Goal: Task Accomplishment & Management: Use online tool/utility

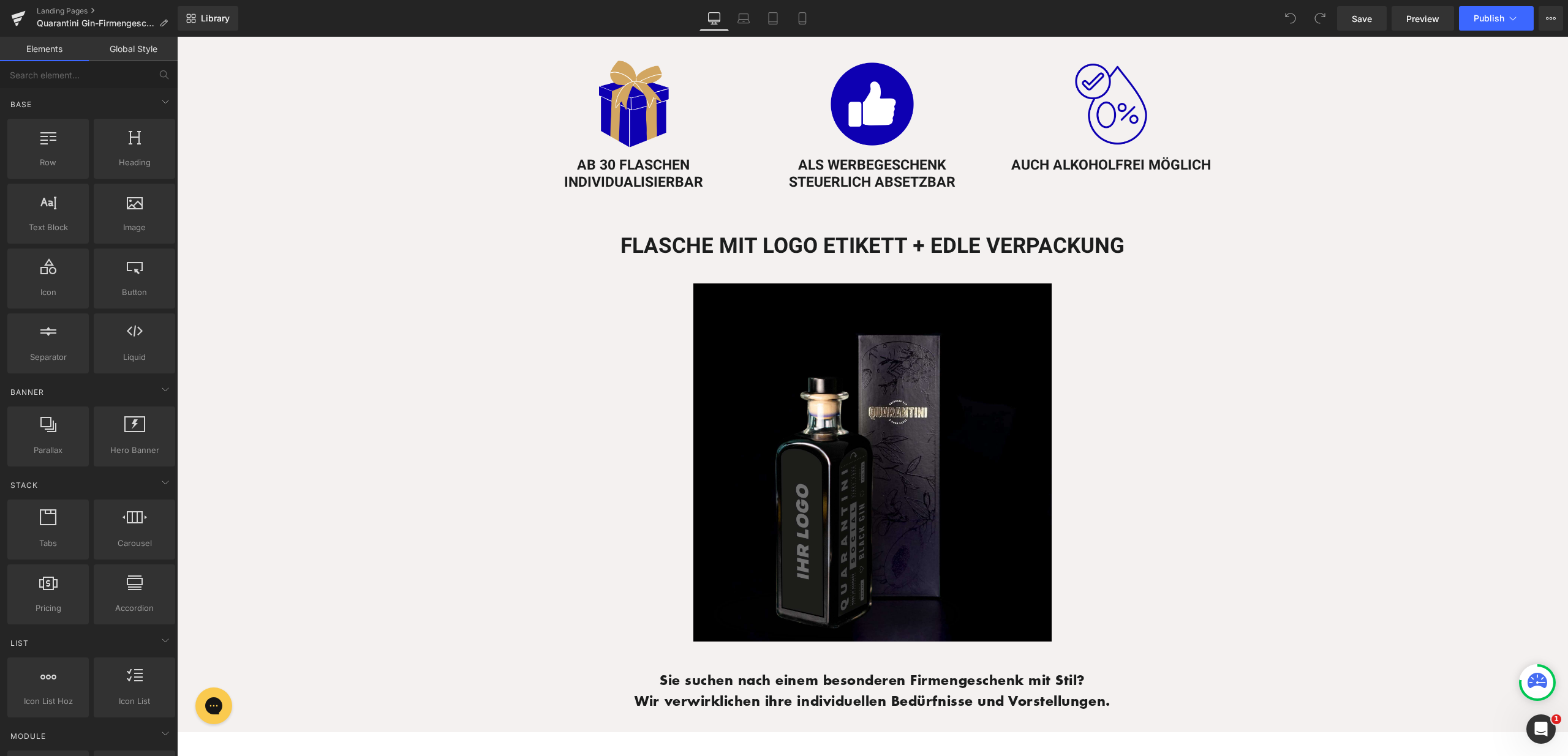
scroll to position [888, 0]
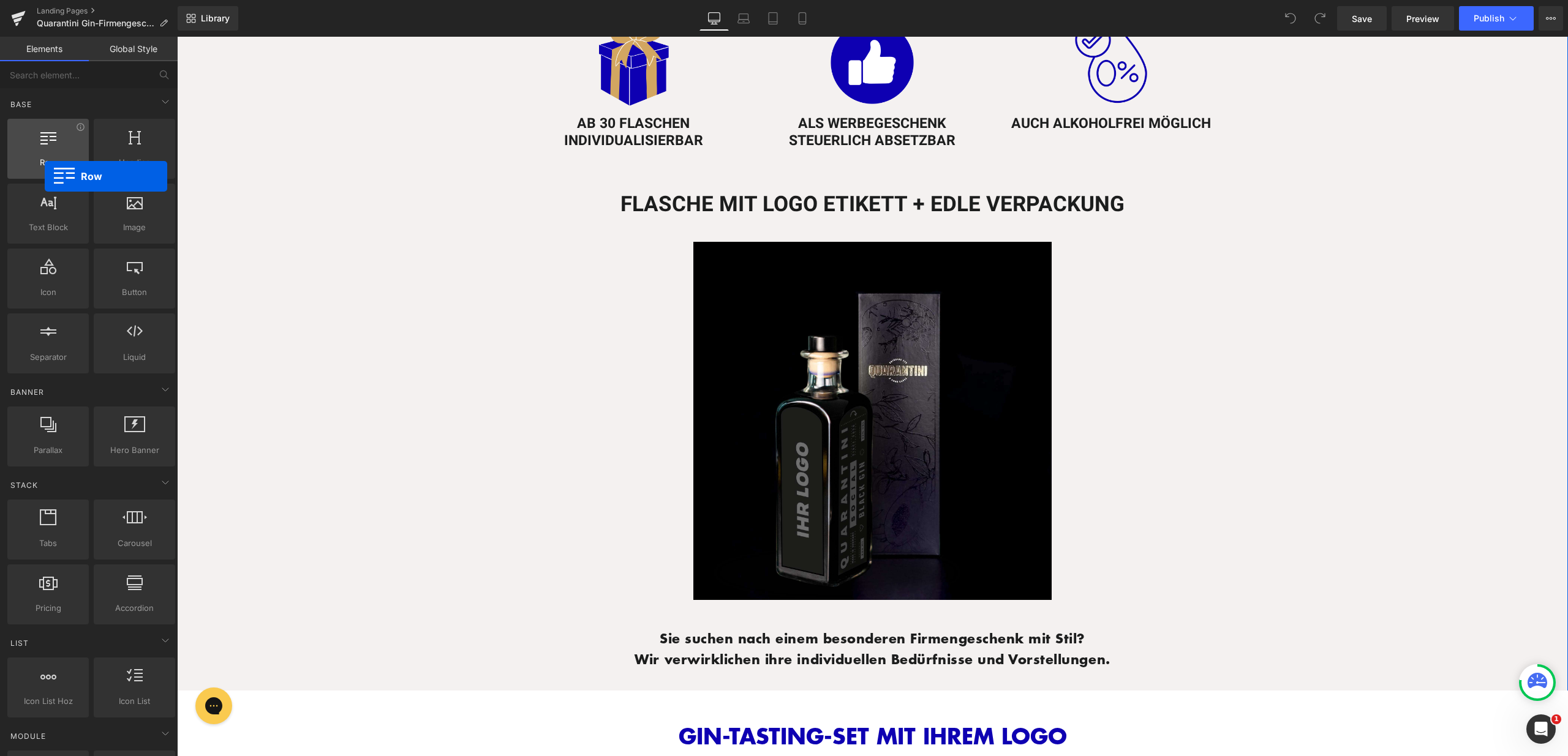
drag, startPoint x: 51, startPoint y: 141, endPoint x: 45, endPoint y: 176, distance: 35.5
click at [45, 176] on div "Row rows, columns, layouts, div" at bounding box center [48, 148] width 81 height 60
click at [531, 233] on span "Row" at bounding box center [533, 233] width 25 height 18
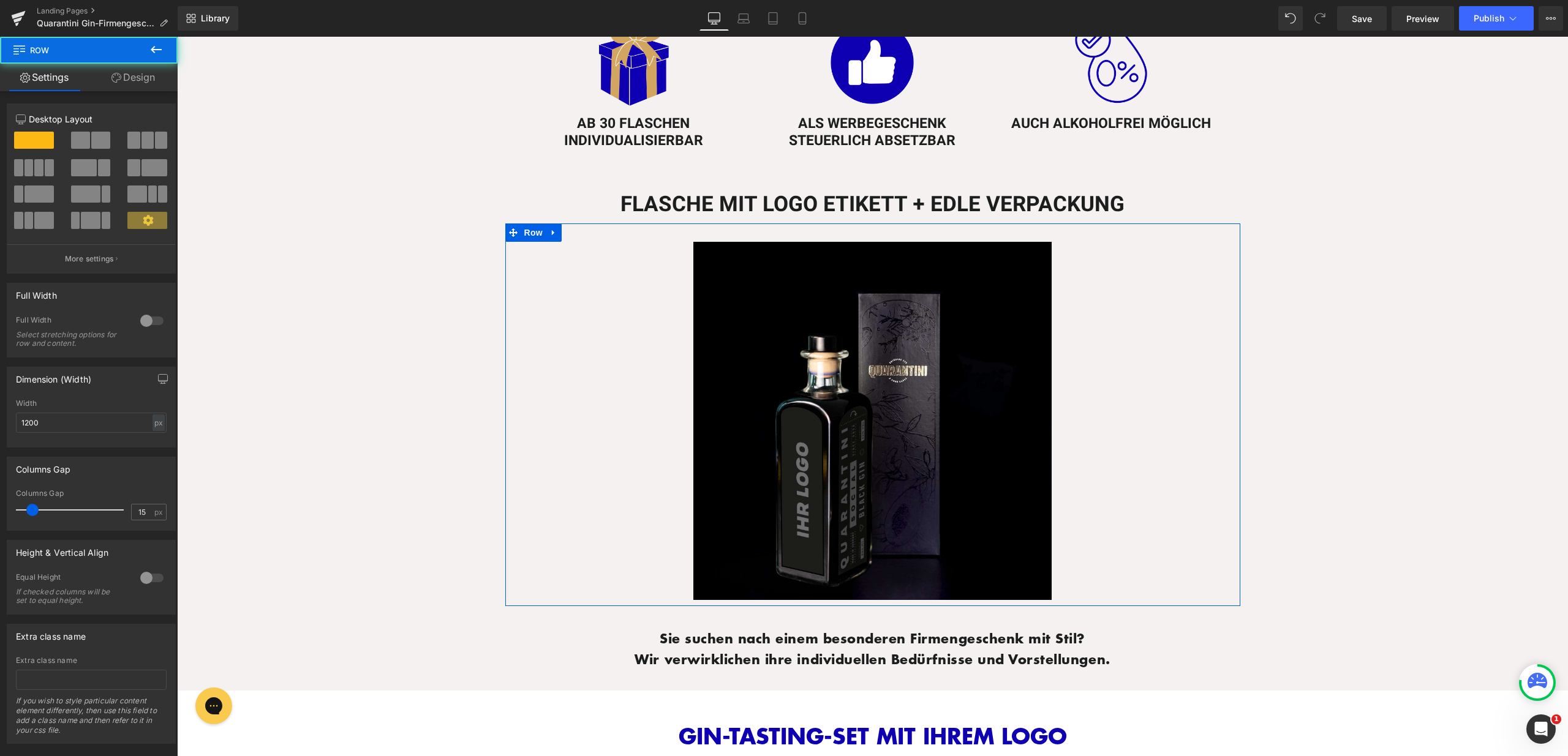
click at [91, 139] on span at bounding box center [100, 140] width 19 height 17
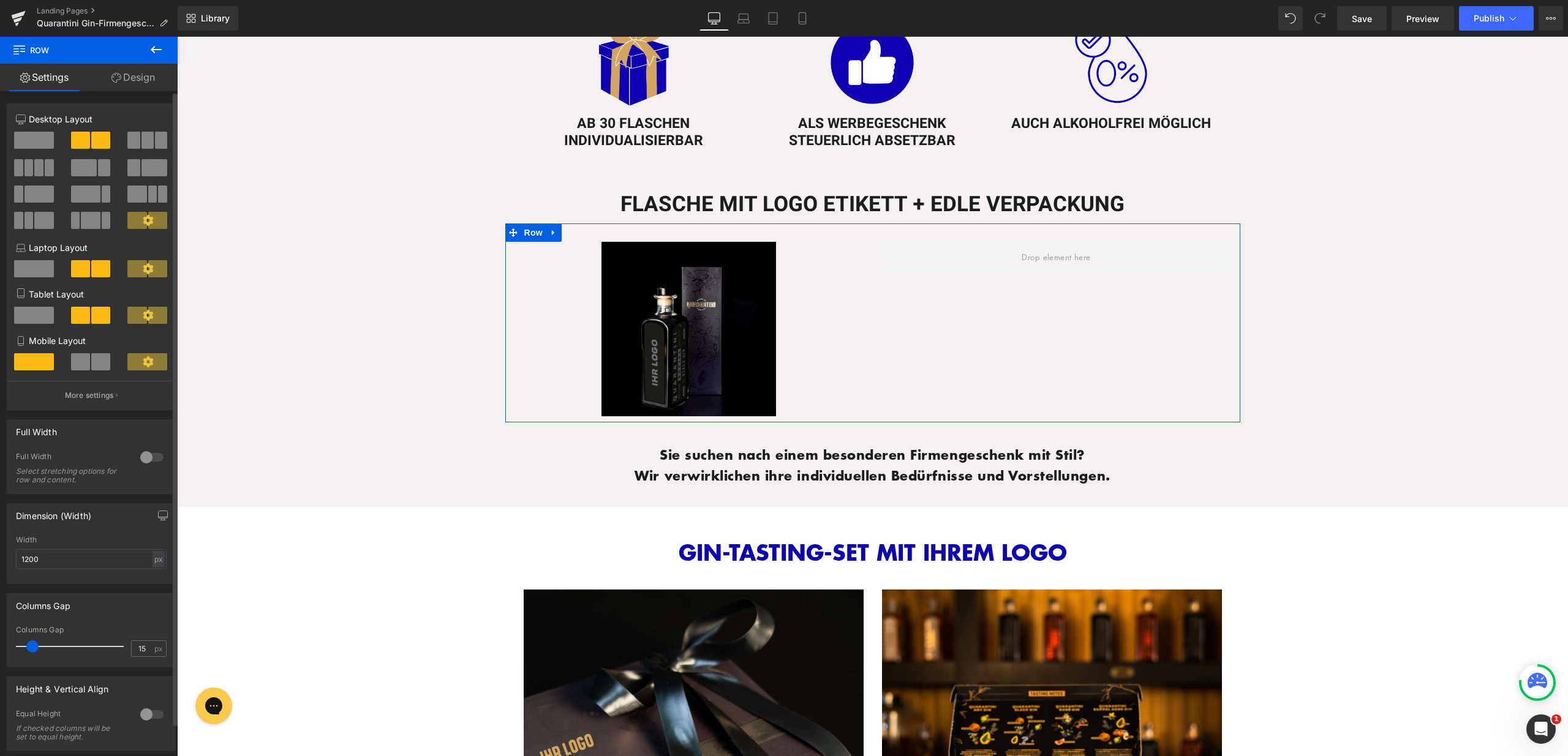
scroll to position [742, 0]
click at [161, 50] on icon at bounding box center [156, 50] width 11 height 7
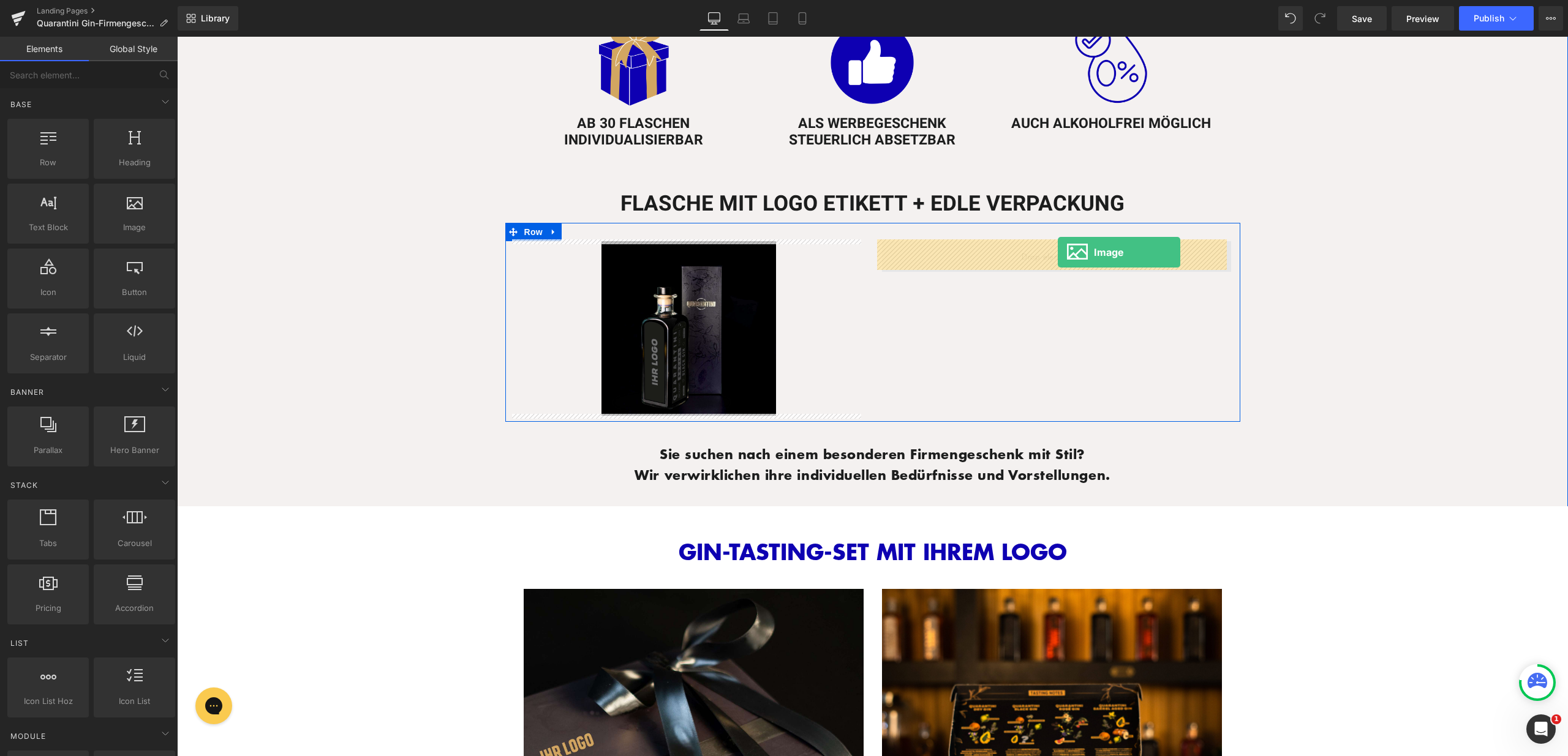
drag, startPoint x: 313, startPoint y: 251, endPoint x: 1057, endPoint y: 252, distance: 744.0
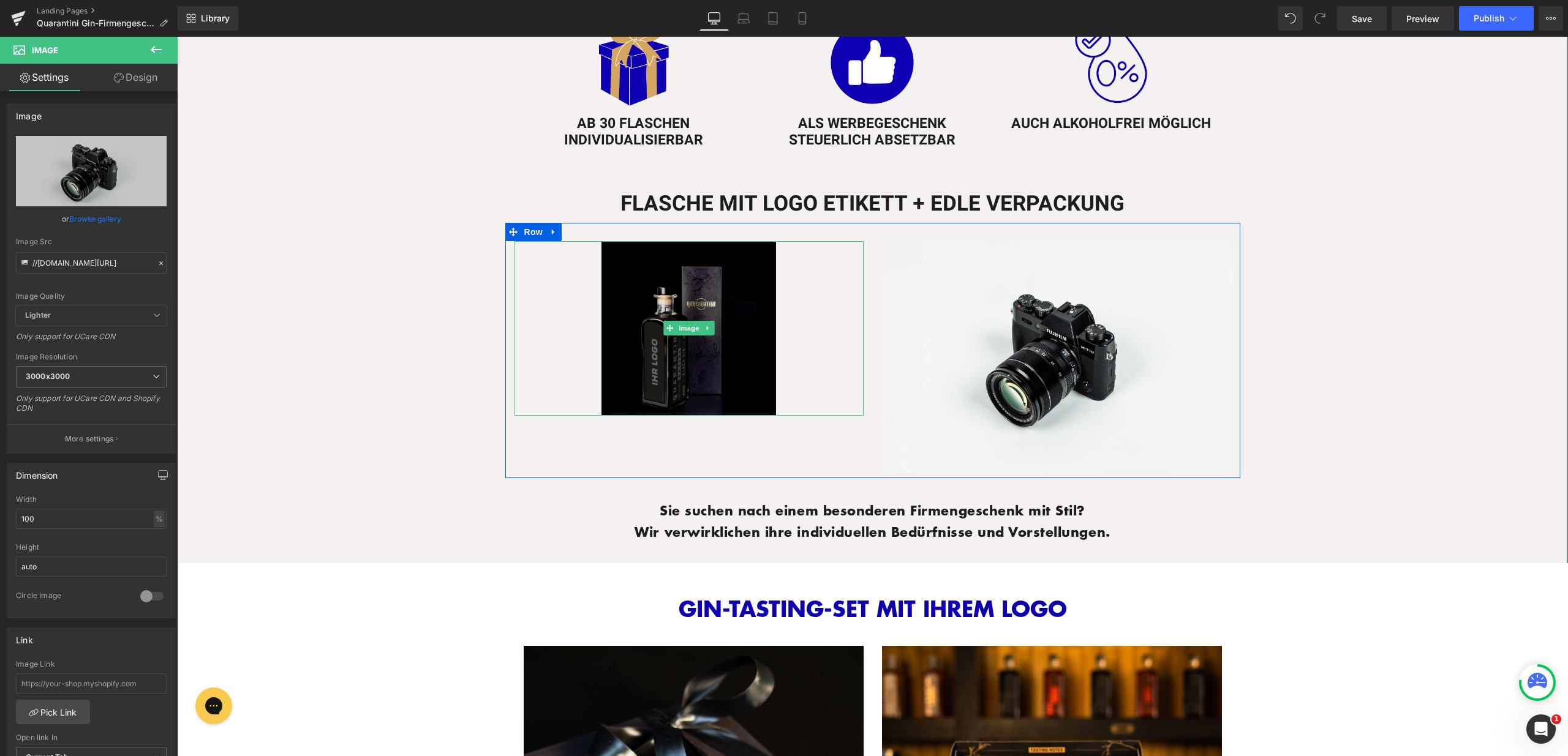
click at [683, 299] on img at bounding box center [689, 328] width 174 height 174
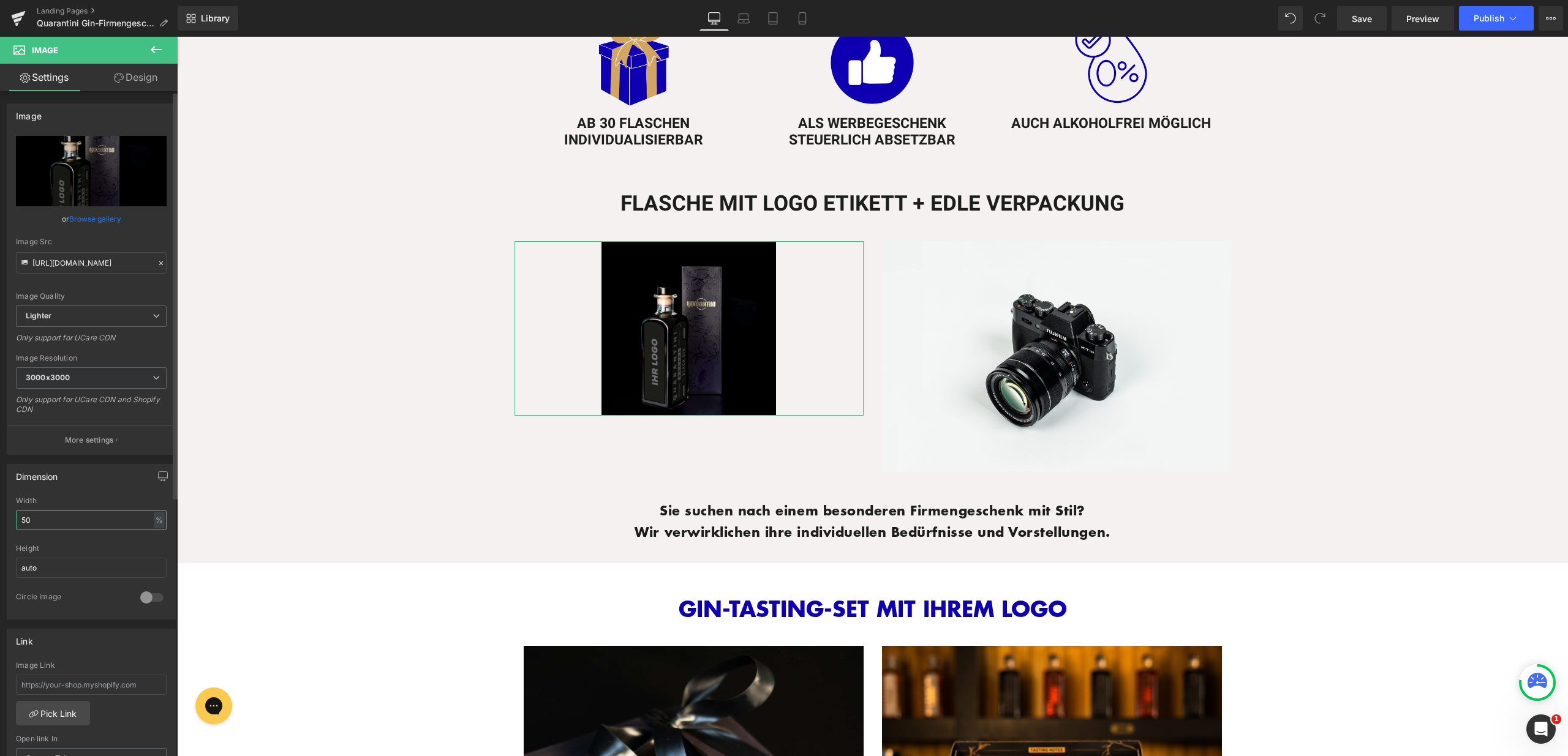
drag, startPoint x: 51, startPoint y: 524, endPoint x: 0, endPoint y: 520, distance: 51.2
click at [0, 520] on div "Dimension 50% Width 50 % % px auto Height auto 0 Circle Image" at bounding box center [91, 537] width 183 height 165
type input "80"
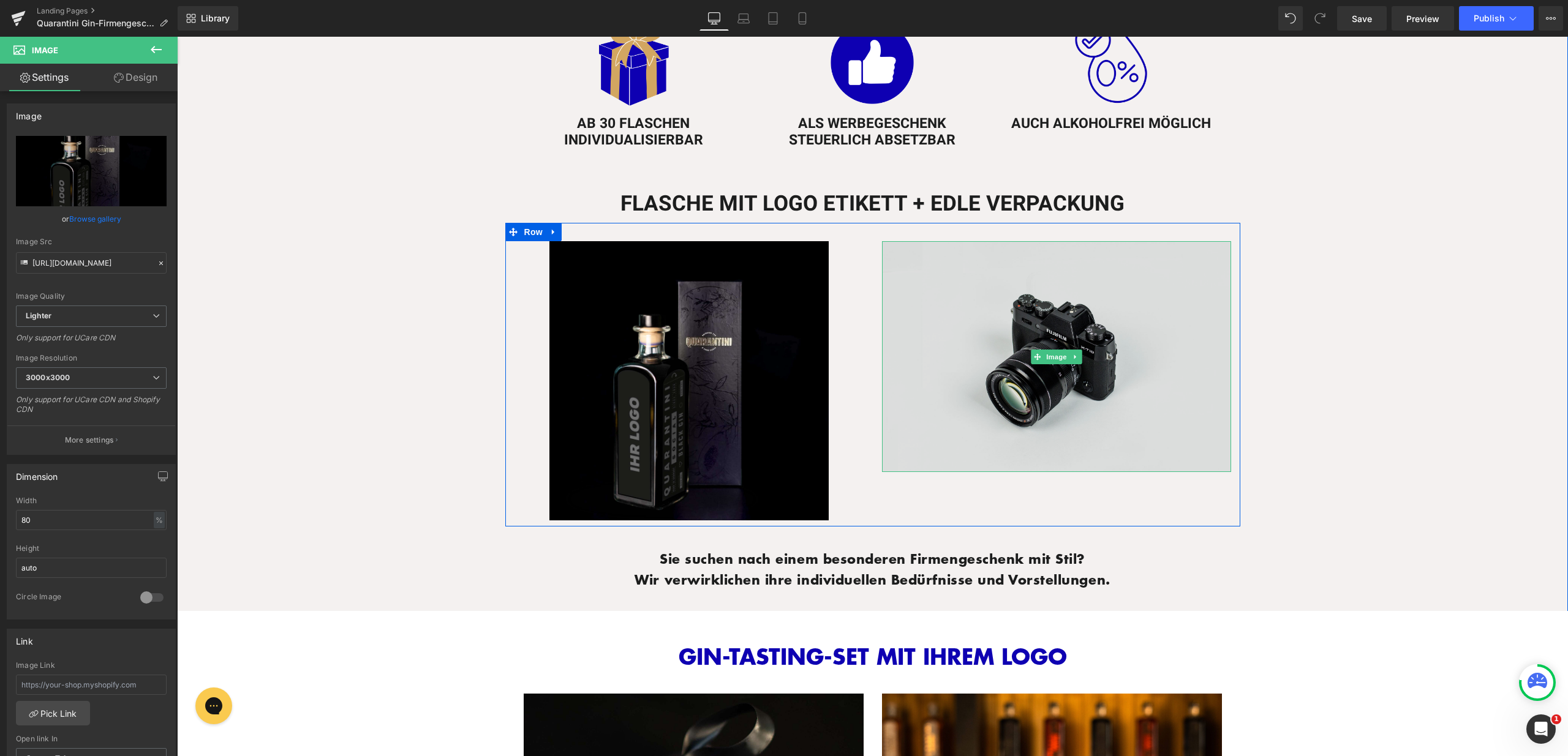
click at [969, 379] on img at bounding box center [1056, 357] width 349 height 231
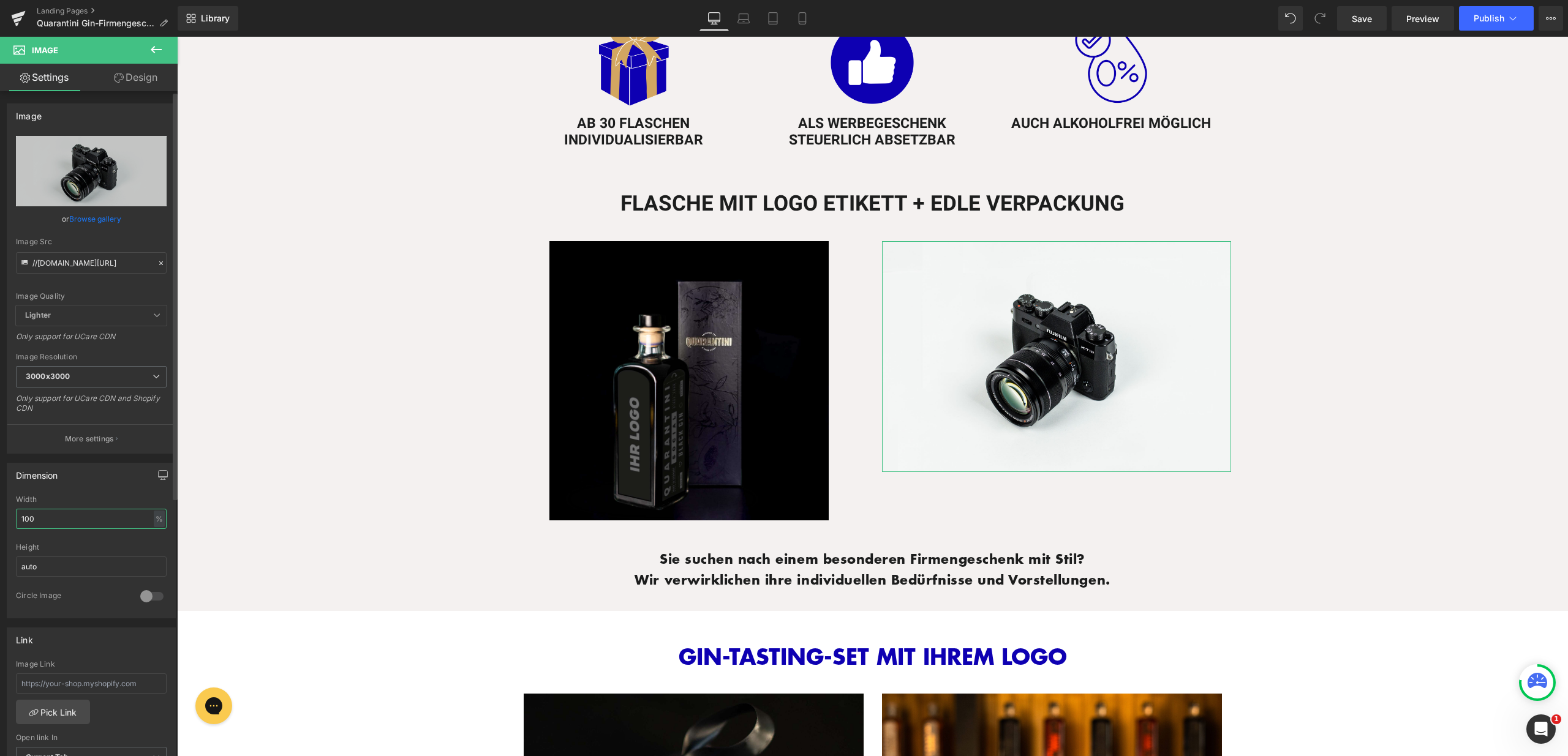
drag, startPoint x: 85, startPoint y: 515, endPoint x: 15, endPoint y: 517, distance: 70.0
click at [15, 517] on div "100% Width 100 % % px auto Height auto 0 Circle Image" at bounding box center [91, 557] width 168 height 123
type input "80"
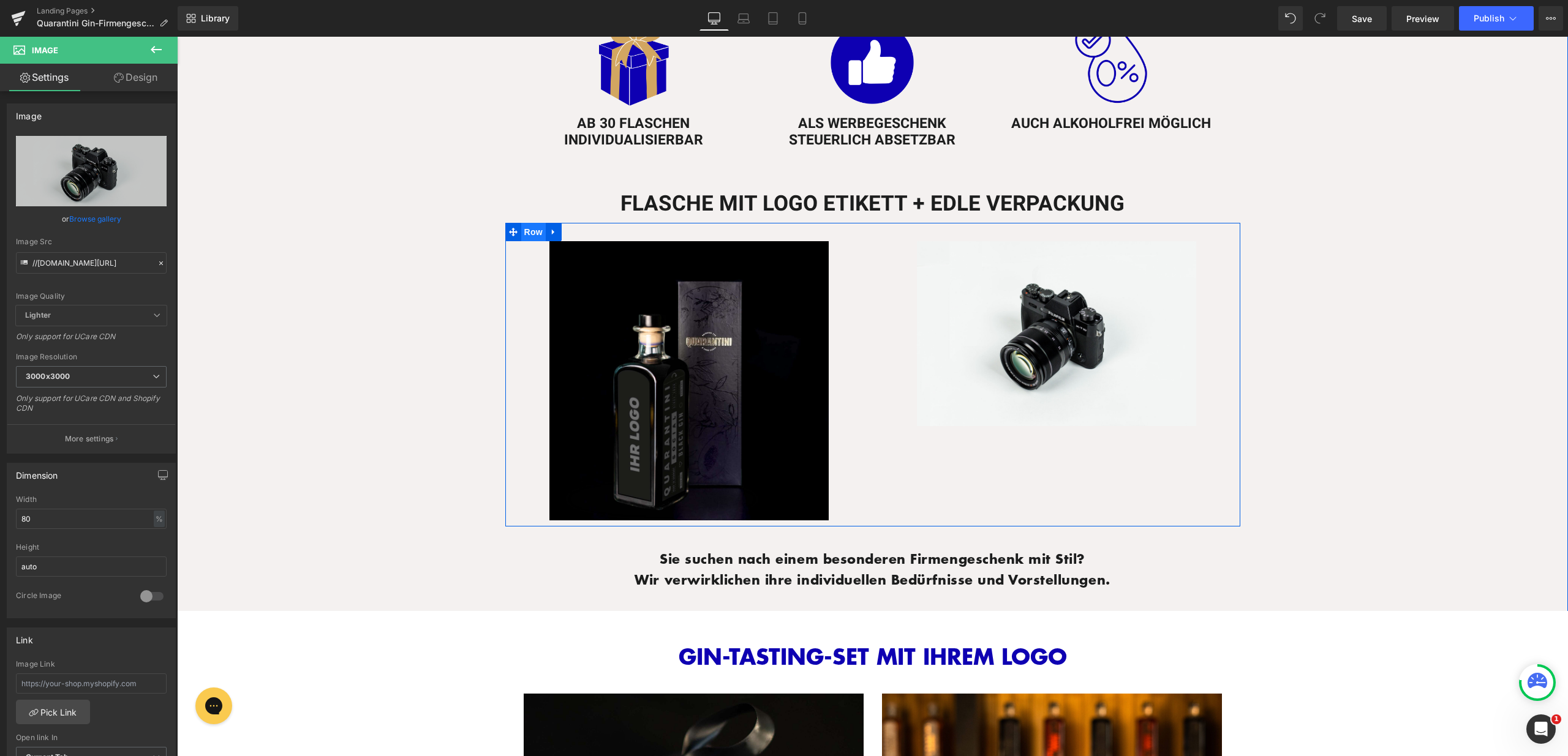
click at [524, 224] on span "Row" at bounding box center [533, 232] width 25 height 18
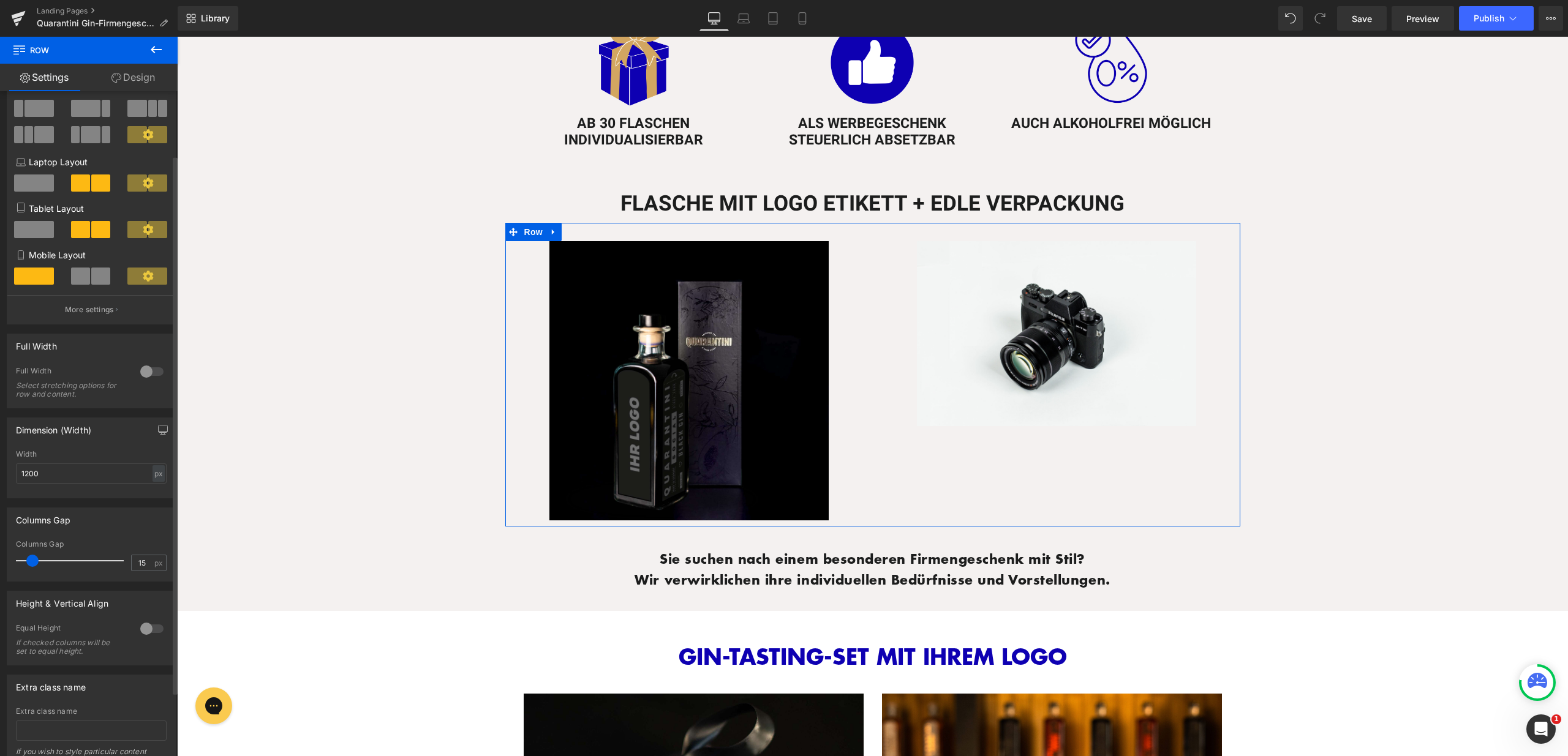
scroll to position [92, 0]
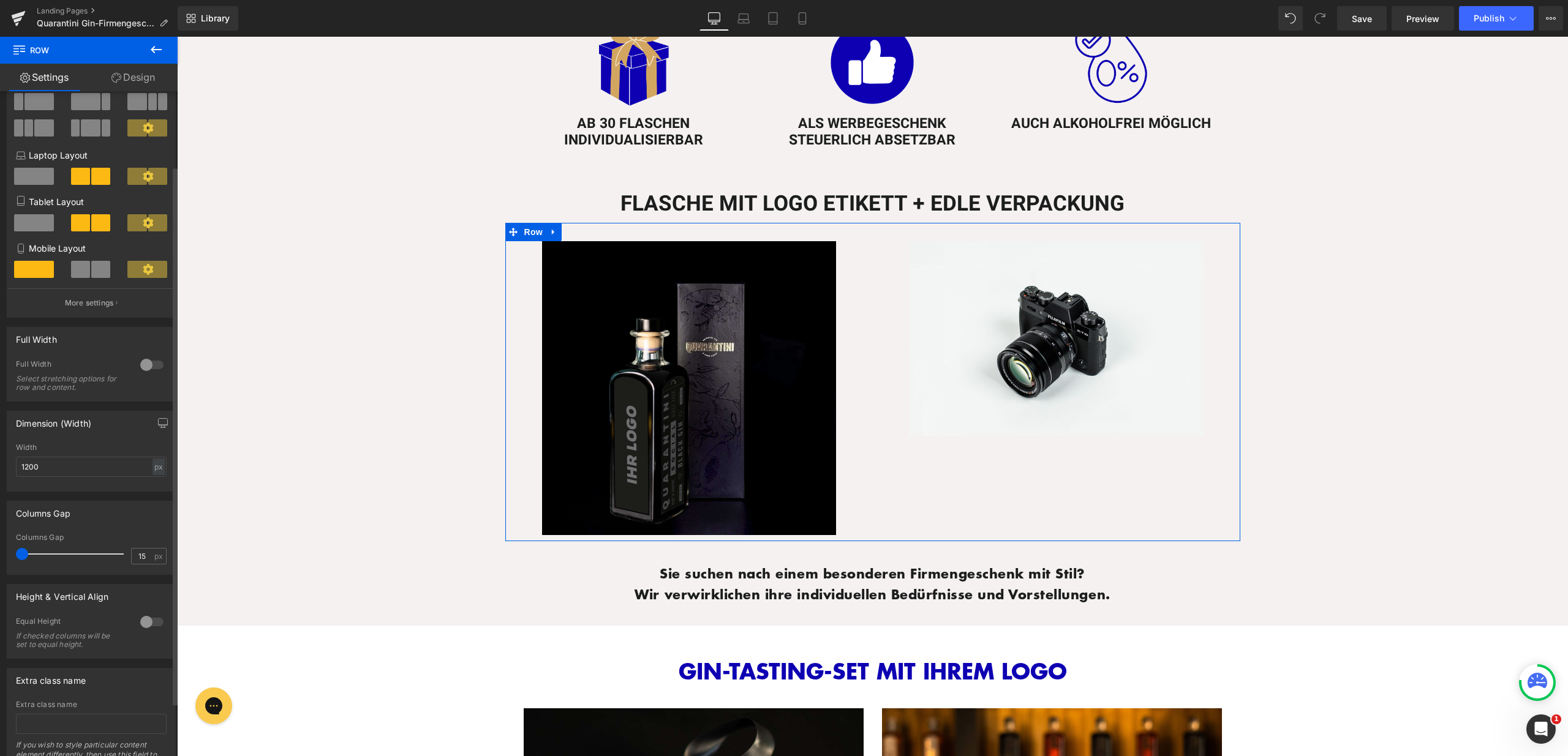
drag, startPoint x: 30, startPoint y: 555, endPoint x: 11, endPoint y: 558, distance: 19.2
click at [11, 558] on div "15px Columns Gap 15 px" at bounding box center [91, 553] width 168 height 41
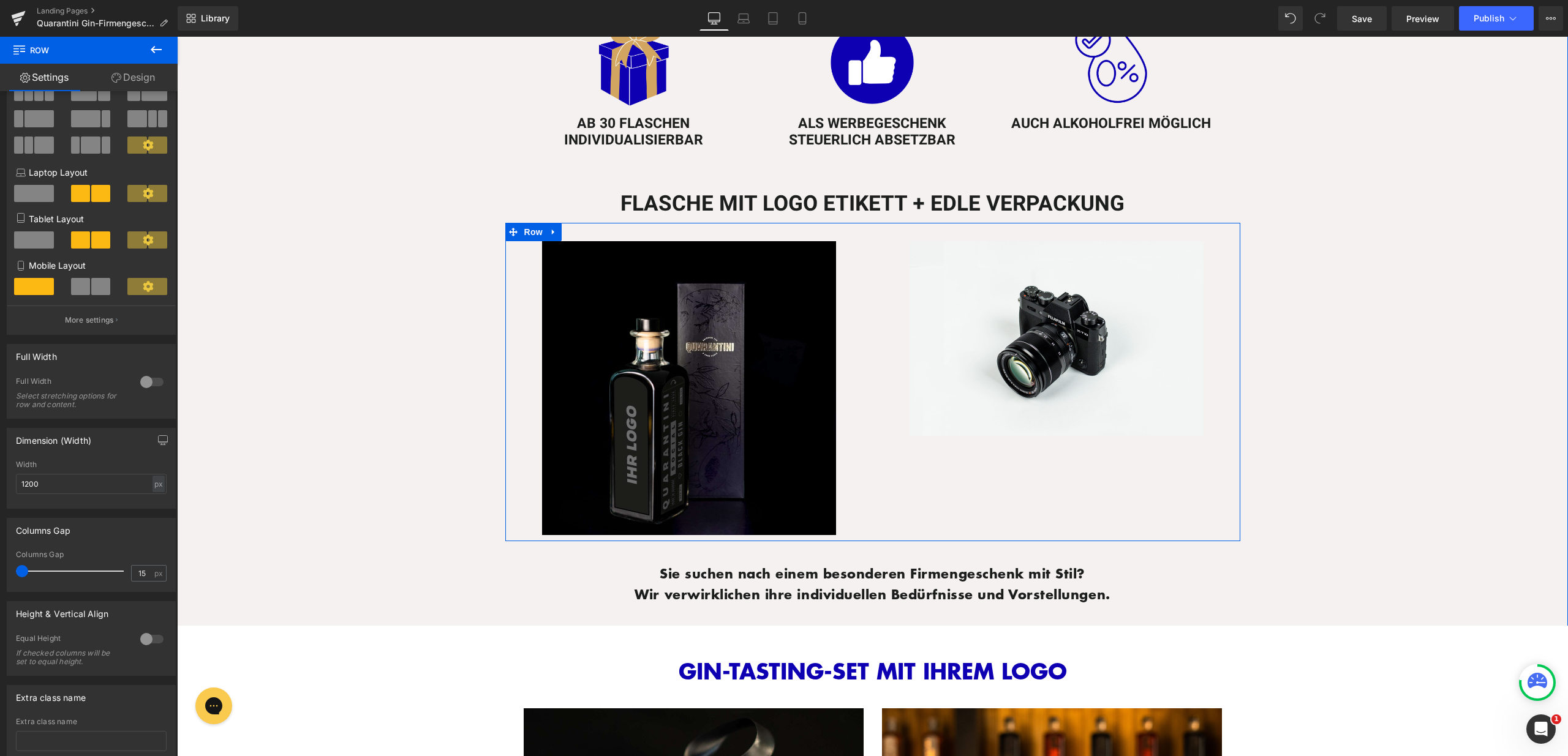
click at [177, 37] on div at bounding box center [177, 37] width 0 height 0
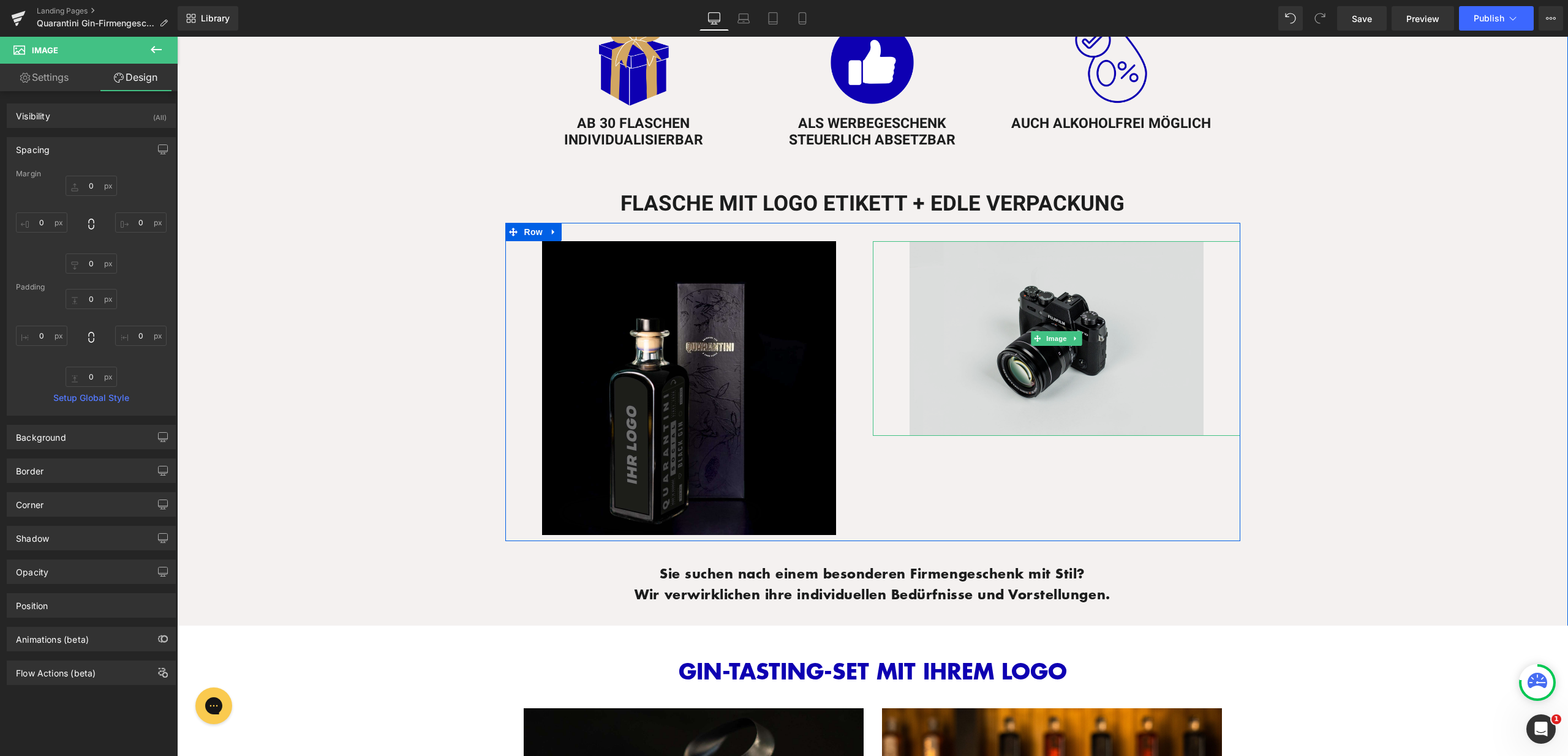
click at [1106, 355] on img at bounding box center [1056, 339] width 294 height 195
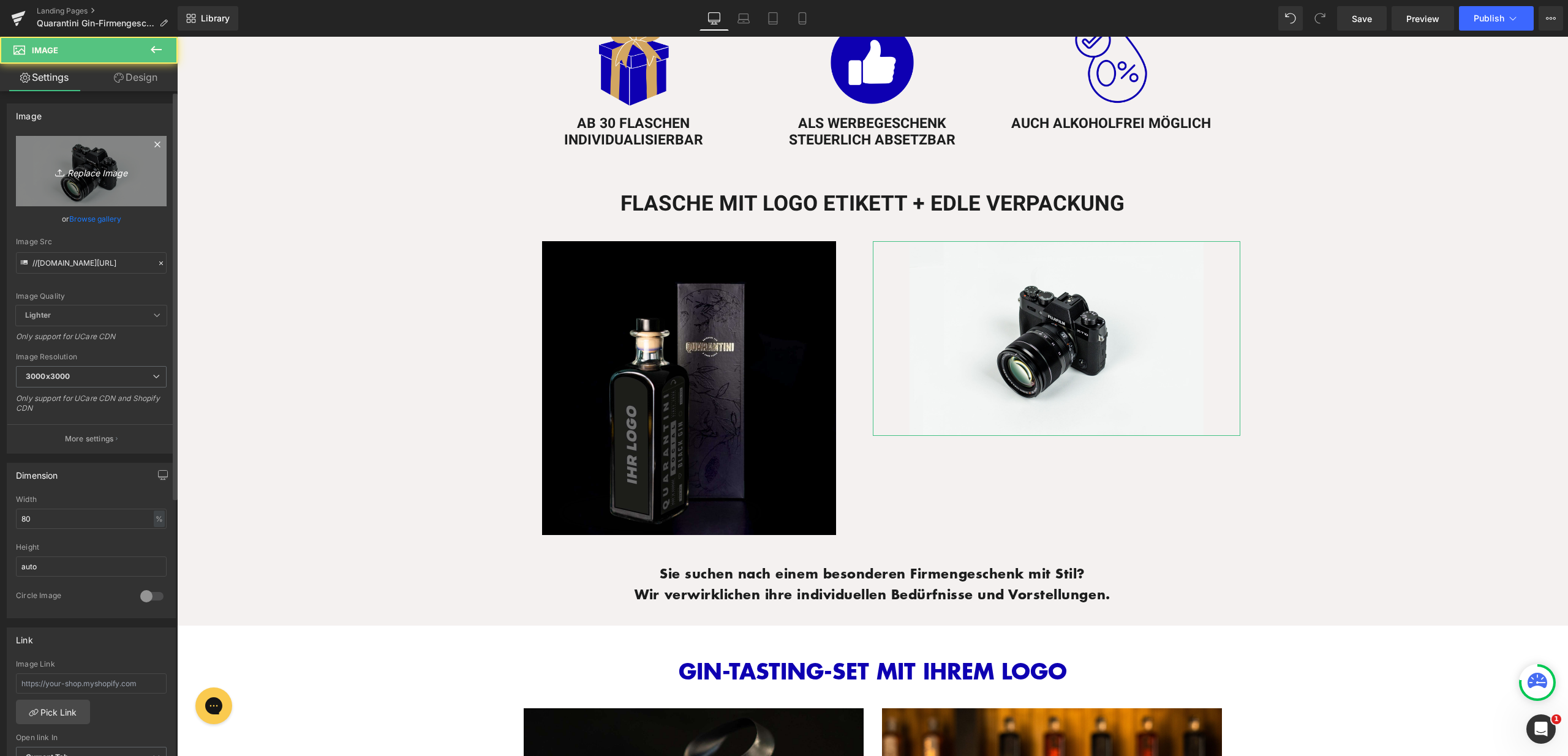
click at [91, 177] on icon "Replace Image" at bounding box center [91, 171] width 98 height 15
type input "C:\fakepath\Firmengeschenke. LP.jpg"
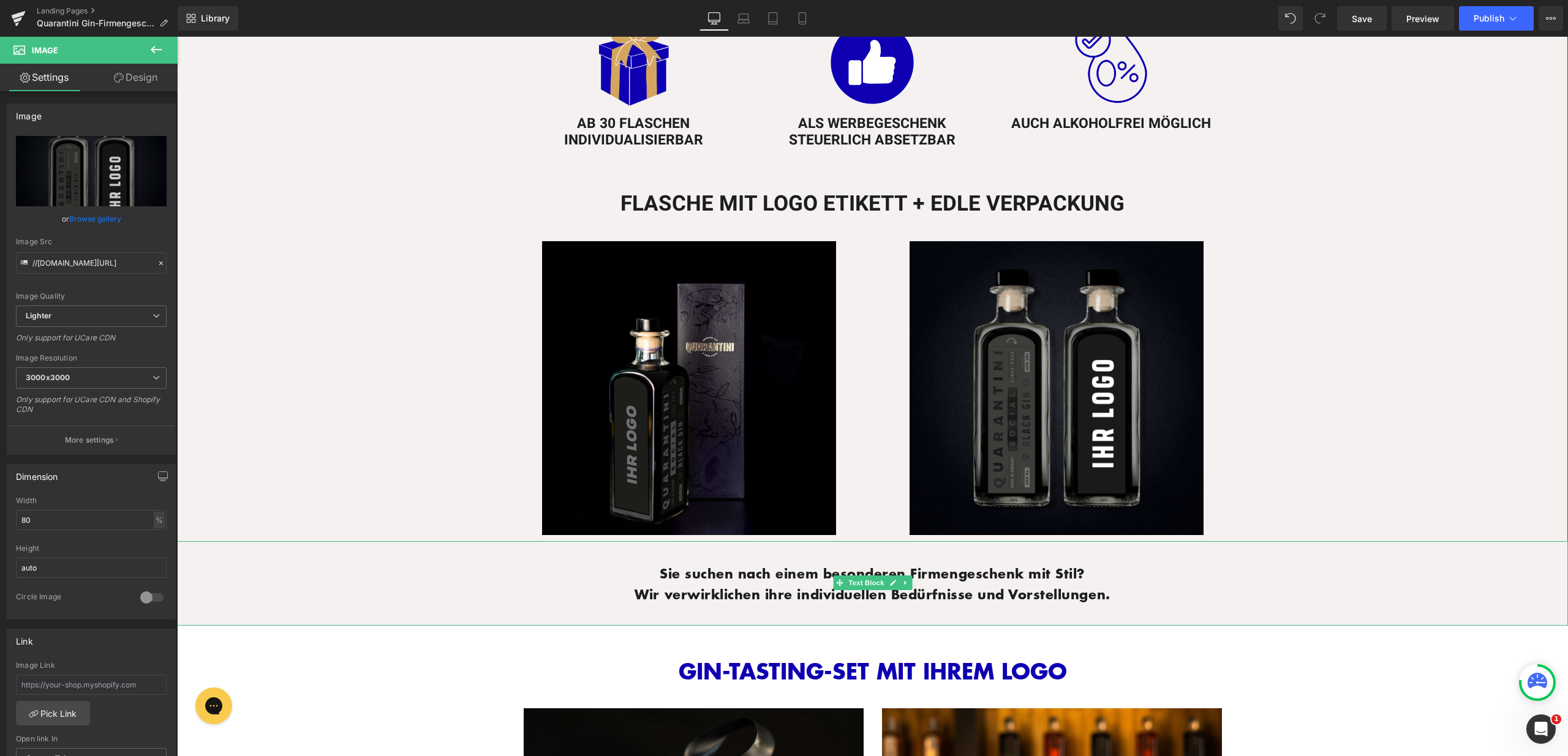
click at [1274, 585] on p "Sie suchen nach einem besonderen Firmengeschenk mit Stil? Wir verwirklichen ihr…" at bounding box center [872, 584] width 1367 height 42
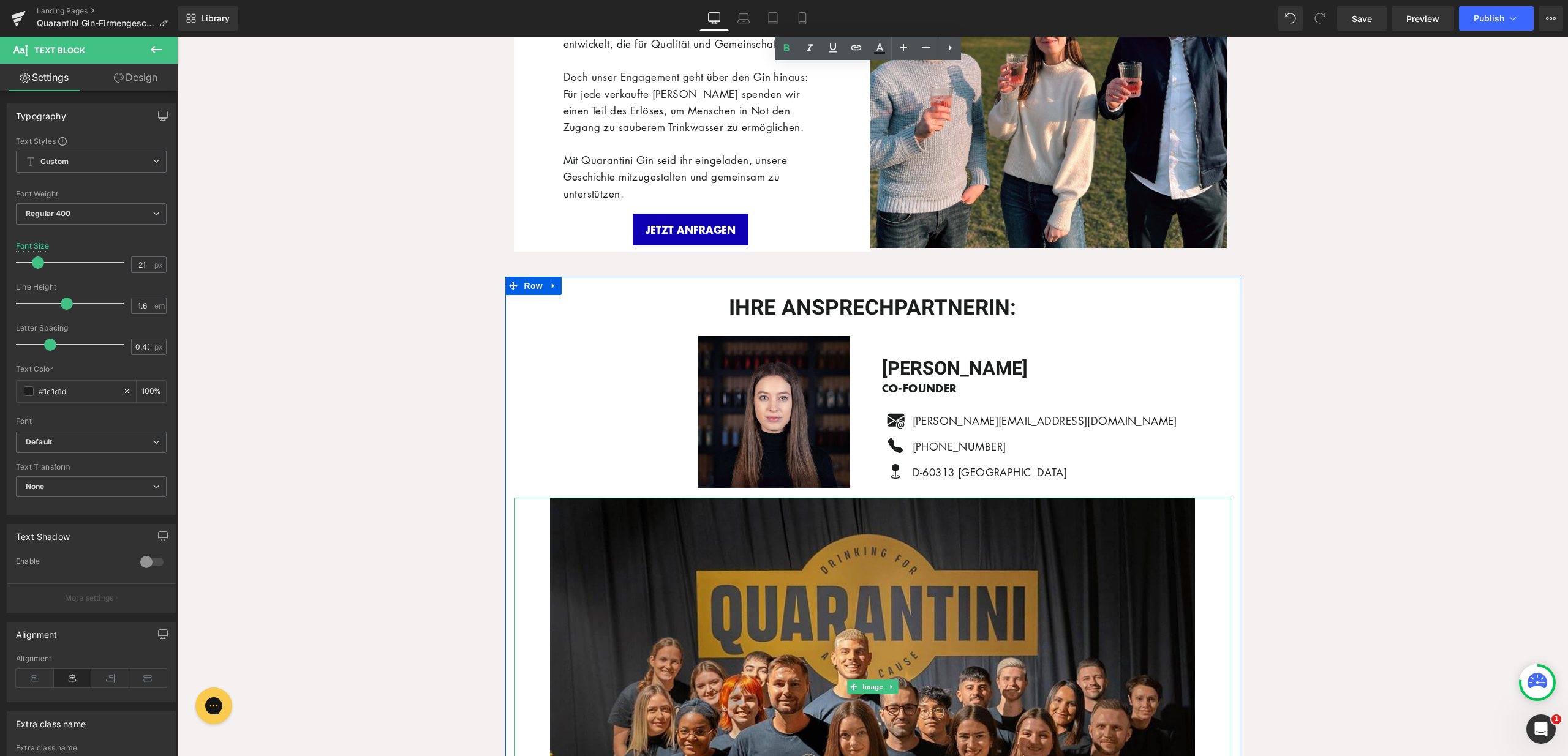
scroll to position [3361, 0]
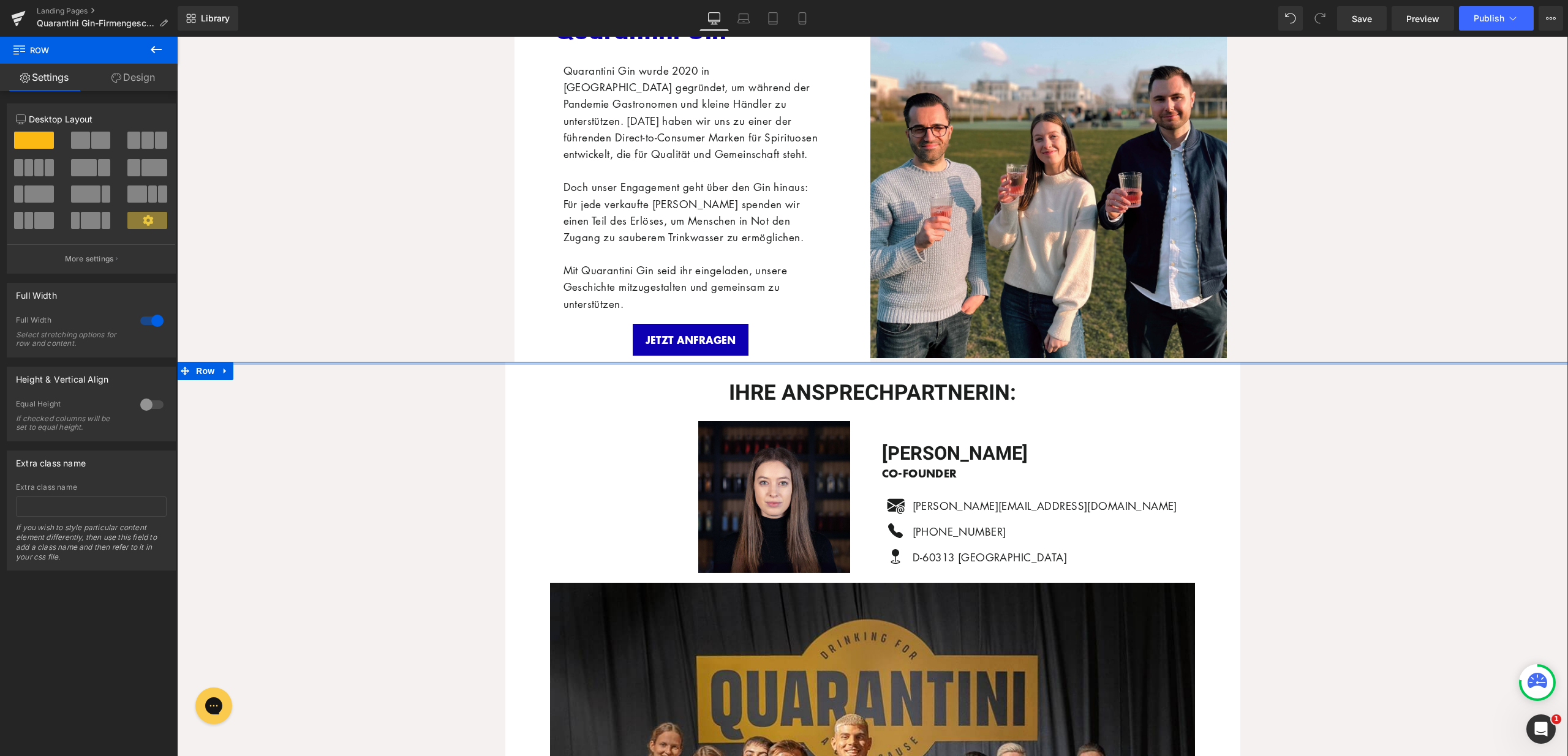
drag, startPoint x: 854, startPoint y: 373, endPoint x: 862, endPoint y: 341, distance: 33.0
click at [862, 341] on div "Das sind wir - Quarantini Gin Heading Quarantini Gin wurde 2020 in Frankfurt ge…" at bounding box center [692, 154] width 357 height 414
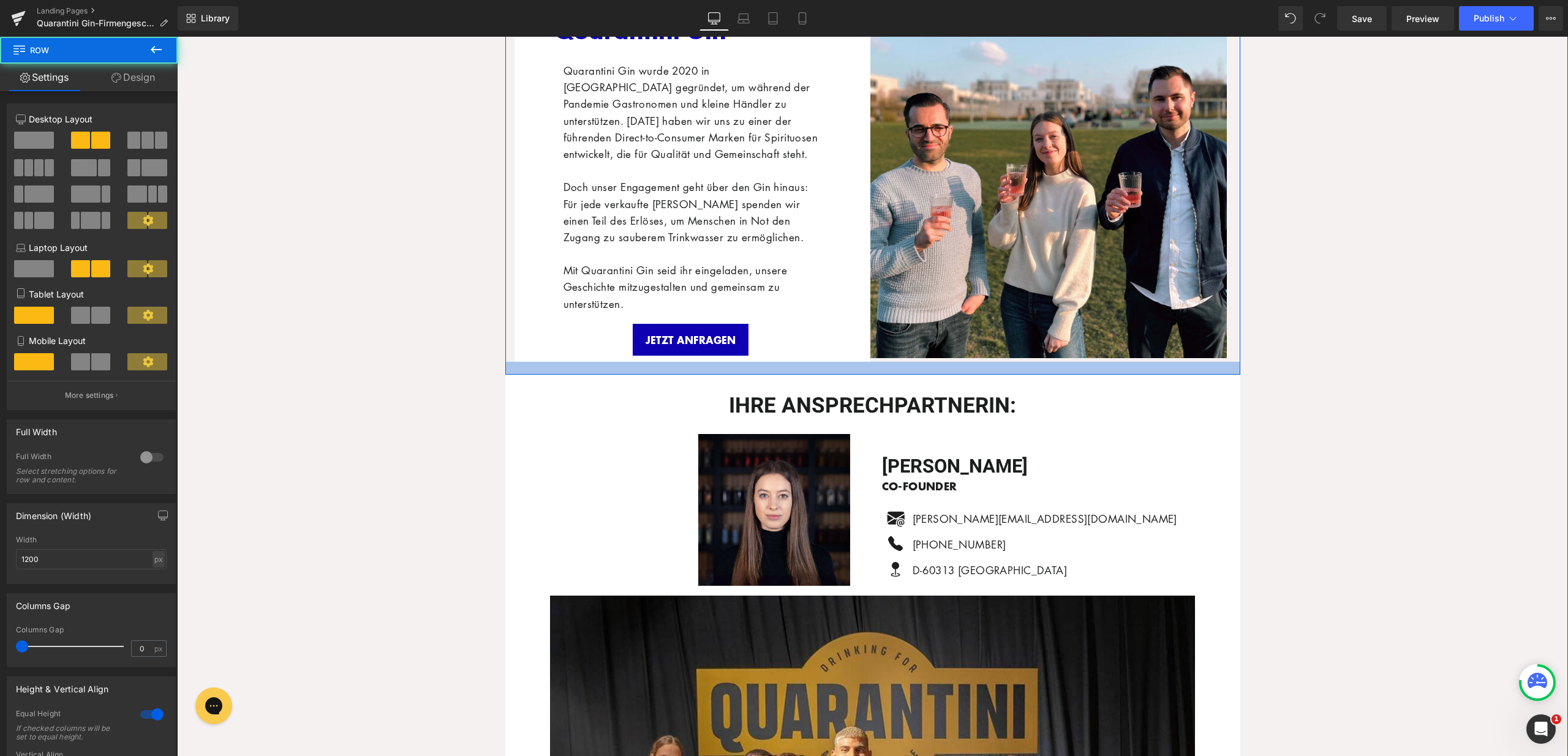
drag, startPoint x: 507, startPoint y: 356, endPoint x: 506, endPoint y: 369, distance: 13.0
click at [506, 369] on div at bounding box center [872, 368] width 735 height 13
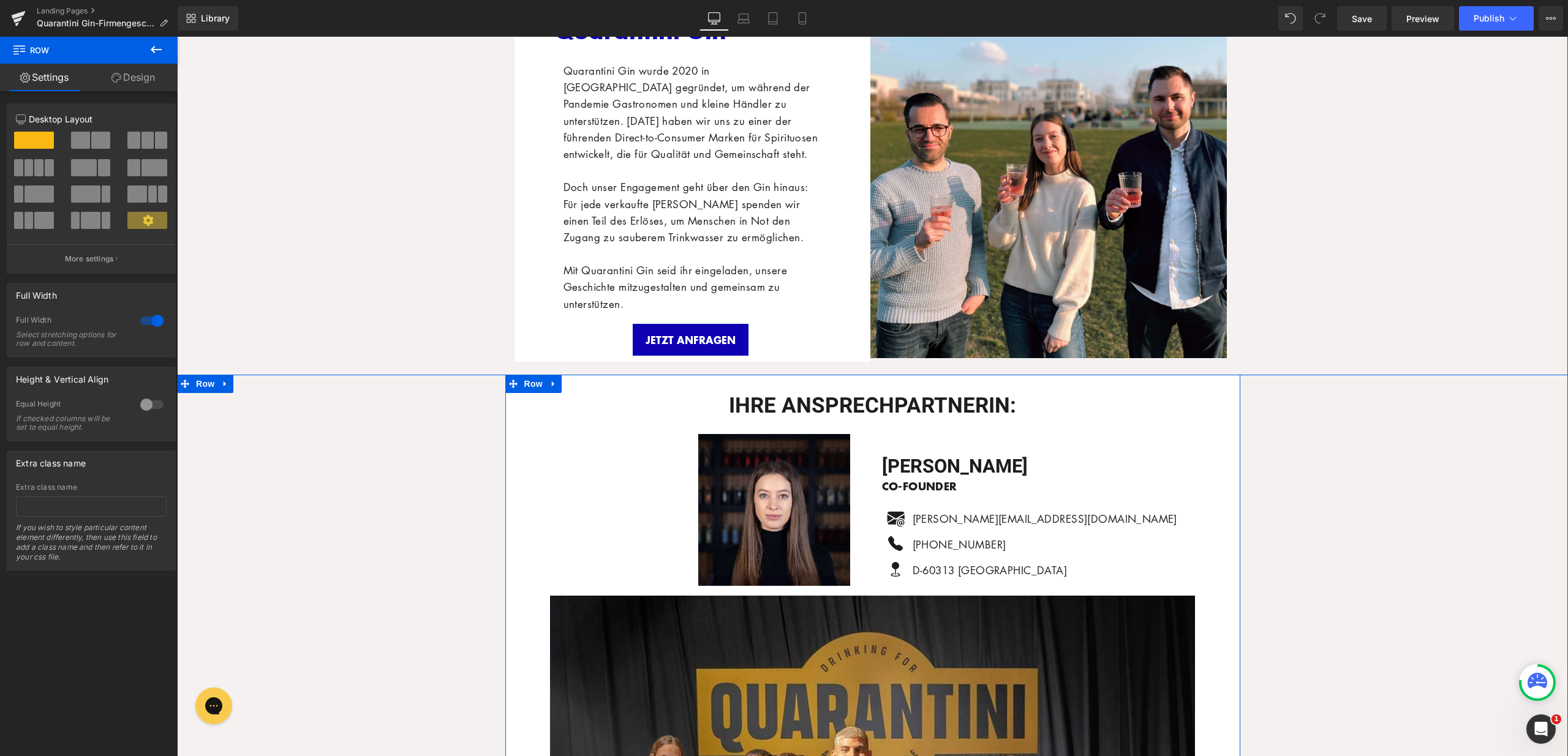
click at [509, 379] on icon at bounding box center [513, 384] width 9 height 9
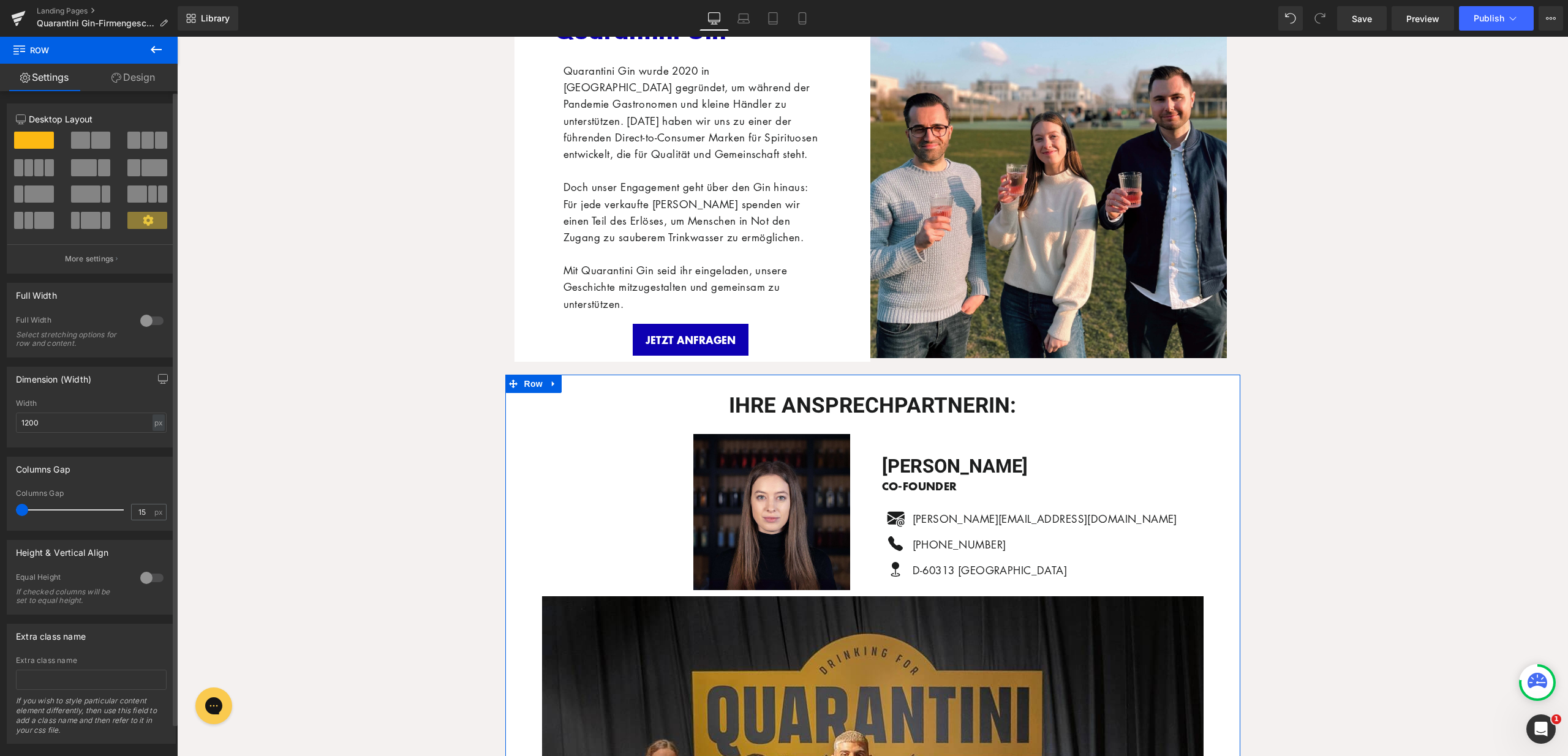
drag, startPoint x: 42, startPoint y: 509, endPoint x: 10, endPoint y: 513, distance: 32.2
click at [10, 513] on div "15px Columns Gap 15 px" at bounding box center [91, 510] width 168 height 41
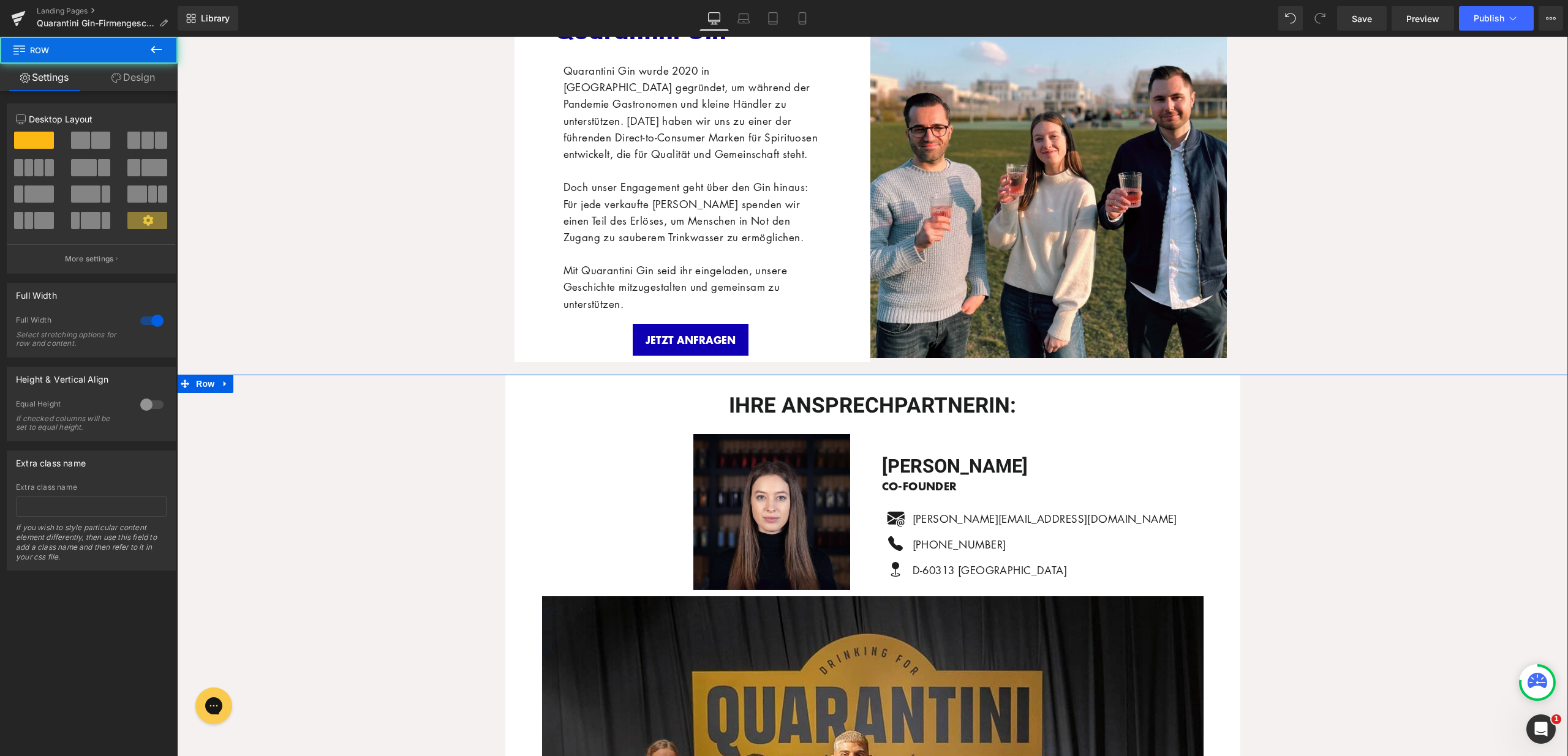
click at [554, 466] on div at bounding box center [693, 512] width 340 height 157
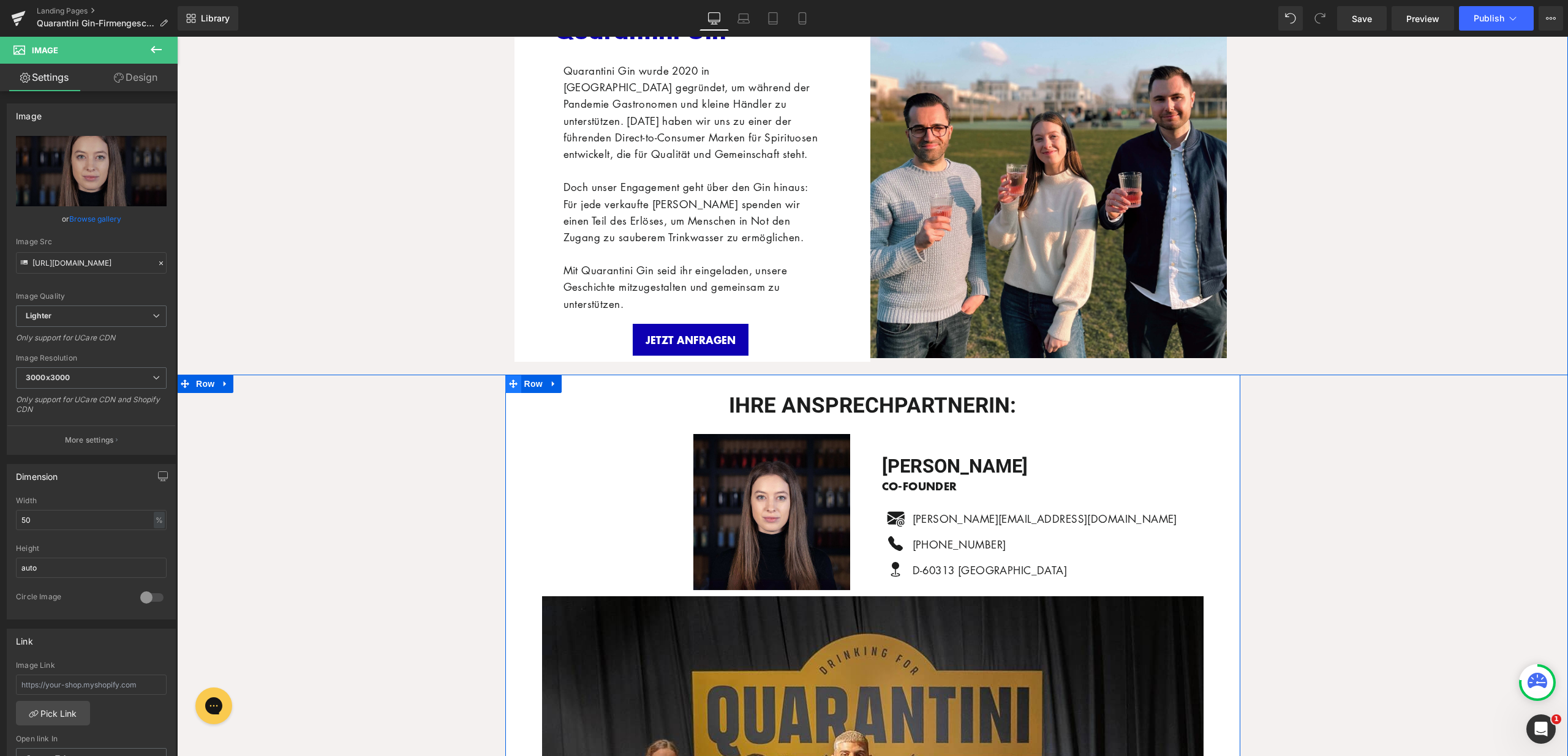
click at [509, 379] on icon at bounding box center [513, 384] width 9 height 9
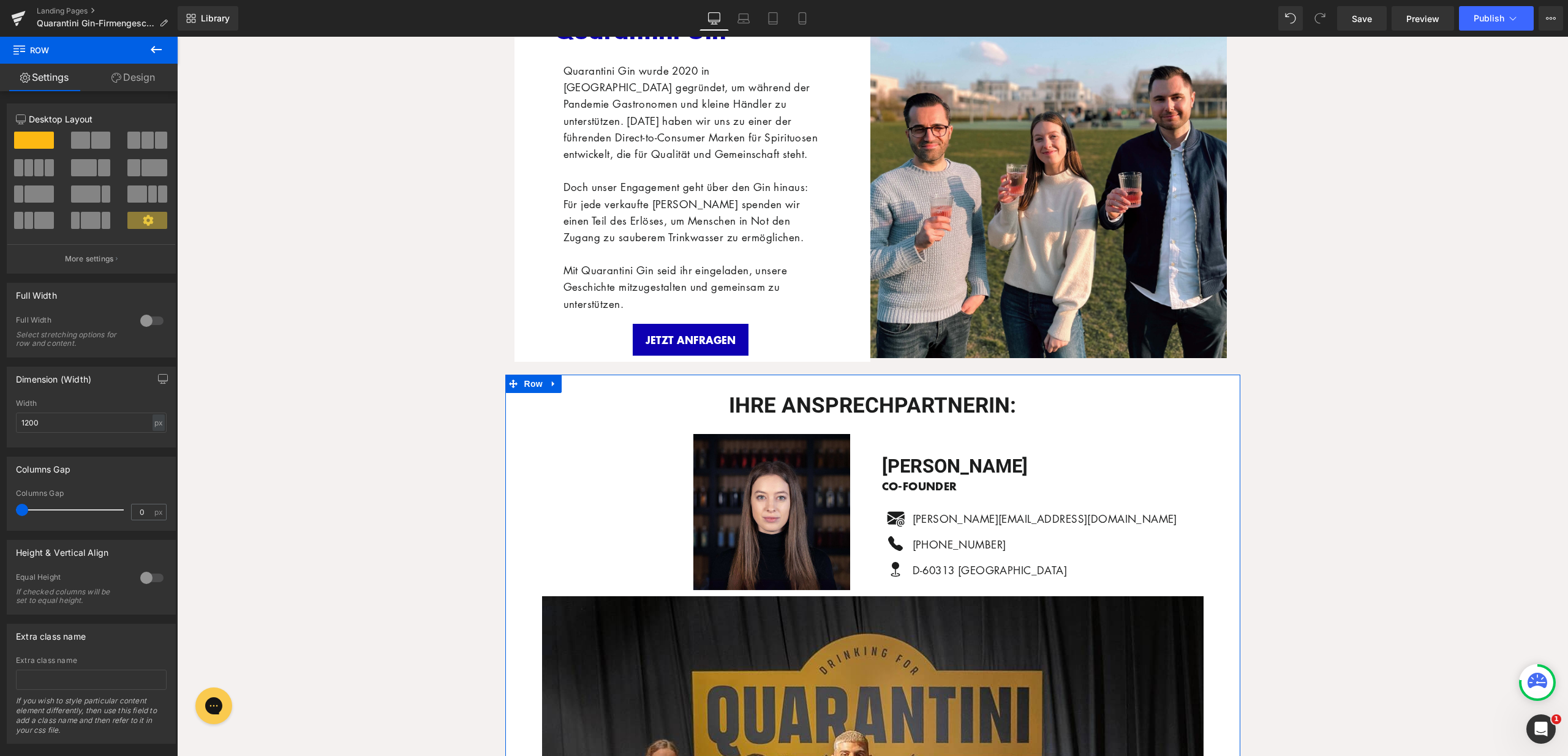
click at [132, 78] on link "Design" at bounding box center [133, 77] width 89 height 28
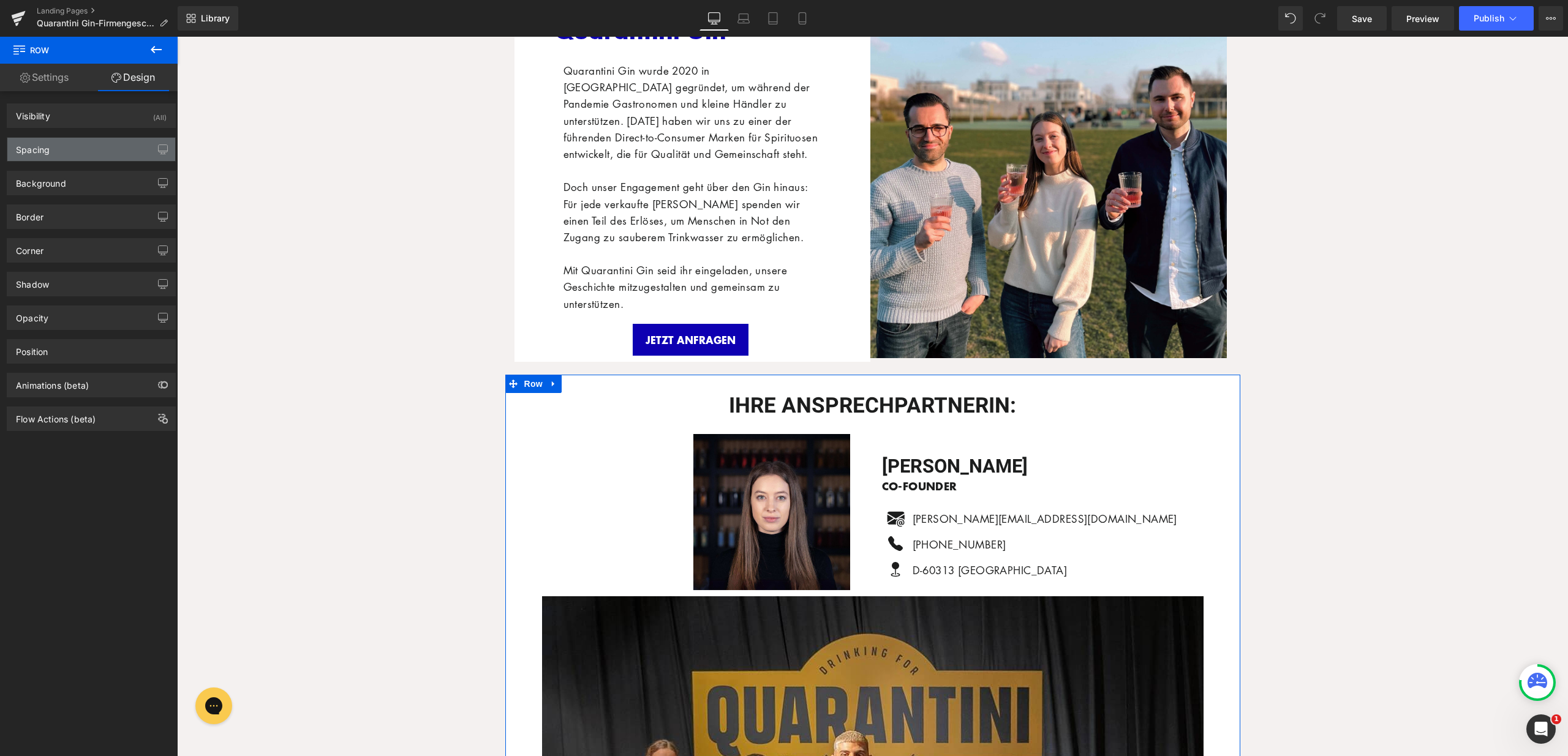
click at [103, 152] on div "Spacing" at bounding box center [91, 150] width 168 height 23
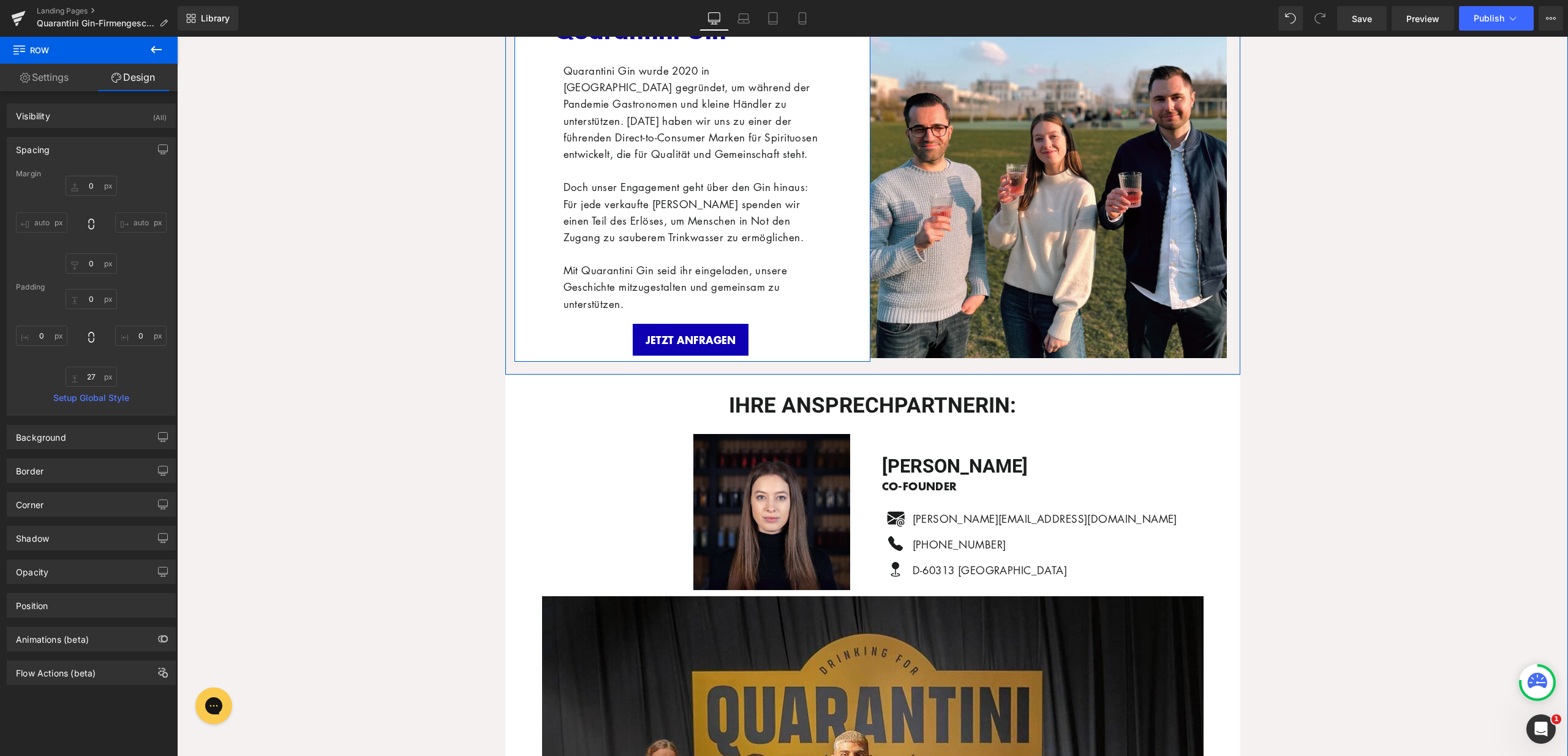
click at [535, 307] on div "Das sind wir - Quarantini Gin Heading Quarantini Gin wurde 2020 in Frankfurt ge…" at bounding box center [692, 154] width 357 height 414
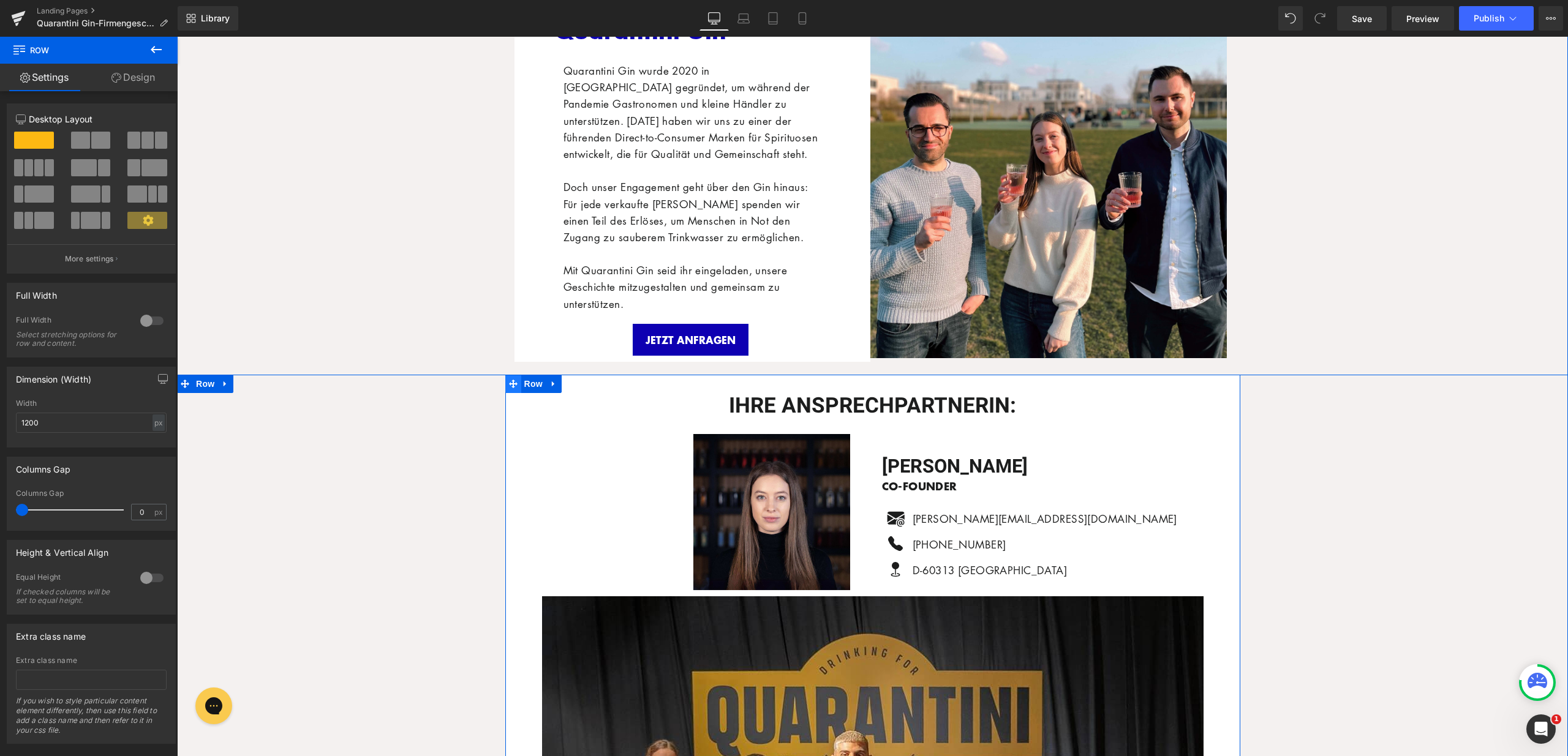
click at [509, 382] on icon at bounding box center [513, 384] width 9 height 9
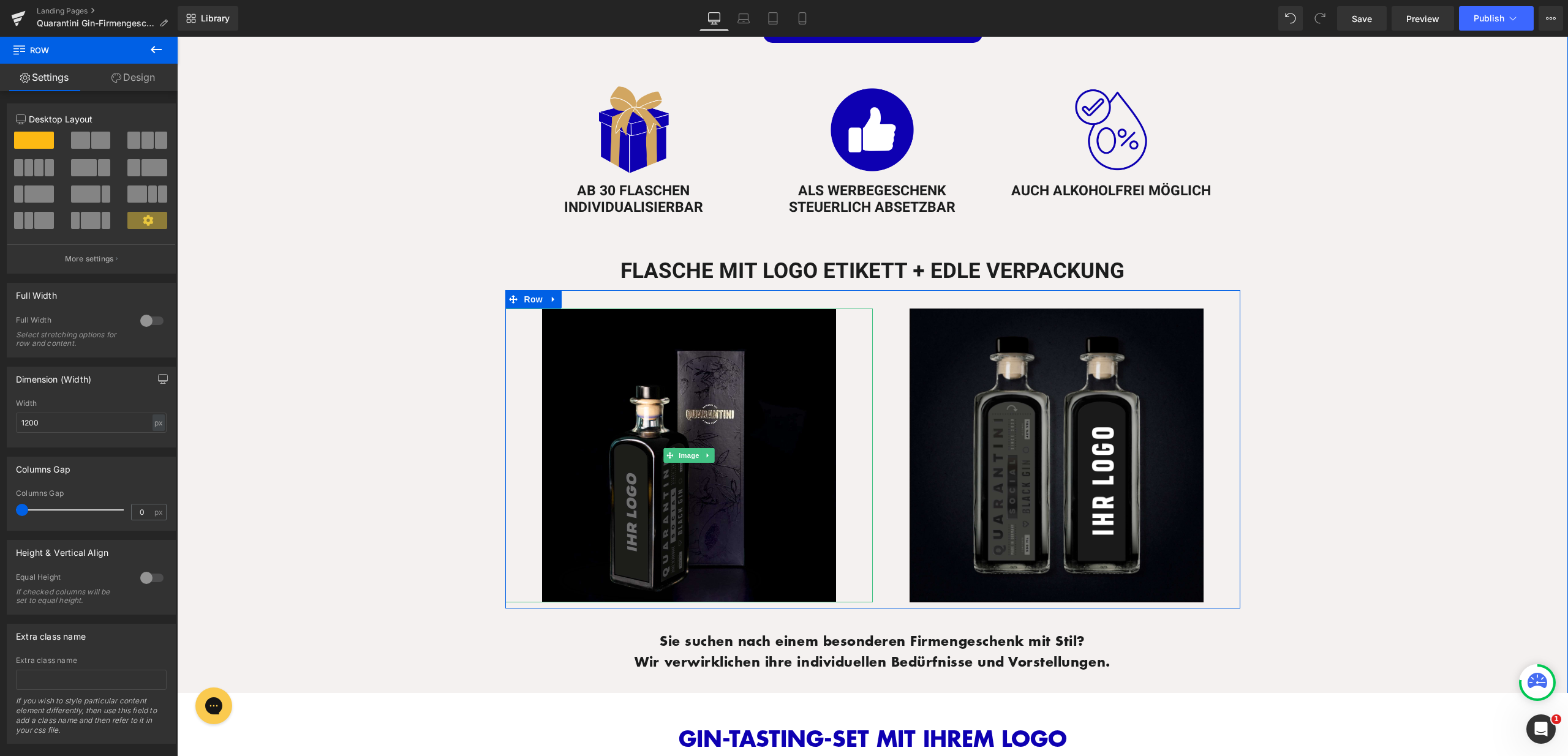
scroll to position [366, 0]
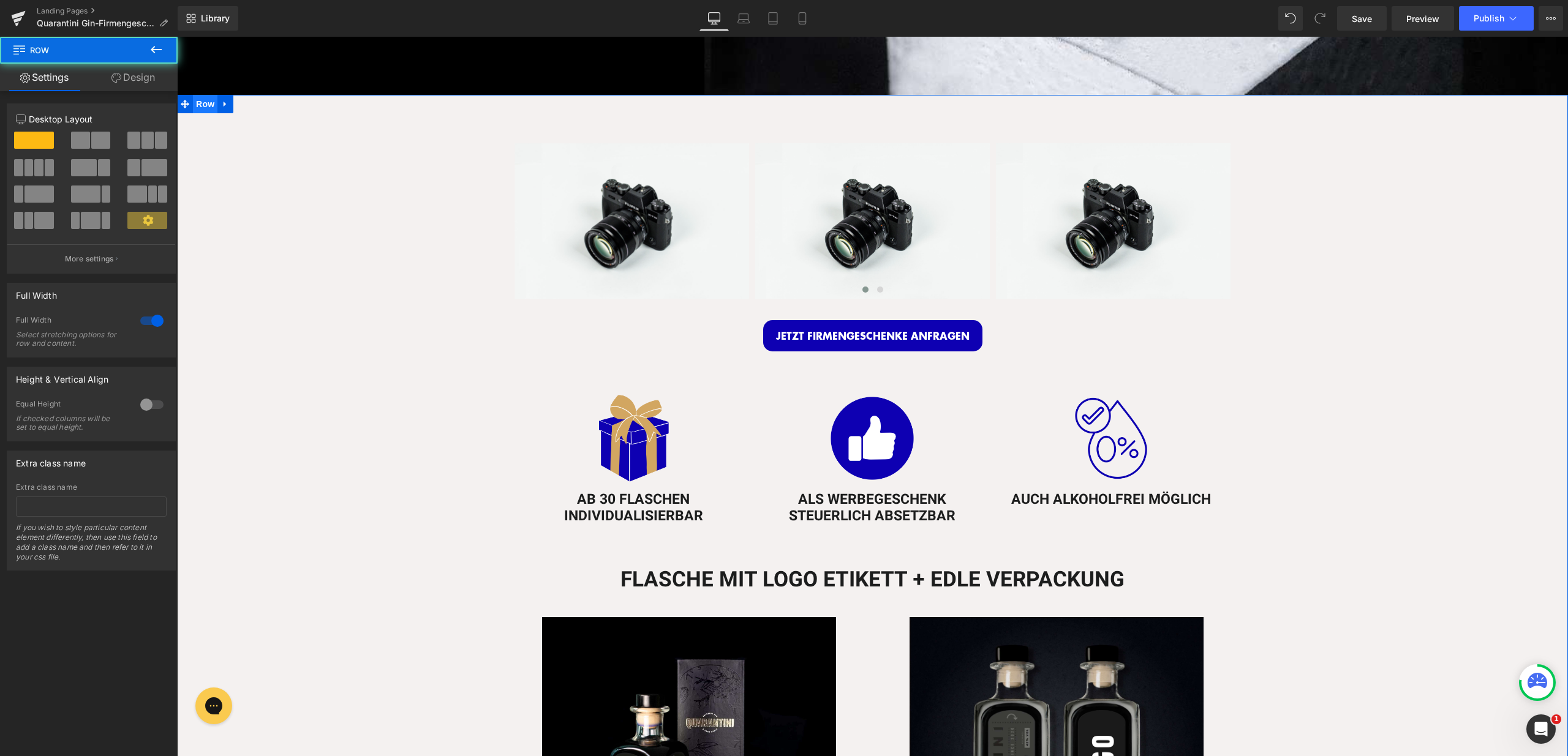
click at [194, 100] on span "Row" at bounding box center [205, 104] width 25 height 18
click at [127, 69] on link "Design" at bounding box center [133, 77] width 89 height 28
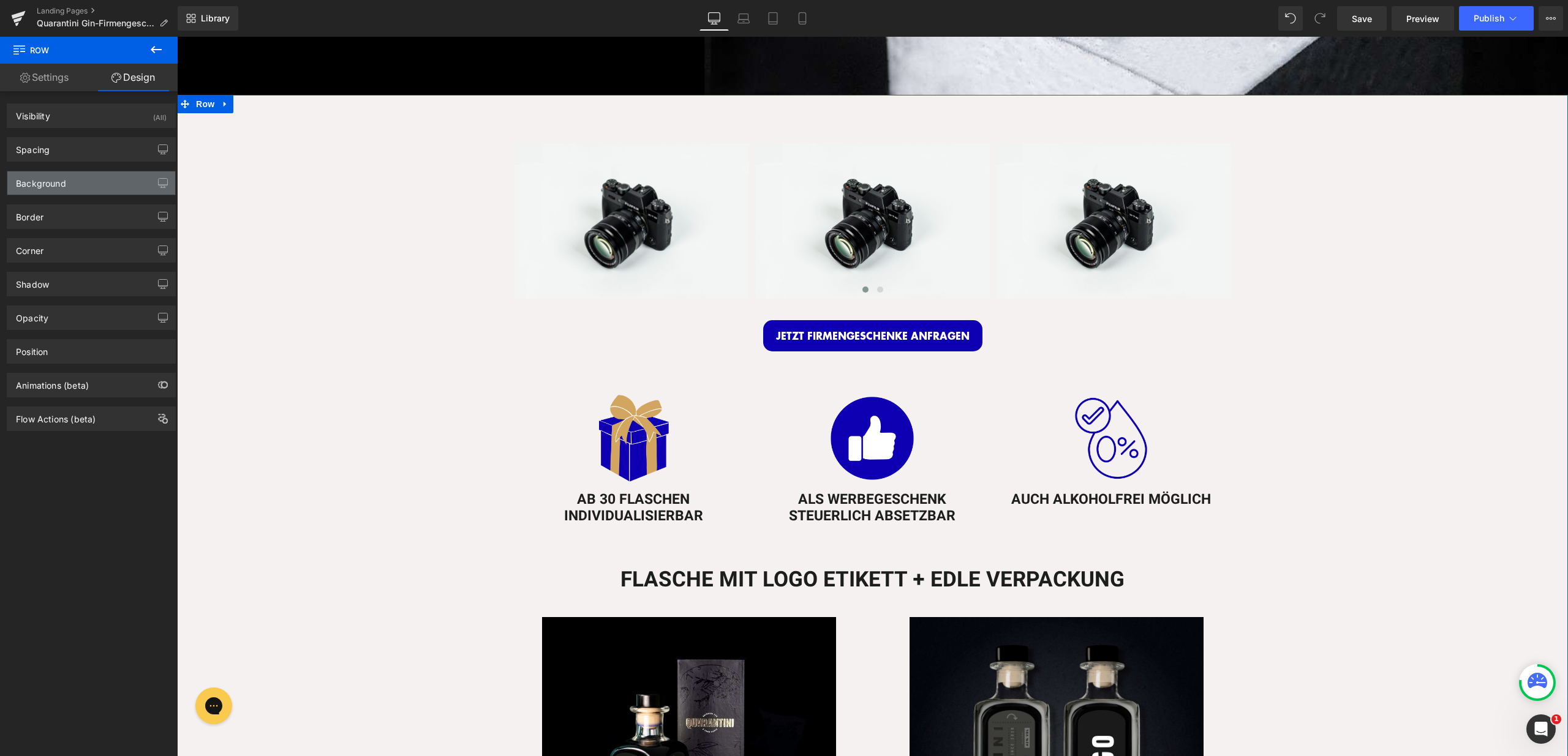
click at [99, 184] on div "Background" at bounding box center [91, 183] width 168 height 23
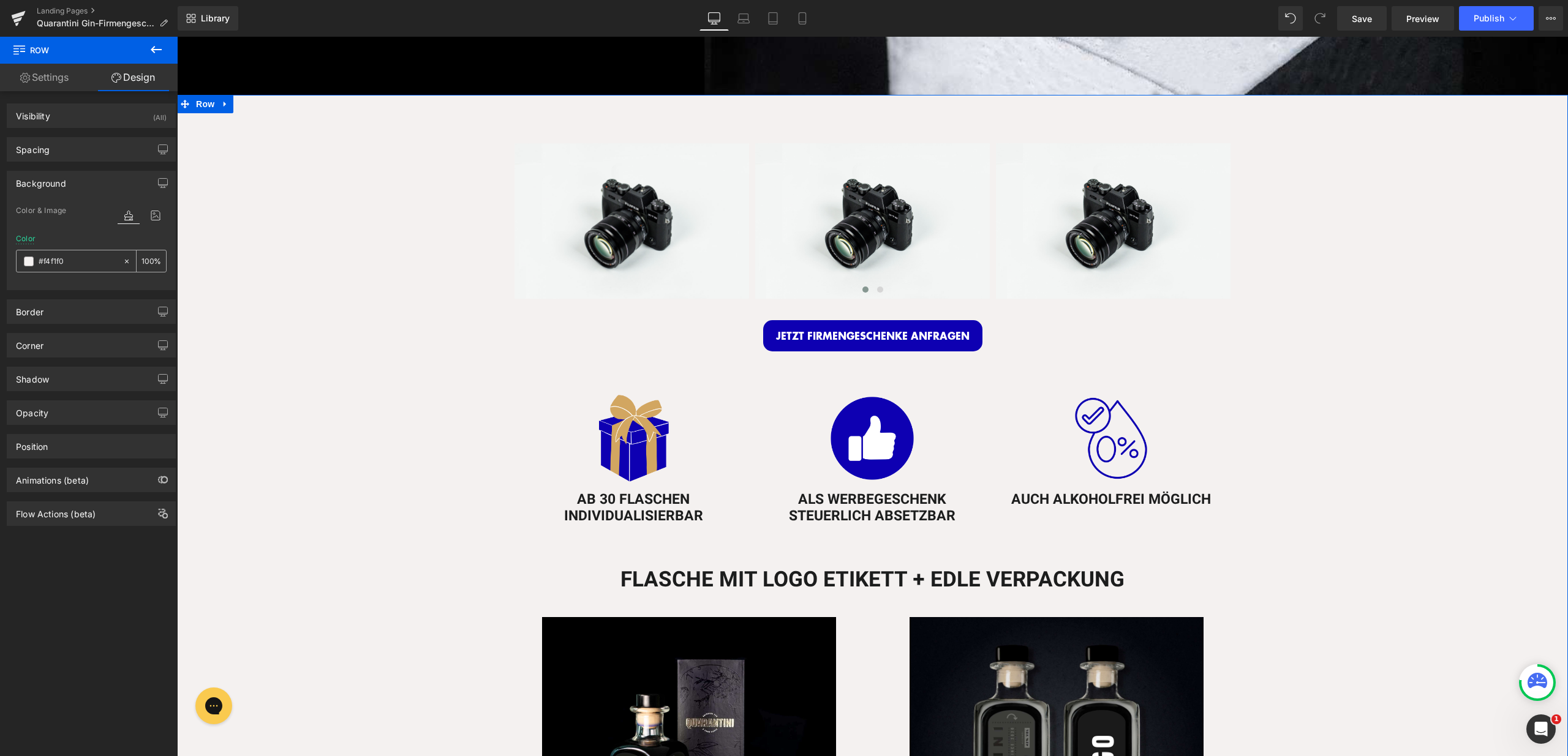
click at [124, 261] on icon at bounding box center [127, 262] width 9 height 9
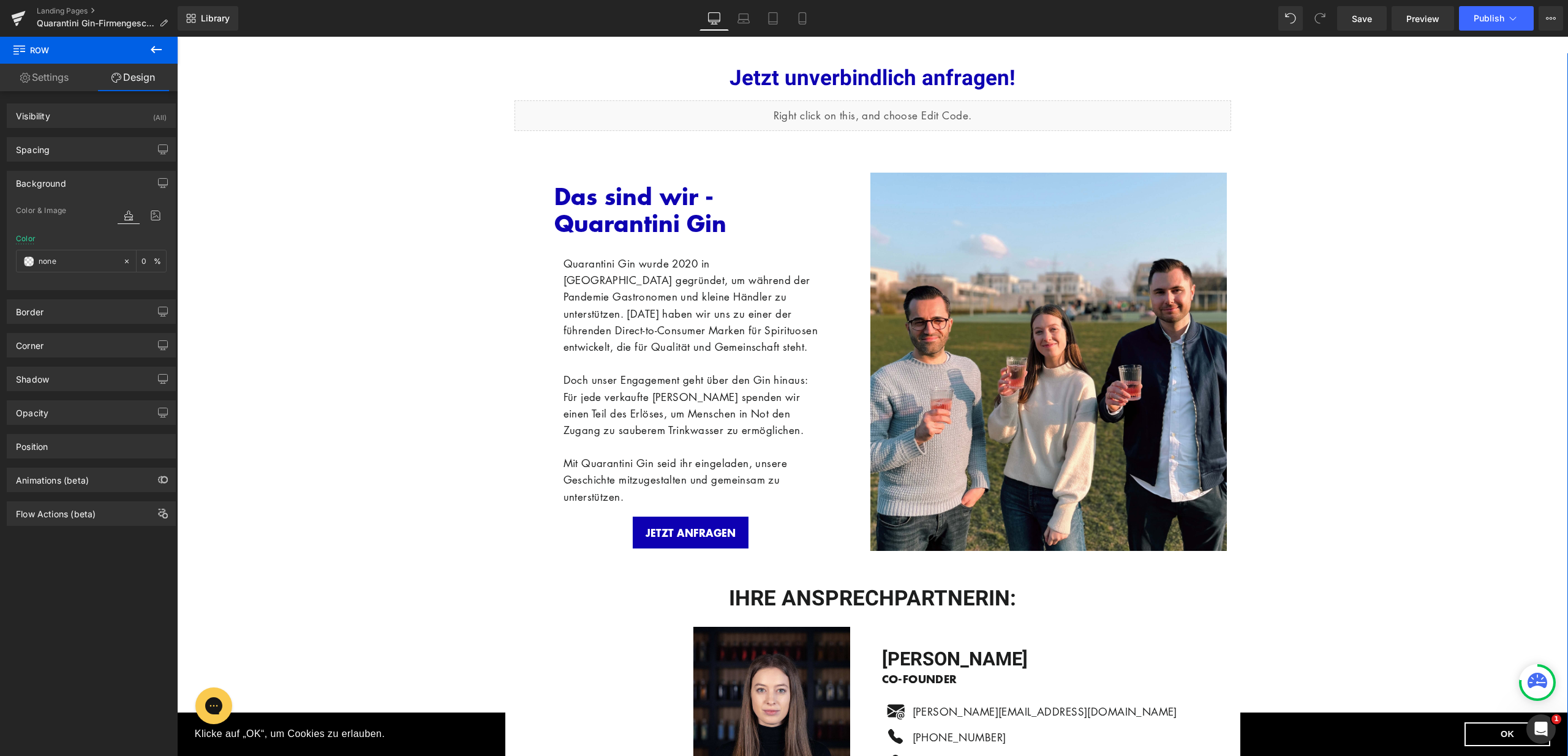
scroll to position [3057, 0]
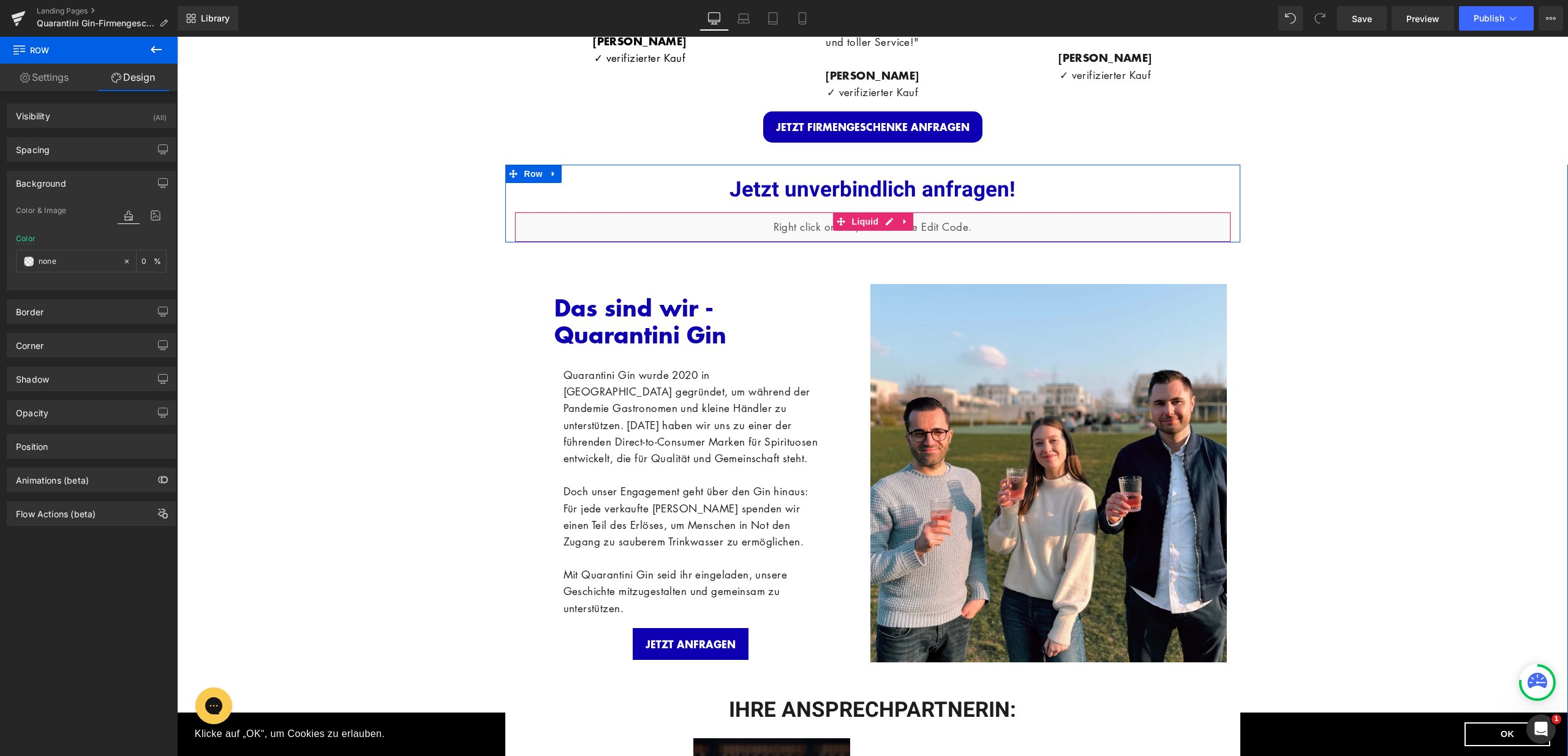
click at [533, 228] on div "Liquid" at bounding box center [873, 227] width 717 height 31
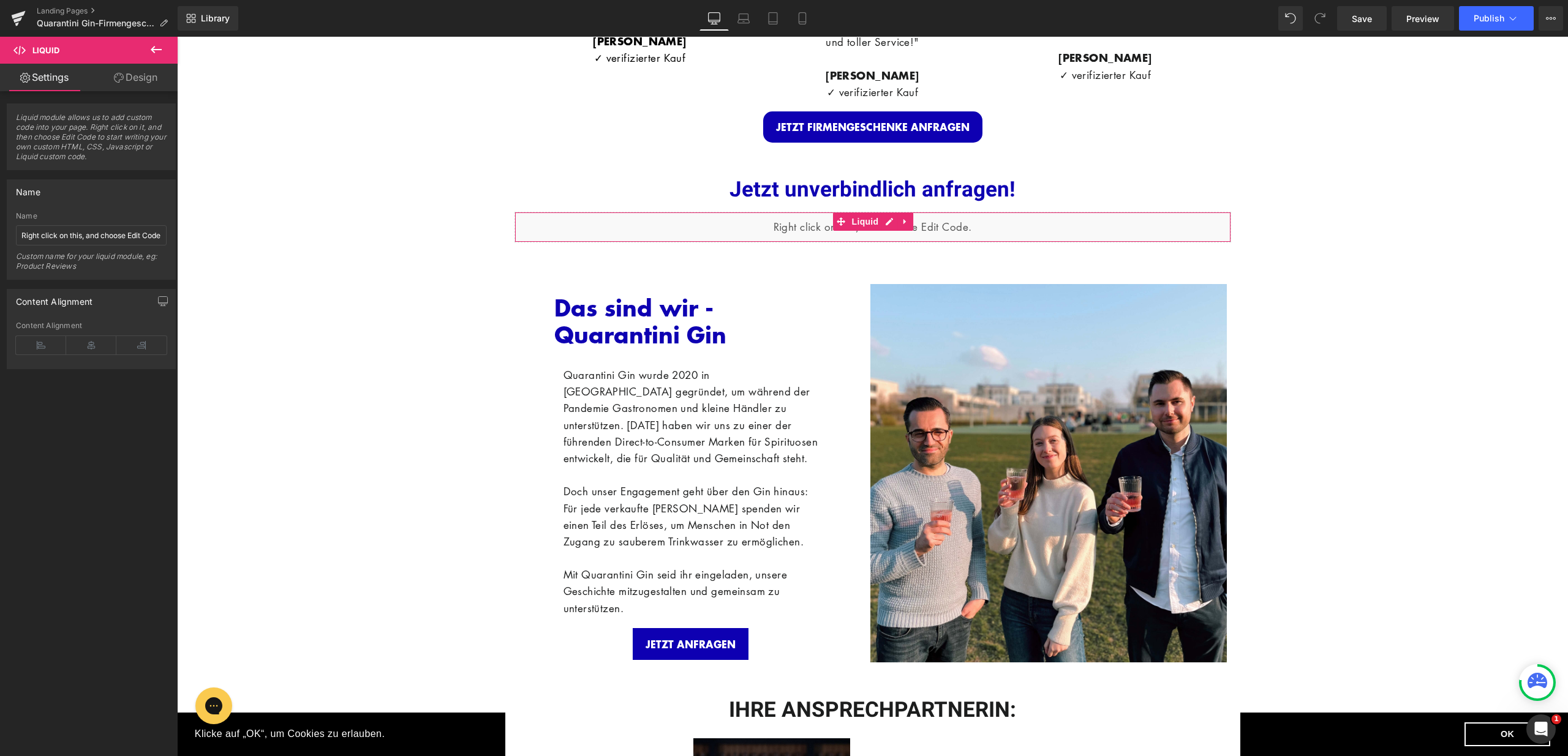
click at [141, 74] on link "Design" at bounding box center [135, 77] width 89 height 28
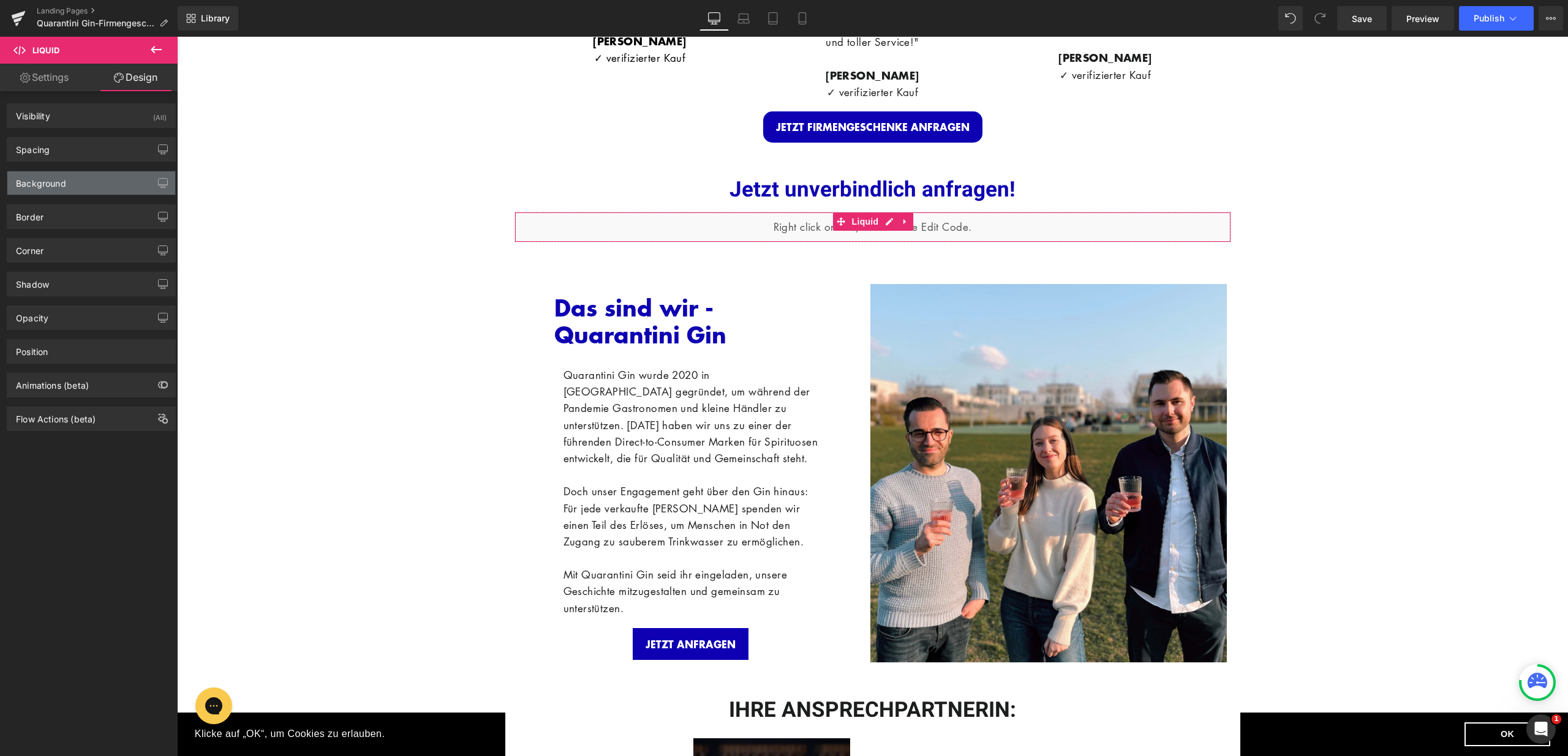
click at [82, 180] on div "Background" at bounding box center [91, 183] width 168 height 23
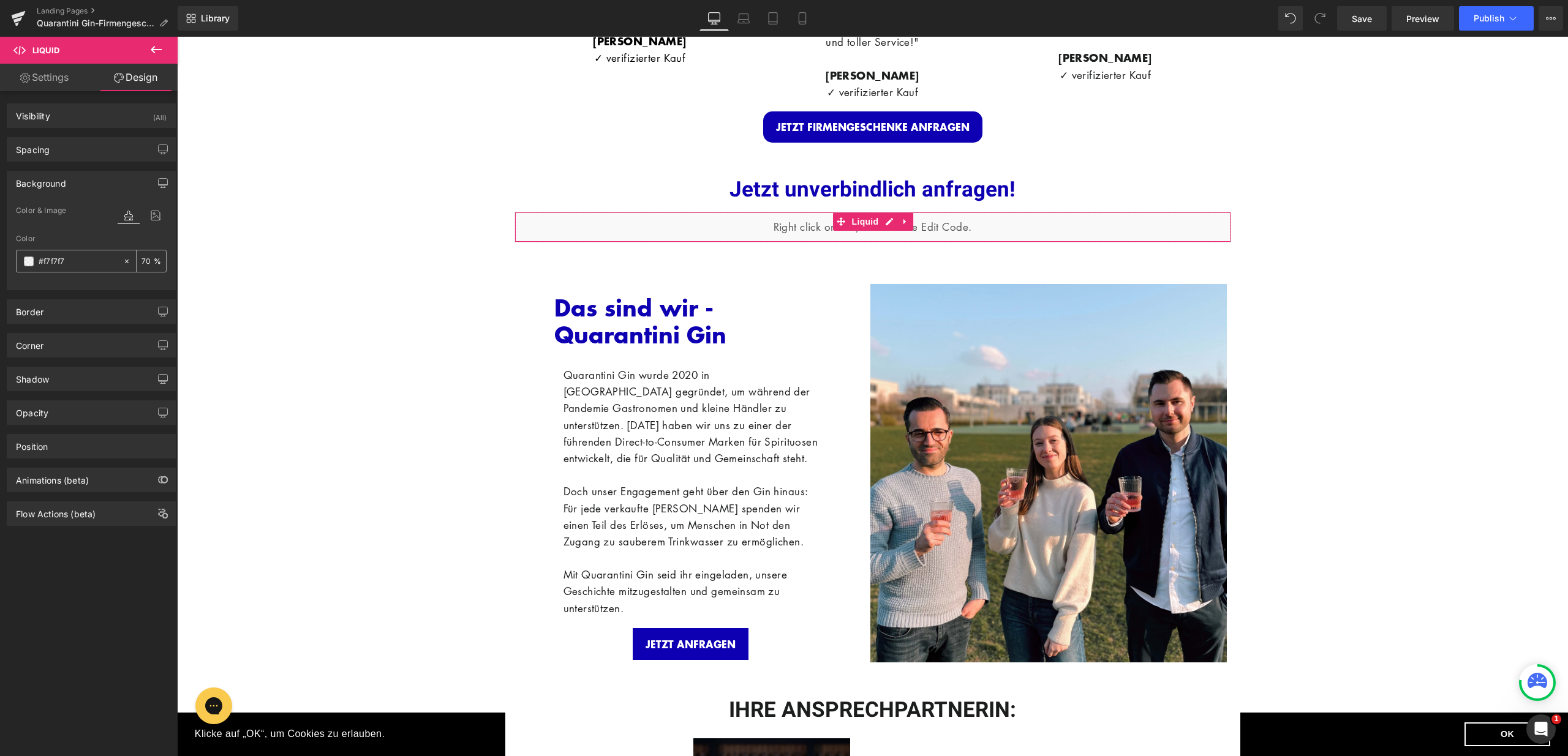
click at [123, 256] on div at bounding box center [129, 261] width 14 height 22
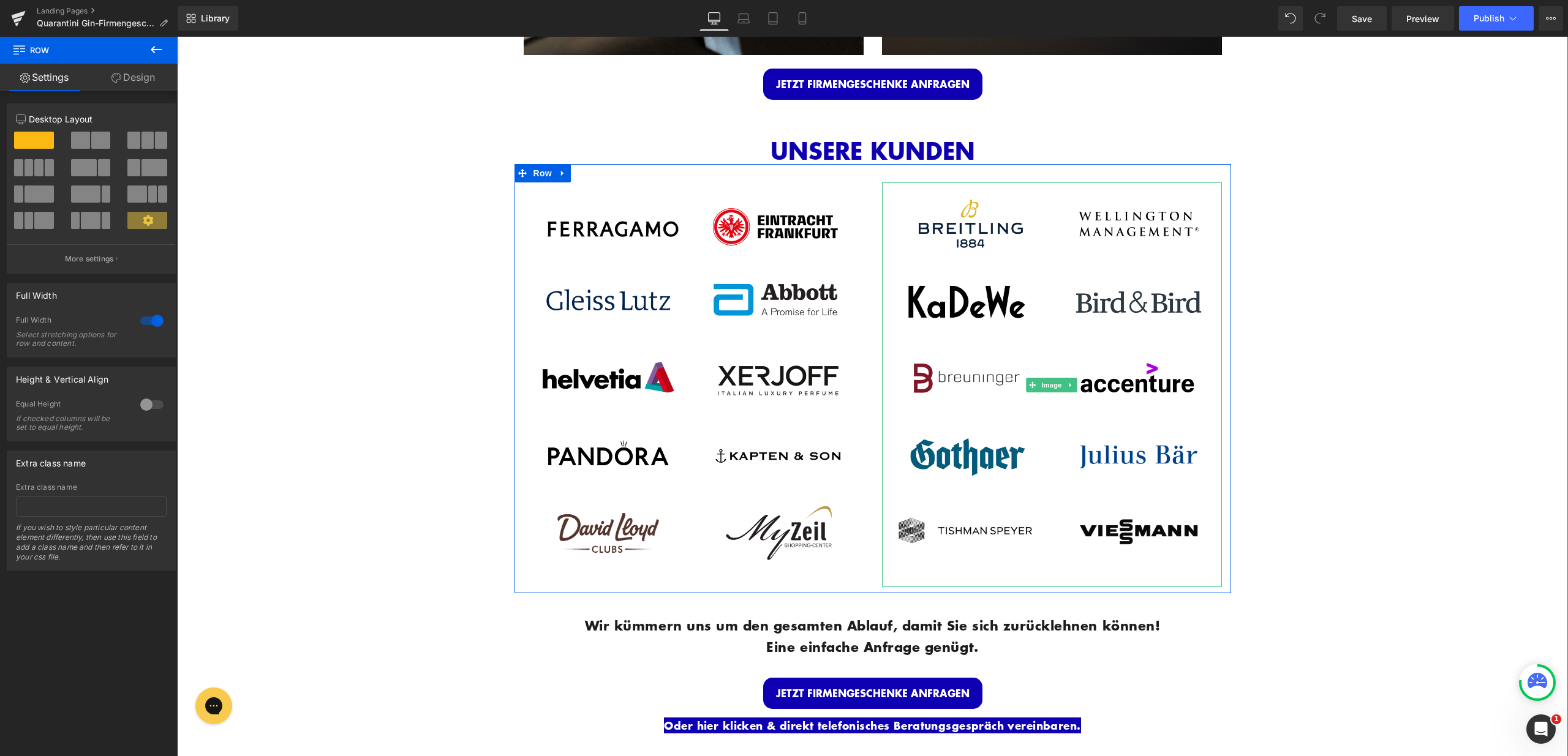
scroll to position [1641, 0]
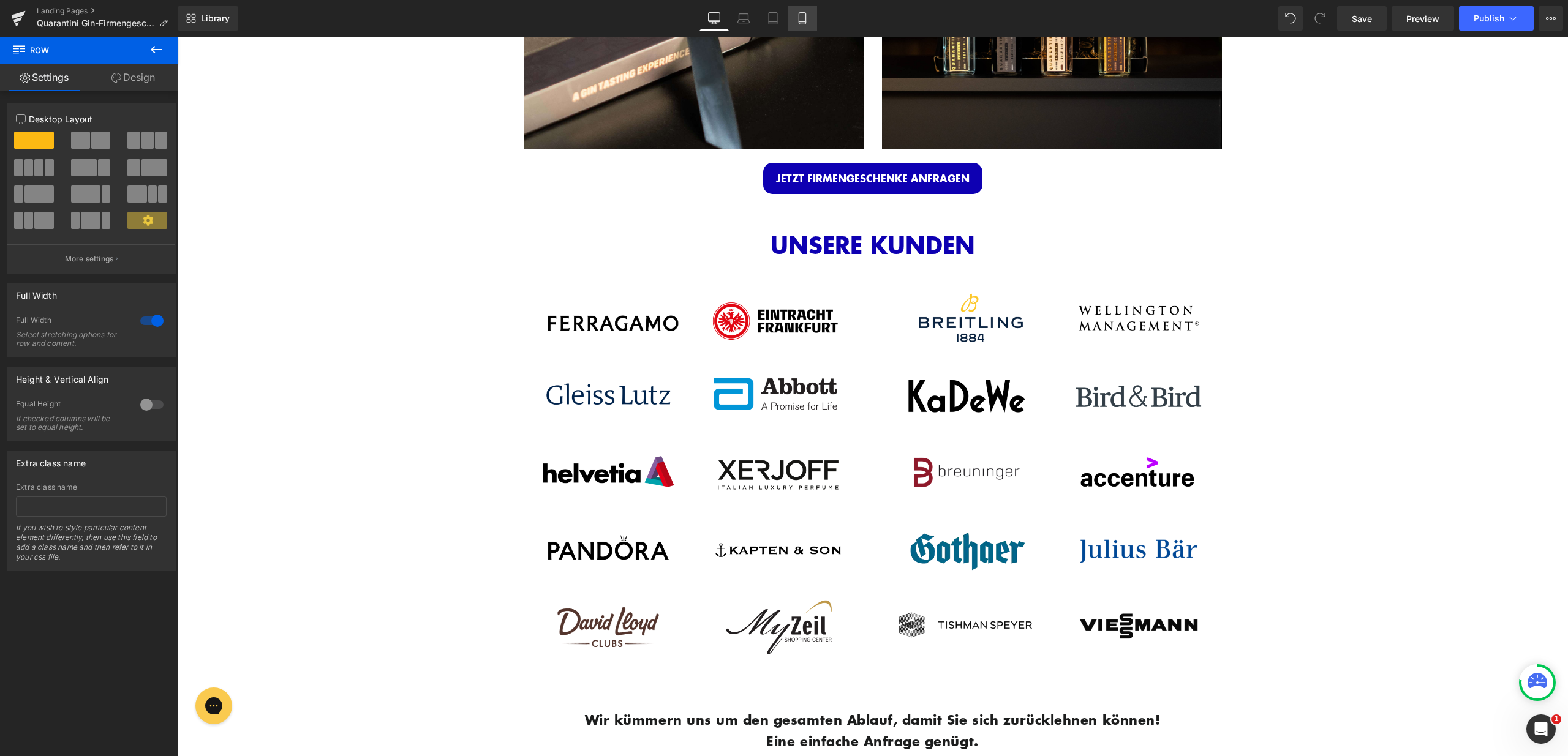
click at [803, 23] on icon at bounding box center [802, 18] width 7 height 12
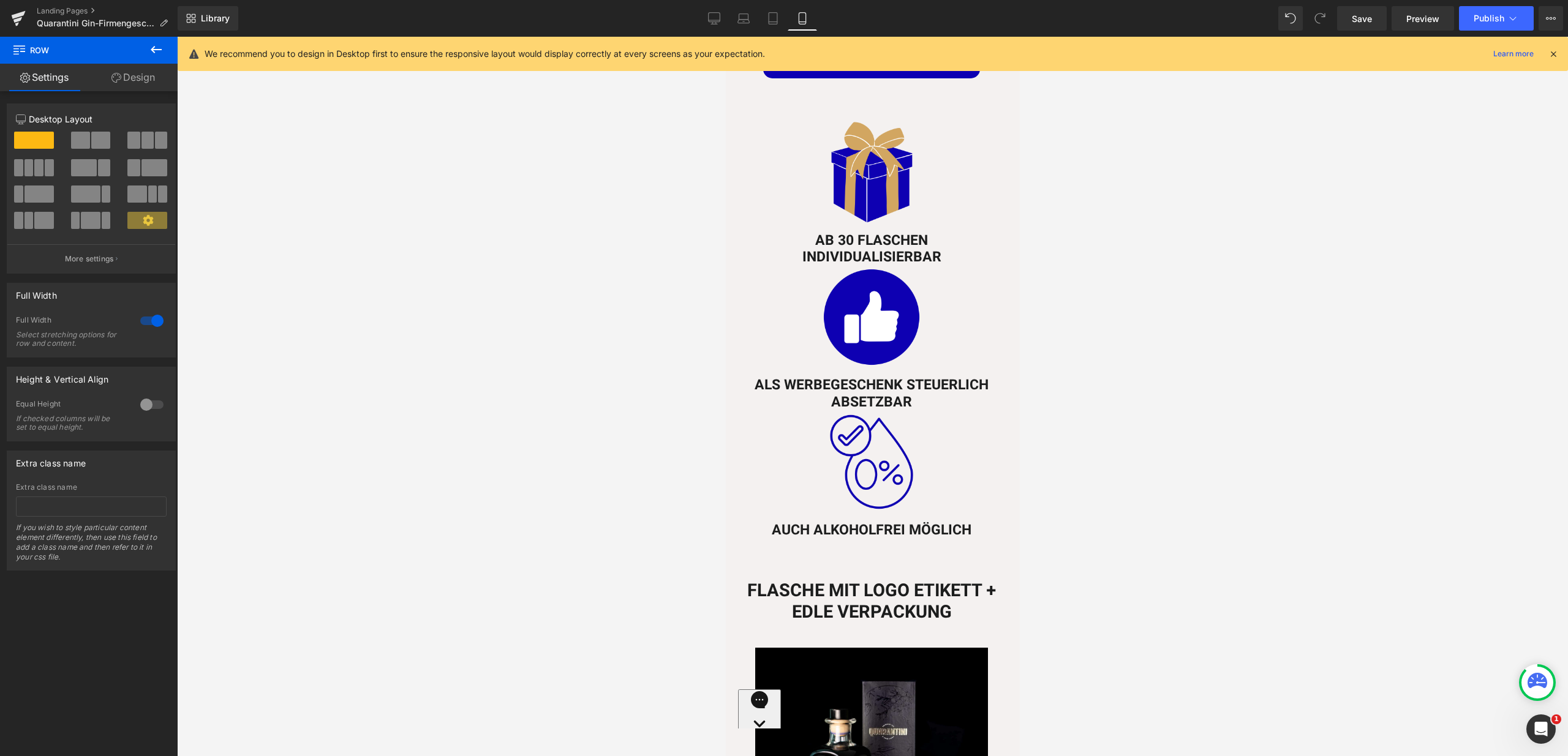
scroll to position [512, 0]
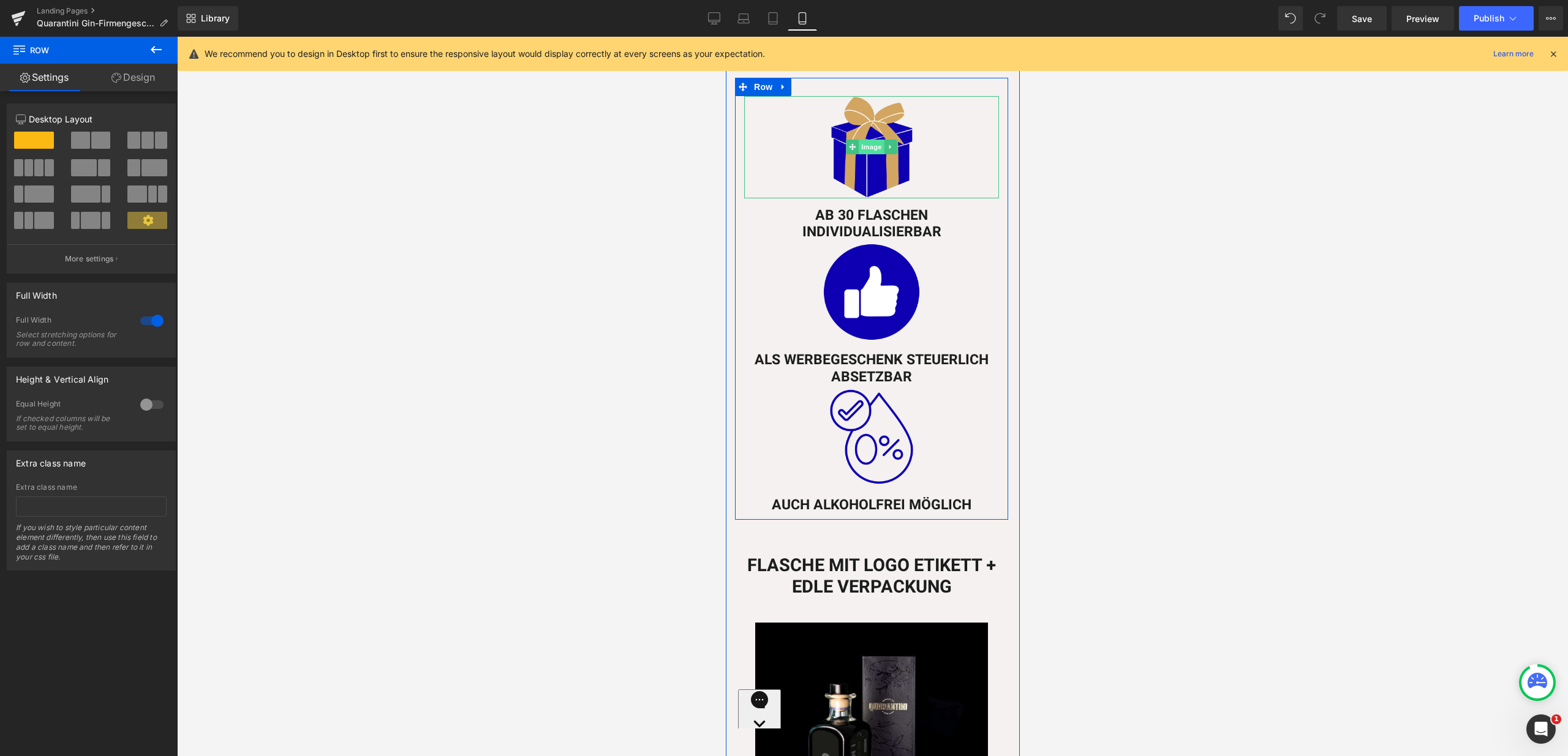
click at [864, 143] on span "Image" at bounding box center [871, 147] width 26 height 15
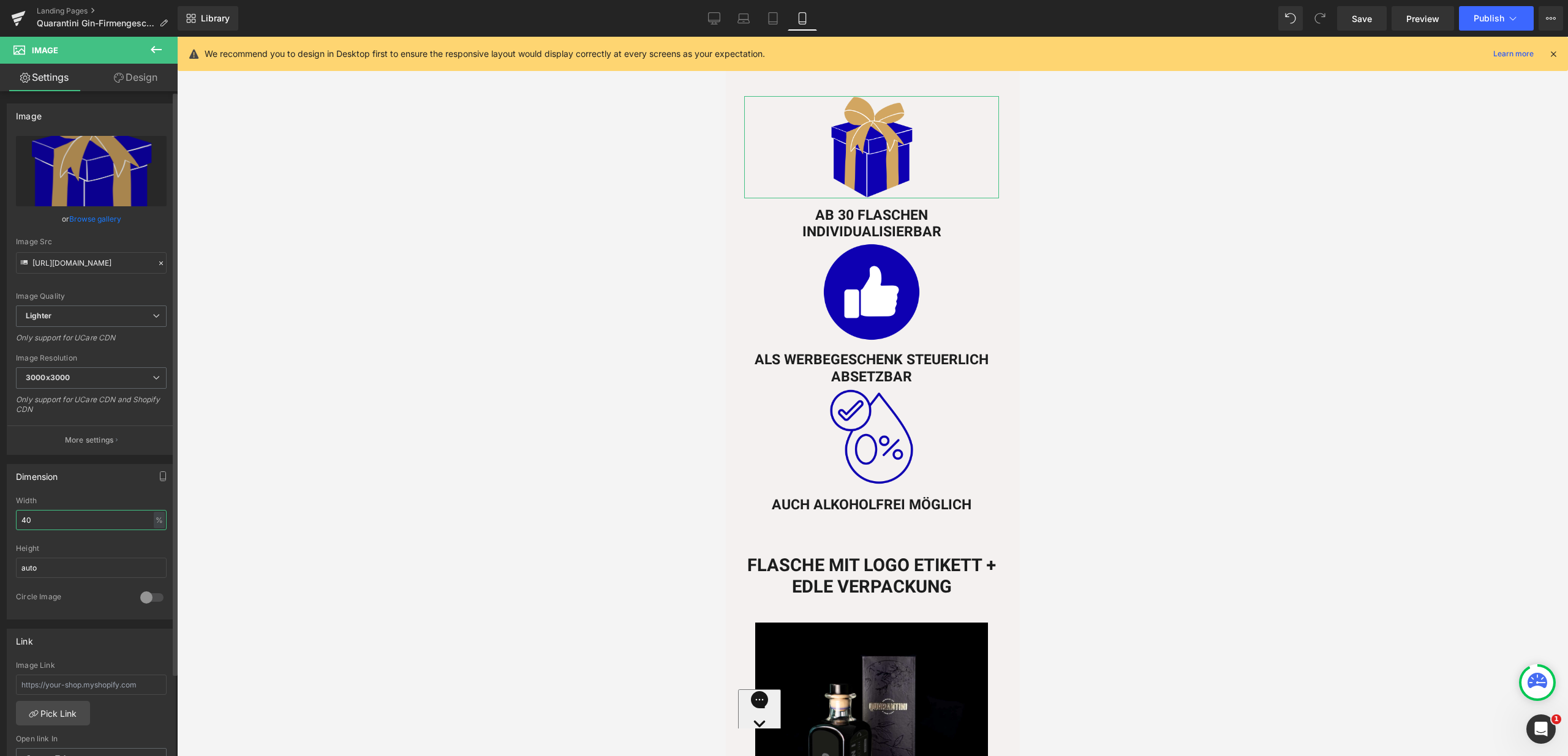
drag, startPoint x: 41, startPoint y: 524, endPoint x: 2, endPoint y: 520, distance: 39.2
click at [2, 520] on div "Dimension 40% Width 40 % % px auto Height auto 0 Circle Image" at bounding box center [91, 537] width 183 height 165
type input "20"
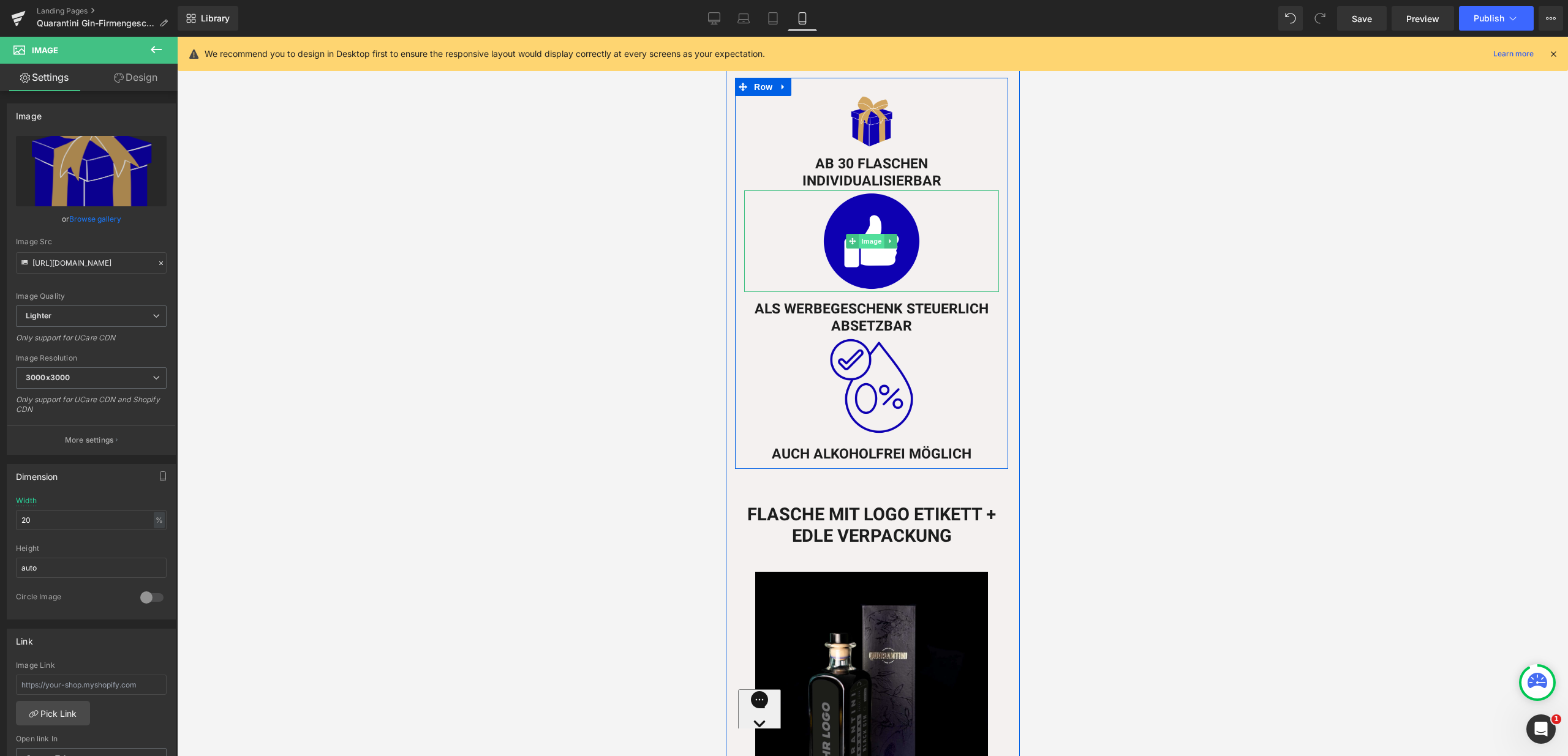
click at [862, 234] on span "Image" at bounding box center [871, 241] width 26 height 15
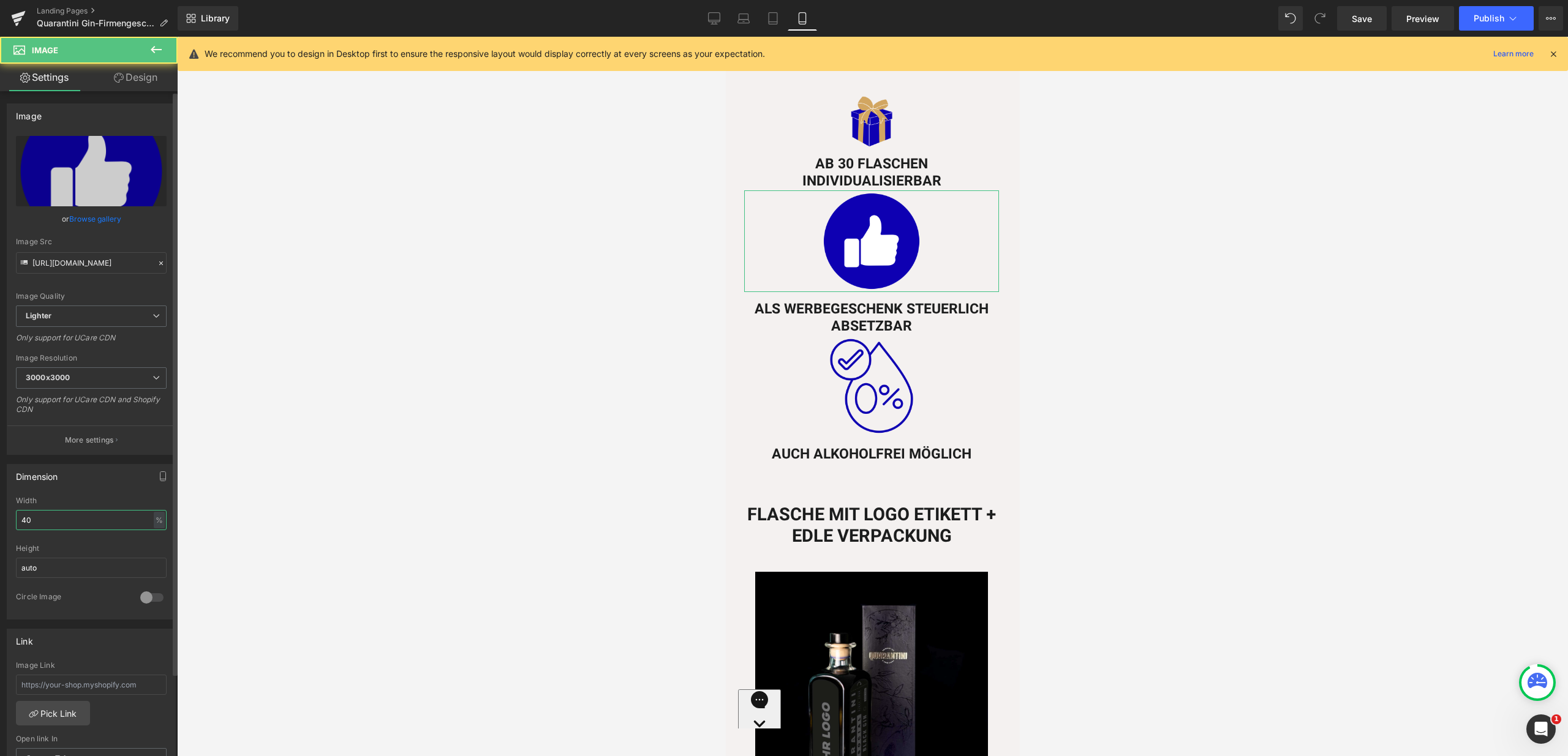
drag, startPoint x: 52, startPoint y: 515, endPoint x: 18, endPoint y: 521, distance: 34.5
click at [18, 521] on input "40" at bounding box center [91, 520] width 151 height 20
drag, startPoint x: 41, startPoint y: 521, endPoint x: 0, endPoint y: 520, distance: 41.0
click at [0, 521] on div "Dimension 40% Width 40 % % px auto Height auto 0 Circle Image" at bounding box center [91, 537] width 183 height 165
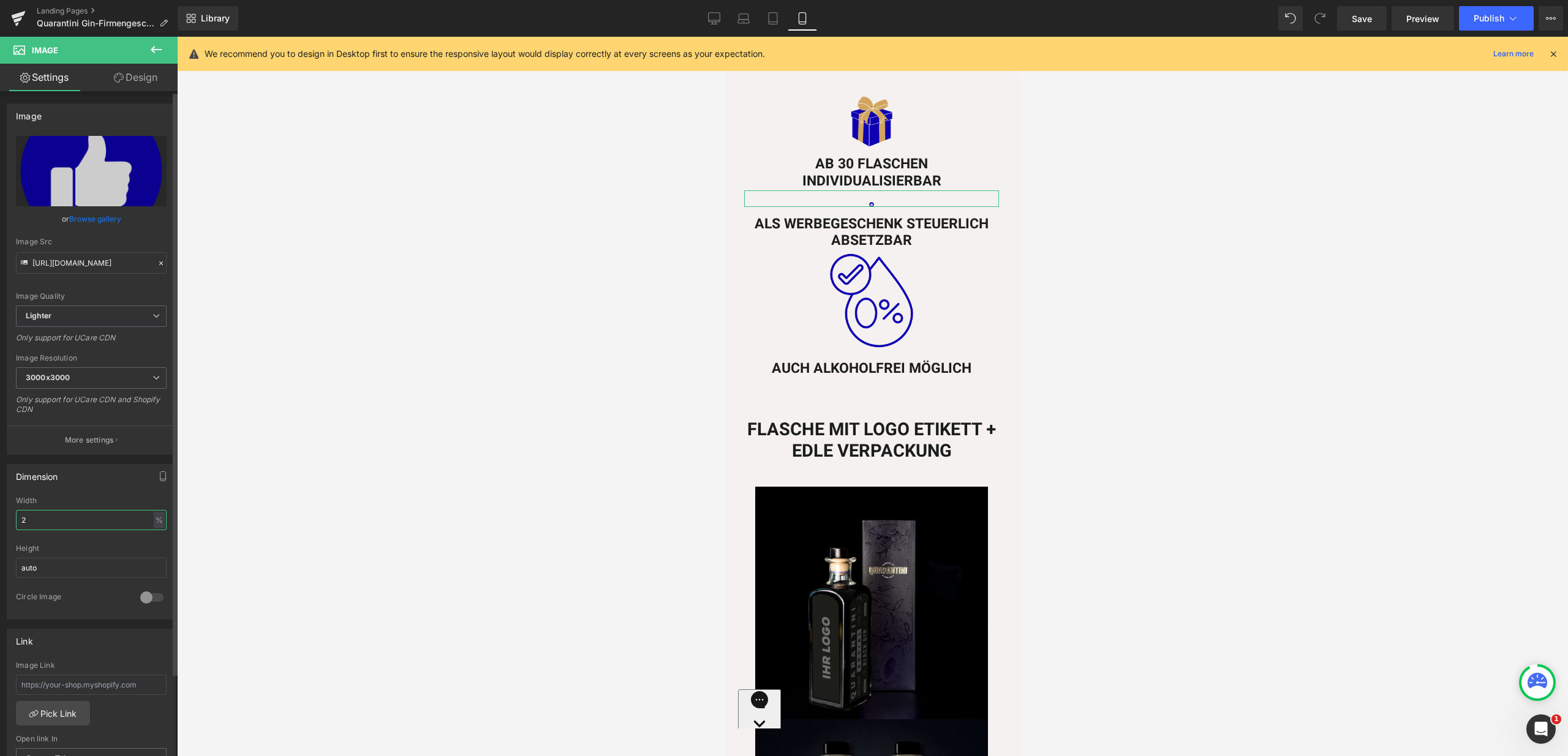
type input "20"
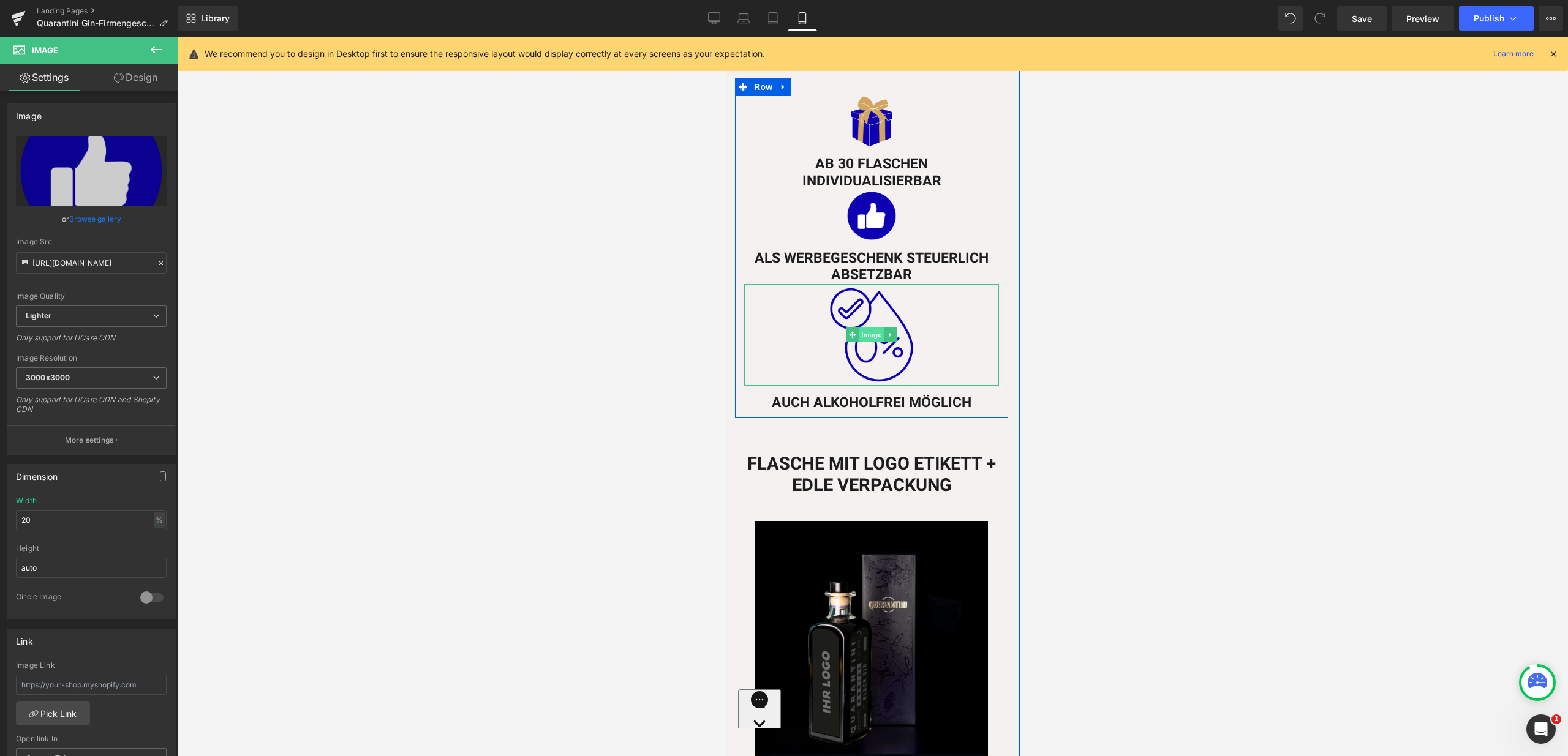
click at [868, 328] on span "Image" at bounding box center [871, 335] width 26 height 15
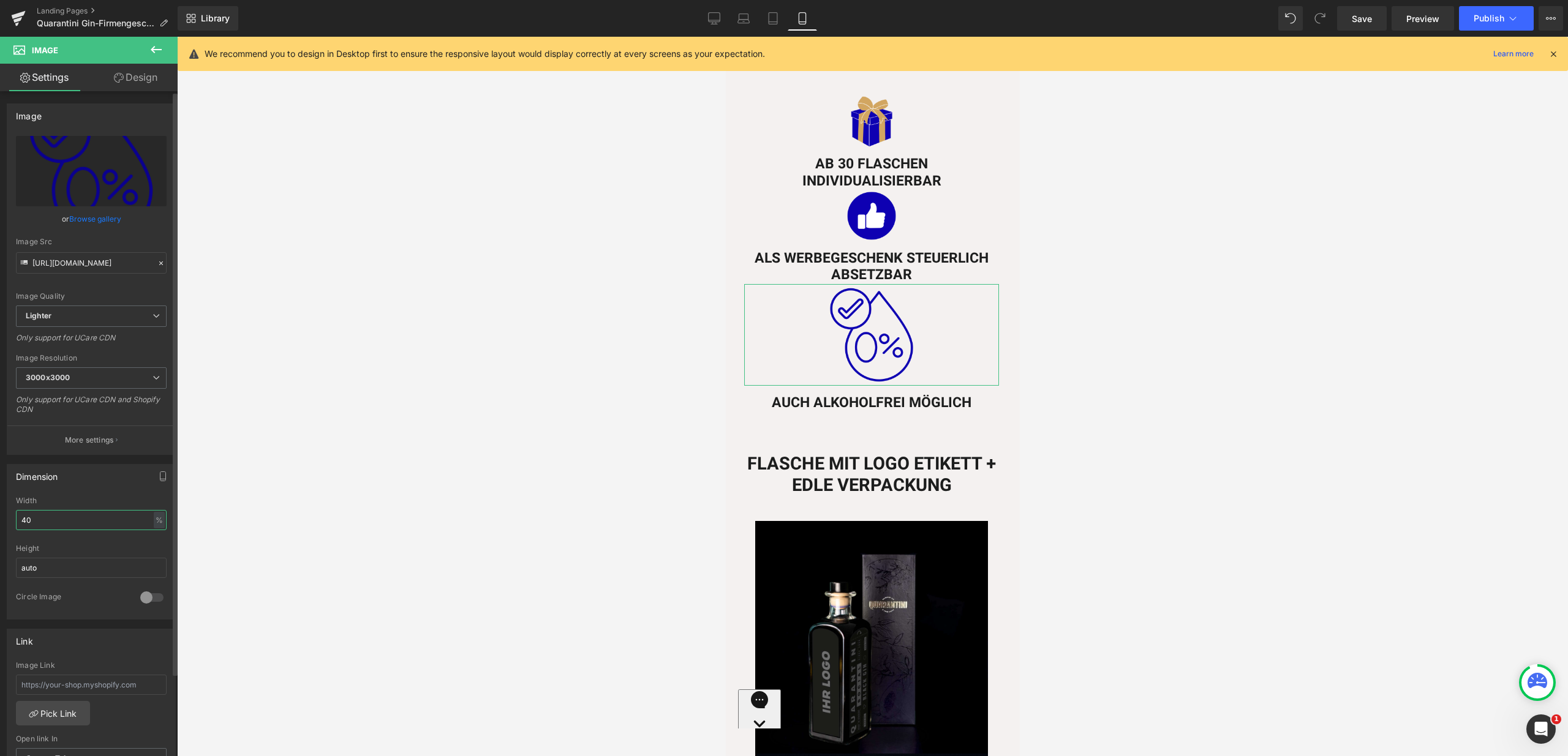
drag, startPoint x: 41, startPoint y: 525, endPoint x: 15, endPoint y: 523, distance: 26.1
click at [16, 523] on input "40" at bounding box center [91, 520] width 151 height 20
type input "20"
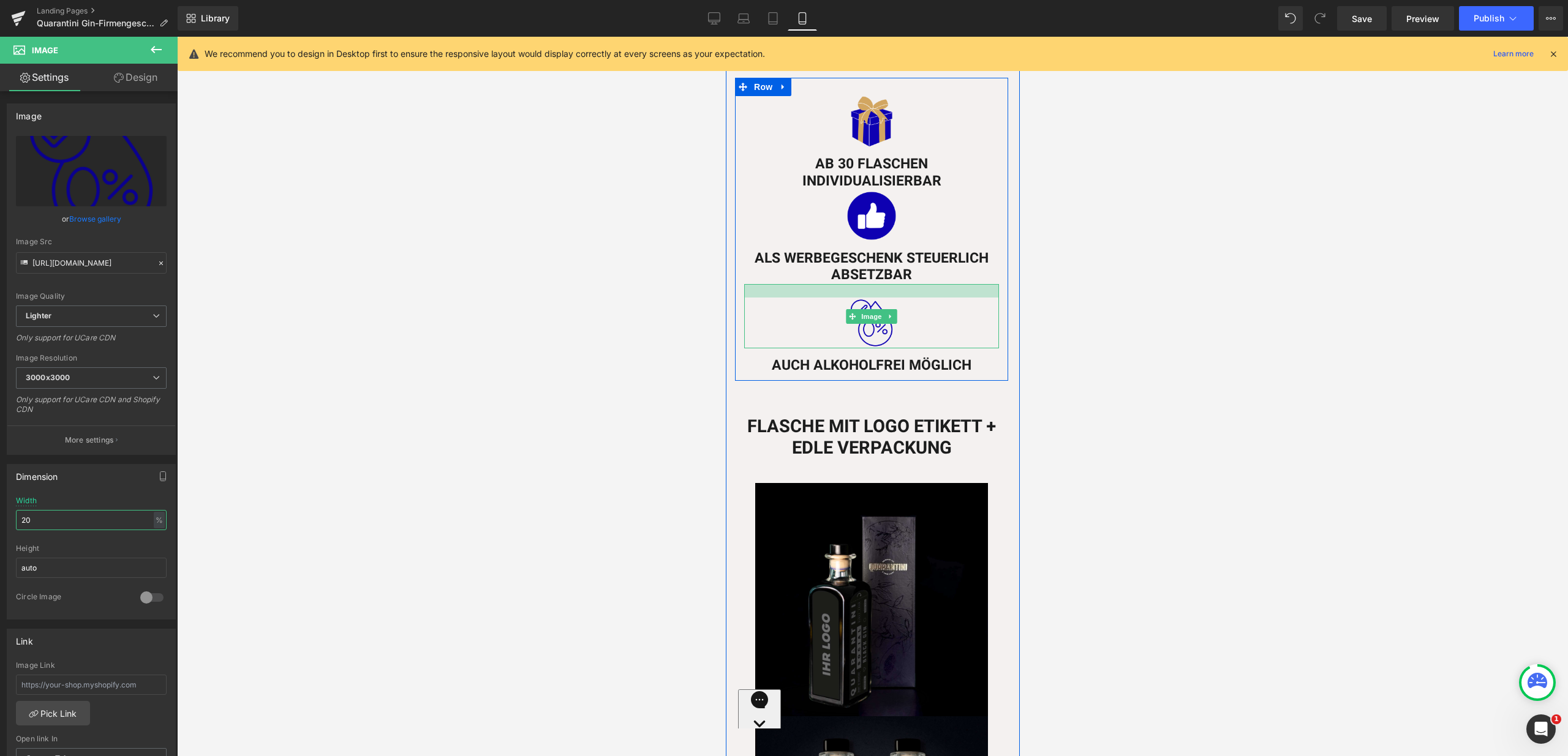
drag, startPoint x: 907, startPoint y: 264, endPoint x: 901, endPoint y: 278, distance: 15.2
click at [901, 284] on div at bounding box center [871, 291] width 255 height 14
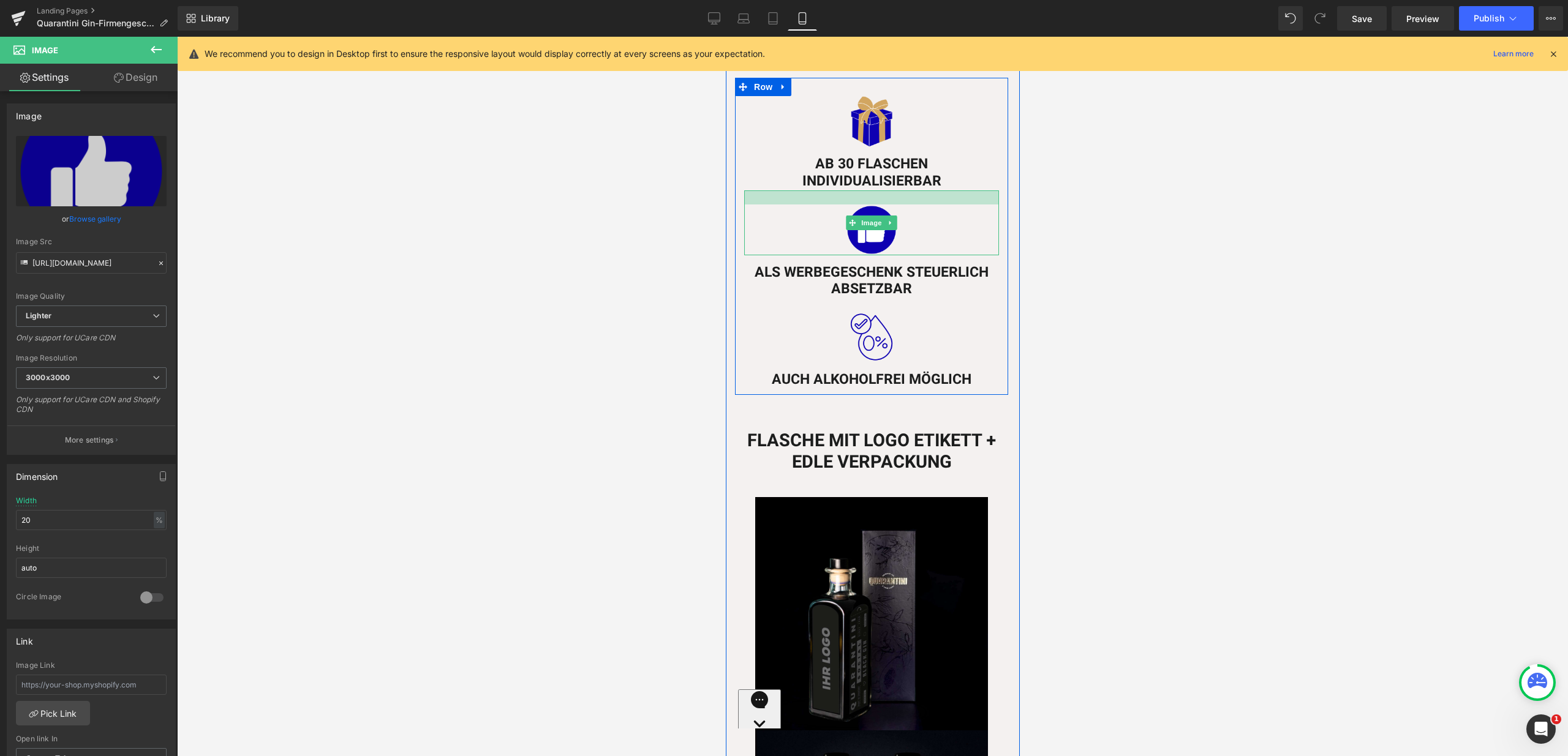
click at [896, 190] on div "Image" at bounding box center [871, 222] width 255 height 65
click at [1071, 193] on div at bounding box center [872, 396] width 1391 height 720
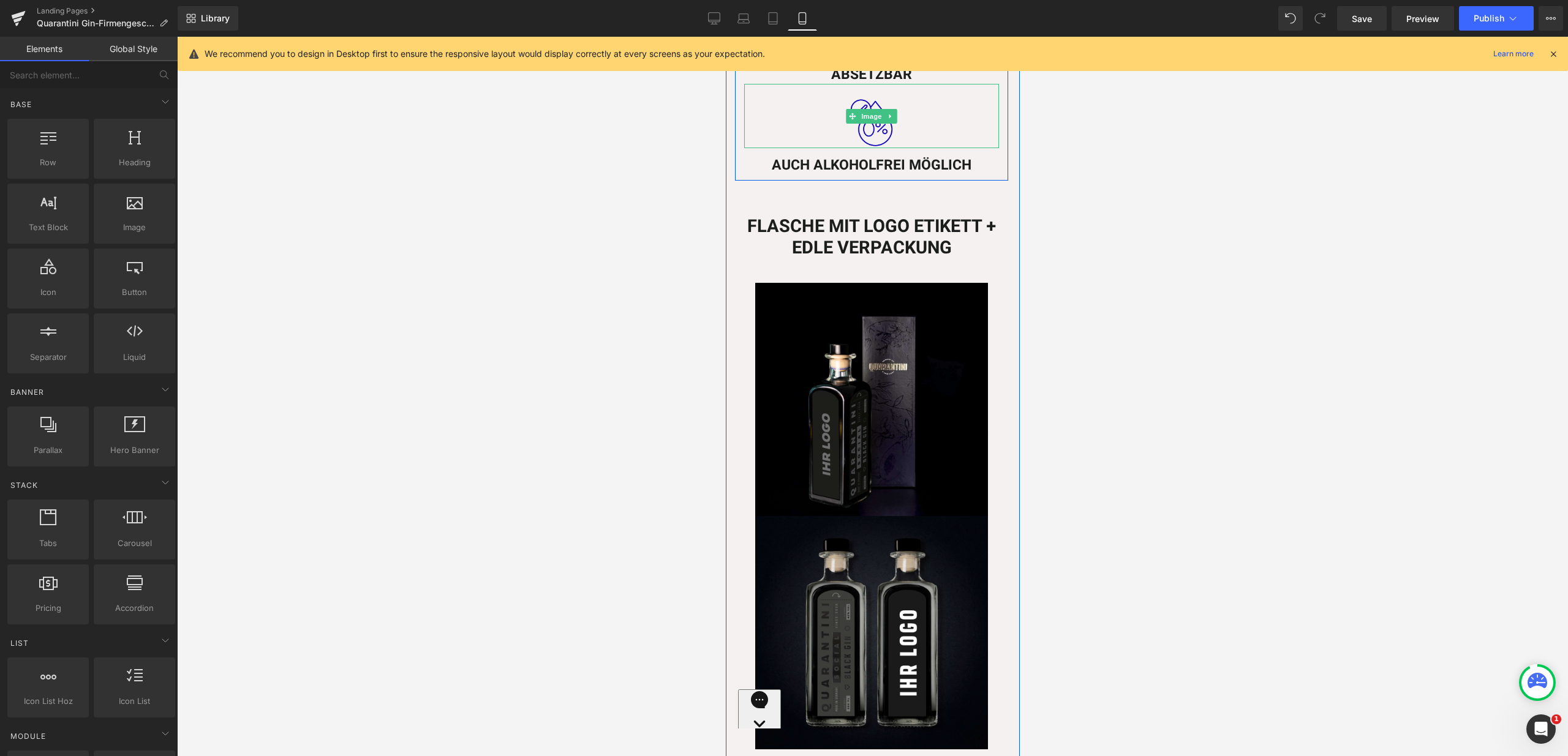
scroll to position [726, 0]
click at [892, 486] on img at bounding box center [871, 398] width 233 height 233
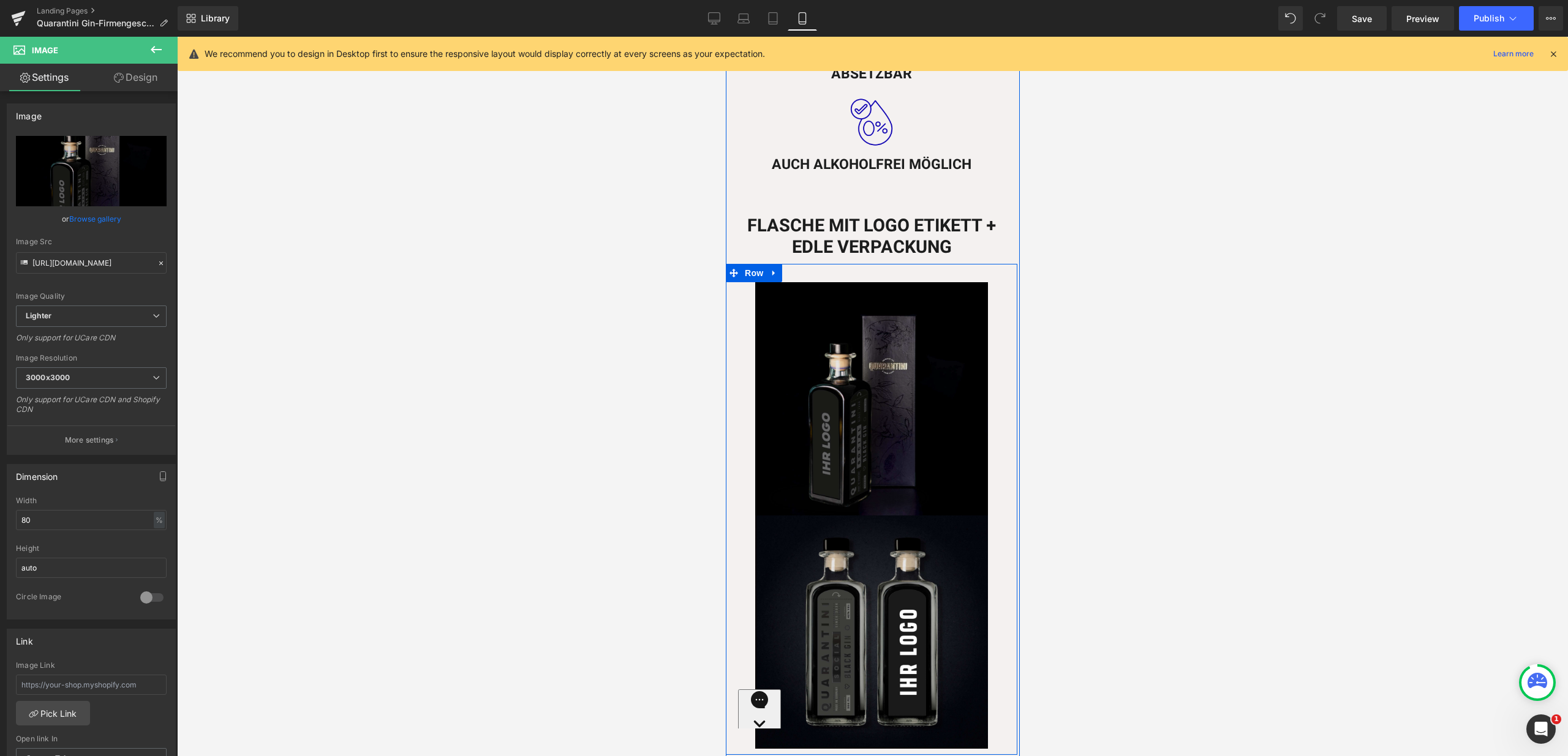
click at [876, 453] on img at bounding box center [871, 398] width 233 height 233
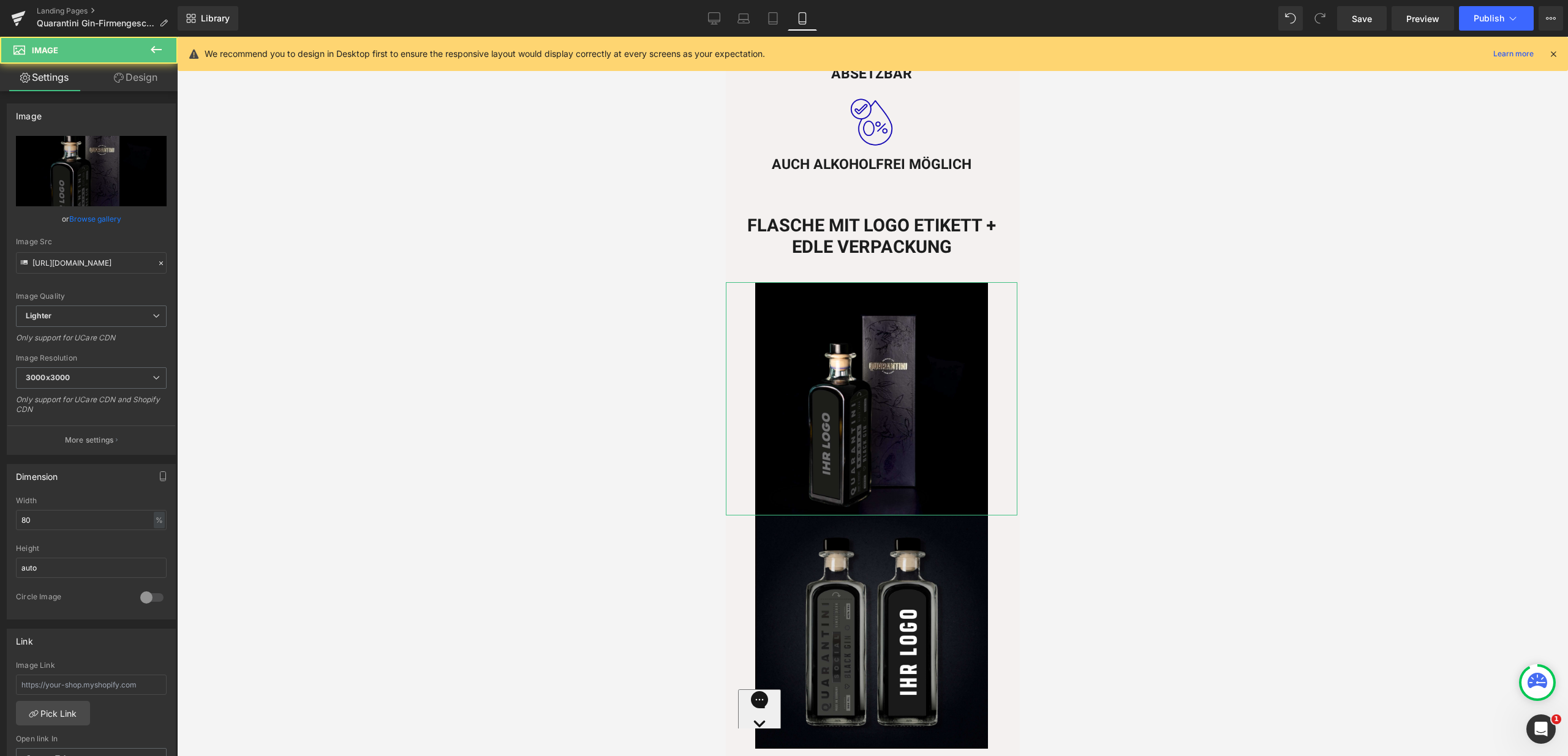
click at [159, 69] on link "Design" at bounding box center [135, 77] width 89 height 28
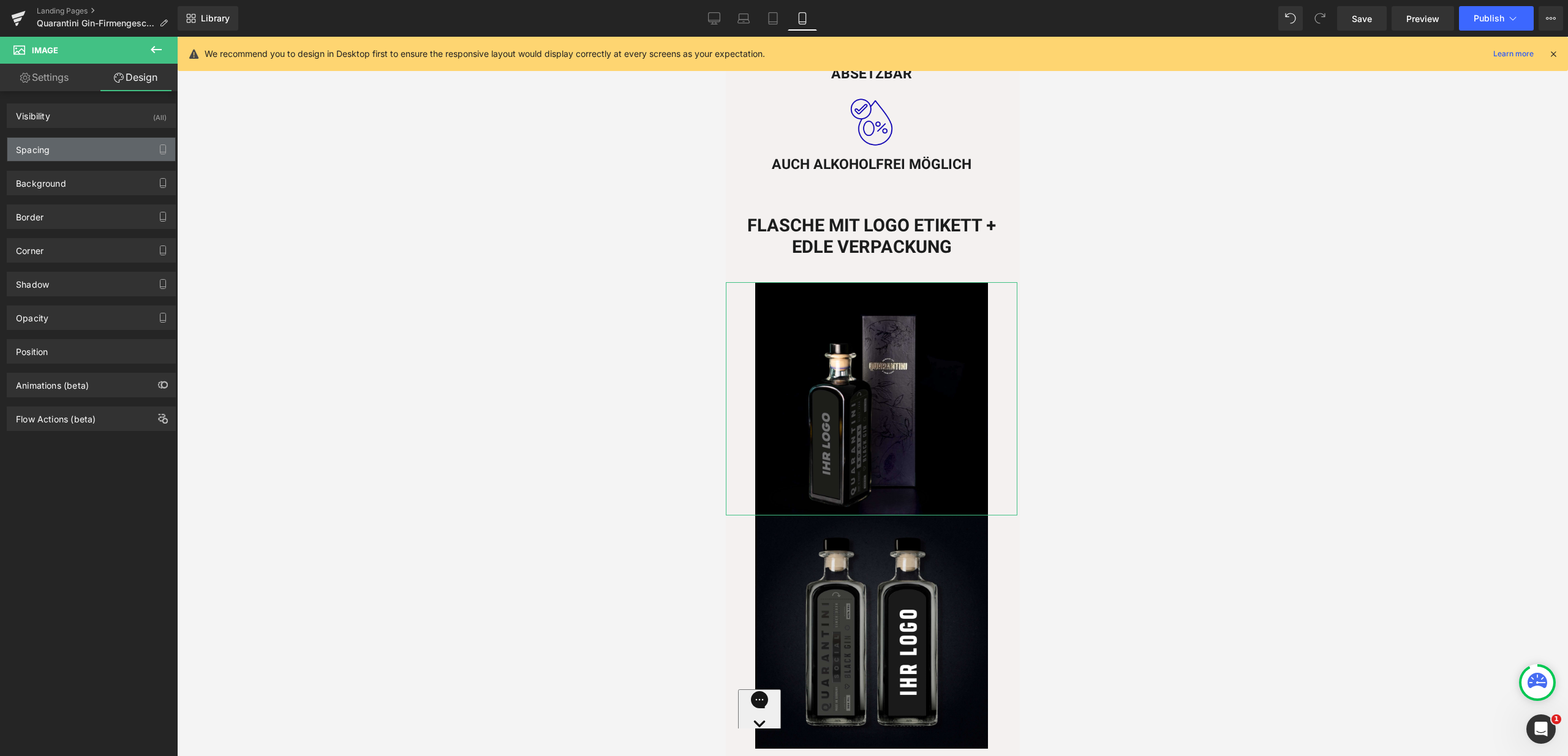
click at [97, 140] on div "Spacing" at bounding box center [91, 150] width 168 height 23
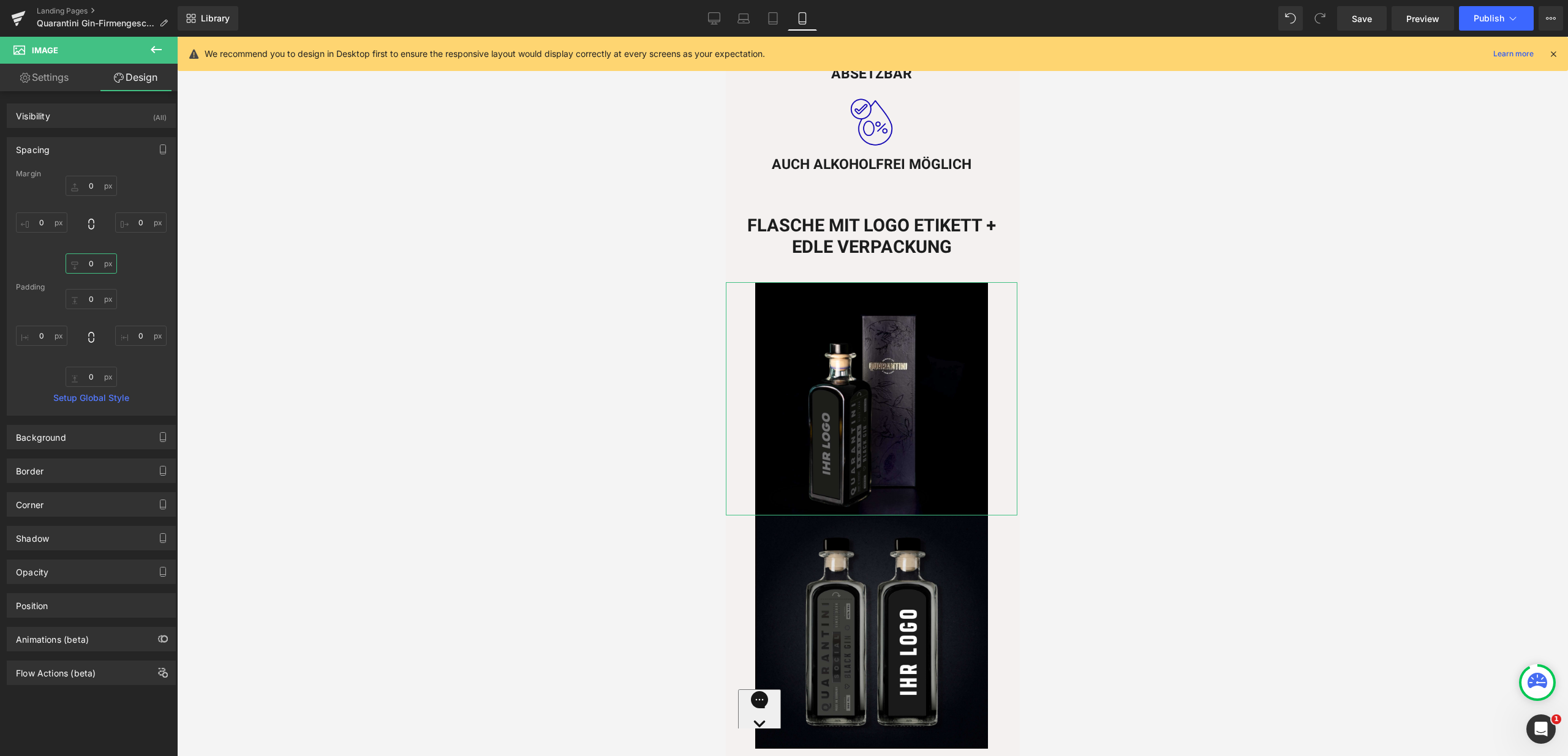
click at [91, 263] on input "0" at bounding box center [91, 263] width 52 height 20
type input "15"
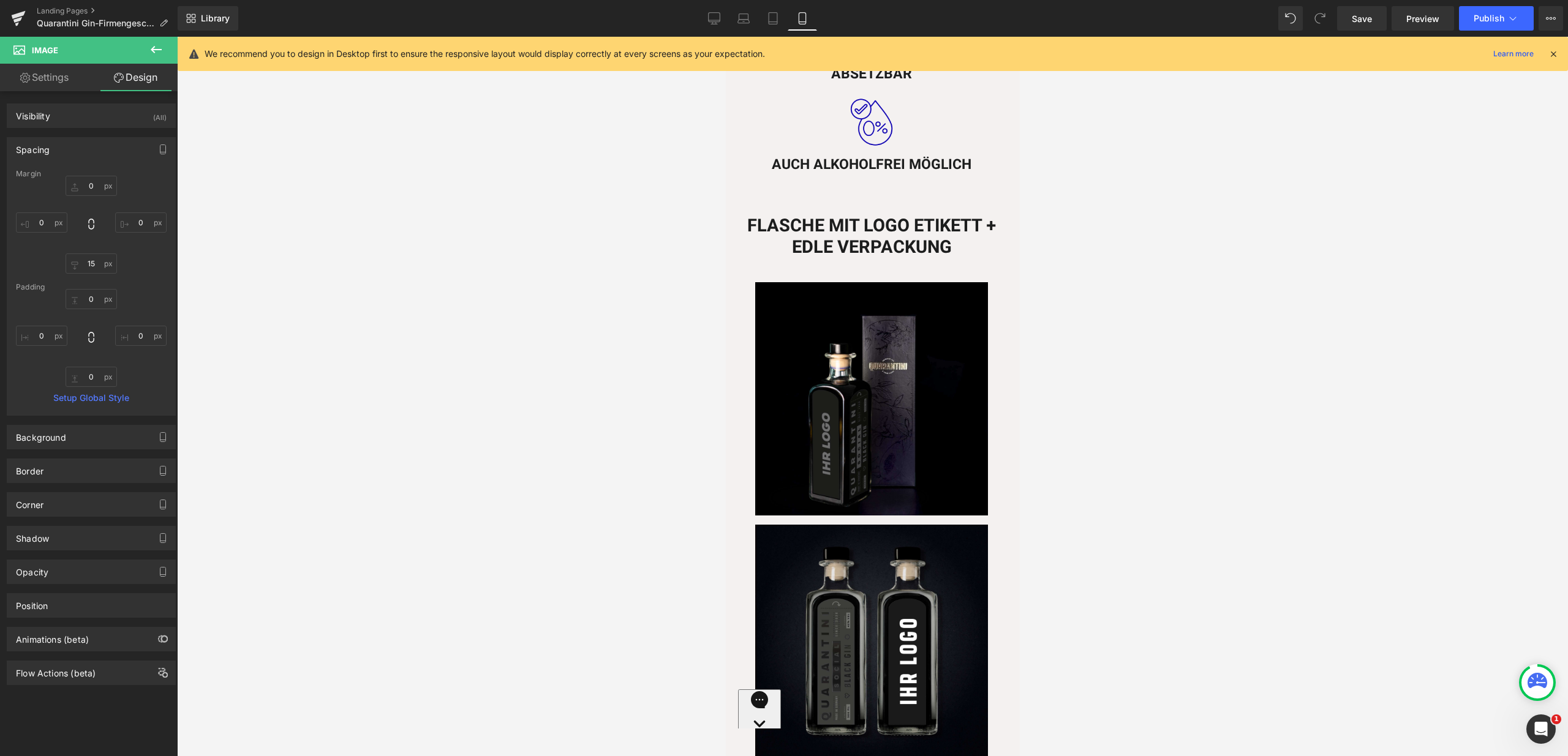
click at [1069, 442] on div at bounding box center [872, 396] width 1391 height 720
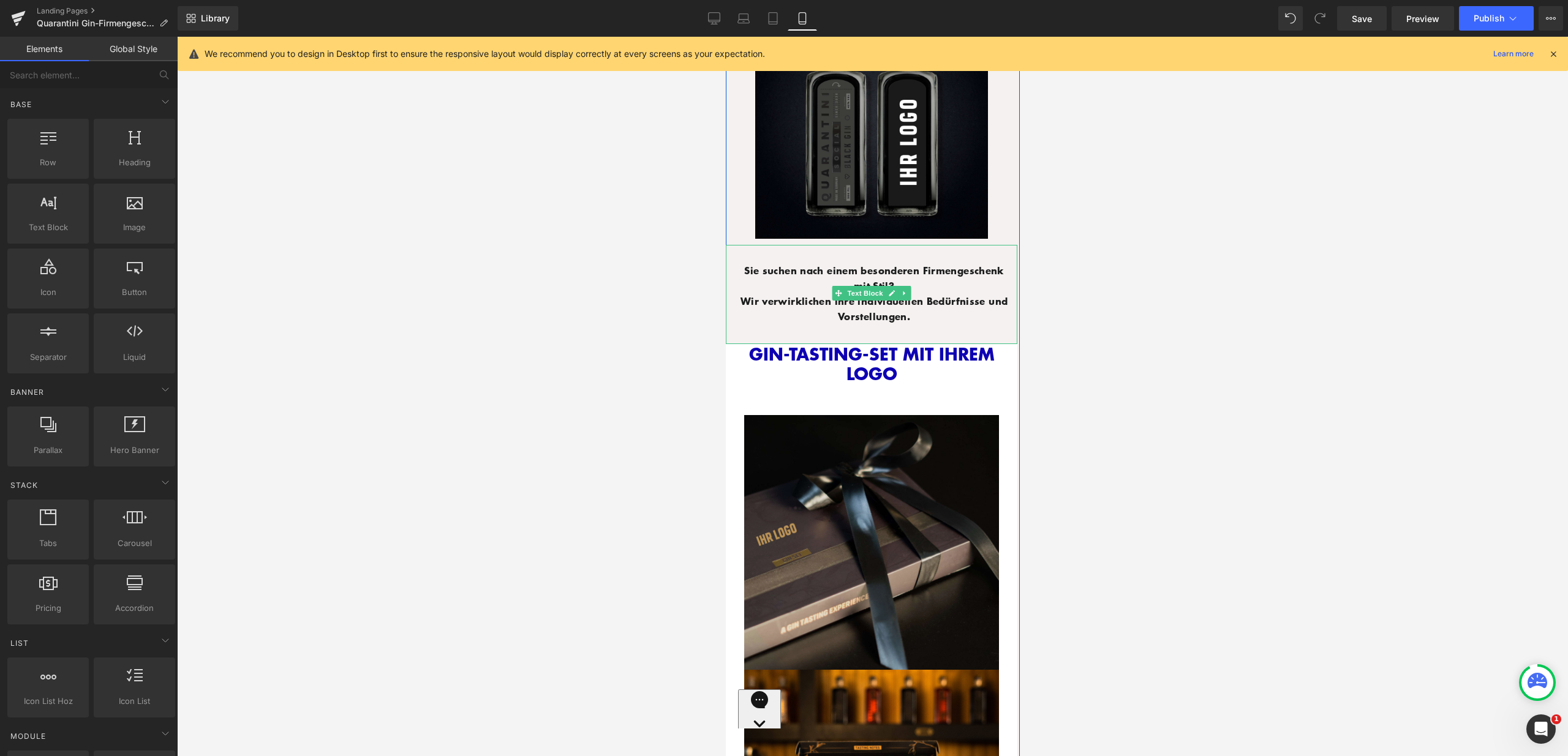
scroll to position [1265, 0]
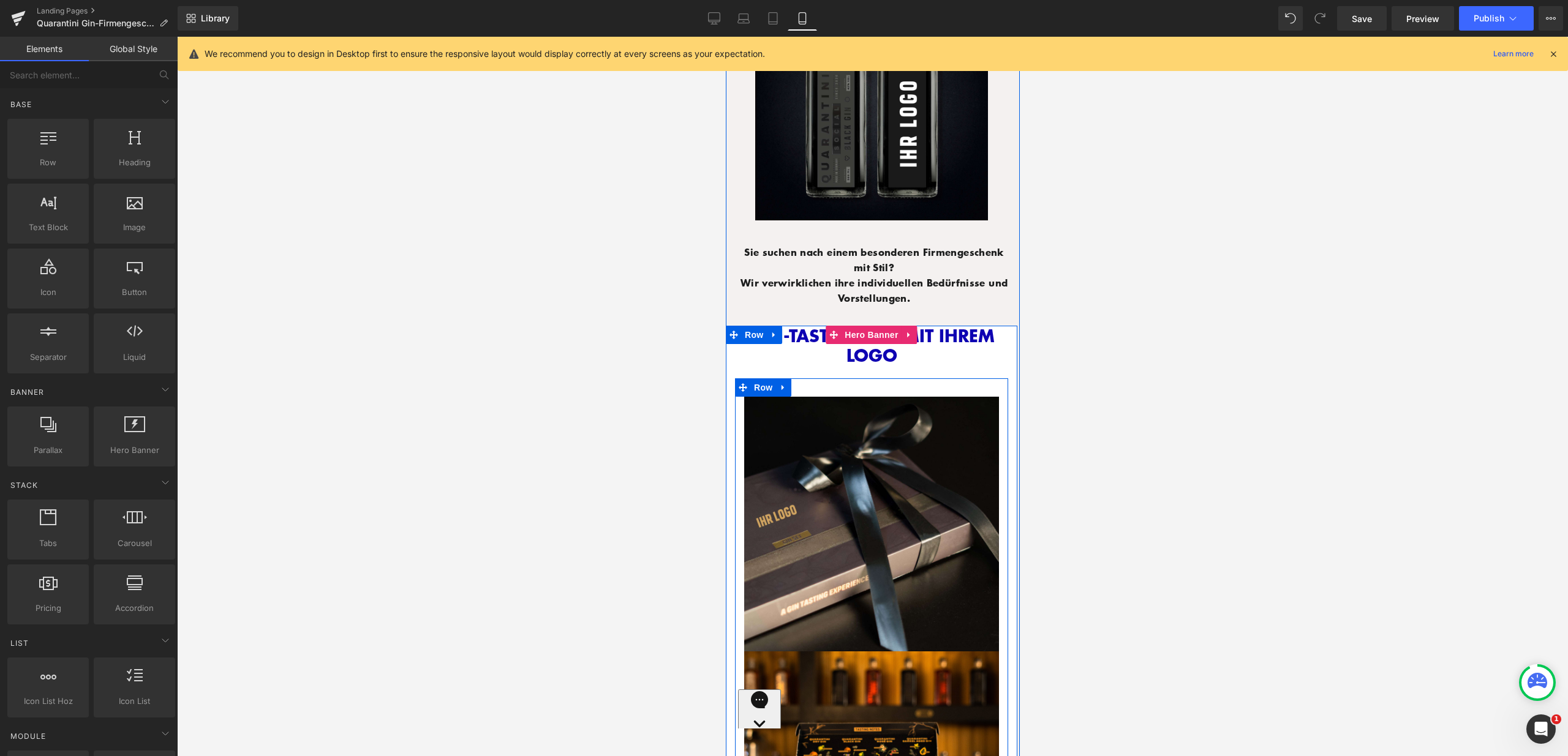
click at [791, 379] on div "Image Image Row" at bounding box center [871, 645] width 273 height 534
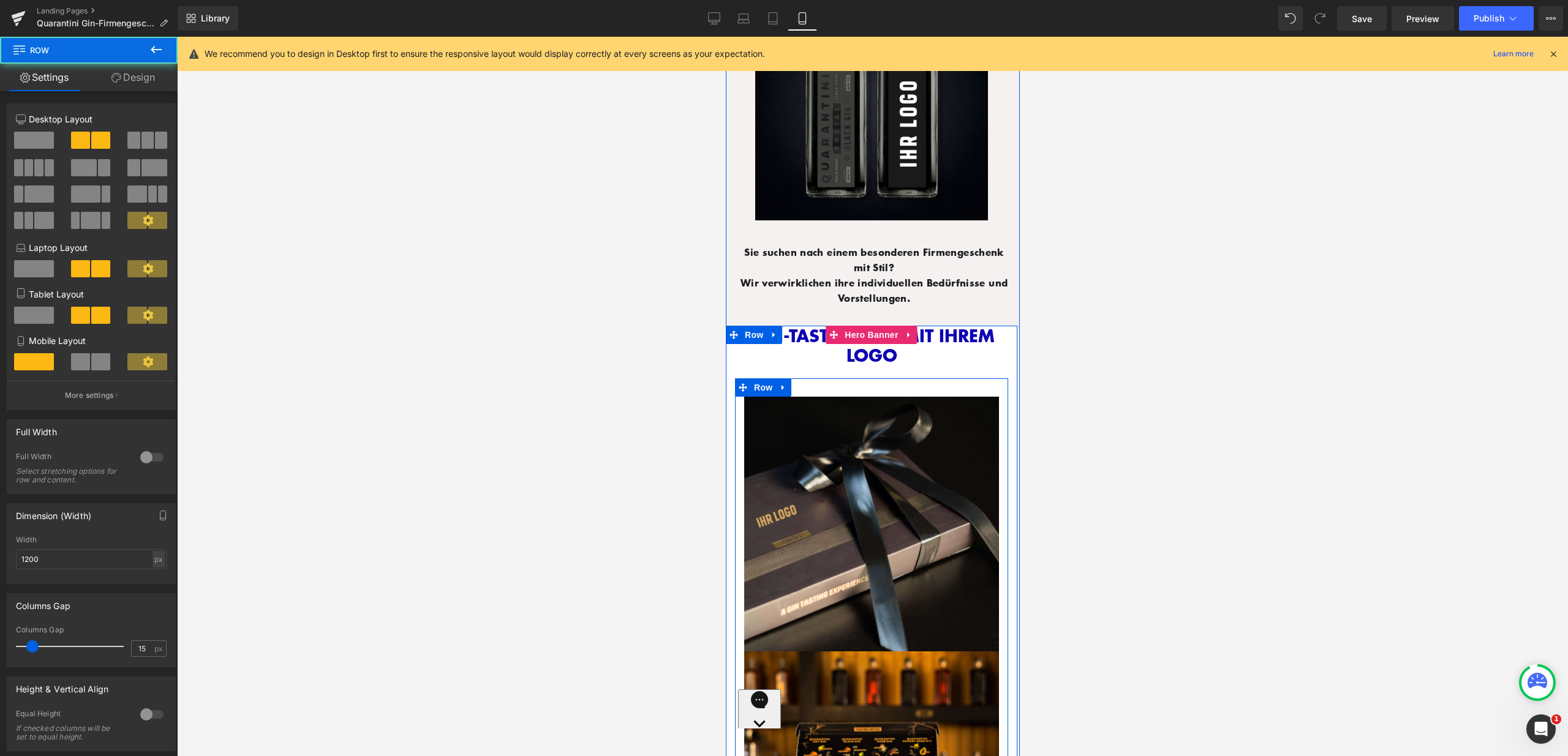
click at [826, 379] on div "Image Image Row" at bounding box center [871, 645] width 273 height 534
click at [829, 379] on div at bounding box center [871, 380] width 273 height 3
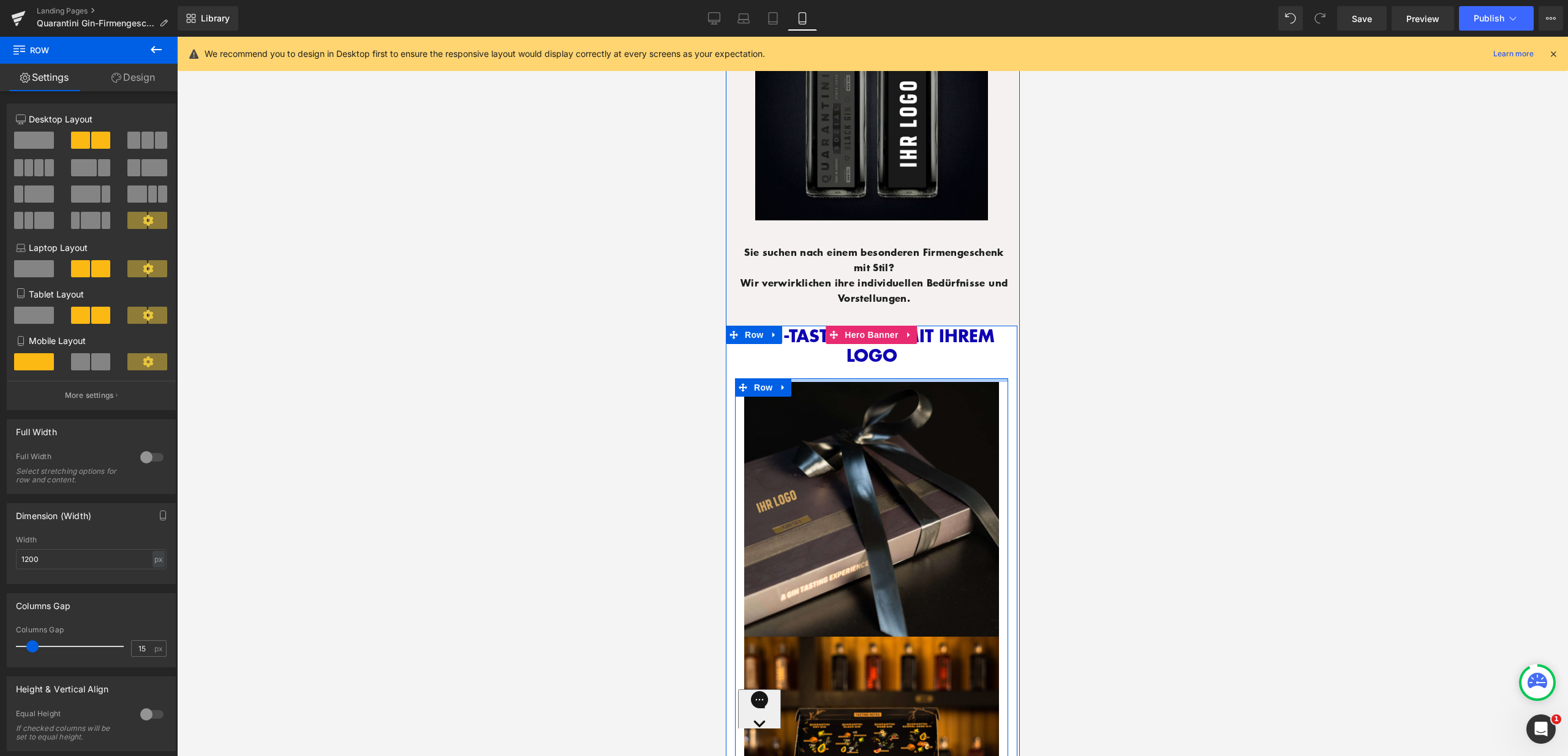
drag, startPoint x: 830, startPoint y: 363, endPoint x: 832, endPoint y: 348, distance: 15.1
click at [832, 348] on div "GIN-TASTING-SET MIT IHREM LOGO Heading Row Image Image Row" at bounding box center [870, 611] width 291 height 572
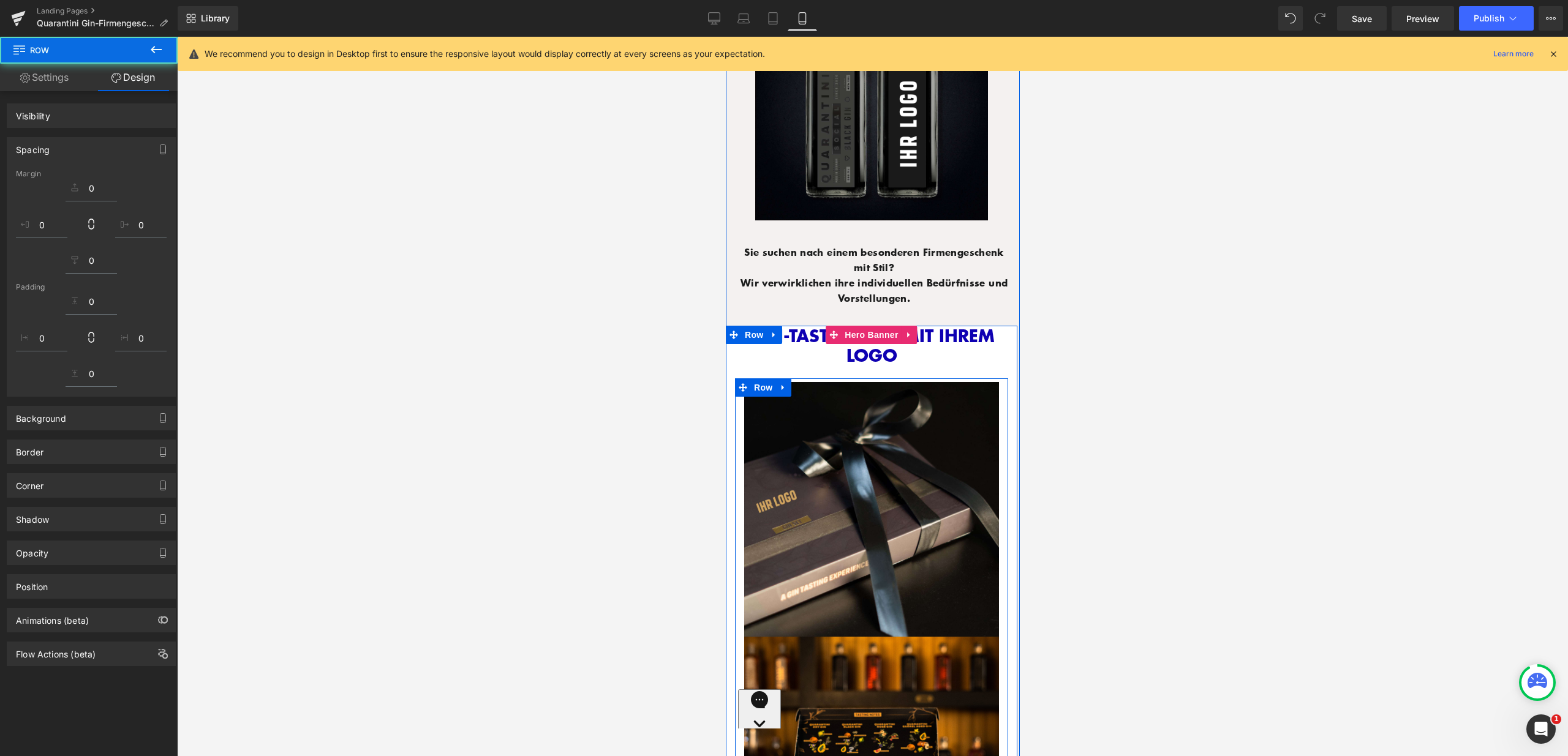
click at [829, 344] on div "GIN-TASTING-SET MIT IHREM LOGO" at bounding box center [871, 349] width 255 height 47
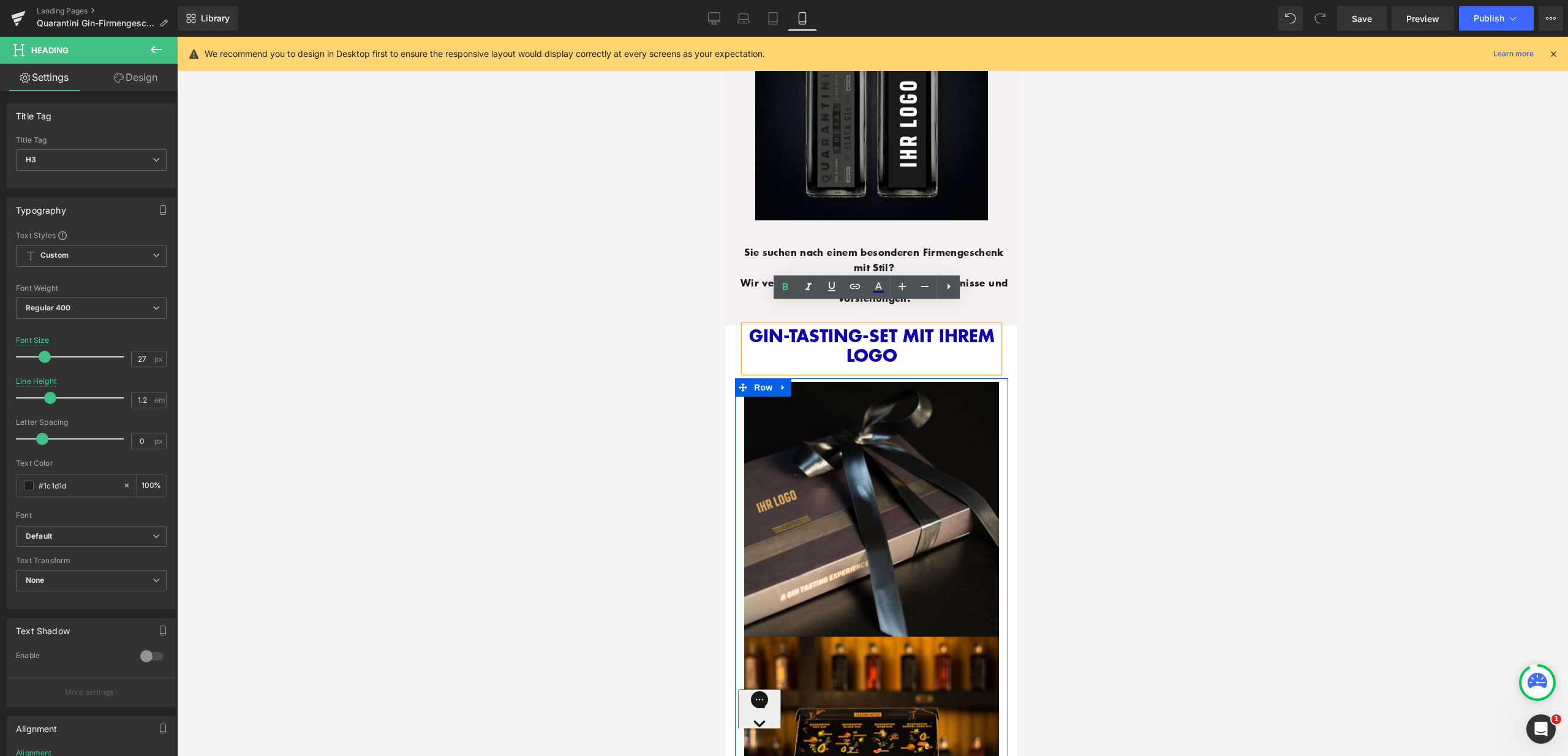
click at [700, 315] on div at bounding box center [872, 396] width 1391 height 720
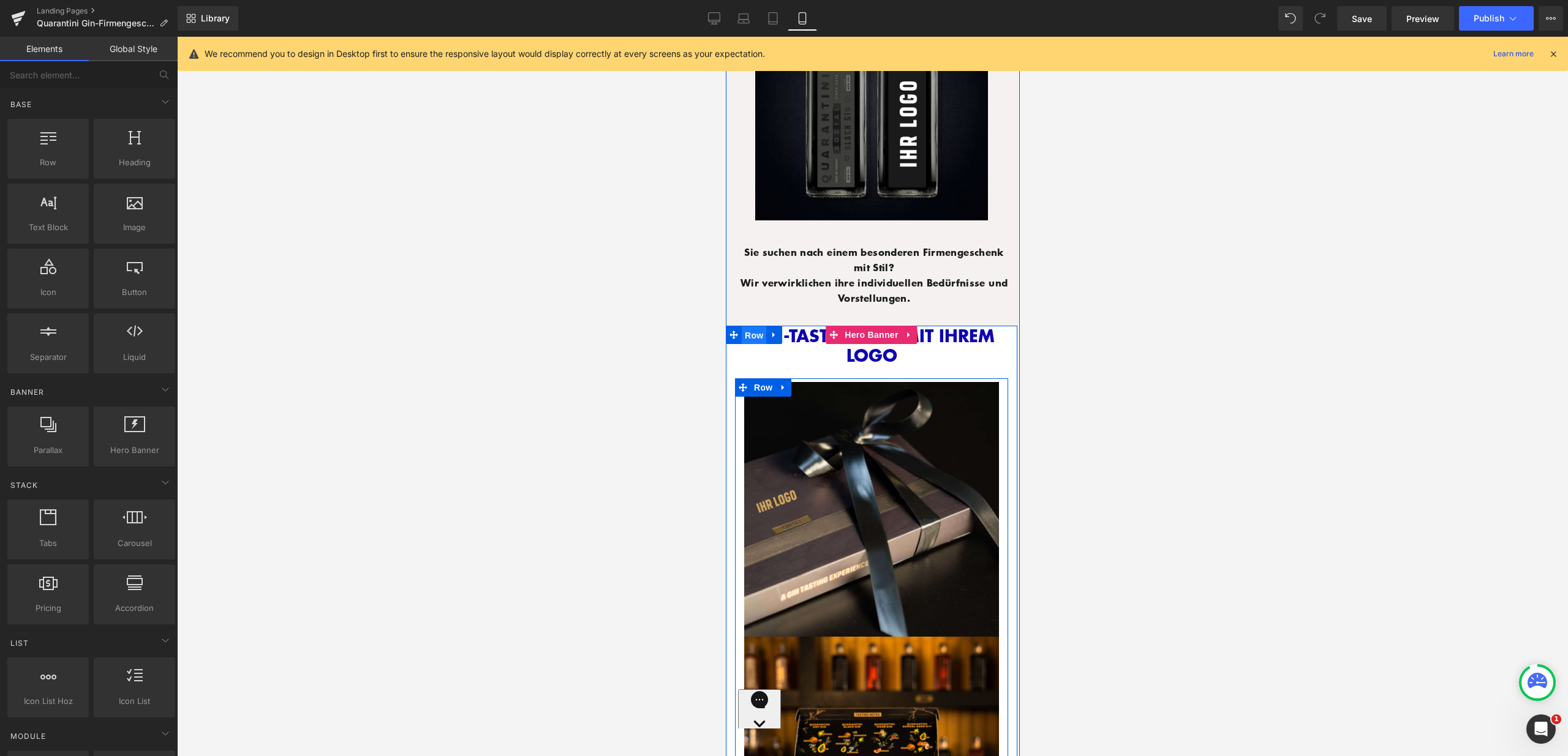
click at [745, 326] on span "Row" at bounding box center [753, 336] width 25 height 18
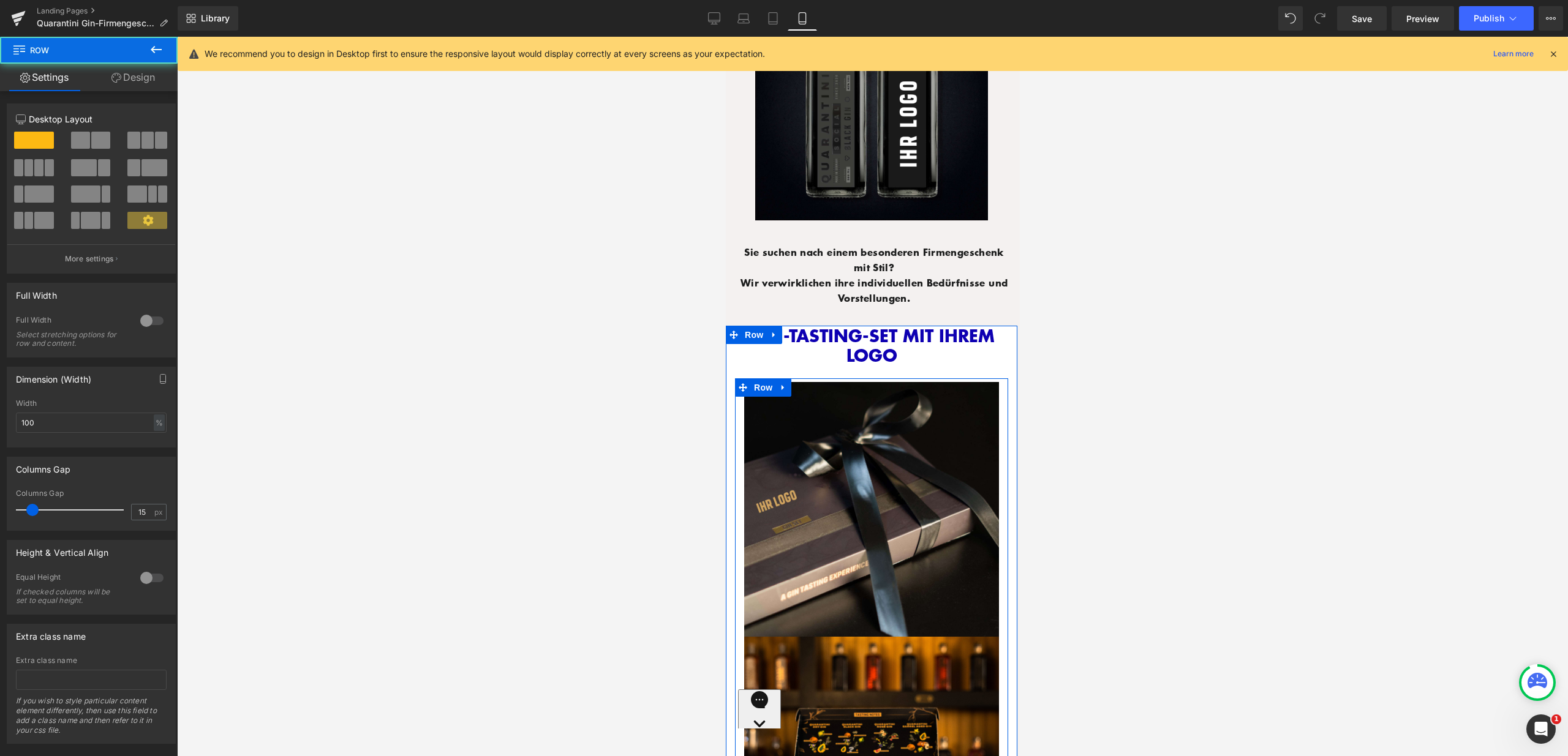
click at [153, 83] on link "Design" at bounding box center [133, 77] width 89 height 28
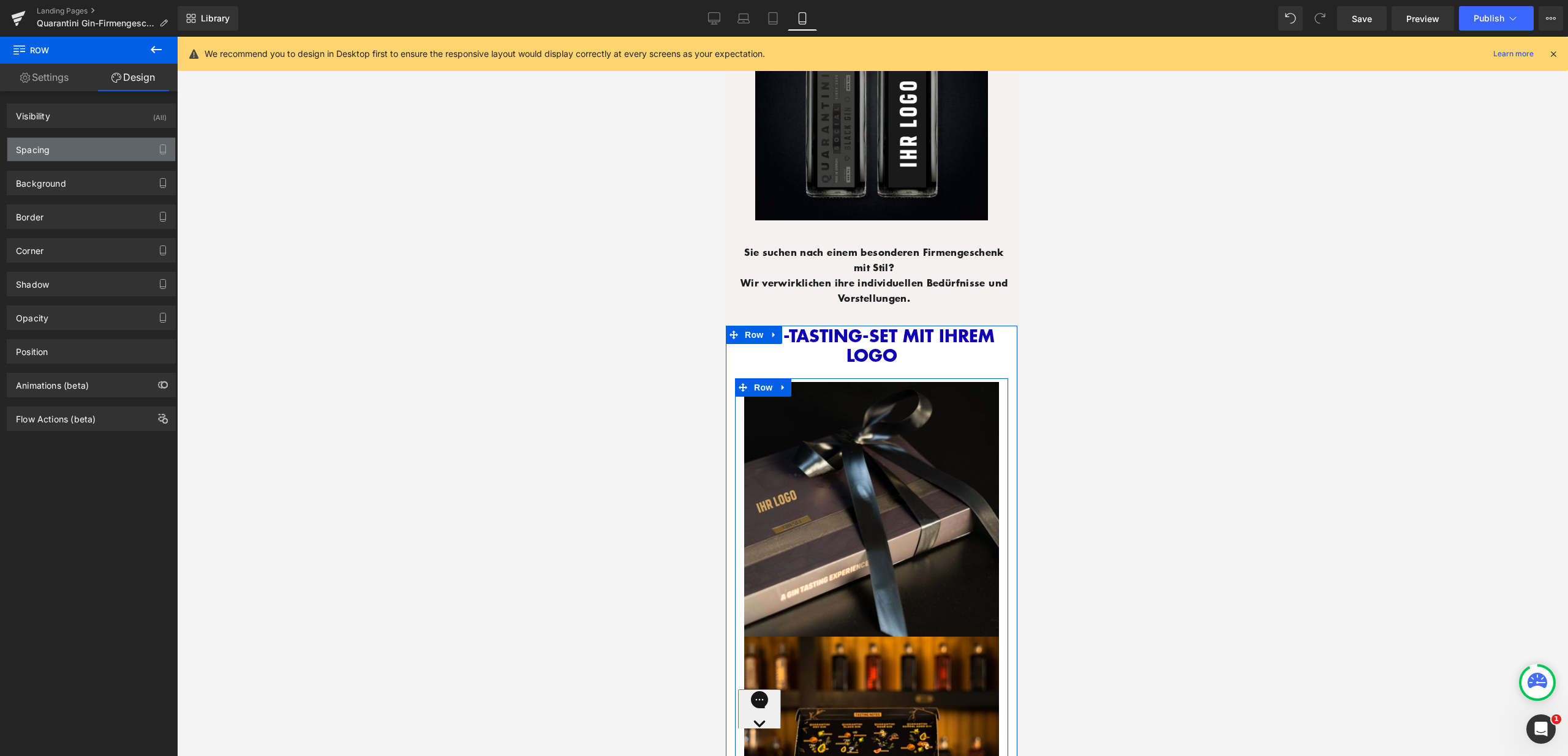
click at [115, 146] on div "Spacing" at bounding box center [91, 150] width 168 height 23
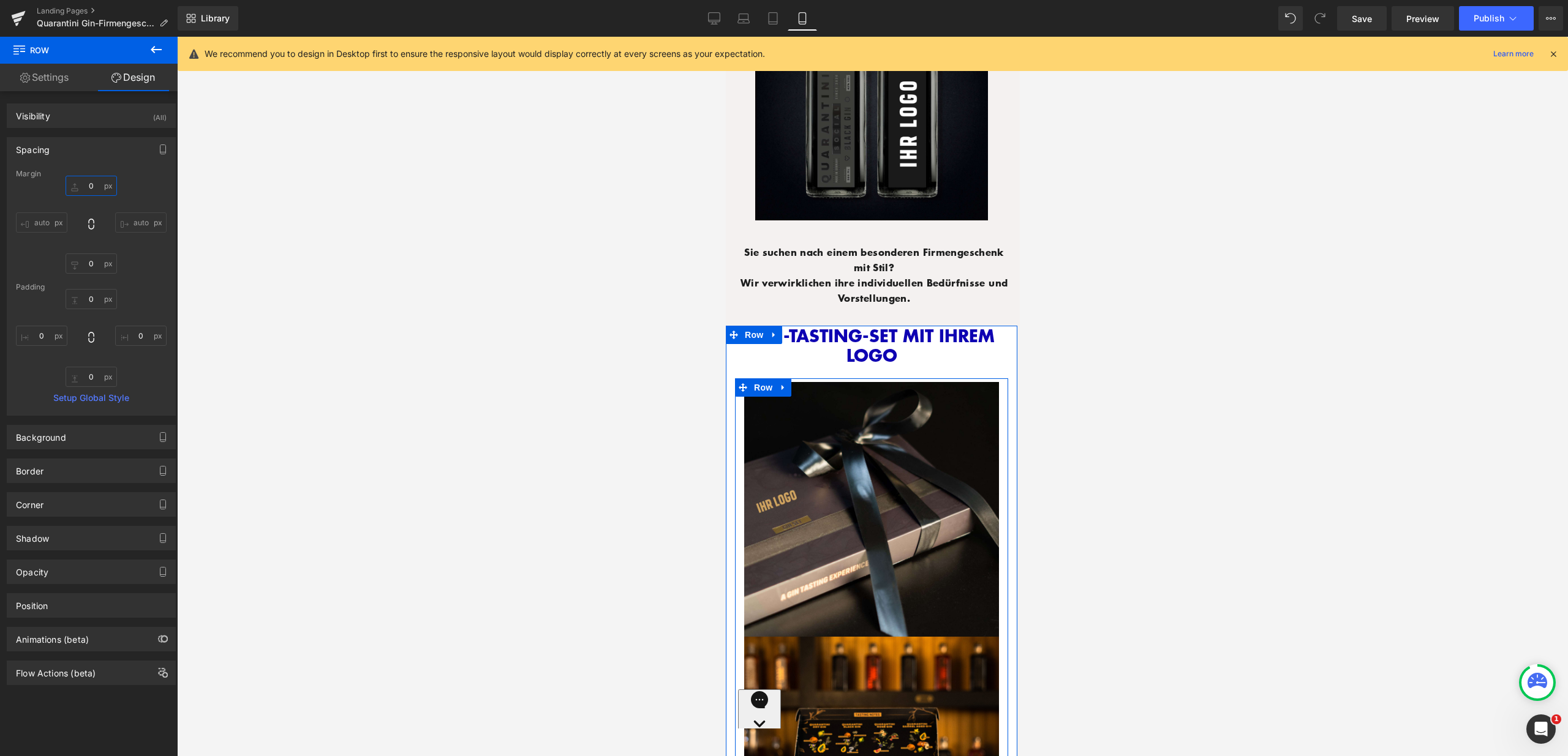
click at [87, 183] on input "0" at bounding box center [91, 185] width 52 height 20
type input "5"
type input "10"
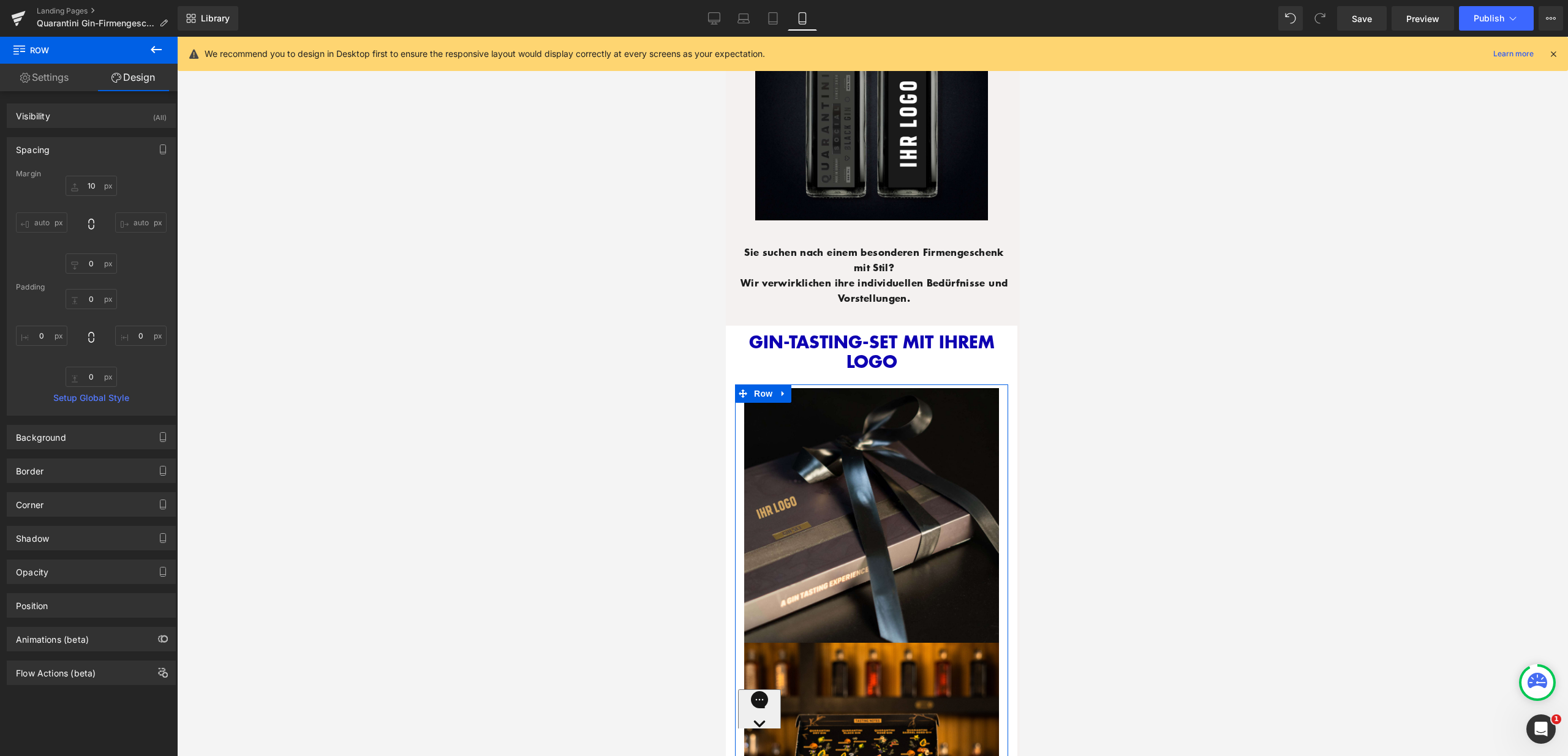
click at [1308, 342] on div at bounding box center [872, 396] width 1391 height 720
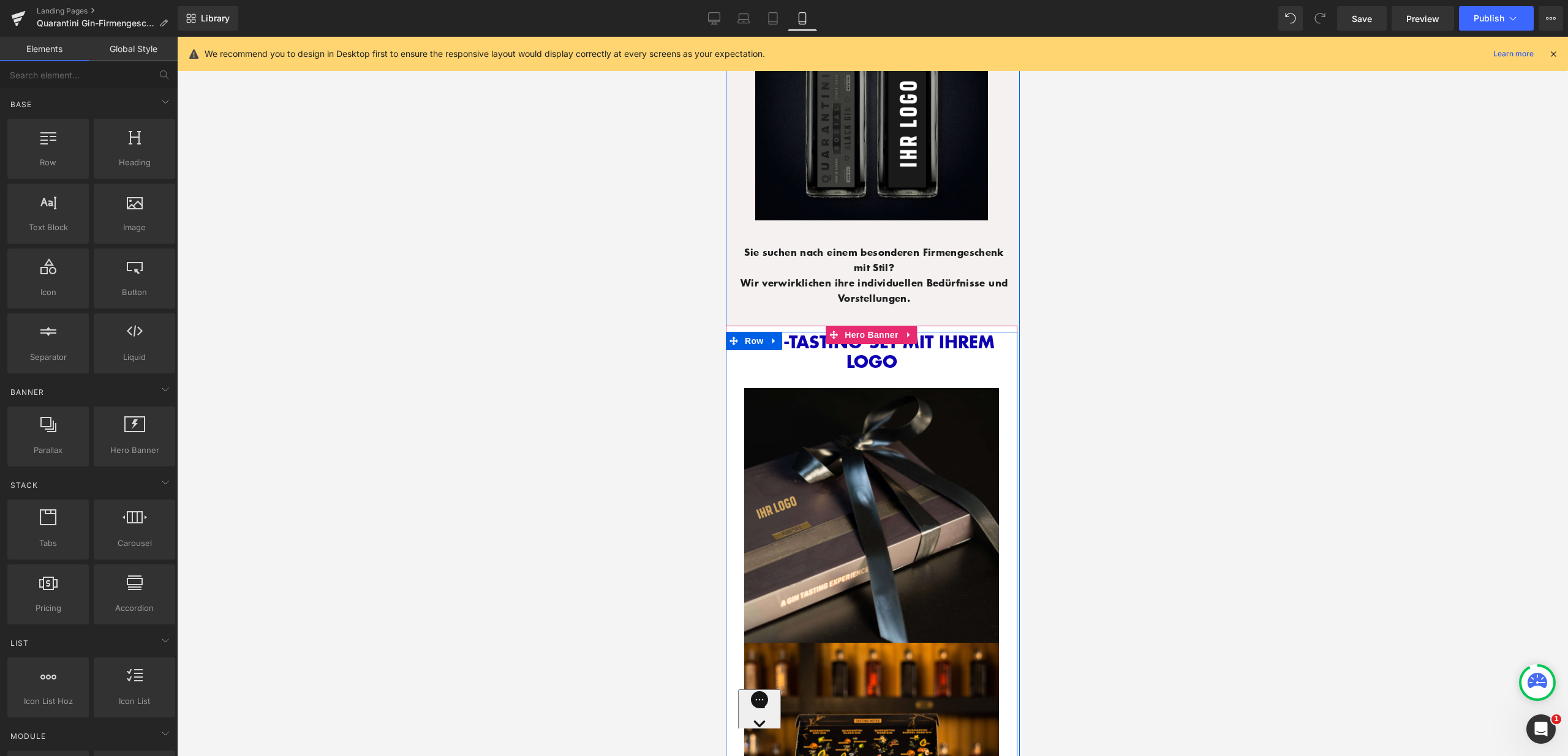
click at [725, 37] on div at bounding box center [725, 37] width 0 height 0
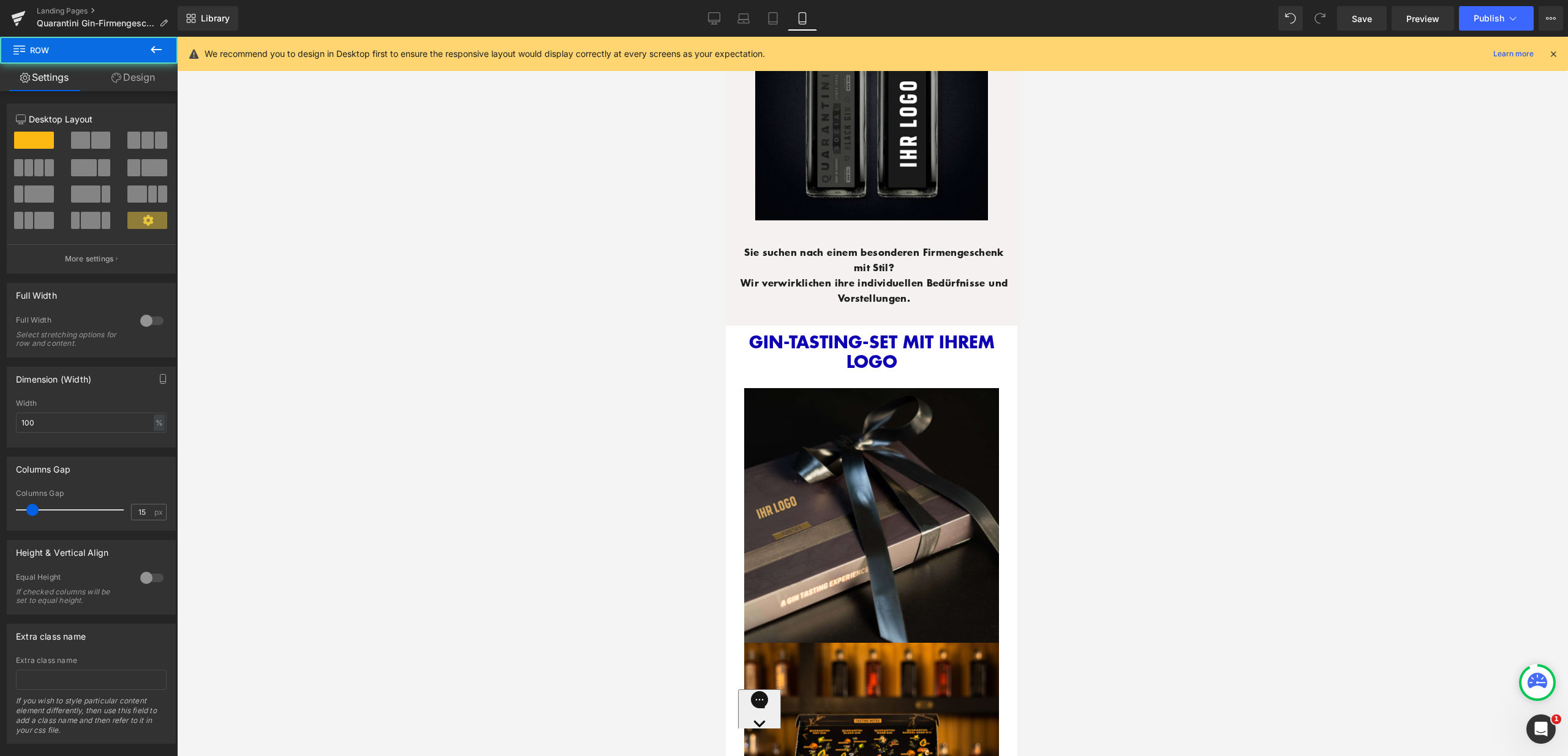
click at [153, 82] on link "Design" at bounding box center [133, 77] width 89 height 28
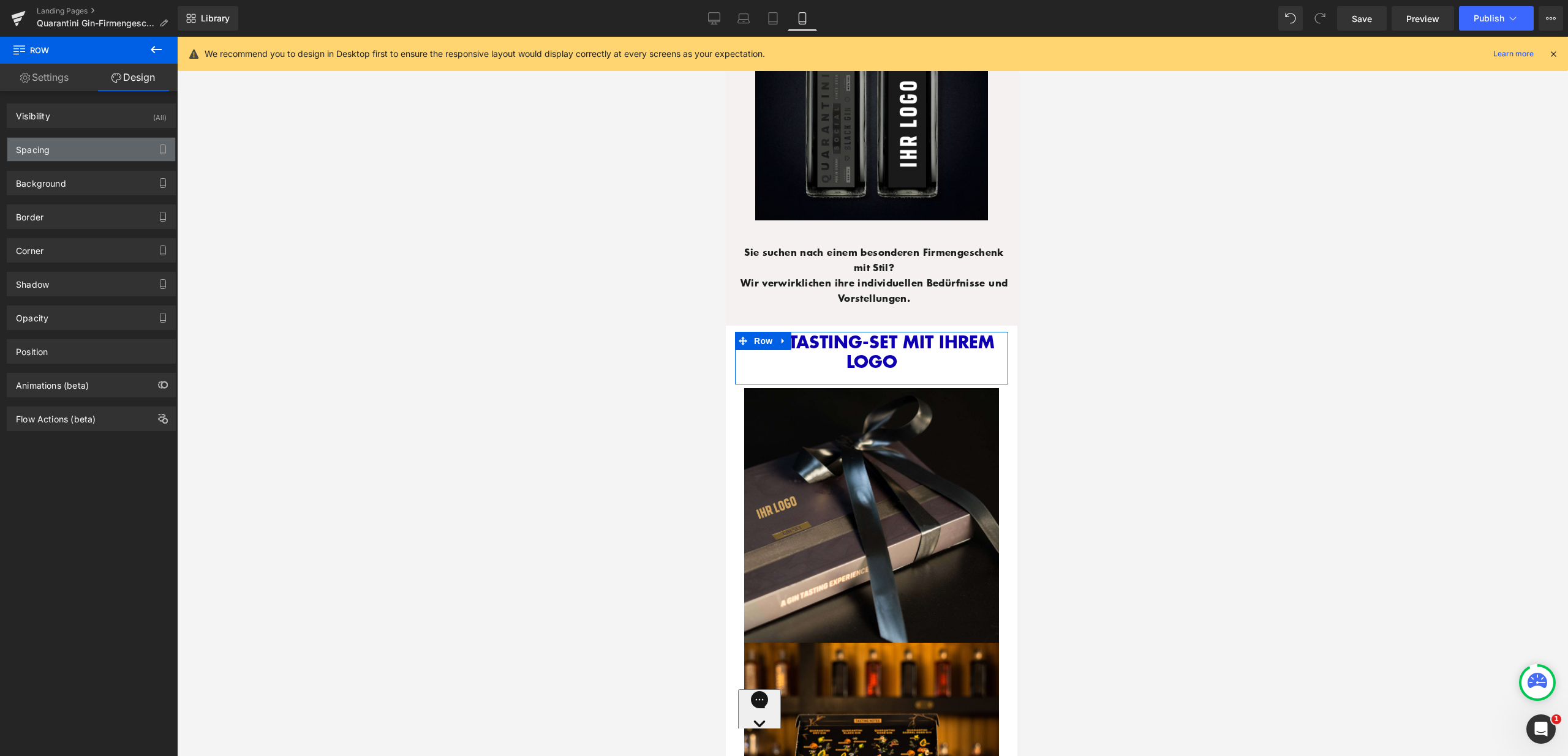
click at [103, 146] on div "Spacing" at bounding box center [91, 150] width 168 height 23
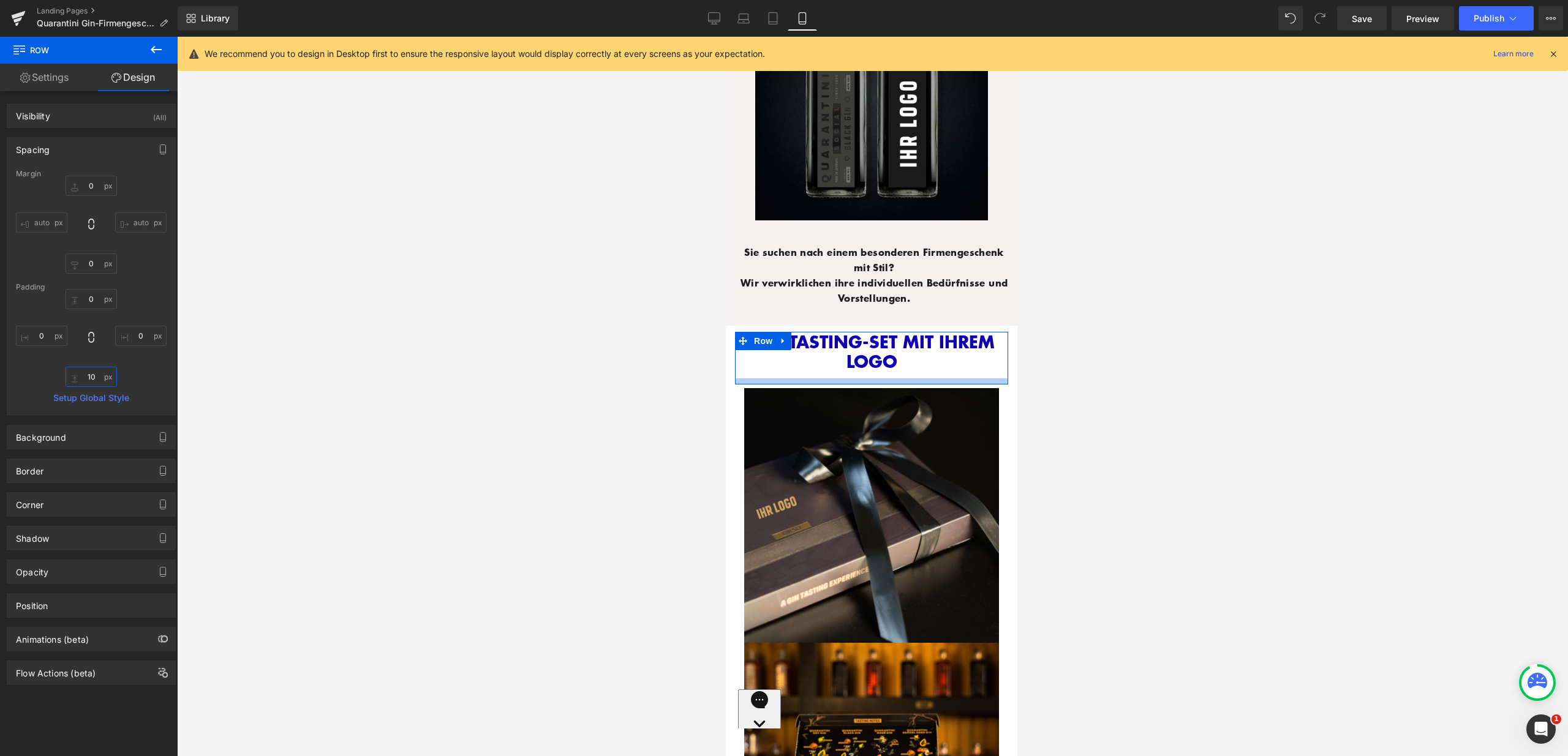
click at [88, 377] on input "10" at bounding box center [91, 377] width 52 height 20
type input "00"
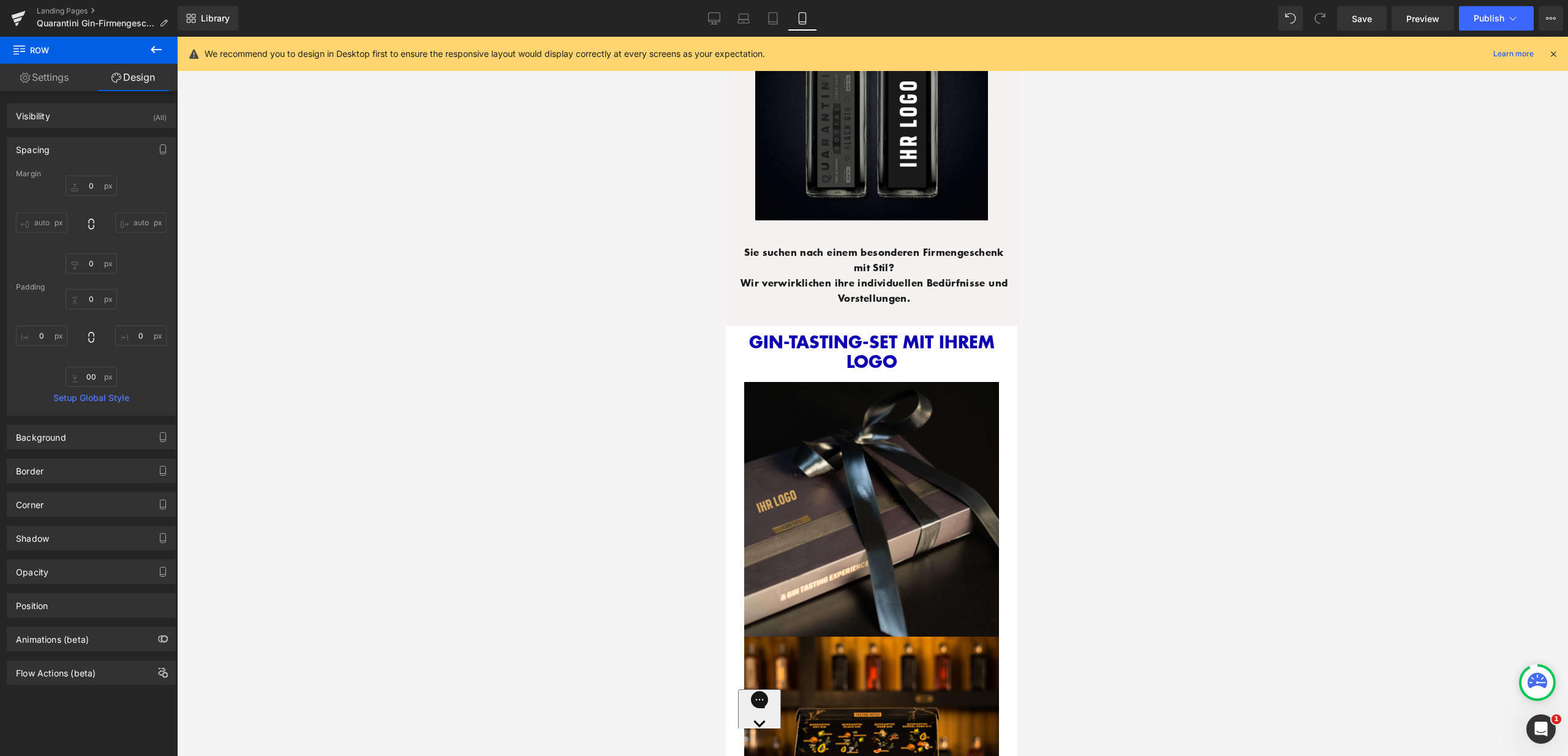
click at [1157, 475] on div at bounding box center [872, 396] width 1391 height 720
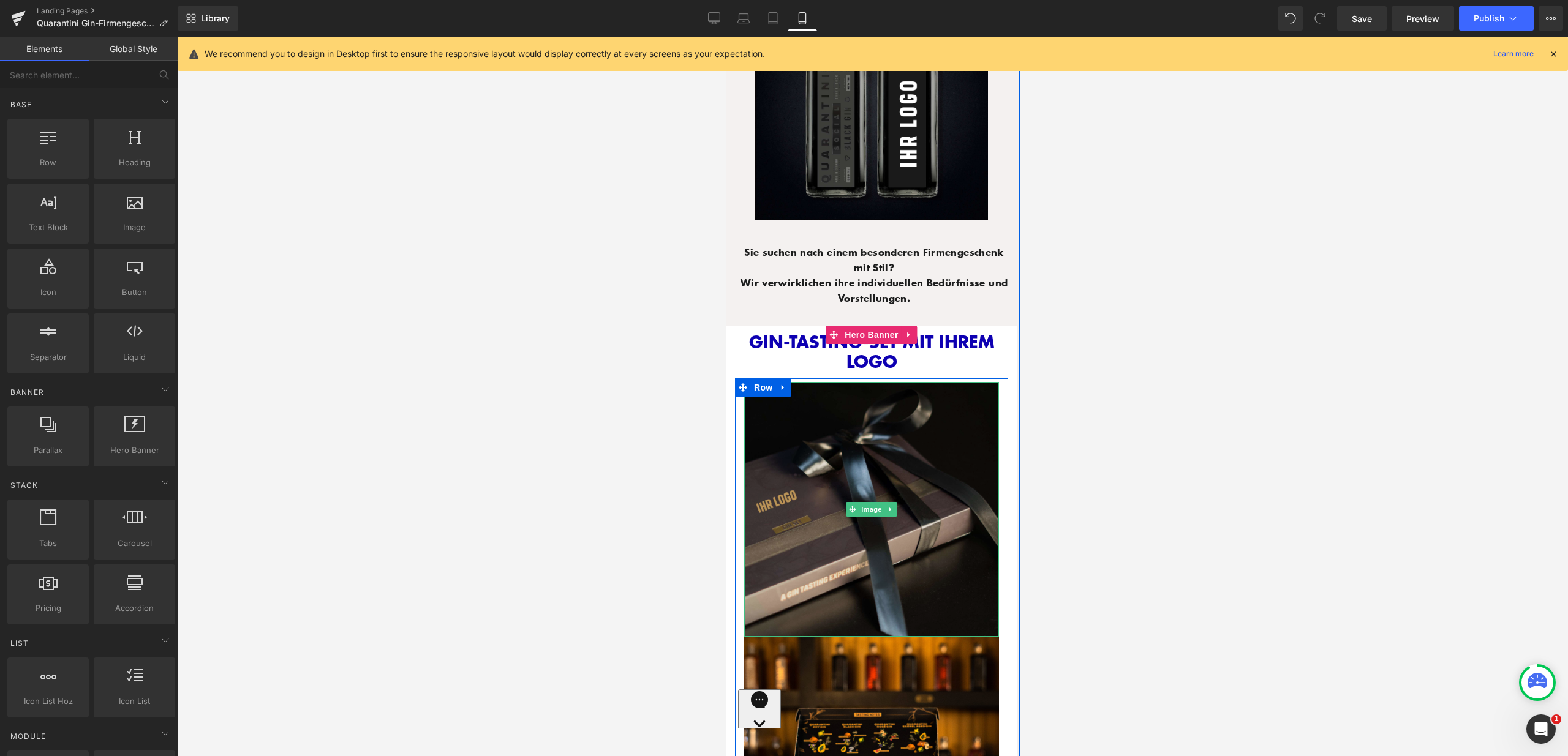
click at [910, 489] on img at bounding box center [871, 510] width 255 height 255
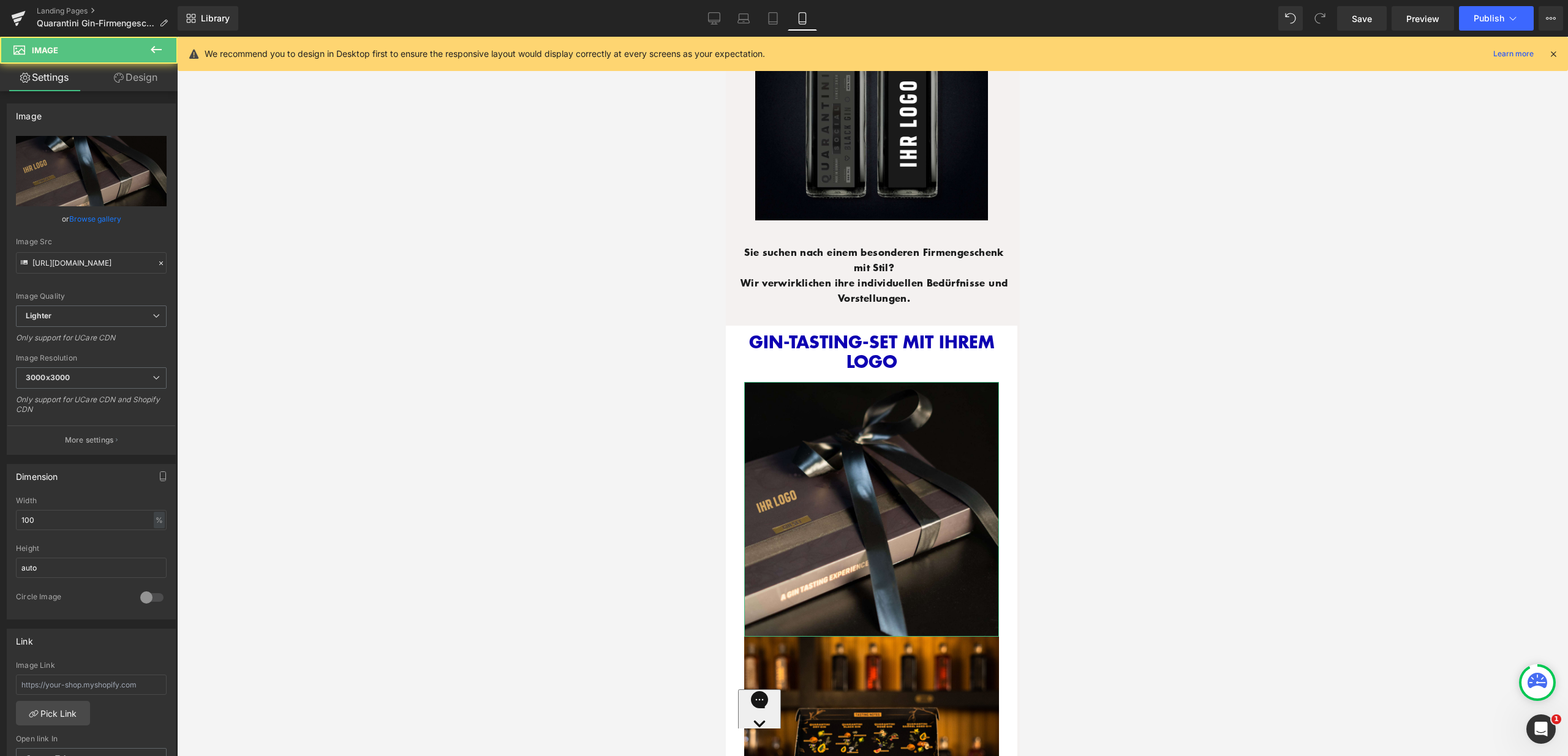
click at [165, 81] on link "Design" at bounding box center [135, 77] width 89 height 28
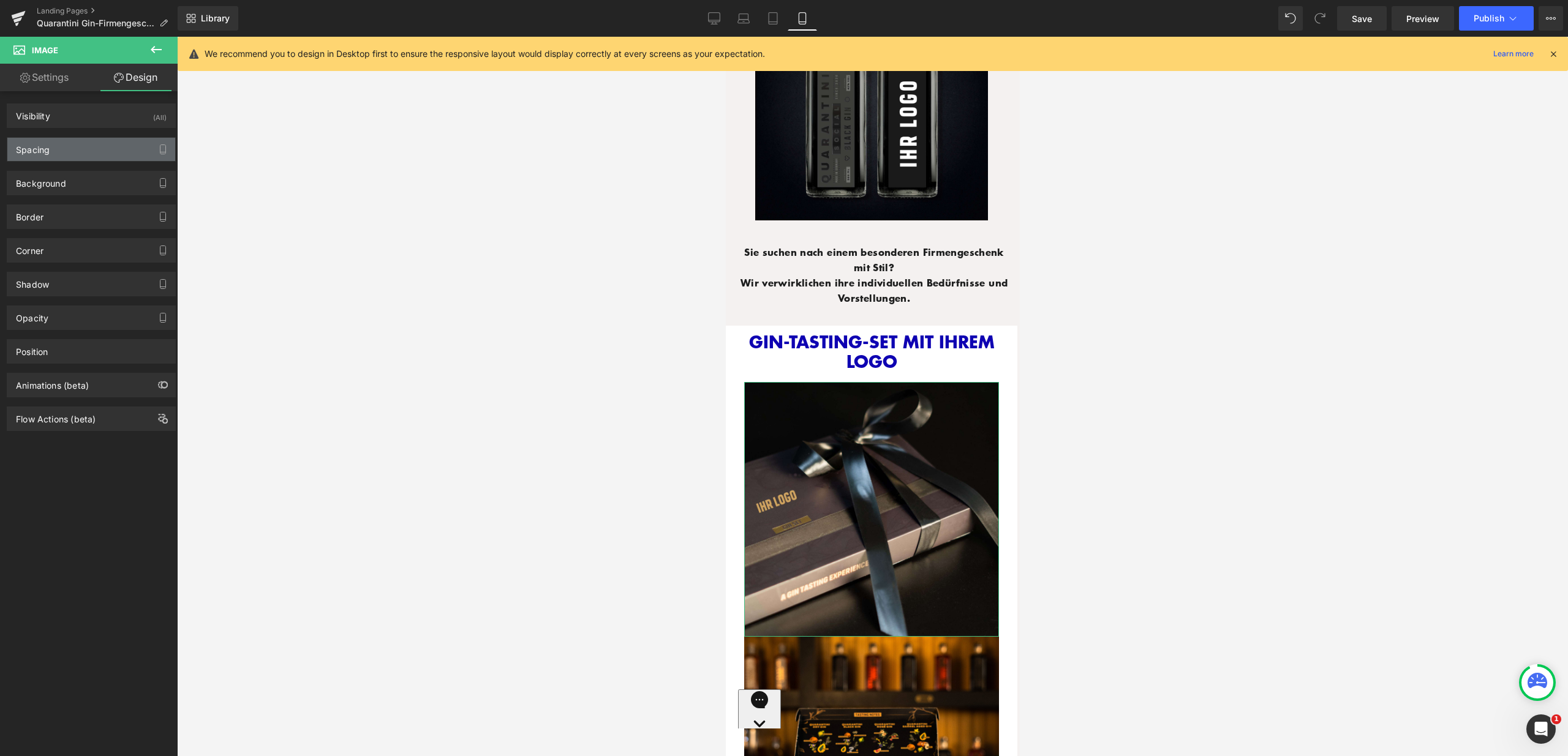
click at [81, 158] on div "Spacing" at bounding box center [91, 150] width 168 height 23
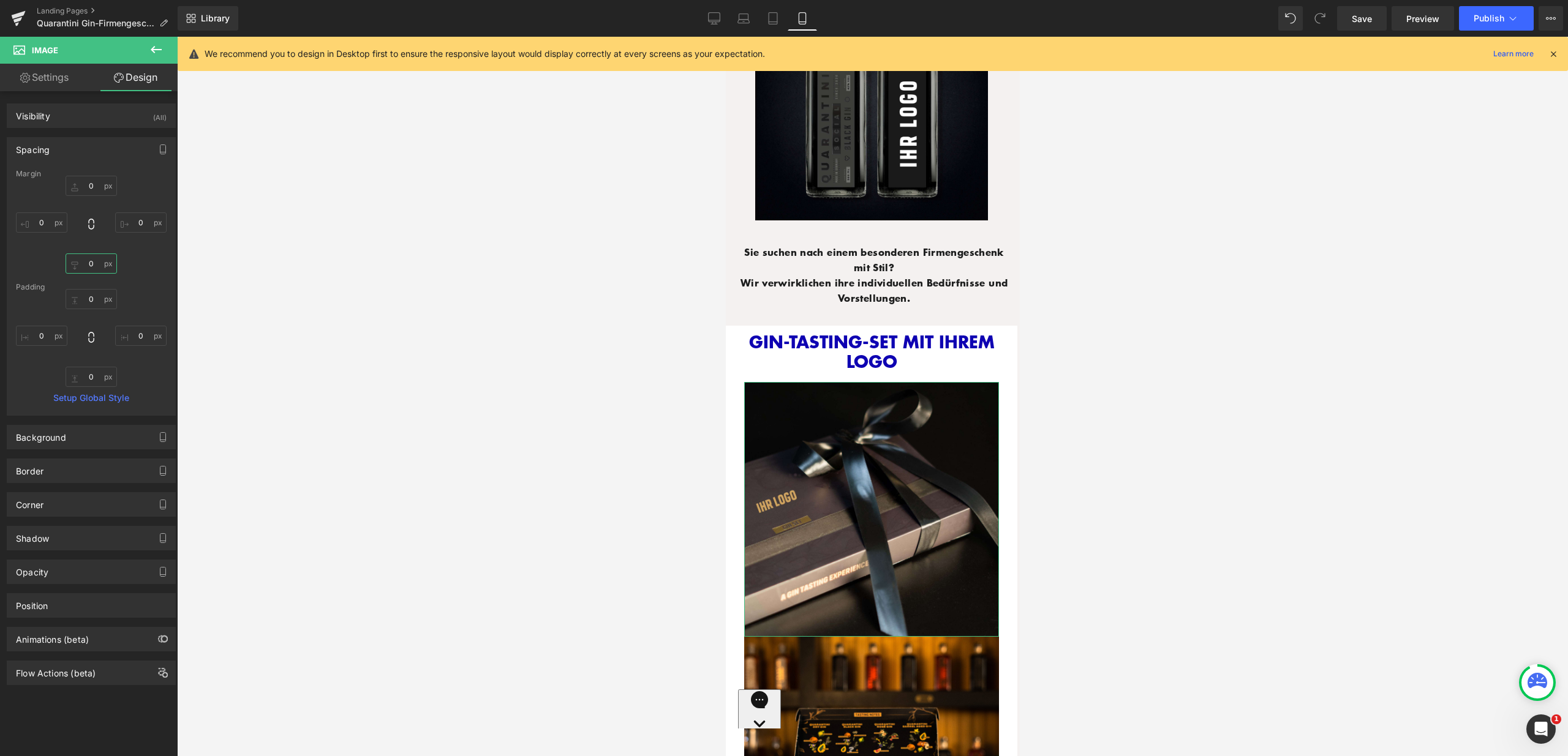
click at [87, 266] on input "0" at bounding box center [91, 263] width 52 height 20
type input "15"
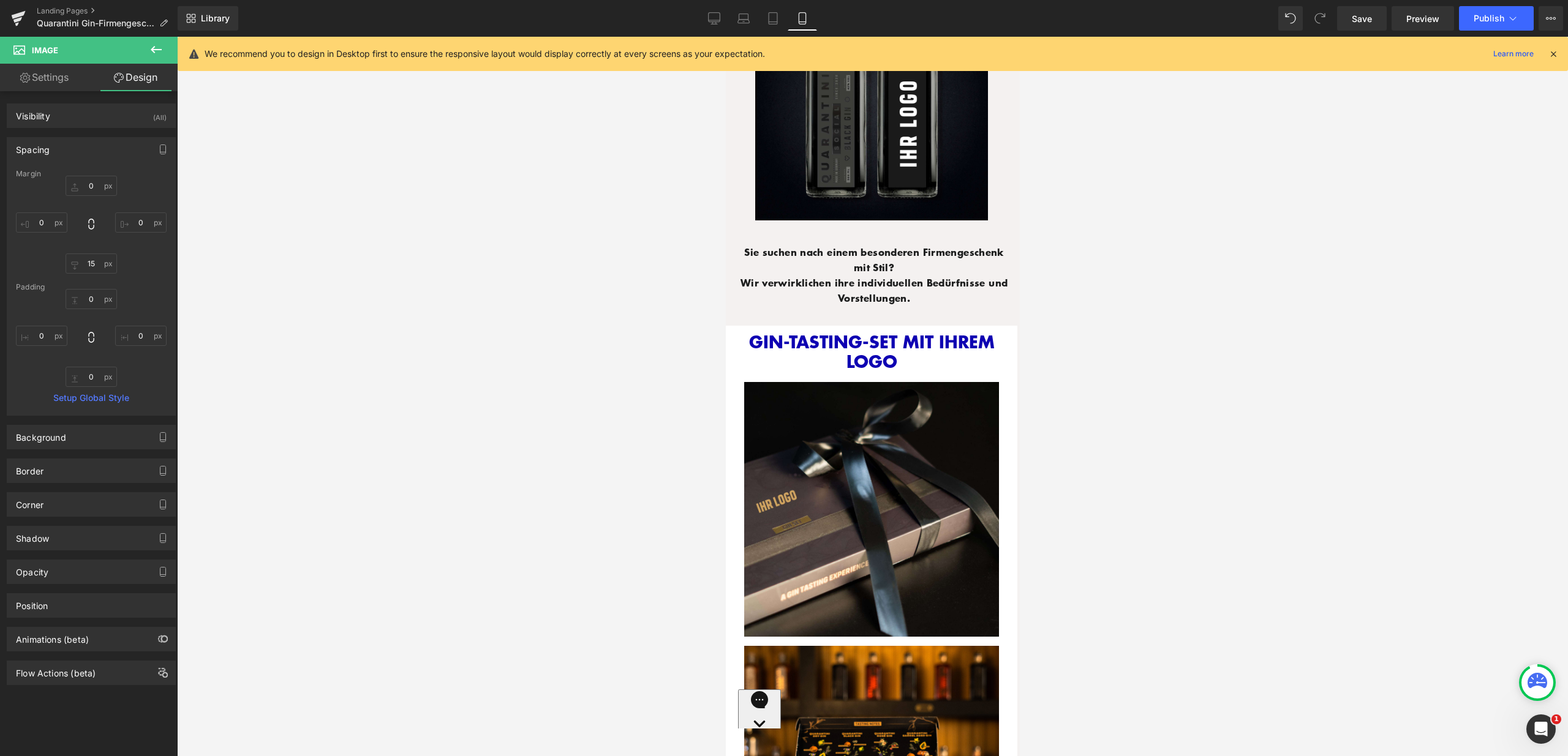
click at [1149, 416] on div at bounding box center [872, 396] width 1391 height 720
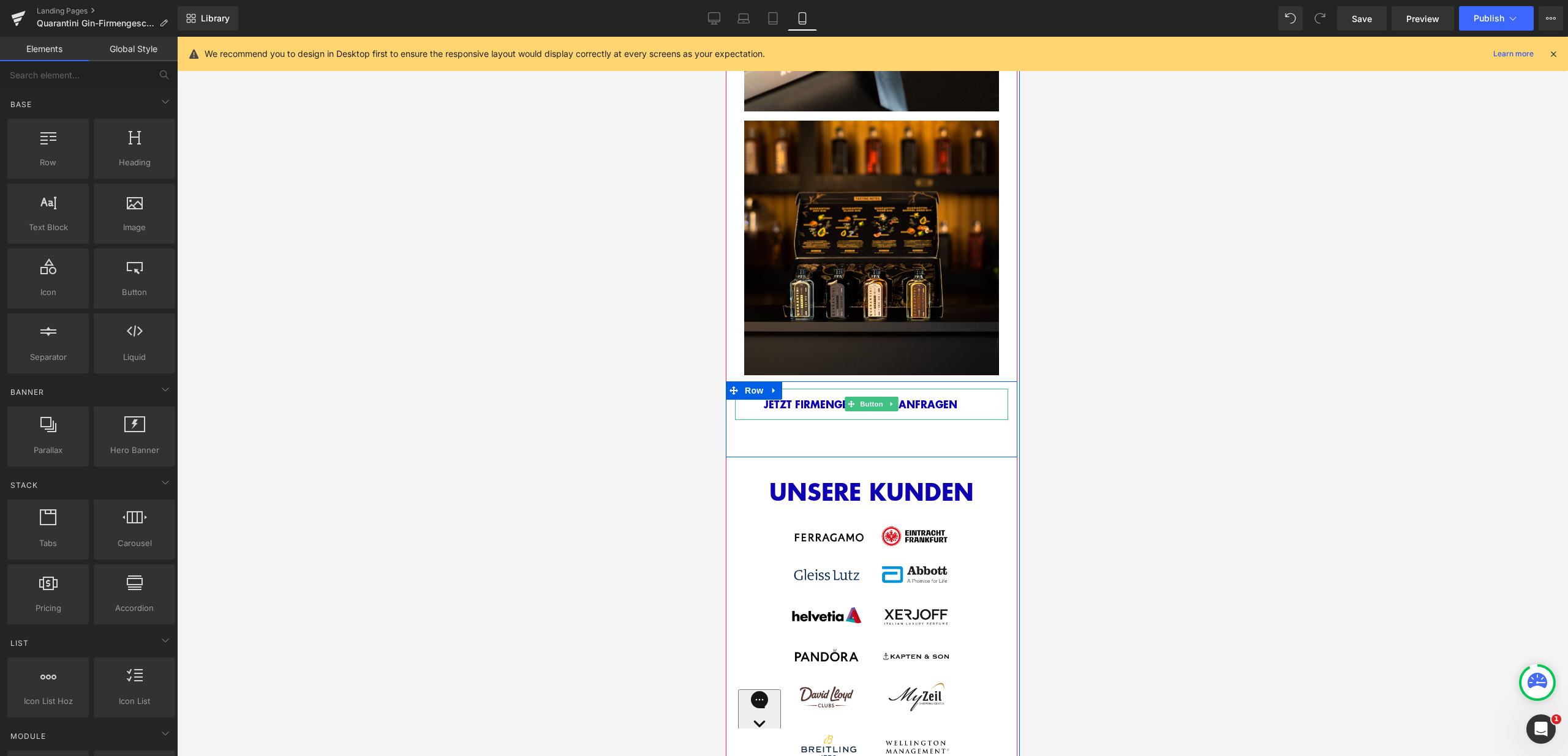
scroll to position [1802, 0]
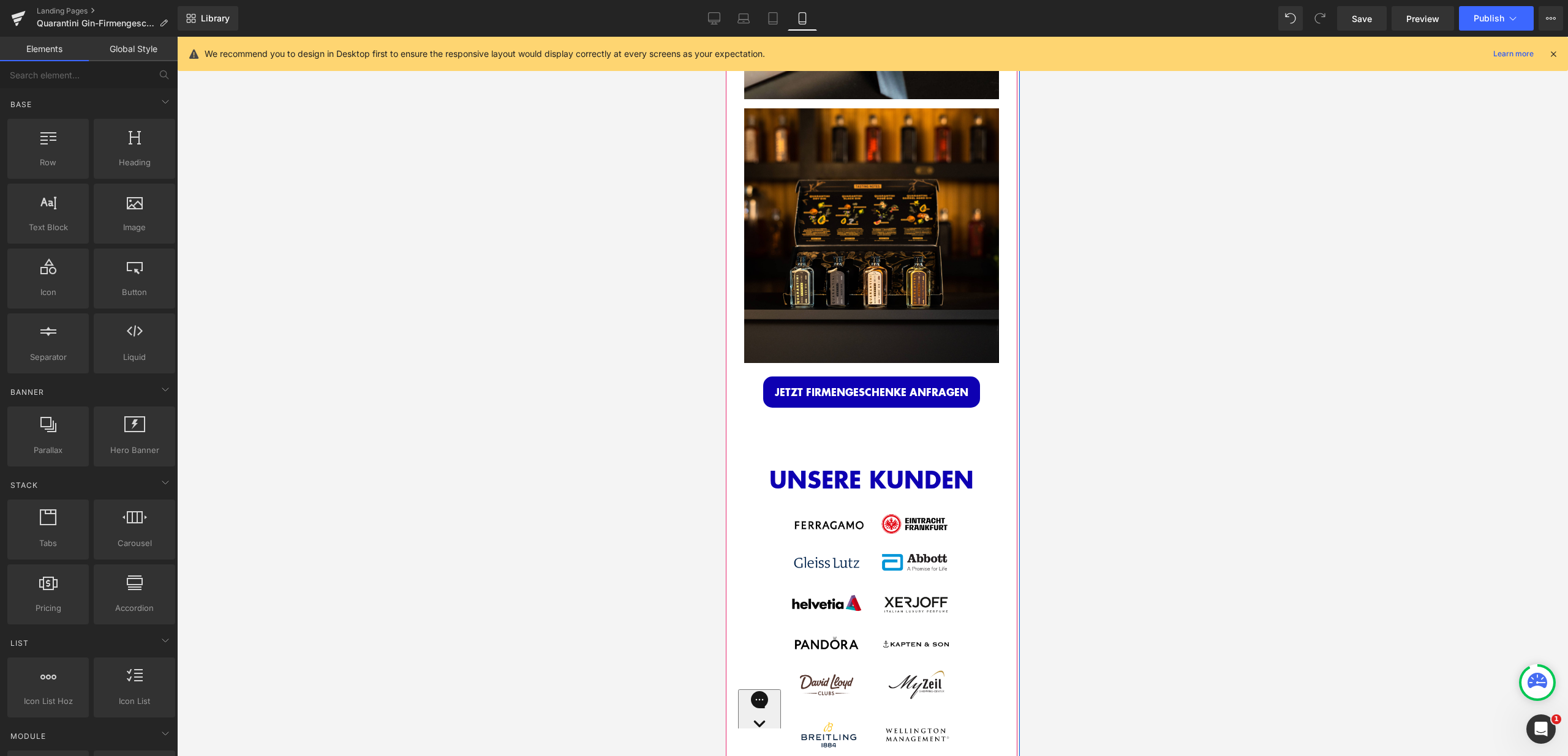
click at [892, 416] on div "JETZT FIRMENGESCHENKE ANFRAGEN Button Row" at bounding box center [870, 407] width 291 height 76
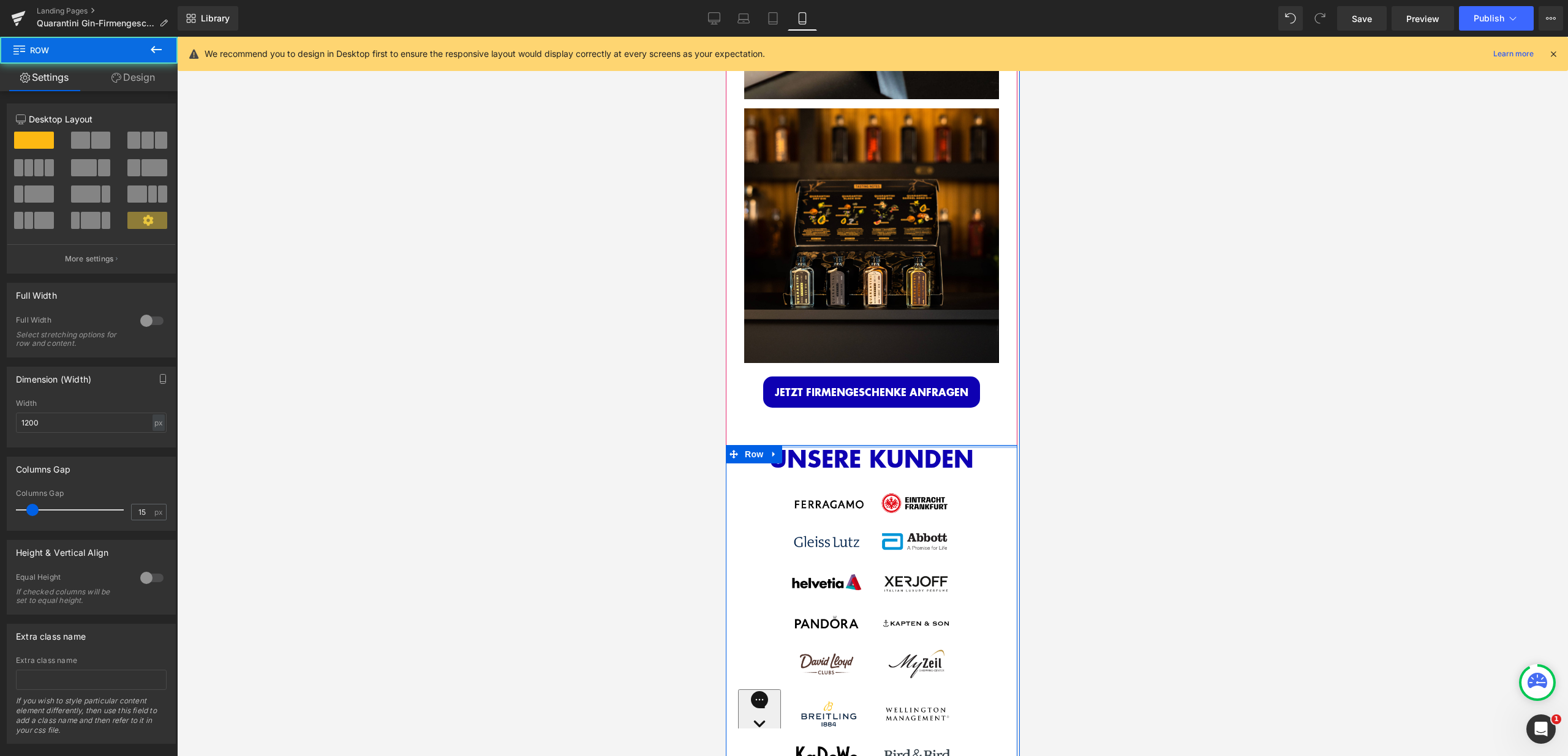
drag, startPoint x: 875, startPoint y: 432, endPoint x: 877, endPoint y: 410, distance: 22.1
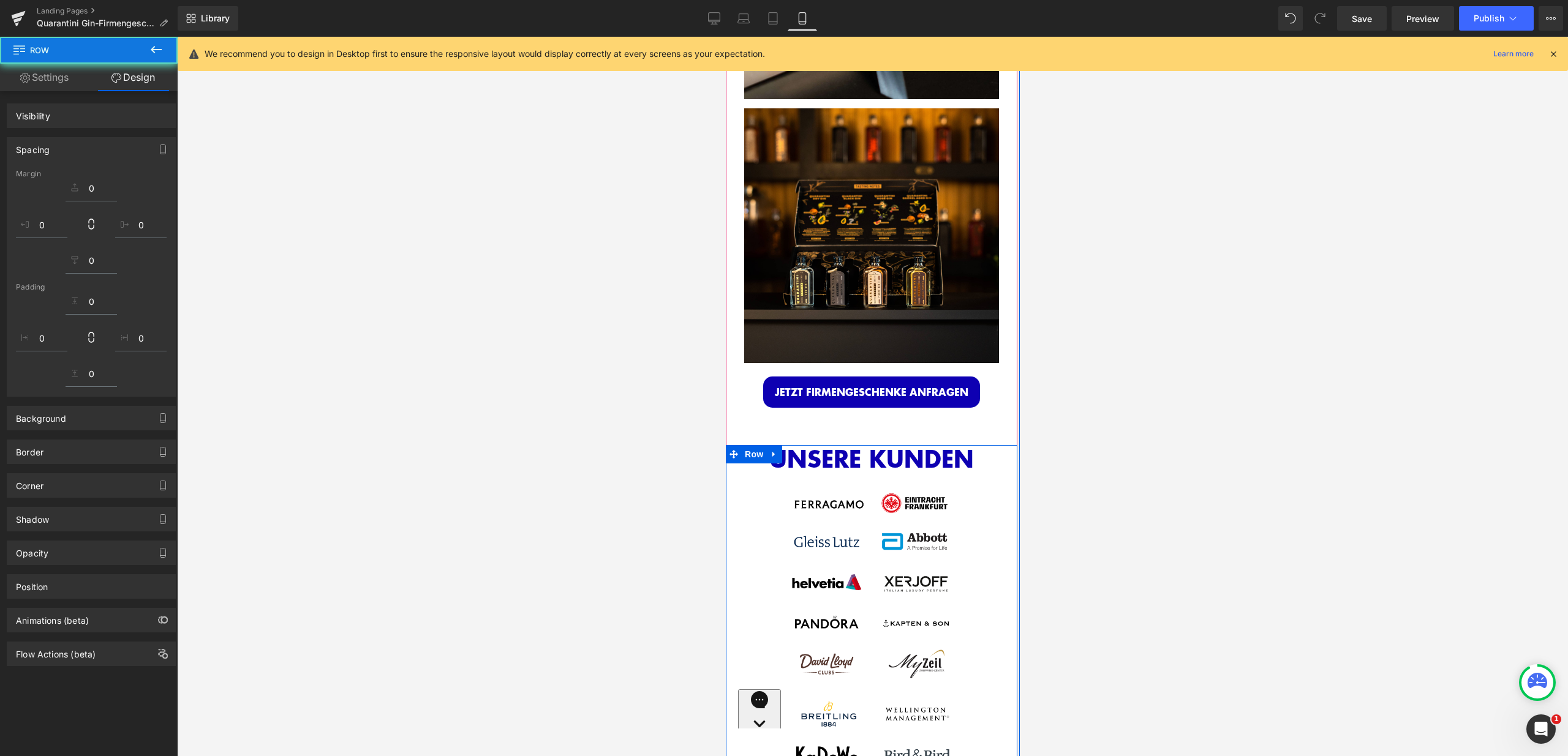
click at [877, 410] on div "JETZT FIRMENGESCHENKE ANFRAGEN Button Row 61px" at bounding box center [870, 407] width 291 height 76
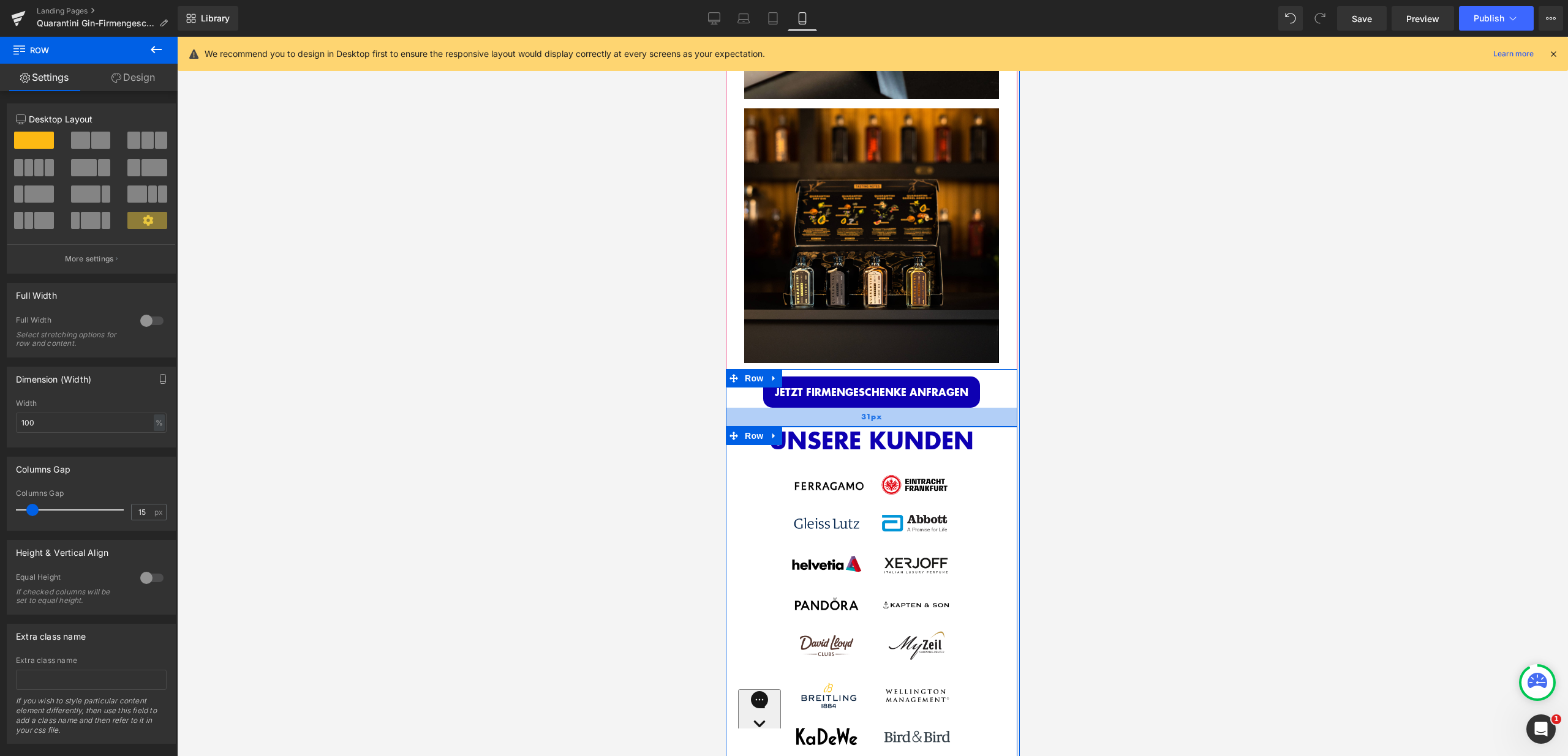
drag, startPoint x: 875, startPoint y: 419, endPoint x: 883, endPoint y: 400, distance: 20.6
click at [883, 408] on div "31px" at bounding box center [870, 417] width 291 height 19
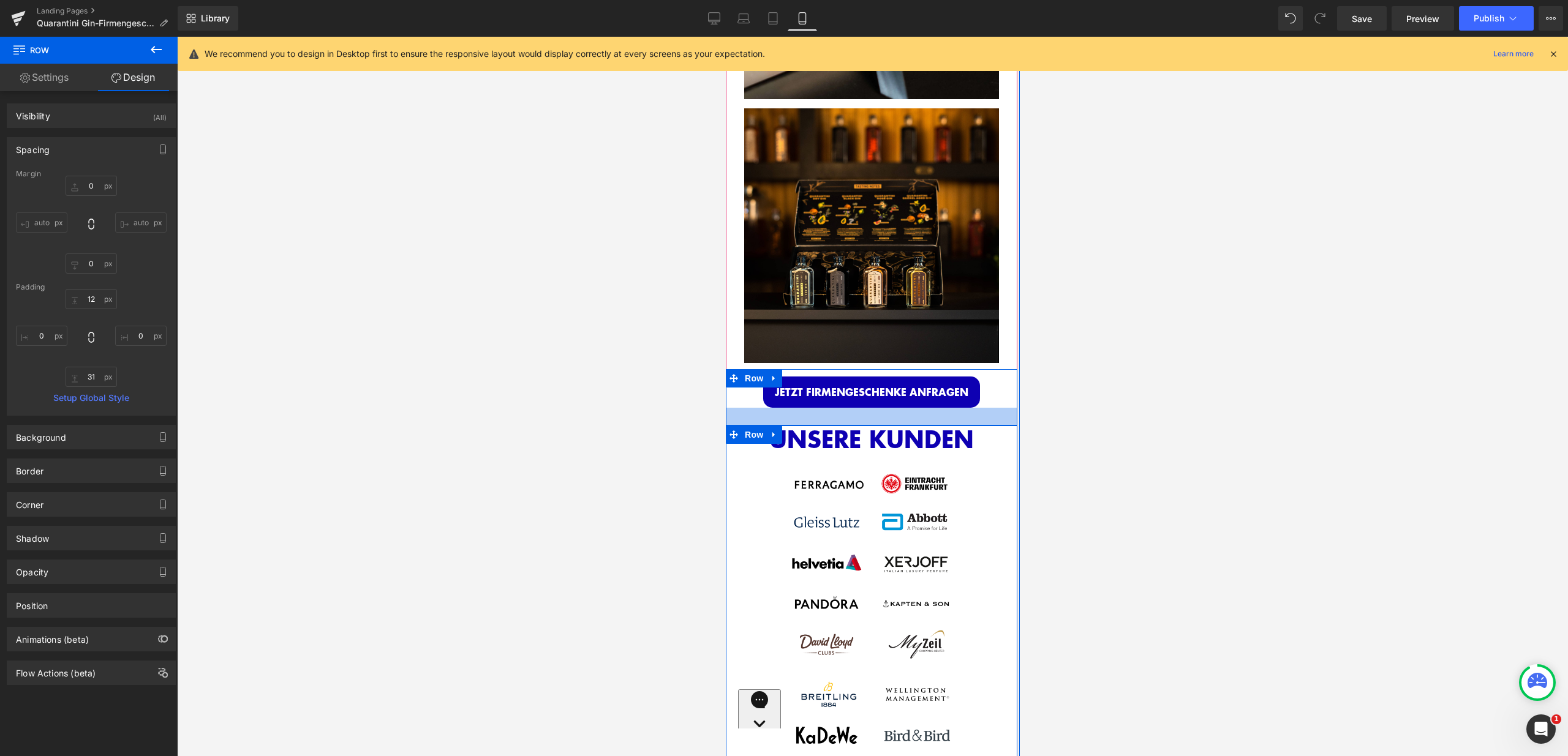
click at [884, 408] on div at bounding box center [870, 416] width 291 height 18
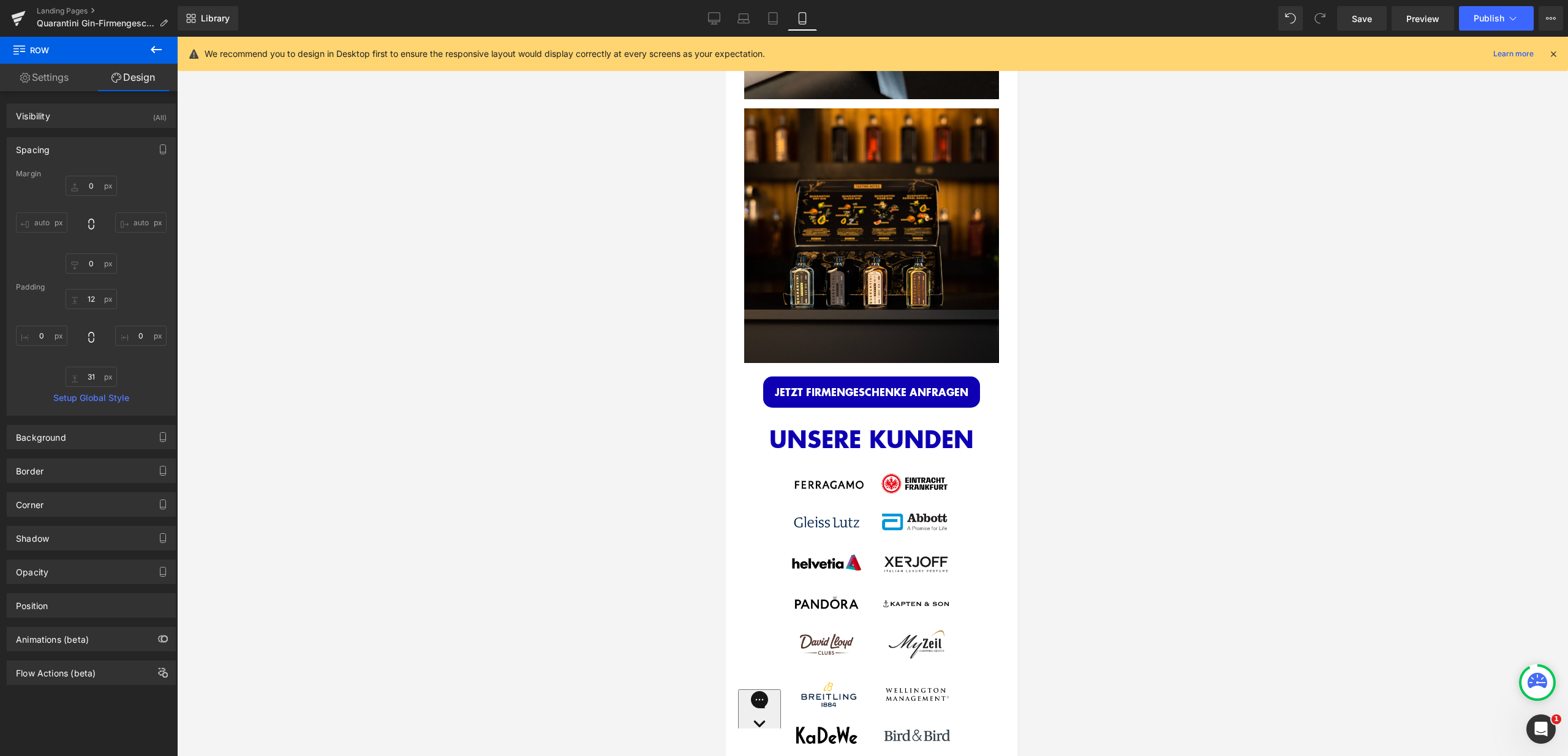
click at [1051, 418] on div at bounding box center [872, 396] width 1391 height 720
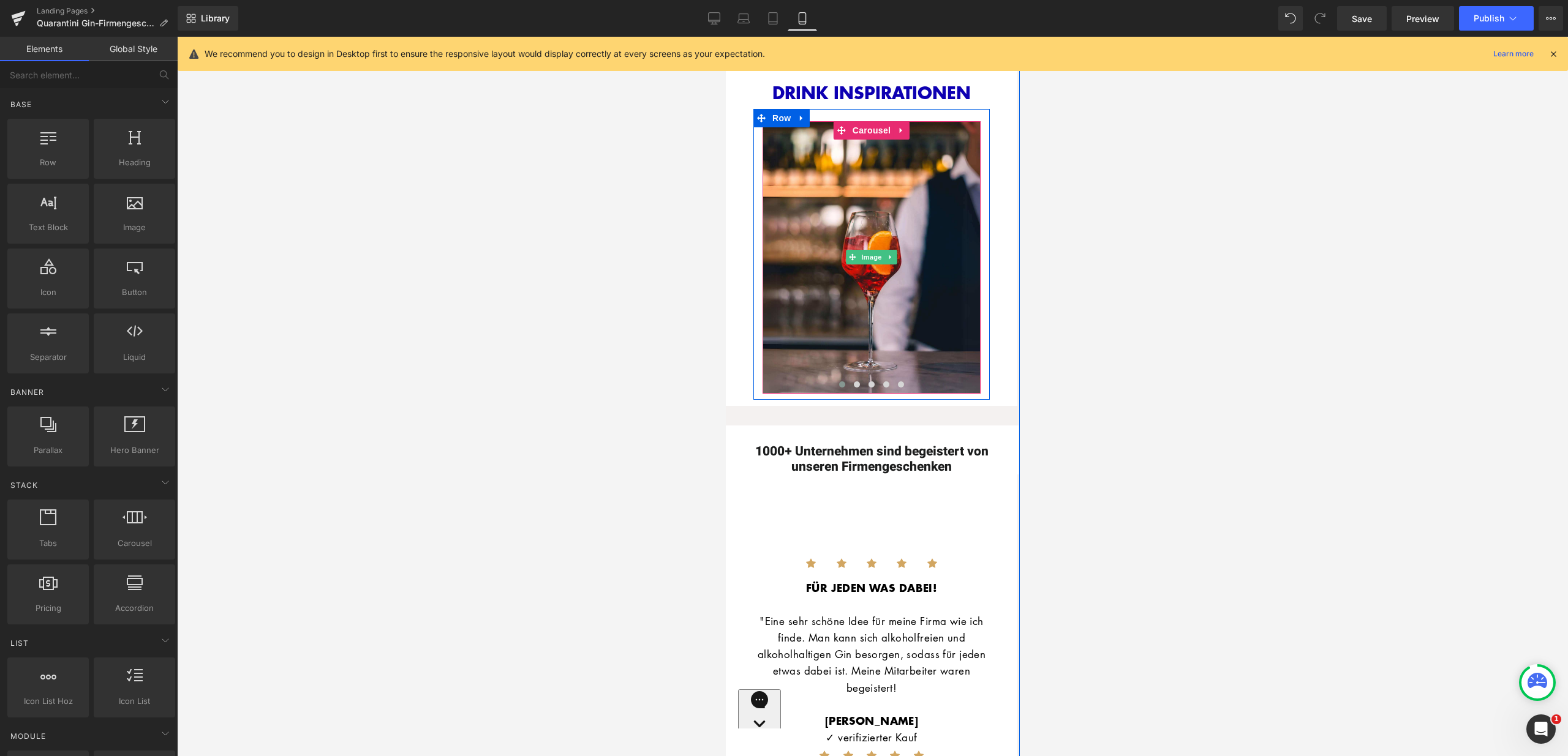
scroll to position [2812, 0]
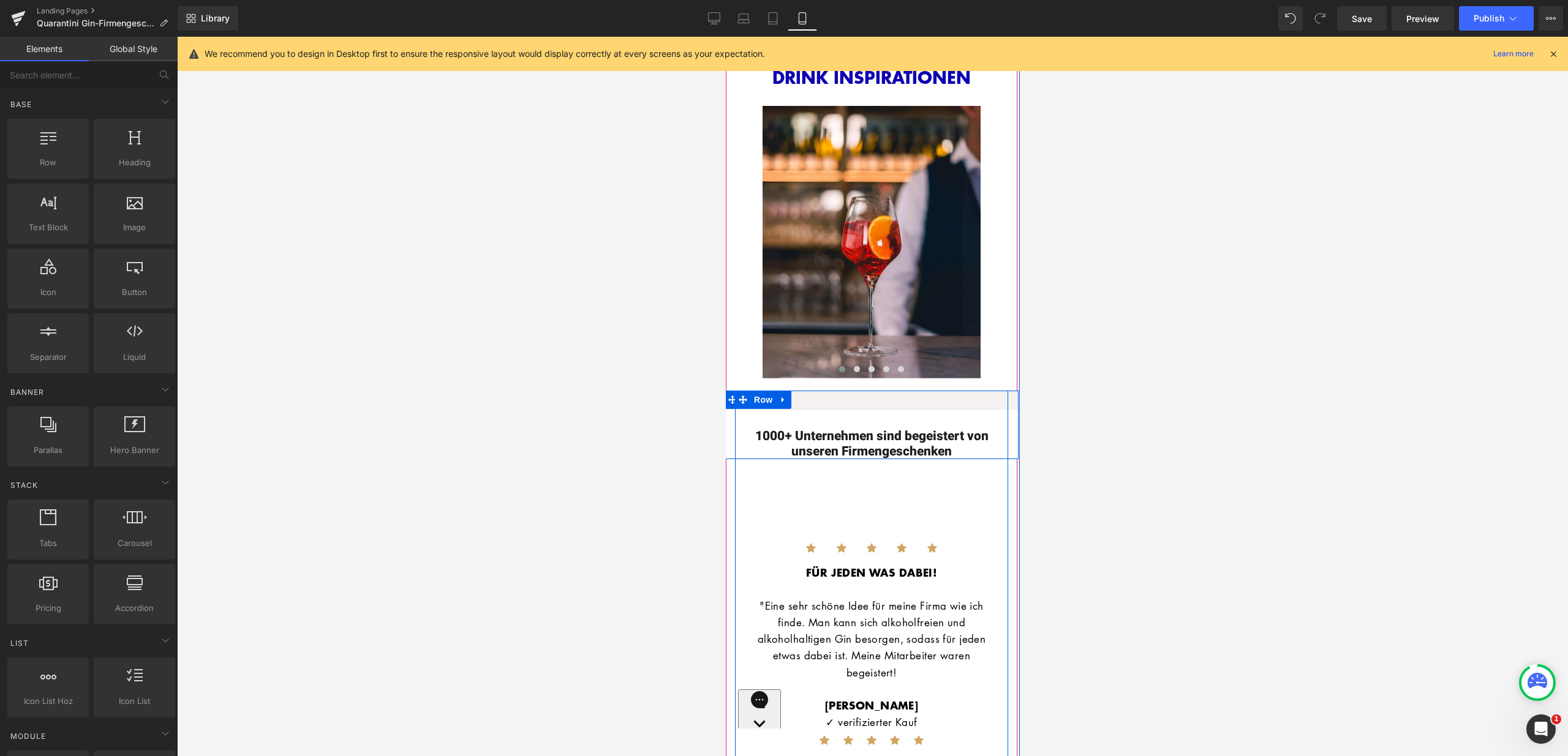
click at [882, 390] on div "1000+ Unternehmen sind begeistert von unseren Firmengeschenken Heading Row" at bounding box center [870, 424] width 294 height 68
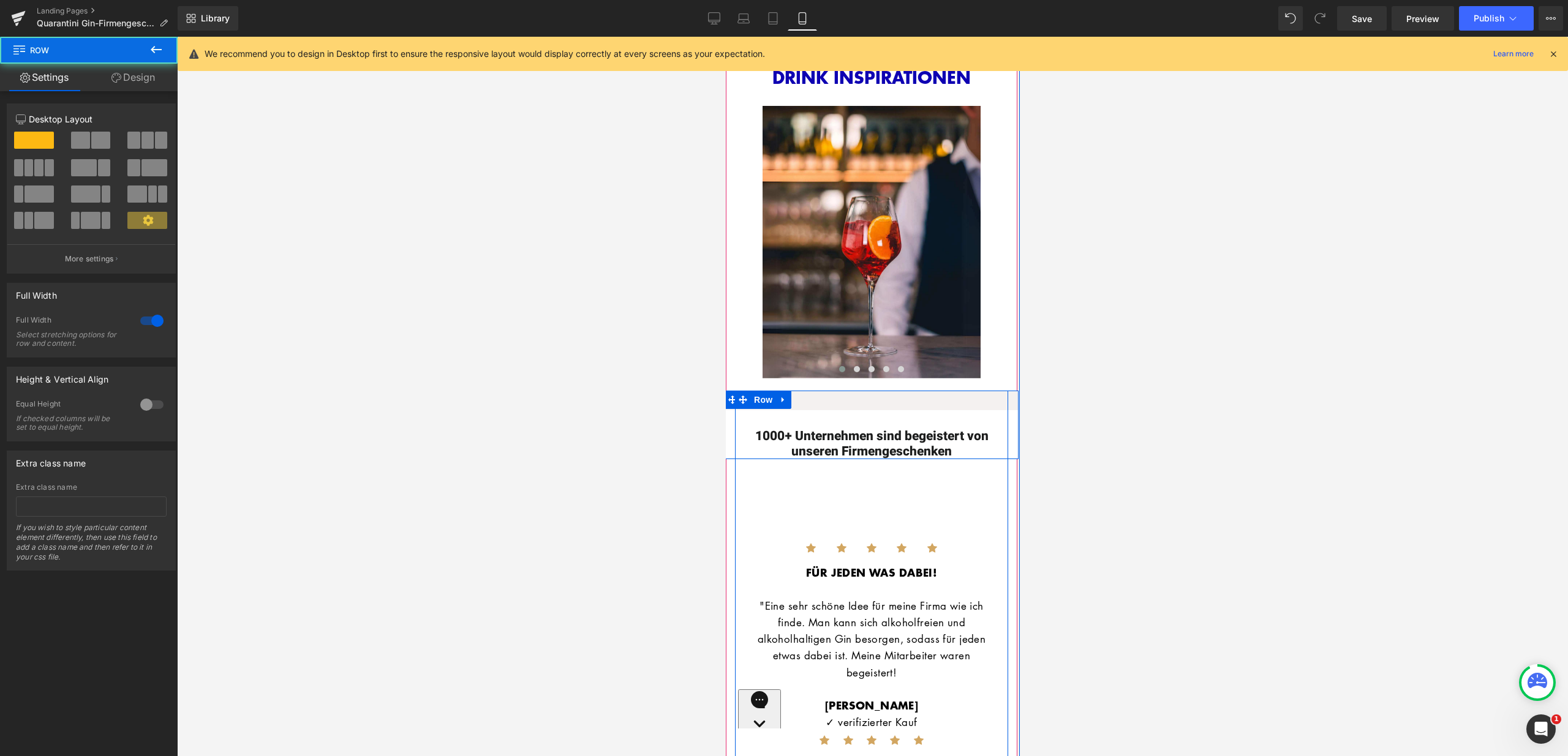
click at [884, 390] on div "1000+ Unternehmen sind begeistert von unseren Firmengeschenken Heading Row" at bounding box center [870, 424] width 294 height 68
click at [889, 390] on div "1000+ Unternehmen sind begeistert von unseren Firmengeschenken Heading Row" at bounding box center [870, 424] width 294 height 68
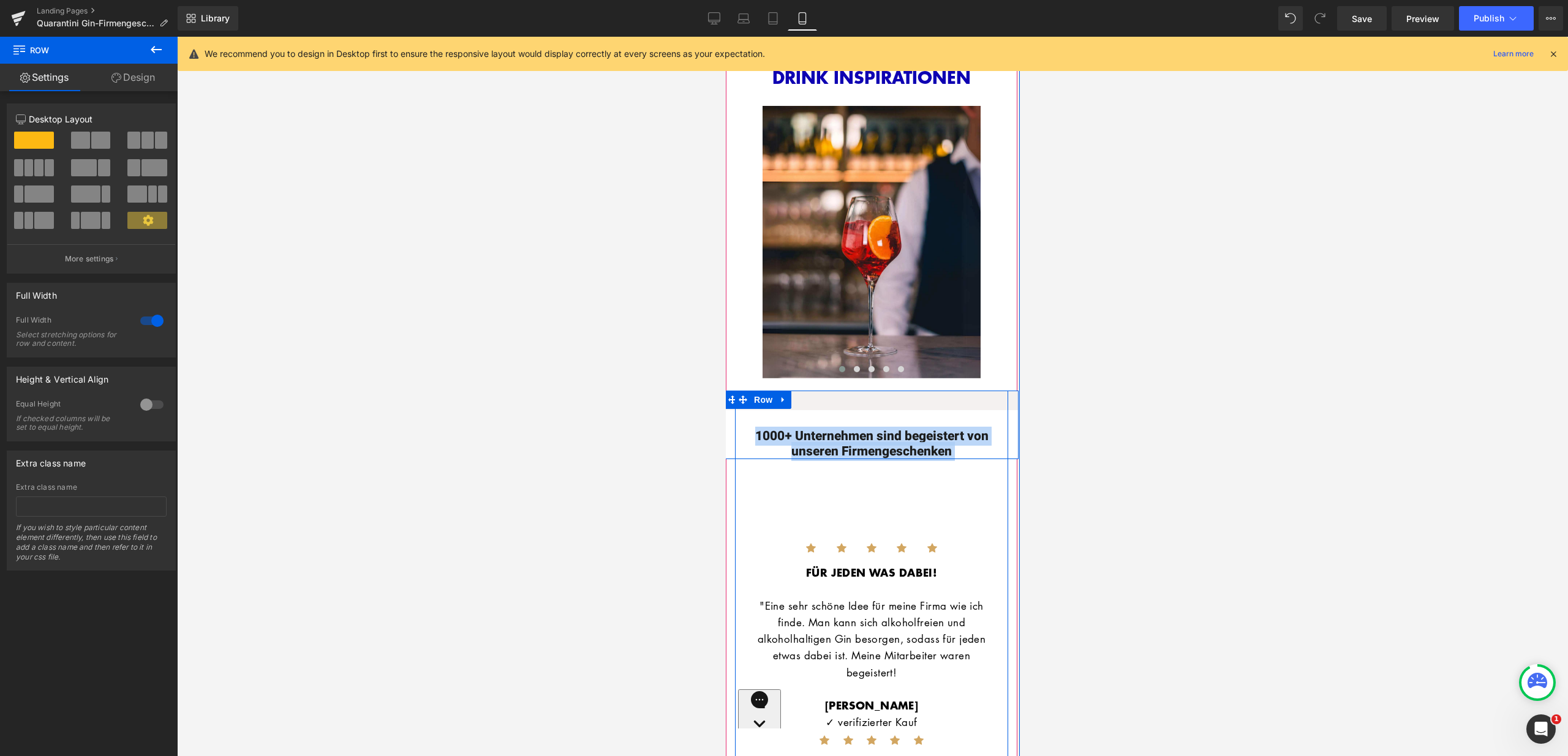
drag, startPoint x: 895, startPoint y: 384, endPoint x: 896, endPoint y: 374, distance: 10.0
click at [896, 390] on div "1000+ Unternehmen sind begeistert von unseren Firmengeschenken Heading Row" at bounding box center [870, 424] width 294 height 68
click at [897, 390] on div at bounding box center [871, 392] width 273 height 3
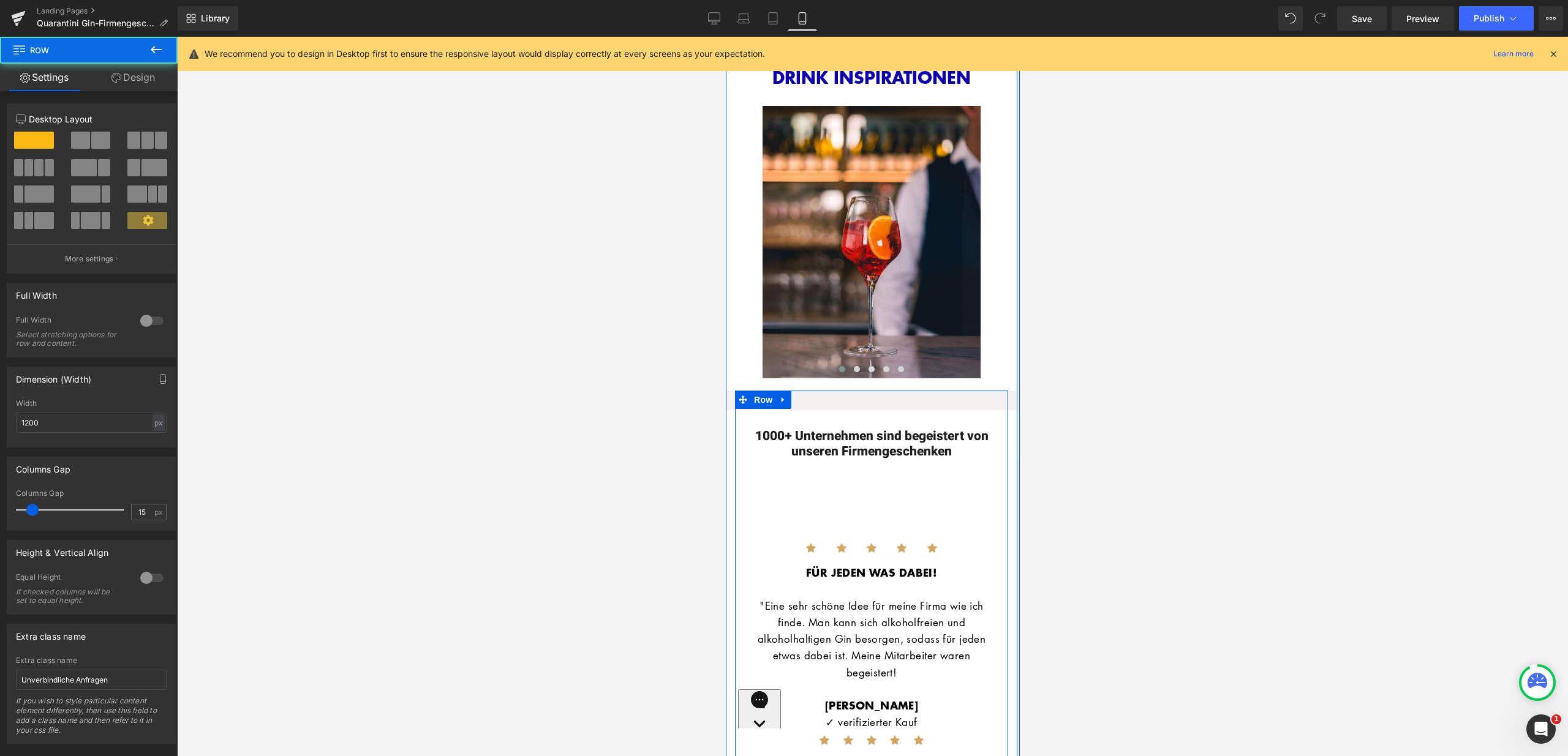
click at [765, 434] on div "1000+ Unternehmen sind begeistert von unseren Firmengeschenken Heading Row" at bounding box center [870, 424] width 294 height 68
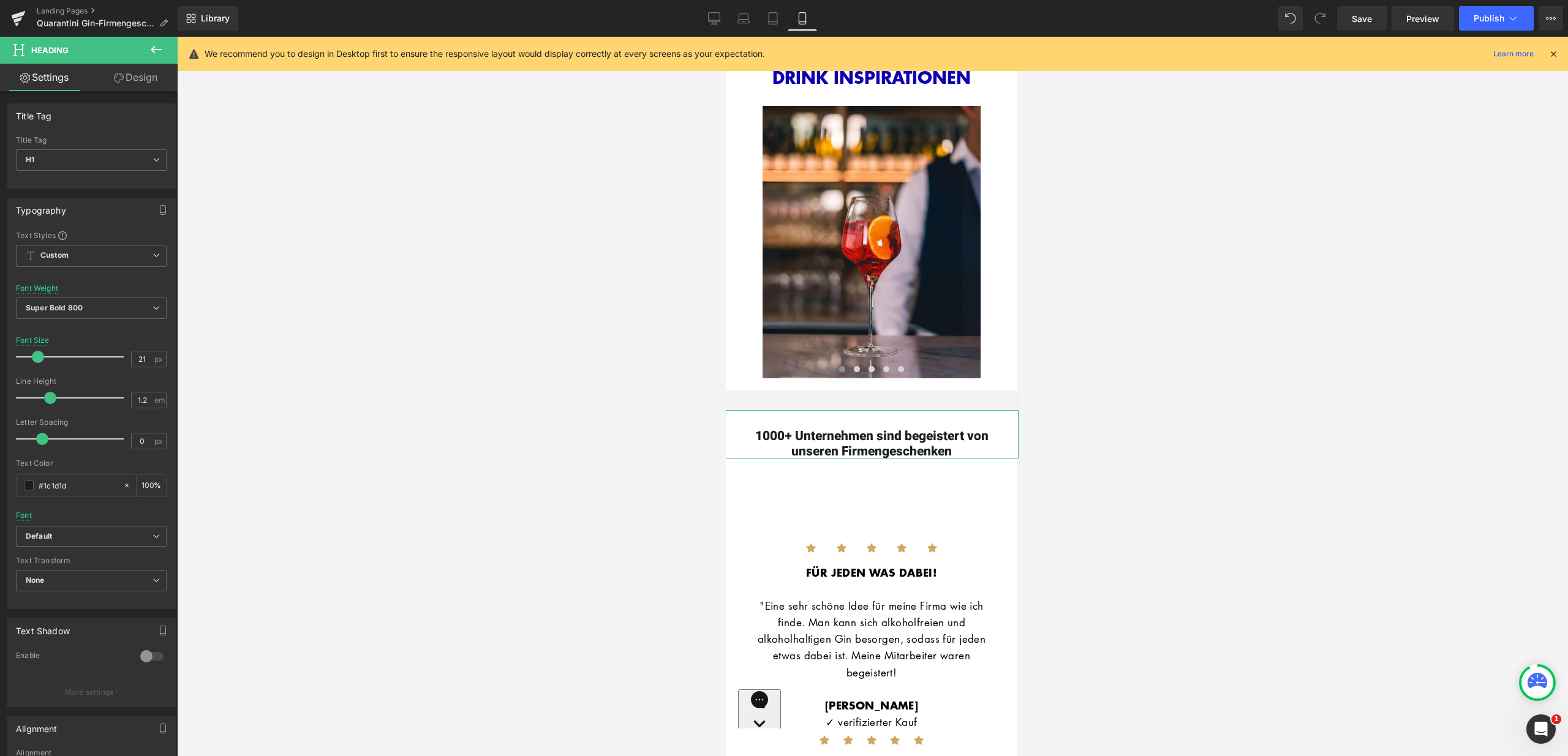
click at [143, 73] on link "Design" at bounding box center [135, 77] width 89 height 28
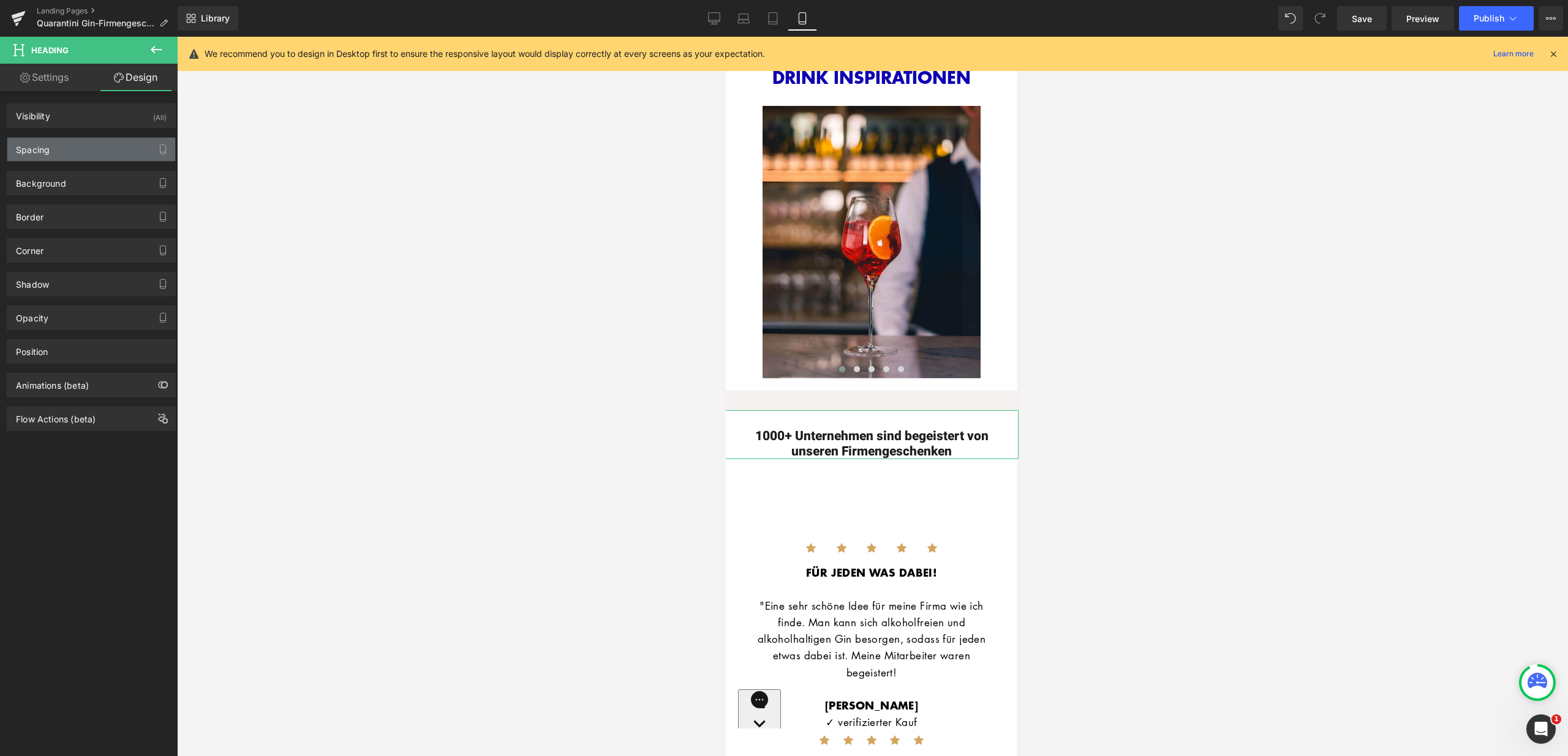
click at [104, 139] on div "Spacing" at bounding box center [91, 150] width 168 height 23
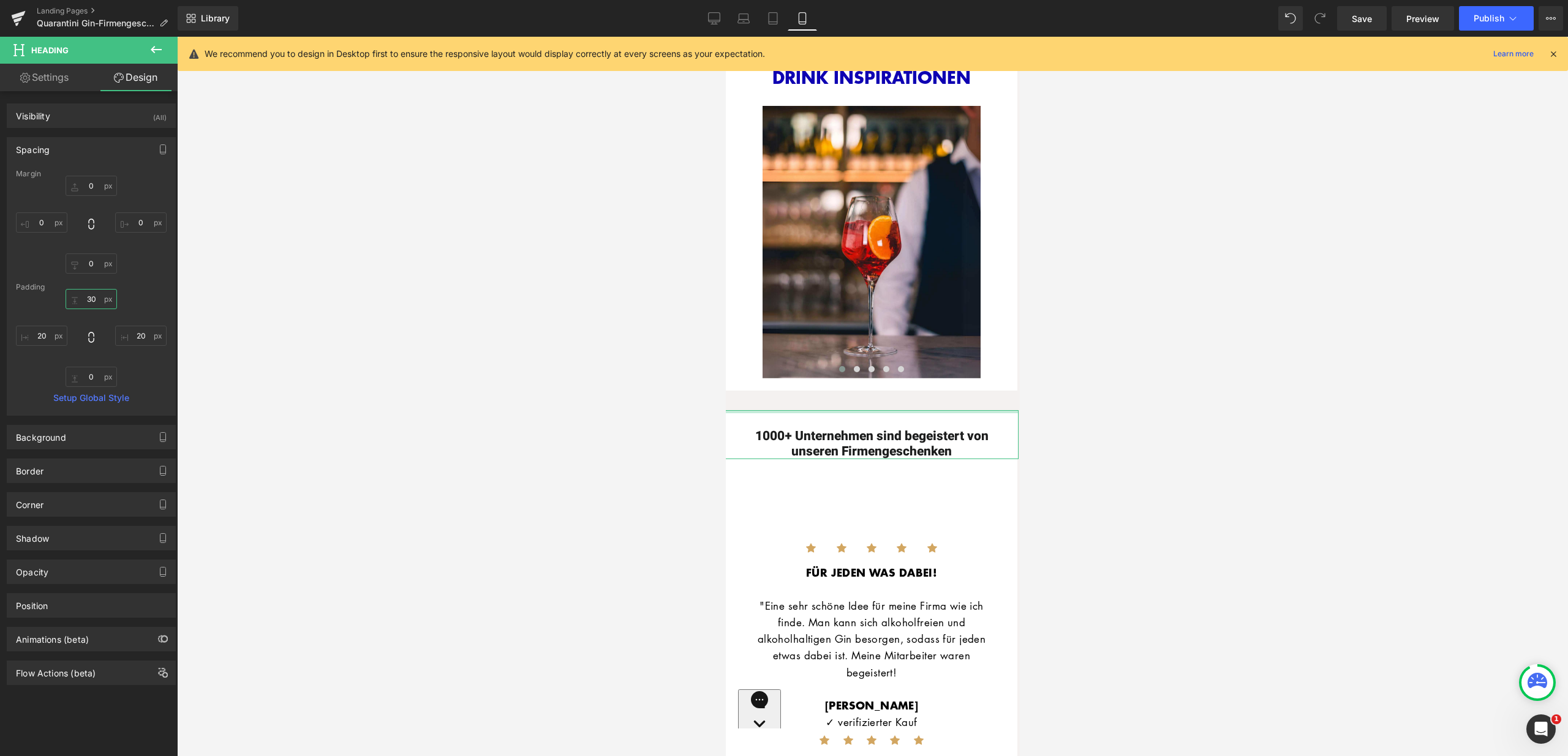
click at [94, 299] on input "30" at bounding box center [91, 299] width 52 height 20
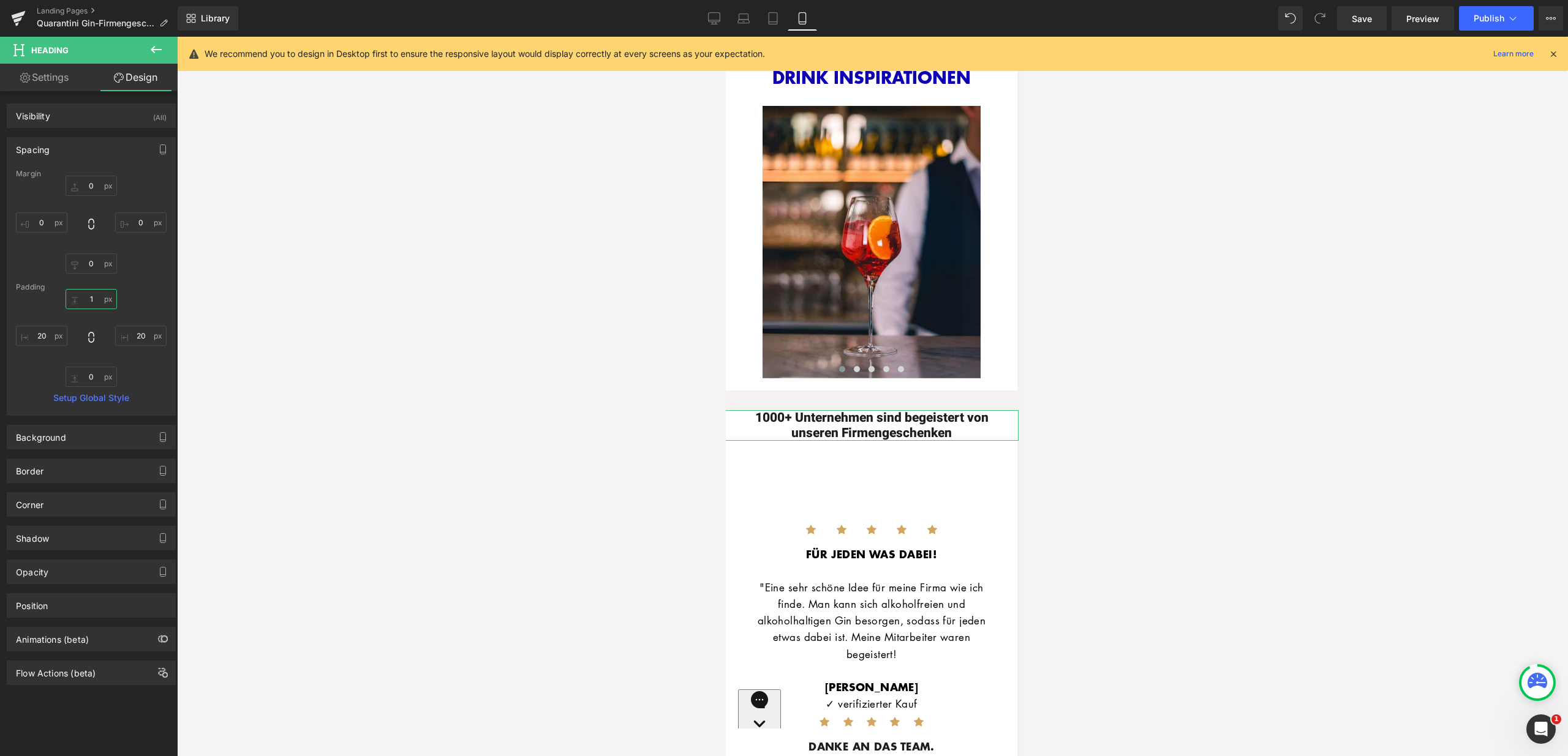
type input "10"
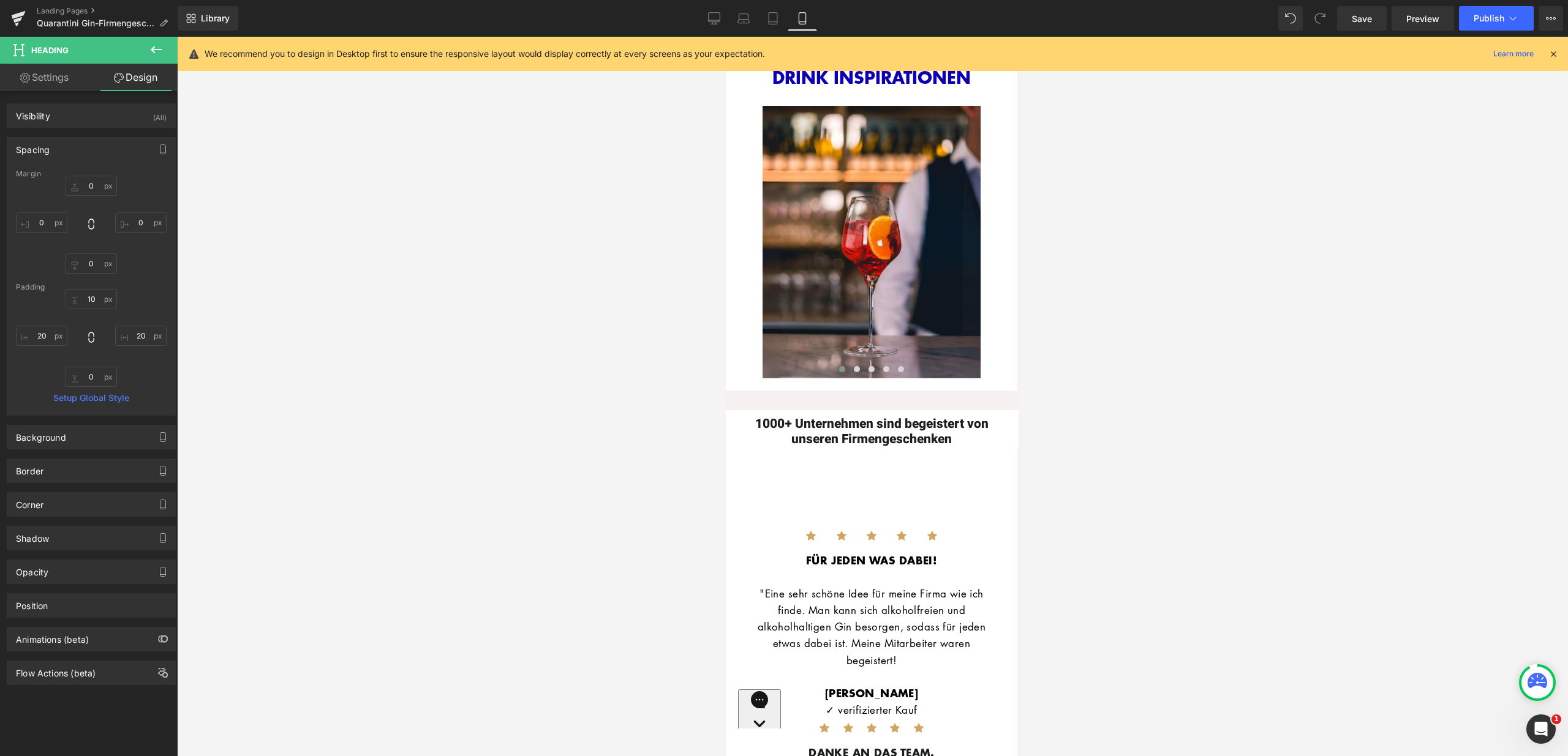
click at [1202, 586] on div at bounding box center [872, 396] width 1391 height 720
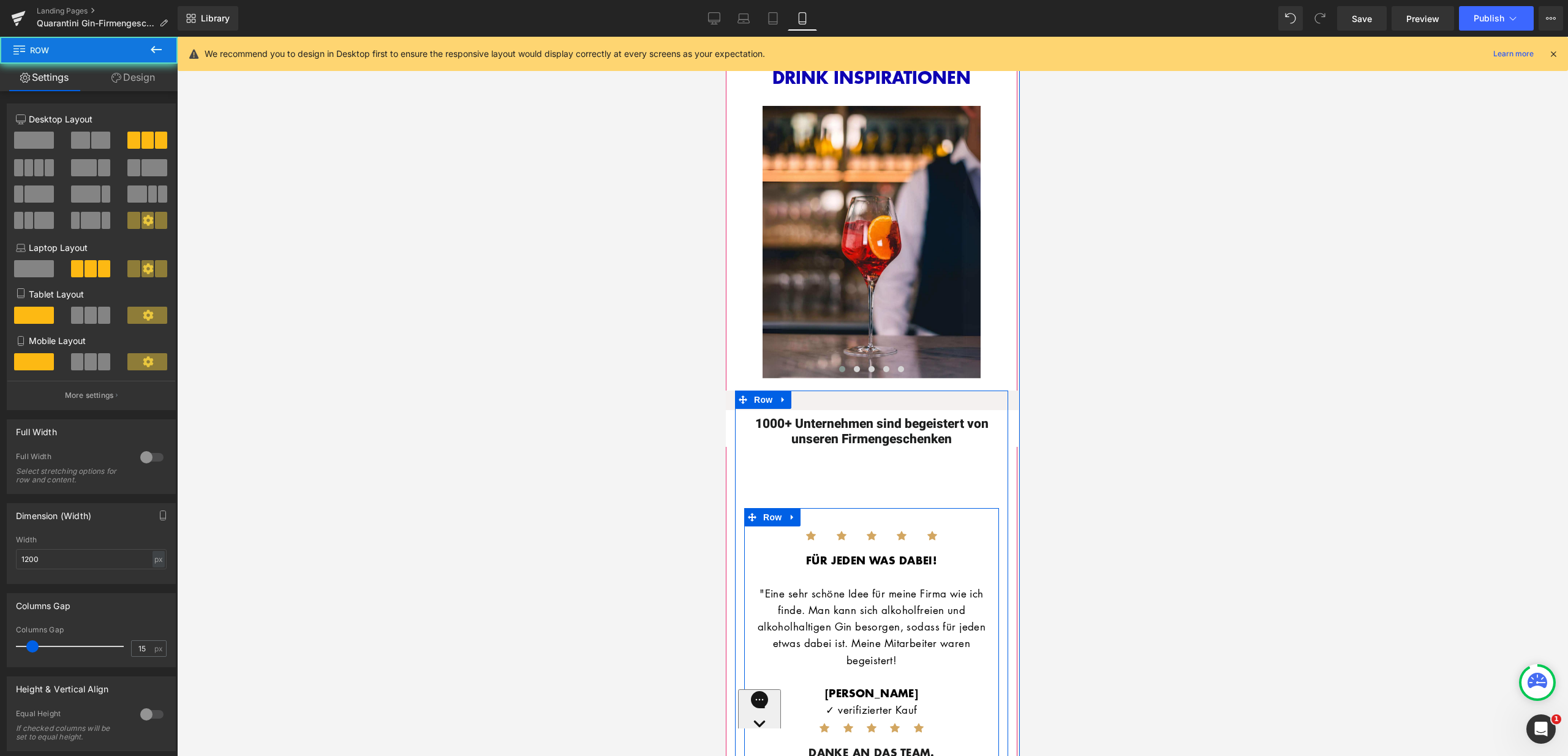
click at [845, 526] on div "Icon Icon Icon Icon Icon Icon List Hoz Row" at bounding box center [871, 539] width 236 height 25
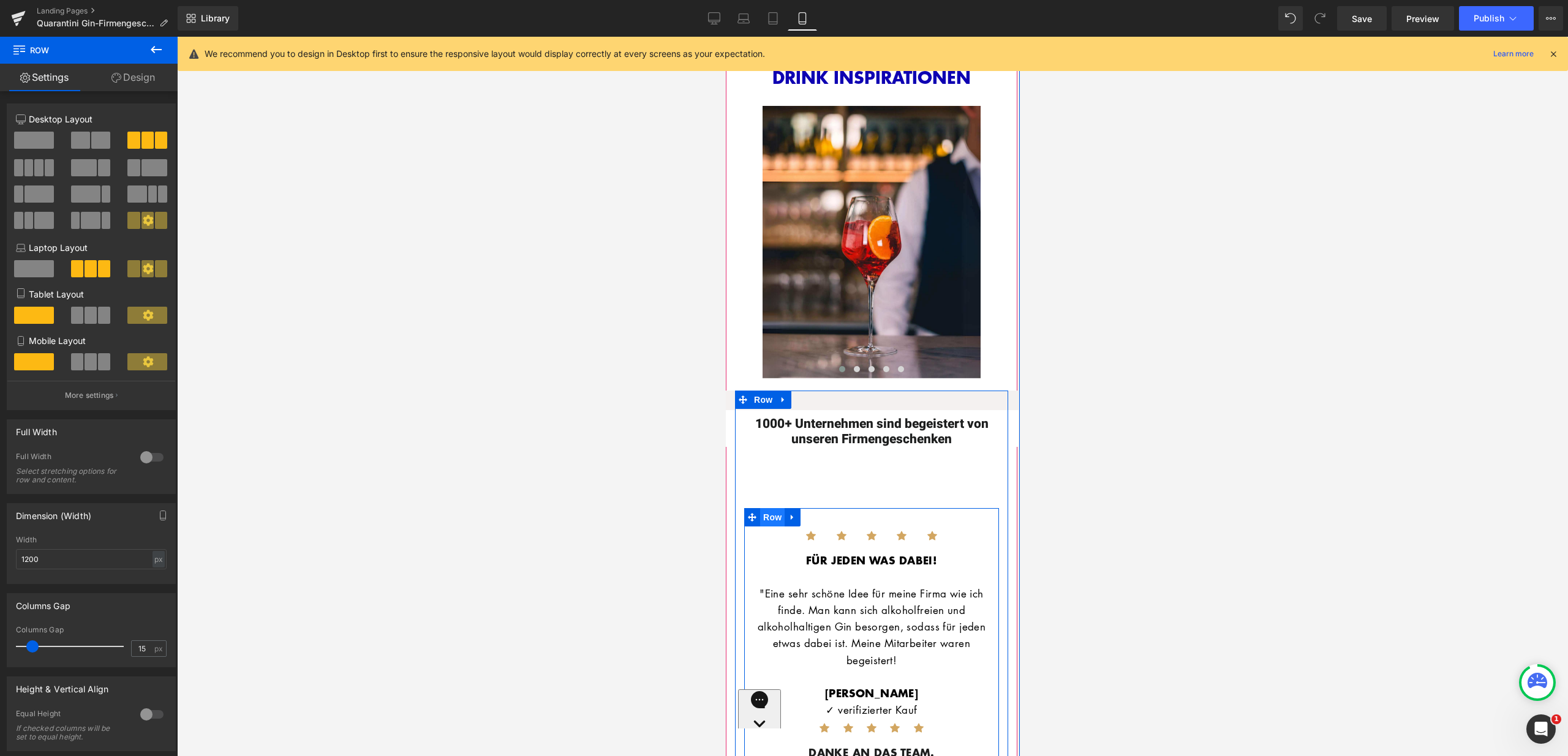
click at [774, 508] on span "Row" at bounding box center [772, 517] width 25 height 18
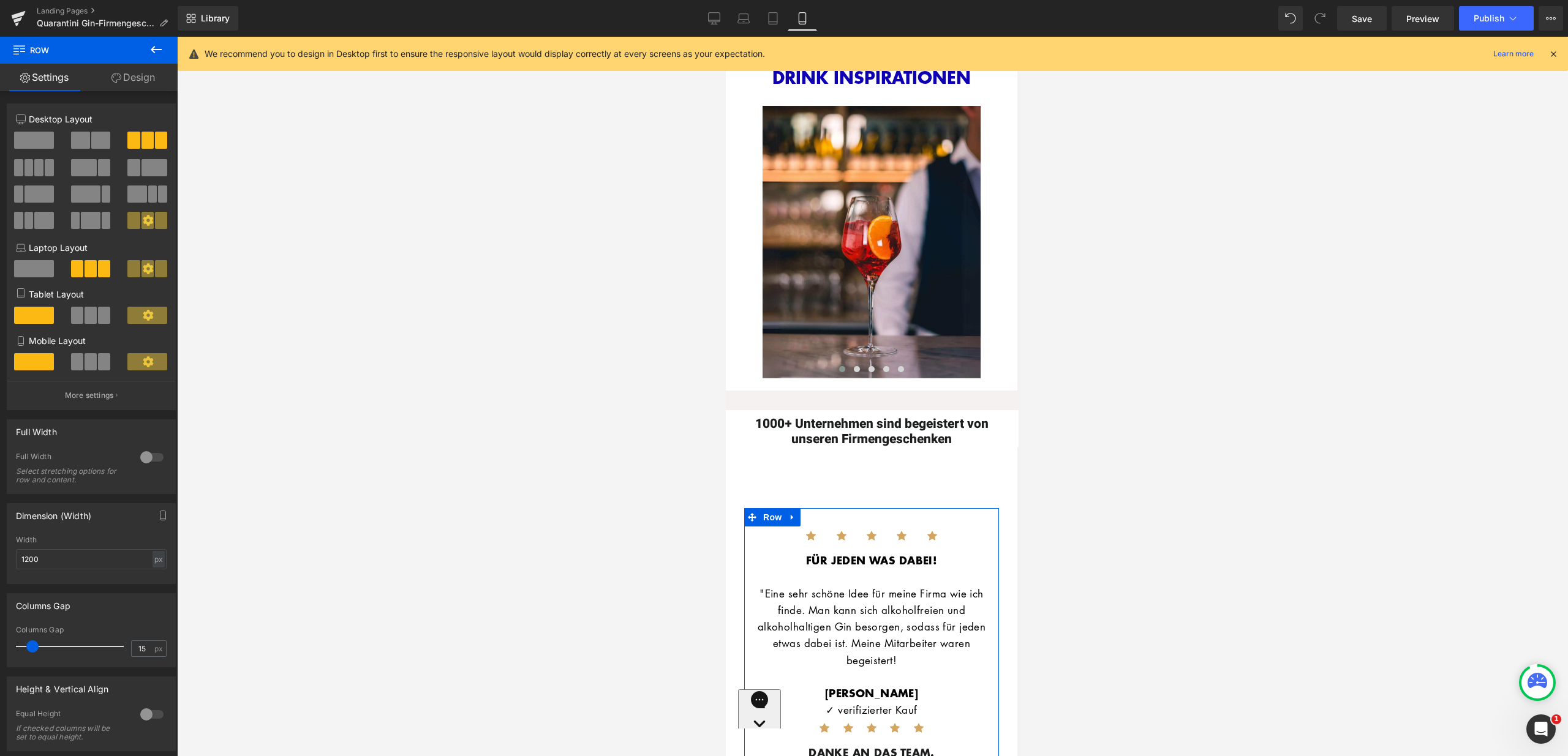
click at [129, 81] on link "Design" at bounding box center [133, 77] width 89 height 28
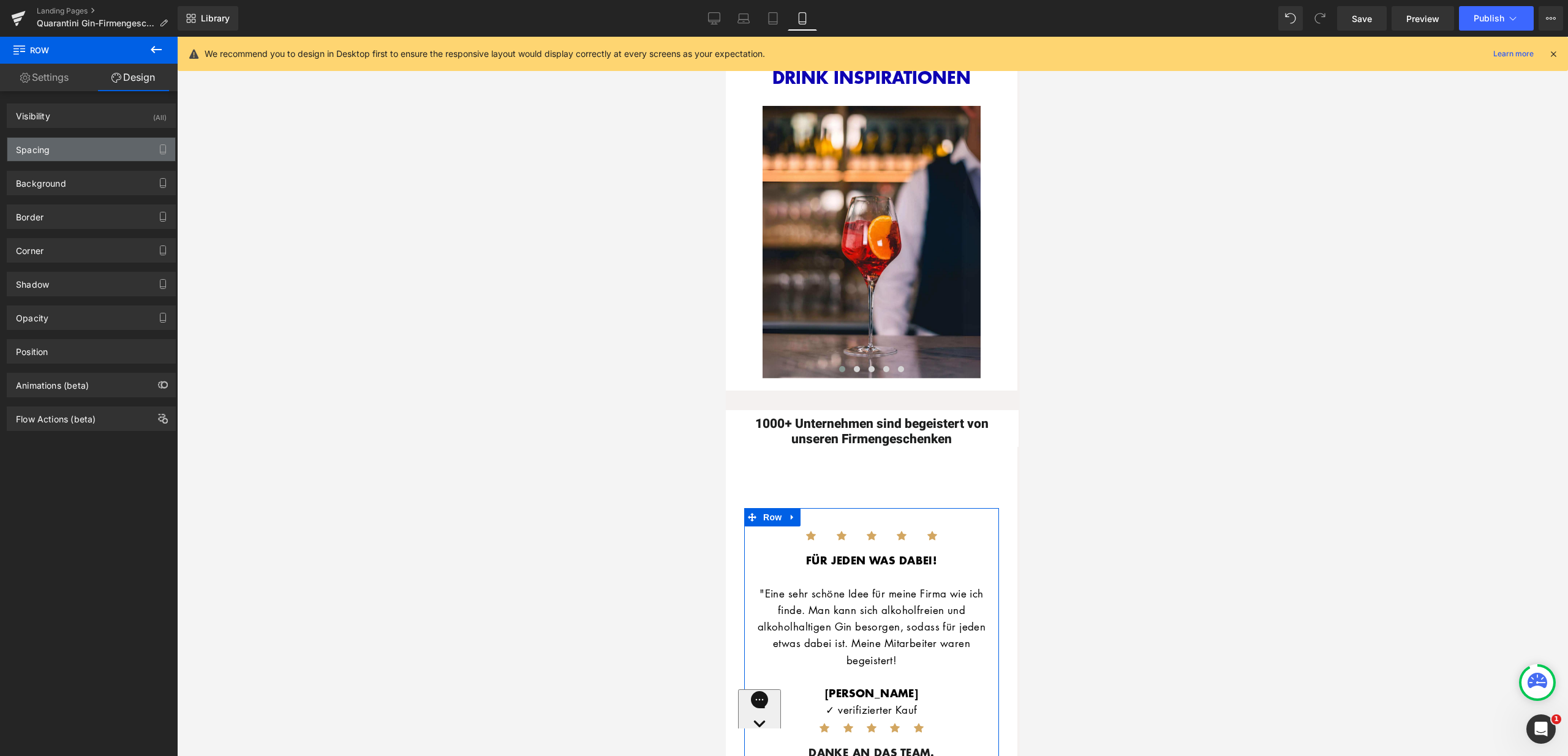
click at [104, 151] on div "Spacing" at bounding box center [91, 150] width 168 height 23
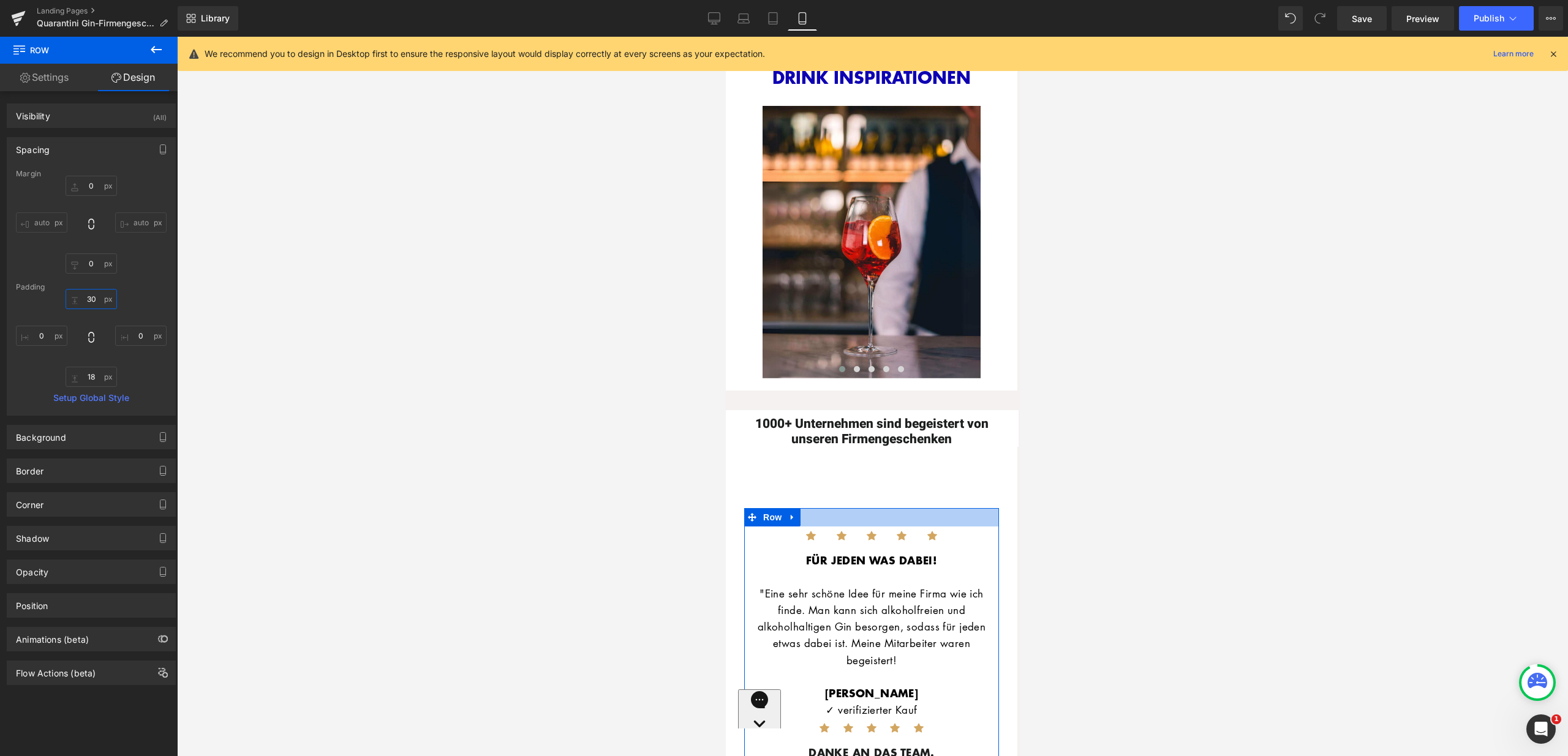
click at [90, 296] on input "30" at bounding box center [91, 299] width 52 height 20
type input "0"
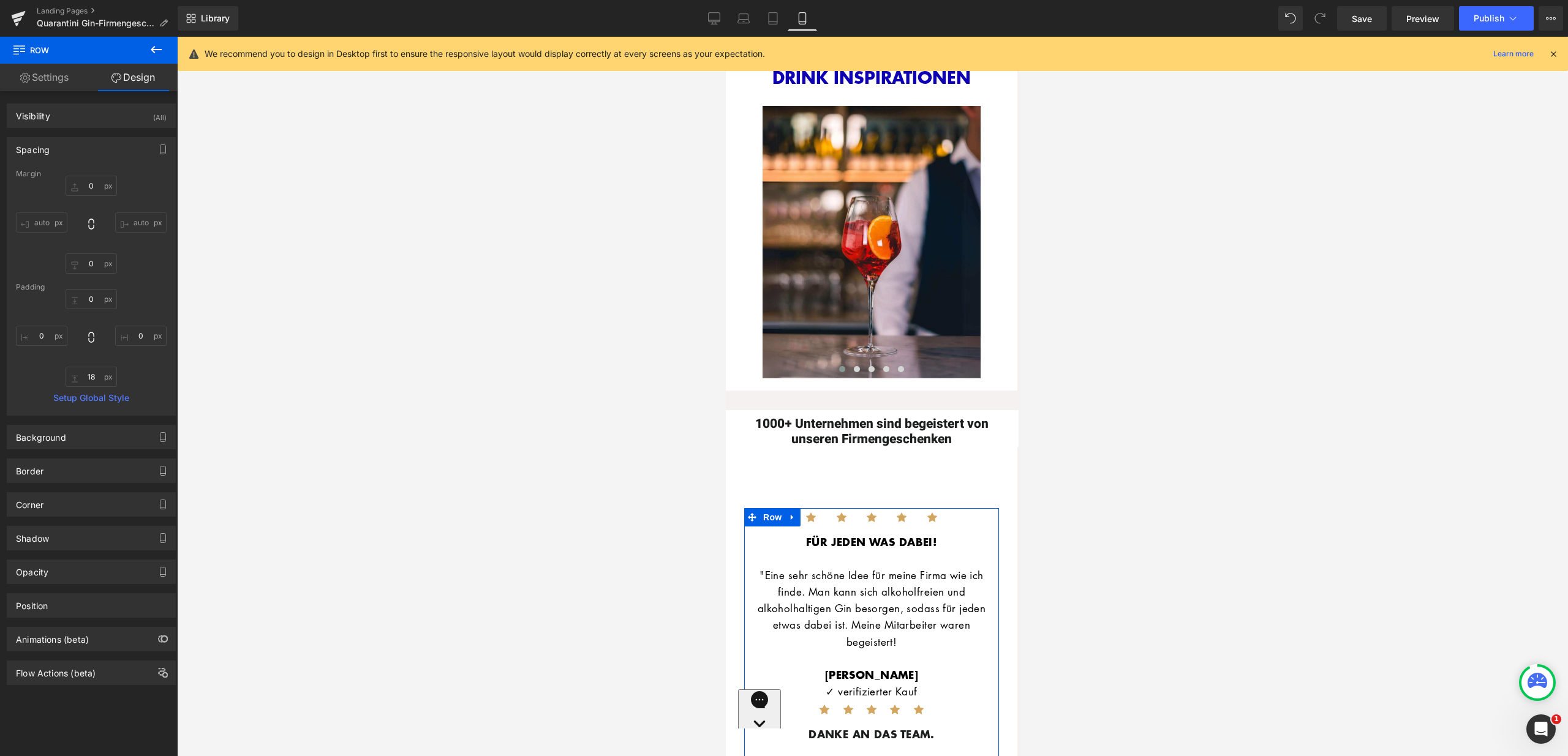
click at [333, 324] on div at bounding box center [872, 396] width 1391 height 720
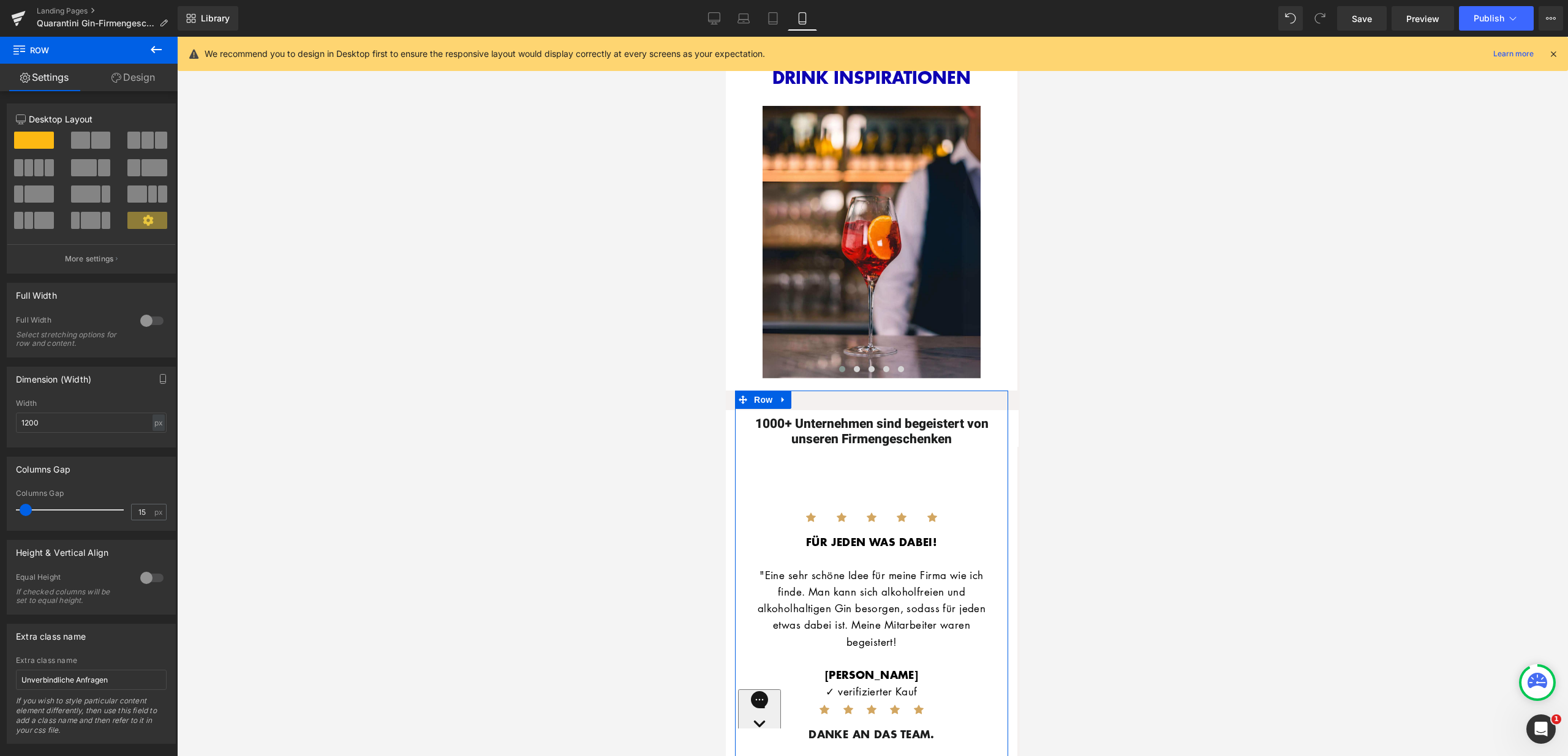
drag, startPoint x: 35, startPoint y: 512, endPoint x: 28, endPoint y: 517, distance: 8.6
click at [28, 517] on div at bounding box center [73, 510] width 102 height 25
click at [556, 445] on div at bounding box center [872, 396] width 1391 height 720
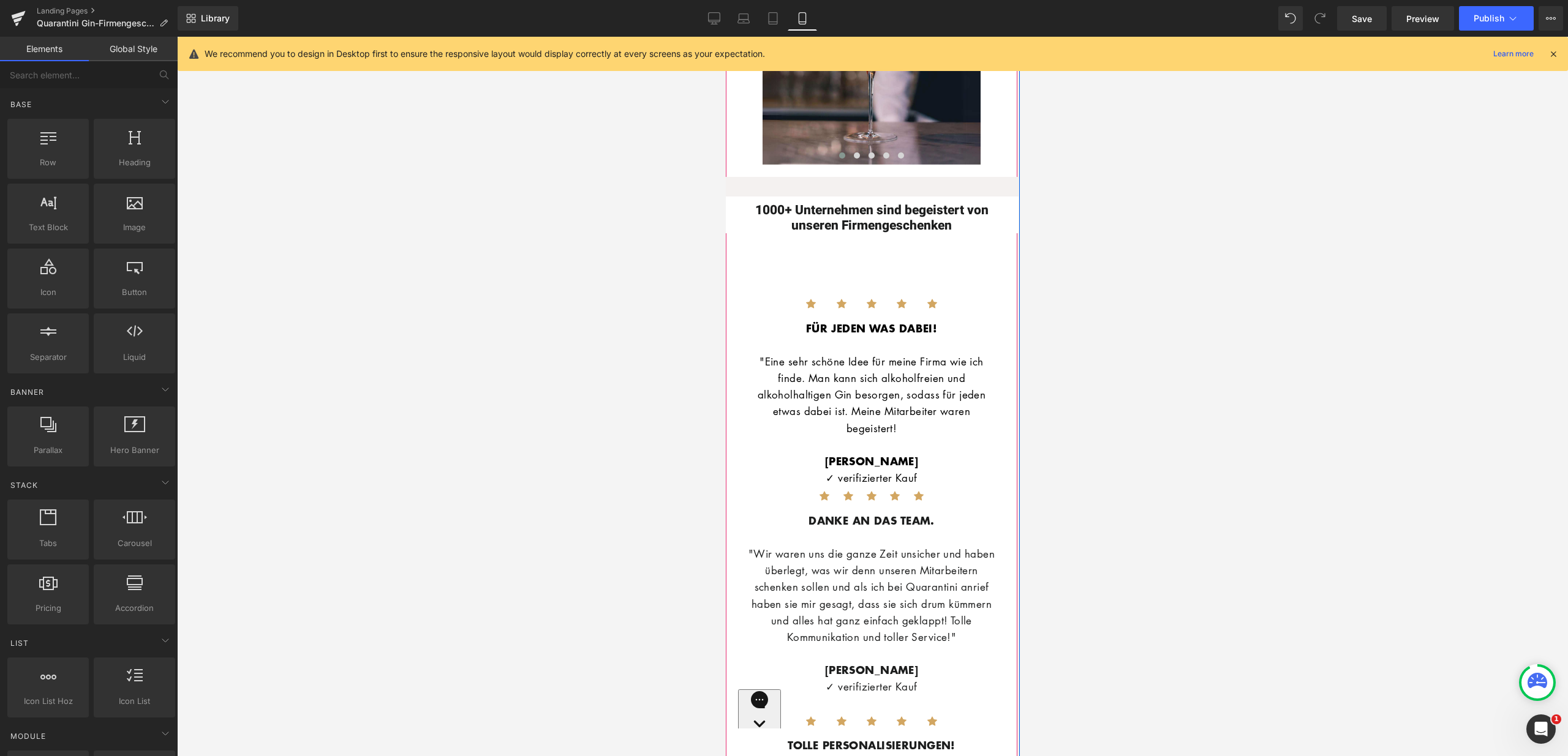
scroll to position [2929, 0]
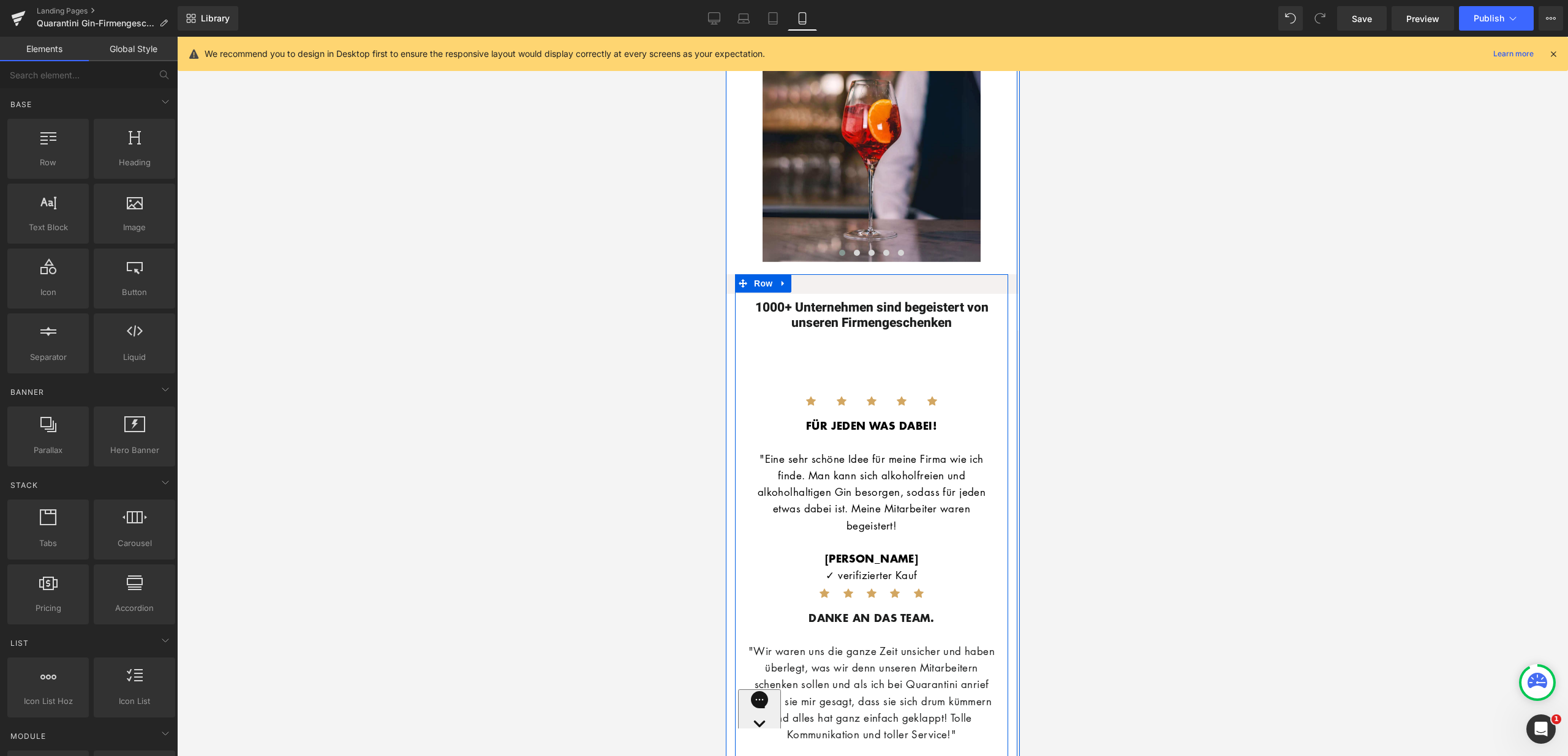
click at [805, 341] on div "1000+ Unternehmen sind begeistert von unseren Firmengeschenken Heading Row Icon…" at bounding box center [871, 662] width 273 height 775
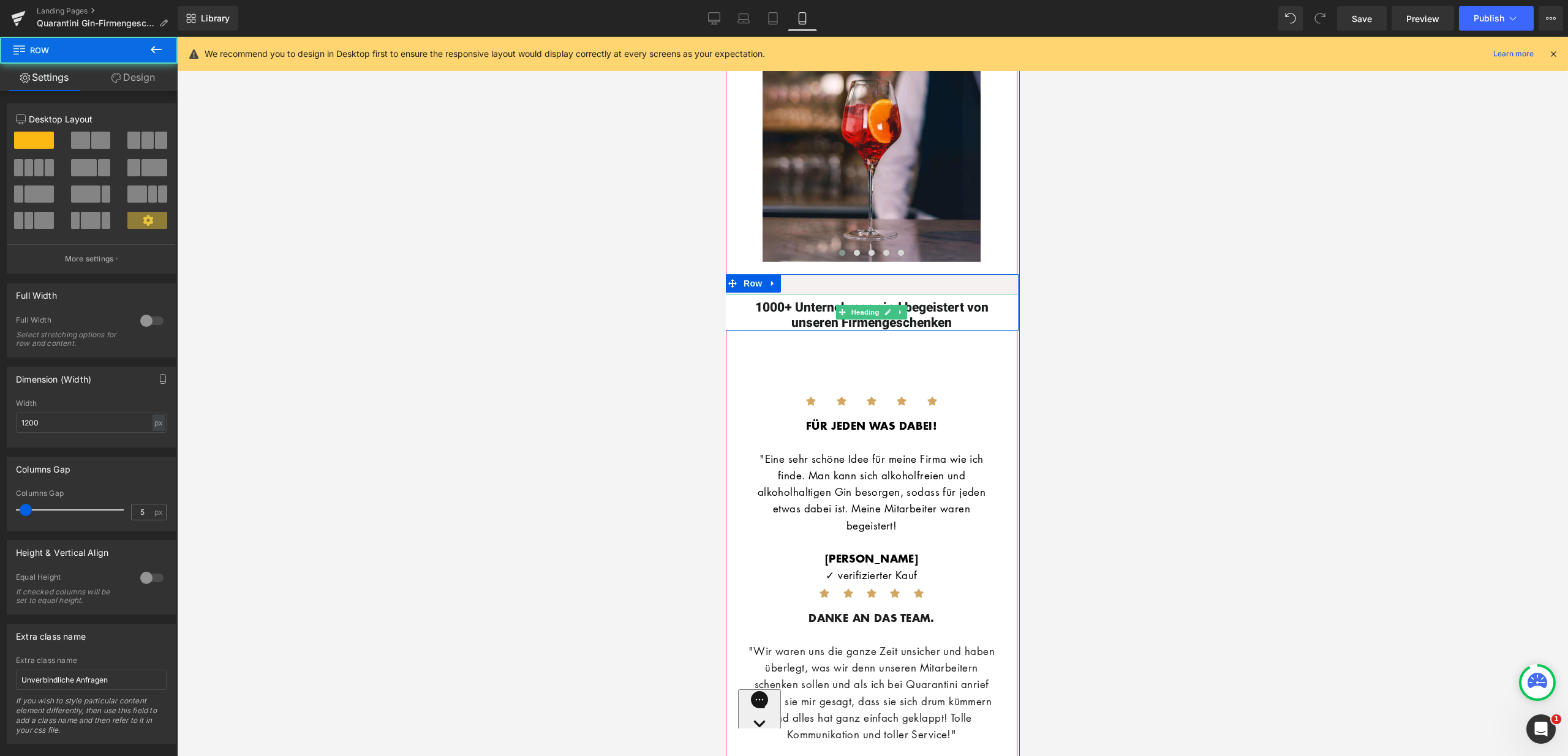
click at [760, 294] on div at bounding box center [870, 297] width 294 height 6
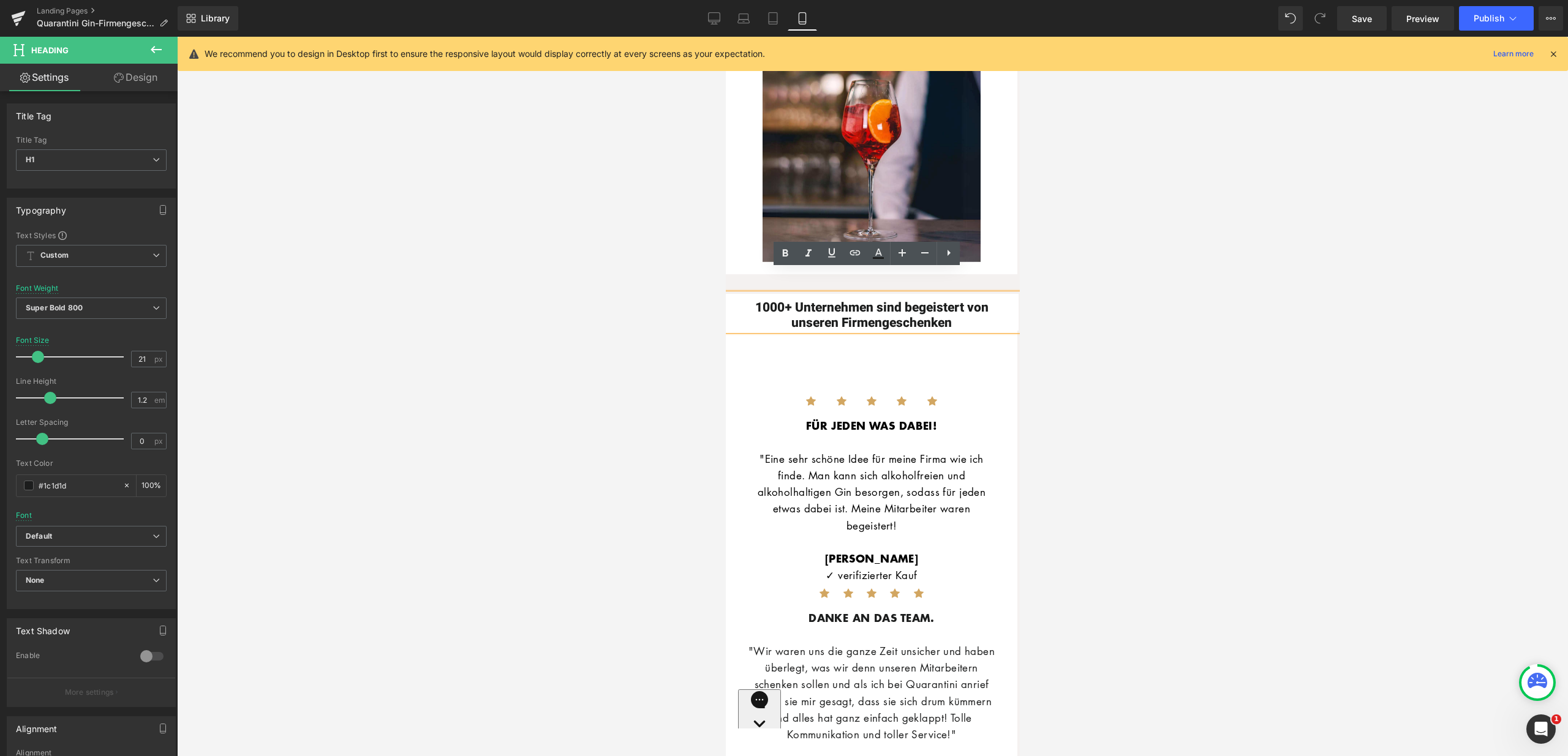
click at [875, 392] on div "Icon" at bounding box center [871, 402] width 27 height 21
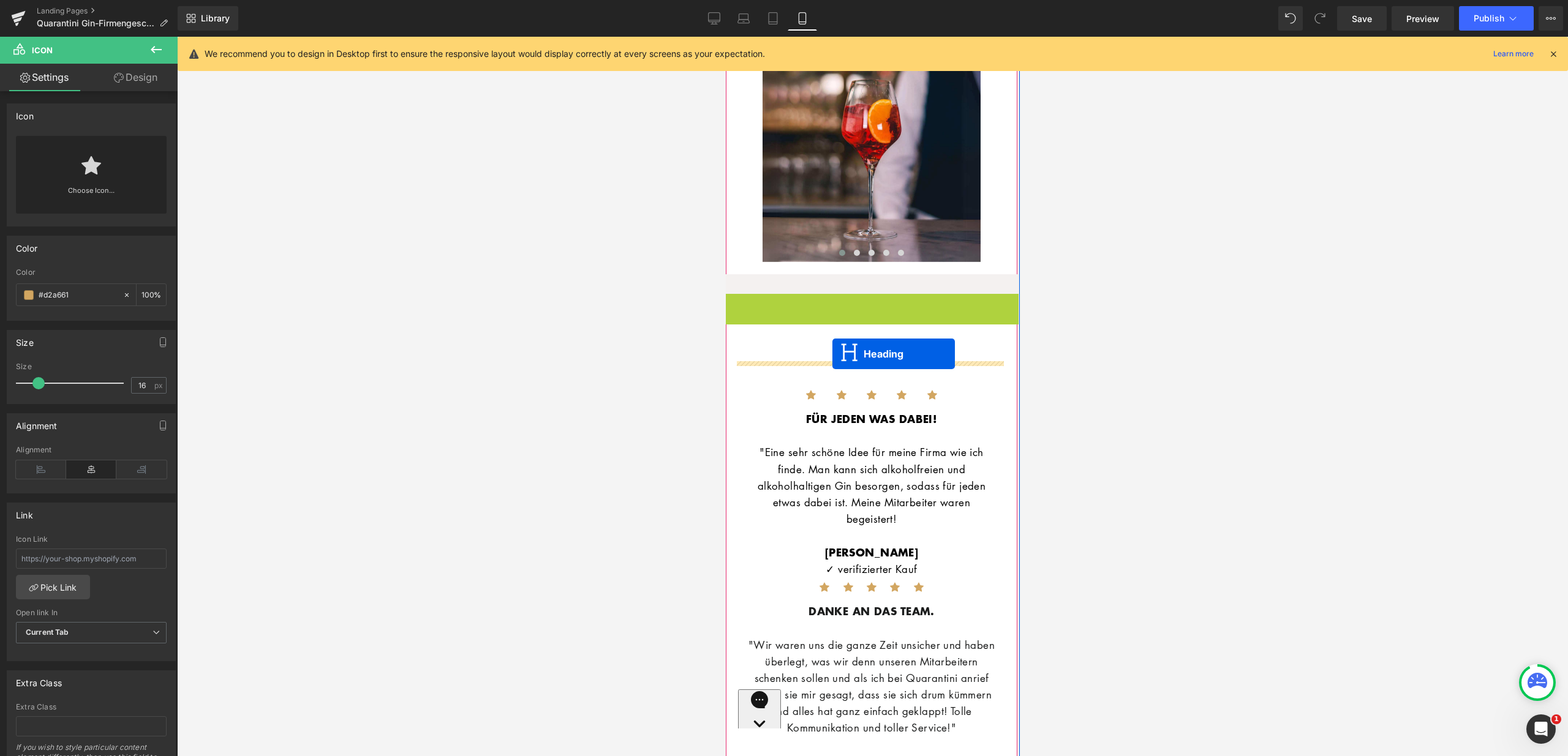
drag, startPoint x: 839, startPoint y: 290, endPoint x: 832, endPoint y: 354, distance: 64.4
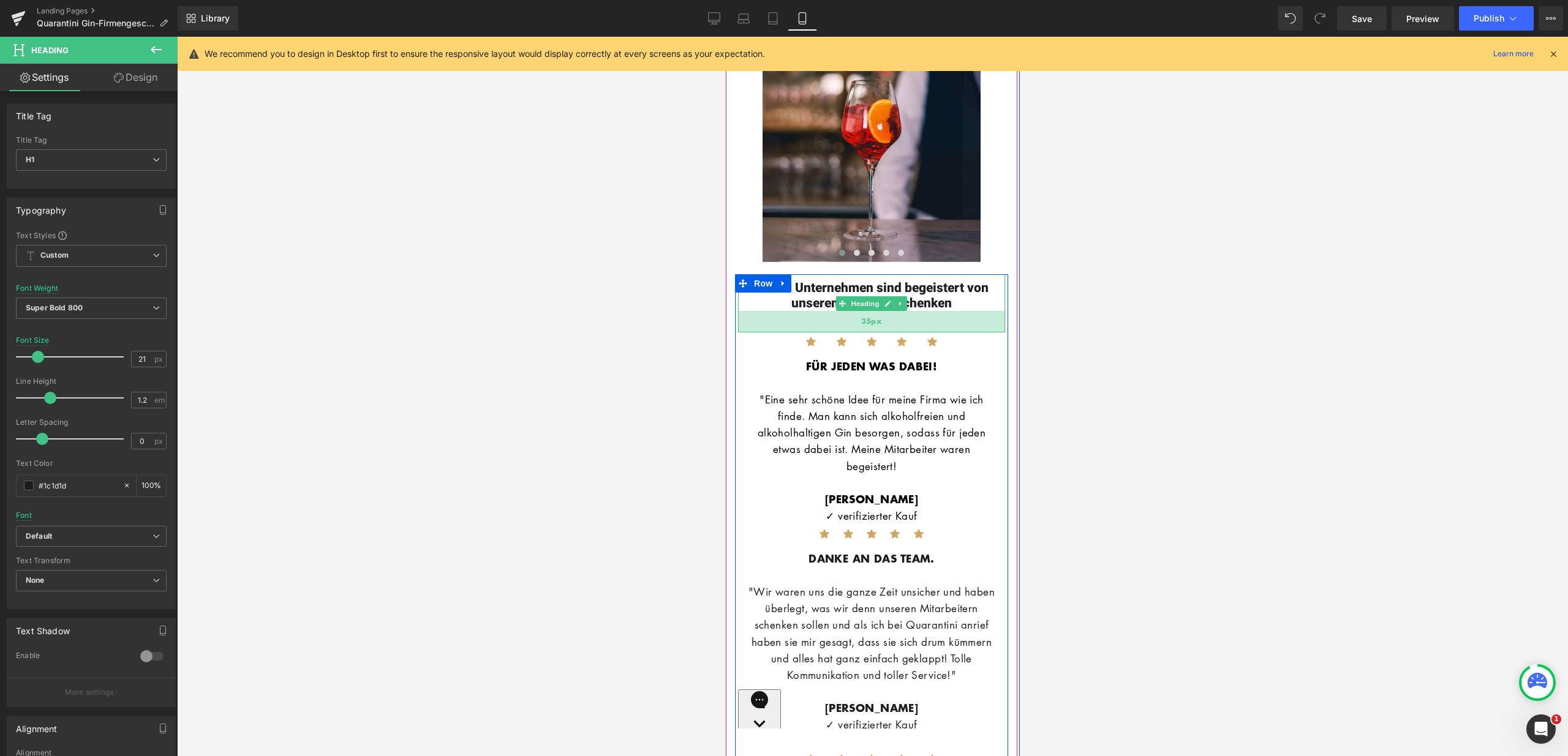
drag, startPoint x: 948, startPoint y: 284, endPoint x: 947, endPoint y: 306, distance: 22.0
click at [947, 311] on div "35px" at bounding box center [871, 321] width 267 height 22
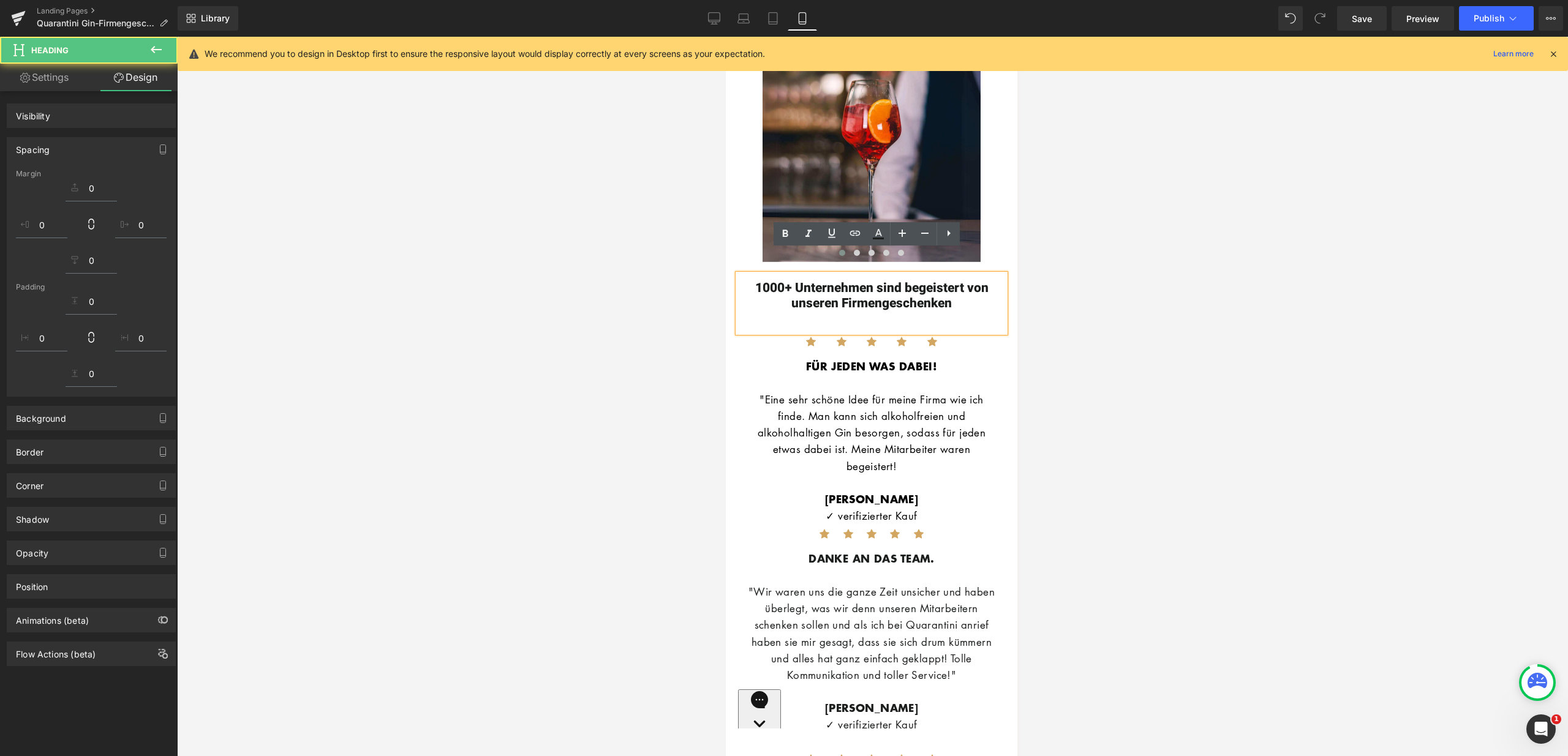
click at [1051, 321] on div at bounding box center [872, 396] width 1391 height 720
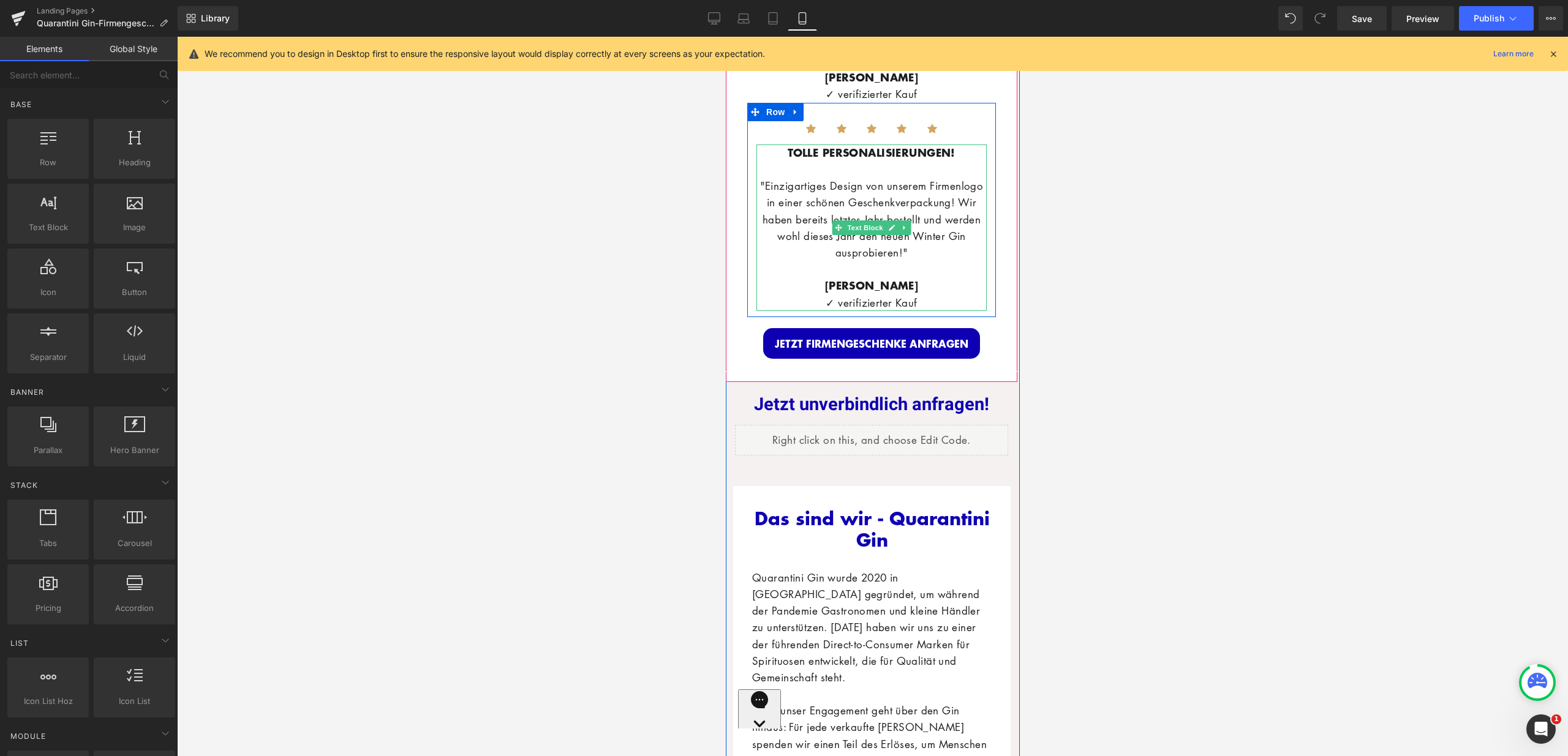
scroll to position [3611, 0]
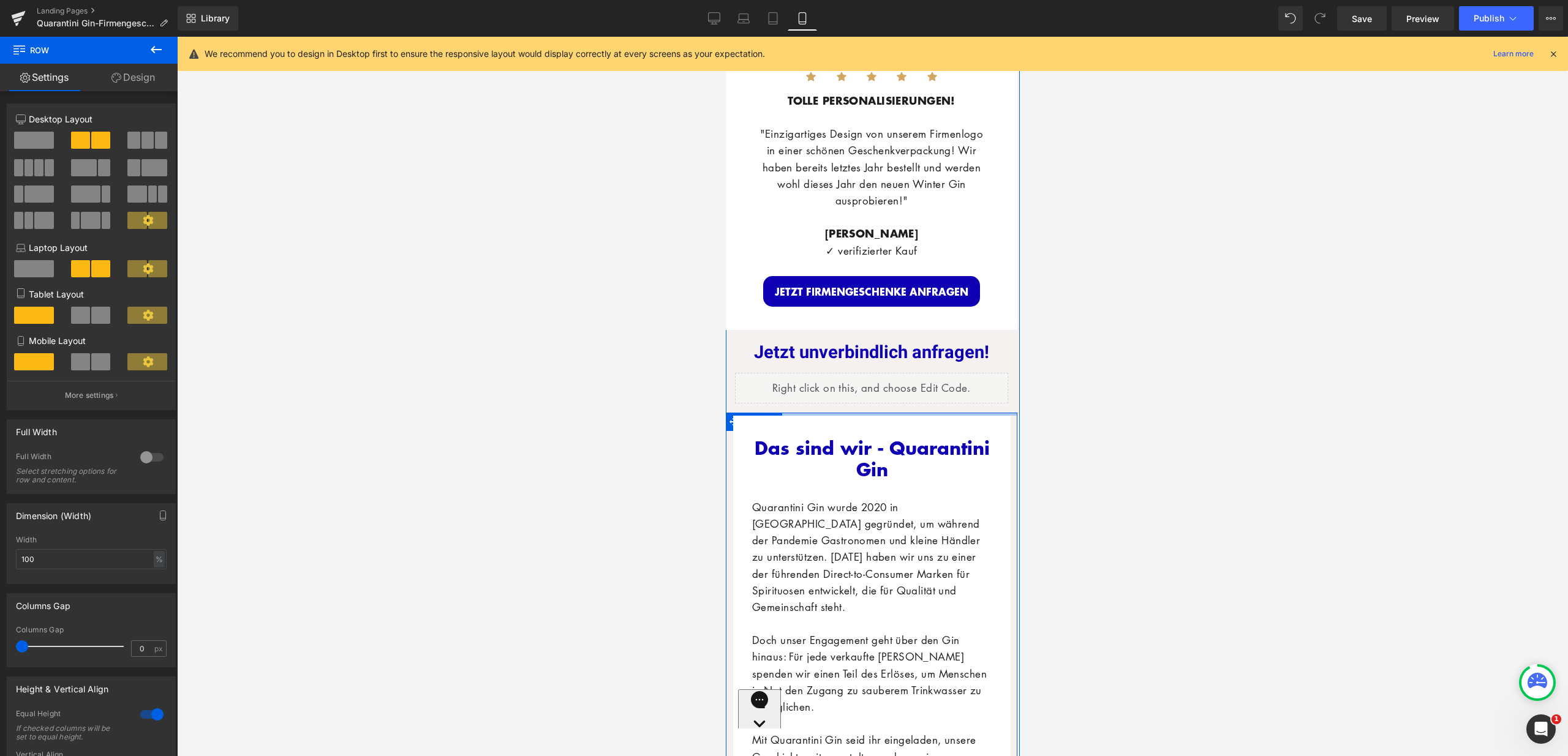
drag, startPoint x: 892, startPoint y: 422, endPoint x: 895, endPoint y: 403, distance: 19.2
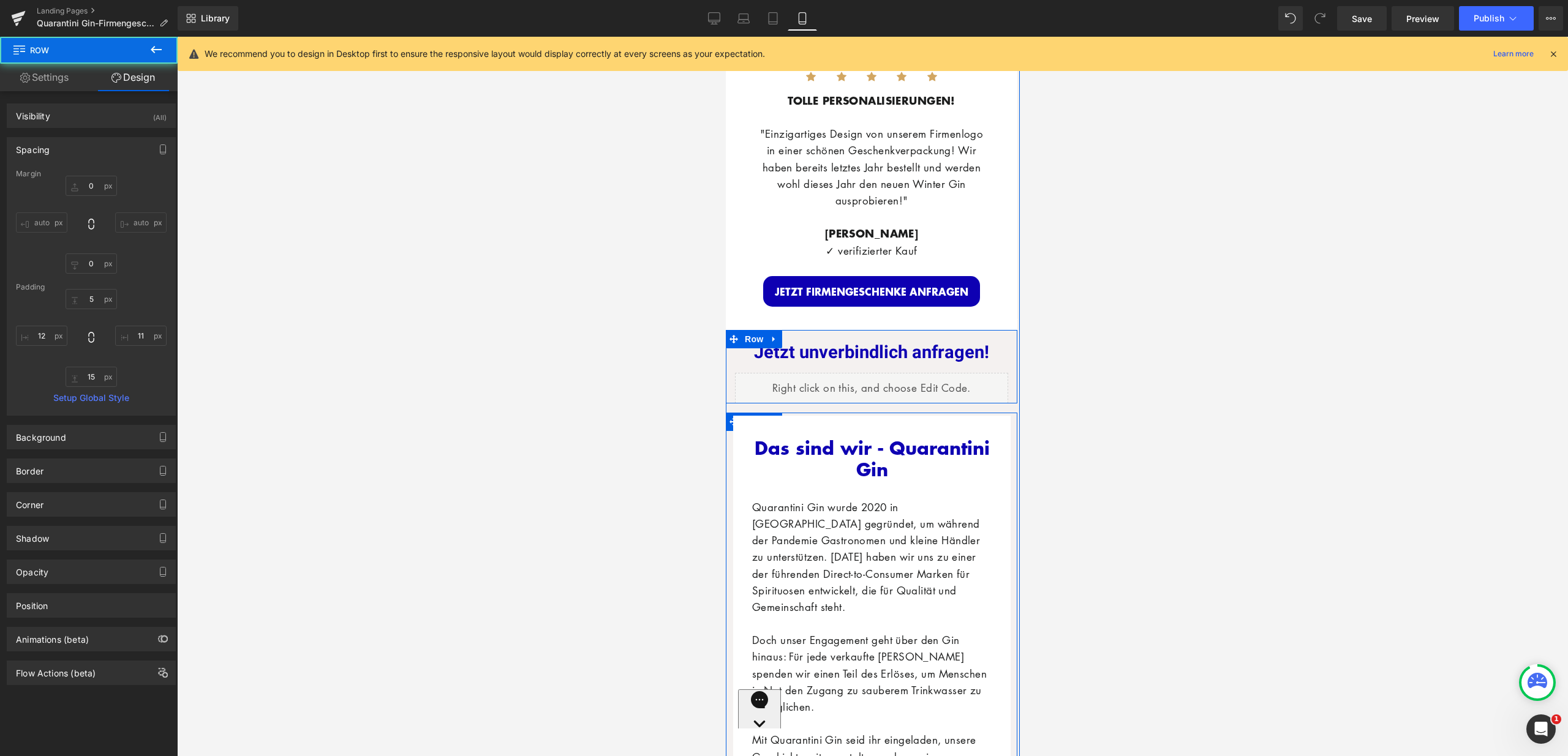
click at [899, 330] on div "Jetzt unverbindlich anfragen! Heading Liquid Row" at bounding box center [870, 366] width 291 height 73
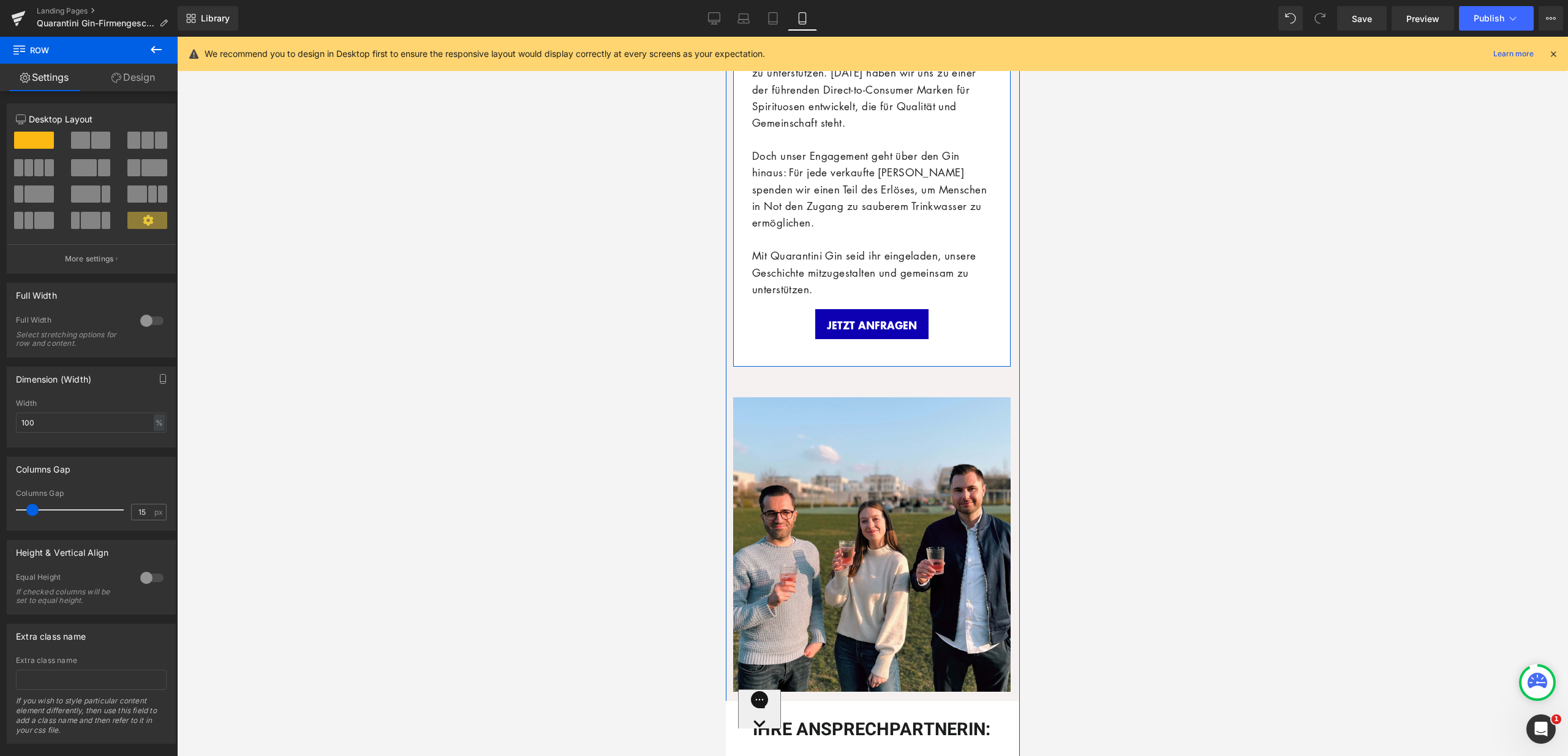
scroll to position [4151, 0]
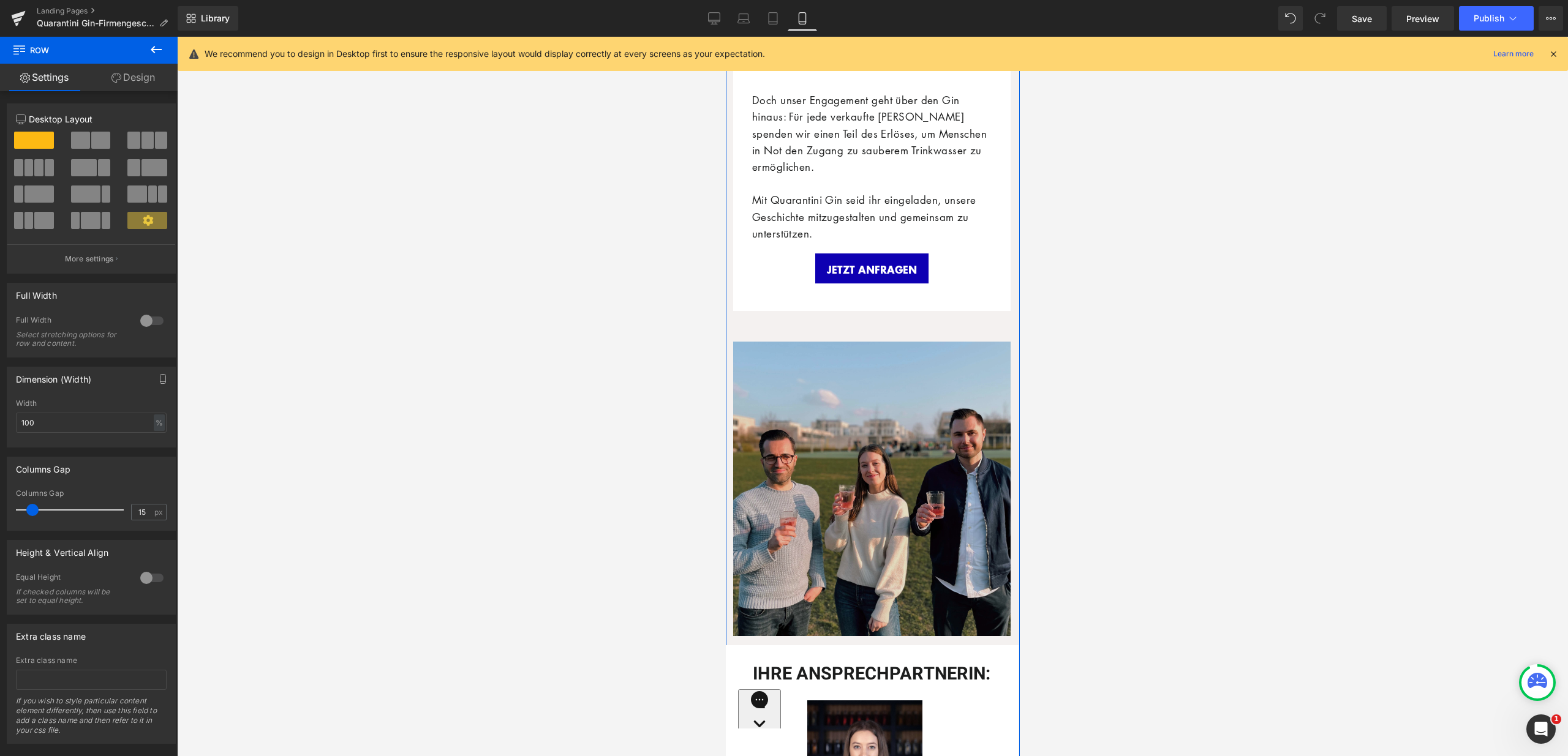
click at [874, 315] on img at bounding box center [871, 473] width 278 height 325
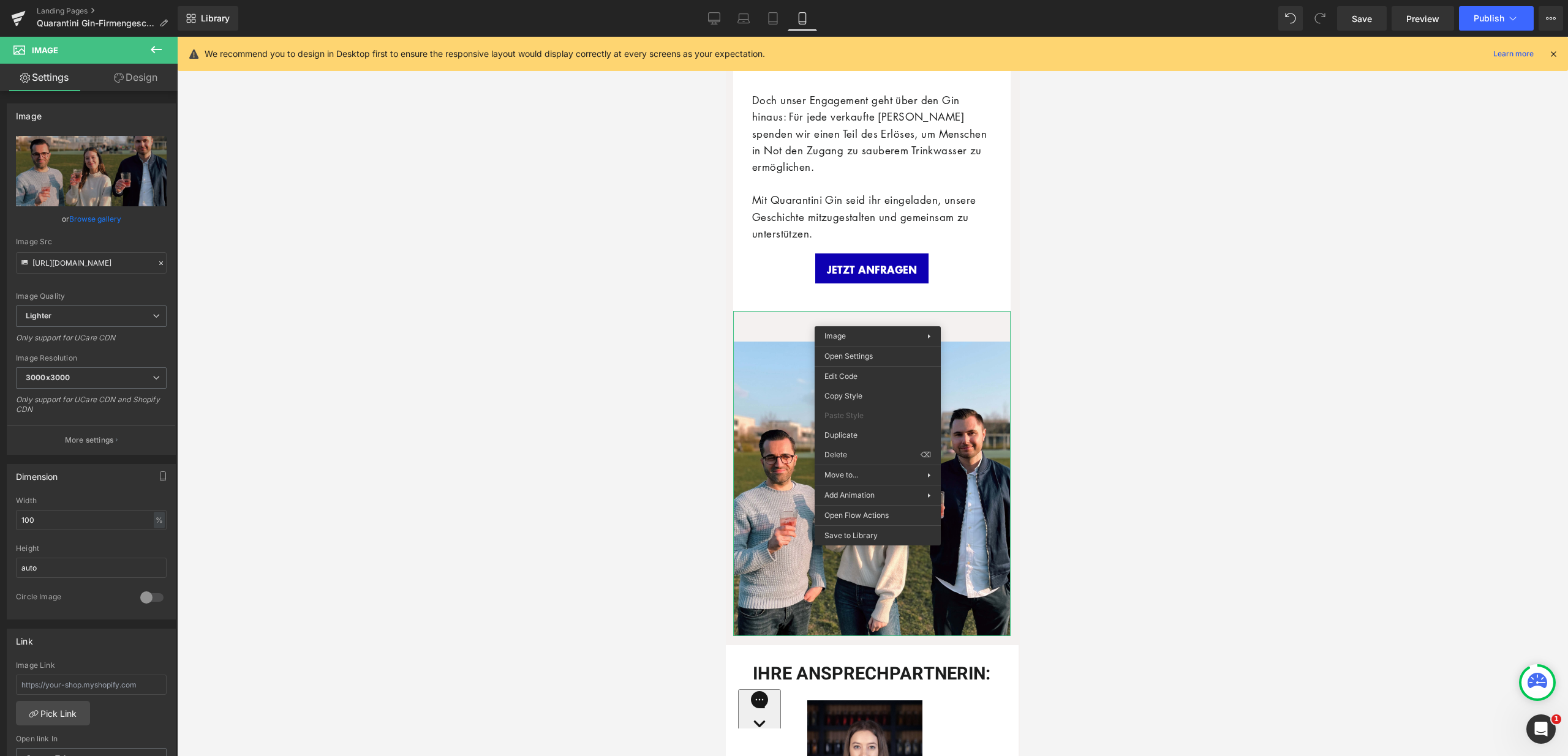
click at [138, 80] on link "Design" at bounding box center [135, 77] width 89 height 28
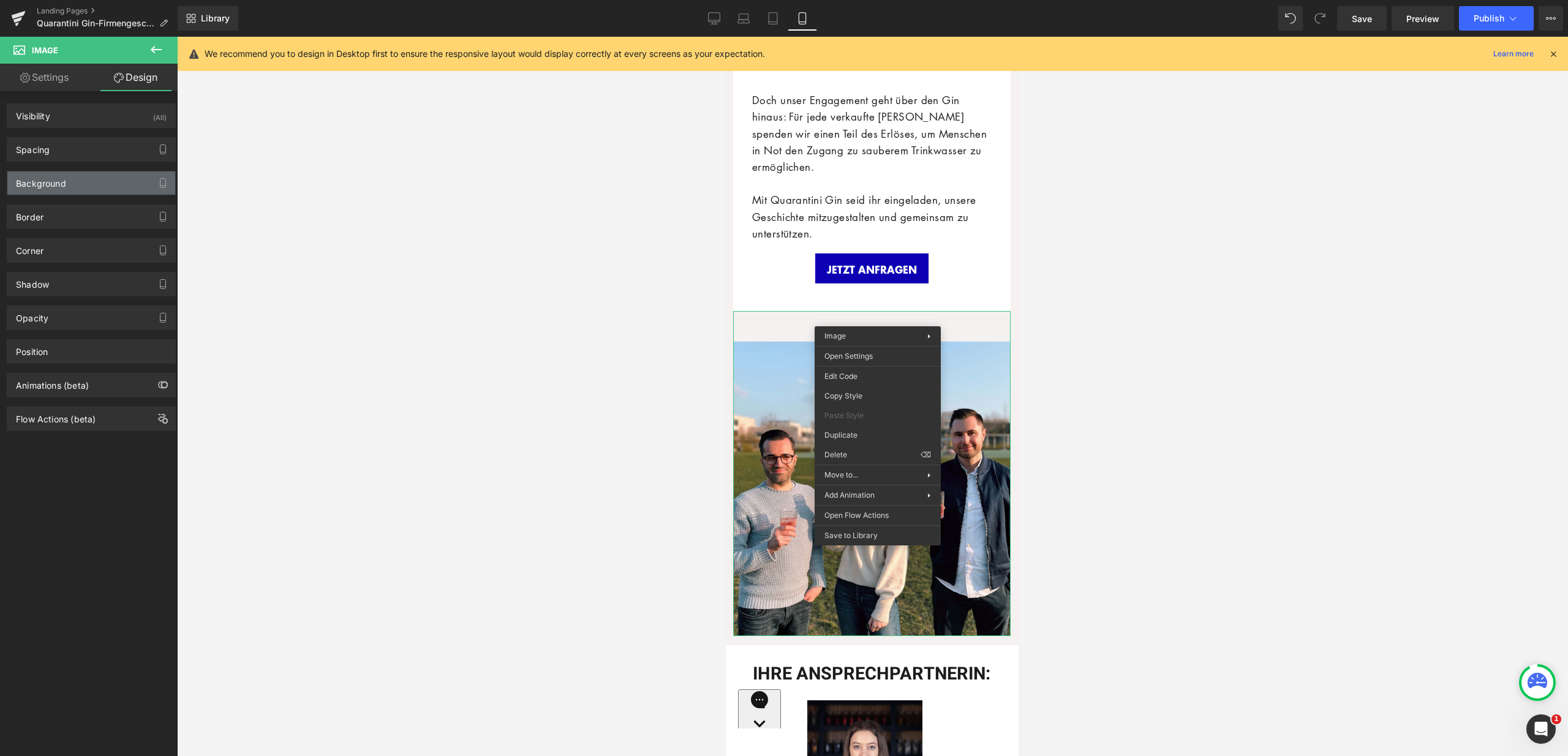
click at [79, 185] on div "Background" at bounding box center [91, 183] width 168 height 23
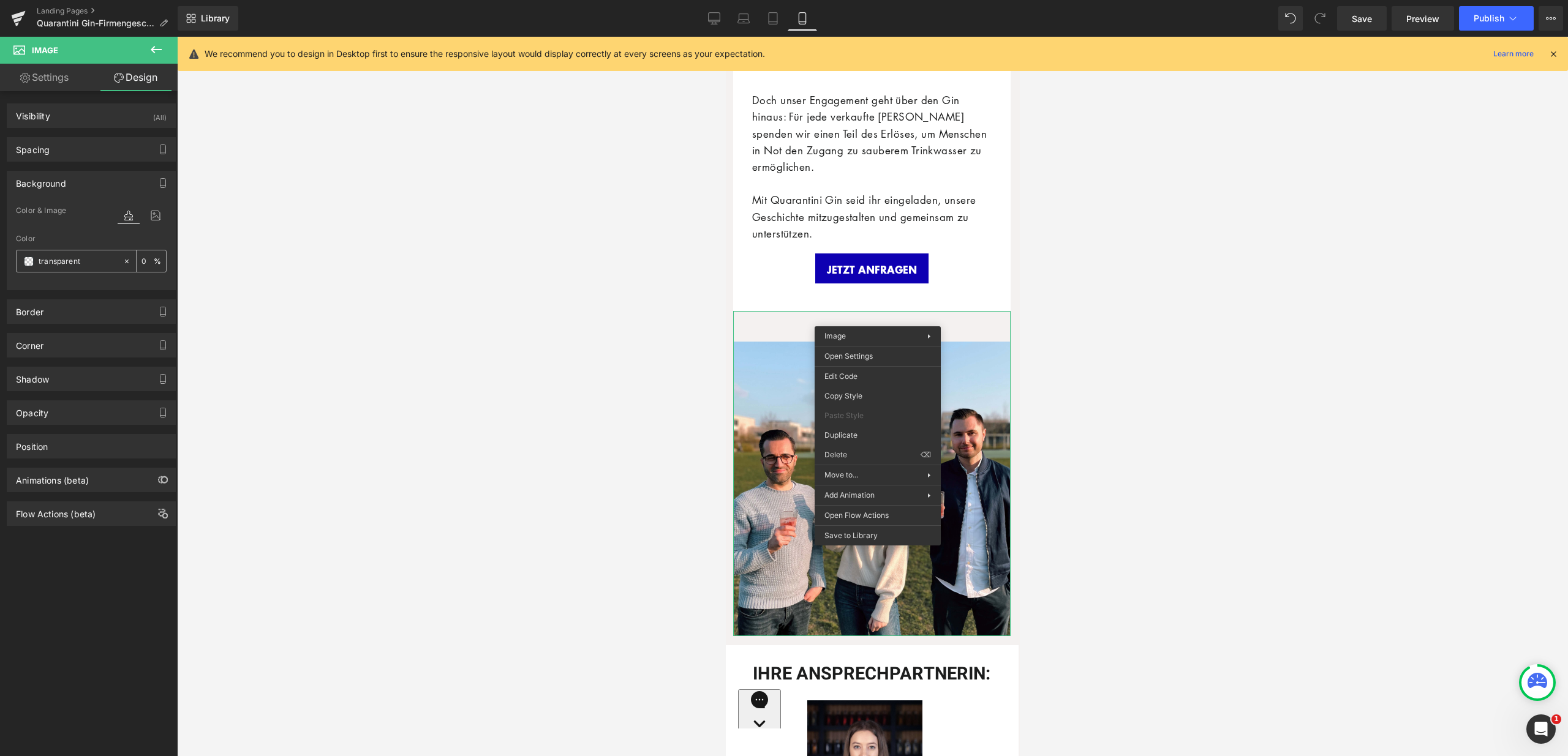
click at [123, 264] on icon at bounding box center [127, 262] width 9 height 9
click at [562, 371] on div at bounding box center [872, 396] width 1391 height 720
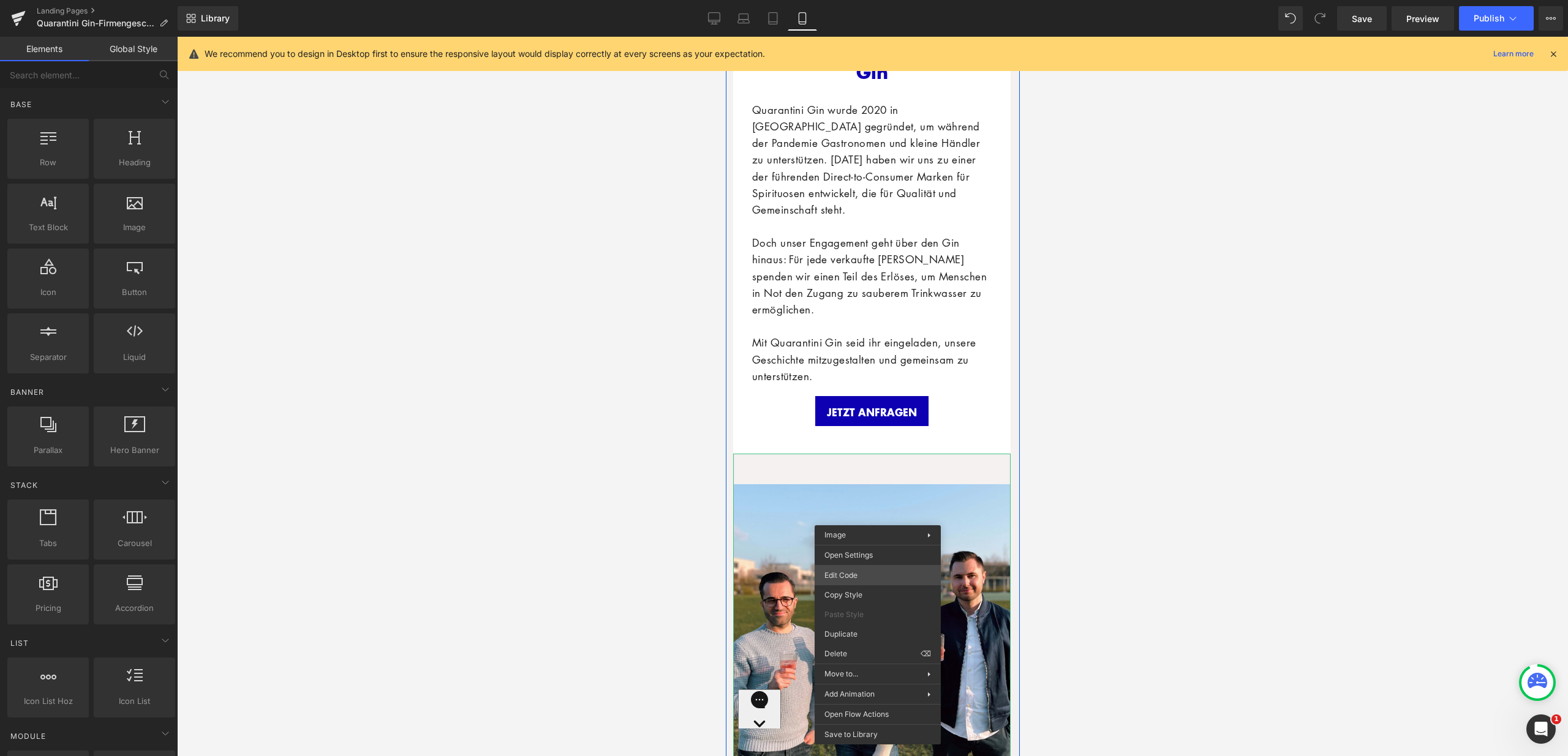
scroll to position [4025, 0]
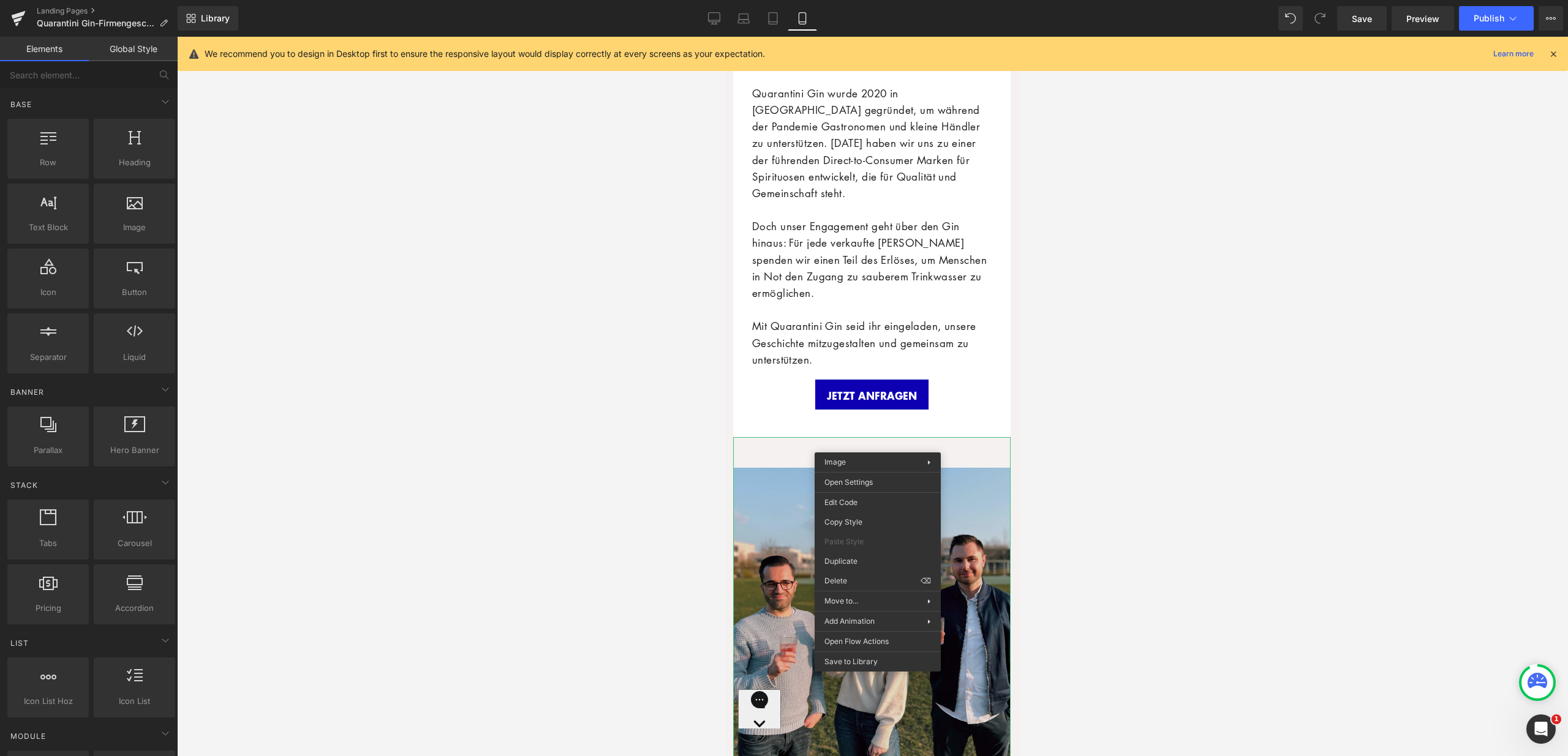
click at [758, 443] on img at bounding box center [871, 600] width 278 height 325
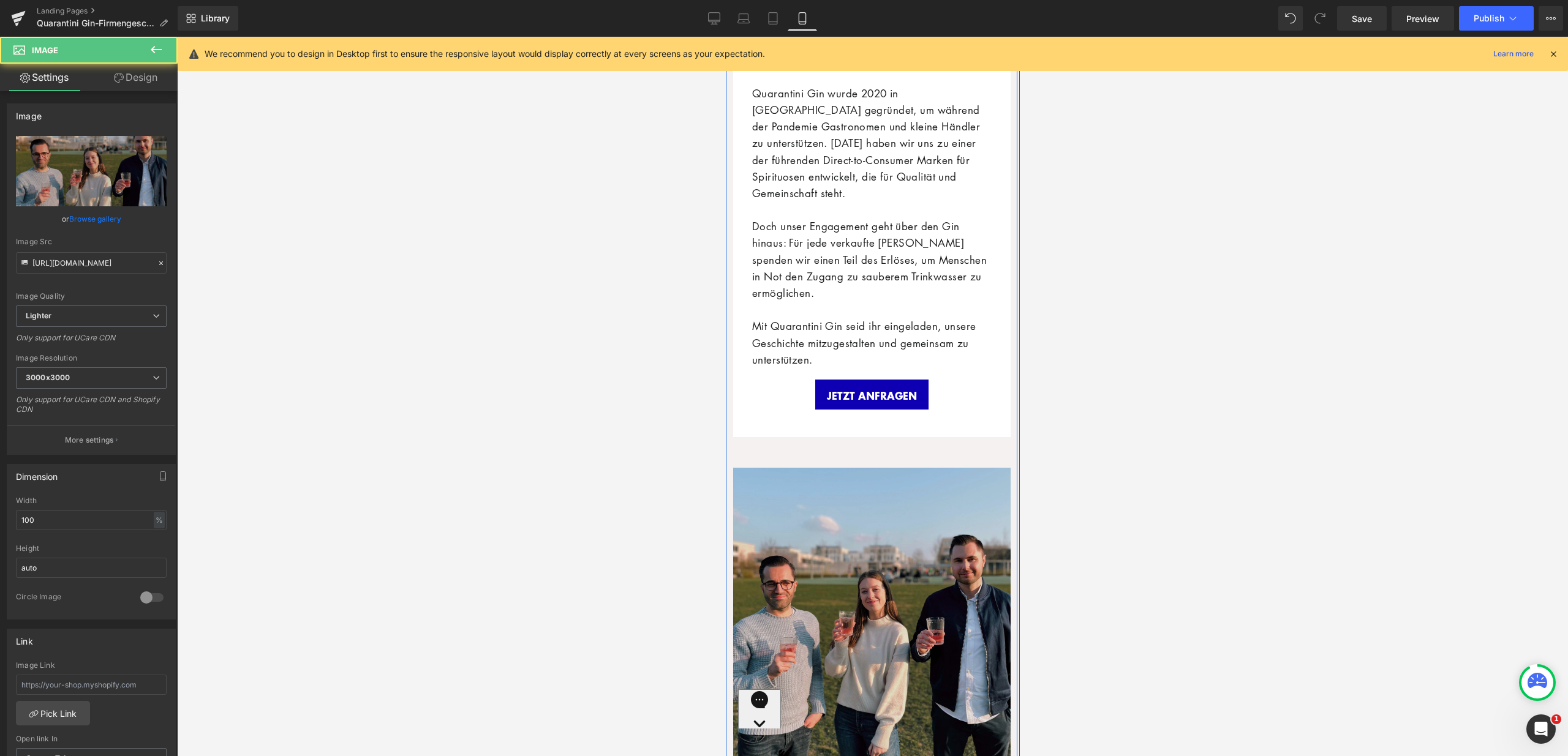
click at [767, 456] on img at bounding box center [871, 600] width 278 height 325
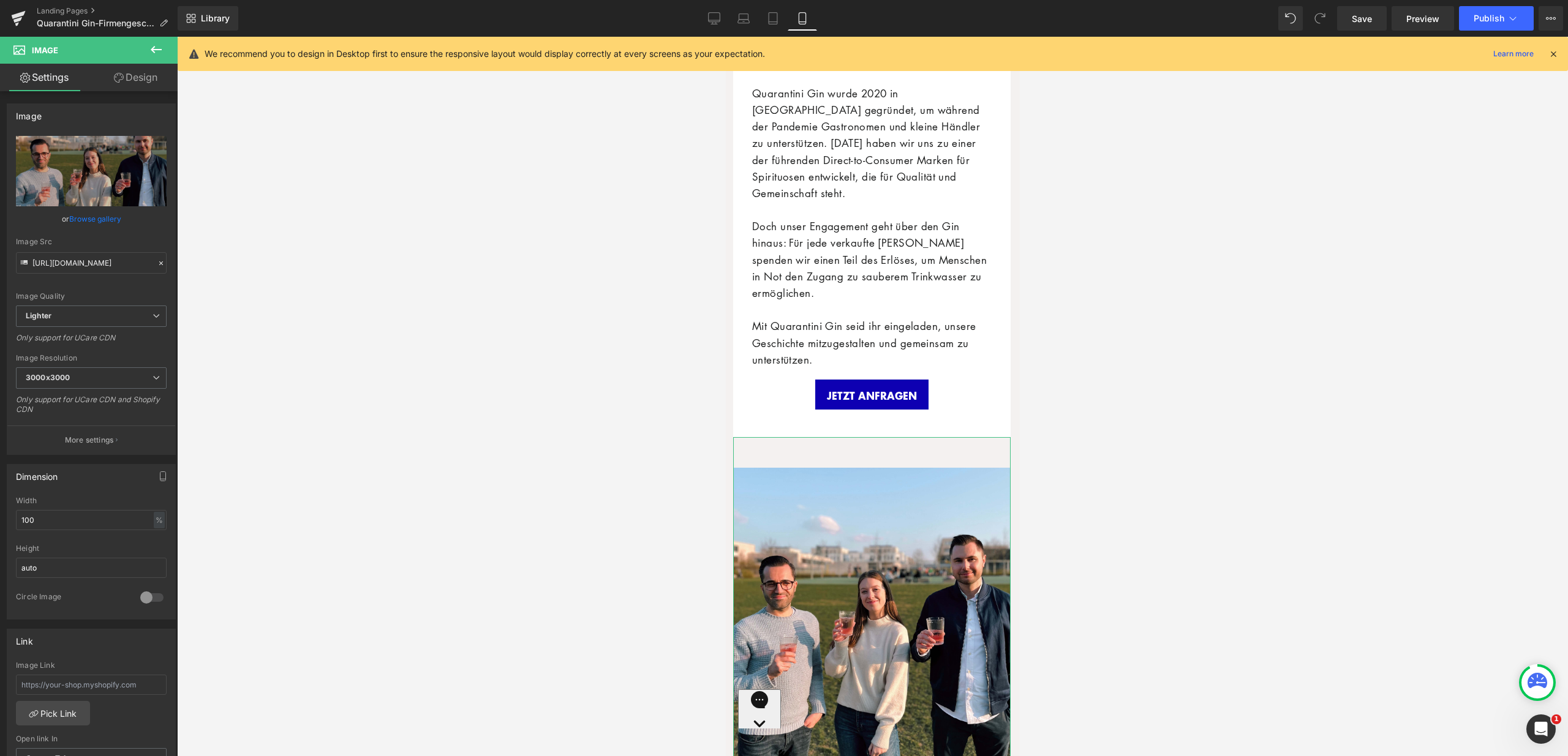
click at [123, 73] on link "Design" at bounding box center [135, 77] width 89 height 28
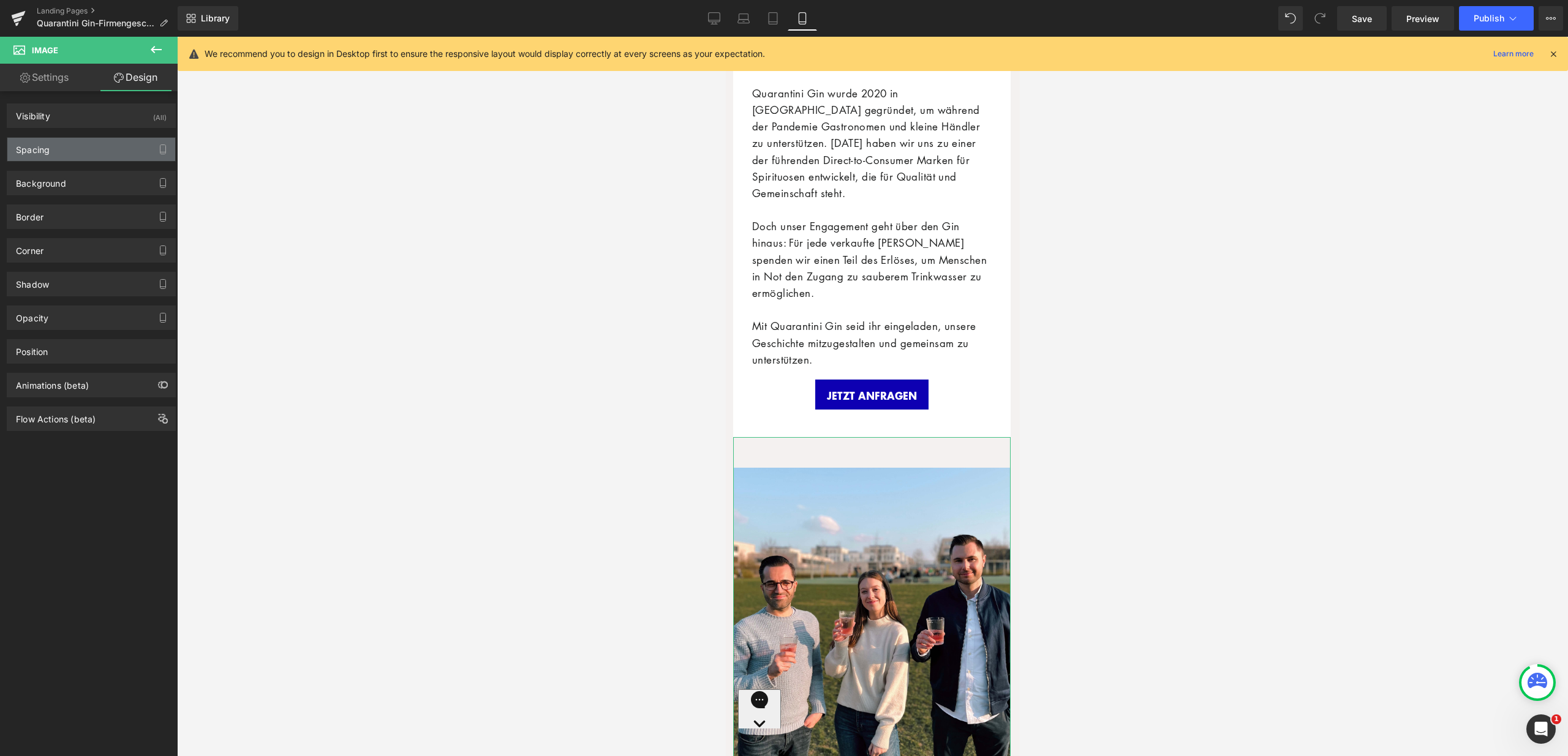
click at [94, 153] on div "Spacing" at bounding box center [91, 150] width 168 height 23
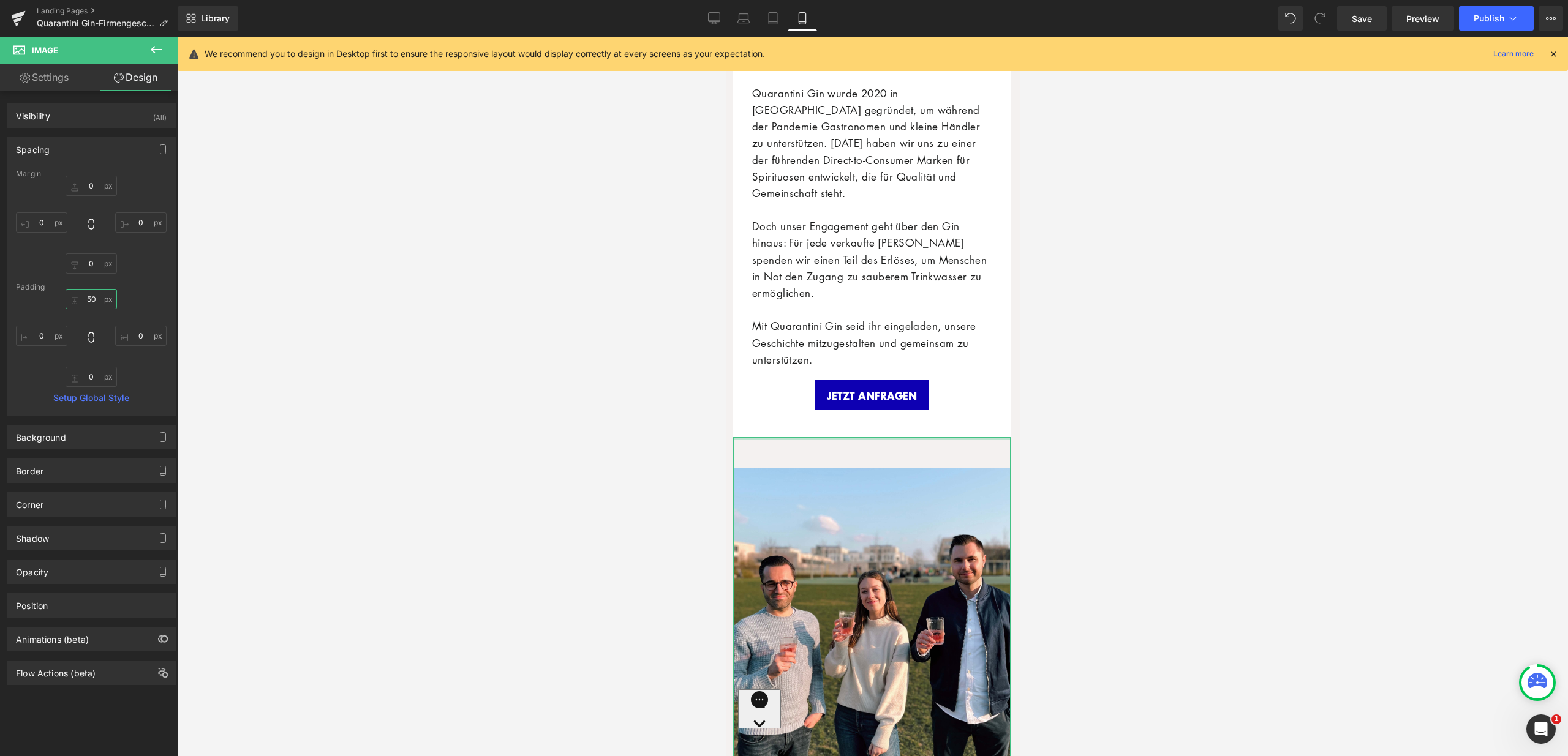
click at [89, 300] on input "50" at bounding box center [91, 299] width 52 height 20
type input "0"
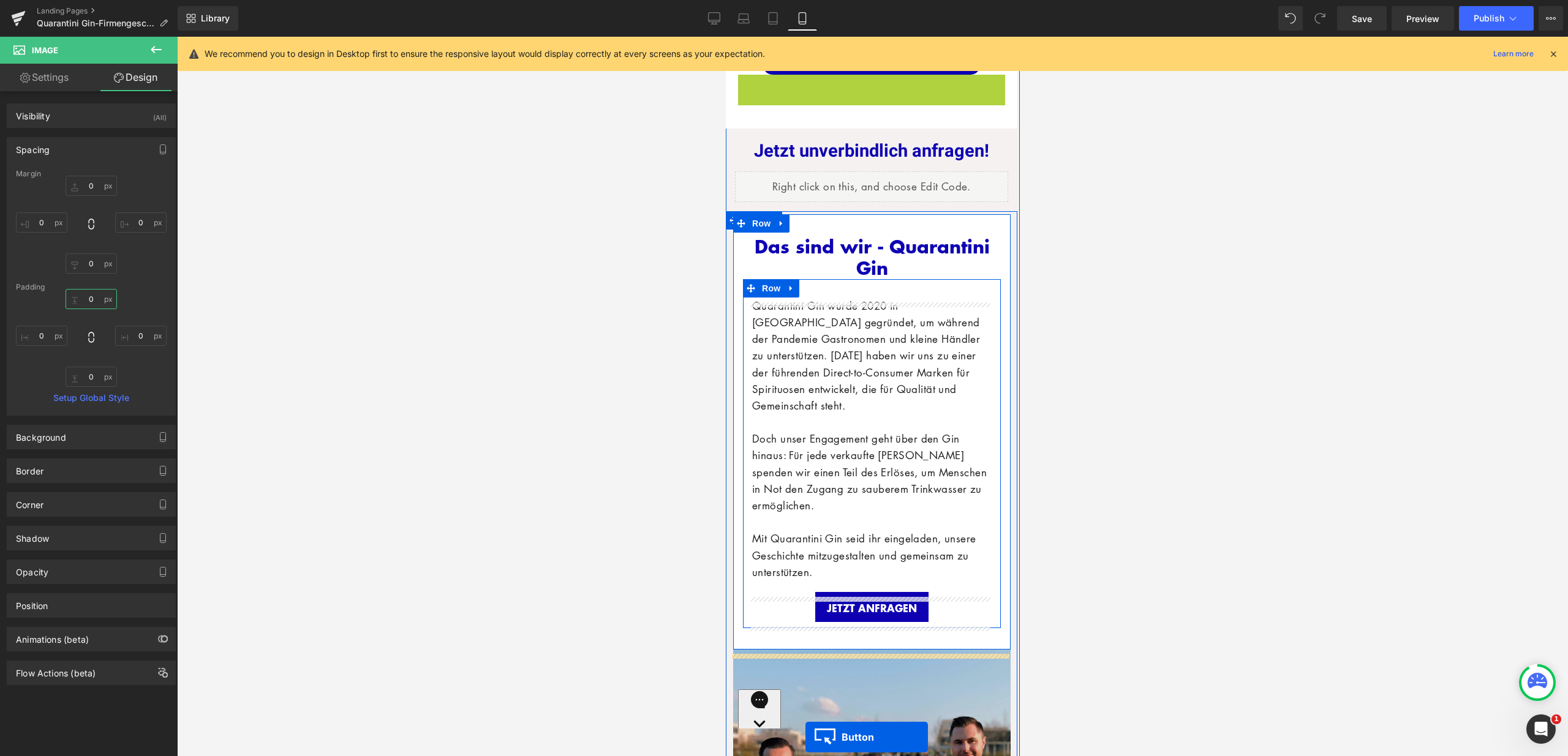
scroll to position [3892, 0]
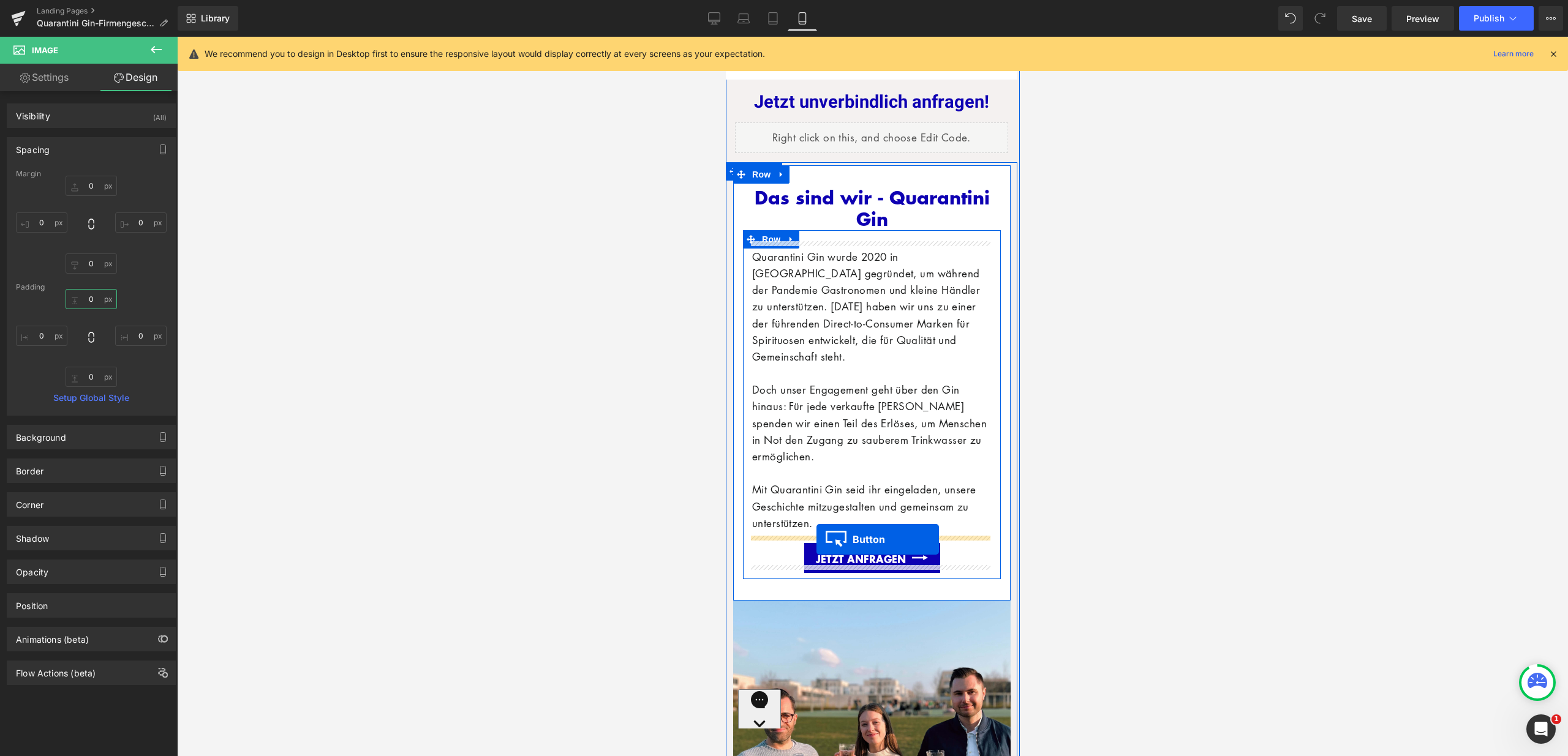
drag, startPoint x: 849, startPoint y: 229, endPoint x: 816, endPoint y: 539, distance: 311.8
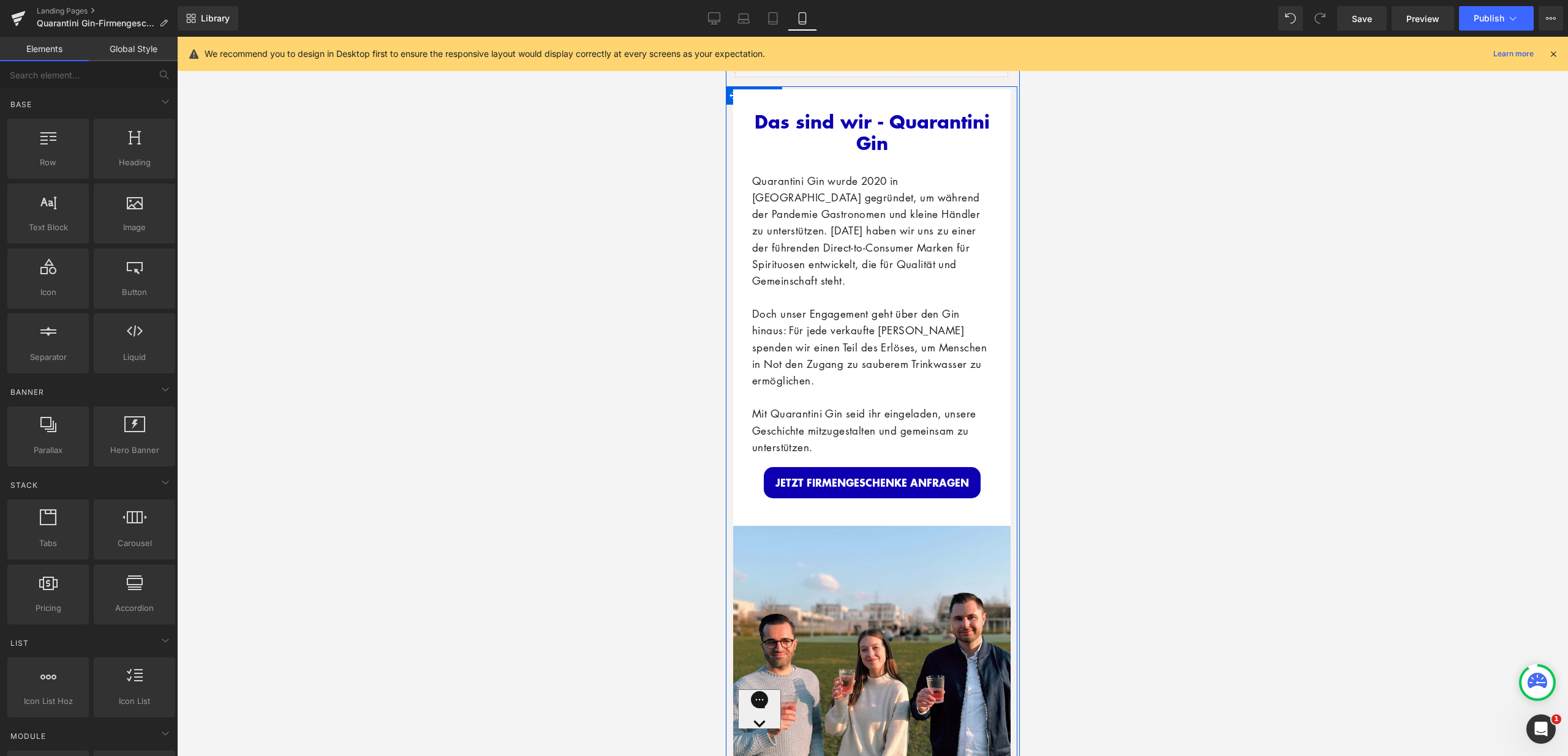
scroll to position [3959, 0]
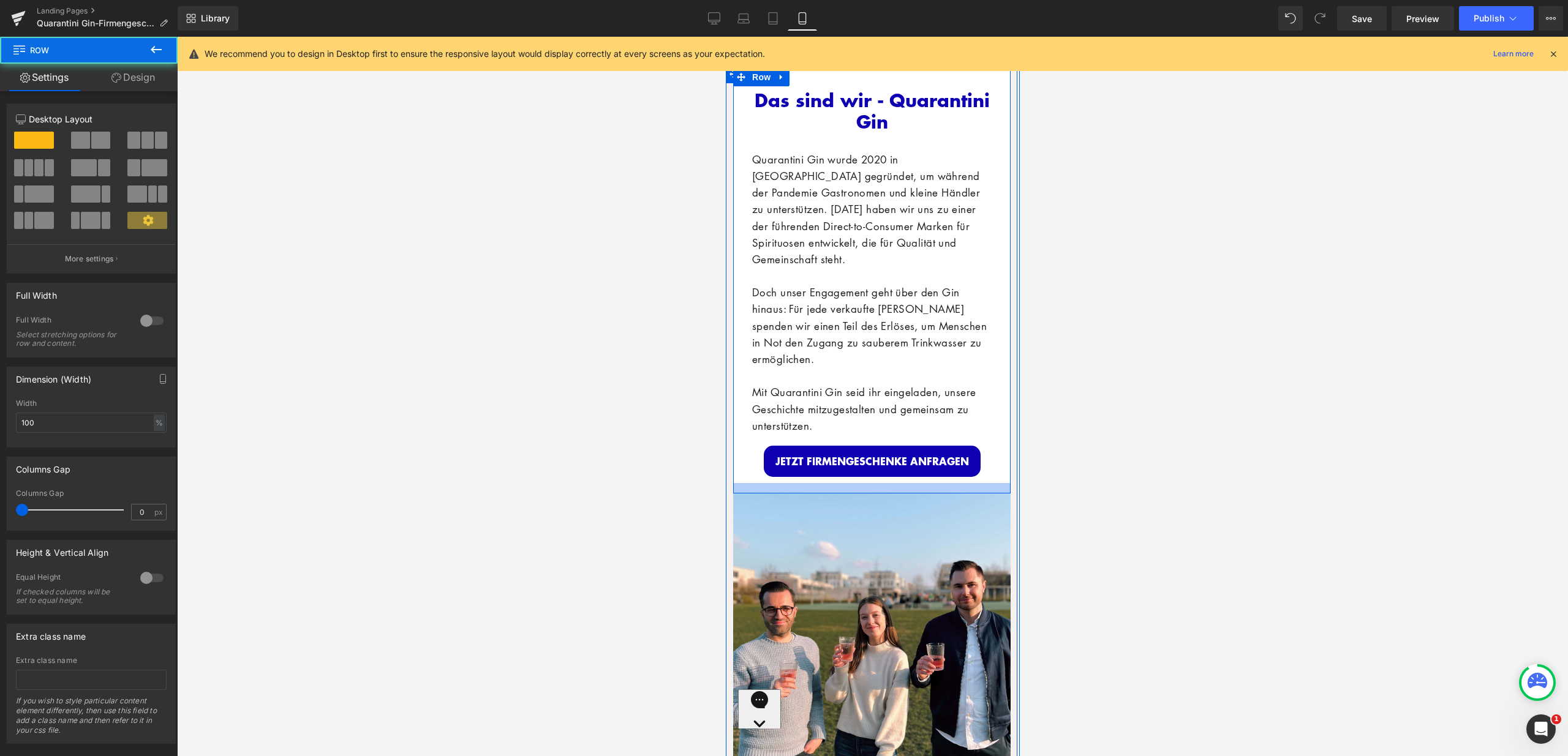
drag, startPoint x: 871, startPoint y: 489, endPoint x: 871, endPoint y: 478, distance: 11.0
click at [871, 483] on div at bounding box center [871, 488] width 278 height 10
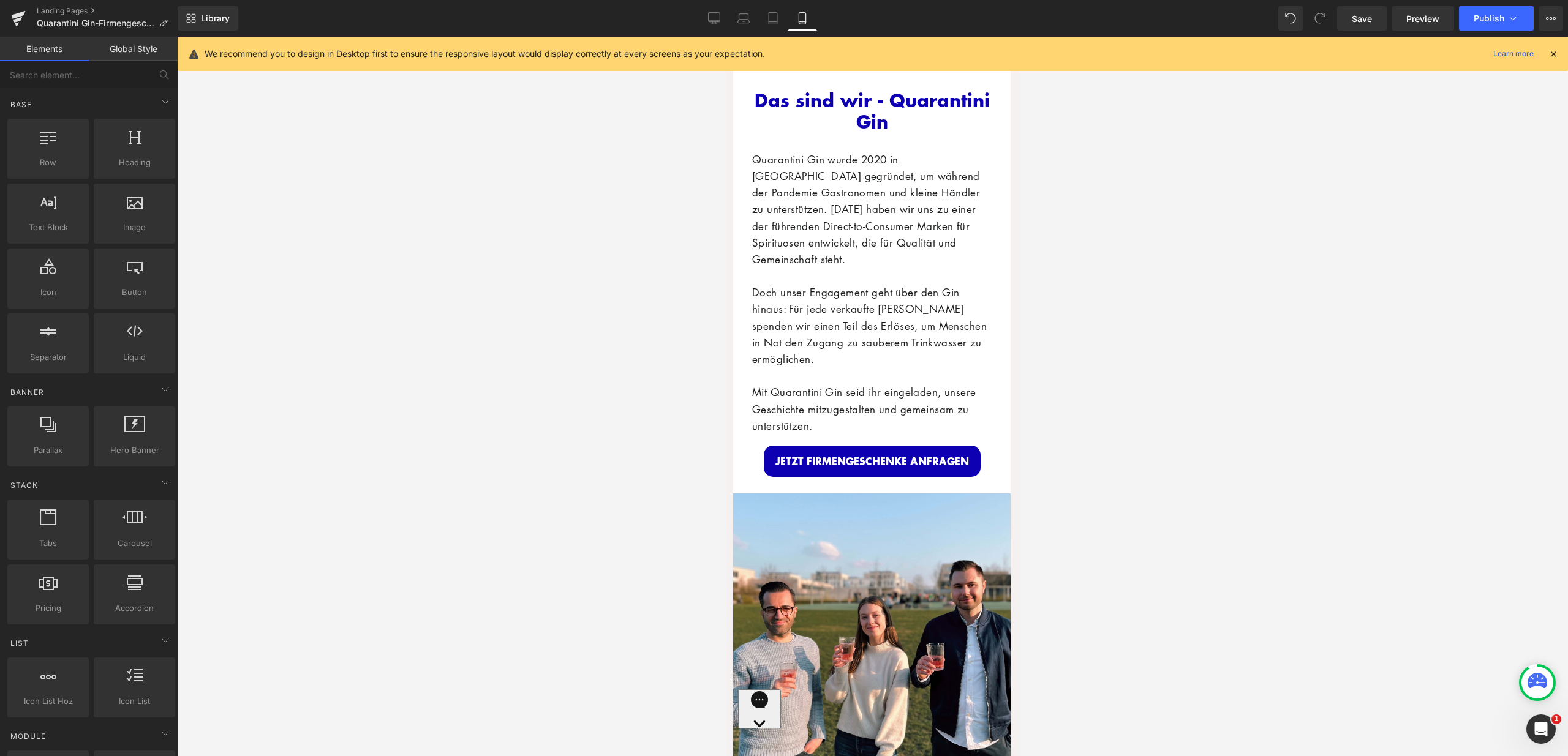
drag, startPoint x: 1131, startPoint y: 533, endPoint x: 213, endPoint y: 496, distance: 918.7
click at [1131, 533] on div at bounding box center [872, 396] width 1391 height 720
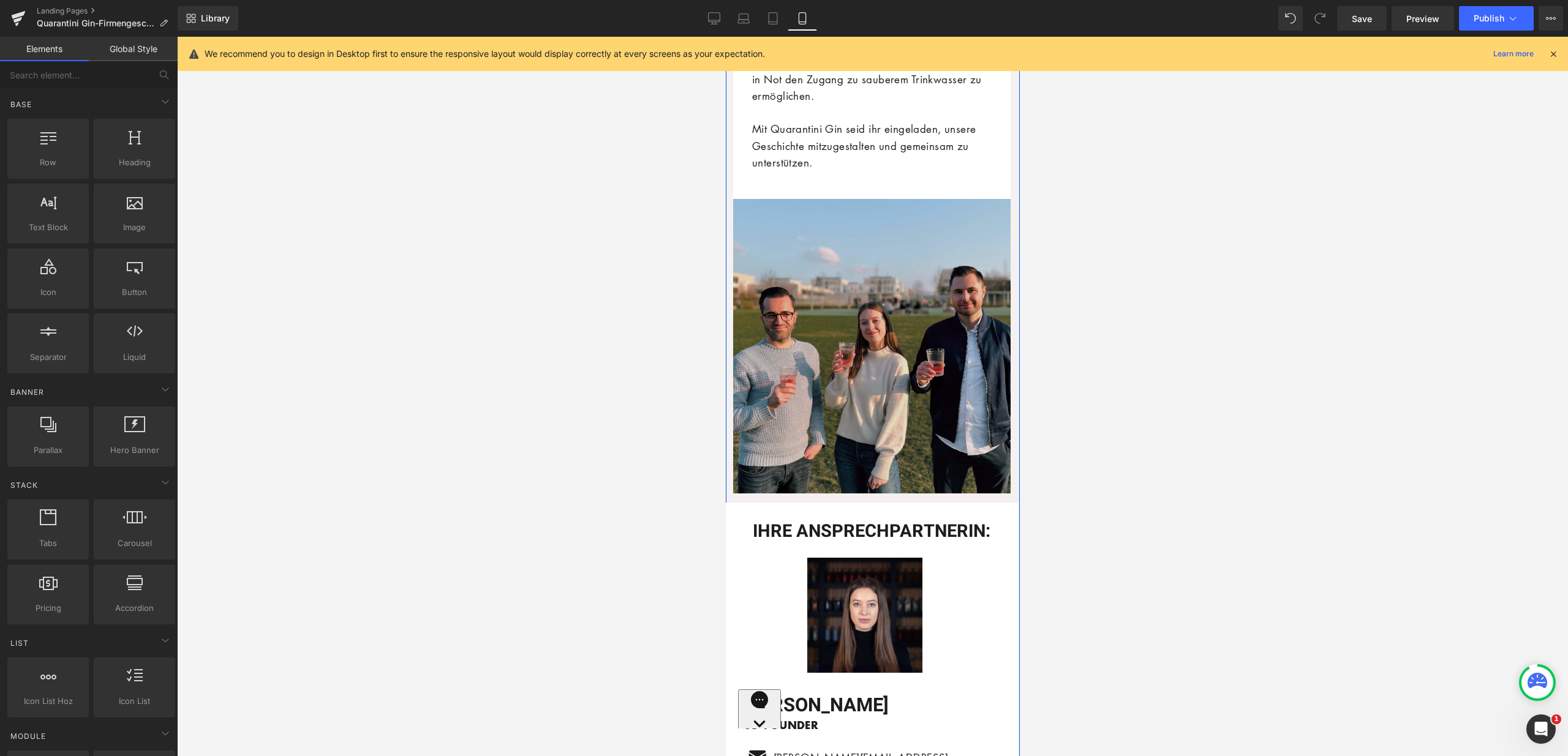
scroll to position [4235, 0]
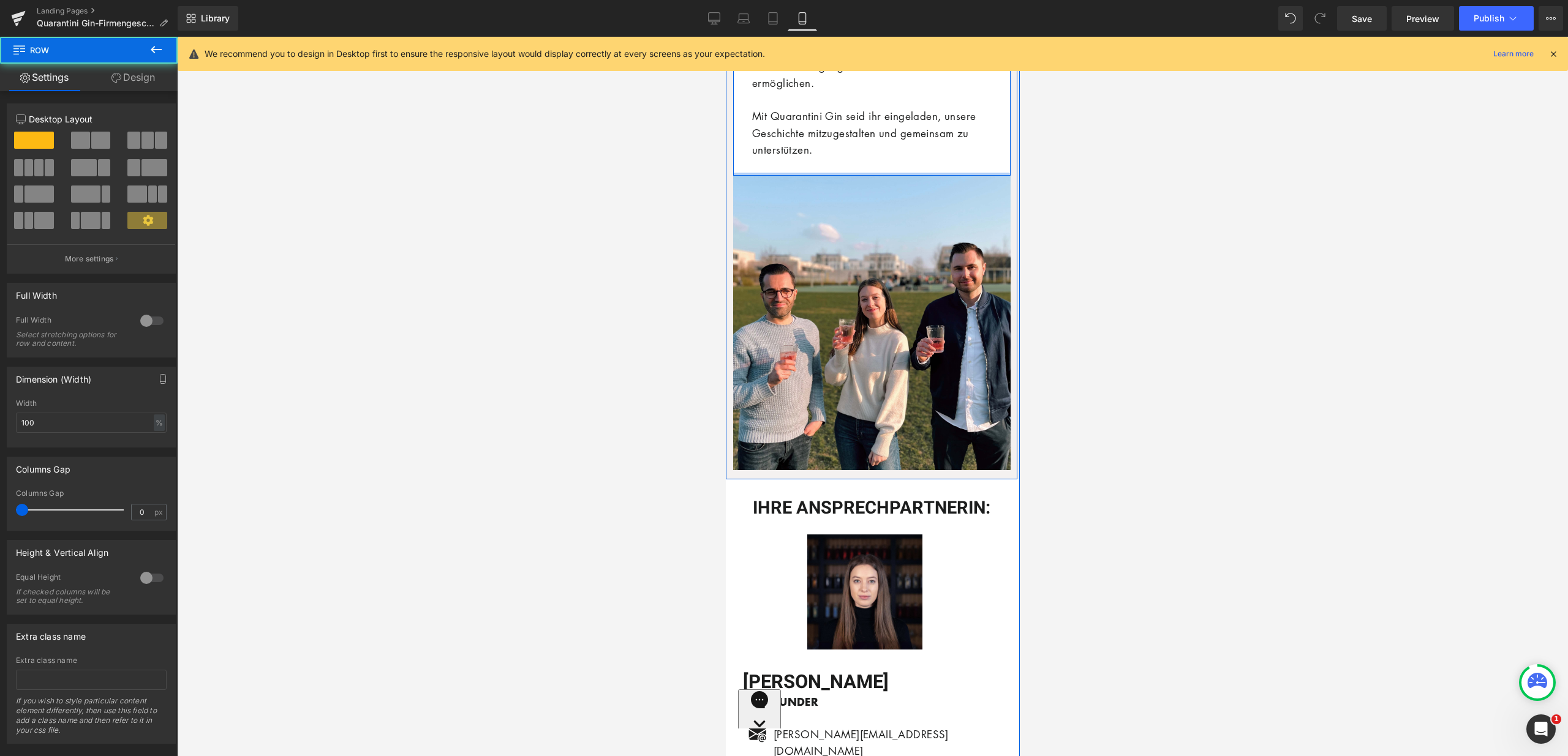
drag, startPoint x: 838, startPoint y: 173, endPoint x: 840, endPoint y: 162, distance: 11.2
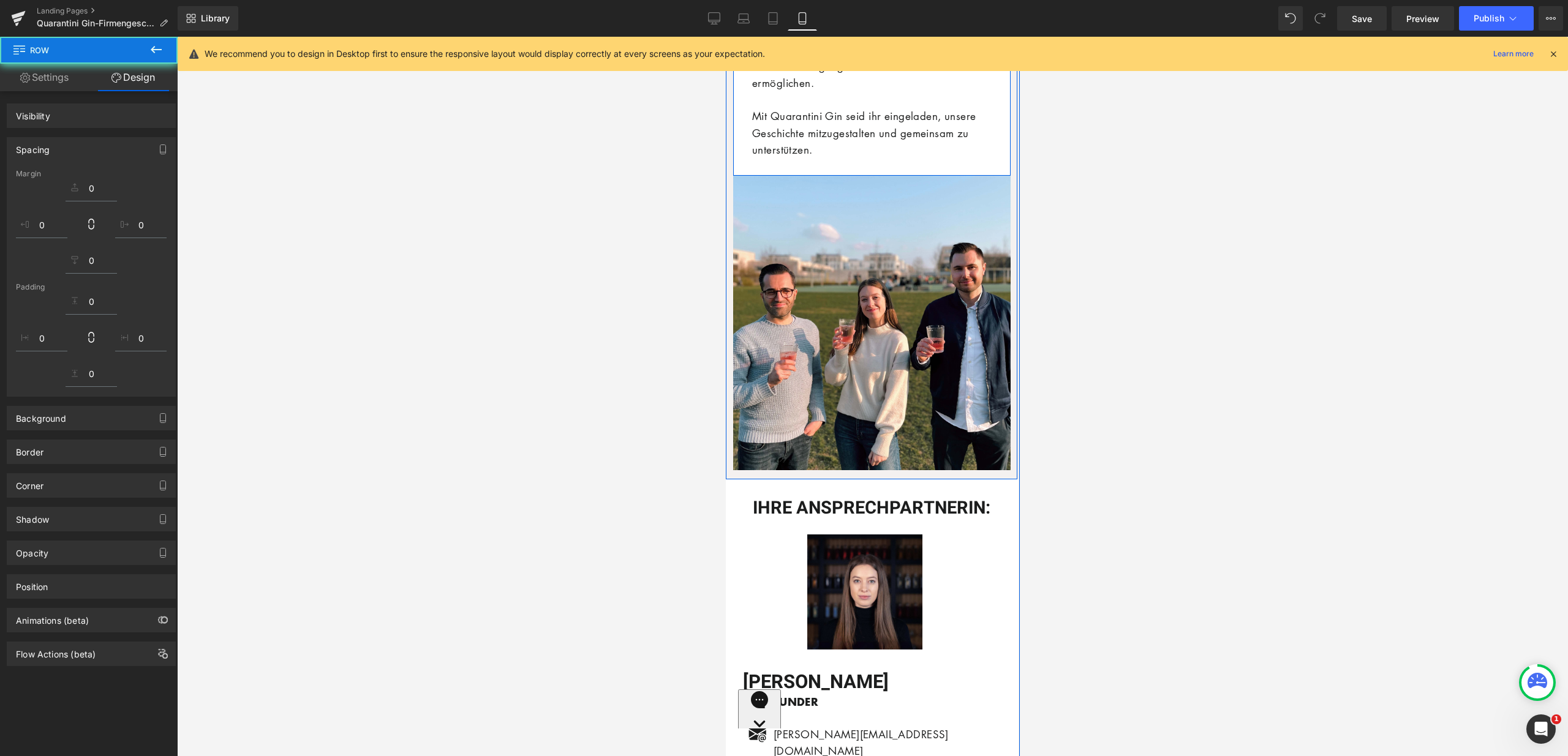
click at [840, 162] on div "Quarantini Gin wurde 2020 in [GEOGRAPHIC_DATA] gegründet, um während der Pandem…" at bounding box center [871, 16] width 258 height 319
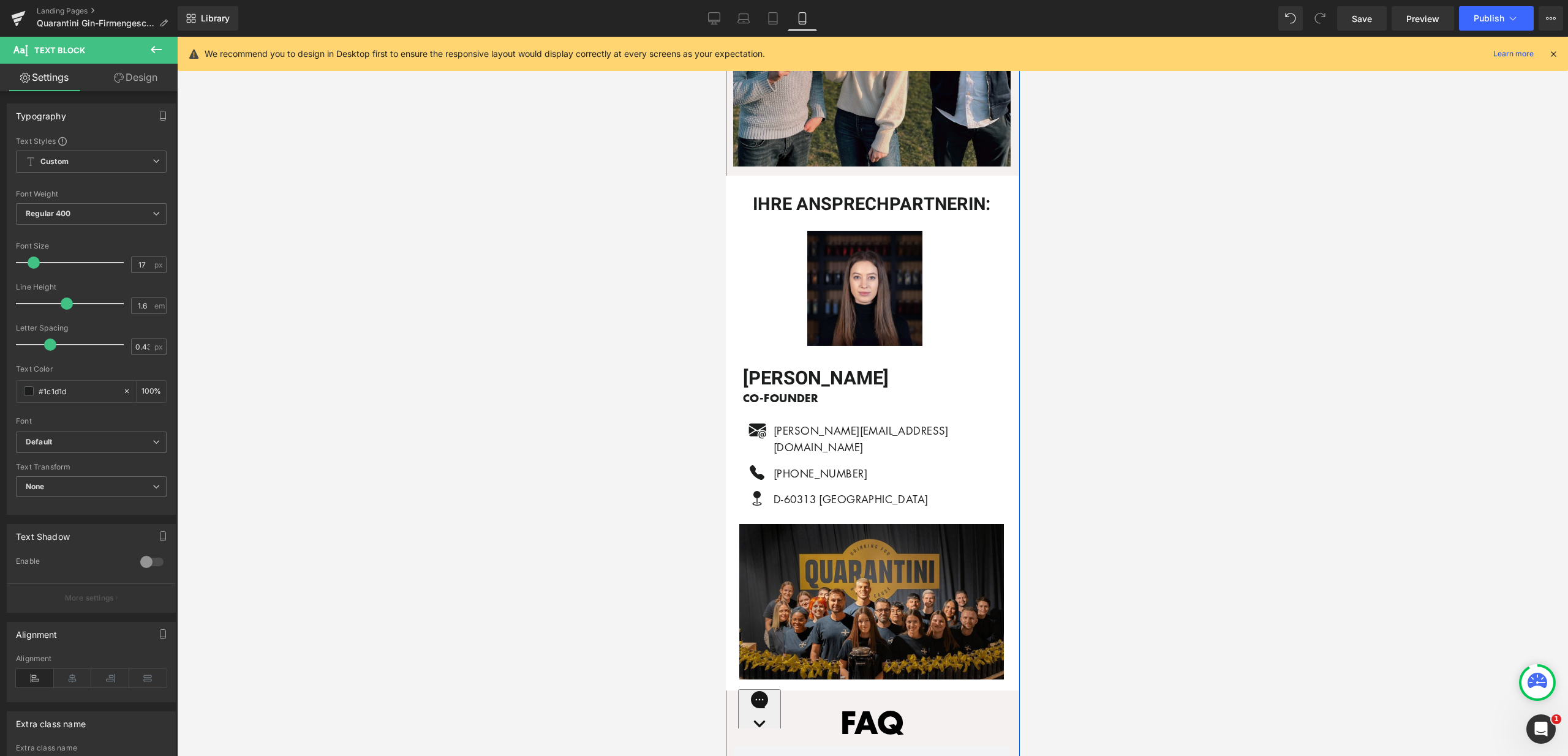
scroll to position [4548, 0]
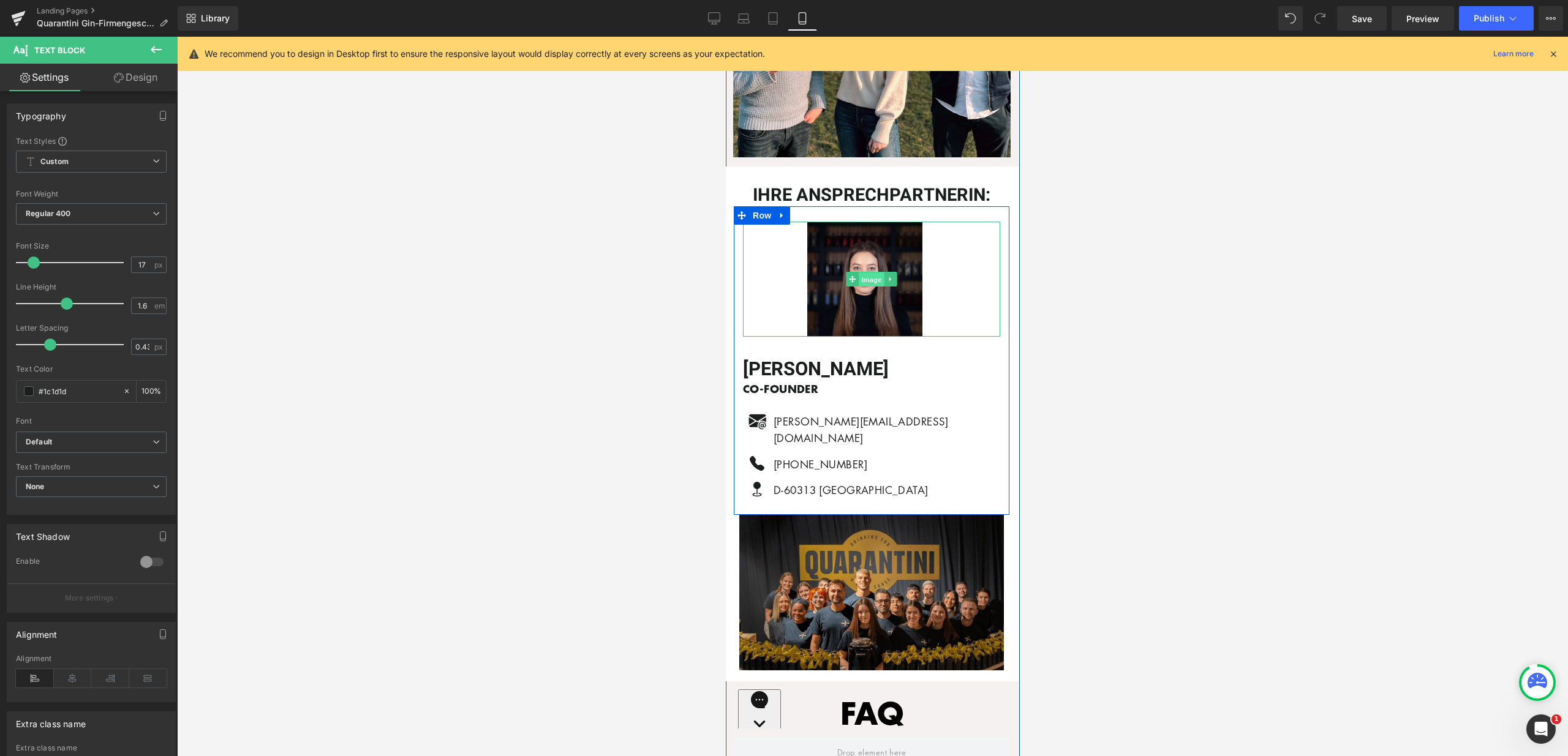
click at [860, 273] on span "Image" at bounding box center [871, 280] width 26 height 15
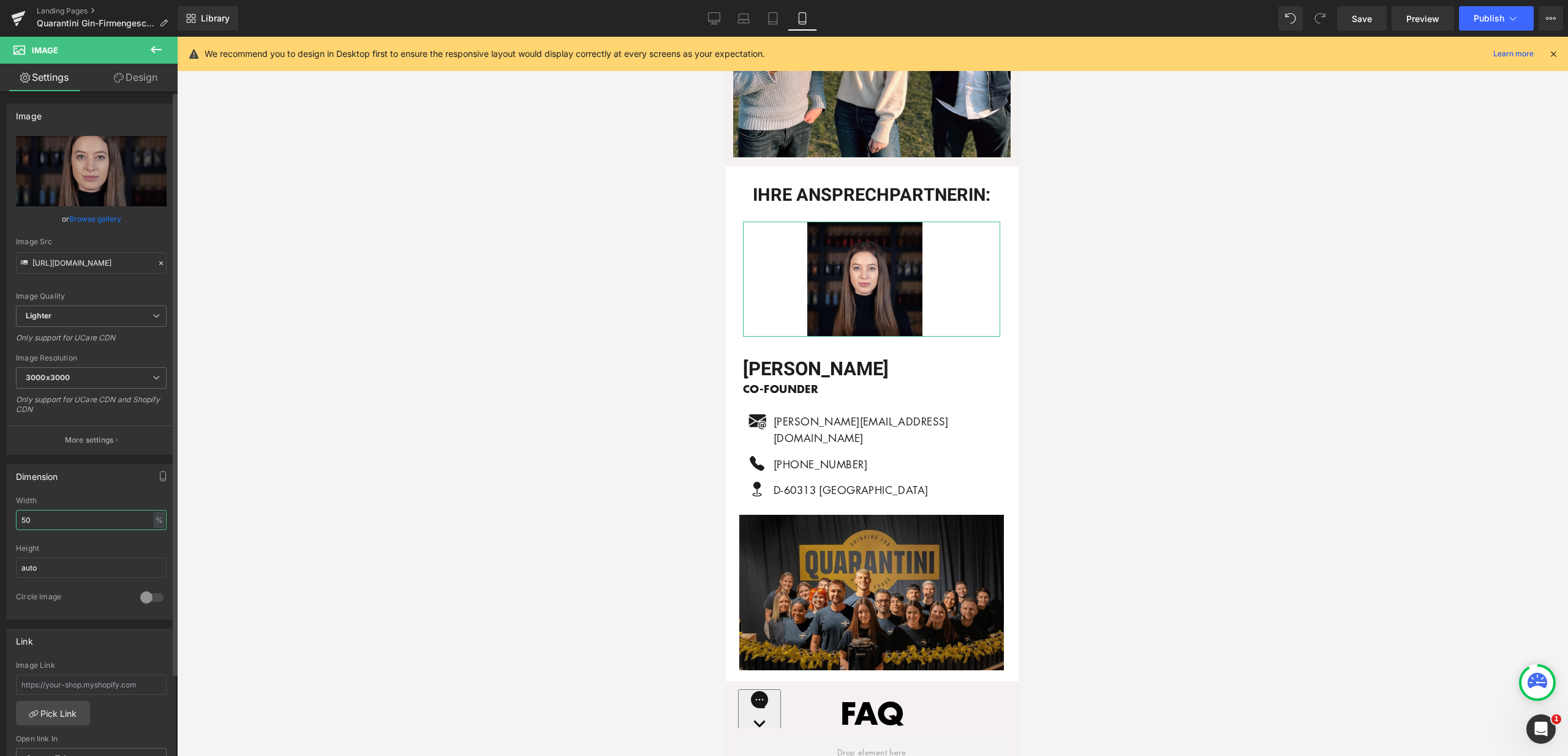
drag, startPoint x: 32, startPoint y: 519, endPoint x: 9, endPoint y: 517, distance: 23.1
click at [9, 517] on div "50% Width 50 % % px auto Height auto 0 Circle Image" at bounding box center [91, 558] width 168 height 123
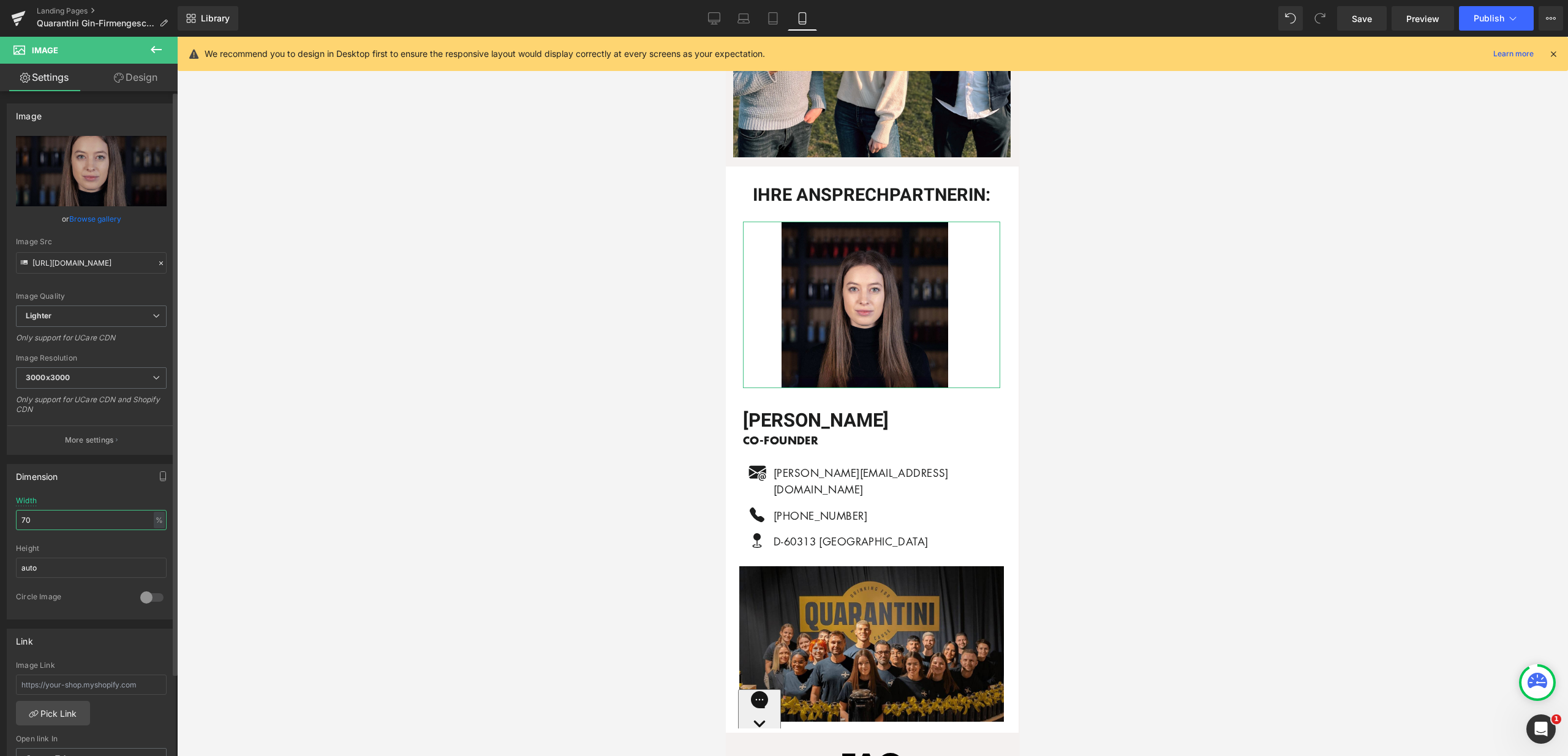
drag, startPoint x: 41, startPoint y: 523, endPoint x: 6, endPoint y: 518, distance: 35.4
click at [7, 518] on div "Dimension 50% Width 70 % % px auto Height auto 0 Circle Image" at bounding box center [91, 542] width 169 height 156
type input "80"
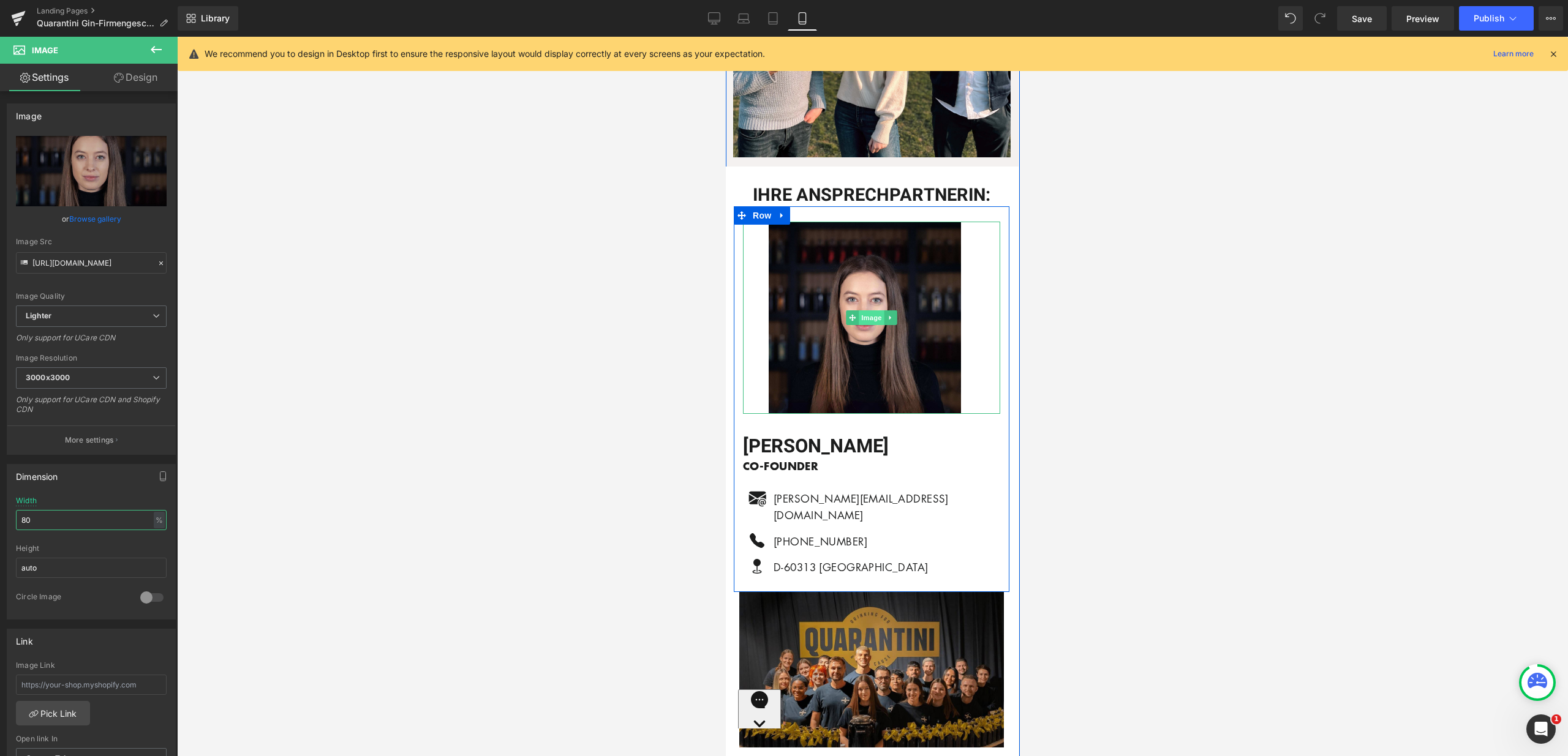
click at [870, 310] on span "Image" at bounding box center [871, 318] width 26 height 15
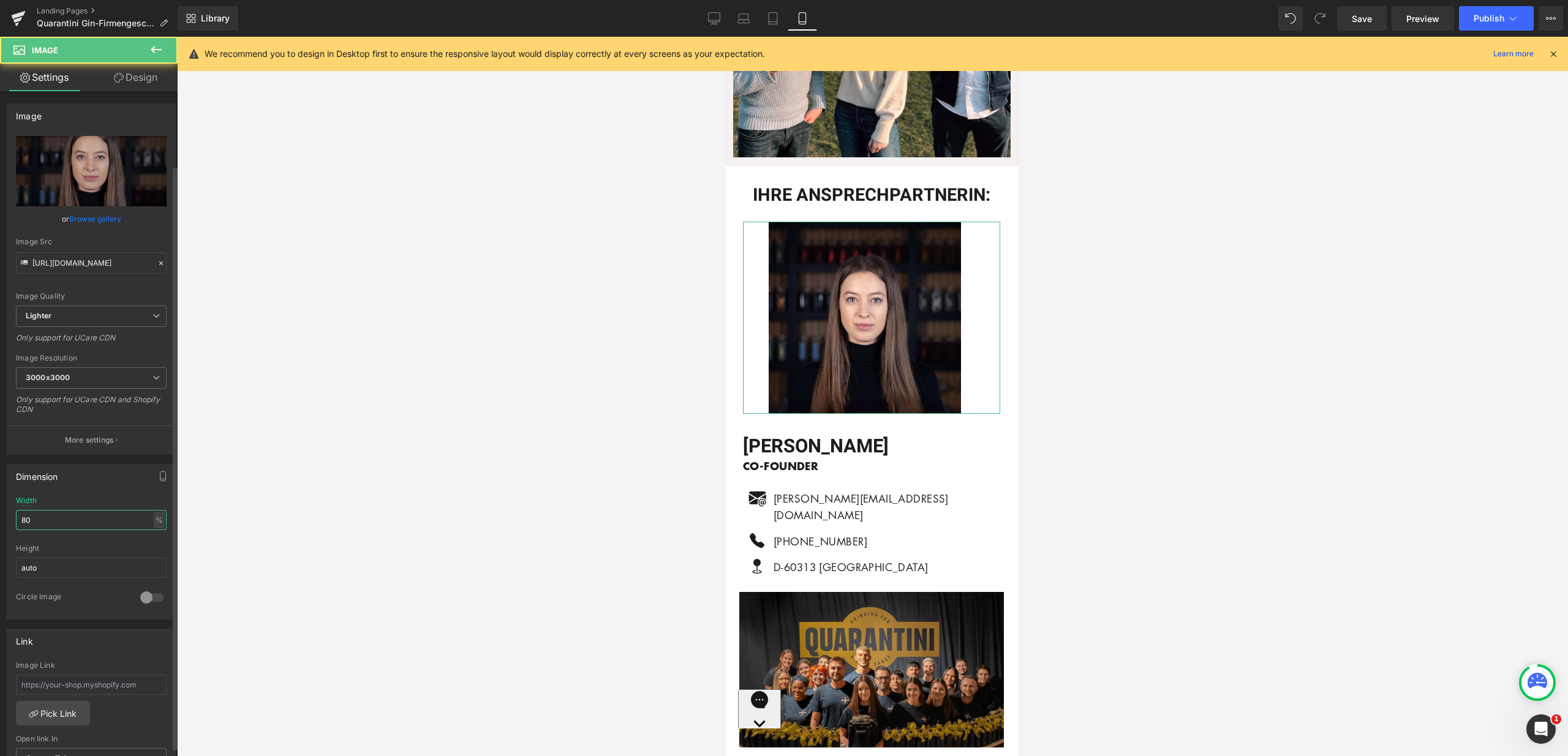
scroll to position [422, 0]
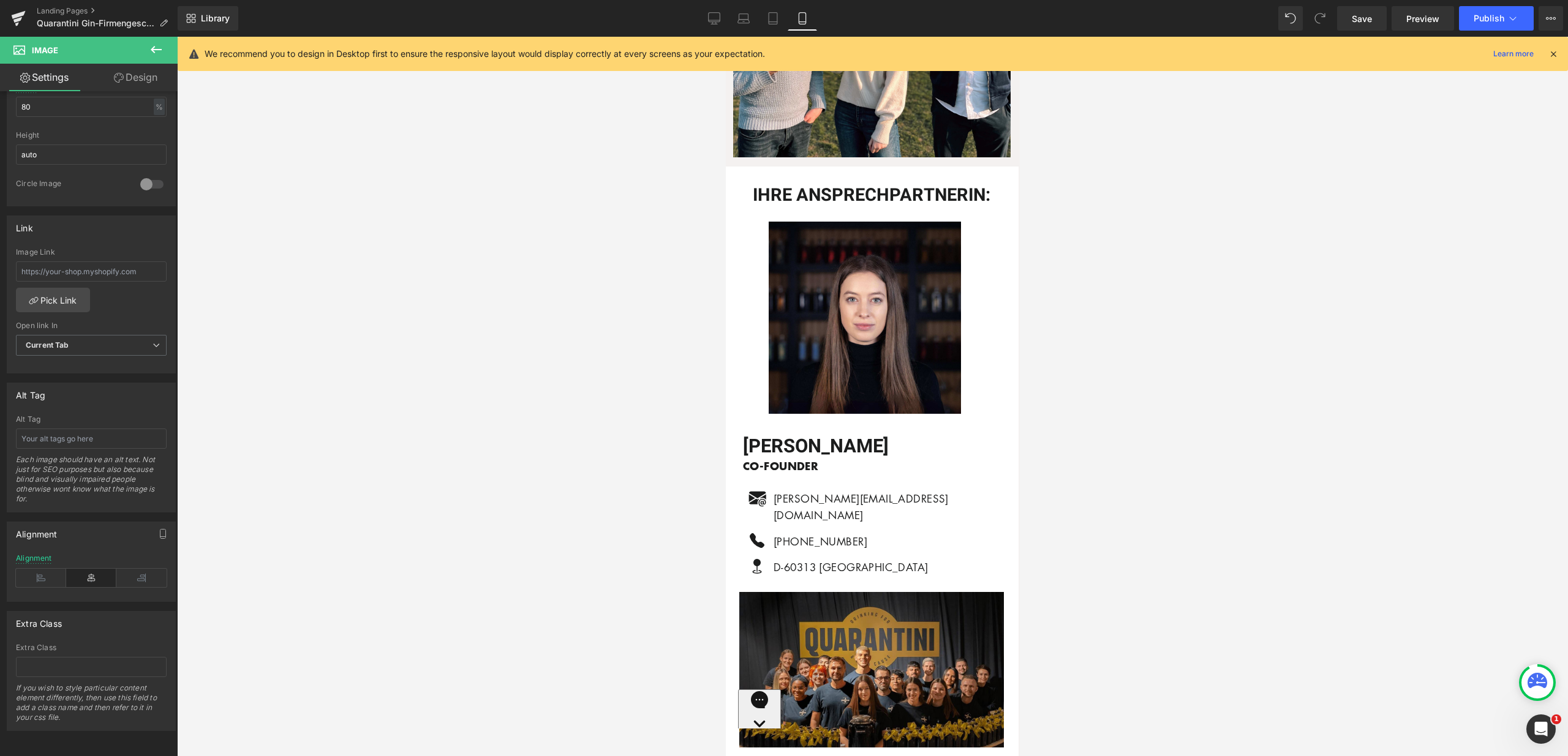
click at [482, 643] on div at bounding box center [872, 396] width 1391 height 720
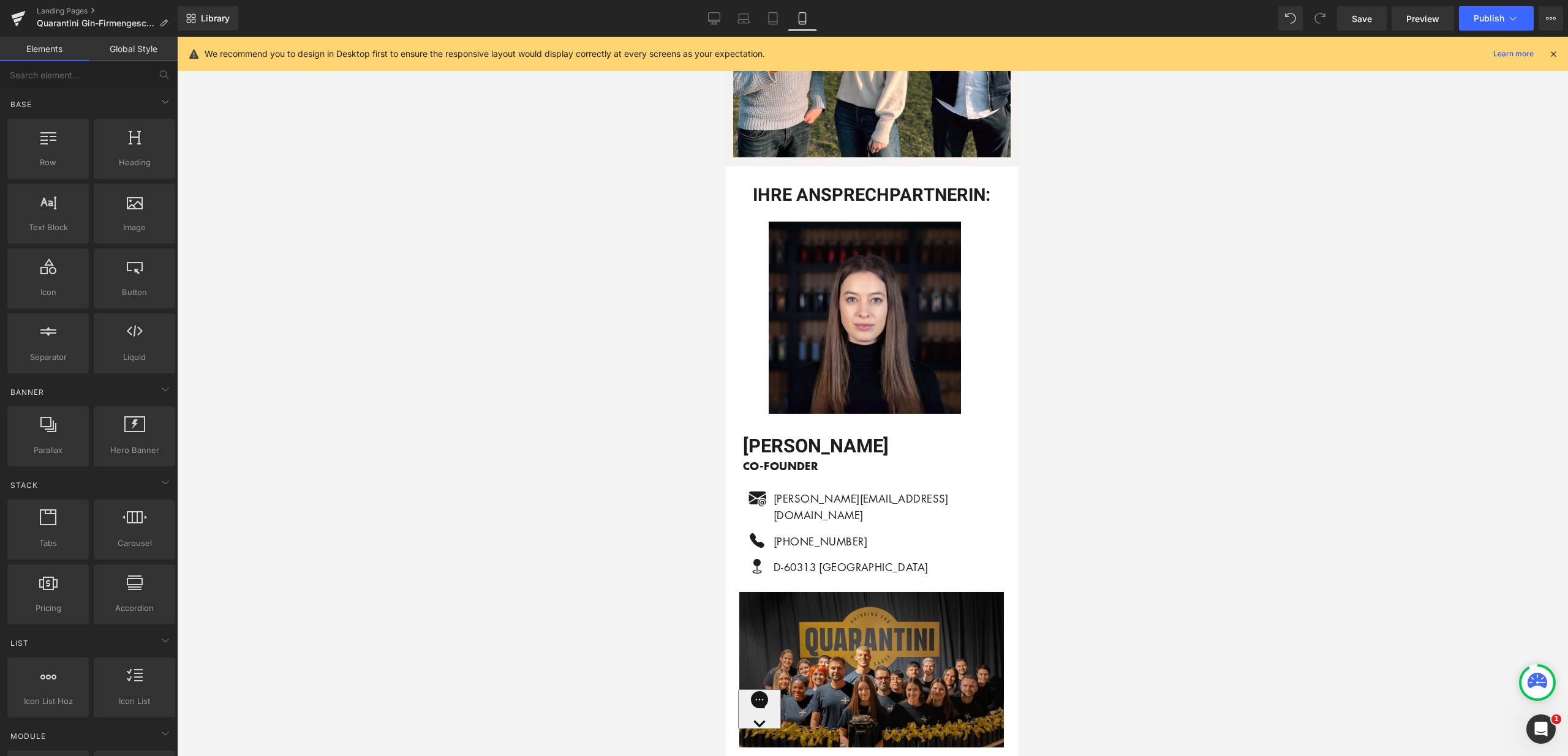
click at [1211, 598] on div at bounding box center [872, 396] width 1391 height 720
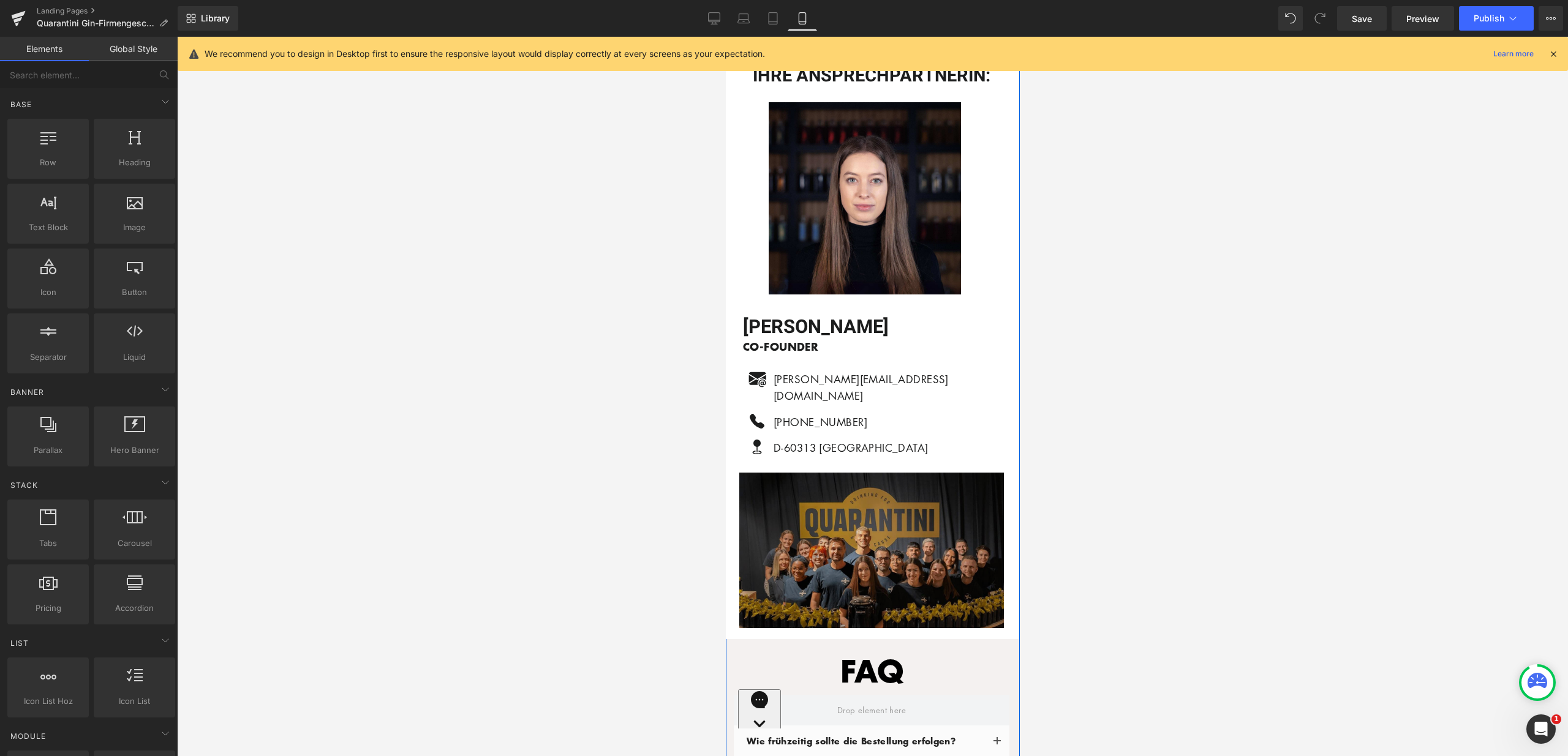
scroll to position [4432, 0]
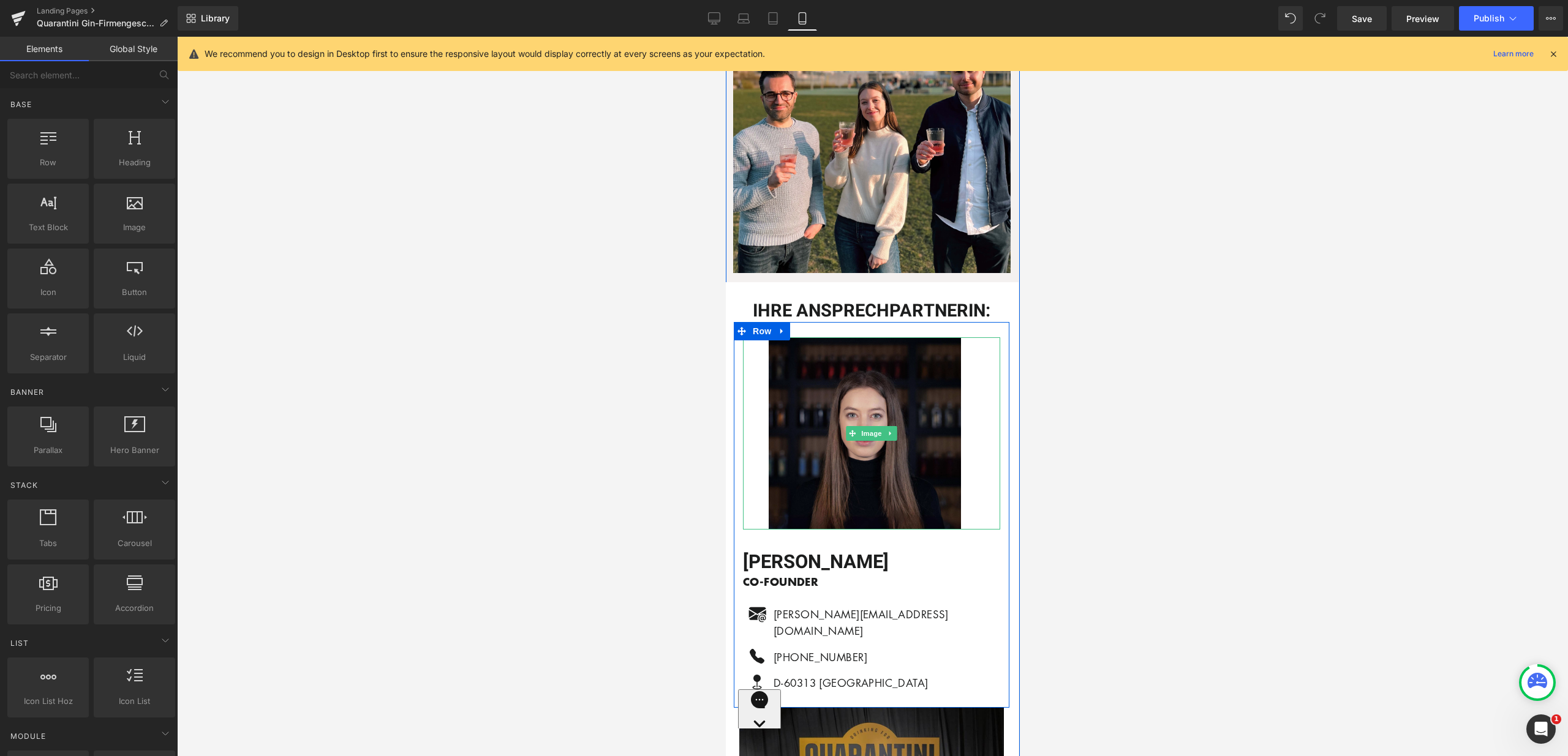
click at [856, 416] on img at bounding box center [871, 433] width 206 height 192
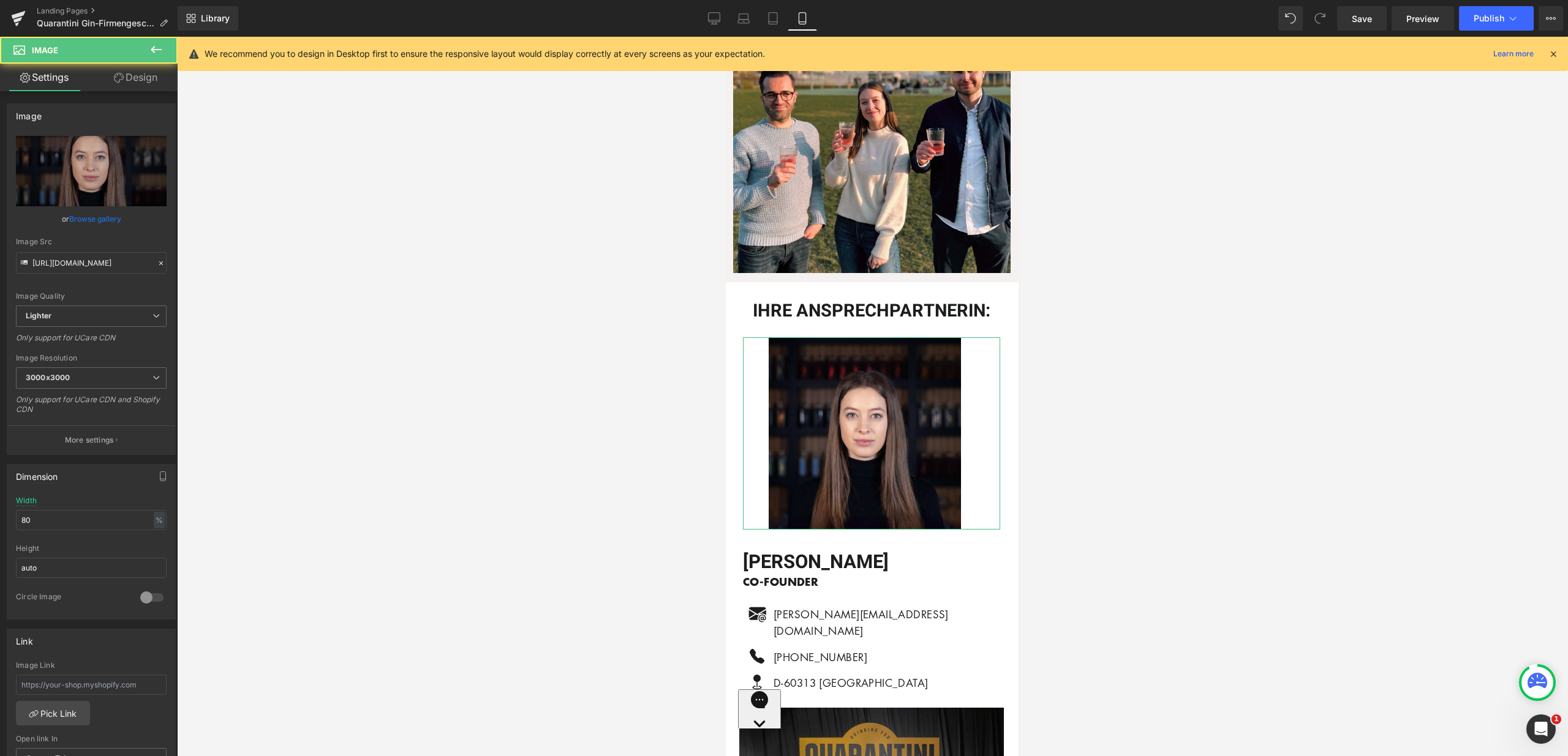
click at [151, 76] on link "Design" at bounding box center [135, 77] width 89 height 28
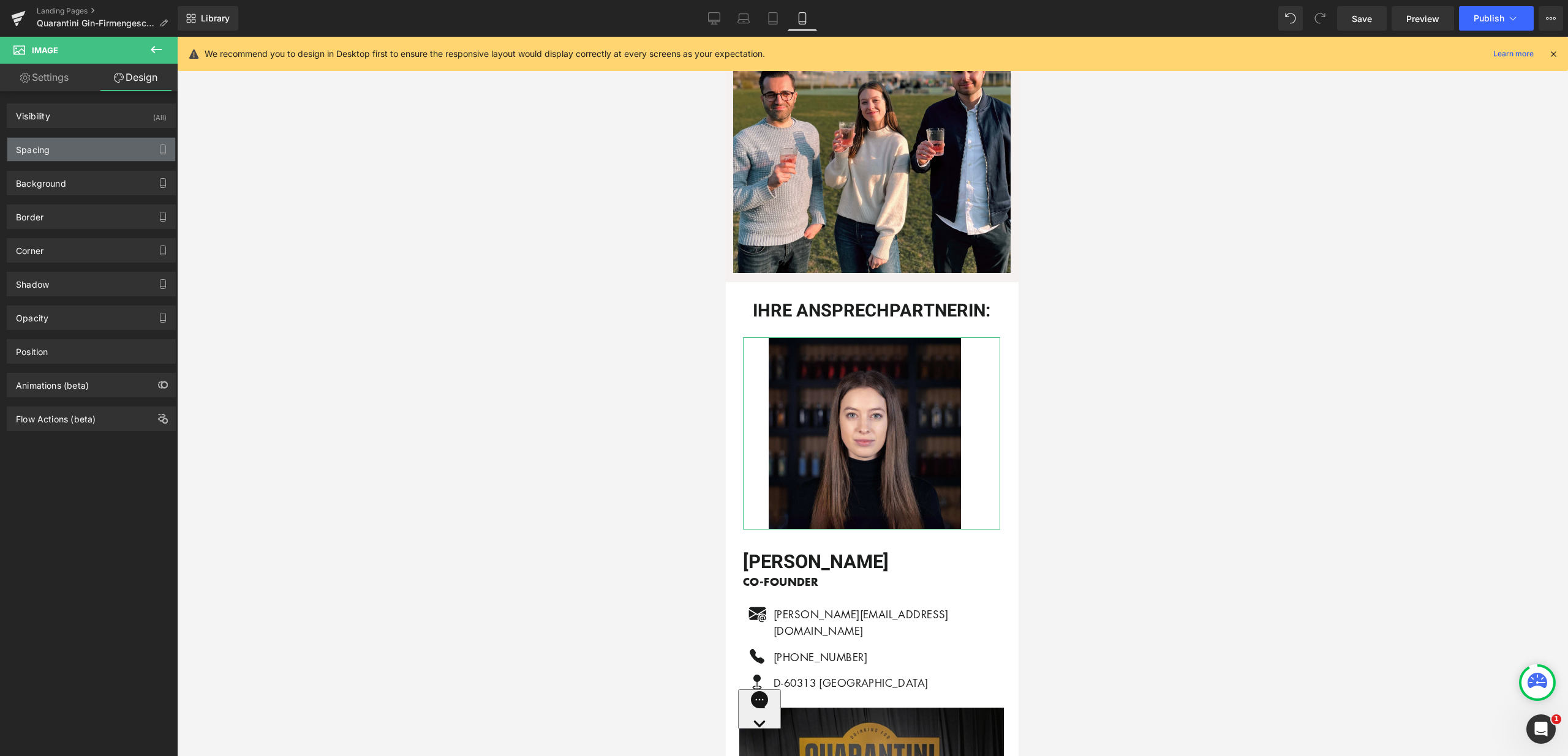
click at [87, 140] on div "Spacing" at bounding box center [91, 150] width 168 height 23
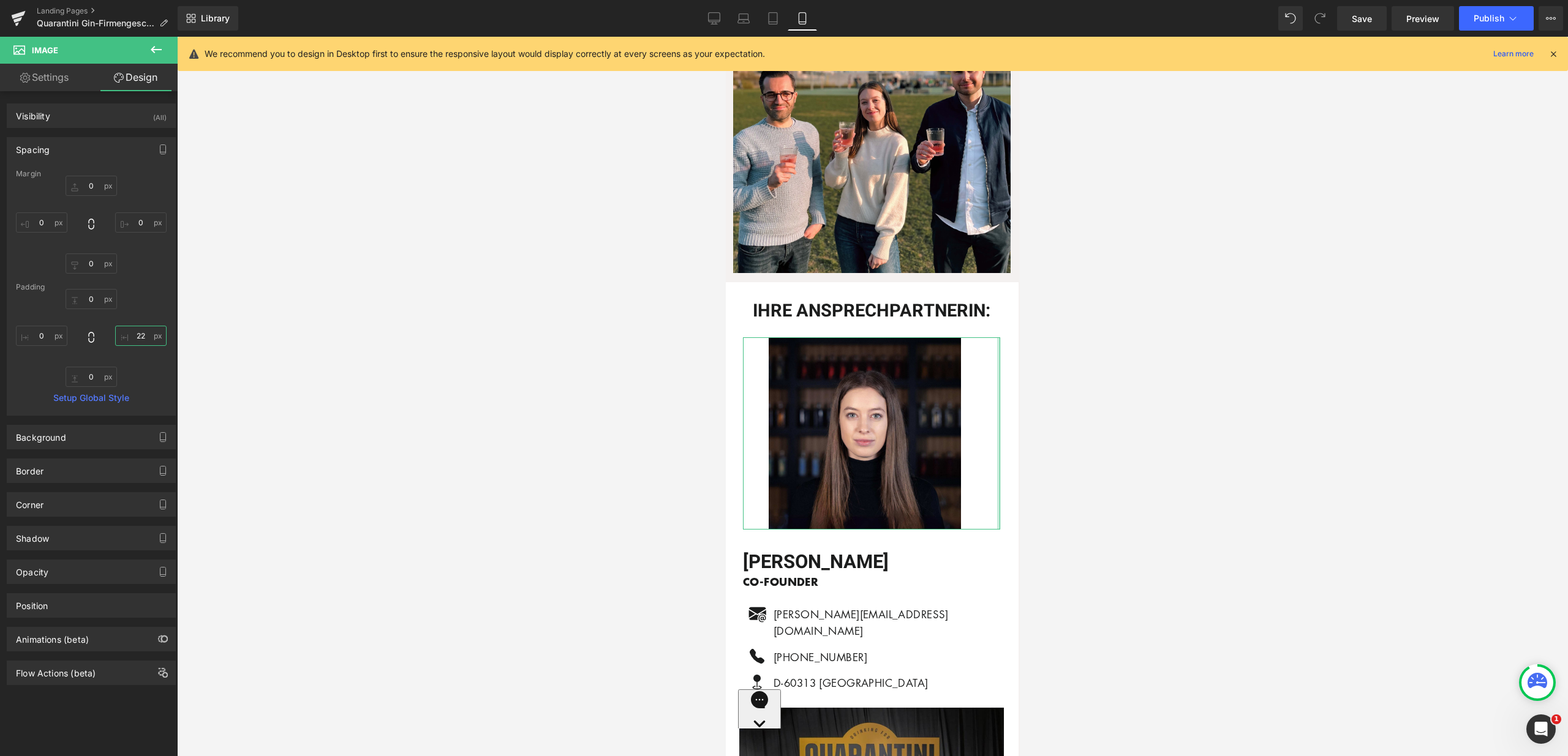
click at [133, 335] on input "22" at bounding box center [141, 336] width 52 height 20
type input "0"
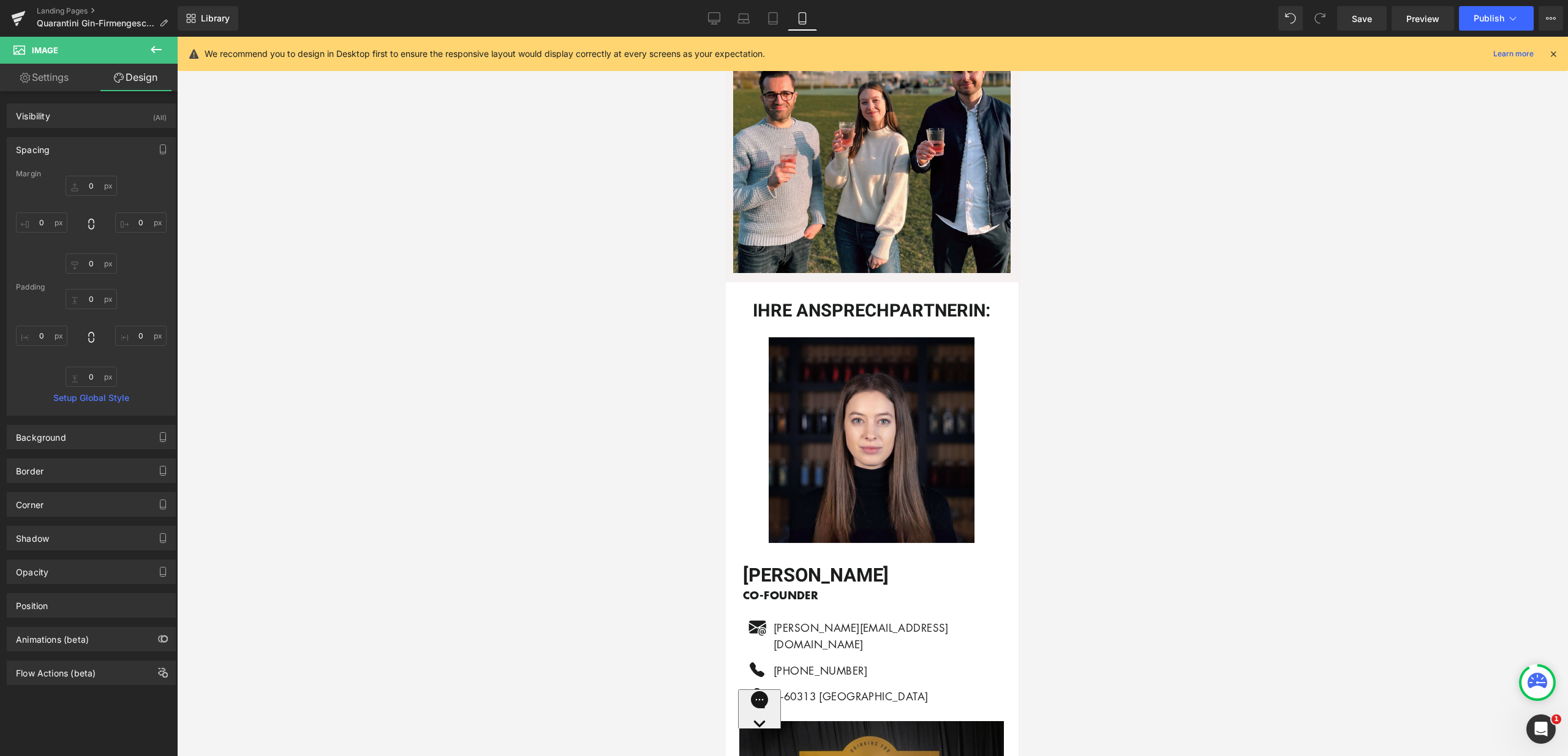
click at [1230, 537] on div at bounding box center [872, 396] width 1391 height 720
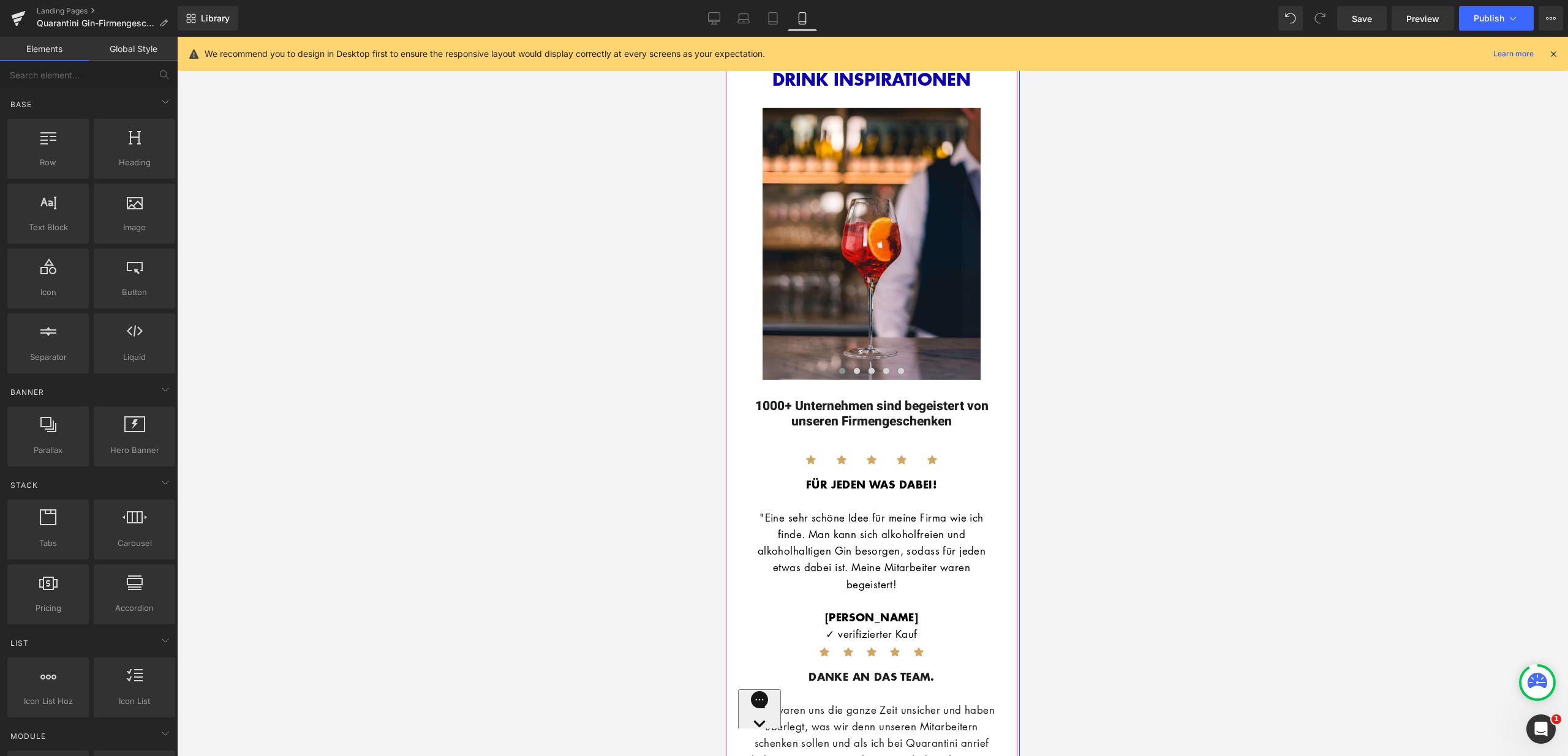
scroll to position [2672, 0]
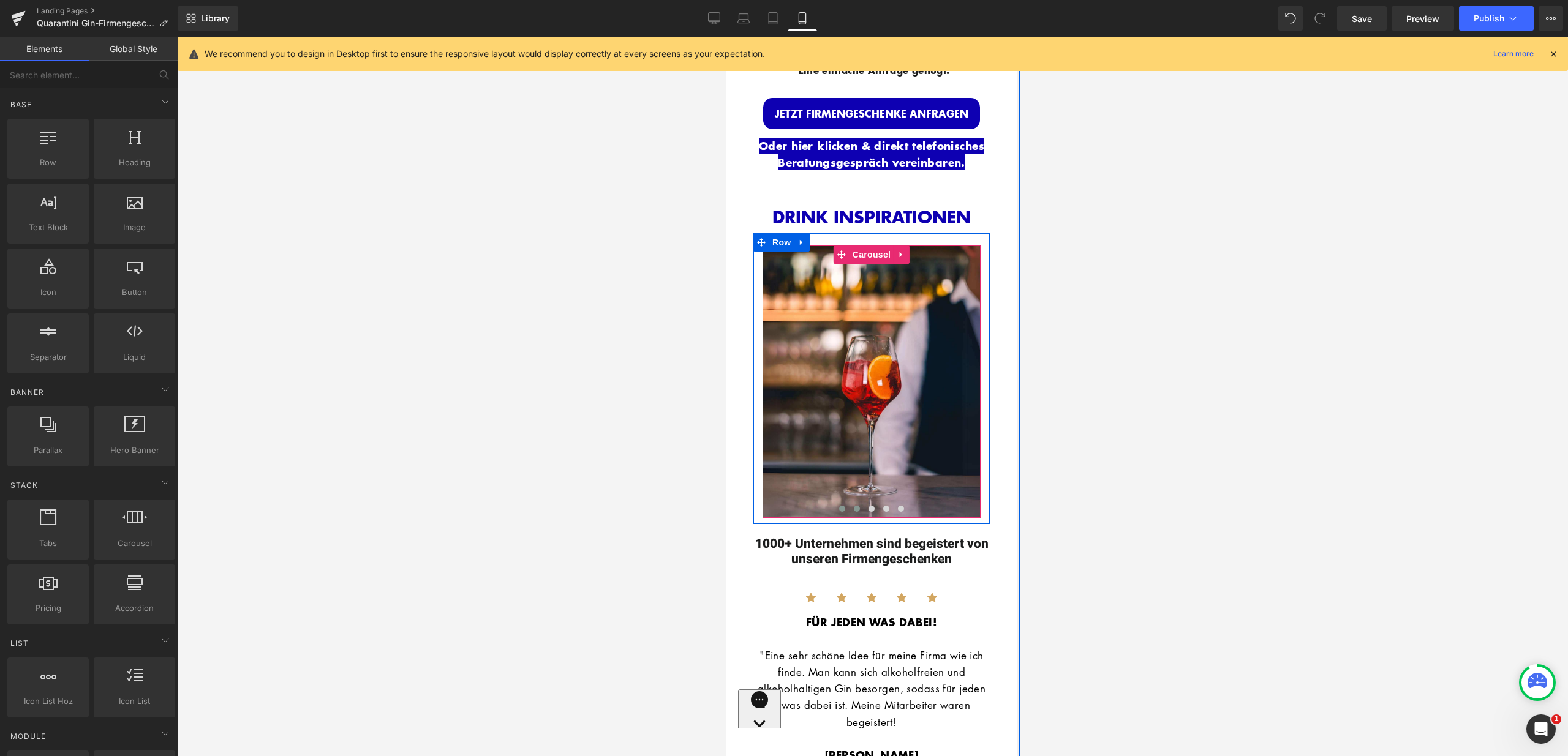
click at [853, 505] on span at bounding box center [856, 509] width 6 height 6
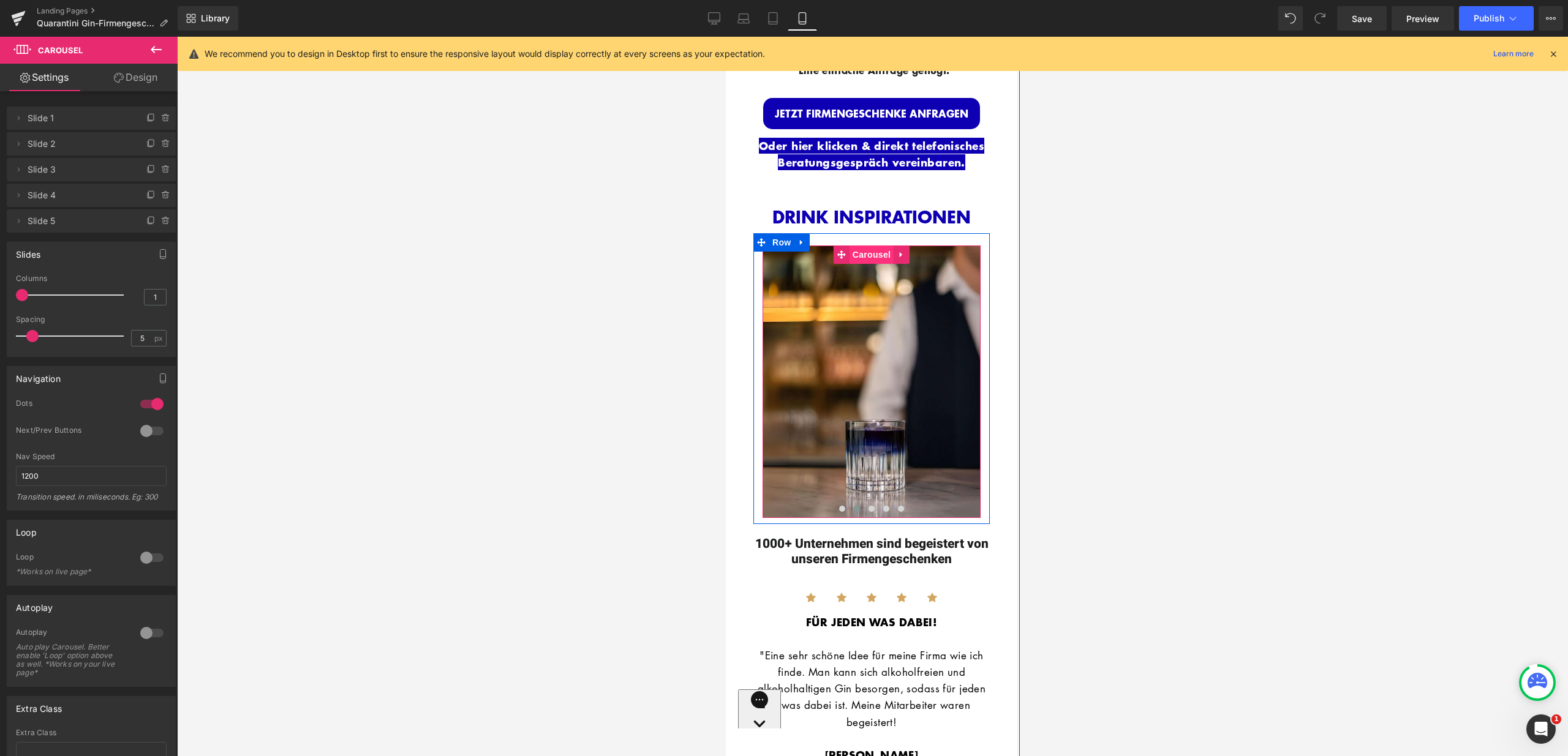
click at [862, 246] on span "Carousel" at bounding box center [871, 255] width 44 height 18
click at [145, 428] on div at bounding box center [152, 431] width 30 height 20
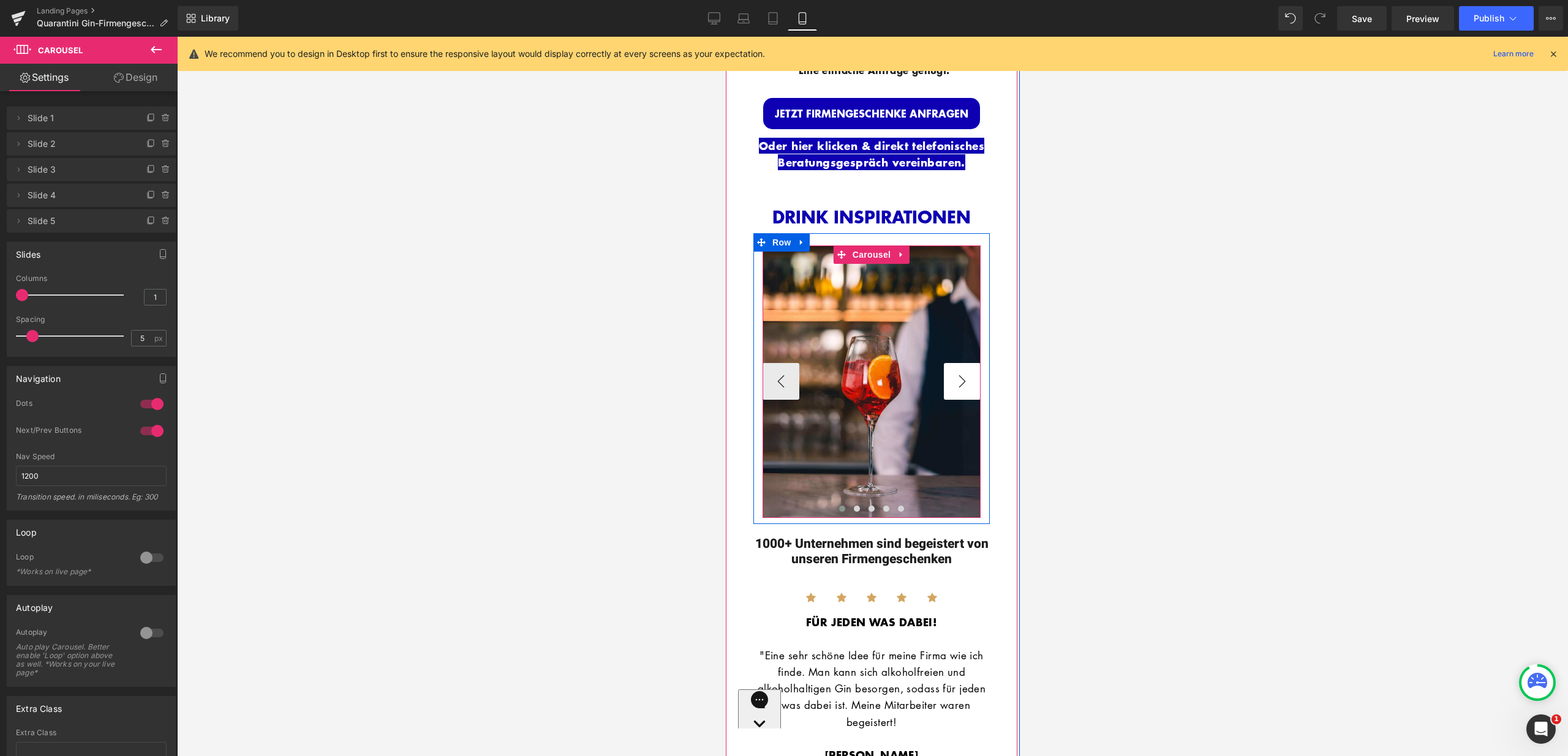
click at [967, 363] on button "›" at bounding box center [962, 382] width 37 height 37
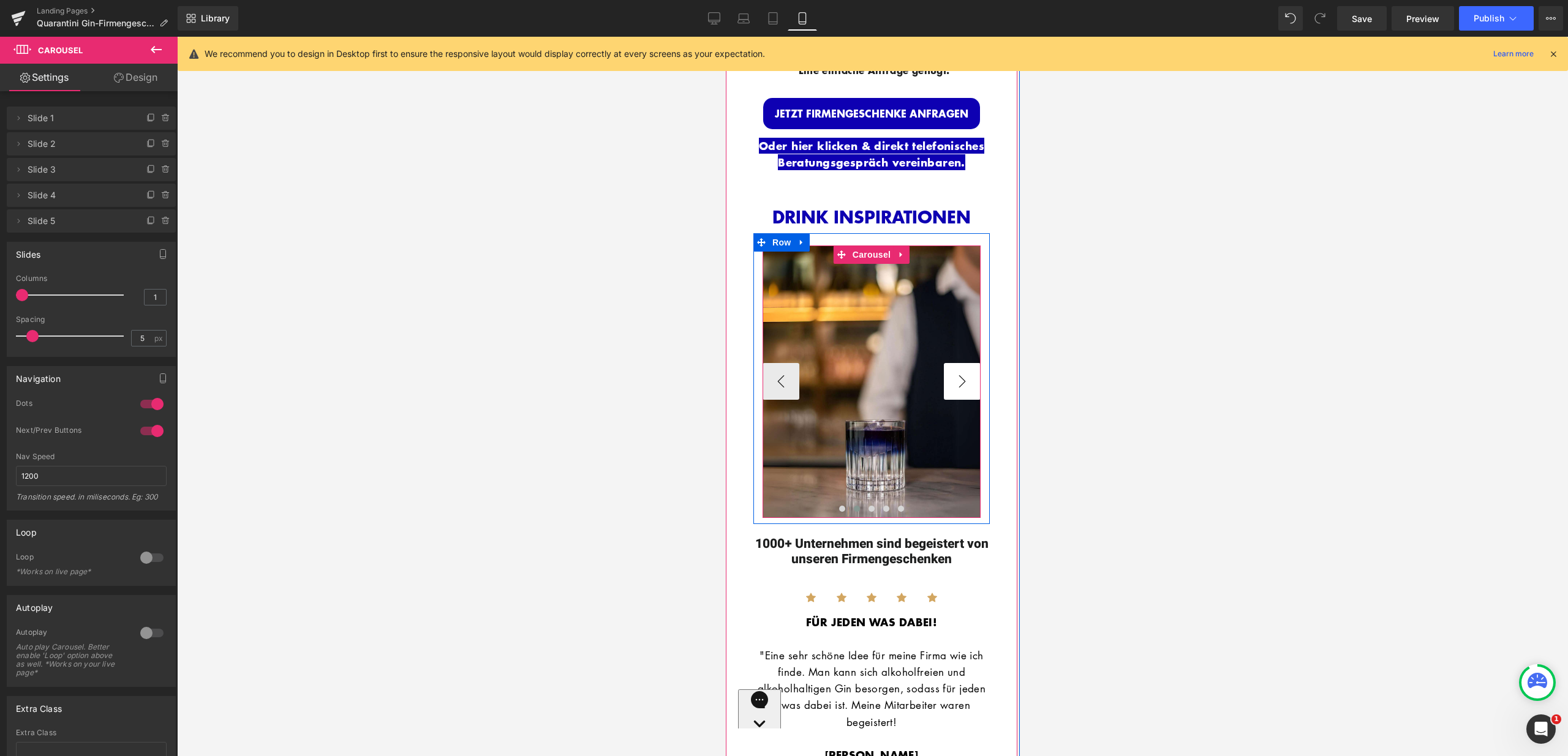
click at [963, 363] on button "›" at bounding box center [962, 382] width 37 height 37
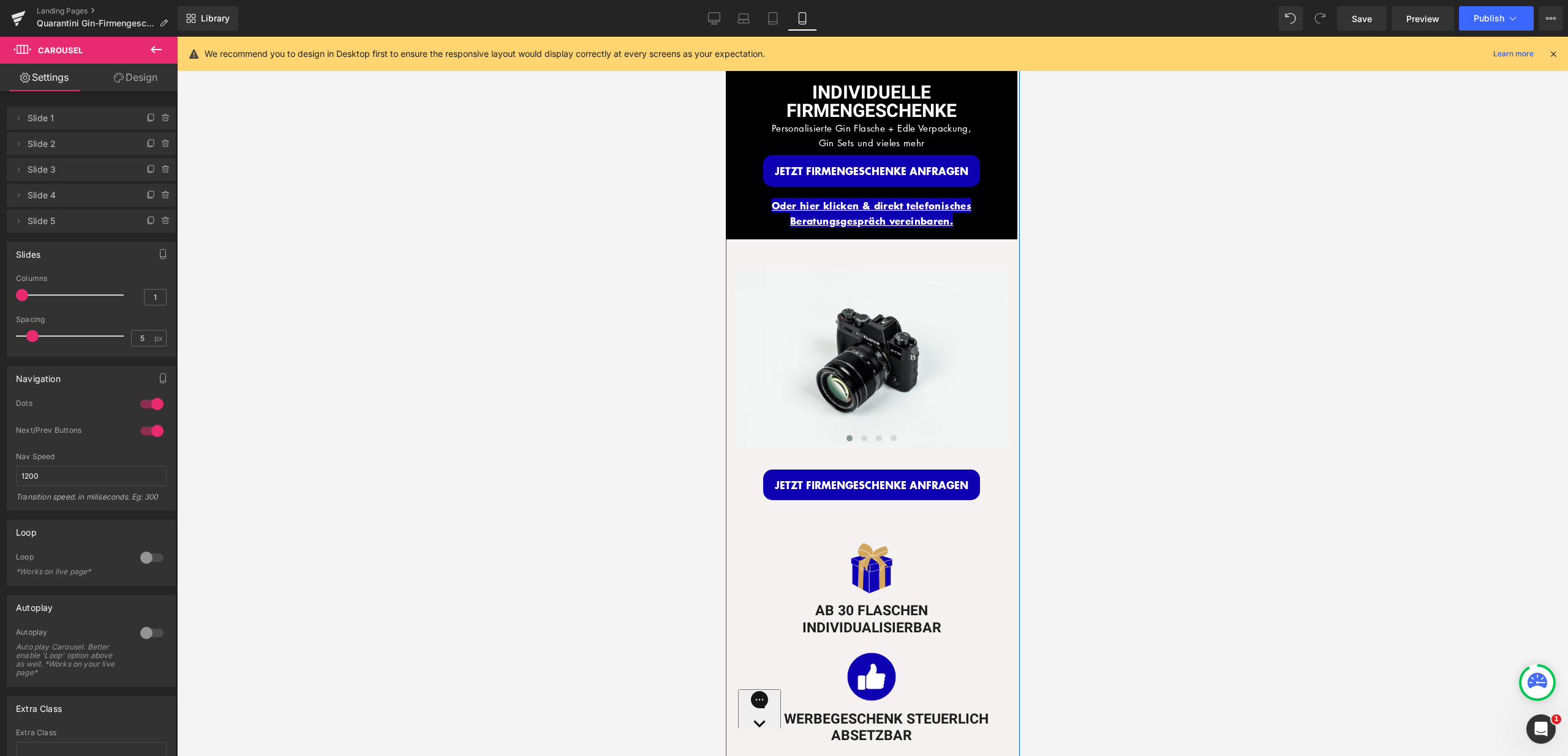
scroll to position [0, 0]
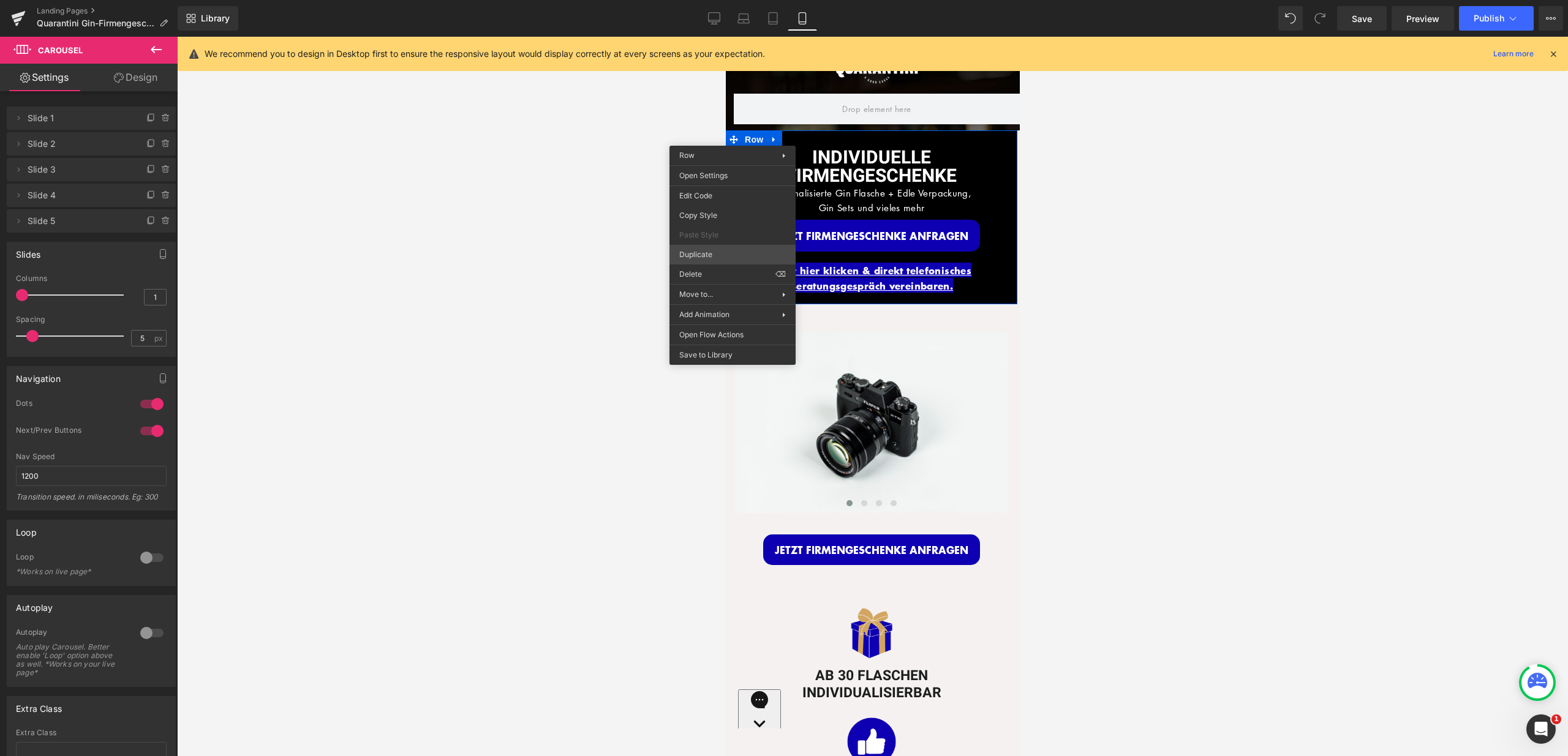
click at [706, 249] on div "Carousel You are previewing how the will restyle your page. You can not edit El…" at bounding box center [784, 388] width 1568 height 777
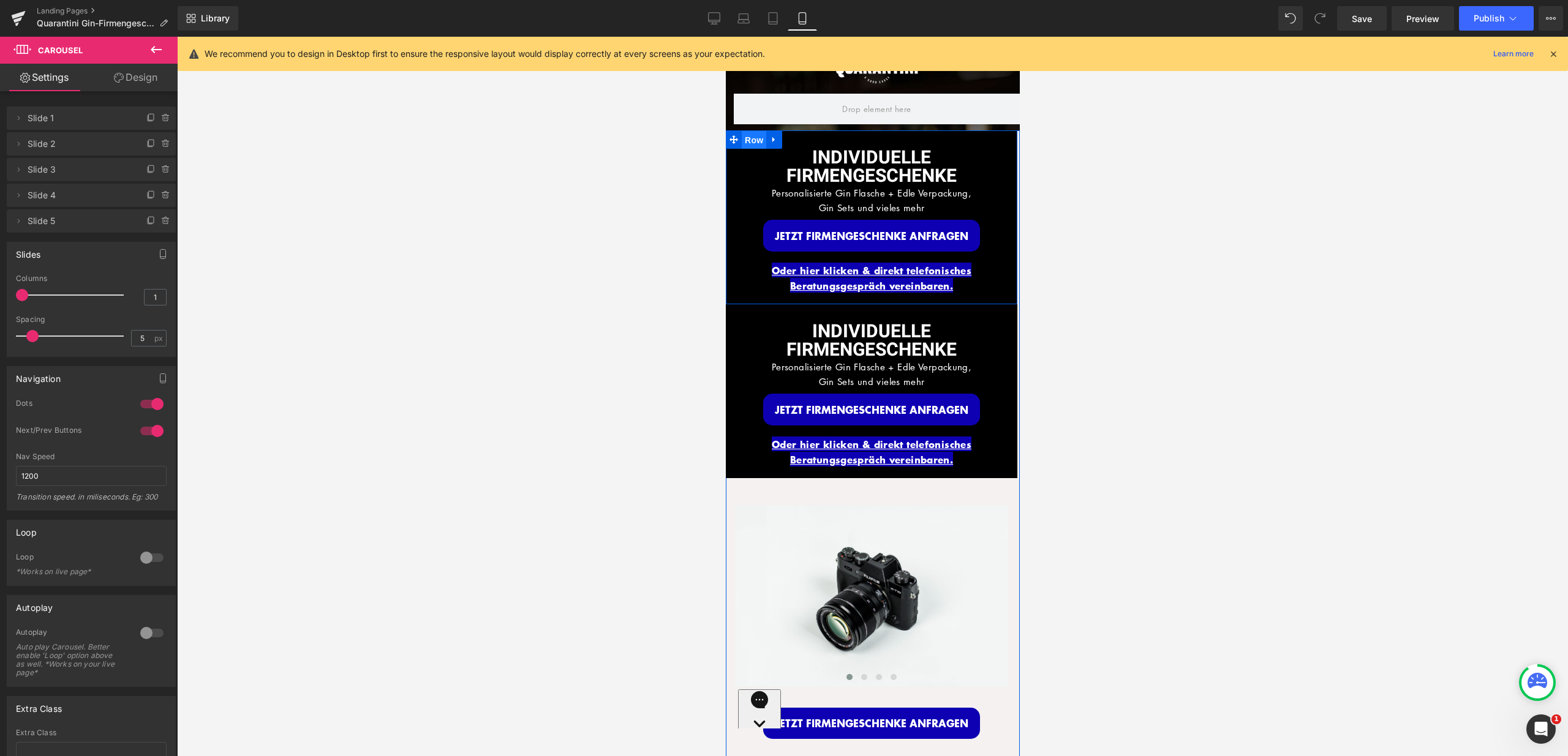
click at [741, 140] on span "Row" at bounding box center [753, 140] width 25 height 18
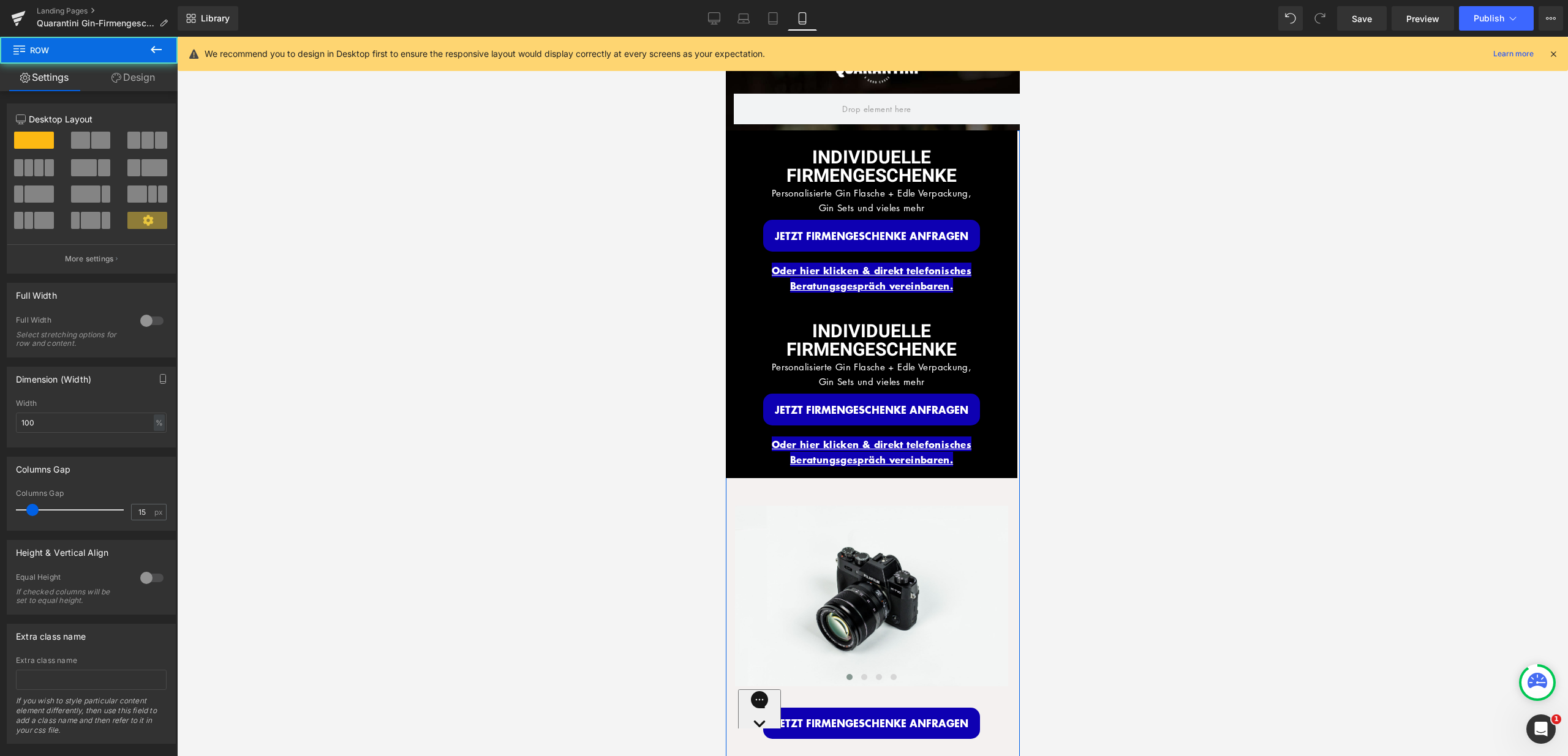
click at [741, 139] on div "INDIVIDUELLE FIRMENGESCHENKE Heading Personalisierte Gin Flasche + Edle Verpack…" at bounding box center [870, 217] width 291 height 174
click at [151, 79] on link "Design" at bounding box center [133, 77] width 89 height 28
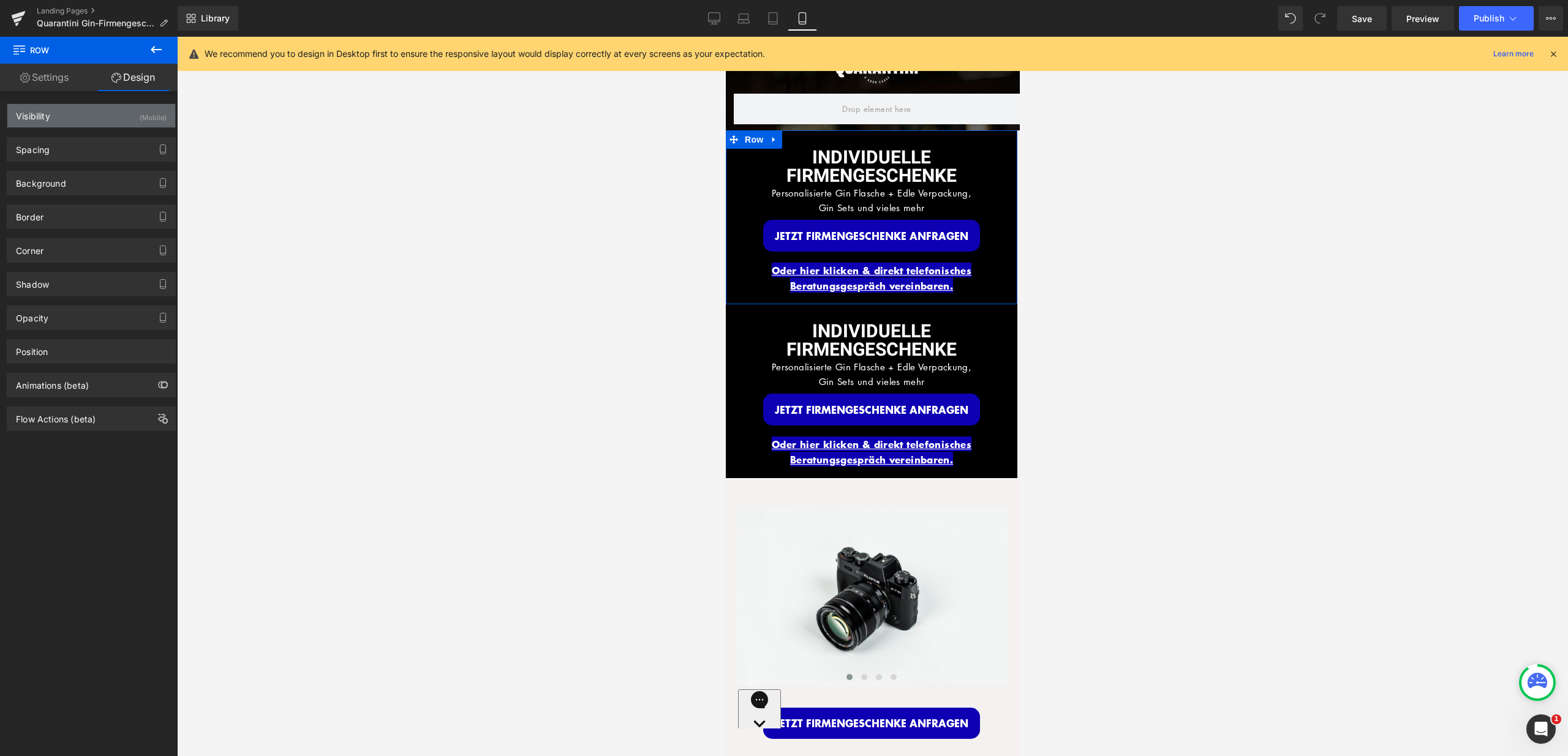
click at [116, 118] on div "Visibility (Mobile)" at bounding box center [91, 116] width 168 height 23
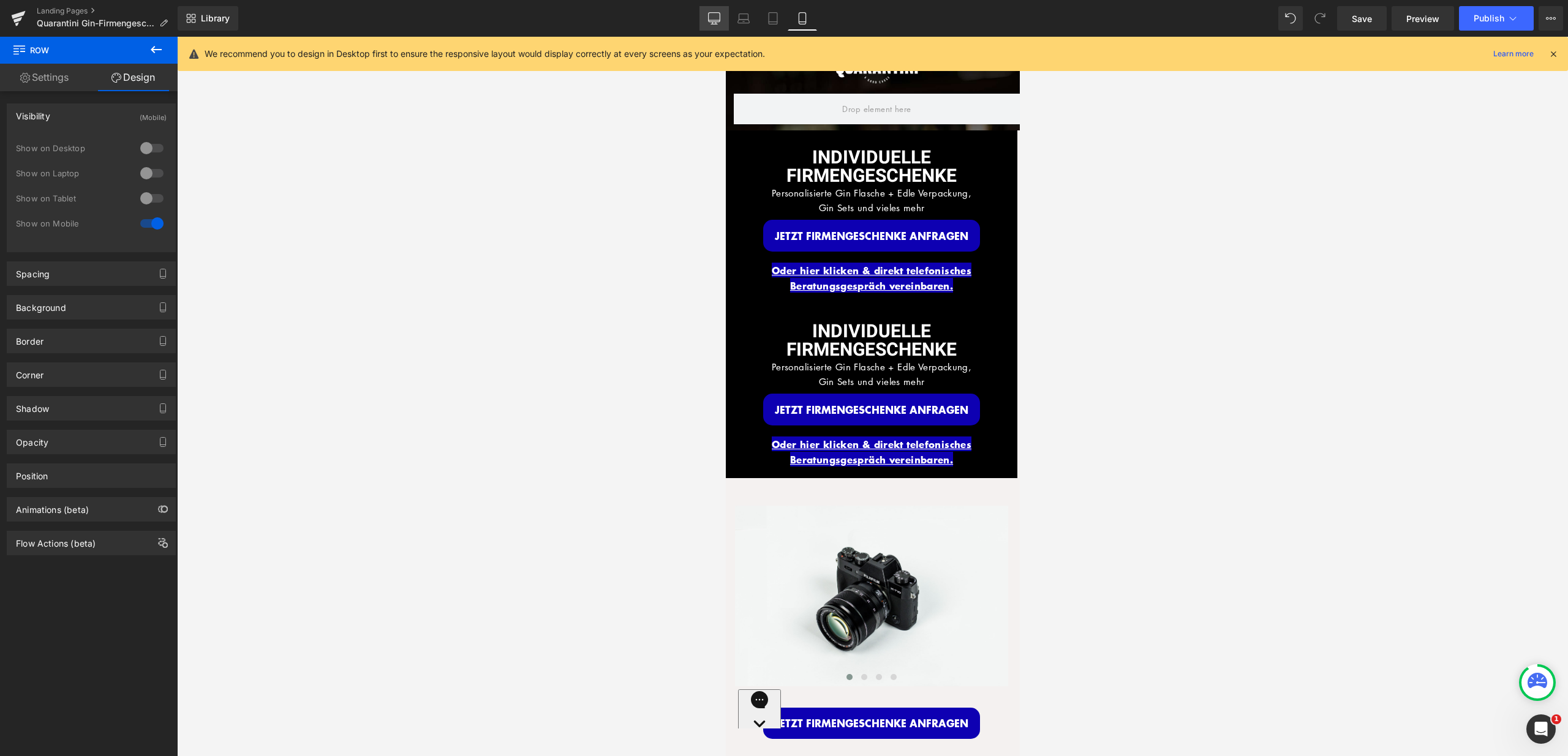
click at [715, 9] on link "Desktop" at bounding box center [714, 18] width 30 height 25
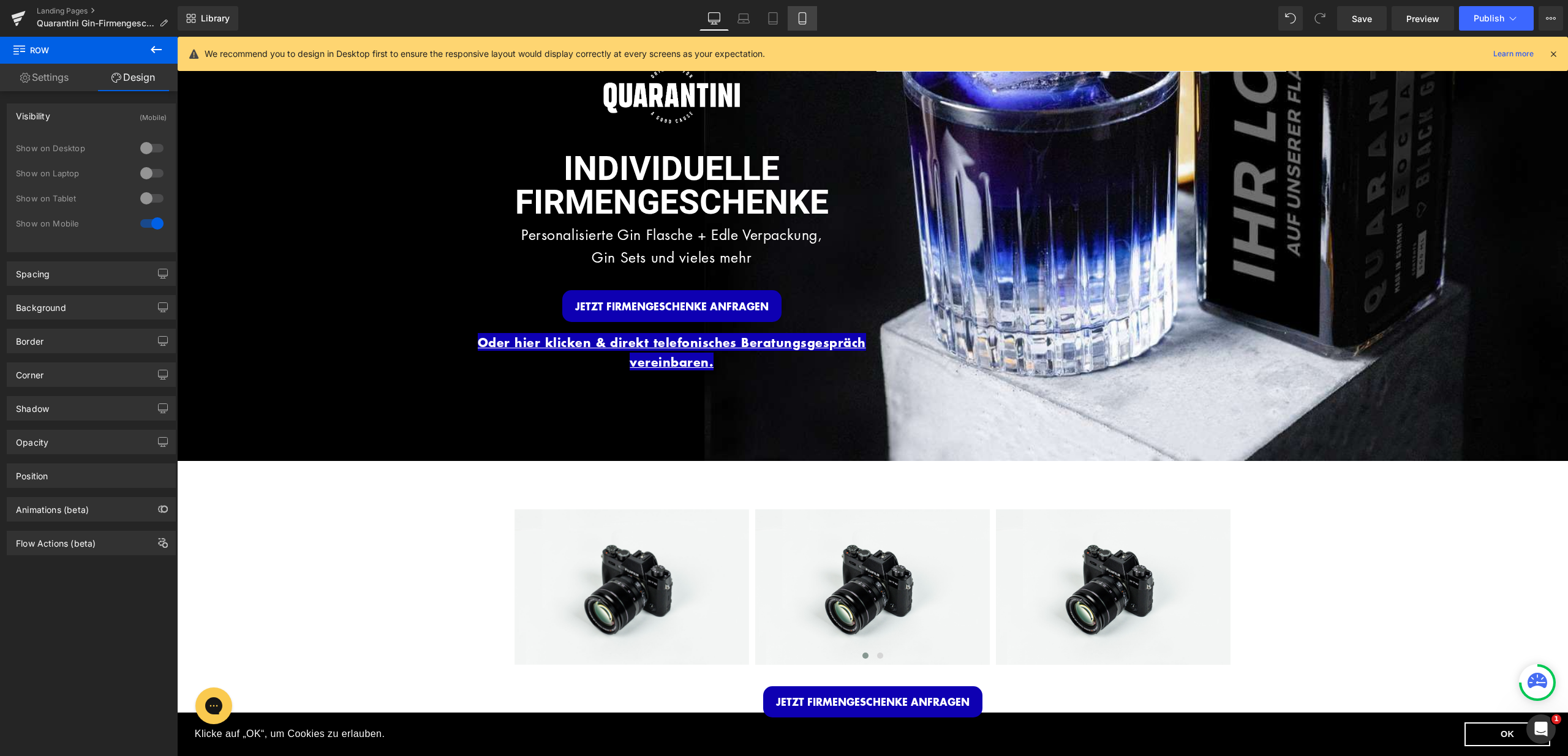
click at [807, 22] on icon at bounding box center [802, 18] width 12 height 12
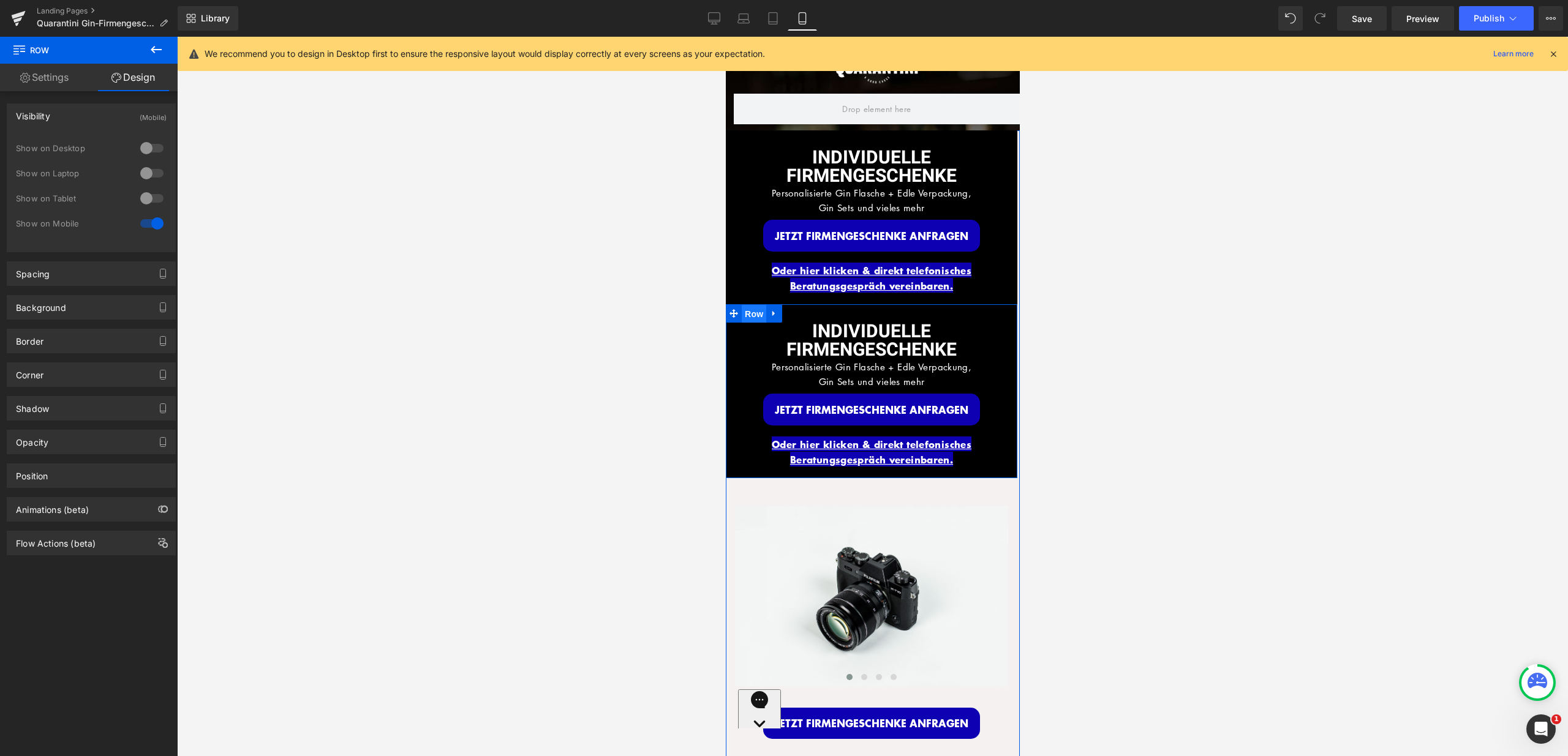
click at [751, 315] on span "Row" at bounding box center [753, 314] width 25 height 18
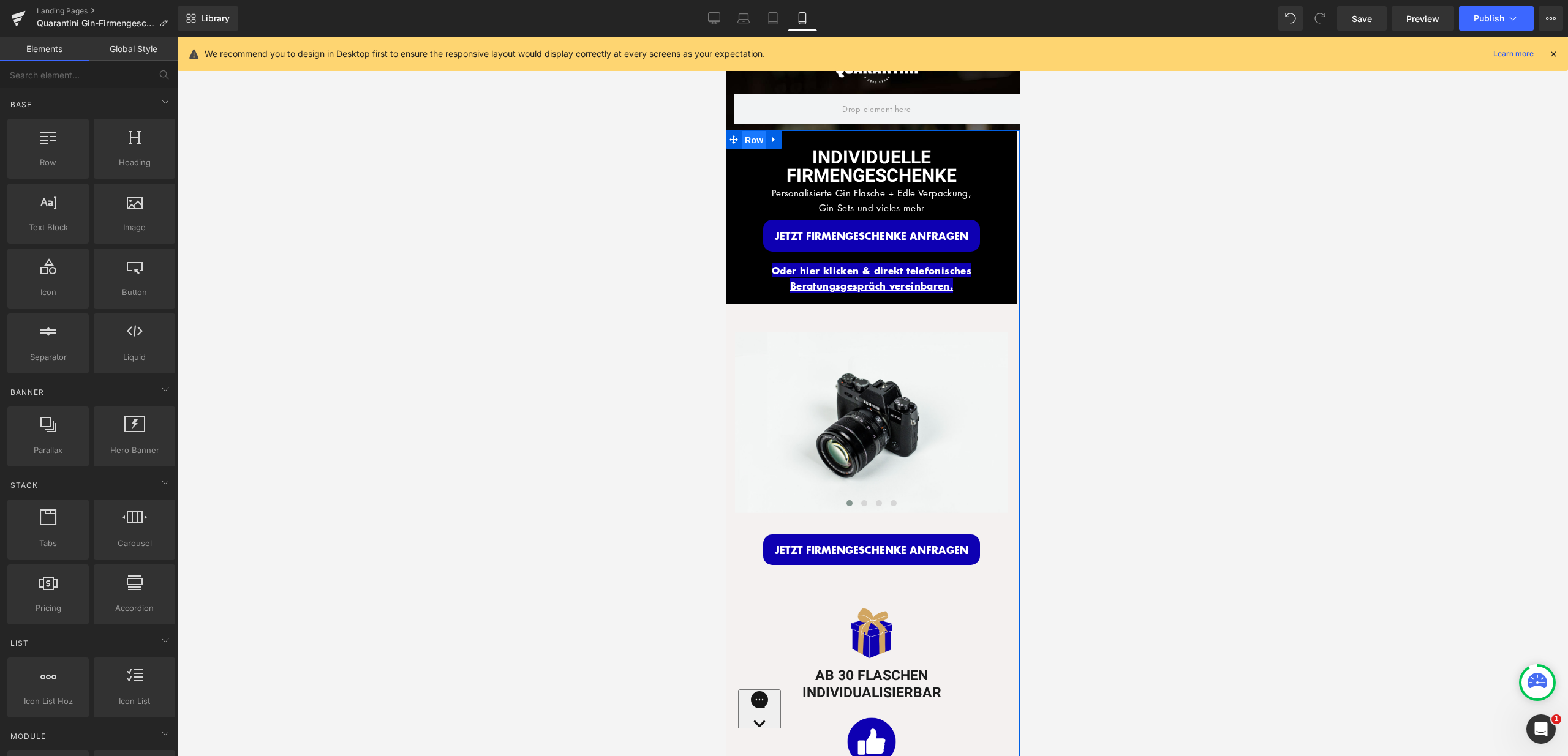
click at [752, 139] on span "Row" at bounding box center [753, 140] width 25 height 18
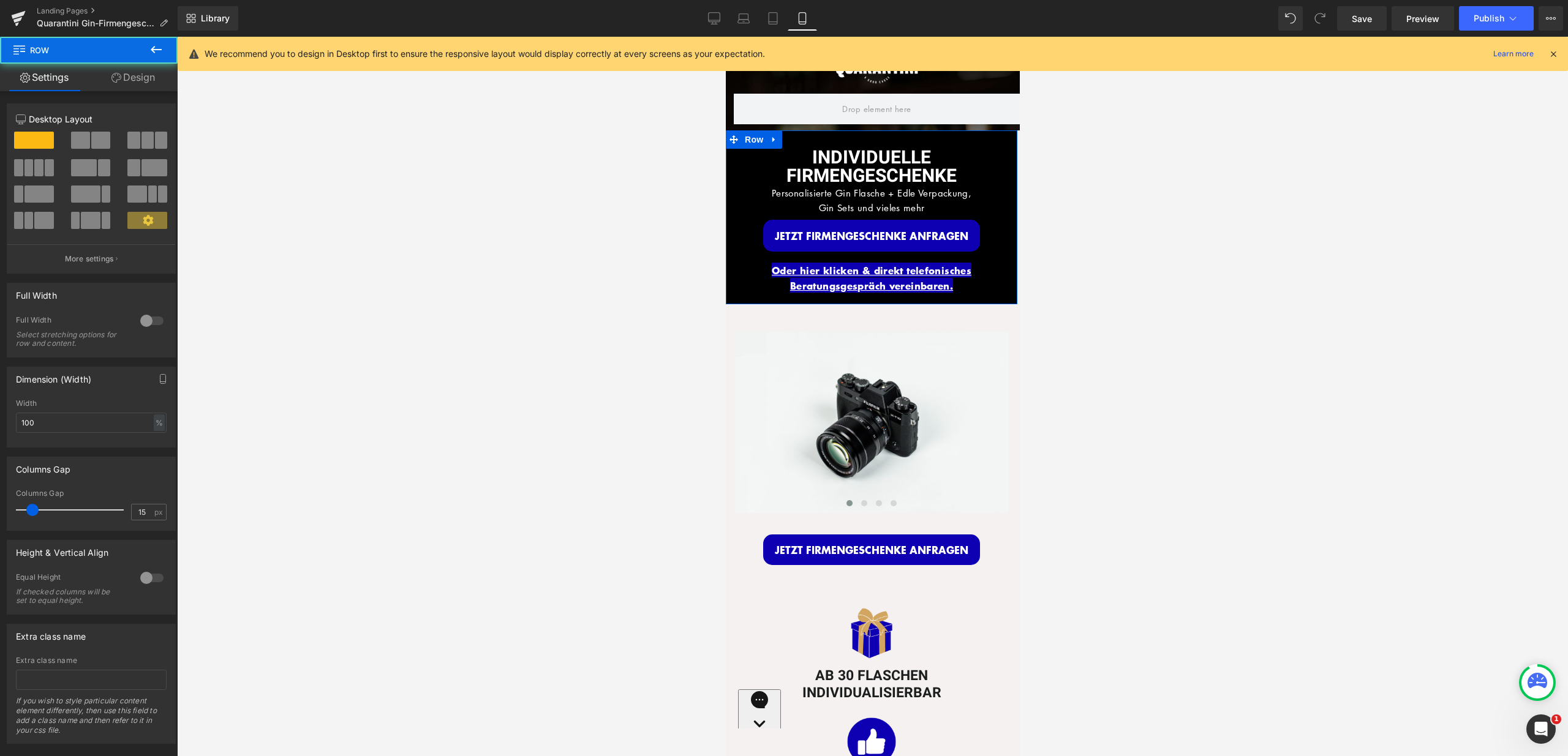
click at [136, 83] on link "Design" at bounding box center [133, 77] width 89 height 28
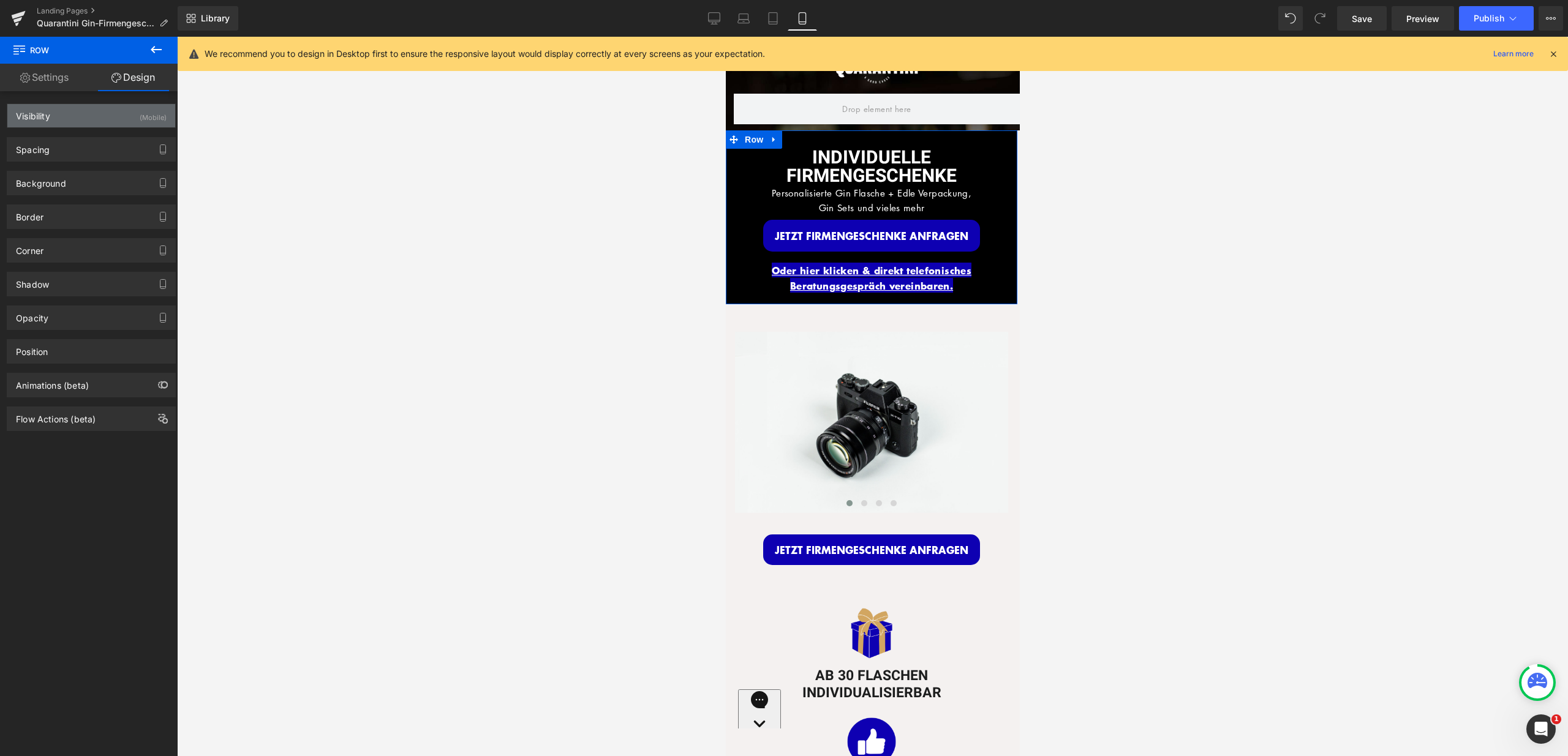
click at [119, 118] on div "Visibility (Mobile)" at bounding box center [91, 116] width 168 height 23
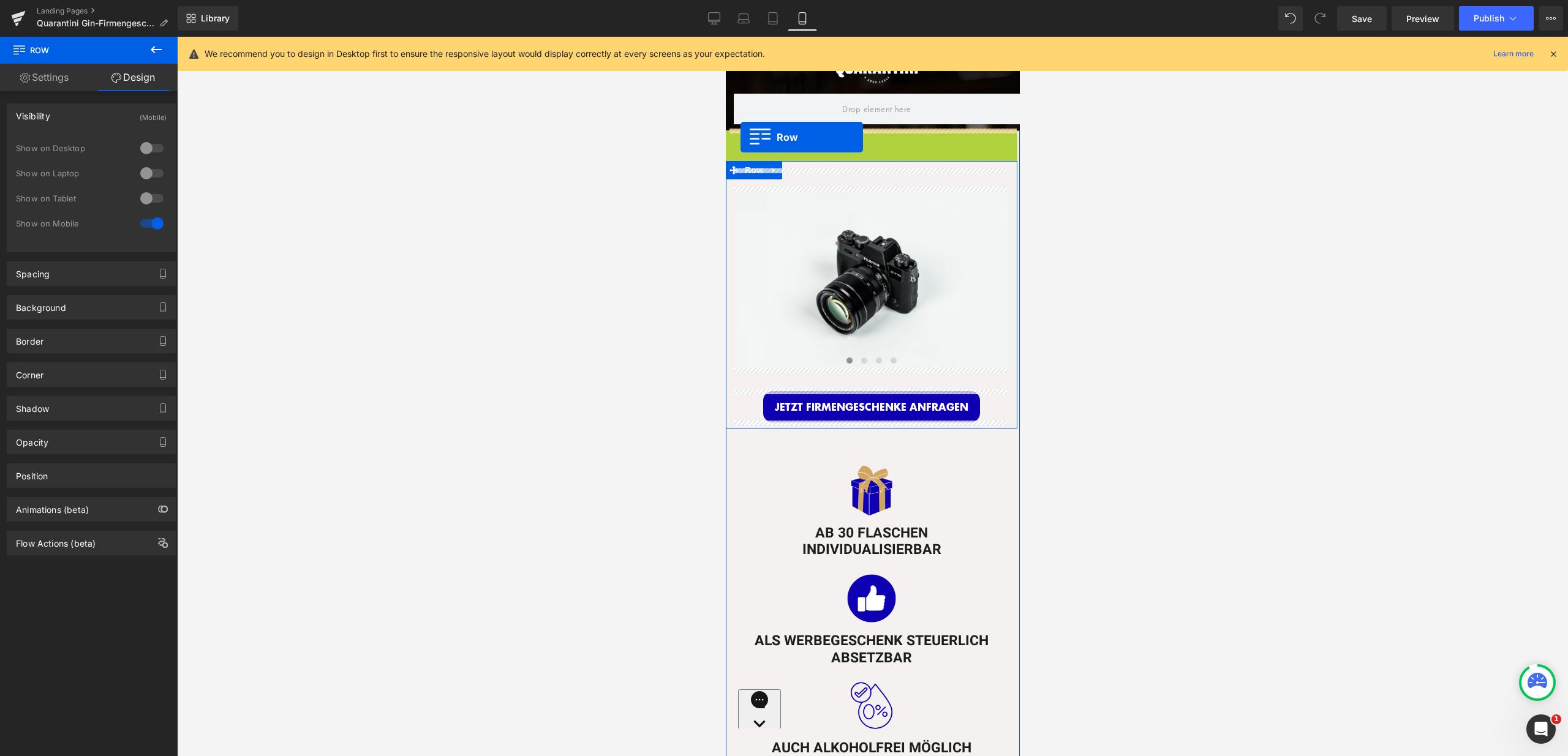
drag, startPoint x: 730, startPoint y: 141, endPoint x: 740, endPoint y: 137, distance: 10.8
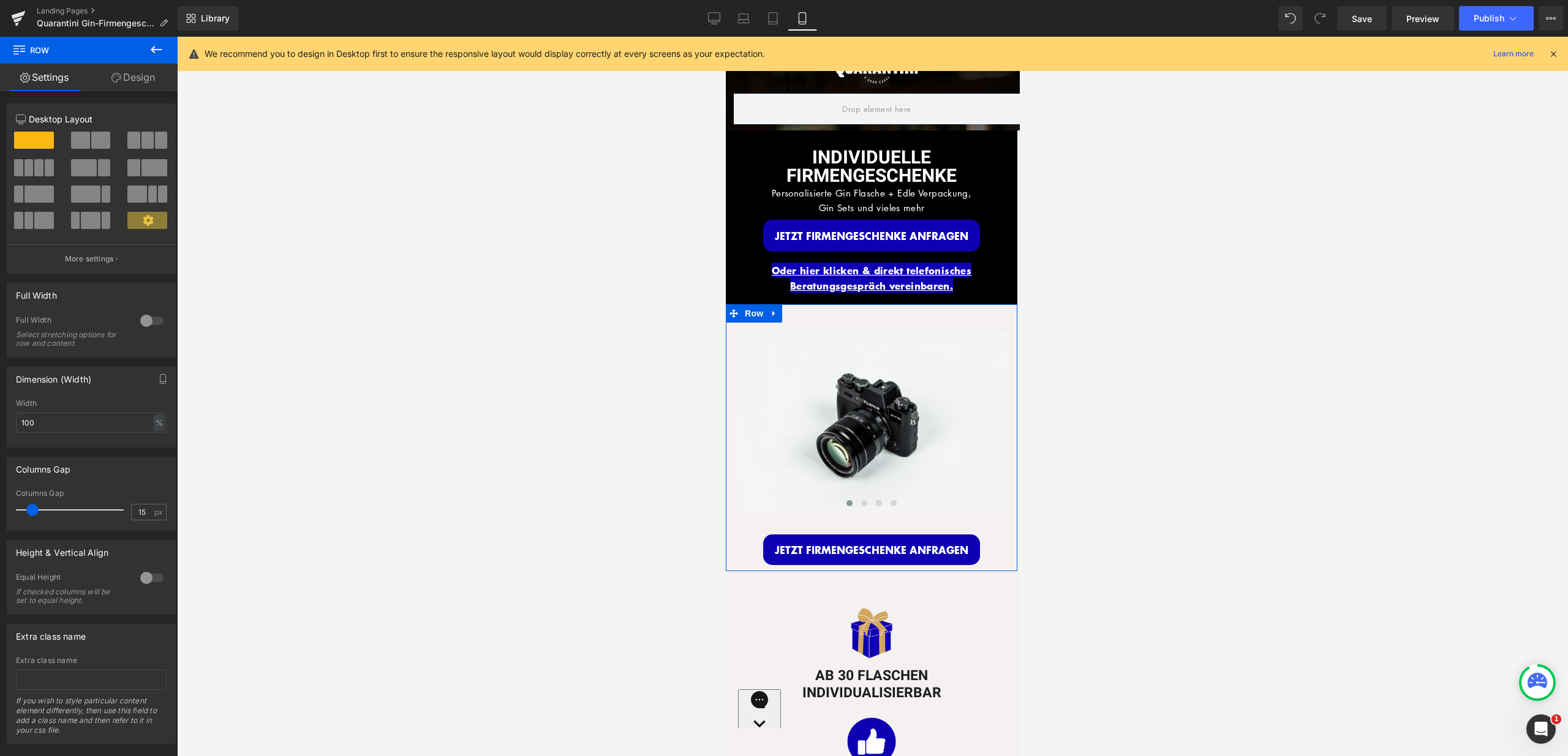
click at [1177, 329] on div at bounding box center [872, 396] width 1391 height 720
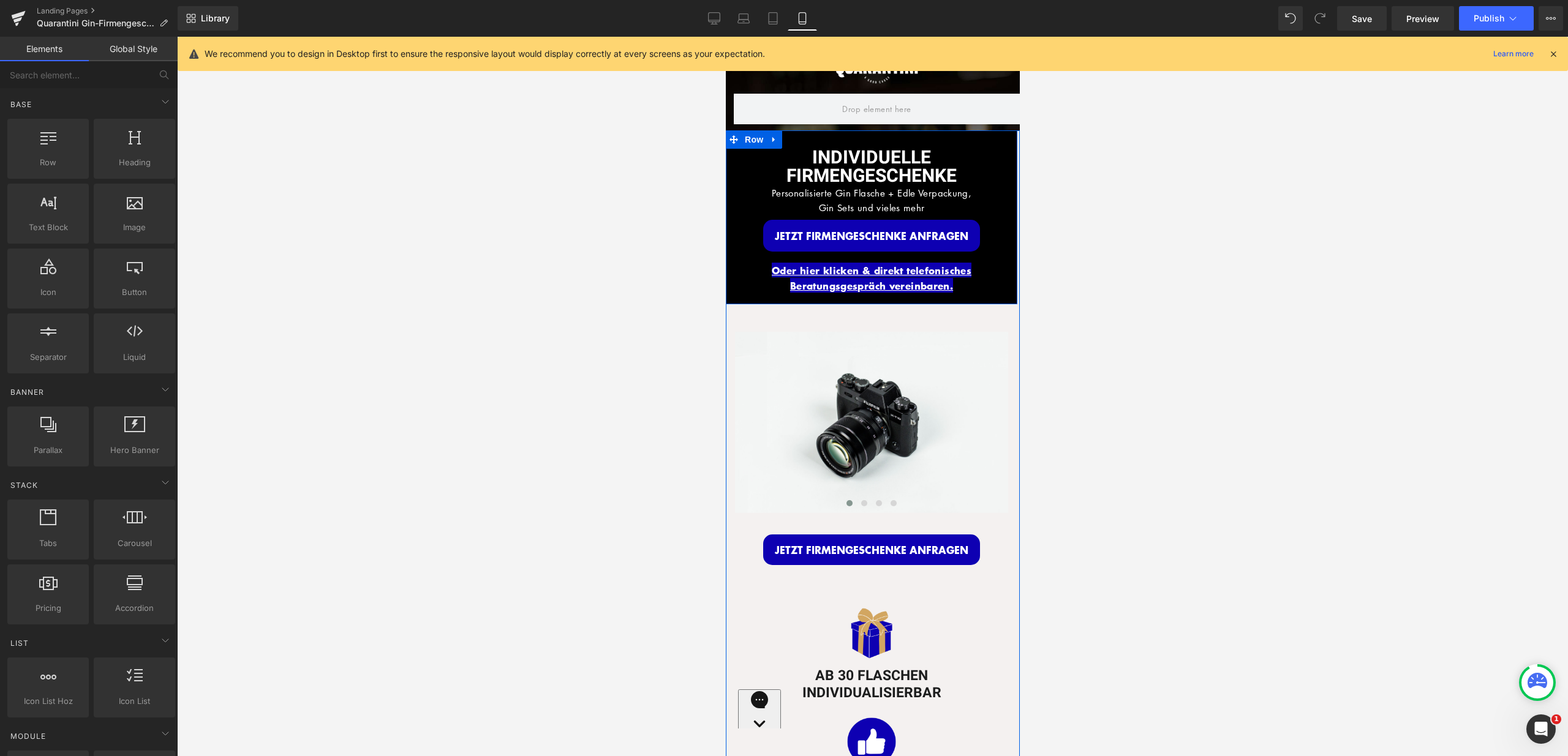
click at [988, 136] on div "INDIVIDUELLE FIRMENGESCHENKE Heading Personalisierte Gin Flasche + Edle Verpack…" at bounding box center [870, 217] width 291 height 174
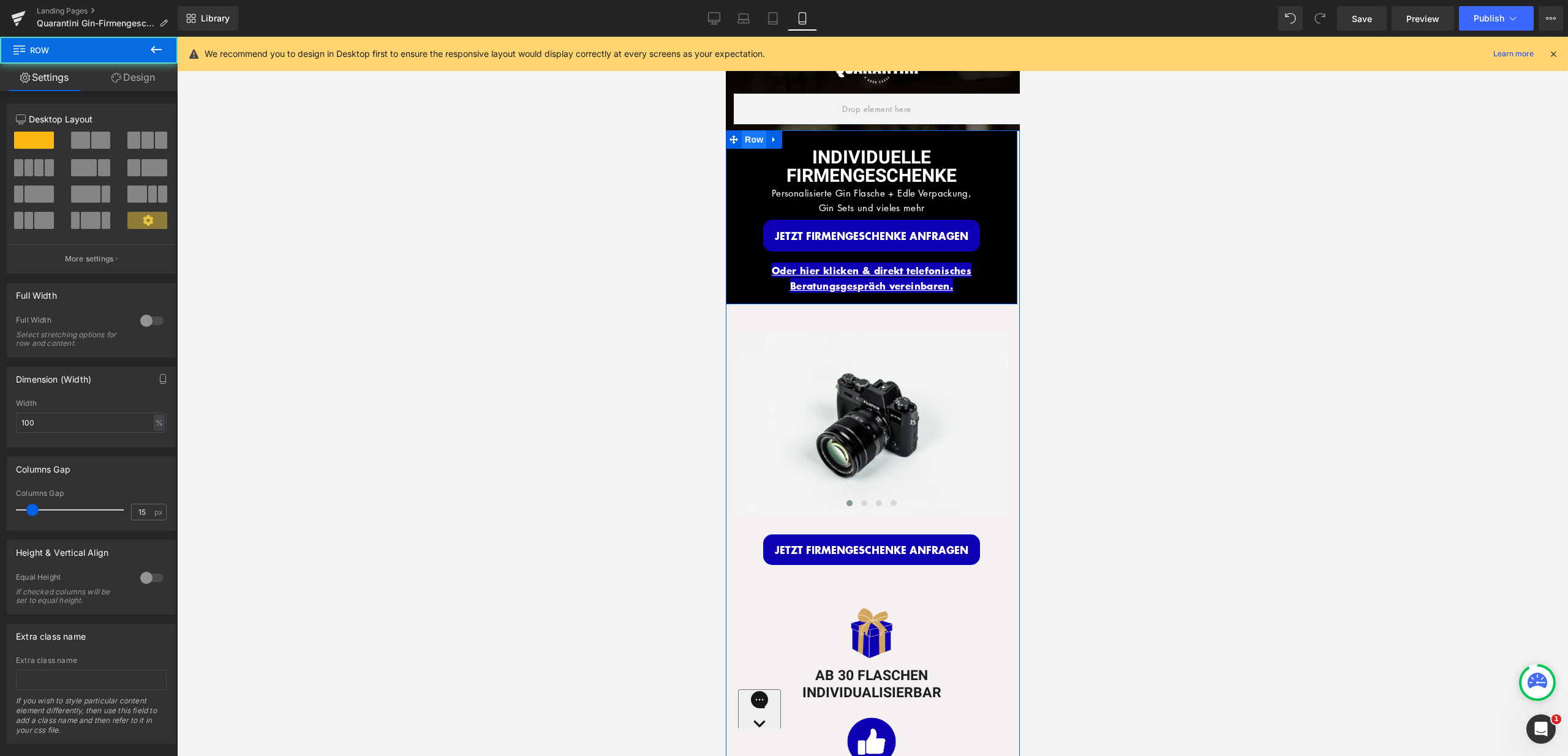
click at [746, 135] on span "Row" at bounding box center [753, 140] width 25 height 18
click at [143, 81] on link "Design" at bounding box center [133, 77] width 89 height 28
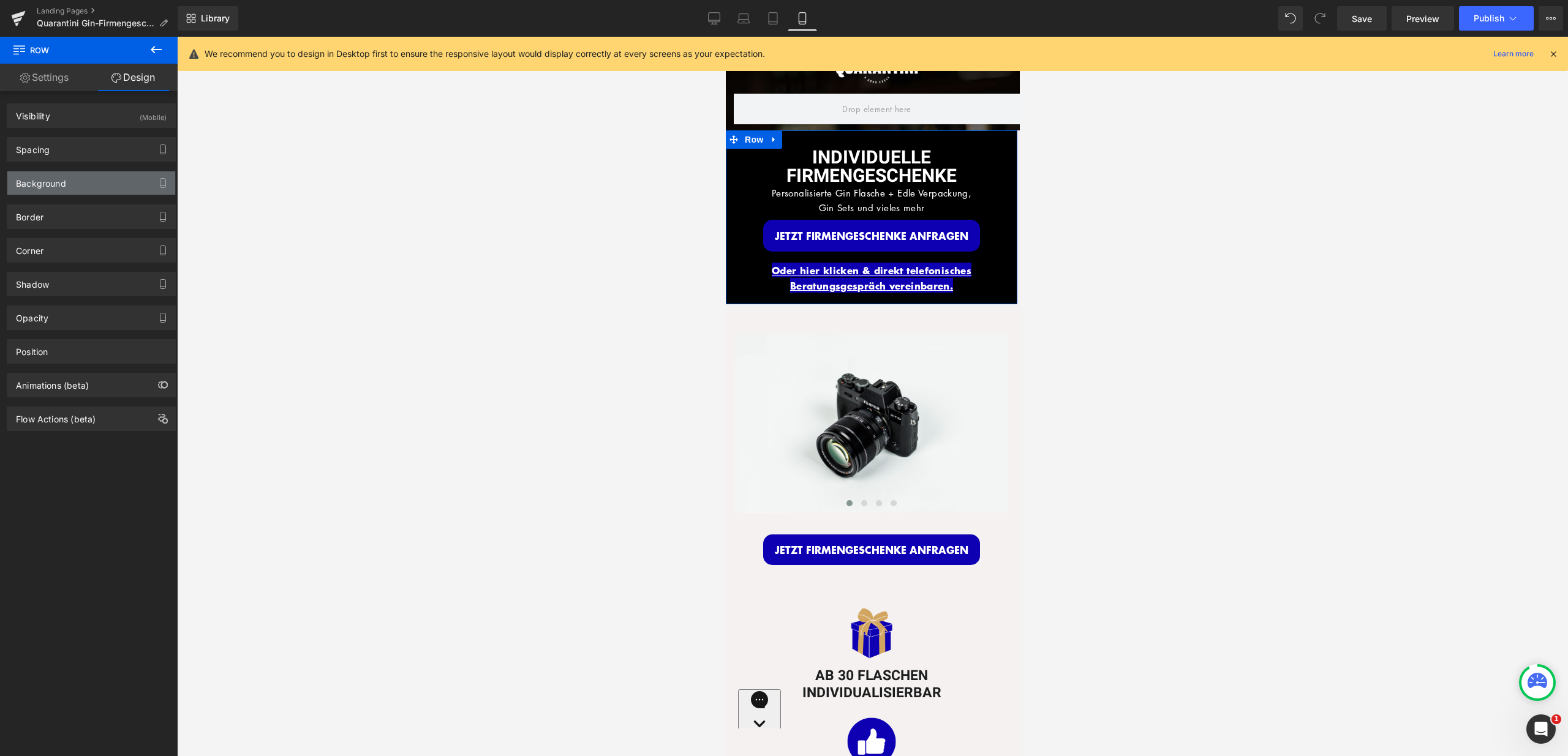
click at [107, 177] on div "Background" at bounding box center [91, 183] width 168 height 23
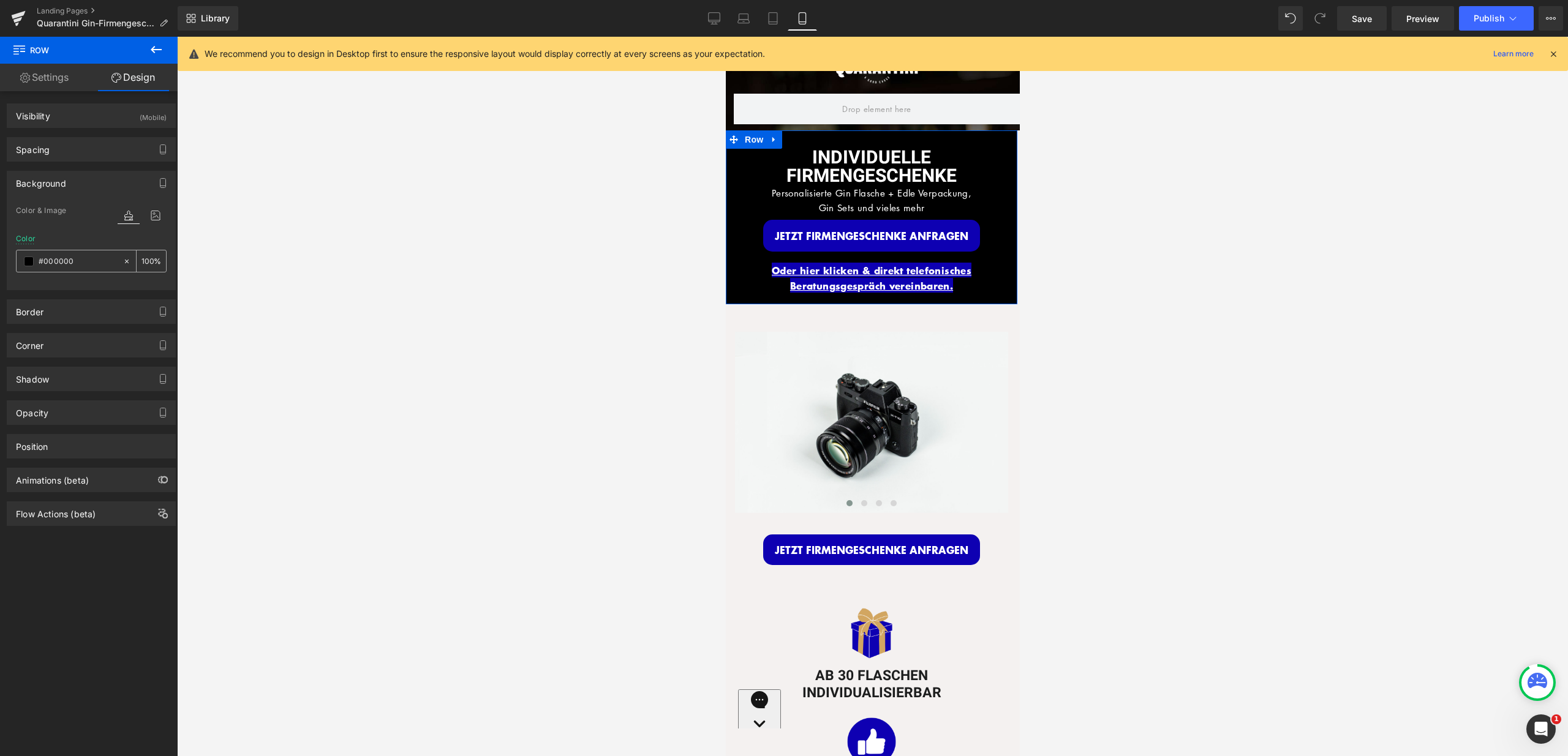
click at [125, 261] on icon at bounding box center [127, 261] width 4 height 4
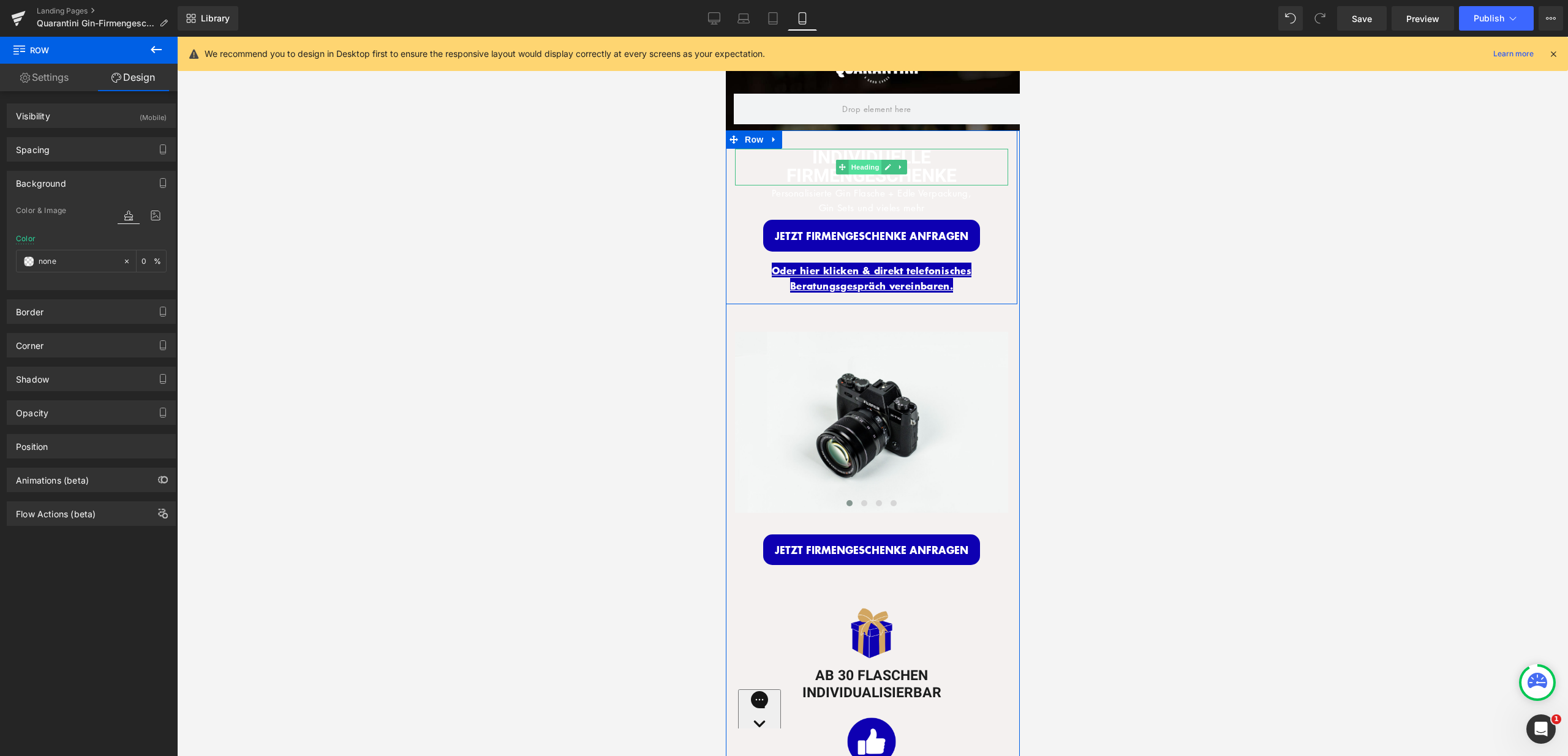
click at [848, 166] on span "Heading" at bounding box center [865, 167] width 33 height 15
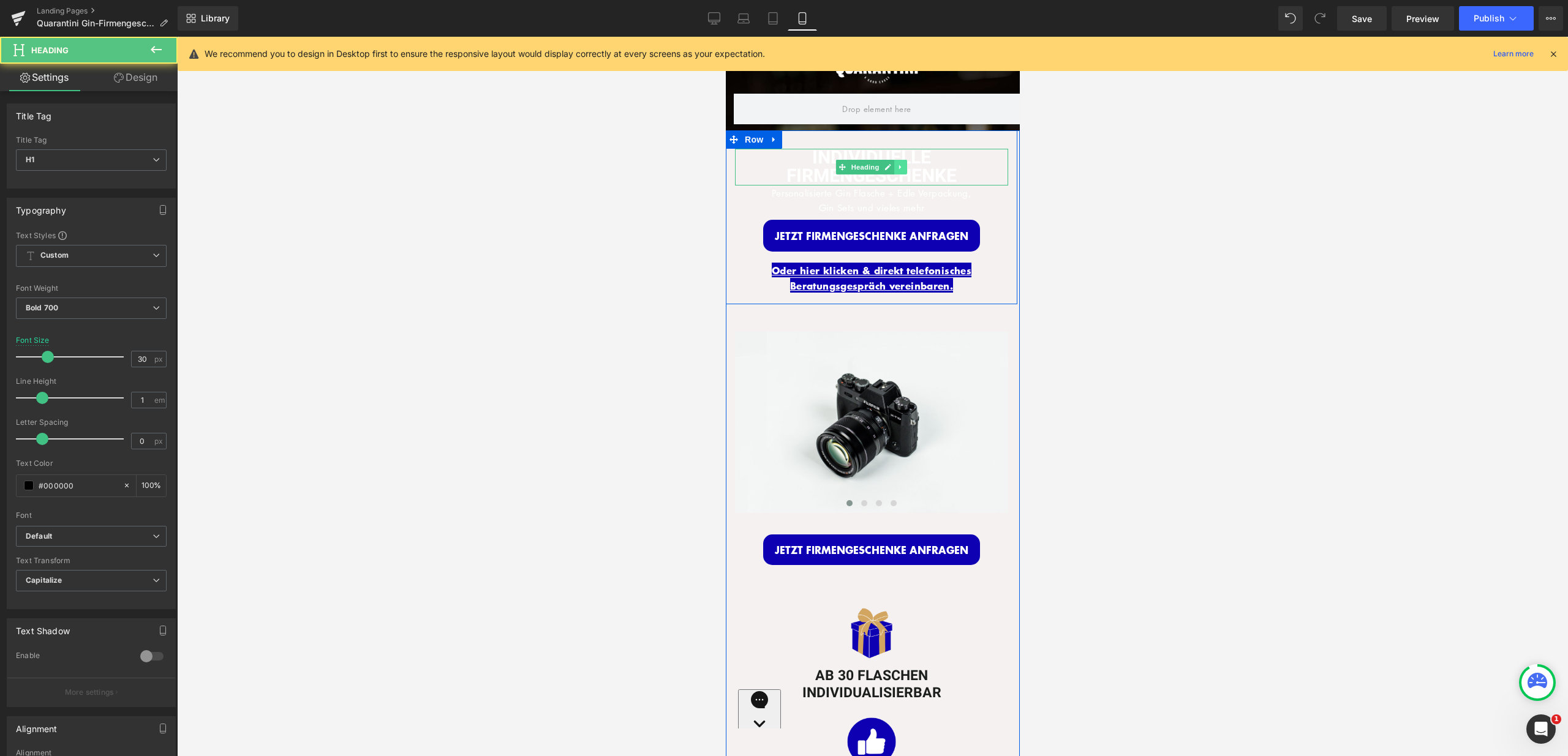
click at [894, 165] on link at bounding box center [900, 167] width 13 height 15
click at [955, 167] on h1 "INDIVIDUELLE FIRMENGESCHENKE" at bounding box center [871, 167] width 273 height 37
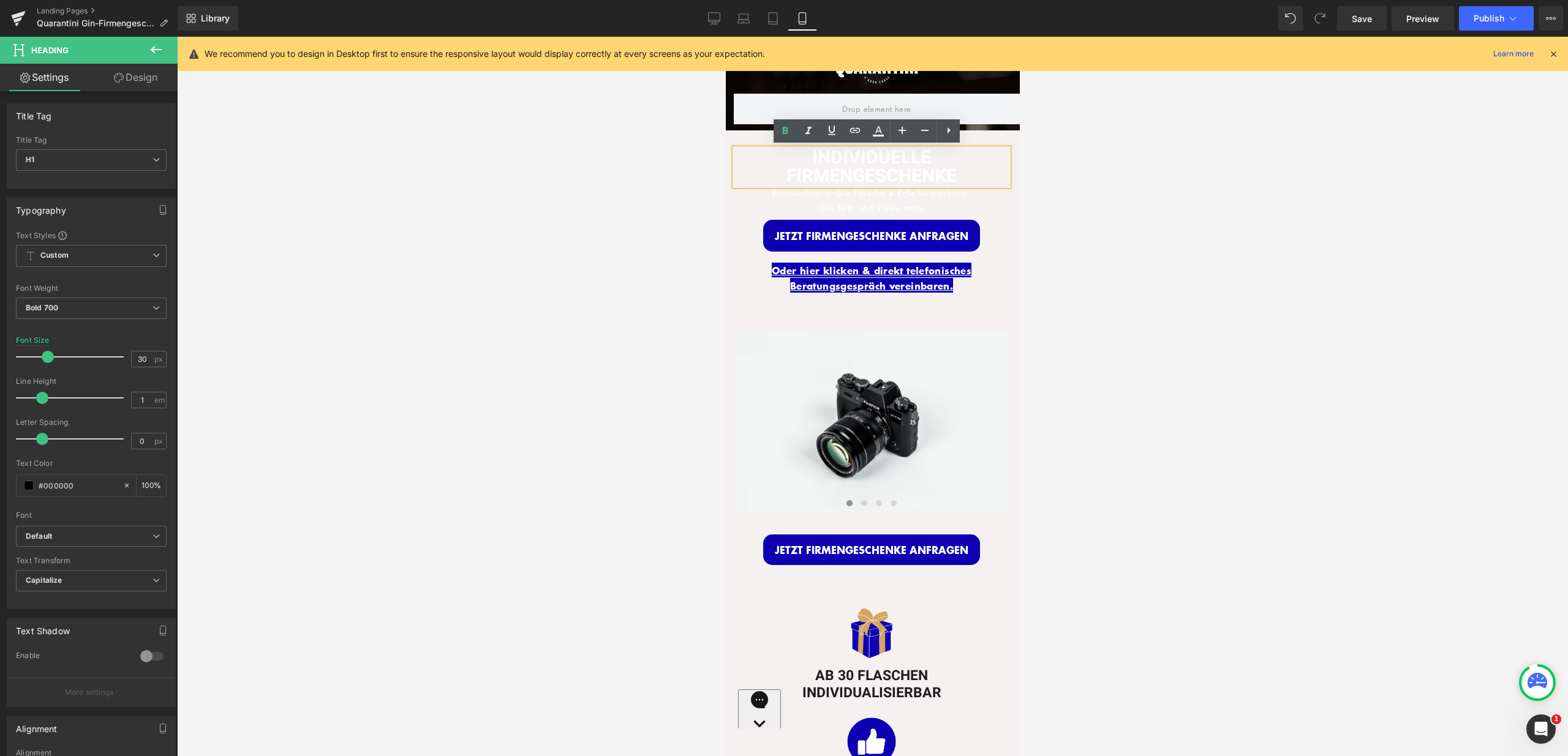
click at [955, 167] on h1 "INDIVIDUELLE FIRMENGESCHENKE" at bounding box center [871, 167] width 273 height 37
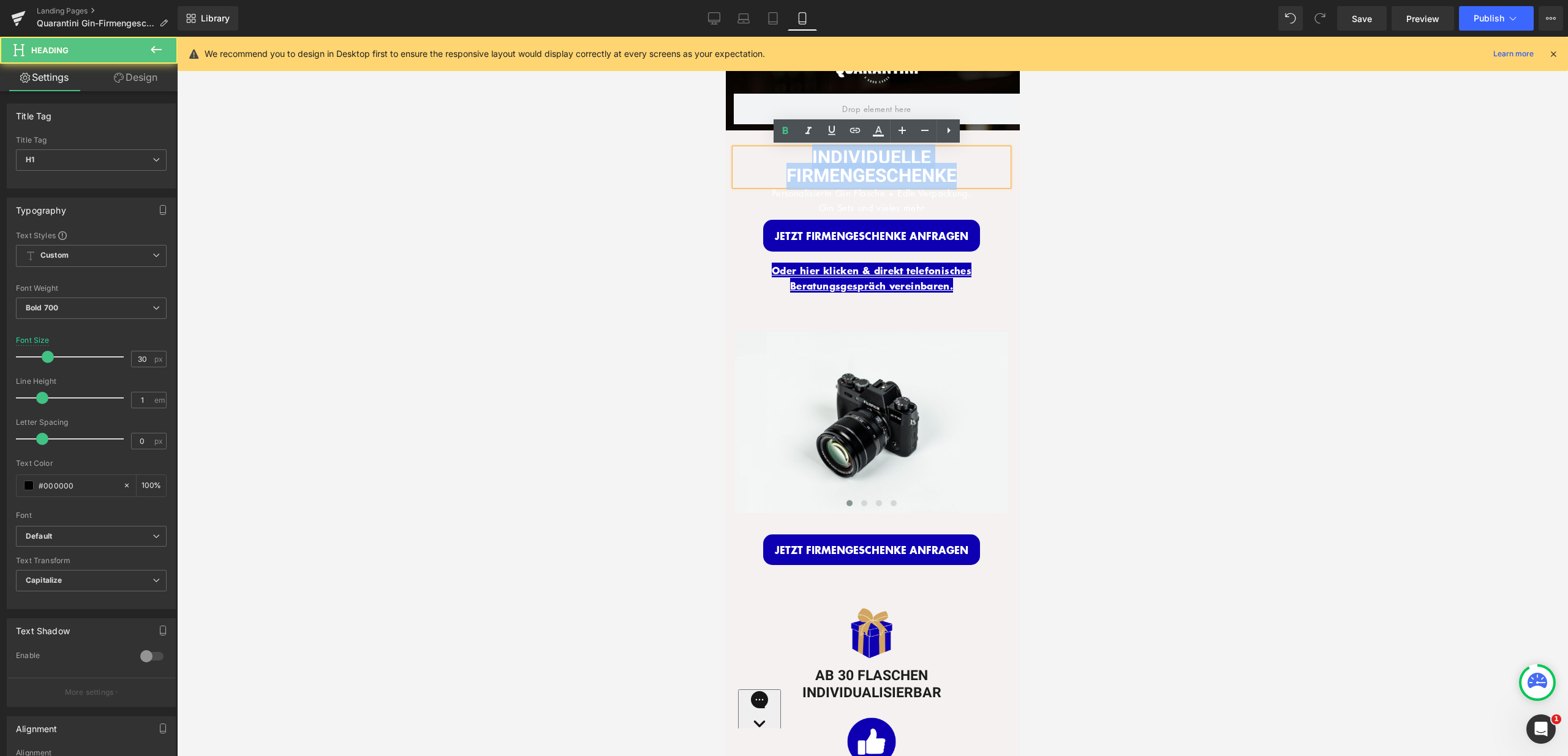
drag, startPoint x: 963, startPoint y: 170, endPoint x: 788, endPoint y: 155, distance: 175.6
click at [787, 155] on h1 "INDIVIDUELLE FIRMENGESCHENKE" at bounding box center [871, 167] width 273 height 37
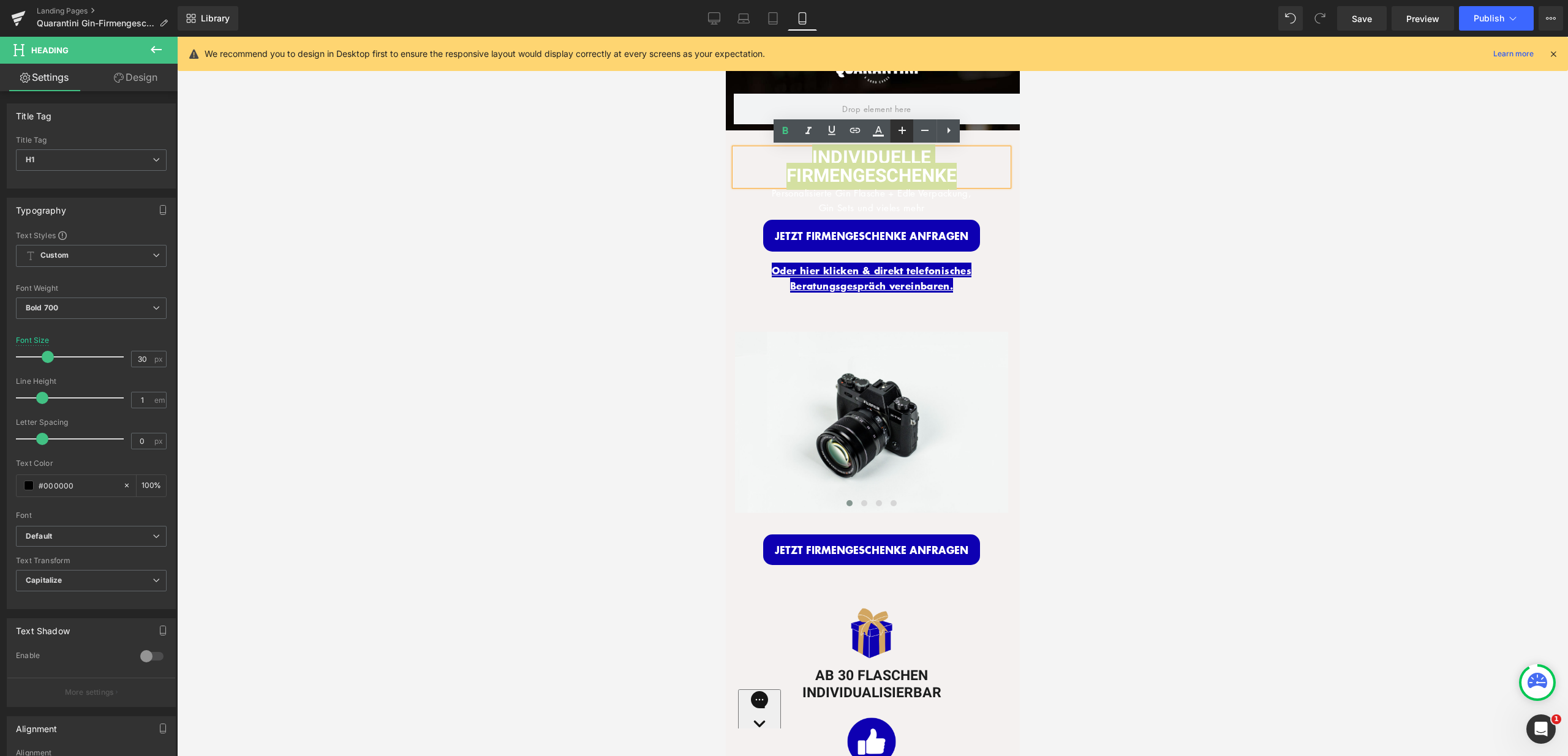
click at [0, 0] on link at bounding box center [0, 0] width 0 height 0
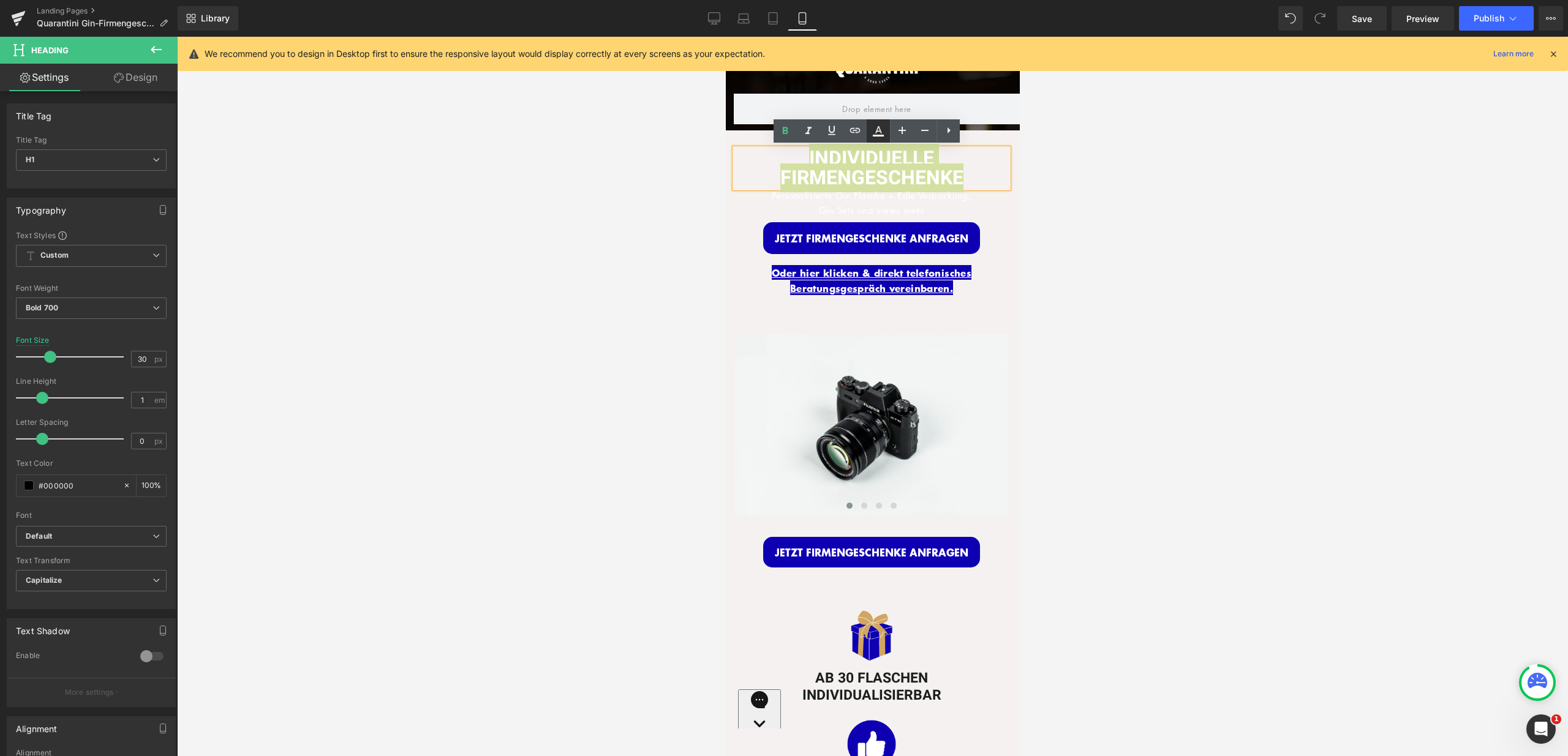
click at [881, 134] on icon at bounding box center [878, 131] width 15 height 15
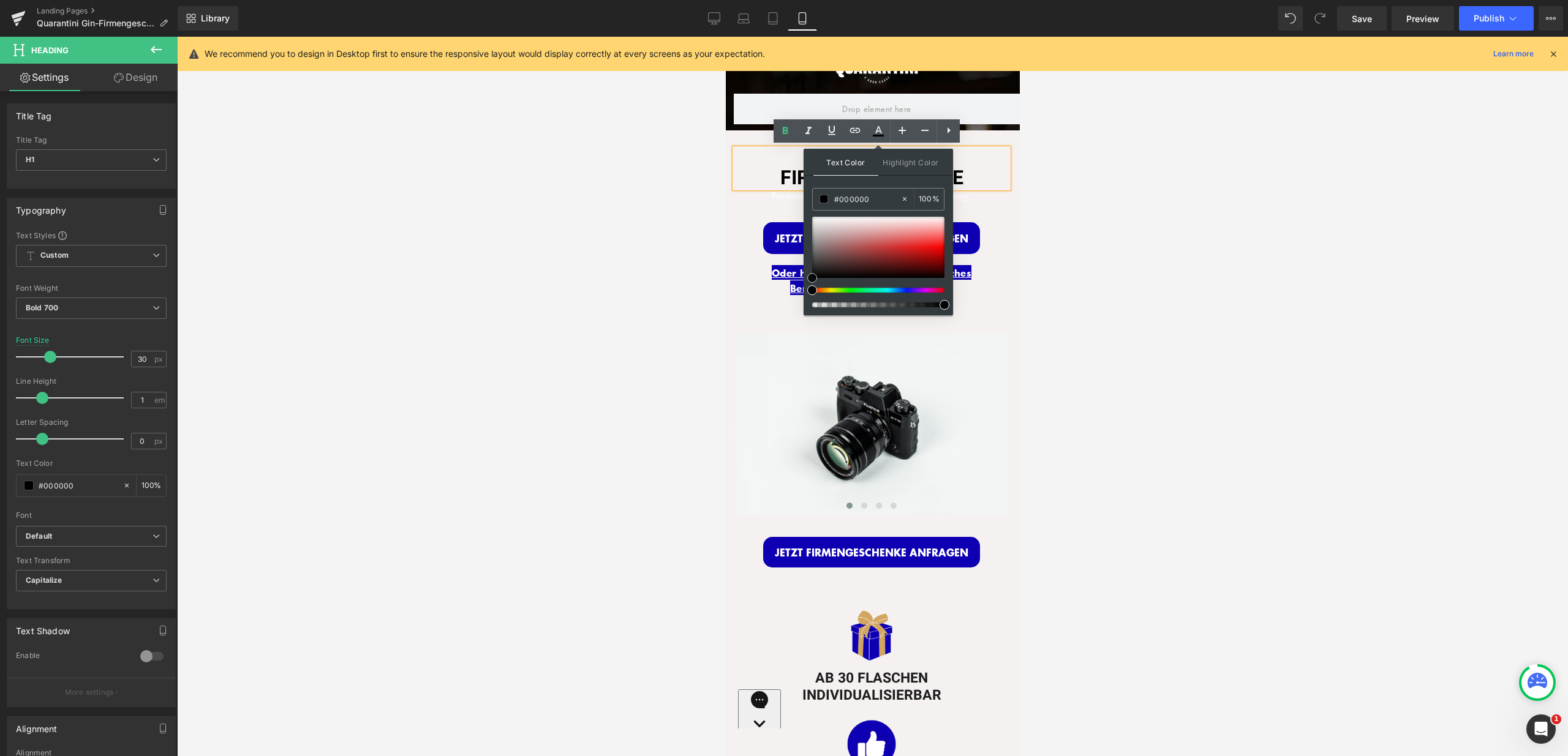
drag, startPoint x: 810, startPoint y: 217, endPoint x: 807, endPoint y: 295, distance: 78.1
click at [0, 0] on div "Text Color Highlight Color #333333 #ffffff 100 % transparent 0 %" at bounding box center [0, 0] width 0 height 0
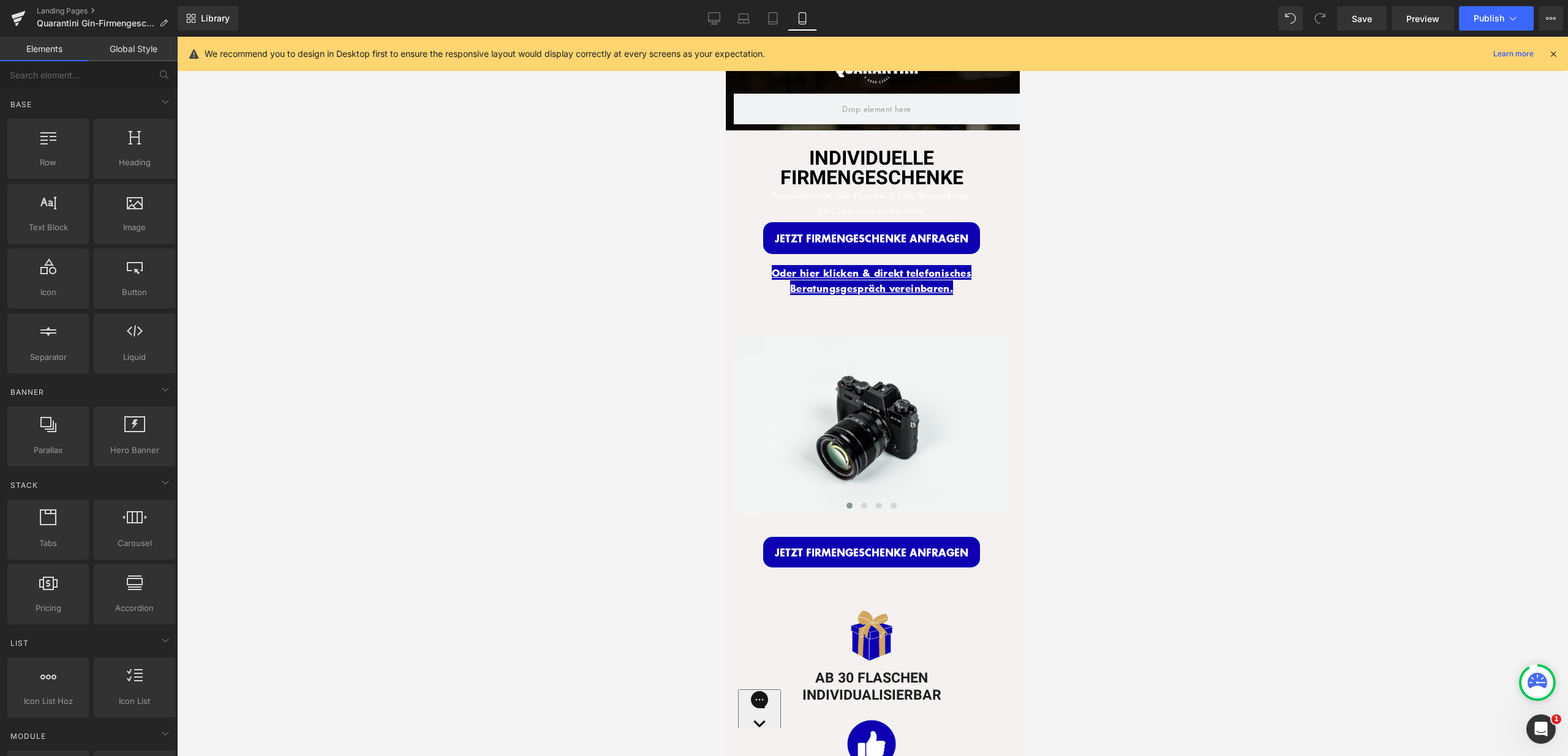
click at [673, 246] on div at bounding box center [872, 396] width 1391 height 720
click at [788, 198] on font "Personalisierte Gin Flasche + Edle Verpackung, Gin Sets und vieles mehr" at bounding box center [871, 203] width 200 height 27
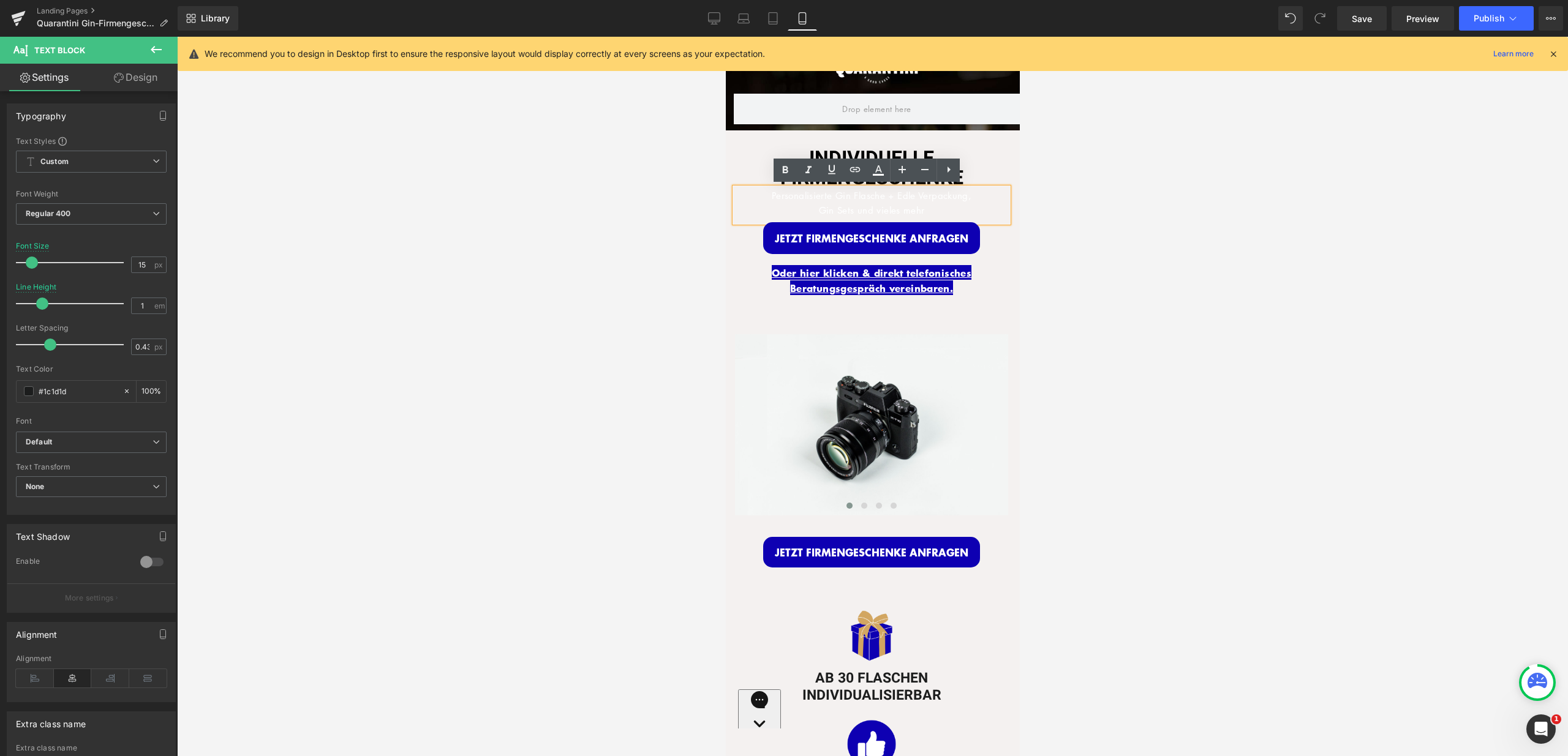
drag, startPoint x: 751, startPoint y: 196, endPoint x: 996, endPoint y: 226, distance: 246.8
click at [996, 226] on div "INDIVIDUELLE FIRMENGESCHENKE Heading Personalisierte Gin Flasche + Edle Verpack…" at bounding box center [870, 225] width 291 height 152
click at [0, 0] on icon at bounding box center [0, 0] width 0 height 0
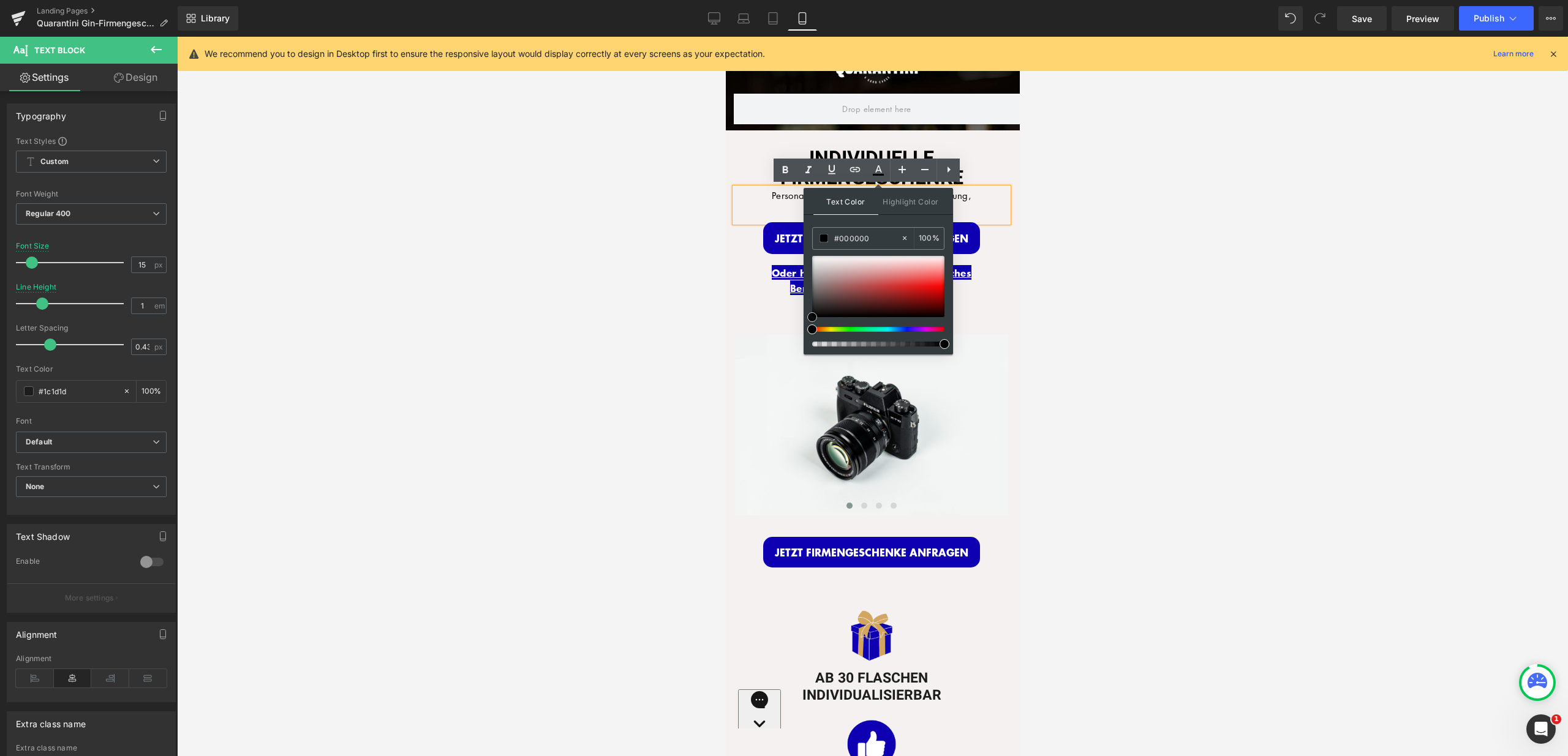
drag, startPoint x: 814, startPoint y: 257, endPoint x: 809, endPoint y: 333, distance: 76.2
click at [812, 332] on div at bounding box center [878, 301] width 132 height 90
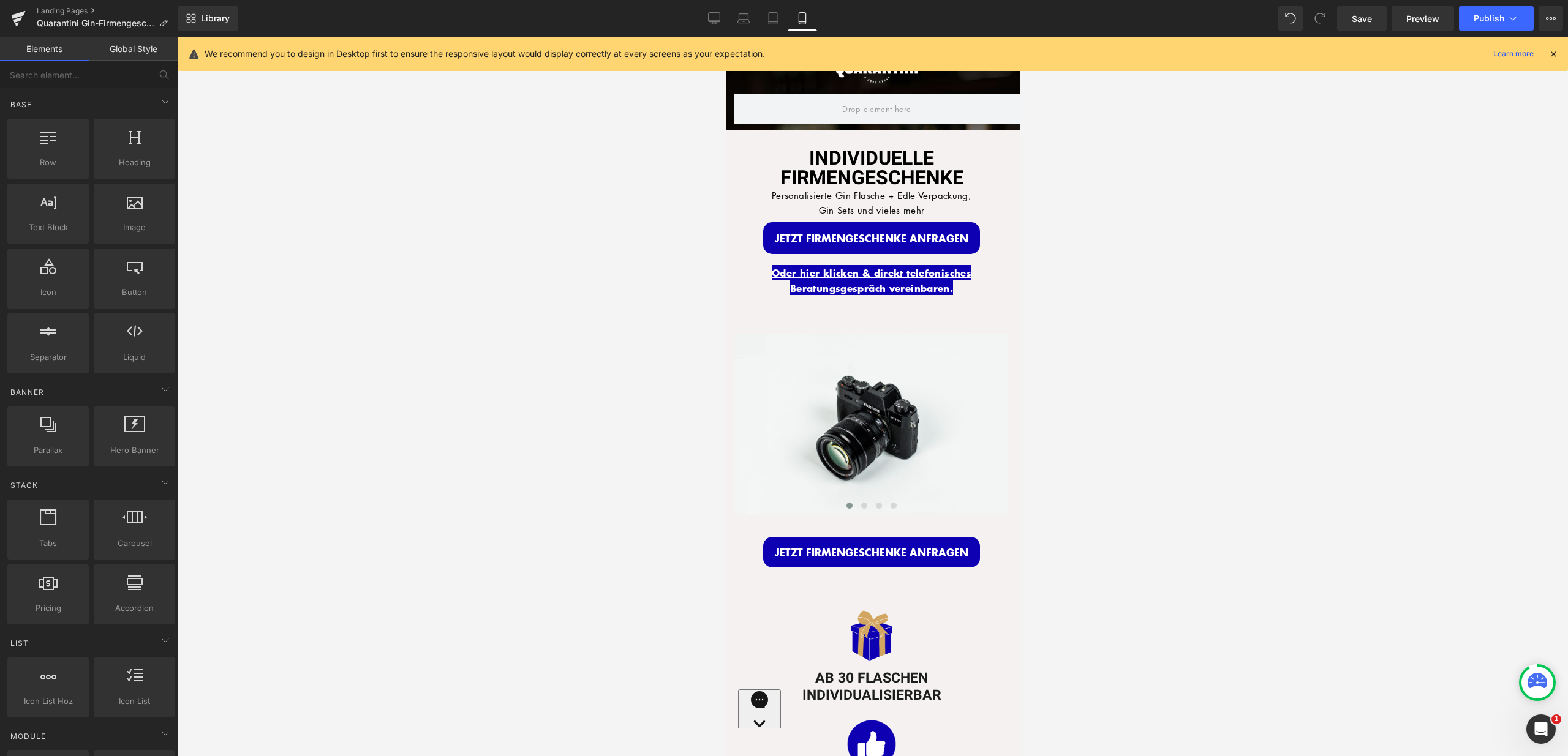
click at [679, 284] on div at bounding box center [872, 396] width 1391 height 720
click at [1039, 284] on div at bounding box center [872, 396] width 1391 height 720
click at [1085, 263] on div at bounding box center [872, 396] width 1391 height 720
click at [902, 141] on div "INDIVIDUELLE FIRMENGESCHENKE Heading Personalisierte Gin Flasche + Edle Verpack…" at bounding box center [870, 219] width 291 height 176
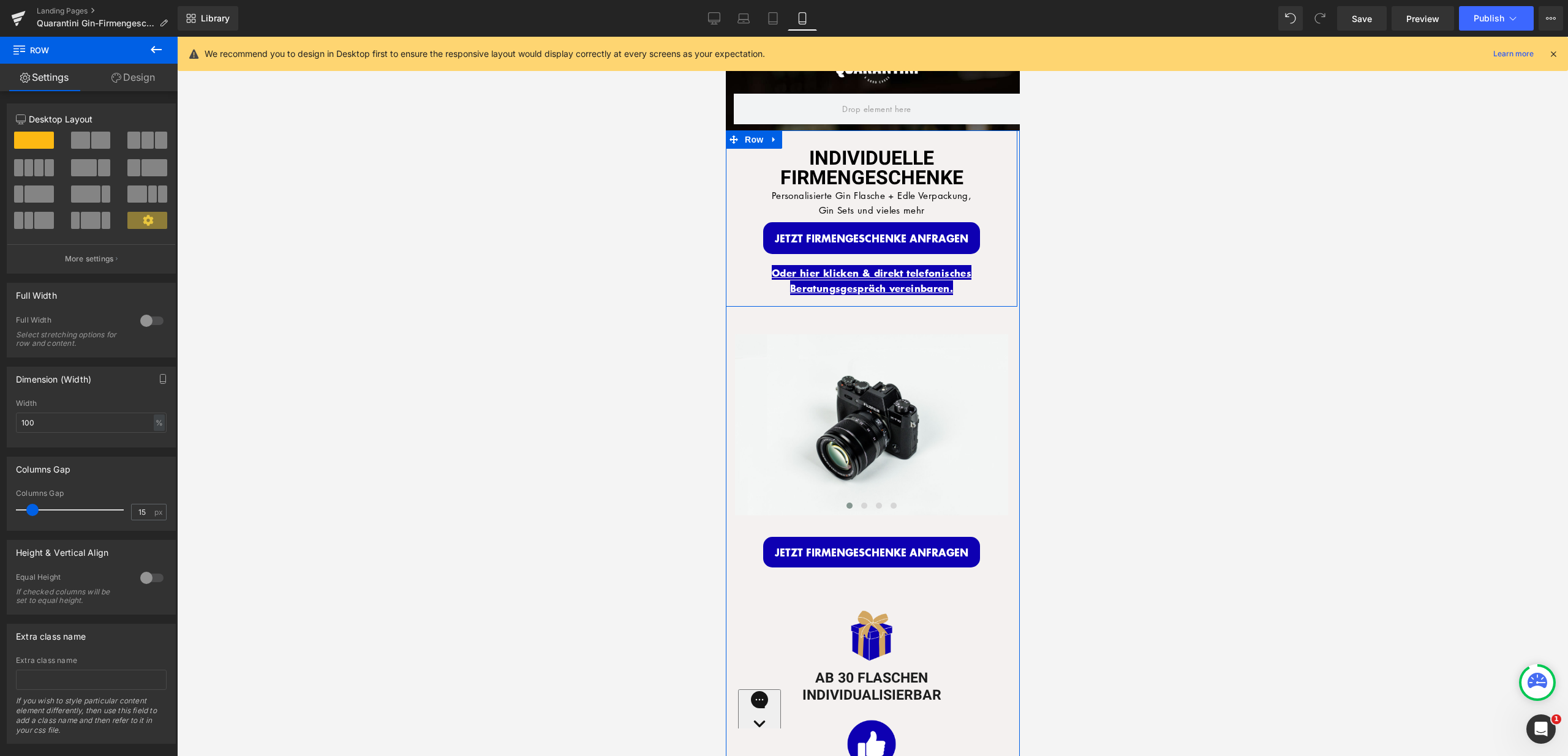
click at [935, 136] on div "INDIVIDUELLE FIRMENGESCHENKE Heading Personalisierte Gin Flasche + Edle Verpack…" at bounding box center [870, 219] width 291 height 176
click at [148, 70] on link "Design" at bounding box center [133, 77] width 89 height 28
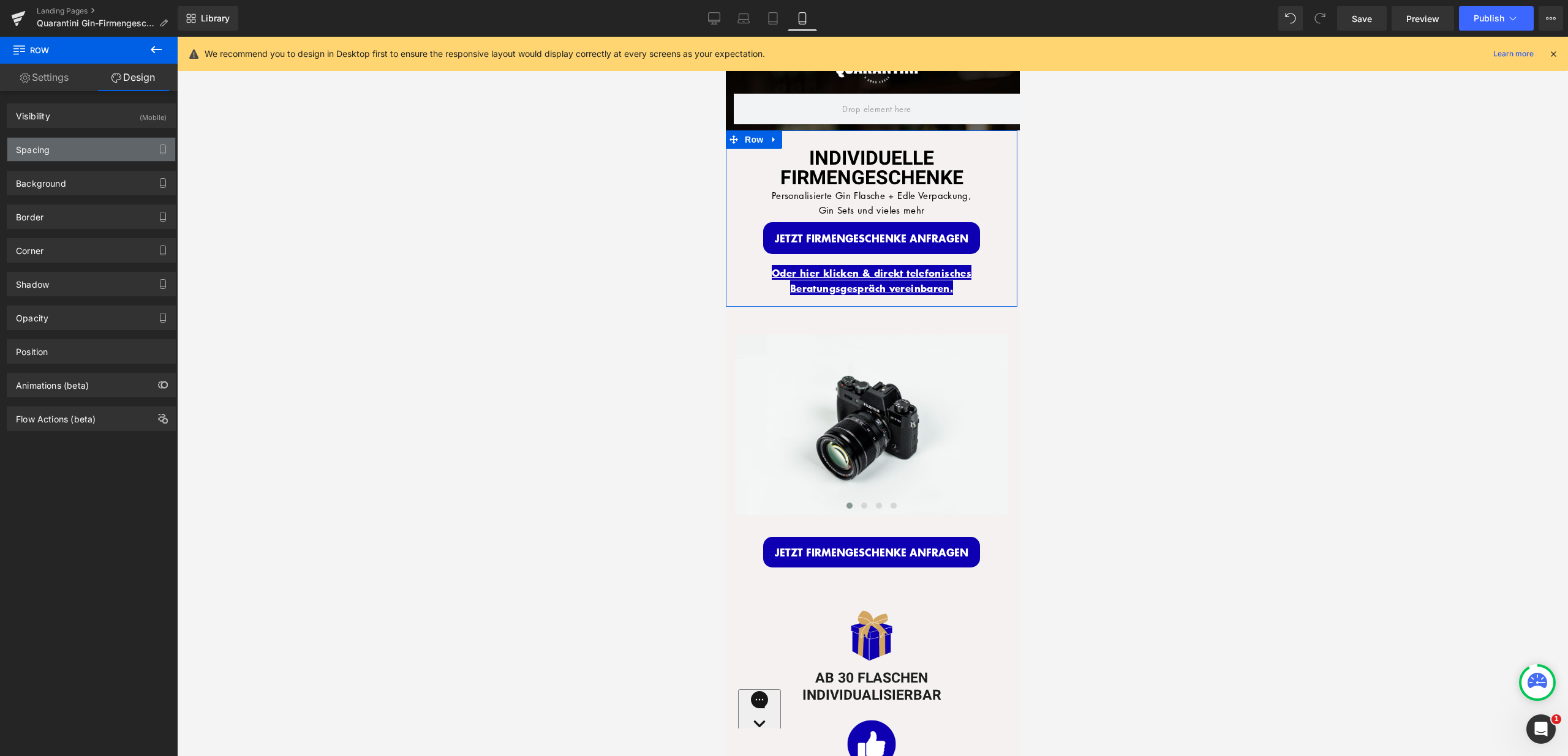
click at [103, 147] on div "Spacing" at bounding box center [91, 150] width 168 height 23
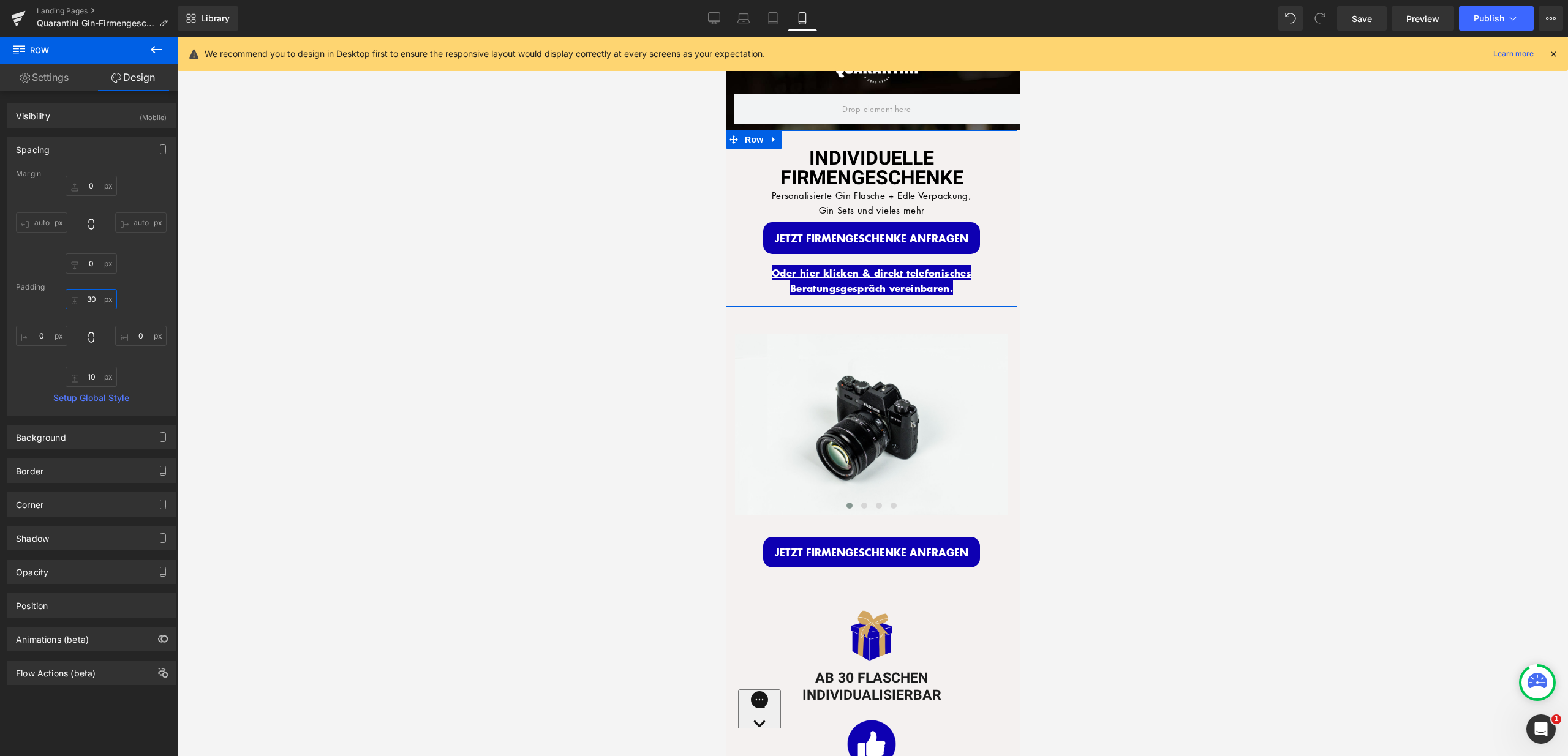
click at [88, 296] on input "30" at bounding box center [91, 299] width 52 height 20
click at [90, 297] on input "30" at bounding box center [91, 299] width 52 height 20
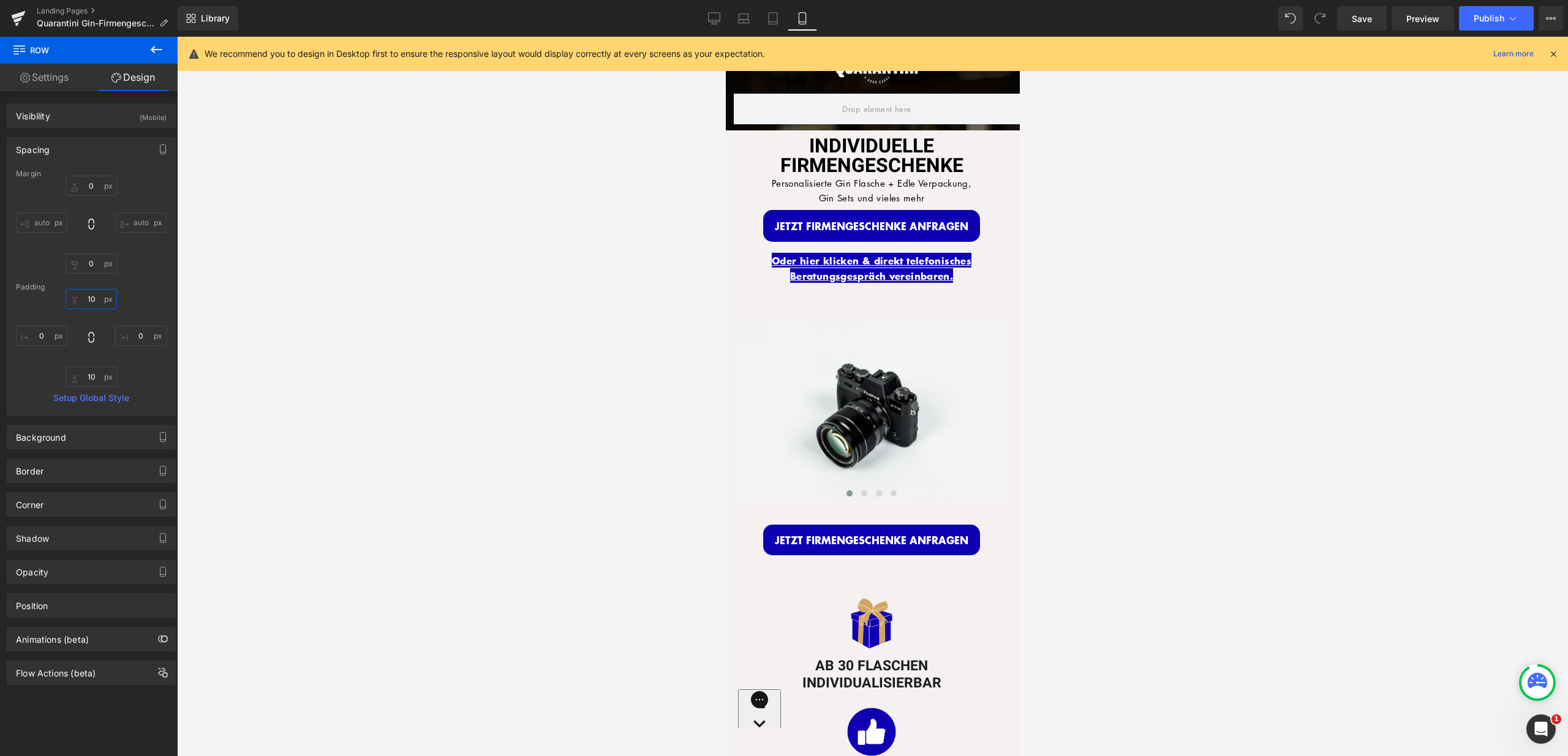
type input "10"
click at [1131, 271] on div at bounding box center [872, 396] width 1391 height 720
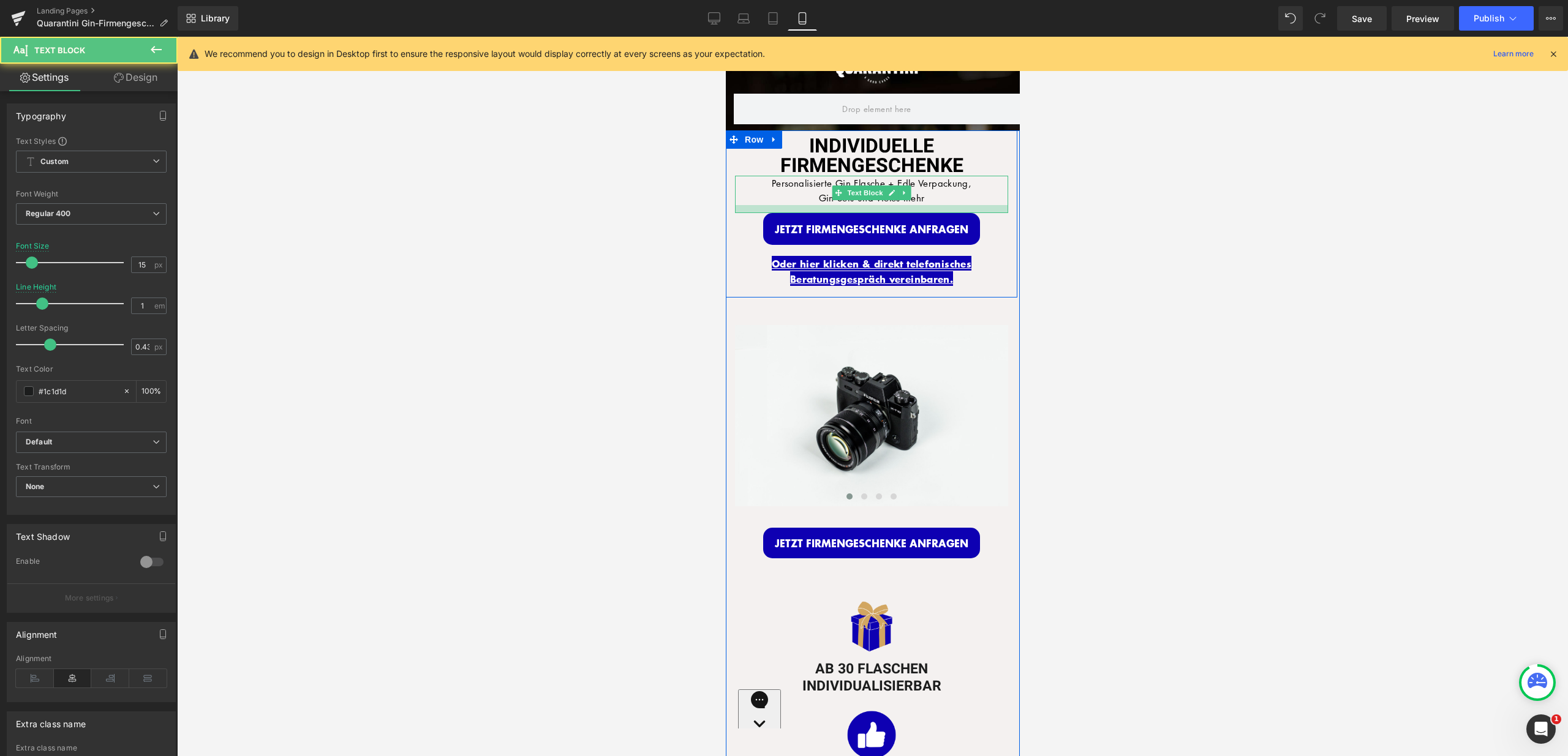
click at [996, 211] on div at bounding box center [871, 209] width 273 height 8
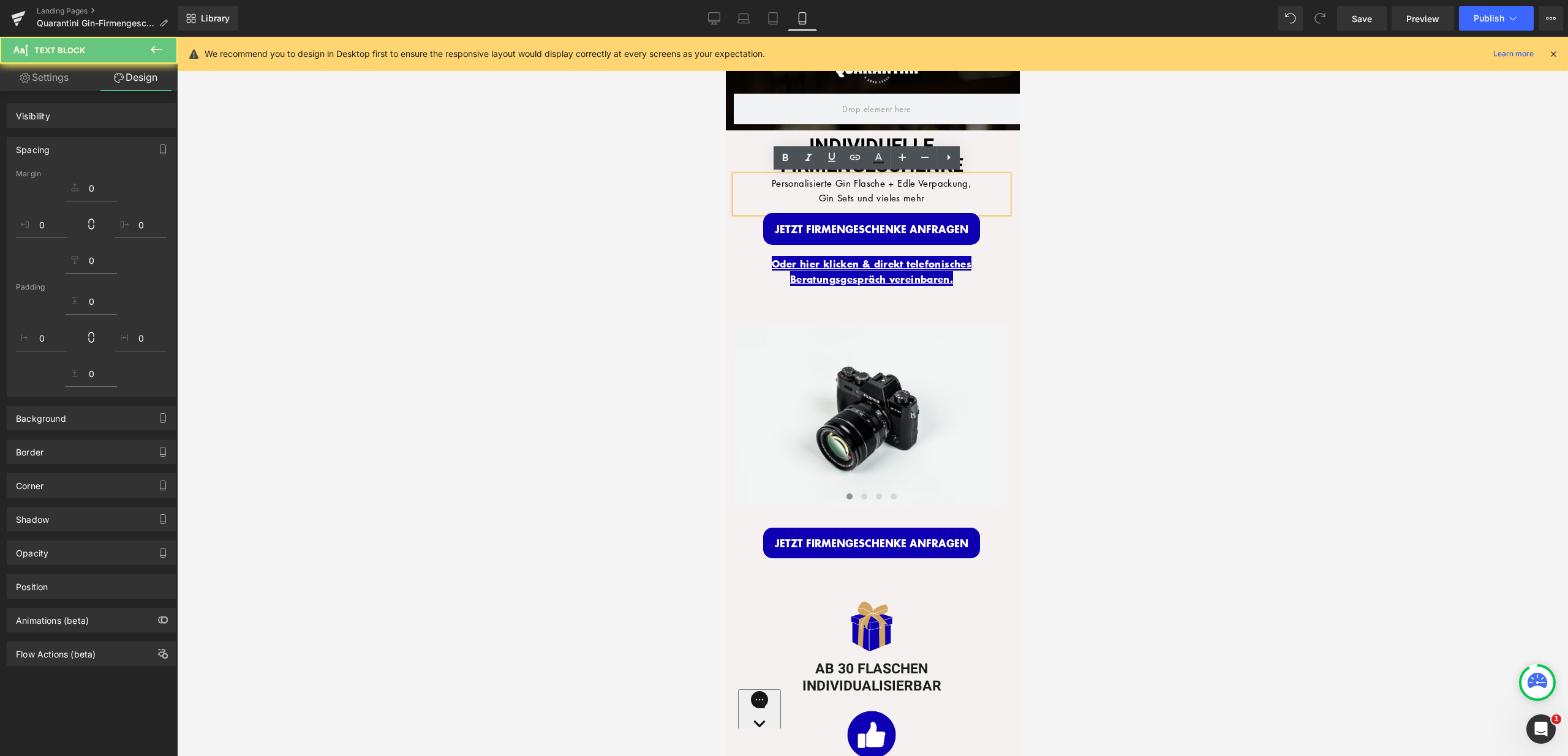
click at [1078, 211] on div at bounding box center [872, 396] width 1391 height 720
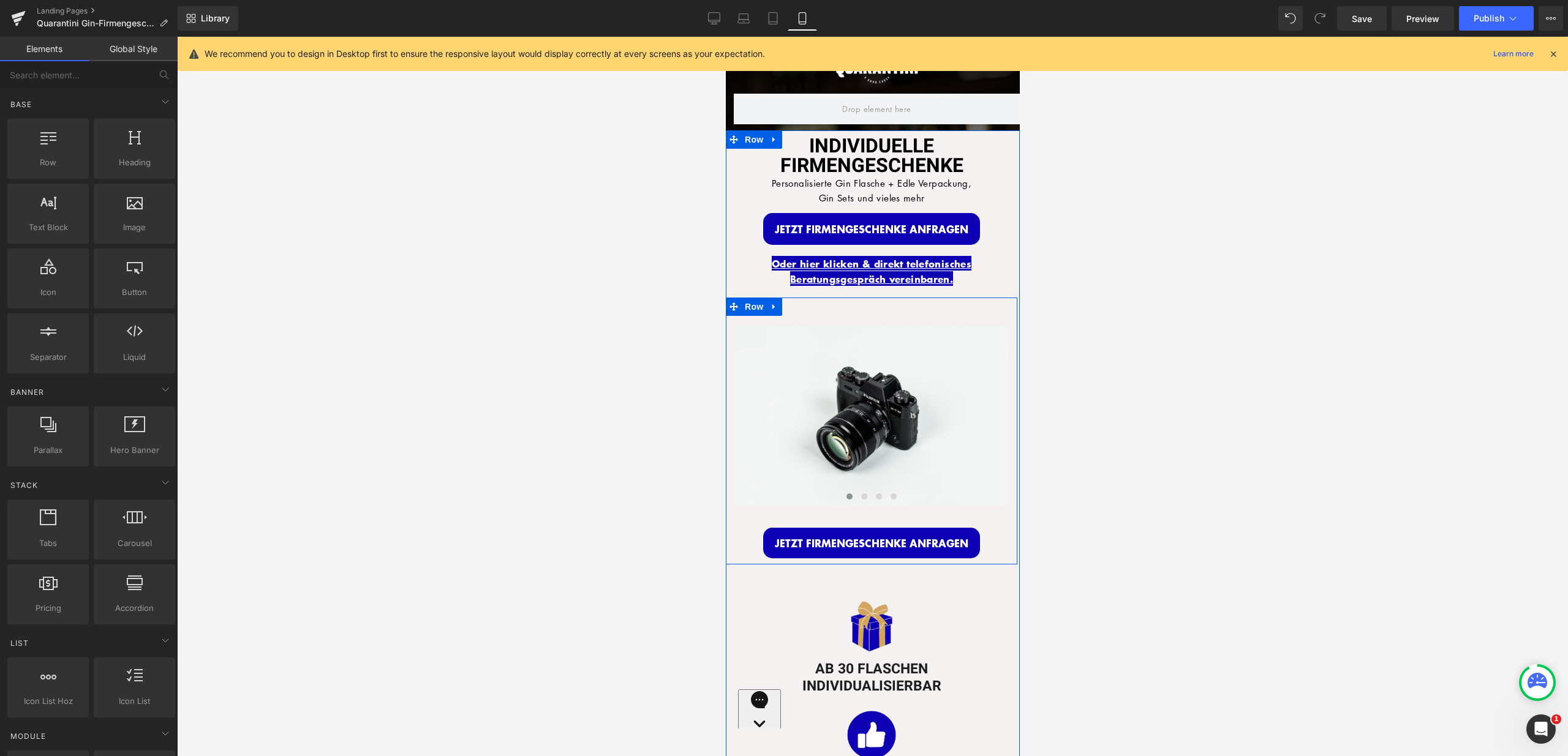
click at [923, 301] on div "Image Image Image Image ‹ › Carousel 35px JETZT FIRMENGESCHENKE ANFRAGEN Button…" at bounding box center [870, 431] width 291 height 267
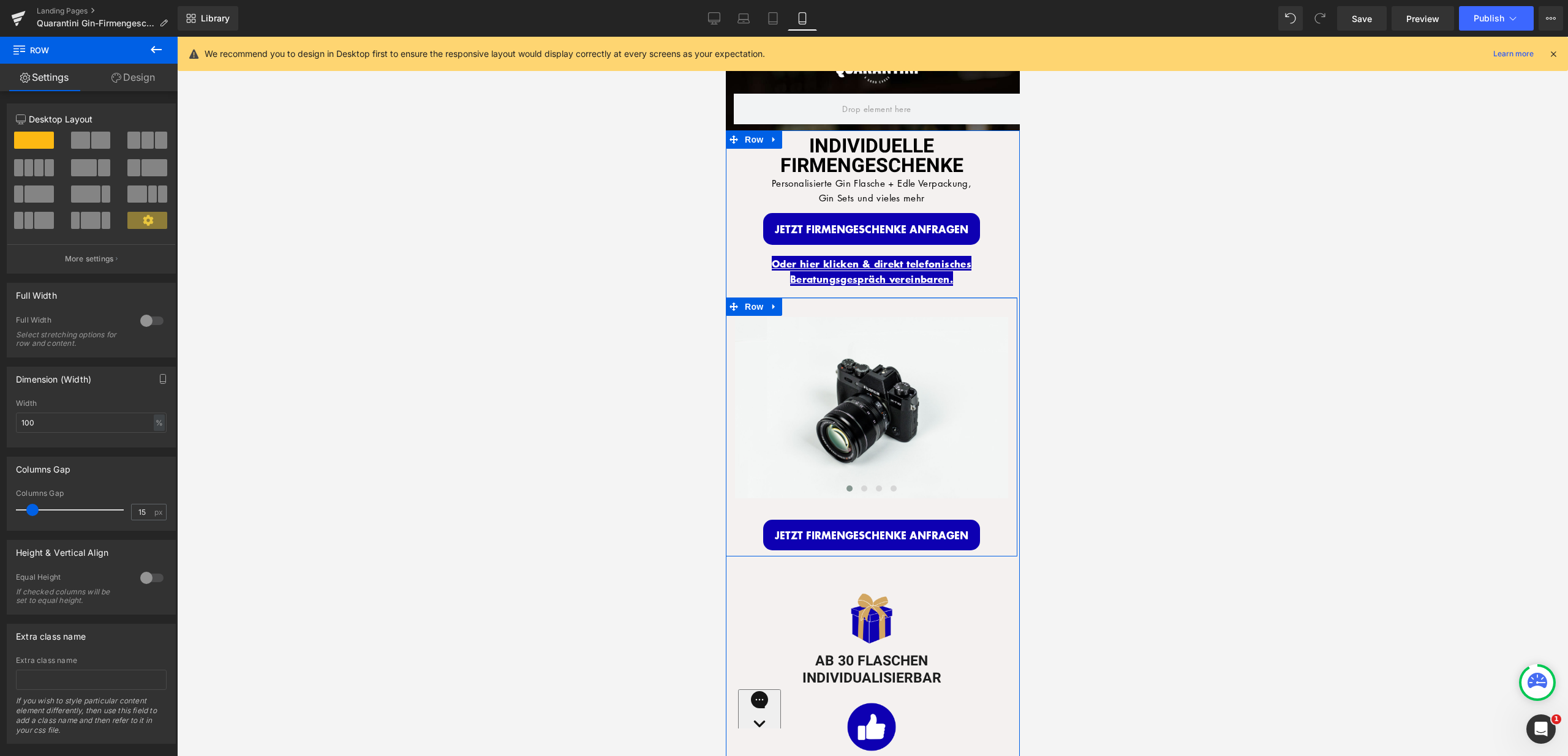
drag, startPoint x: 932, startPoint y: 296, endPoint x: 1005, endPoint y: 278, distance: 75.2
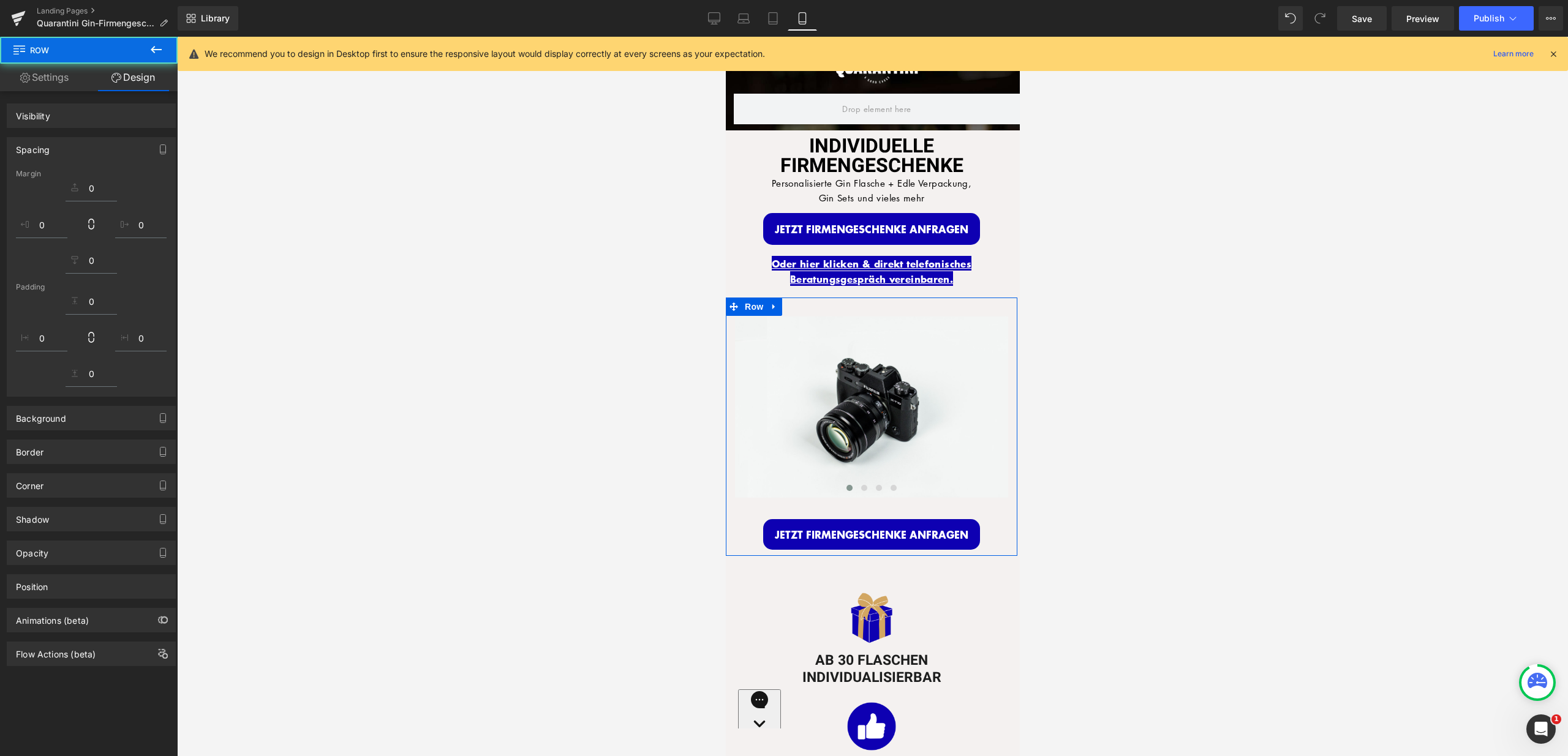
click at [1093, 277] on div at bounding box center [872, 396] width 1391 height 720
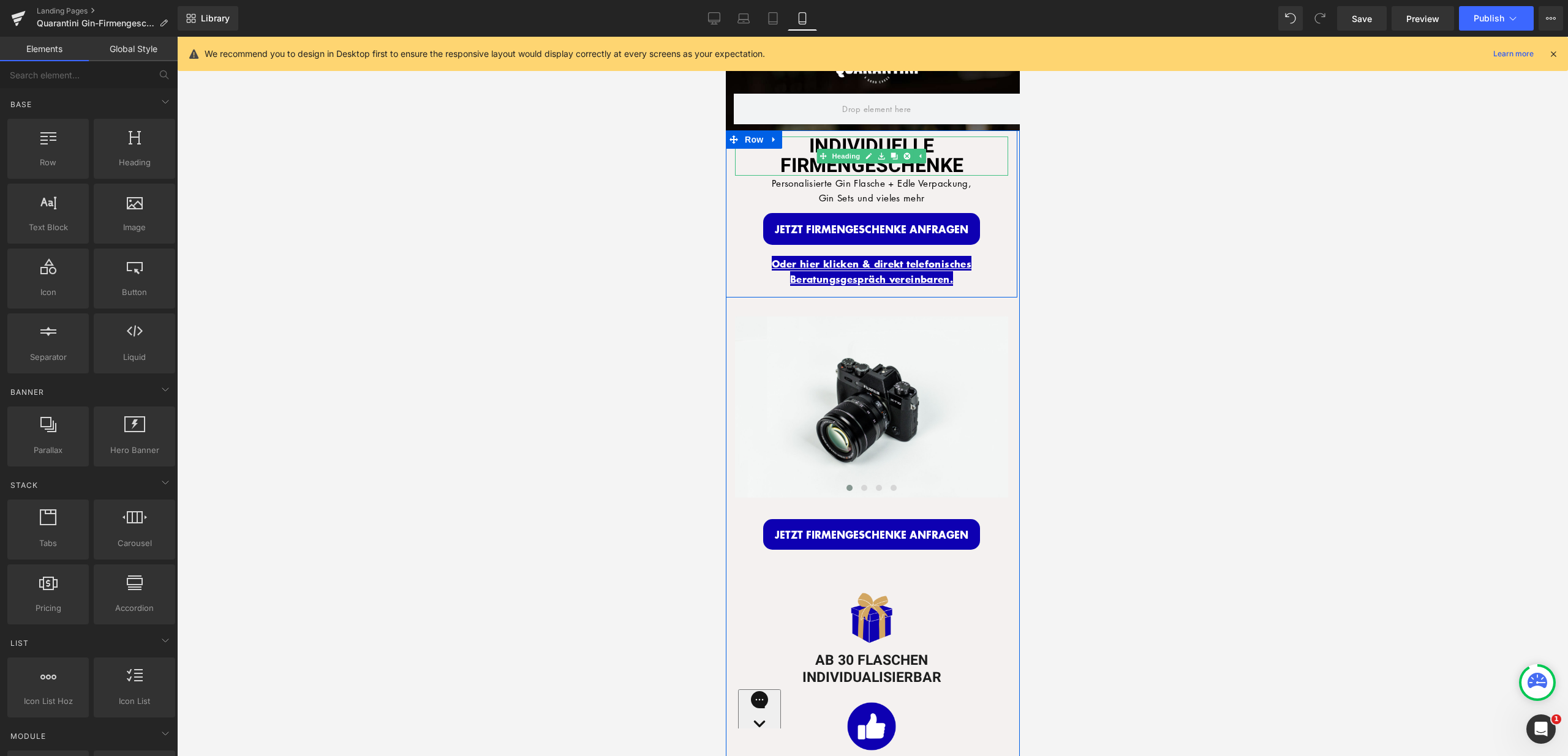
click at [993, 143] on h1 "INDIVIDUELLE FIRMENGESCHENKE" at bounding box center [871, 156] width 273 height 39
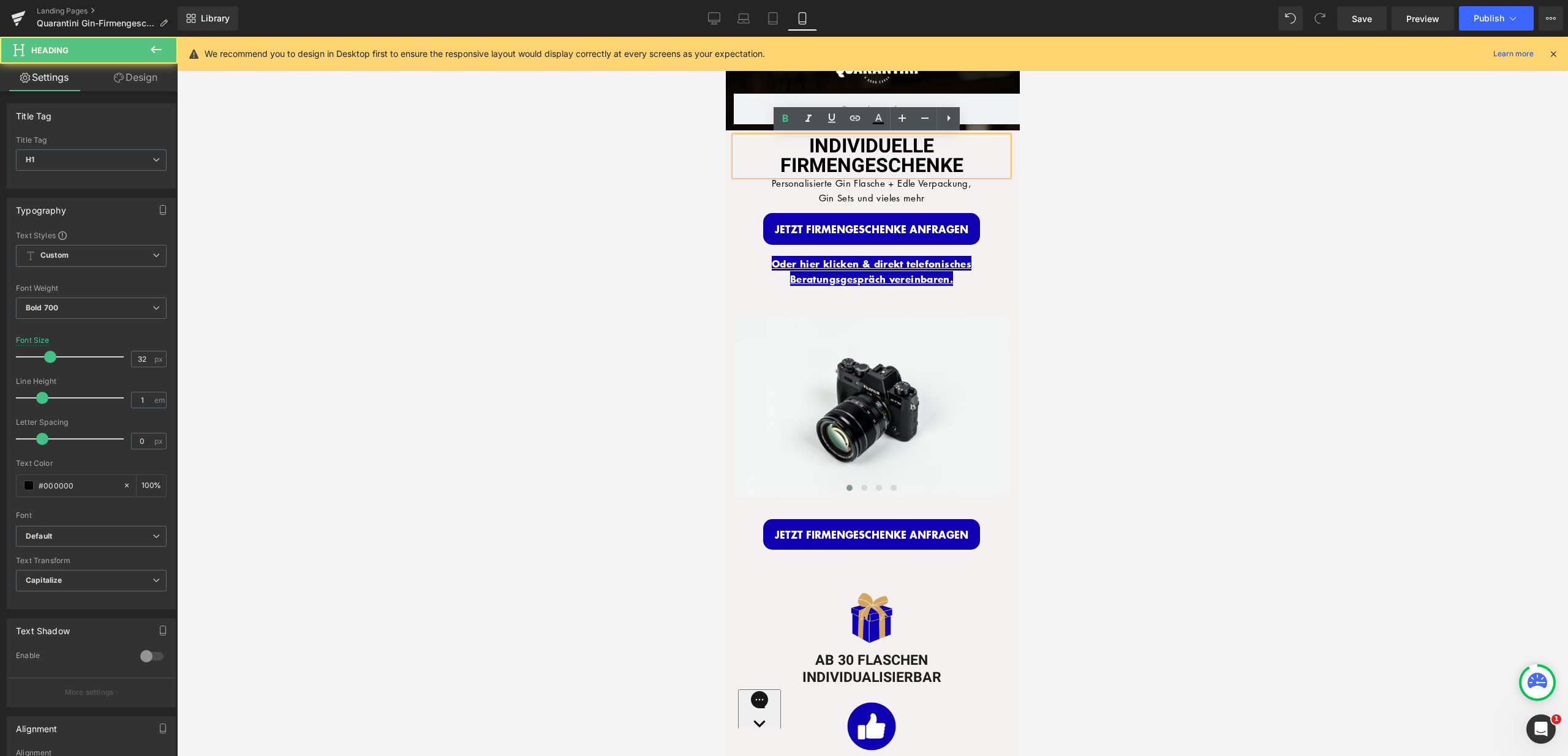
click at [1003, 185] on div "INDIVIDUELLE FIRMENGESCHENKE Heading Personalisierte Gin Flasche + Edle Verpack…" at bounding box center [870, 214] width 291 height 155
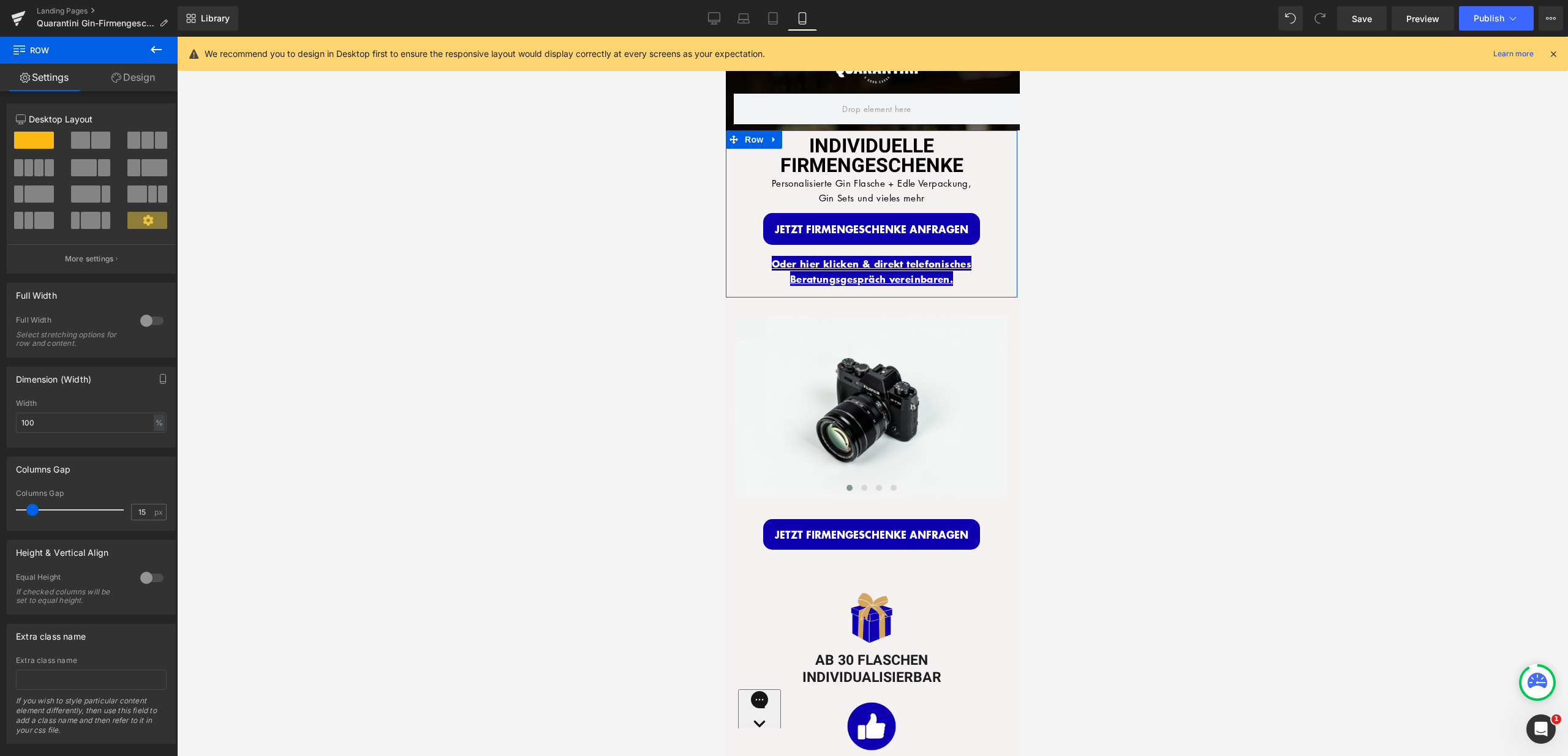
click at [139, 77] on link "Design" at bounding box center [133, 77] width 89 height 28
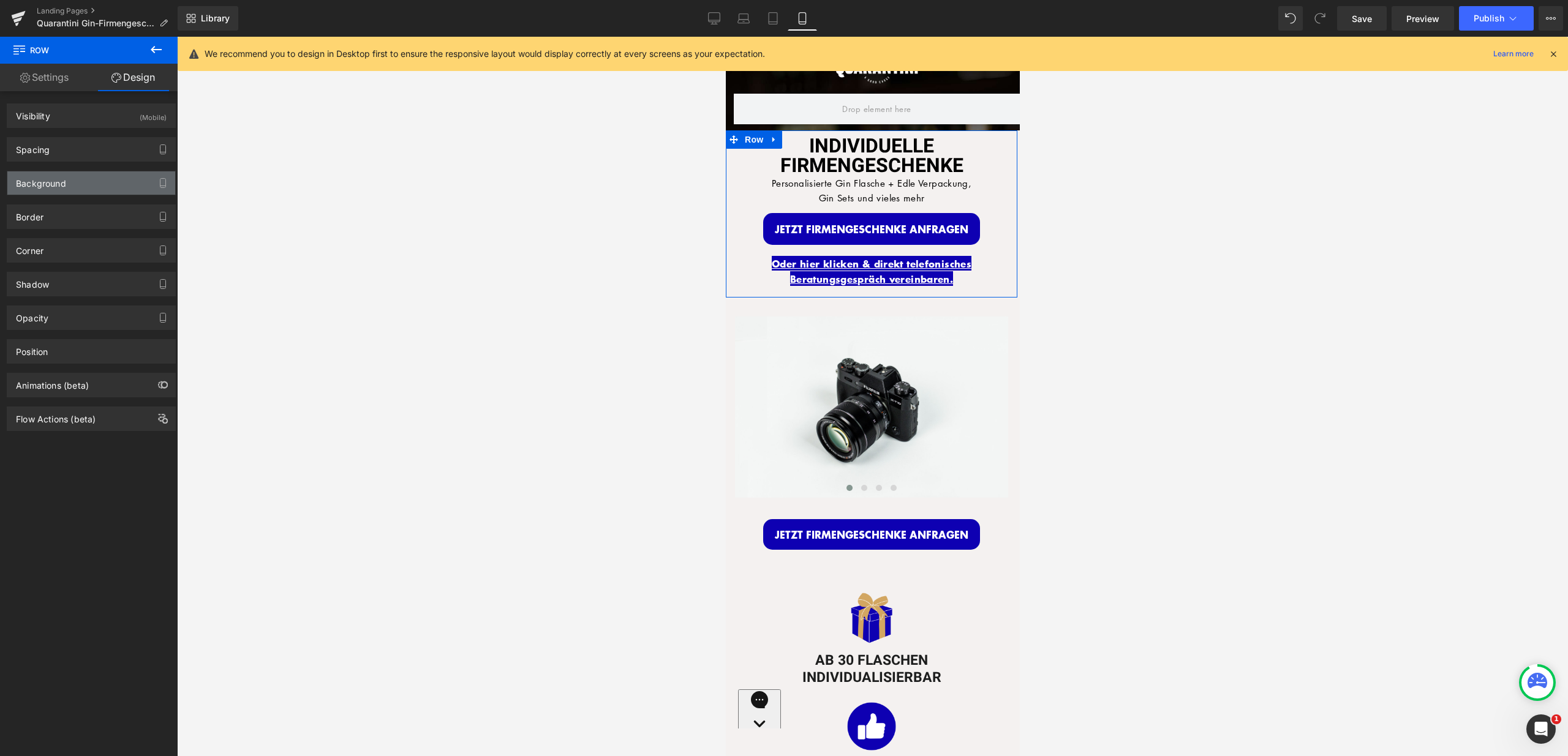
click at [109, 177] on div "Background" at bounding box center [91, 183] width 168 height 23
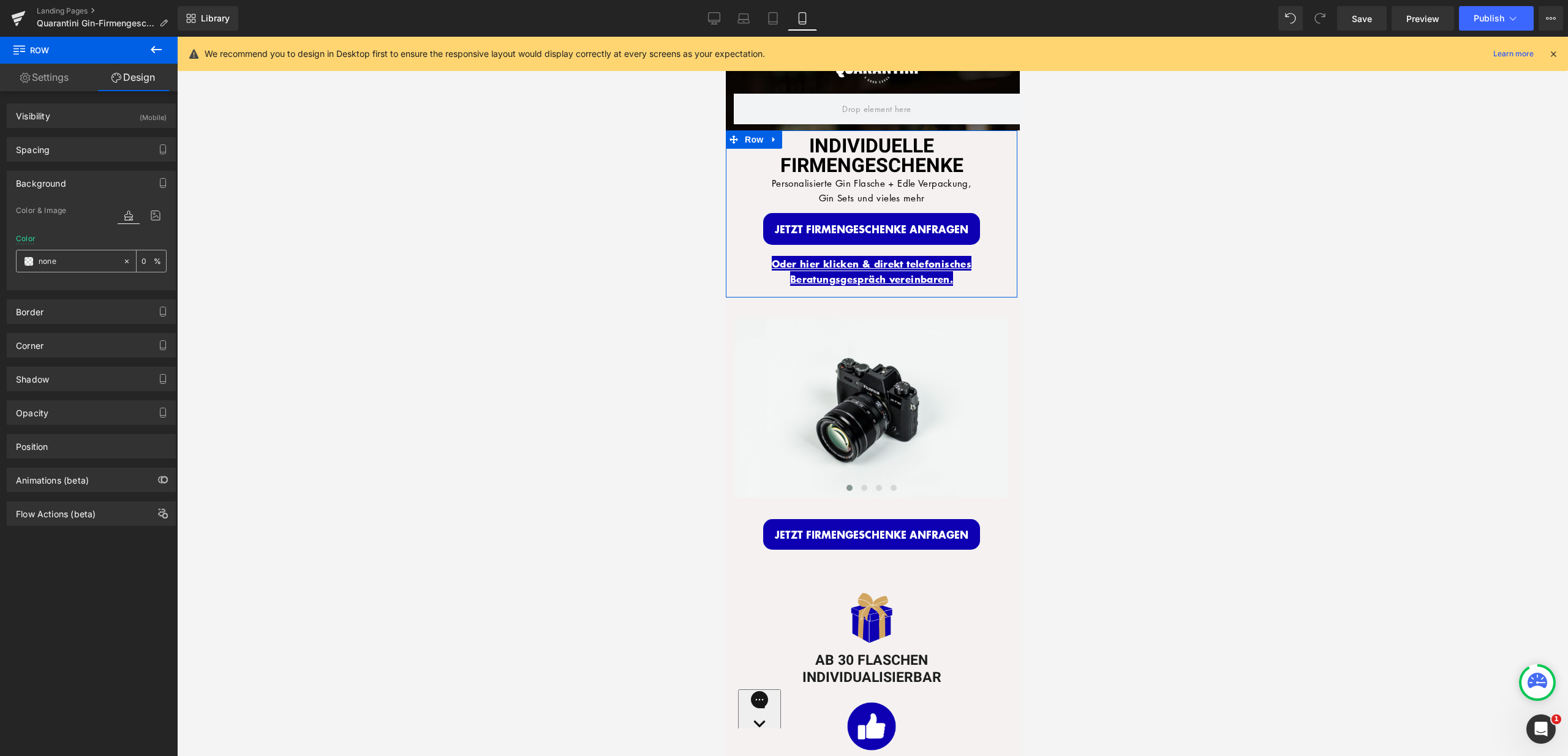
click at [123, 261] on icon at bounding box center [127, 262] width 9 height 9
click at [733, 139] on span at bounding box center [733, 140] width 16 height 18
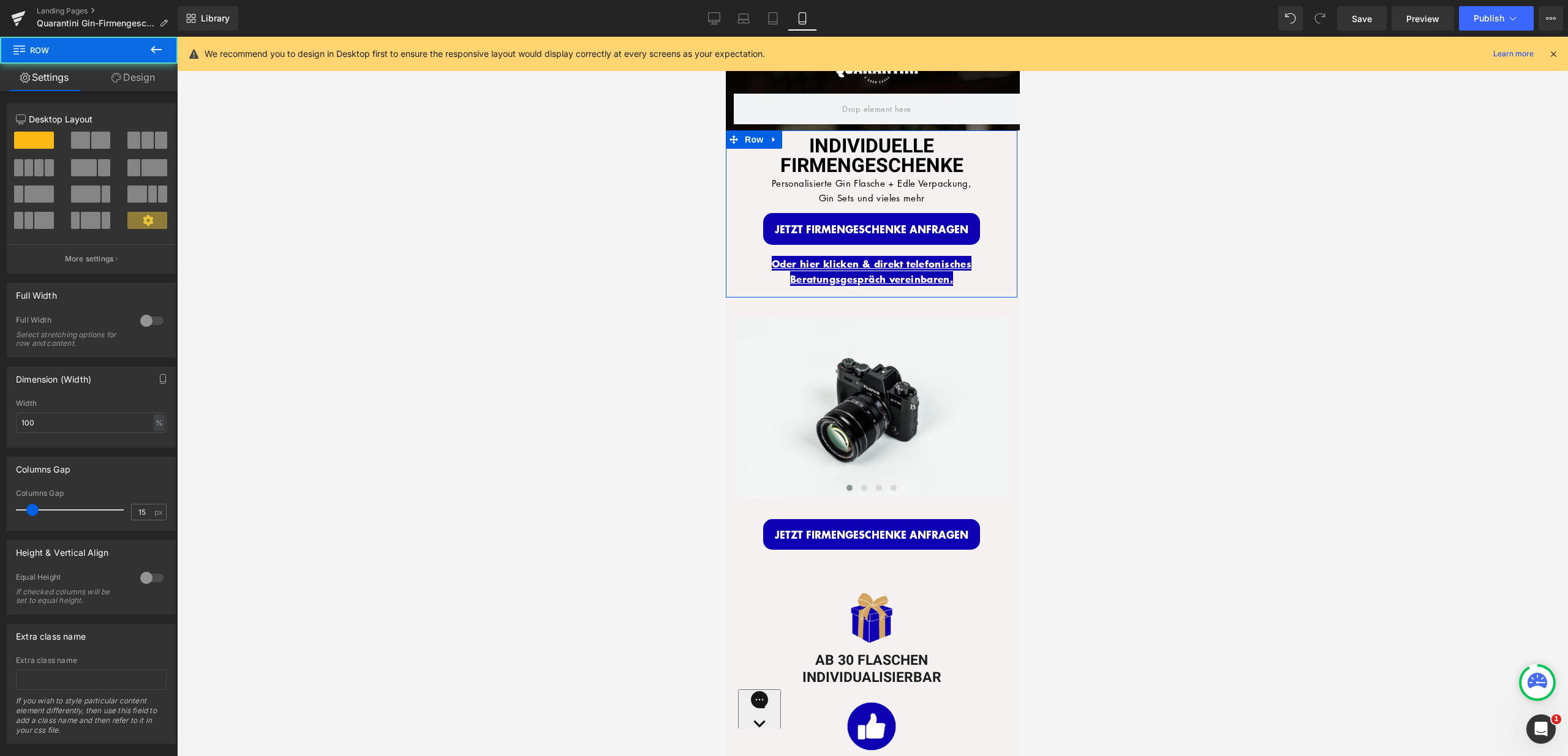
click at [132, 77] on link "Design" at bounding box center [133, 77] width 89 height 28
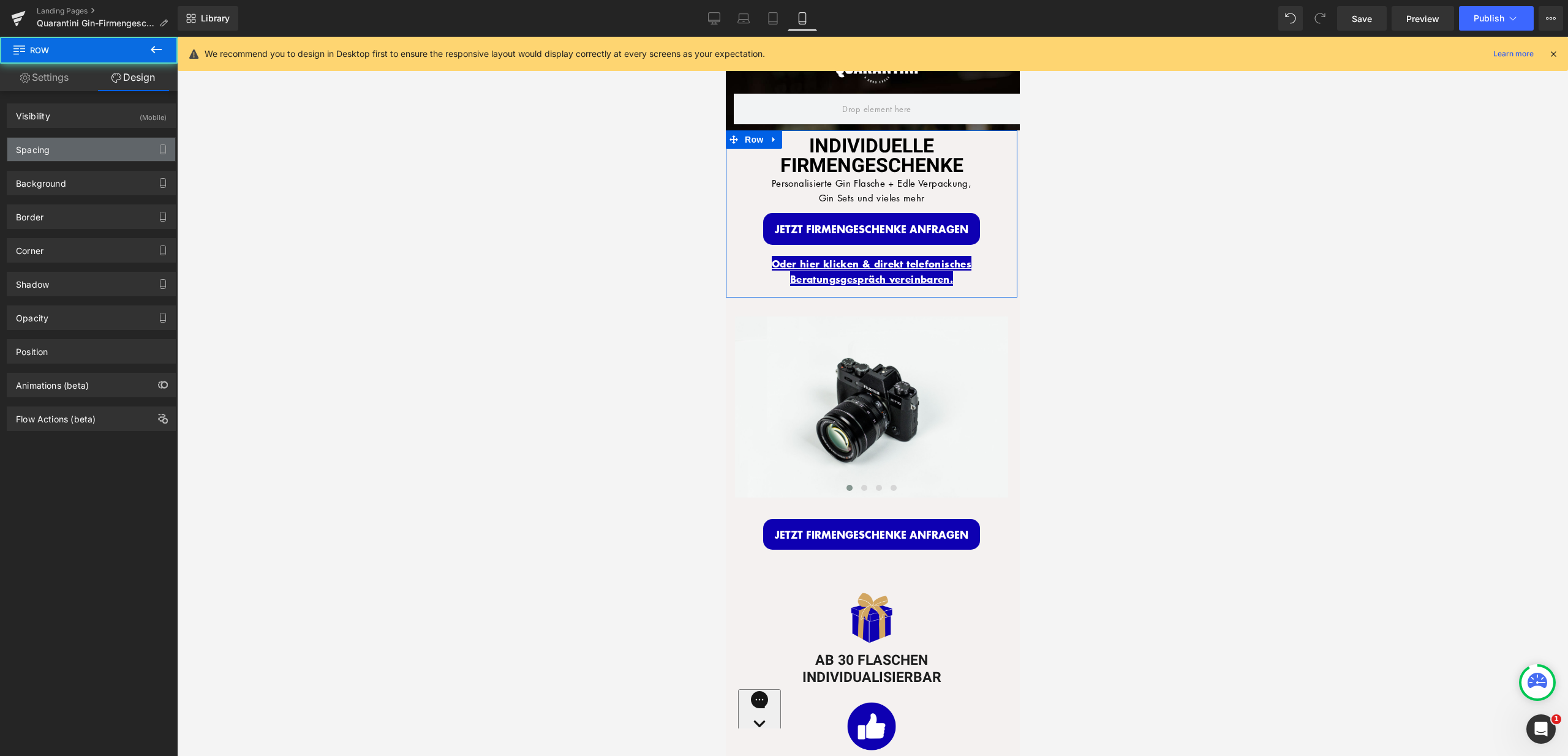
click at [96, 157] on div "Spacing" at bounding box center [91, 150] width 168 height 23
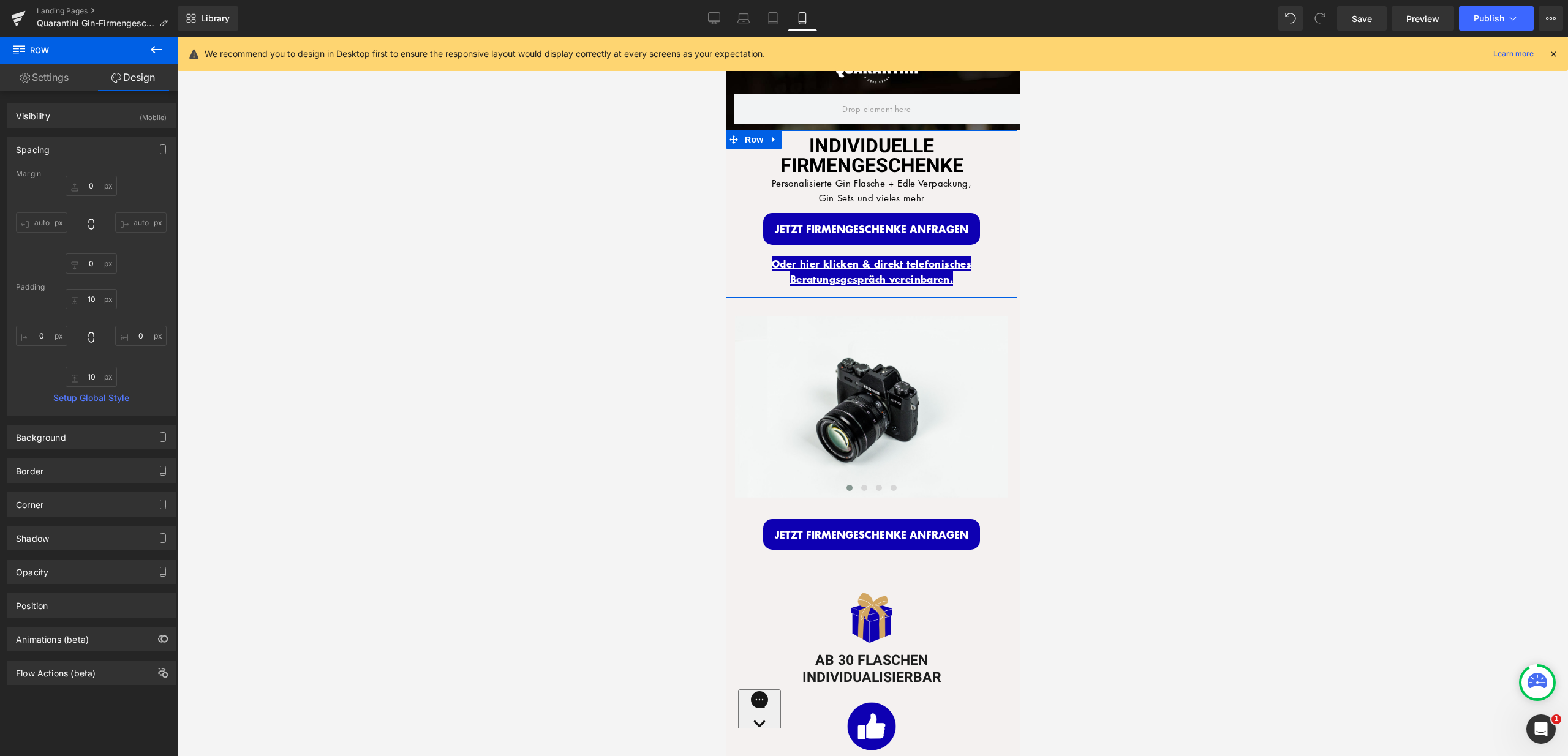
click at [129, 79] on link "Design" at bounding box center [133, 77] width 89 height 28
click at [75, 430] on div "Background" at bounding box center [91, 437] width 168 height 23
click at [733, 140] on span at bounding box center [733, 140] width 16 height 18
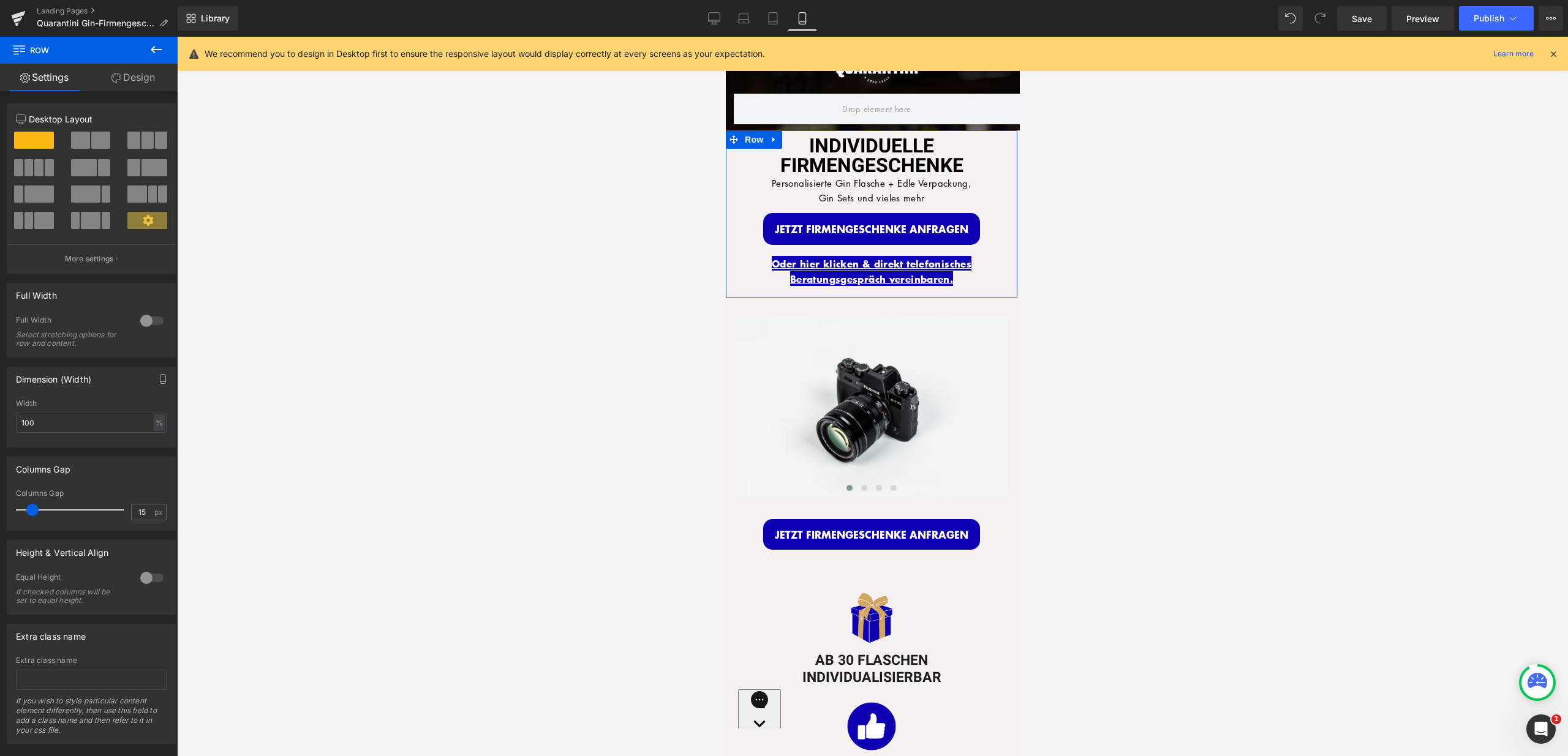
click at [143, 92] on div "12 12 12 Column Size Customizer 12 Desktop Layout Laptop Layout Tablet Layout M…" at bounding box center [91, 417] width 183 height 653
click at [134, 84] on link "Design" at bounding box center [133, 77] width 89 height 28
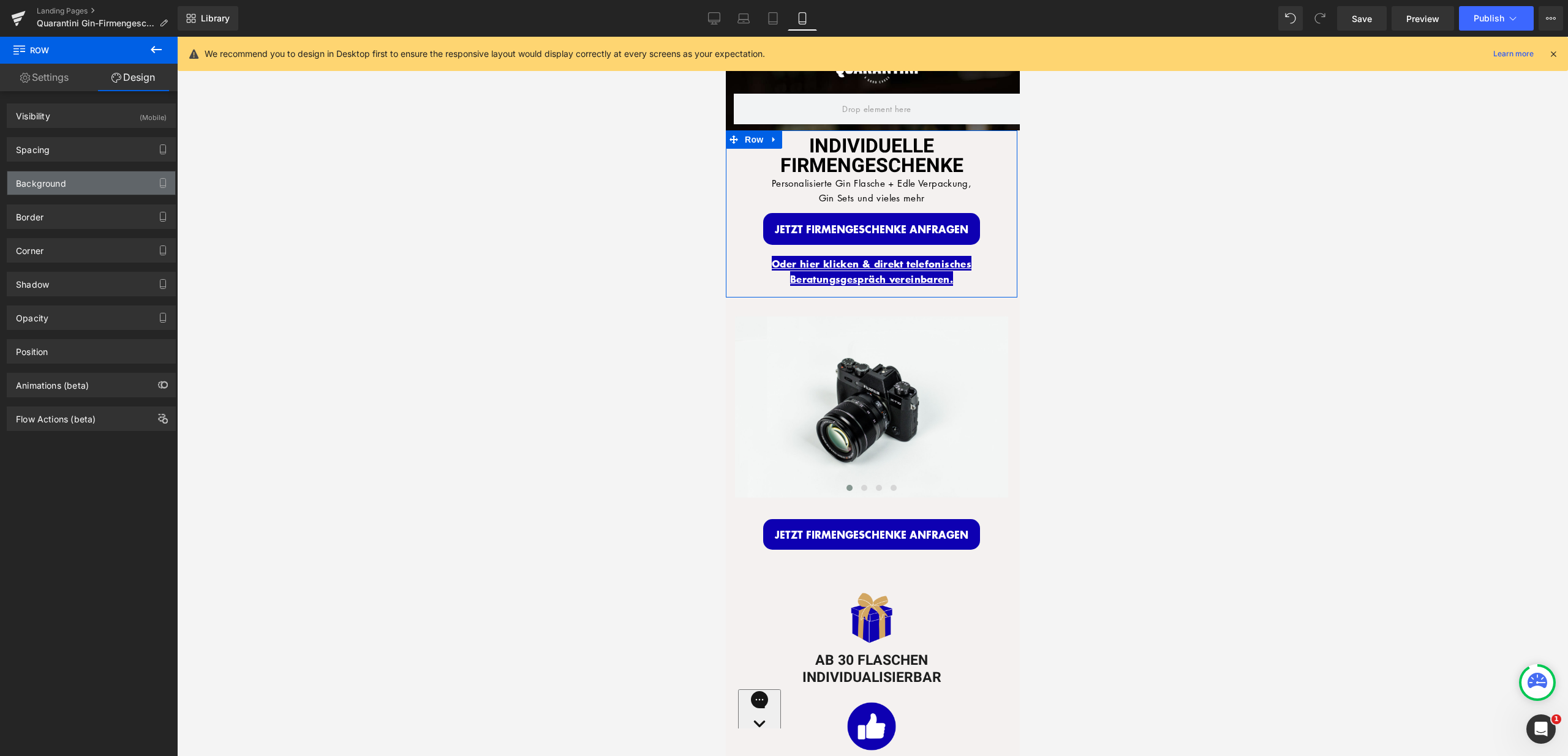
click at [57, 176] on div "Background" at bounding box center [41, 180] width 51 height 17
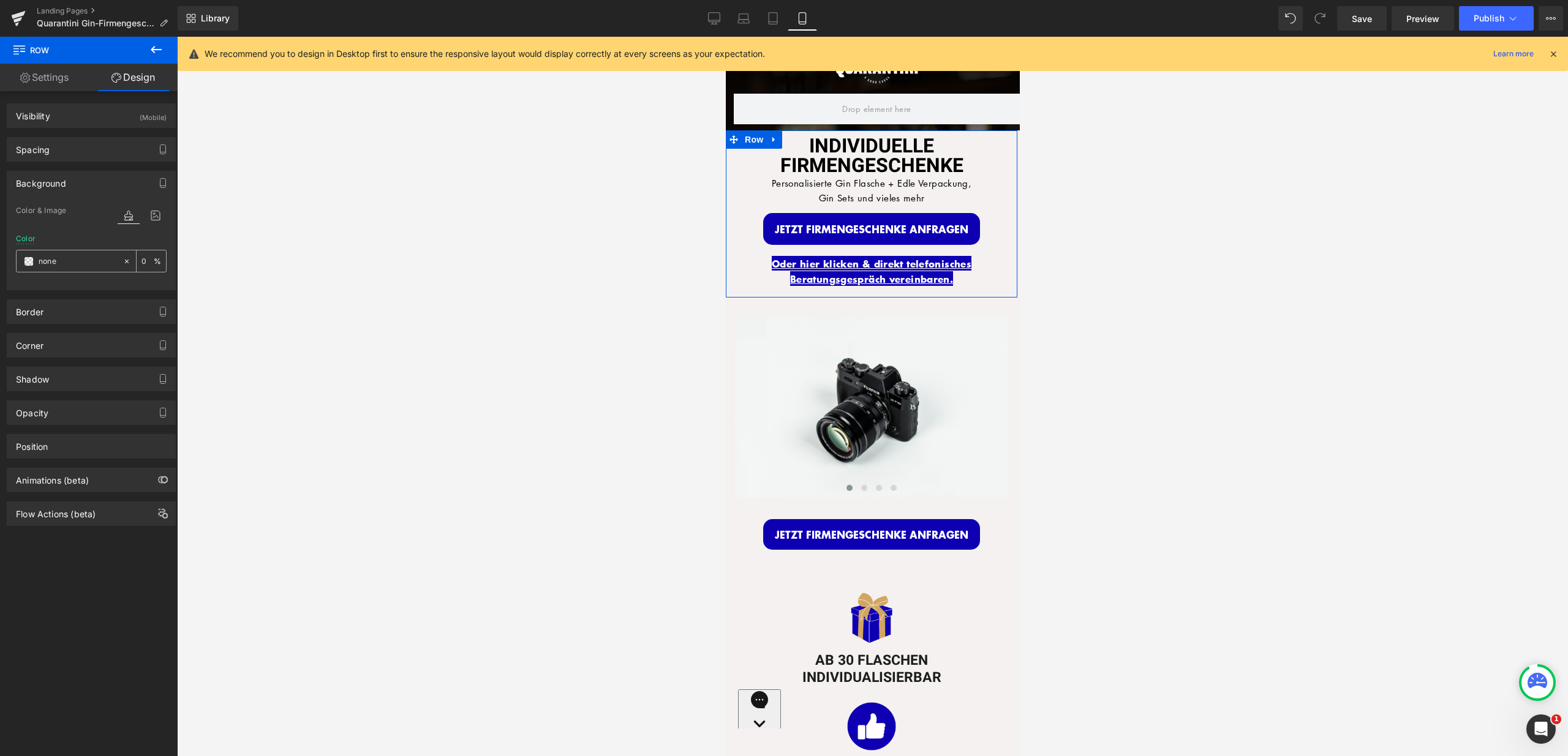
drag, startPoint x: 73, startPoint y: 257, endPoint x: 29, endPoint y: 257, distance: 44.0
click at [29, 257] on div "none" at bounding box center [70, 261] width 106 height 22
drag, startPoint x: 70, startPoint y: 263, endPoint x: 20, endPoint y: 262, distance: 50.0
click at [20, 262] on div "none" at bounding box center [70, 261] width 106 height 22
type input "ffff"
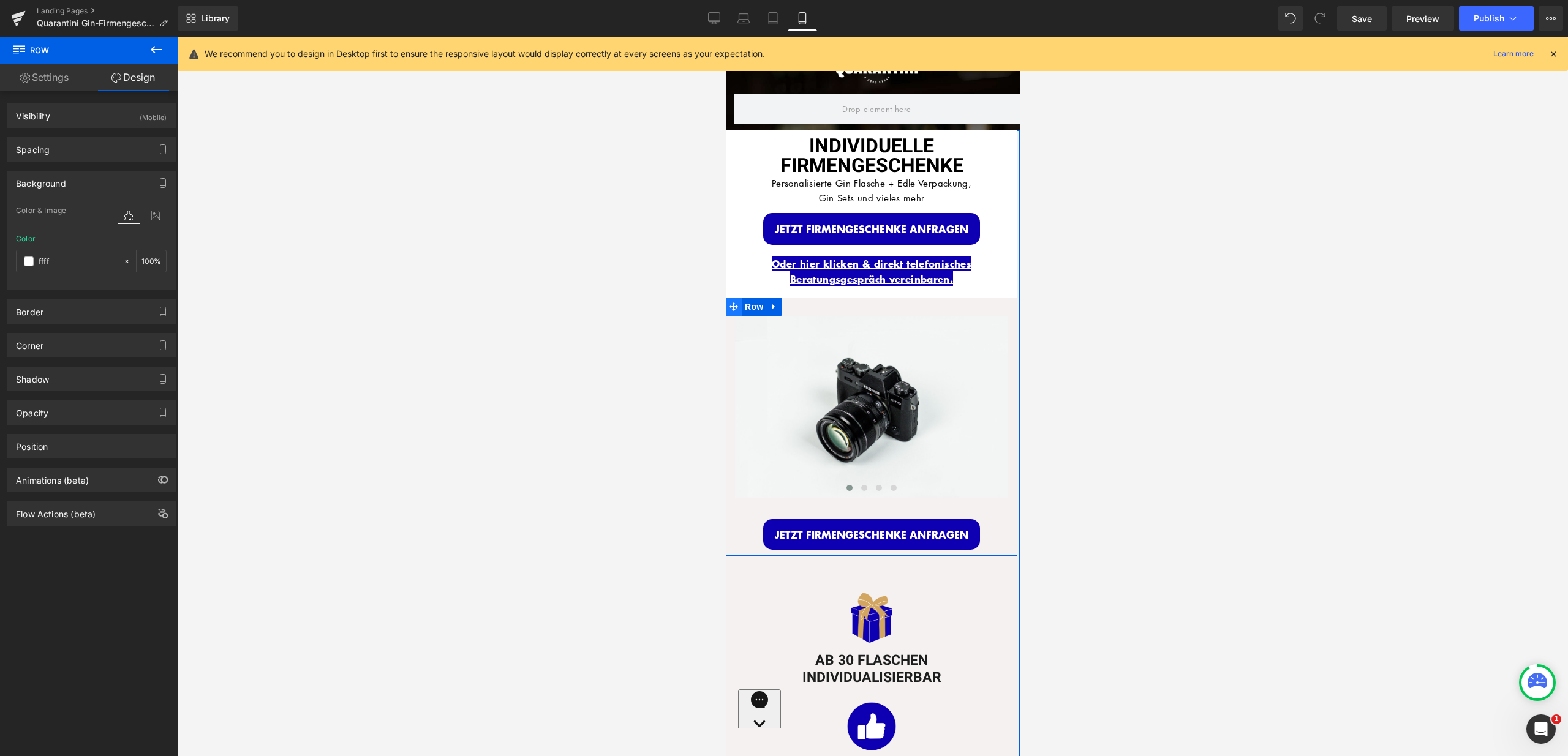
click at [735, 302] on span at bounding box center [733, 307] width 16 height 18
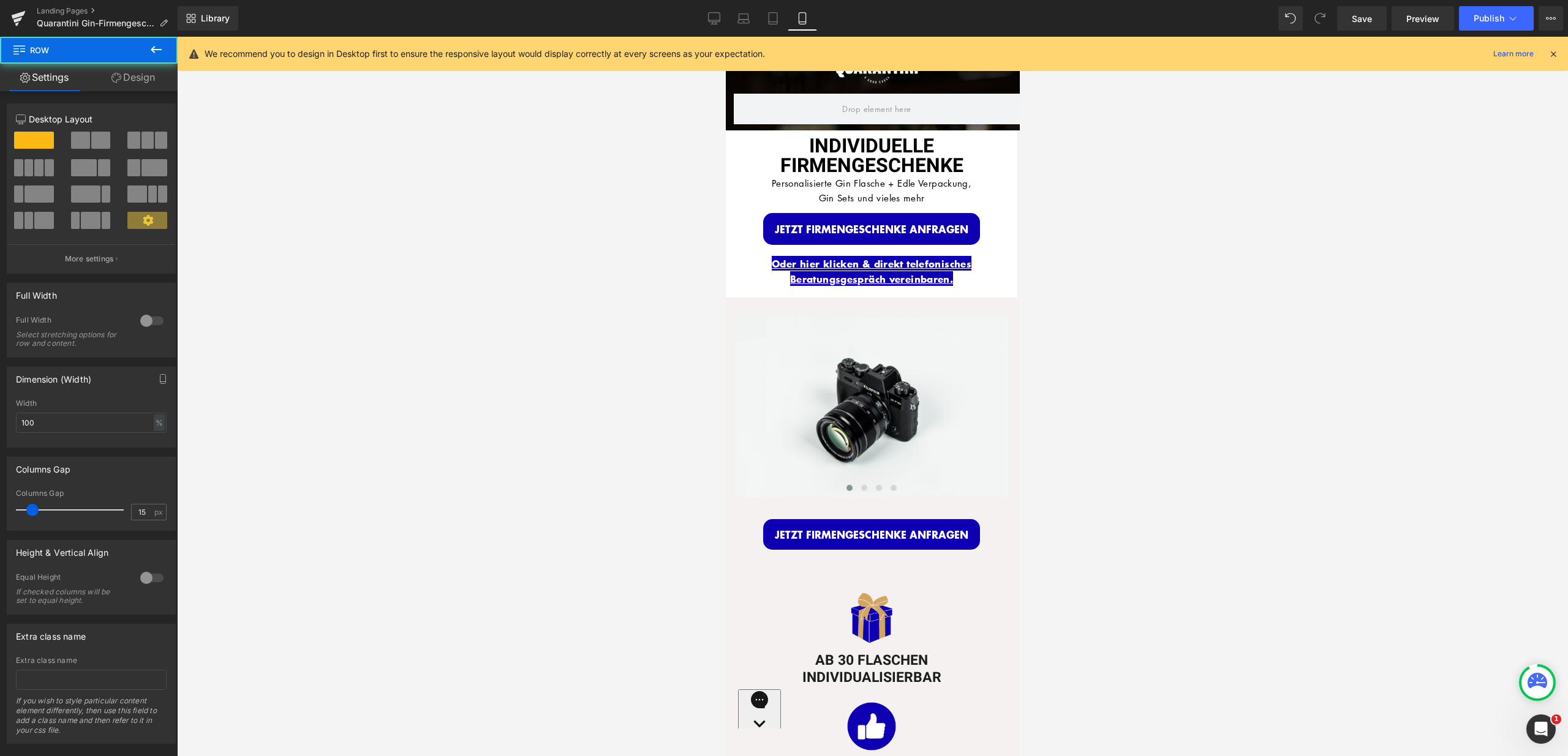
drag, startPoint x: 160, startPoint y: 73, endPoint x: 83, endPoint y: 191, distance: 140.9
click at [160, 73] on link "Design" at bounding box center [133, 77] width 89 height 28
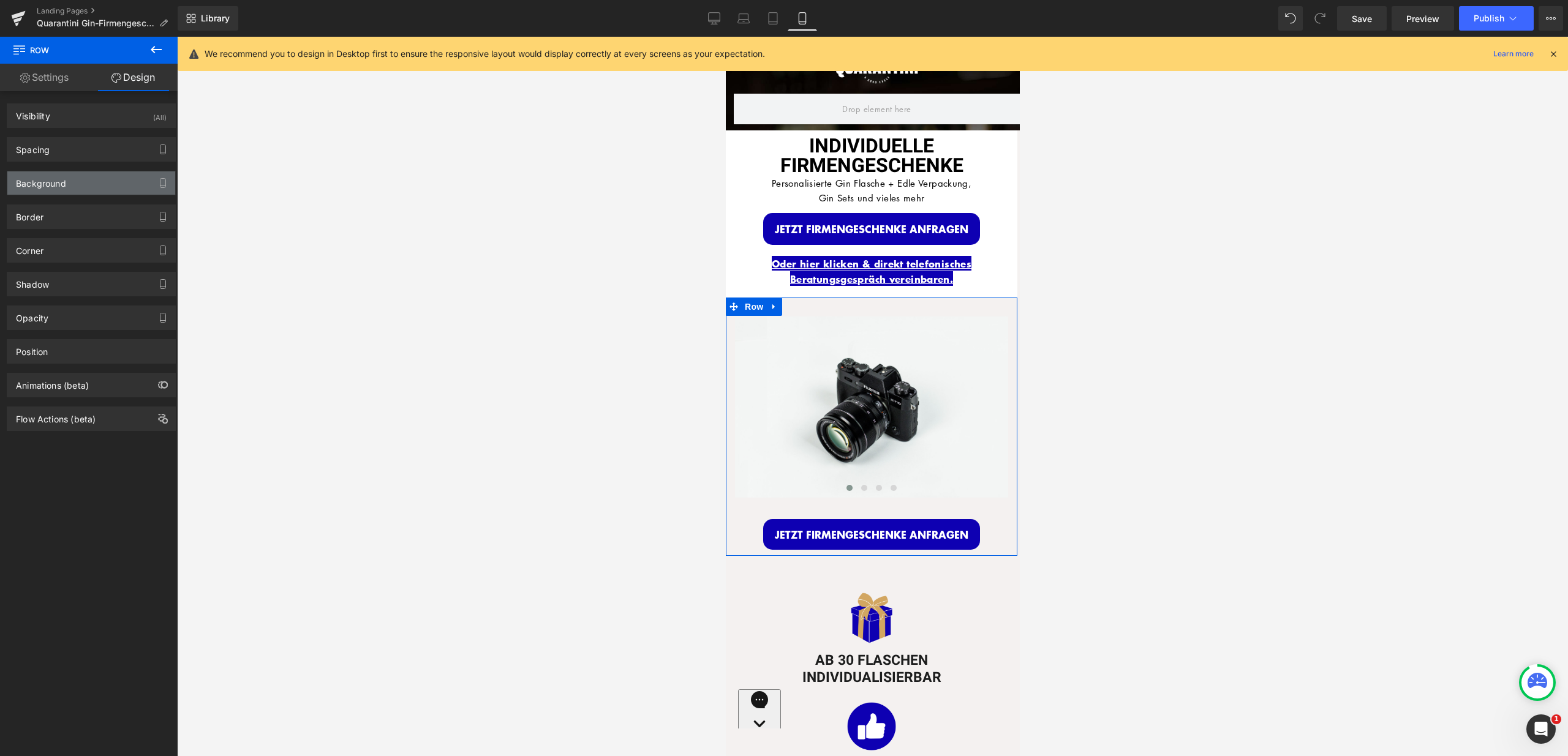
click at [78, 187] on div "Background" at bounding box center [91, 183] width 168 height 23
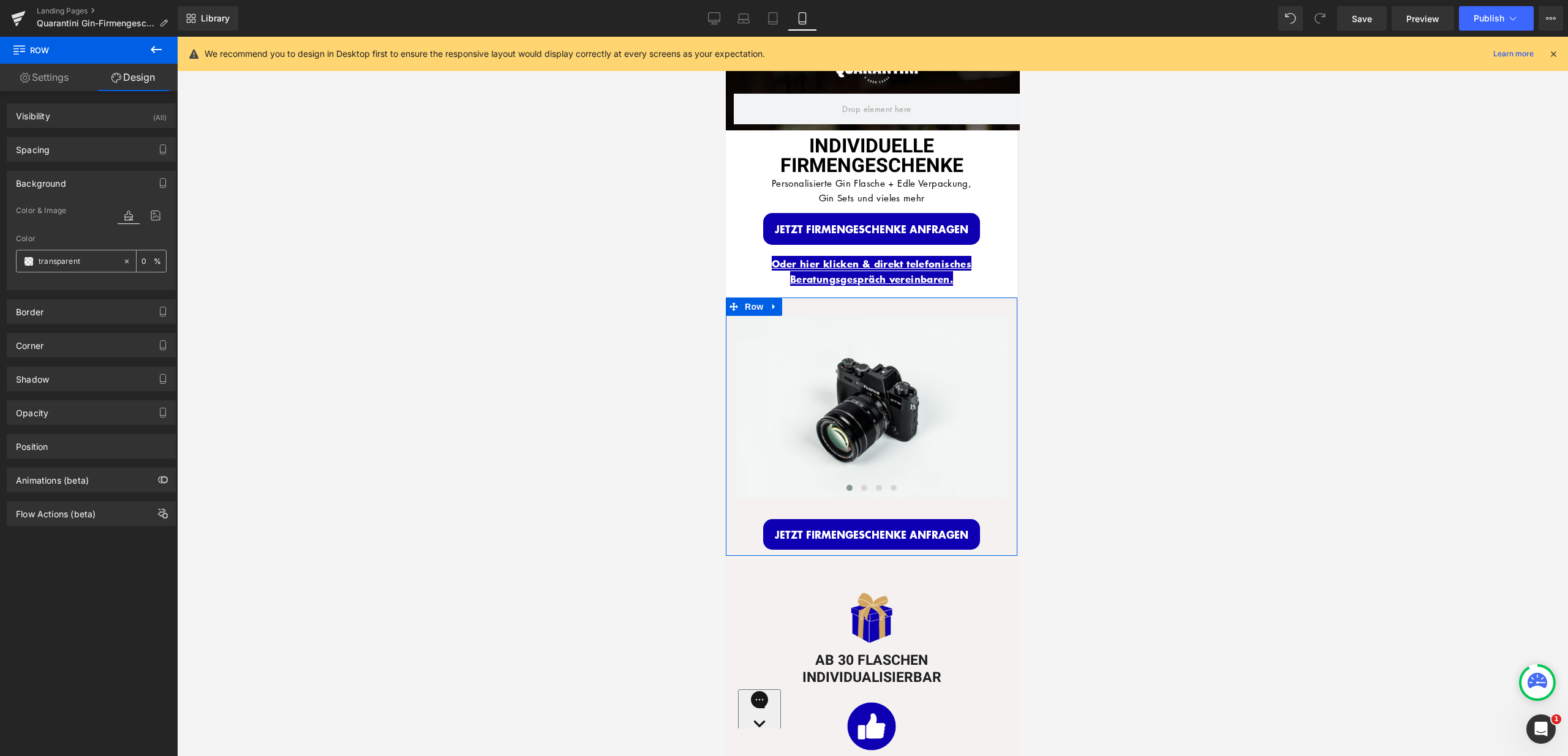
click at [83, 267] on input "text" at bounding box center [78, 262] width 78 height 14
type input "fff"
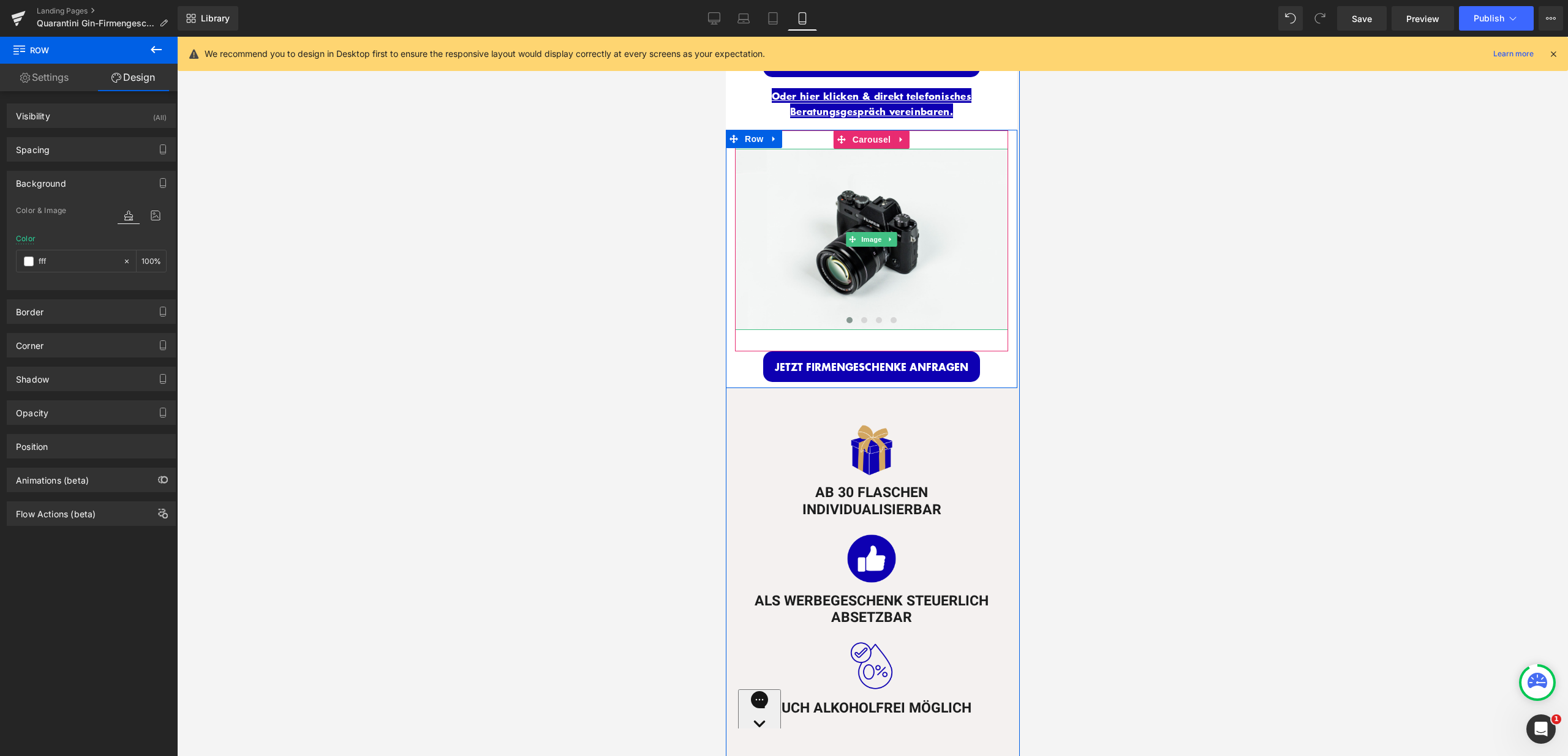
scroll to position [180, 0]
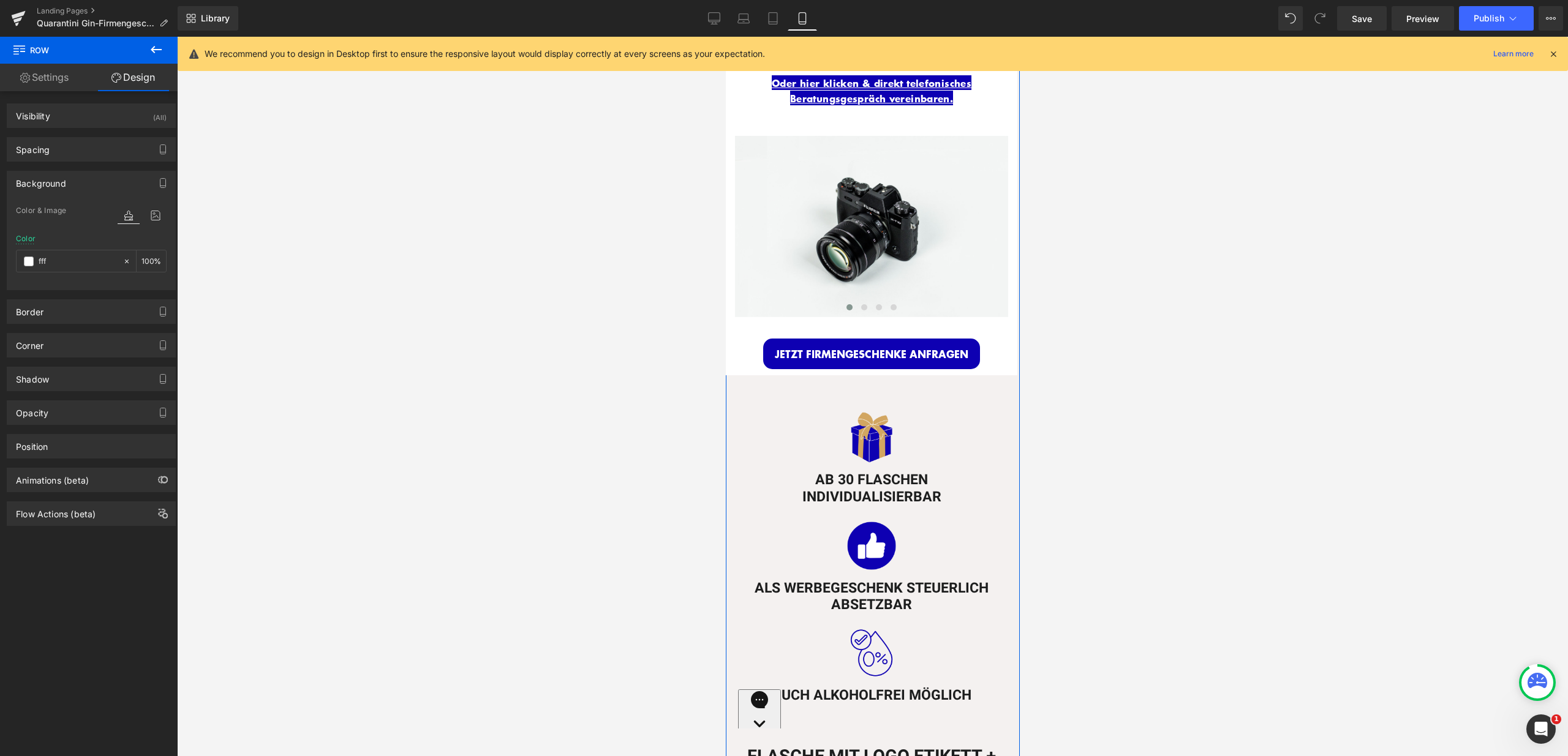
click at [735, 385] on div "Image AB 30 FLASCHEN INDIVIDUALISIERBAR Heading Image ALS WERBEGESCHENK STEUERL…" at bounding box center [870, 546] width 291 height 342
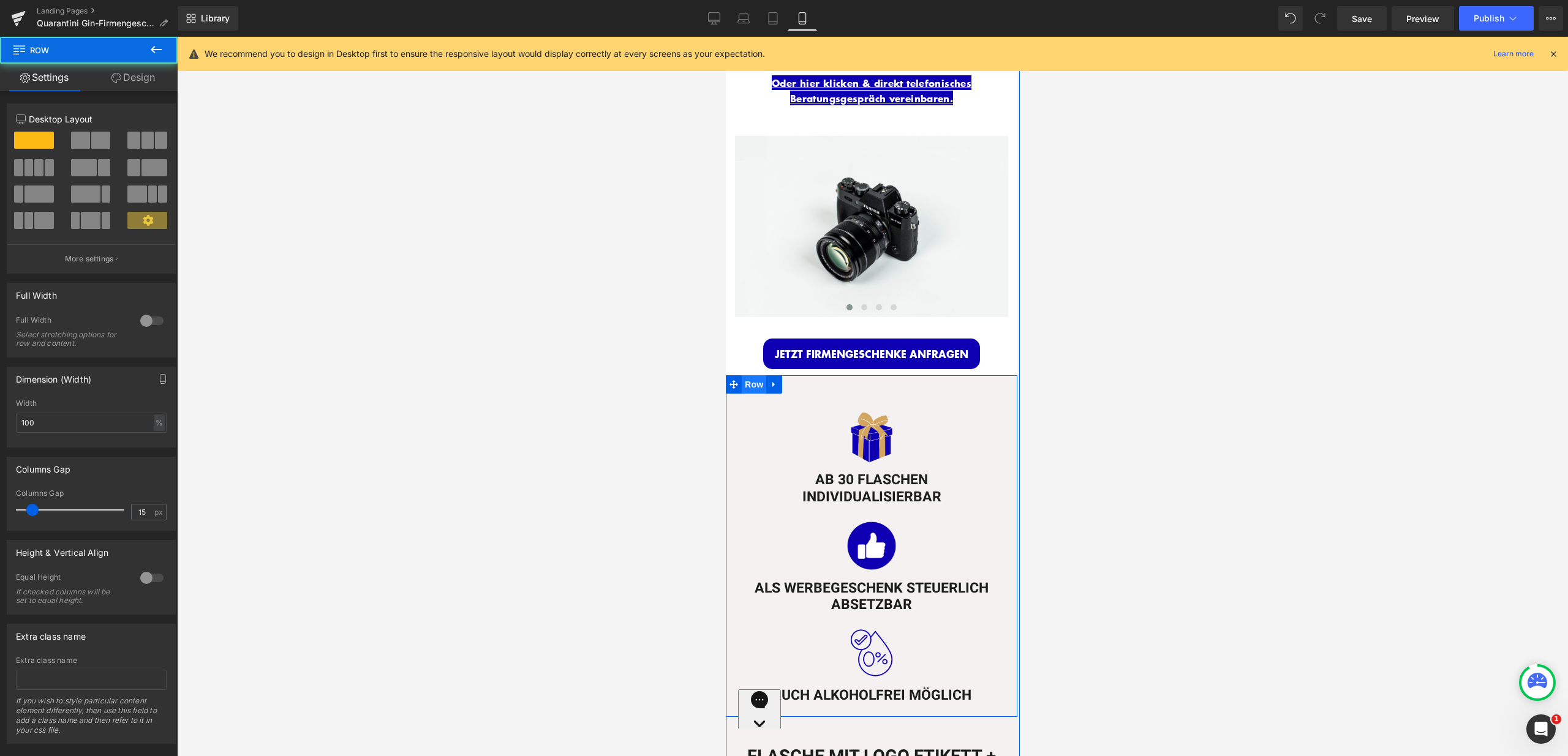
click at [741, 379] on span "Row" at bounding box center [753, 385] width 25 height 18
click at [142, 80] on link "Design" at bounding box center [133, 77] width 89 height 28
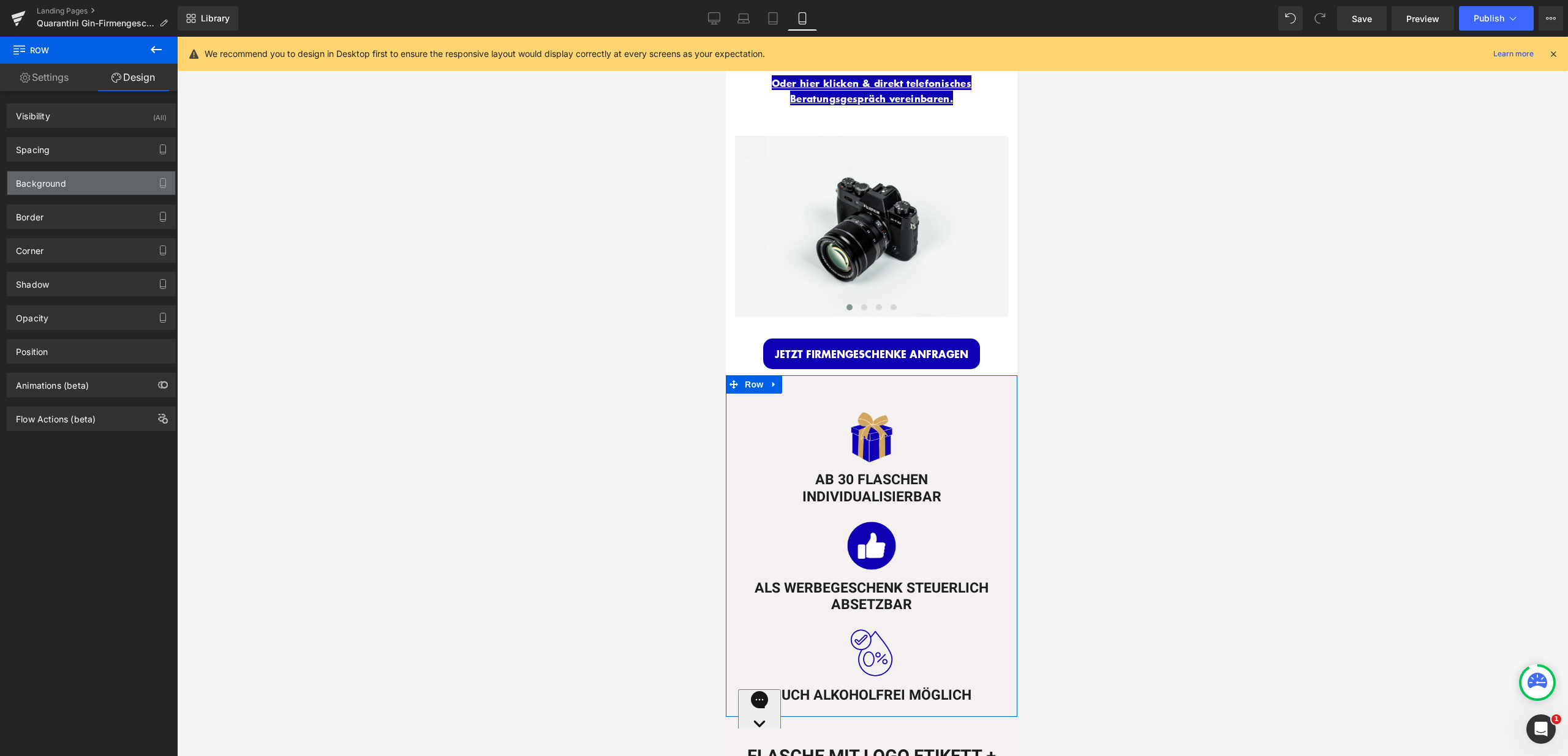
click at [94, 188] on div "Background" at bounding box center [91, 183] width 168 height 23
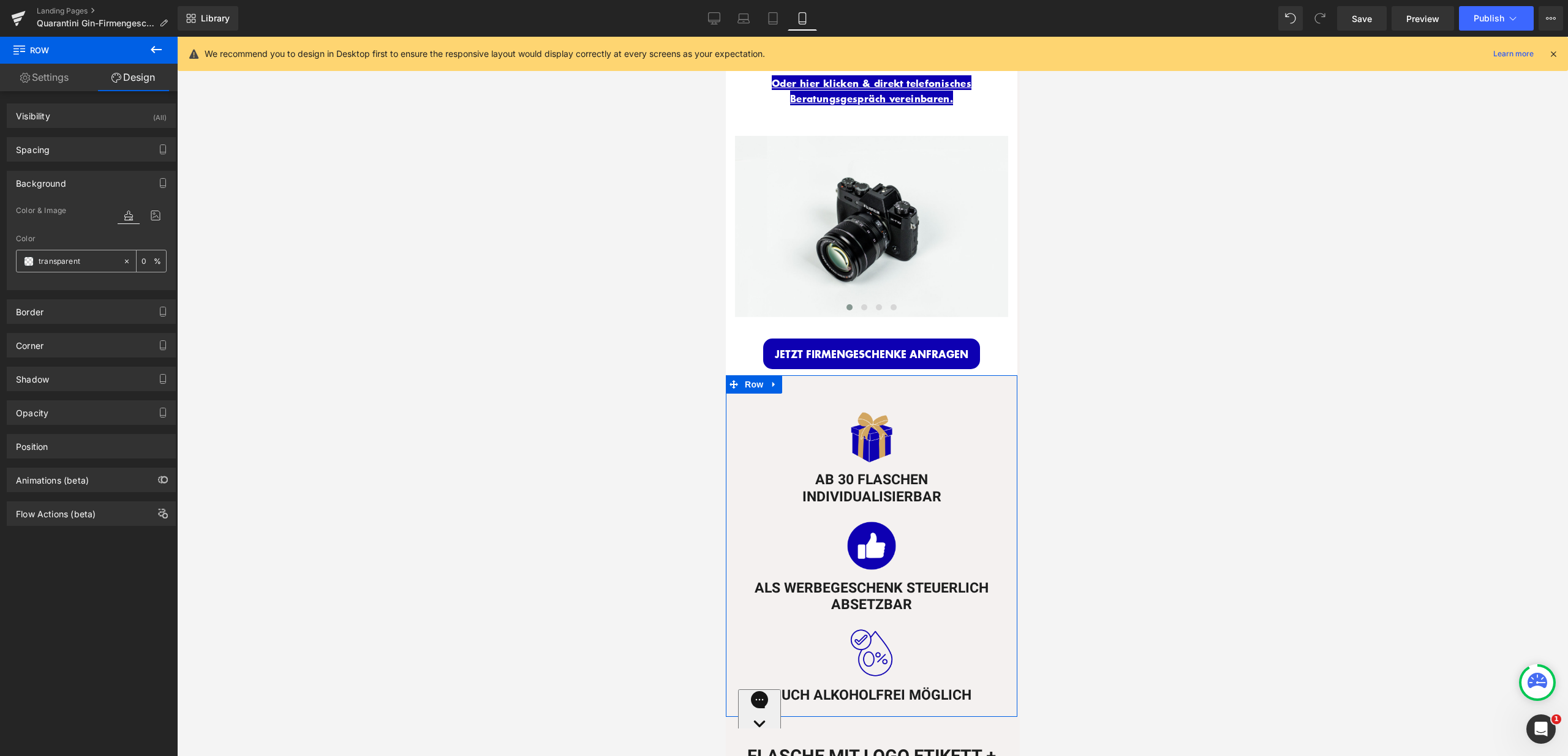
click at [90, 261] on input "transparent" at bounding box center [78, 262] width 78 height 14
type input "fff"
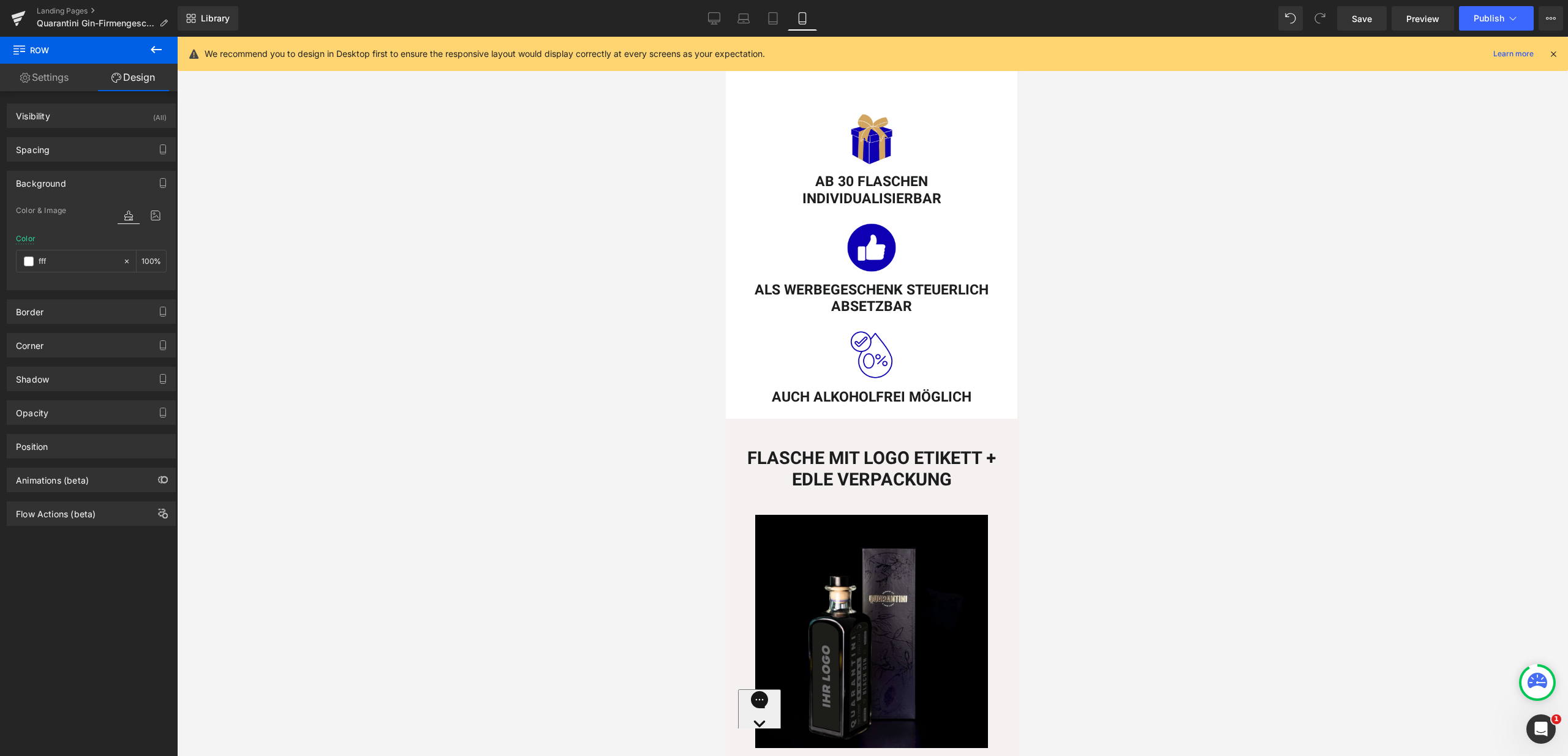
scroll to position [519, 0]
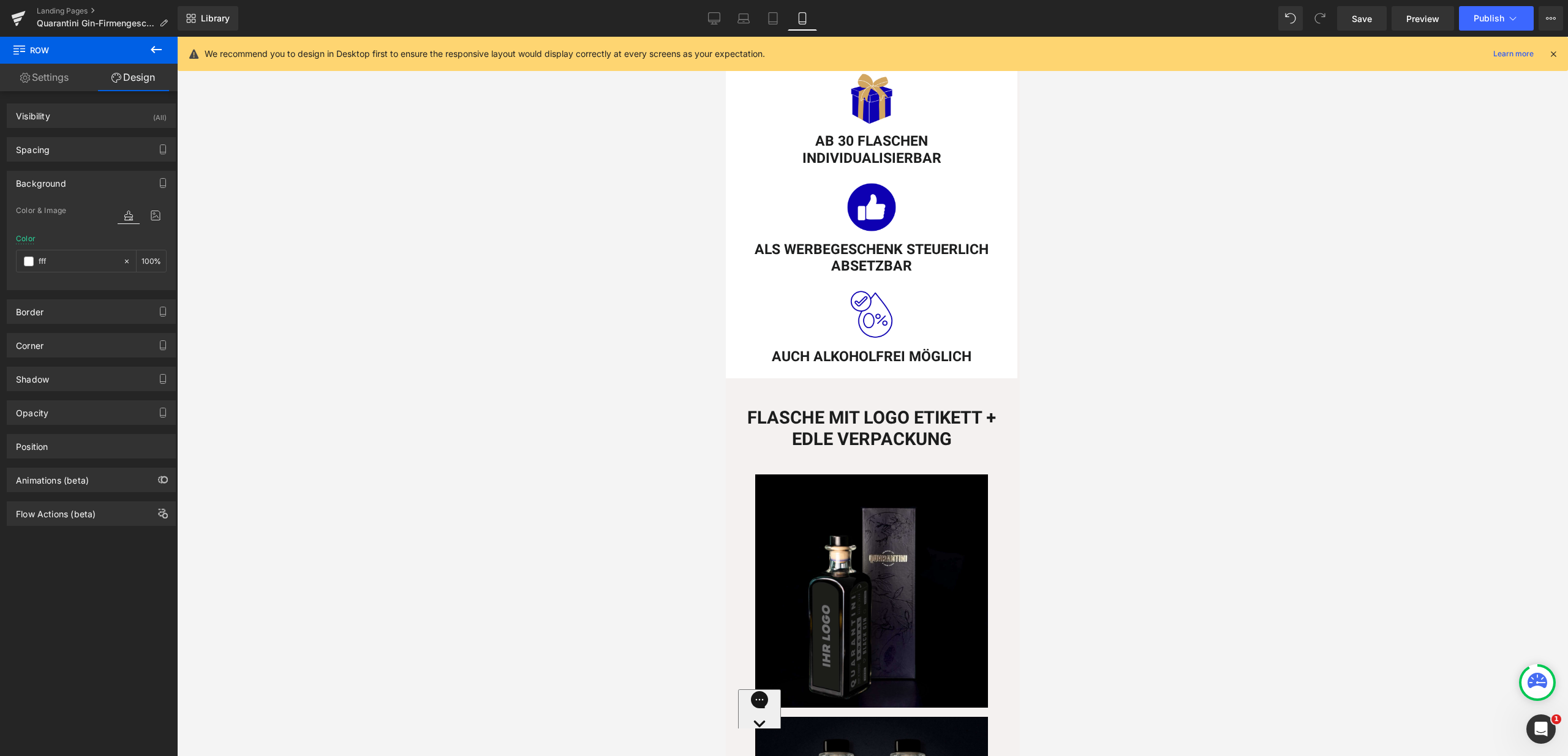
click at [732, 379] on div "FLASCHE MIT LOGO ETIKETT + EDLE VERPACKUNG Heading Row" at bounding box center [870, 417] width 291 height 78
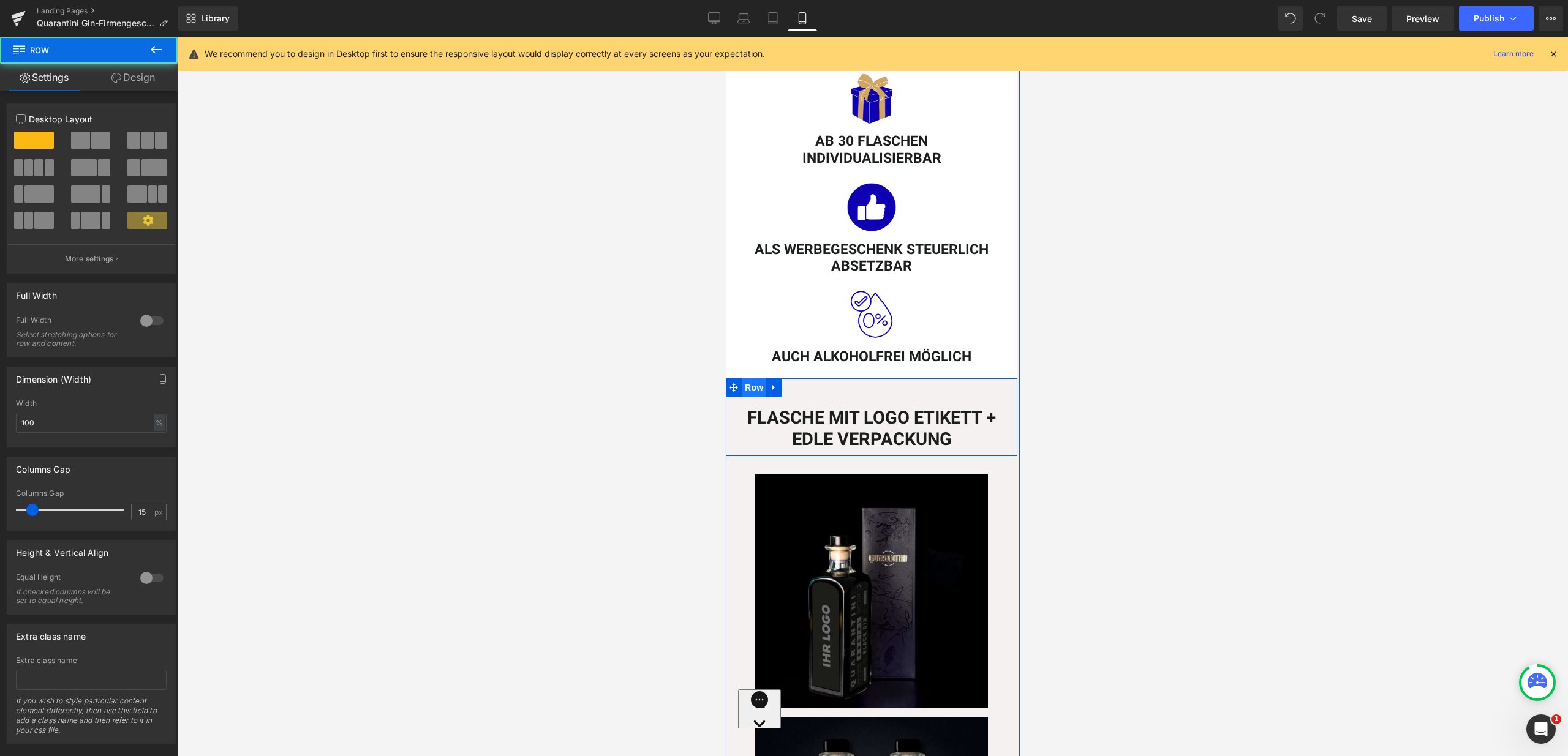
click at [741, 379] on span "Row" at bounding box center [753, 388] width 25 height 18
click at [127, 80] on link "Design" at bounding box center [133, 77] width 89 height 28
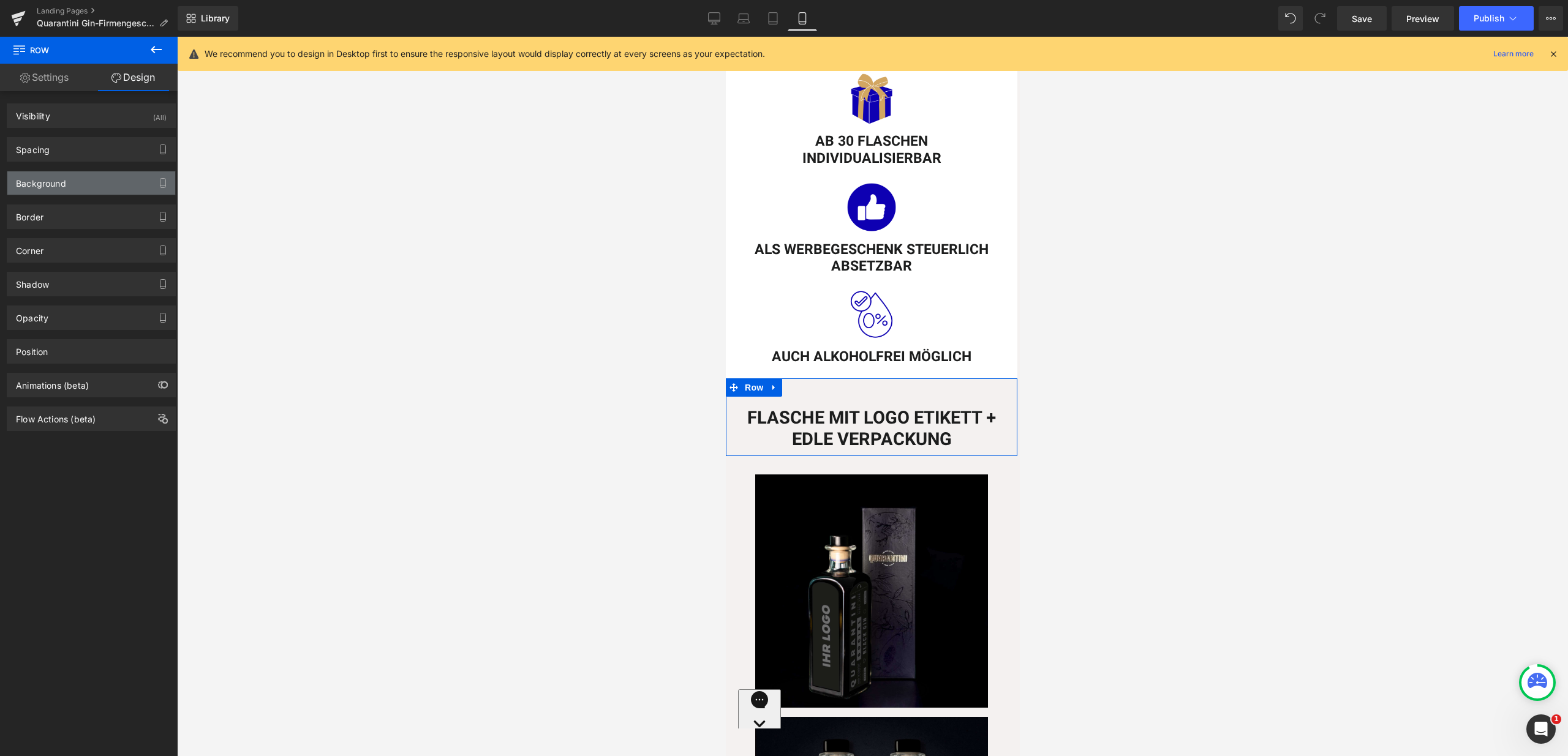
click at [78, 182] on div "Background" at bounding box center [91, 183] width 168 height 23
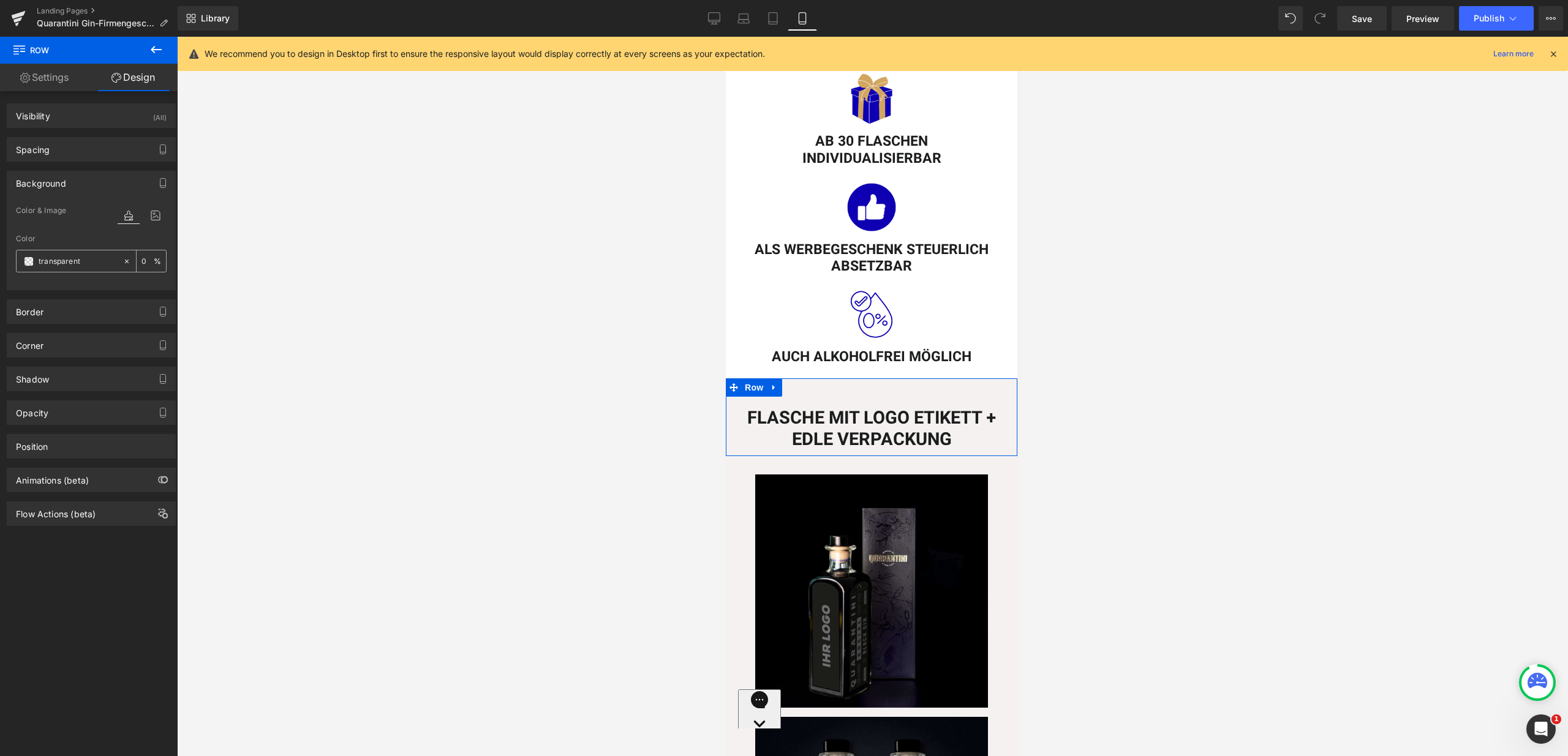
click at [91, 260] on input "text" at bounding box center [78, 262] width 78 height 14
type input "fff"
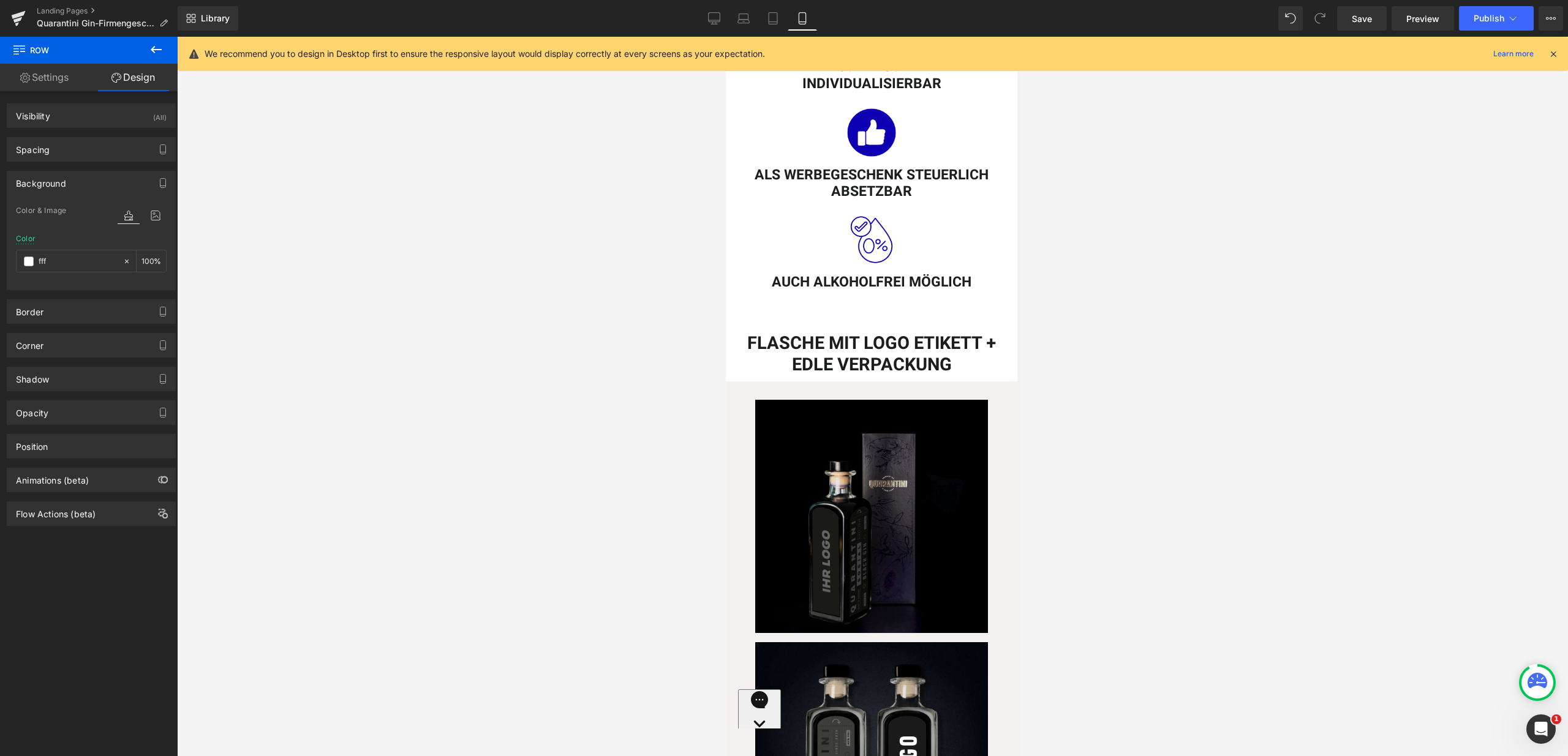
scroll to position [701, 0]
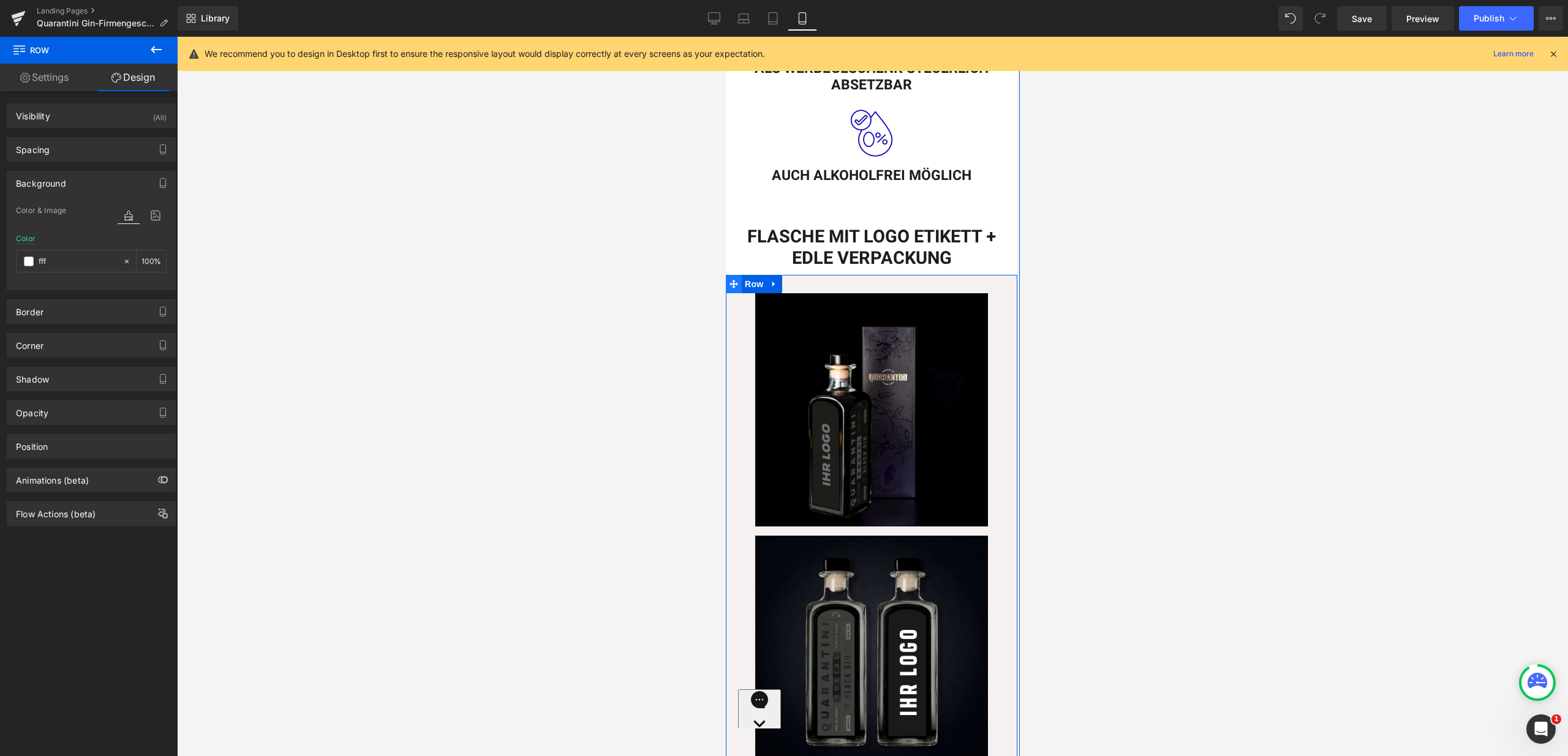
click at [735, 275] on span at bounding box center [733, 284] width 16 height 18
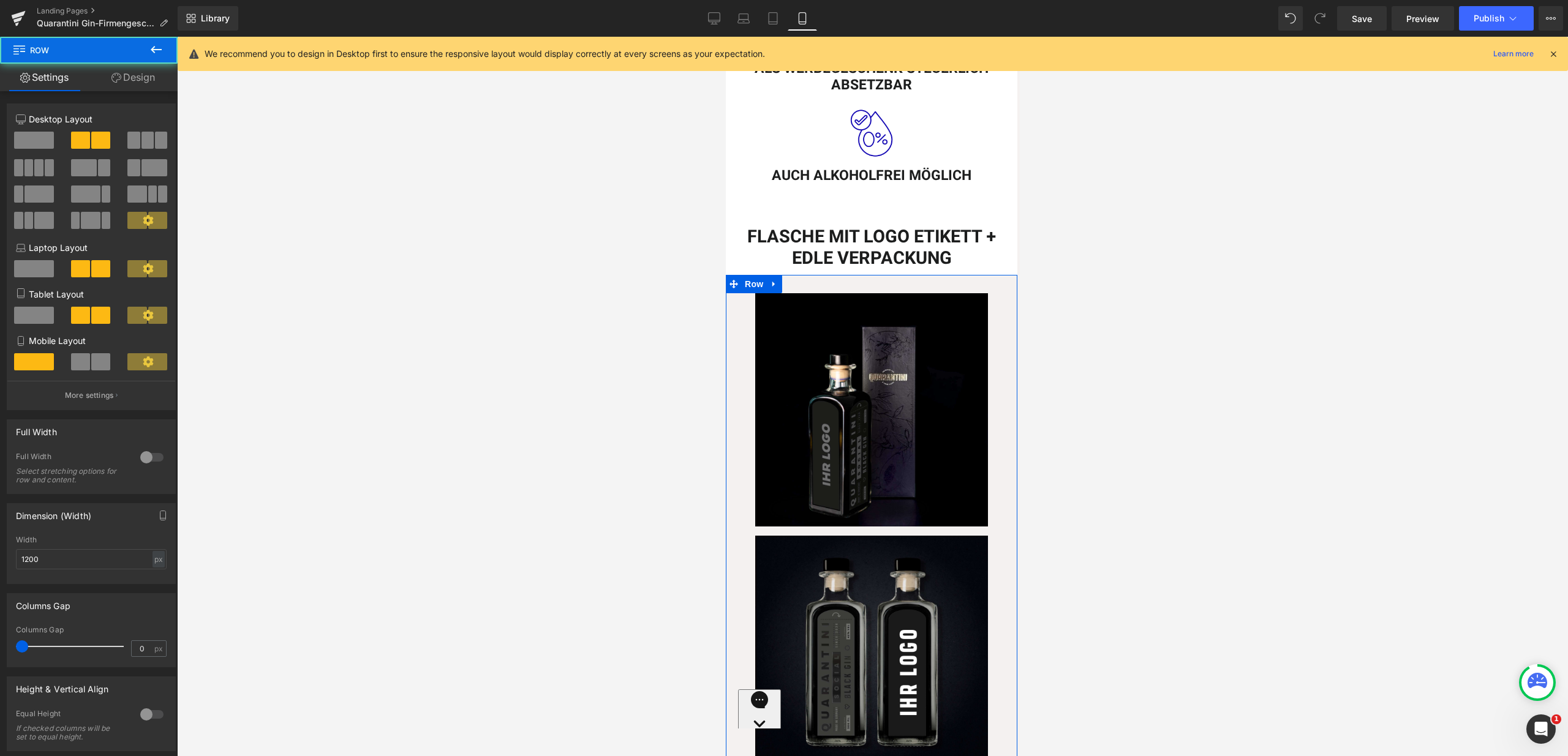
click at [132, 70] on link "Design" at bounding box center [133, 77] width 89 height 28
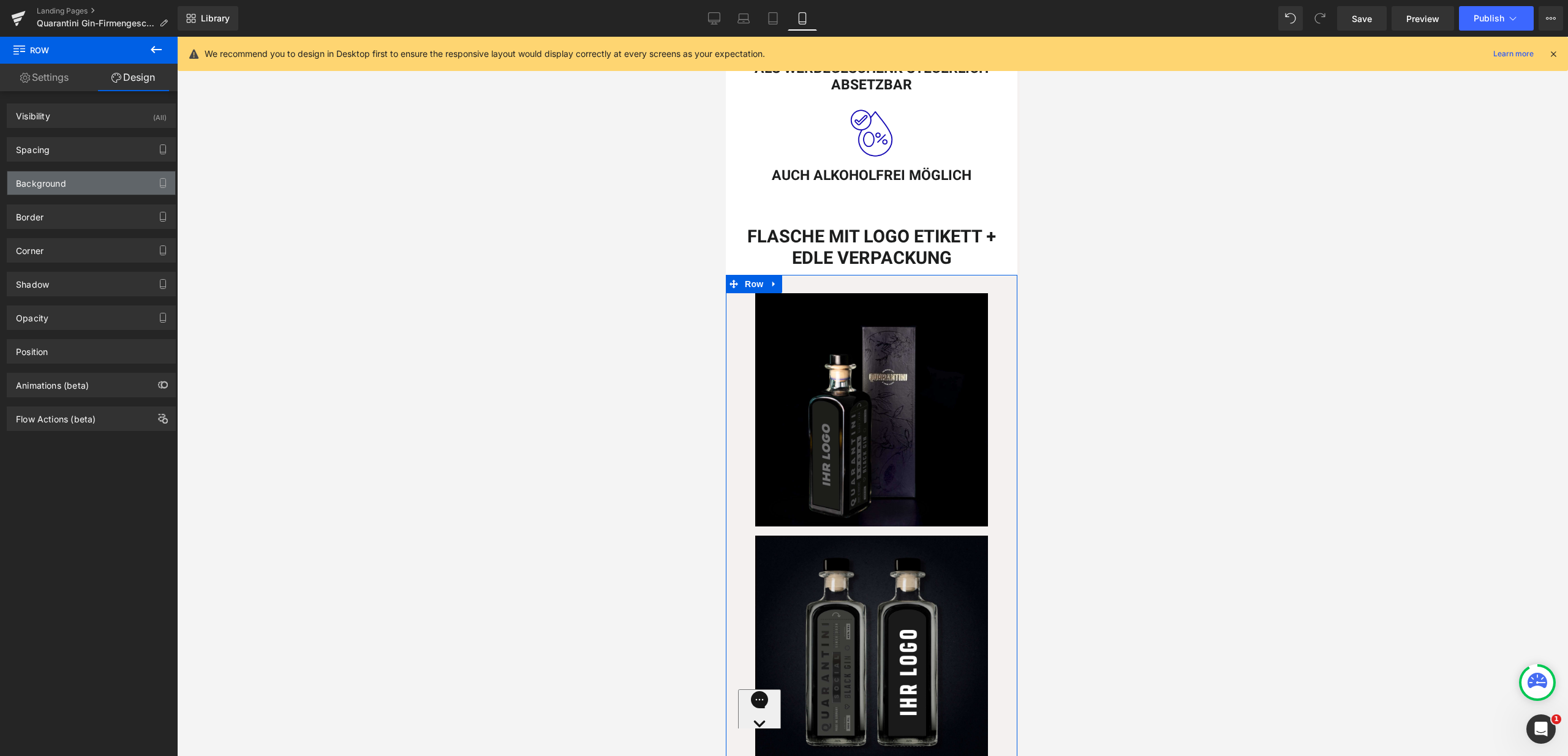
click at [99, 183] on div "Background" at bounding box center [91, 183] width 168 height 23
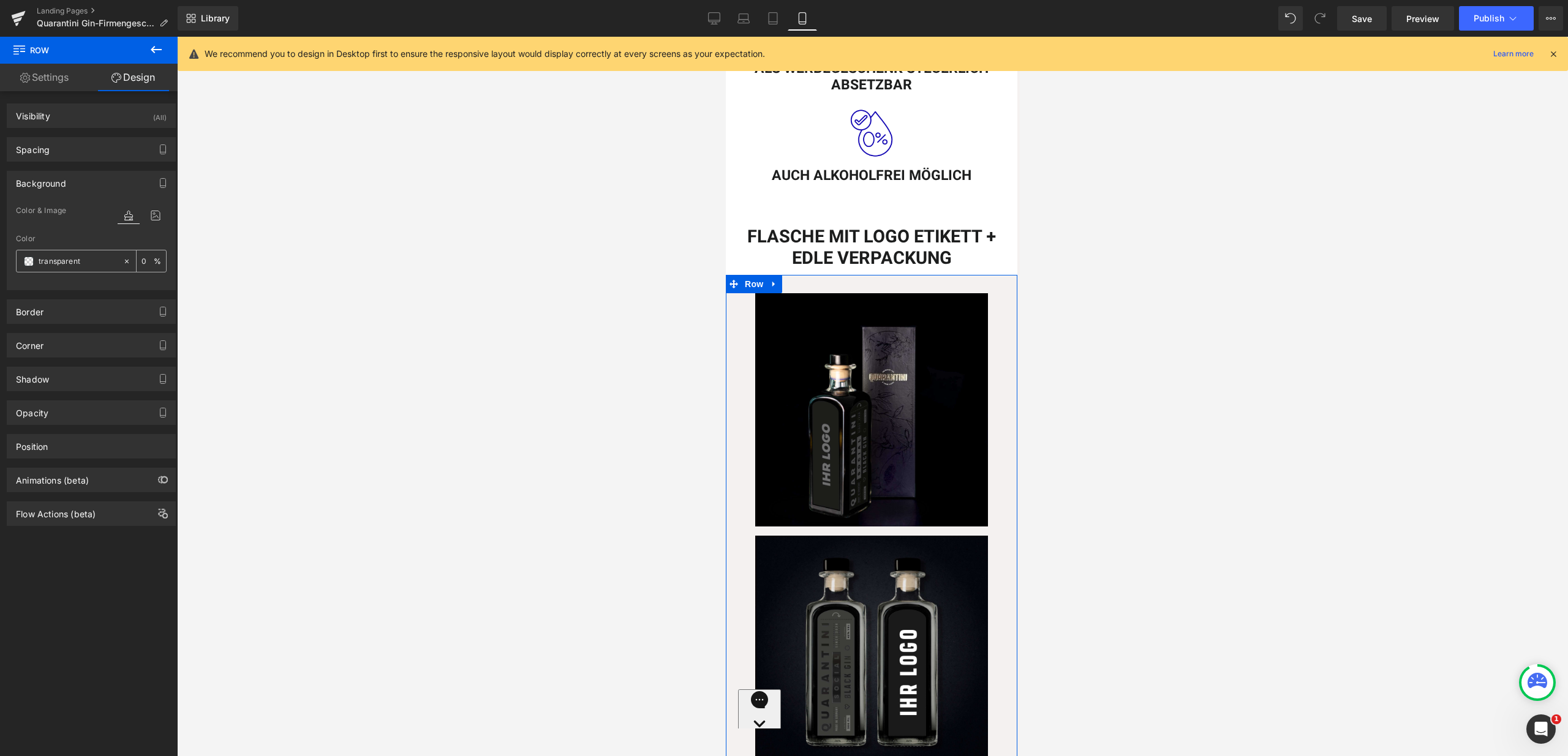
click at [87, 262] on input "text" at bounding box center [78, 262] width 78 height 14
type input "fff"
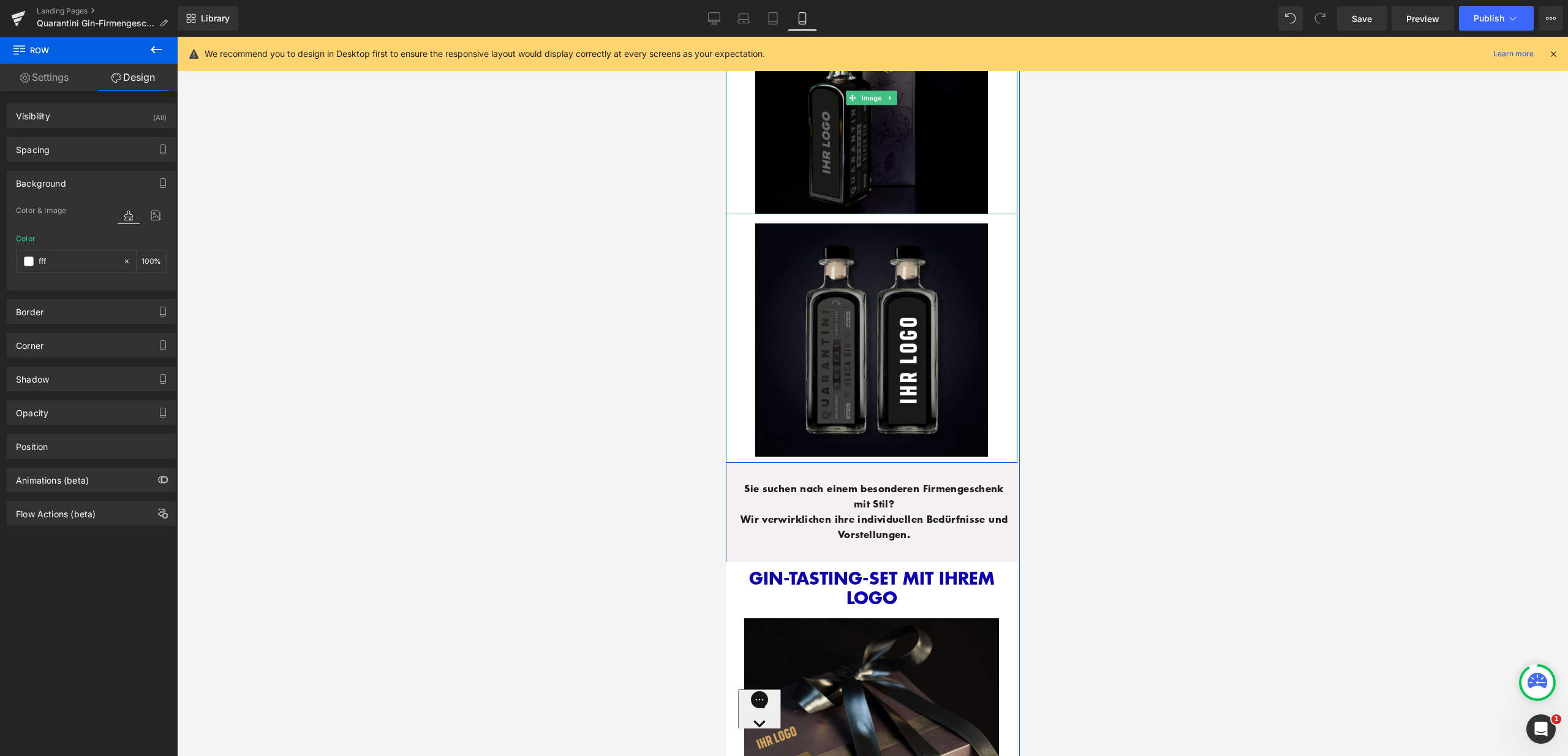
scroll to position [1050, 0]
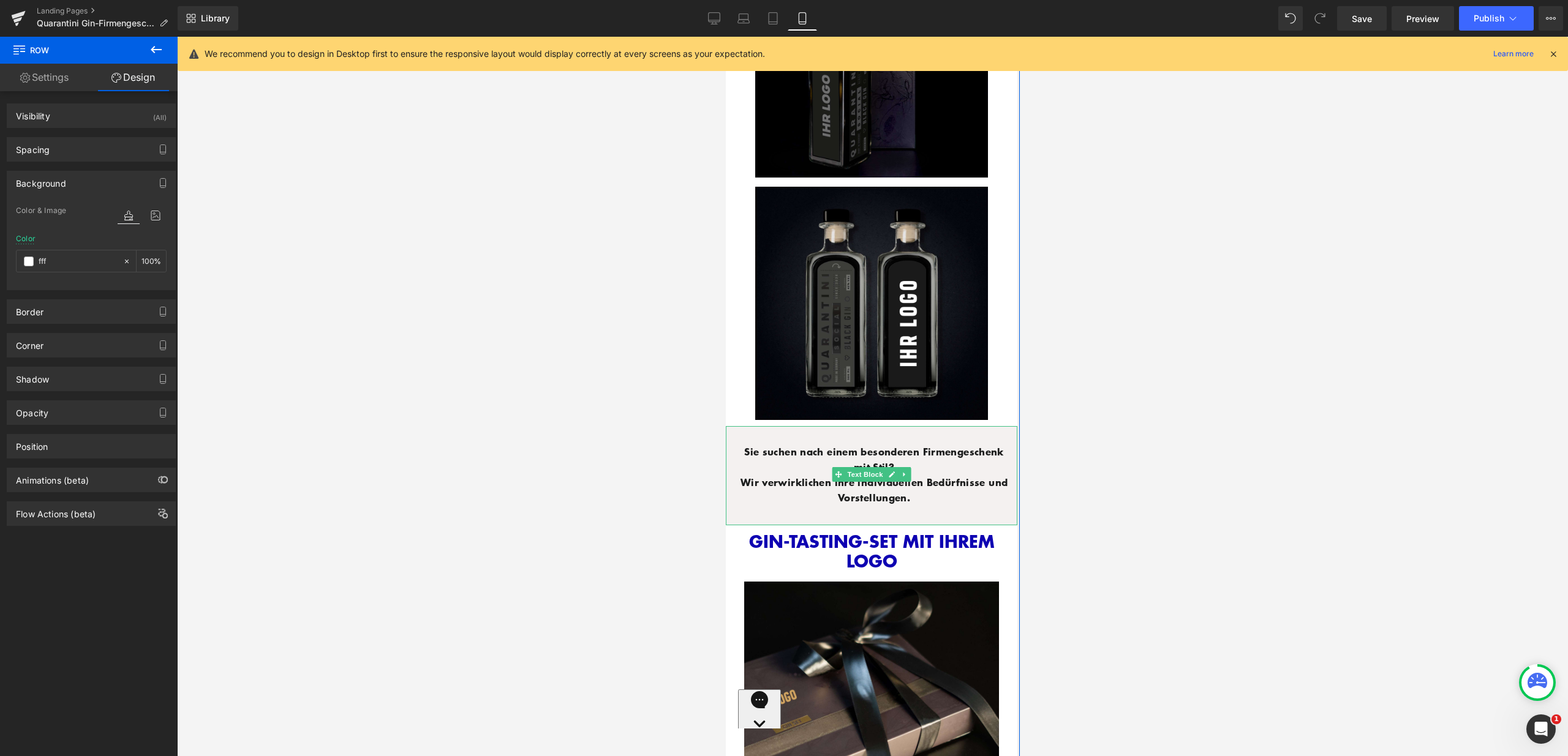
click at [740, 426] on div "Sie suchen nach einem besonderen Firmengeschenk mit Stil? Wir verwirklichen ihr…" at bounding box center [870, 475] width 291 height 99
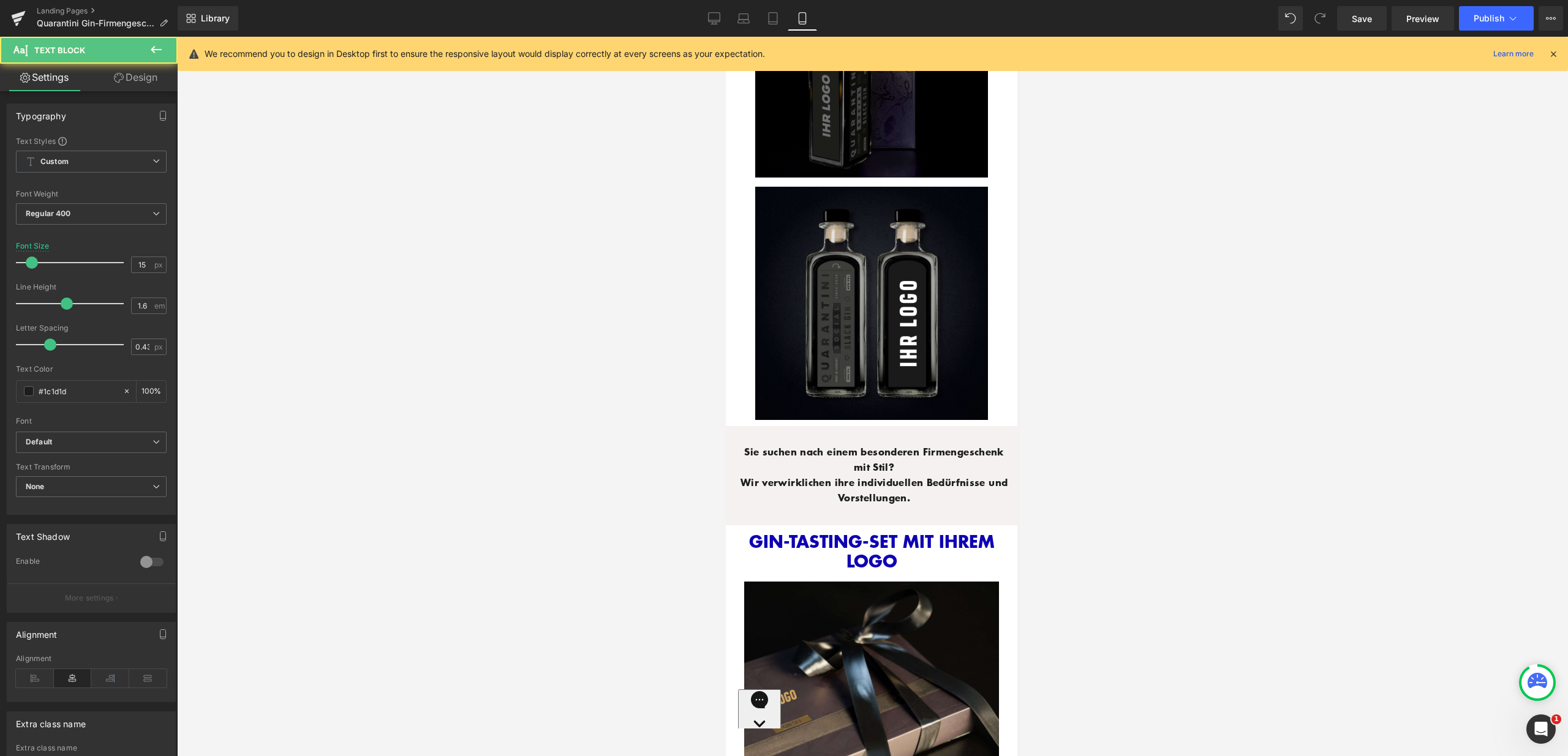
click at [132, 79] on link "Design" at bounding box center [135, 77] width 89 height 28
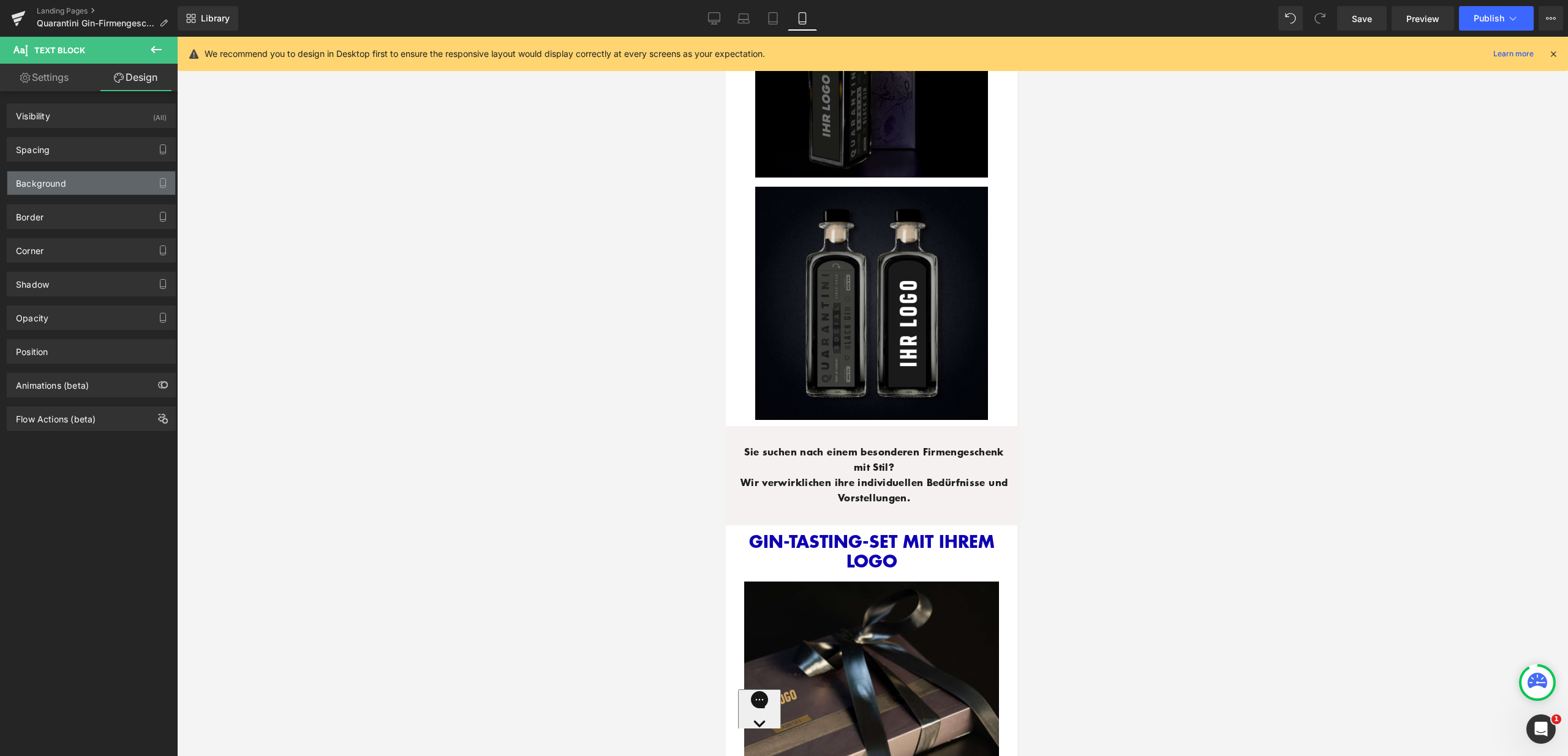
click at [87, 175] on div "Background" at bounding box center [91, 183] width 168 height 23
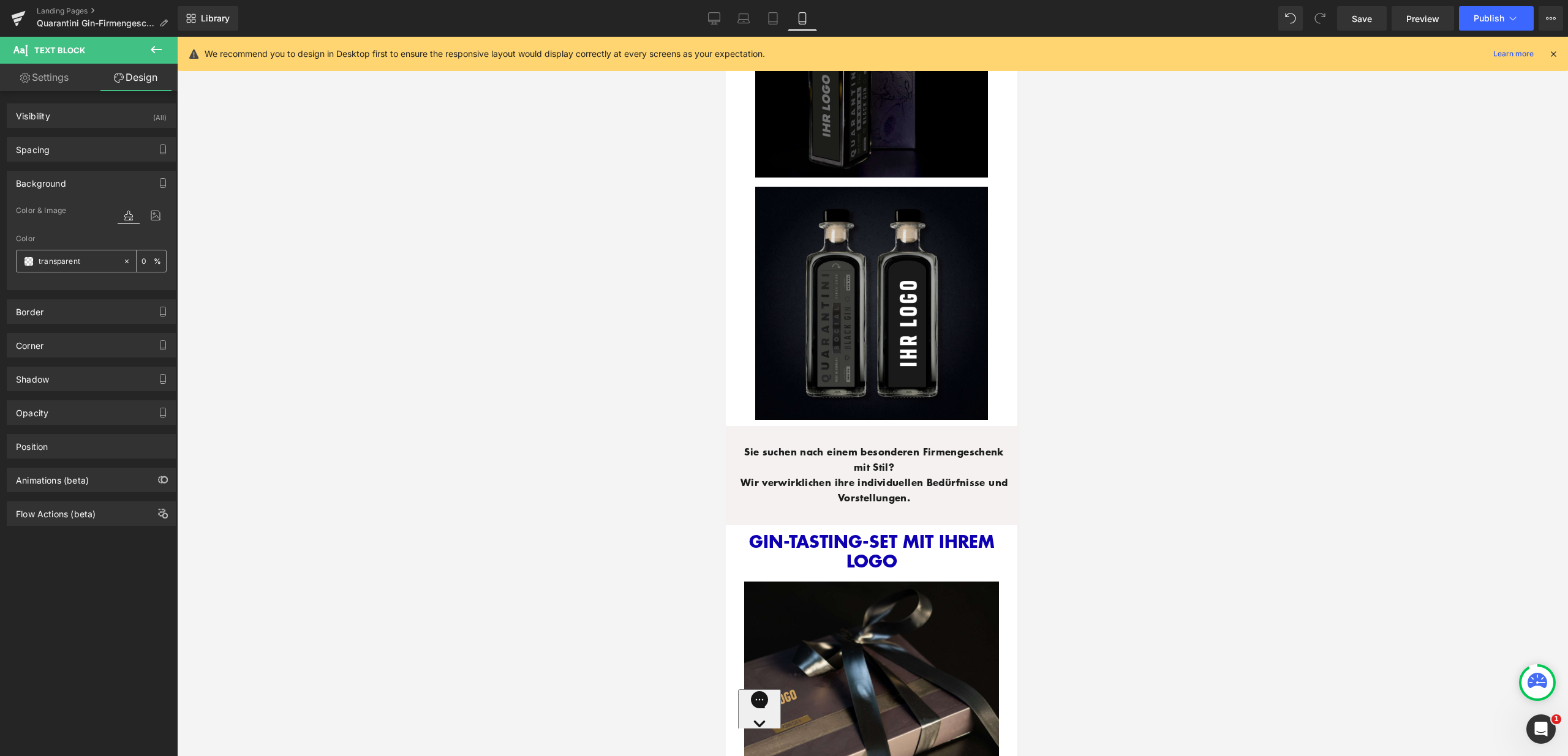
click at [81, 262] on input "transparent" at bounding box center [78, 262] width 78 height 14
type input "fff"
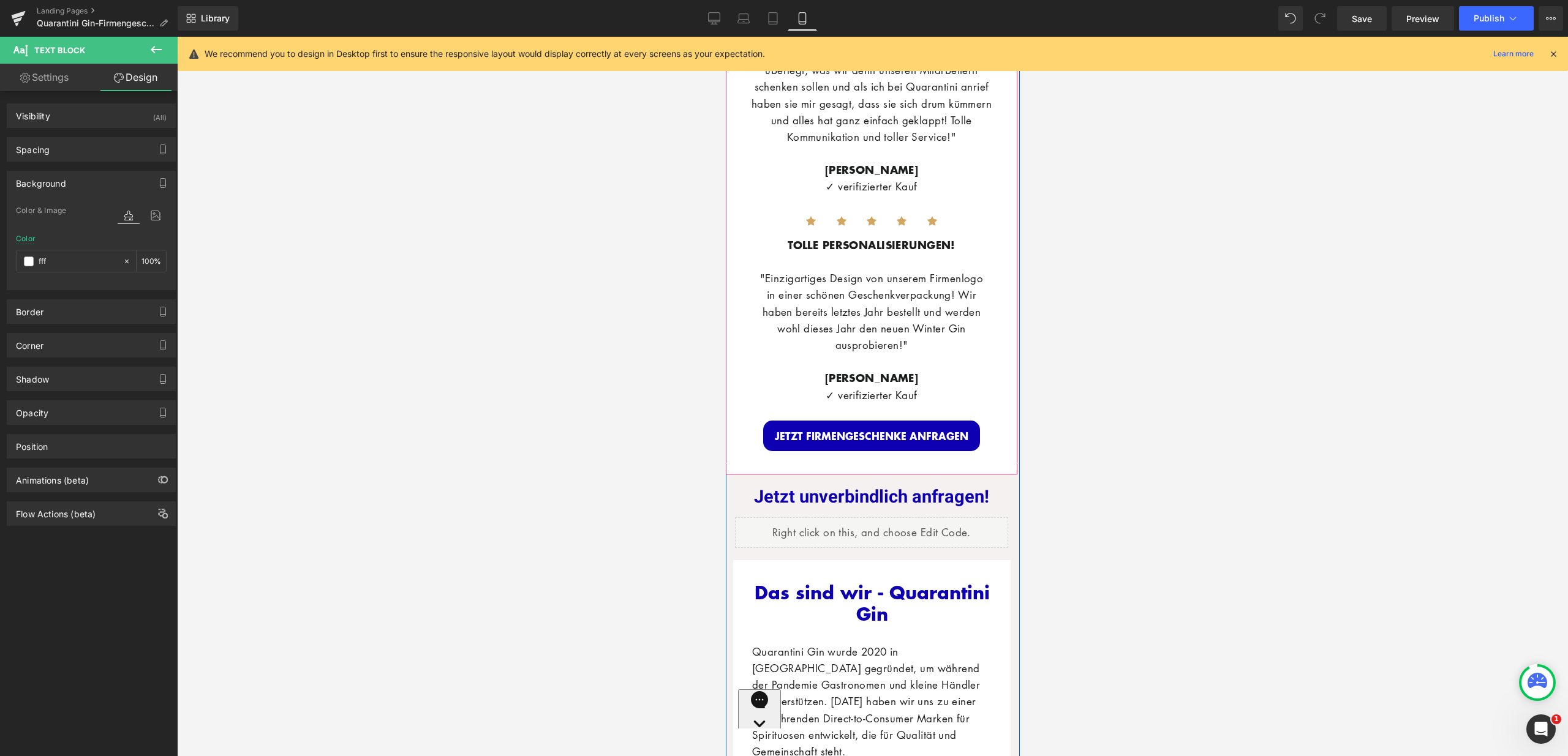
scroll to position [3601, 0]
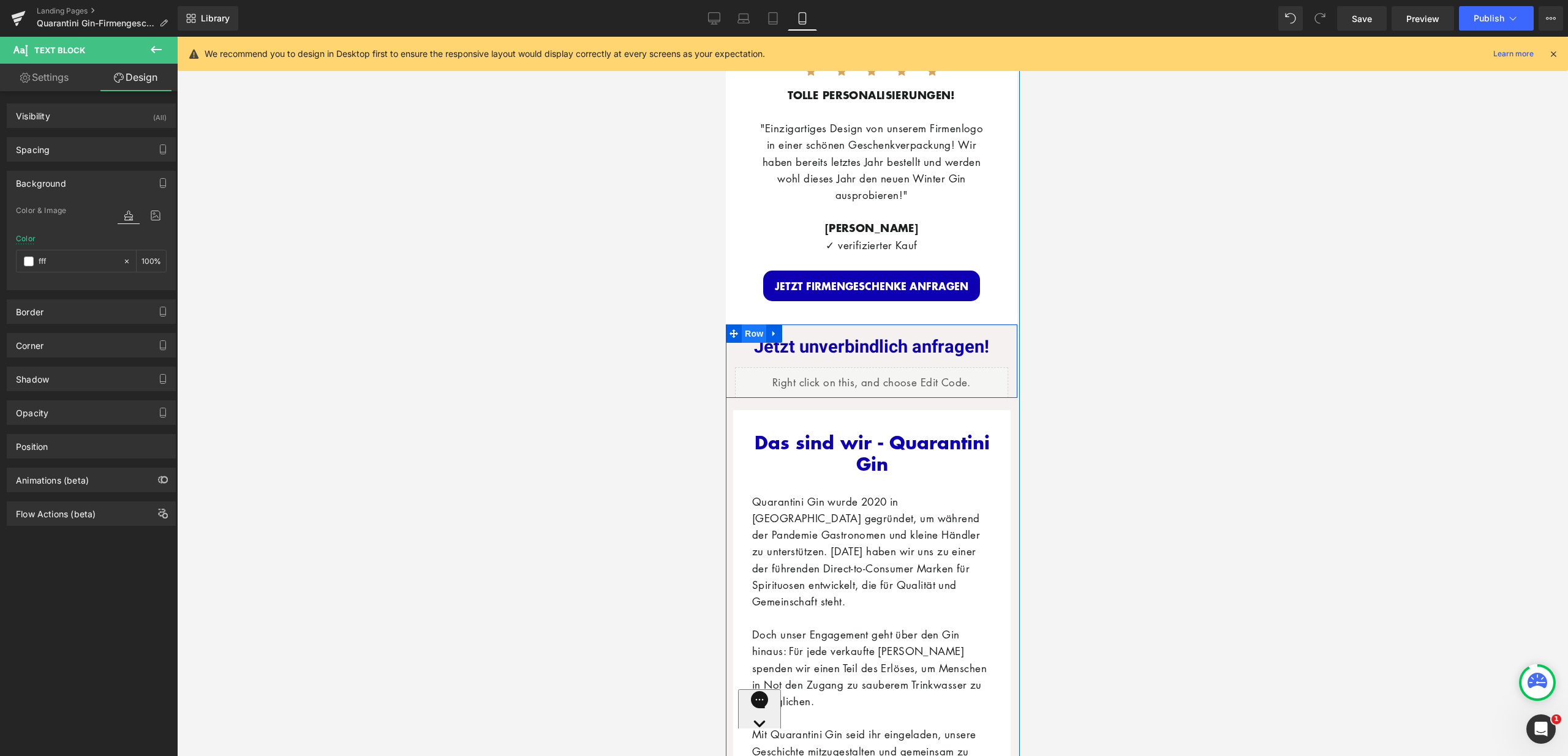
click at [749, 324] on span "Row" at bounding box center [753, 334] width 25 height 18
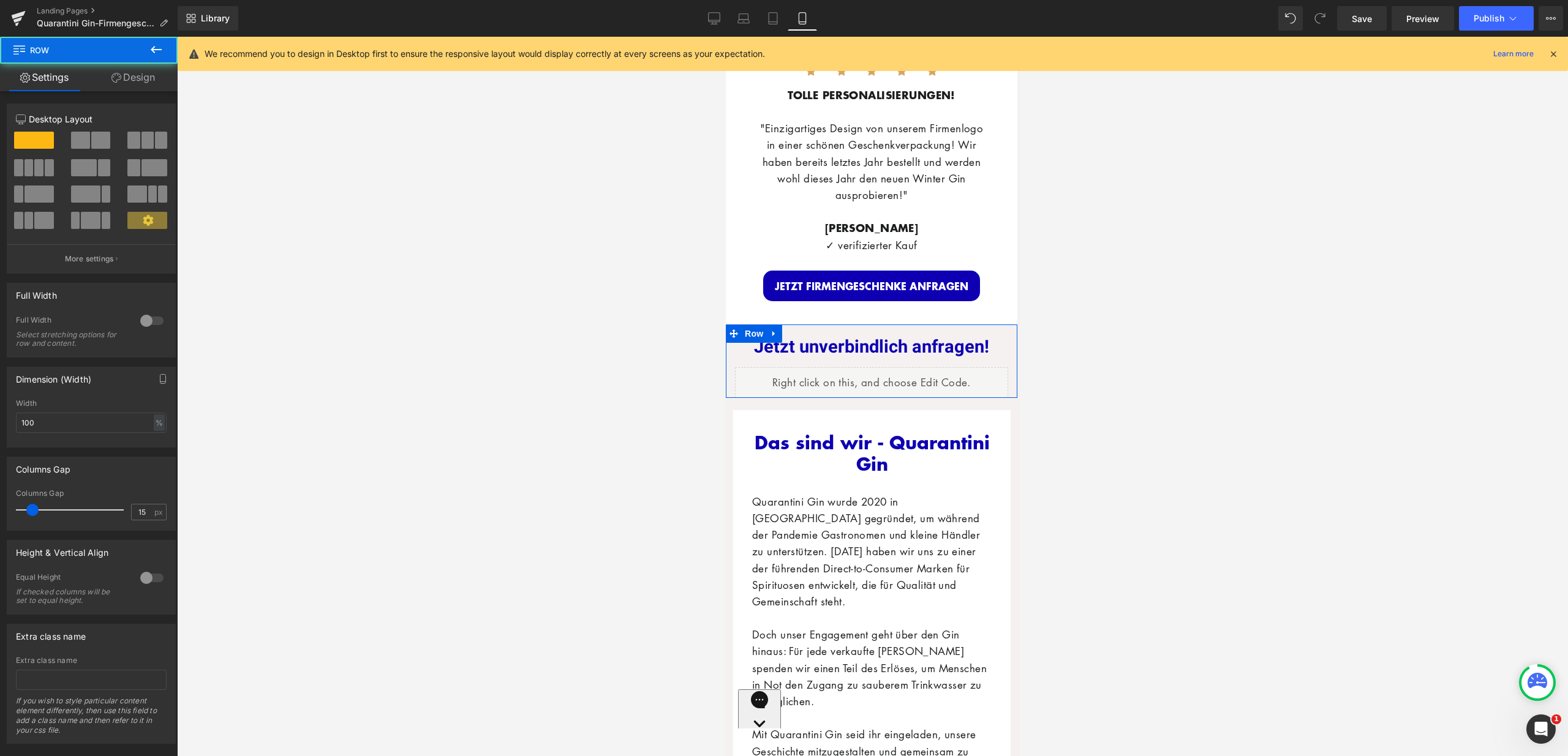
click at [145, 78] on link "Design" at bounding box center [133, 77] width 89 height 28
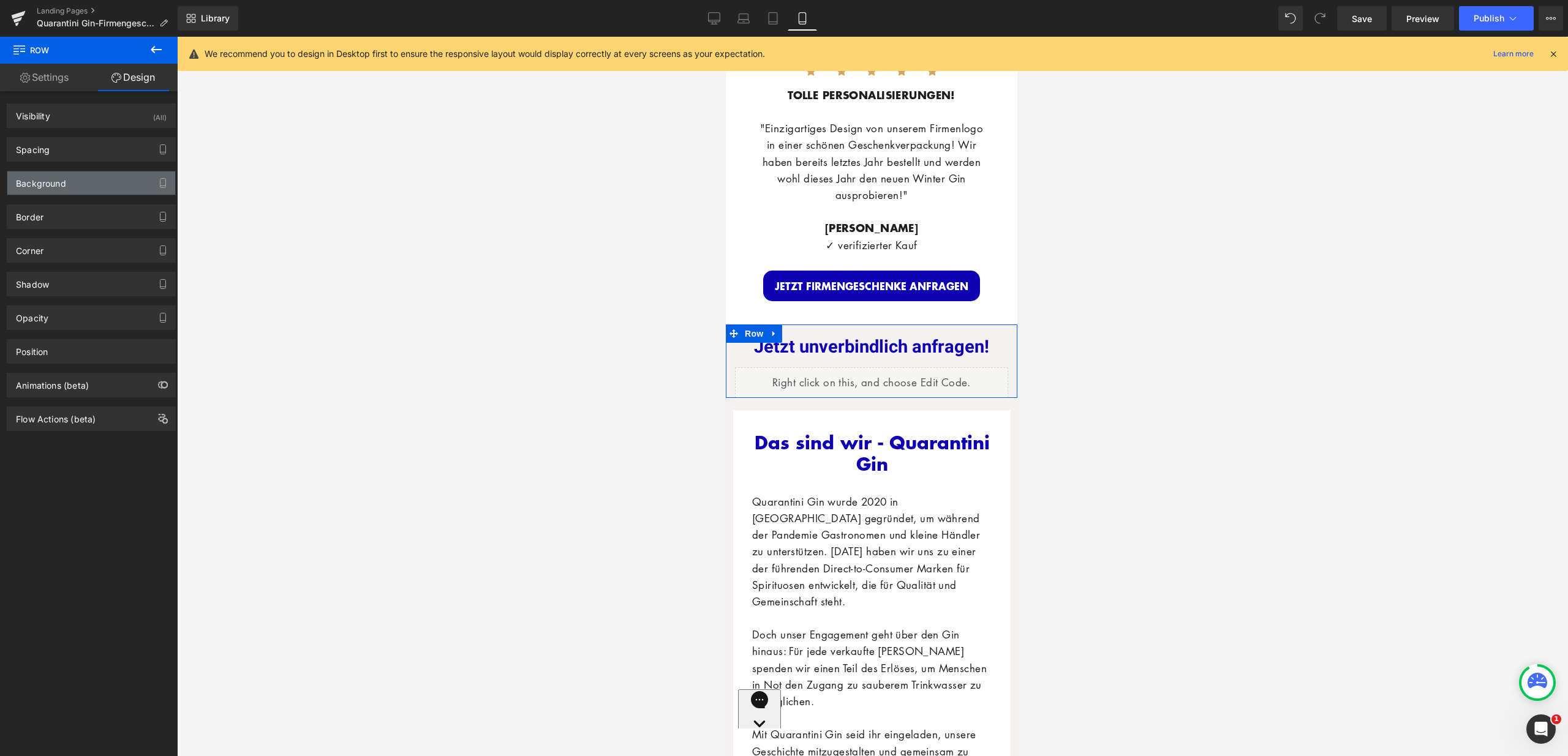
click at [83, 172] on div "Background" at bounding box center [91, 183] width 168 height 23
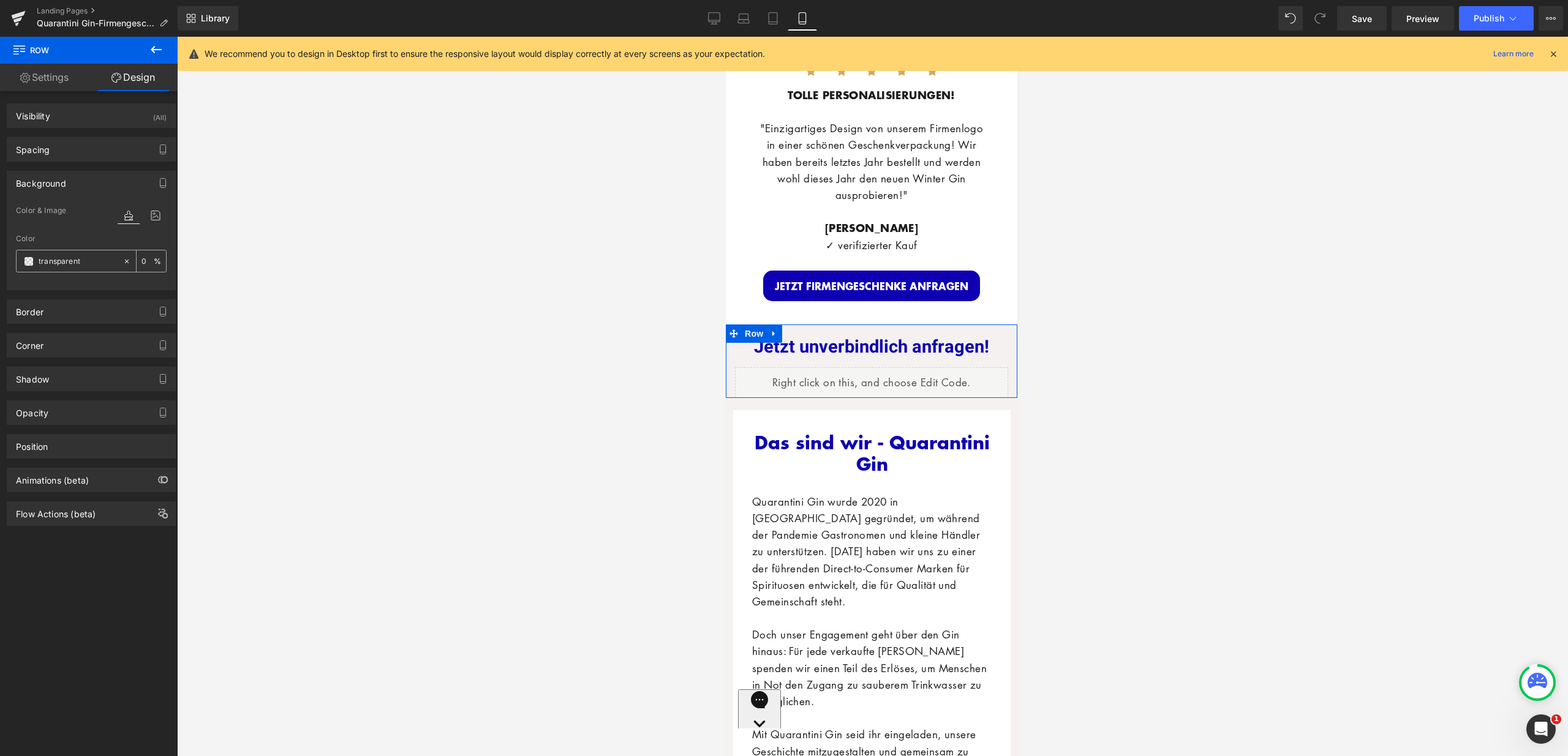
click at [89, 261] on input "text" at bounding box center [78, 262] width 78 height 14
type input "fff"
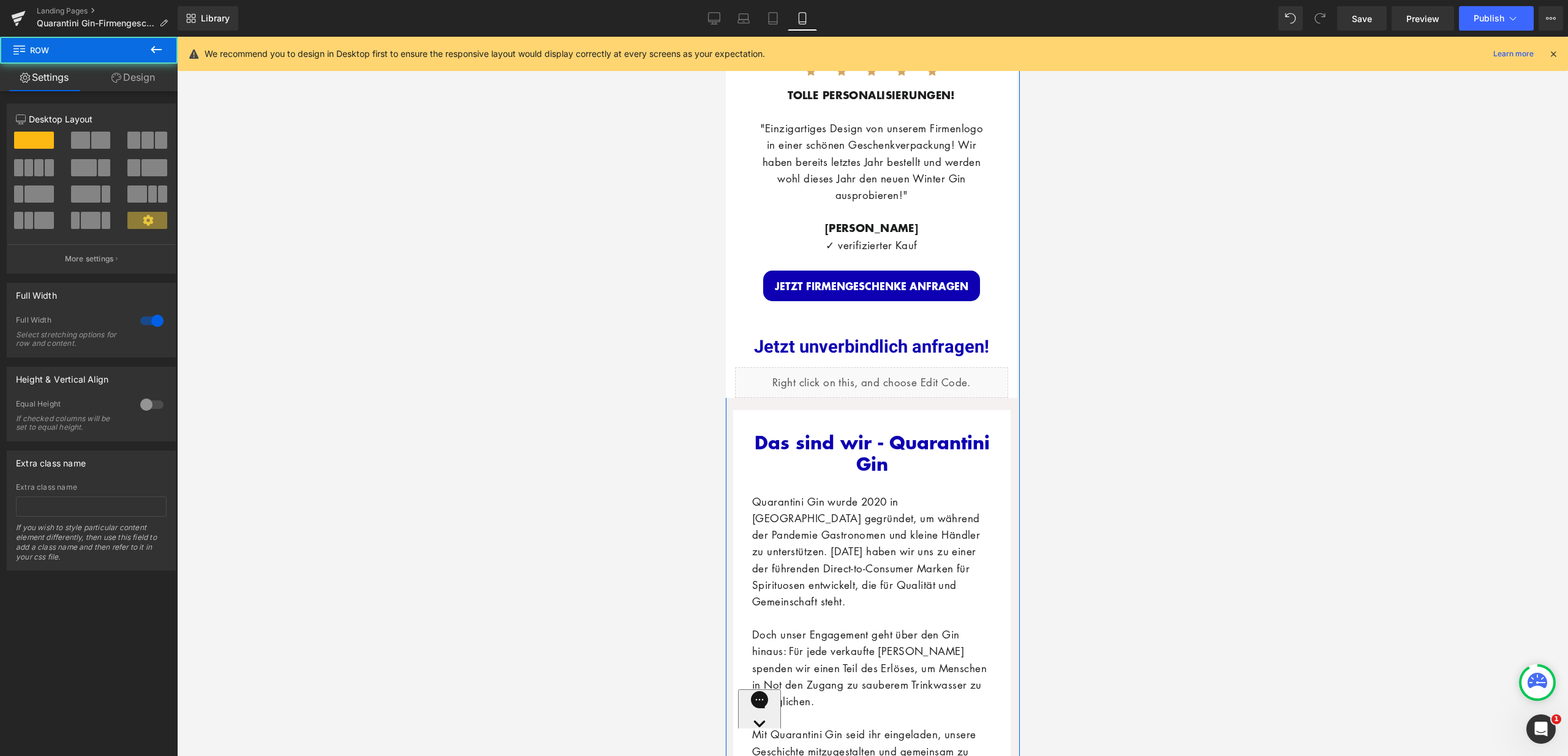
click at [134, 76] on link "Design" at bounding box center [133, 77] width 89 height 28
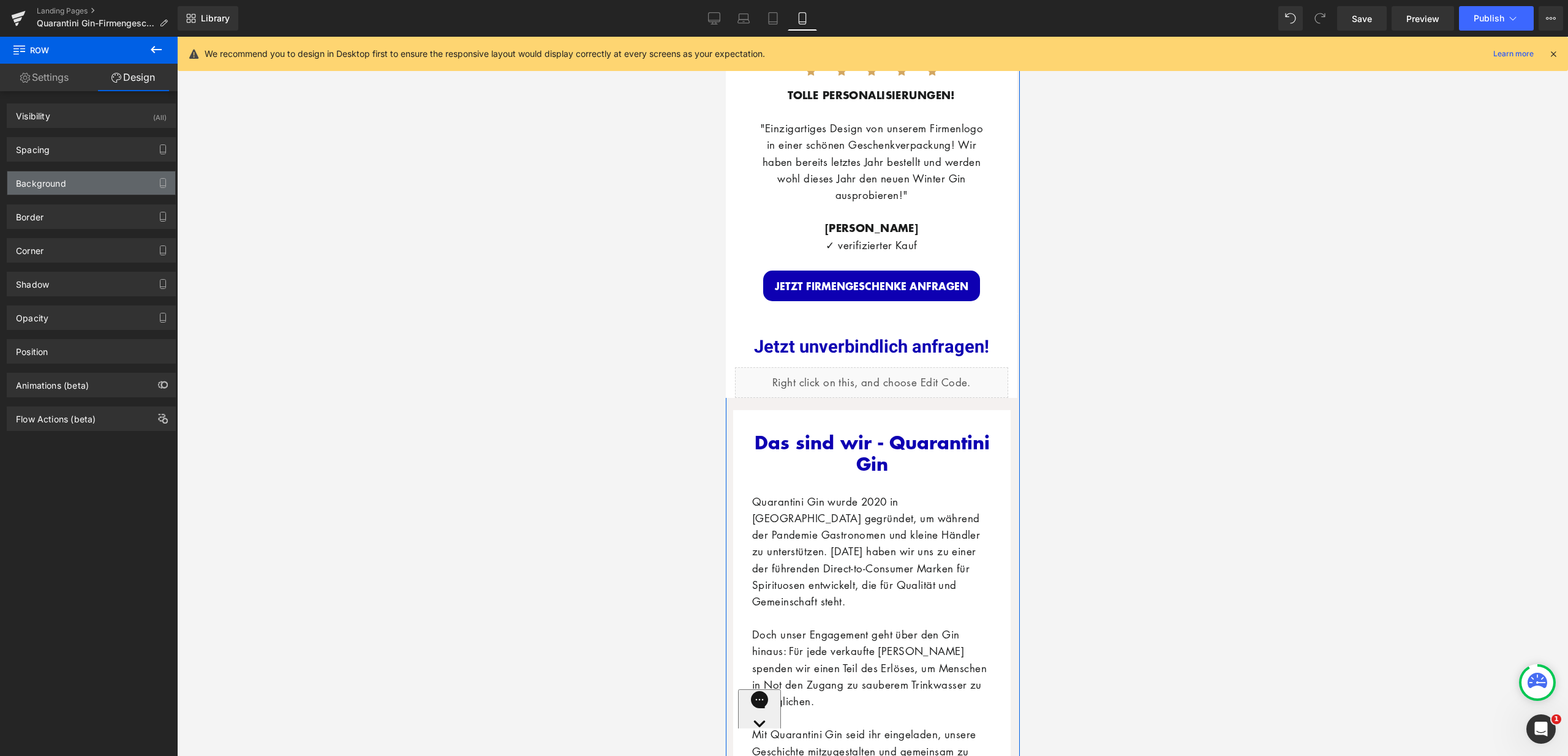
click at [95, 179] on div "Background" at bounding box center [91, 183] width 168 height 23
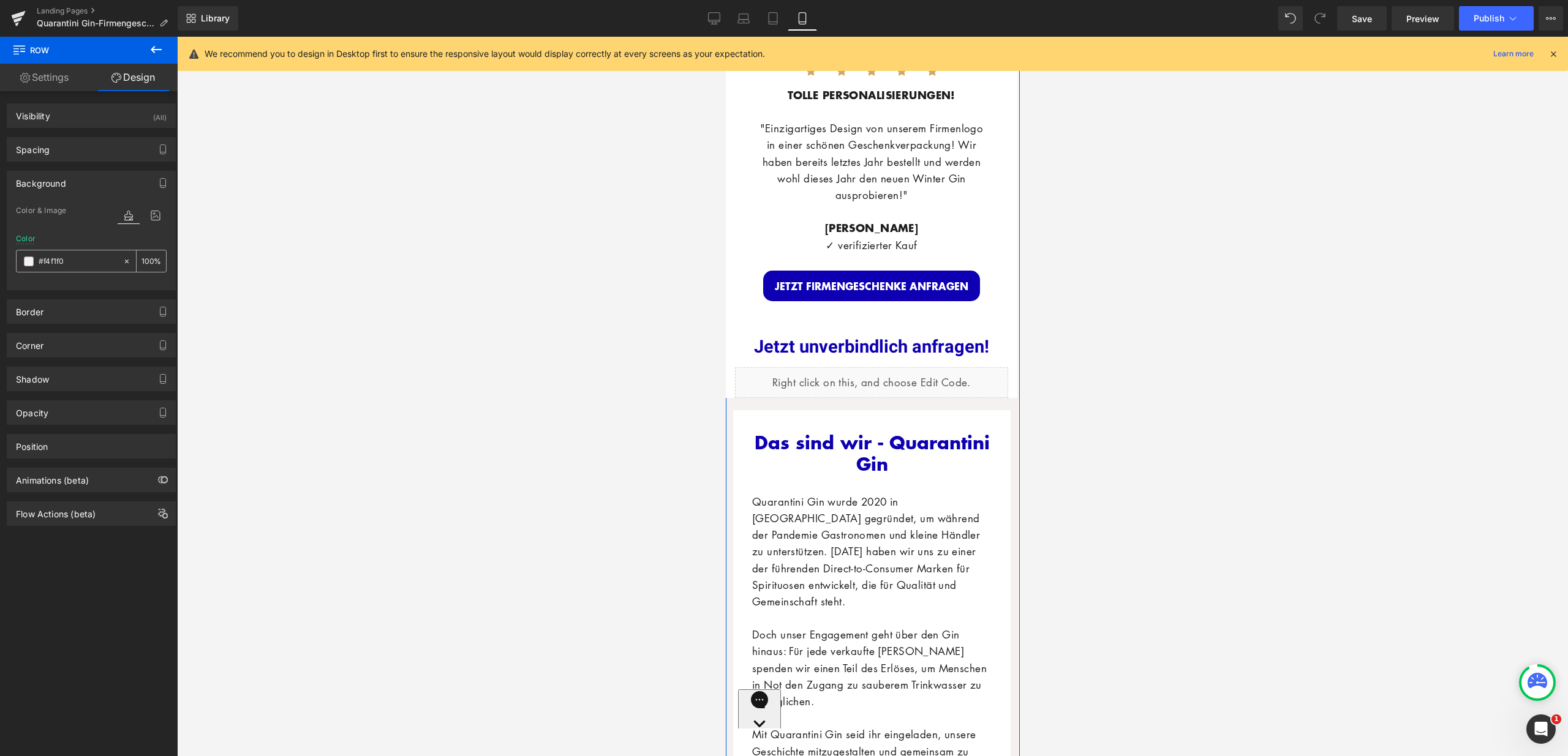
click at [123, 257] on icon at bounding box center [127, 262] width 9 height 9
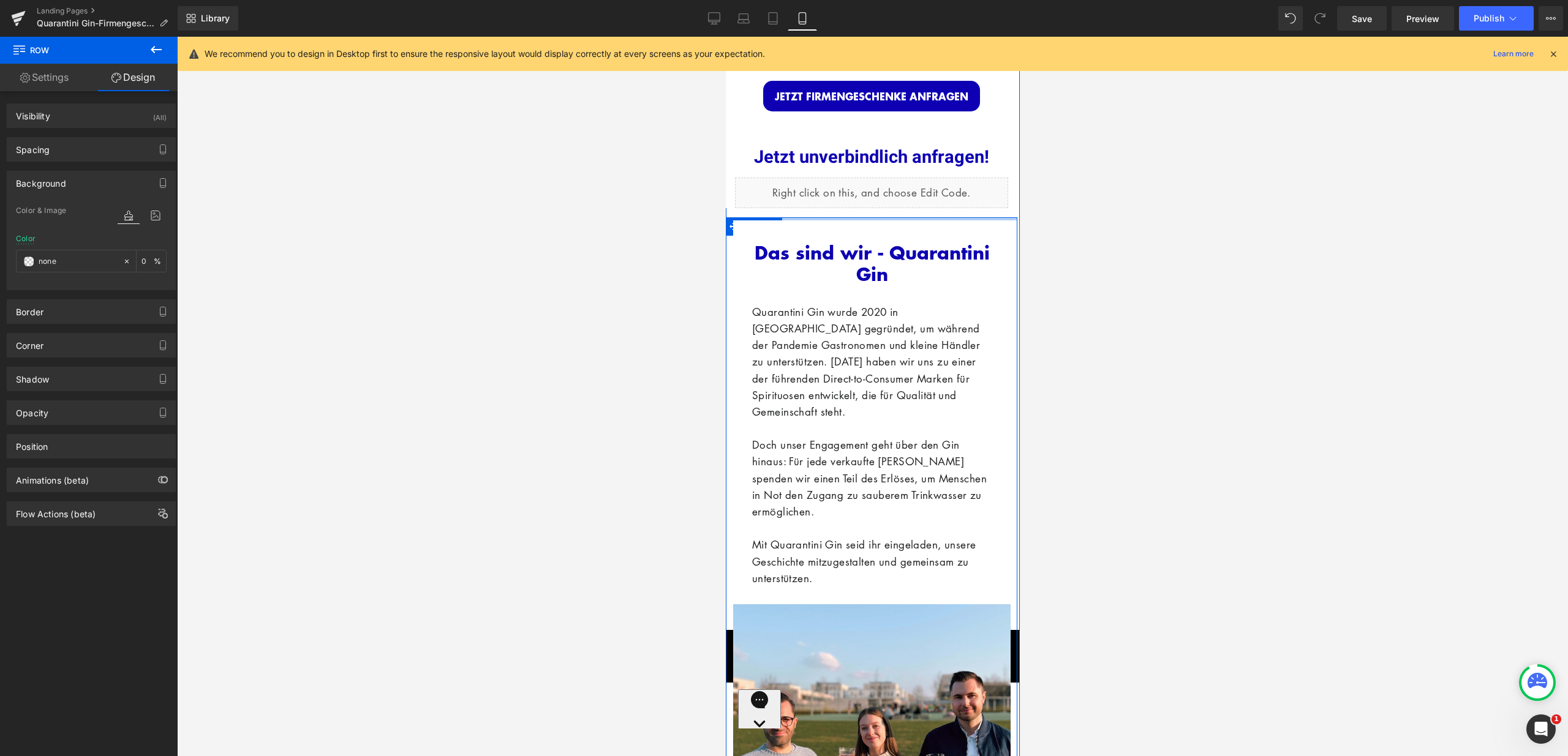
scroll to position [3794, 0]
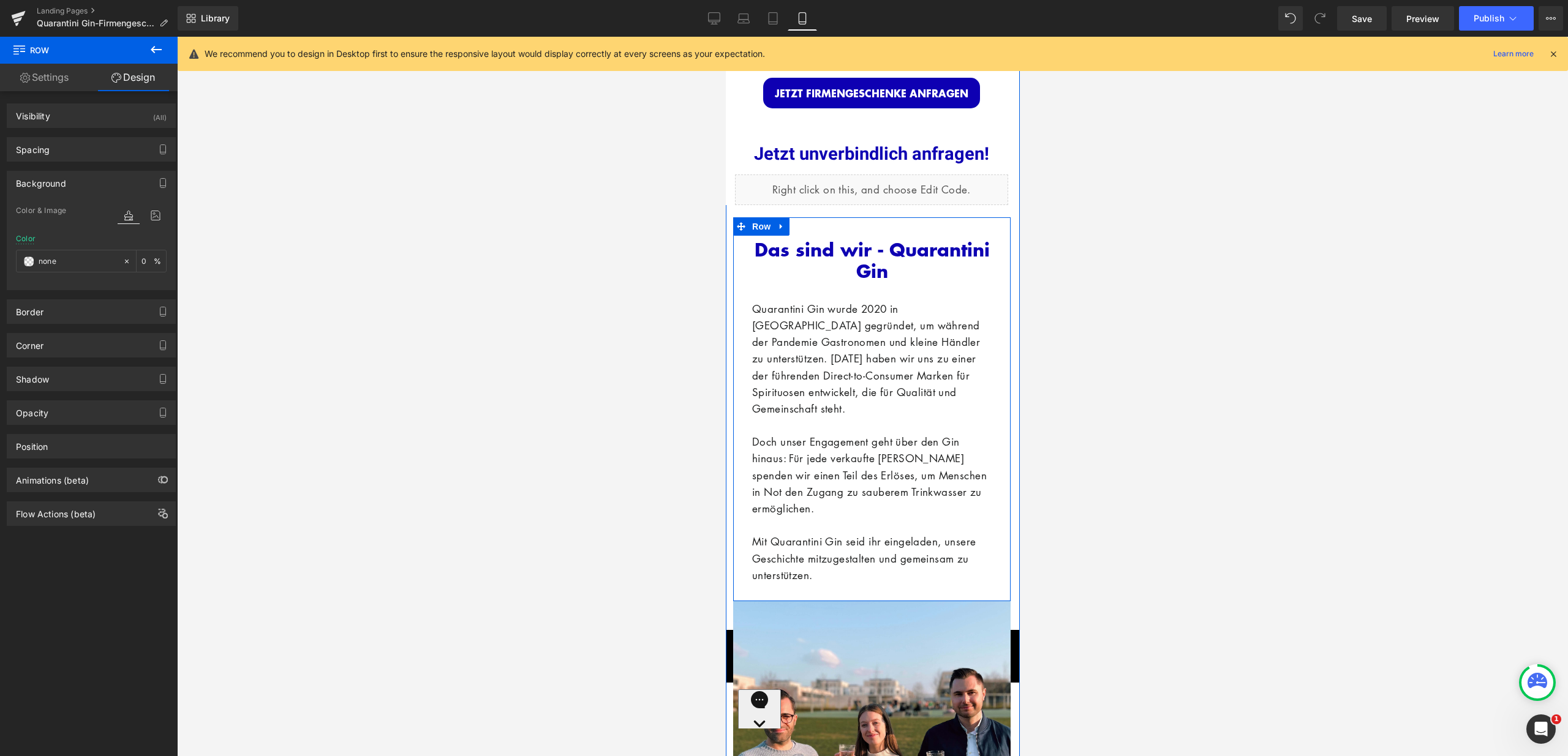
click at [830, 217] on div "Das sind wir - Quarantini Gin Heading Quarantini Gin wurde 2020 in Frankfurt ge…" at bounding box center [871, 409] width 278 height 384
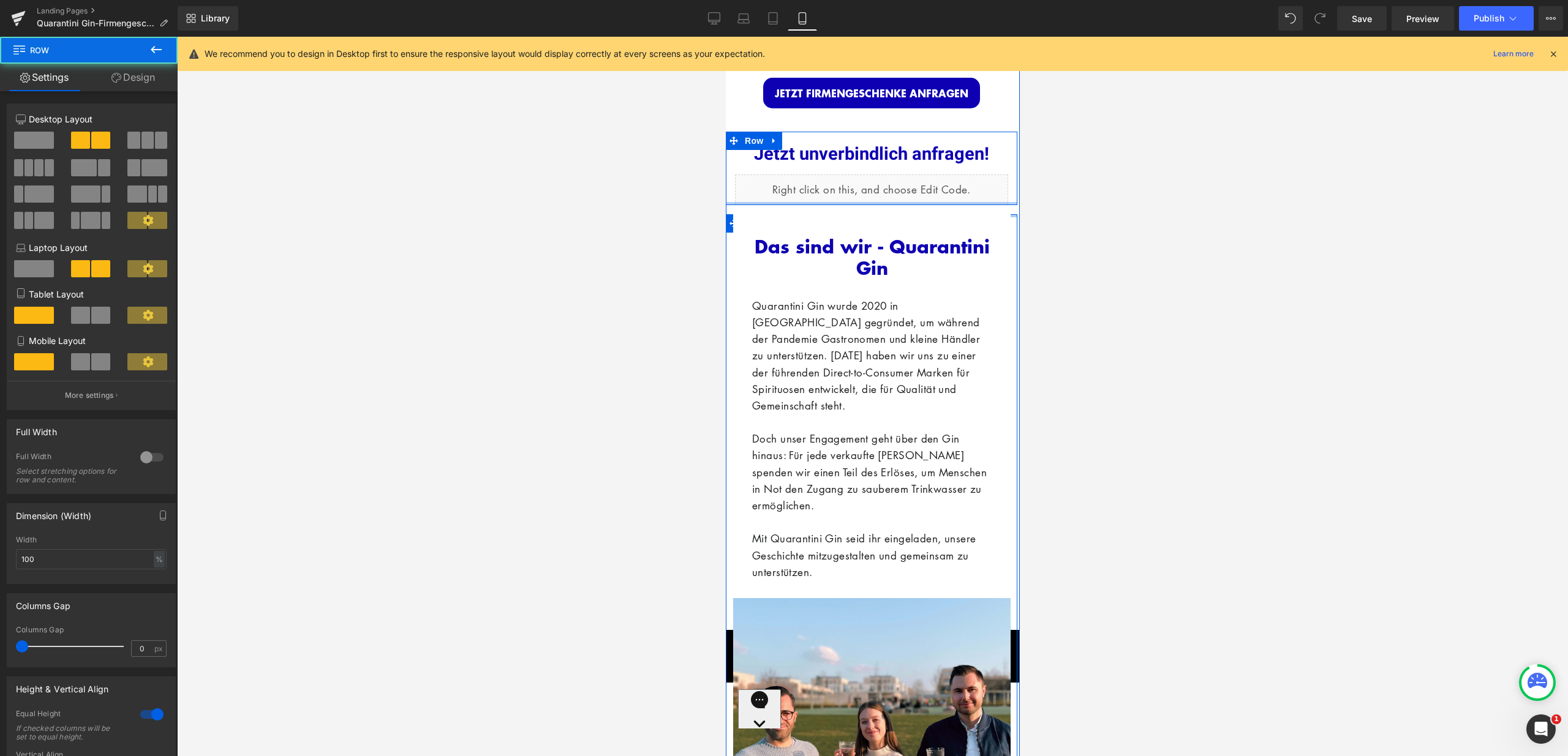
drag, startPoint x: 833, startPoint y: 207, endPoint x: 834, endPoint y: 196, distance: 11.0
click at [839, 214] on div "Das sind wir - Quarantini Gin Heading Quarantini Gin wurde 2020 in Frankfurt ge…" at bounding box center [871, 406] width 278 height 384
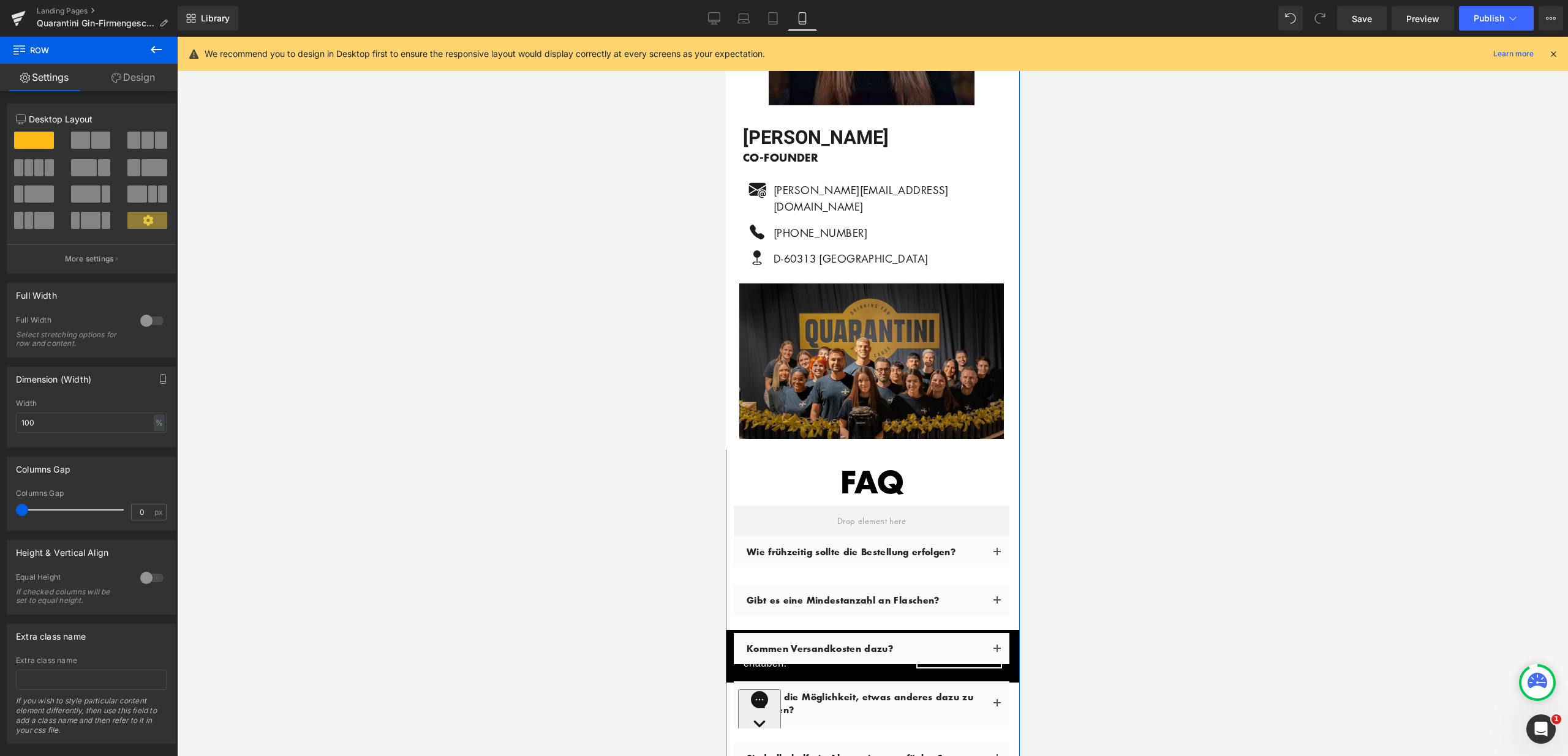
scroll to position [4963, 0]
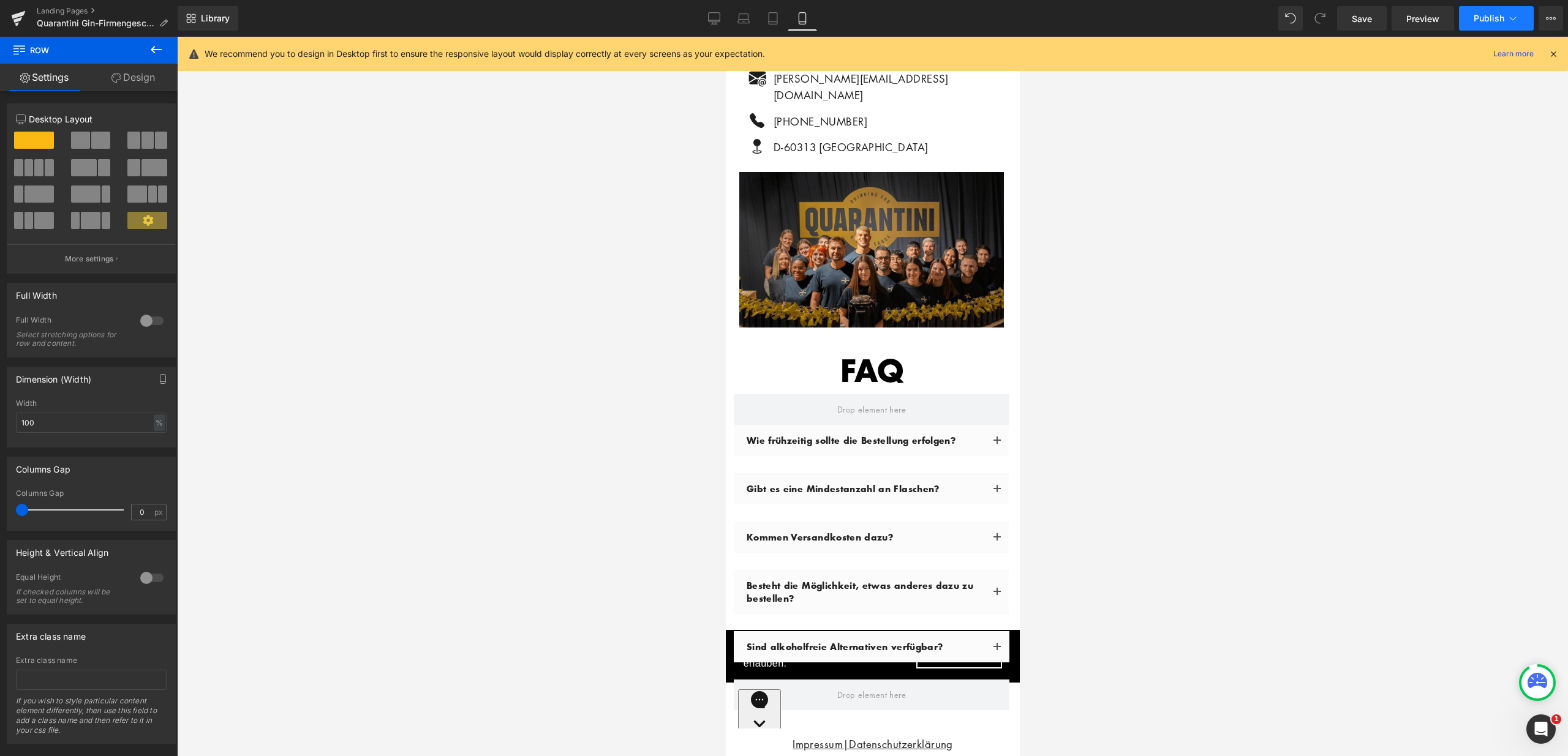
click at [1507, 22] on icon at bounding box center [1513, 18] width 12 height 12
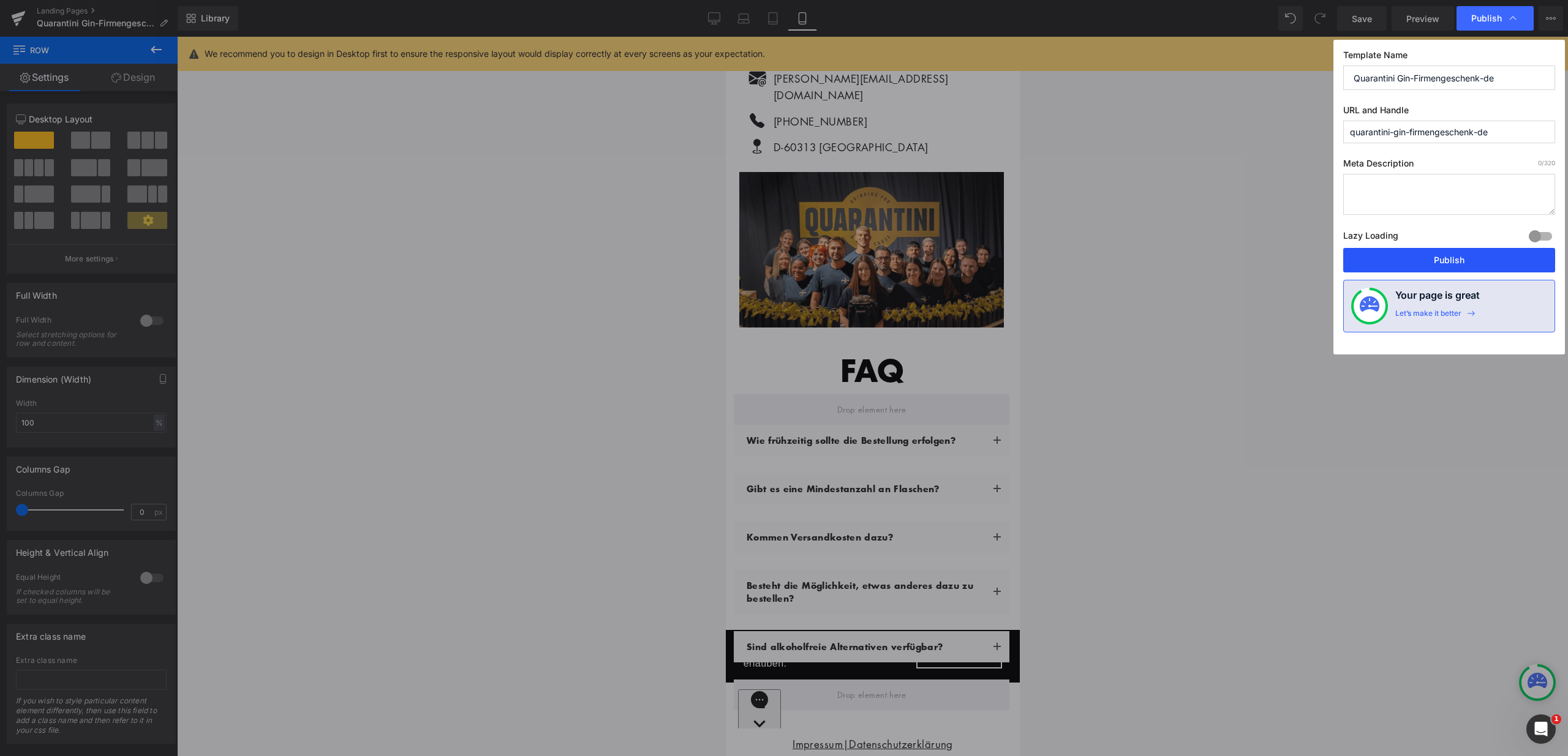
click at [1461, 252] on button "Publish" at bounding box center [1449, 260] width 212 height 25
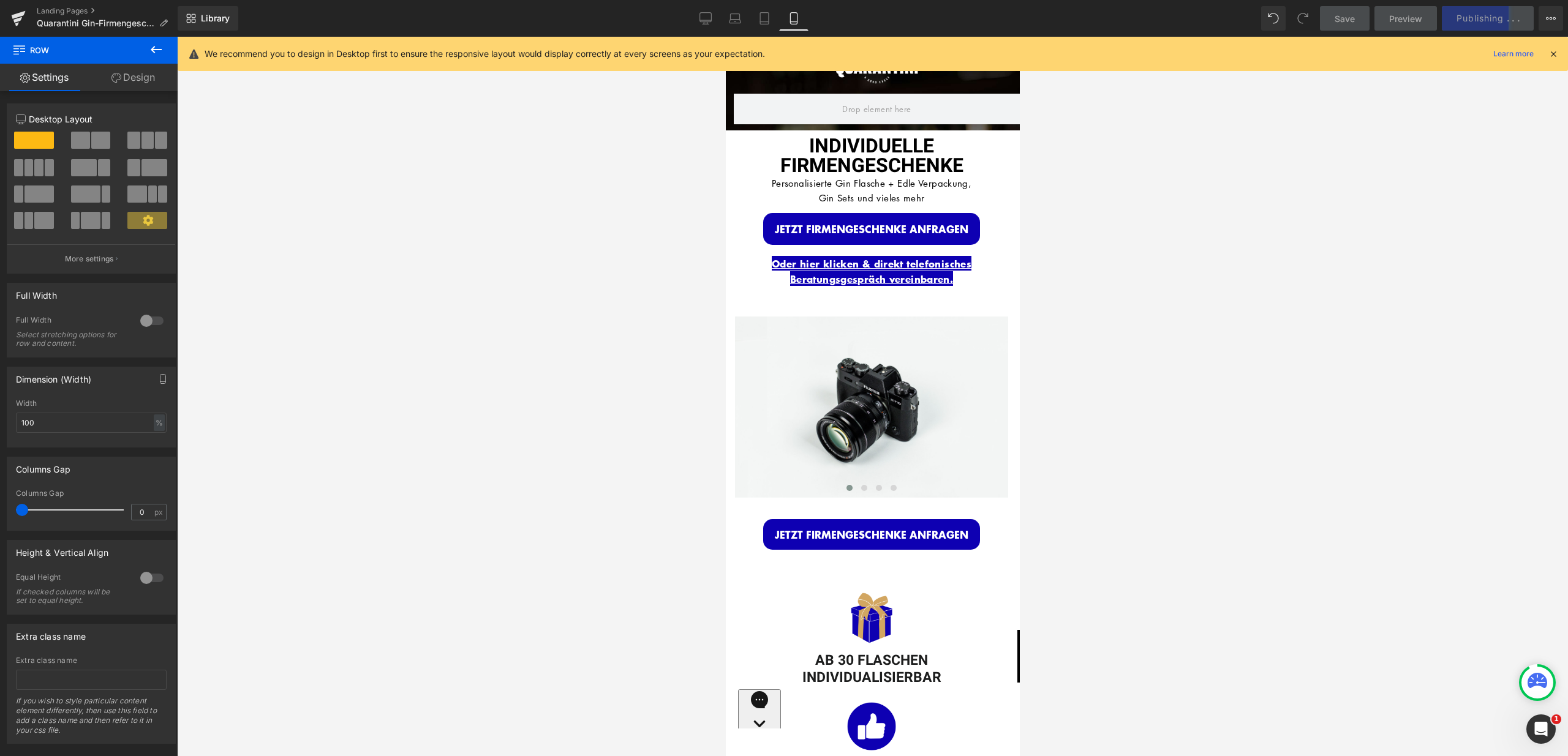
click at [1556, 52] on icon at bounding box center [1553, 54] width 11 height 11
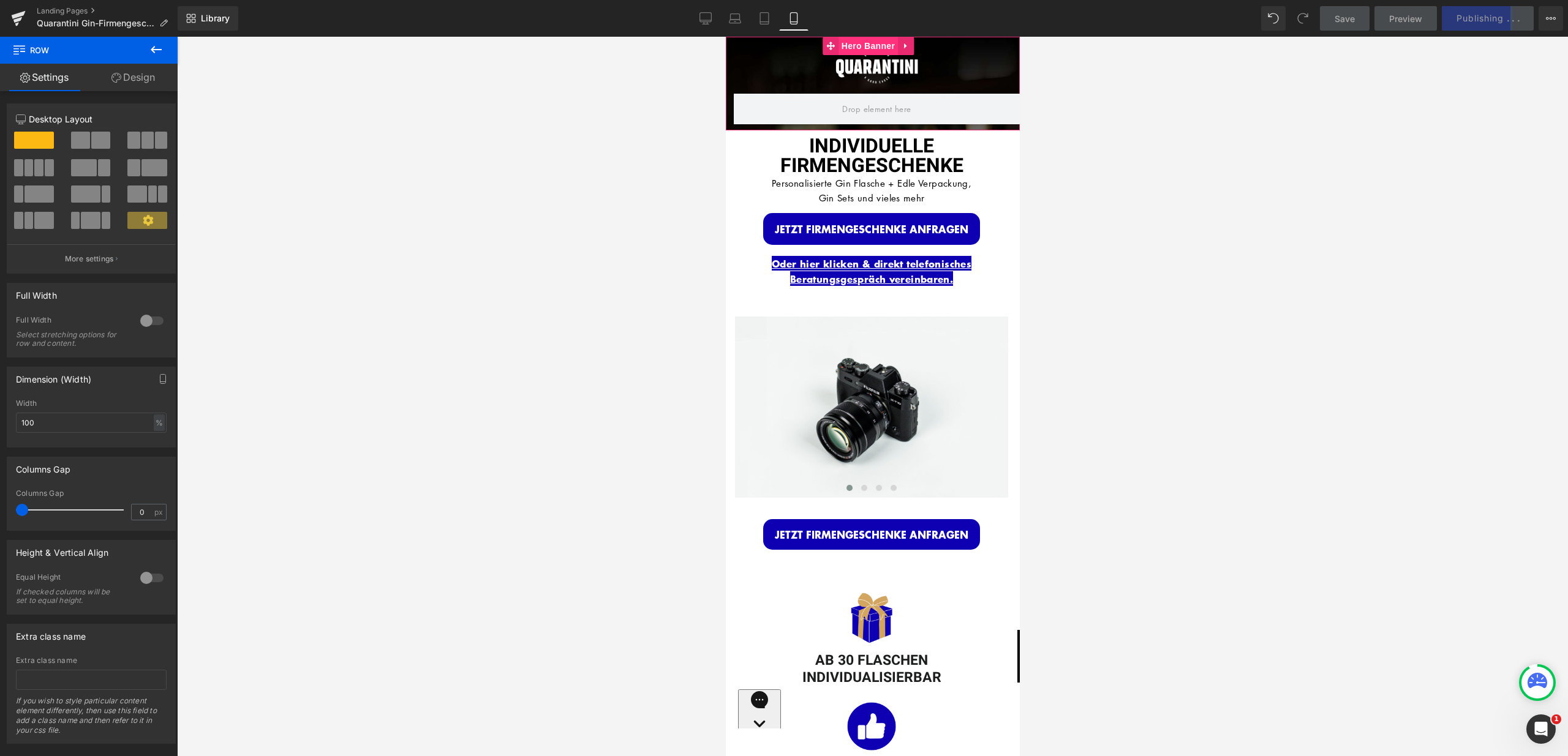
click at [859, 45] on span "Hero Banner" at bounding box center [867, 46] width 59 height 18
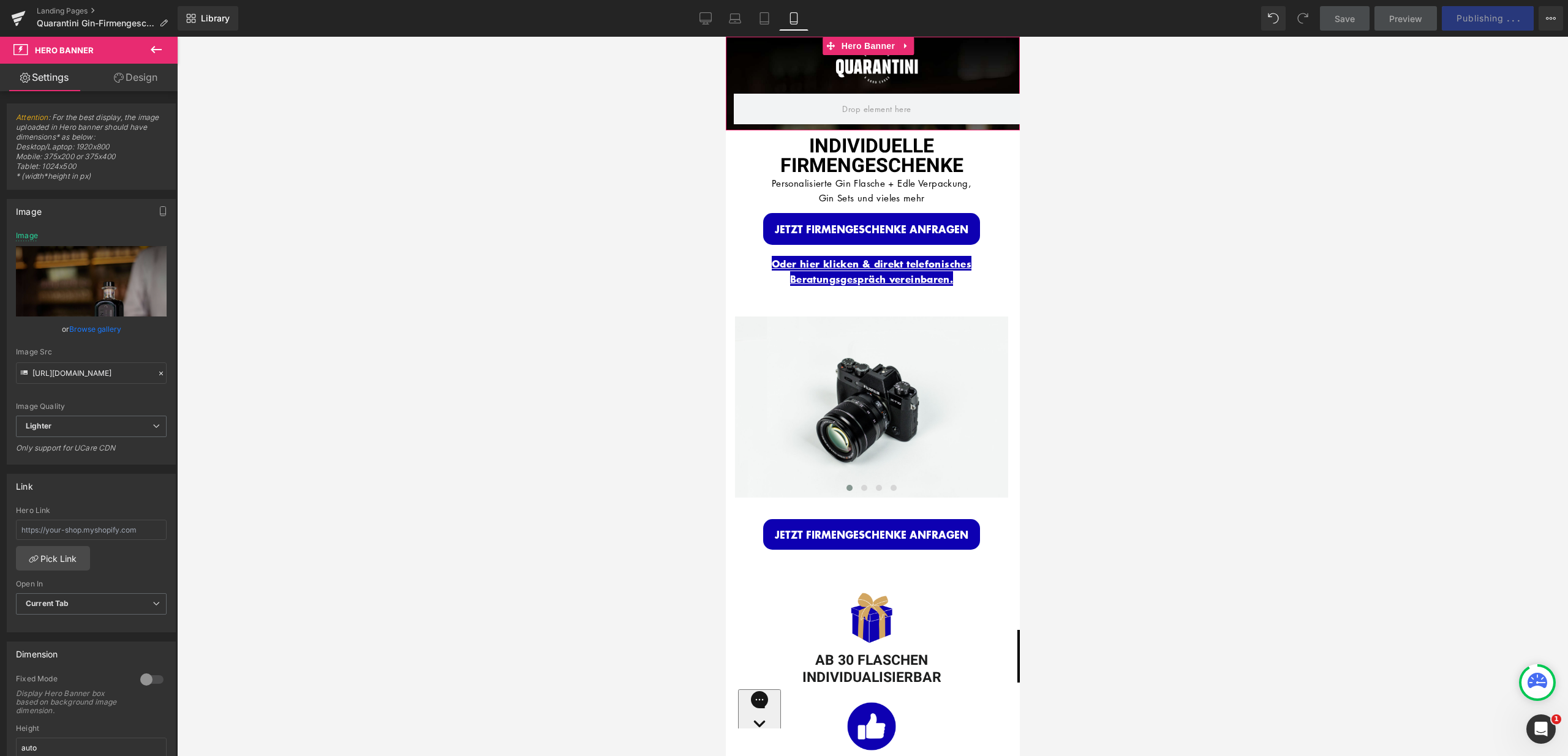
click at [142, 682] on div at bounding box center [152, 680] width 30 height 20
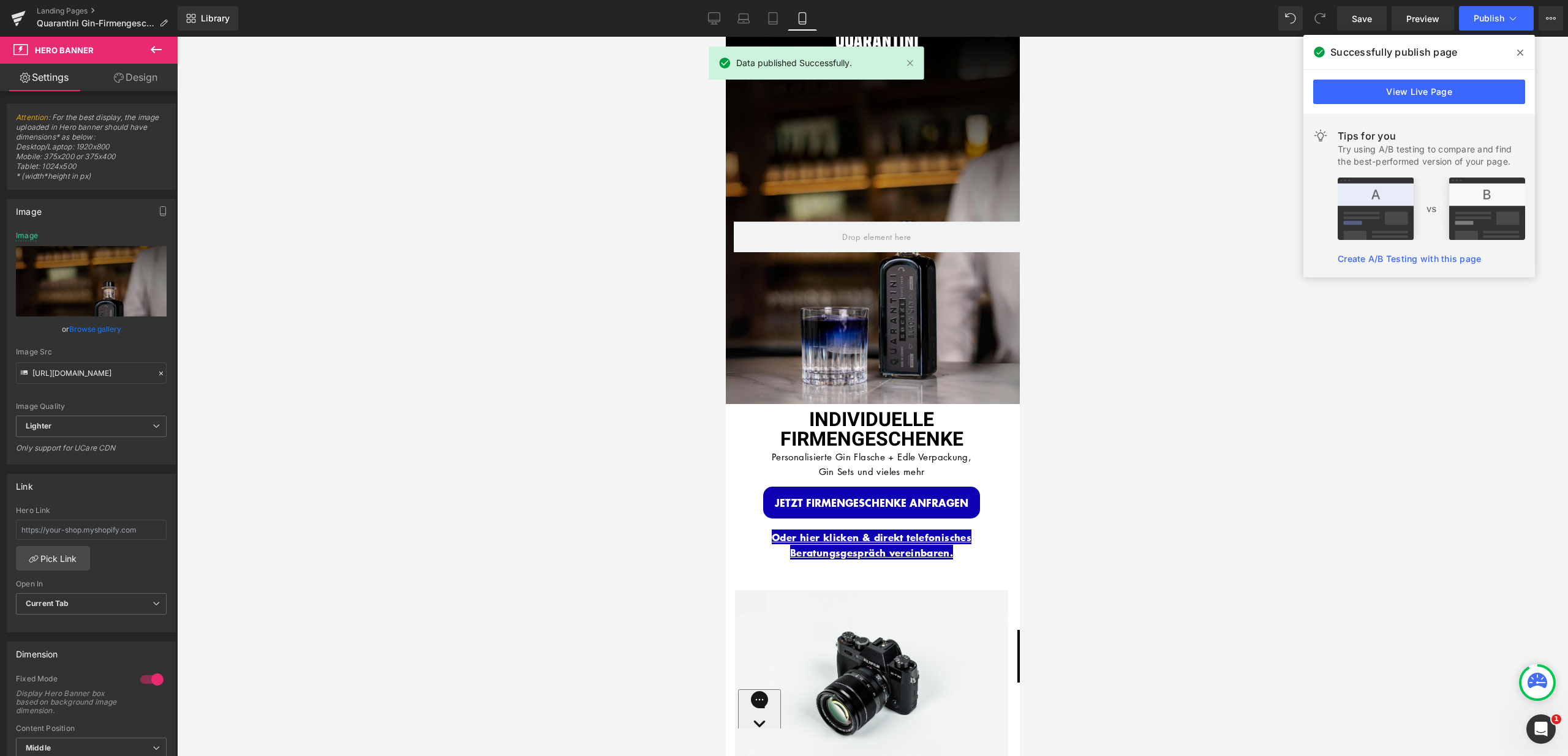
click at [1522, 53] on icon at bounding box center [1520, 53] width 6 height 10
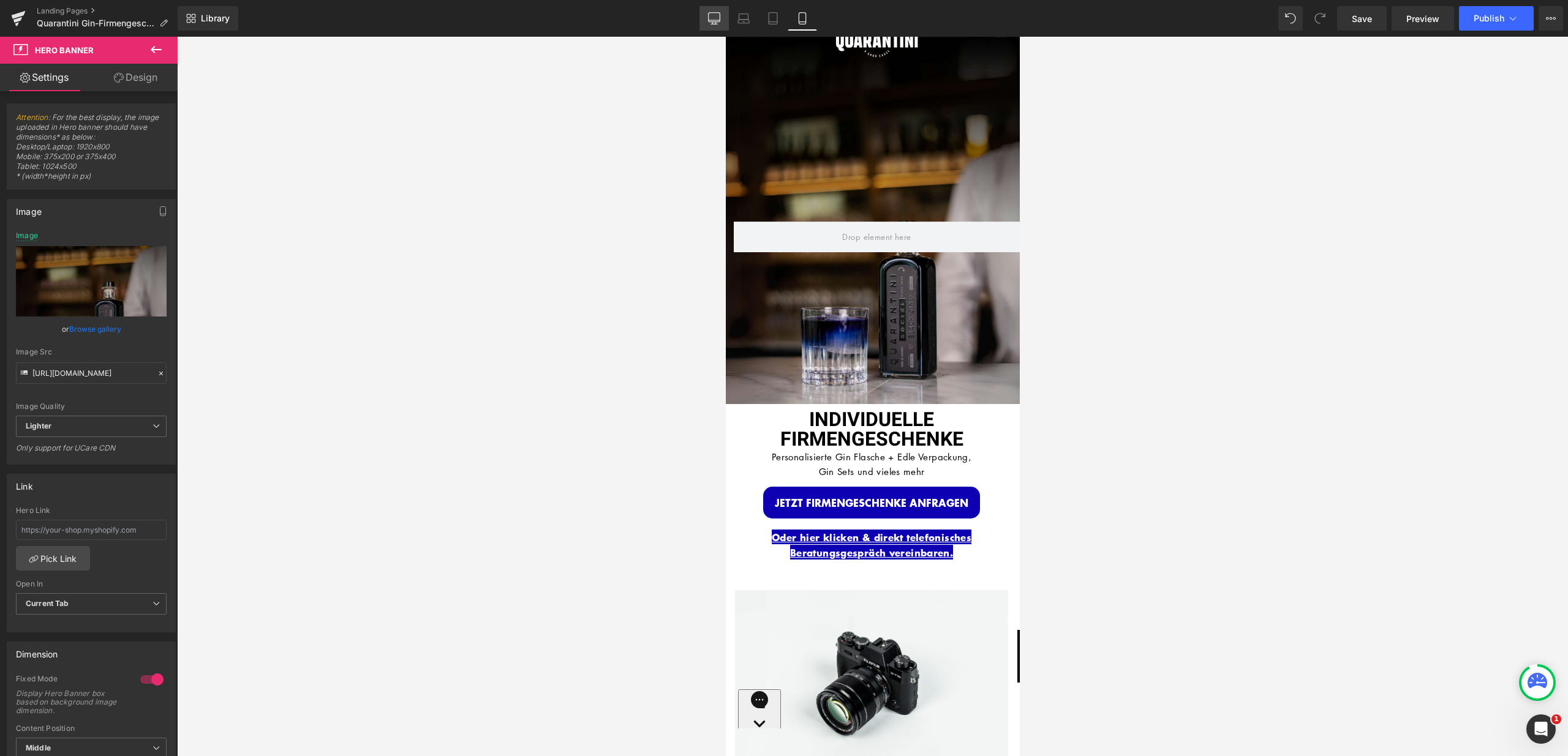
click at [713, 23] on icon at bounding box center [714, 18] width 12 height 12
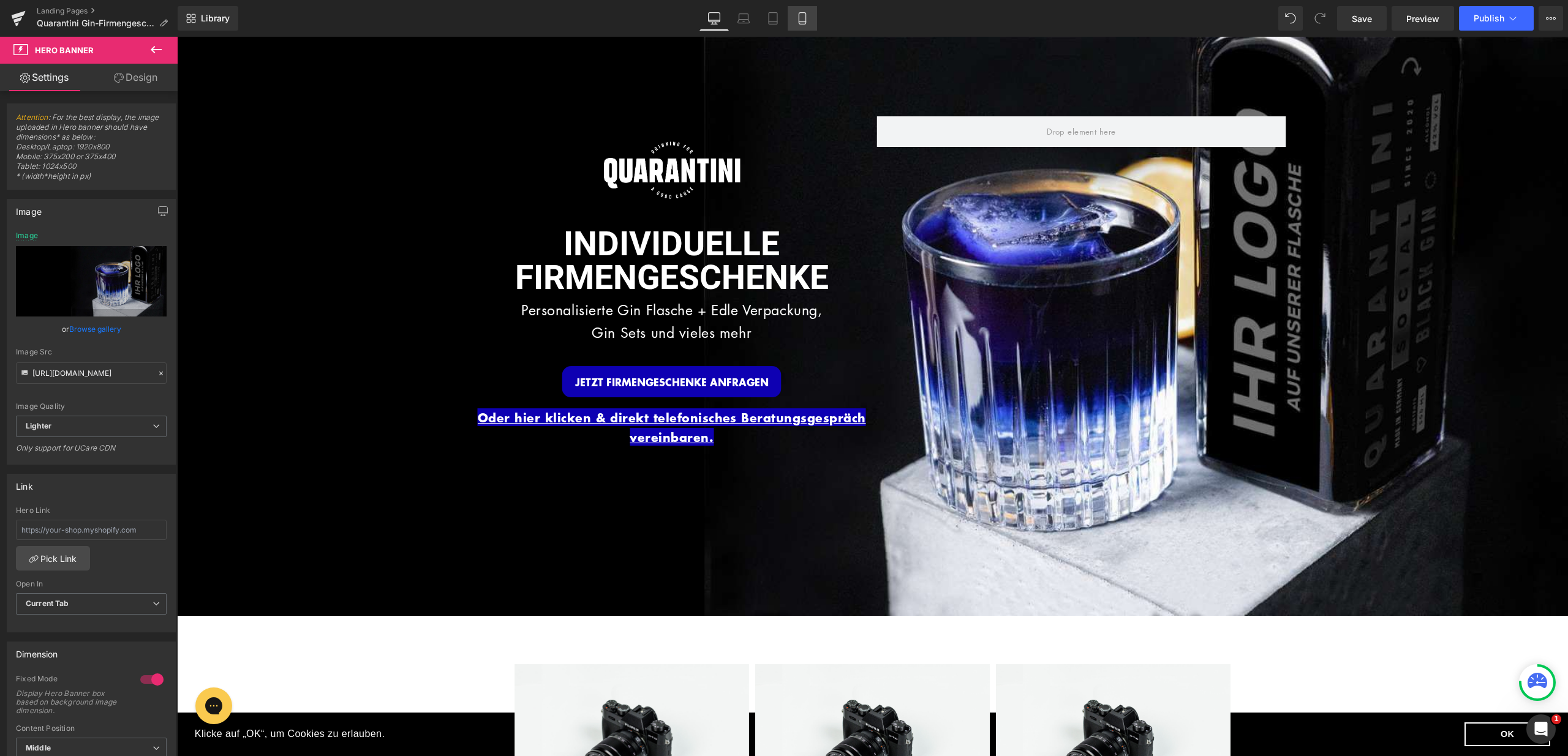
click at [801, 24] on icon at bounding box center [802, 18] width 7 height 12
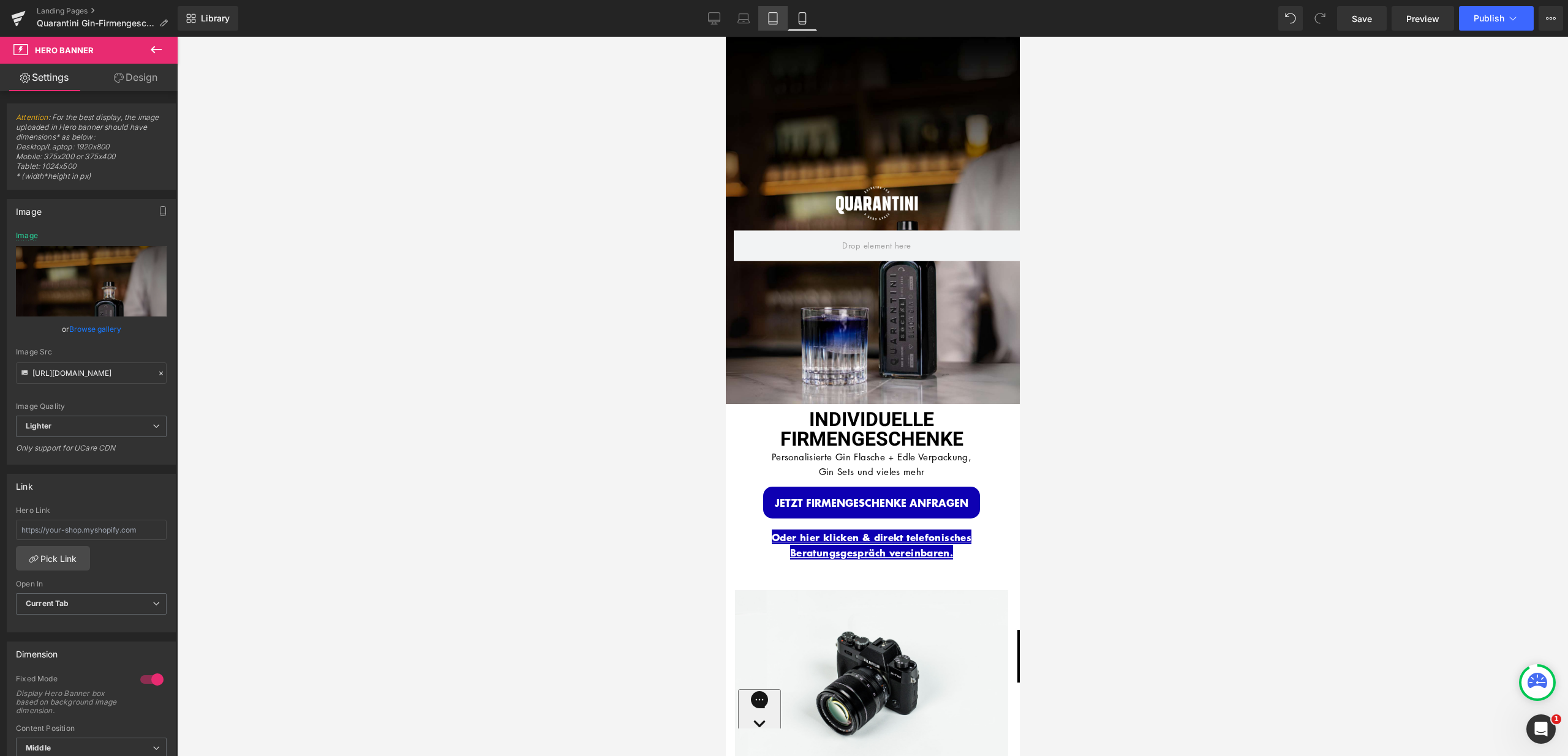
click at [771, 20] on icon at bounding box center [773, 18] width 12 height 12
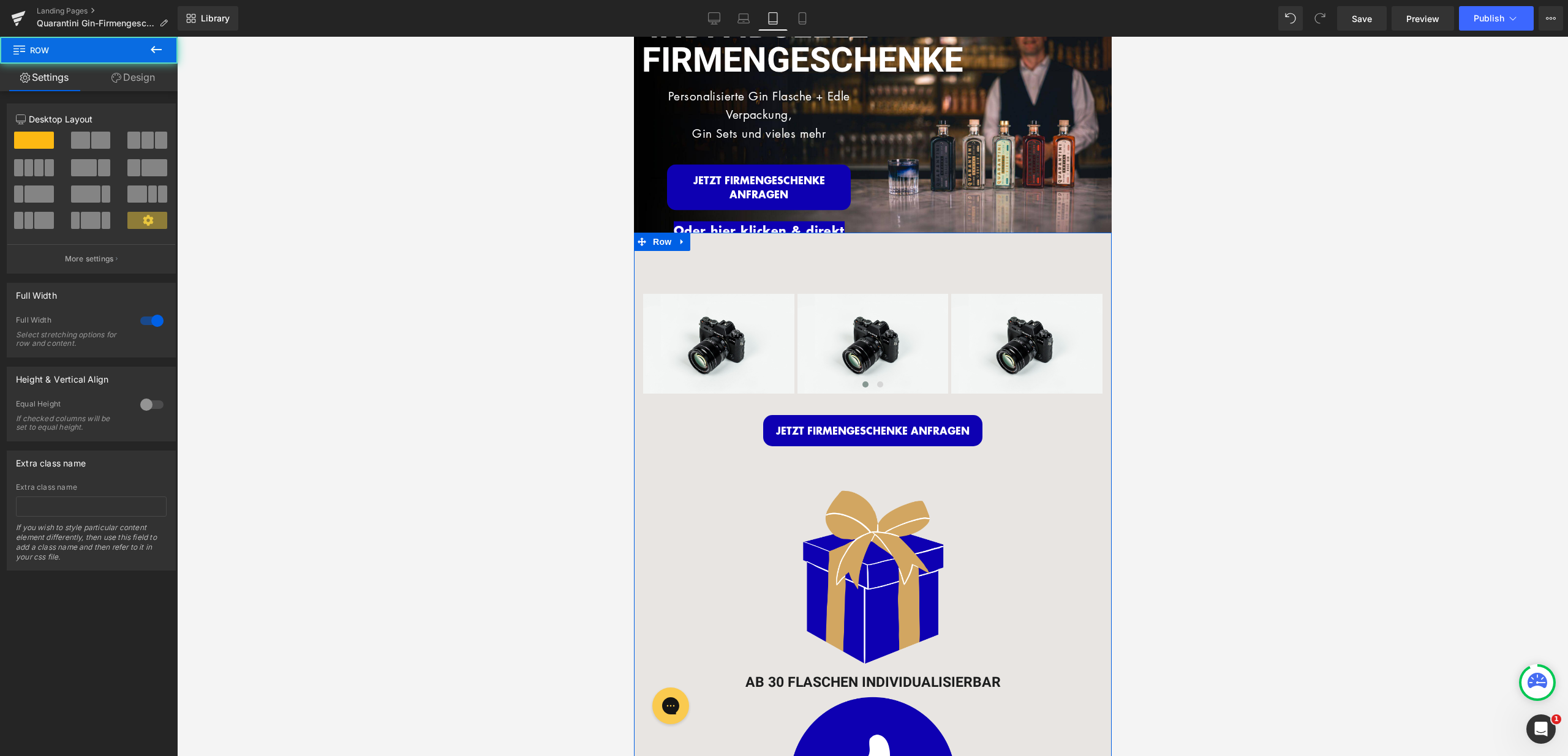
click at [633, 37] on div at bounding box center [633, 37] width 0 height 0
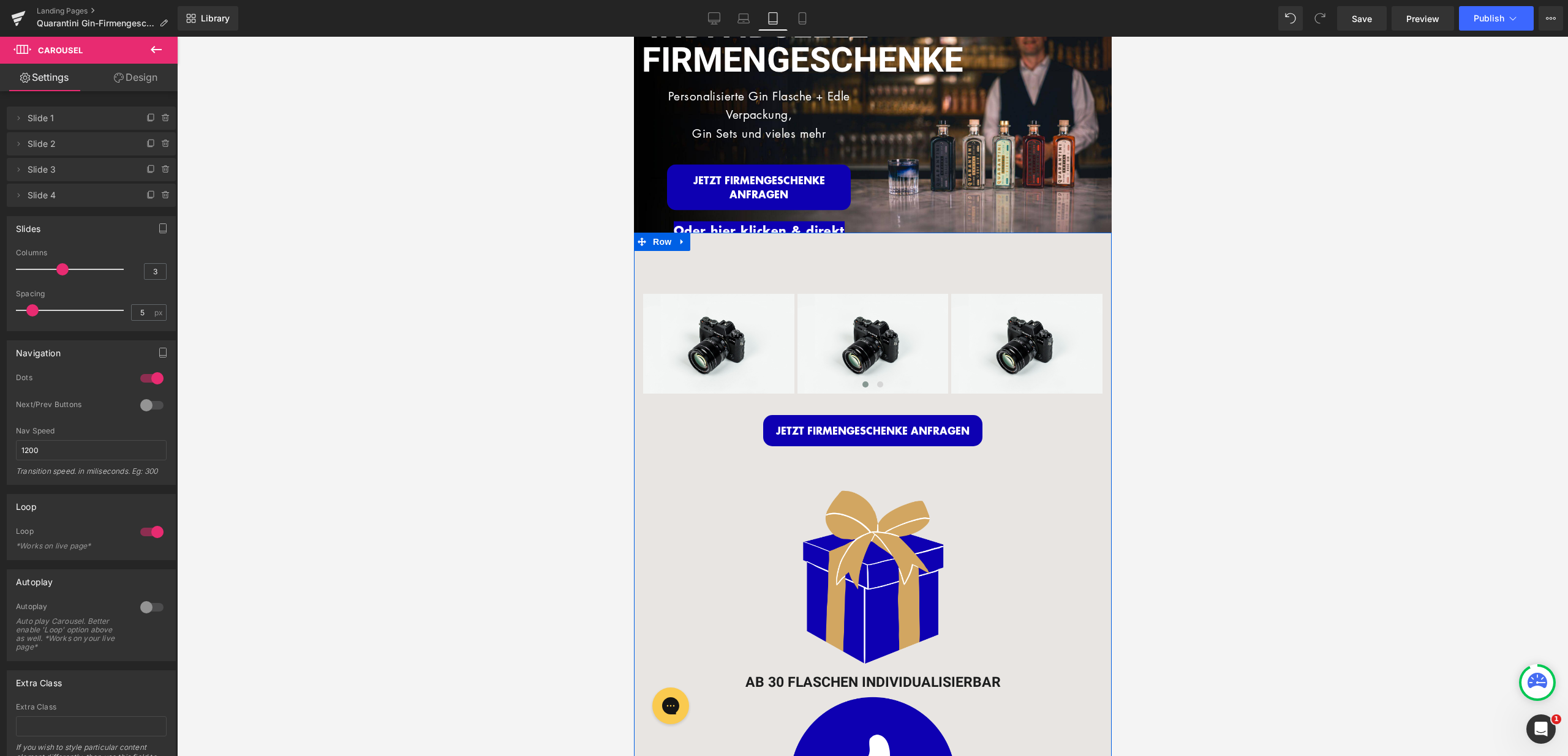
click at [873, 260] on div "Image Image Image Image ‹ › Carousel 35px JETZT FIRMENGESCHENKE ANFRAGEN Button…" at bounding box center [872, 355] width 478 height 195
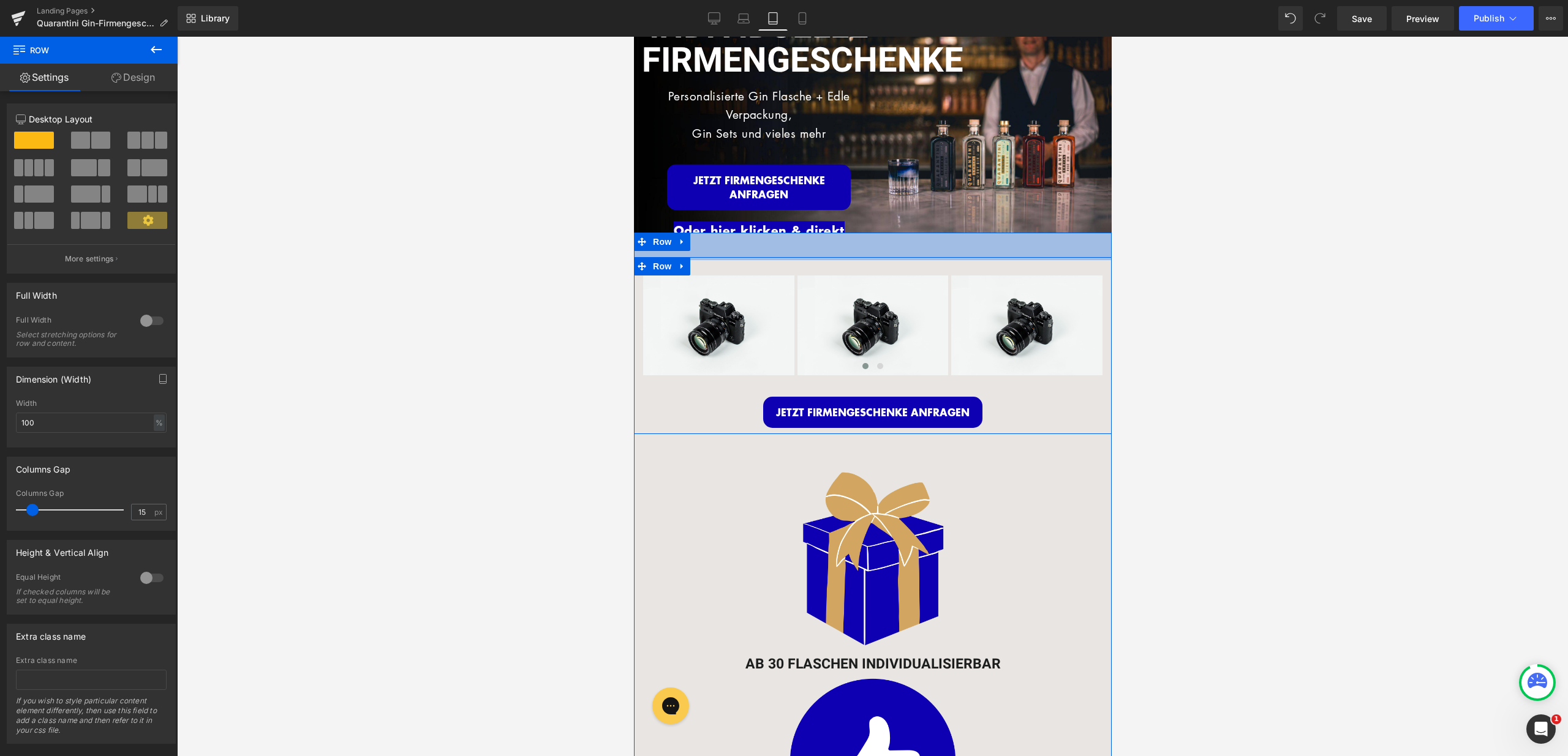
drag, startPoint x: 872, startPoint y: 260, endPoint x: 876, endPoint y: 226, distance: 34.2
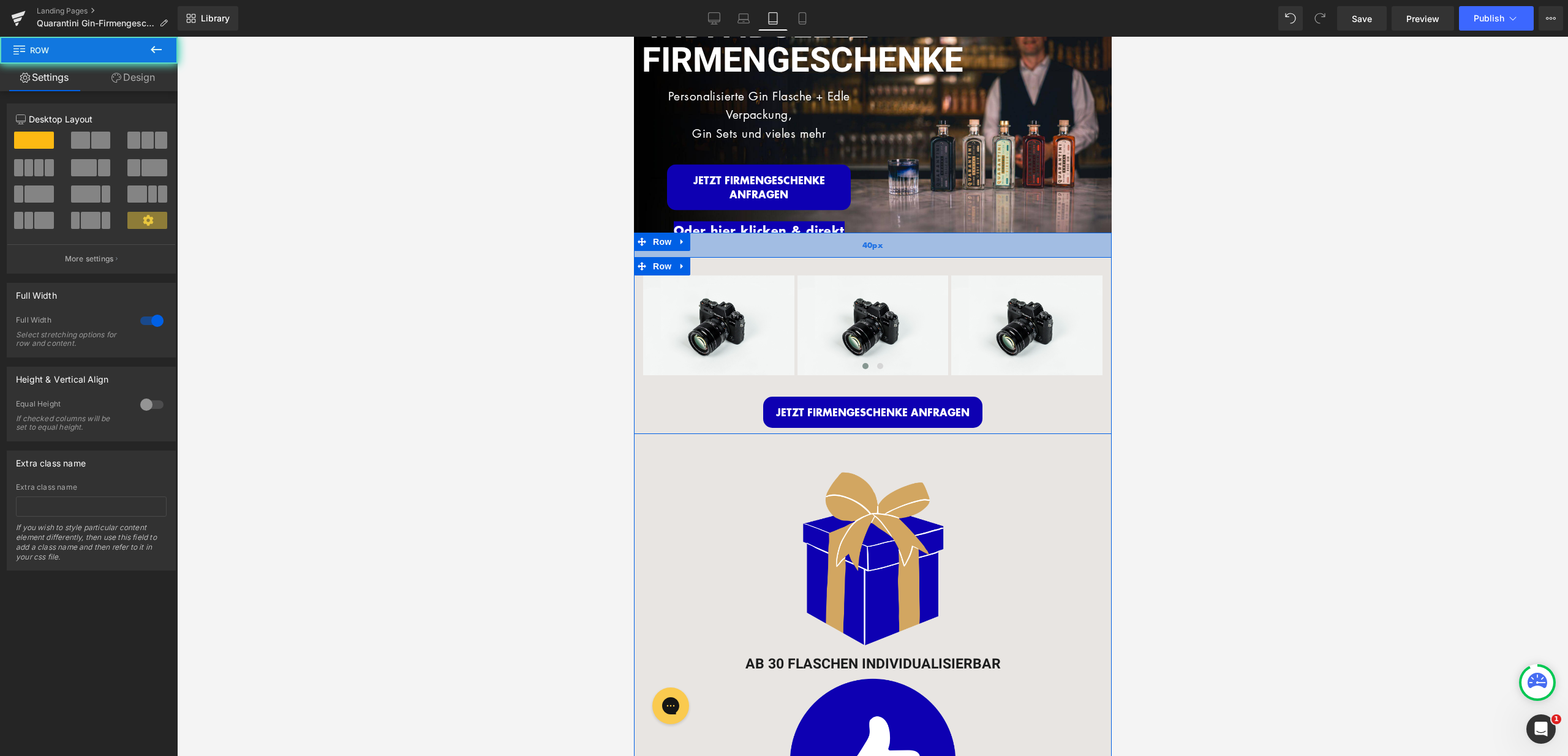
click at [869, 239] on span "40px" at bounding box center [872, 245] width 22 height 12
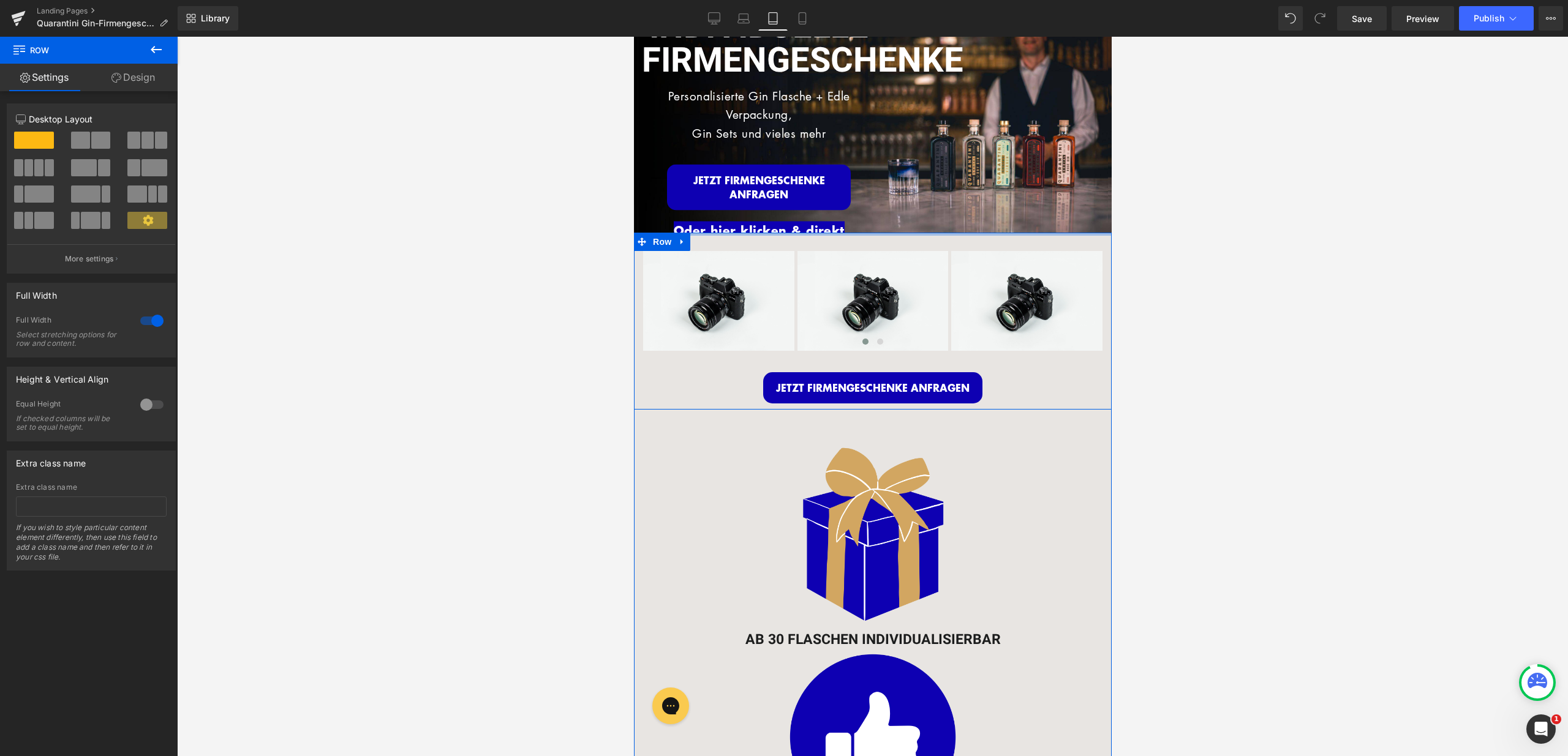
drag, startPoint x: 869, startPoint y: 244, endPoint x: 870, endPoint y: 215, distance: 29.0
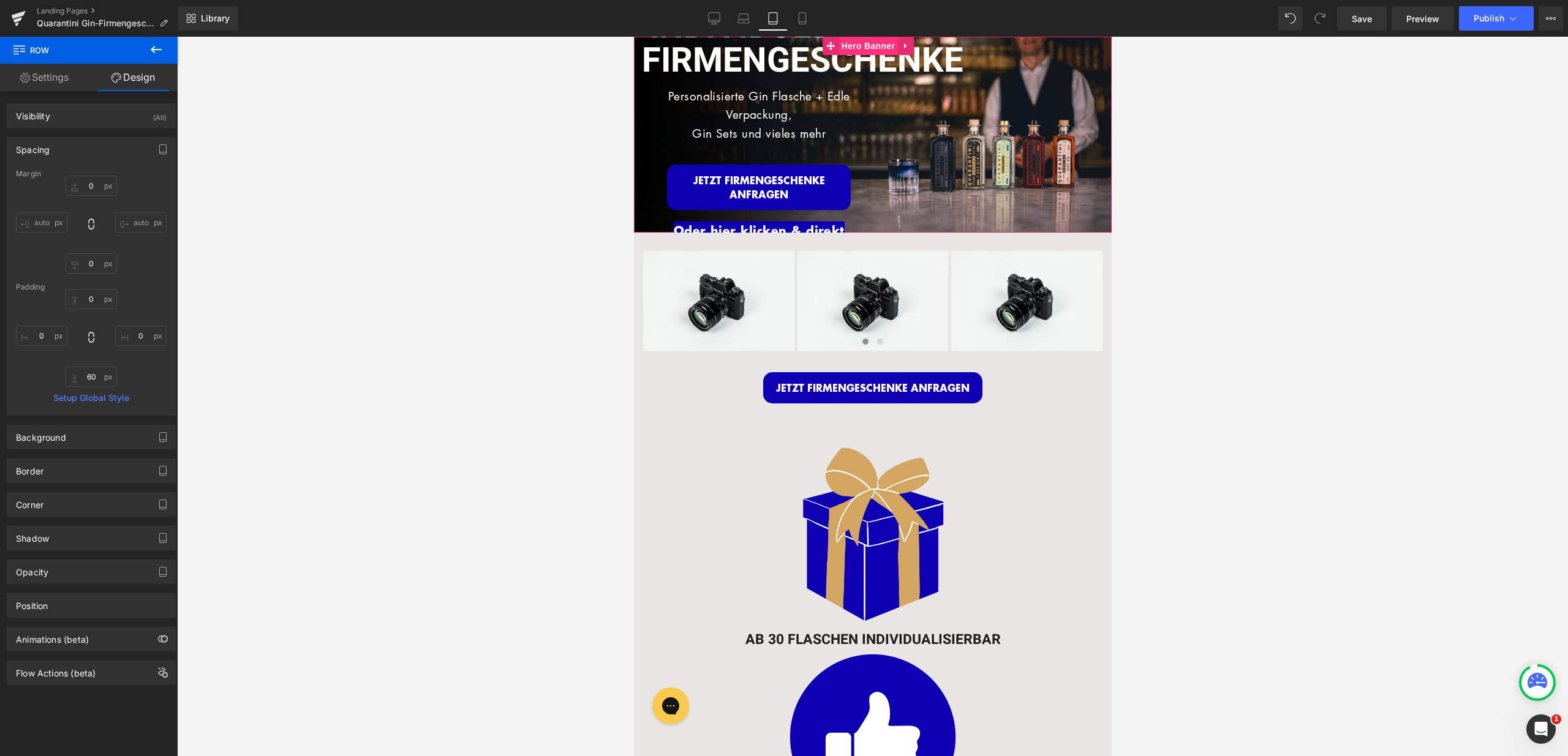
click at [879, 45] on span "Hero Banner" at bounding box center [867, 46] width 59 height 18
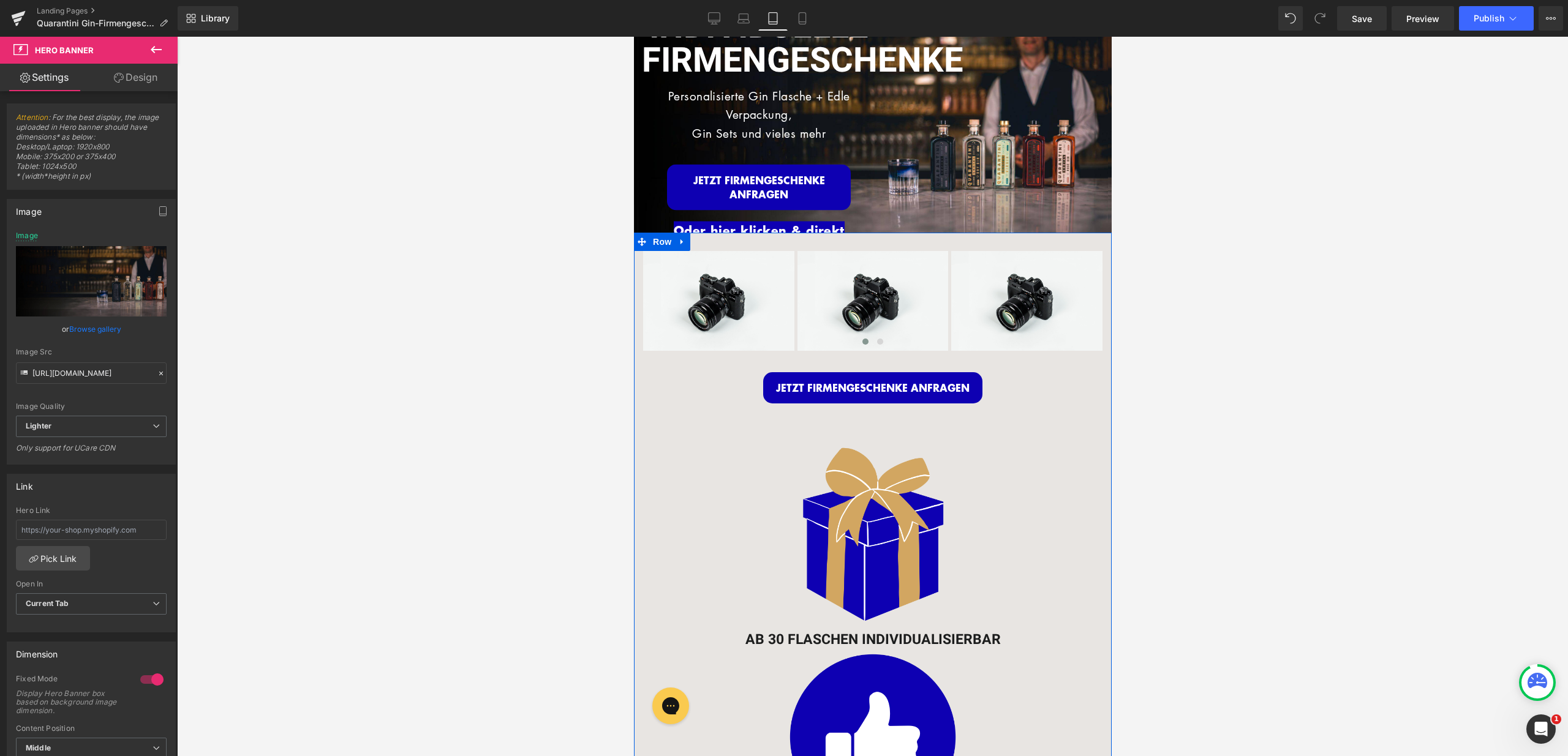
click at [1168, 302] on div at bounding box center [872, 396] width 1391 height 720
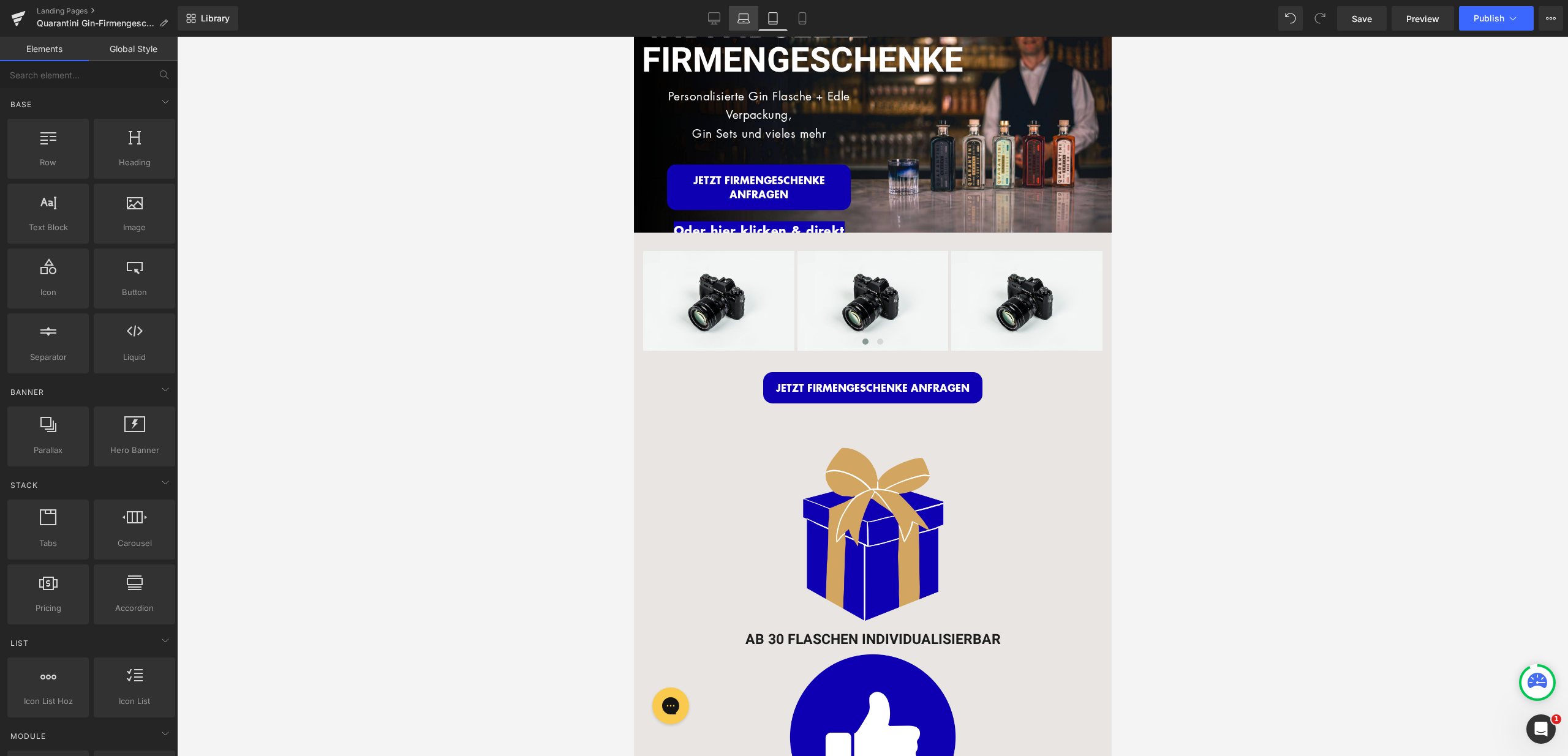
click at [745, 20] on icon at bounding box center [743, 18] width 12 height 12
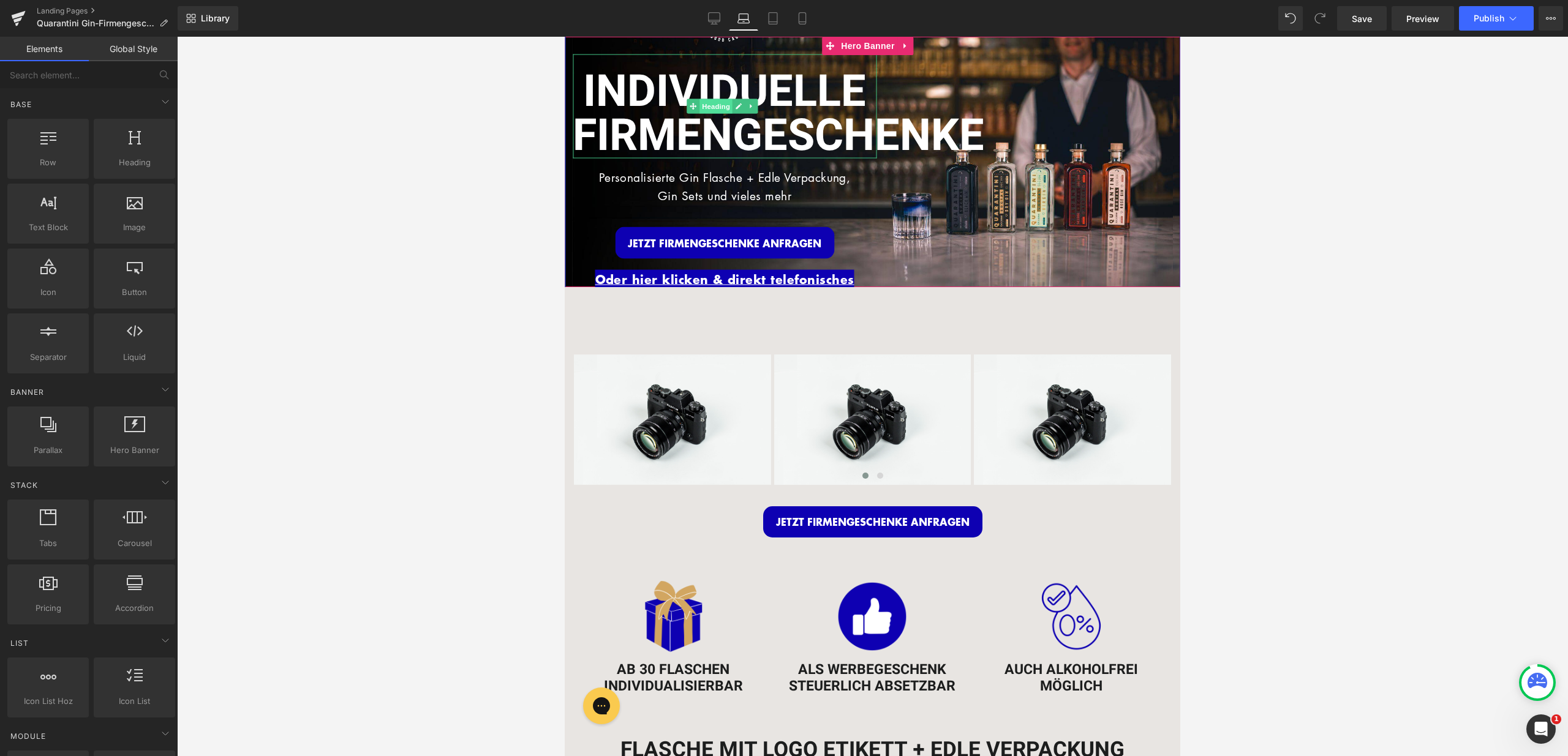
click at [711, 103] on span "Heading" at bounding box center [716, 107] width 33 height 15
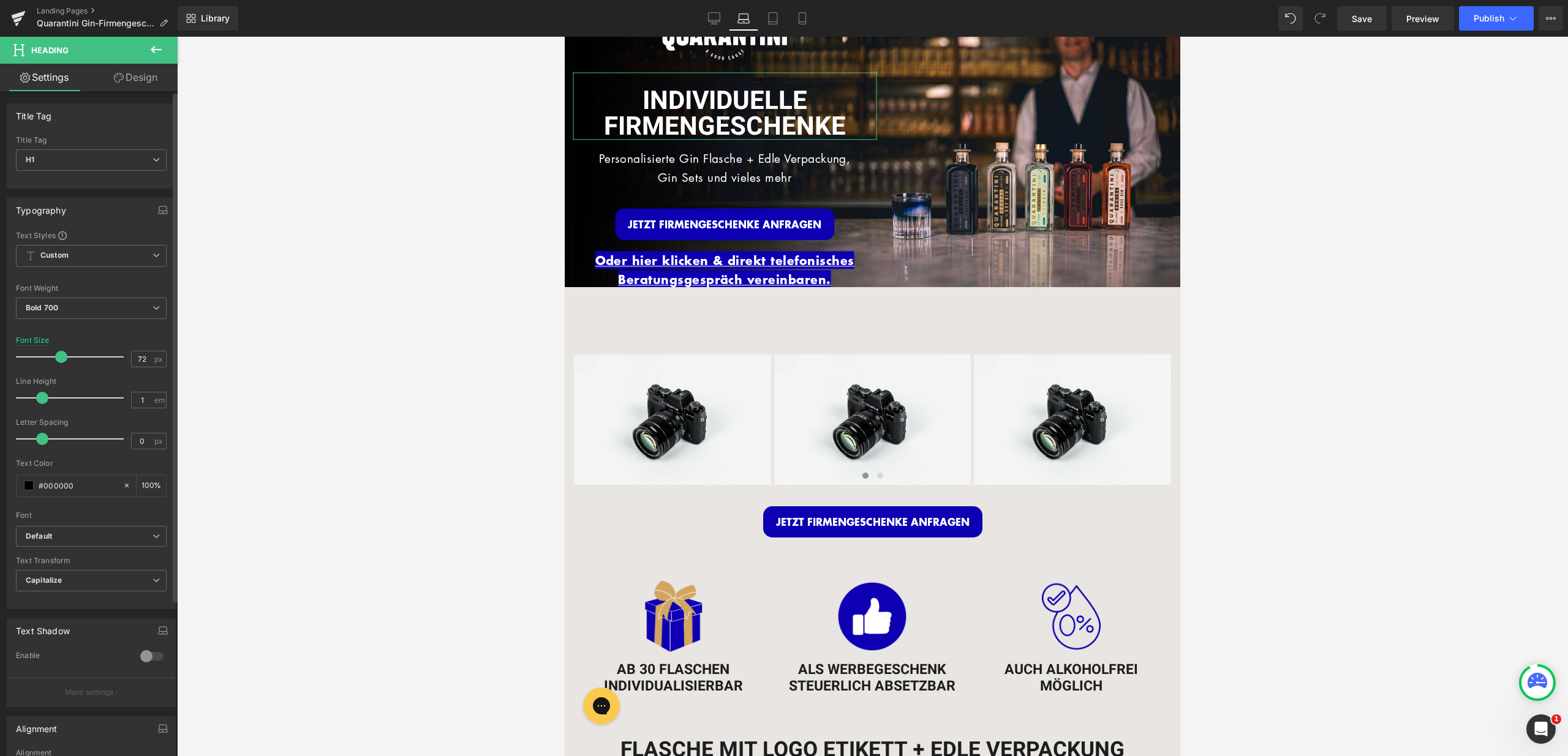
drag, startPoint x: 92, startPoint y: 358, endPoint x: 61, endPoint y: 363, distance: 31.4
click at [61, 363] on div at bounding box center [73, 357] width 102 height 25
click at [694, 196] on div "Personalisierte Gin Flasche + Edle Verpackung, Gin Sets und vieles mehr" at bounding box center [724, 179] width 304 height 58
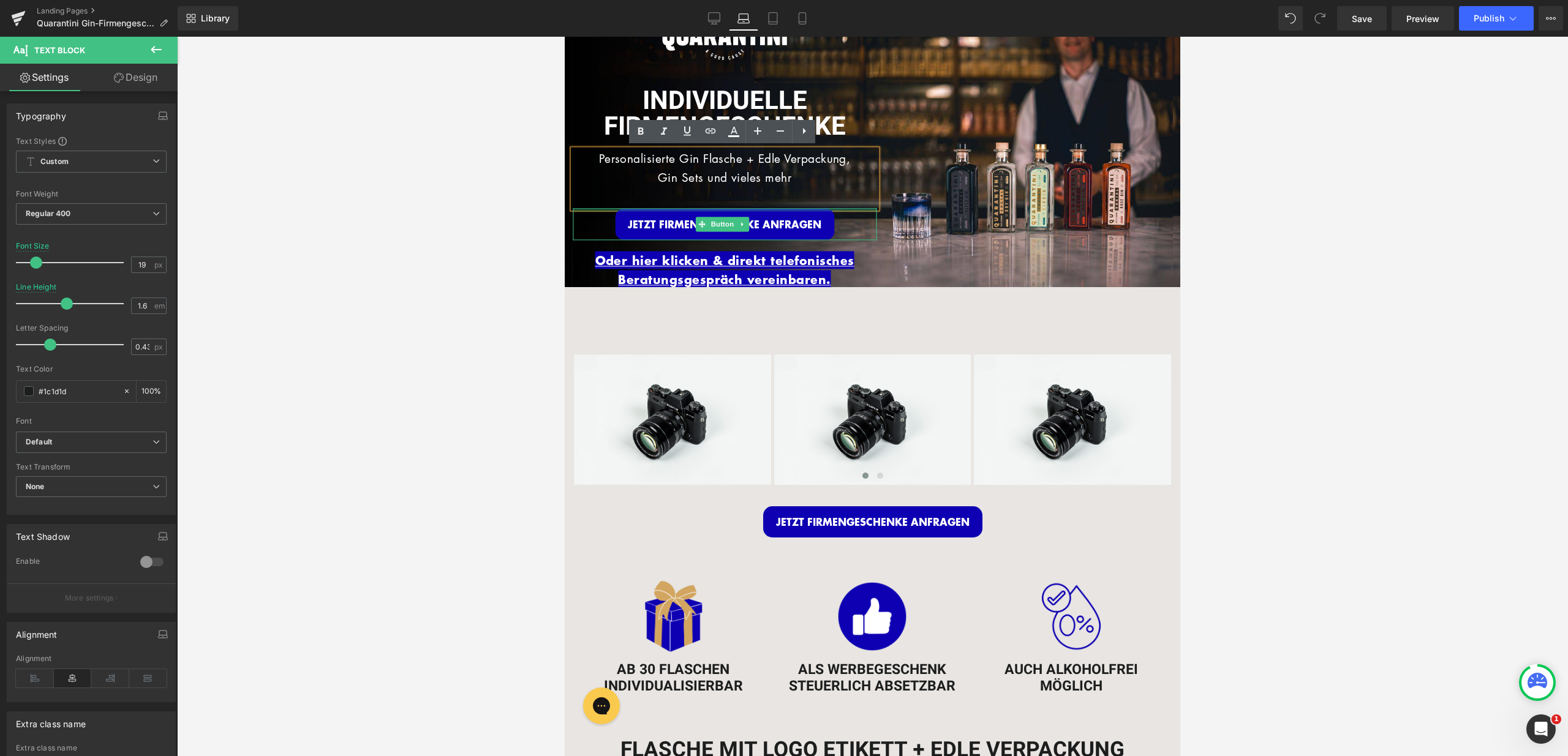
click at [854, 195] on div "Personalisierte Gin Flasche + Edle Verpackung, Gin Sets und vieles mehr" at bounding box center [724, 179] width 304 height 58
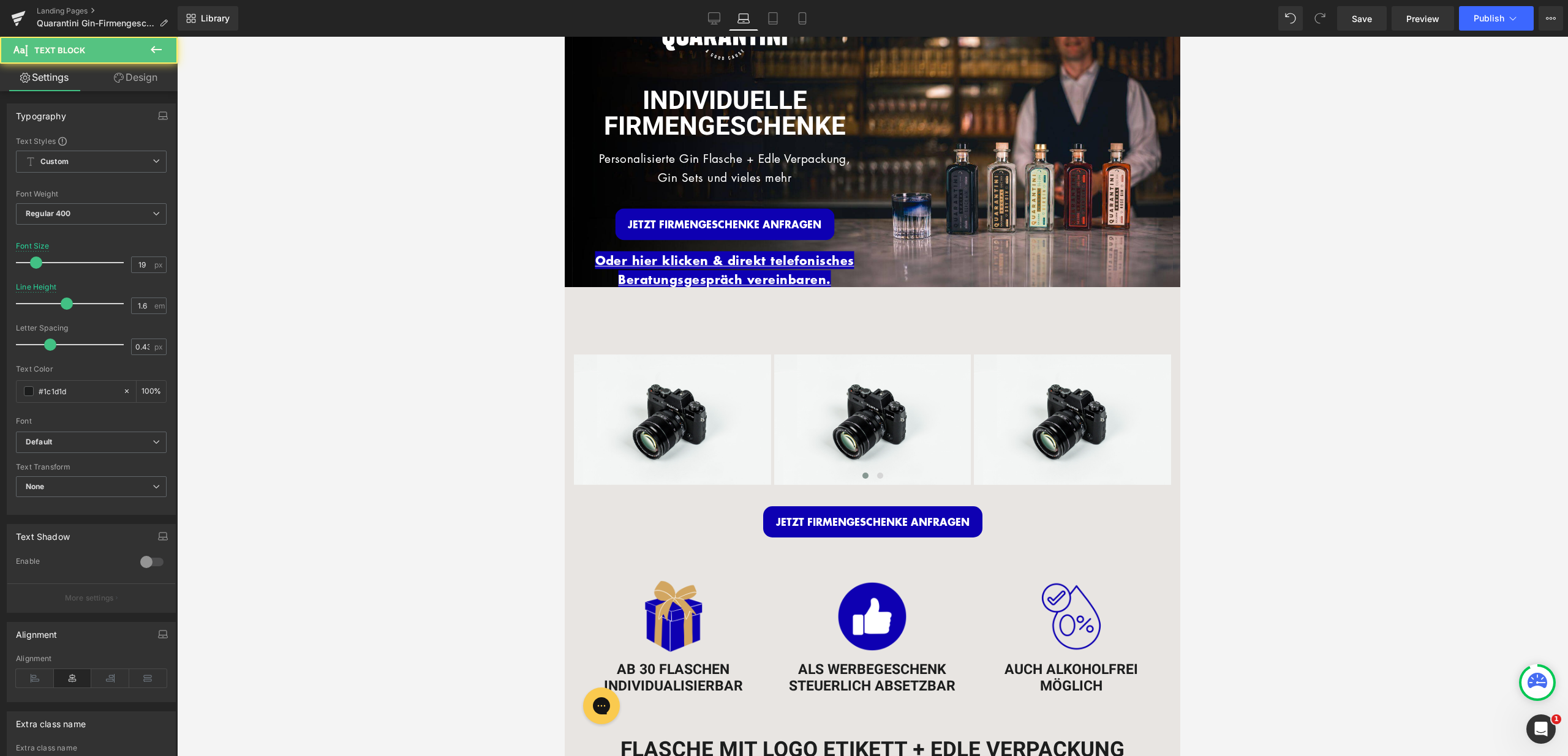
click at [152, 85] on link "Design" at bounding box center [135, 77] width 89 height 28
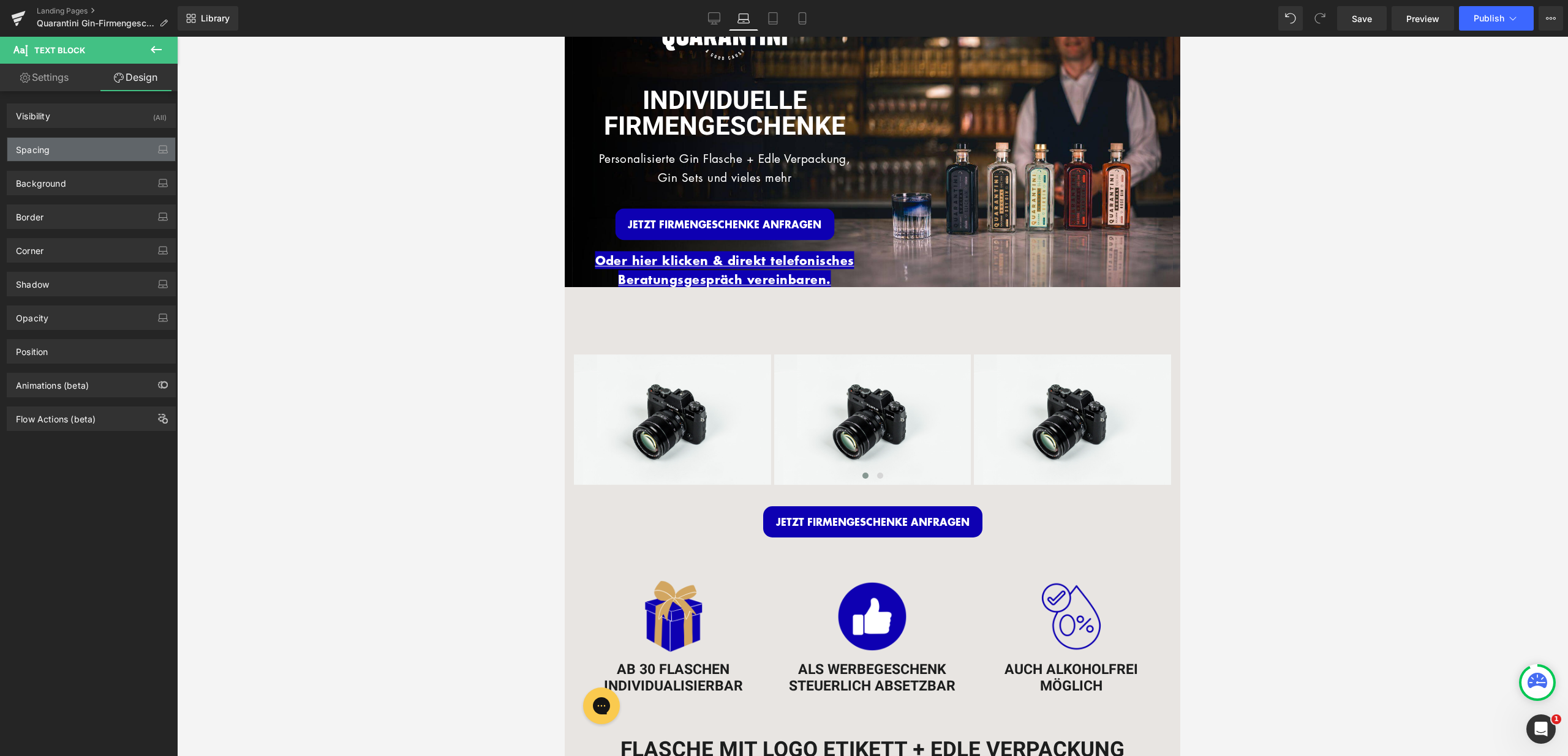
click at [121, 150] on div "Spacing" at bounding box center [91, 150] width 168 height 23
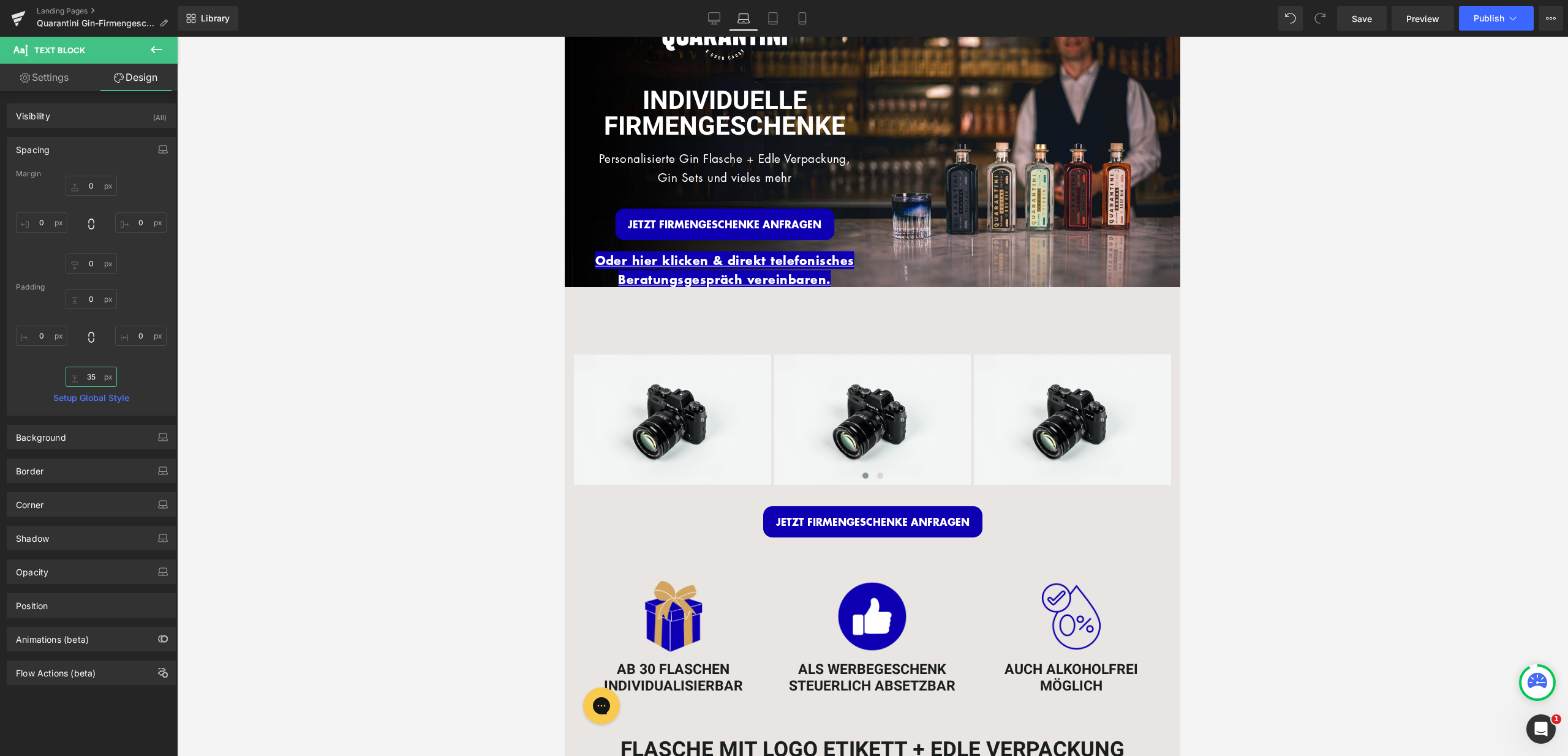
click at [91, 380] on input "text" at bounding box center [91, 377] width 52 height 20
type input "10"
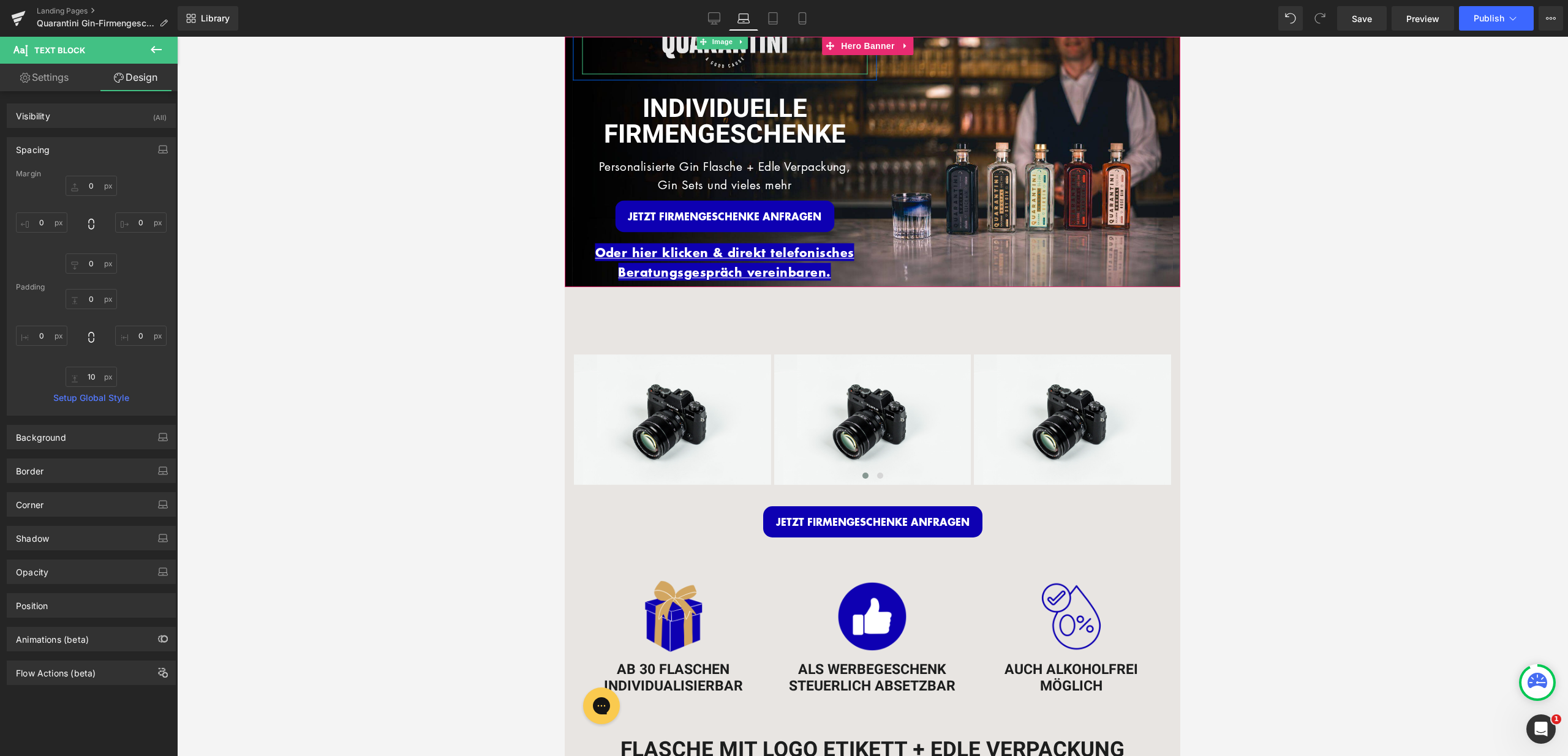
click at [724, 49] on img at bounding box center [725, 41] width 143 height 65
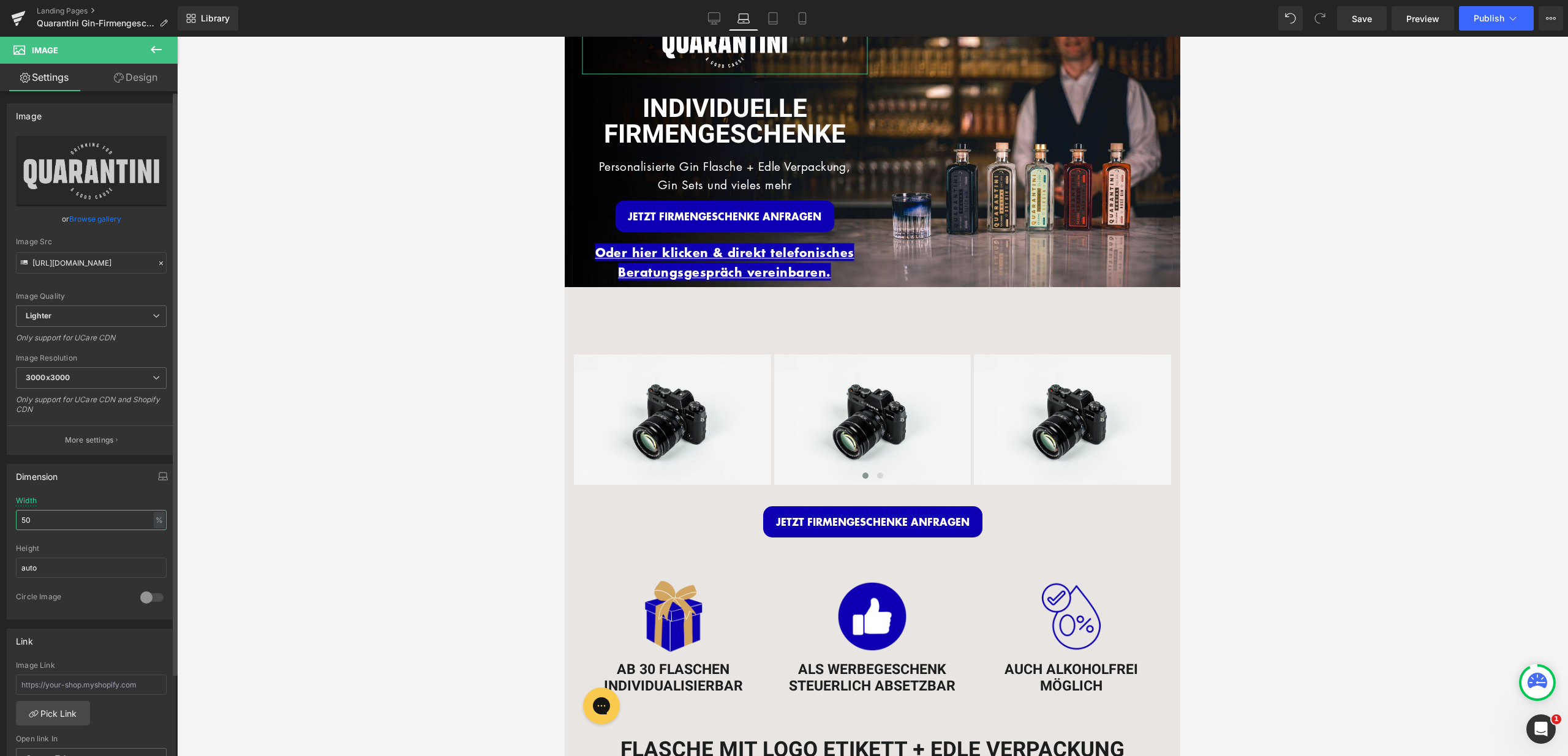
drag, startPoint x: 32, startPoint y: 518, endPoint x: 15, endPoint y: 512, distance: 18.0
click at [17, 521] on input "50" at bounding box center [91, 520] width 151 height 20
type input "30"
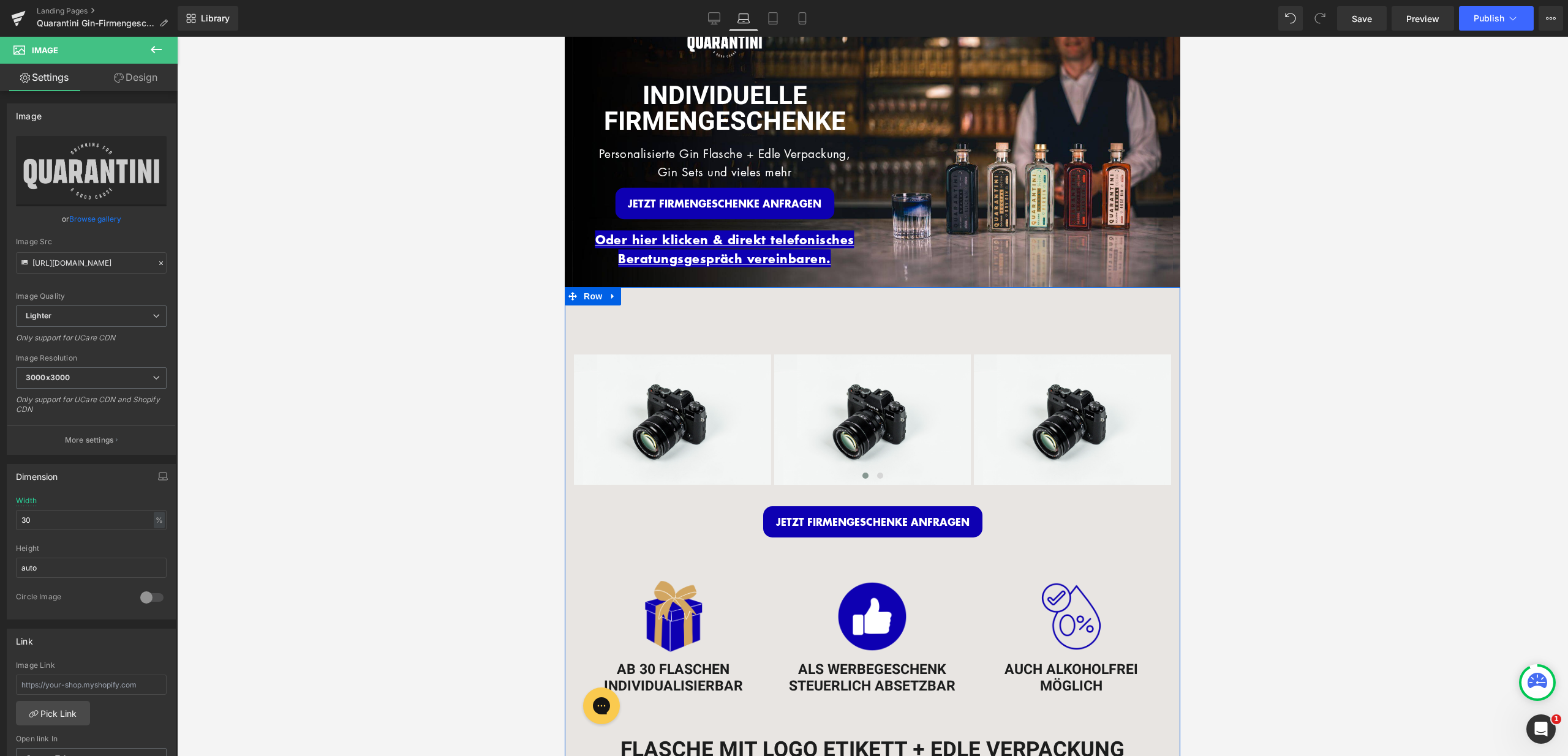
click at [904, 320] on div "Image Image Image Image ‹ › Carousel 35px JETZT FIRMENGESCHENKE ANFRAGEN Button…" at bounding box center [872, 430] width 615 height 226
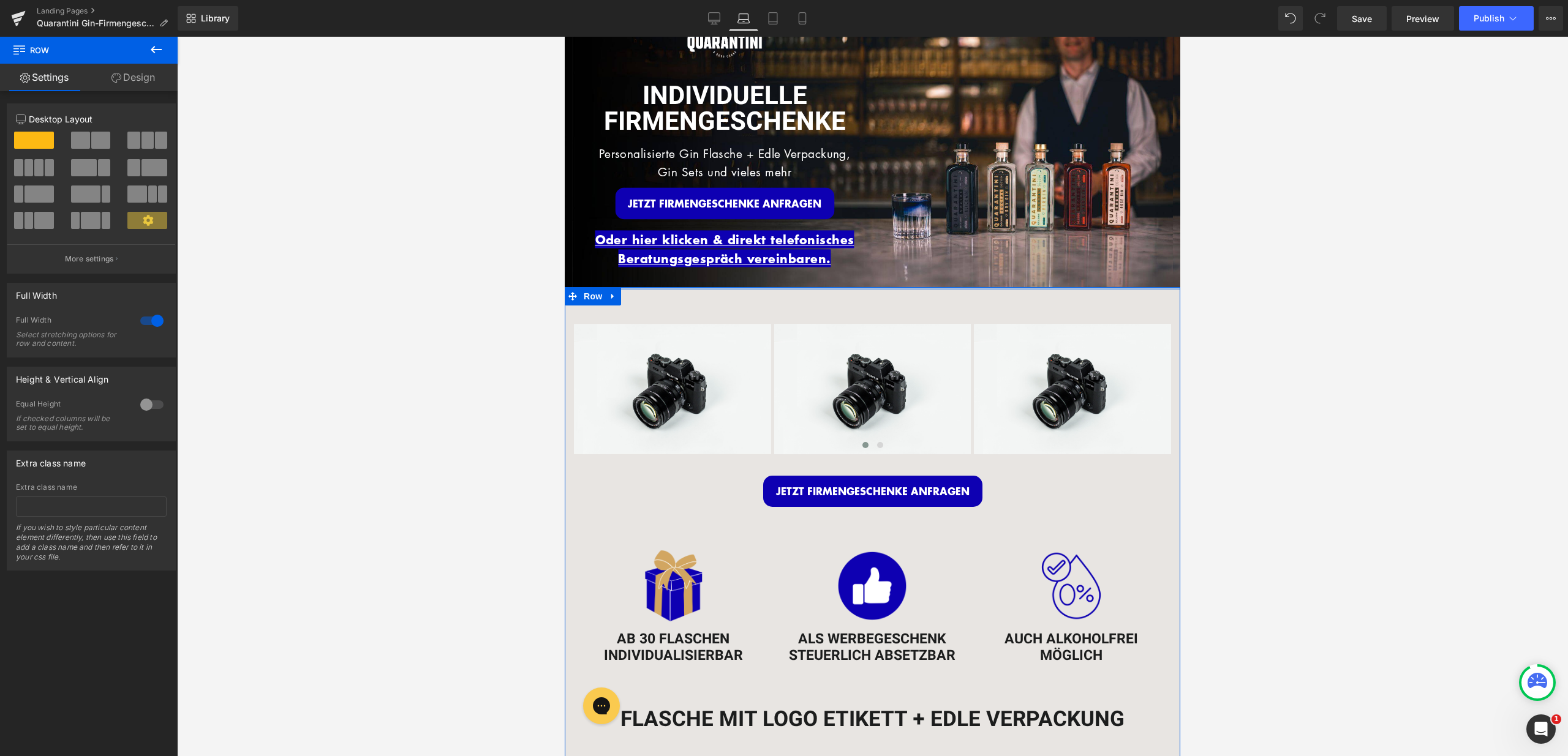
drag, startPoint x: 902, startPoint y: 308, endPoint x: 905, endPoint y: 270, distance: 38.1
click at [905, 269] on div at bounding box center [1028, 150] width 304 height 368
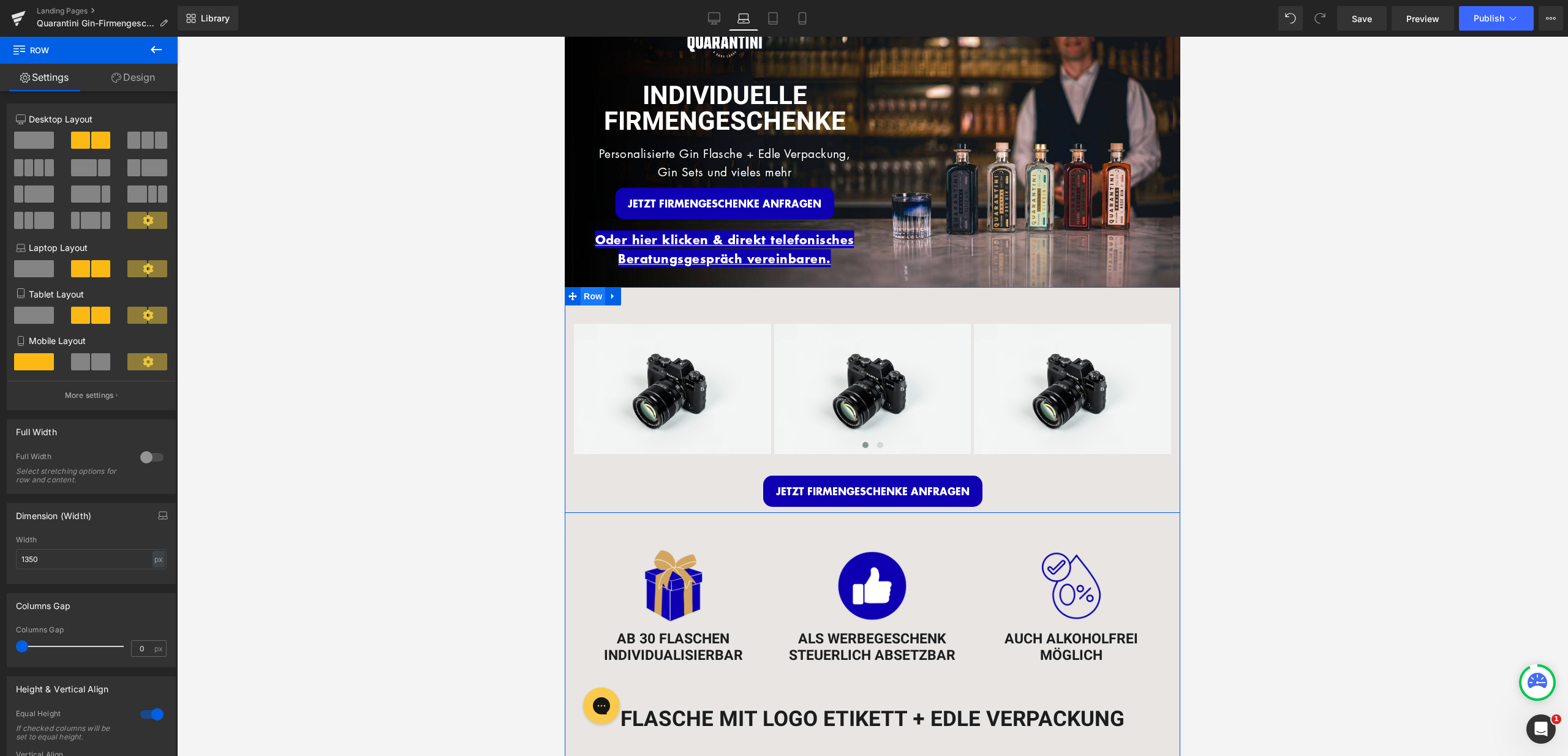
click at [583, 289] on span "Row" at bounding box center [593, 296] width 25 height 18
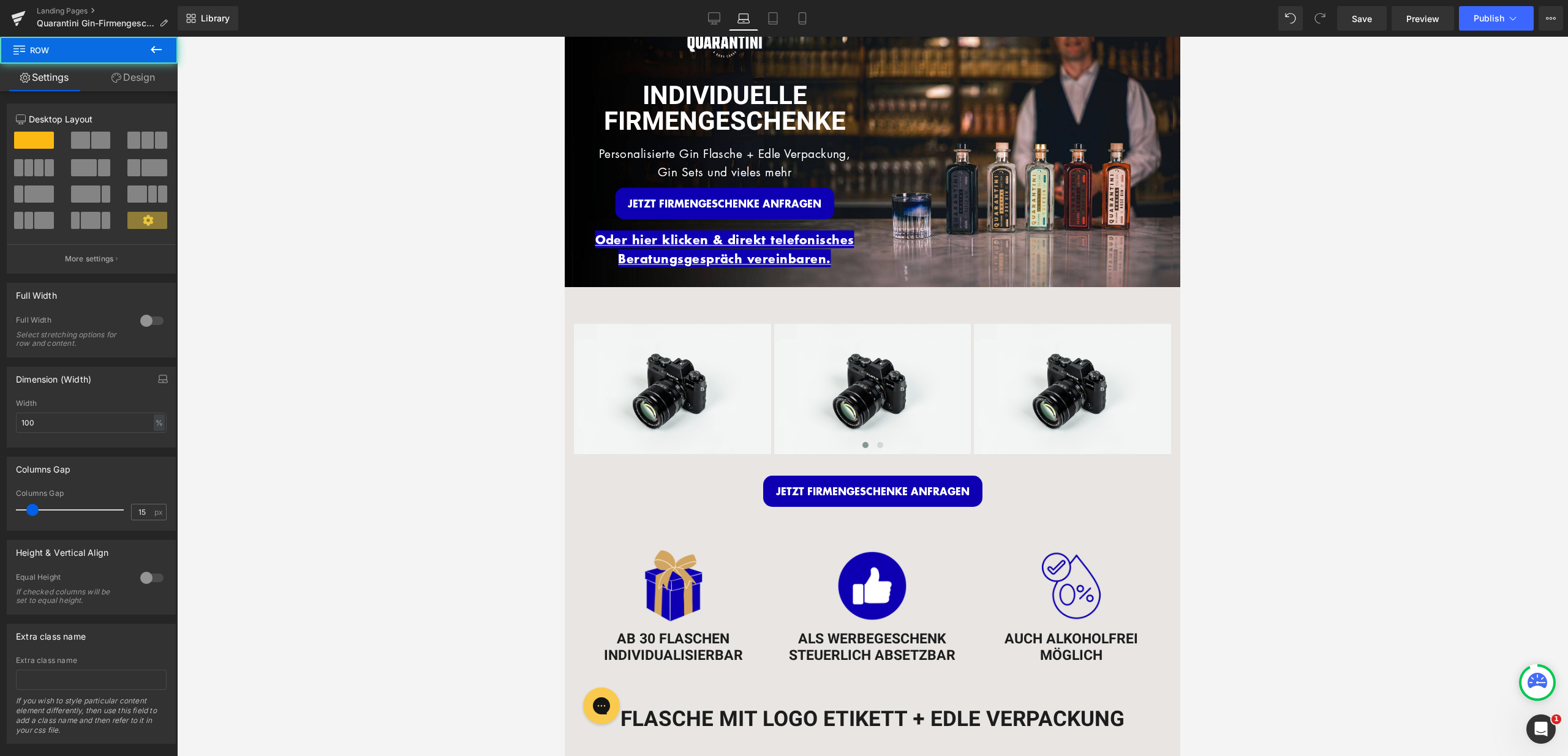
click at [131, 85] on link "Design" at bounding box center [133, 77] width 89 height 28
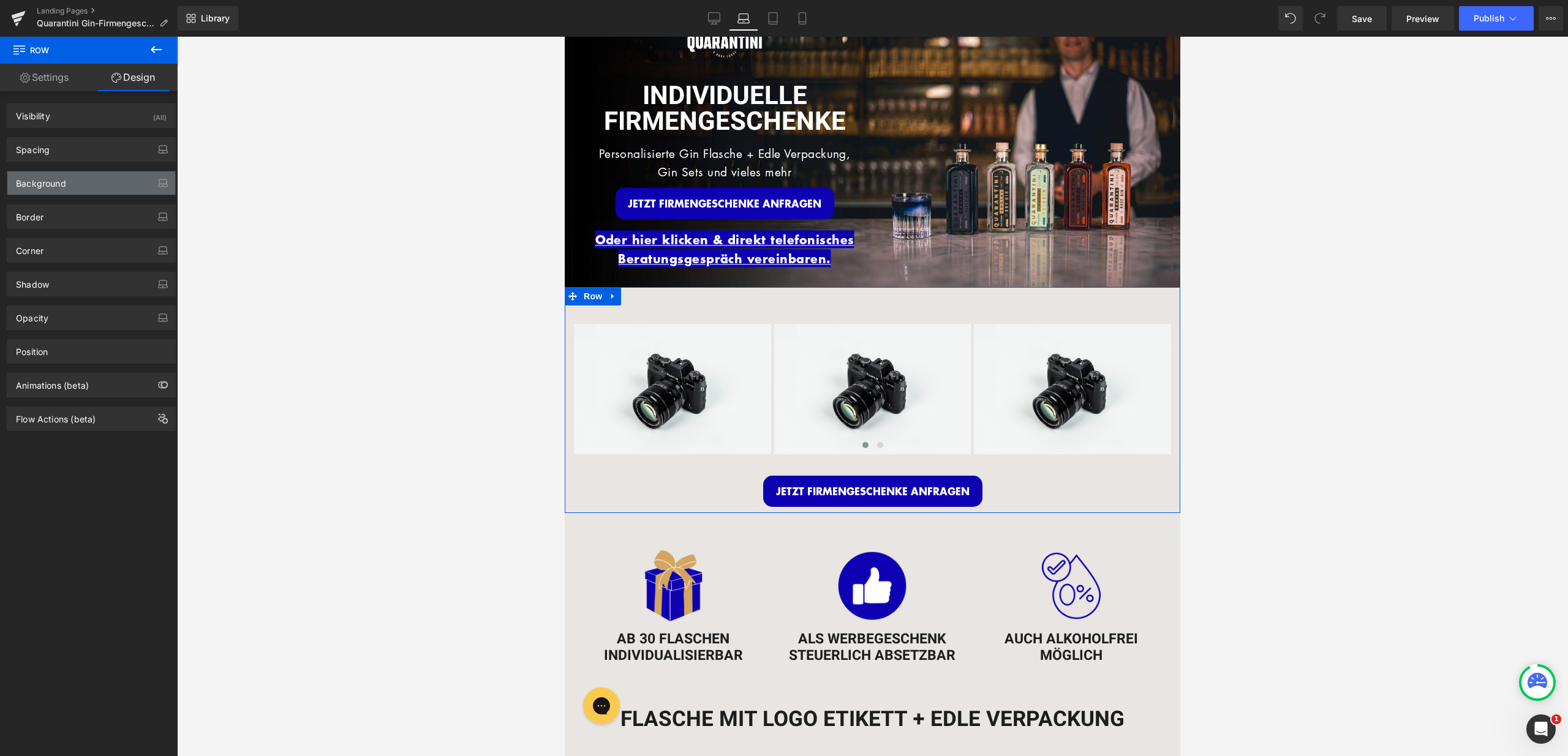
click at [76, 184] on div "Background" at bounding box center [91, 183] width 168 height 23
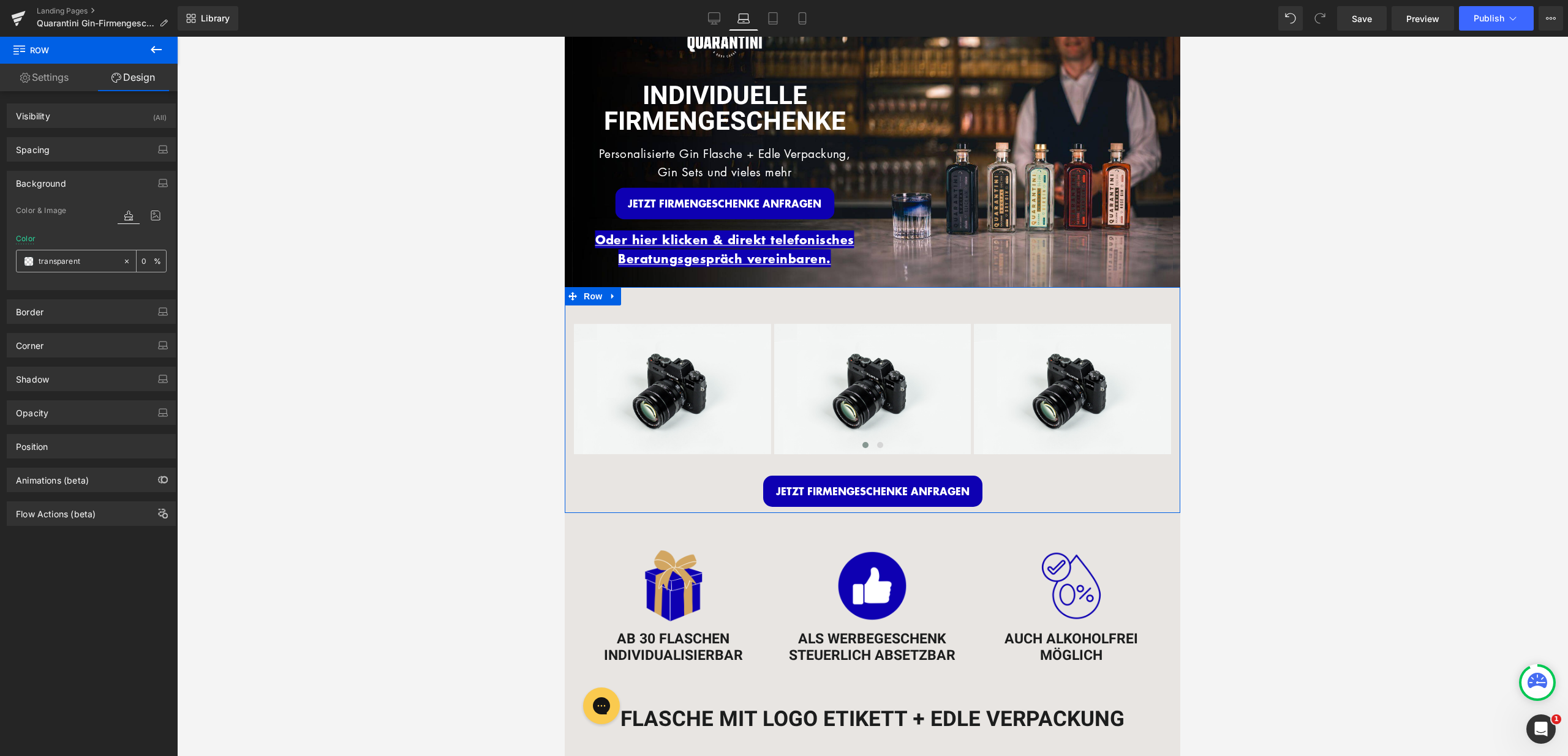
click at [102, 264] on input "transparent" at bounding box center [78, 262] width 78 height 14
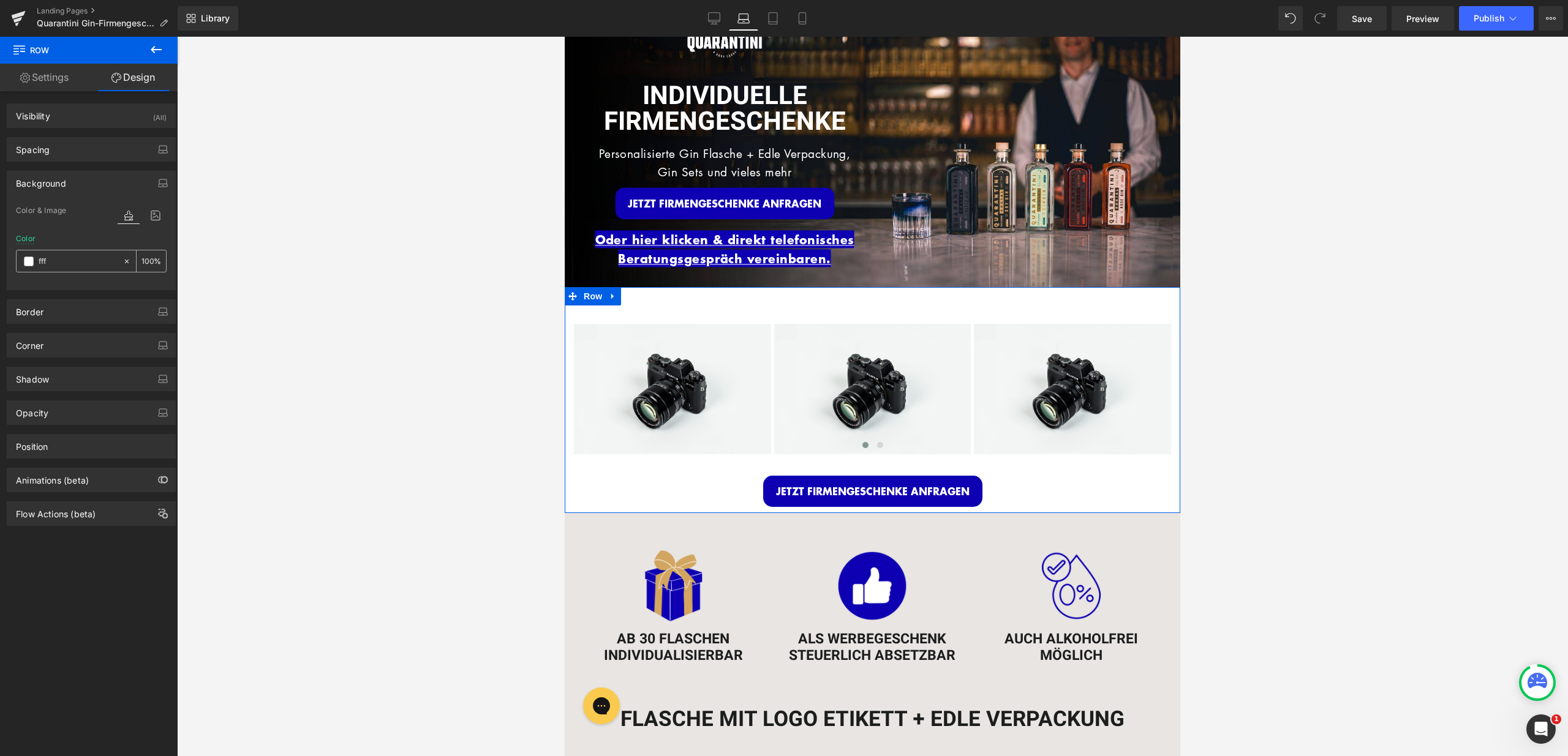
type input "ffff"
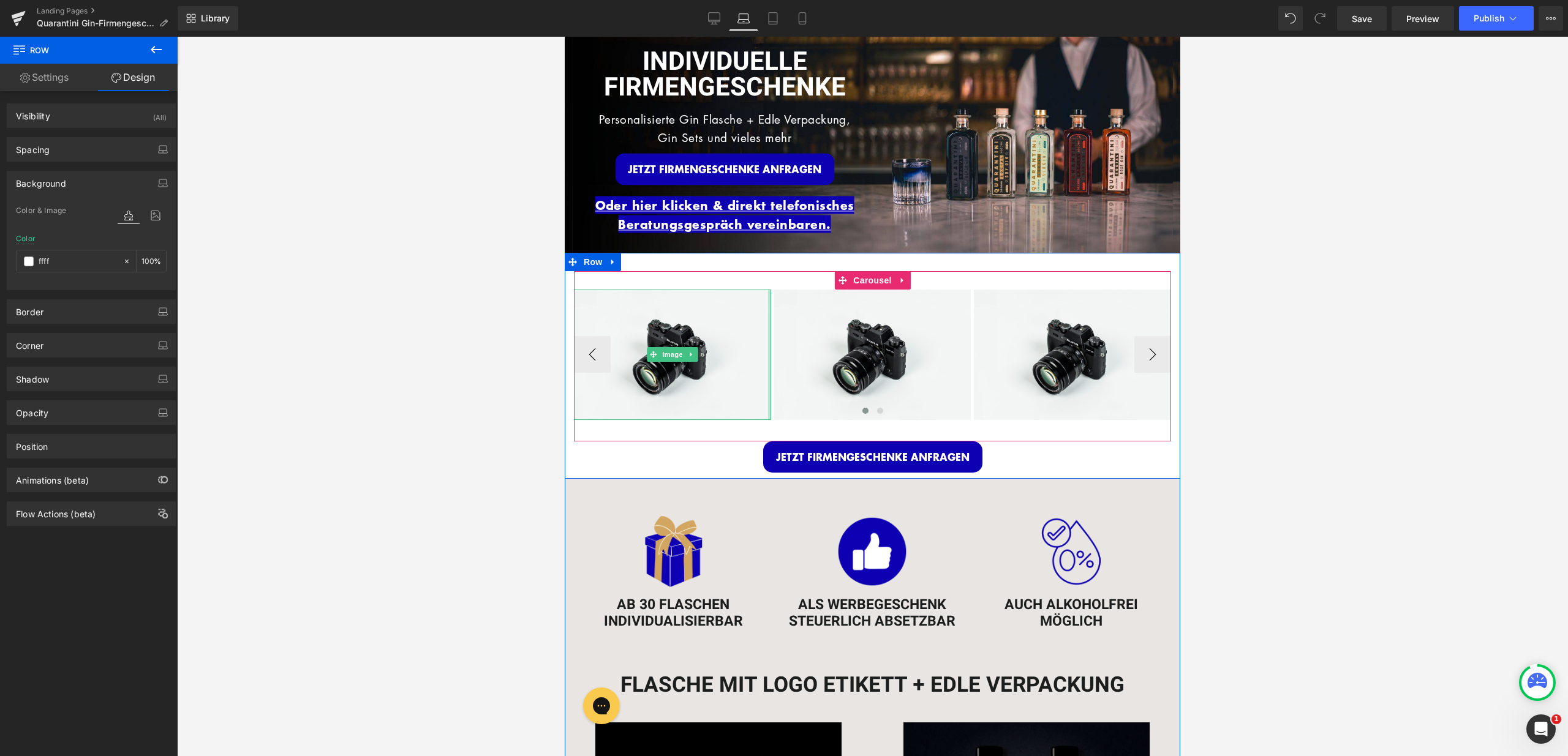
scroll to position [95, 0]
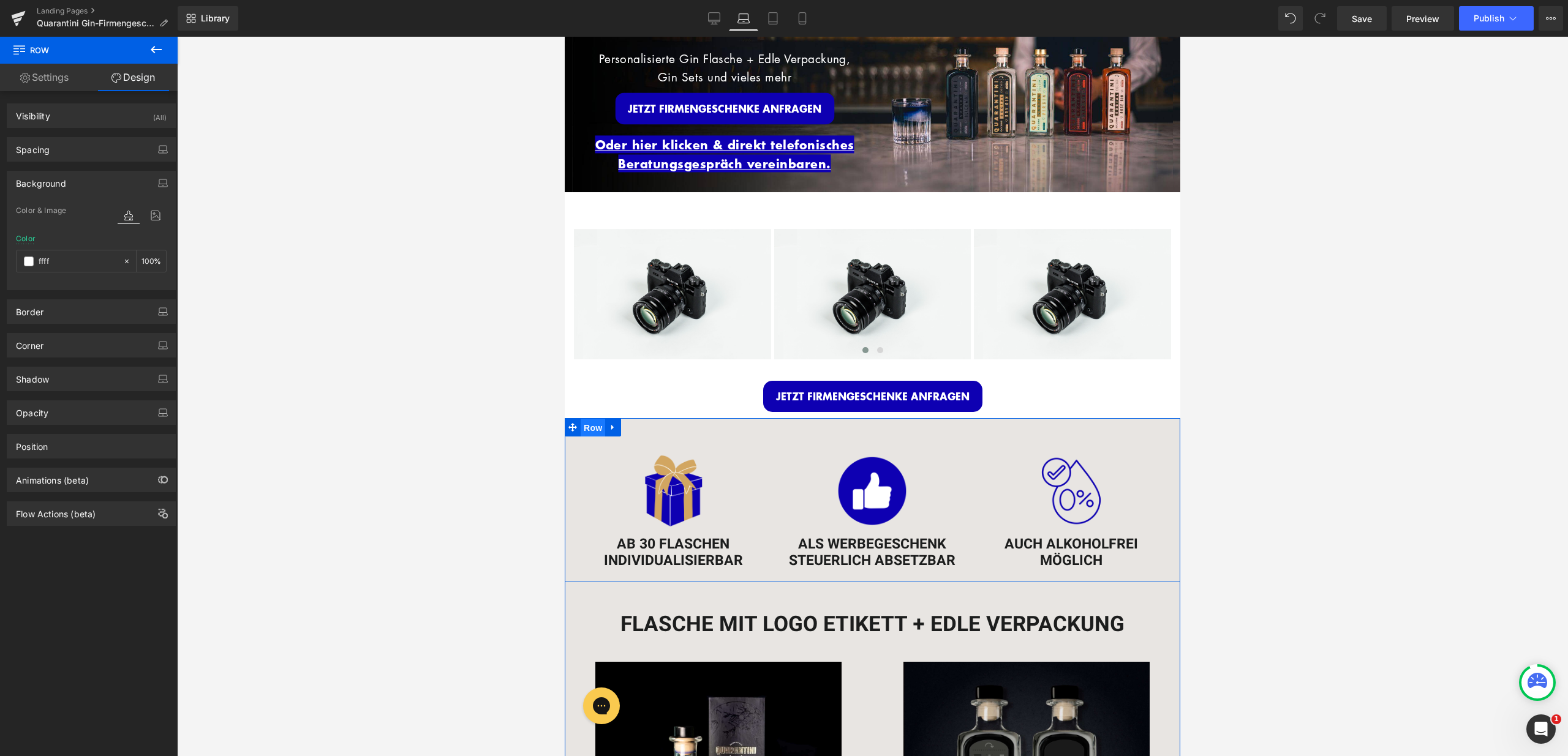
click at [581, 425] on span "Row" at bounding box center [593, 428] width 25 height 18
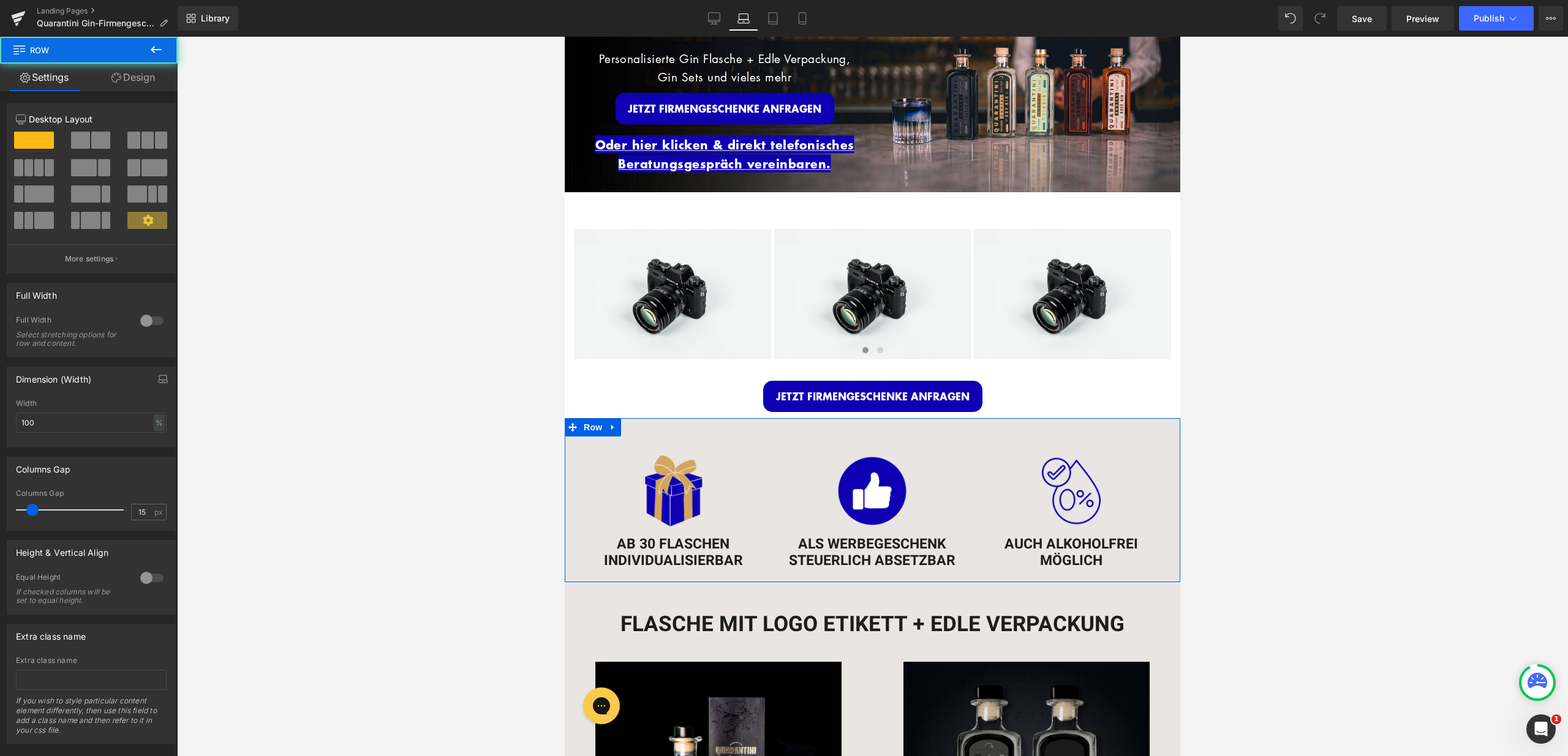
click at [137, 71] on link "Design" at bounding box center [133, 77] width 89 height 28
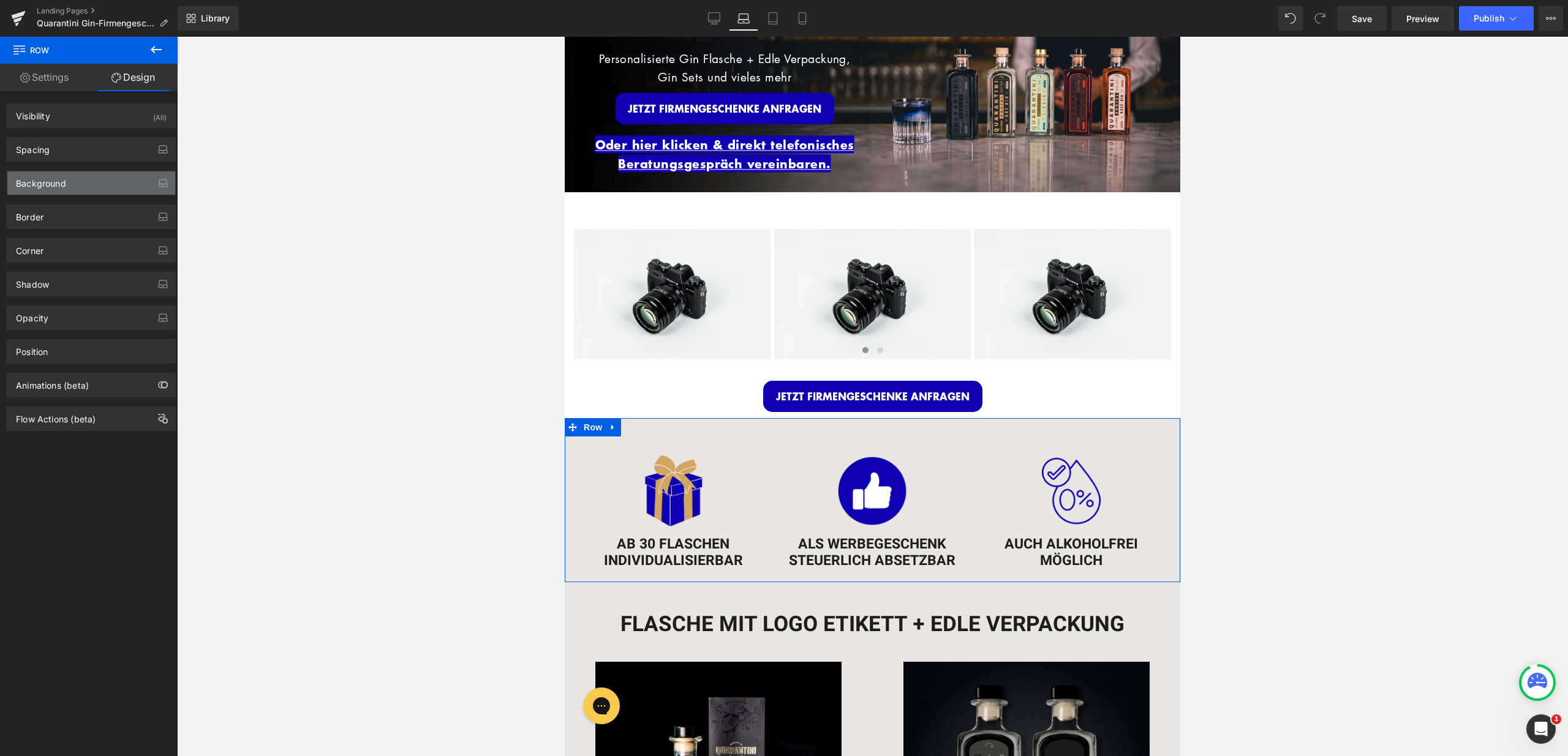
click at [100, 176] on div "Background" at bounding box center [91, 183] width 168 height 23
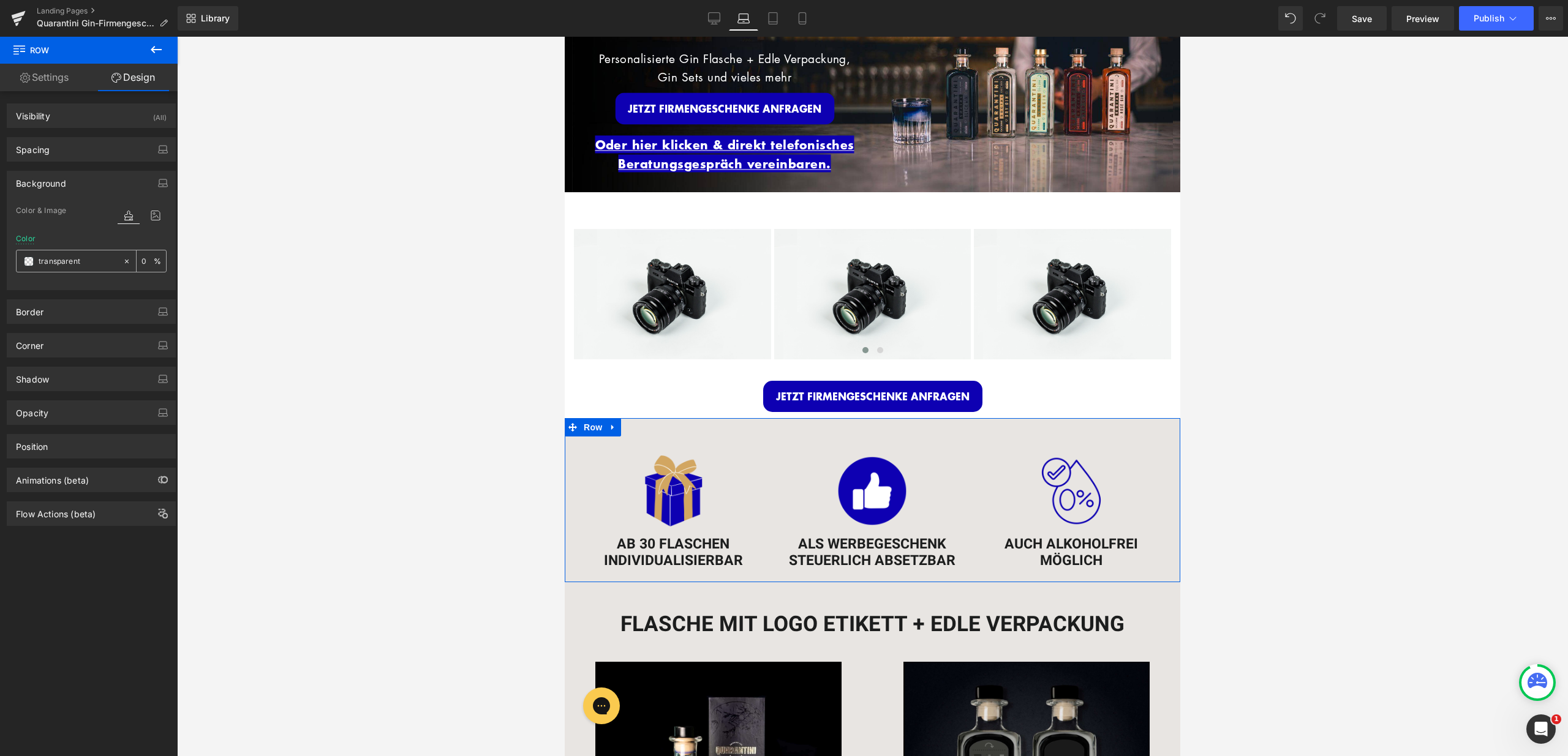
click at [92, 252] on div "transparent" at bounding box center [70, 261] width 106 height 22
click at [88, 260] on input "transparent" at bounding box center [78, 262] width 78 height 14
type input "fff"
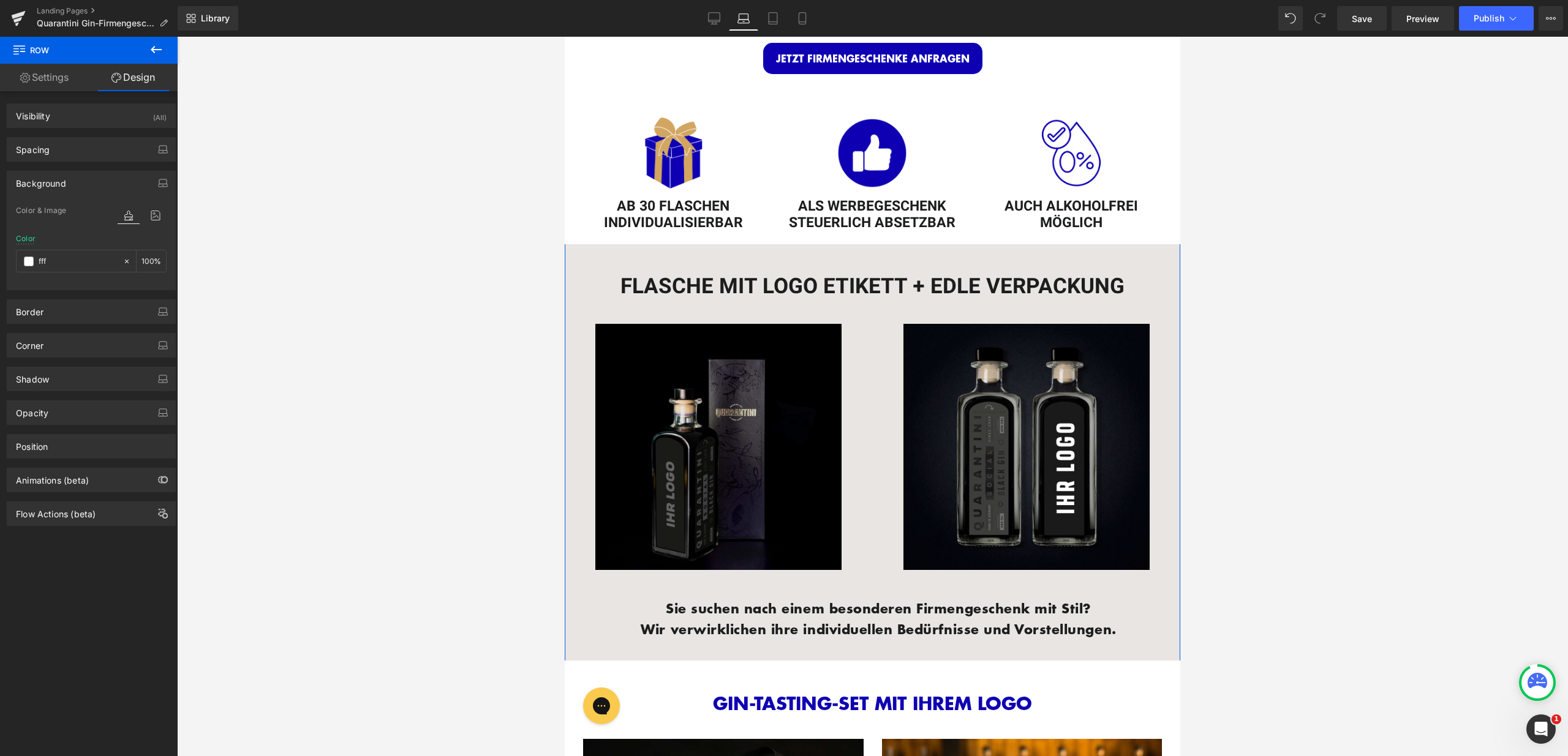
scroll to position [437, 0]
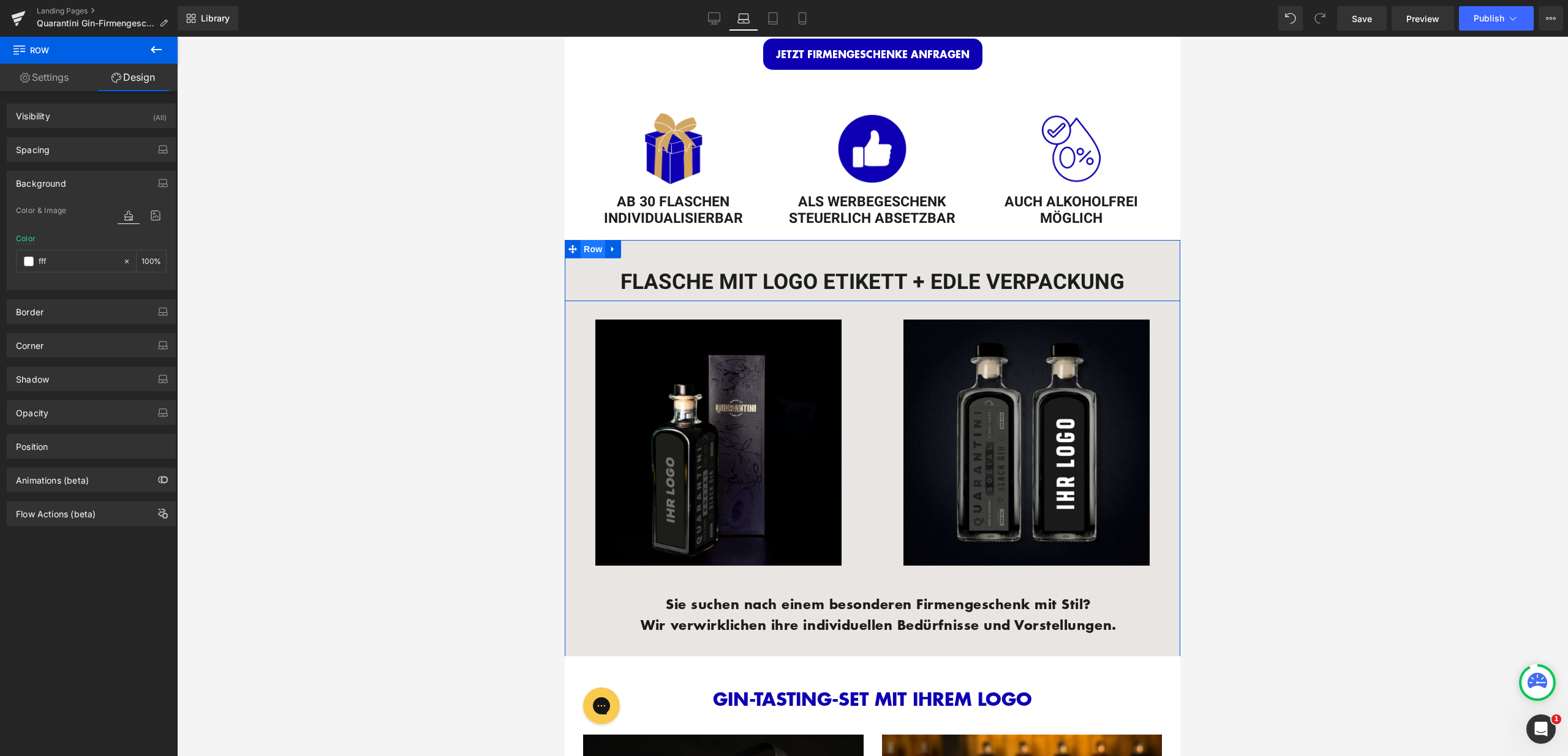
click at [581, 246] on span "Row" at bounding box center [593, 249] width 25 height 18
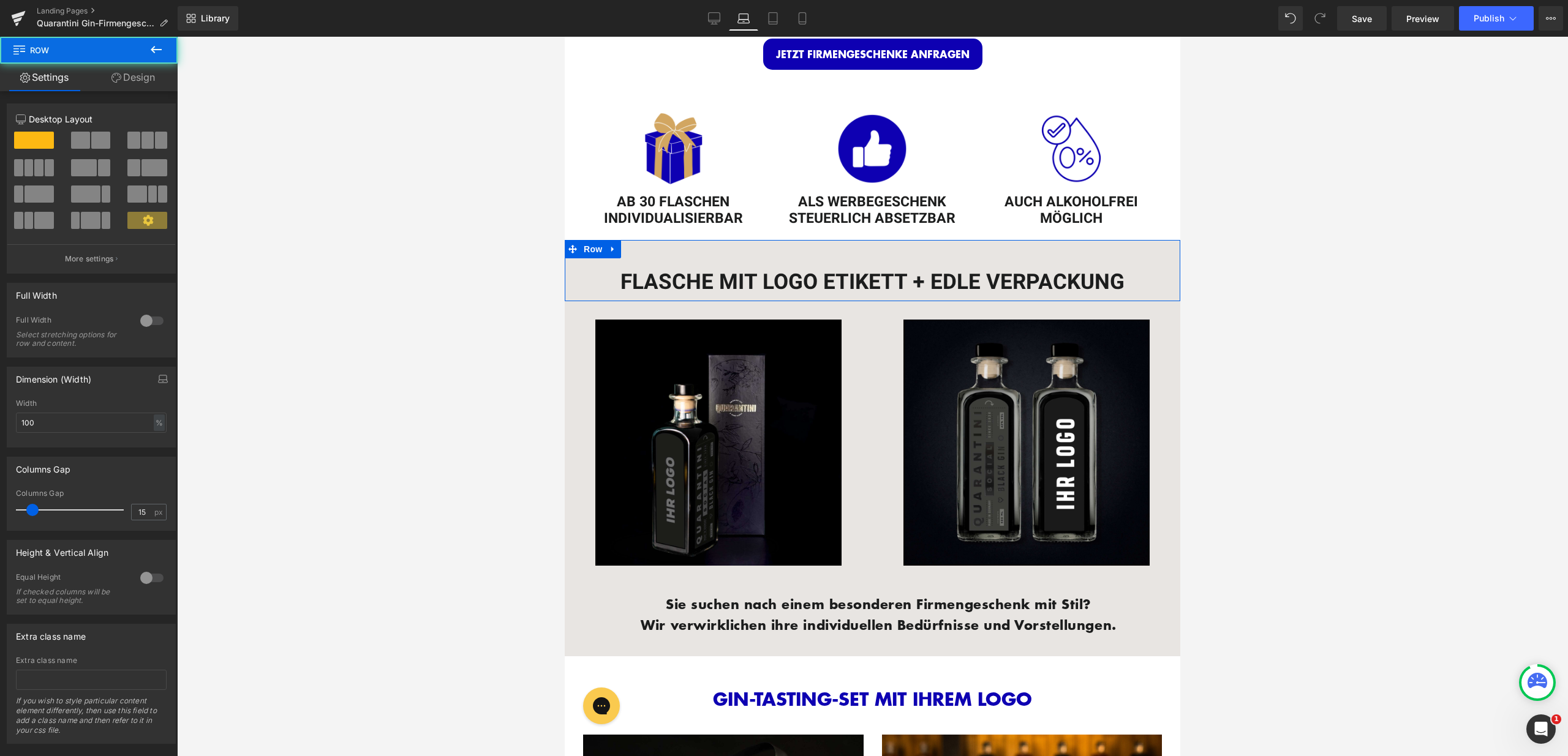
click at [132, 86] on link "Design" at bounding box center [133, 77] width 89 height 28
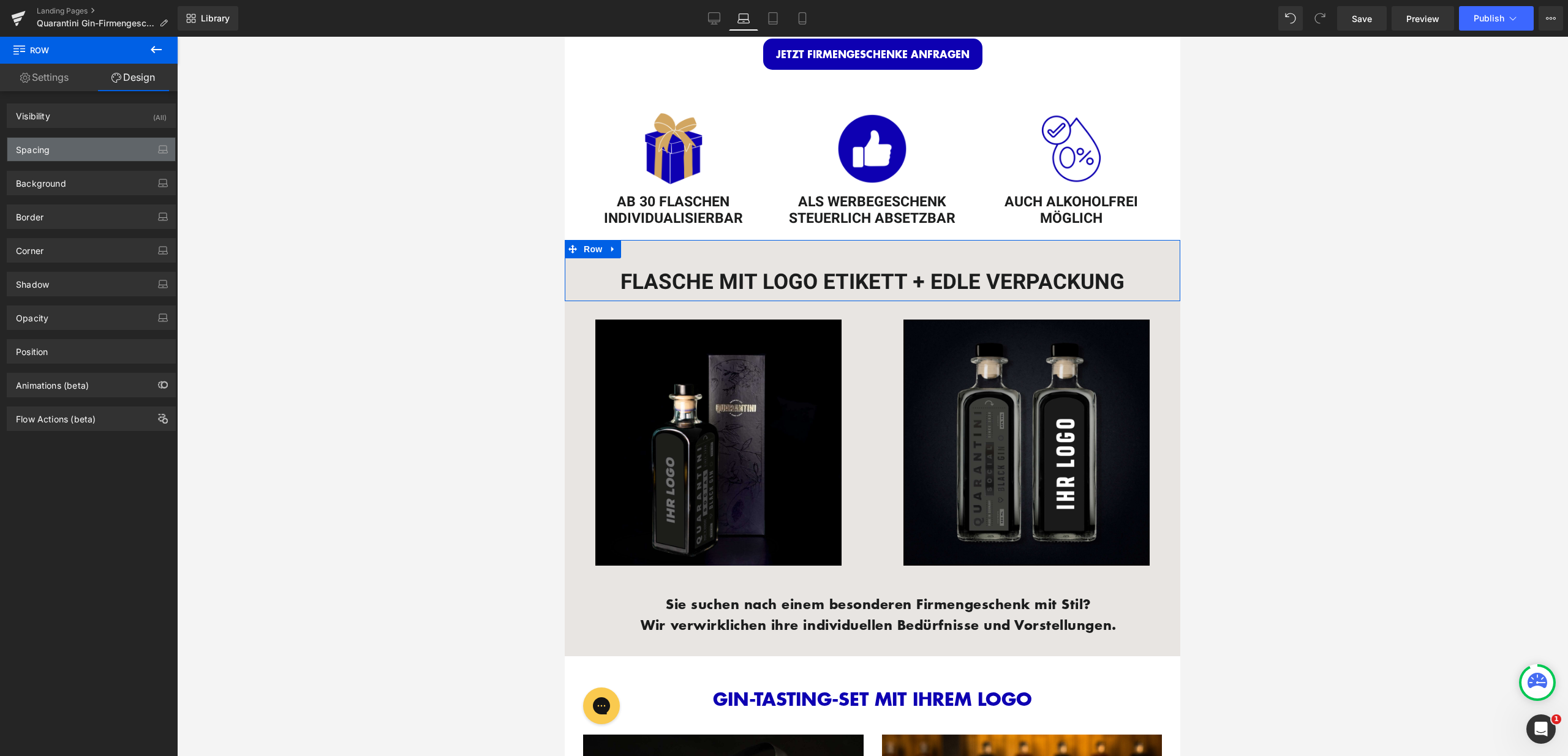
click at [94, 152] on div "Spacing" at bounding box center [91, 150] width 168 height 23
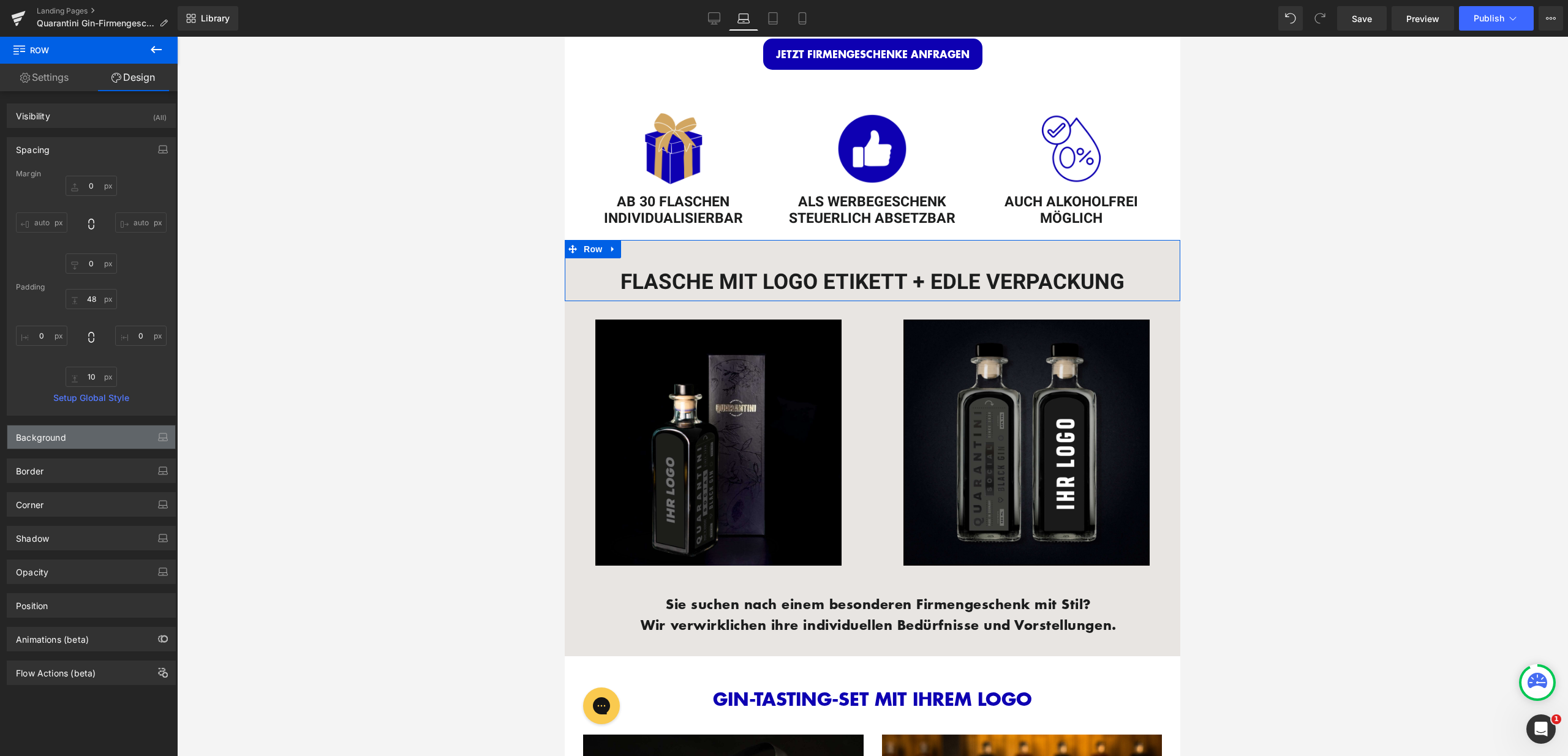
click at [87, 428] on div "Background" at bounding box center [91, 437] width 168 height 23
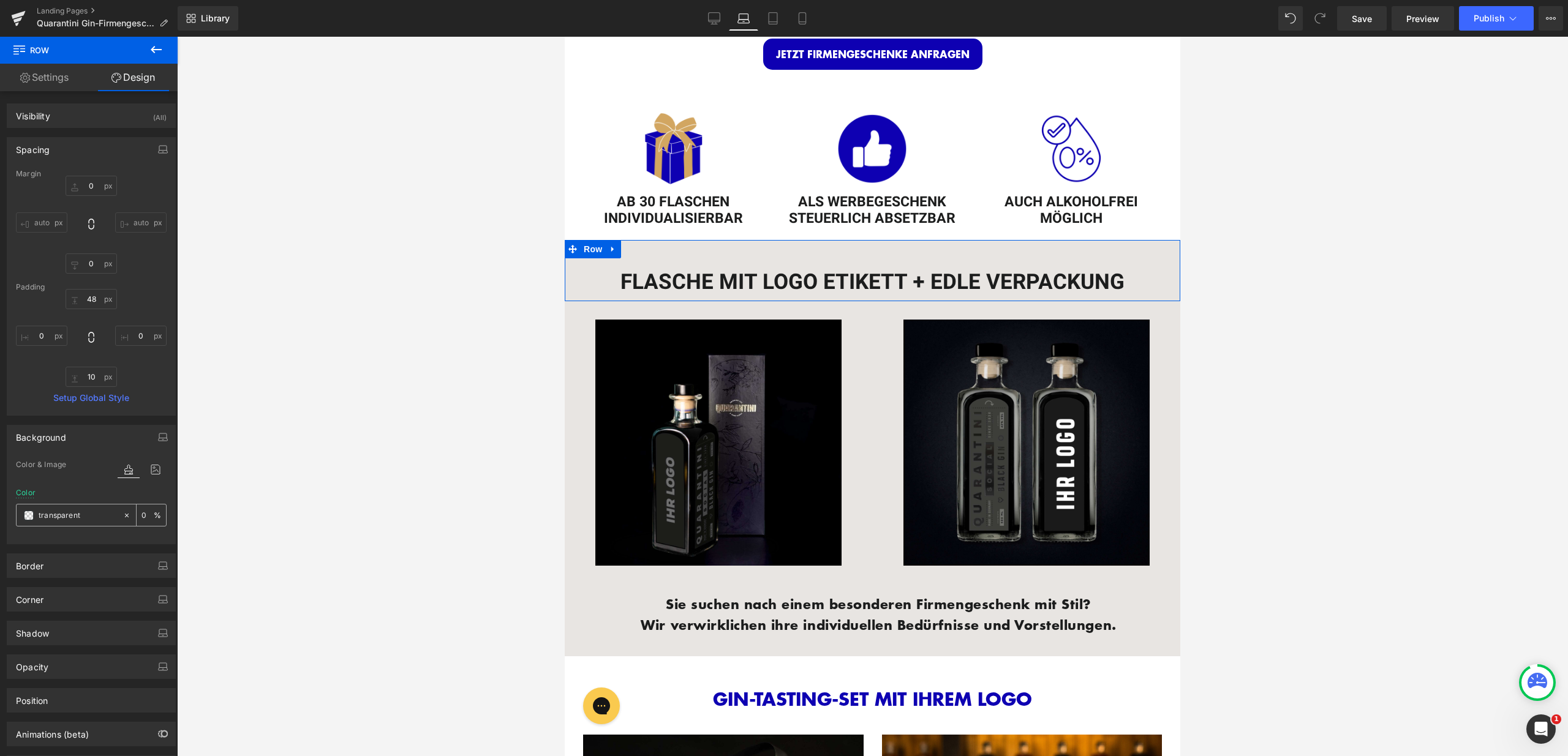
click at [80, 515] on input "transparent" at bounding box center [78, 515] width 78 height 14
type input "fff"
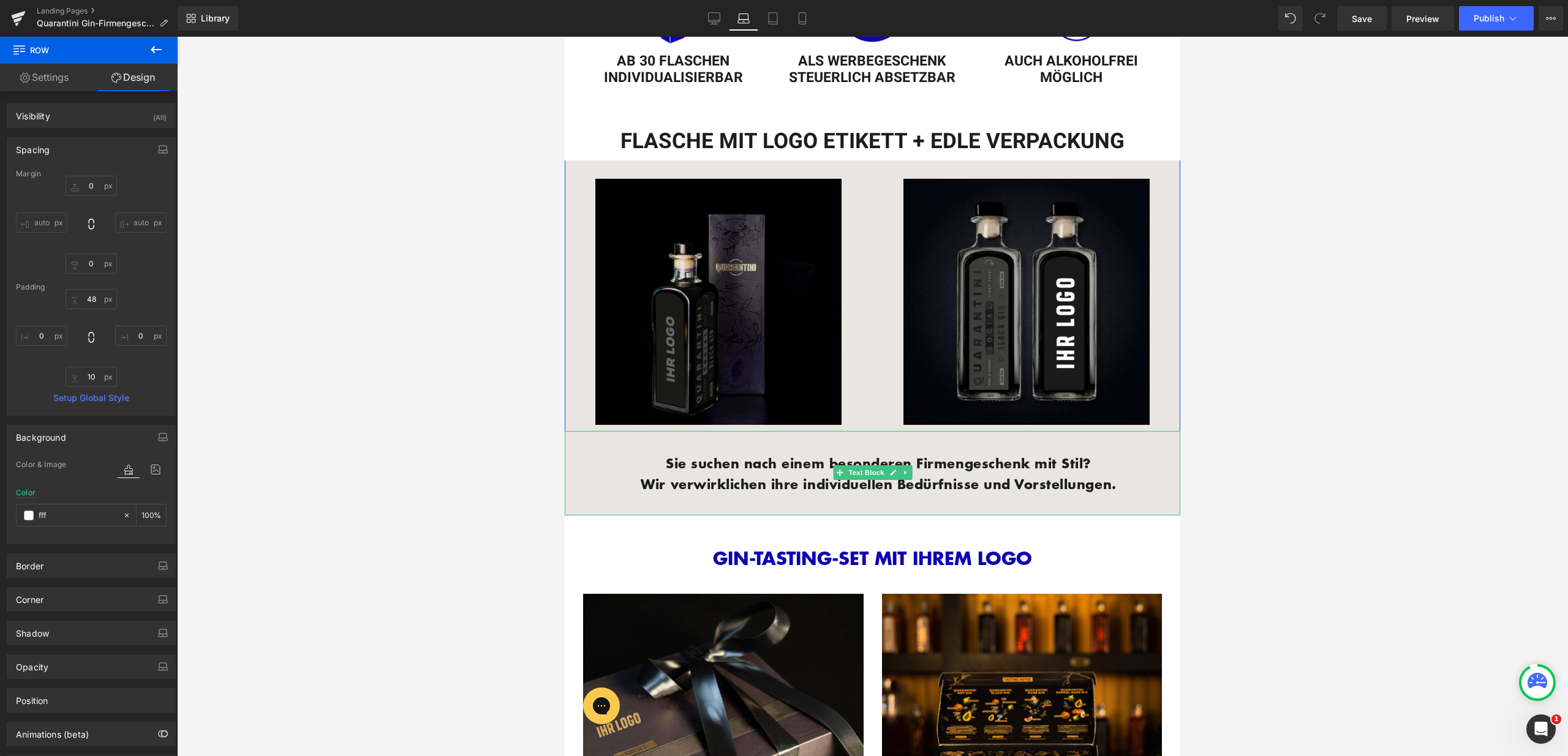
scroll to position [553, 0]
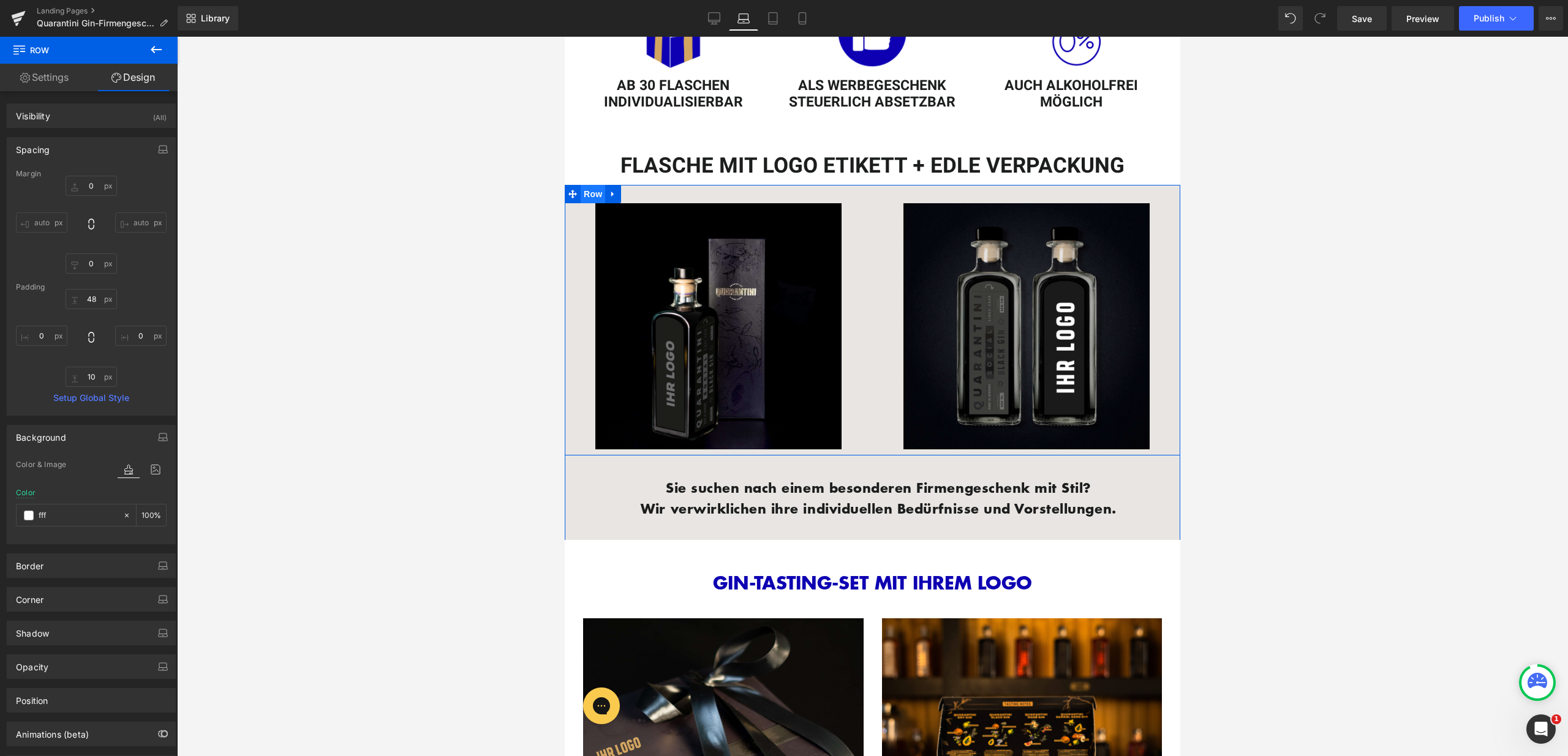
click at [581, 189] on span "Row" at bounding box center [593, 194] width 25 height 18
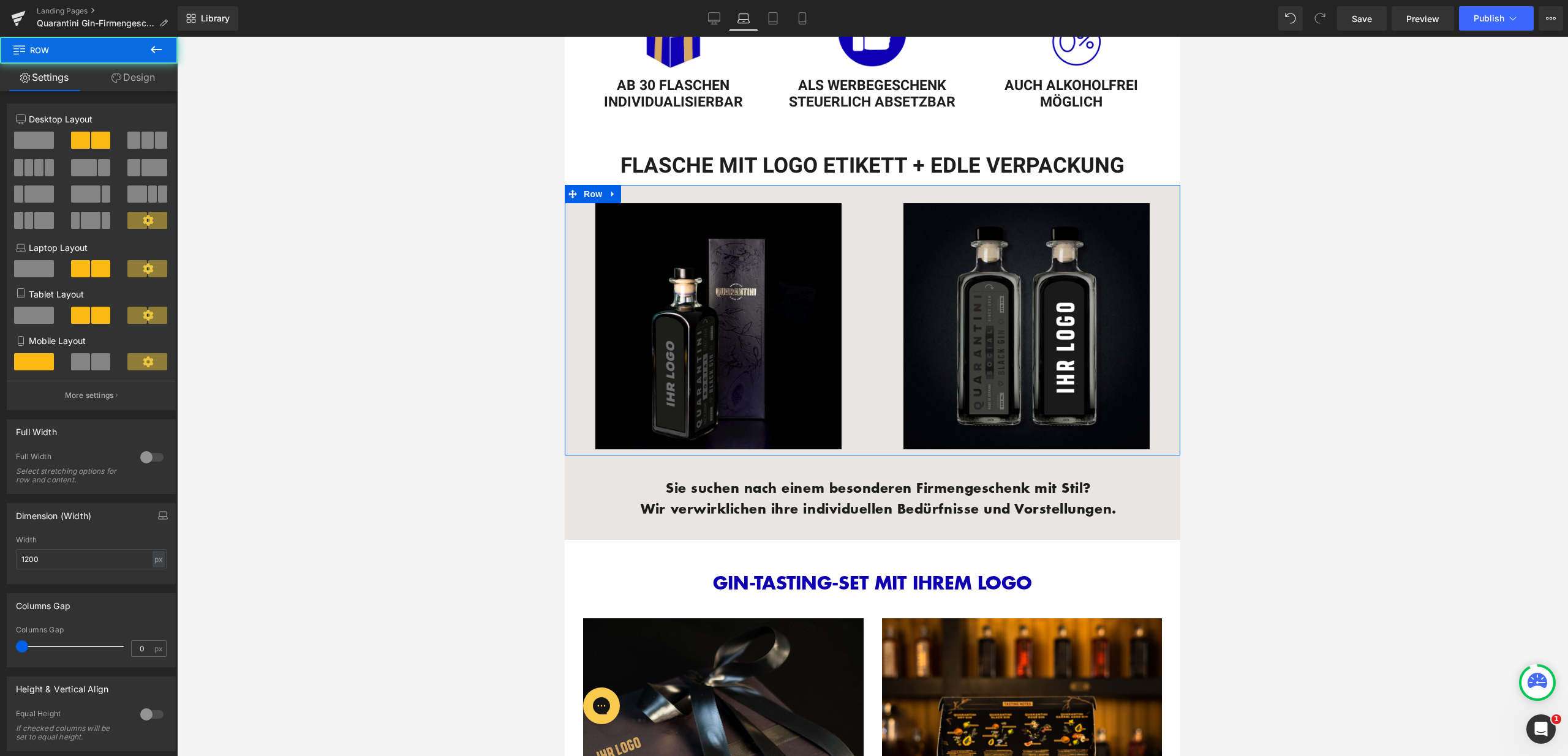
click at [106, 73] on link "Design" at bounding box center [133, 77] width 89 height 28
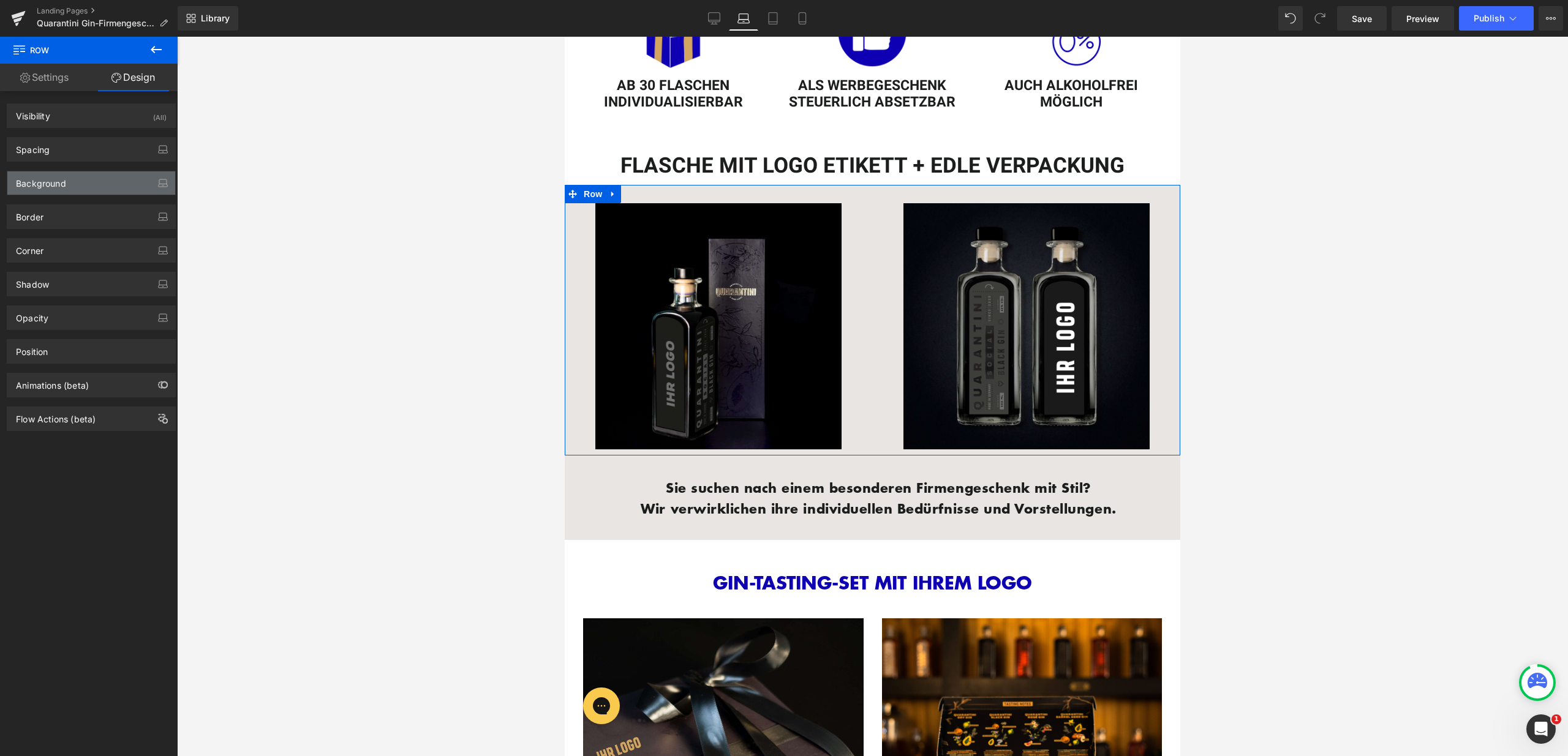
click at [94, 186] on div "Background" at bounding box center [91, 183] width 168 height 23
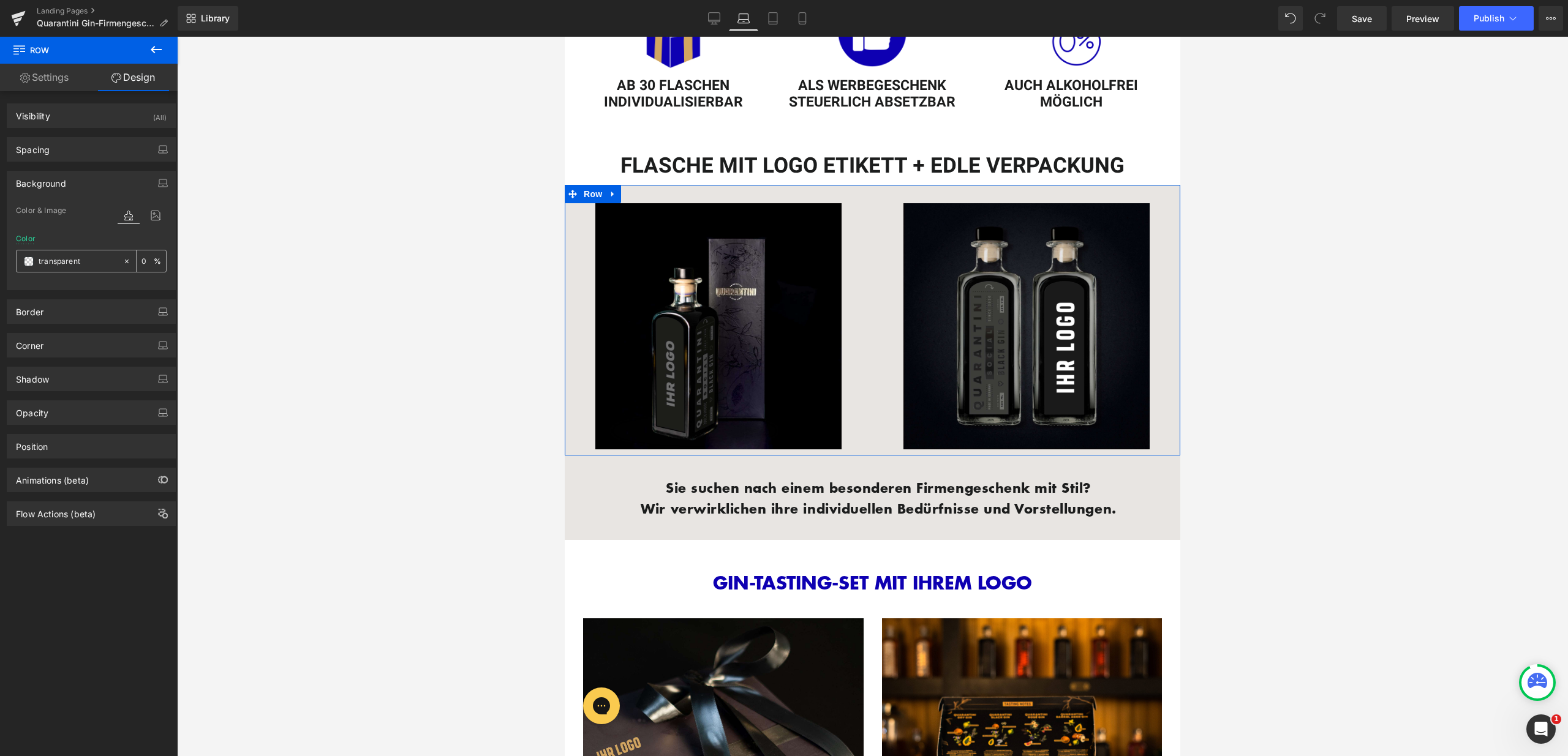
click at [81, 256] on input "text" at bounding box center [78, 262] width 78 height 14
type input "fff"
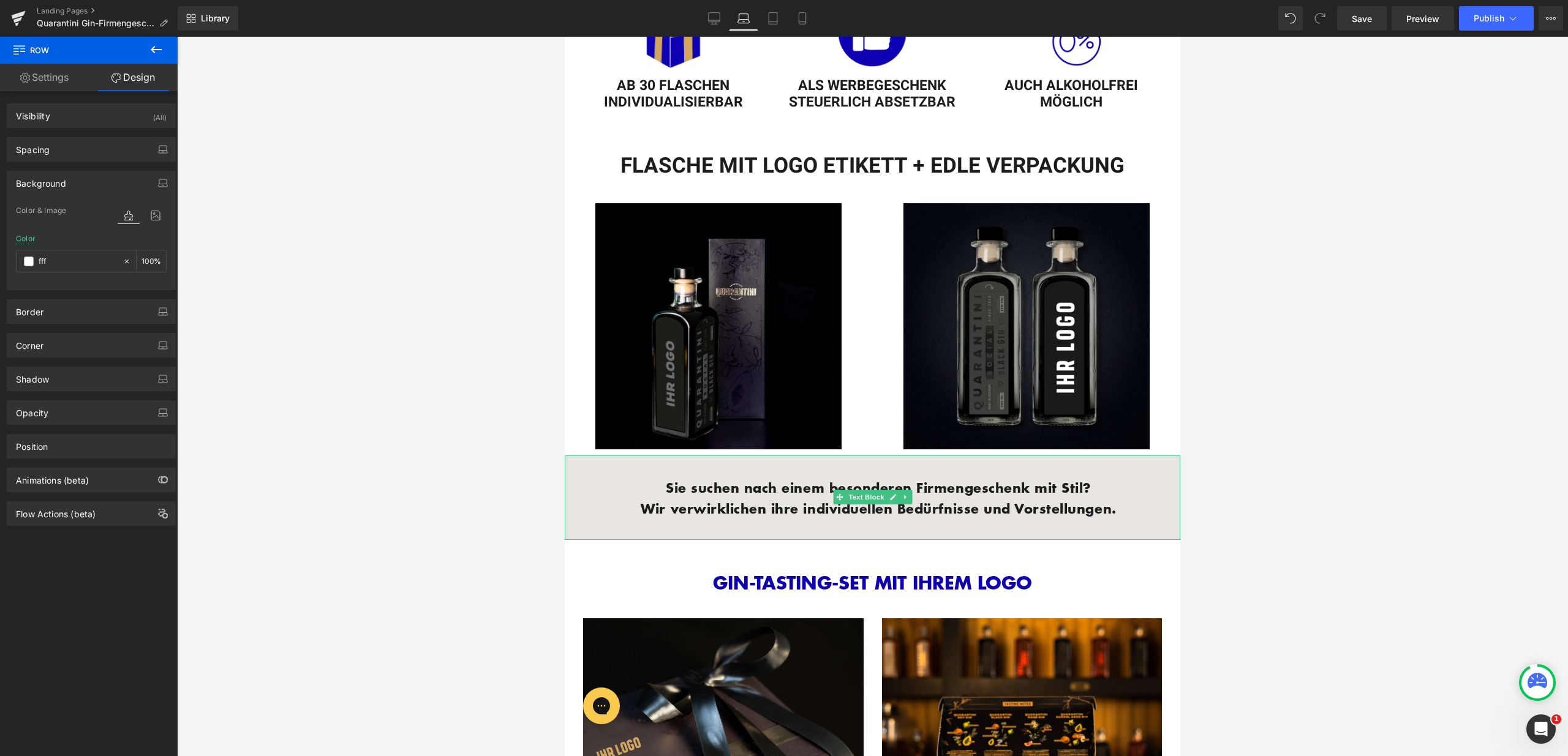
click at [580, 462] on div "Sie suchen nach einem besonderen Firmengeschenk mit Stil? Wir verwirklichen ihr…" at bounding box center [872, 497] width 615 height 84
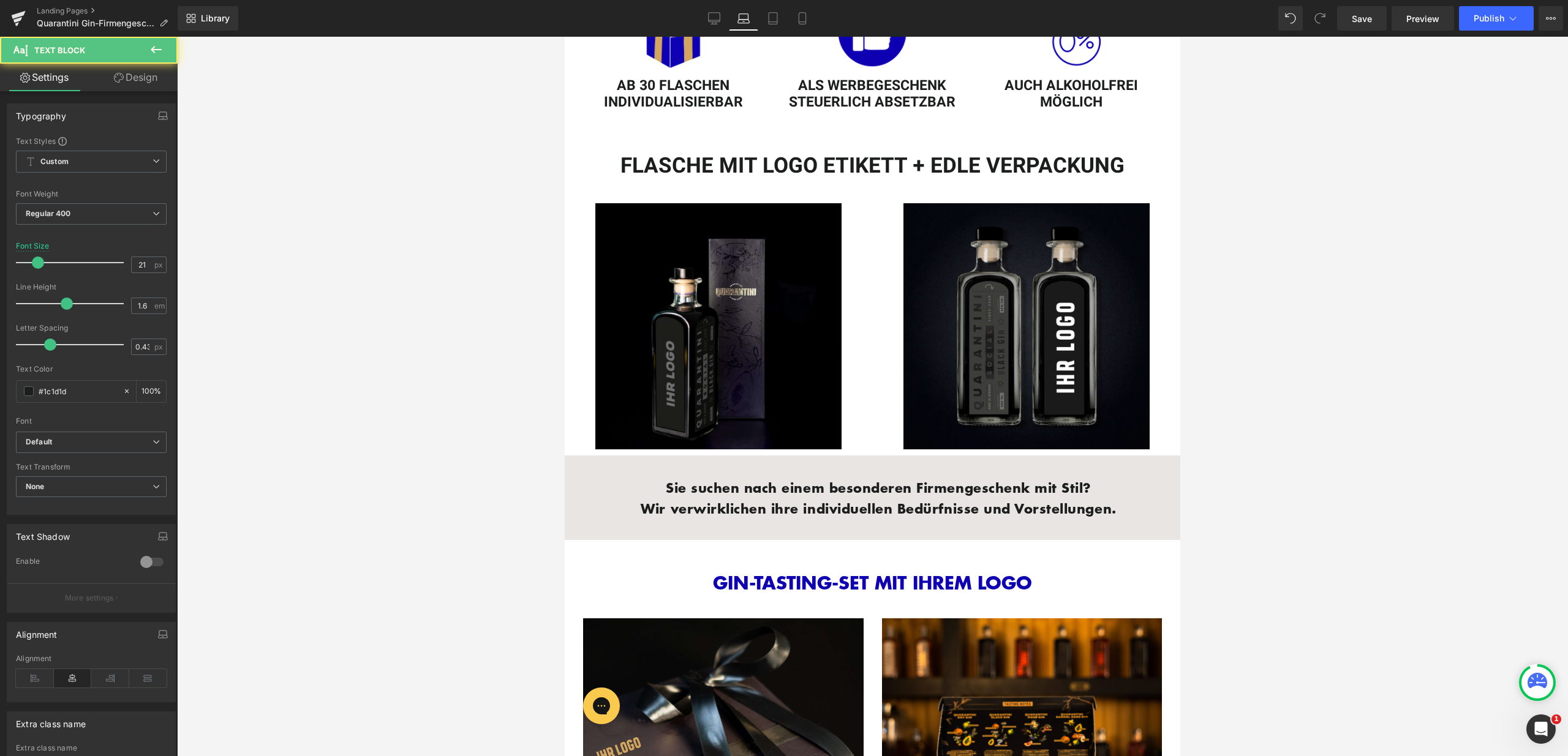
click at [153, 83] on link "Design" at bounding box center [135, 77] width 89 height 28
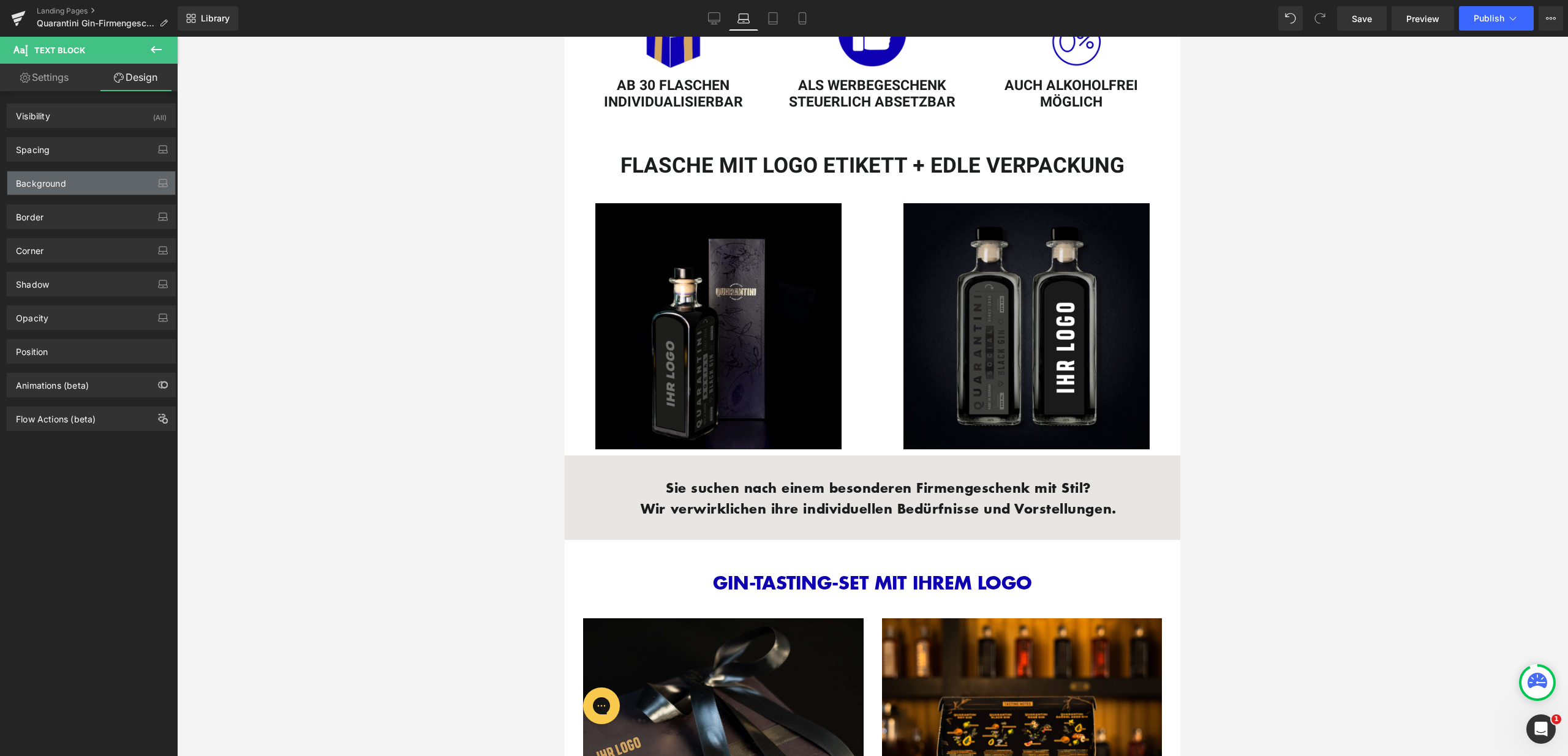
click at [92, 176] on div "Background" at bounding box center [91, 183] width 168 height 23
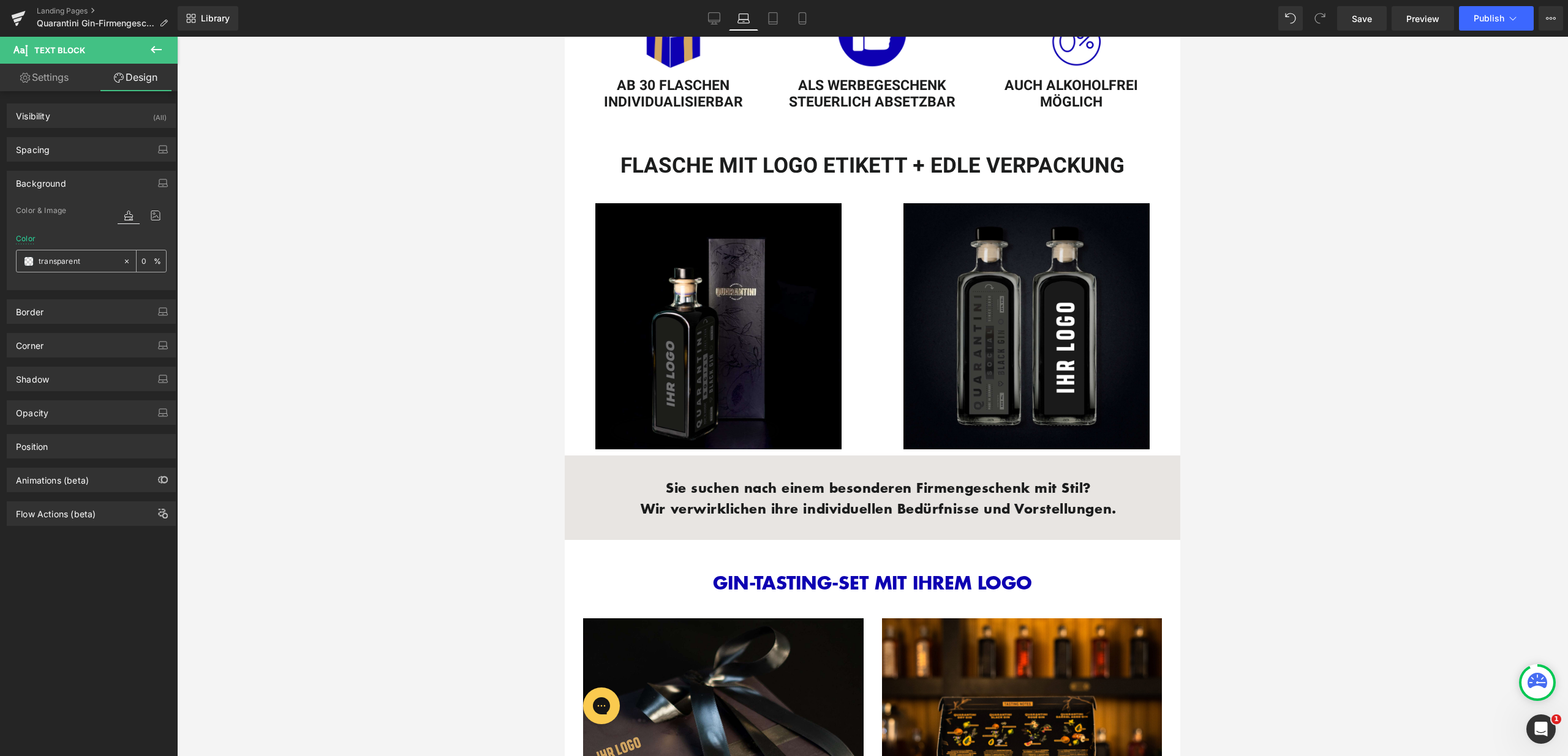
click at [92, 262] on input "transparent" at bounding box center [78, 262] width 78 height 14
type input "fff"
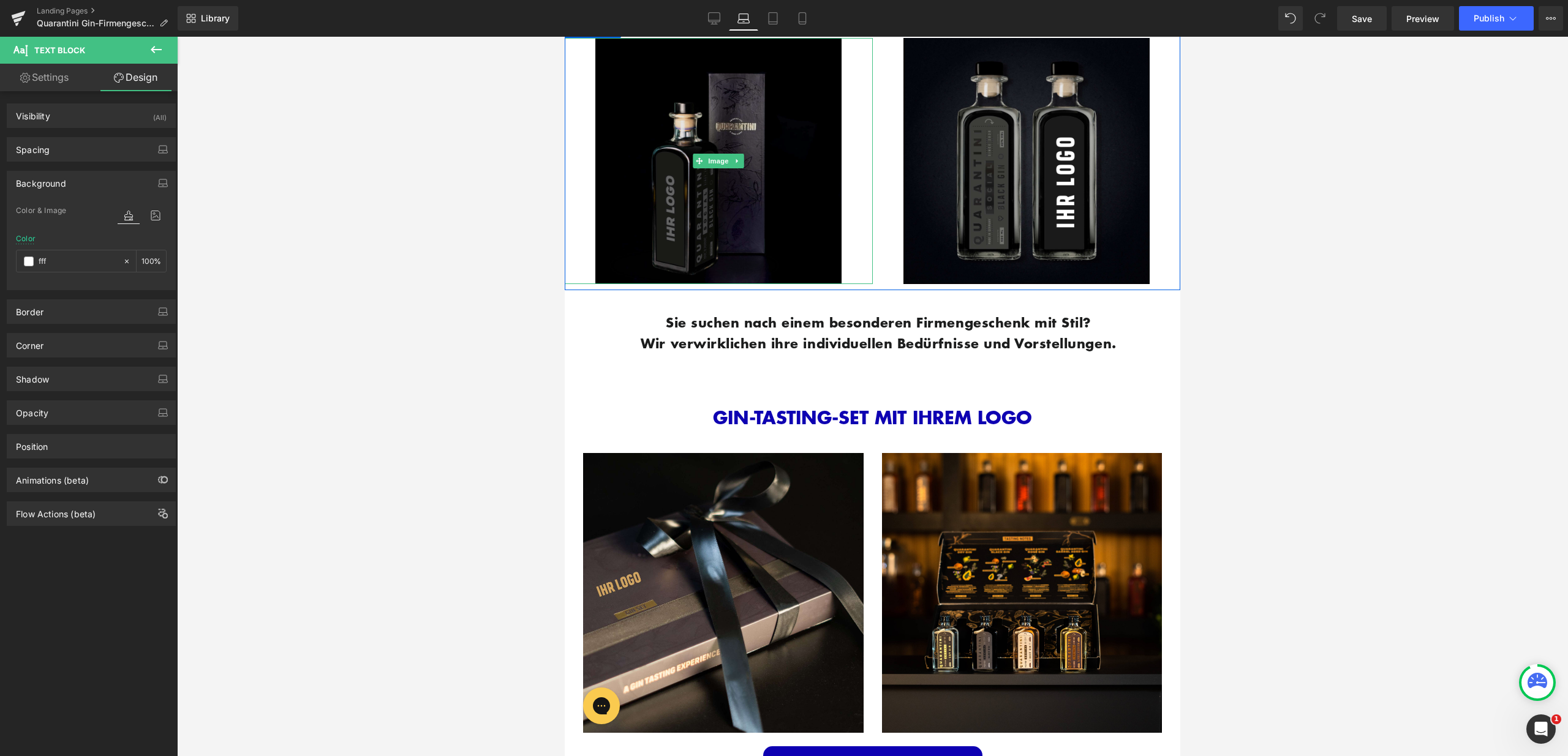
scroll to position [813, 0]
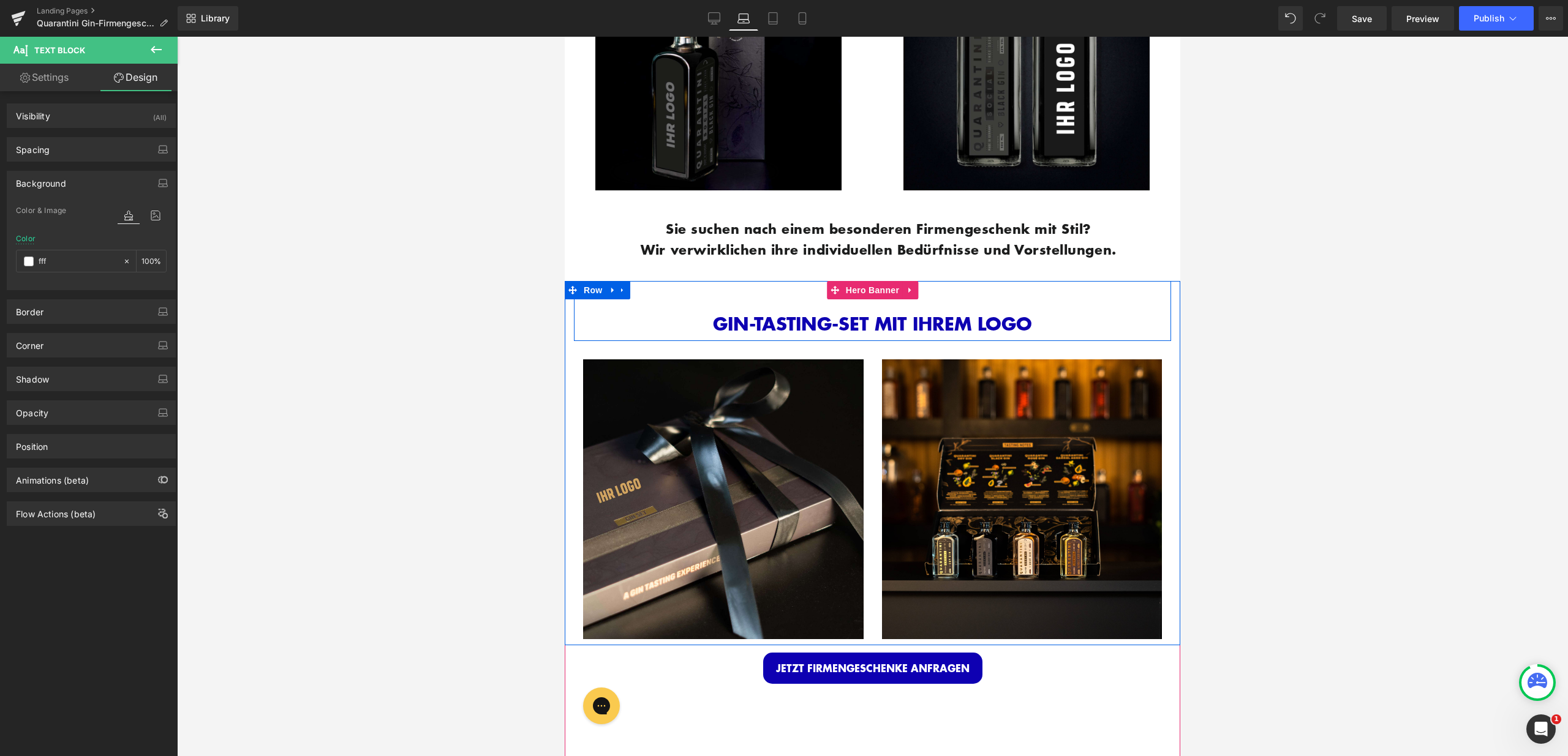
click at [709, 289] on div "GIN-TASTING-SET MIT IHREM LOGO Heading Row" at bounding box center [873, 310] width 597 height 60
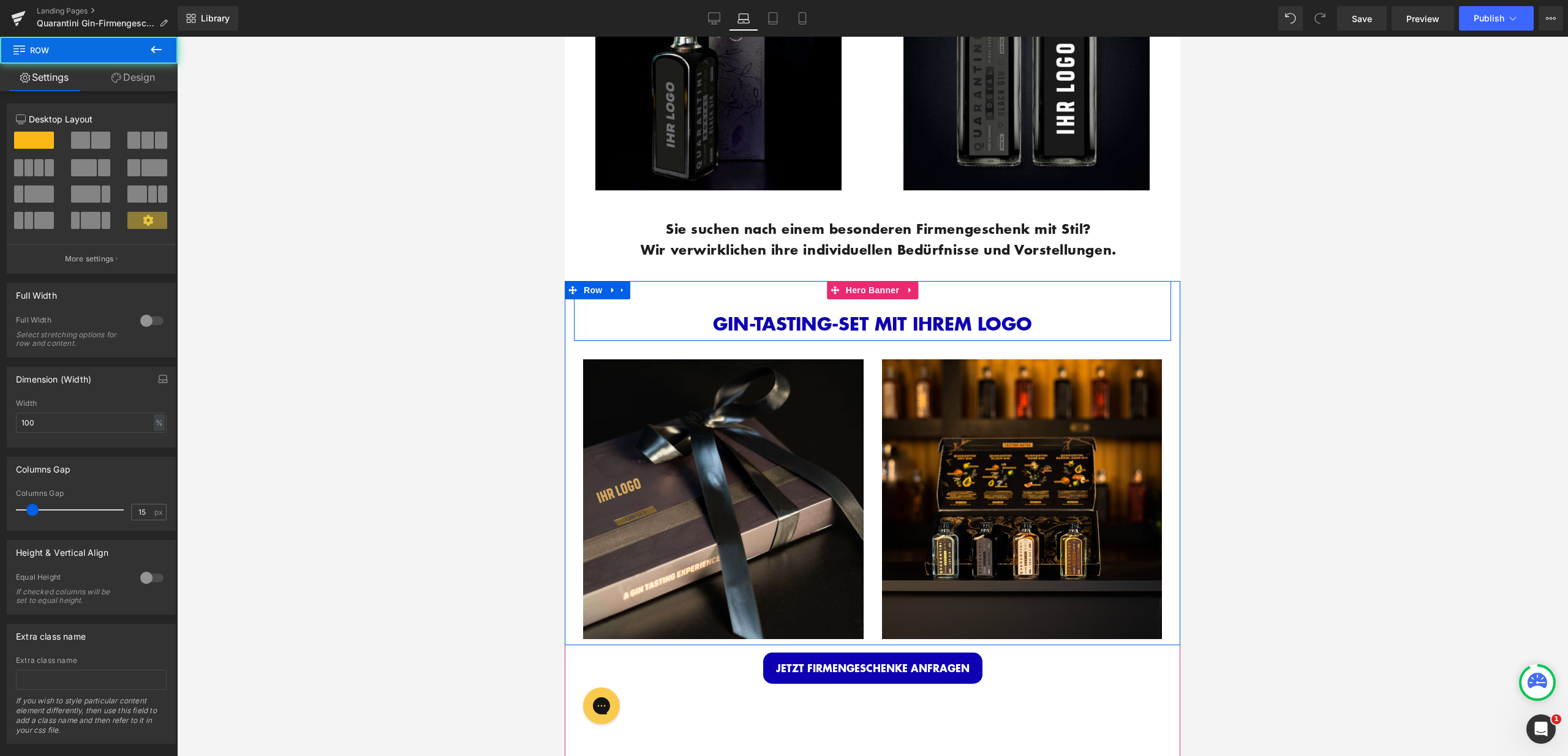
drag, startPoint x: 721, startPoint y: 302, endPoint x: 699, endPoint y: 296, distance: 22.8
click at [721, 302] on div "GIN-TASTING-SET MIT IHREM LOGO Heading Row" at bounding box center [873, 310] width 597 height 60
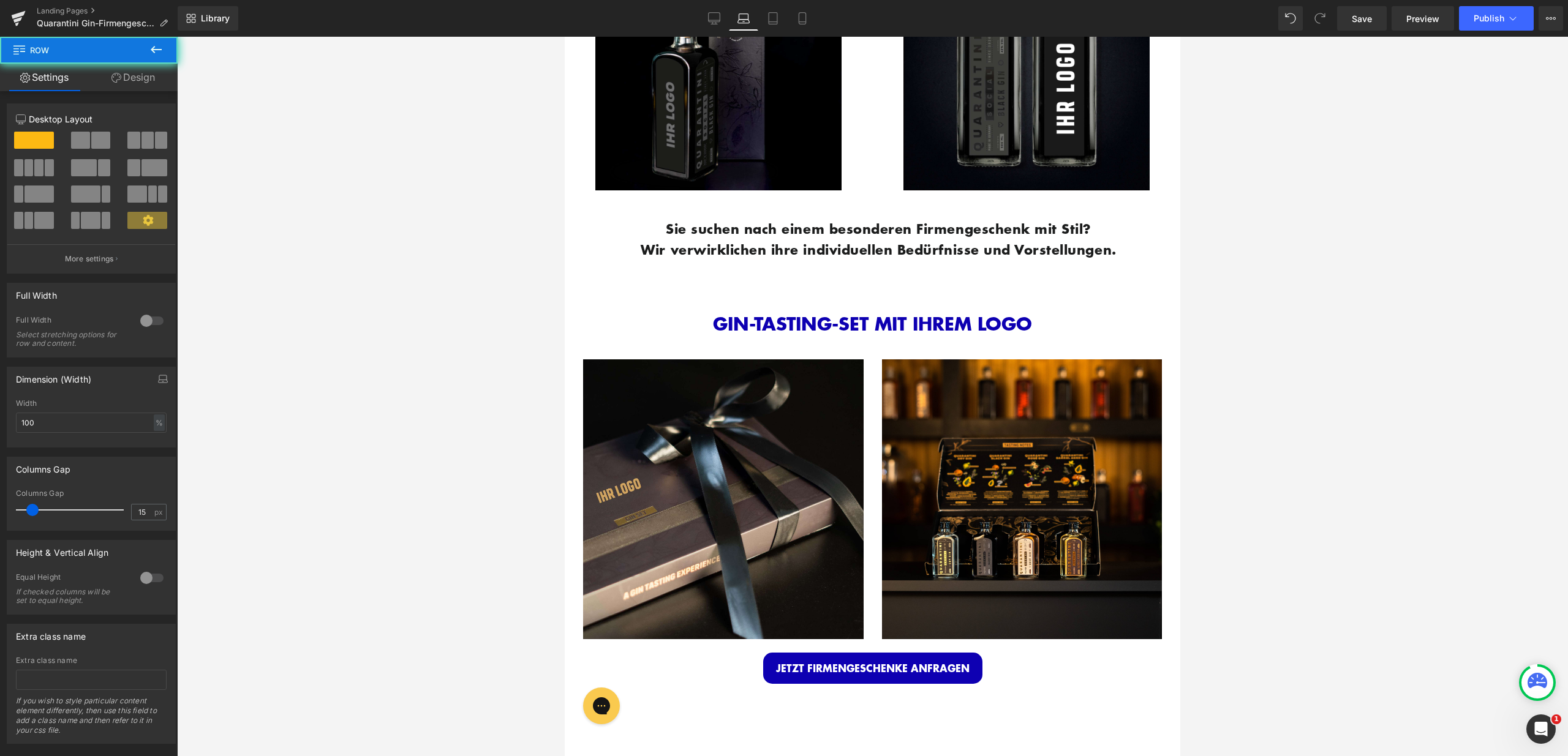
click at [139, 81] on link "Design" at bounding box center [133, 77] width 89 height 28
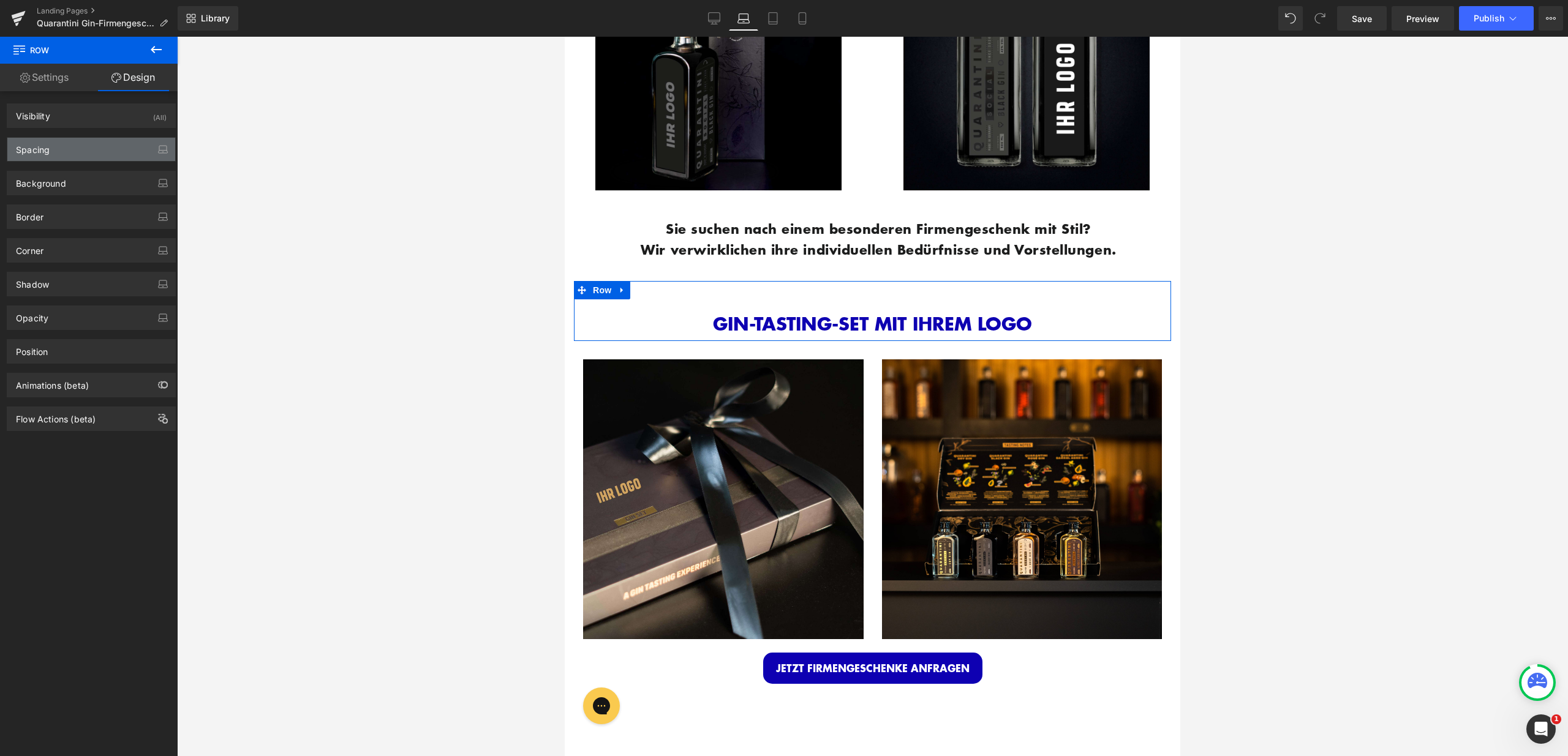
click at [99, 154] on div "Spacing" at bounding box center [91, 150] width 168 height 23
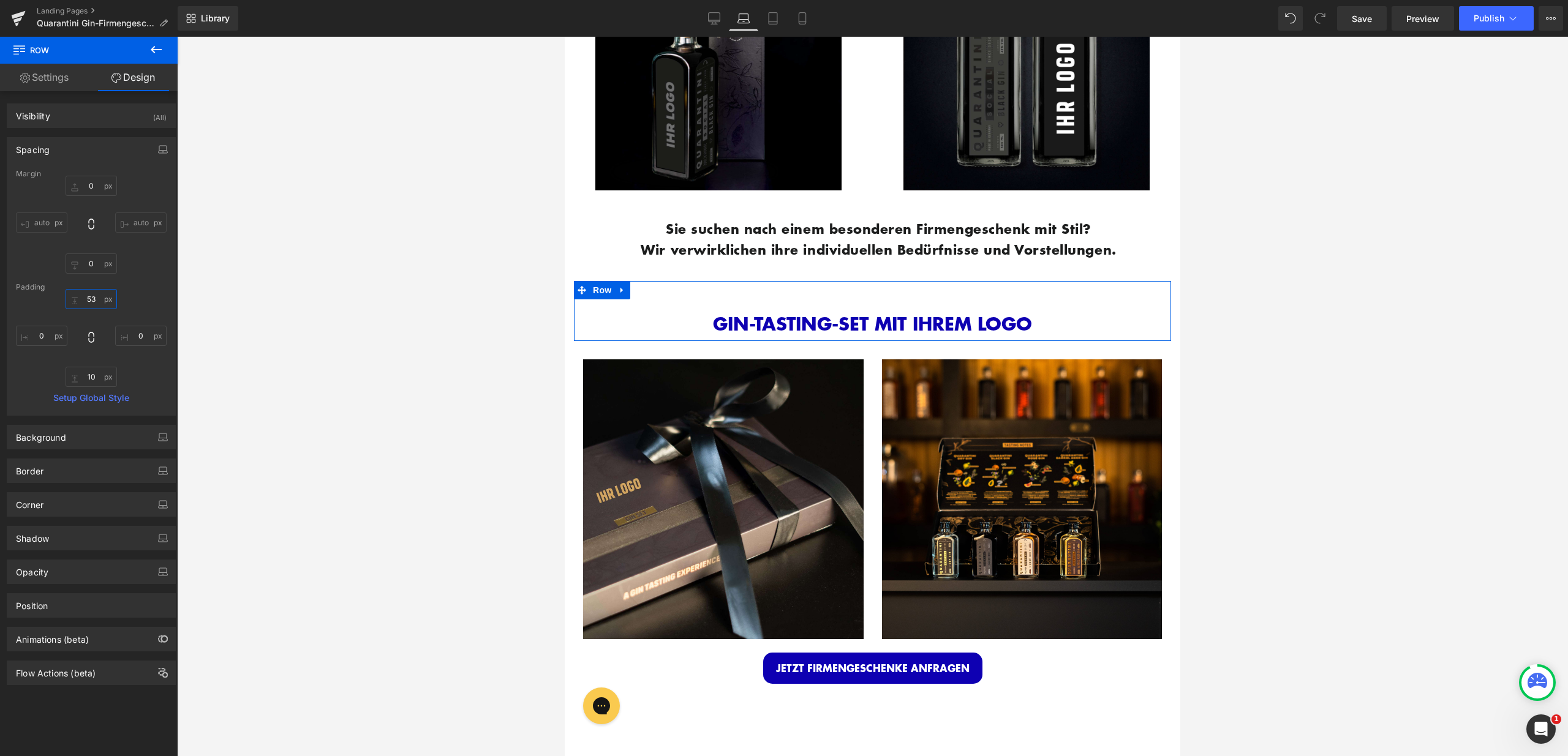
click at [87, 300] on input "53" at bounding box center [91, 299] width 52 height 20
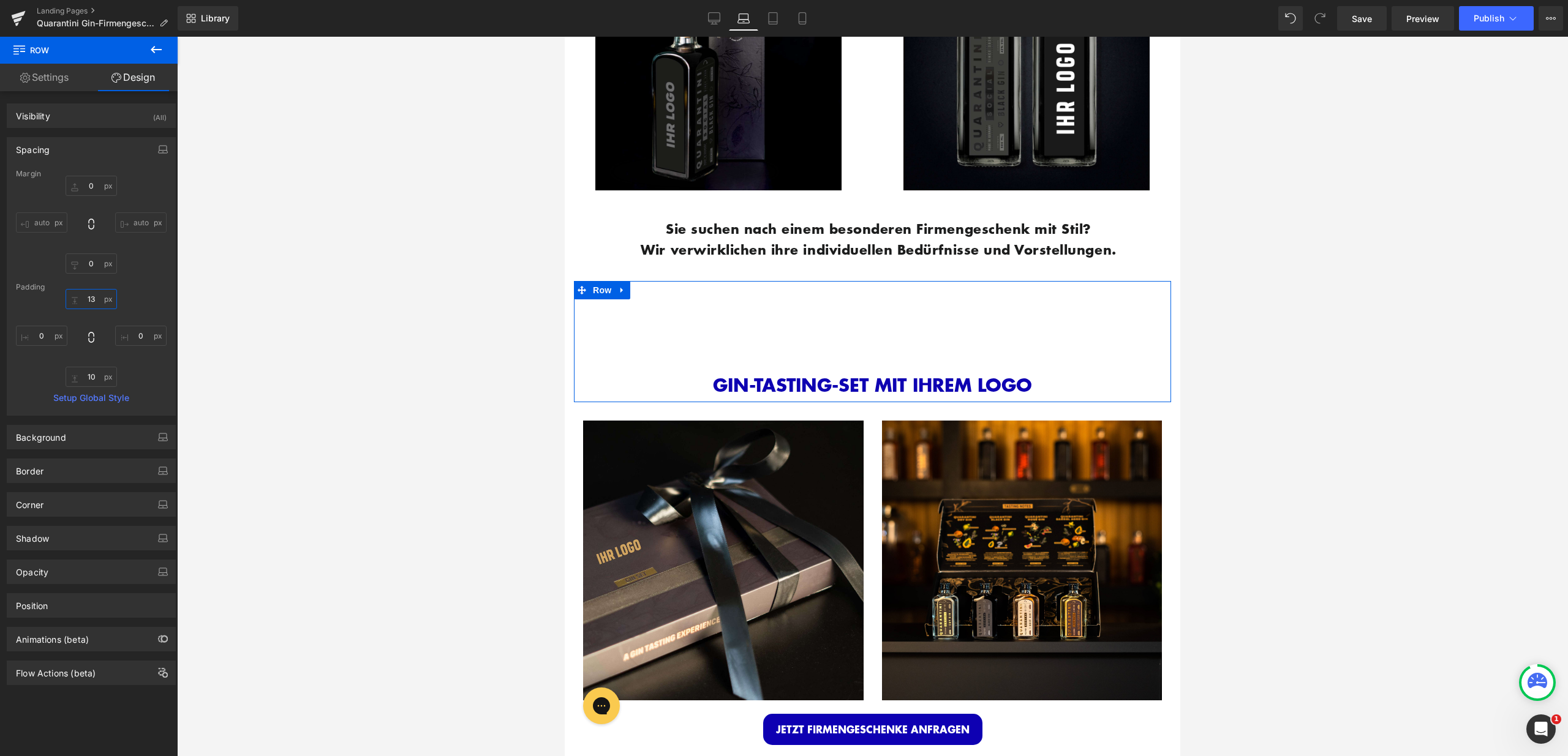
type input "3"
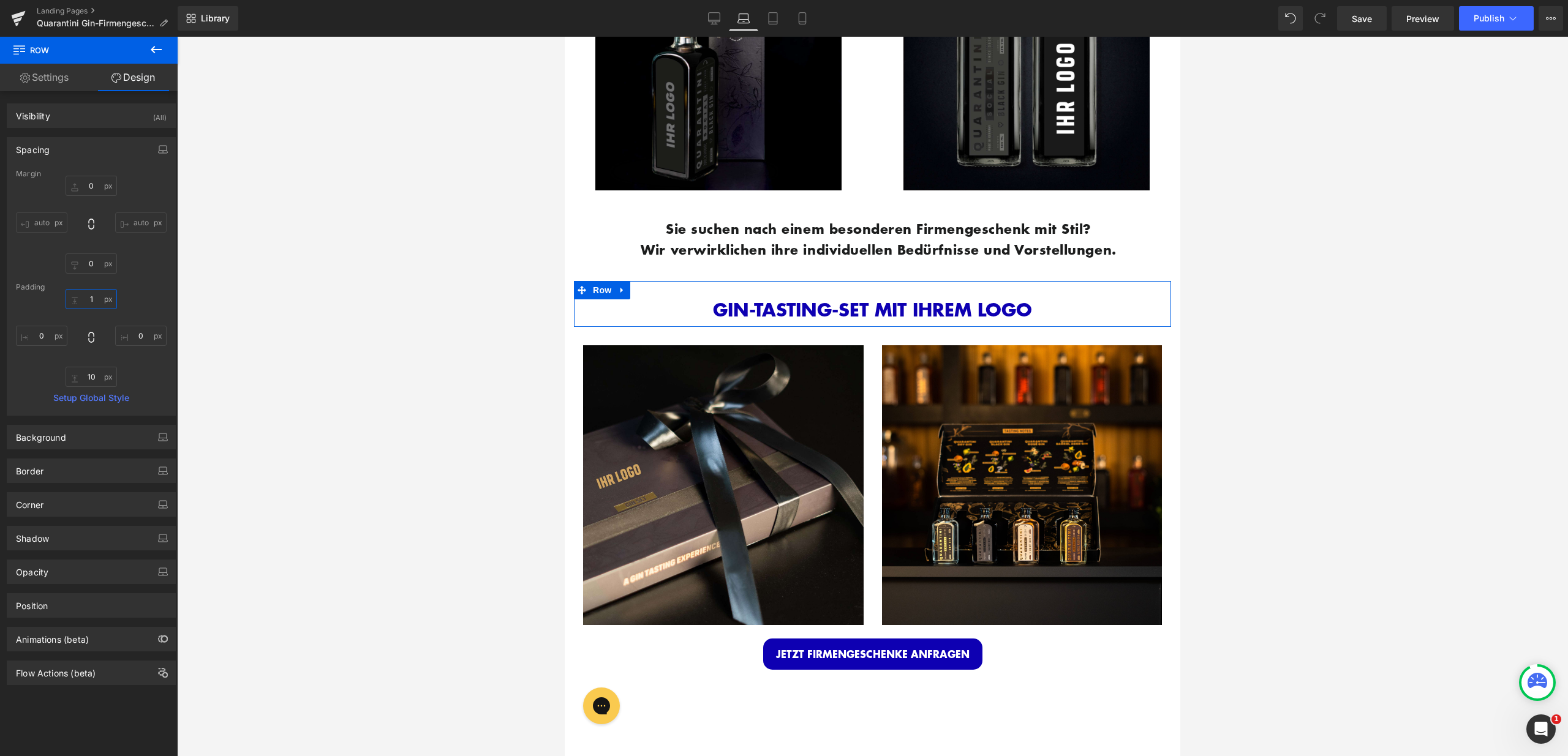
type input "15"
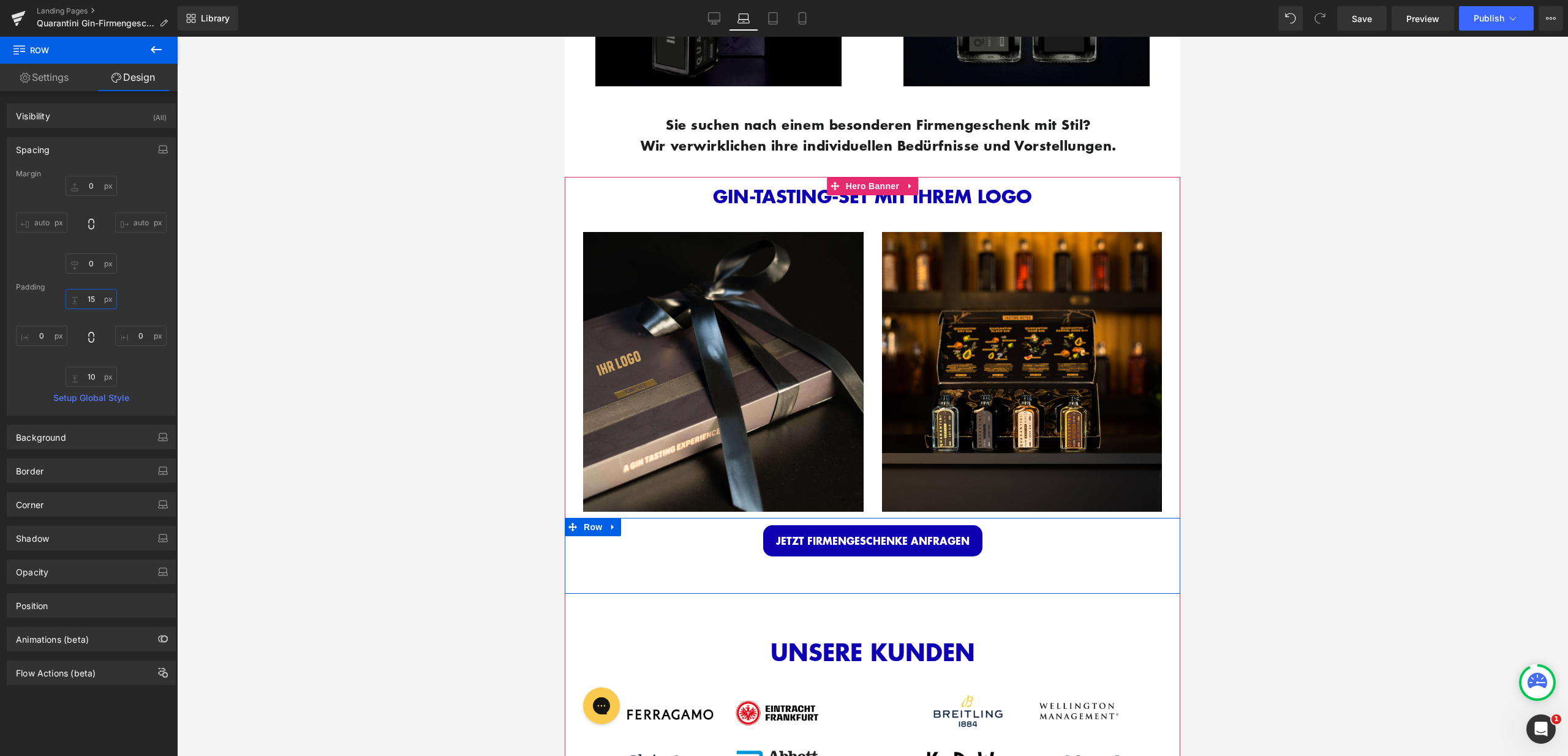
scroll to position [917, 0]
click at [711, 563] on div "JETZT FIRMENGESCHENKE ANFRAGEN Button Row" at bounding box center [872, 555] width 615 height 76
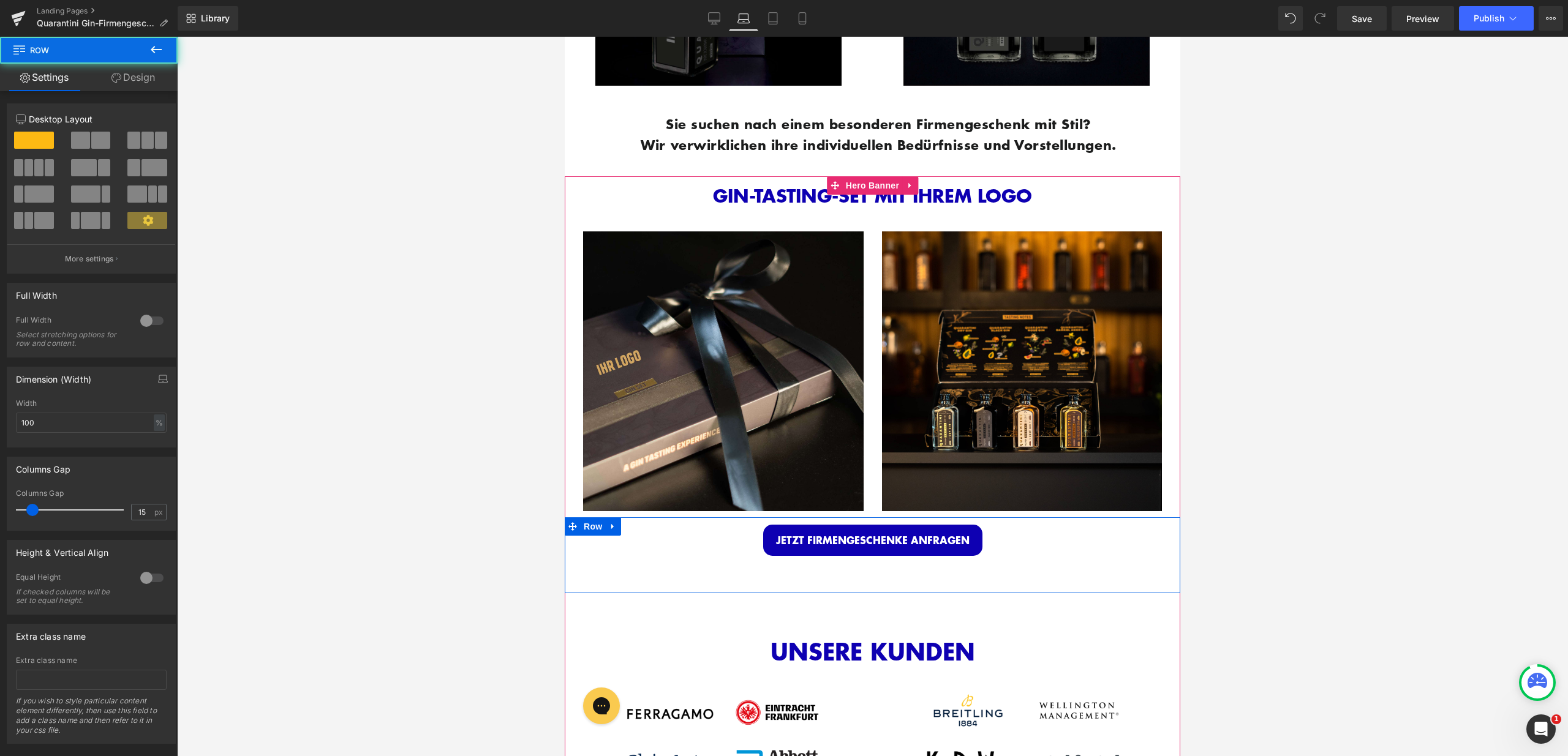
click at [714, 569] on div "JETZT FIRMENGESCHENKE ANFRAGEN Button Row" at bounding box center [872, 555] width 615 height 76
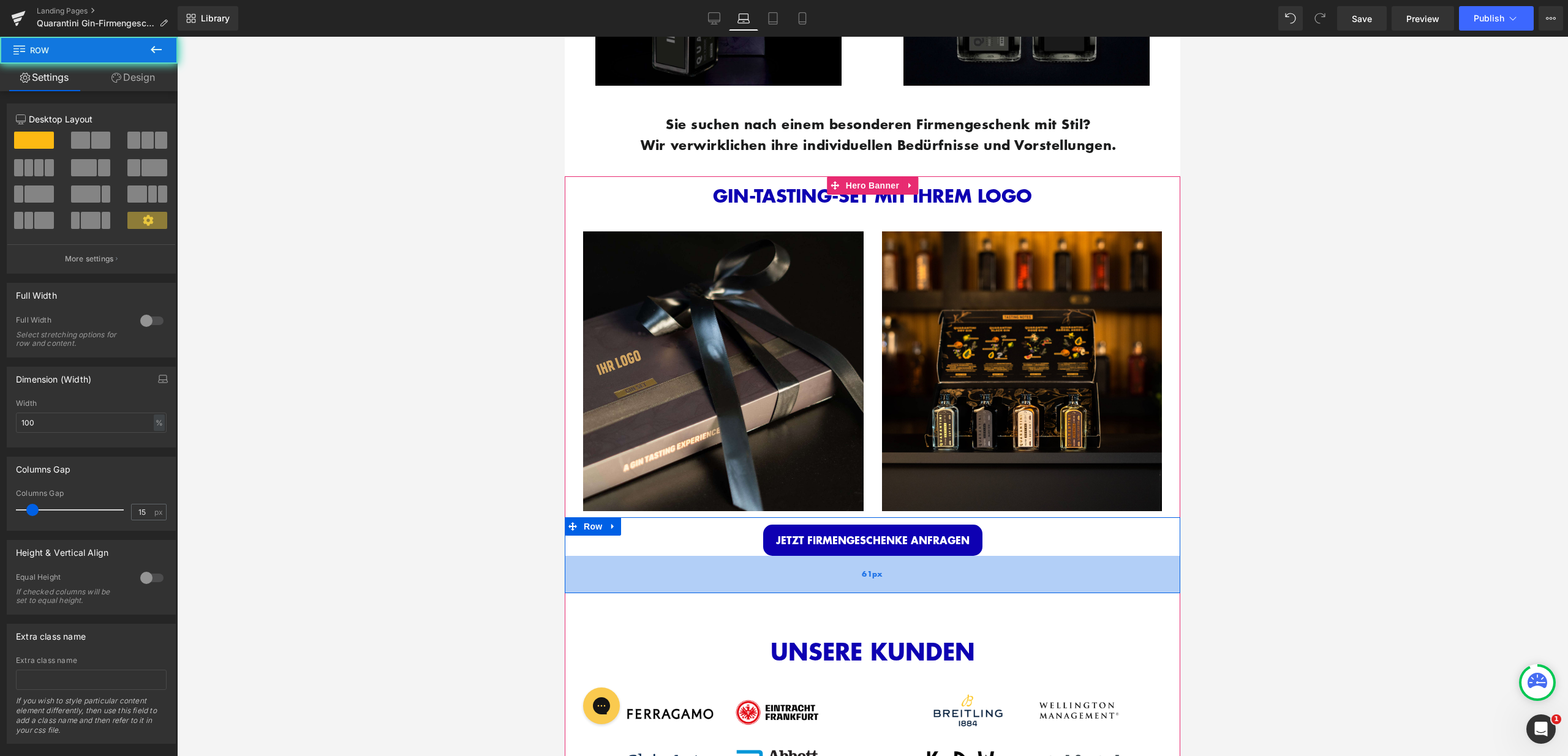
click at [717, 582] on div "61px" at bounding box center [872, 574] width 615 height 38
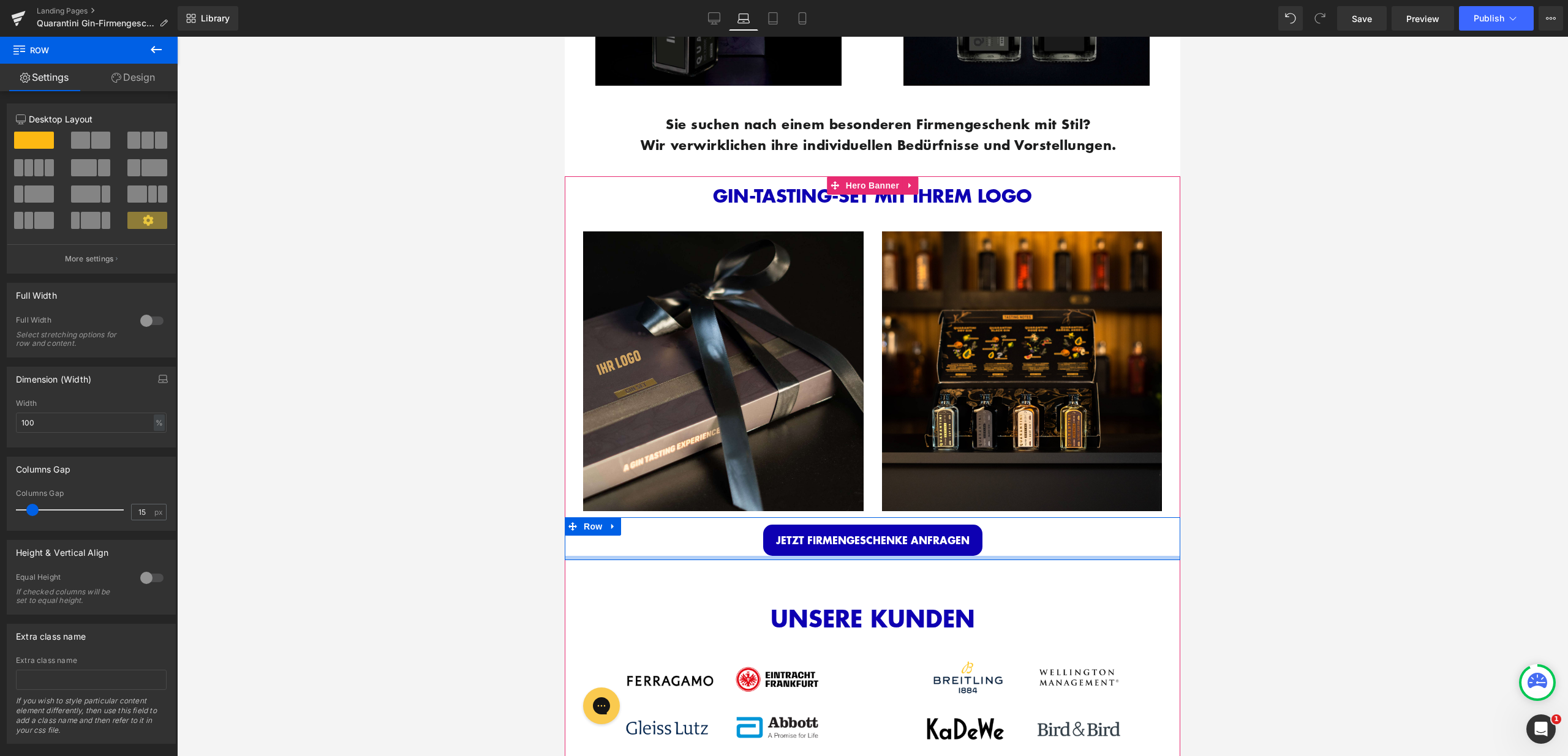
drag, startPoint x: 717, startPoint y: 582, endPoint x: 715, endPoint y: 549, distance: 33.1
click at [715, 549] on div "JETZT FIRMENGESCHENKE ANFRAGEN Button Row" at bounding box center [872, 539] width 615 height 43
click at [715, 549] on div "JETZT FIRMENGESCHENKE ANFRAGEN Button" at bounding box center [873, 540] width 597 height 31
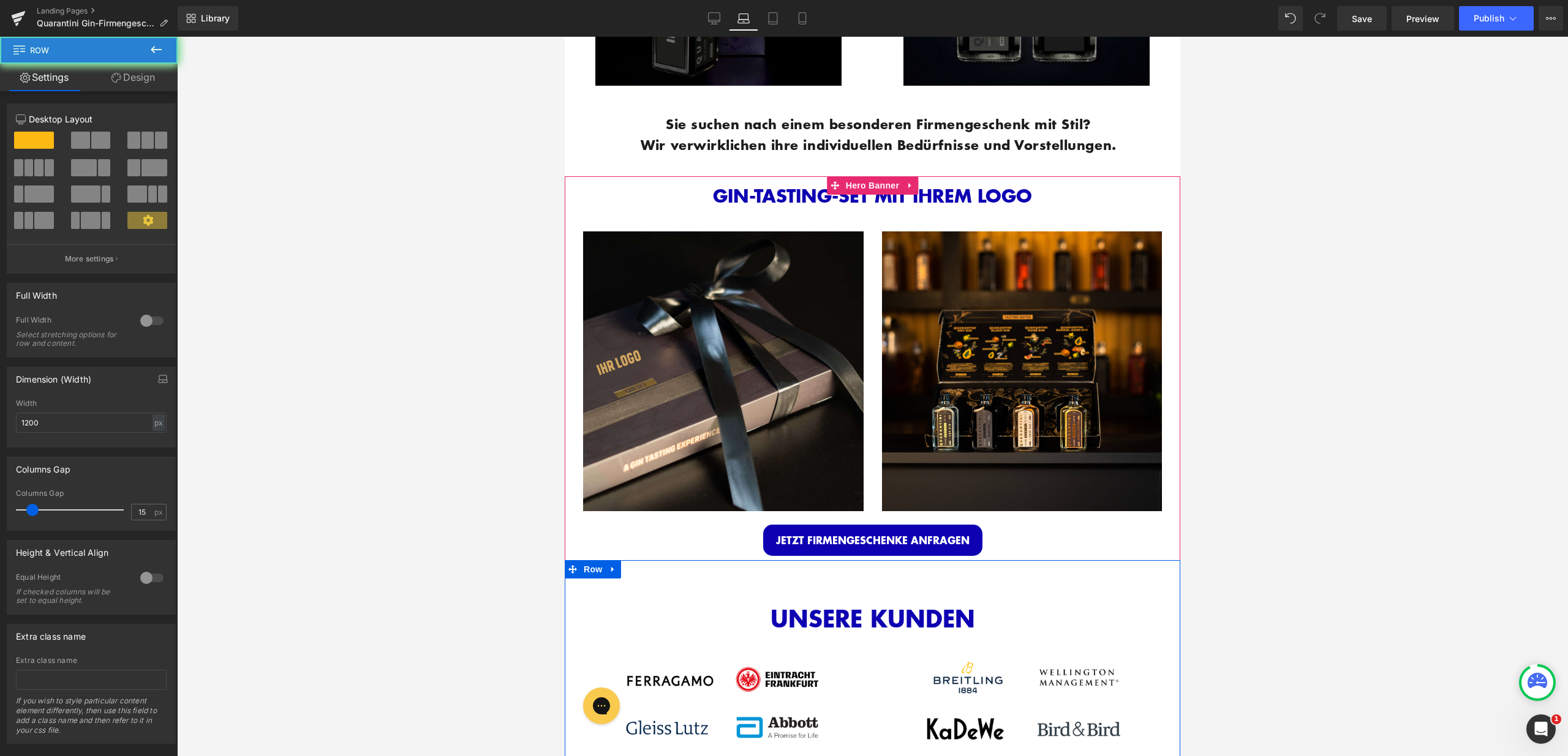
click at [128, 82] on link "Design" at bounding box center [133, 77] width 89 height 28
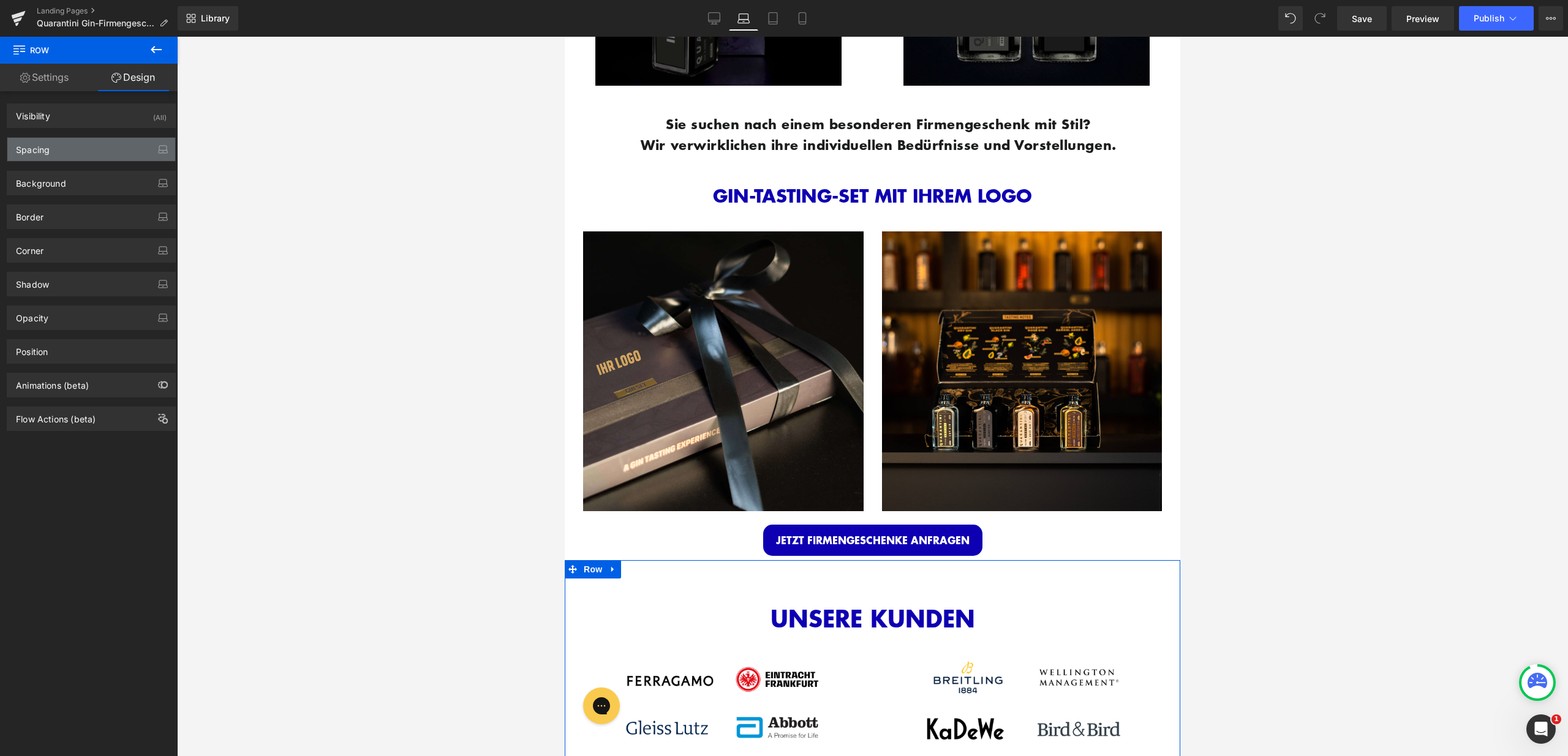
click at [86, 148] on div "Spacing" at bounding box center [91, 150] width 168 height 23
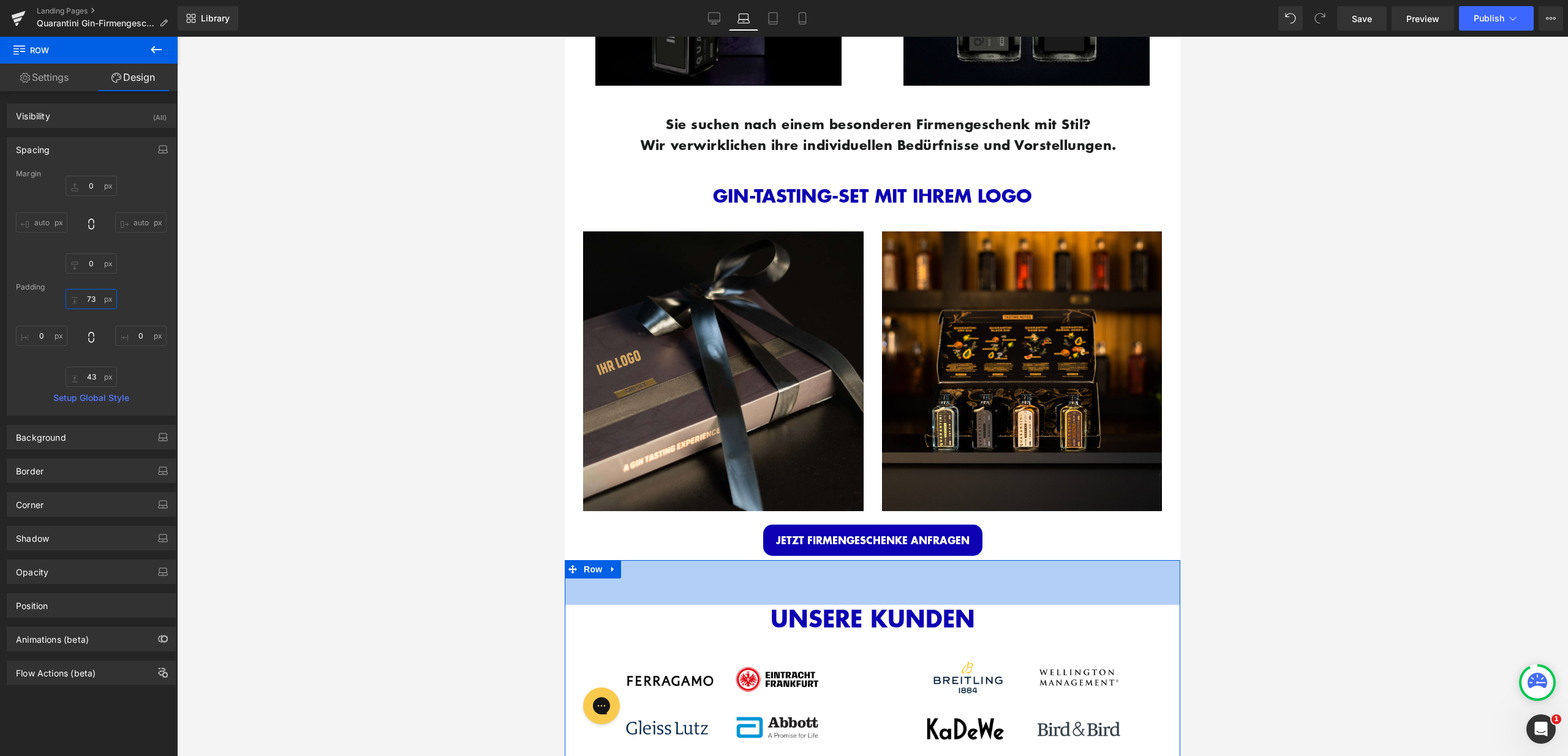
click at [94, 299] on input "73" at bounding box center [91, 299] width 52 height 20
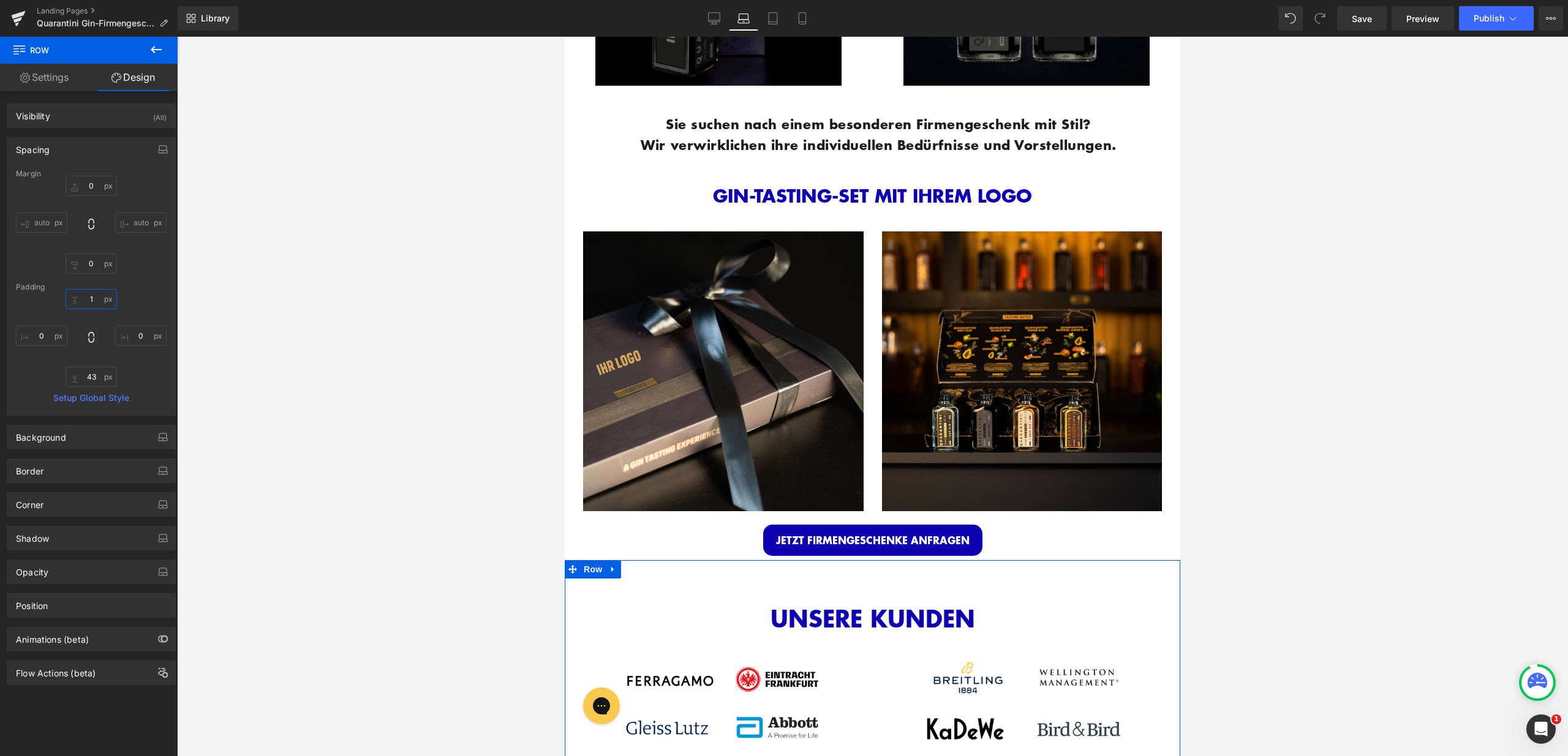
type input "15"
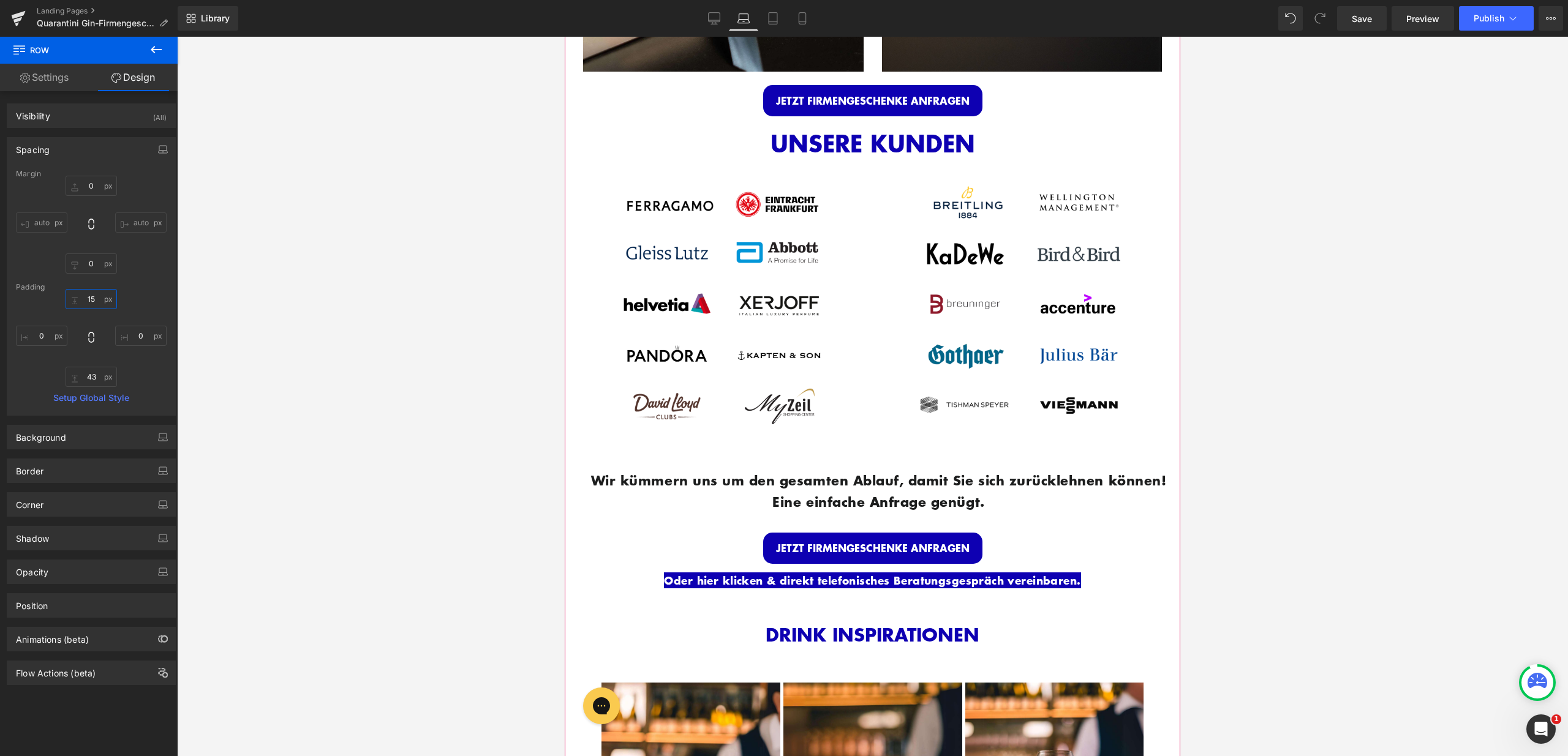
scroll to position [1367, 0]
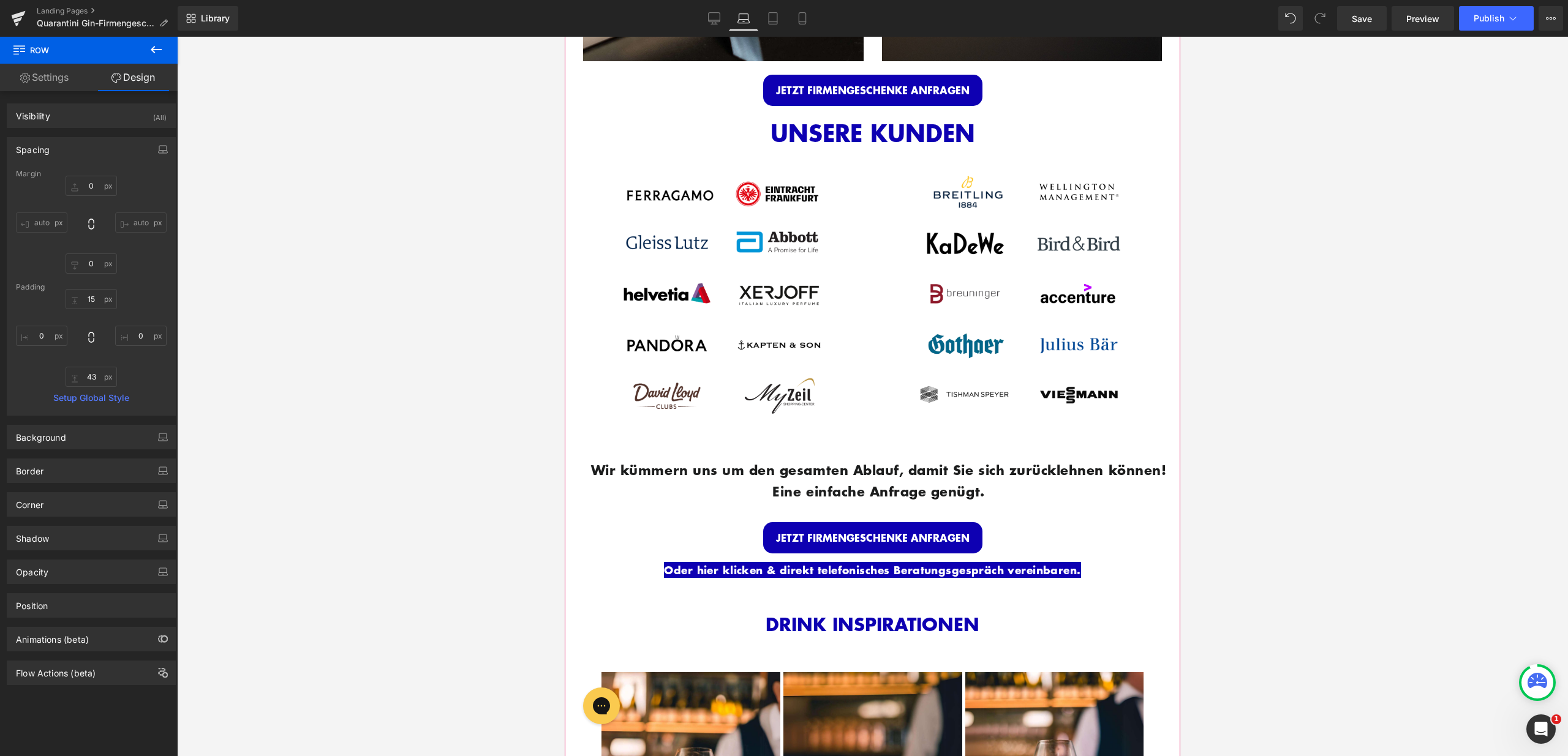
click at [720, 444] on div "Wir kümmern uns um den gesamten Ablauf, damit Sie sich zurücklehnen können! Ein…" at bounding box center [873, 480] width 597 height 84
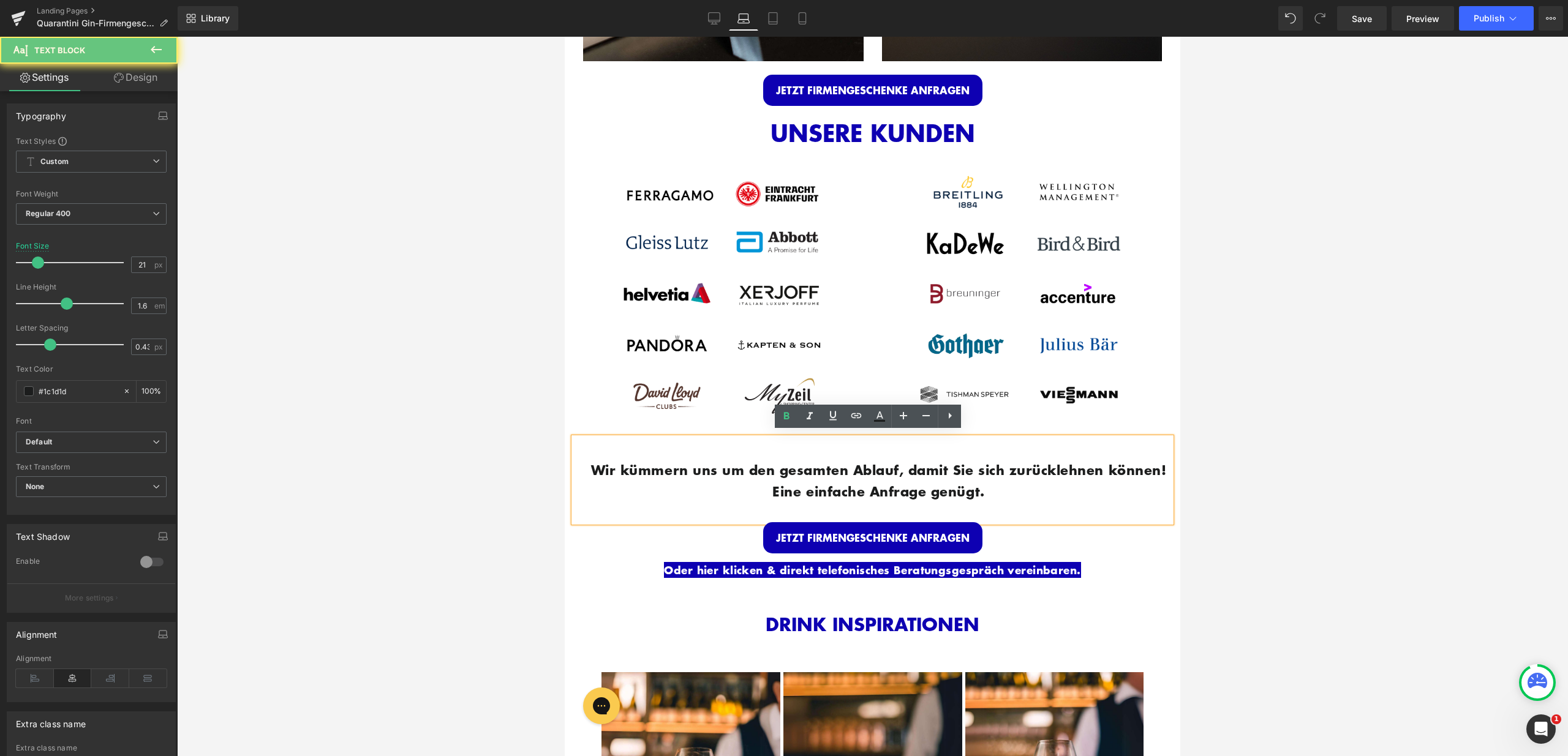
drag, startPoint x: 726, startPoint y: 450, endPoint x: 727, endPoint y: 439, distance: 11.0
click at [729, 439] on div "Wir kümmern uns um den gesamten Ablauf, damit Sie sich zurücklehnen können! Ein…" at bounding box center [873, 480] width 597 height 84
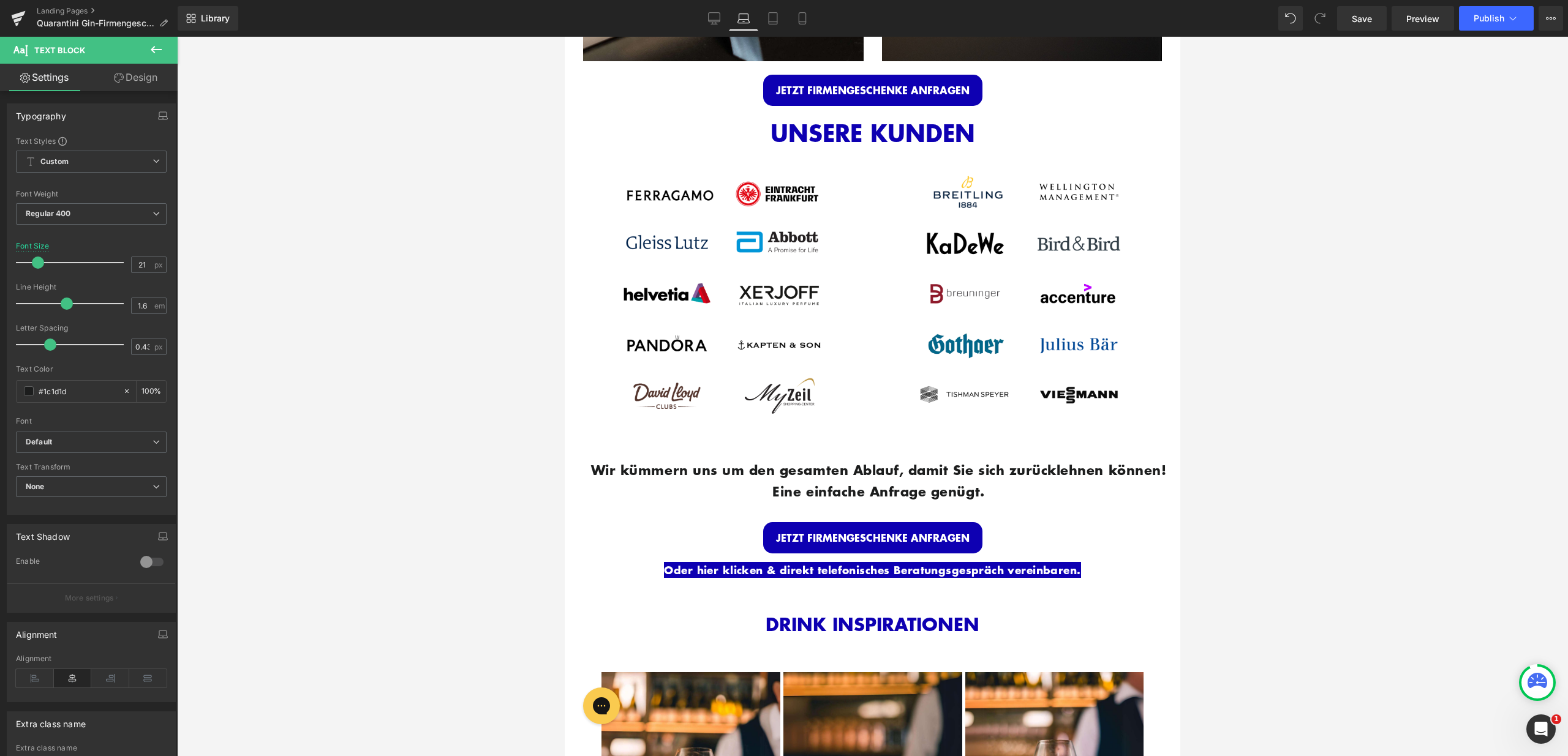
click at [142, 58] on button at bounding box center [156, 50] width 43 height 27
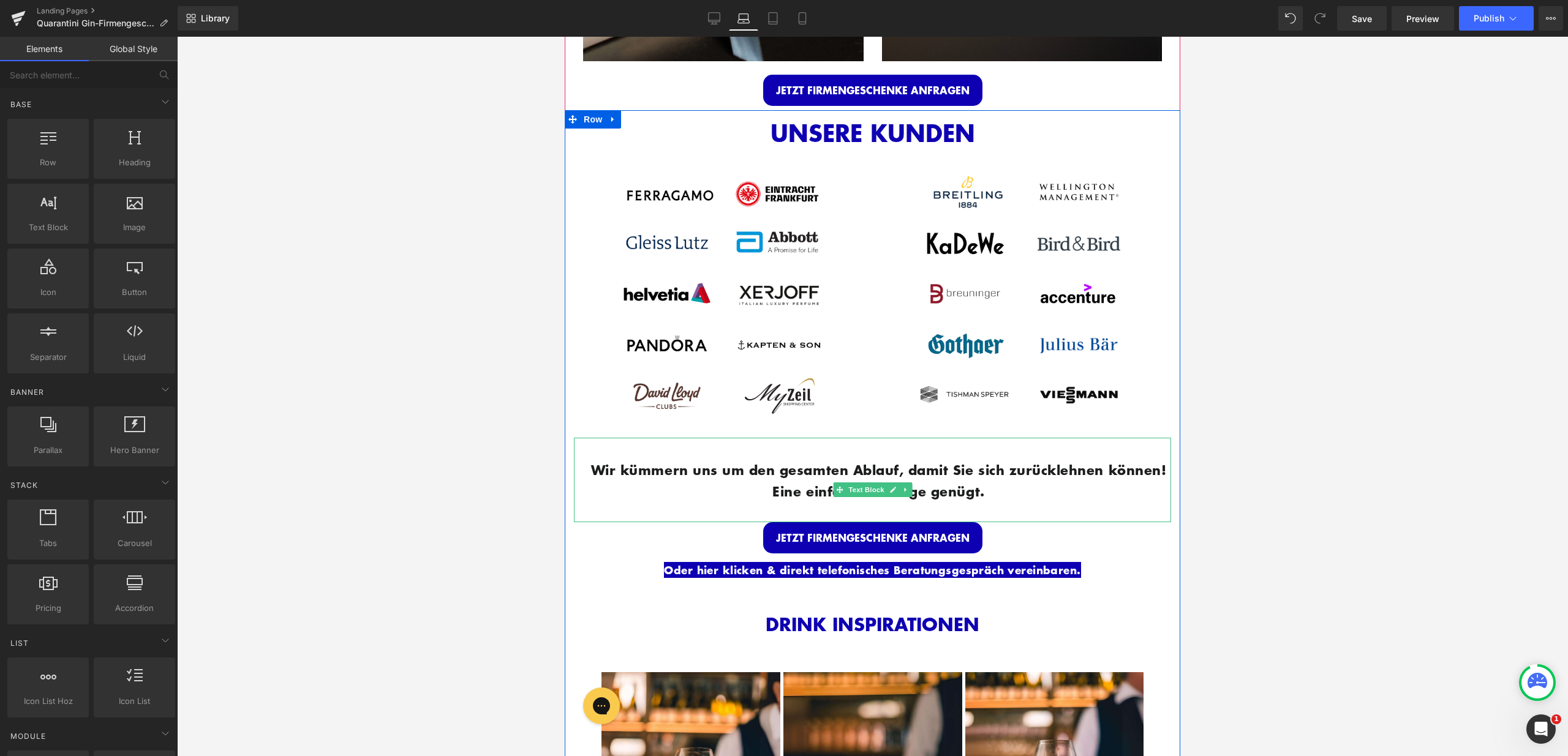
click at [655, 447] on div "Wir kümmern uns um den gesamten Ablauf, damit Sie sich zurücklehnen können! Ein…" at bounding box center [873, 480] width 597 height 84
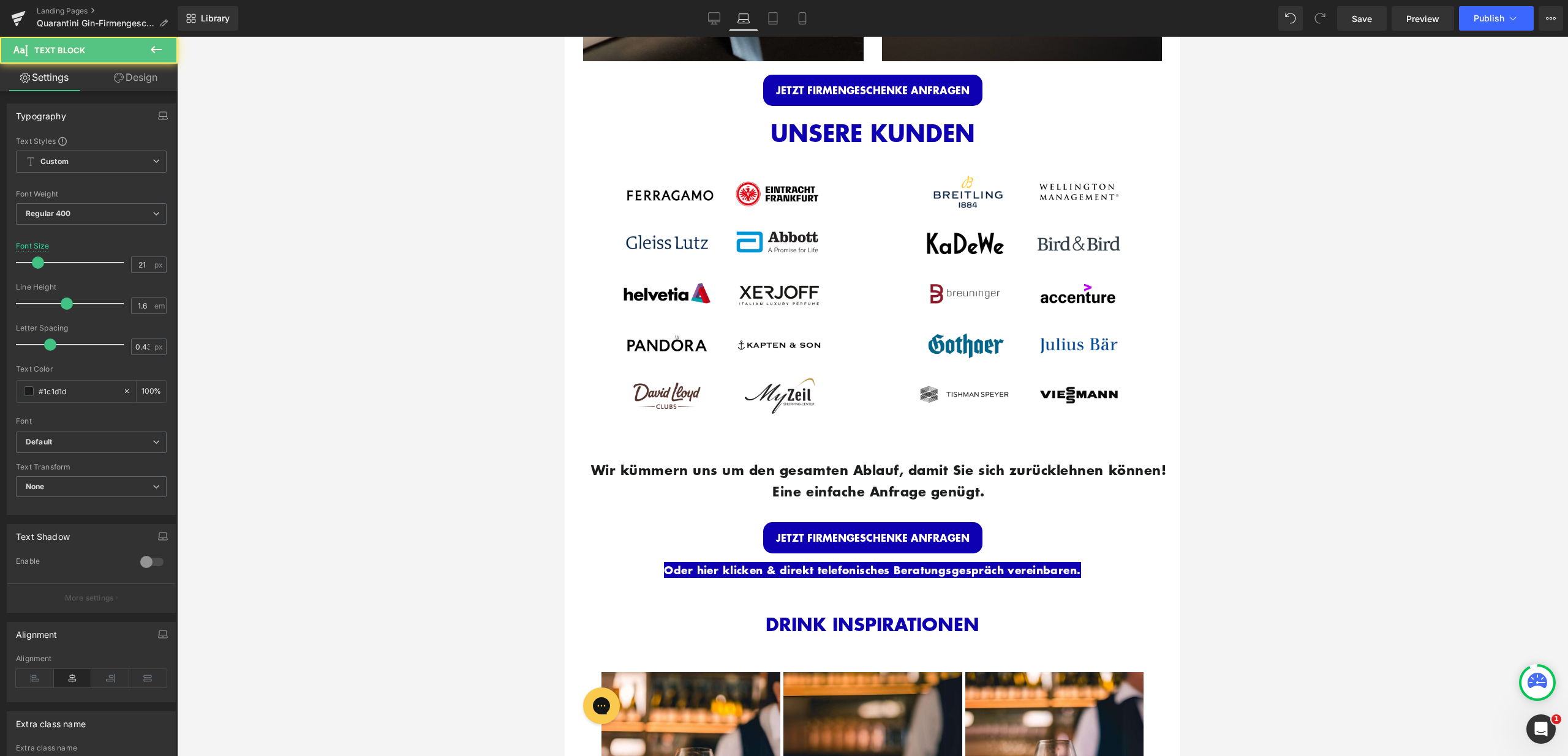
click at [155, 82] on link "Design" at bounding box center [135, 77] width 89 height 28
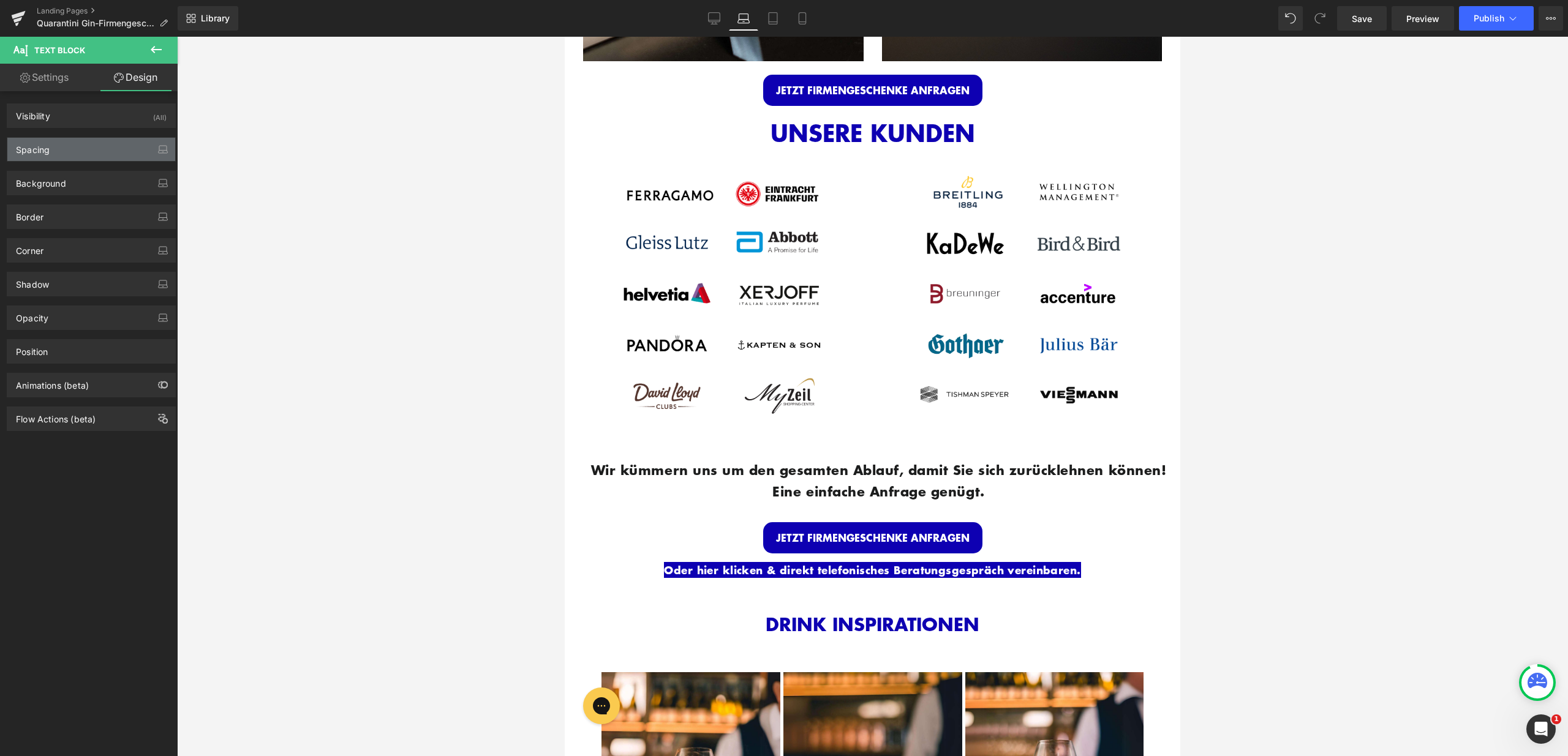
click at [118, 148] on div "Spacing" at bounding box center [91, 150] width 168 height 23
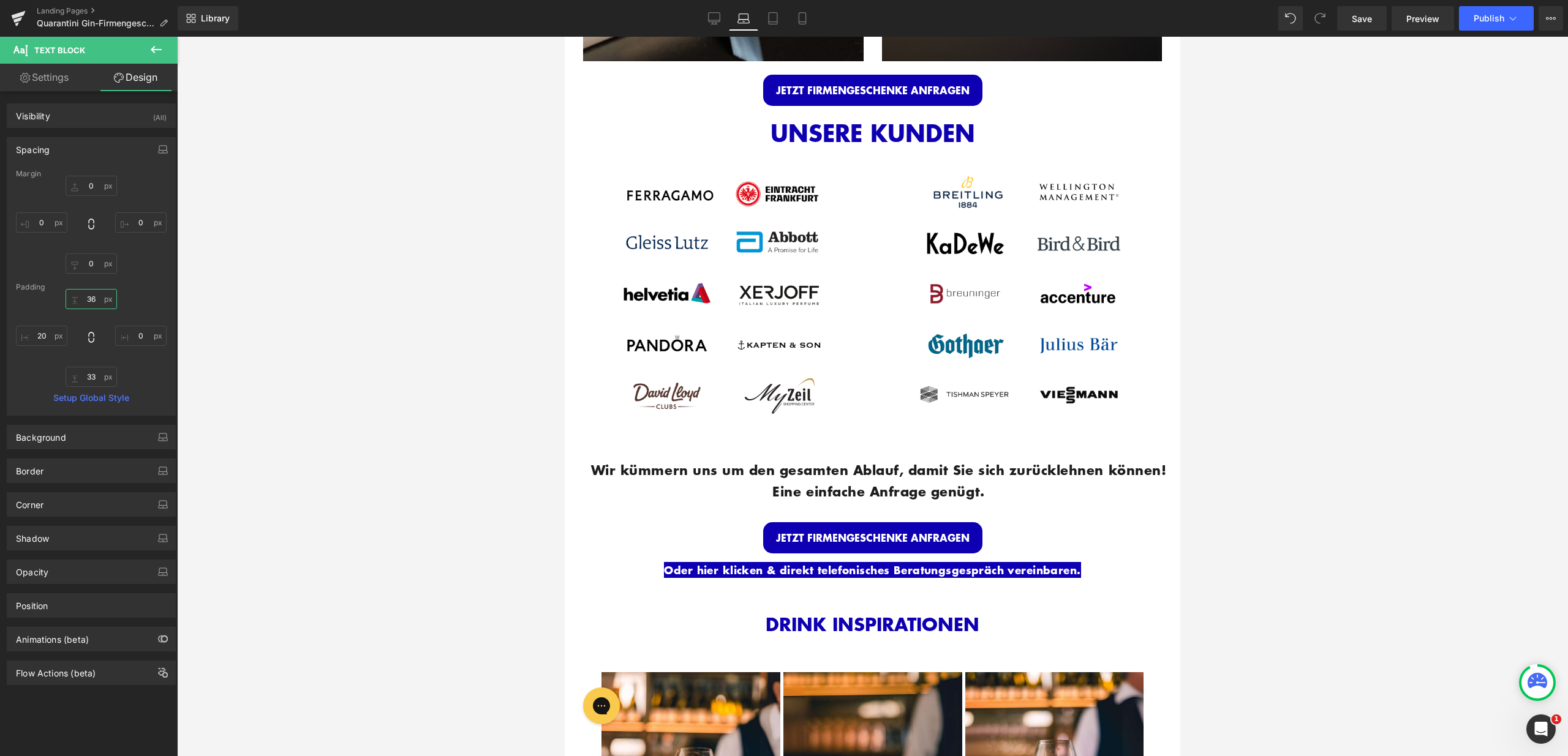
click at [88, 292] on input "text" at bounding box center [91, 299] width 52 height 20
type input "15"
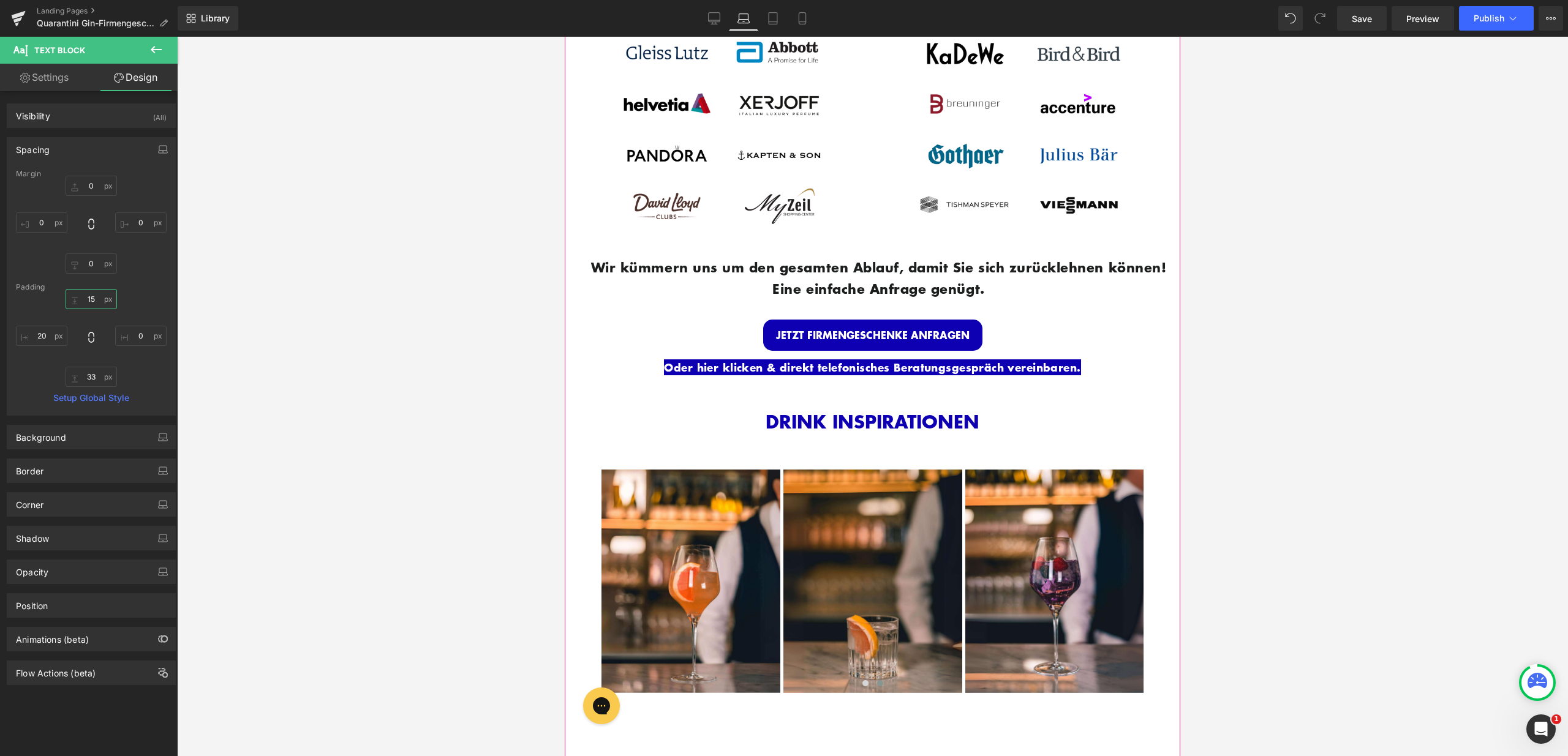
scroll to position [1647, 0]
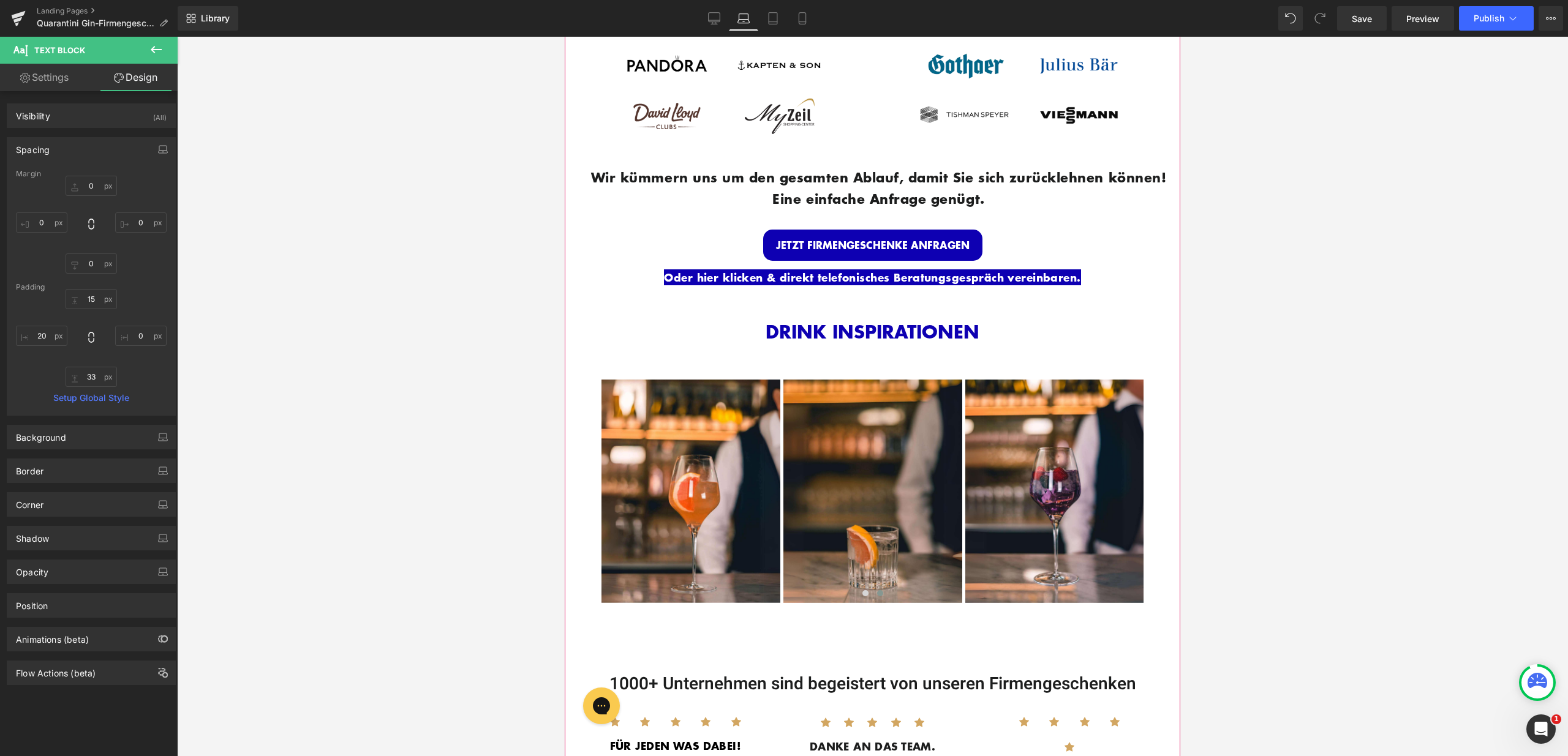
click at [783, 317] on div "DRINK INSPIRATIONEN Heading Image Image Image Image Image" at bounding box center [873, 456] width 579 height 316
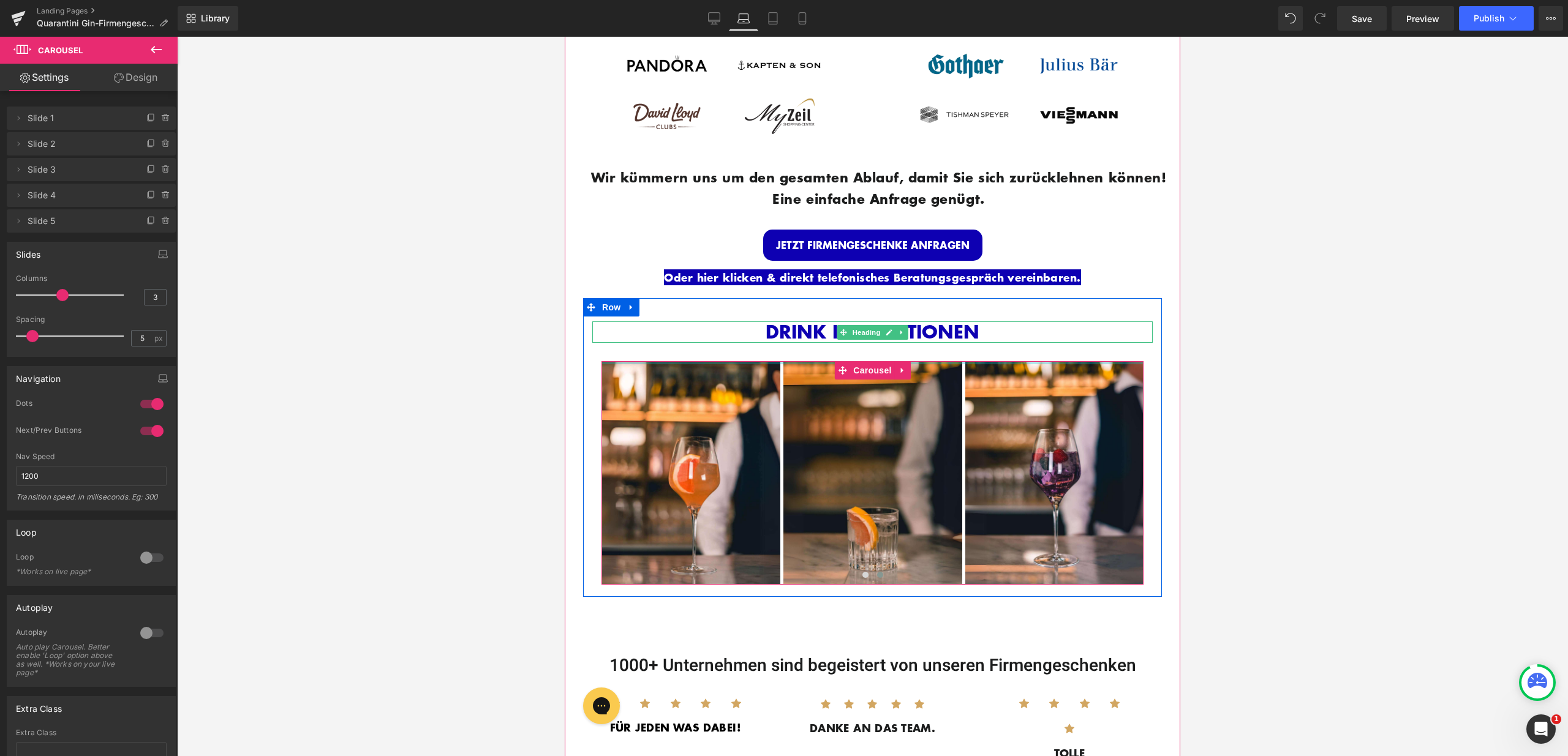
drag, startPoint x: 790, startPoint y: 382, endPoint x: 793, endPoint y: 348, distance: 34.1
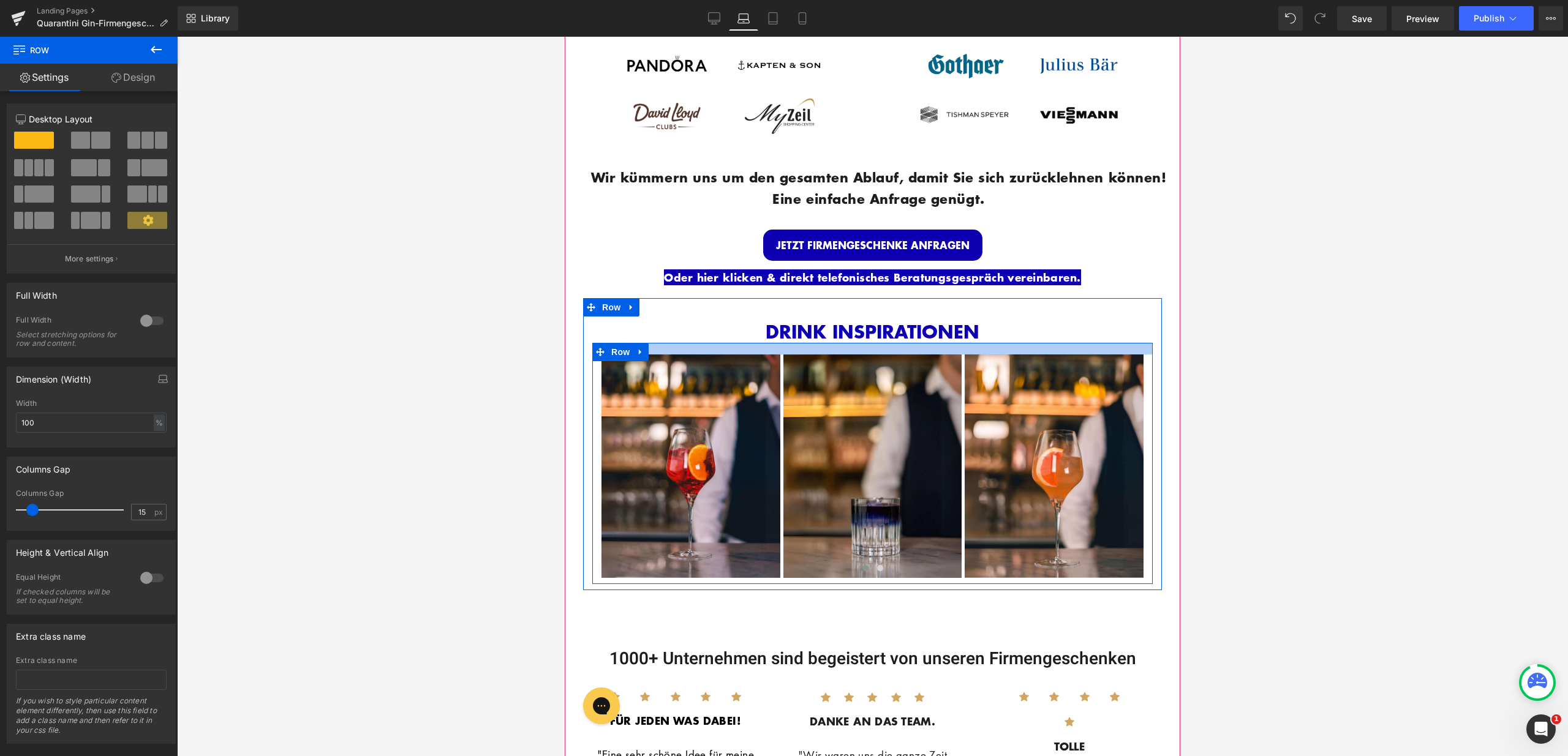
drag, startPoint x: 790, startPoint y: 368, endPoint x: 791, endPoint y: 361, distance: 7.1
click at [791, 355] on div at bounding box center [873, 348] width 560 height 12
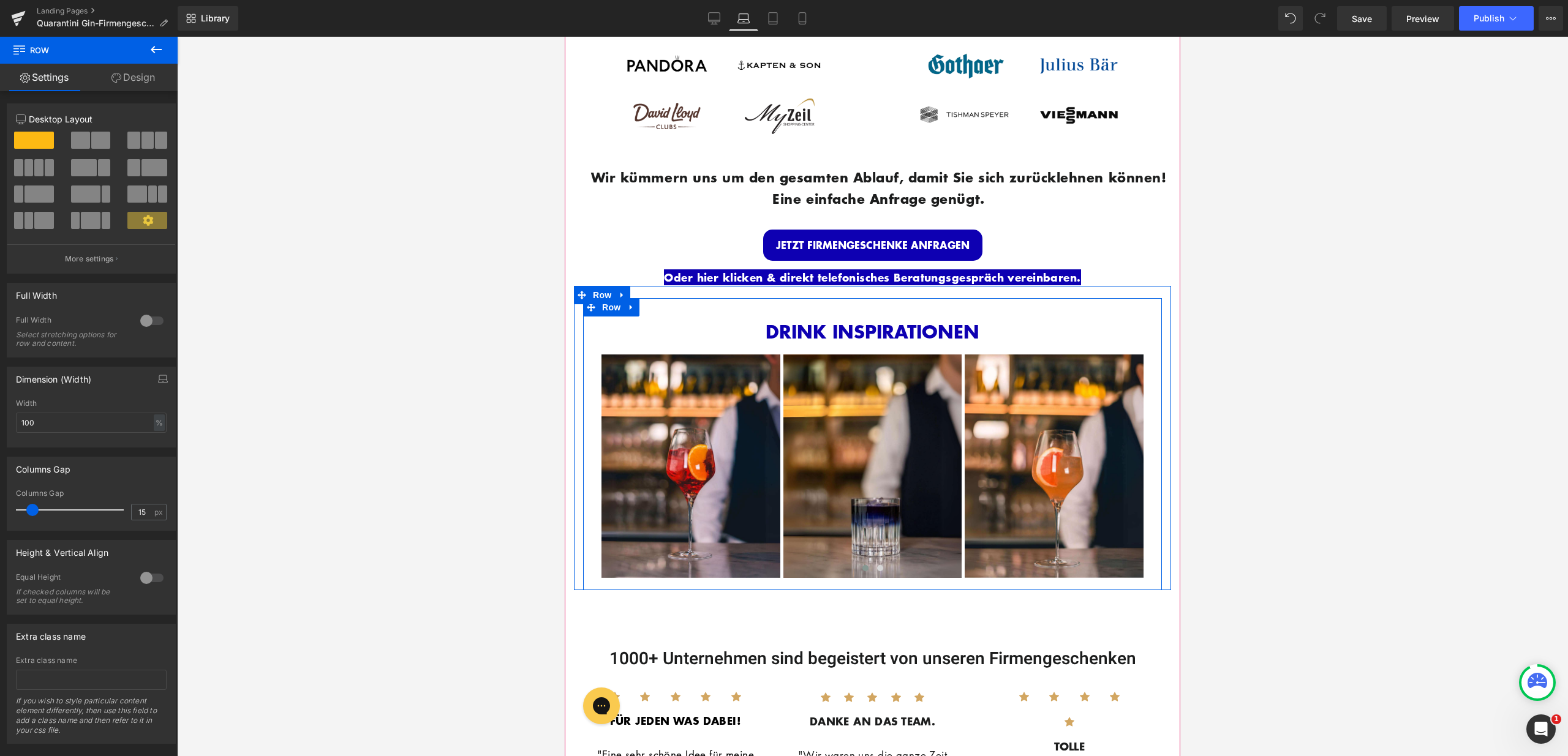
click at [789, 332] on div "DRINK INSPIRATIONEN Heading Image Image Image Image Image" at bounding box center [873, 443] width 579 height 291
click at [124, 63] on link "Design" at bounding box center [133, 77] width 89 height 28
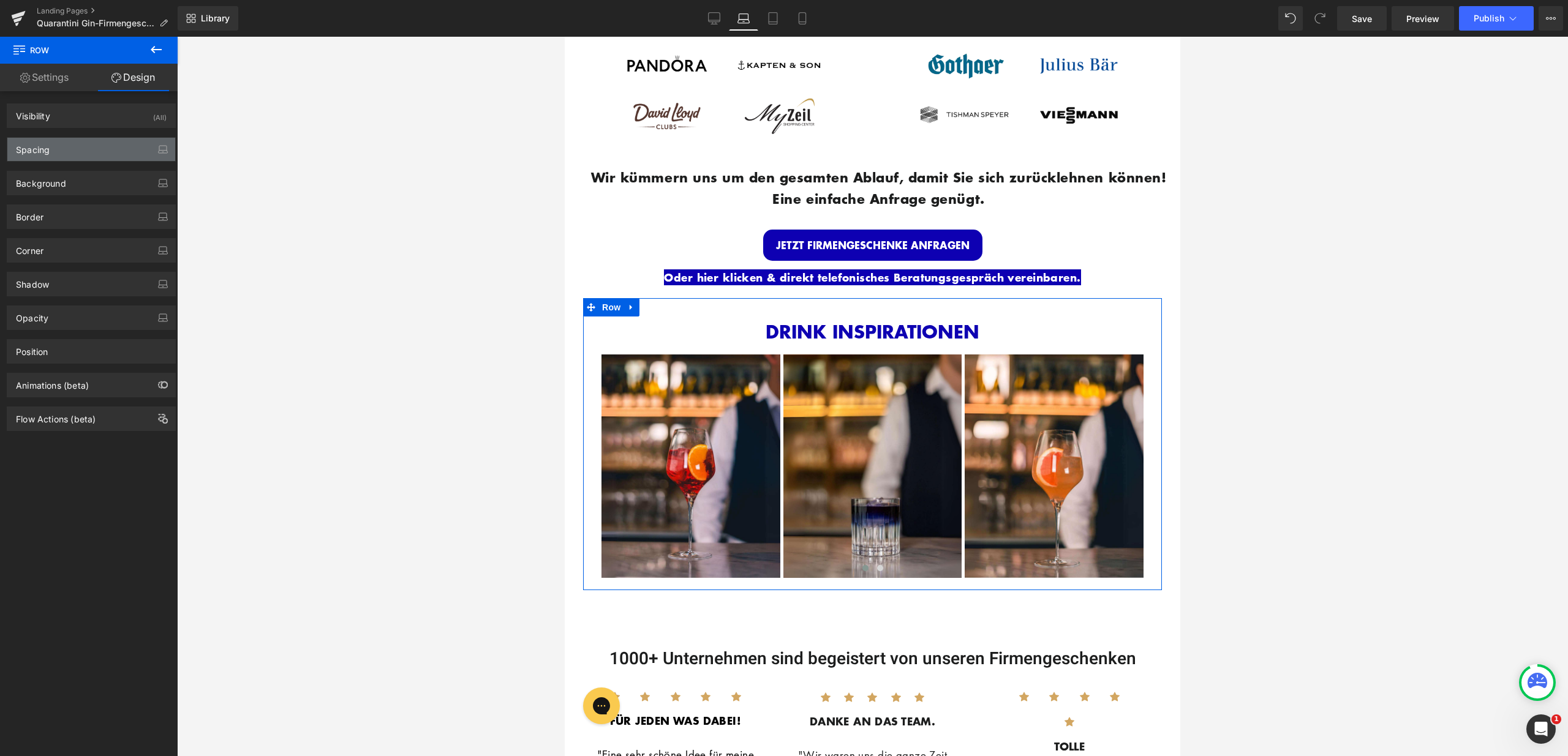
click at [80, 141] on div "Spacing" at bounding box center [91, 150] width 168 height 23
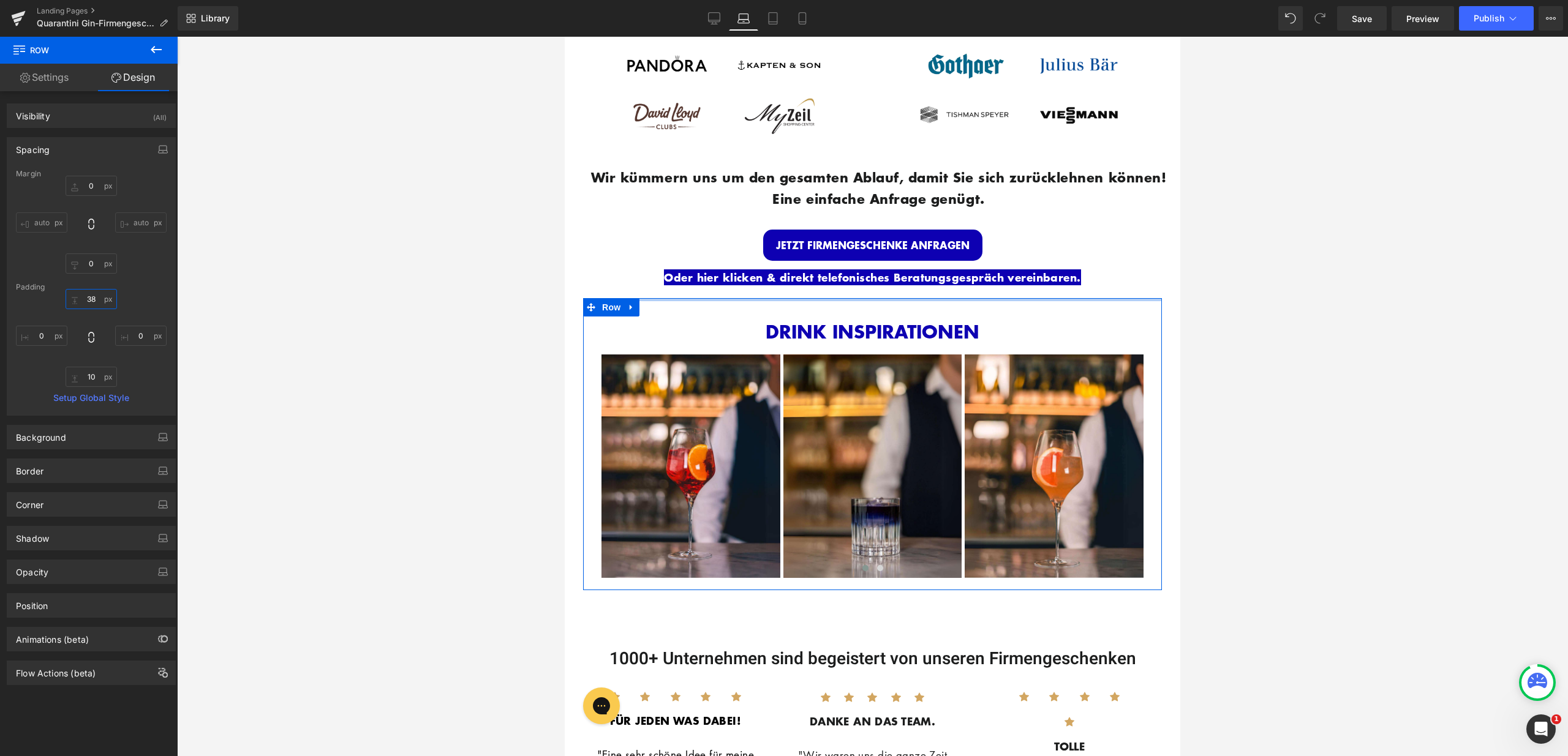
click at [86, 295] on input "38" at bounding box center [91, 299] width 52 height 20
type input "15"
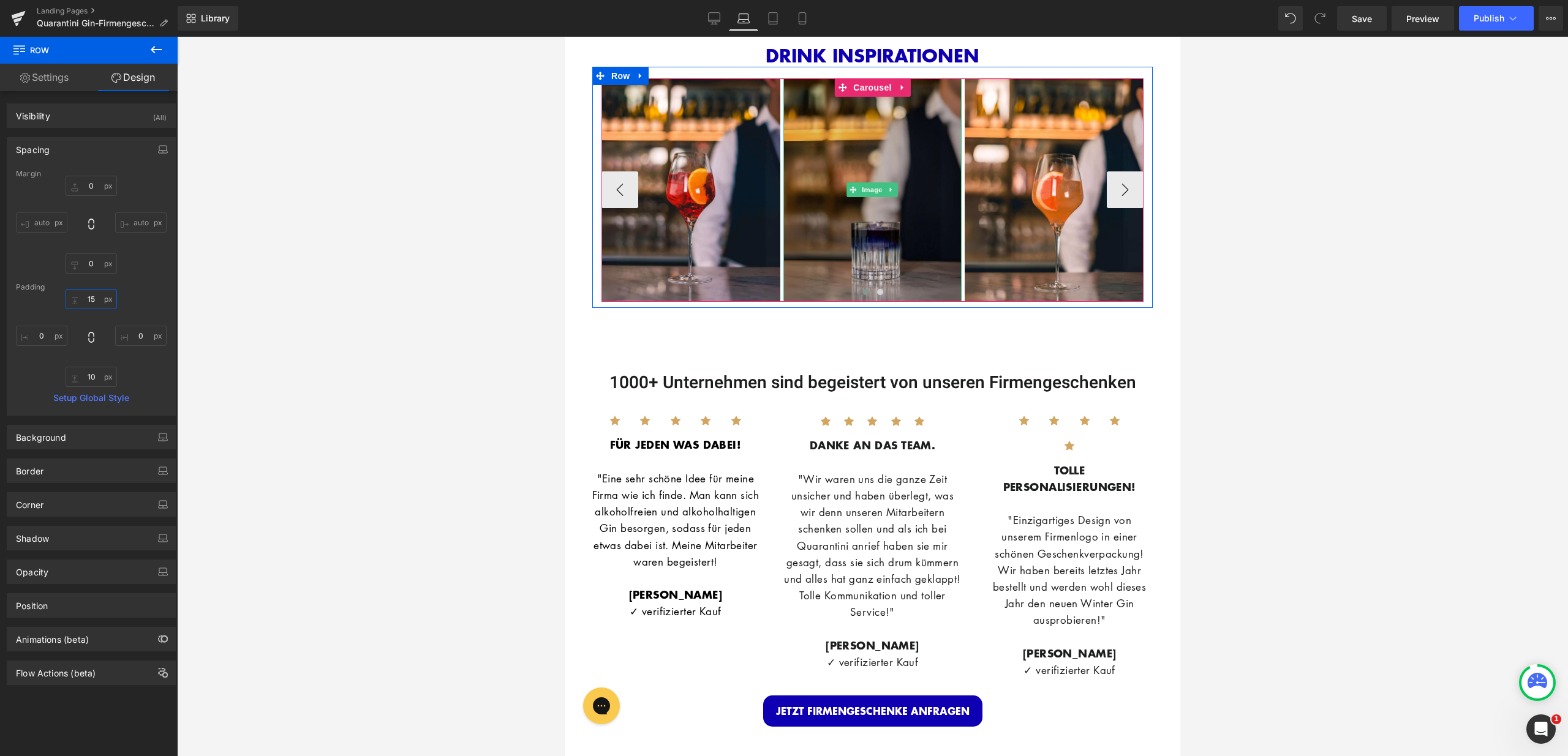
scroll to position [1960, 0]
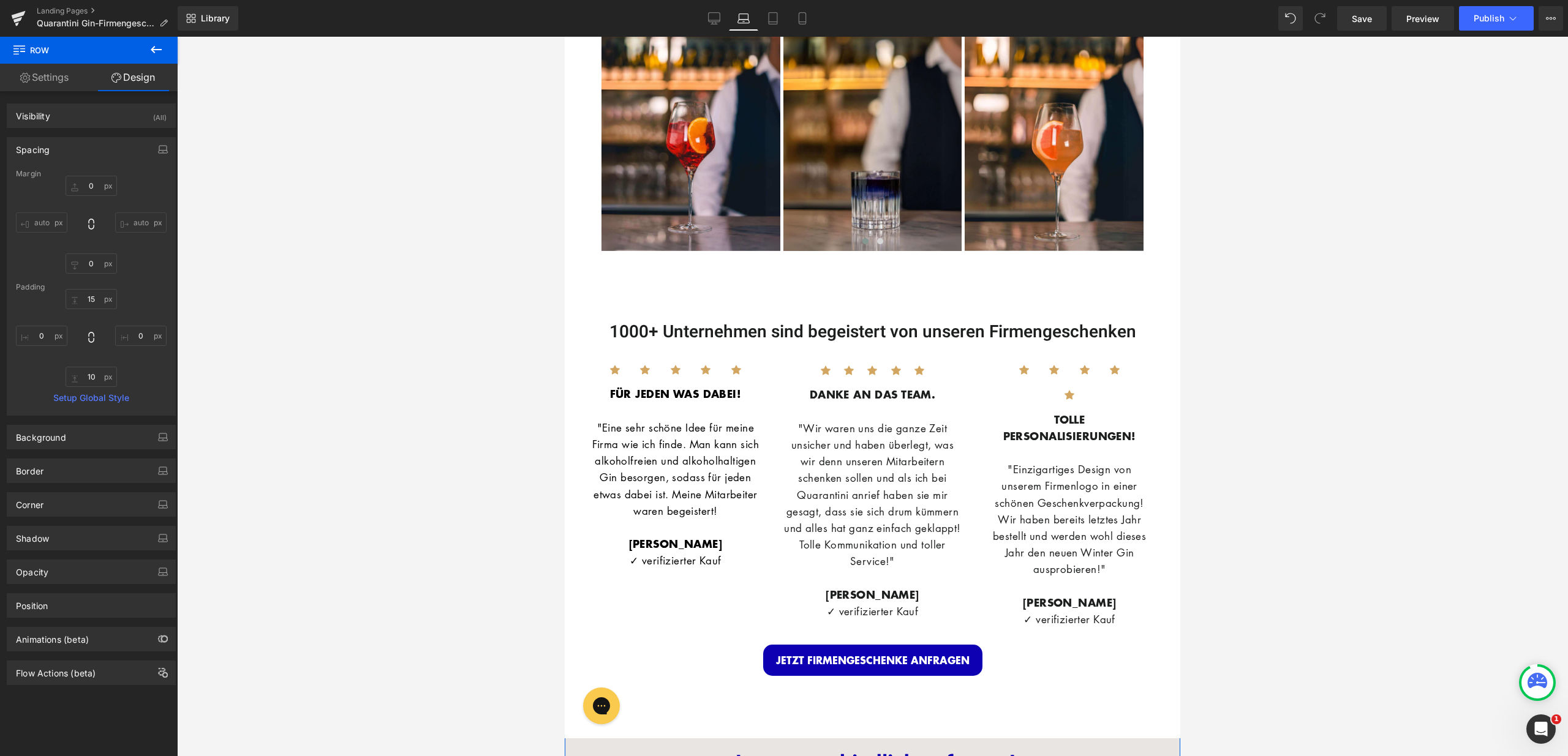
click at [790, 322] on div "1000+ Unternehmen sind begeistert von unseren Firmengeschenken" at bounding box center [873, 312] width 591 height 61
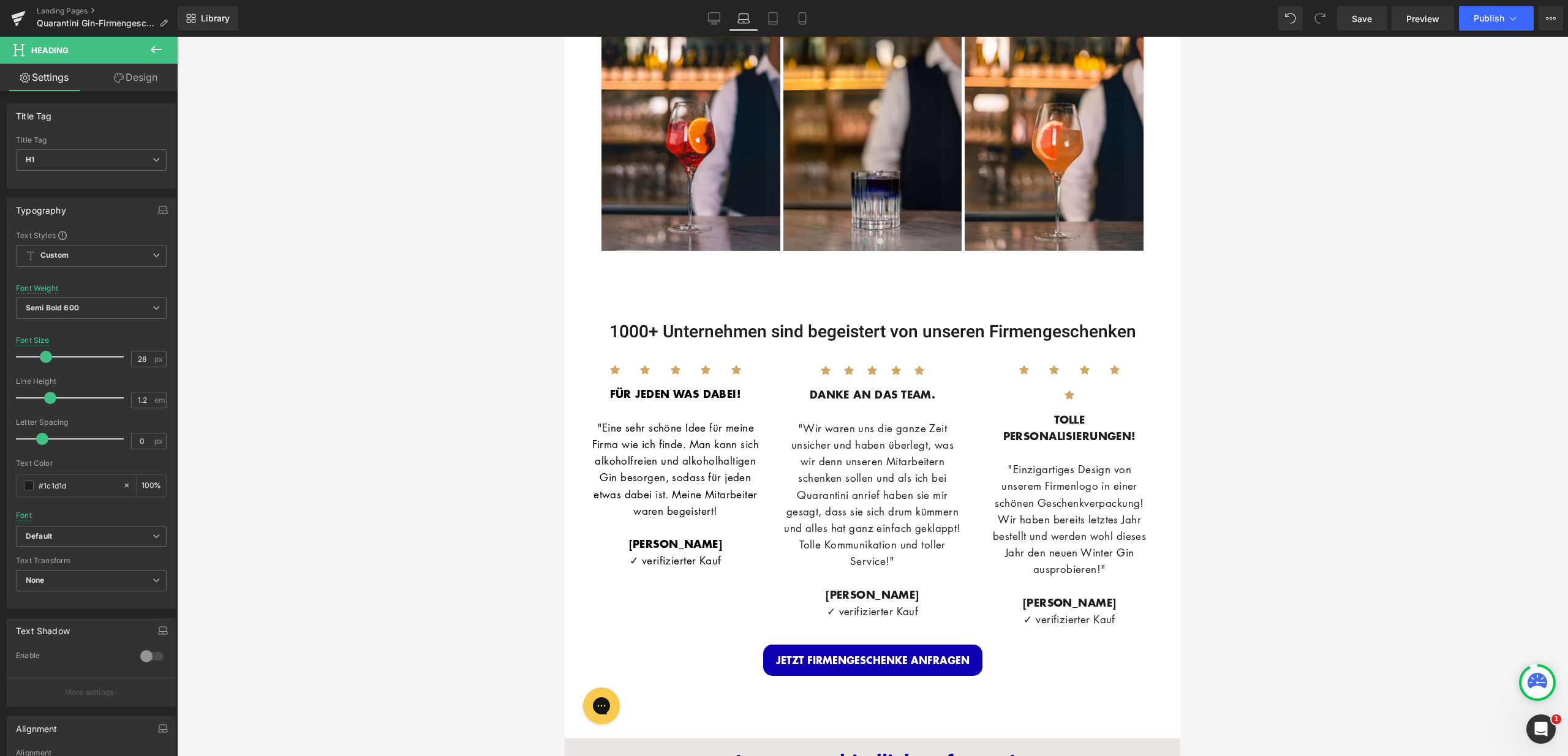
click at [150, 87] on link "Design" at bounding box center [135, 77] width 89 height 28
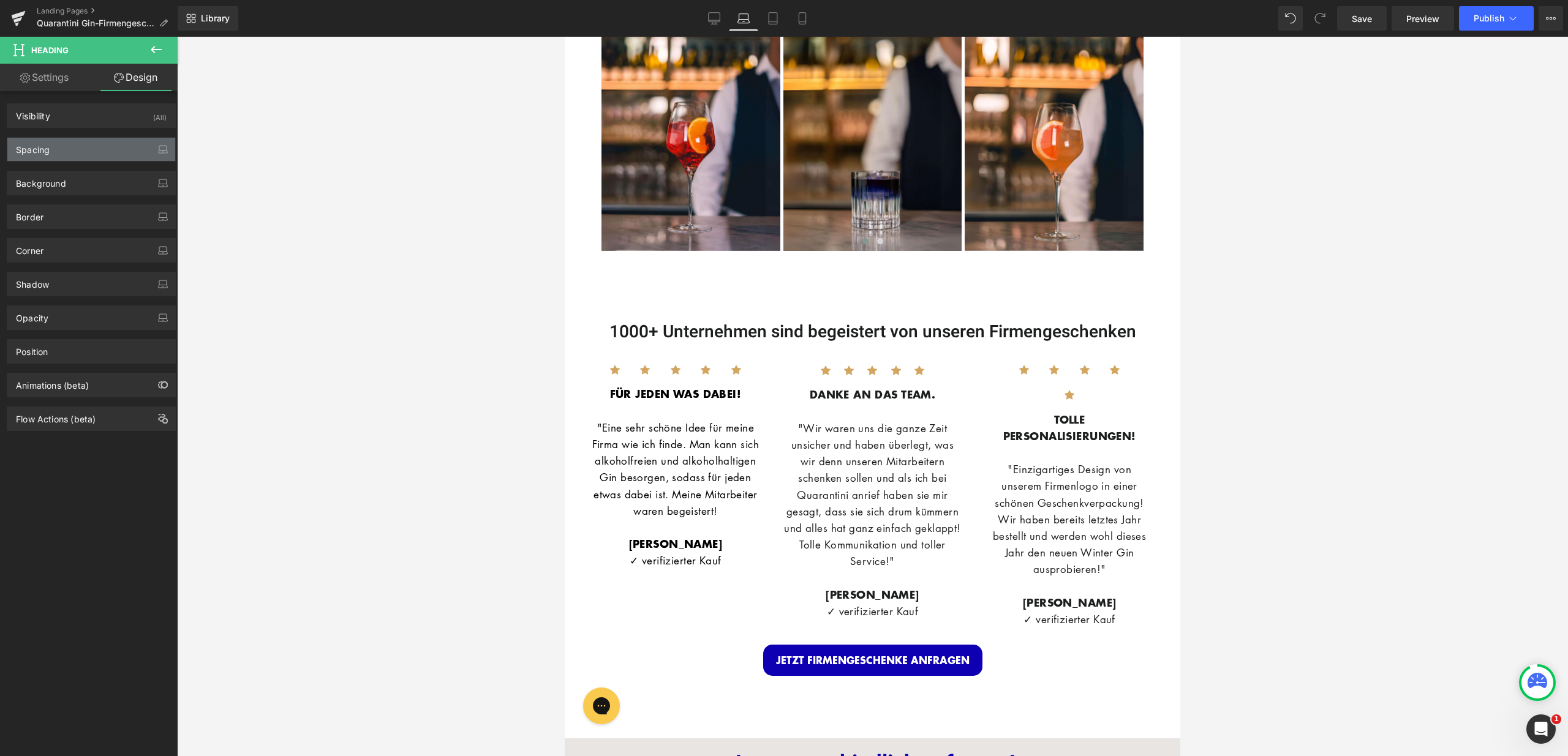
click at [102, 156] on div "Spacing" at bounding box center [91, 150] width 168 height 23
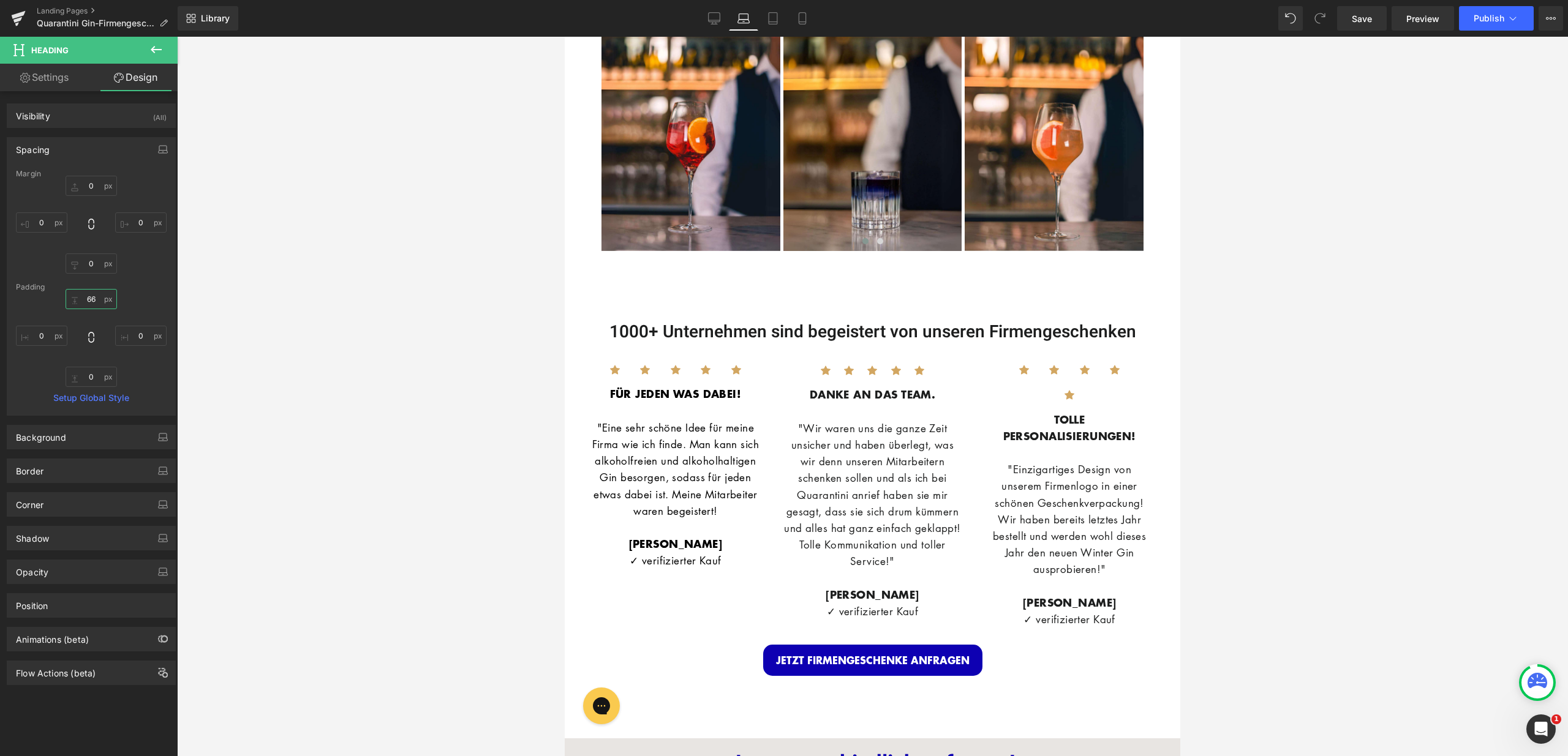
click at [88, 299] on input "66" at bounding box center [91, 299] width 52 height 20
type input "15"
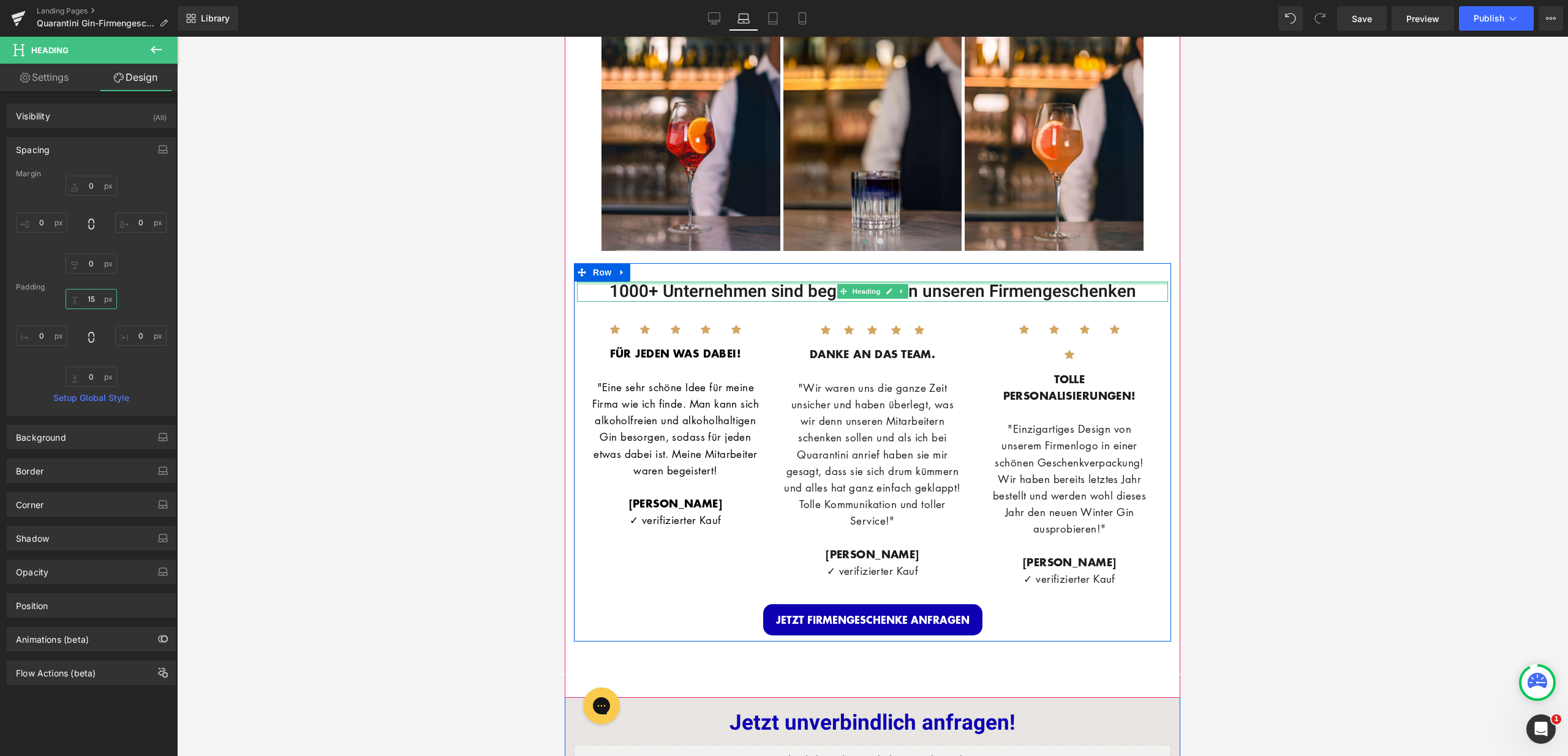
drag, startPoint x: 717, startPoint y: 297, endPoint x: 718, endPoint y: 281, distance: 16.0
click at [718, 281] on div "1000+ Unternehmen sind begeistert von unseren Firmengeschenken Heading Icon Ico…" at bounding box center [873, 452] width 597 height 379
click at [717, 284] on div "1000+ Unternehmen sind begeistert von unseren Firmengeschenken Heading Icon Ico…" at bounding box center [873, 452] width 597 height 379
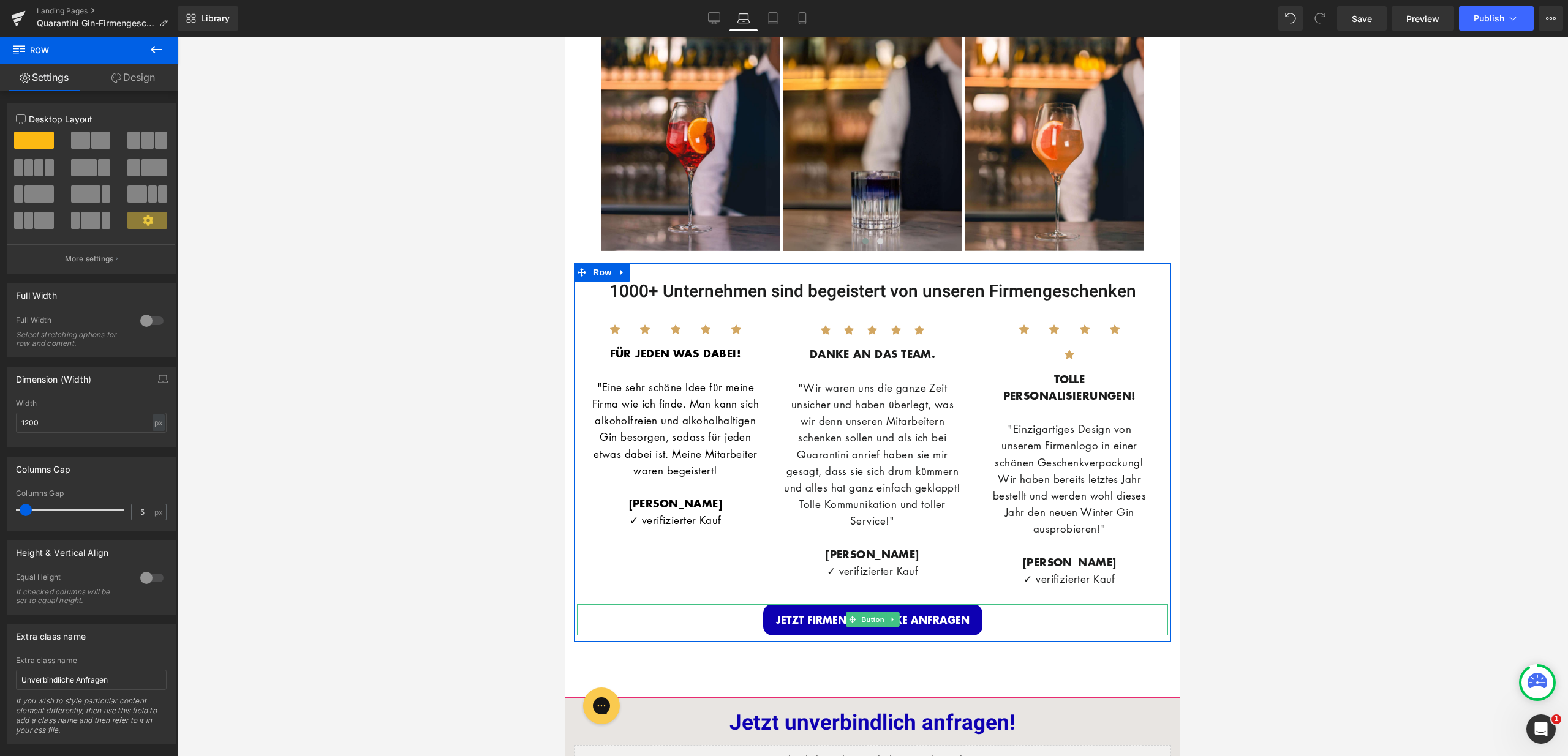
click at [697, 624] on div "JETZT FIRMENGESCHENKE ANFRAGEN" at bounding box center [873, 620] width 591 height 31
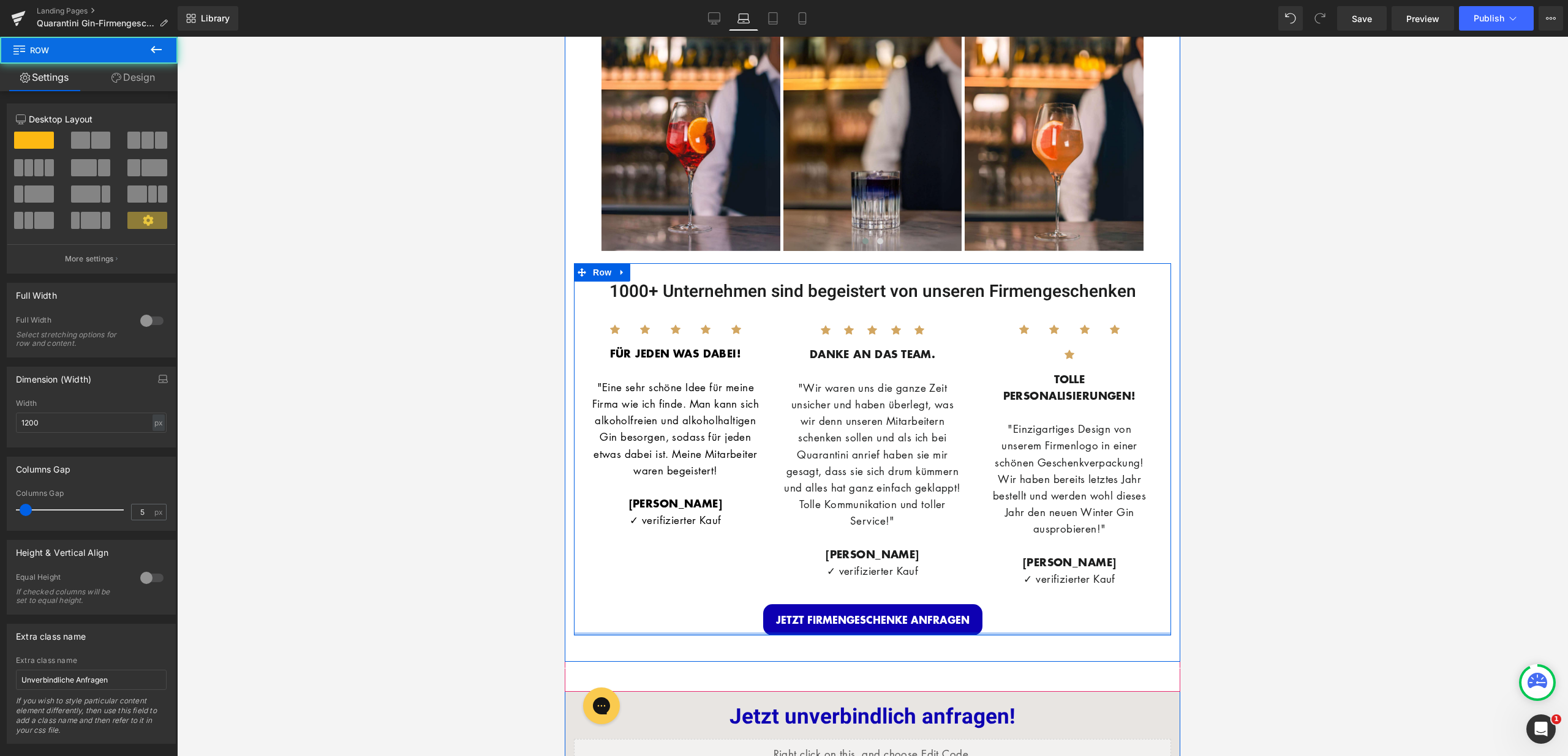
drag, startPoint x: 706, startPoint y: 653, endPoint x: 1114, endPoint y: 616, distance: 409.7
click at [708, 635] on div "1000+ Unternehmen sind begeistert von unseren Firmengeschenken Heading Icon Ico…" at bounding box center [873, 449] width 597 height 372
click at [701, 631] on div "JETZT FIRMENGESCHENKE ANFRAGEN" at bounding box center [873, 620] width 591 height 31
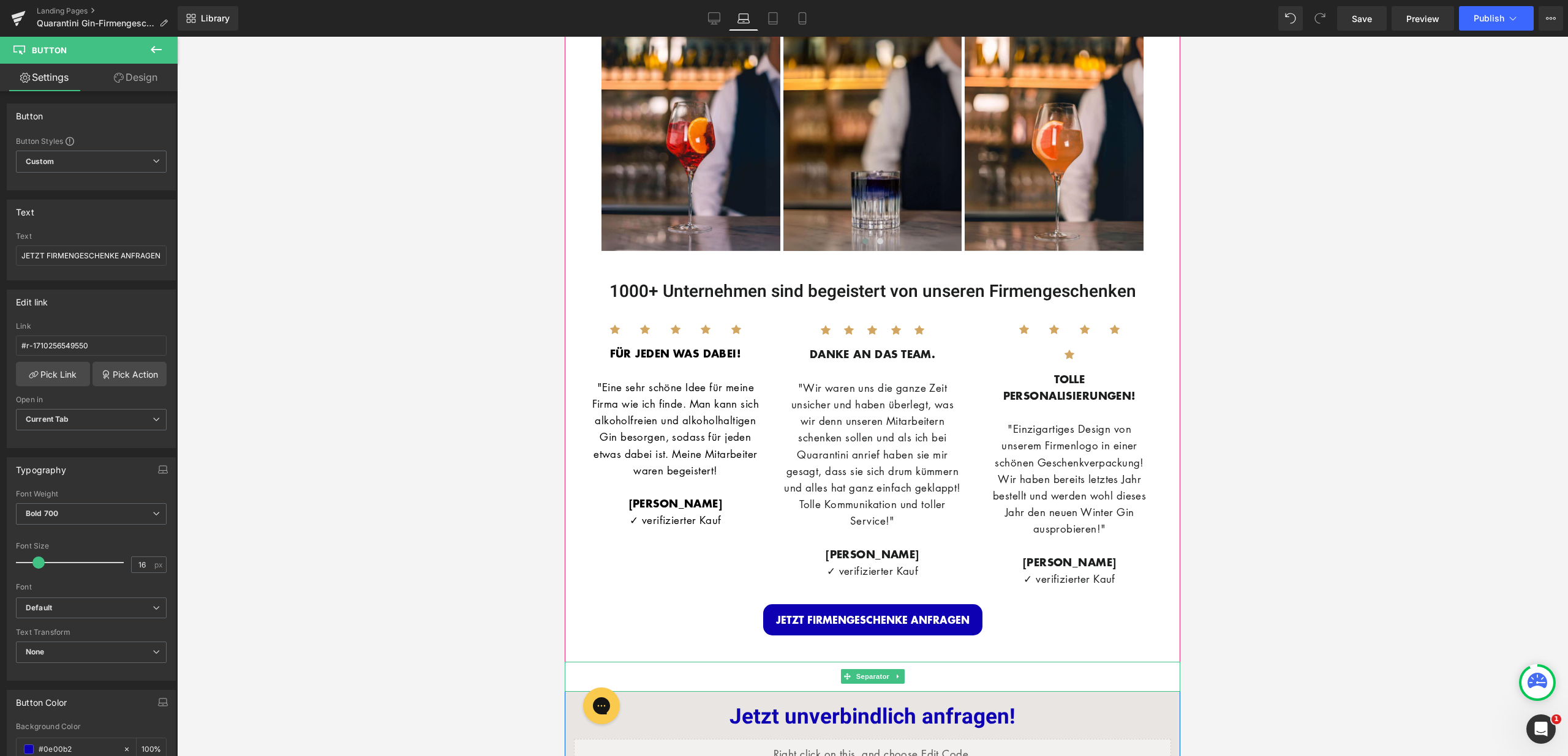
click at [697, 662] on div "UNSERE KUNDEN Heading Image Image Row Wir kümmern uns um den gesamten Ablauf, d…" at bounding box center [872, 89] width 615 height 1144
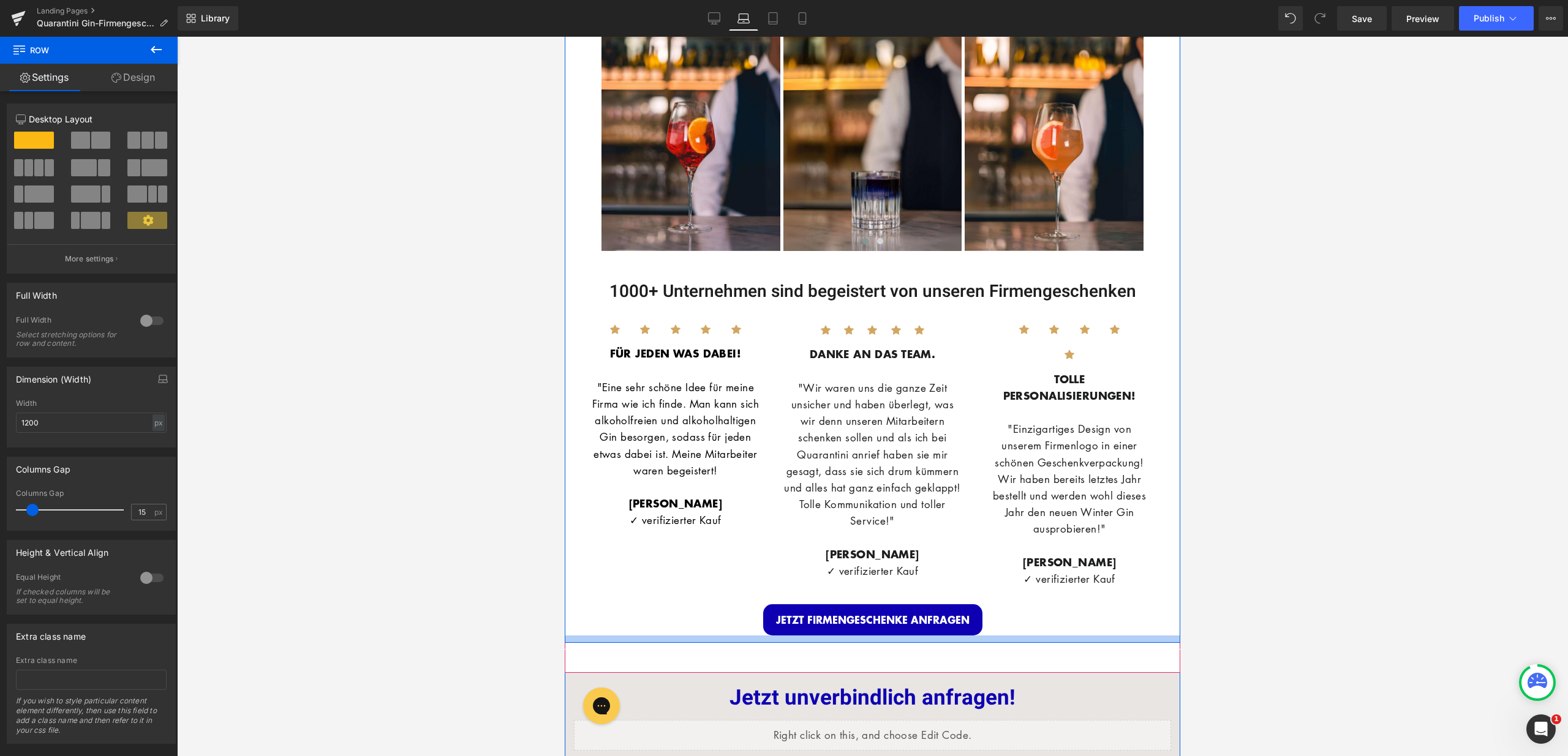
drag, startPoint x: 697, startPoint y: 666, endPoint x: 1039, endPoint y: 643, distance: 342.8
click at [698, 643] on div "UNSERE KUNDEN Heading Image Image Row Wir kümmern uns um den gesamten Ablauf, d…" at bounding box center [872, 80] width 615 height 1125
click at [698, 635] on div "1000+ Unternehmen sind begeistert von unseren Firmengeschenken Heading Icon Ico…" at bounding box center [873, 449] width 597 height 372
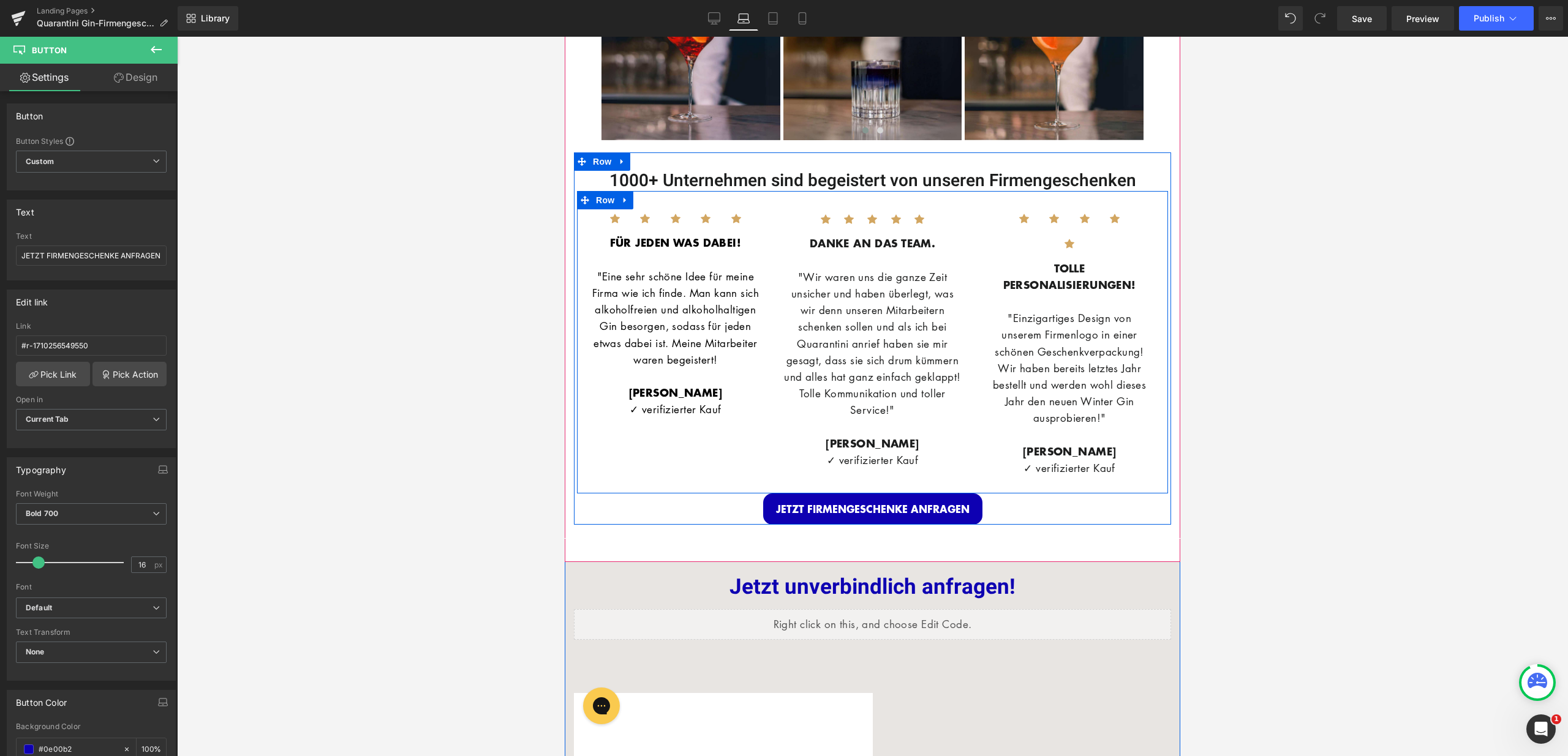
scroll to position [2196, 0]
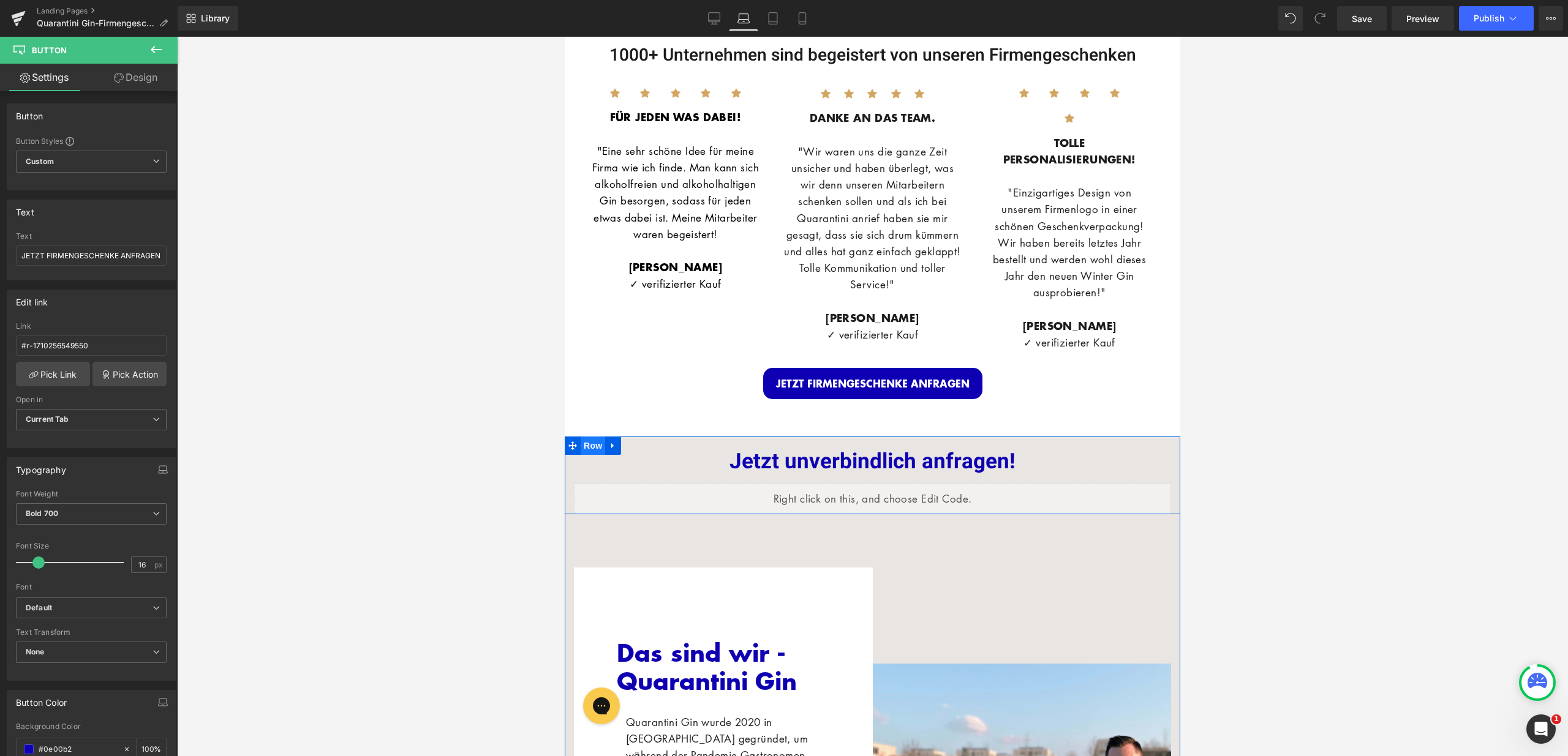
click at [591, 455] on span "Row" at bounding box center [593, 446] width 25 height 18
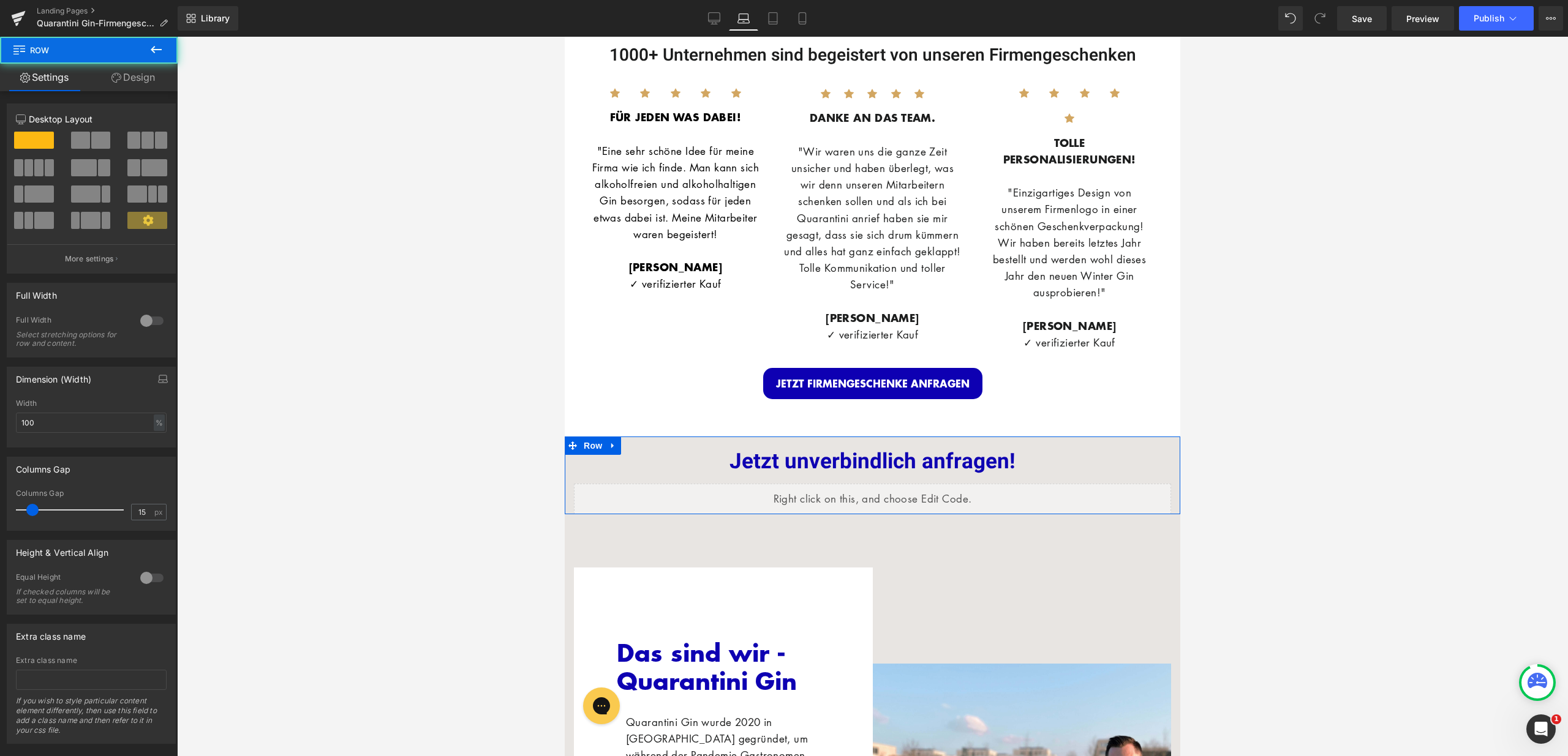
click at [135, 83] on link "Design" at bounding box center [133, 77] width 89 height 28
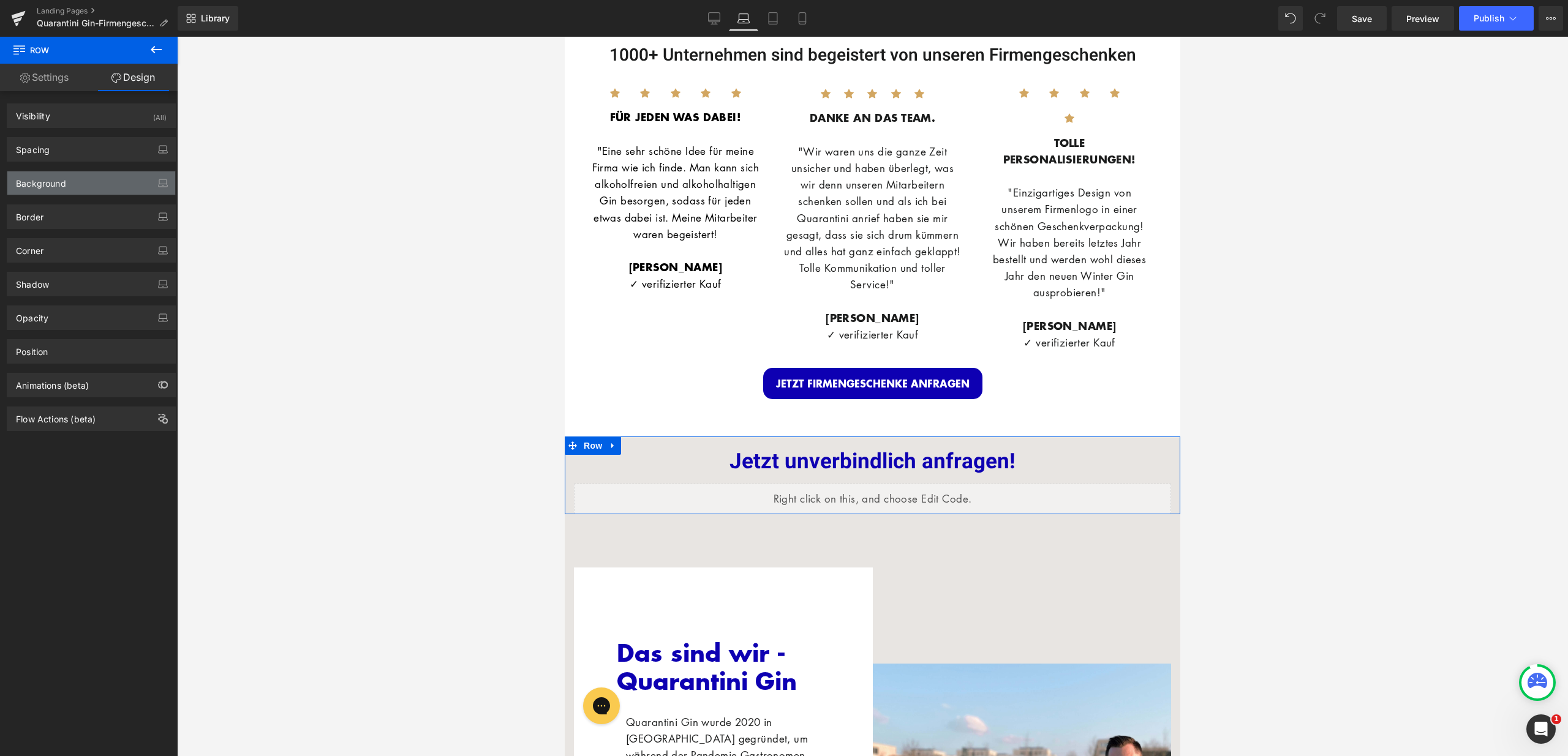
click at [110, 177] on div "Background" at bounding box center [91, 183] width 168 height 23
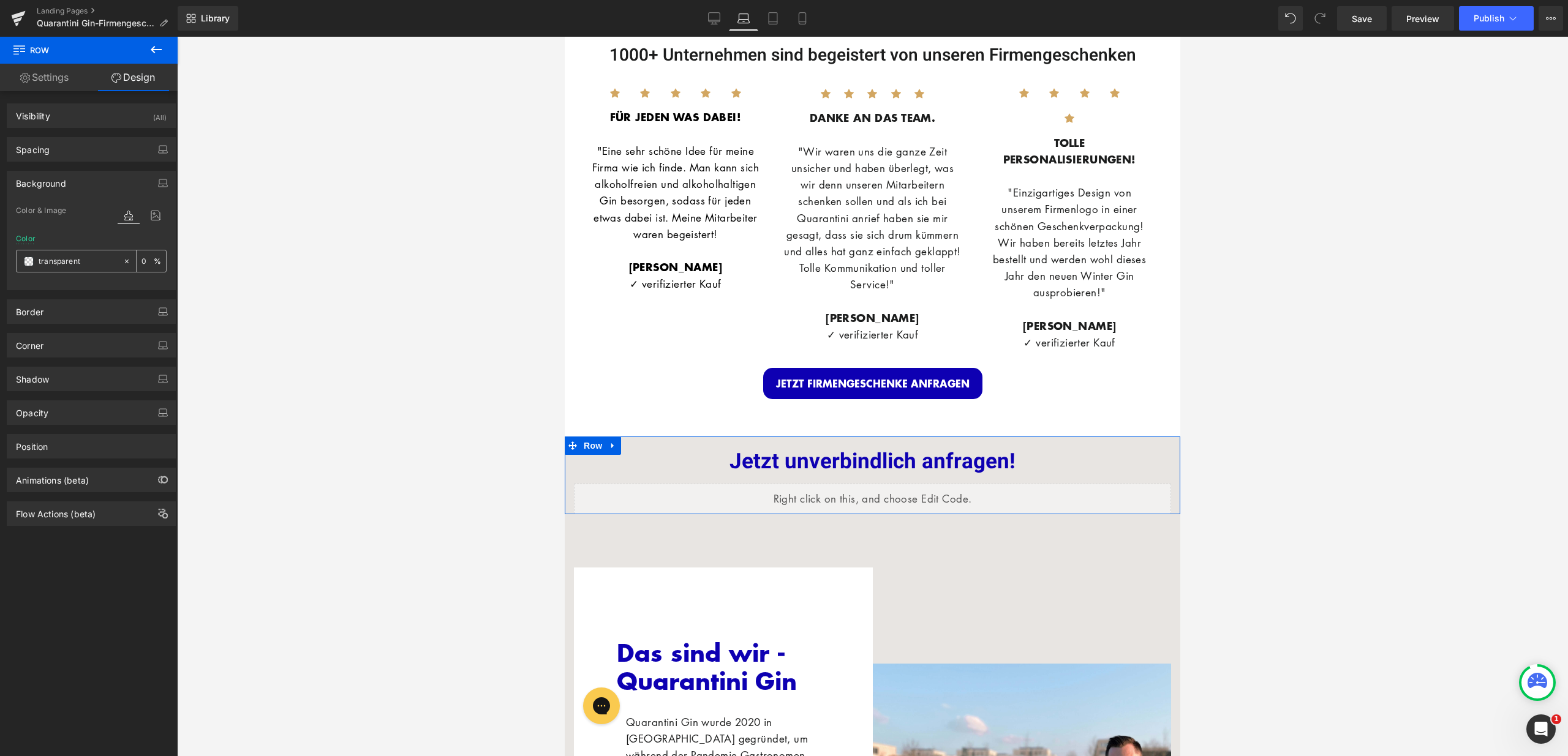
click at [89, 260] on input "text" at bounding box center [78, 262] width 78 height 14
type input "fff"
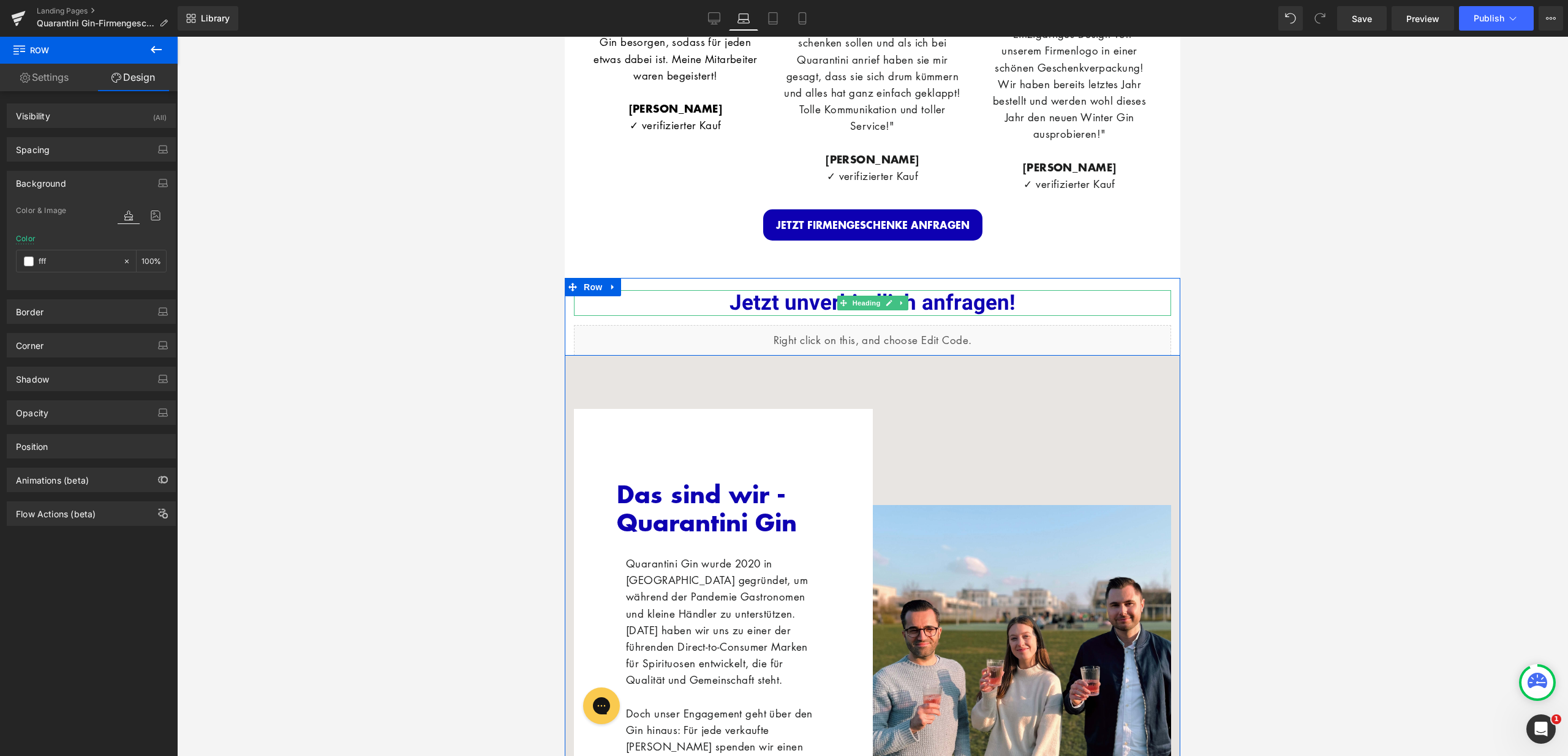
scroll to position [2387, 0]
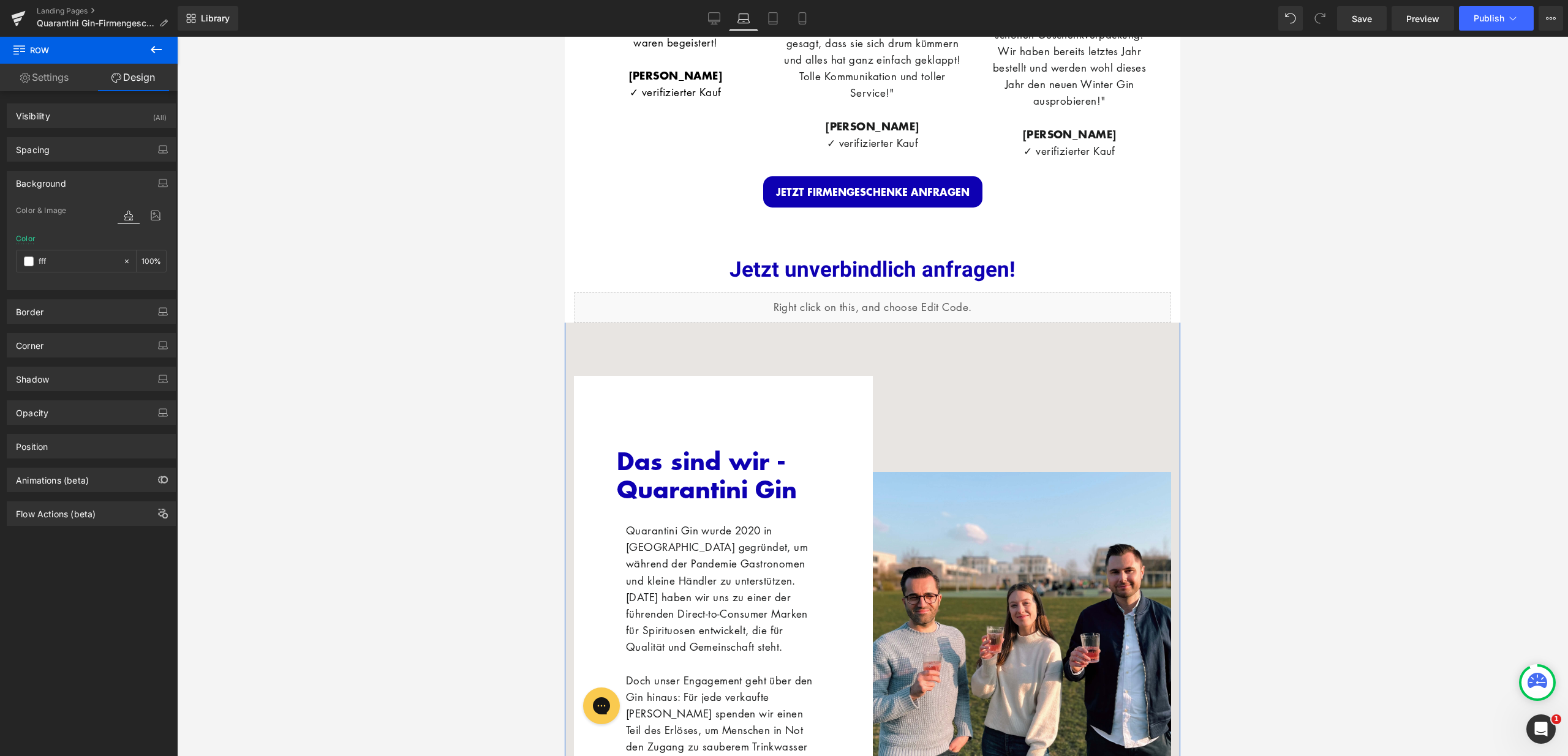
click at [583, 348] on span "Row" at bounding box center [593, 341] width 20 height 15
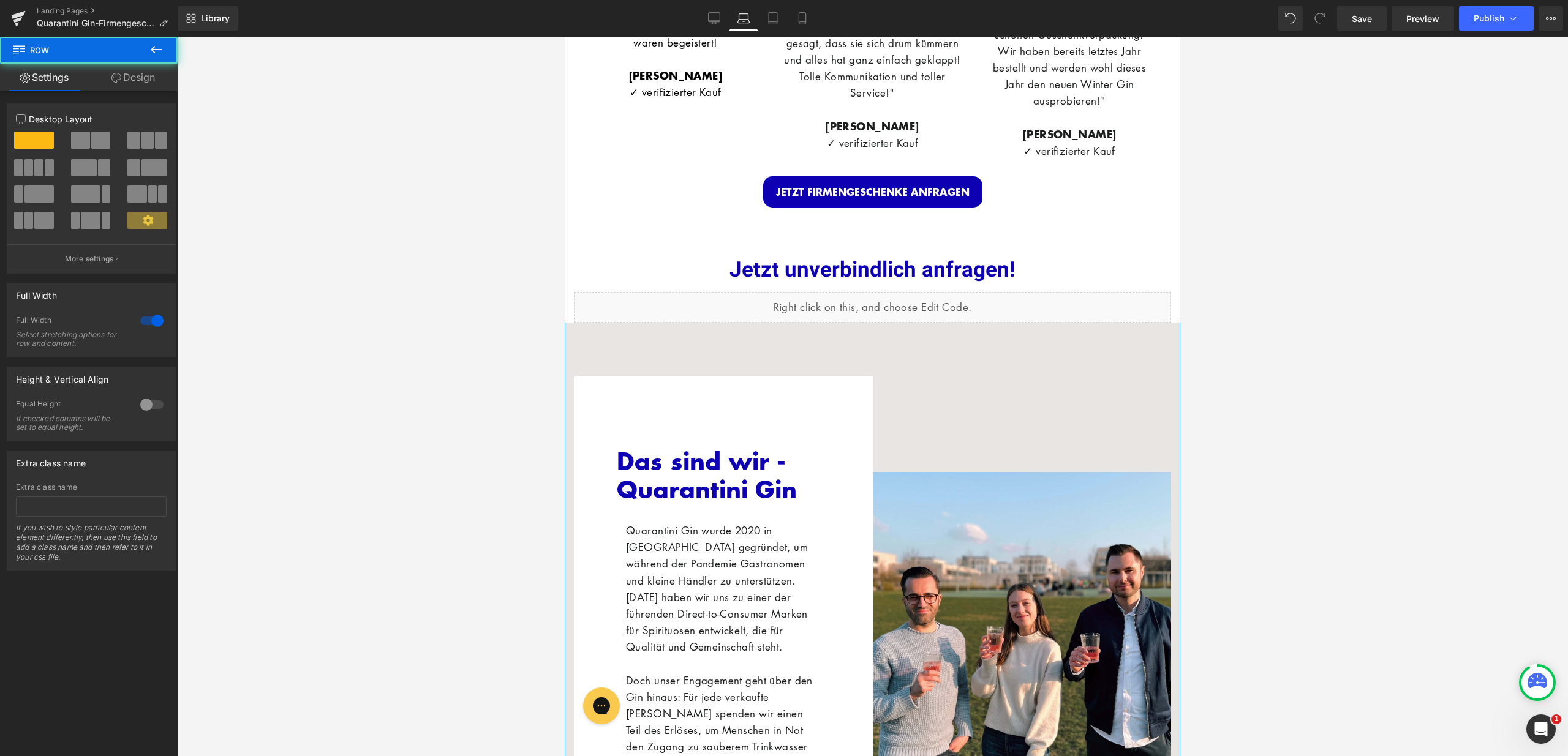
click at [141, 80] on link "Design" at bounding box center [133, 77] width 89 height 28
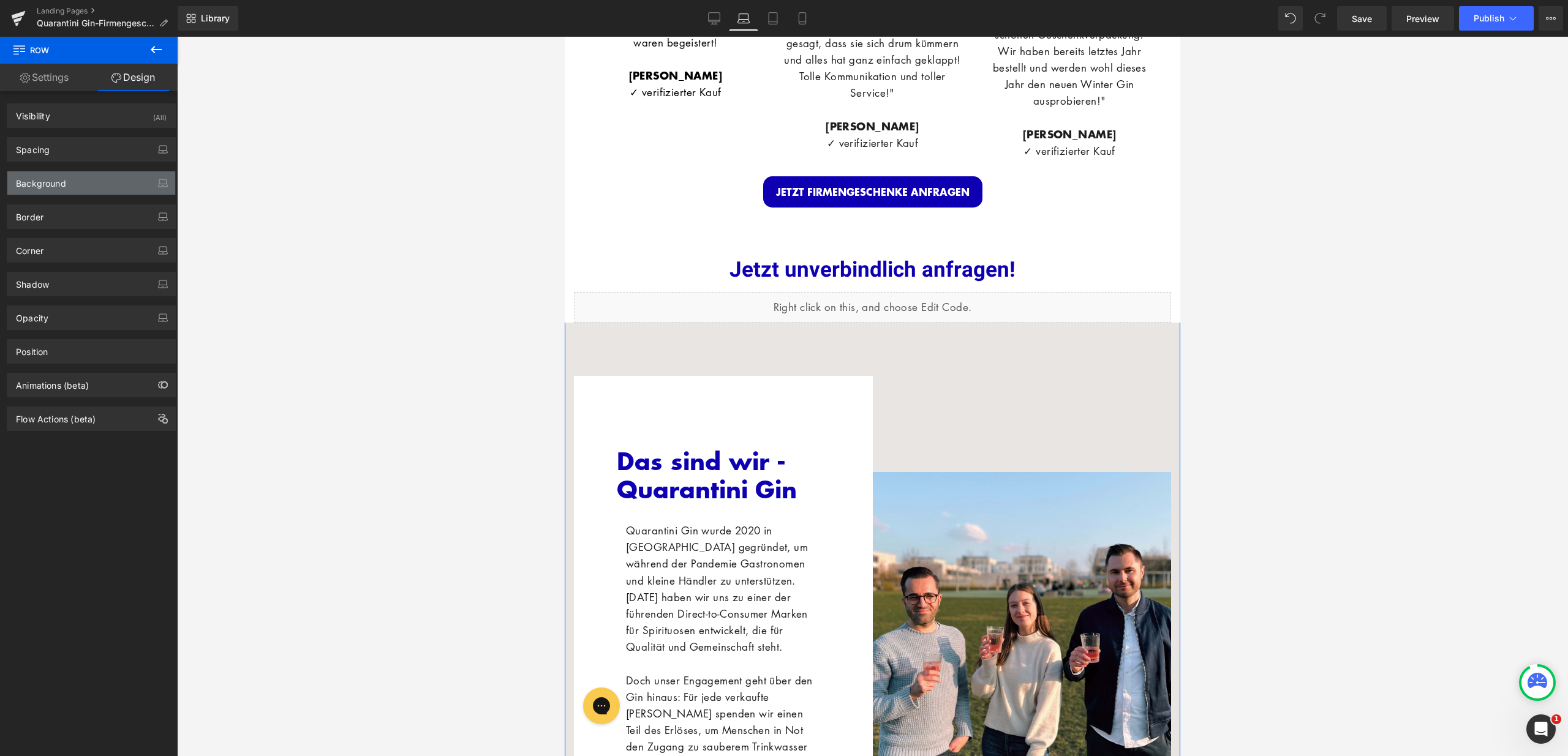
click at [96, 188] on div "Background" at bounding box center [91, 183] width 168 height 23
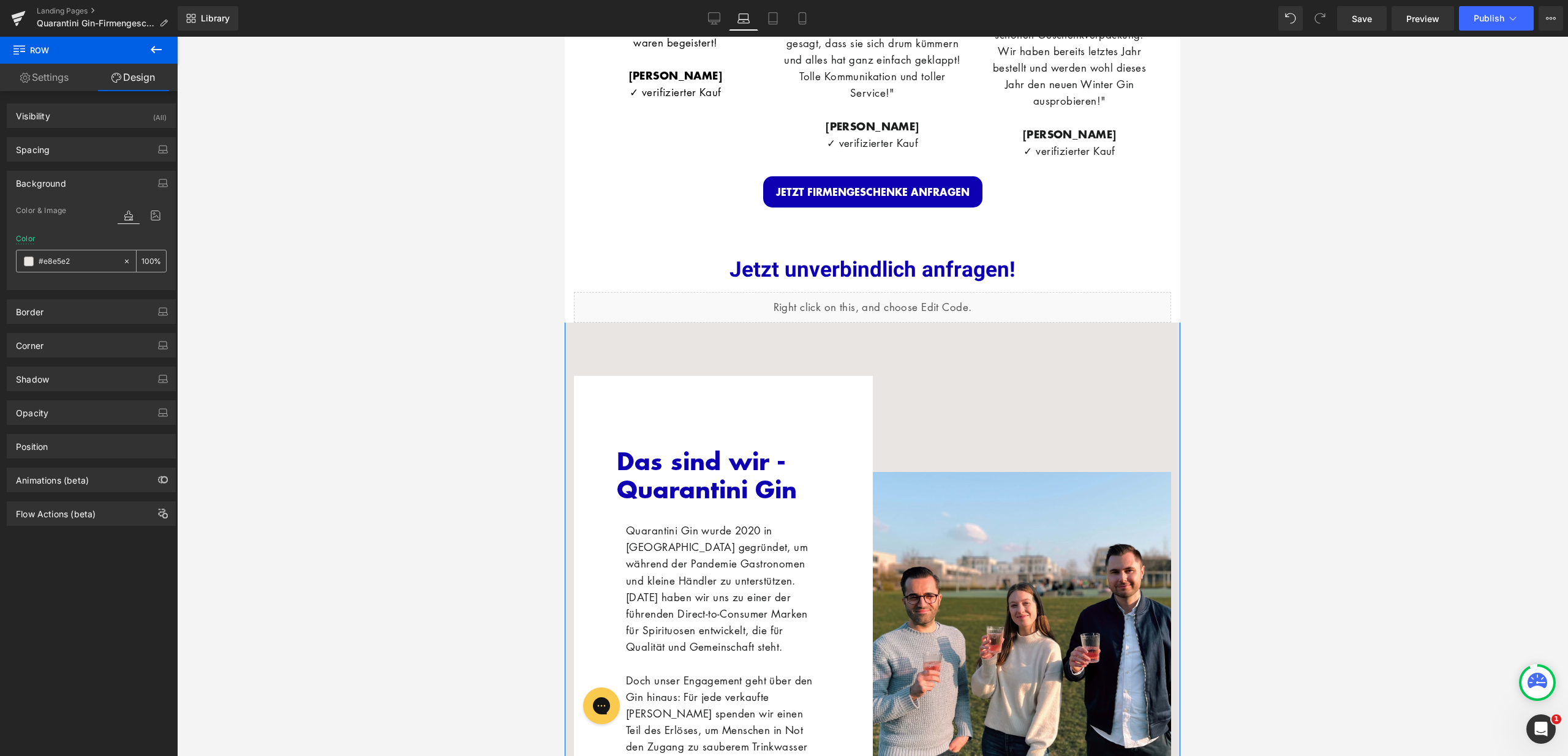
click at [99, 259] on input "#e8e5e2" at bounding box center [78, 262] width 78 height 14
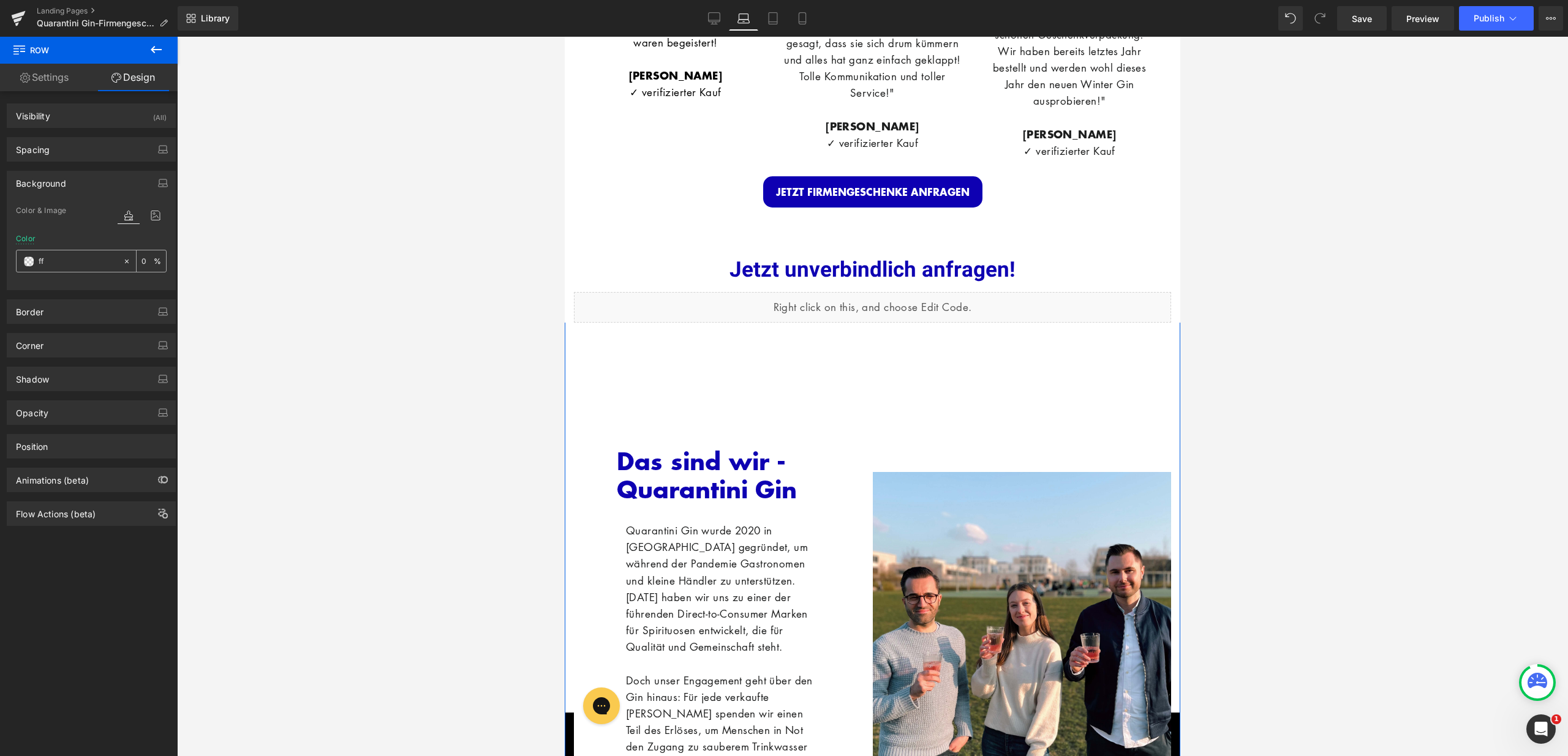
type input "fff"
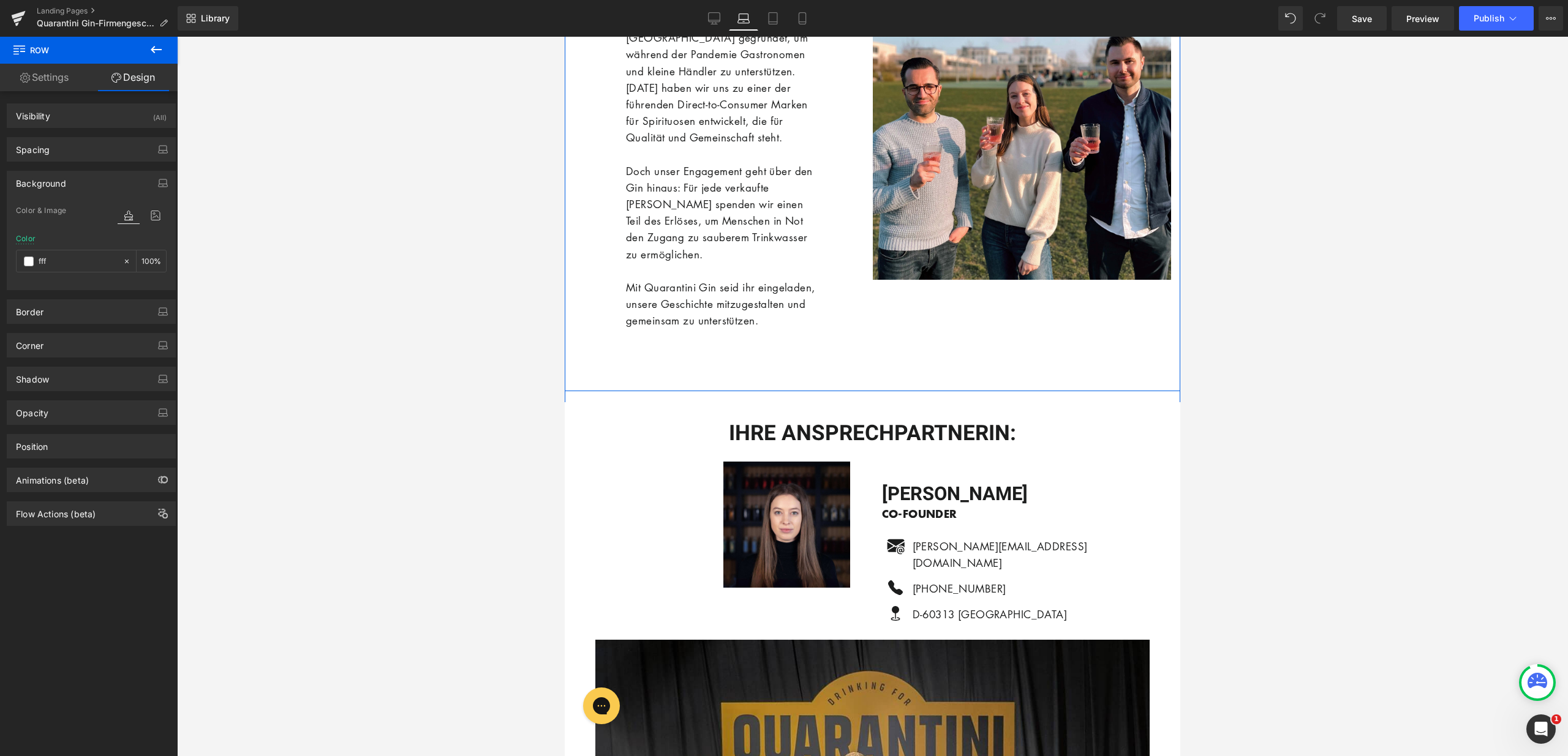
scroll to position [2903, 0]
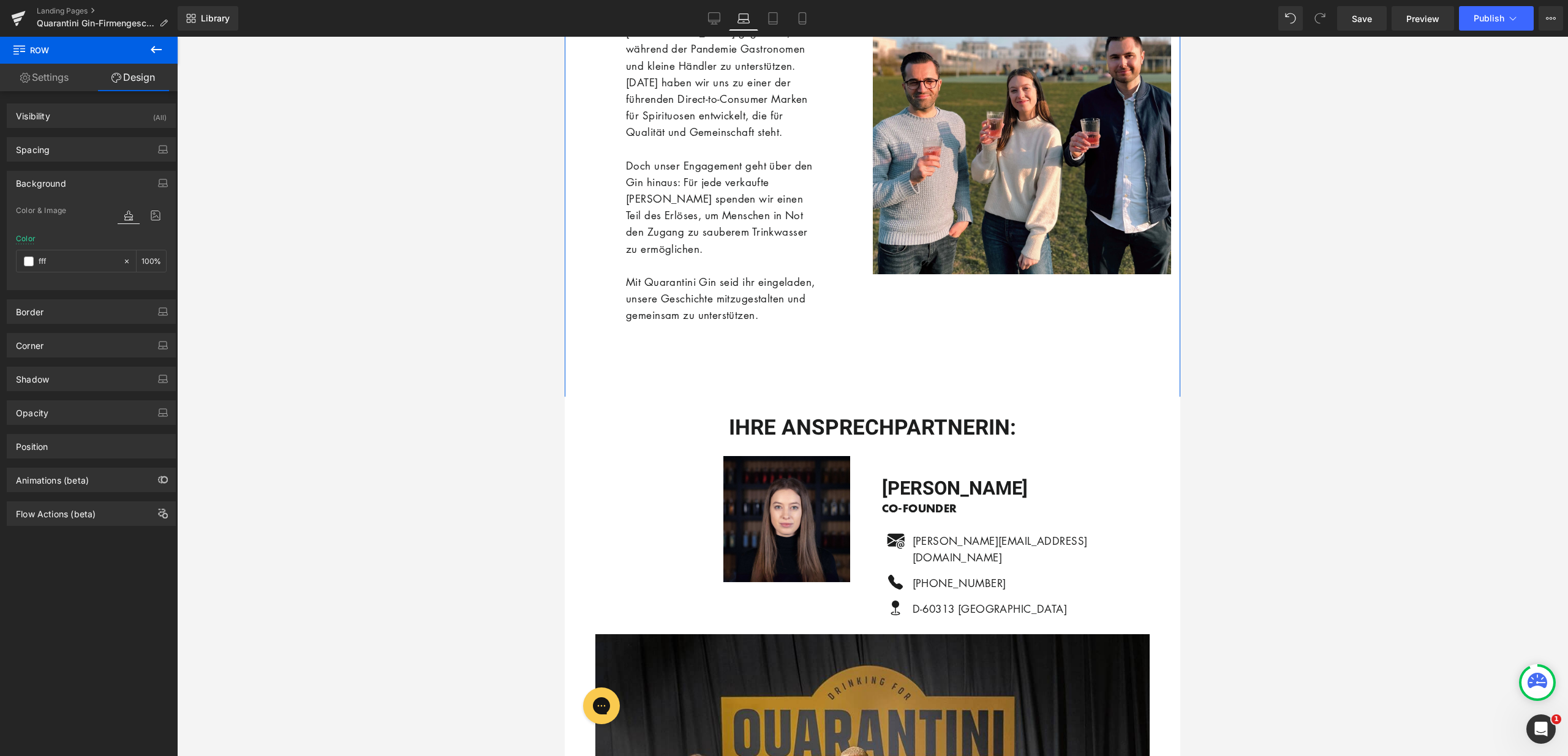
click at [748, 416] on div "IHRE ANSPRECHPARTNERIN: Heading Image GALYNA GÜNSCH CO-FOUNDER Heading Icon gal…" at bounding box center [872, 515] width 615 height 238
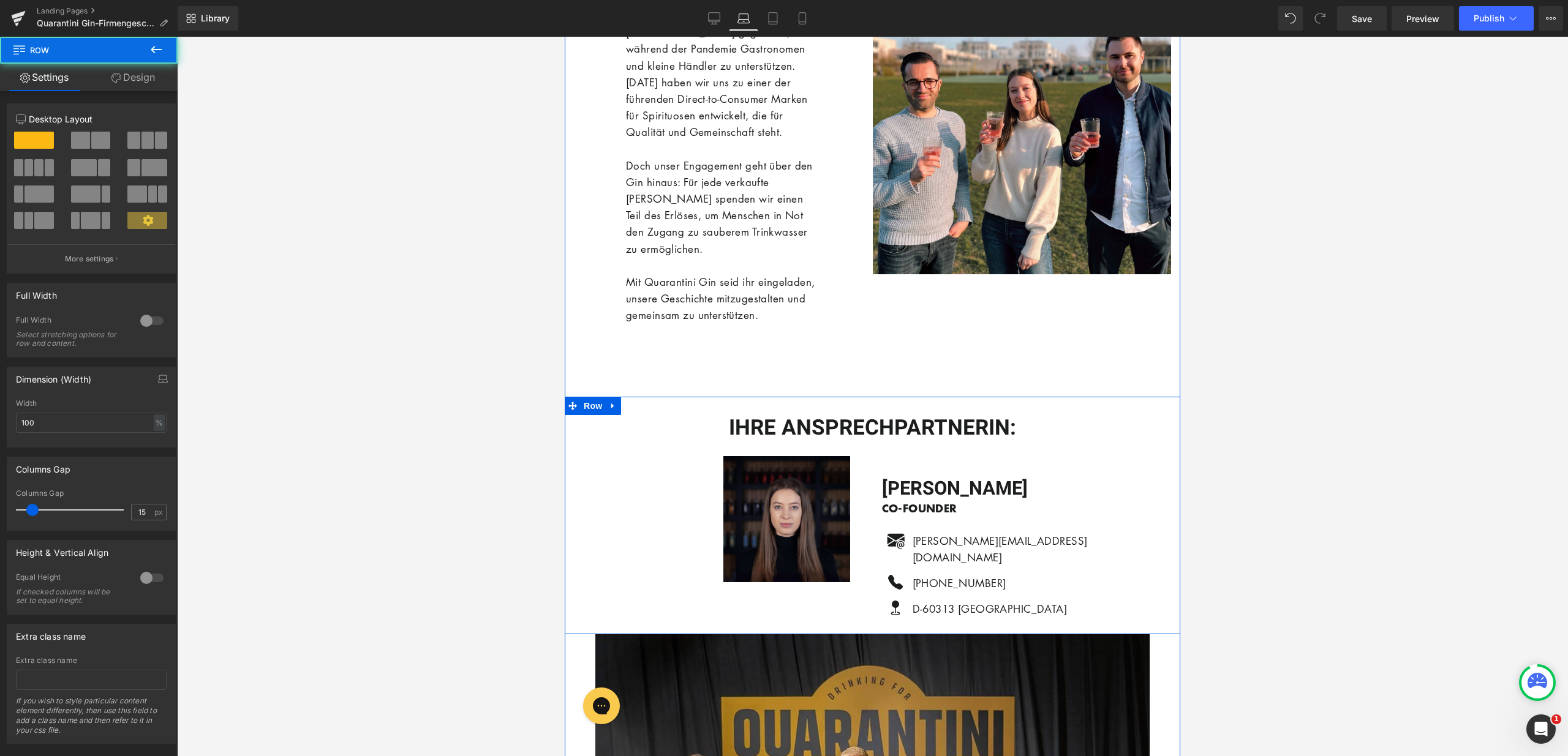
click at [775, 517] on img at bounding box center [793, 520] width 140 height 127
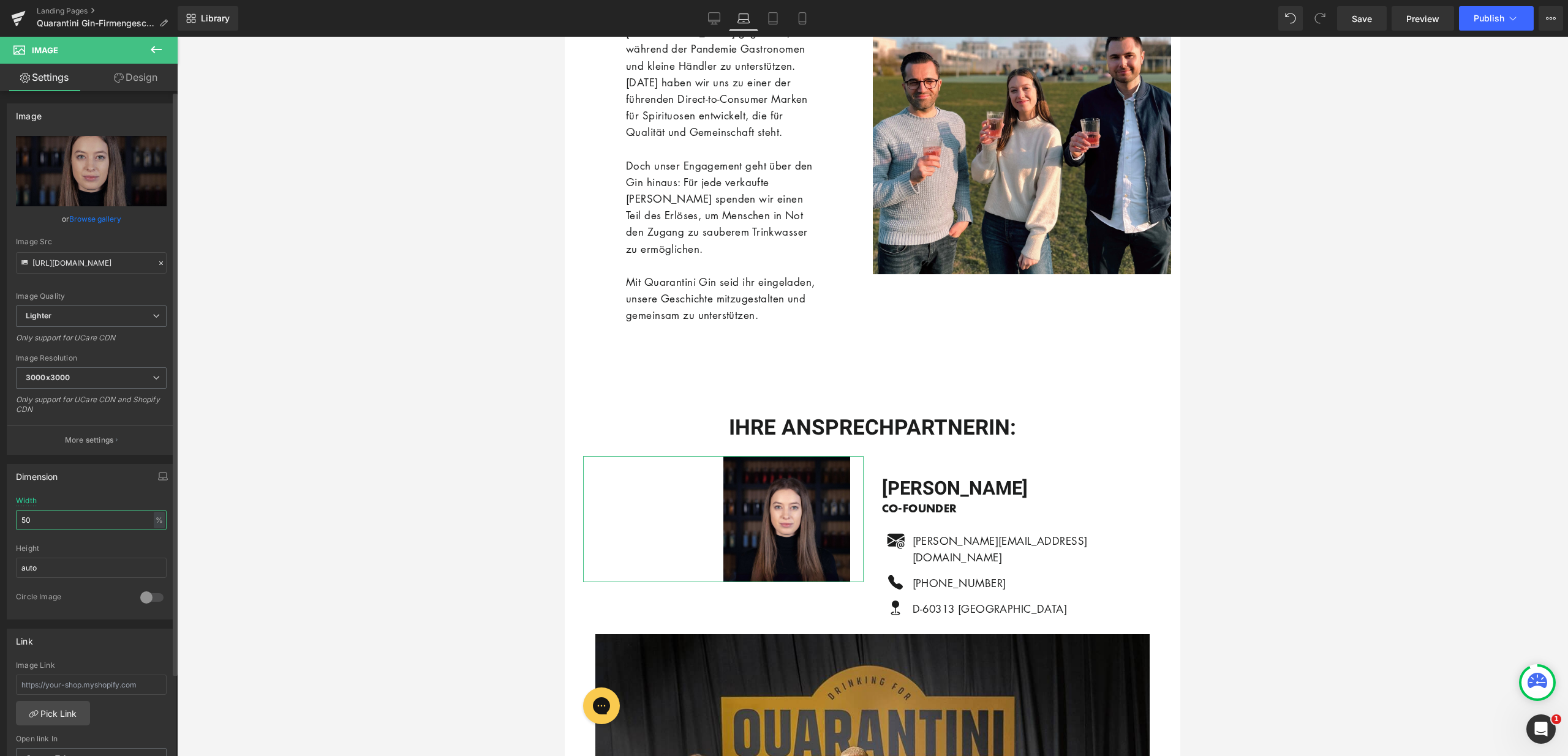
drag, startPoint x: 47, startPoint y: 523, endPoint x: 7, endPoint y: 518, distance: 40.3
click at [10, 519] on div "50% Width 50 % % px auto Height auto 0 Circle Image" at bounding box center [91, 558] width 168 height 123
type input "70"
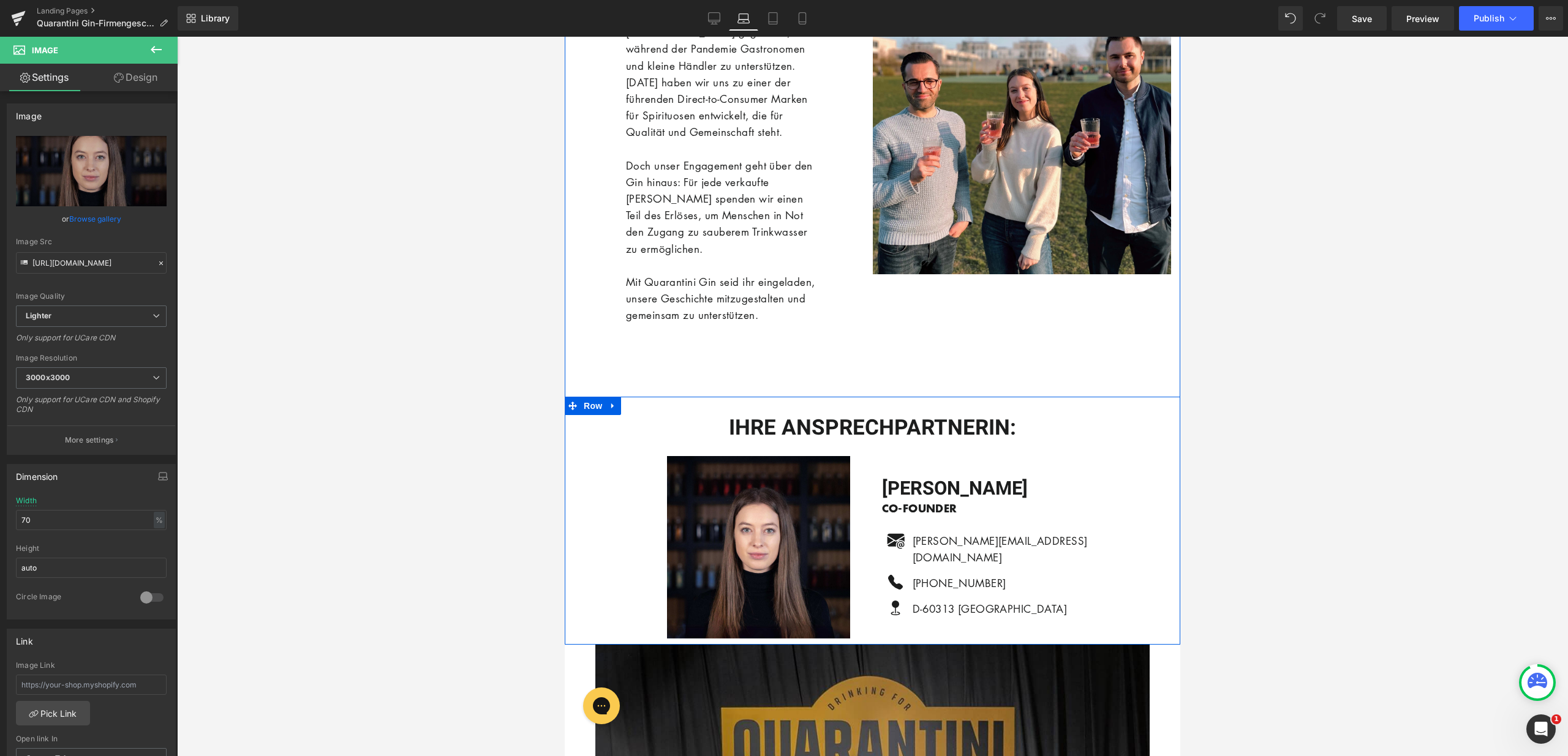
click at [565, 37] on div at bounding box center [565, 37] width 0 height 0
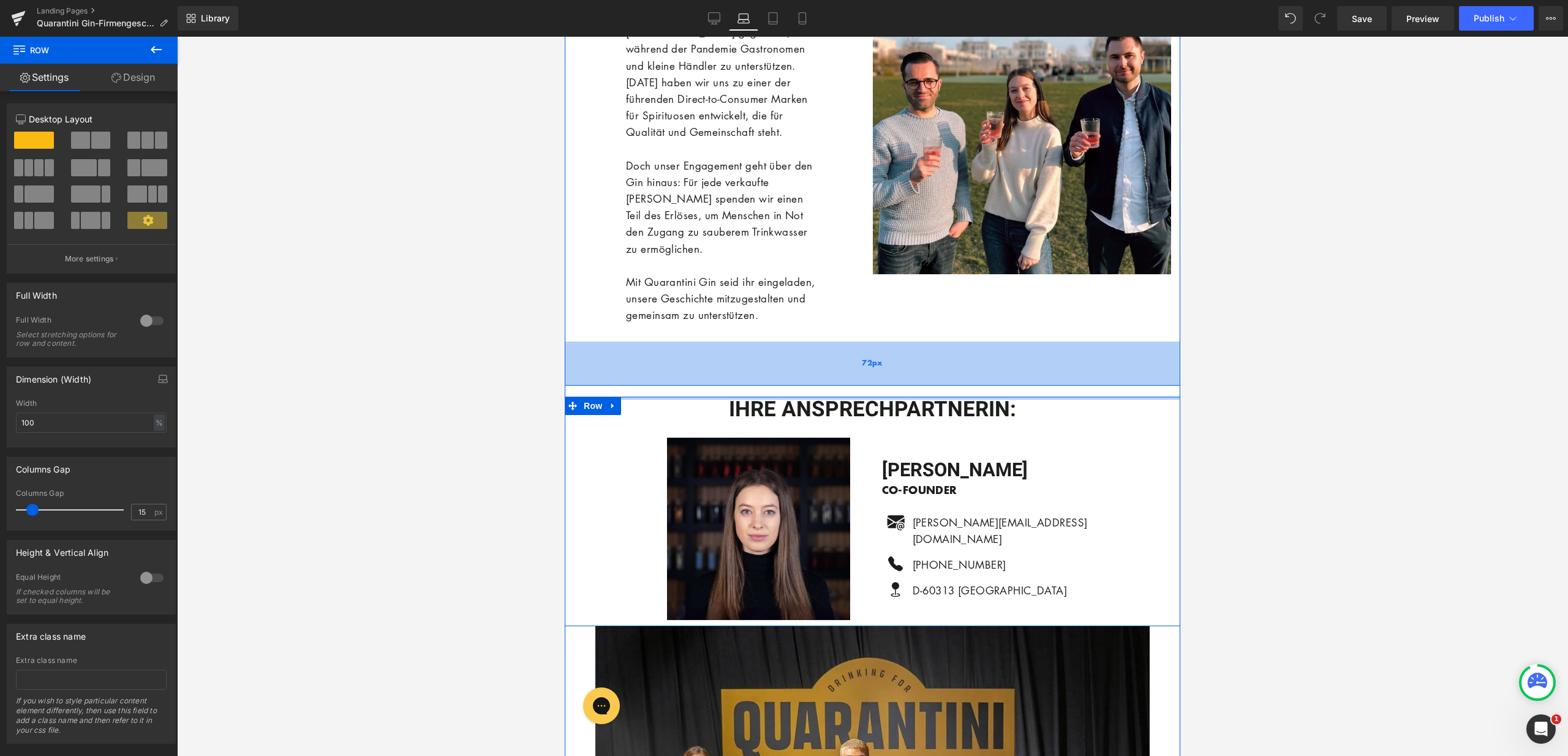
drag, startPoint x: 786, startPoint y: 420, endPoint x: 783, endPoint y: 386, distance: 34.1
click at [777, 385] on div "72px" at bounding box center [872, 364] width 615 height 44
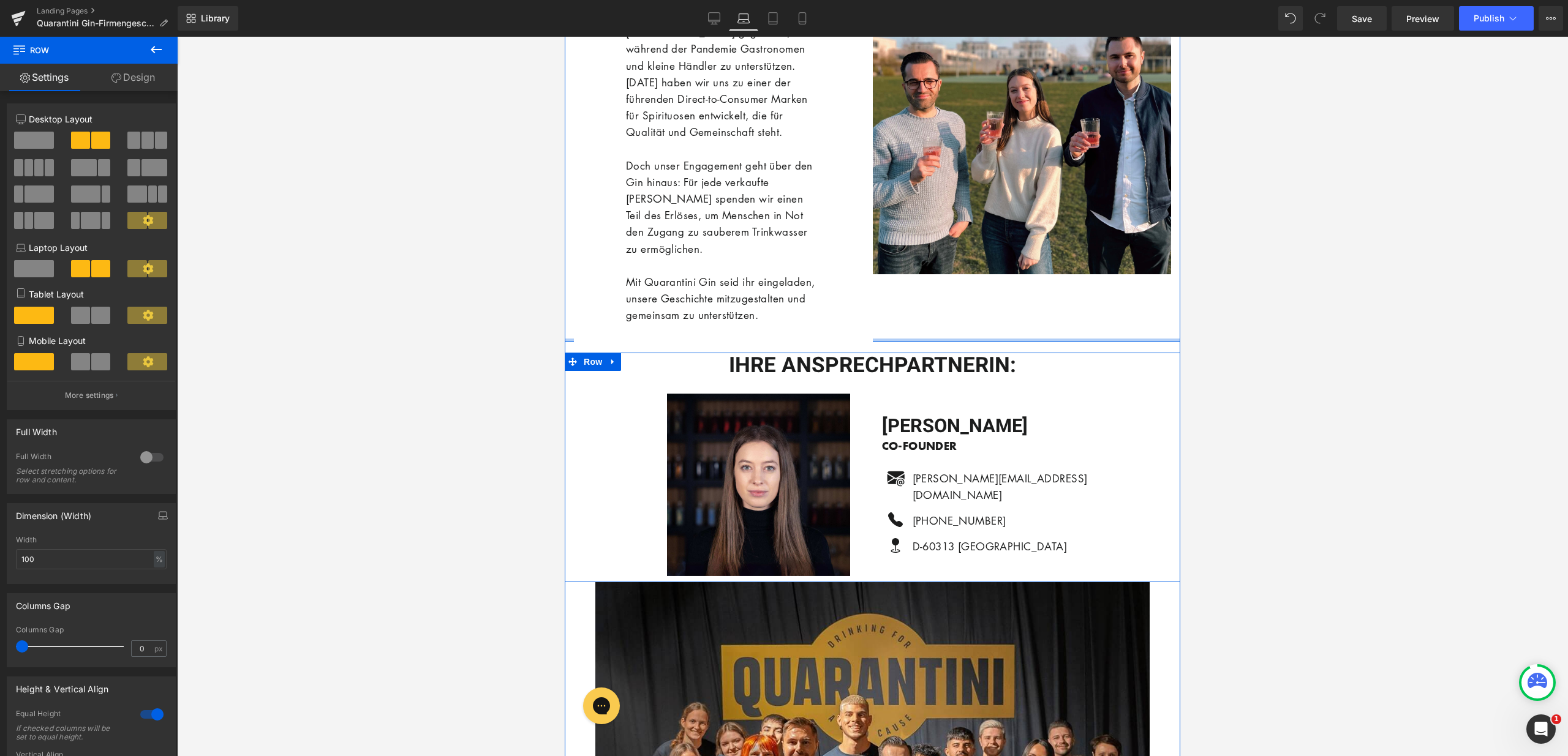
drag, startPoint x: 777, startPoint y: 385, endPoint x: 793, endPoint y: 336, distance: 51.5
click at [793, 336] on div "Das sind wir - Quarantini Gin Heading Quarantini Gin wurde 2020 in [GEOGRAPHIC_…" at bounding box center [872, 79] width 615 height 525
click at [793, 324] on p "Mit Quarantini Gin seid ihr eingeladen, unsere Geschichte mitzugestalten und ge…" at bounding box center [723, 299] width 195 height 50
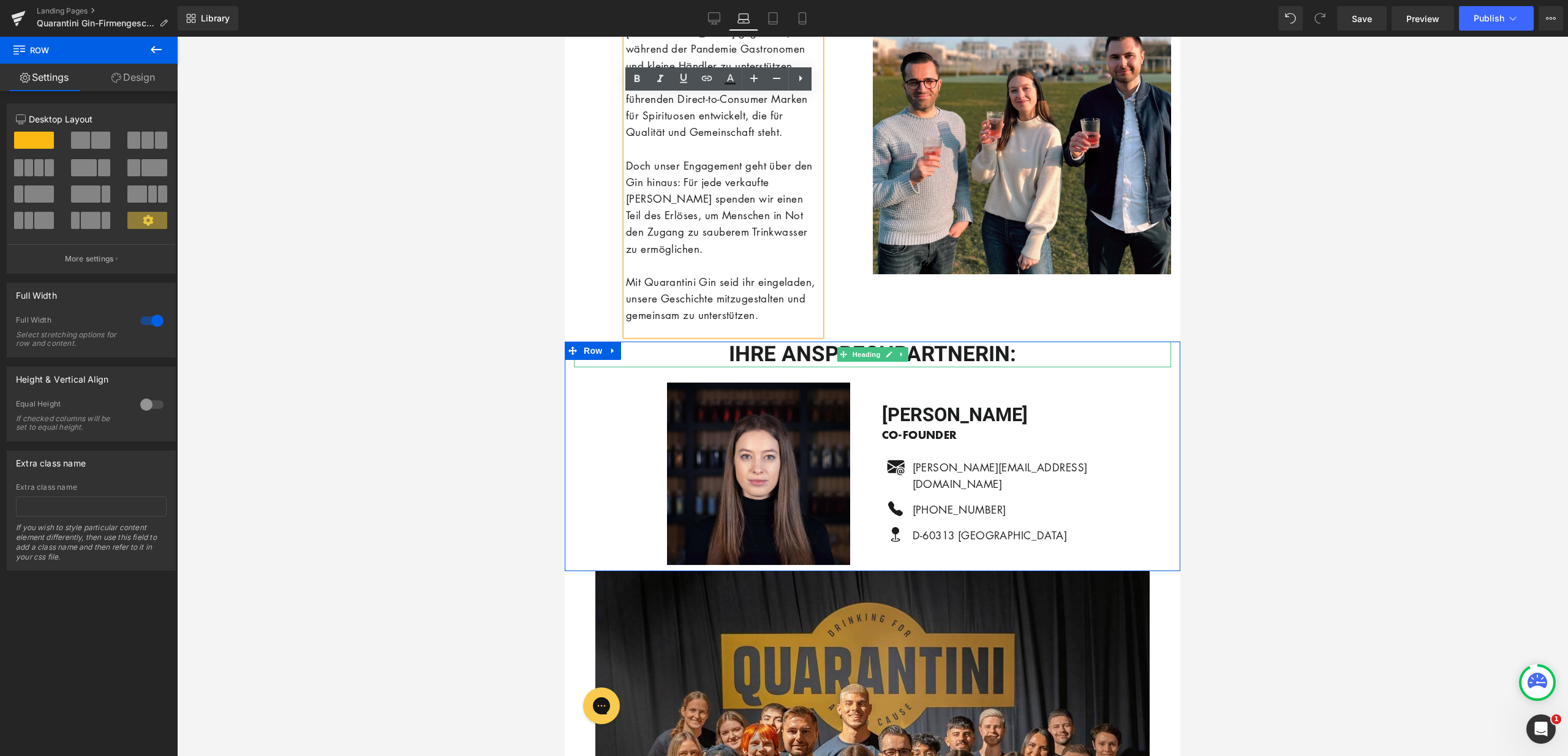
drag, startPoint x: 769, startPoint y: 359, endPoint x: 767, endPoint y: 371, distance: 12.2
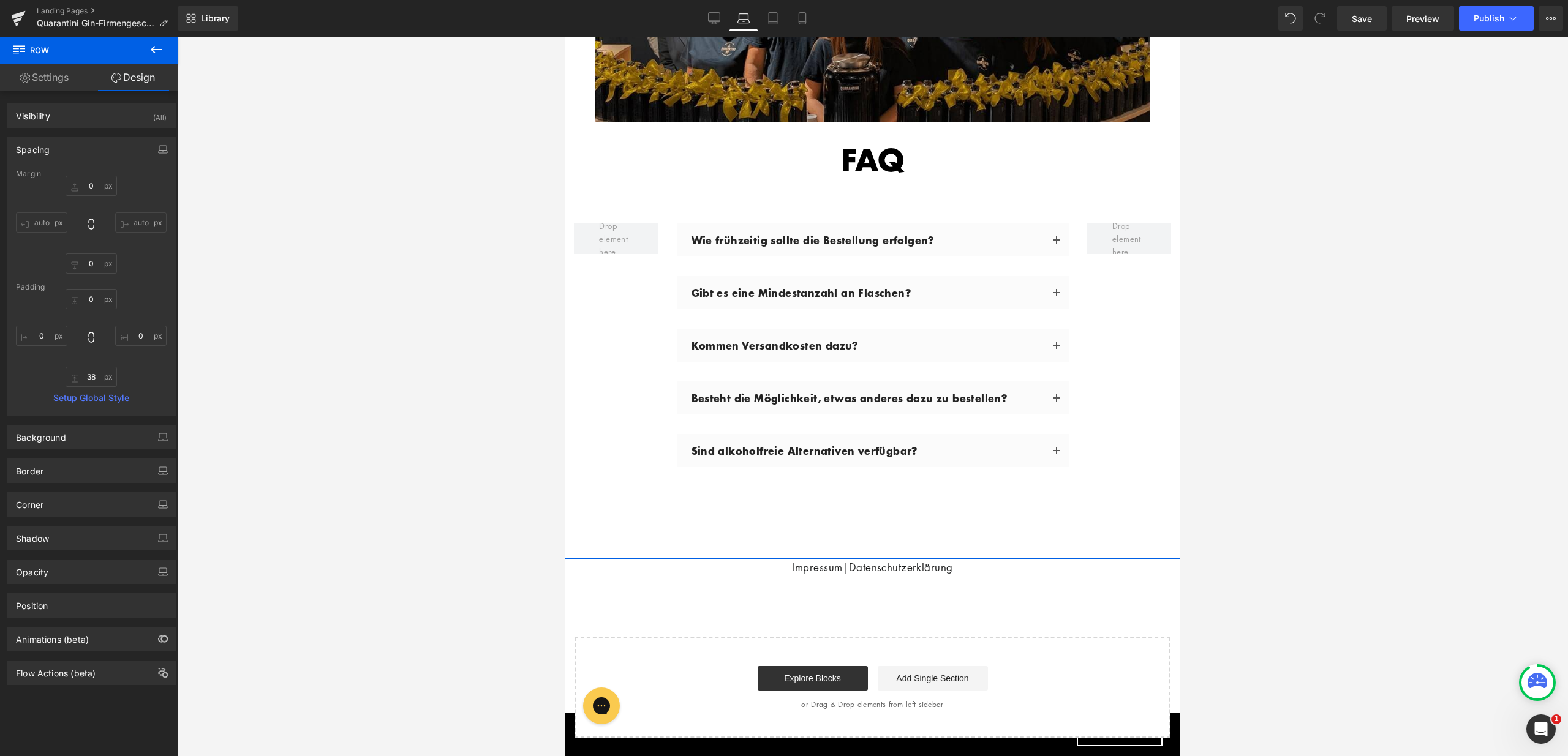
scroll to position [3691, 0]
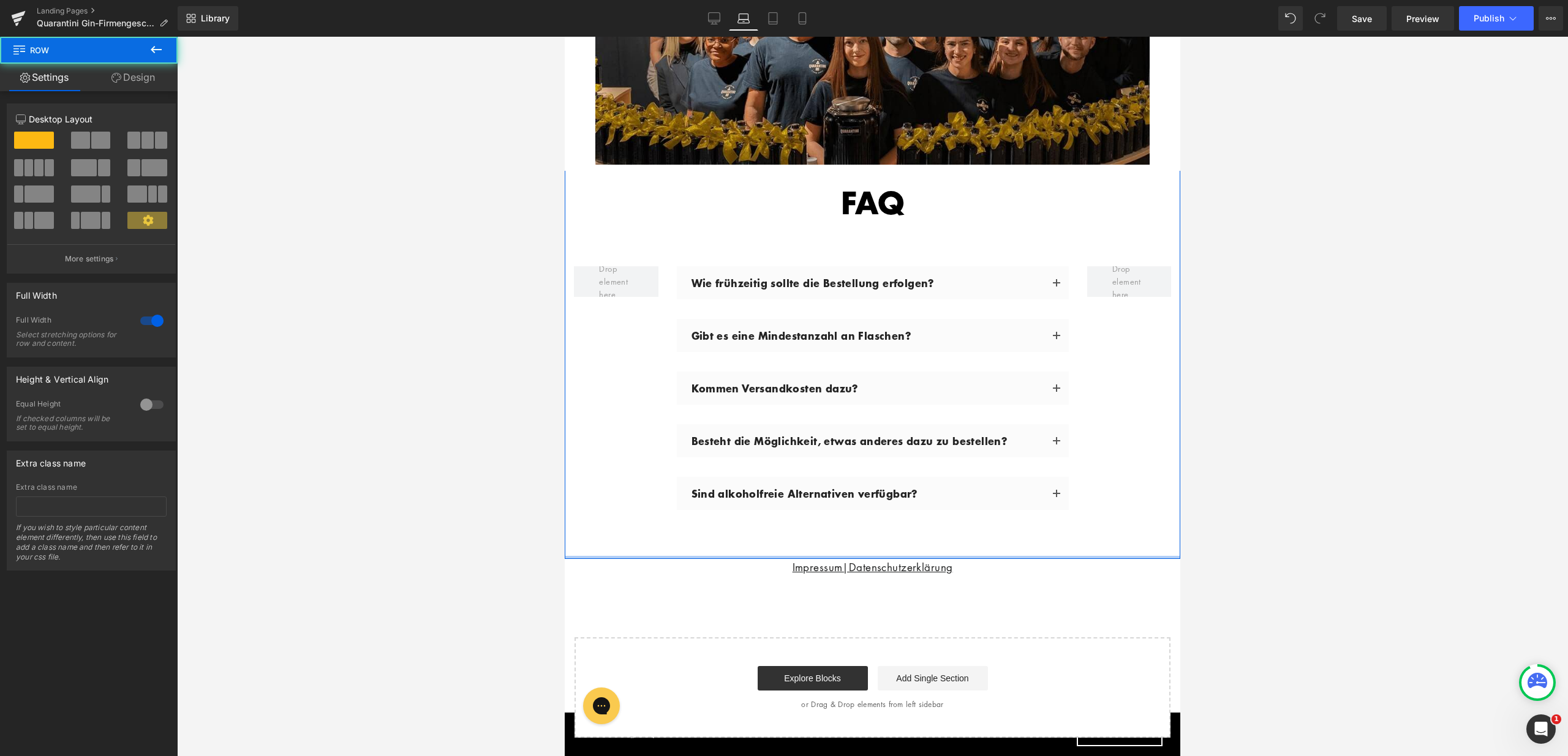
drag, startPoint x: 978, startPoint y: 557, endPoint x: 985, endPoint y: 507, distance: 50.5
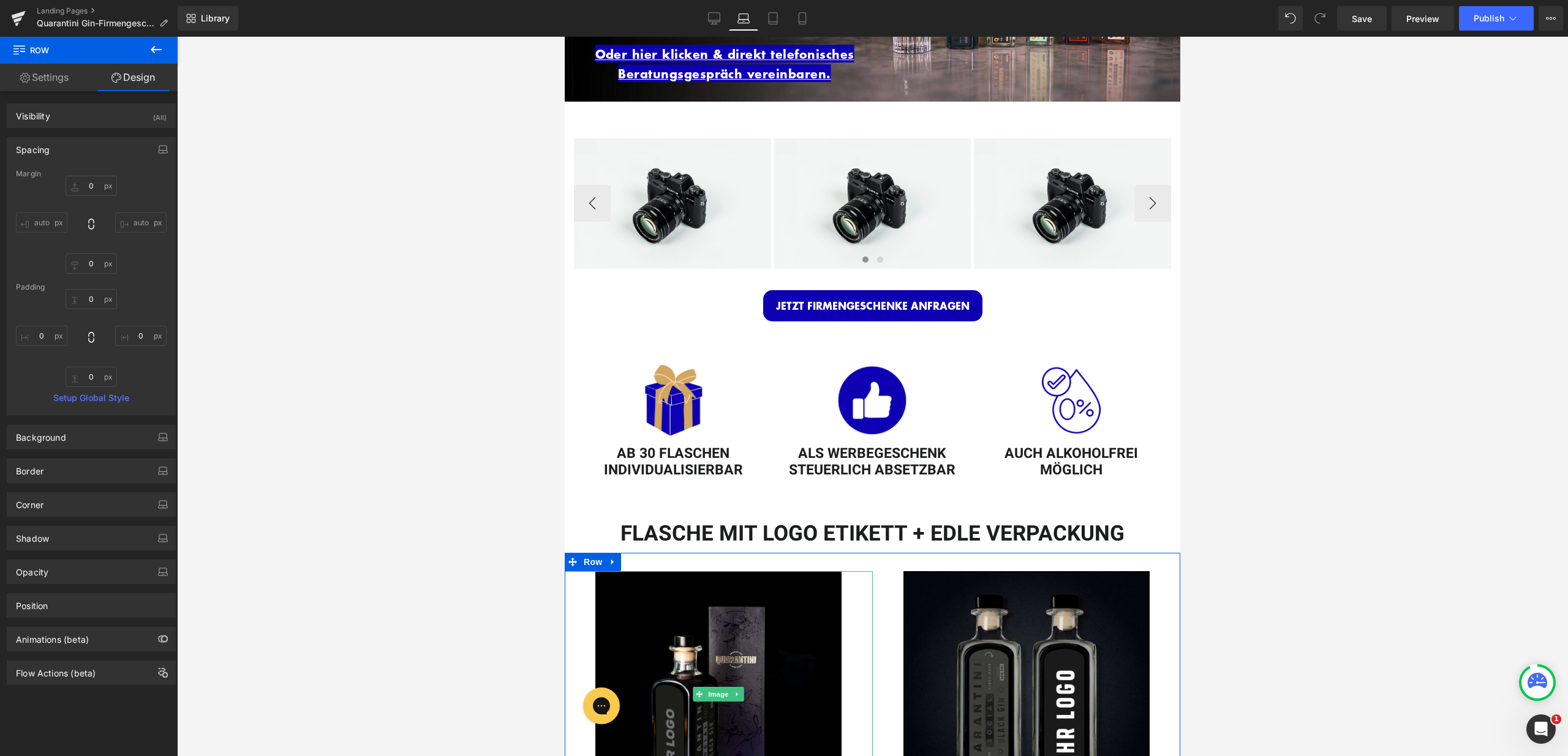
scroll to position [0, 0]
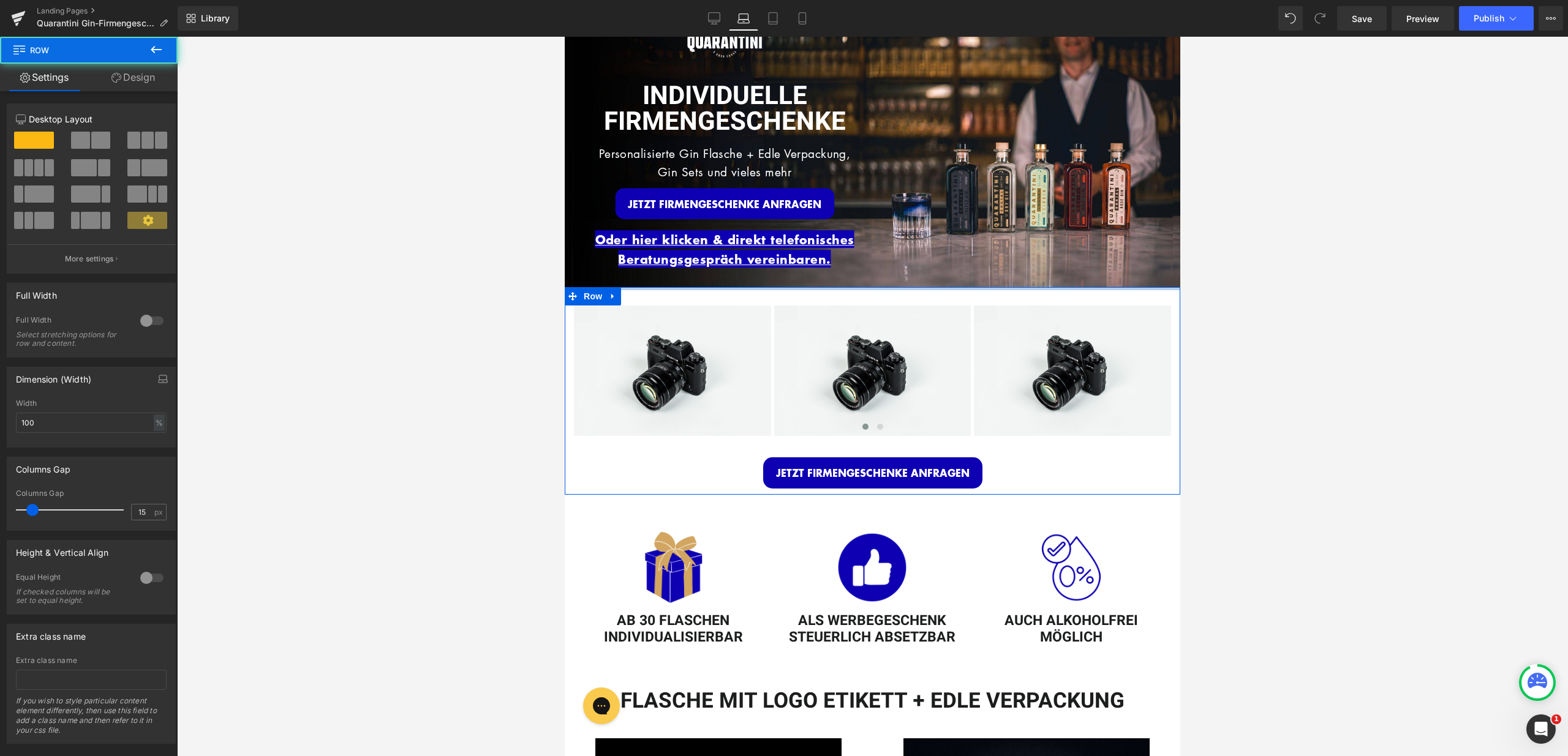
drag, startPoint x: 983, startPoint y: 297, endPoint x: 926, endPoint y: 63, distance: 240.8
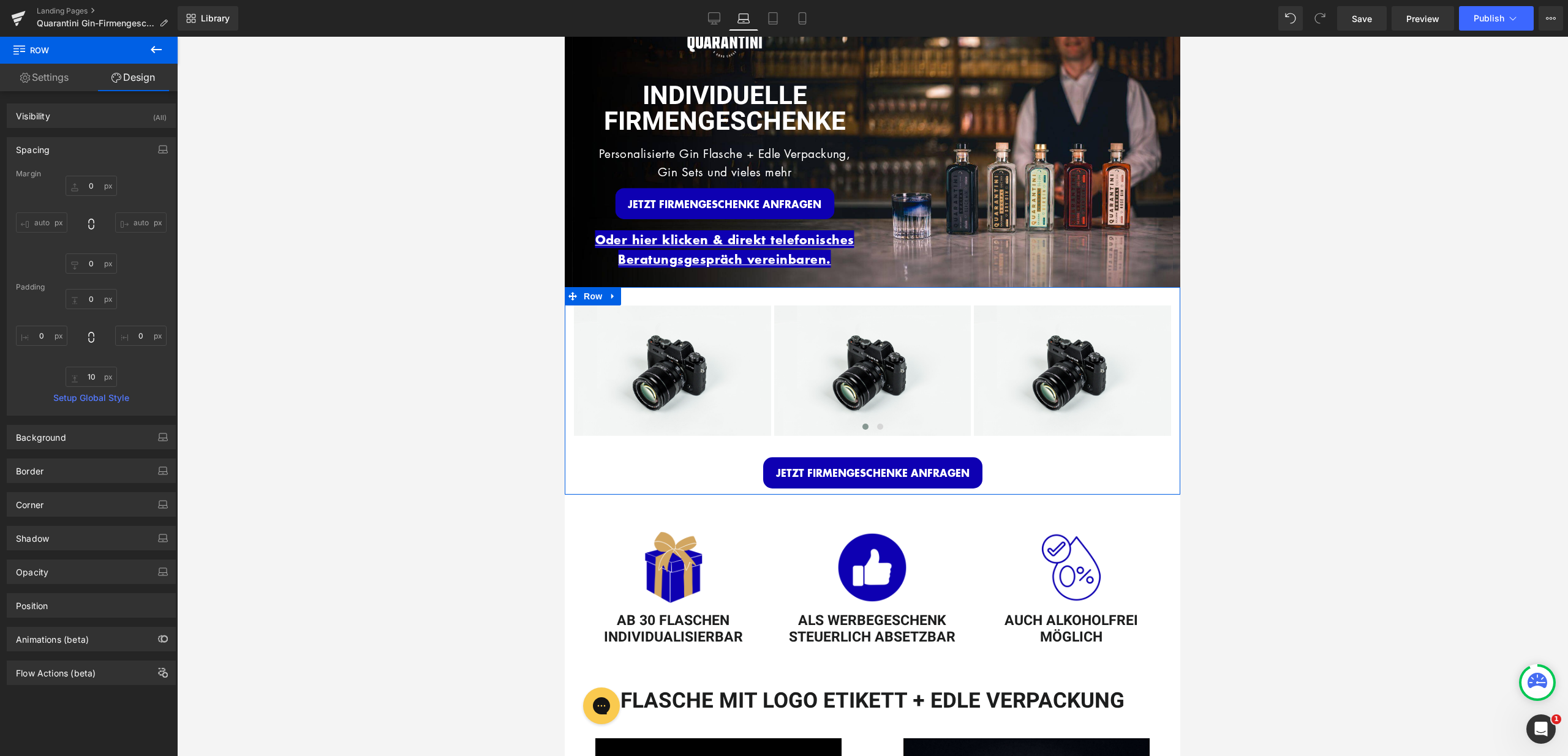
click at [926, 55] on div at bounding box center [1028, 150] width 304 height 291
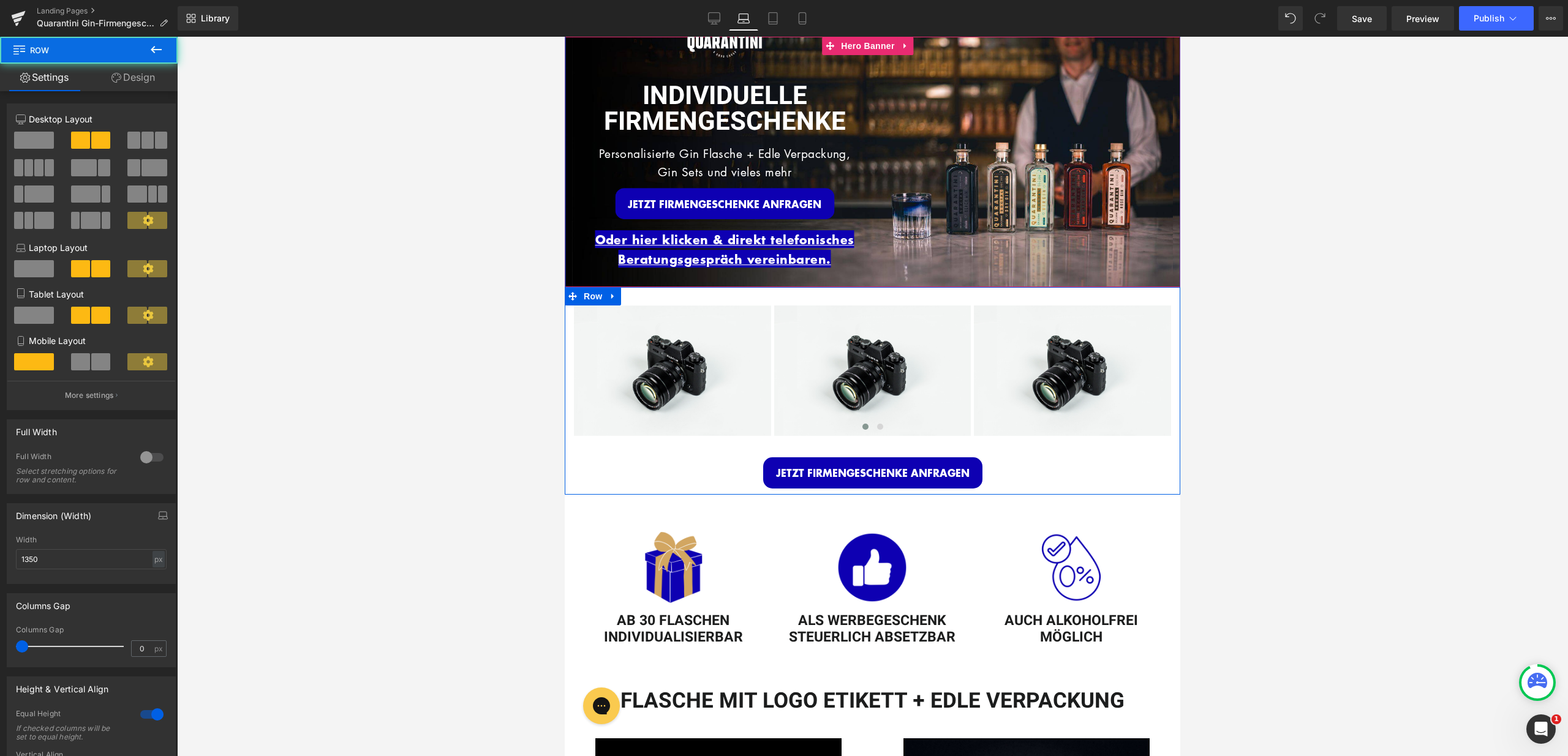
click at [934, 41] on div at bounding box center [1028, 150] width 304 height 291
click at [166, 76] on link "Design" at bounding box center [133, 77] width 89 height 28
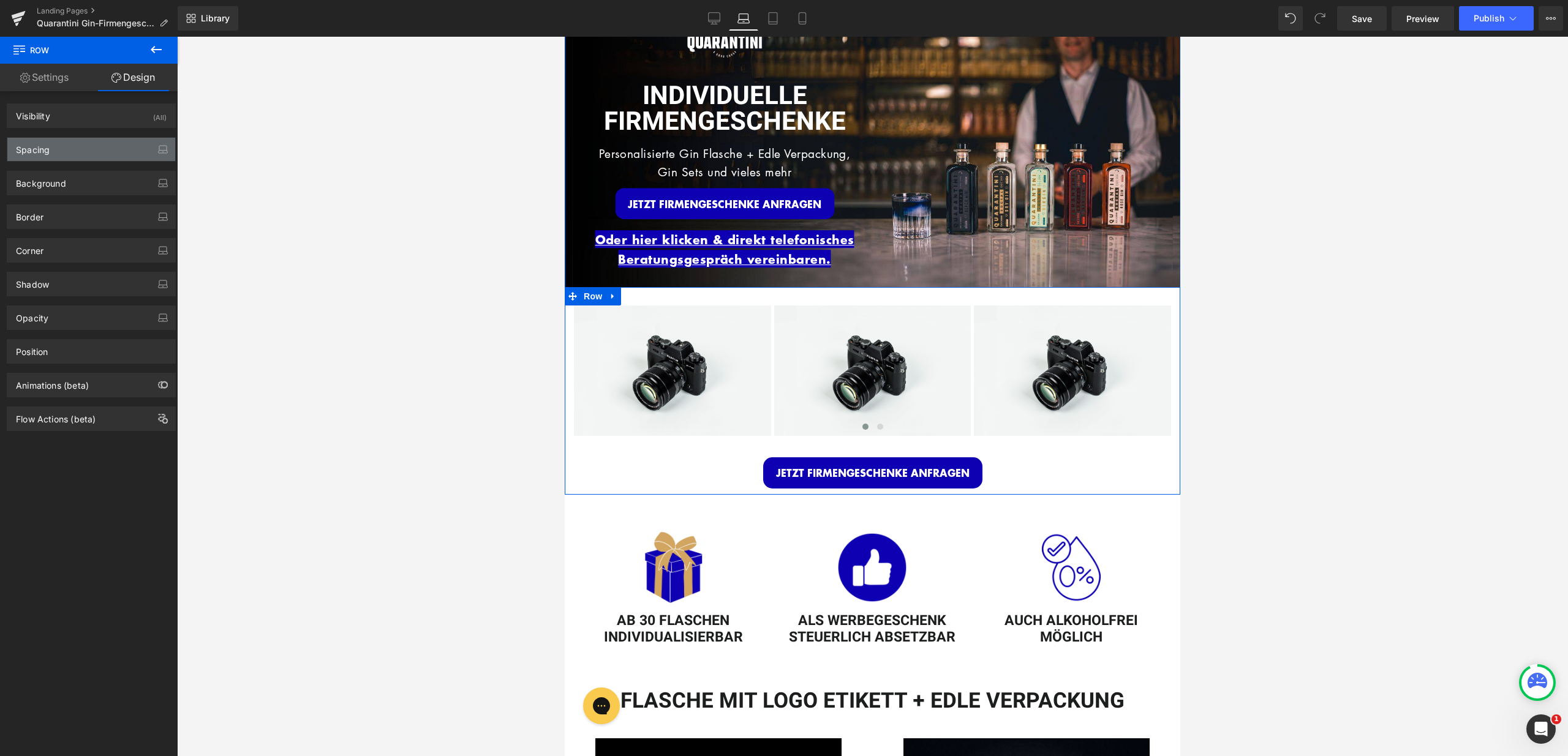
click at [116, 151] on div "Spacing" at bounding box center [91, 150] width 168 height 23
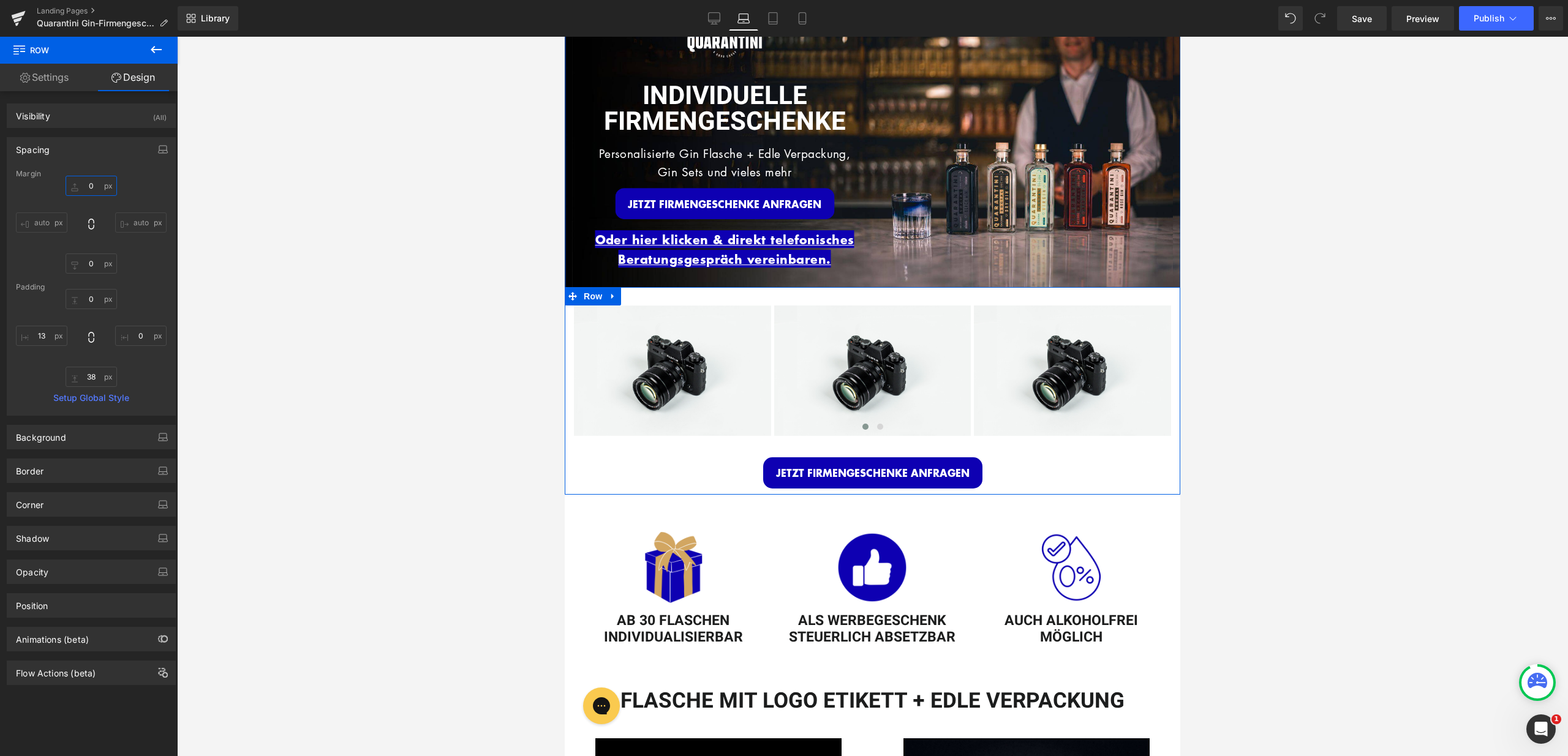
click at [87, 187] on input "text" at bounding box center [91, 185] width 52 height 20
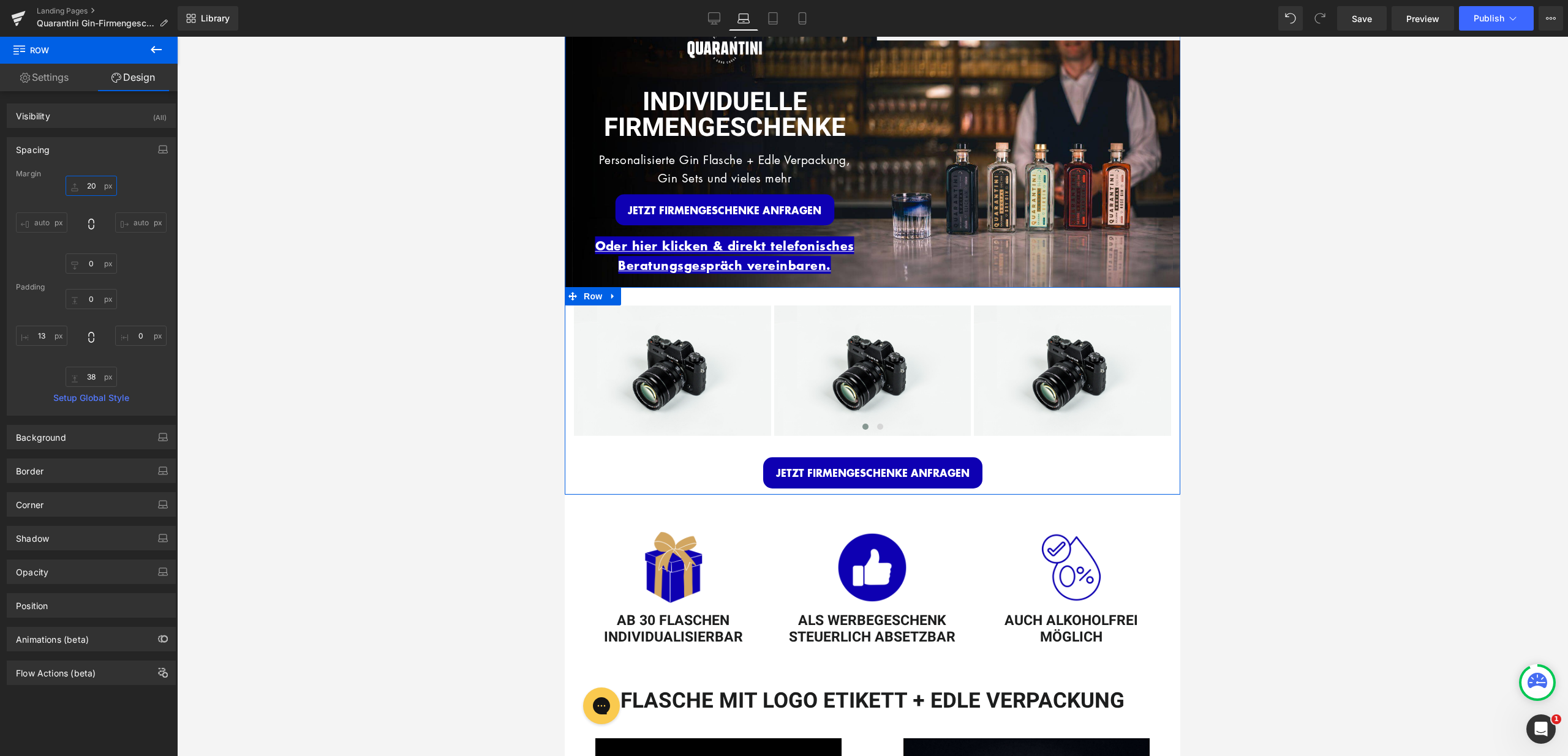
type input "2"
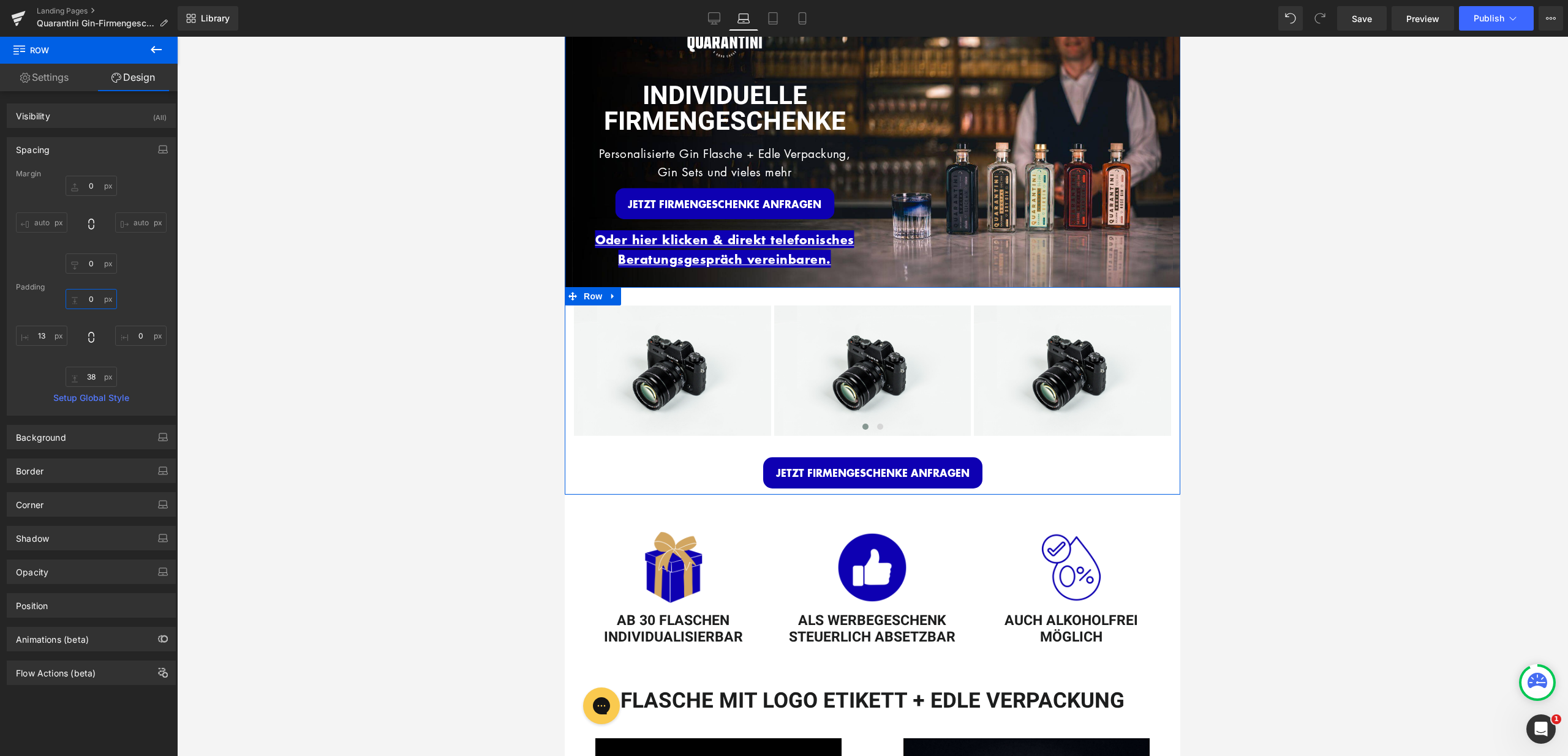
click at [87, 297] on input "text" at bounding box center [91, 299] width 52 height 20
type input "50"
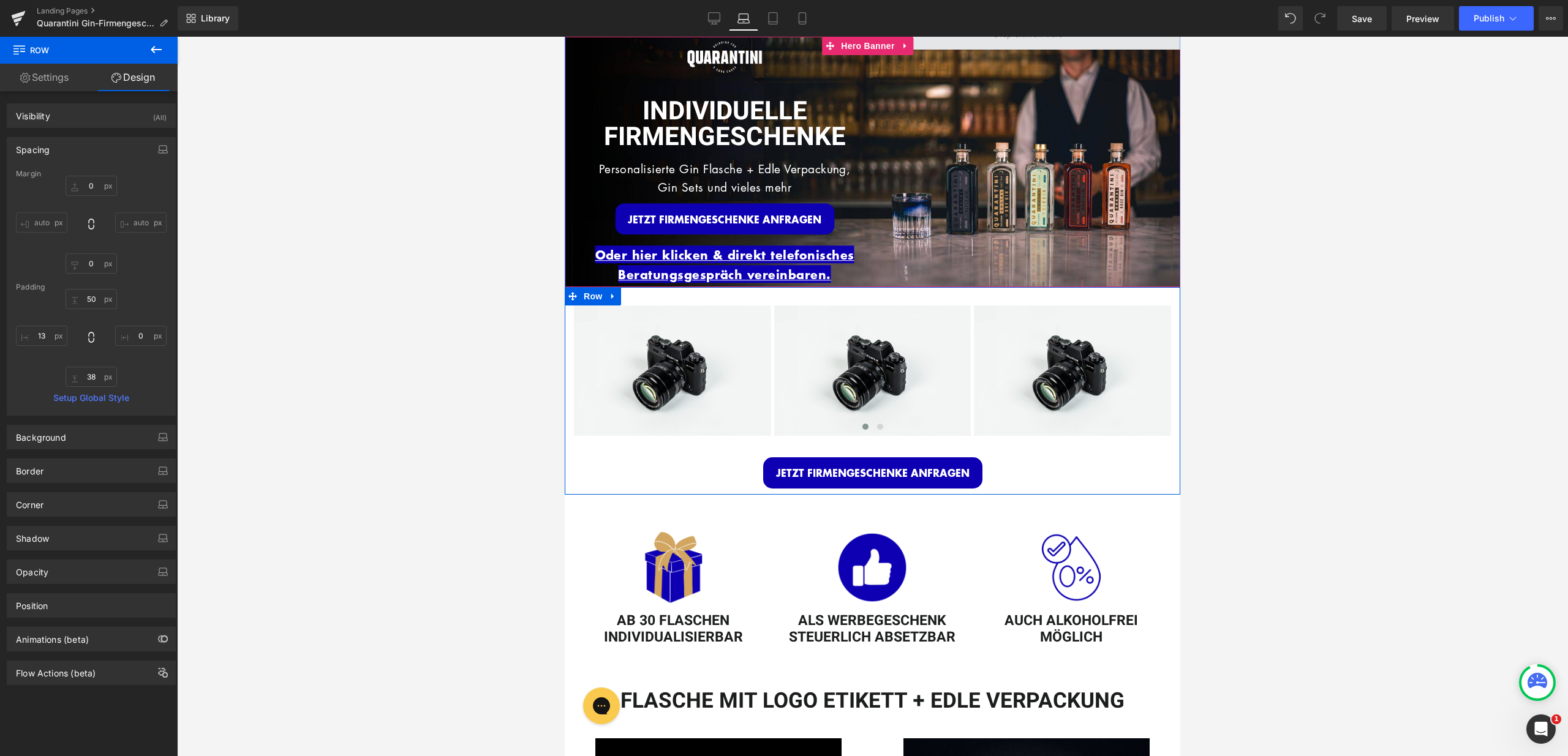
click at [1051, 46] on span at bounding box center [1028, 35] width 304 height 31
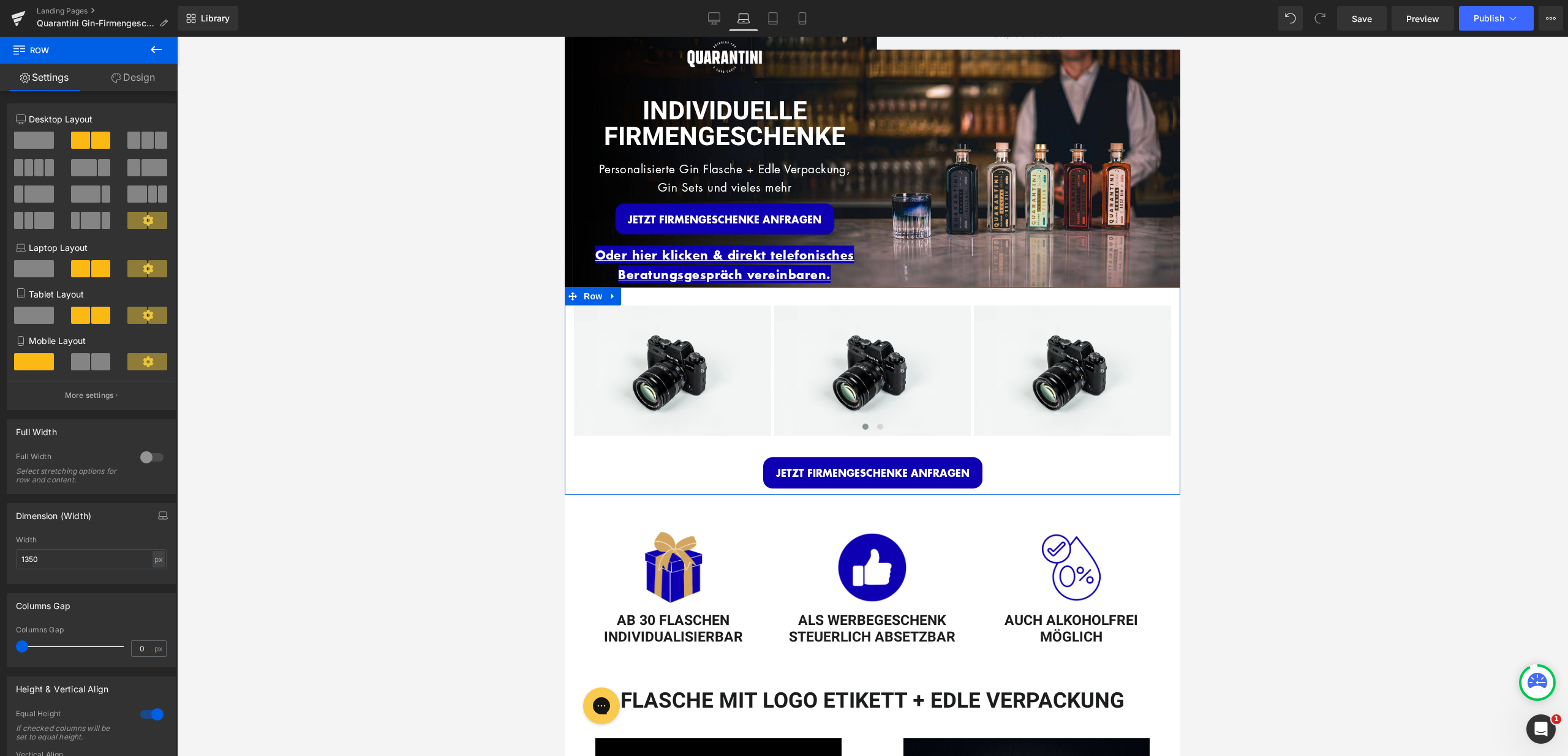
click at [1408, 225] on div at bounding box center [872, 396] width 1391 height 720
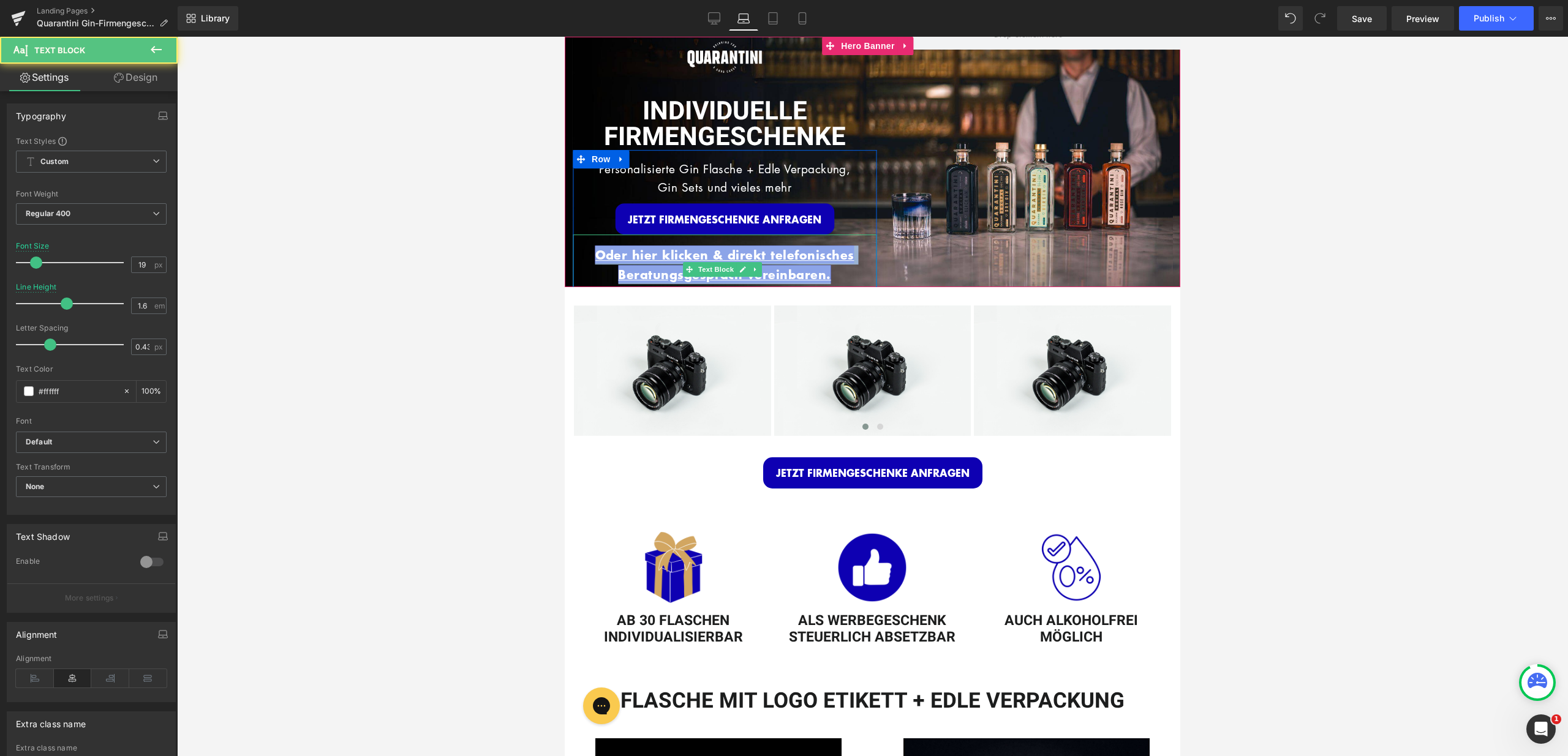
drag, startPoint x: 803, startPoint y: 267, endPoint x: 588, endPoint y: 247, distance: 215.9
click at [588, 247] on p "Oder hier klicken & direkt telefonisches Beratungsgespräch vereinbaren." at bounding box center [724, 265] width 304 height 39
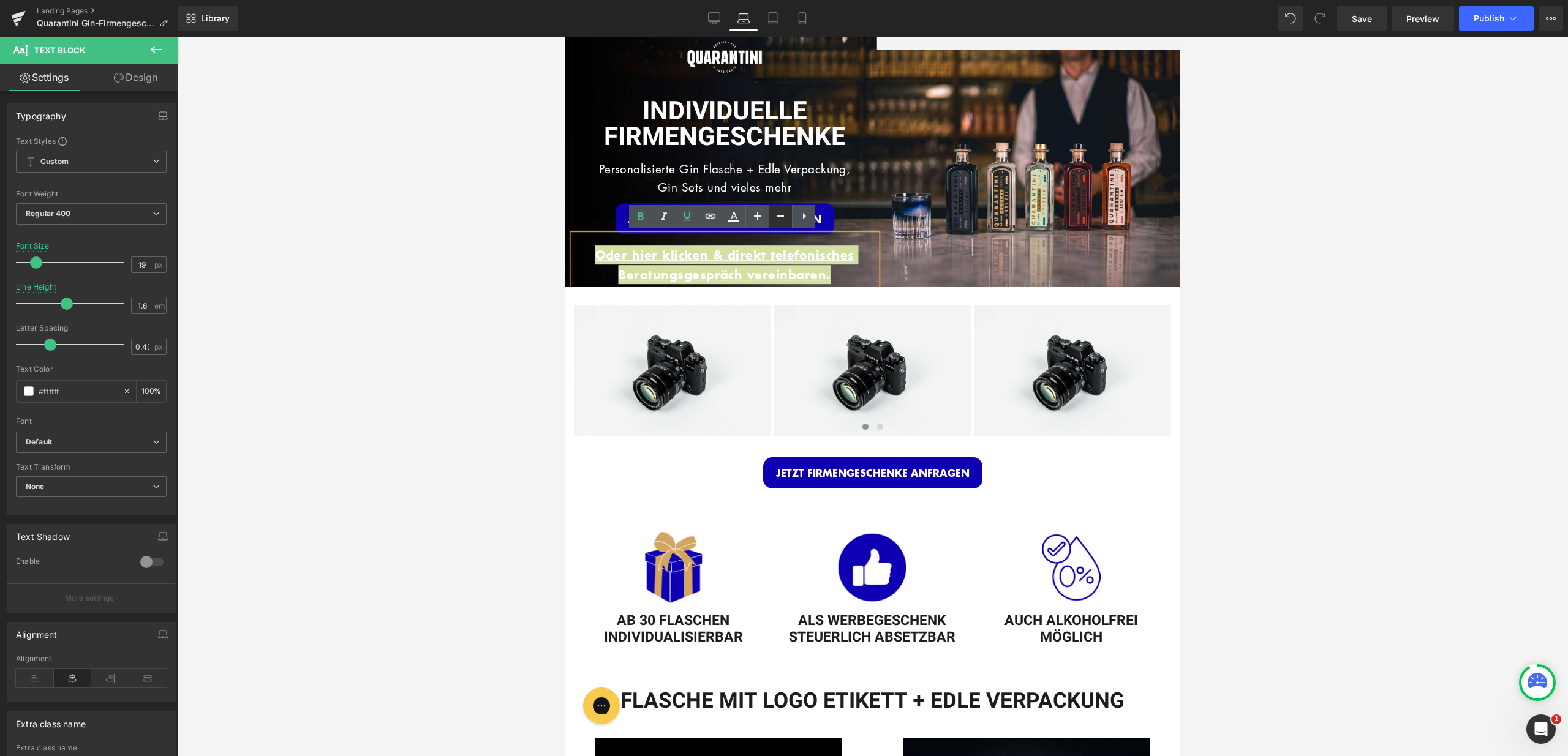
click at [18, 252] on icon at bounding box center [12, 260] width 13 height 15
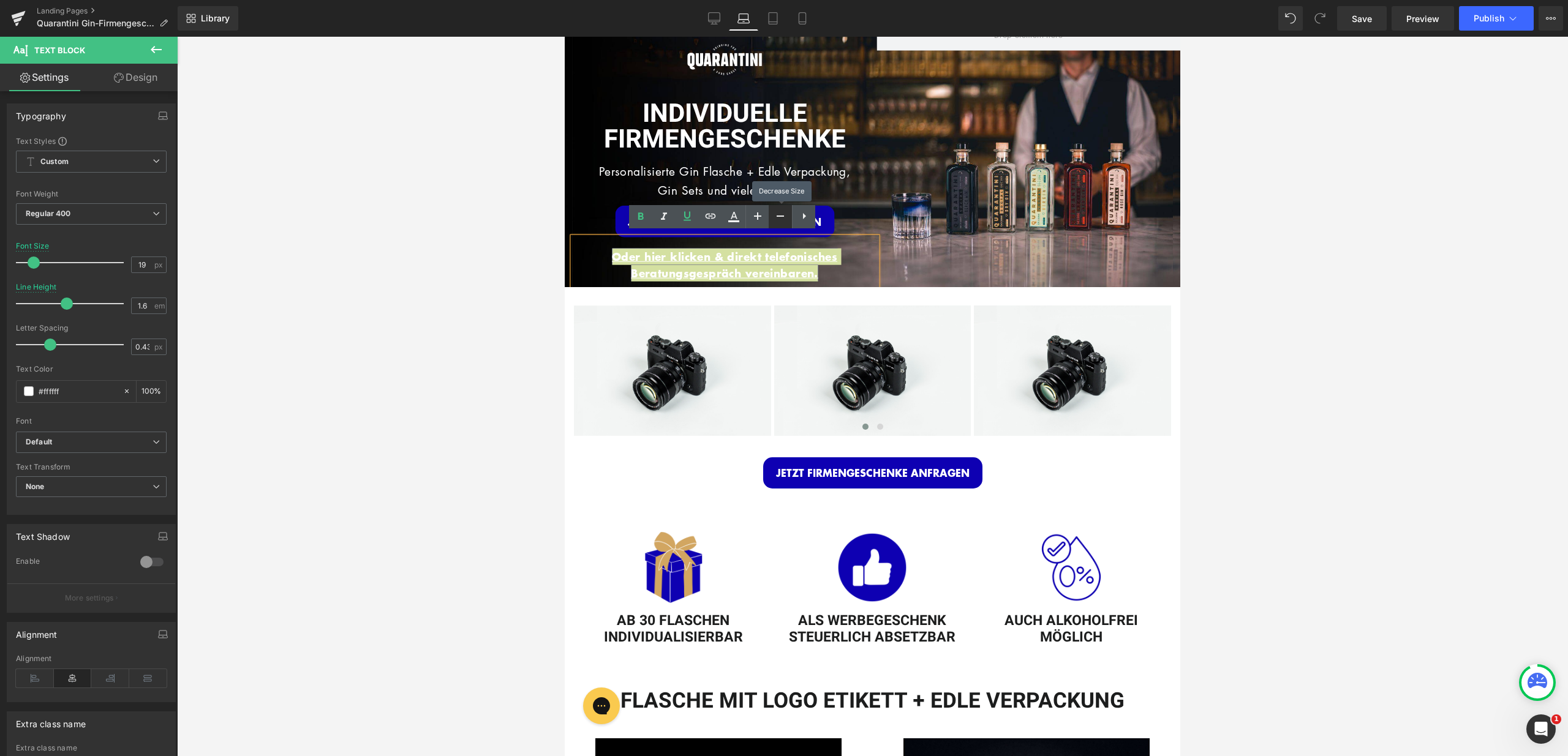
click at [18, 252] on icon at bounding box center [12, 260] width 13 height 15
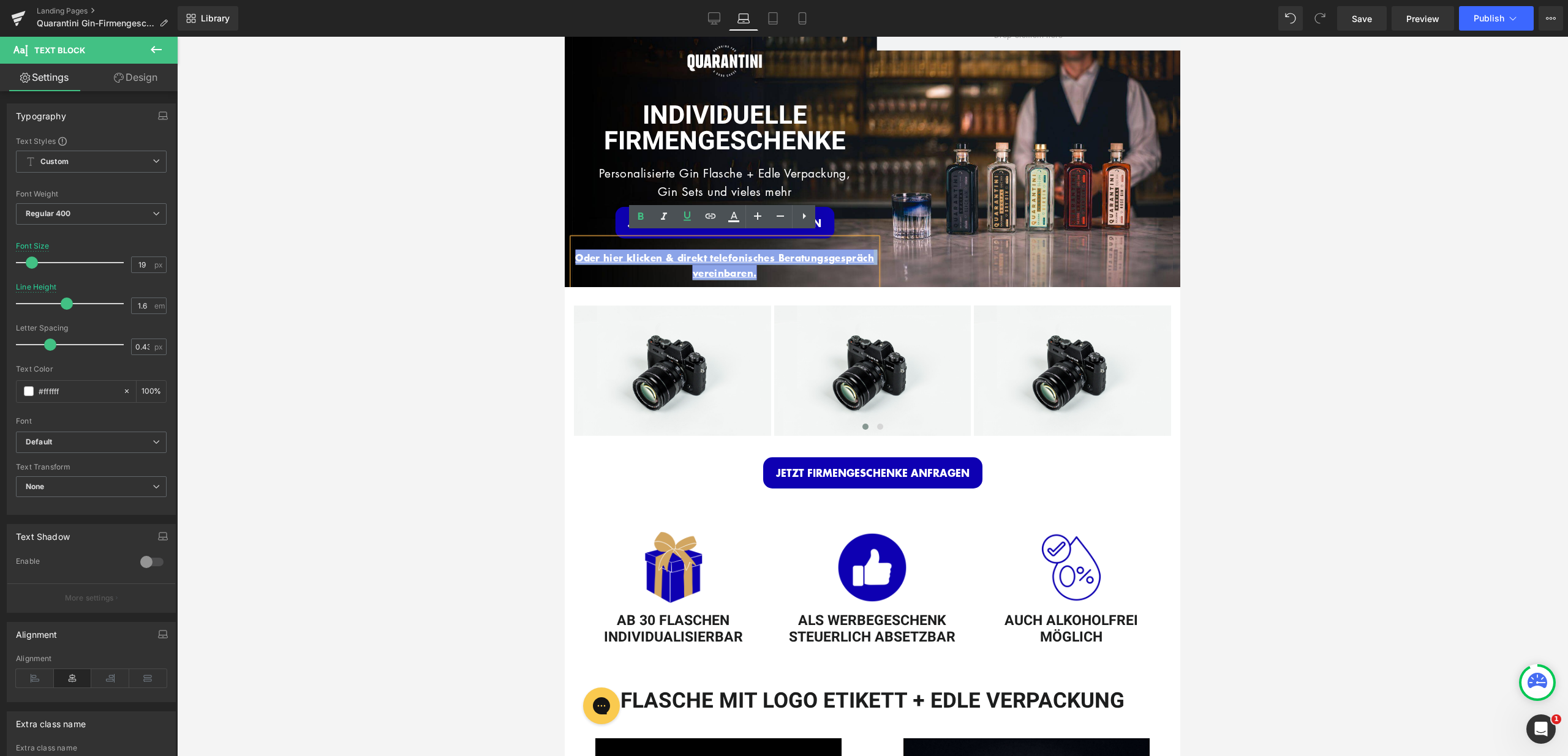
click at [737, 89] on div "INDIVIDUELLE FIRMENGESCHENKE" at bounding box center [724, 119] width 304 height 67
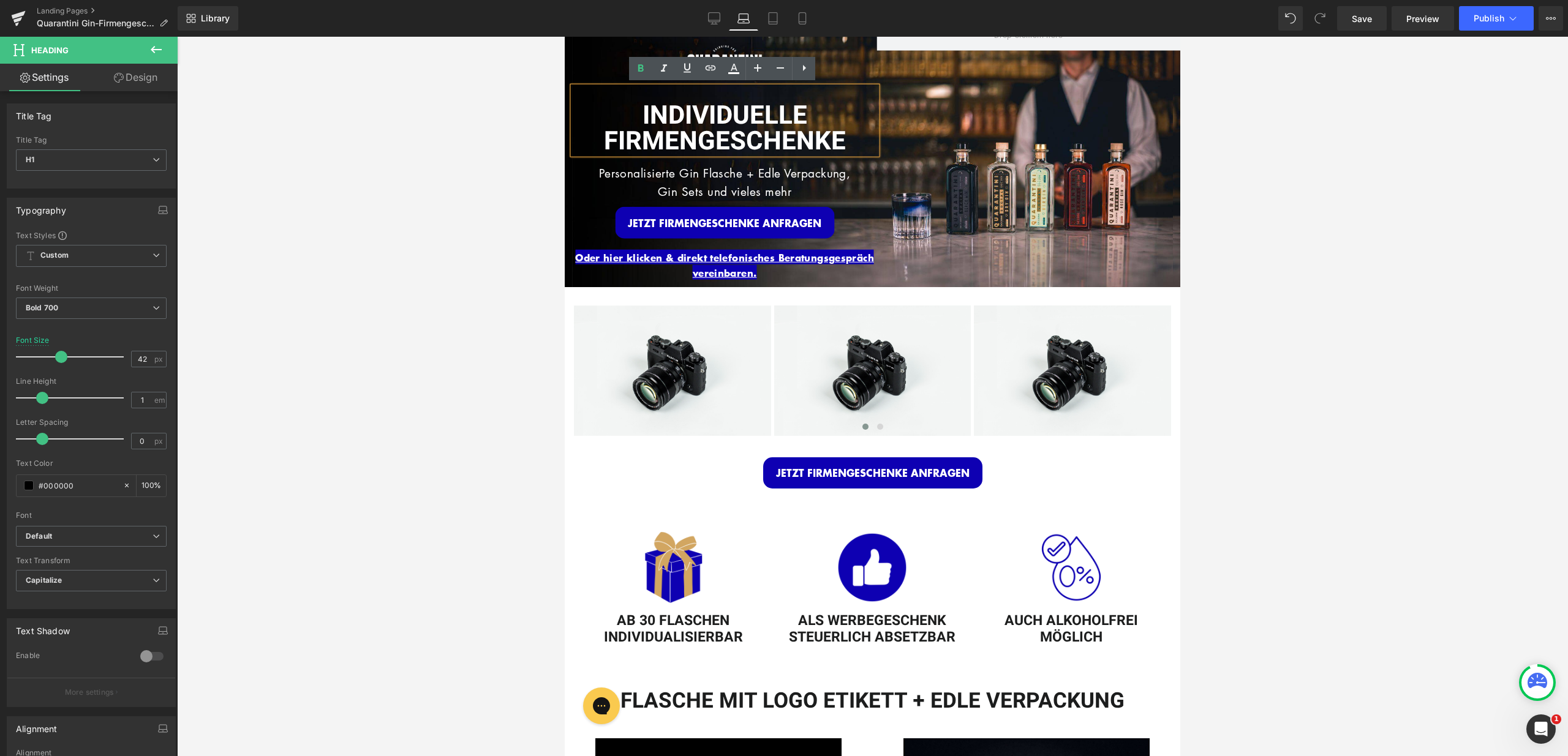
click at [135, 75] on link "Design" at bounding box center [135, 77] width 89 height 28
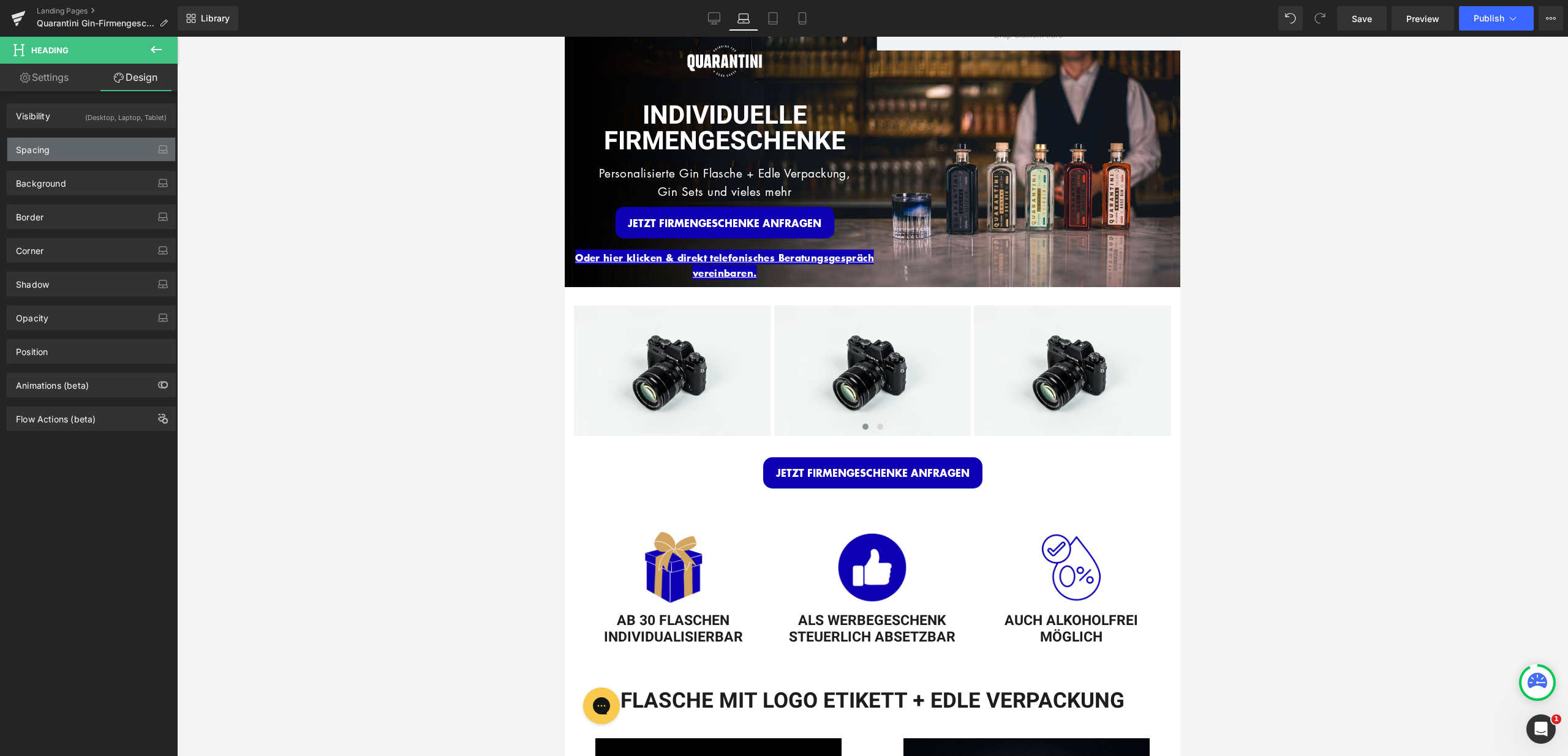
click at [94, 143] on div "Spacing" at bounding box center [91, 150] width 168 height 23
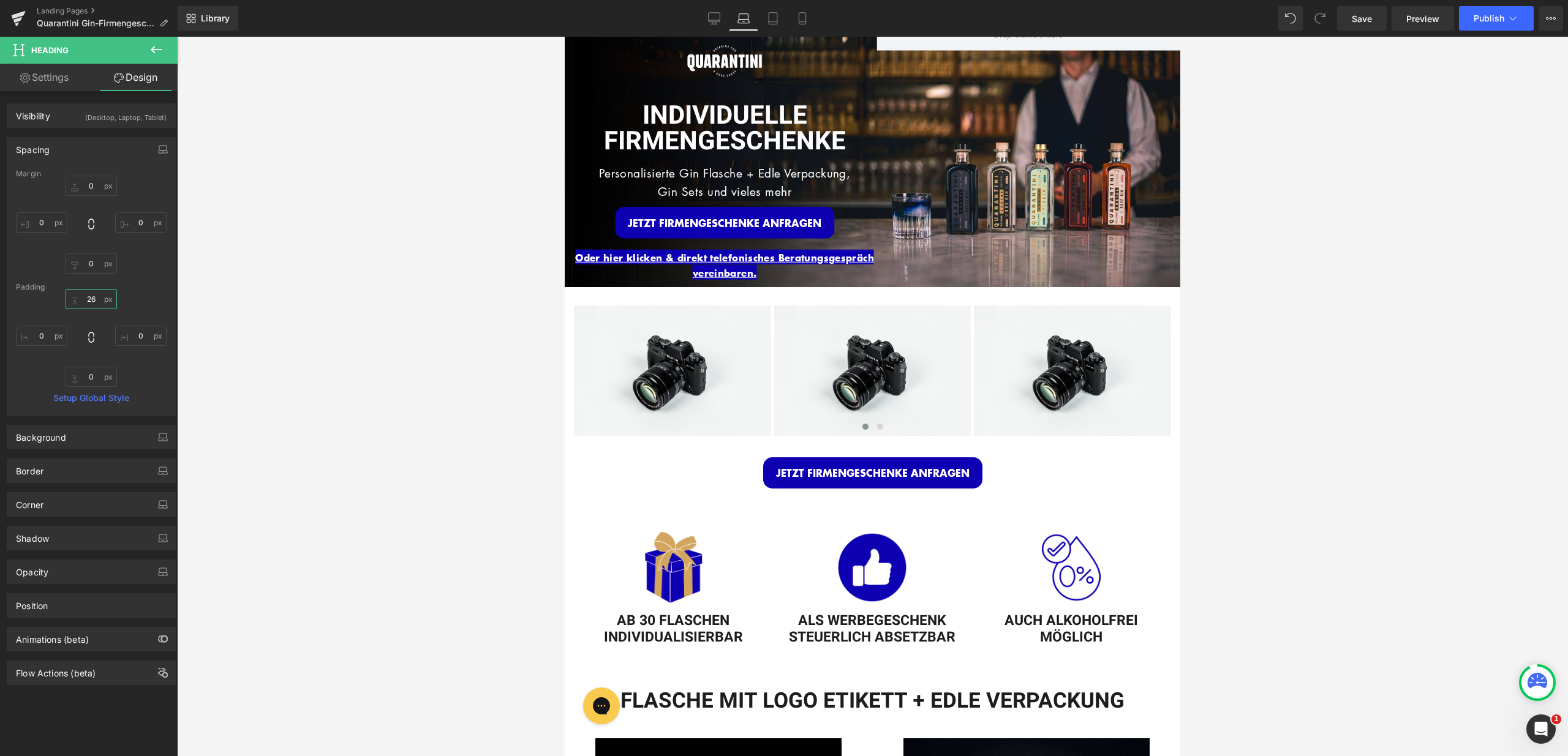
click at [91, 297] on input "26" at bounding box center [91, 299] width 52 height 20
type input "15"
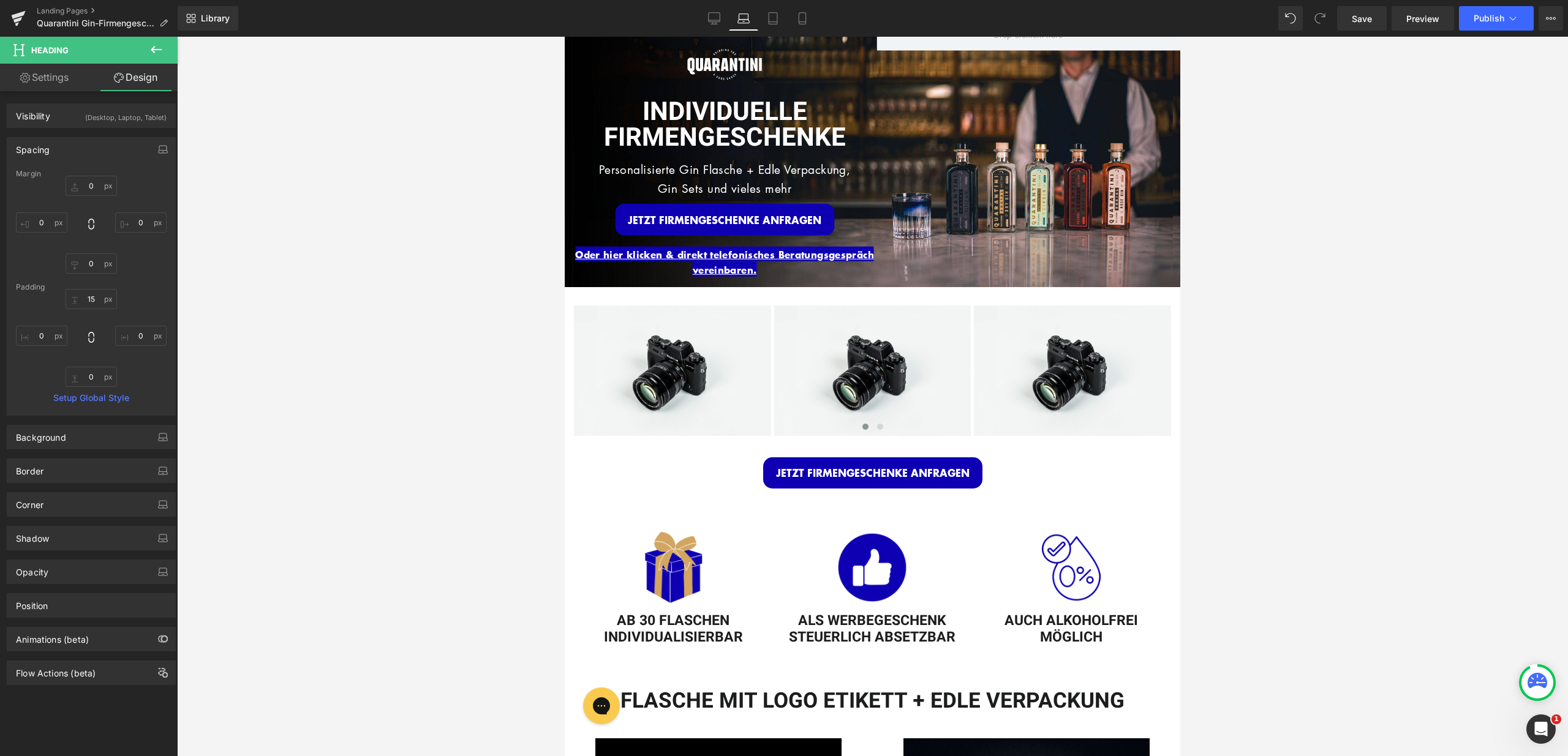
click at [1306, 330] on div at bounding box center [872, 396] width 1391 height 720
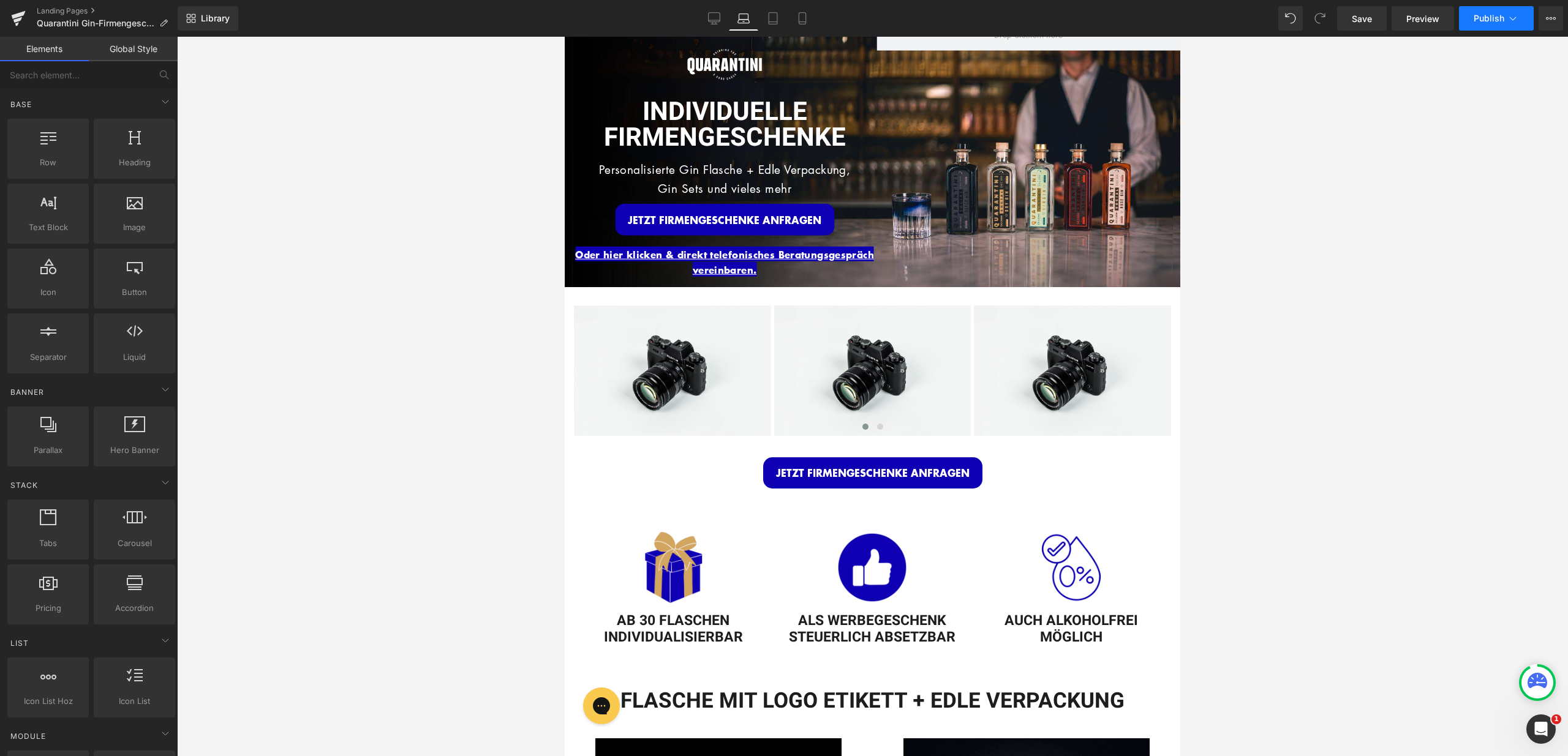
click at [1513, 26] on button "Publish" at bounding box center [1496, 18] width 75 height 25
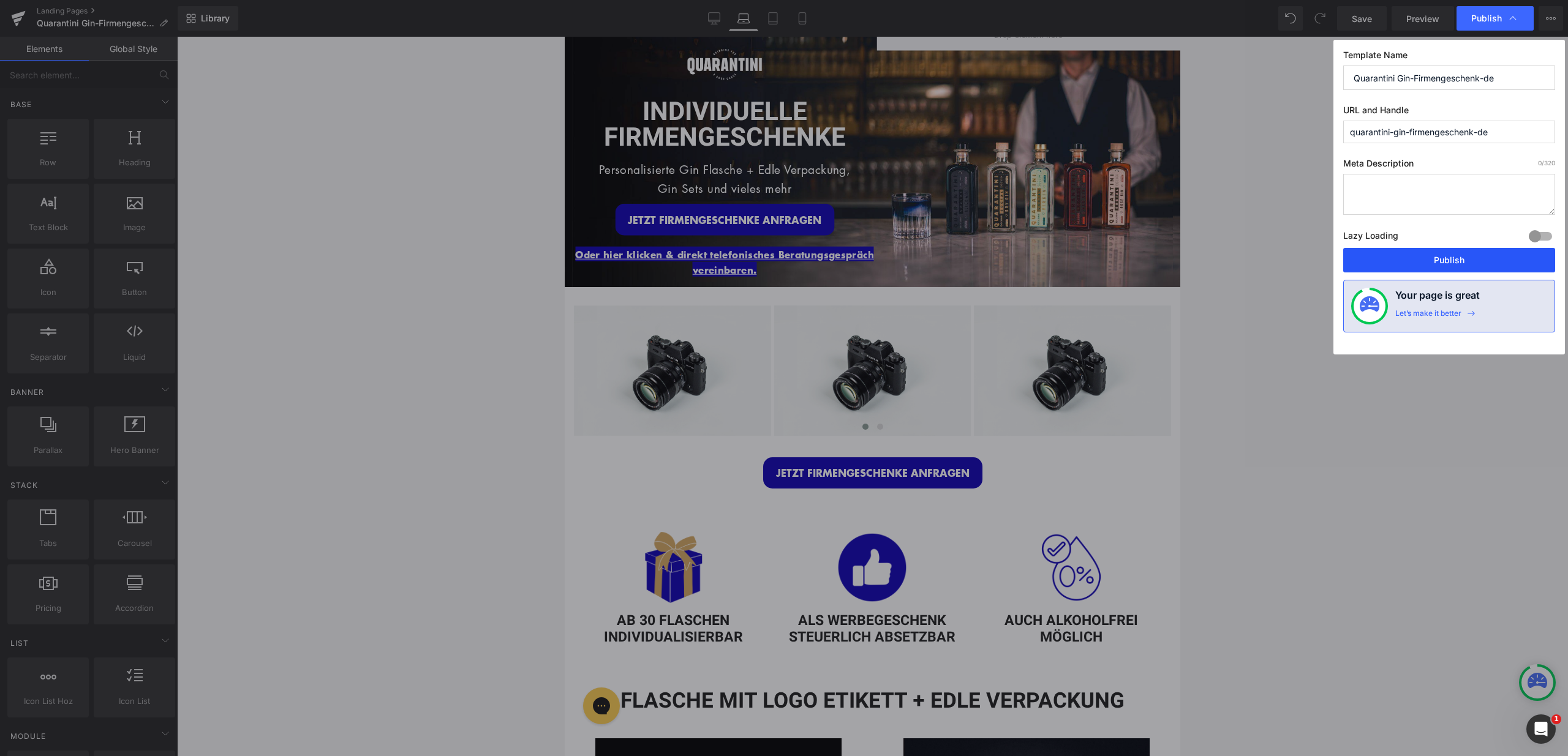
click at [1471, 254] on button "Publish" at bounding box center [1449, 260] width 212 height 25
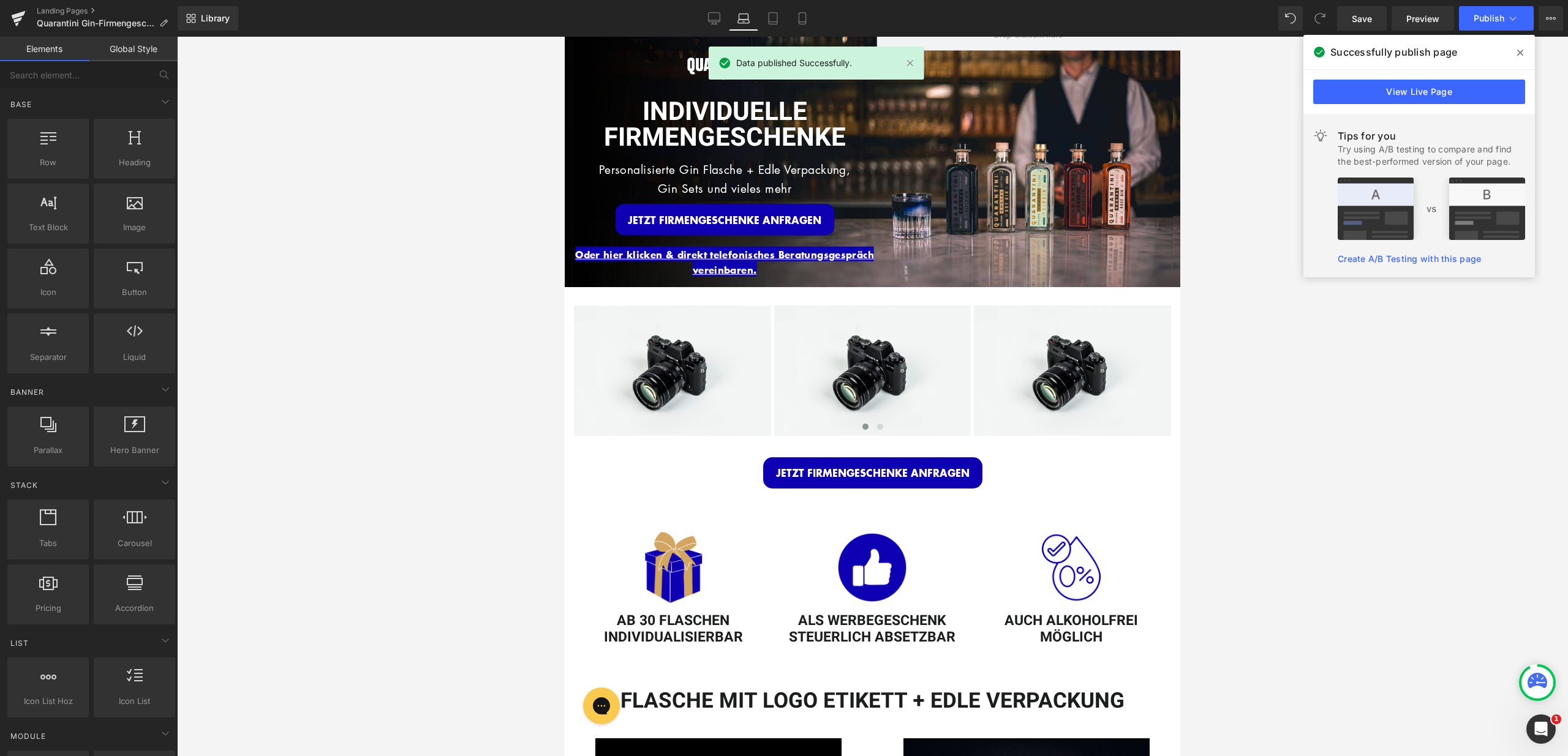
click at [1517, 54] on icon at bounding box center [1520, 53] width 6 height 10
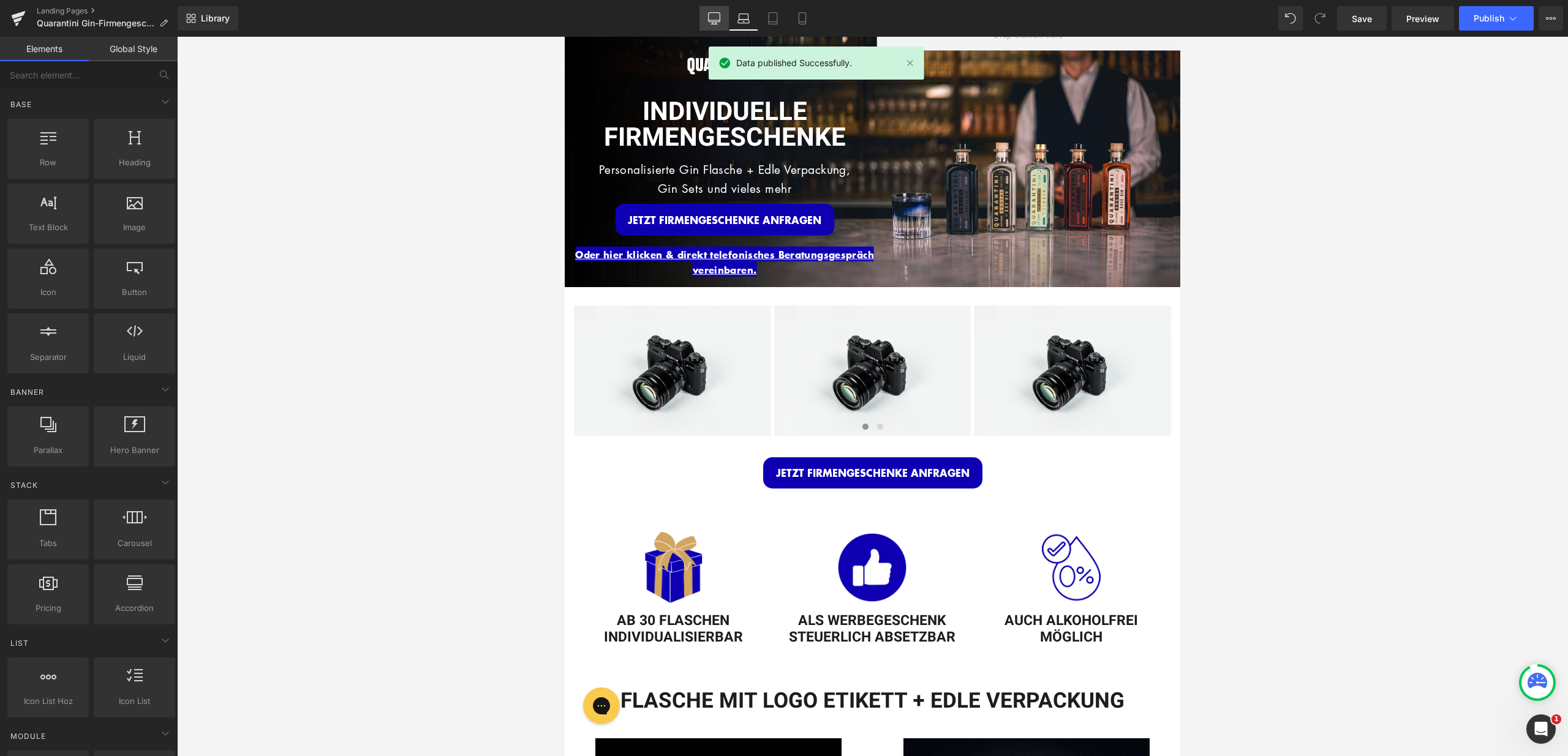
click at [724, 25] on link "Desktop" at bounding box center [714, 18] width 30 height 25
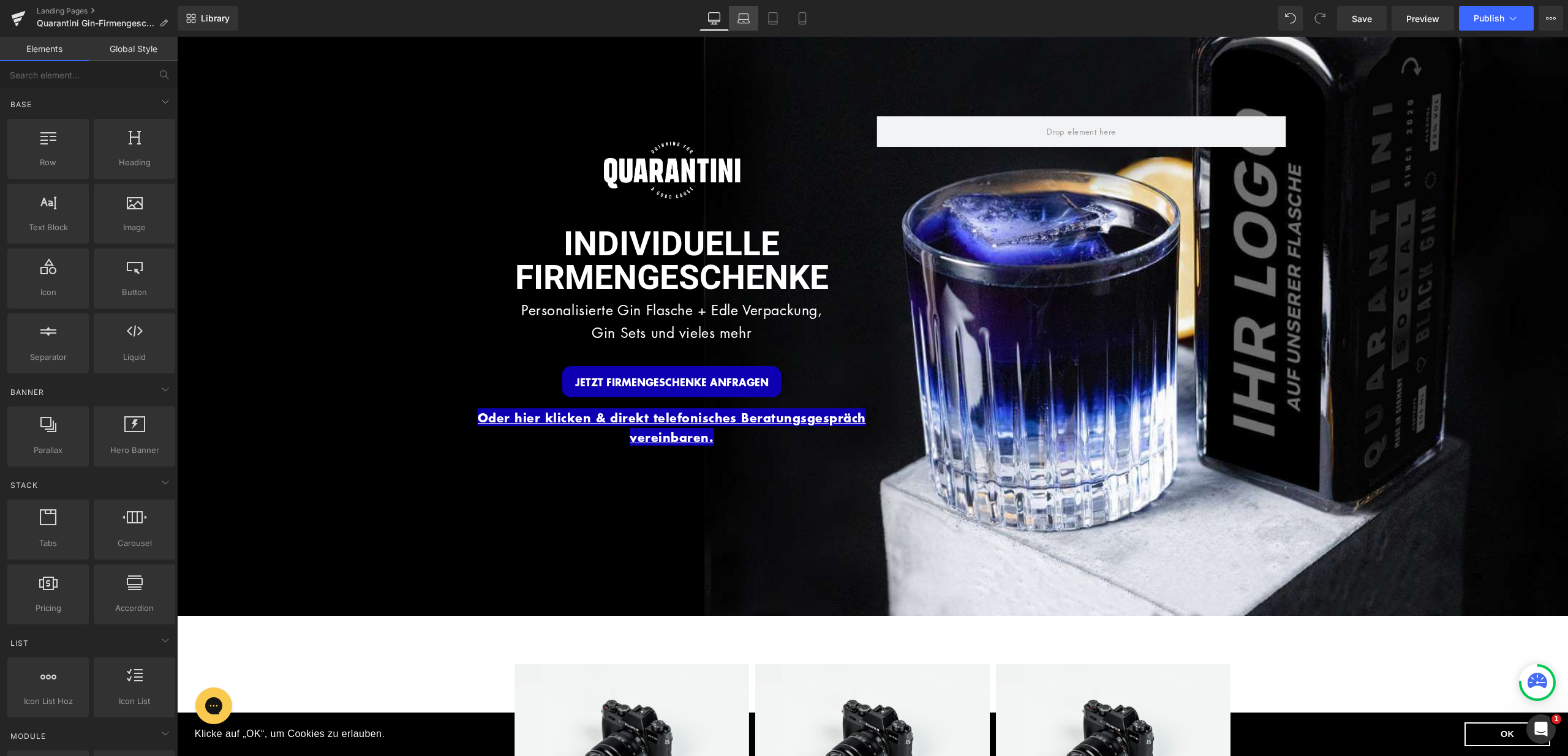
click at [733, 22] on link "Laptop" at bounding box center [743, 18] width 30 height 25
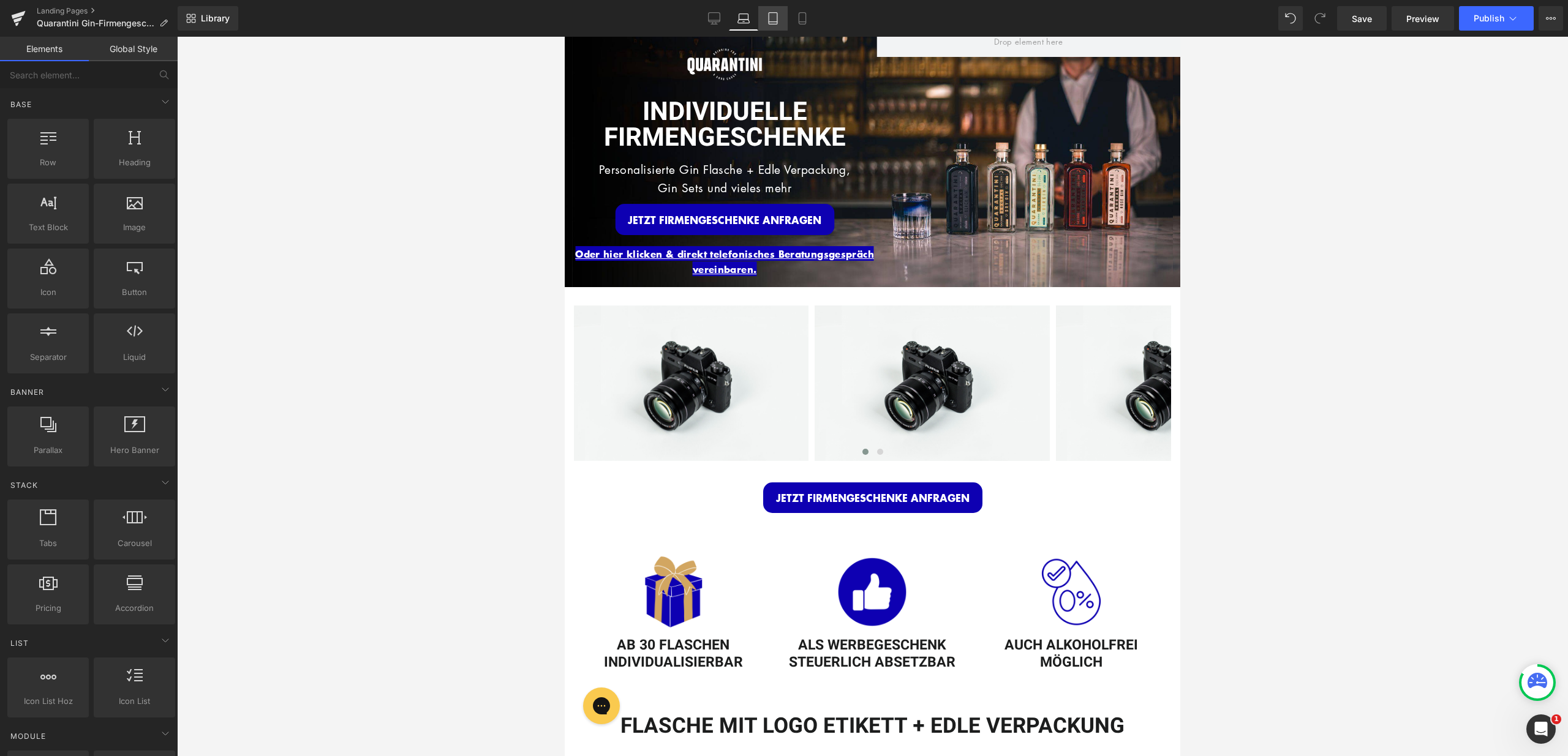
click at [767, 18] on icon at bounding box center [773, 18] width 12 height 12
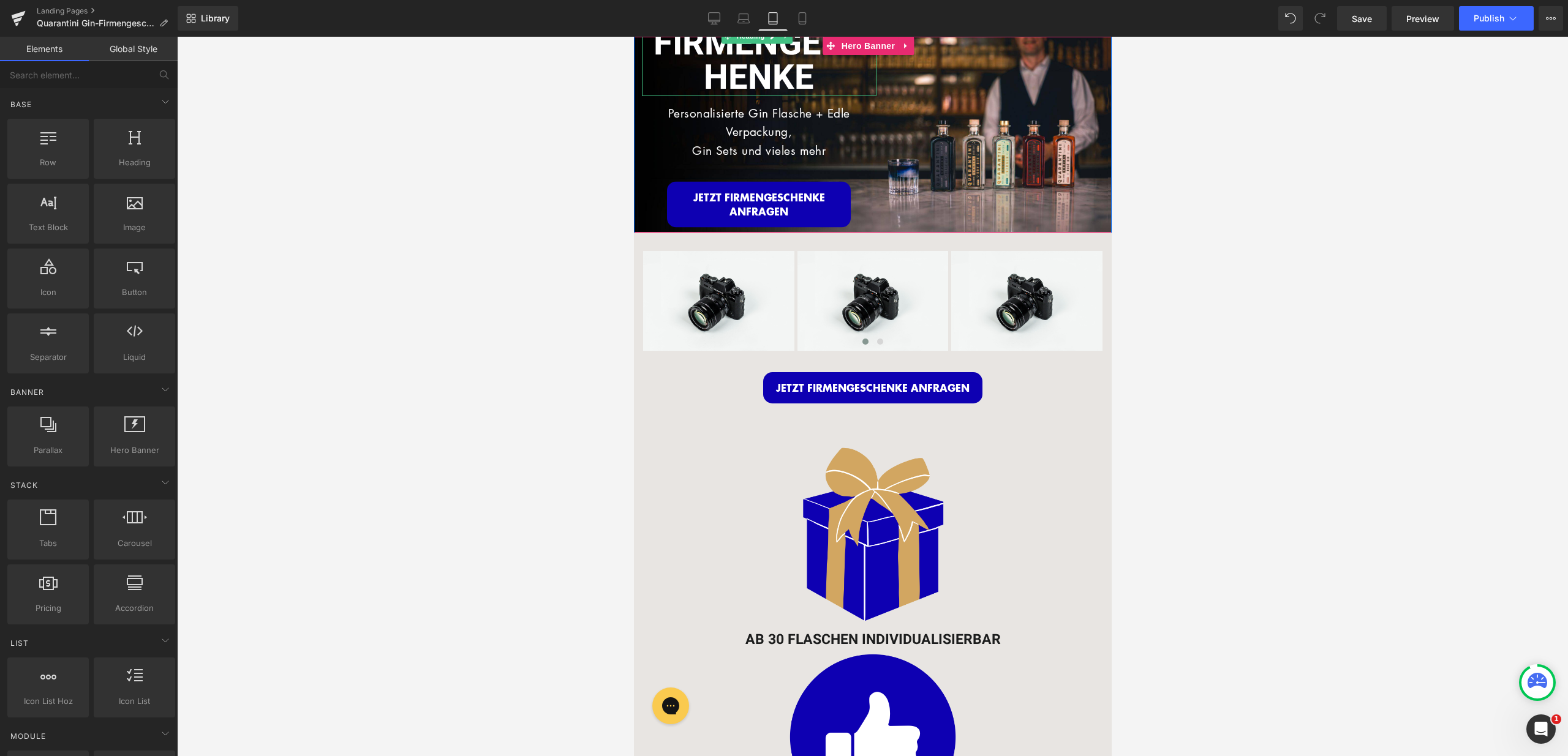
click at [774, 76] on font "INDIVIDUELLE FIRMENGESCHENKE" at bounding box center [758, 44] width 219 height 119
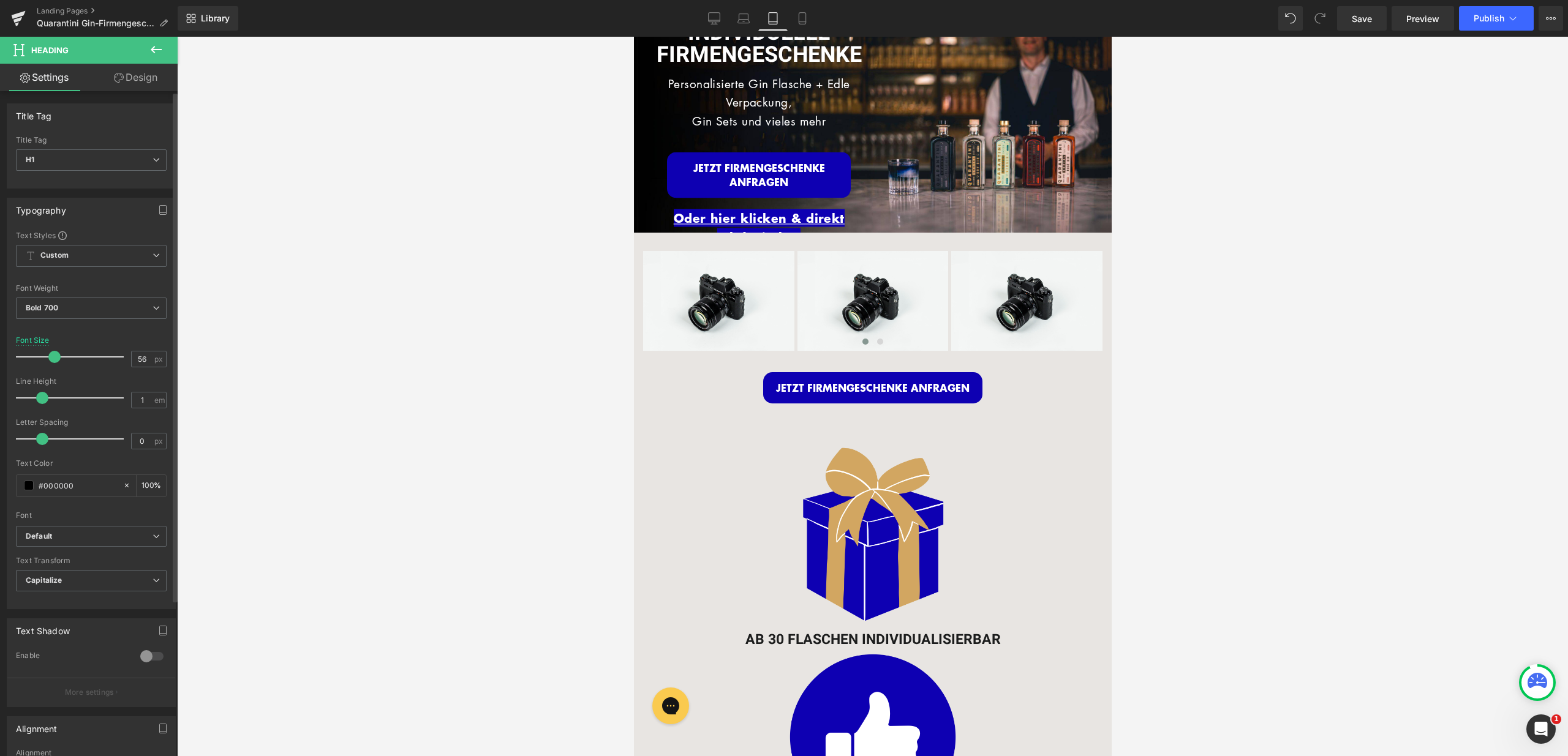
drag, startPoint x: 67, startPoint y: 359, endPoint x: 52, endPoint y: 363, distance: 15.5
click at [52, 363] on span at bounding box center [55, 357] width 12 height 12
click at [826, 123] on font "Personalisierte Gin Flasche + Edle Verpackung, Gin Sets und vieles mehr" at bounding box center [758, 102] width 182 height 54
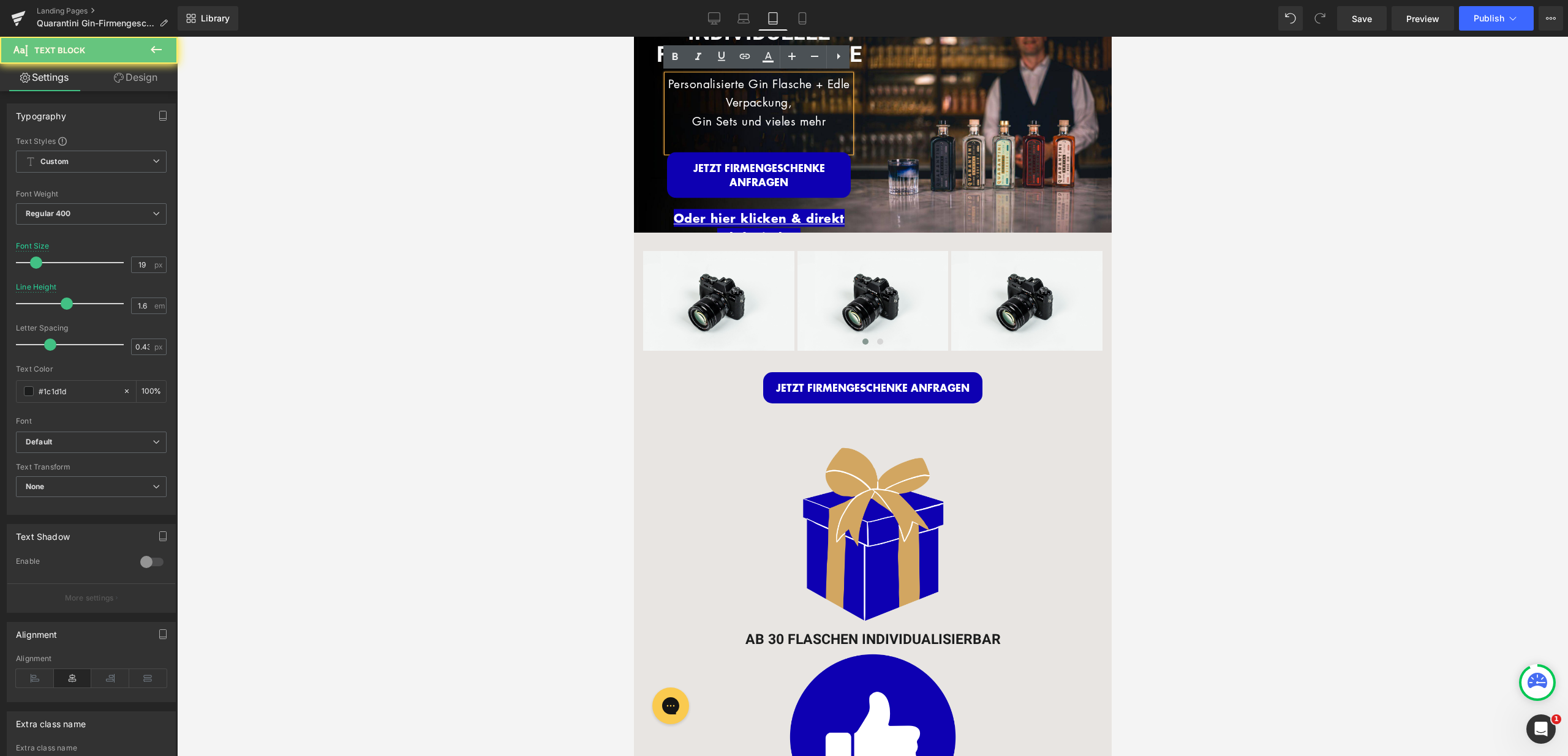
drag, startPoint x: 831, startPoint y: 123, endPoint x: 668, endPoint y: 78, distance: 169.1
click at [668, 78] on p "Personalisierte Gin Flasche + Edle Verpackung, Gin Sets und vieles mehr" at bounding box center [758, 102] width 184 height 55
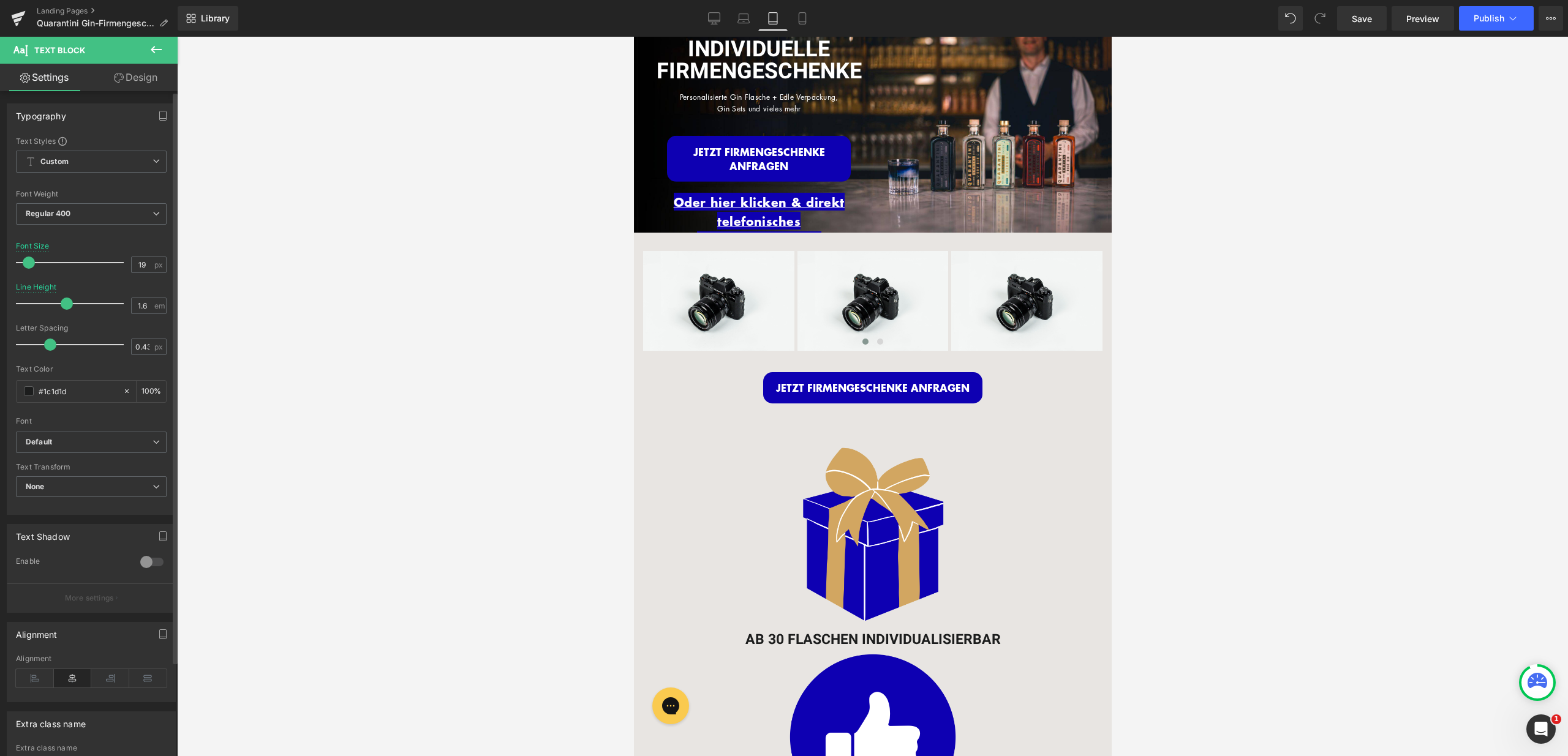
drag, startPoint x: 36, startPoint y: 264, endPoint x: 29, endPoint y: 265, distance: 7.1
click at [29, 265] on span at bounding box center [29, 263] width 12 height 12
click at [758, 158] on span "Button" at bounding box center [758, 159] width 28 height 15
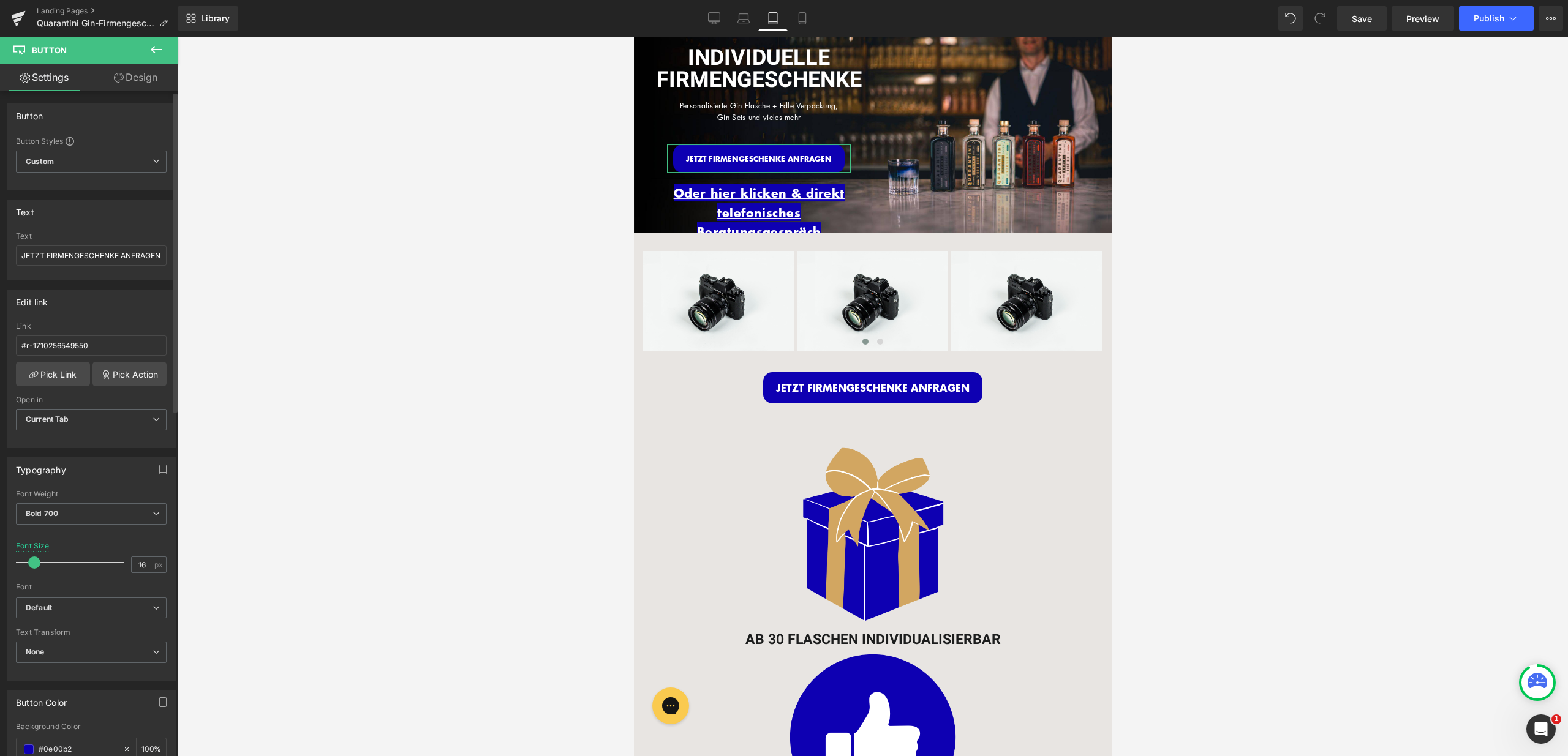
click at [31, 560] on span at bounding box center [34, 563] width 12 height 12
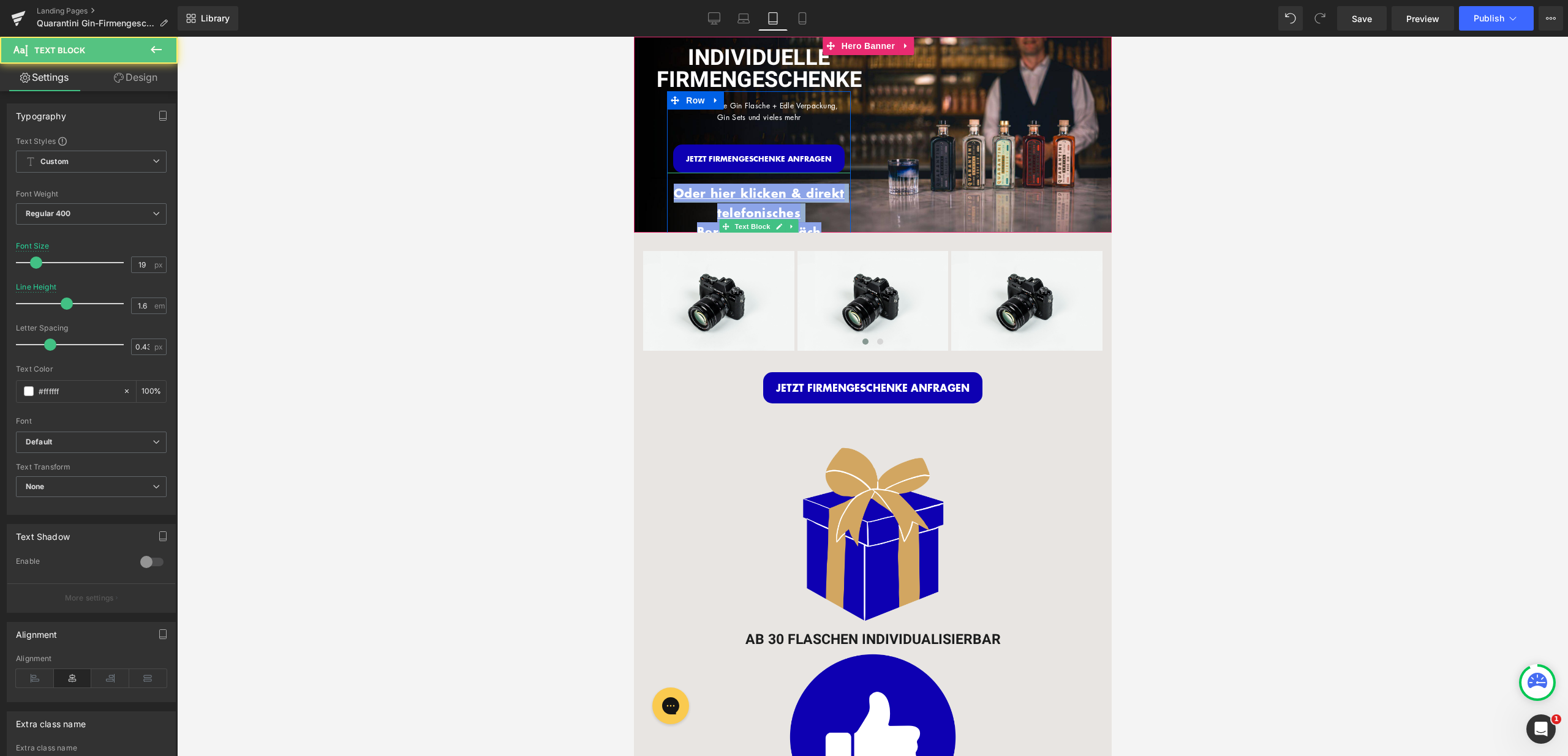
drag, startPoint x: 815, startPoint y: 217, endPoint x: 674, endPoint y: 181, distance: 145.5
click at [674, 181] on div "Oder hier klicken & direkt telefonisches Beratungsgespräch vereinbaren." at bounding box center [758, 227] width 184 height 110
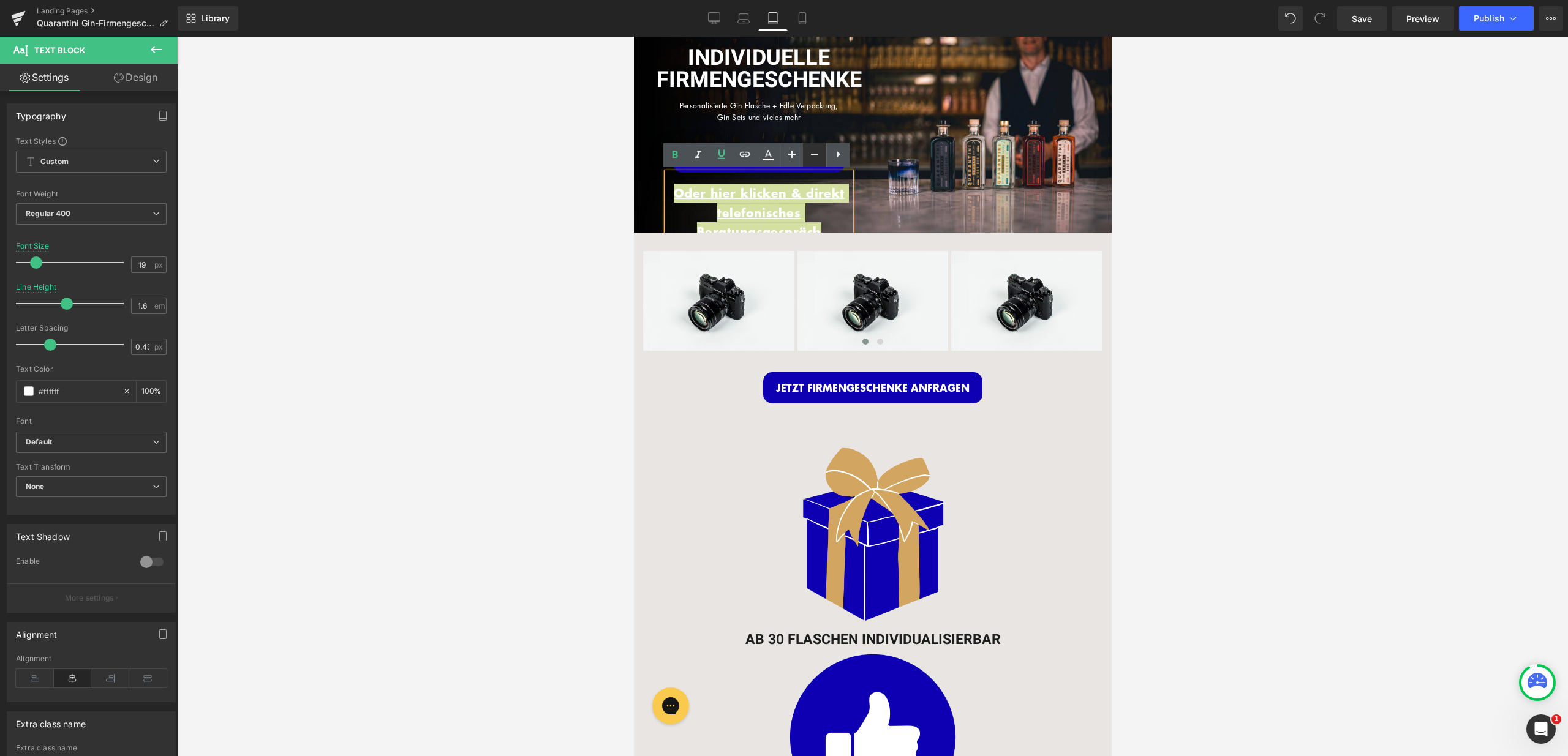
click at [18, 198] on icon at bounding box center [12, 205] width 13 height 15
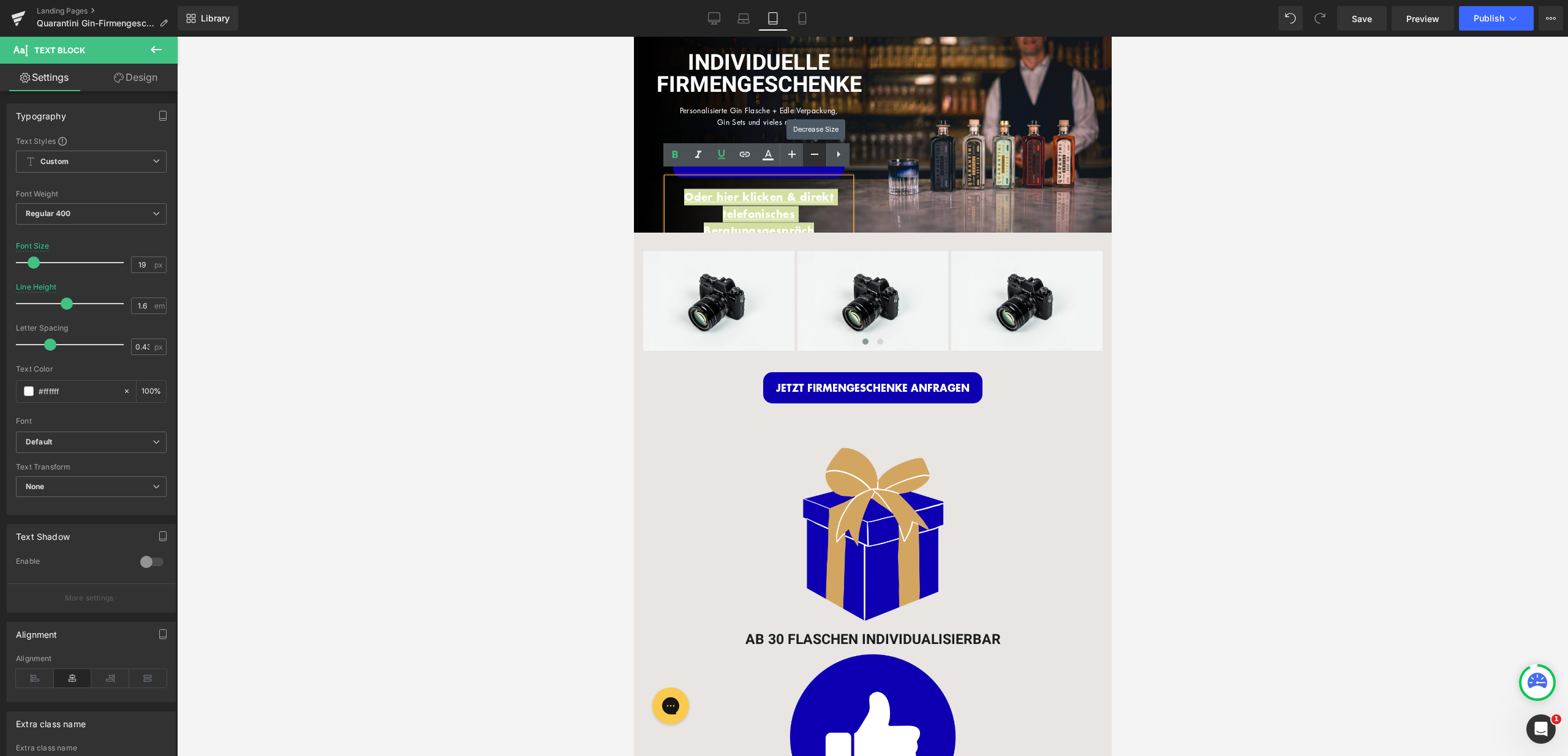
click at [18, 198] on icon at bounding box center [12, 205] width 13 height 15
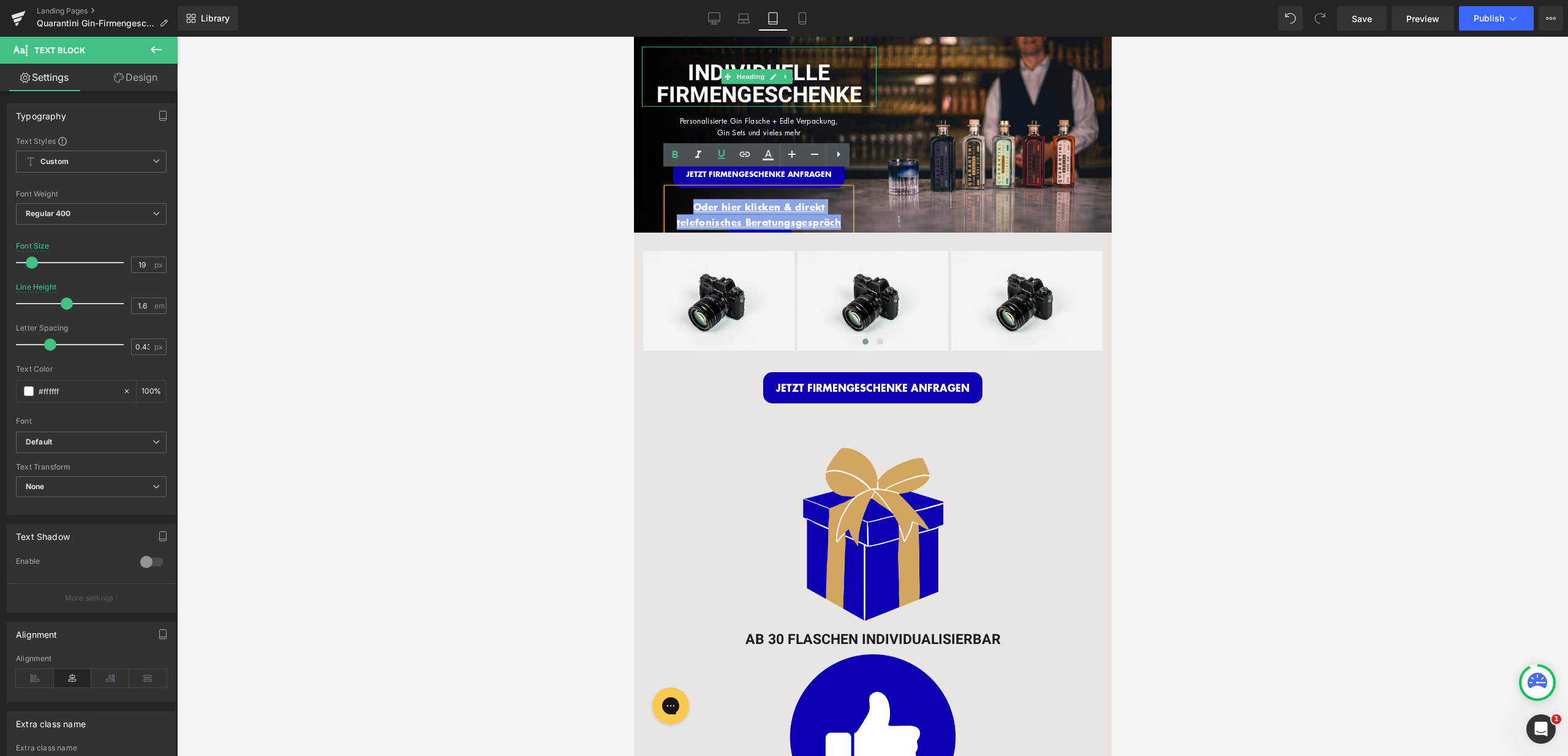
click at [770, 54] on div "INDIVIDUELLE FIRMENGESCHENKE" at bounding box center [758, 76] width 235 height 60
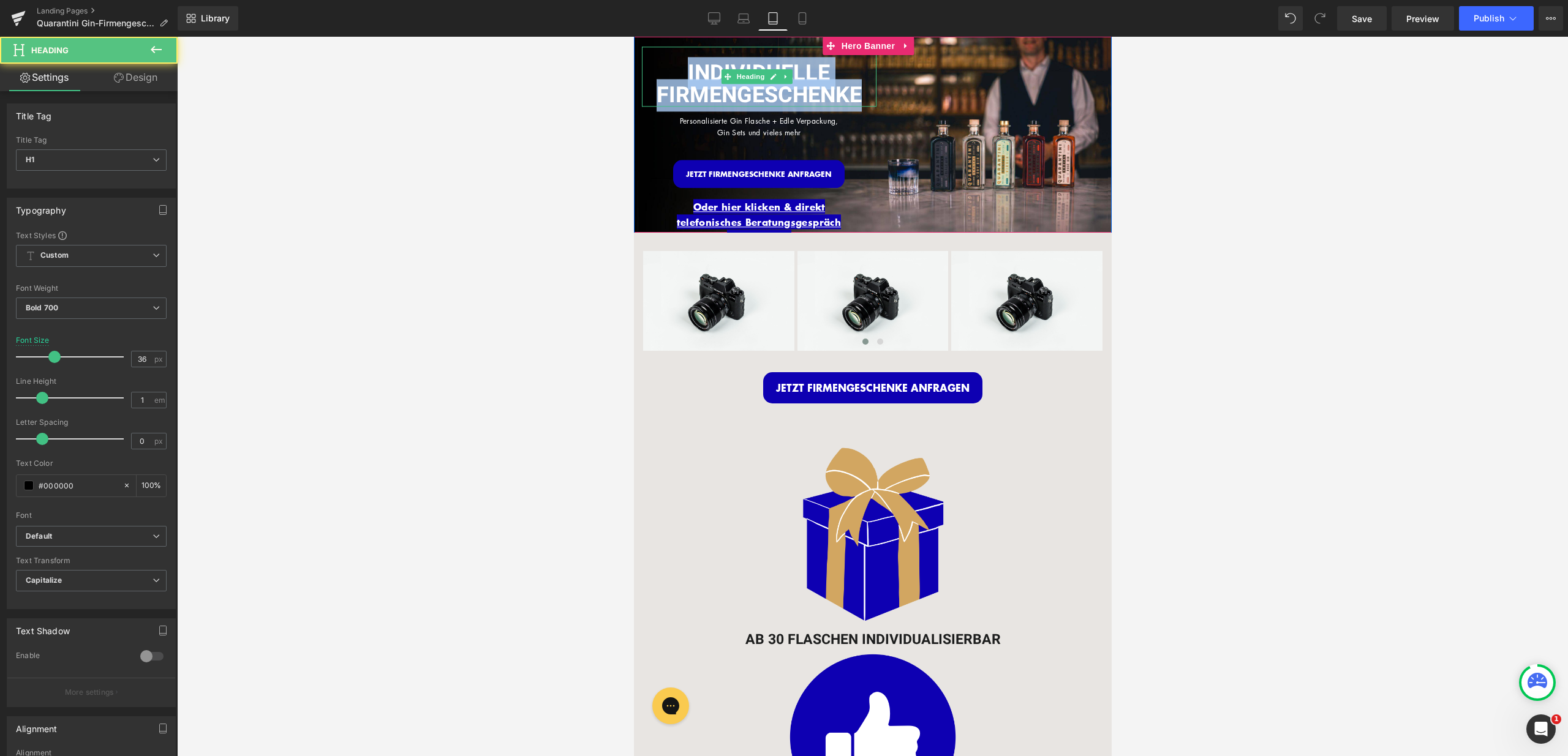
drag, startPoint x: 851, startPoint y: 94, endPoint x: 686, endPoint y: 79, distance: 165.7
click at [686, 79] on h1 "INDIVIDUELLE FIRMENGESCHENKE" at bounding box center [758, 84] width 235 height 44
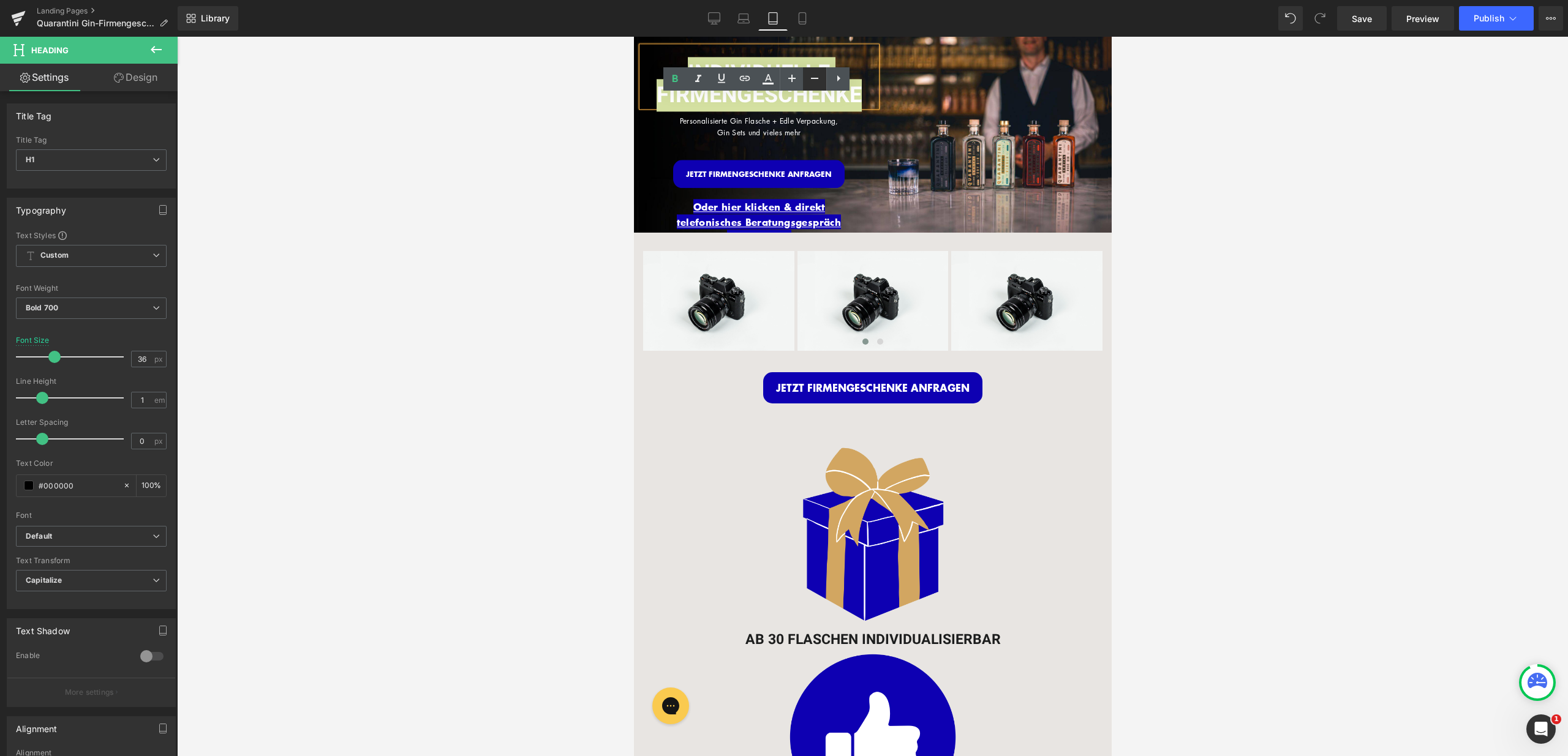
click at [18, 198] on icon at bounding box center [12, 205] width 13 height 15
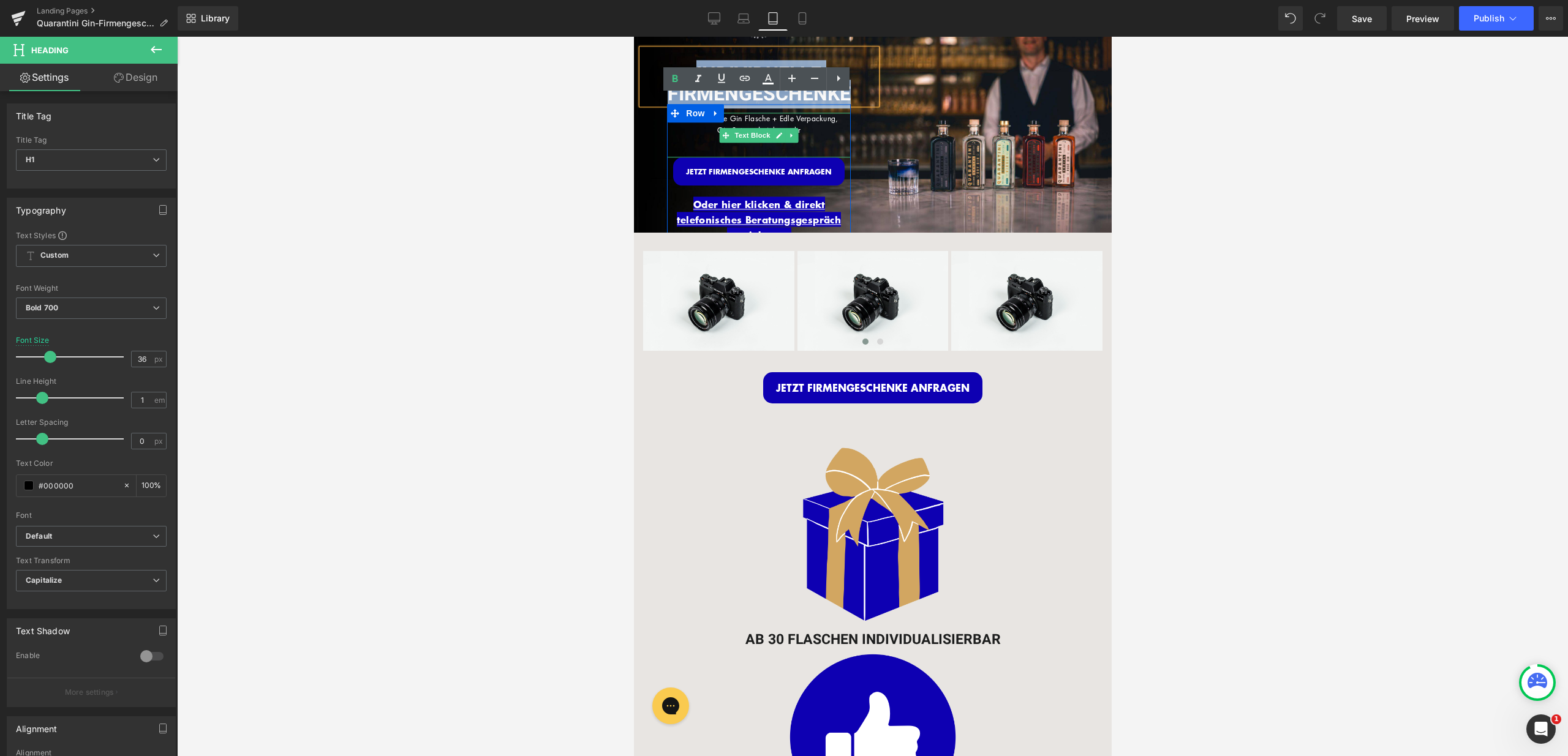
click at [805, 145] on div "Personalisierte Gin Flasche + Edle Verpackung, Gin Sets und vieles mehr" at bounding box center [758, 135] width 184 height 45
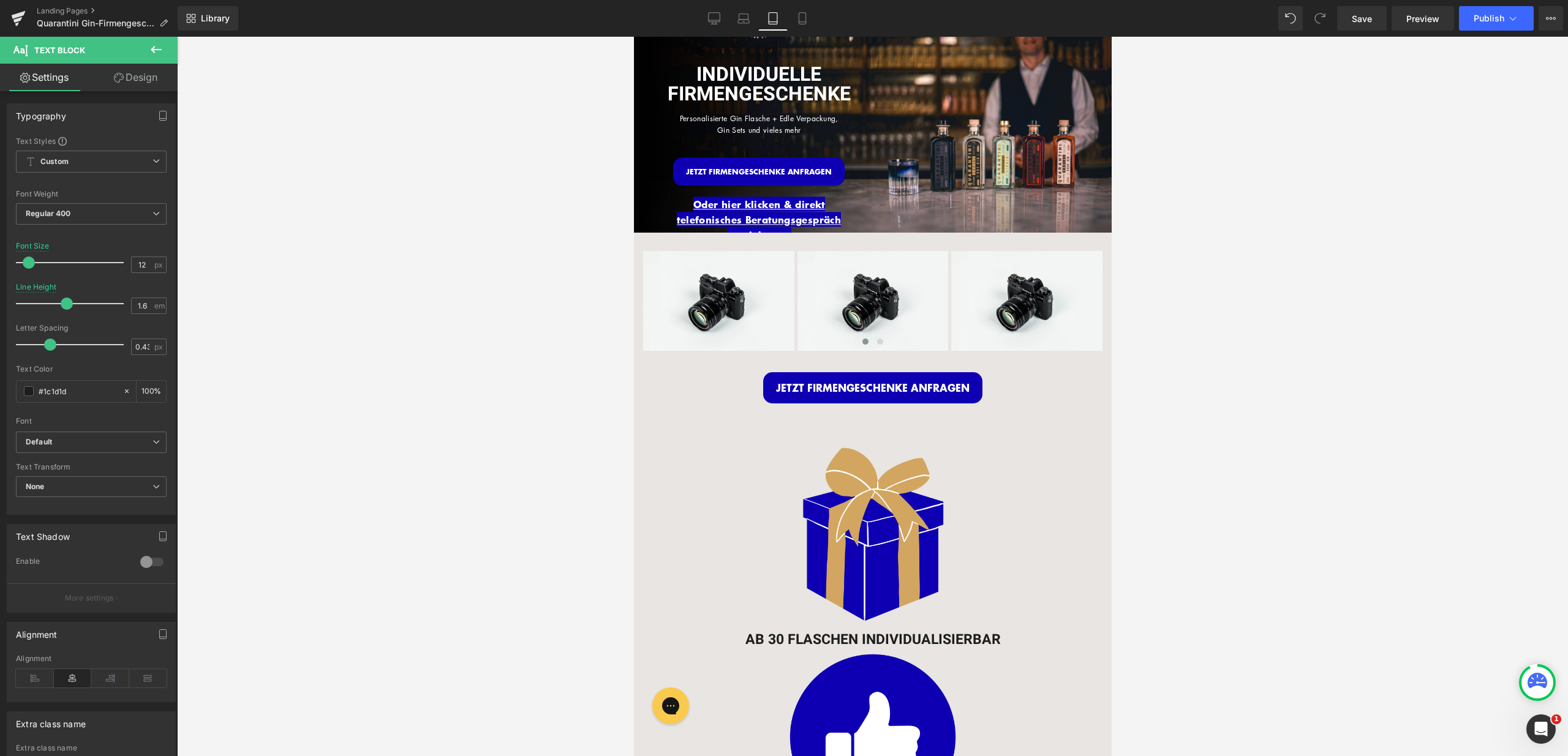
click at [148, 77] on link "Design" at bounding box center [135, 77] width 89 height 28
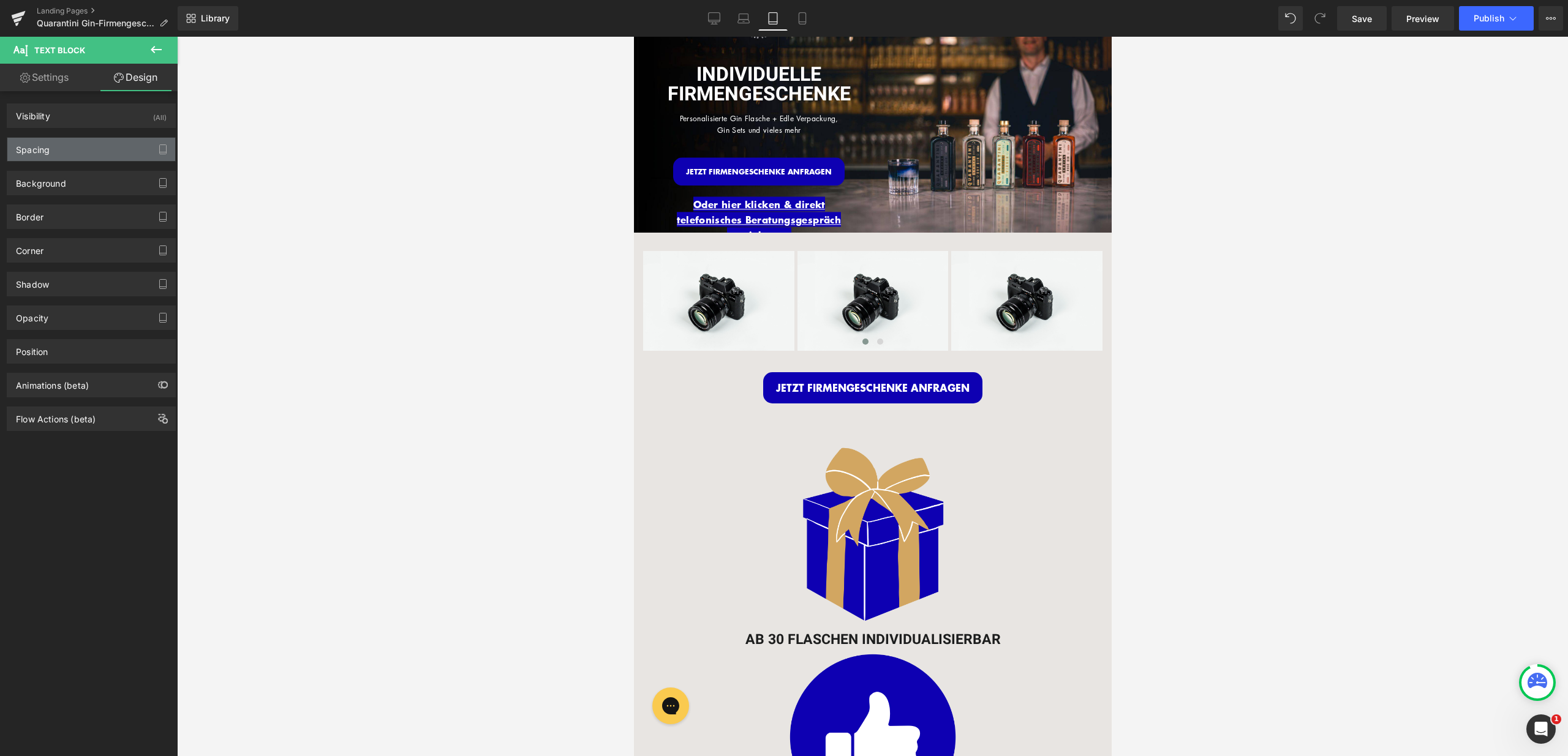
click at [88, 151] on div "Spacing" at bounding box center [91, 150] width 168 height 23
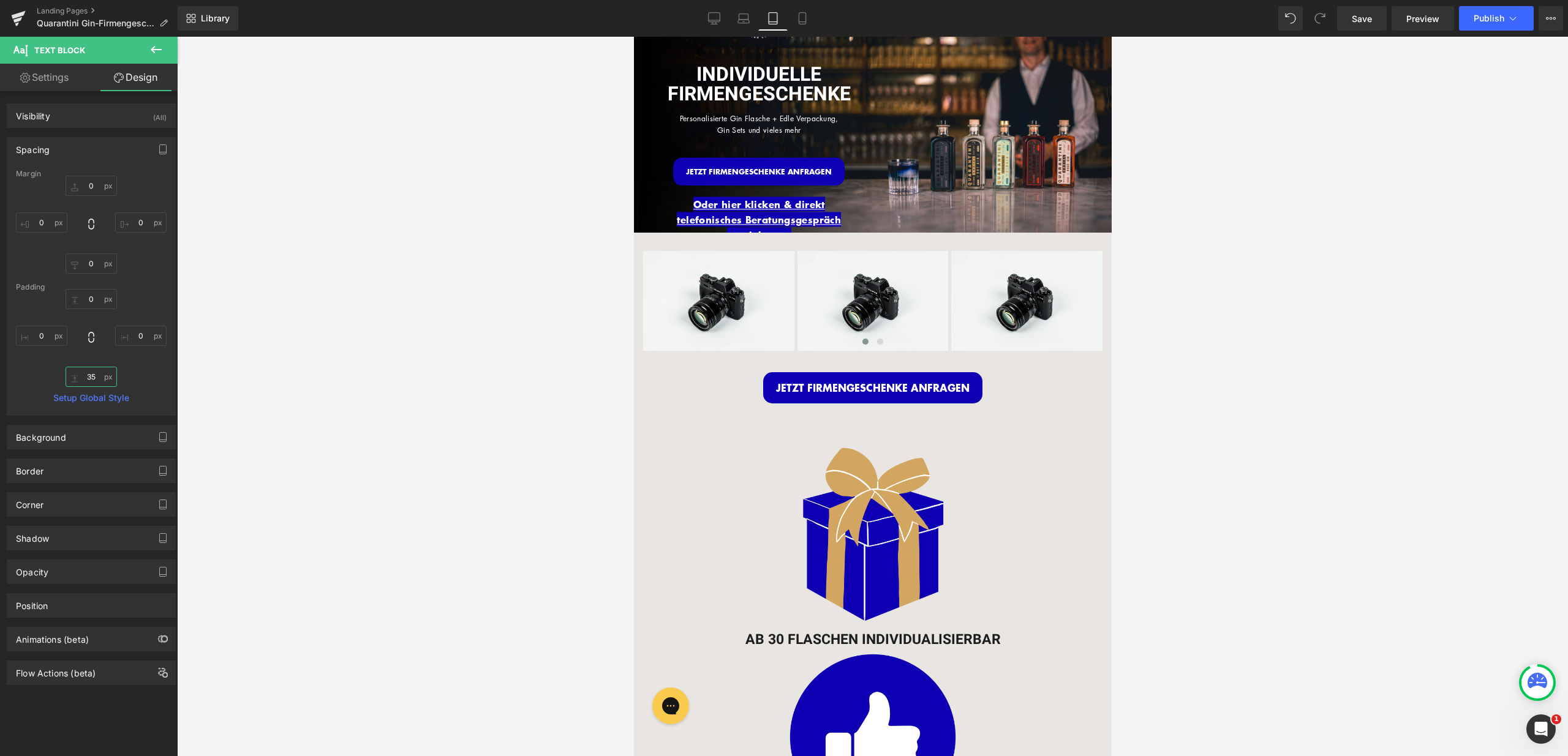
click at [89, 373] on input "35" at bounding box center [91, 377] width 52 height 20
click at [85, 374] on input "35" at bounding box center [91, 377] width 52 height 20
type input "15"
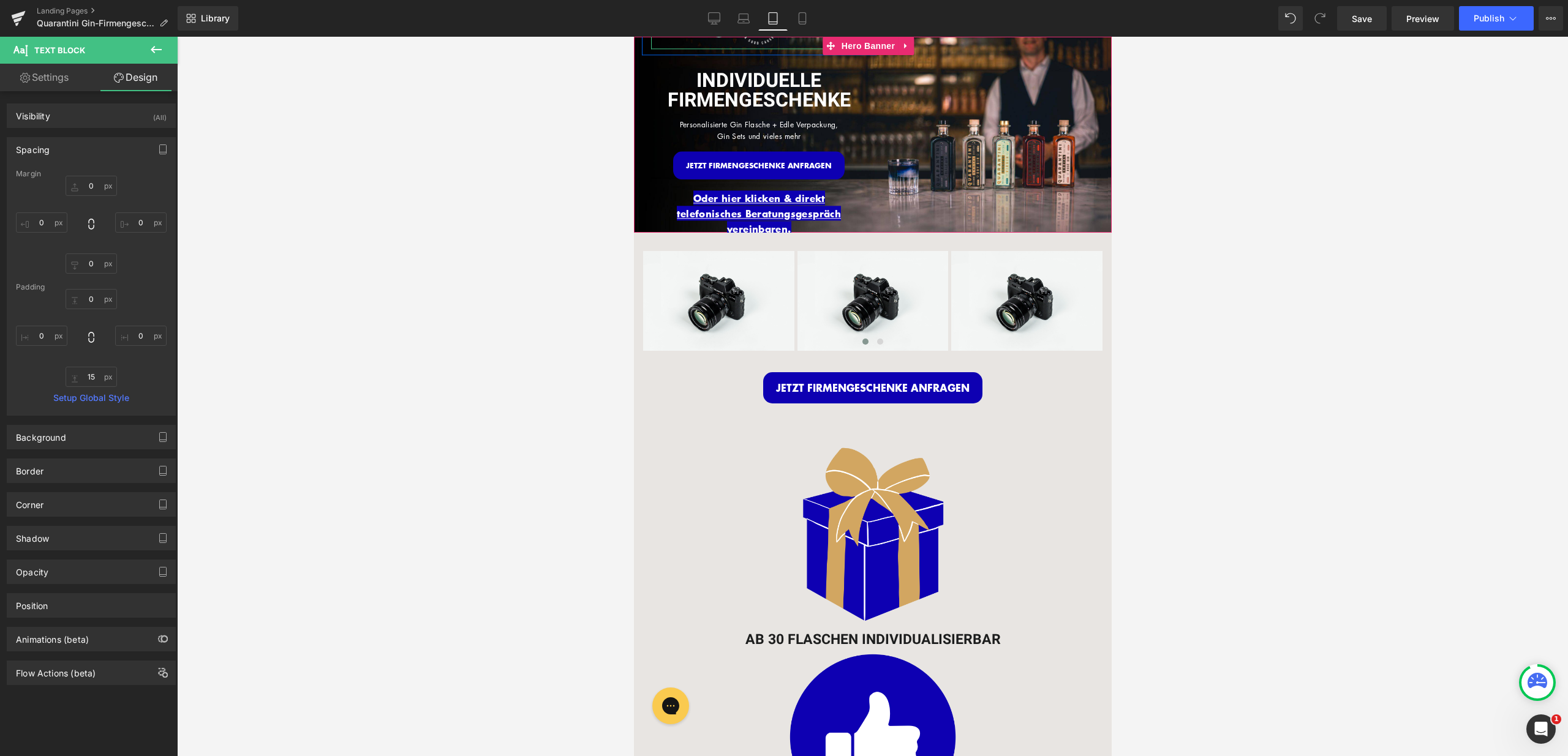
click at [761, 41] on img at bounding box center [758, 25] width 108 height 49
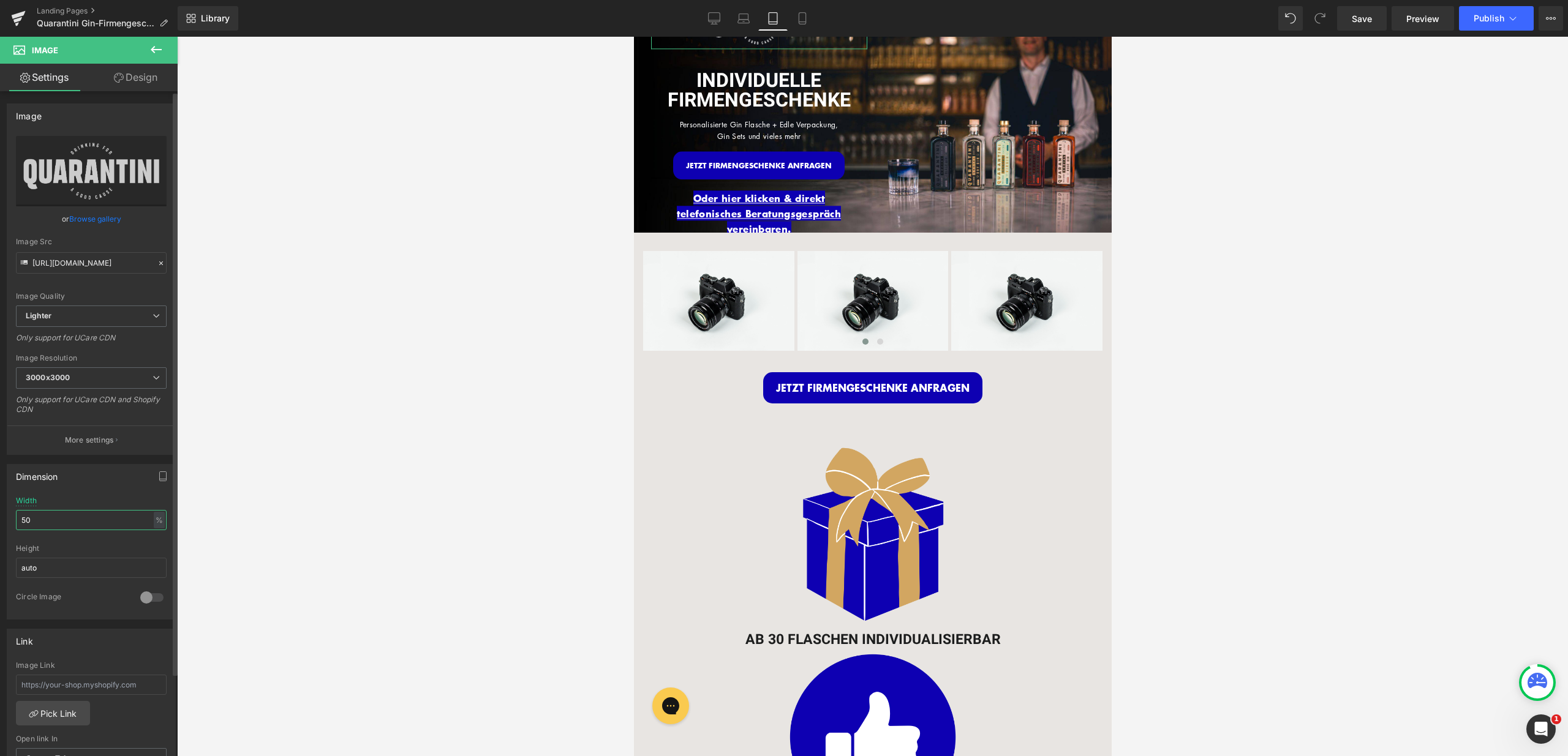
drag, startPoint x: 50, startPoint y: 522, endPoint x: 0, endPoint y: 522, distance: 50.0
click at [0, 522] on div "Dimension 50% Width 50 % % px auto Height auto 0 Circle Image" at bounding box center [91, 537] width 183 height 165
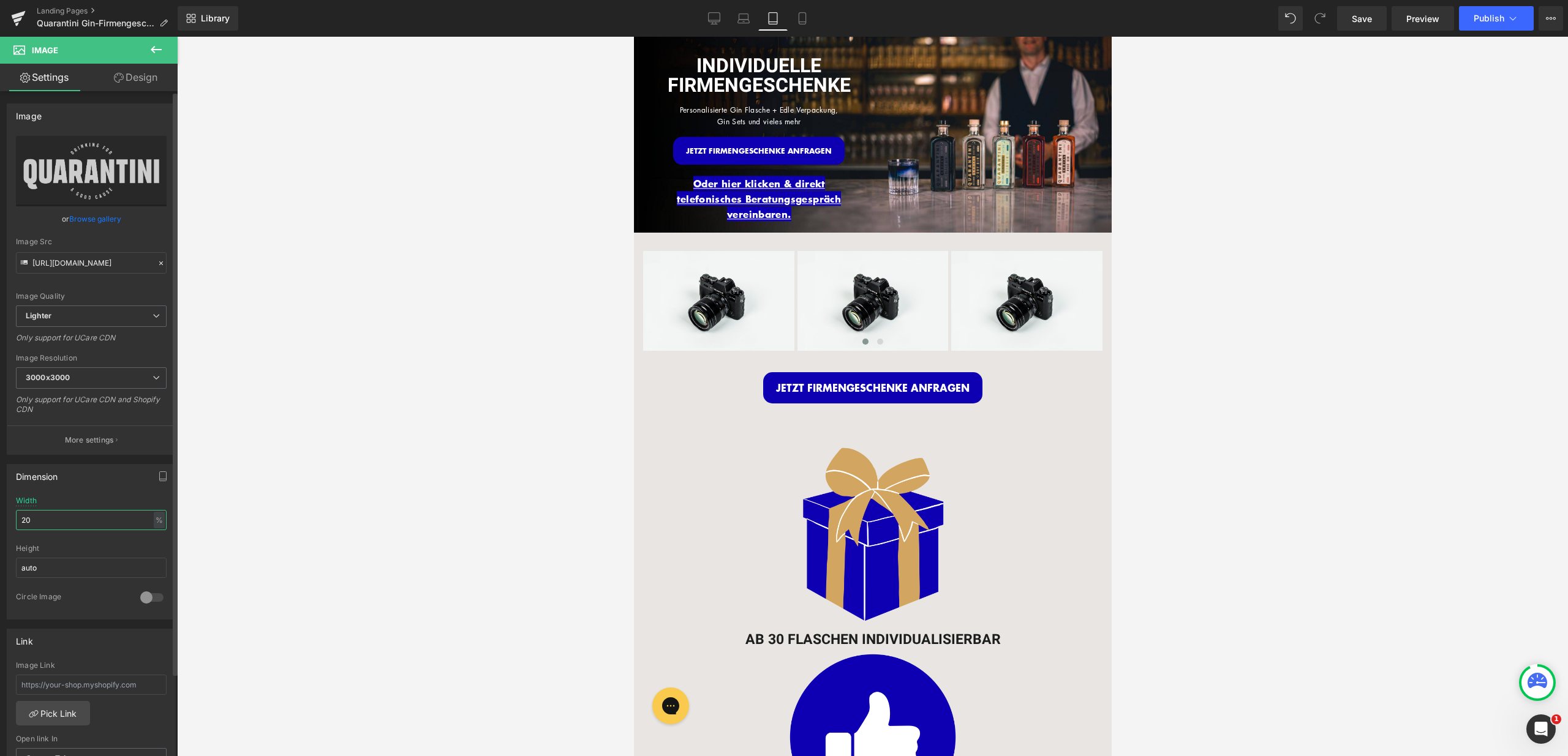
drag, startPoint x: 42, startPoint y: 522, endPoint x: 7, endPoint y: 523, distance: 35.0
click at [7, 523] on div "50% Width 20 % % px auto Height auto 0 Circle Image" at bounding box center [91, 558] width 168 height 123
type input "30"
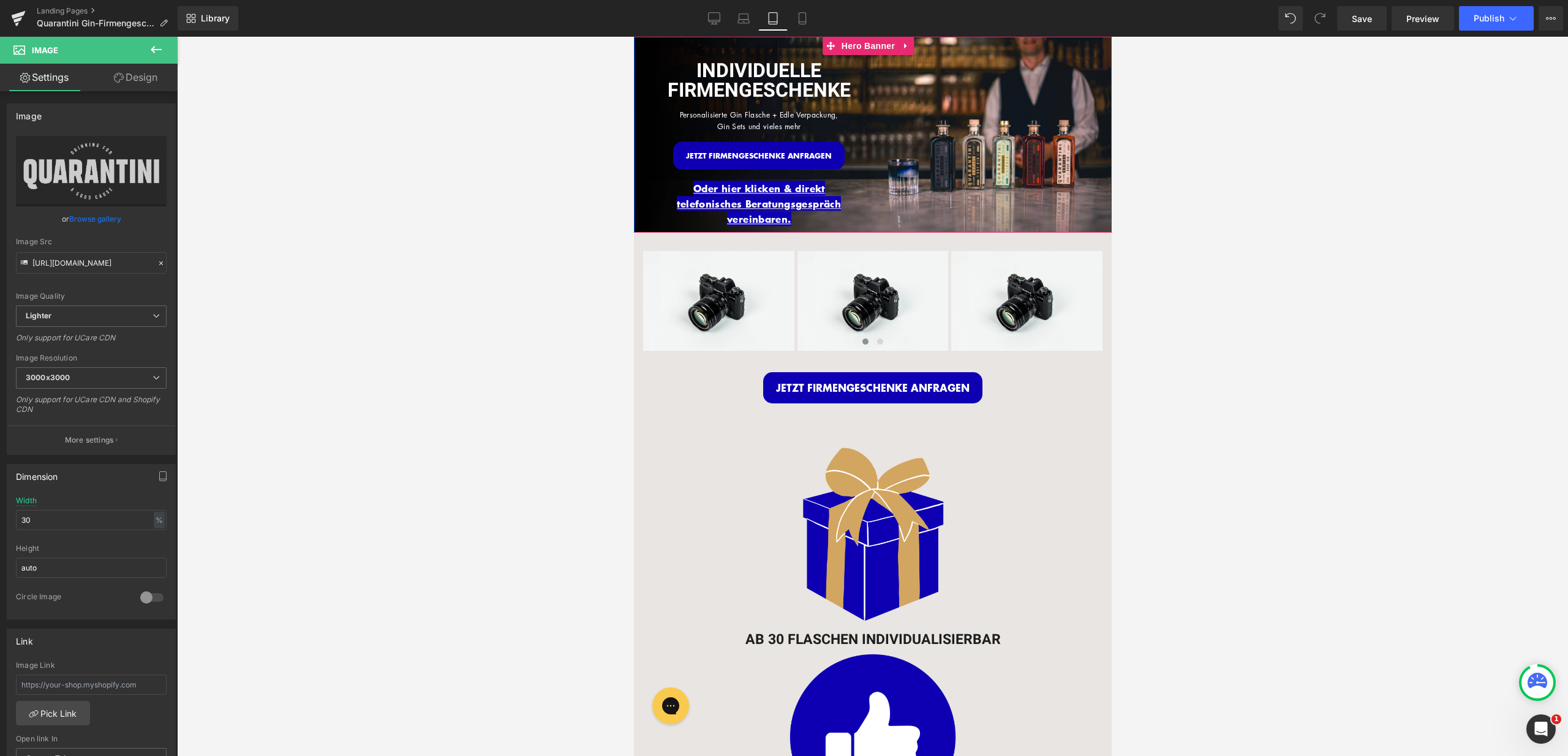
click at [934, 58] on div "Image Row INDIVIDUELLE FIRMENGESCHENKE Heading Personalisierte Gin Flasche + Ed…" at bounding box center [872, 134] width 478 height 286
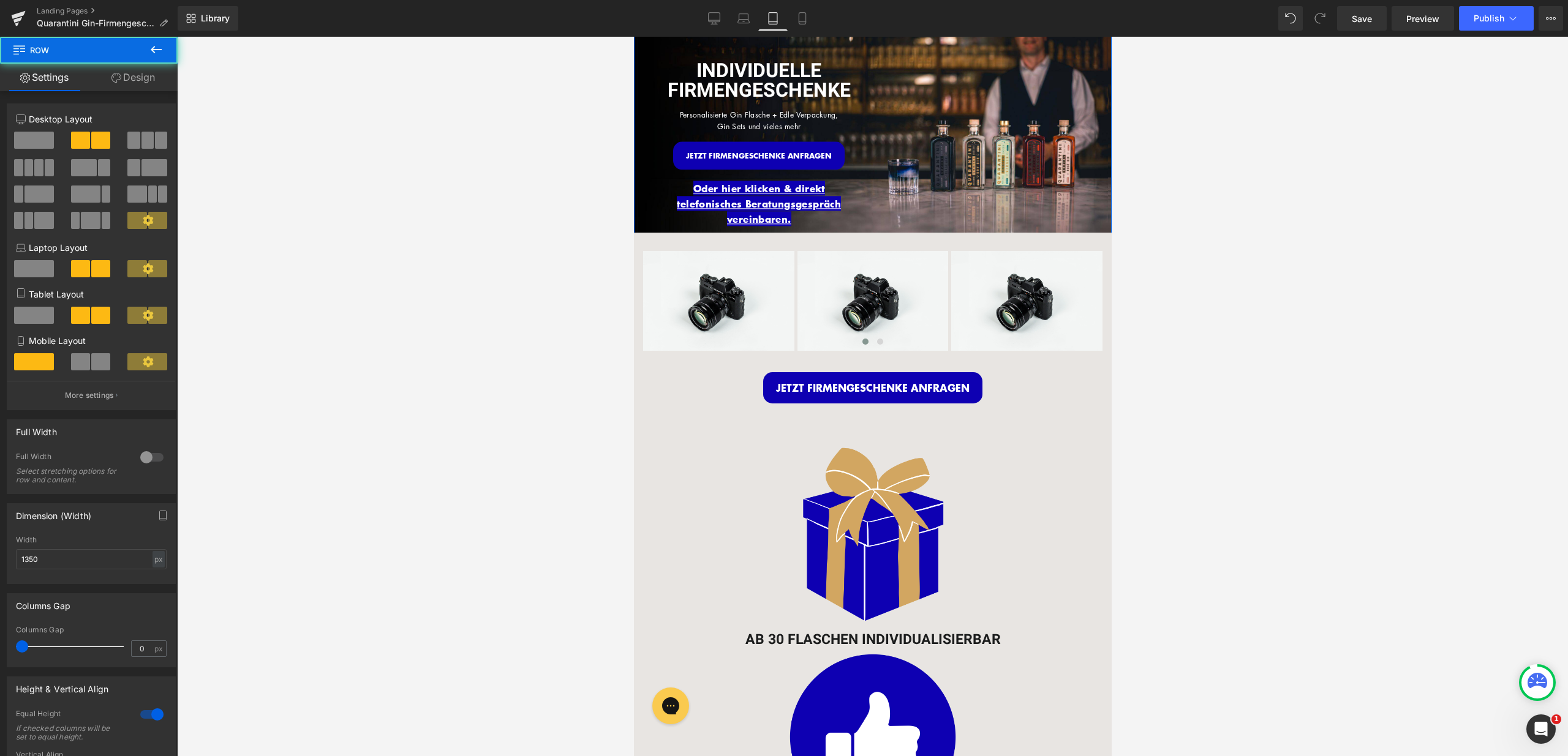
click at [147, 70] on link "Design" at bounding box center [133, 77] width 89 height 28
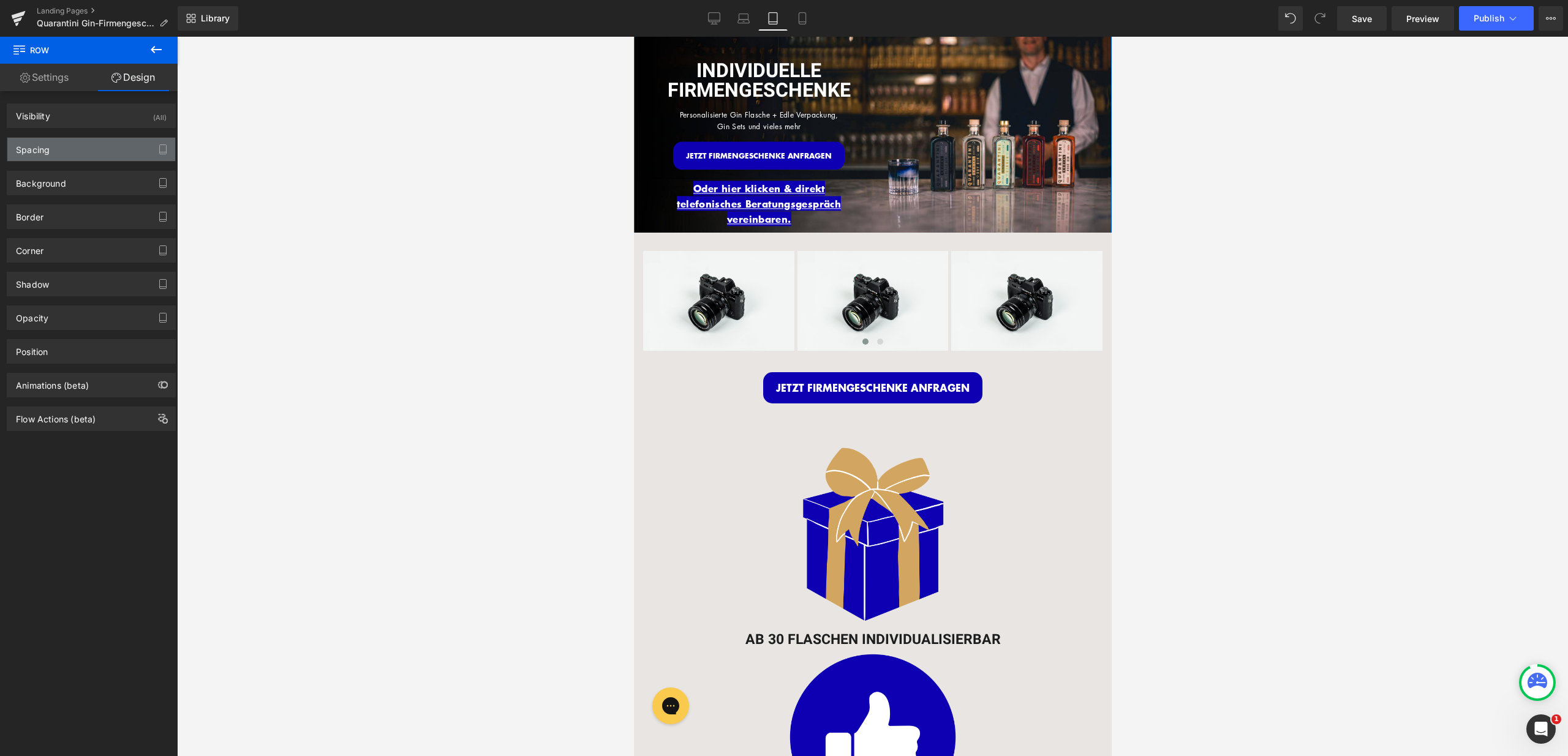
click at [122, 146] on div "Spacing" at bounding box center [91, 150] width 168 height 23
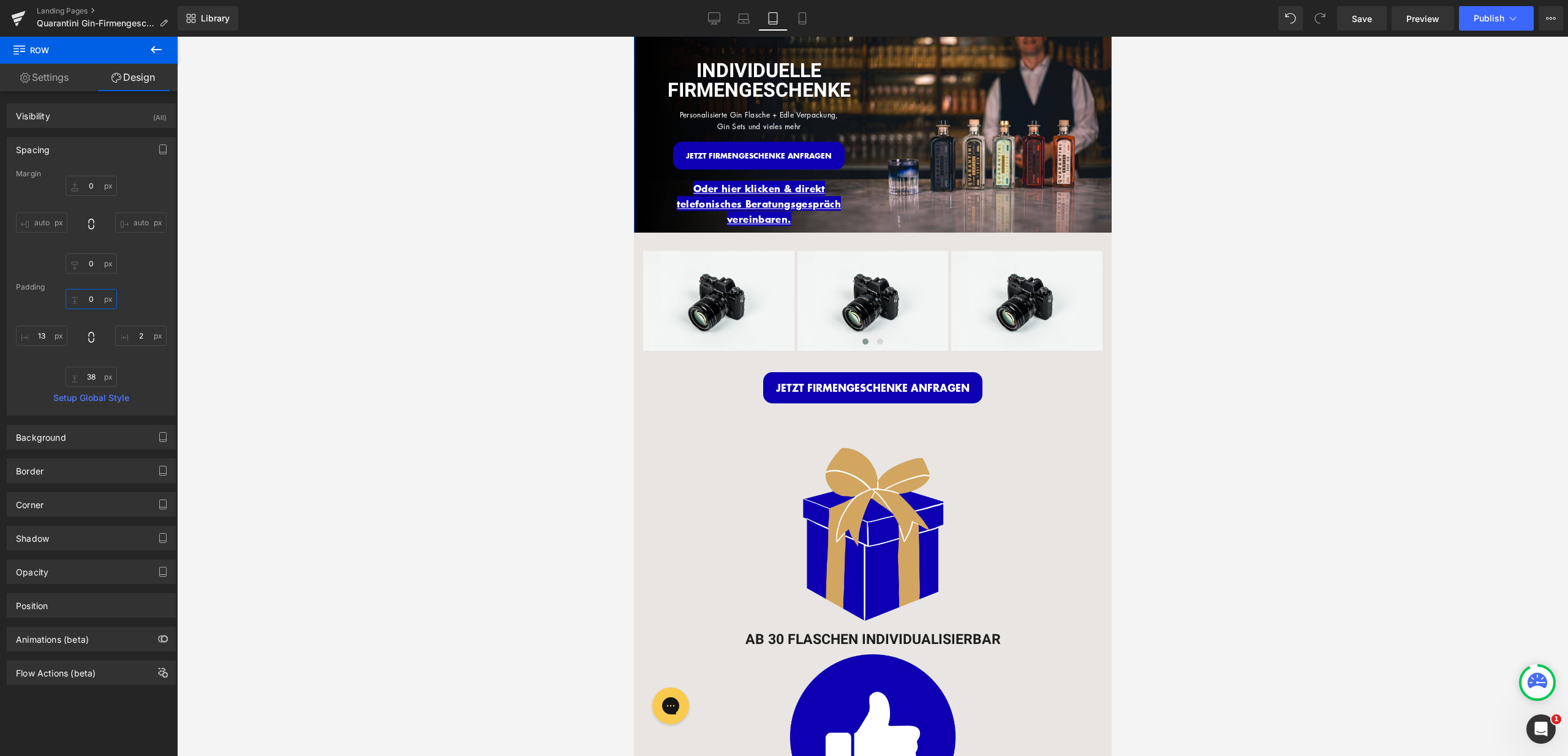
click at [89, 299] on input "0" at bounding box center [91, 299] width 52 height 20
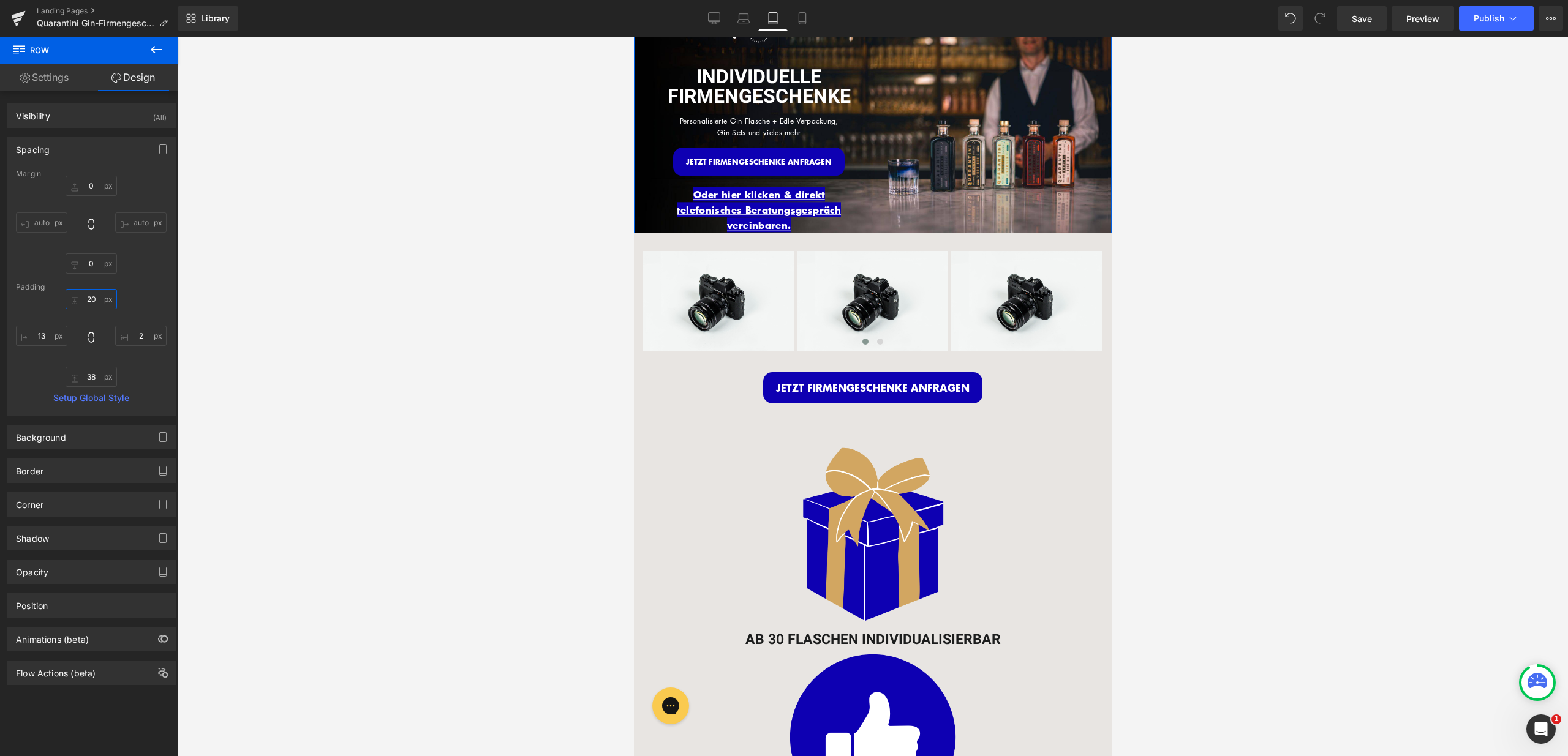
type input "2"
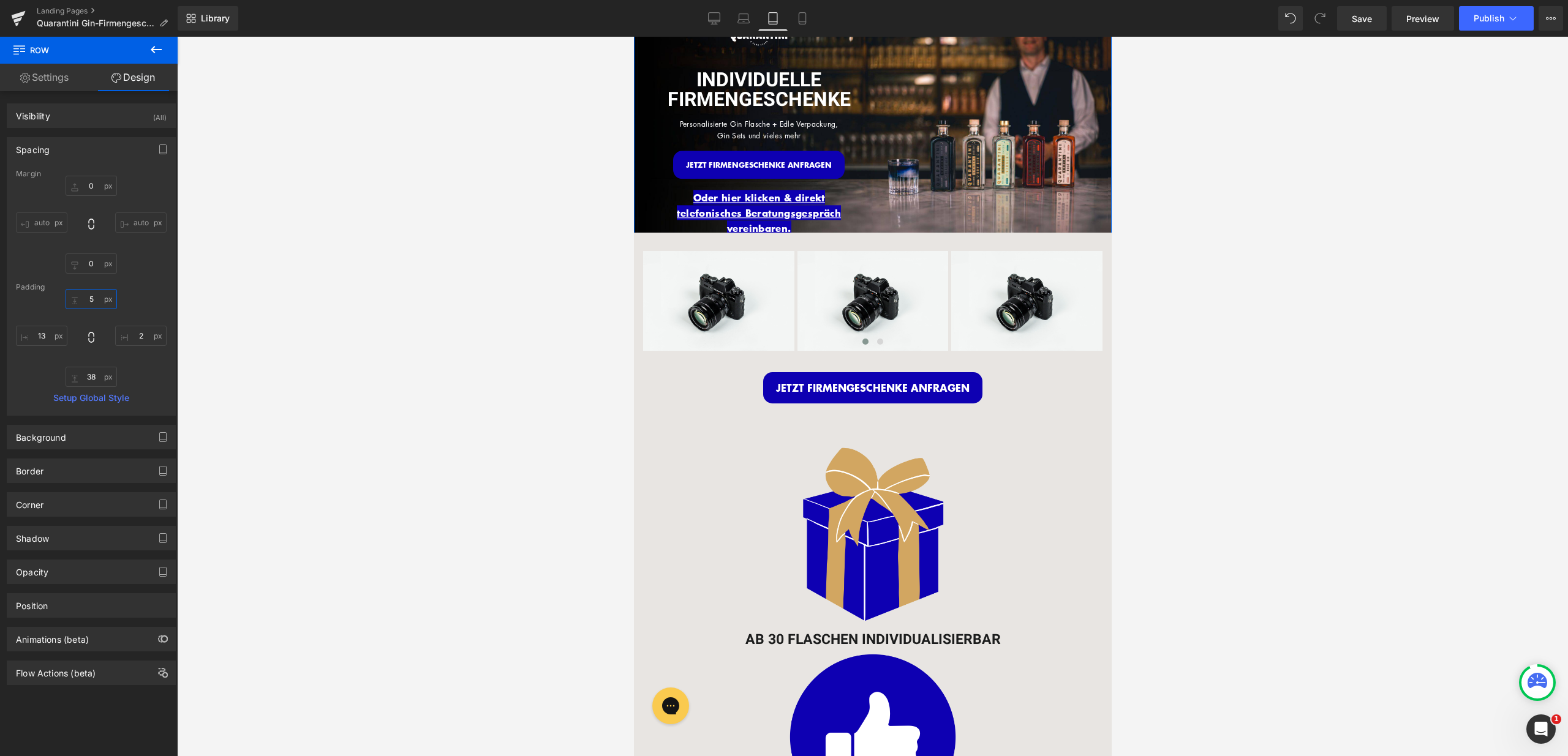
type input "50"
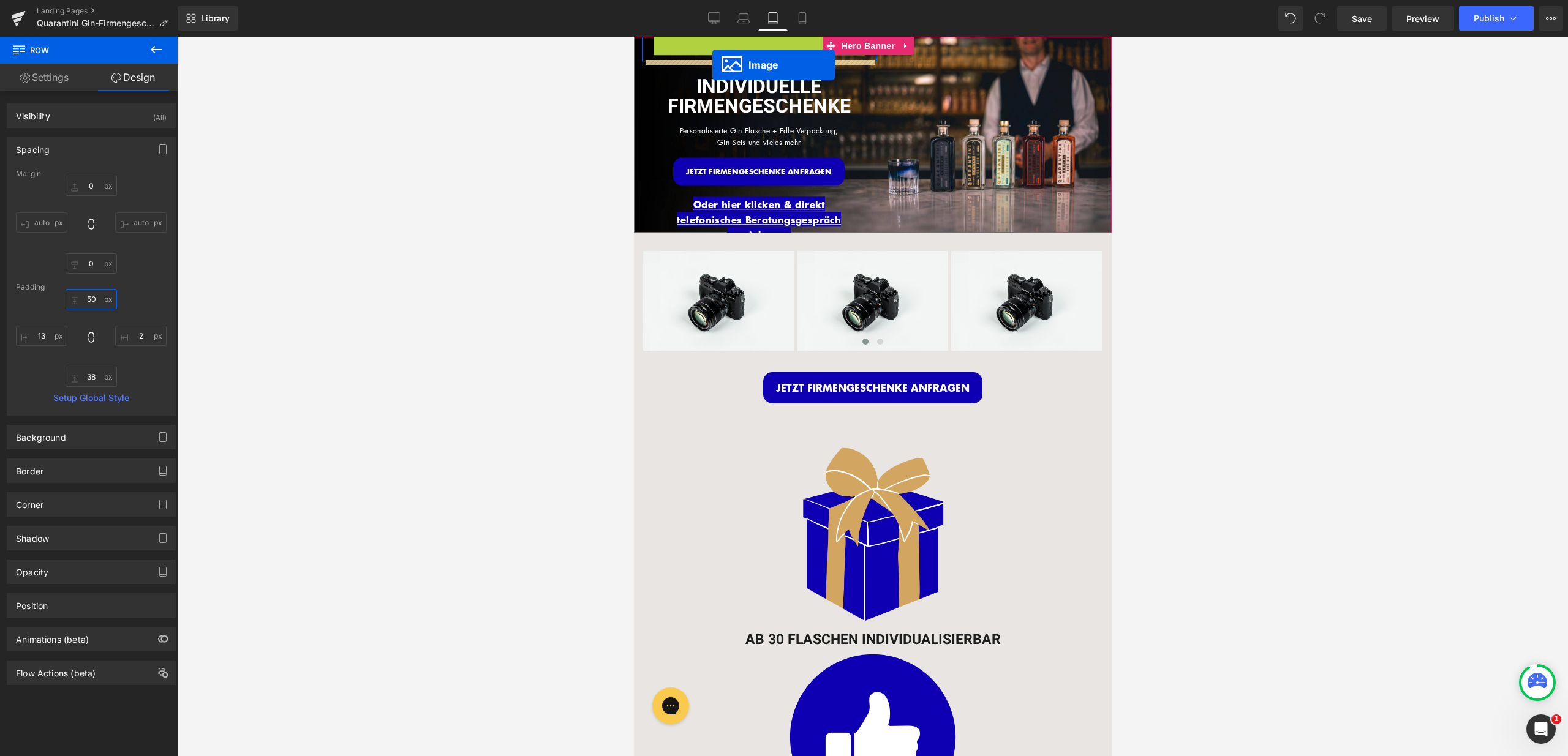
drag, startPoint x: 738, startPoint y: 41, endPoint x: 712, endPoint y: 65, distance: 35.4
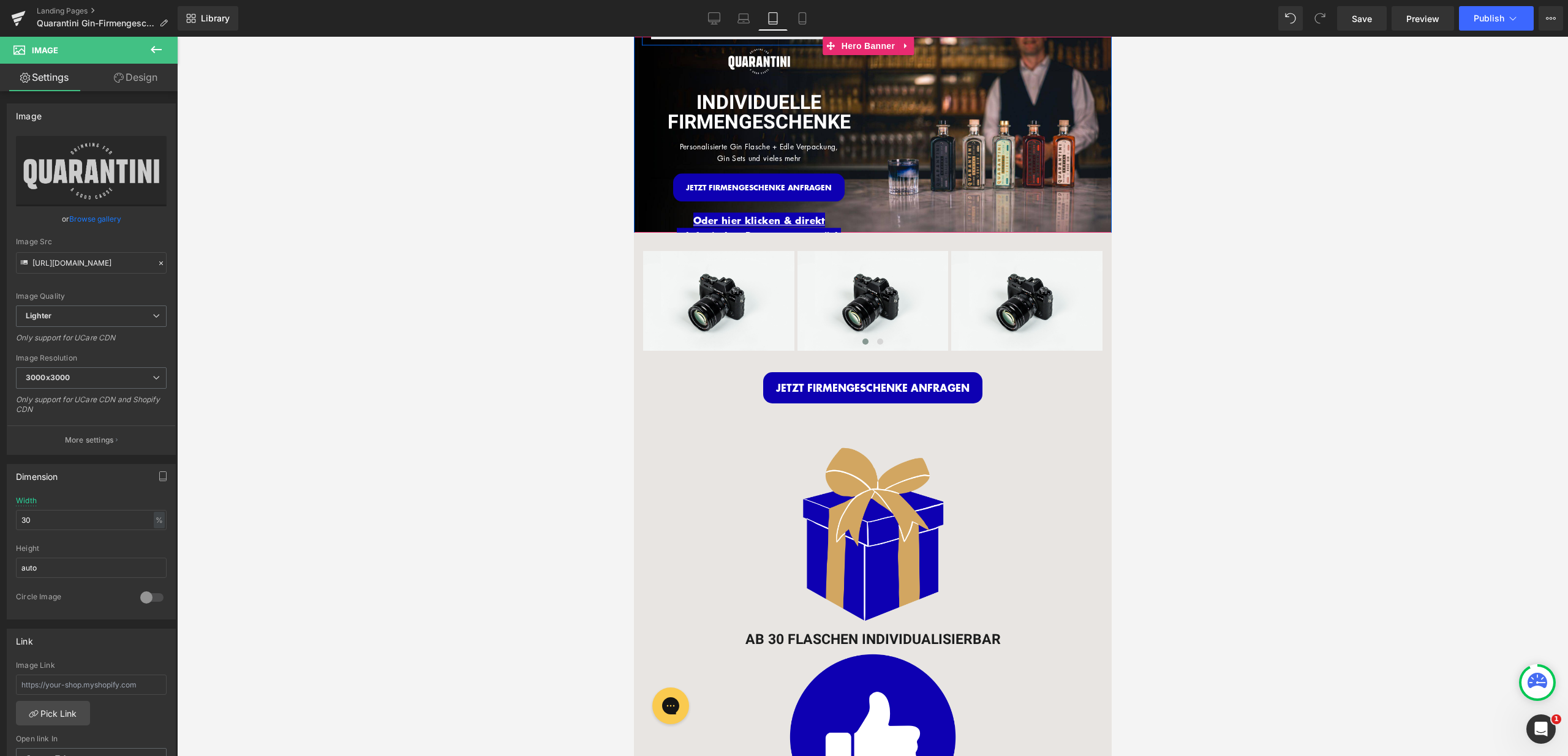
click at [750, 38] on span at bounding box center [758, 24] width 216 height 31
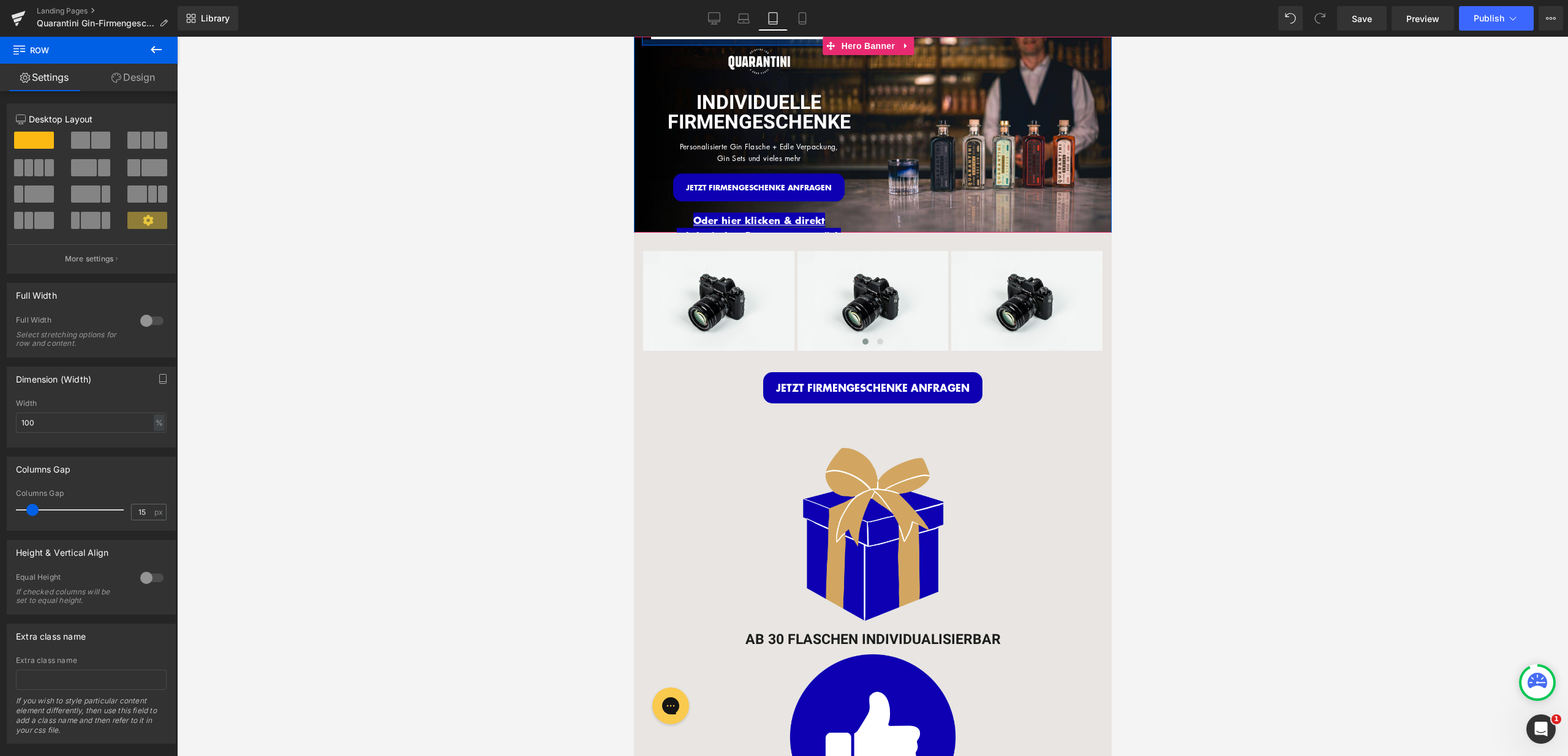
click at [810, 39] on div at bounding box center [758, 42] width 235 height 6
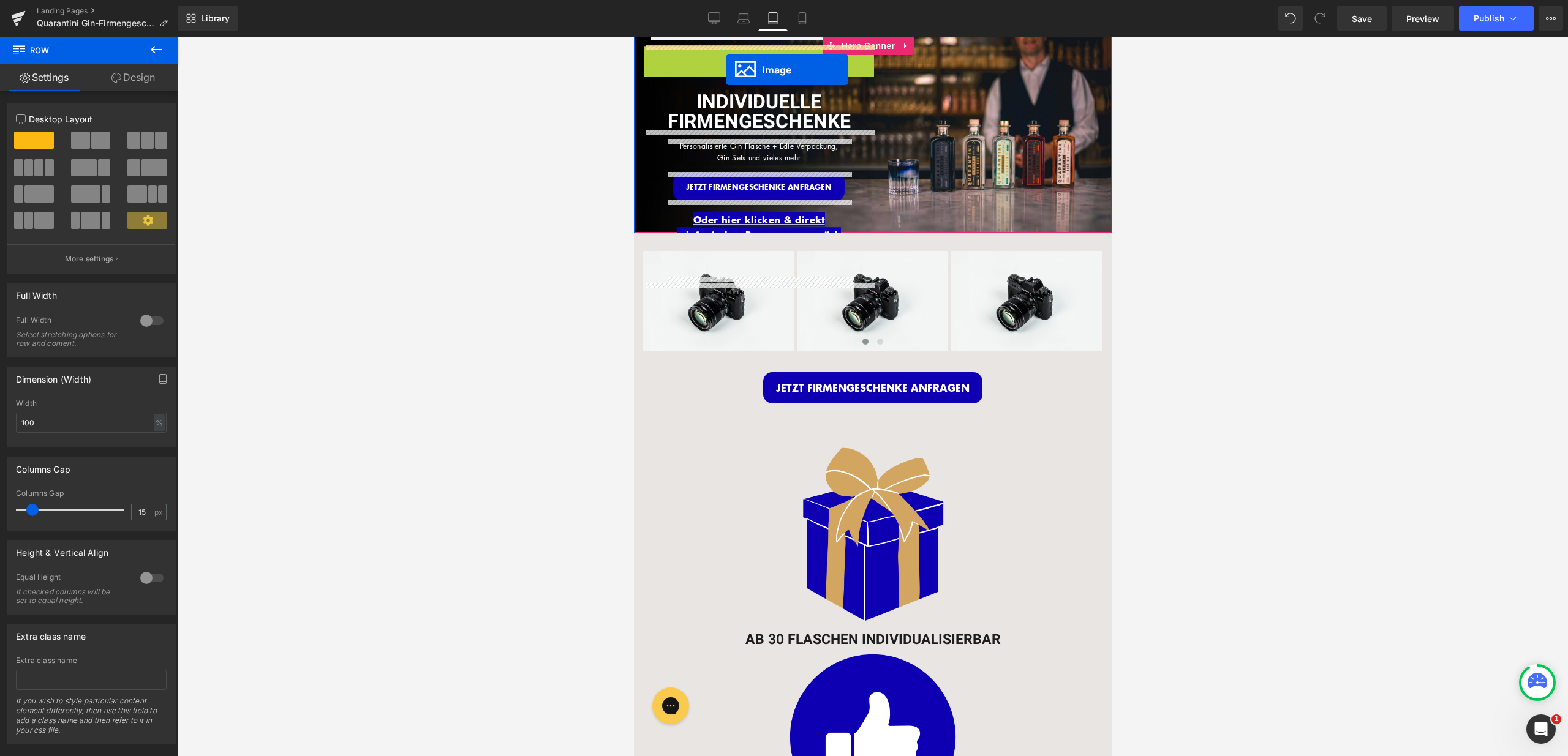
drag, startPoint x: 738, startPoint y: 60, endPoint x: 725, endPoint y: 61, distance: 13.0
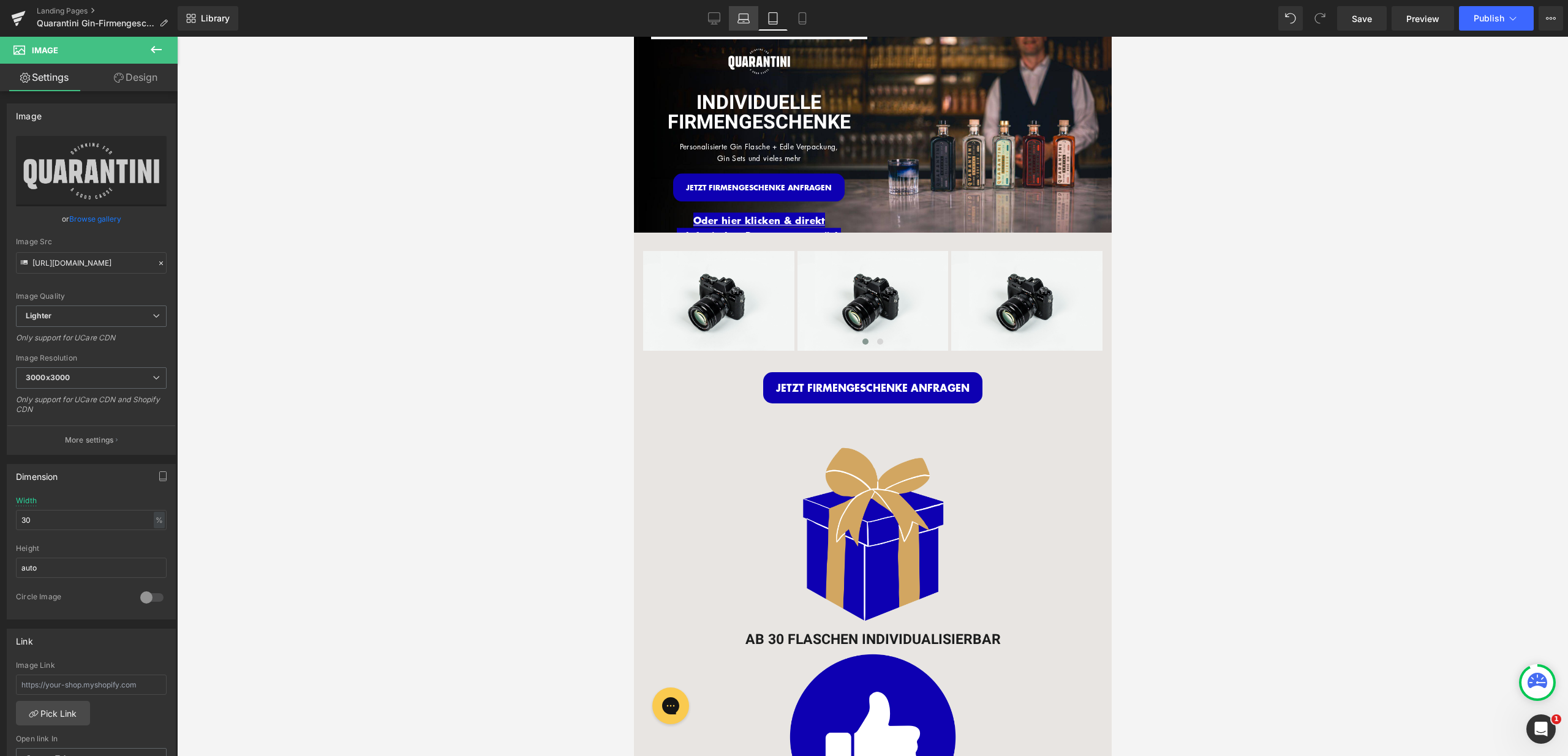
click at [733, 20] on link "Laptop" at bounding box center [743, 18] width 30 height 25
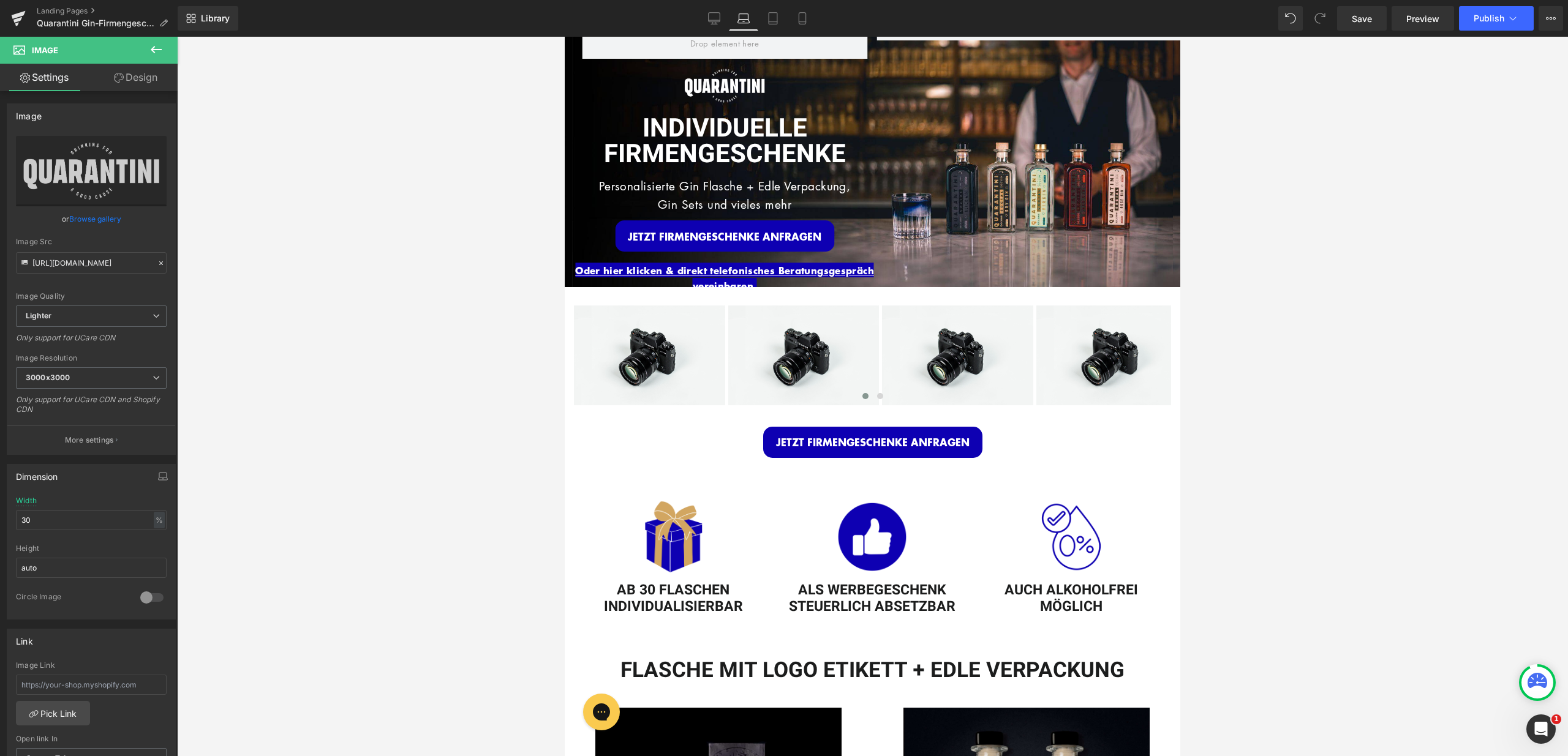
scroll to position [20, 0]
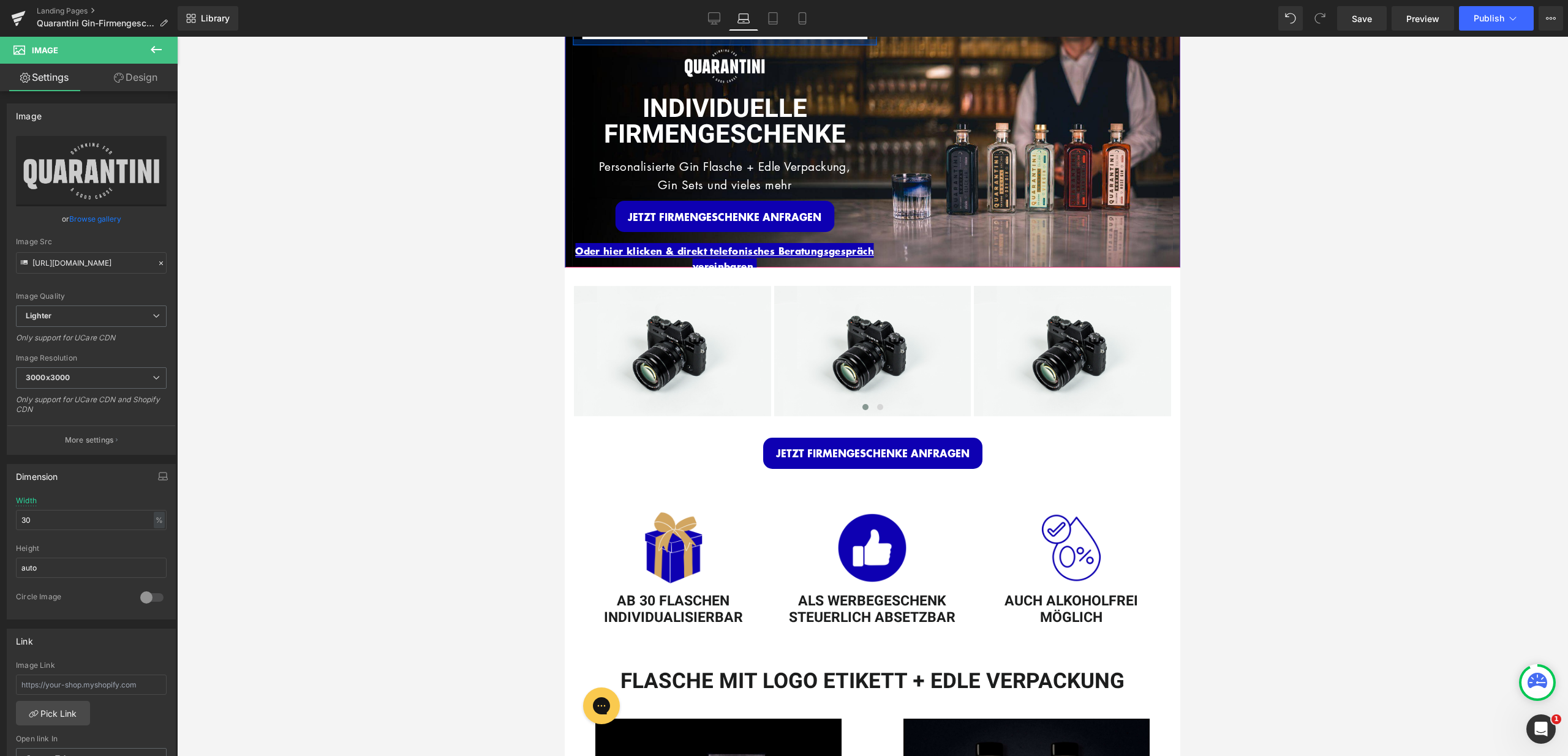
click at [780, 39] on div at bounding box center [724, 42] width 304 height 6
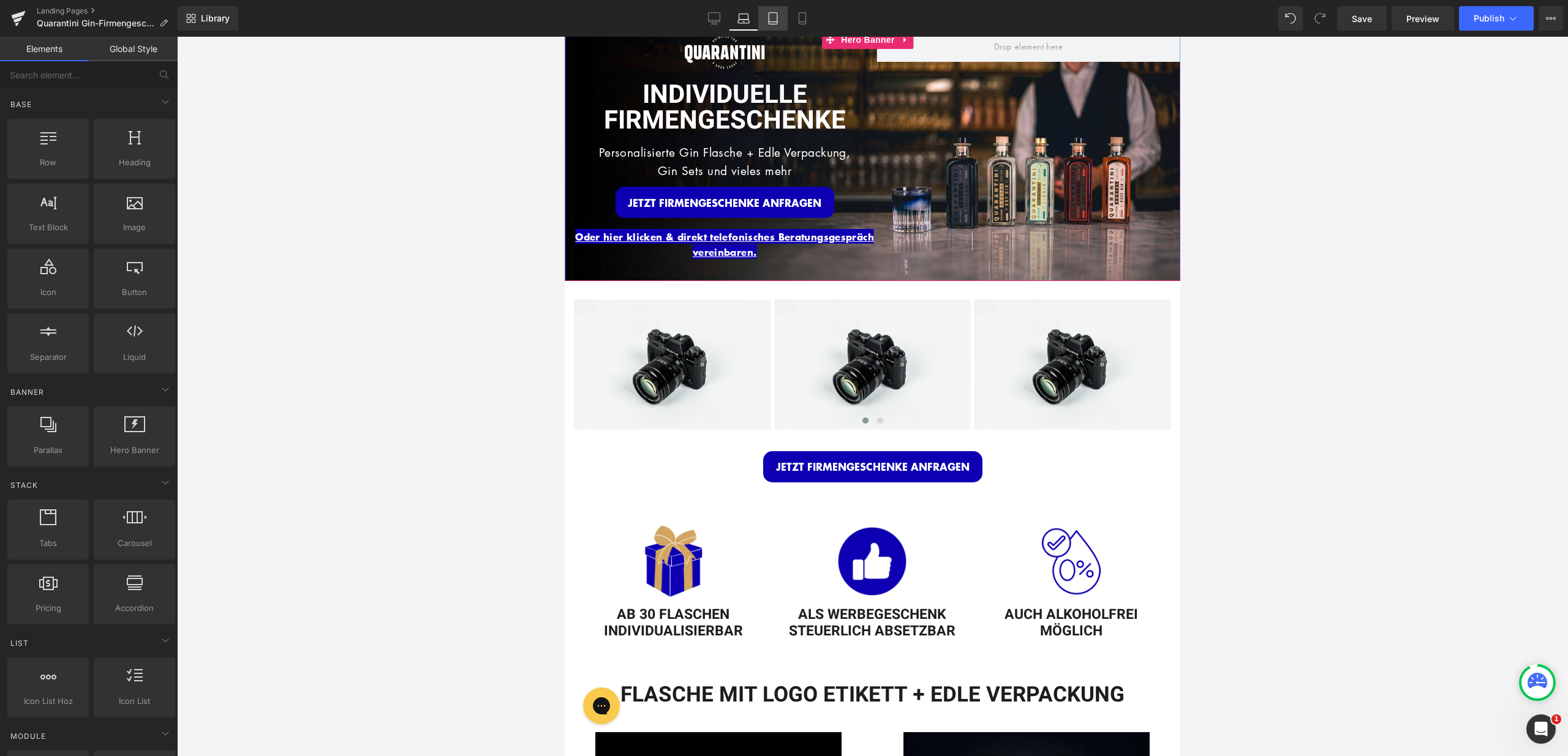
scroll to position [0, 0]
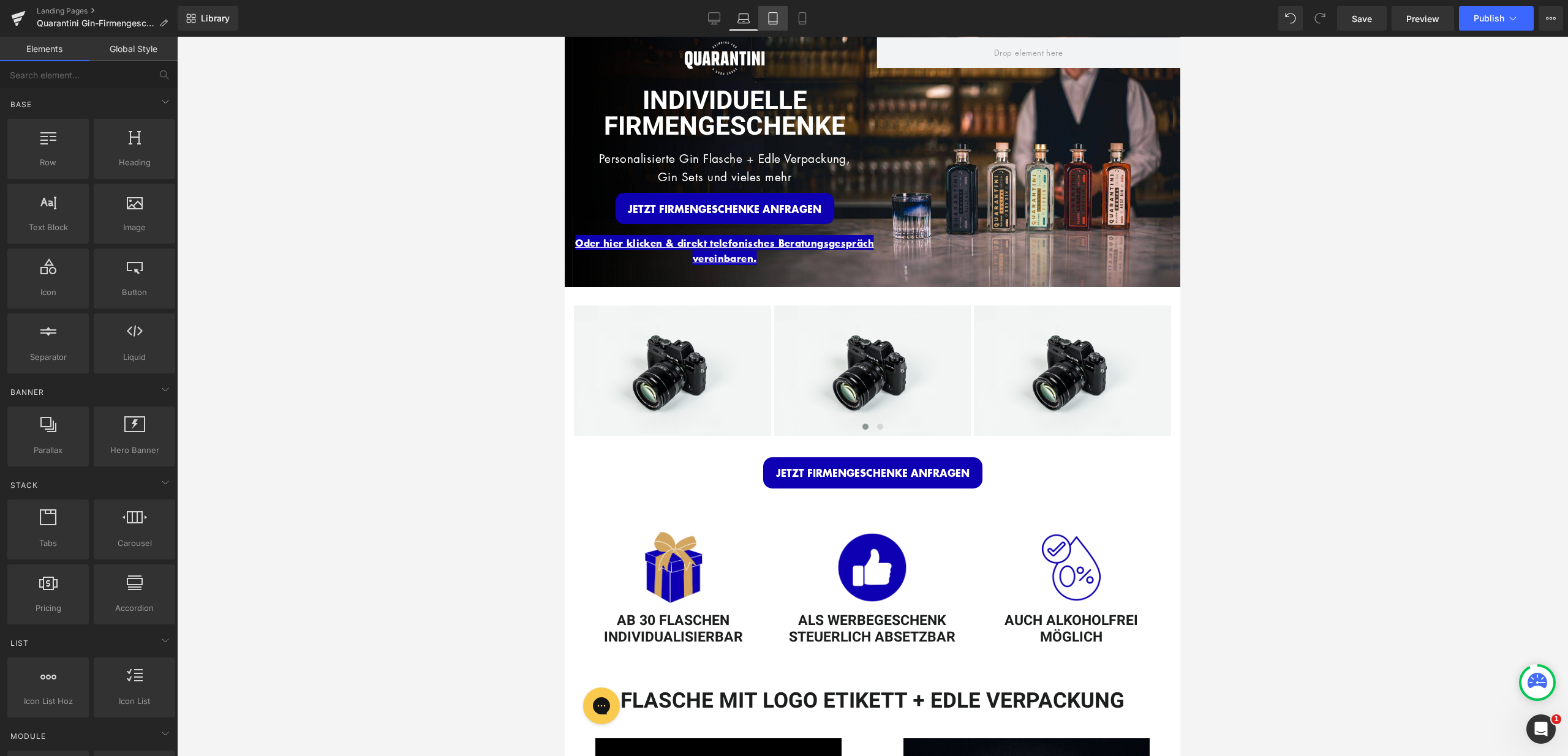
click at [773, 18] on icon at bounding box center [773, 18] width 12 height 12
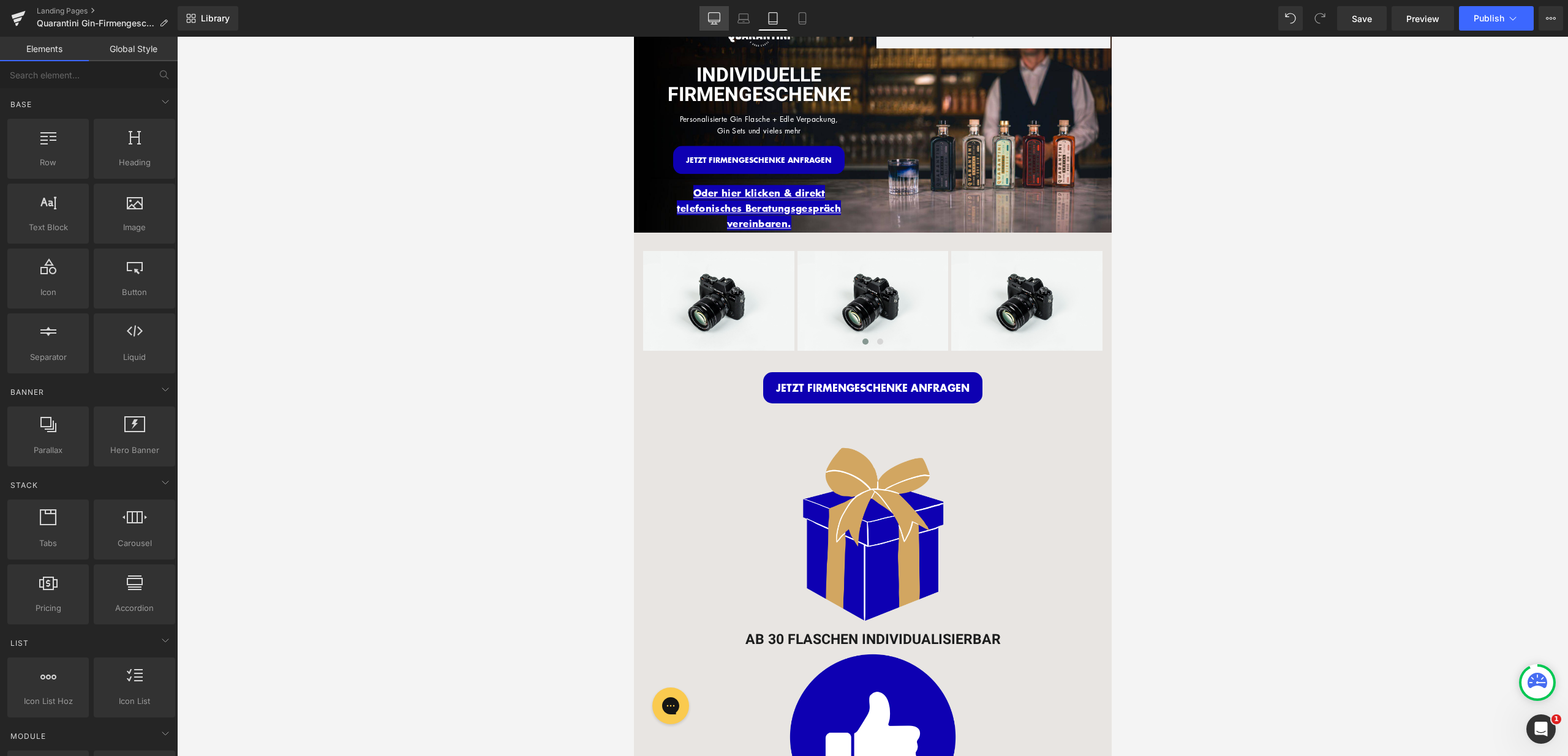
click at [722, 18] on link "Desktop" at bounding box center [714, 18] width 30 height 25
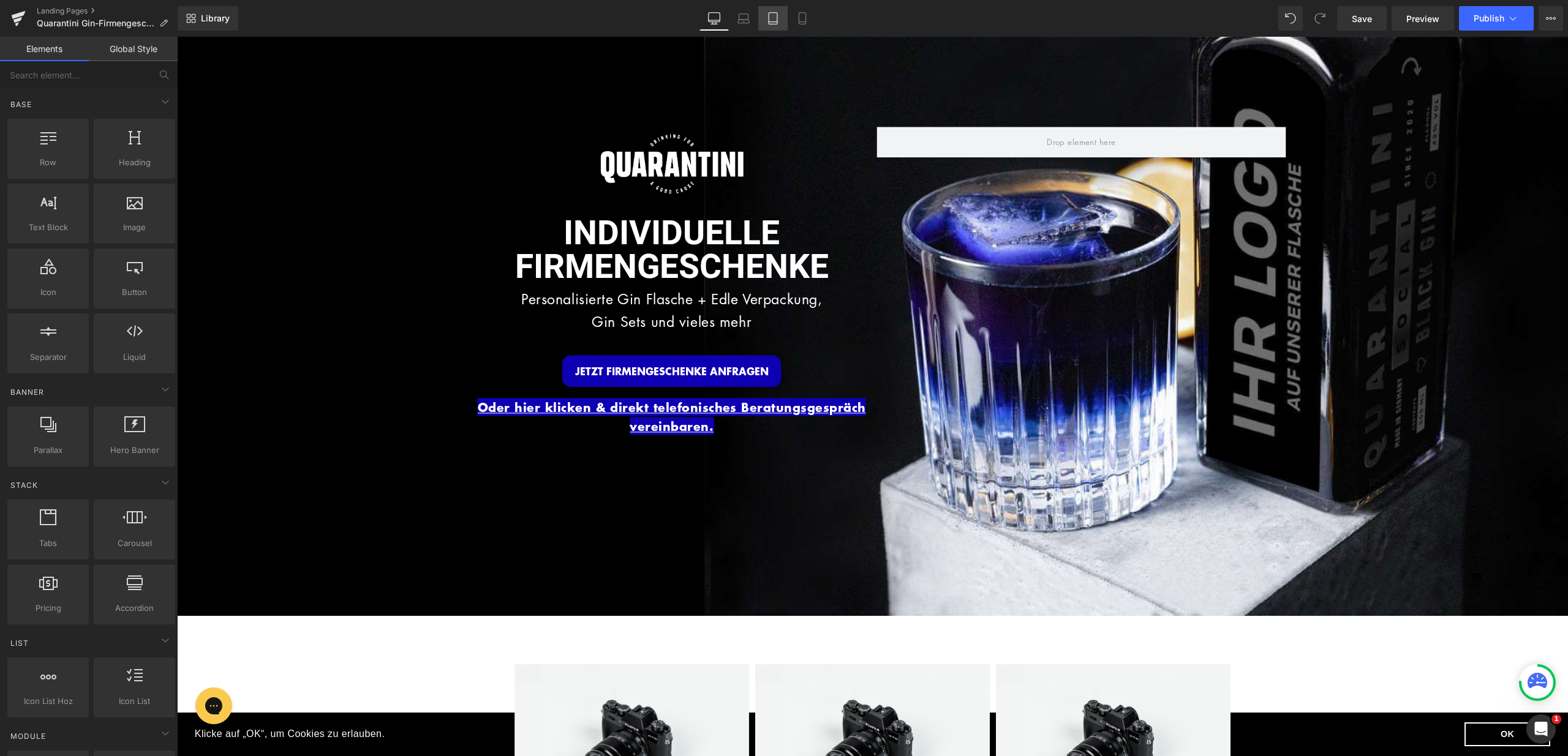
click at [766, 12] on link "Tablet" at bounding box center [773, 18] width 30 height 25
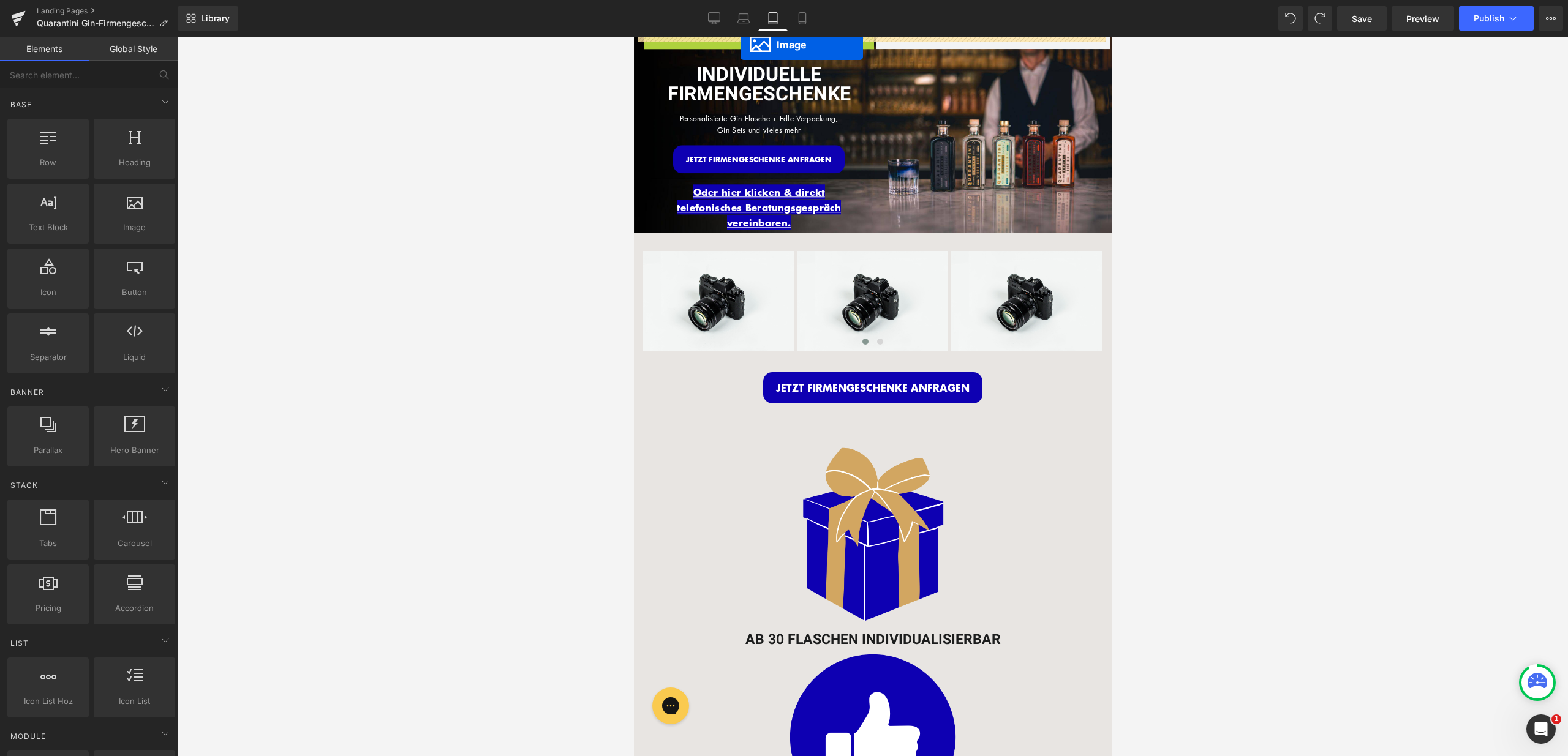
drag, startPoint x: 758, startPoint y: 38, endPoint x: 740, endPoint y: 45, distance: 19.3
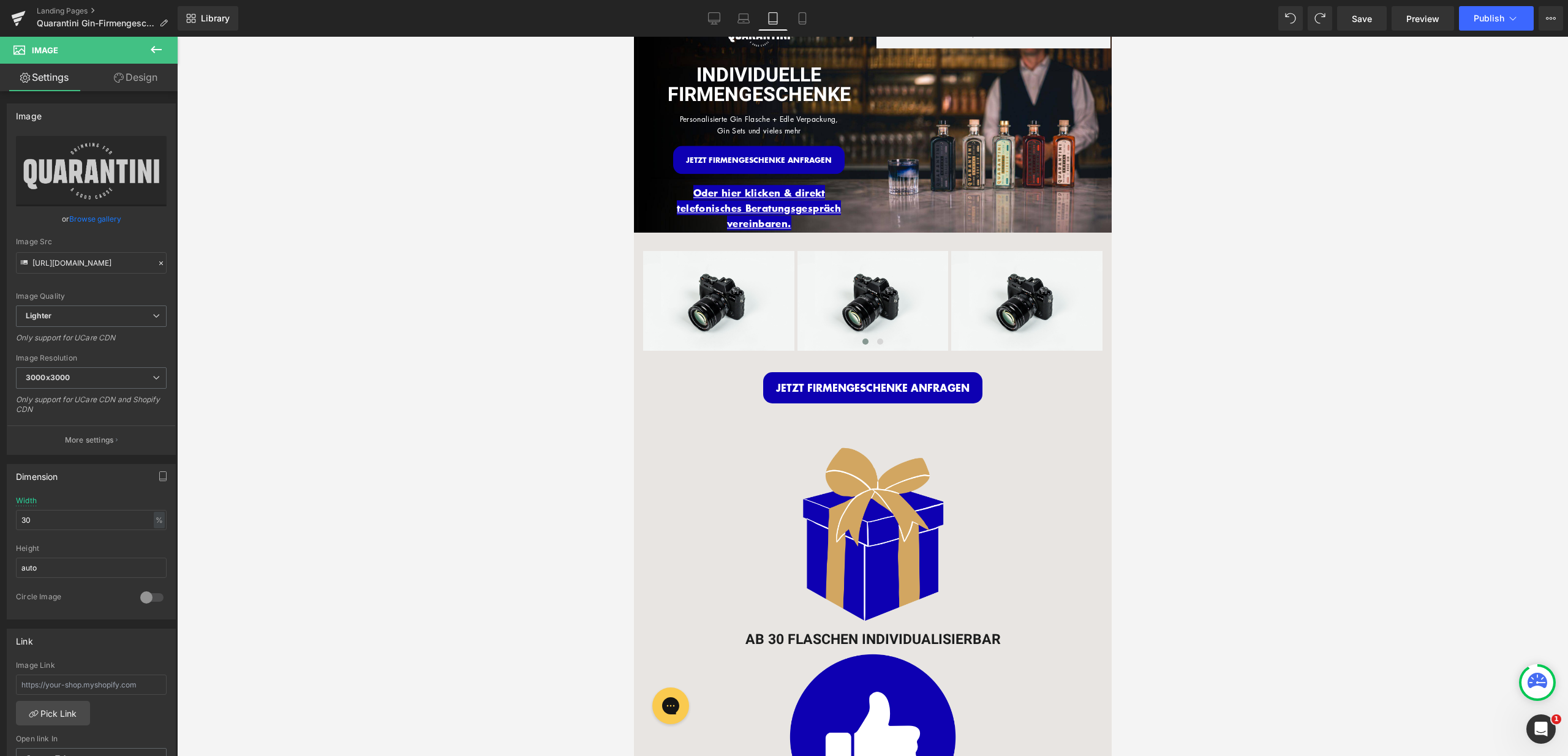
click at [161, 49] on icon at bounding box center [156, 50] width 11 height 7
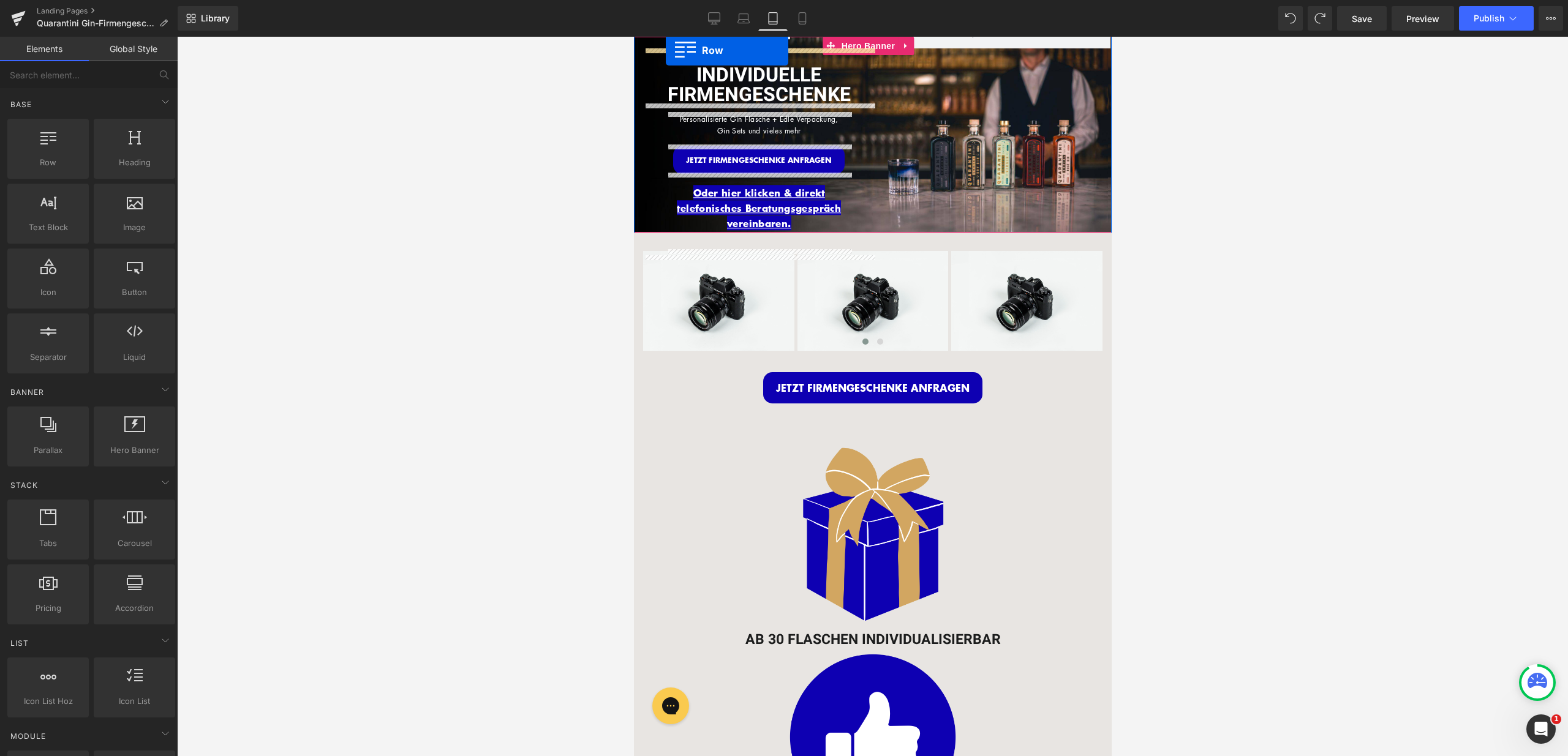
drag, startPoint x: 671, startPoint y: 196, endPoint x: 665, endPoint y: 50, distance: 146.1
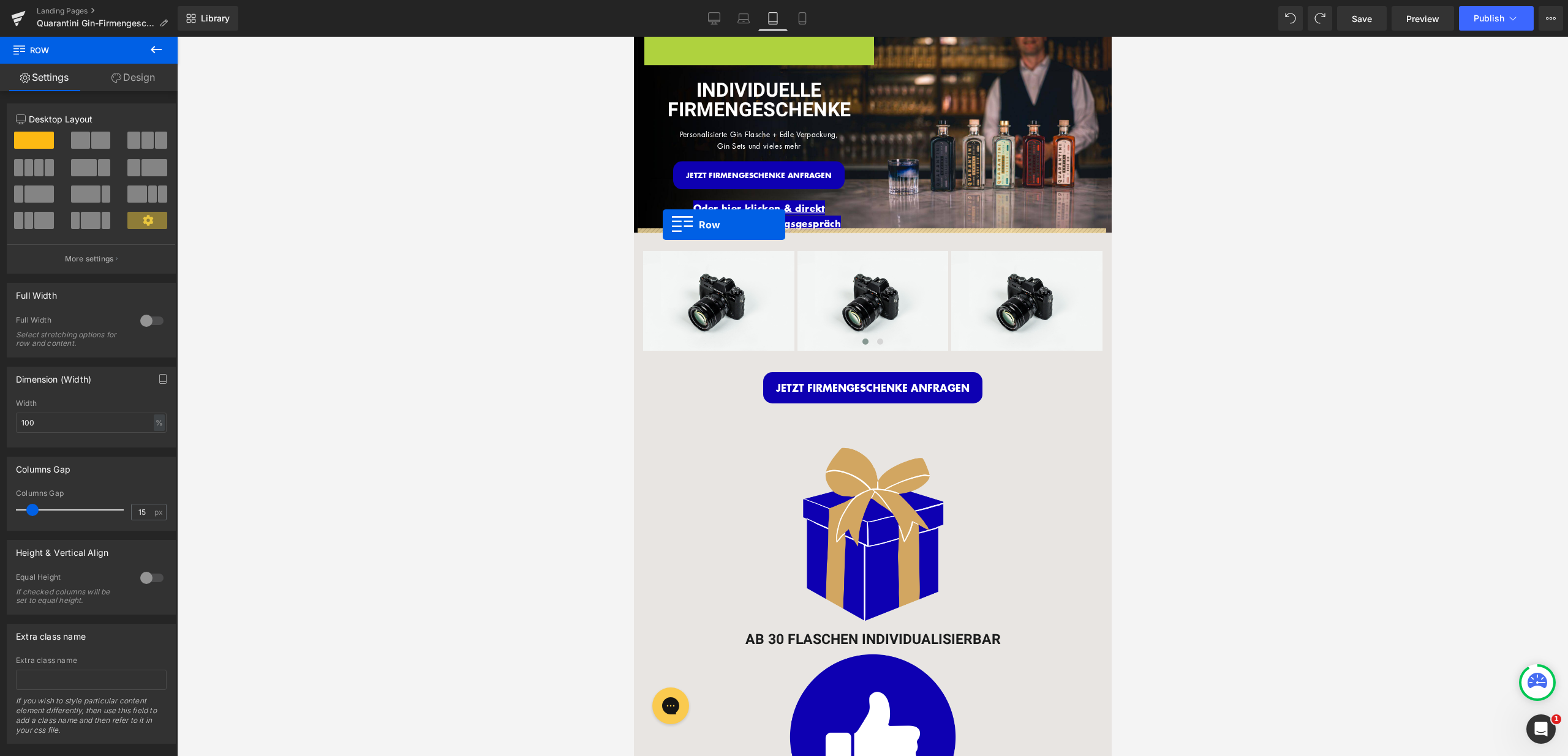
drag, startPoint x: 657, startPoint y: 38, endPoint x: 662, endPoint y: 225, distance: 187.1
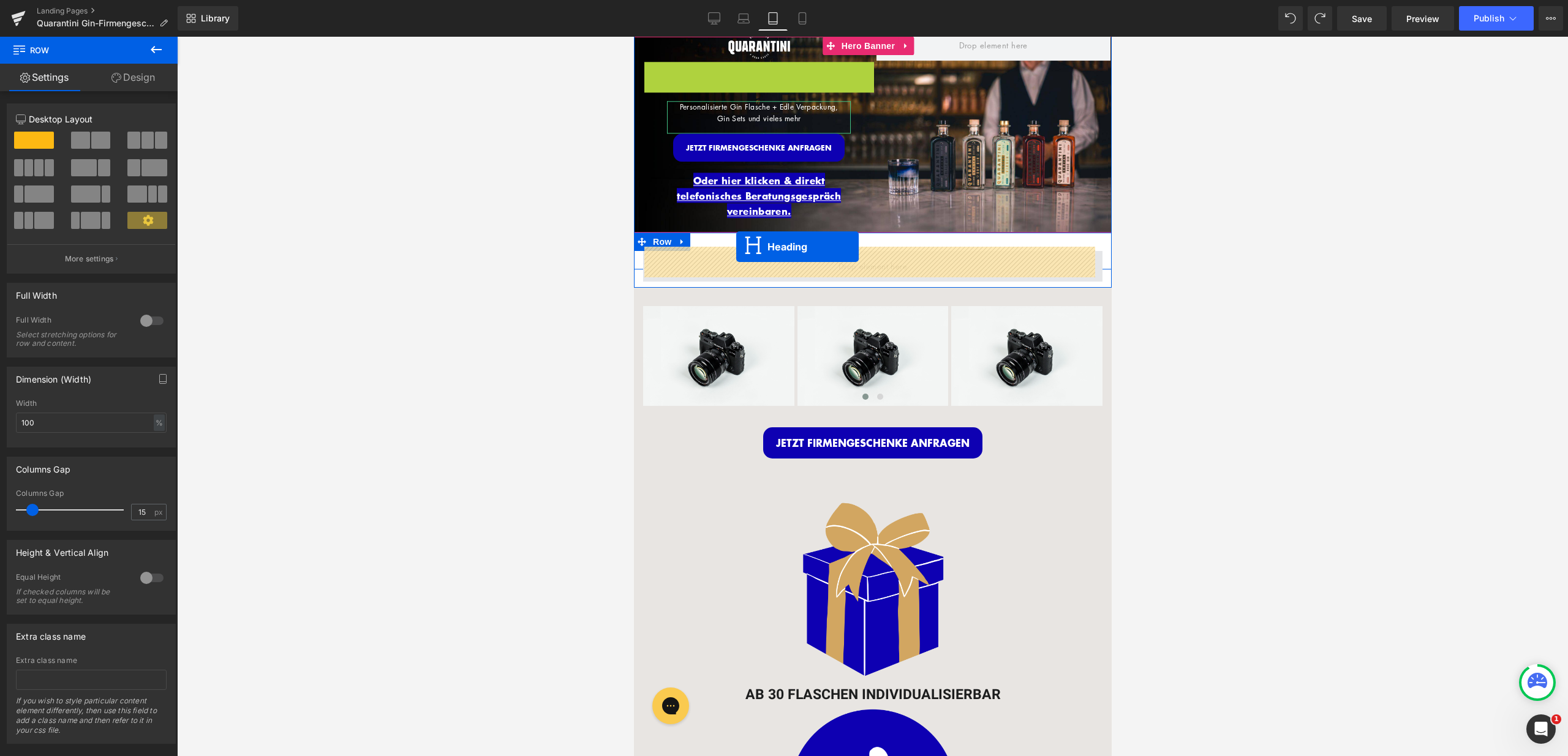
drag, startPoint x: 729, startPoint y: 75, endPoint x: 735, endPoint y: 247, distance: 172.1
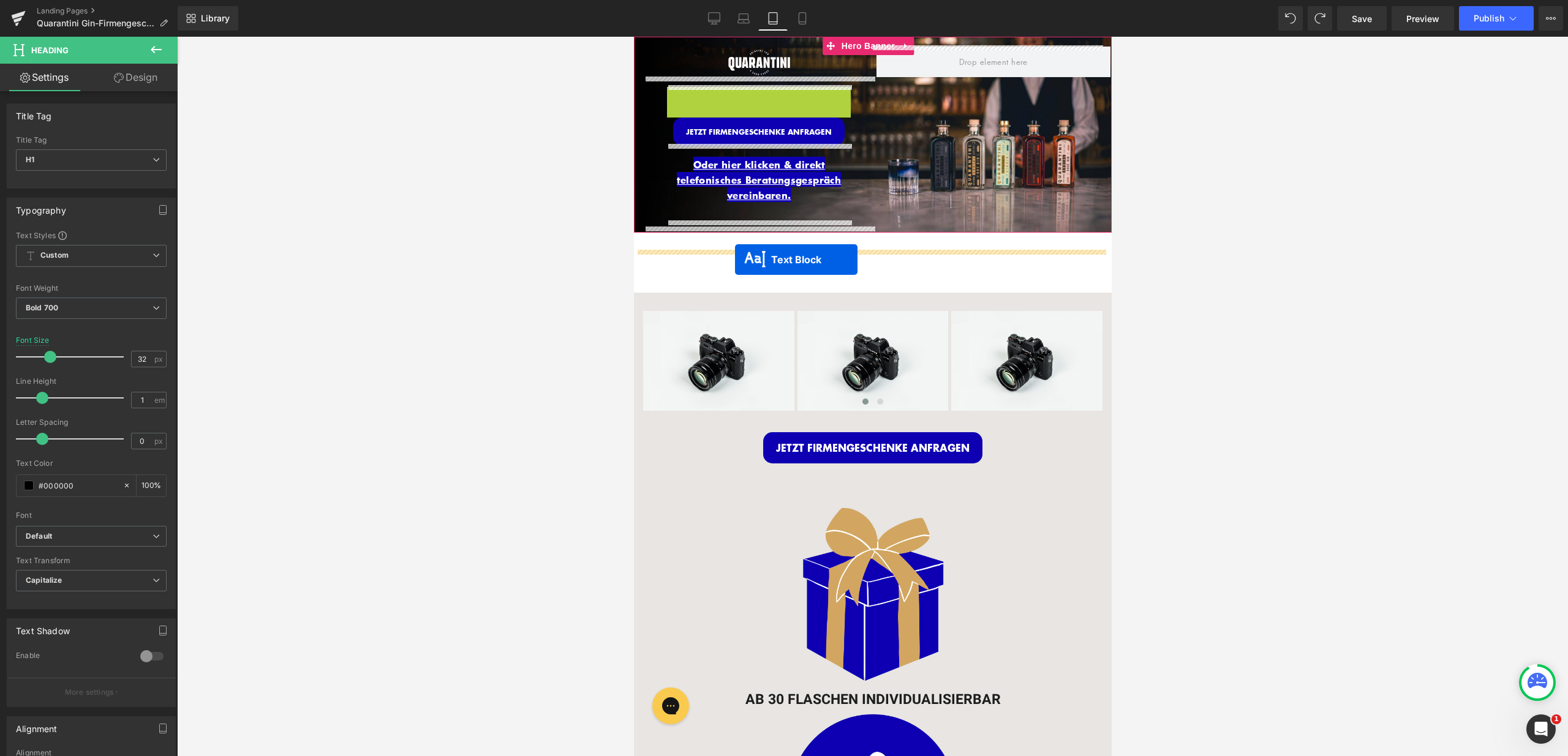
drag, startPoint x: 724, startPoint y: 102, endPoint x: 734, endPoint y: 260, distance: 158.3
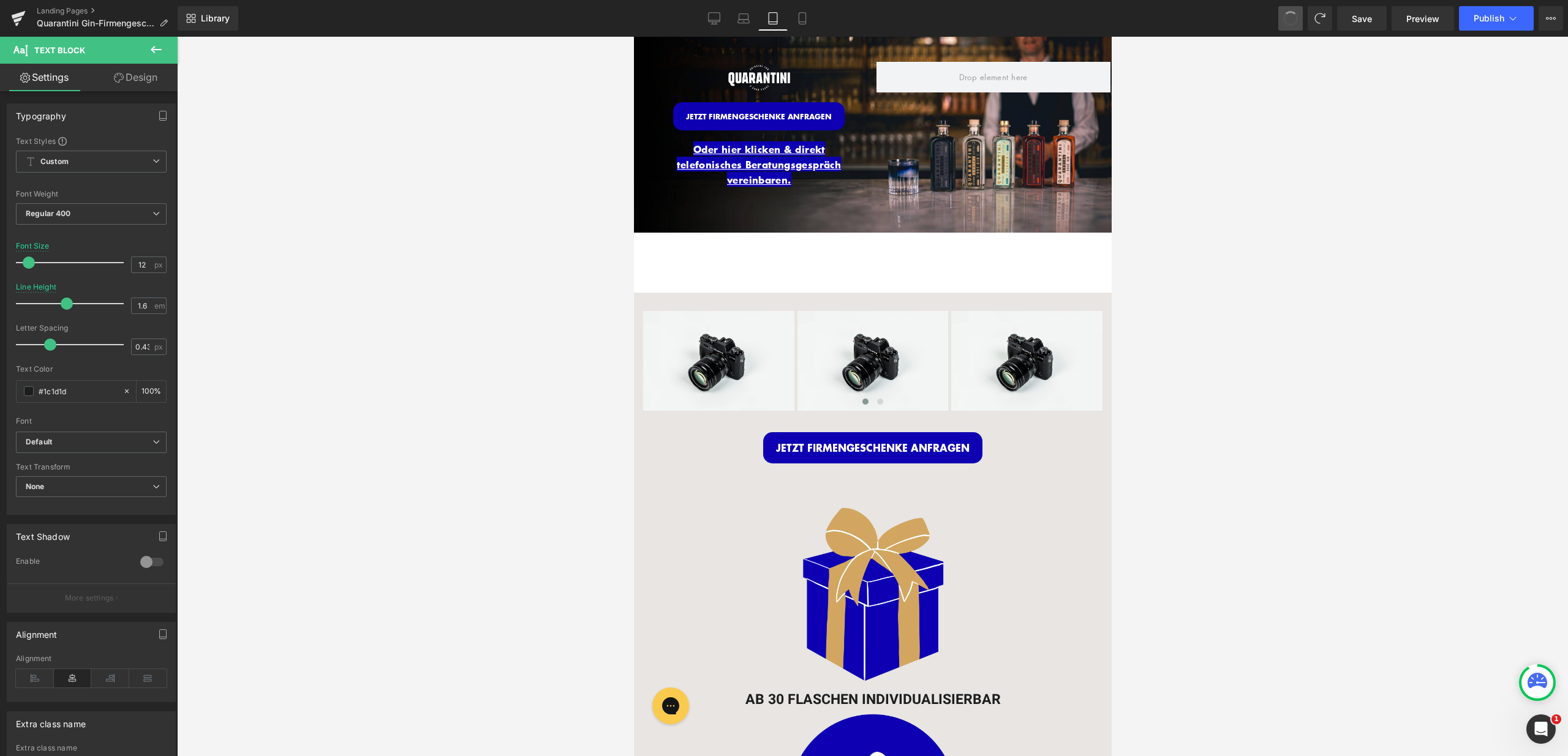
click at [1285, 24] on button at bounding box center [1290, 18] width 25 height 25
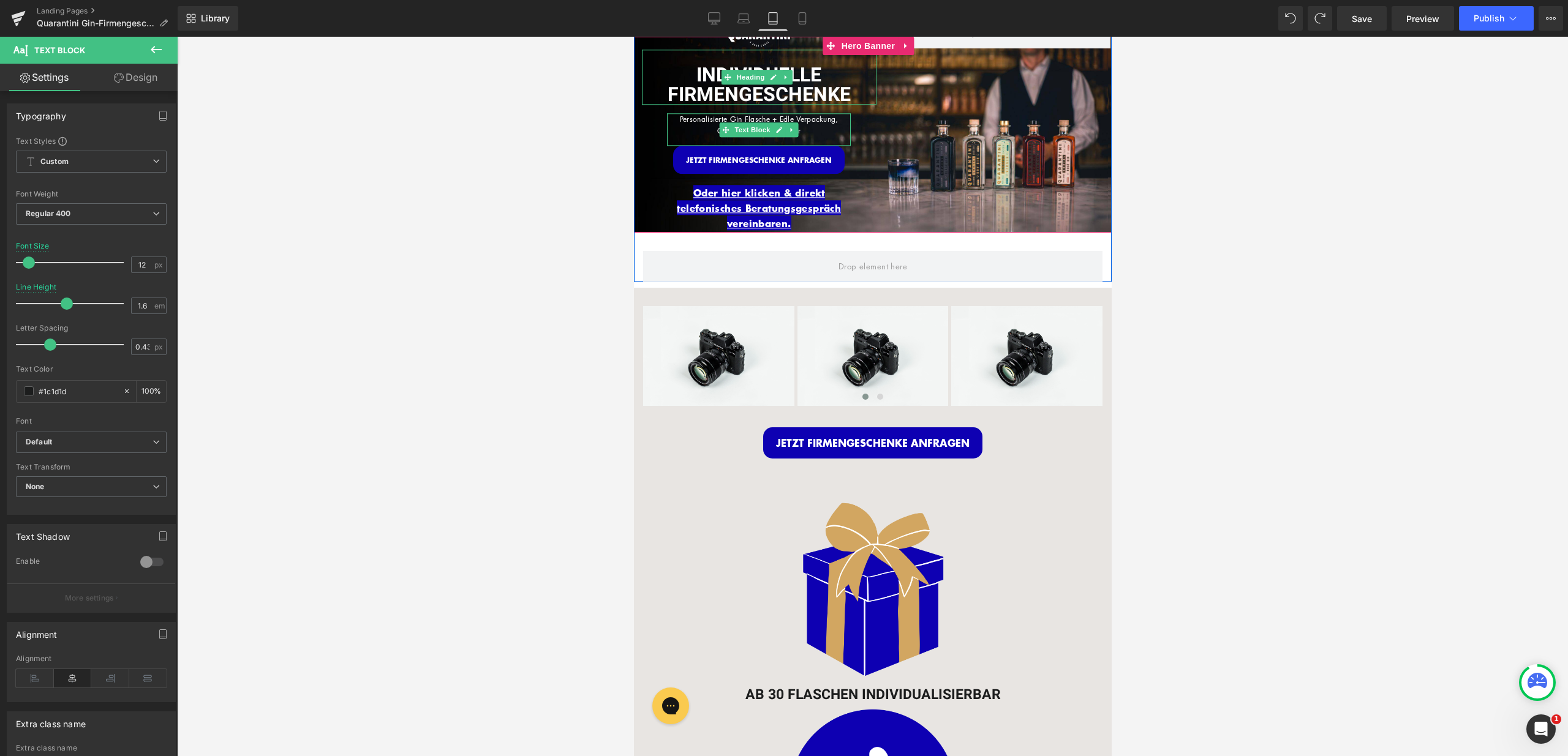
click at [767, 55] on div "INDIVIDUELLE FIRMENGESCHENKE" at bounding box center [758, 78] width 235 height 55
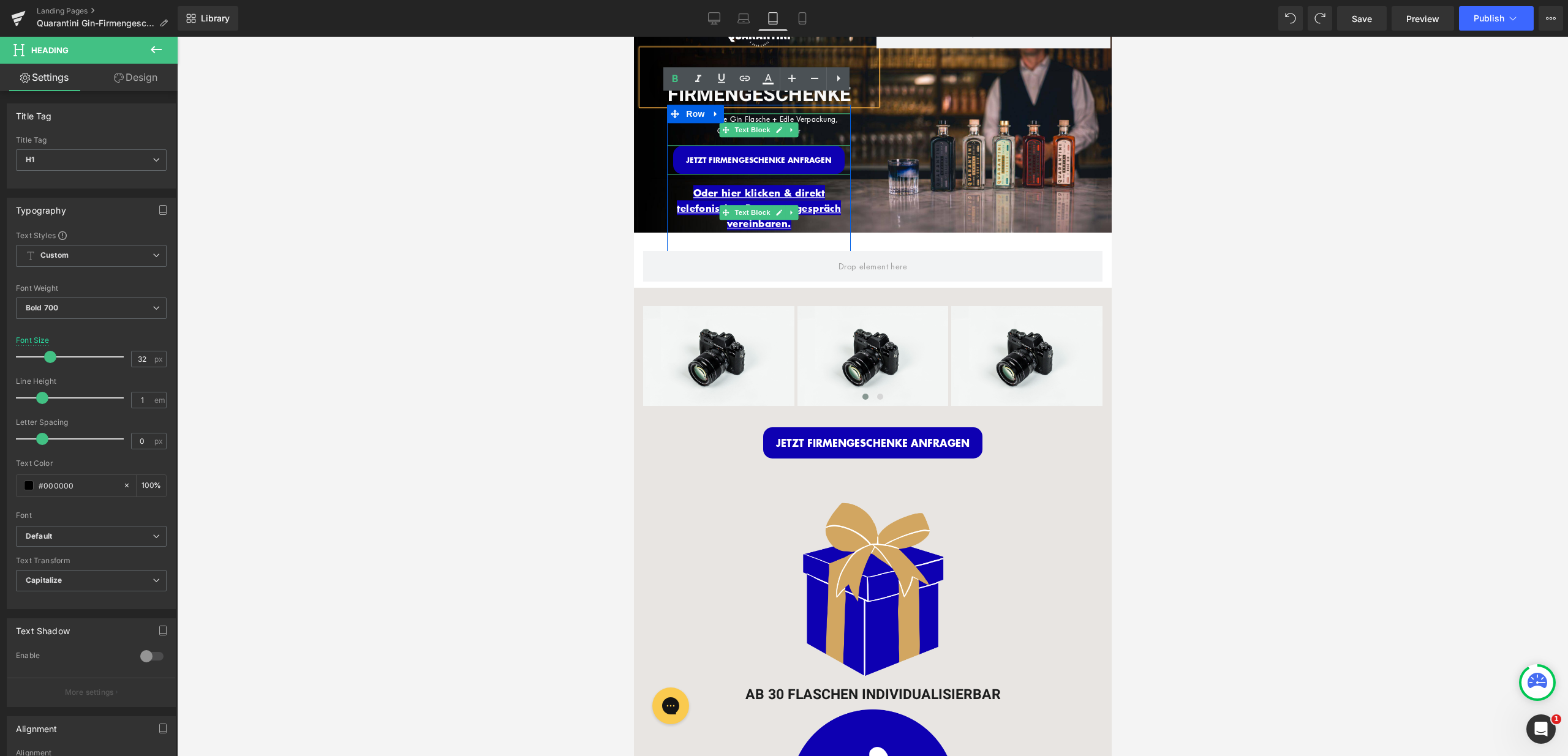
click at [801, 221] on p "Oder hier klicken & direkt telefonisches Beratungsgespräch vereinbaren." at bounding box center [758, 208] width 184 height 46
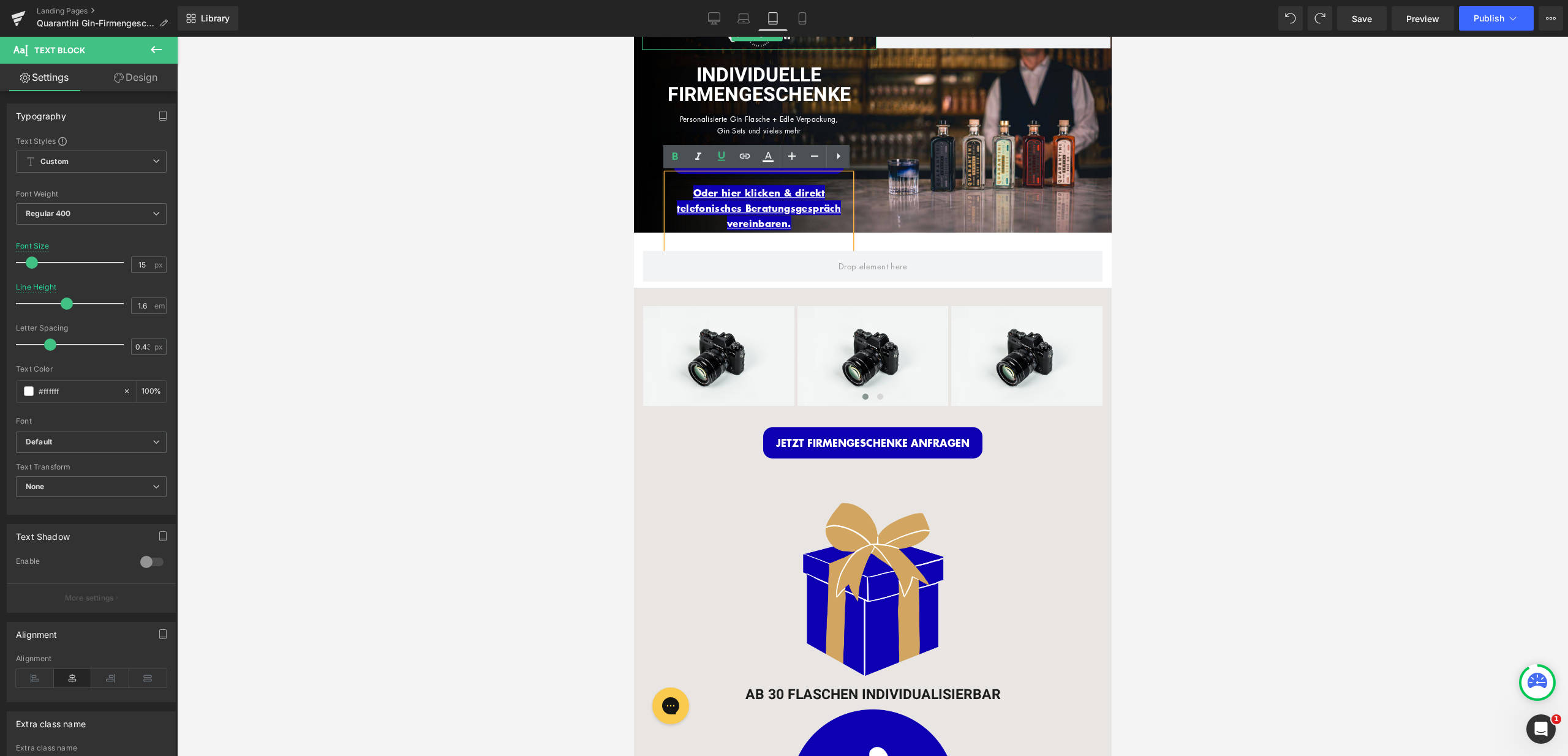
click at [750, 43] on img at bounding box center [758, 34] width 70 height 32
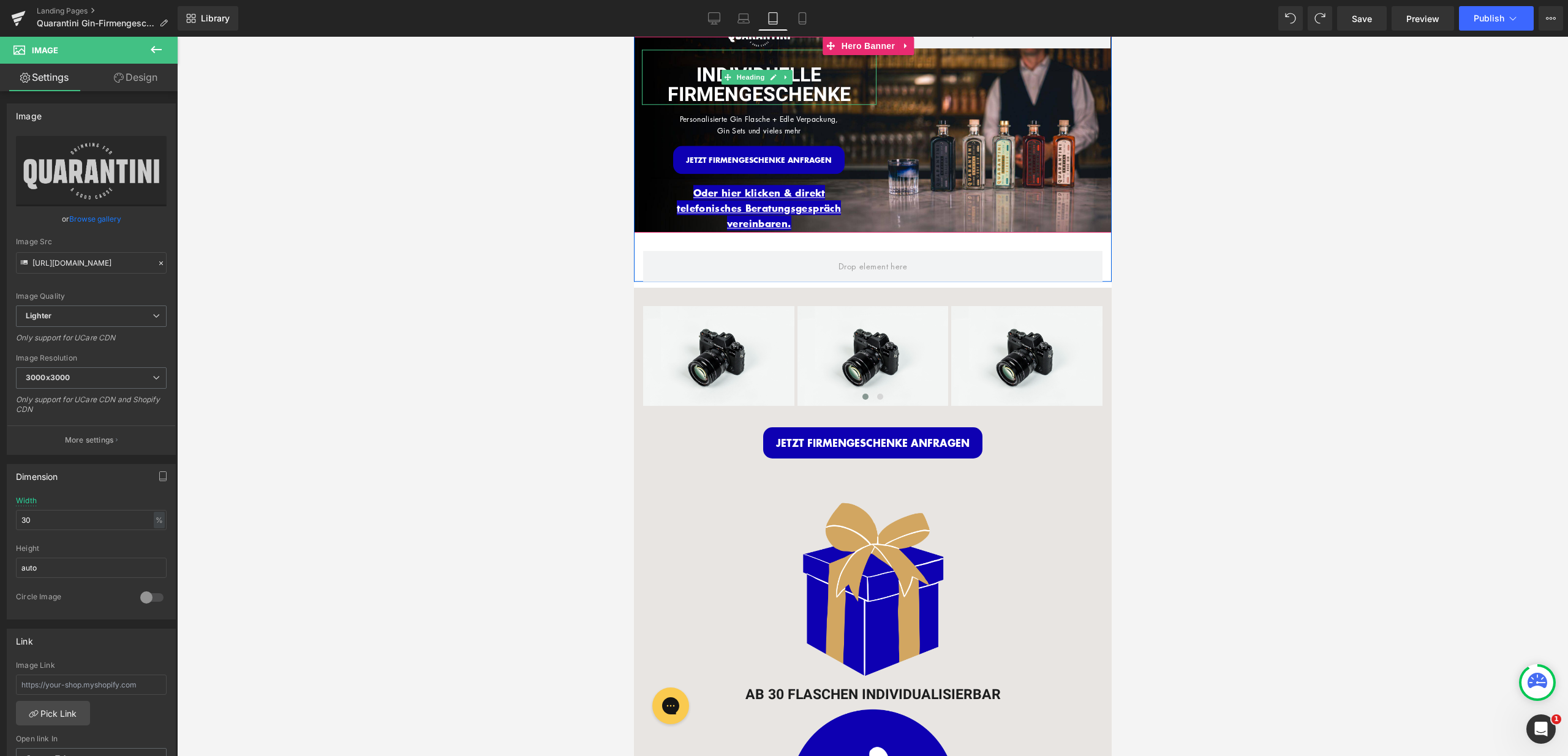
click at [756, 55] on div "INDIVIDUELLE FIRMENGESCHENKE" at bounding box center [758, 78] width 235 height 55
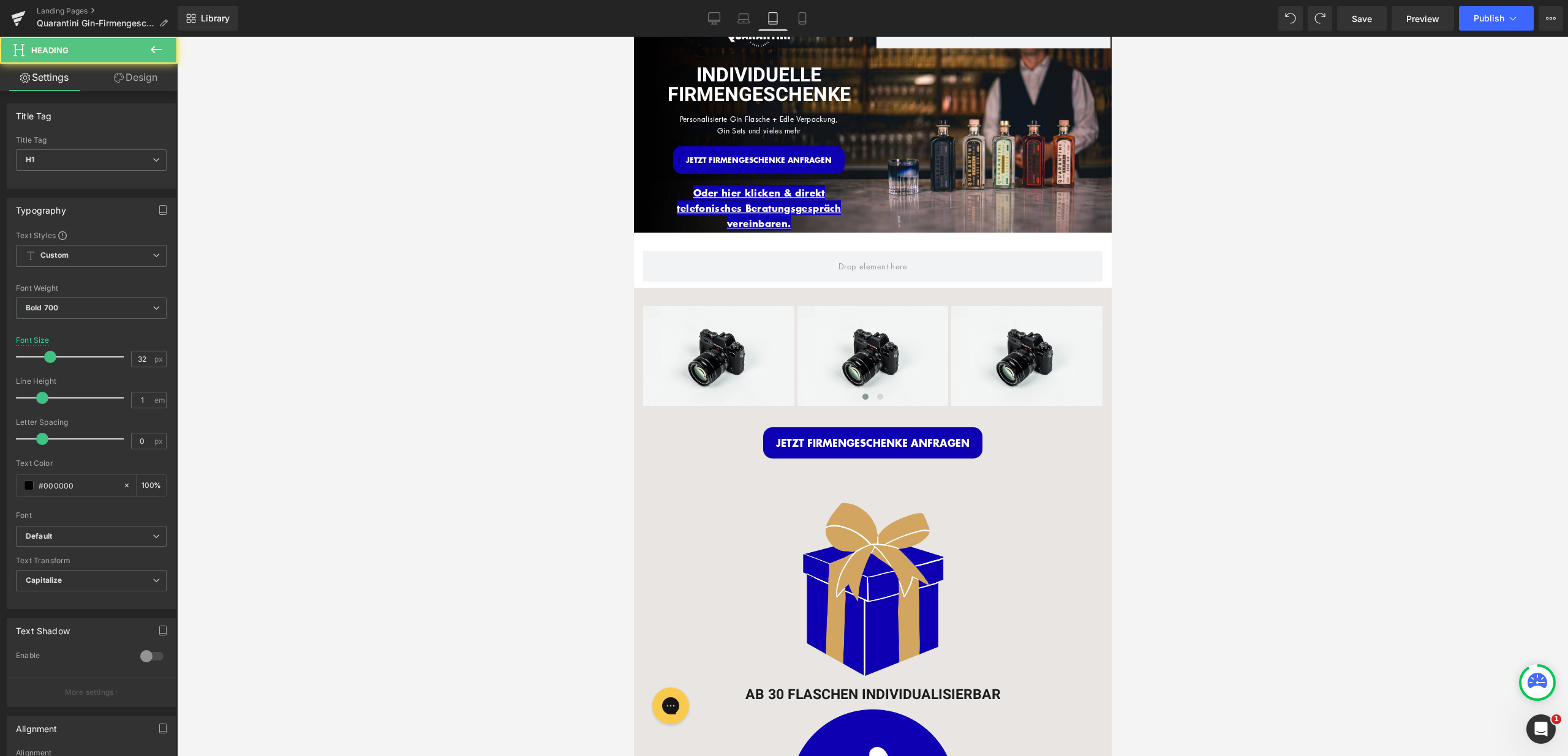
click at [153, 78] on link "Design" at bounding box center [135, 77] width 89 height 28
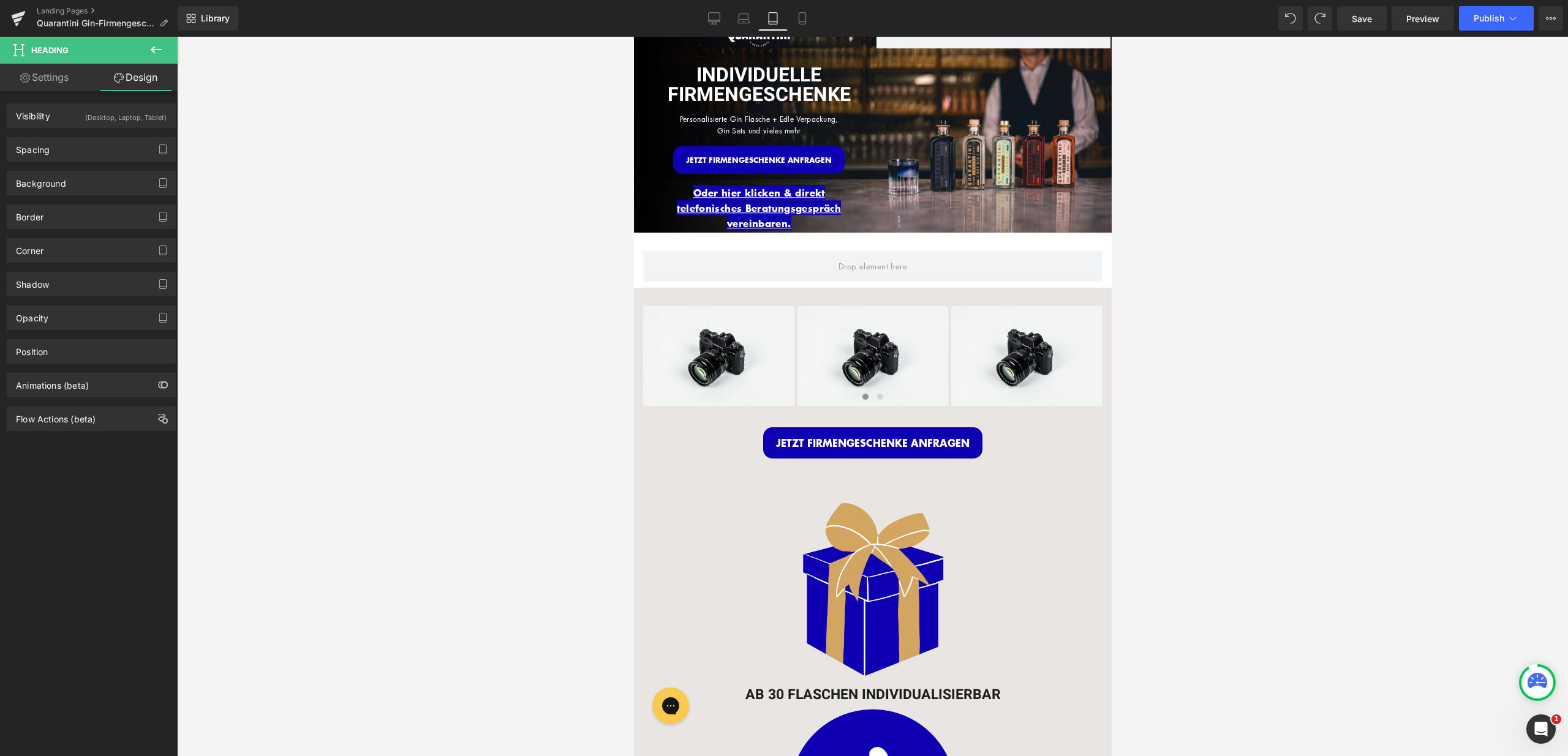
click at [78, 162] on div "Background Color & Image color Color transparent 0 % Image Replace Image Upload…" at bounding box center [91, 179] width 183 height 34
click at [79, 158] on div "Spacing" at bounding box center [91, 150] width 168 height 23
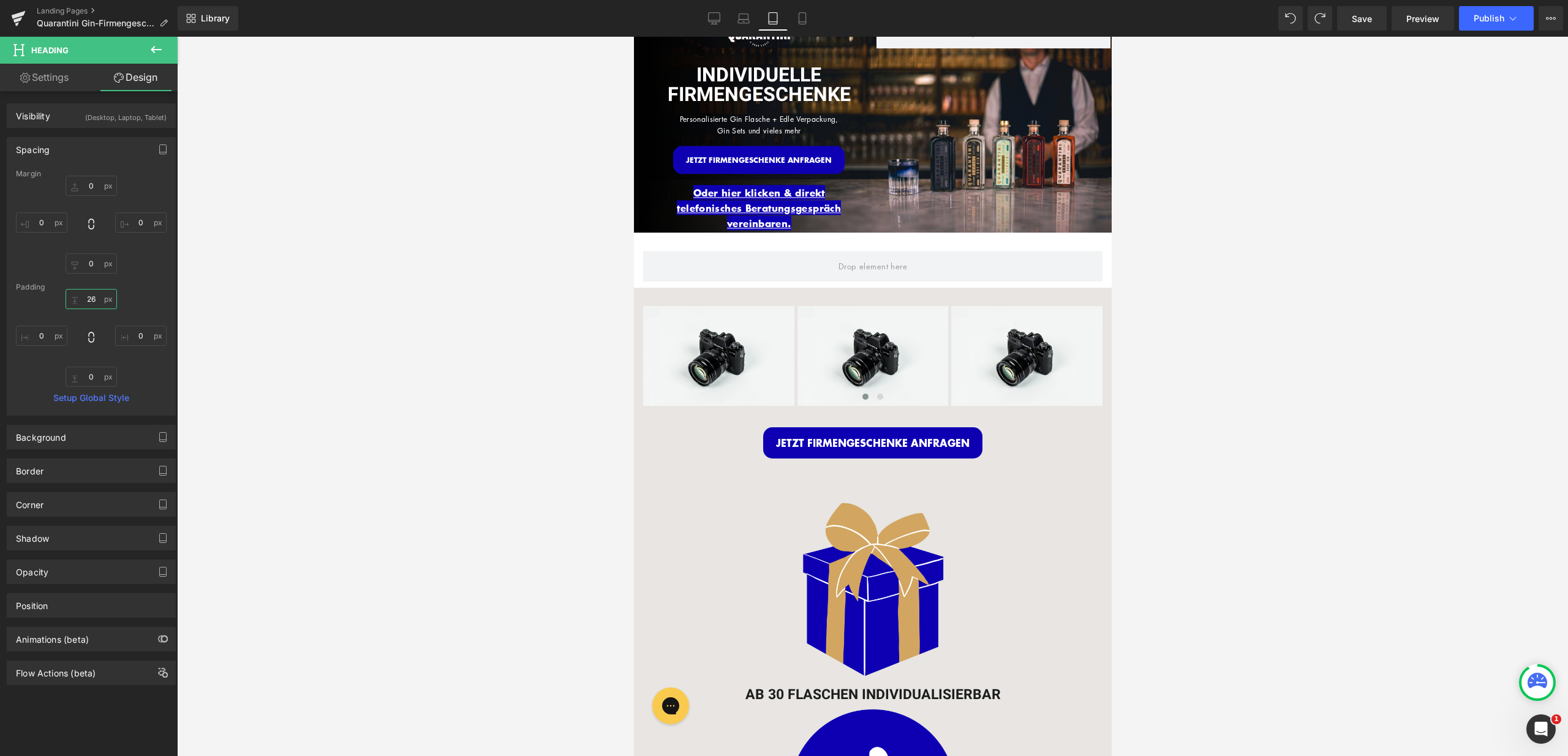
click at [87, 300] on input "26" at bounding box center [91, 299] width 52 height 20
type input "15"
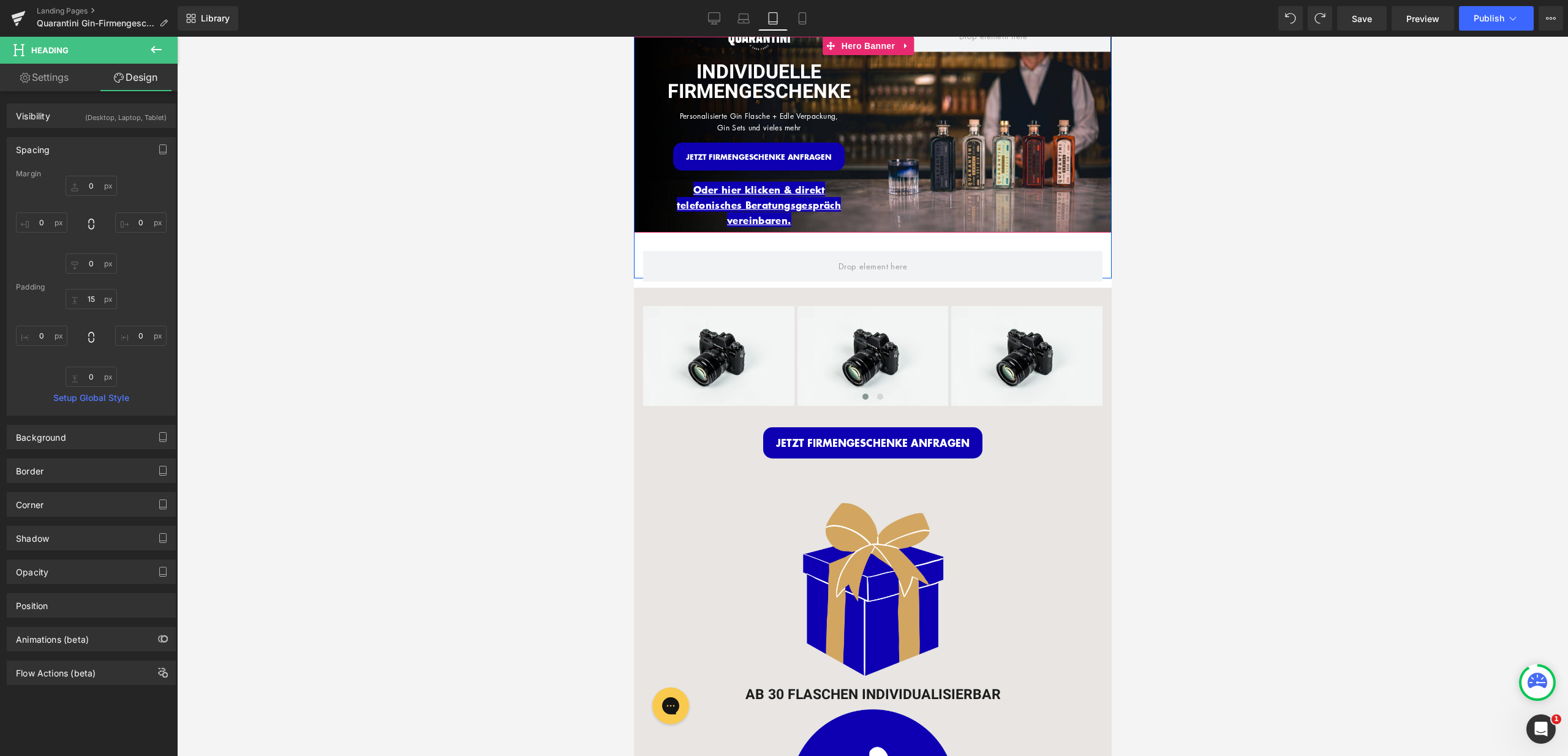
click at [971, 95] on div "Image INDIVIDUELLE FIRMENGESCHENKE Heading Personalisierte Gin Flasche + Edle V…" at bounding box center [872, 134] width 478 height 288
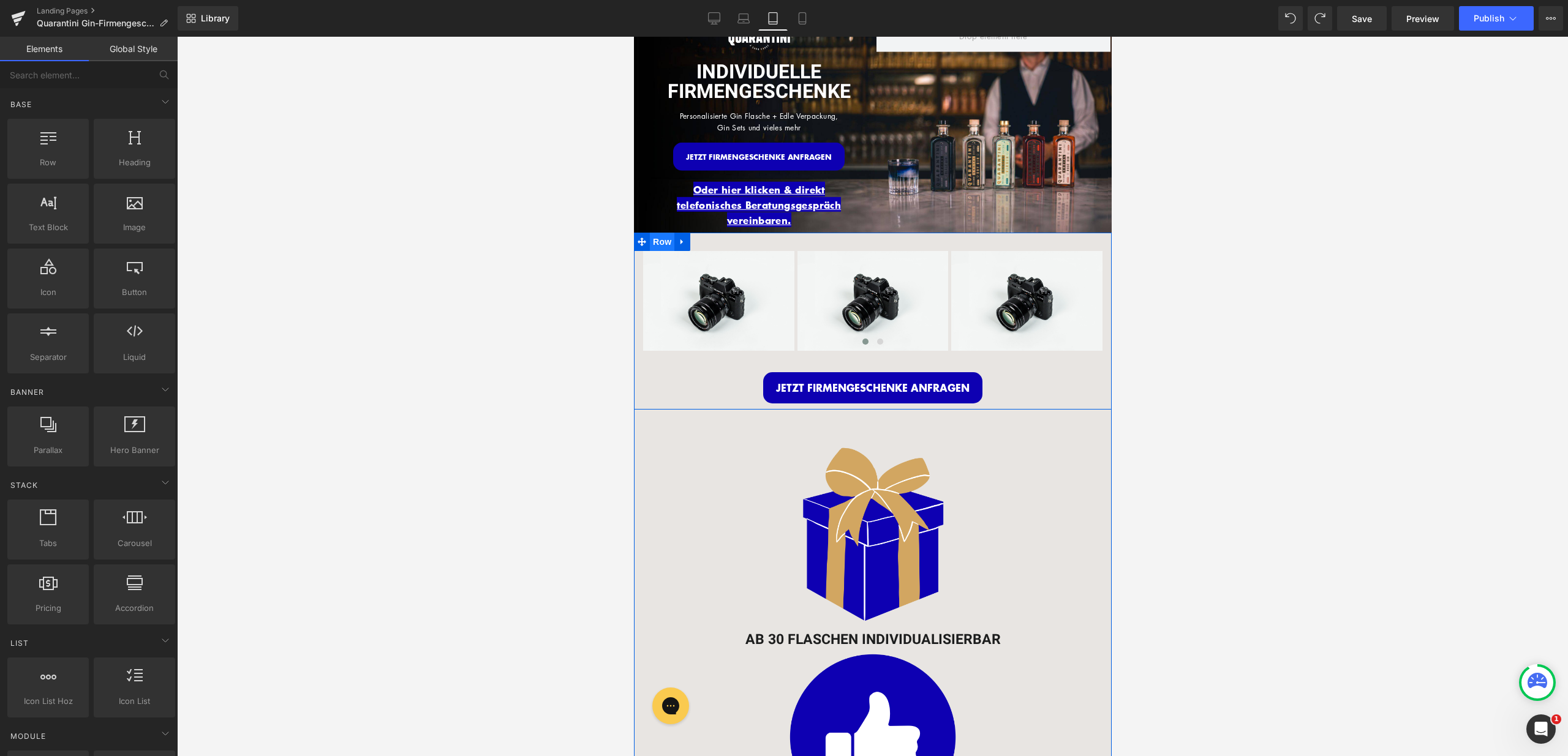
click at [655, 233] on span "Row" at bounding box center [661, 242] width 25 height 18
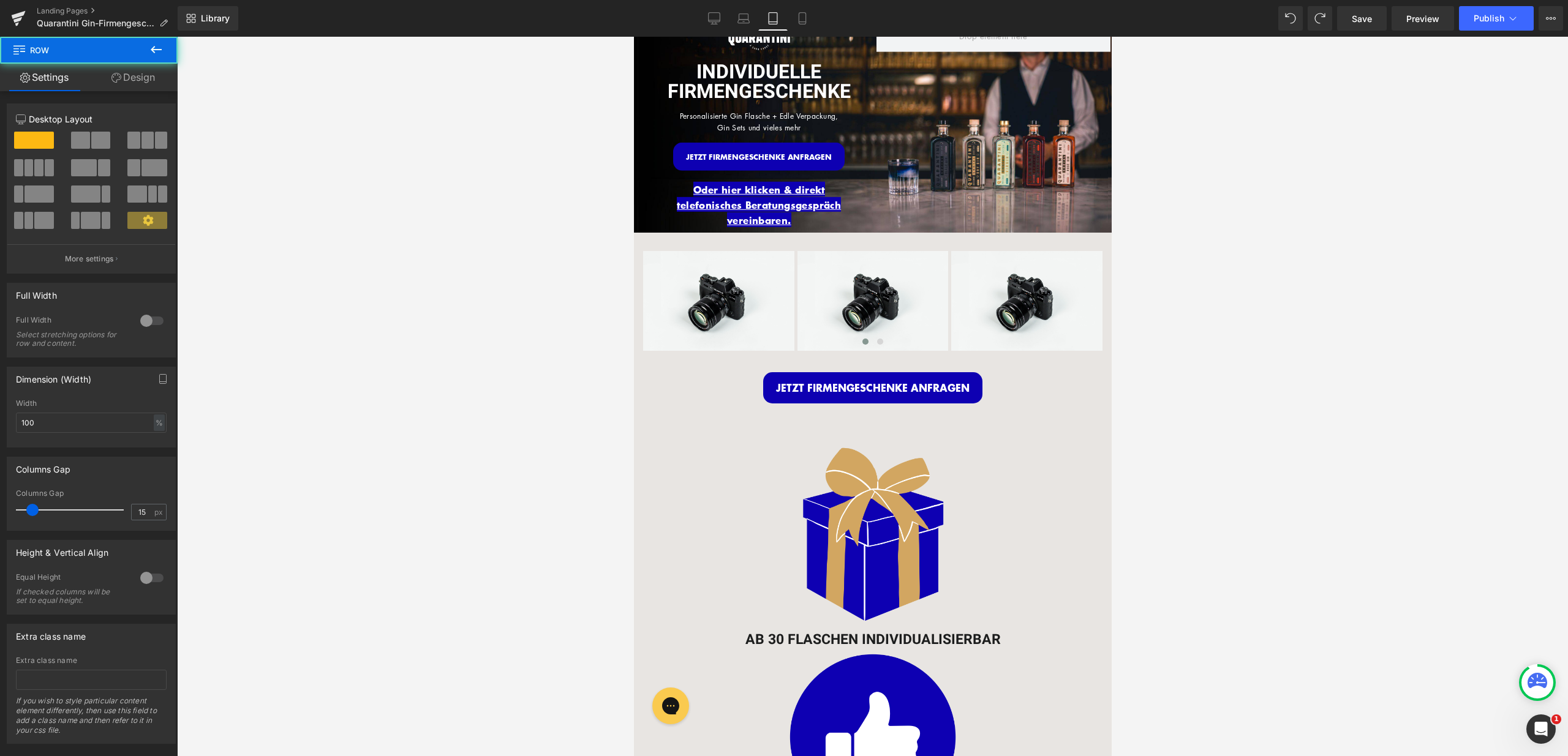
click at [157, 87] on link "Design" at bounding box center [133, 77] width 89 height 28
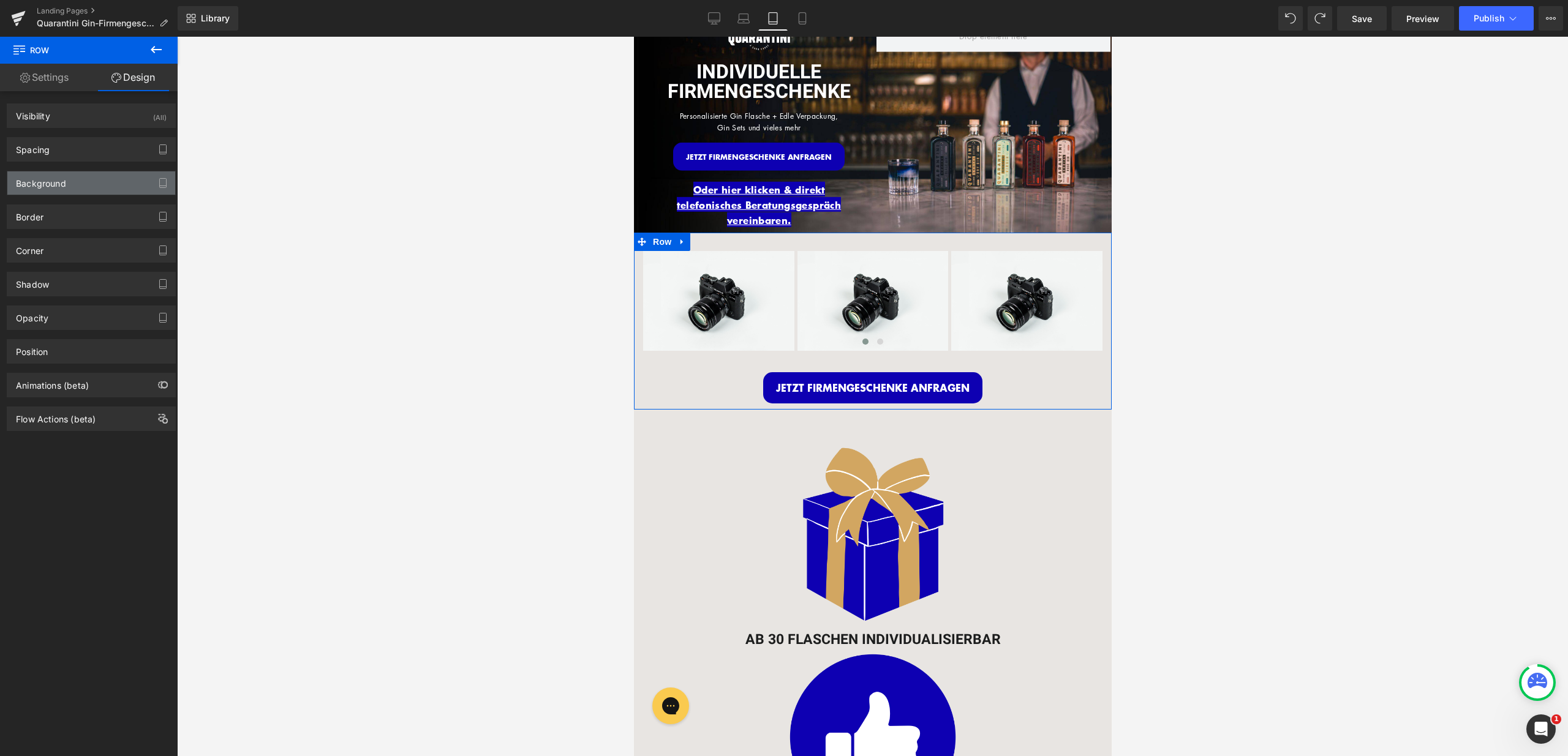
click at [68, 185] on div "Background" at bounding box center [91, 183] width 168 height 23
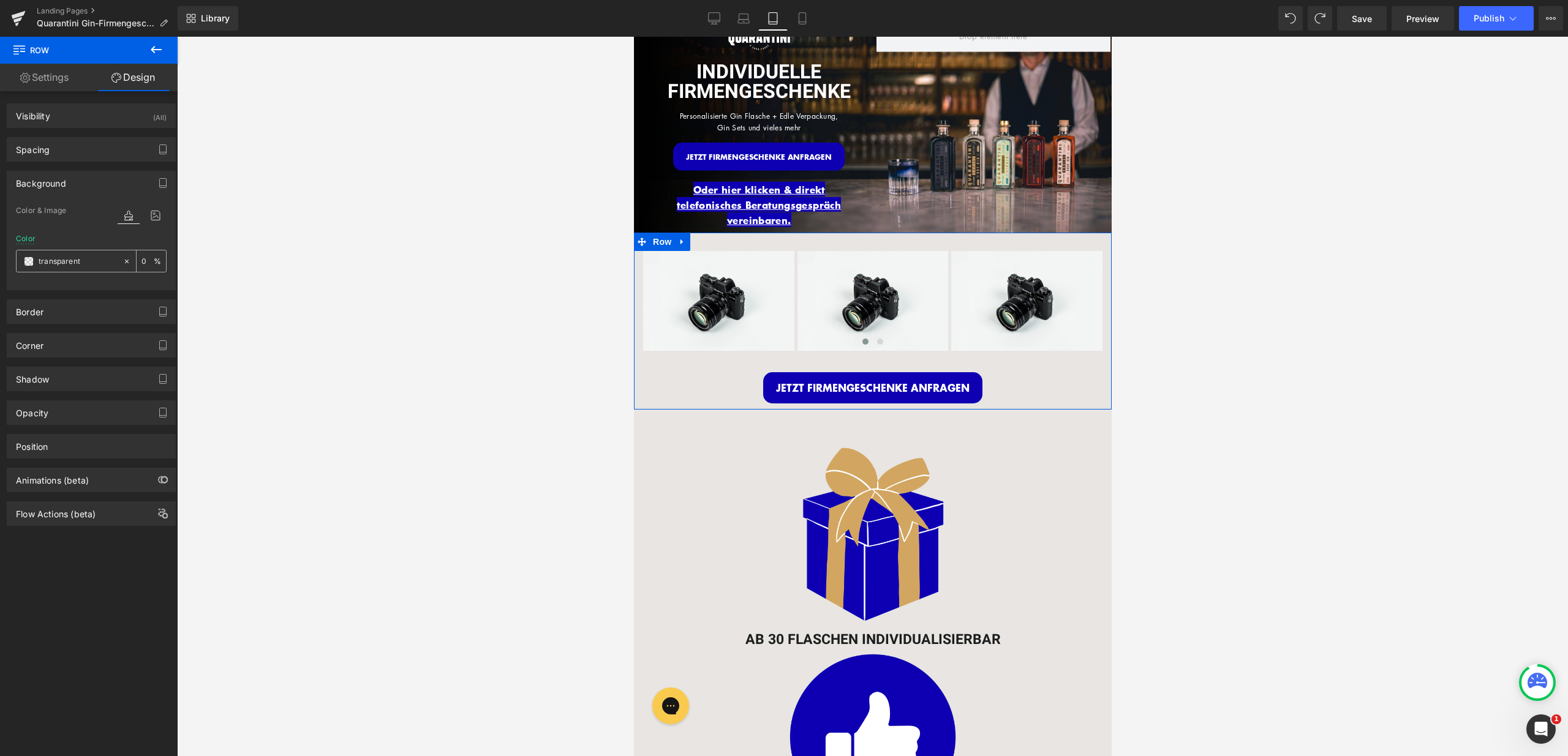
click at [102, 266] on input "transparent" at bounding box center [78, 262] width 78 height 14
type input "fff"
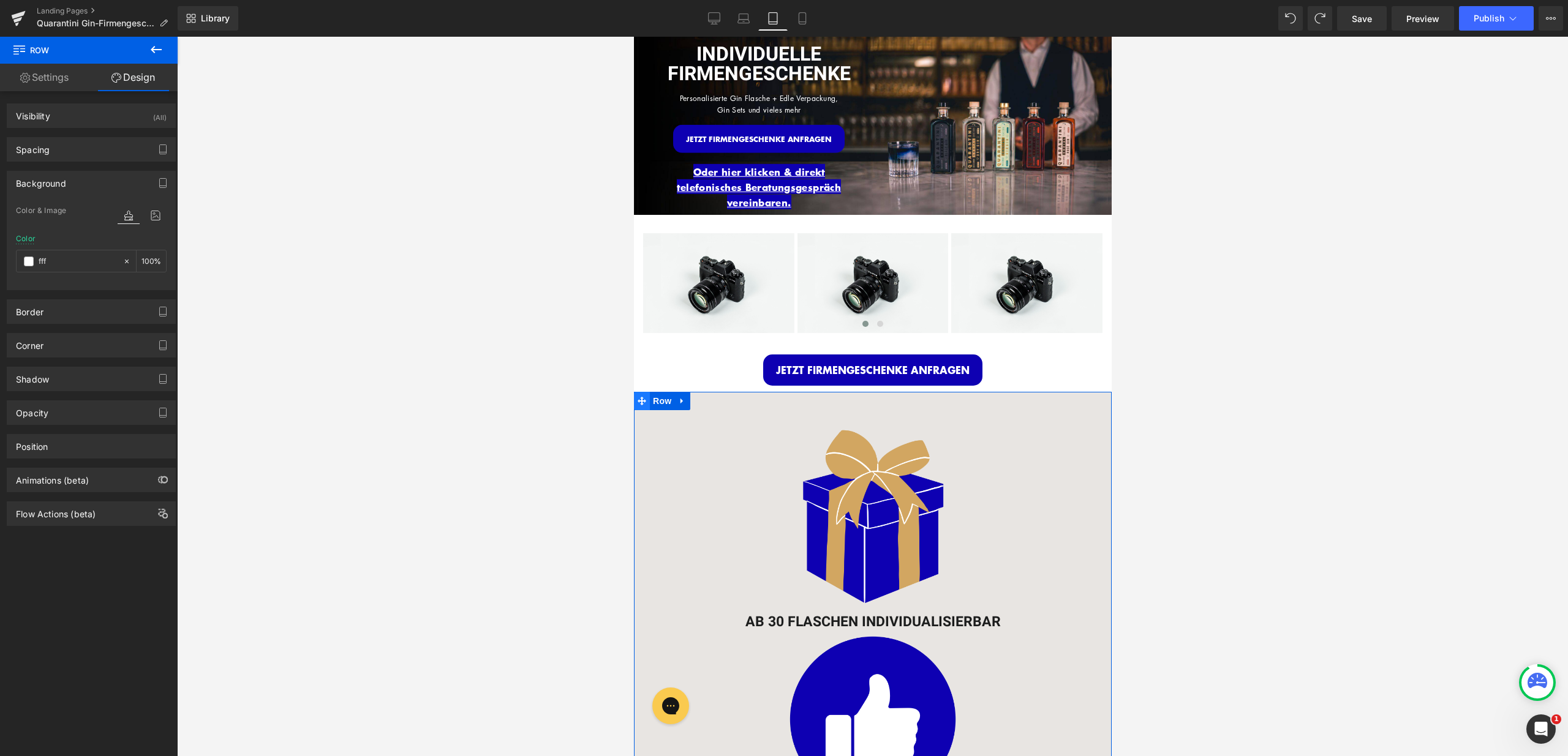
scroll to position [18, 0]
click at [649, 395] on span "Row" at bounding box center [661, 400] width 25 height 18
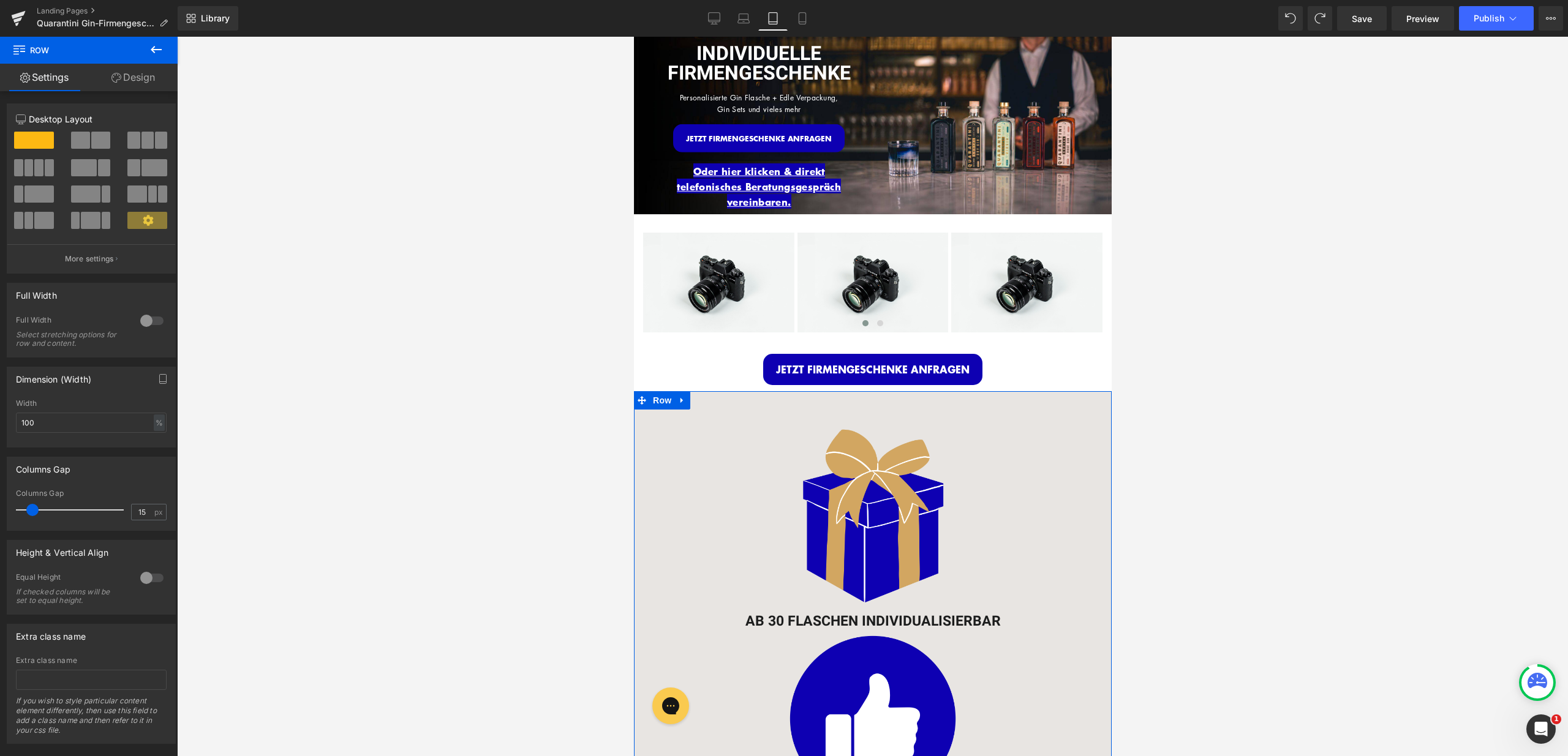
click at [156, 76] on link "Design" at bounding box center [133, 77] width 89 height 28
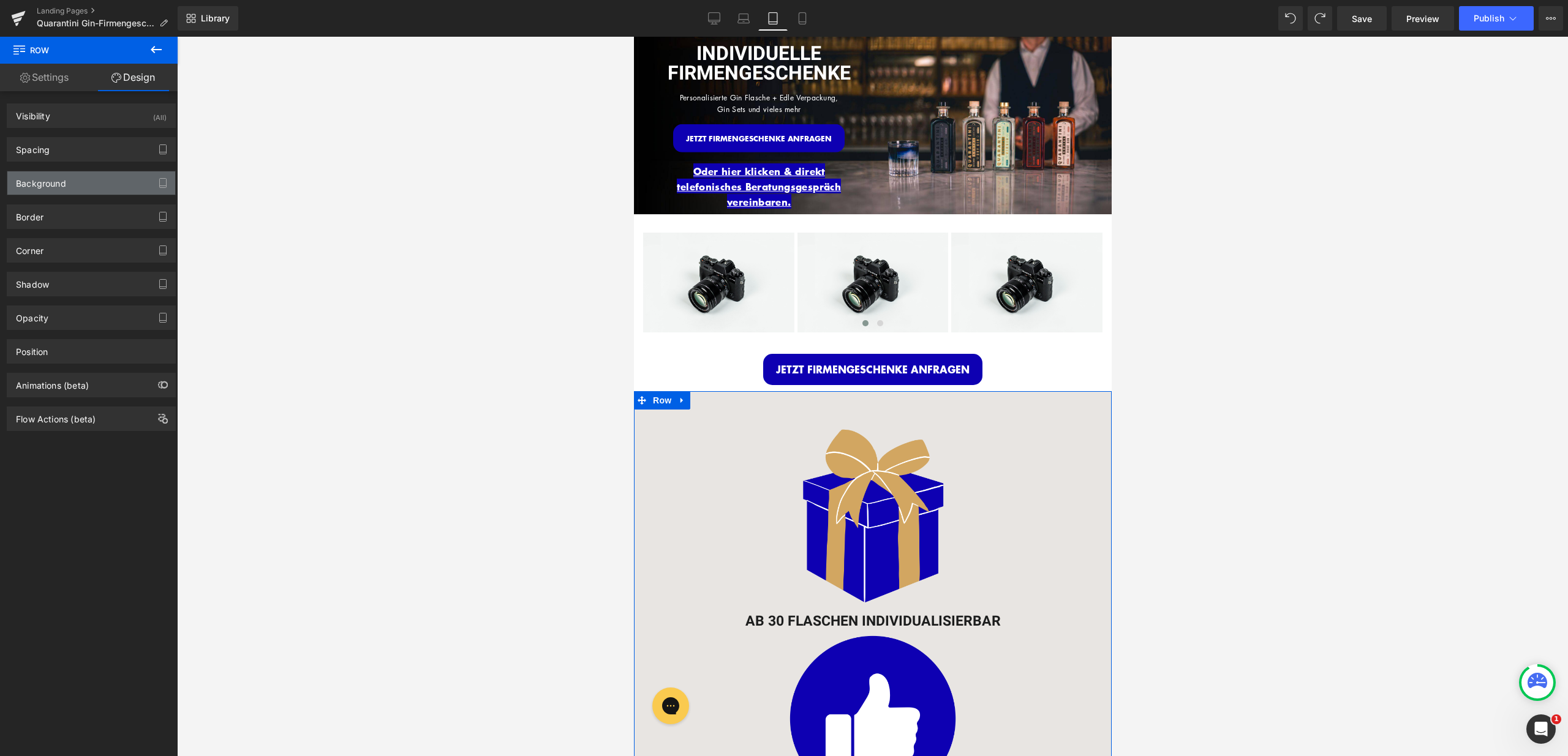
click at [98, 175] on div "Background" at bounding box center [91, 183] width 168 height 23
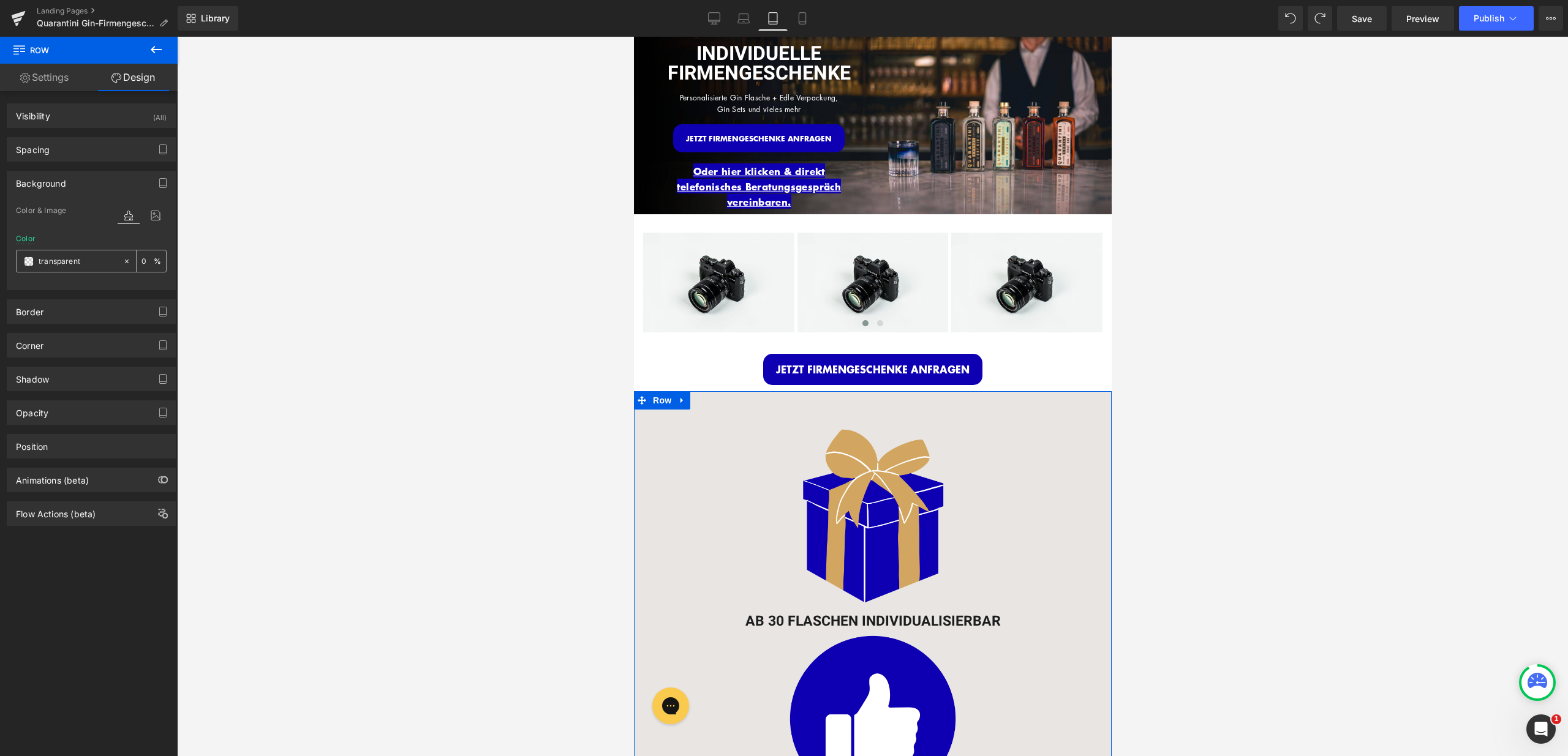
click at [89, 261] on input "transparent" at bounding box center [78, 262] width 78 height 14
type input "fff"
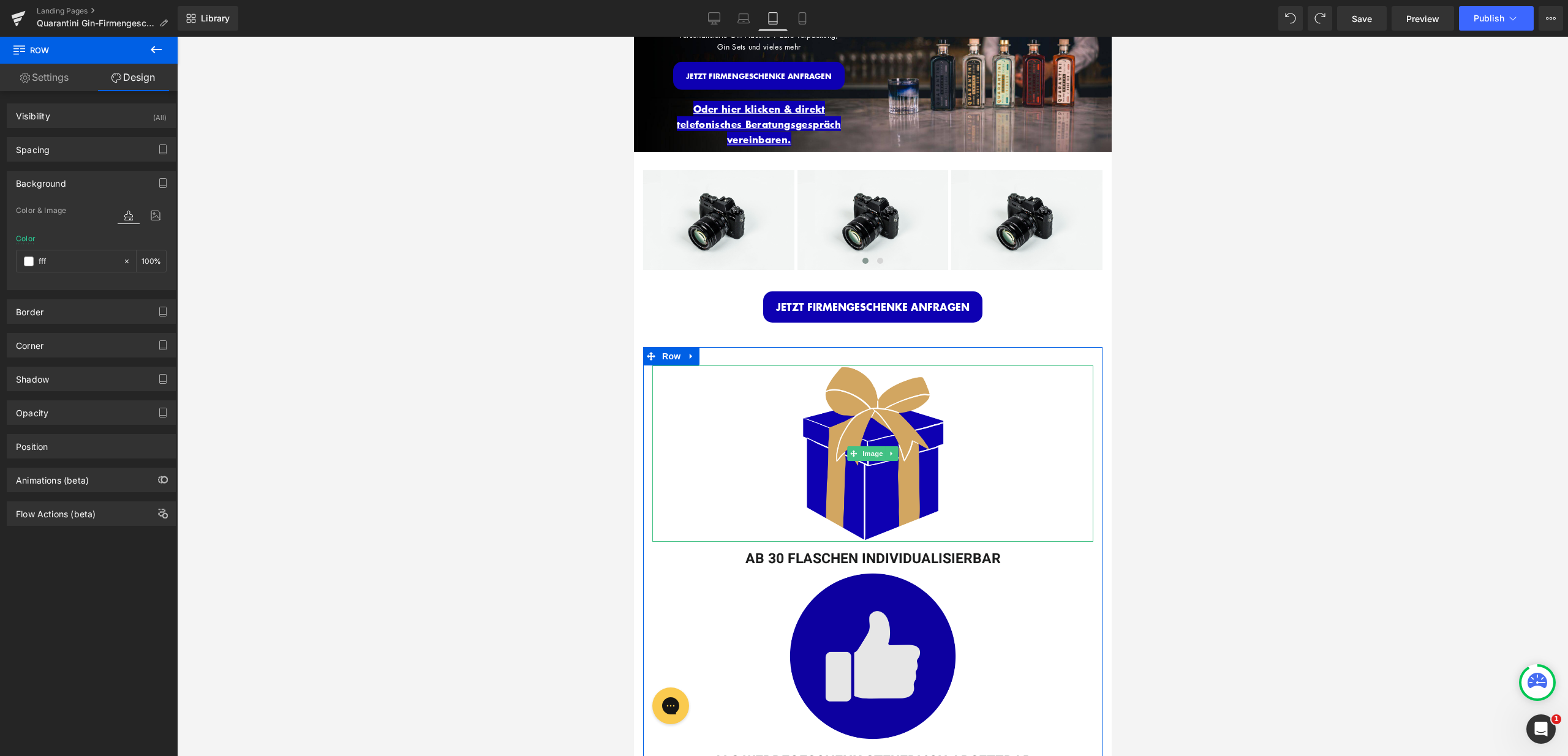
scroll to position [273, 0]
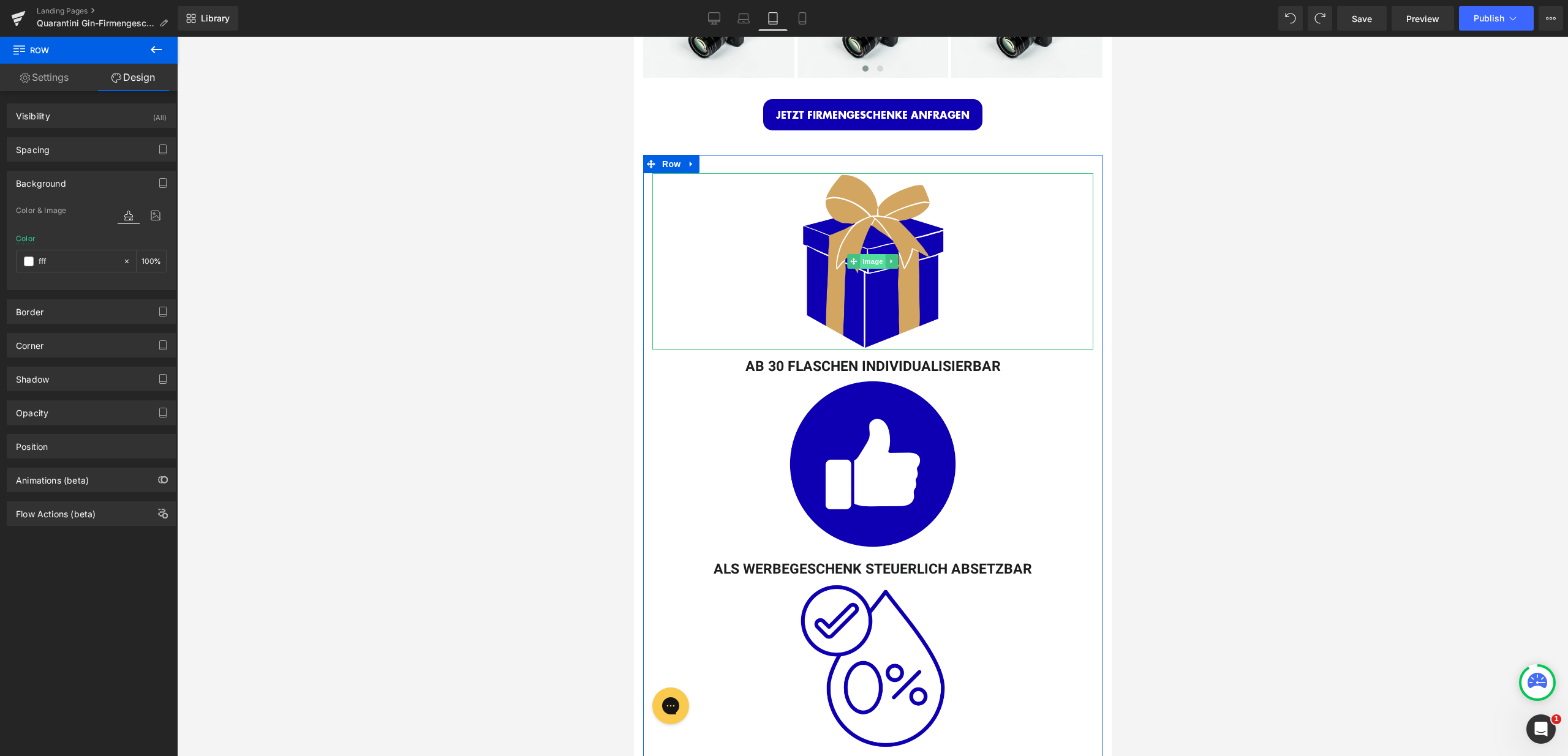
click at [869, 261] on span "Image" at bounding box center [872, 262] width 26 height 15
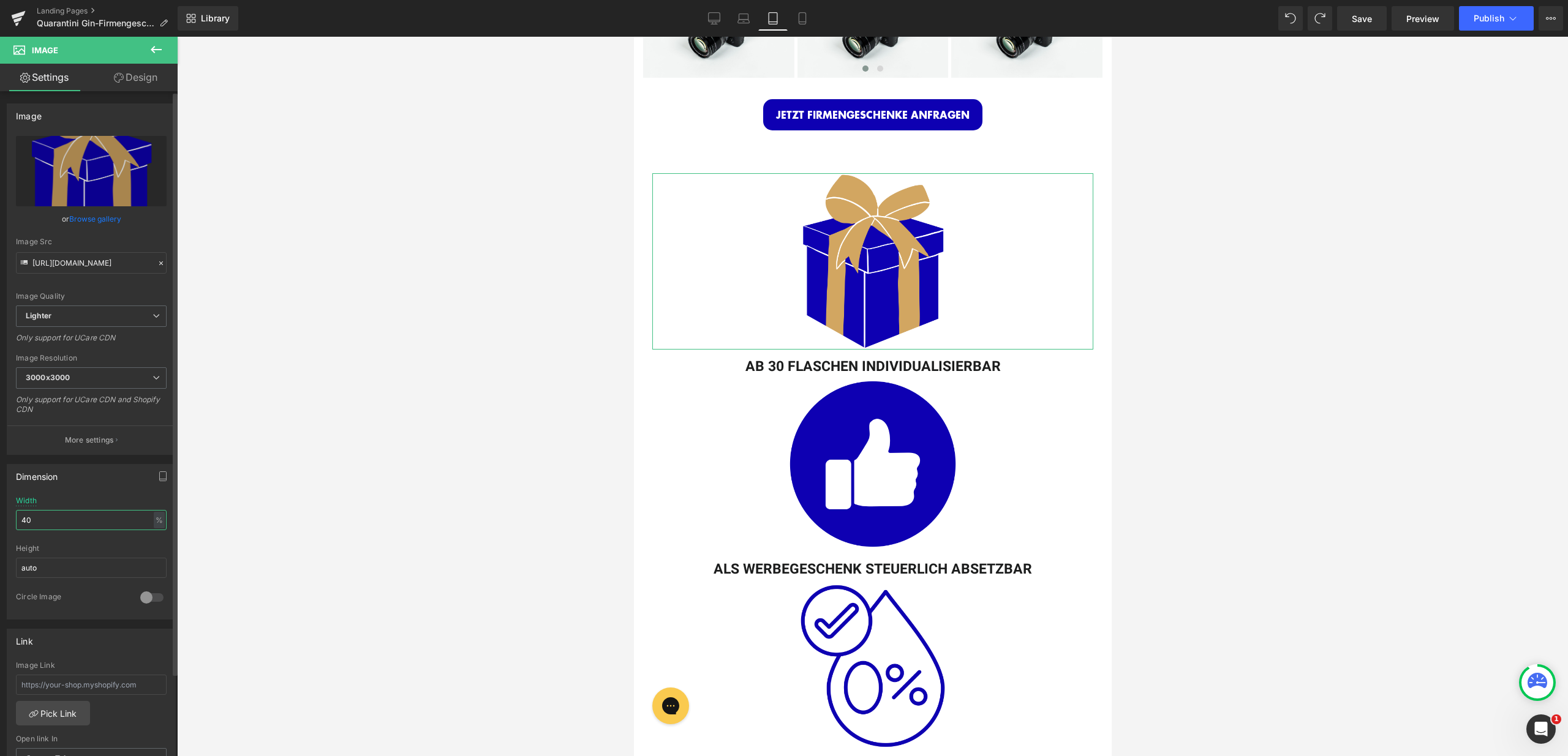
click at [0, 523] on div "Dimension 40% Width 40 % % px auto Height auto 0 Circle Image" at bounding box center [91, 537] width 183 height 165
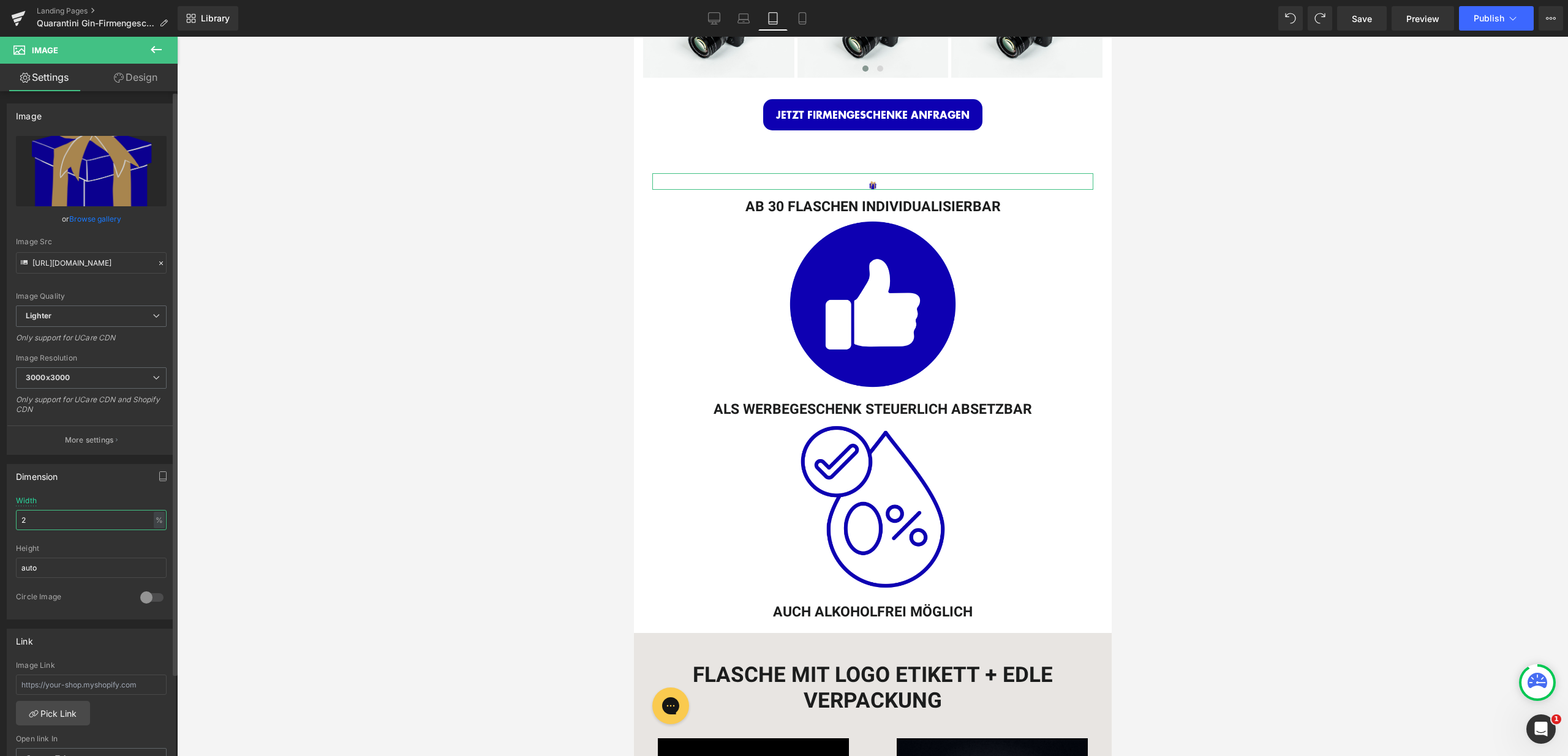
type input "20"
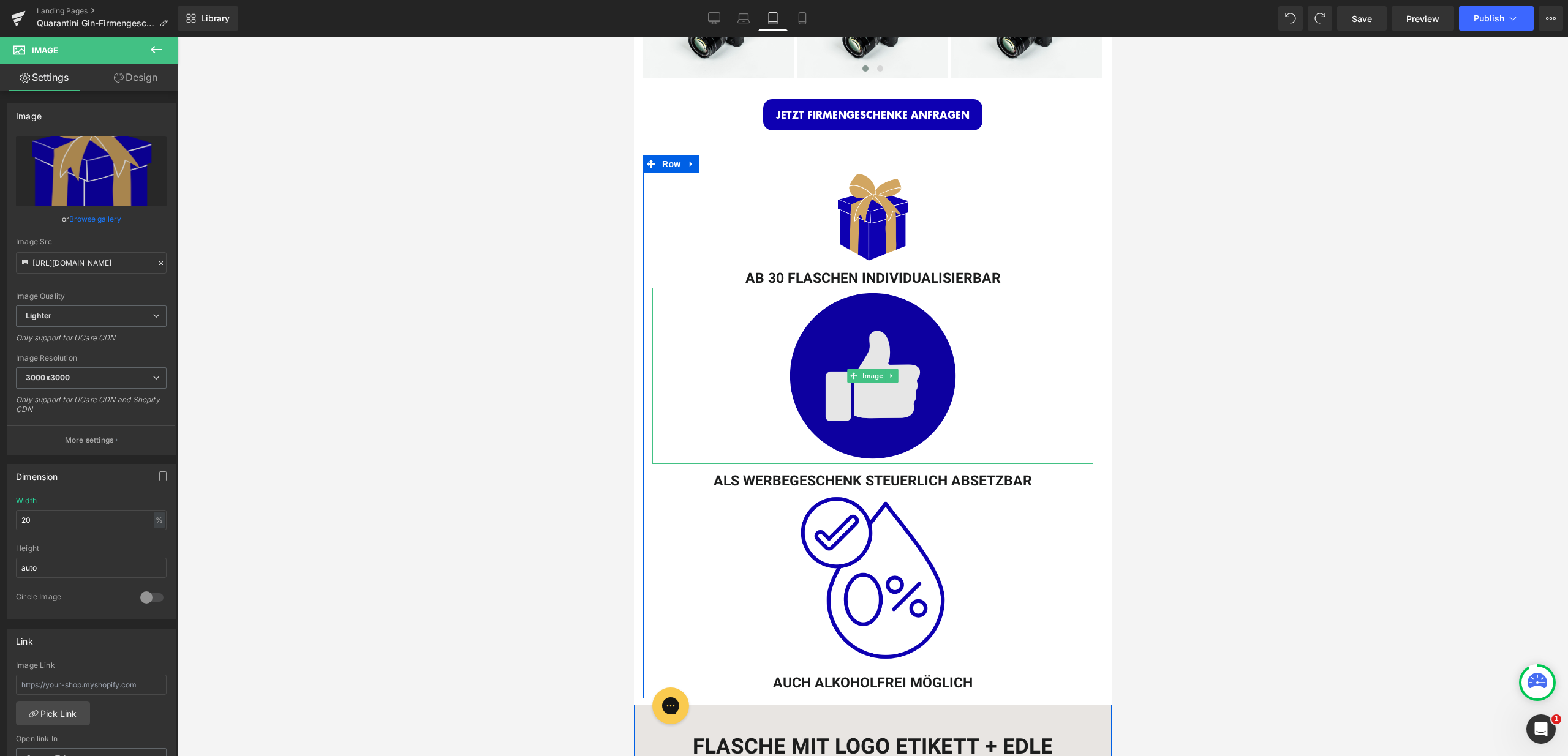
click at [864, 363] on img at bounding box center [872, 376] width 176 height 176
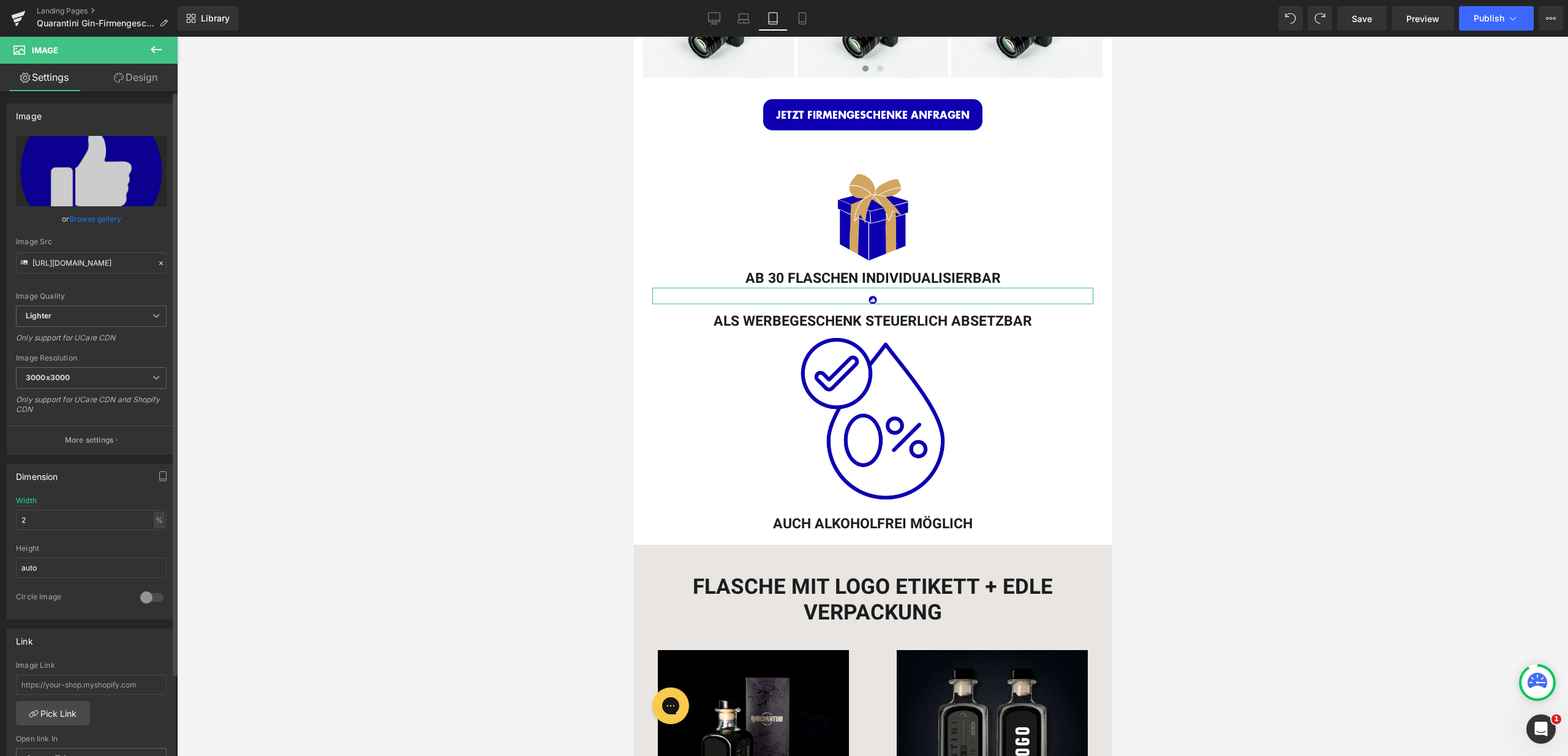
type input "20"
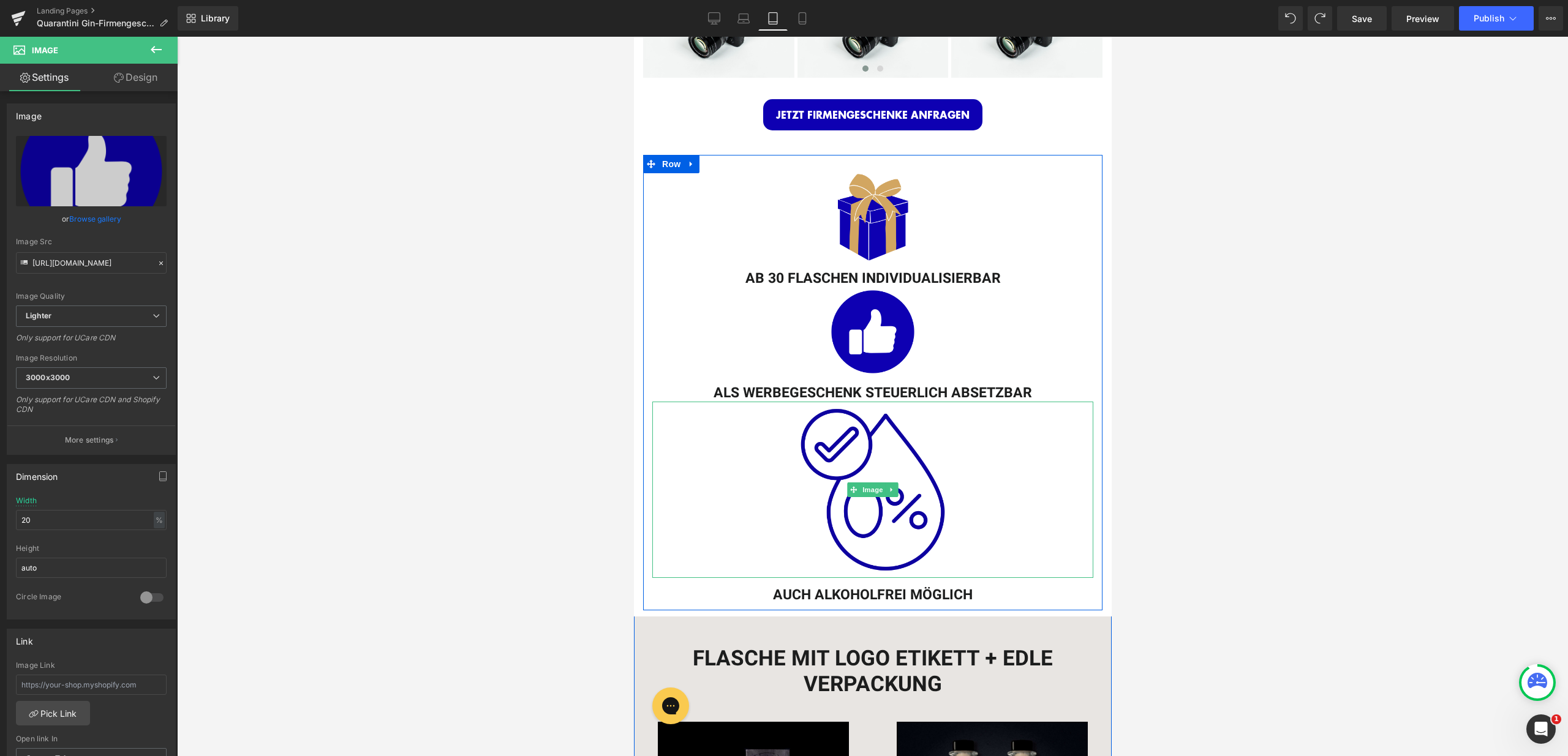
click at [863, 470] on img at bounding box center [872, 489] width 176 height 176
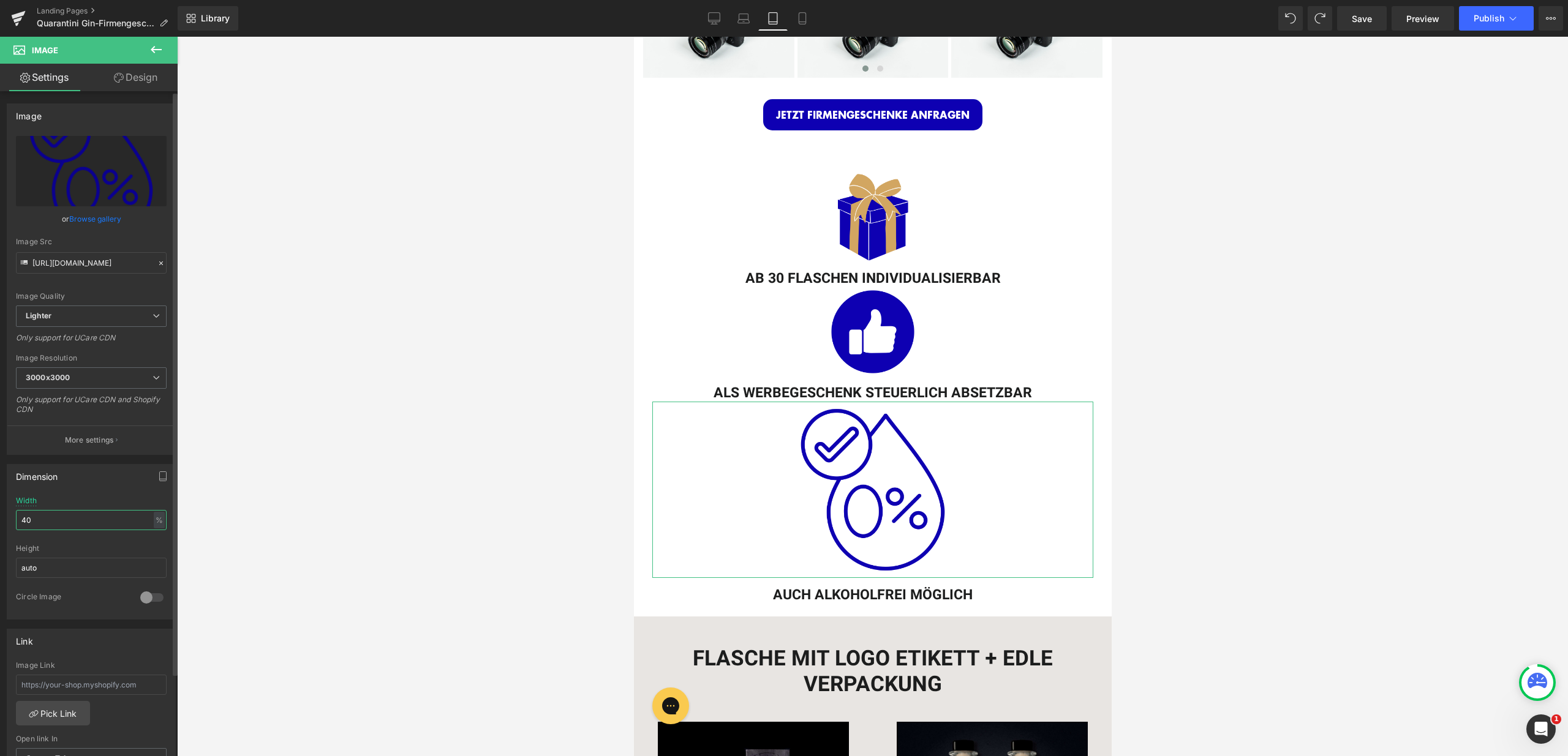
drag, startPoint x: 51, startPoint y: 518, endPoint x: 17, endPoint y: 523, distance: 34.4
click at [17, 523] on input "40" at bounding box center [91, 520] width 151 height 20
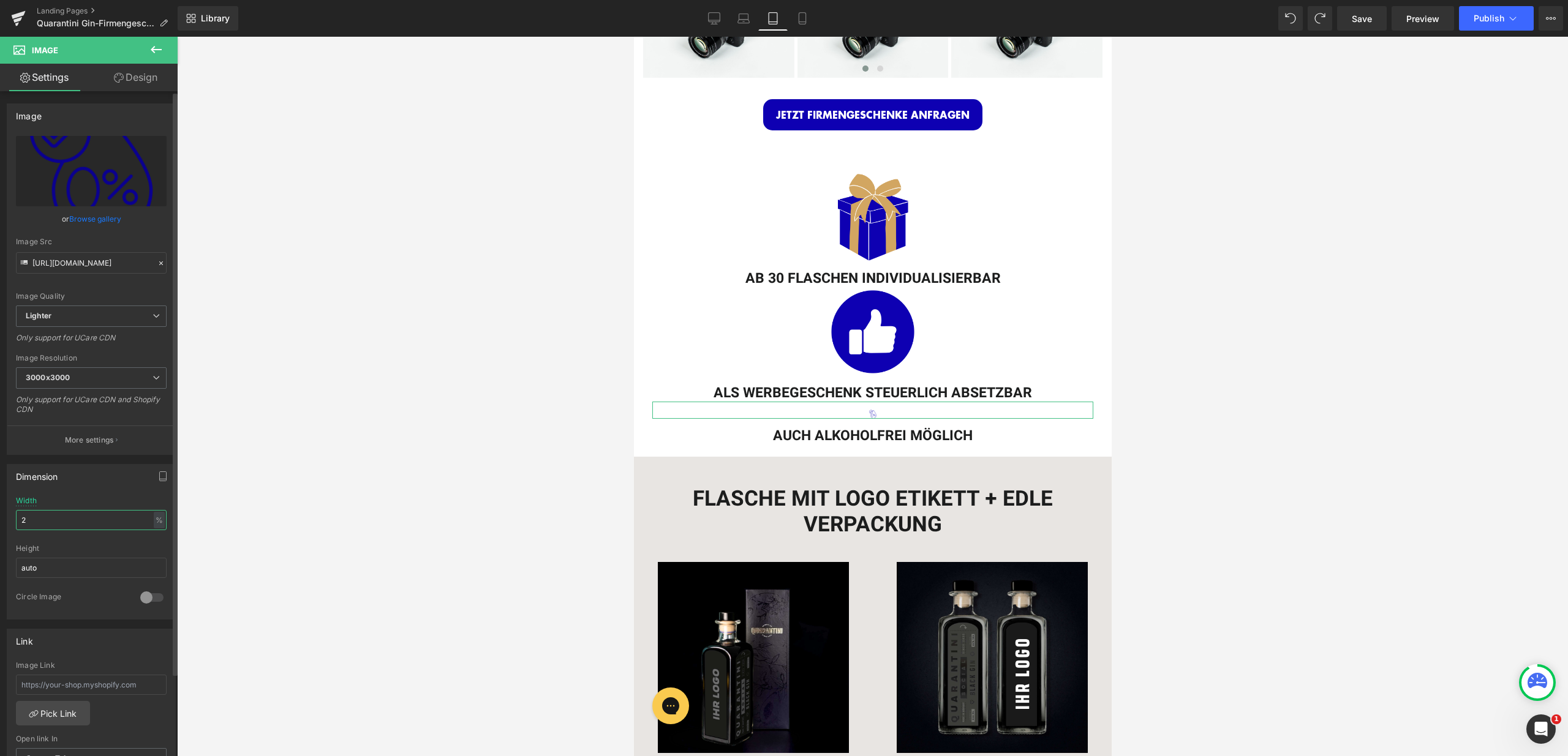
type input "20"
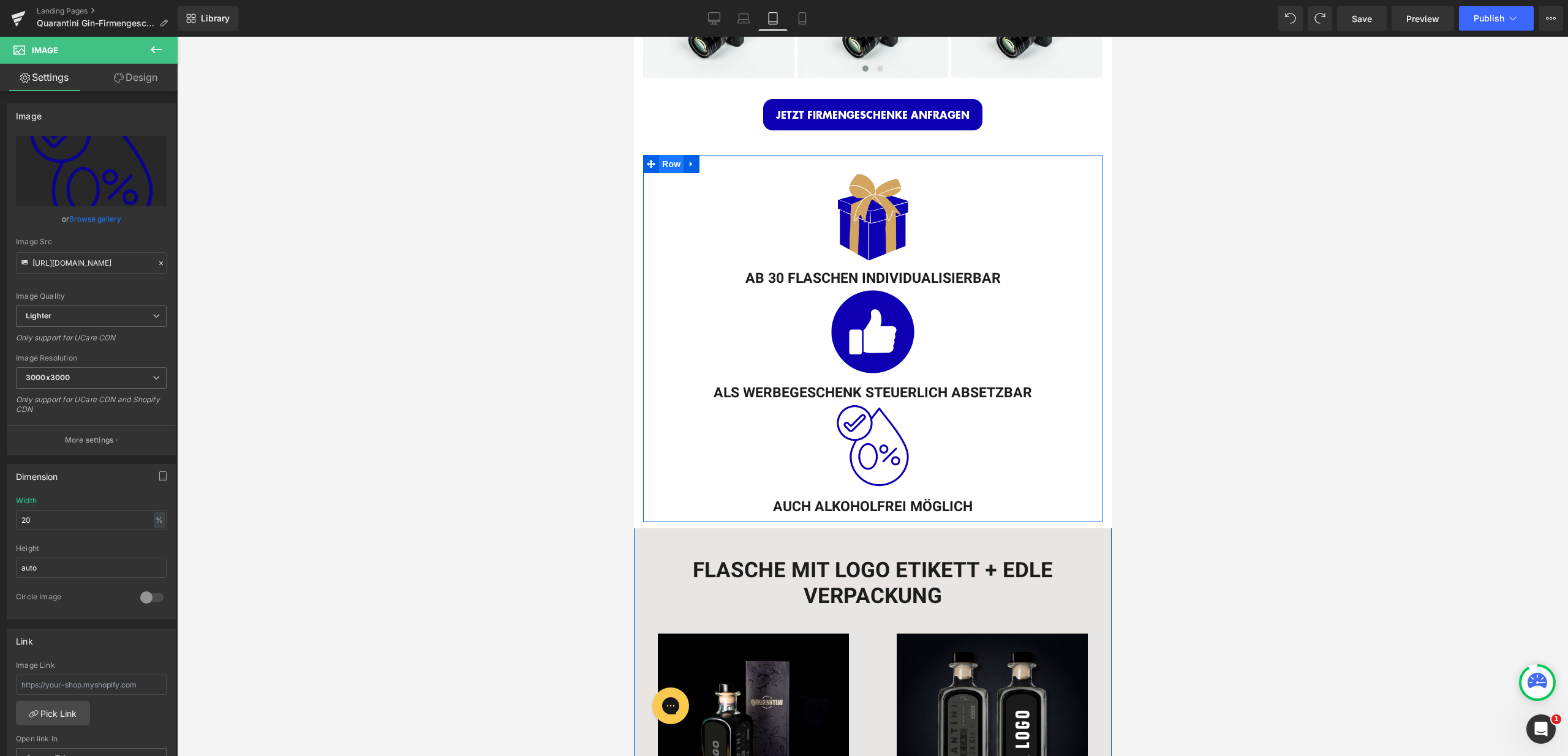
click at [664, 160] on span "Row" at bounding box center [671, 164] width 25 height 18
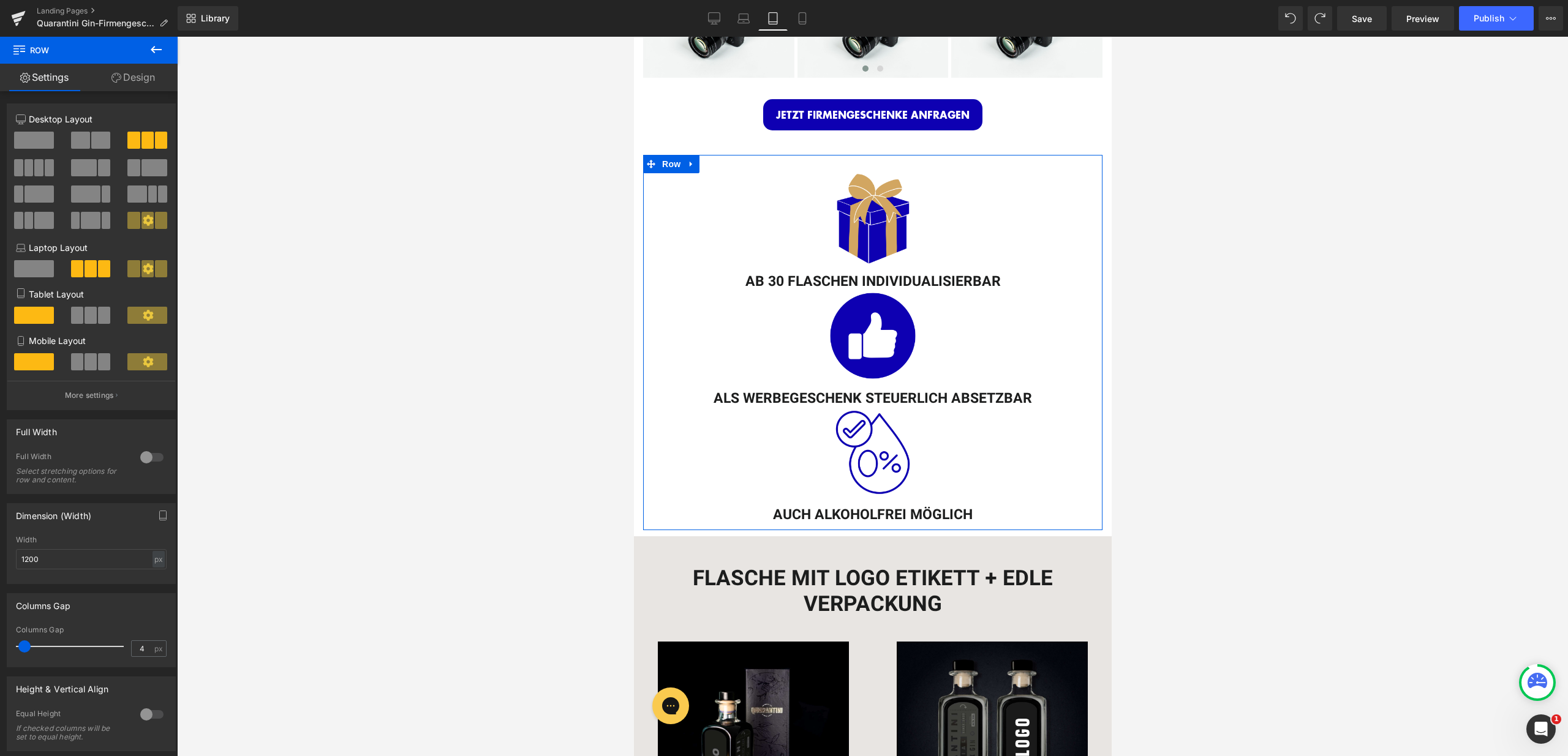
type input "5"
drag, startPoint x: 33, startPoint y: 647, endPoint x: 26, endPoint y: 648, distance: 7.1
click at [26, 648] on span at bounding box center [26, 646] width 12 height 12
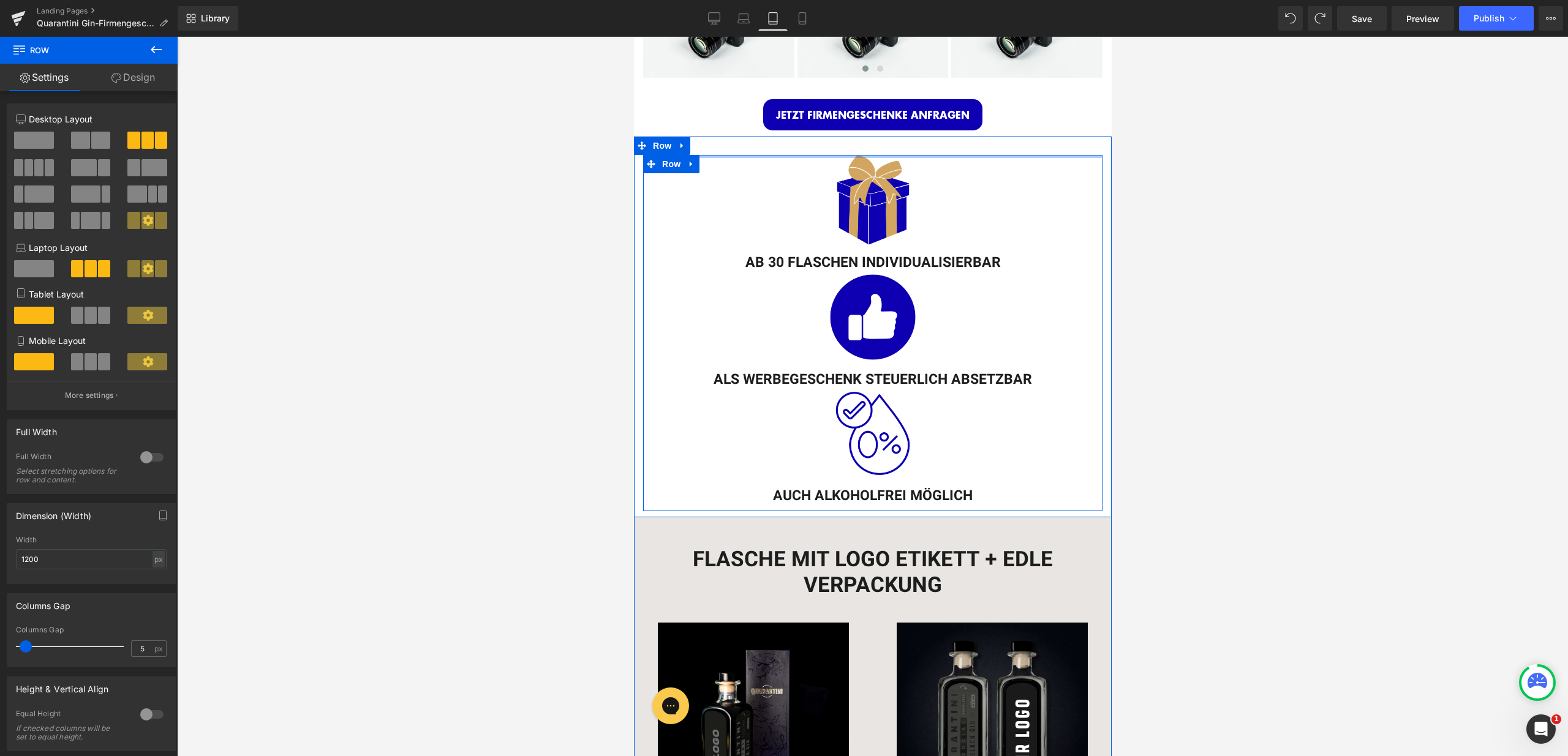
drag, startPoint x: 927, startPoint y: 167, endPoint x: 932, endPoint y: 146, distance: 21.6
click at [932, 146] on div "Image AB 30 FLASCHEN INDIVIDUALISIERBAR Heading Image ALS WERBEGESCHENK STEUERL…" at bounding box center [872, 327] width 478 height 381
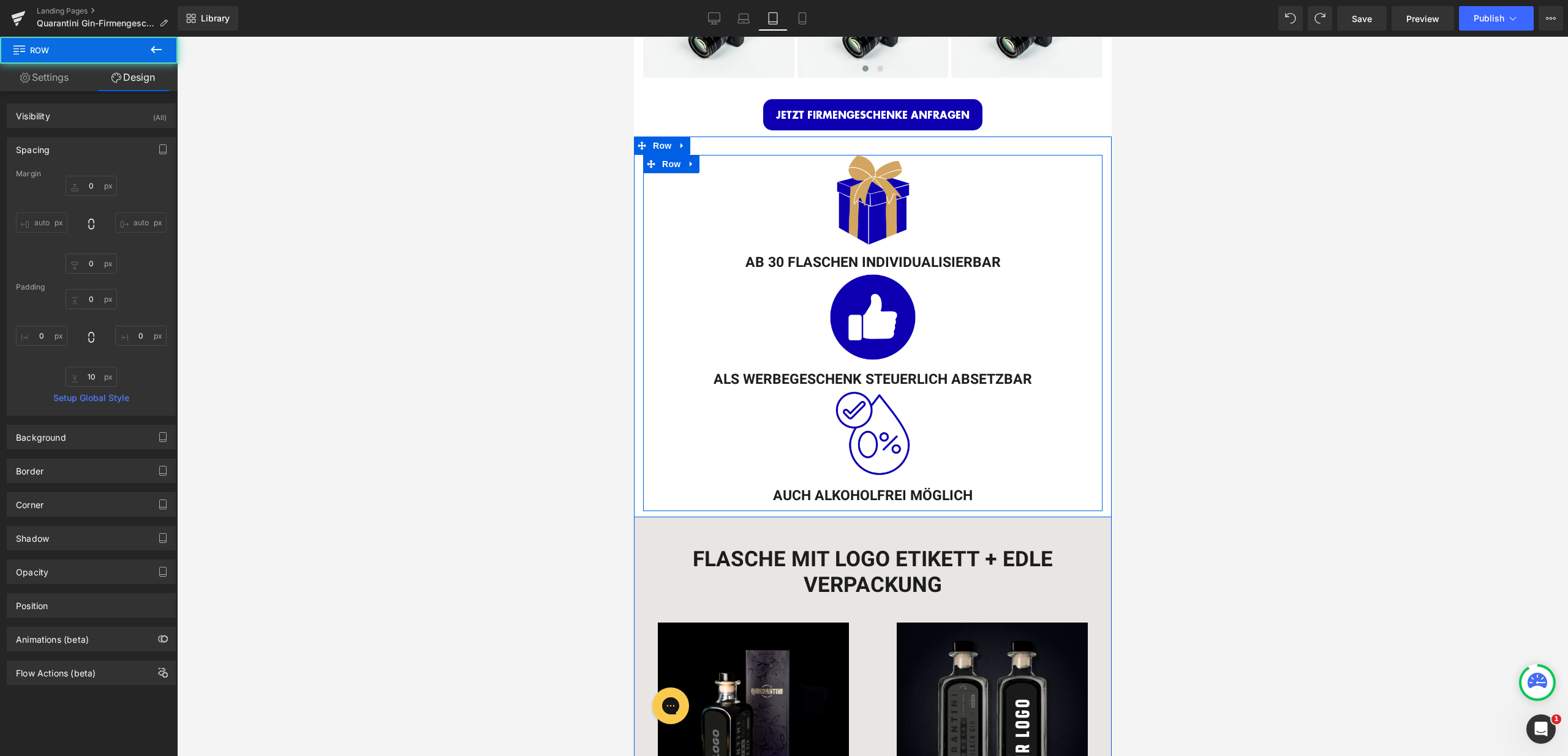
click at [943, 143] on div "Image AB 30 FLASCHEN INDIVIDUALISIERBAR Heading Image ALS WERBEGESCHENK STEUERL…" at bounding box center [872, 327] width 478 height 381
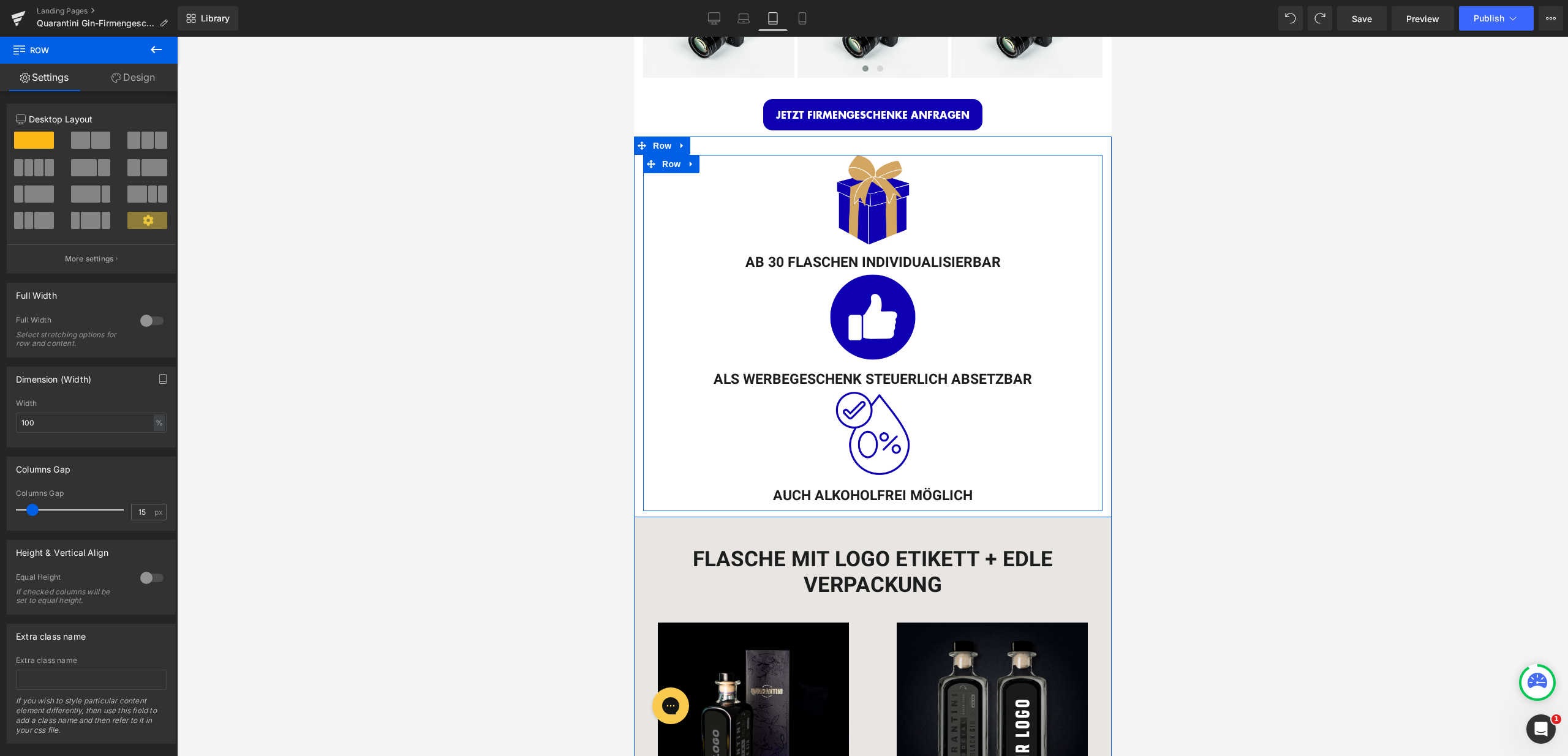
click at [958, 144] on div "Image AB 30 FLASCHEN INDIVIDUALISIERBAR Heading Image ALS WERBEGESCHENK STEUERL…" at bounding box center [872, 327] width 478 height 381
click at [671, 164] on span "Row" at bounding box center [671, 164] width 25 height 18
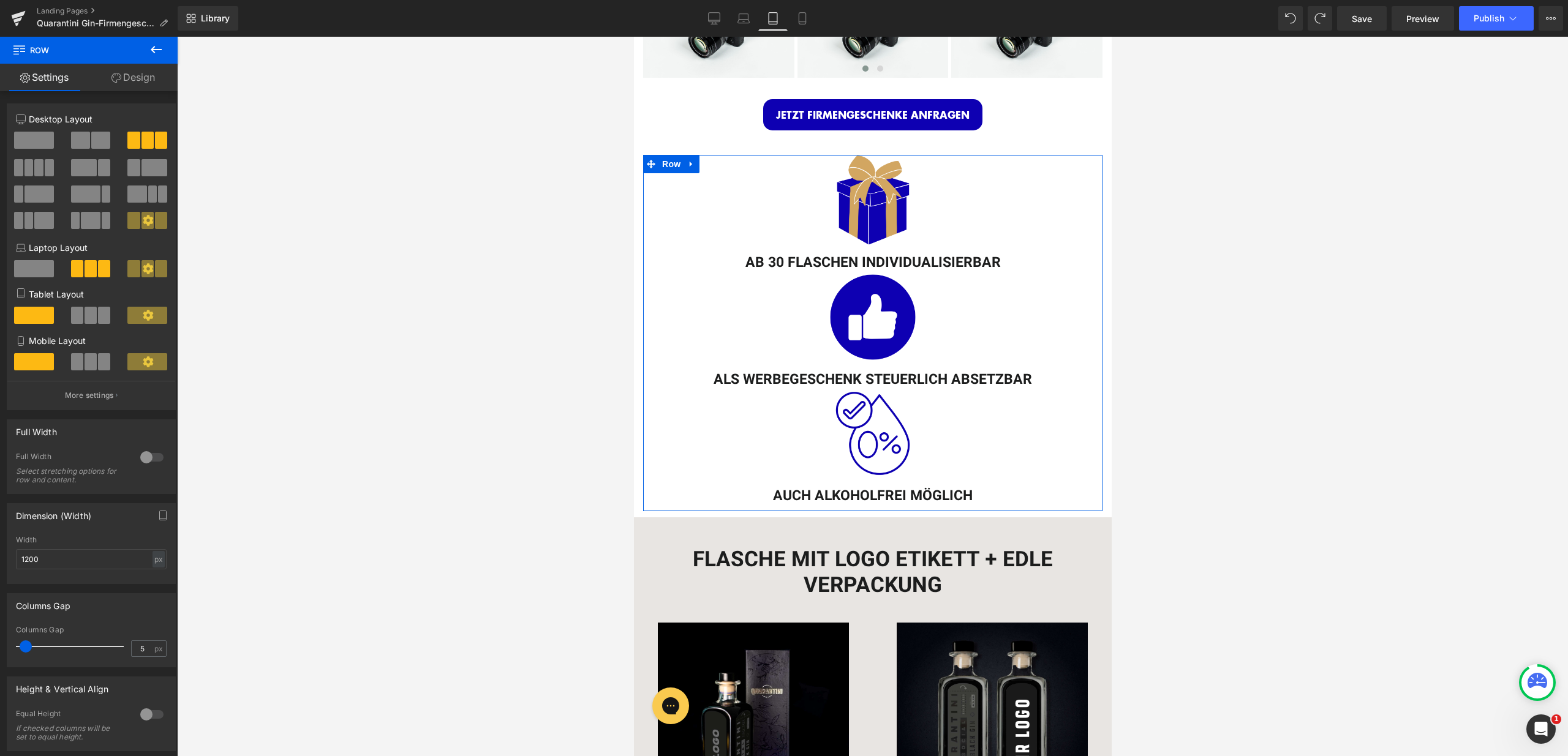
click at [91, 321] on span at bounding box center [91, 315] width 12 height 17
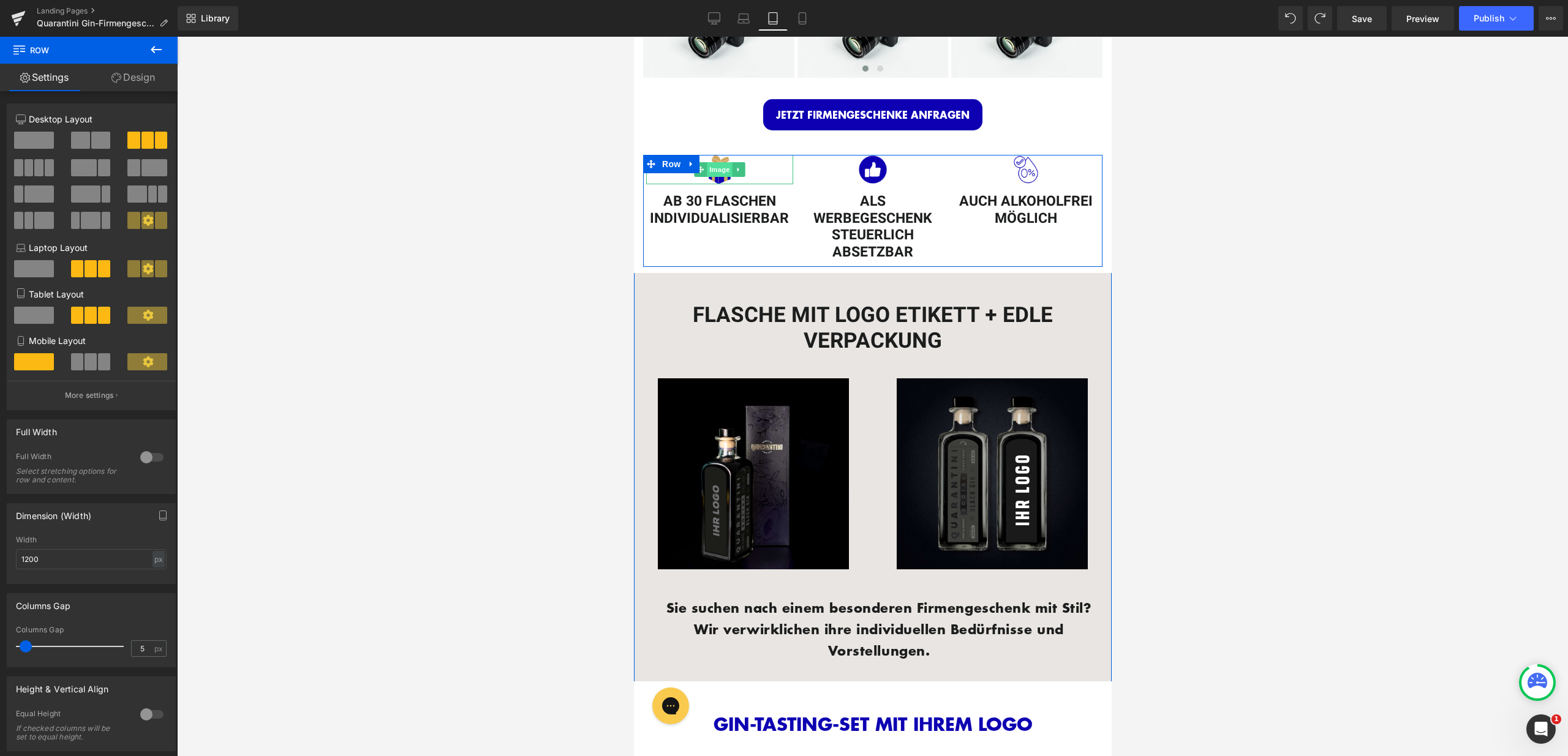
click at [717, 166] on span "Image" at bounding box center [719, 170] width 26 height 15
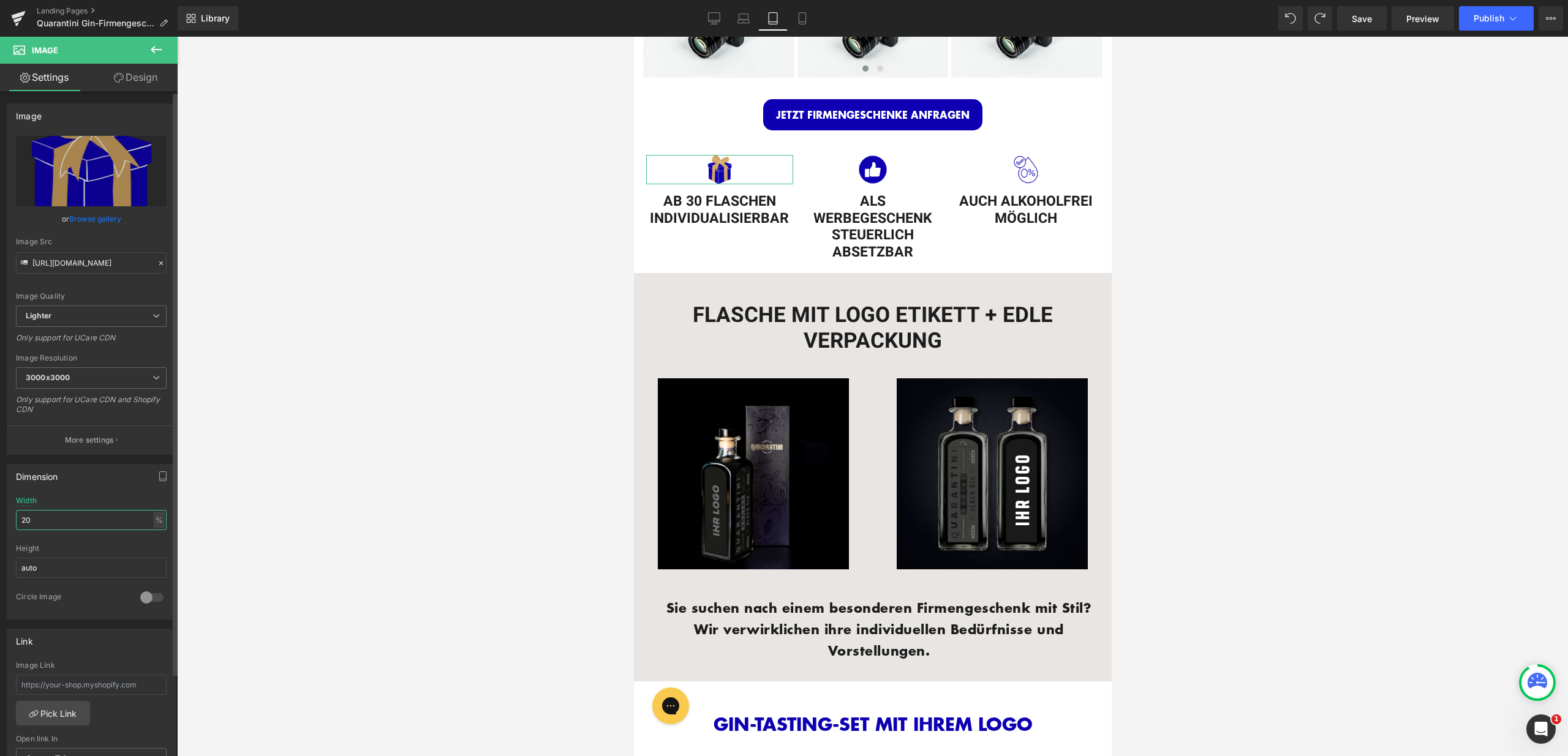
drag, startPoint x: 51, startPoint y: 520, endPoint x: 10, endPoint y: 518, distance: 41.0
click at [10, 518] on div "20% Width 20 % % px auto Height auto 0 Circle Image" at bounding box center [91, 558] width 168 height 123
type input "30"
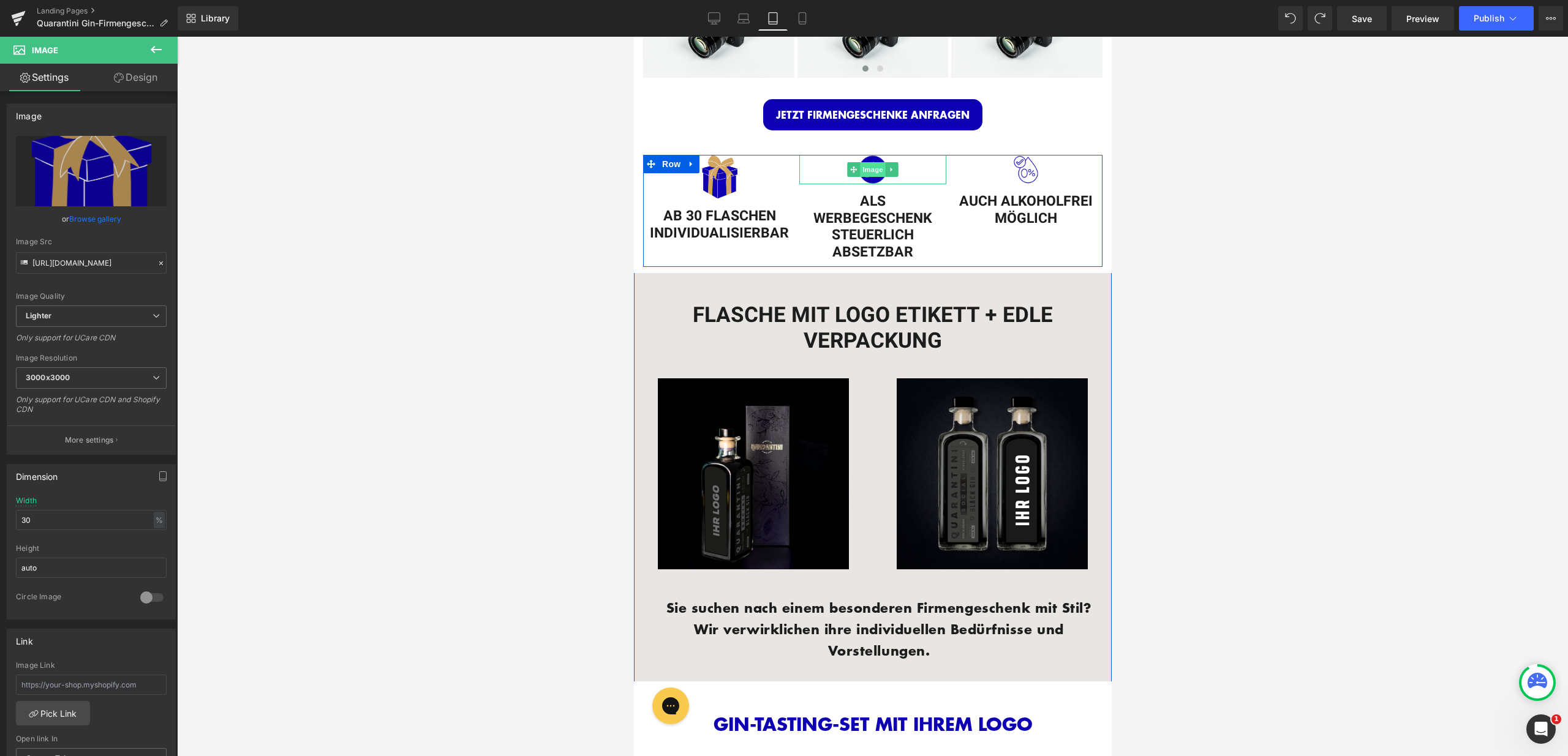
click at [868, 163] on span "Image" at bounding box center [872, 170] width 26 height 15
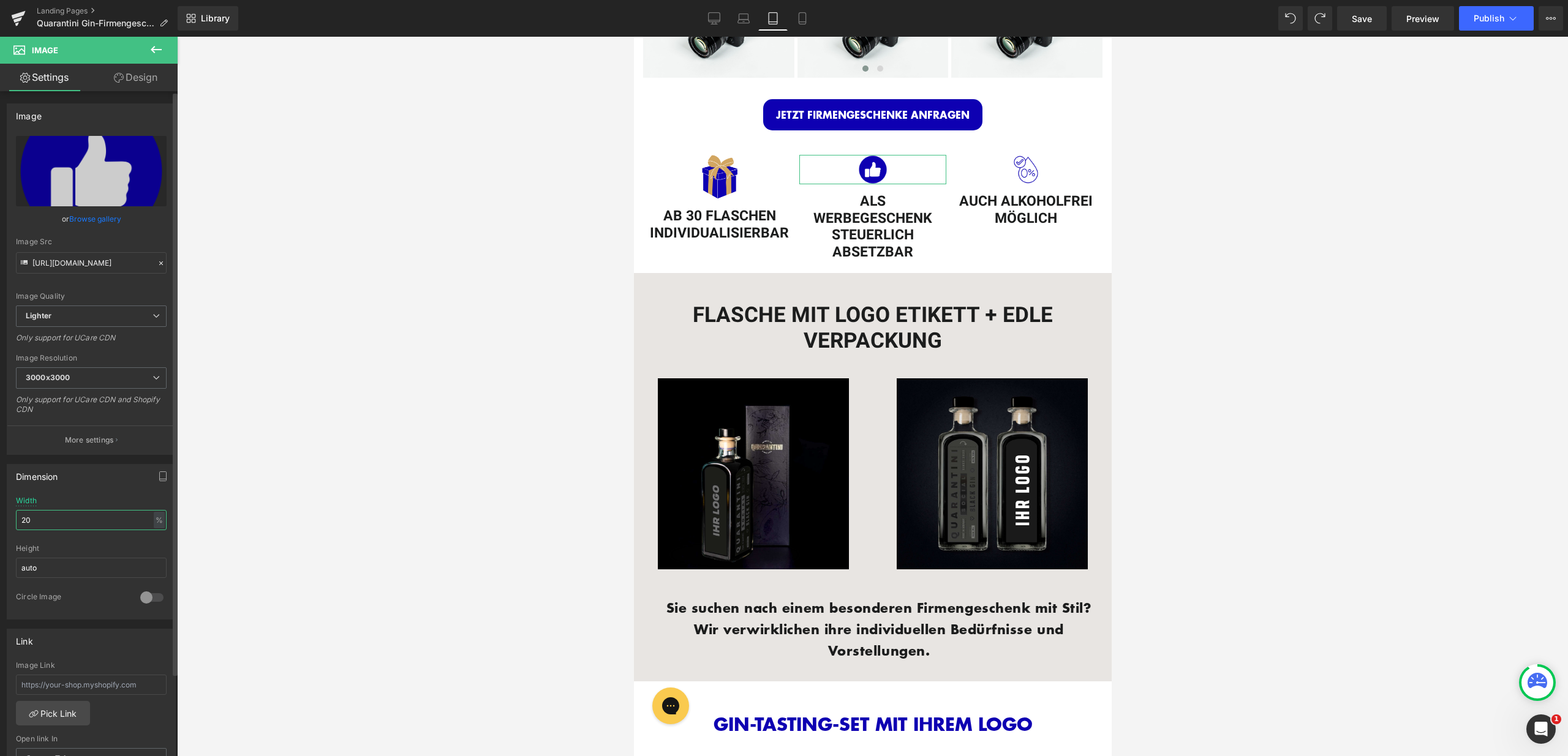
drag, startPoint x: 33, startPoint y: 517, endPoint x: 18, endPoint y: 516, distance: 15.0
click at [18, 516] on input "20" at bounding box center [91, 520] width 151 height 20
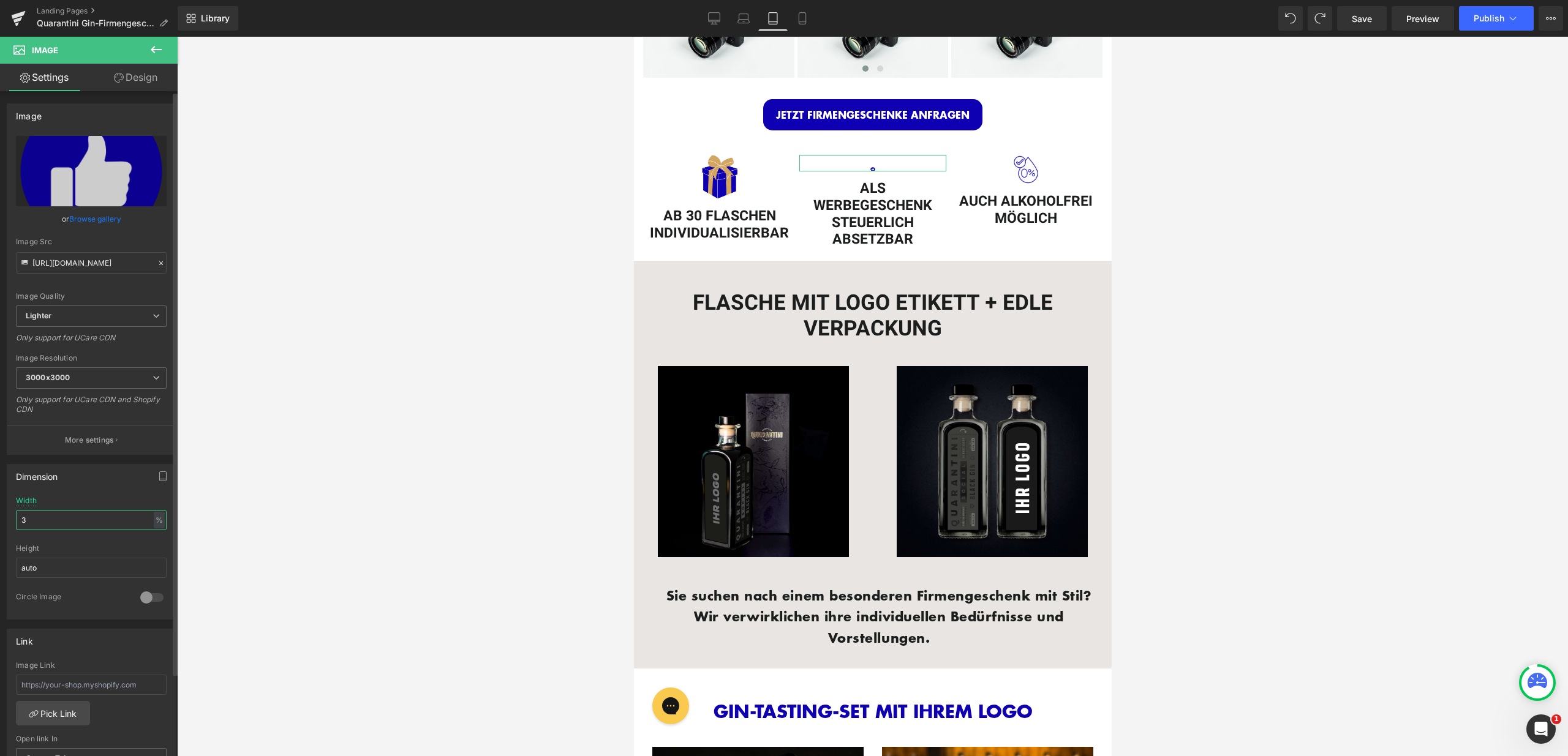
type input "30"
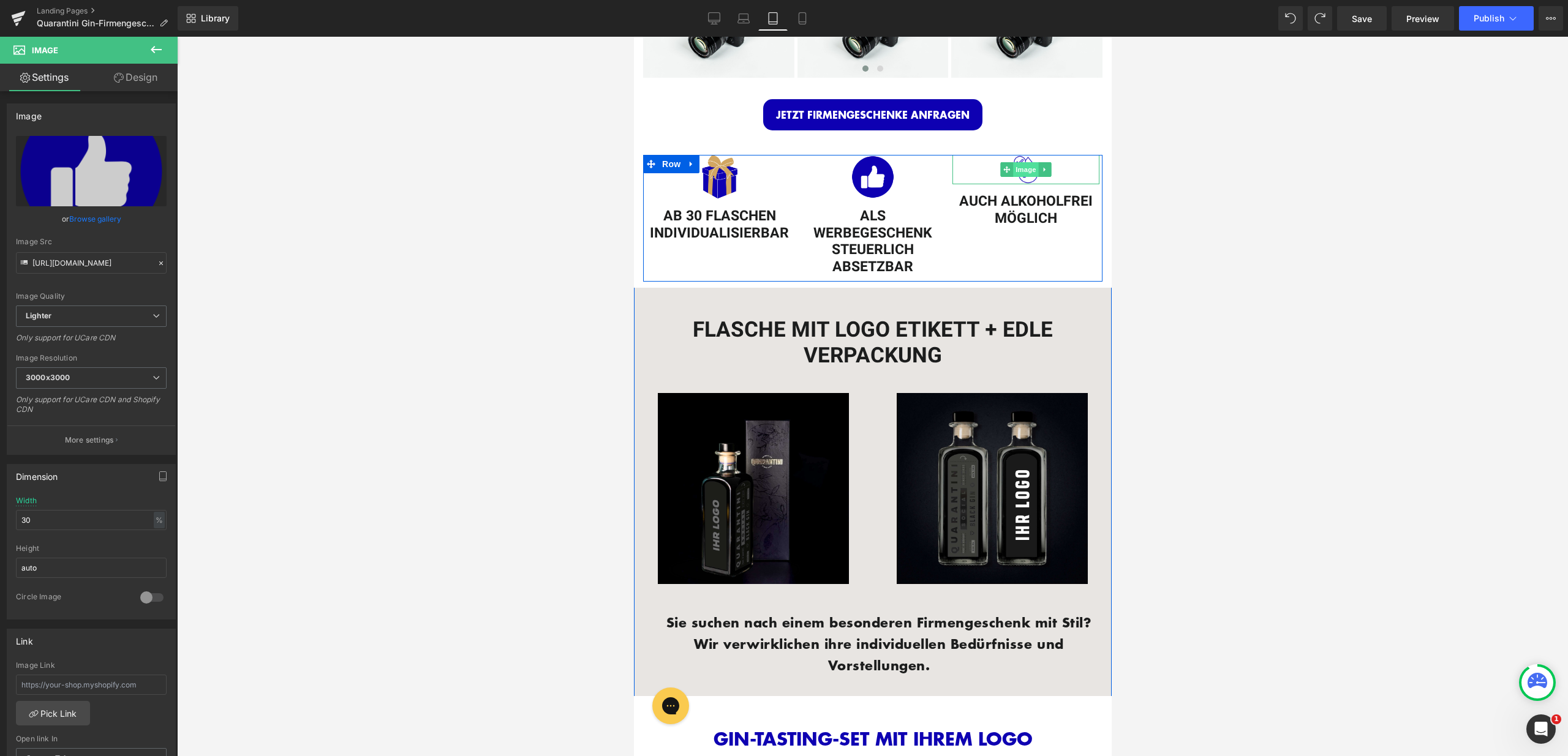
click at [1020, 167] on span "Image" at bounding box center [1025, 170] width 26 height 15
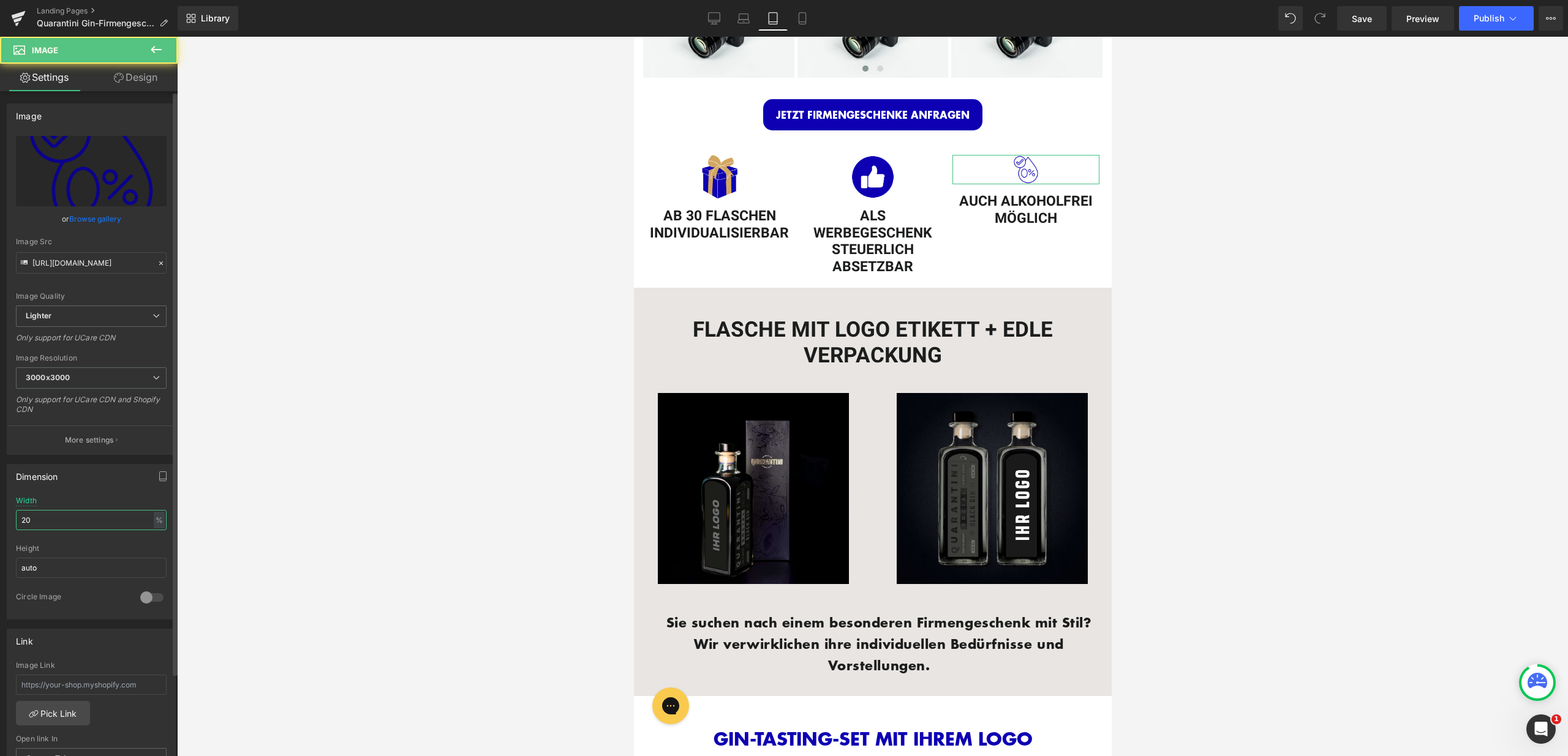
drag, startPoint x: 34, startPoint y: 518, endPoint x: 12, endPoint y: 521, distance: 22.2
click at [12, 521] on div "20% Width 20 % % px auto Height auto 0 Circle Image" at bounding box center [91, 558] width 168 height 123
type input "30"
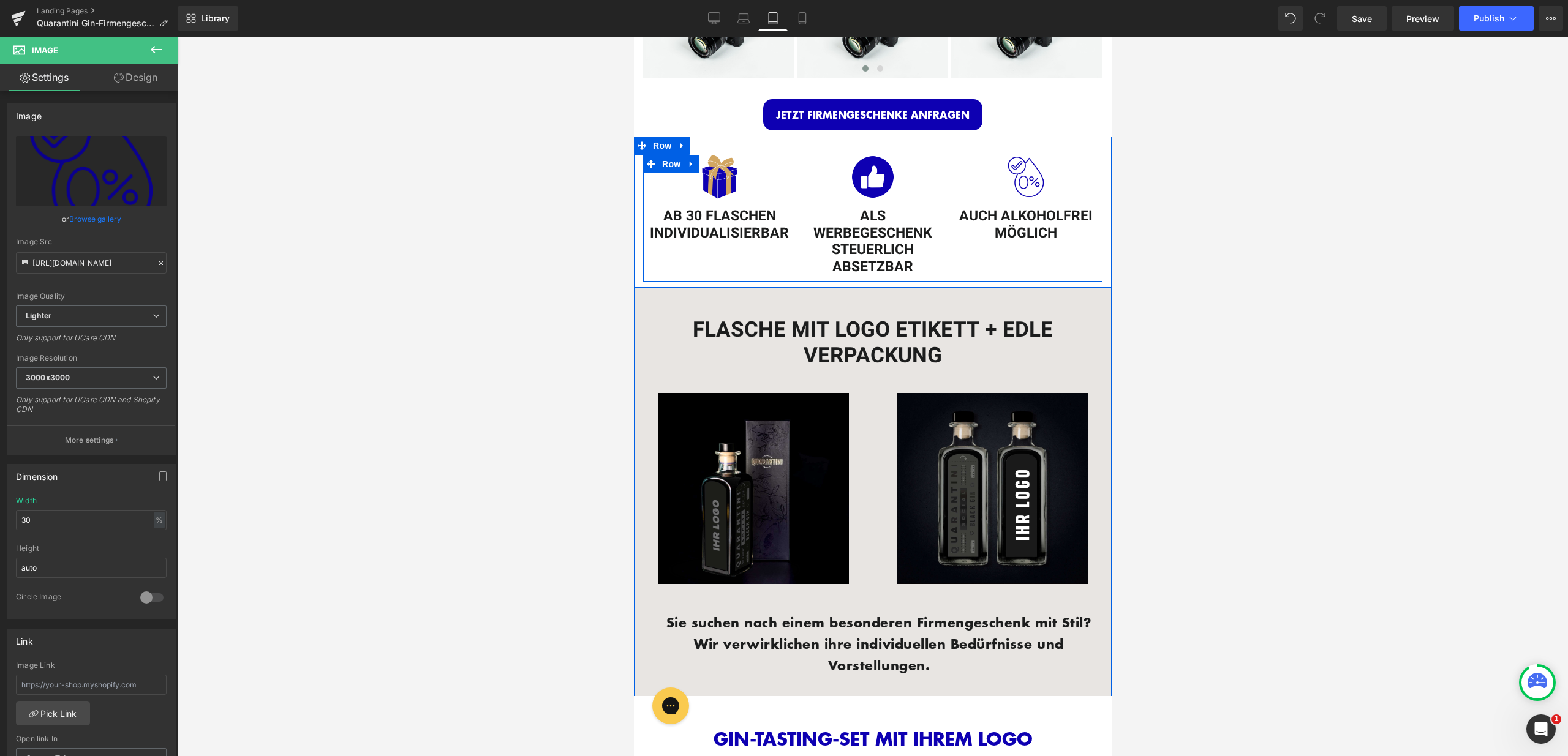
click at [722, 234] on h1 "AB 30 FLASCHEN INDIVIDUALISIERBAR" at bounding box center [719, 225] width 147 height 34
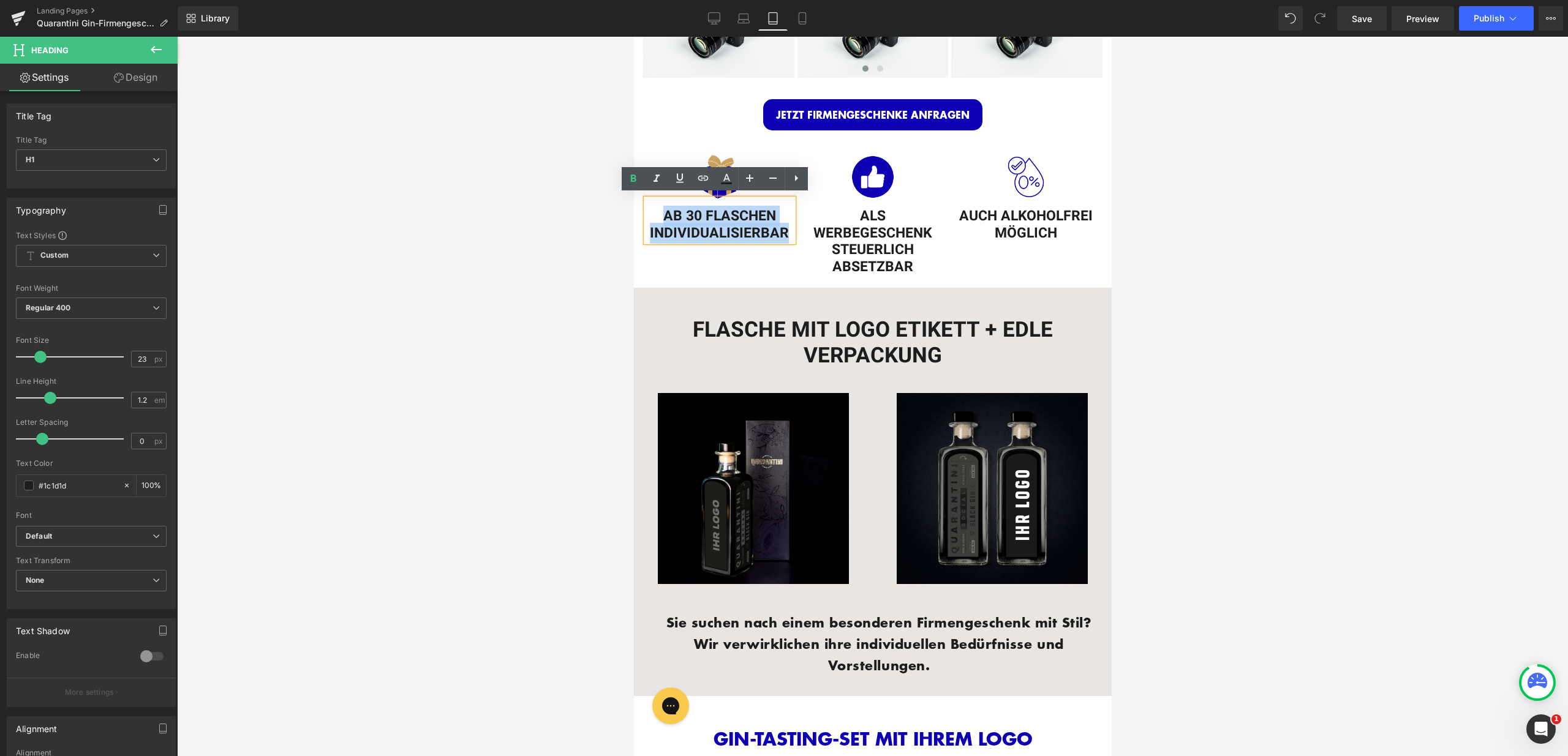
drag, startPoint x: 762, startPoint y: 226, endPoint x: 658, endPoint y: 207, distance: 105.7
click at [658, 208] on h1 "AB 30 FLASCHEN INDIVIDUALISIERBAR" at bounding box center [719, 225] width 147 height 34
click at [0, 0] on link at bounding box center [0, 0] width 0 height 0
type input "19"
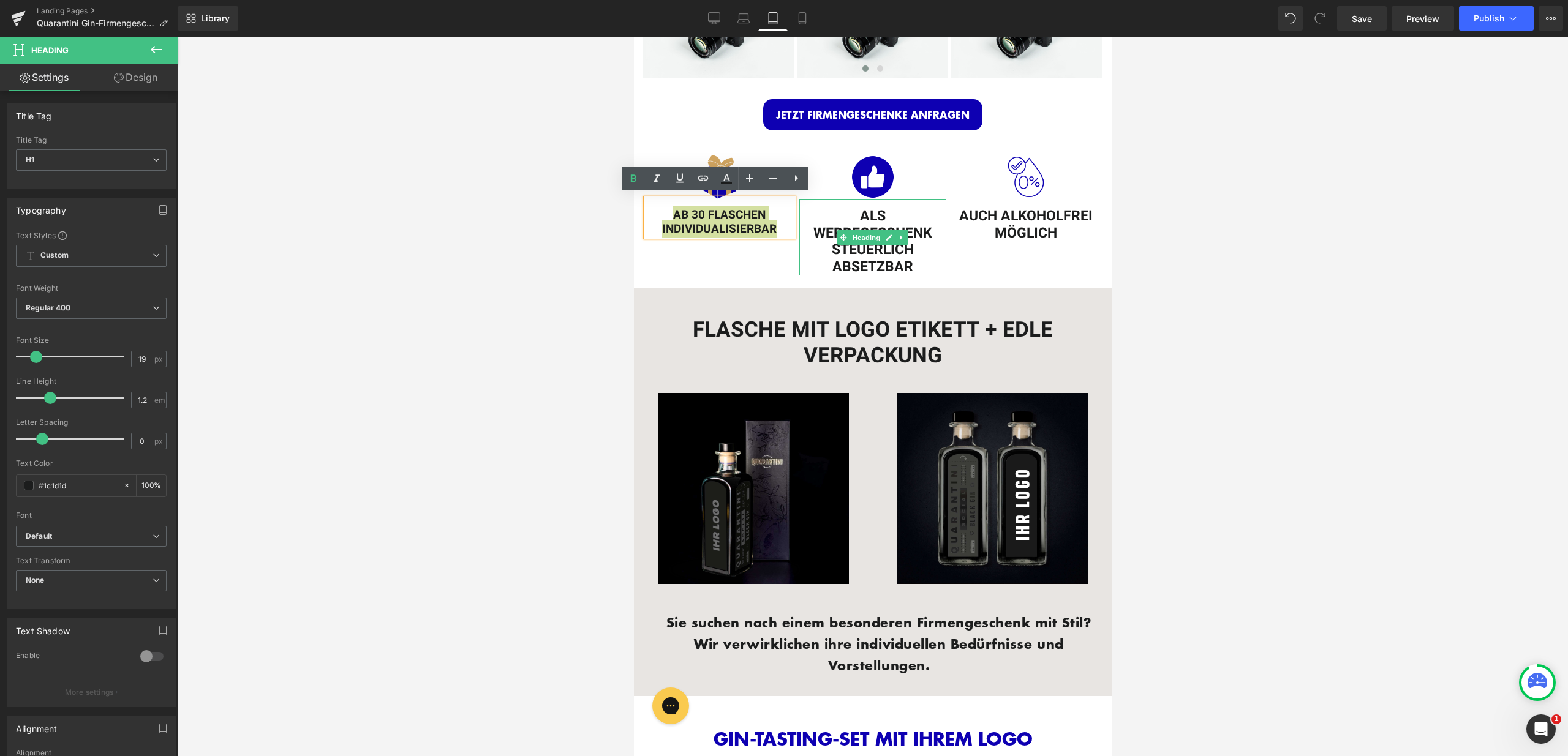
click at [869, 233] on span "Heading" at bounding box center [866, 238] width 33 height 15
click at [909, 265] on h1 "ALS WERBEGESCHENK STEUERLICH ABSETZBAR" at bounding box center [872, 241] width 147 height 67
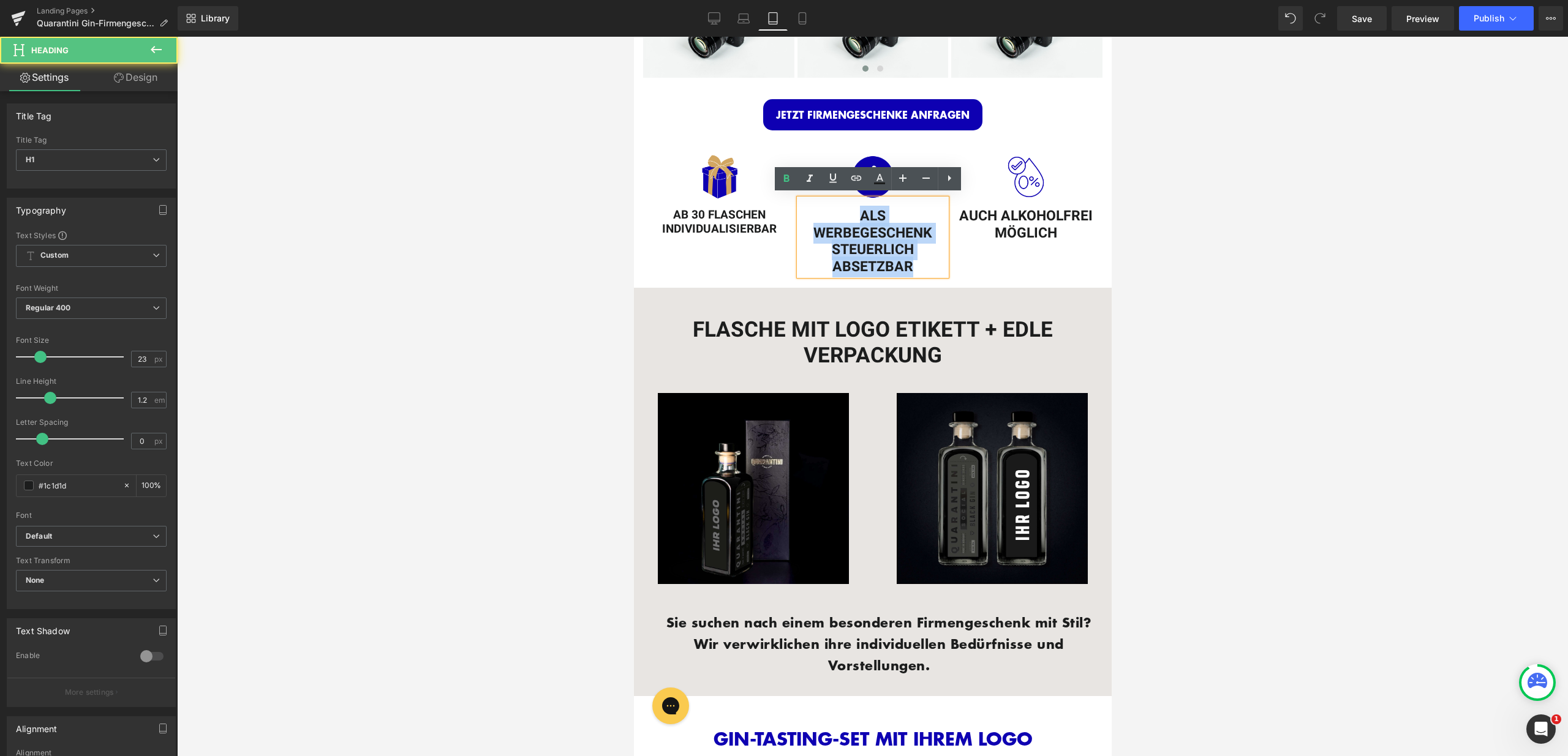
drag, startPoint x: 910, startPoint y: 263, endPoint x: 806, endPoint y: 220, distance: 112.5
click at [806, 220] on h1 "ALS WERBEGESCHENK STEUERLICH ABSETZBAR" at bounding box center [872, 241] width 147 height 67
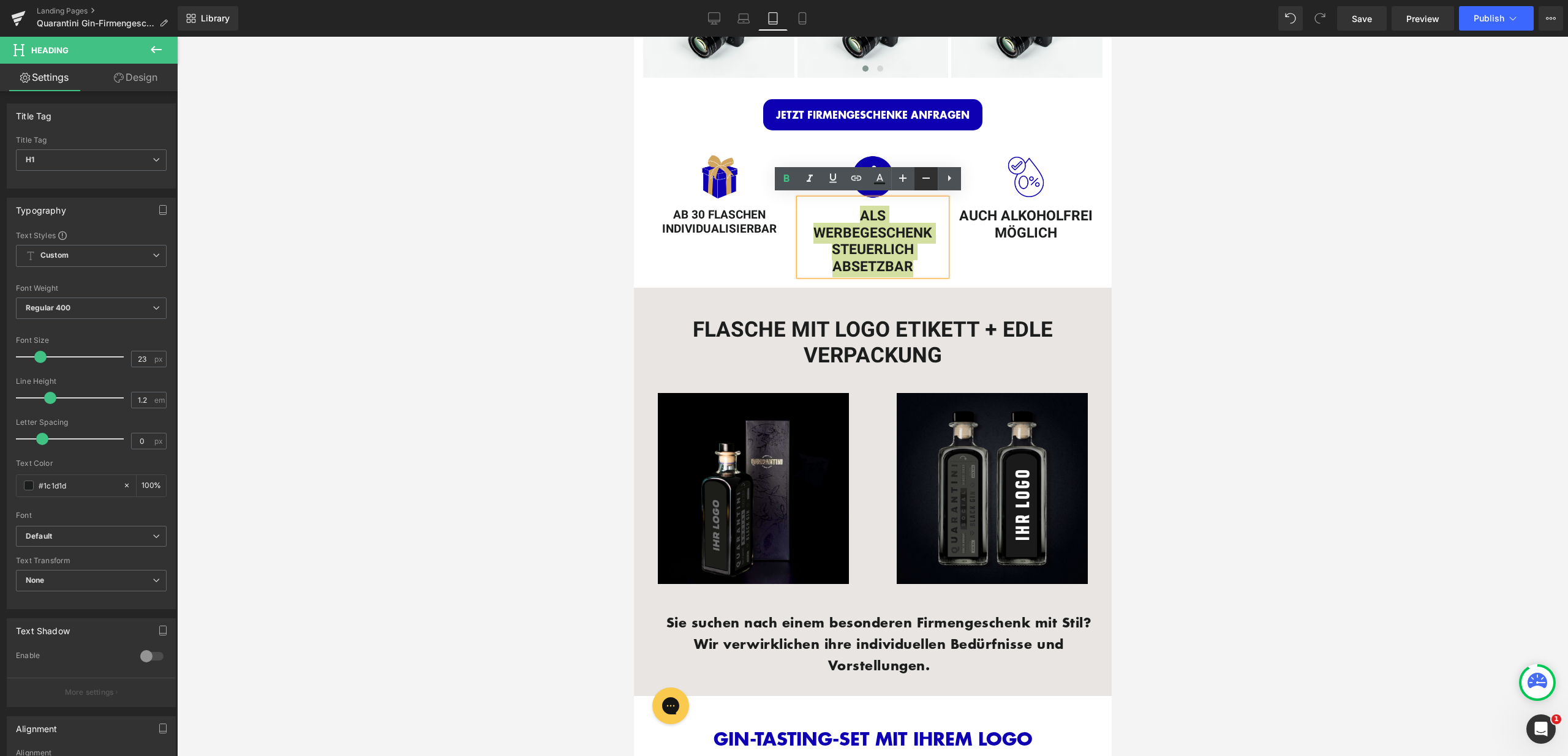
click at [0, 0] on icon at bounding box center [0, 0] width 0 height 0
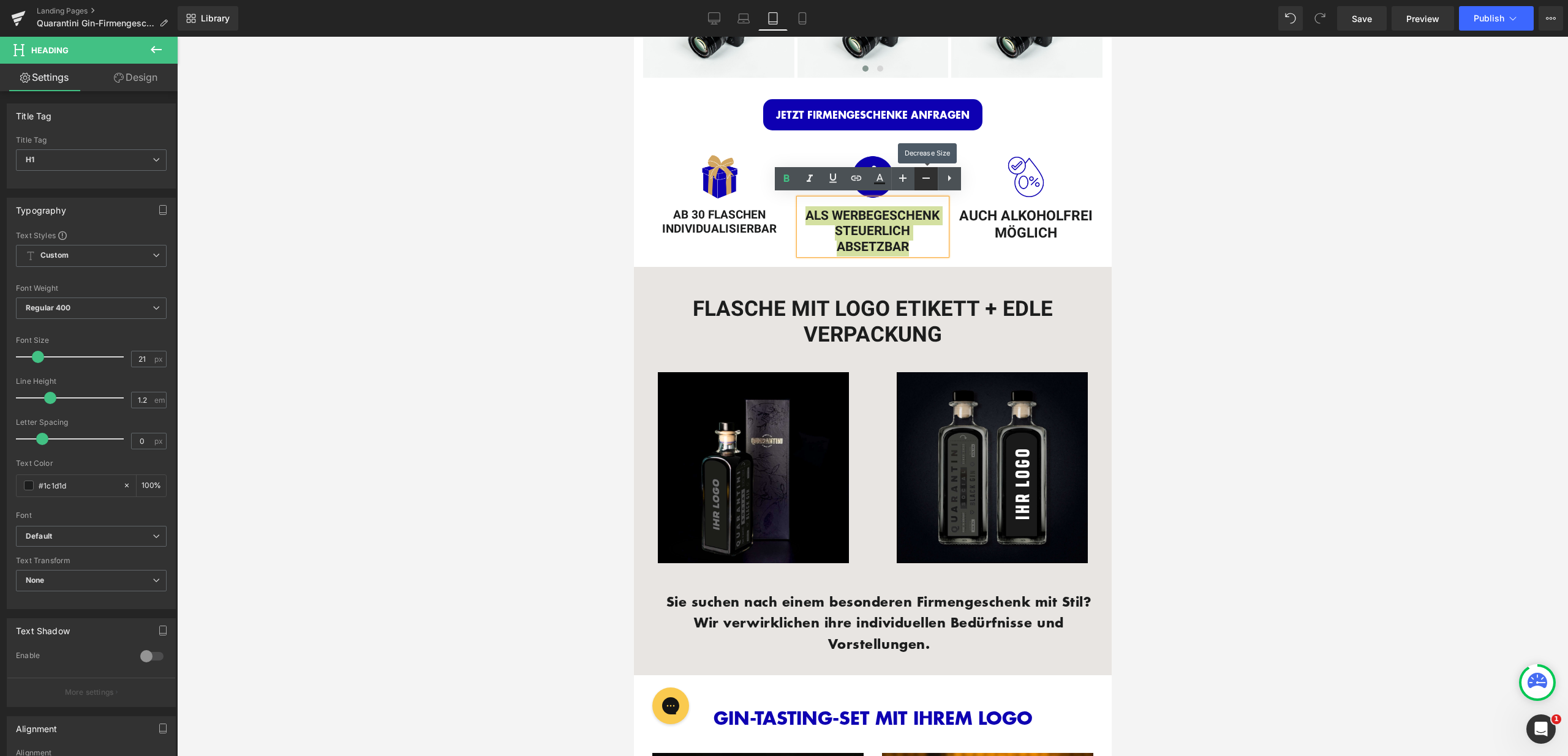
click at [0, 0] on icon at bounding box center [0, 0] width 0 height 0
type input "19"
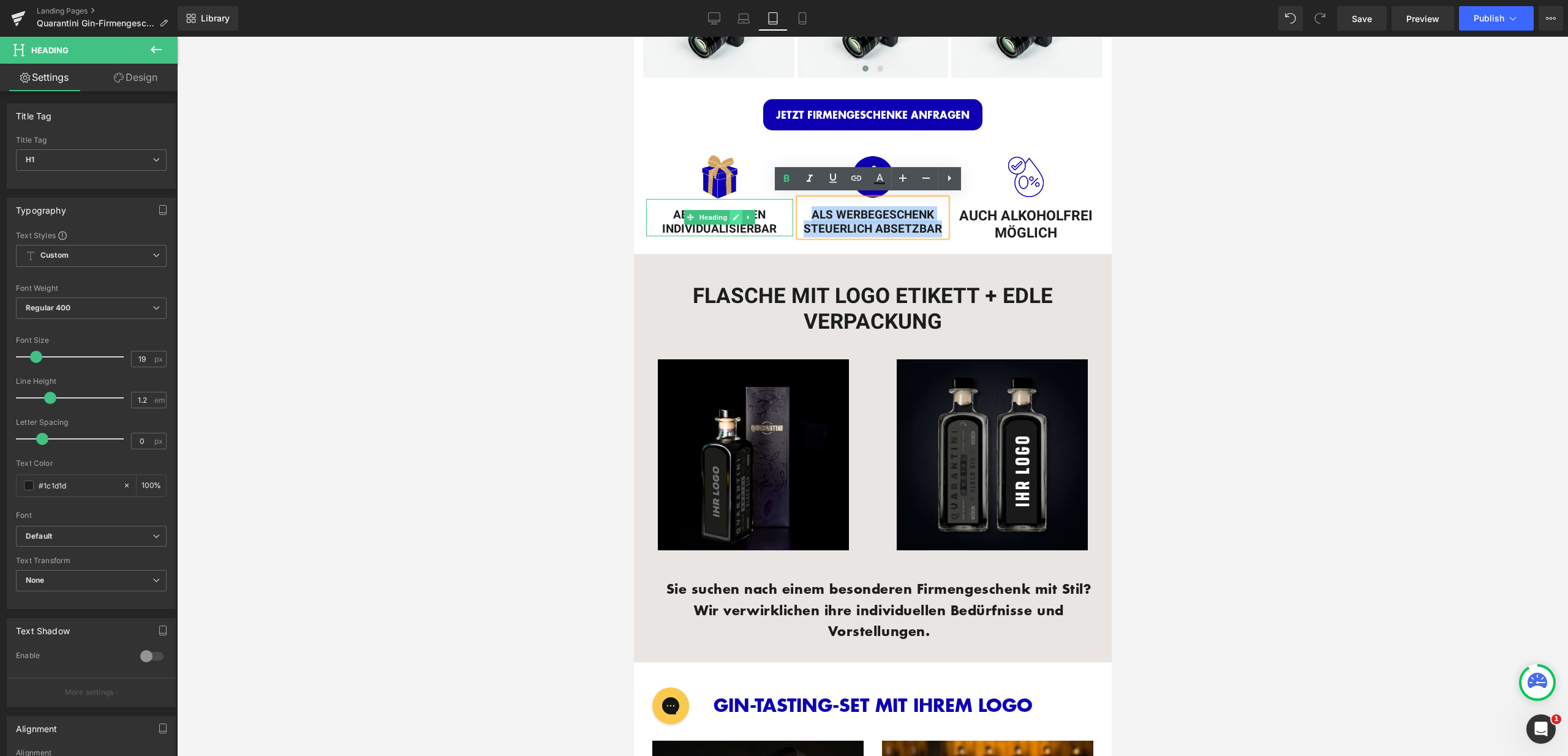
click at [732, 215] on icon at bounding box center [735, 218] width 6 height 6
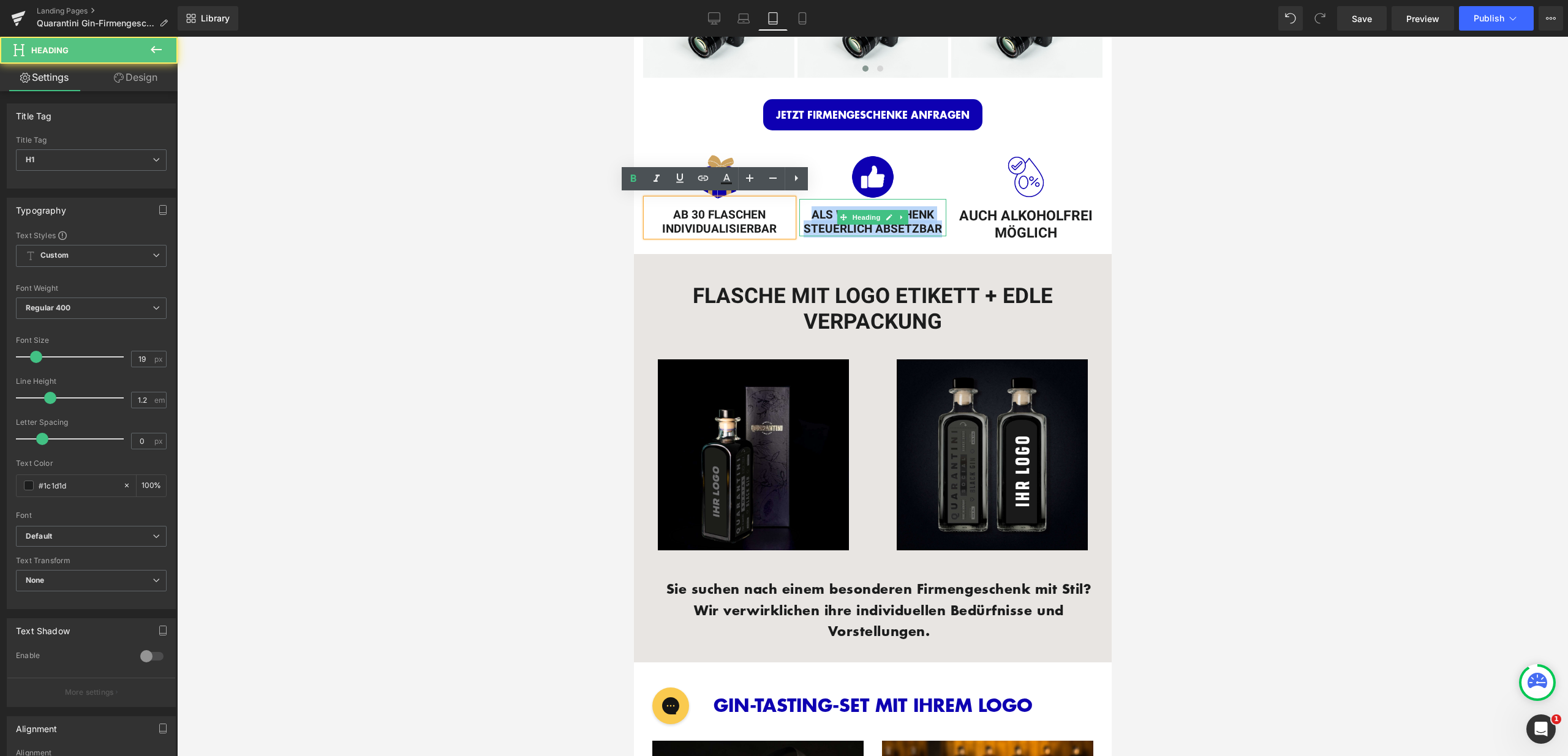
click at [873, 223] on h1 "ALS WERBEGESCHENK STEUERLICH ABSETZBAR" at bounding box center [872, 222] width 147 height 28
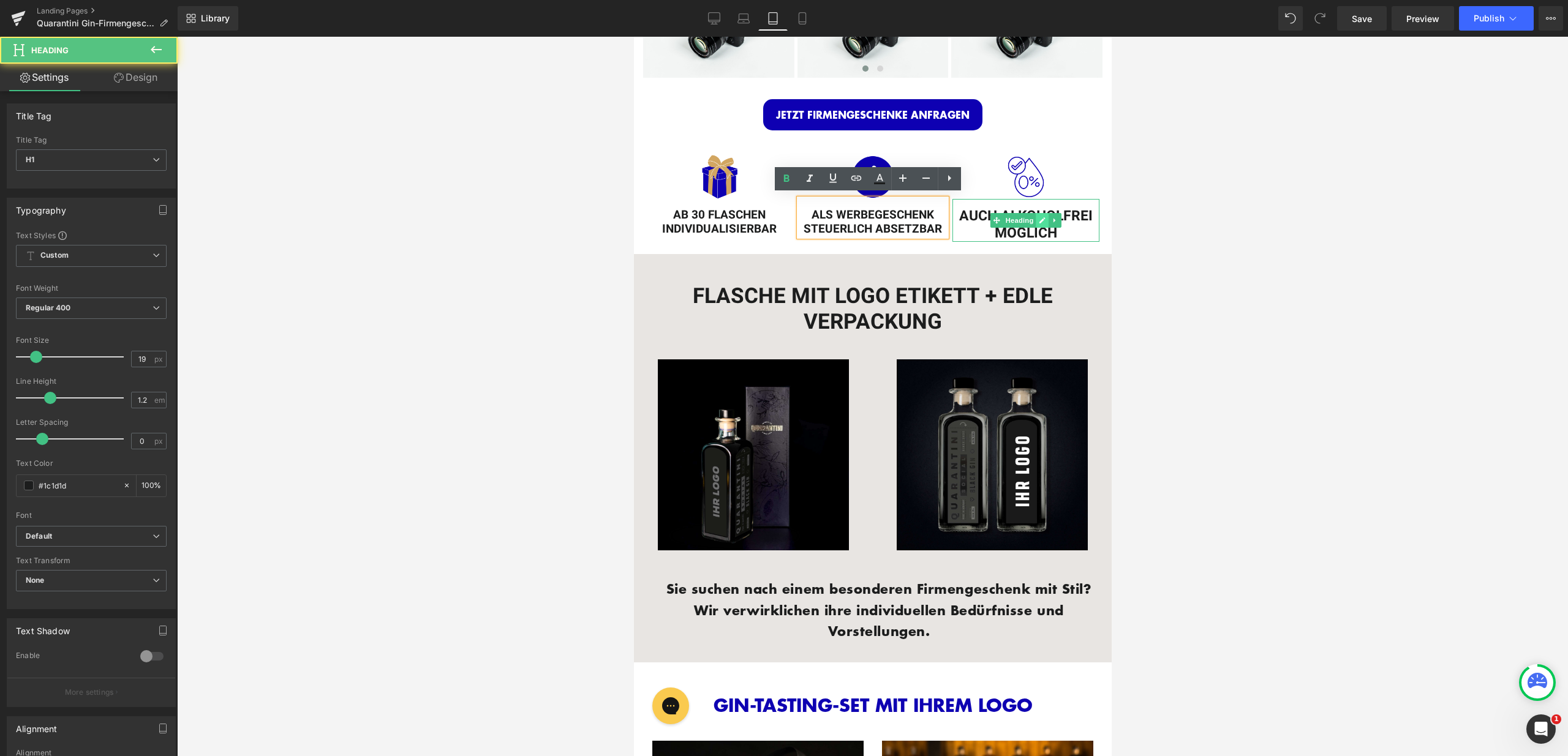
click at [1035, 218] on link at bounding box center [1041, 220] width 13 height 15
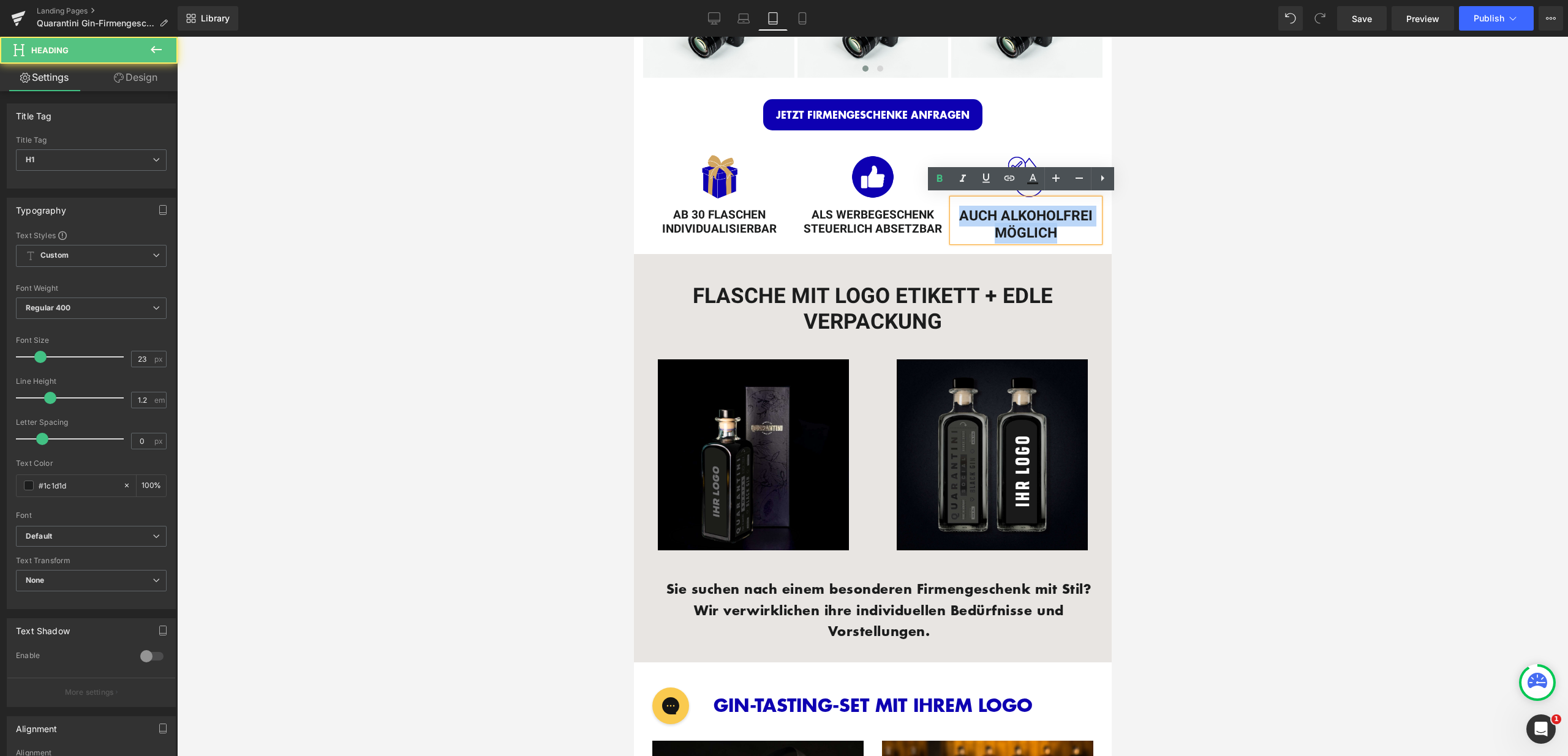
drag, startPoint x: 969, startPoint y: 215, endPoint x: 950, endPoint y: 207, distance: 20.6
click at [952, 208] on h1 "AUCH ALKOHOLFREI MÖGLICH" at bounding box center [1025, 225] width 147 height 34
click at [0, 0] on link at bounding box center [0, 0] width 0 height 0
type input "19"
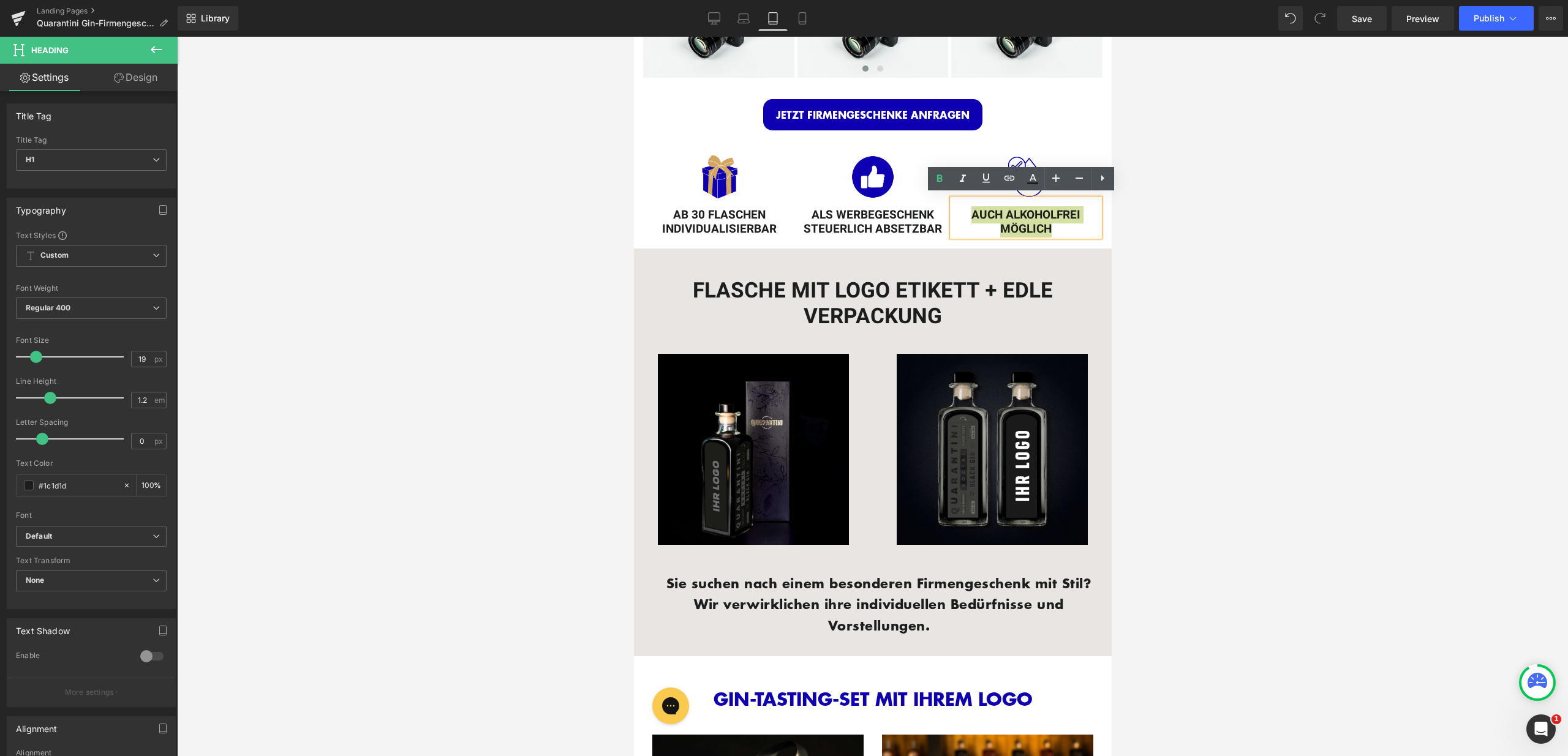
click at [1128, 240] on div at bounding box center [872, 396] width 1391 height 720
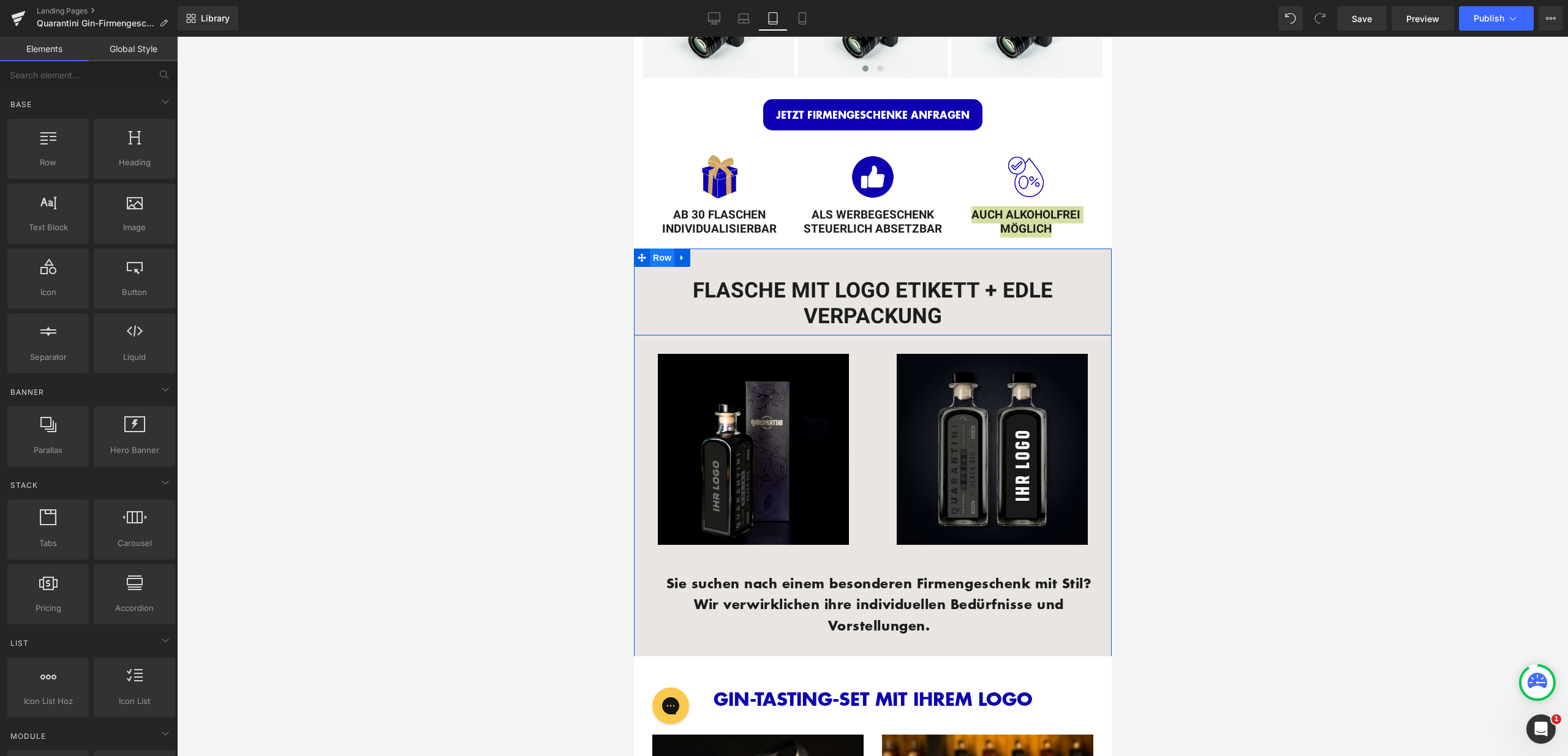
click at [659, 253] on span "Row" at bounding box center [661, 258] width 25 height 18
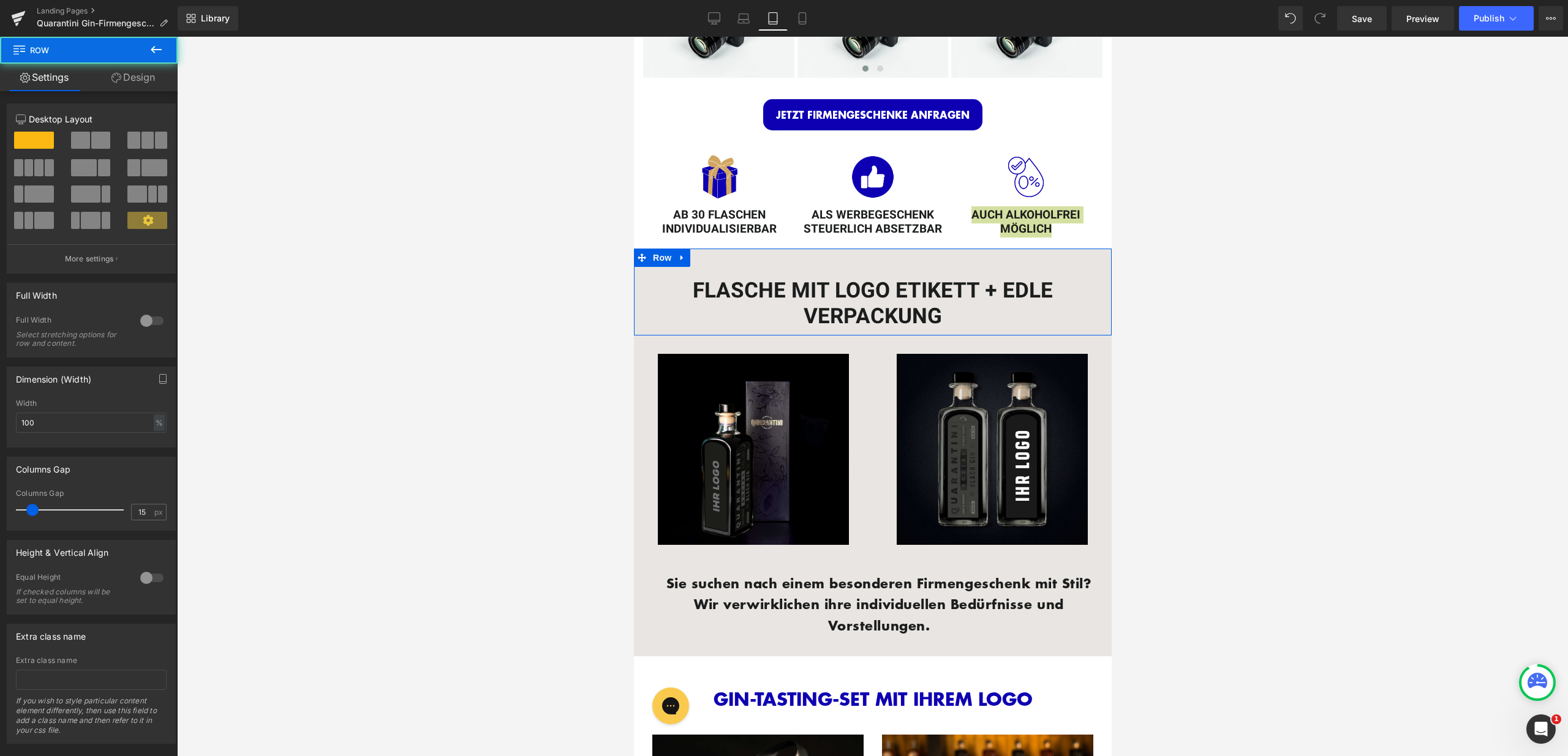
click at [147, 89] on link "Design" at bounding box center [133, 77] width 89 height 28
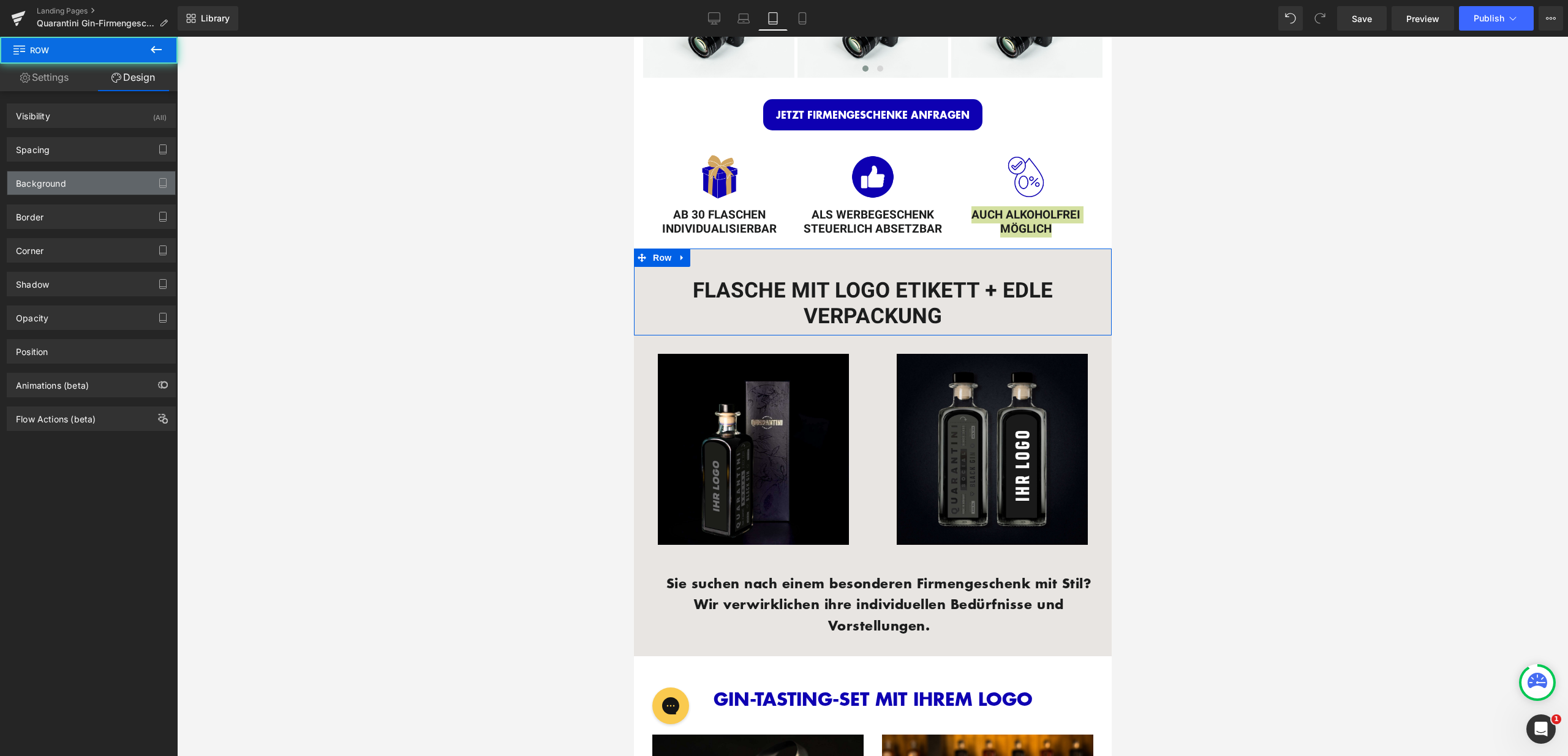
click at [79, 179] on div "Background" at bounding box center [91, 183] width 168 height 23
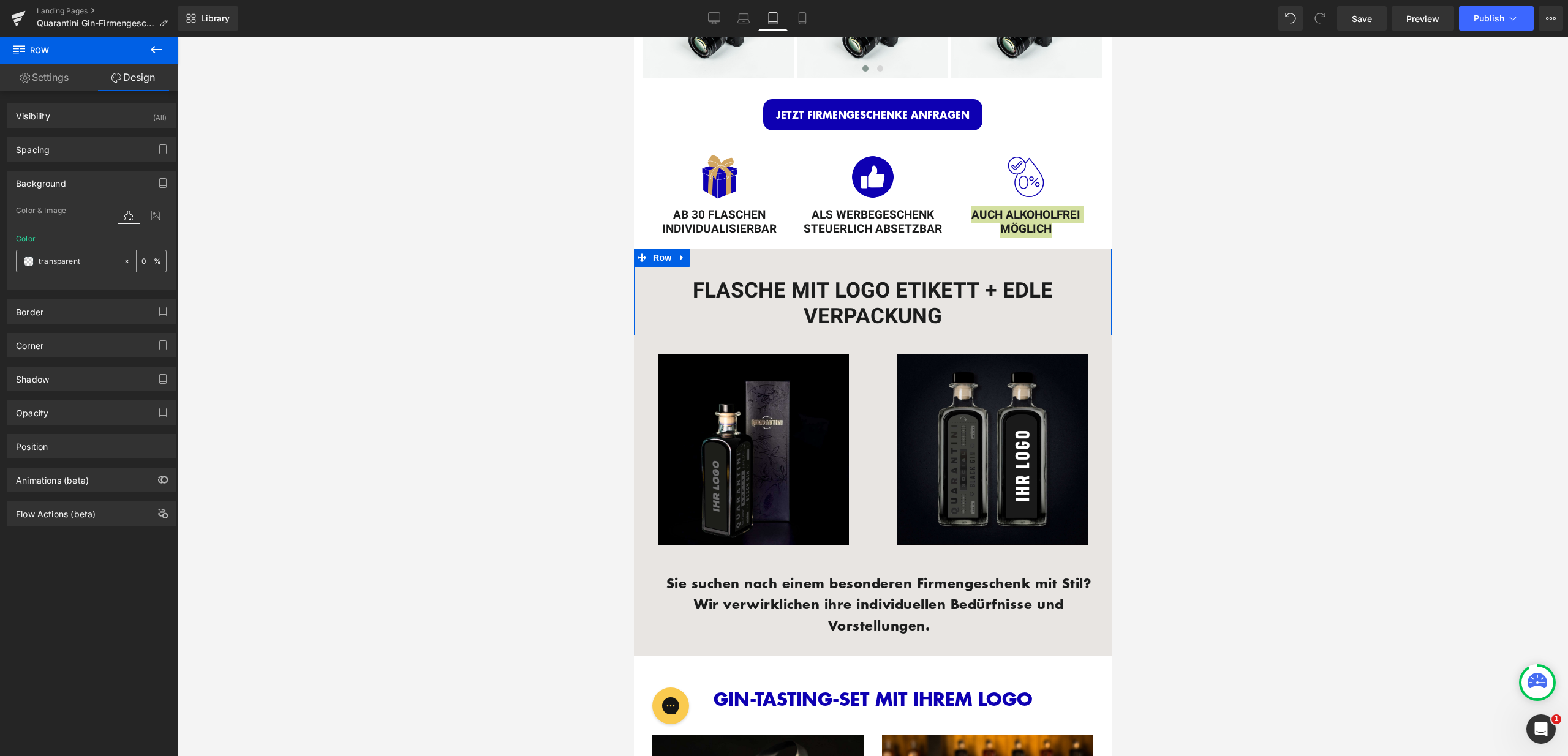
click at [84, 260] on input "transparent" at bounding box center [78, 262] width 78 height 14
type input "fff"
type input "100"
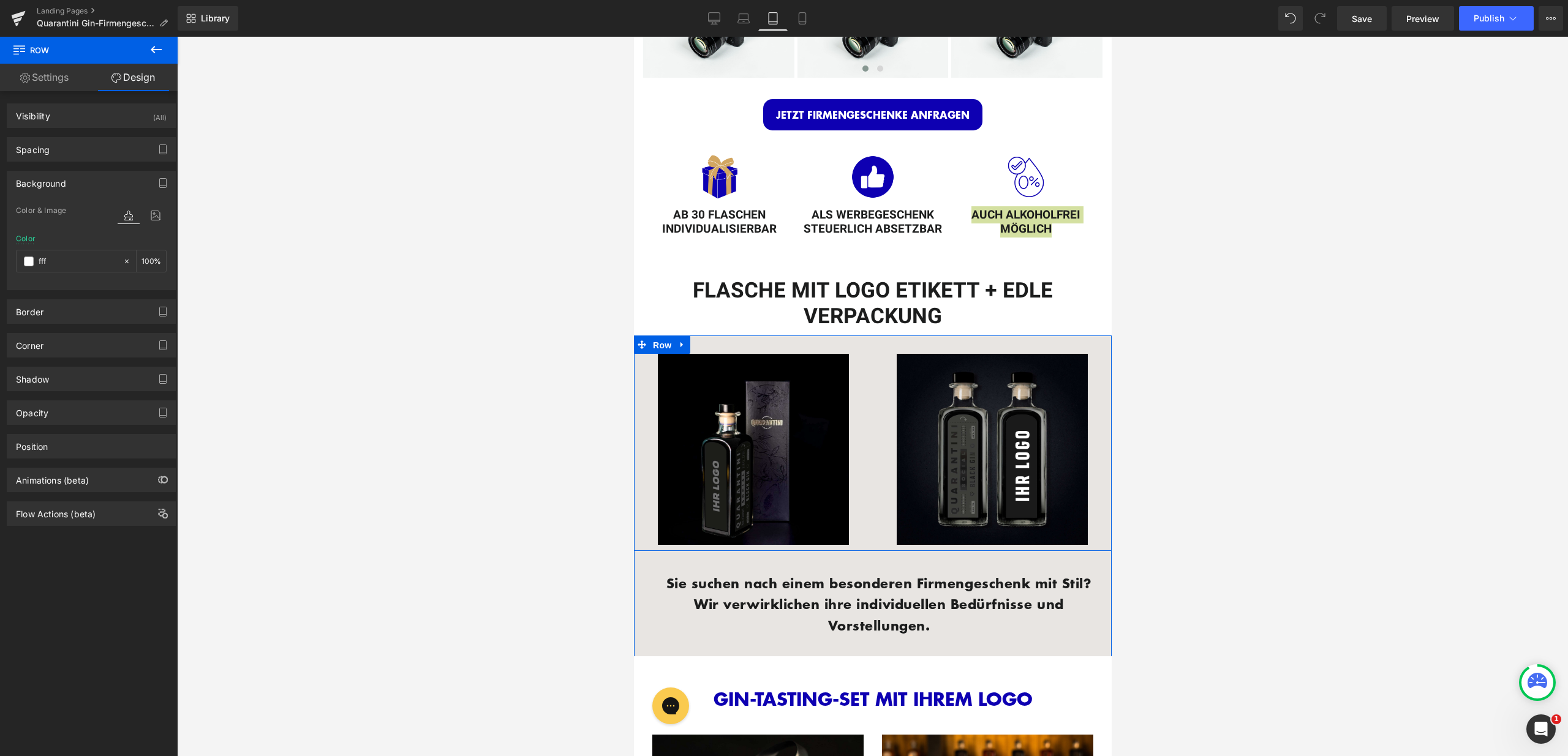
click at [653, 336] on span "Row" at bounding box center [661, 345] width 25 height 18
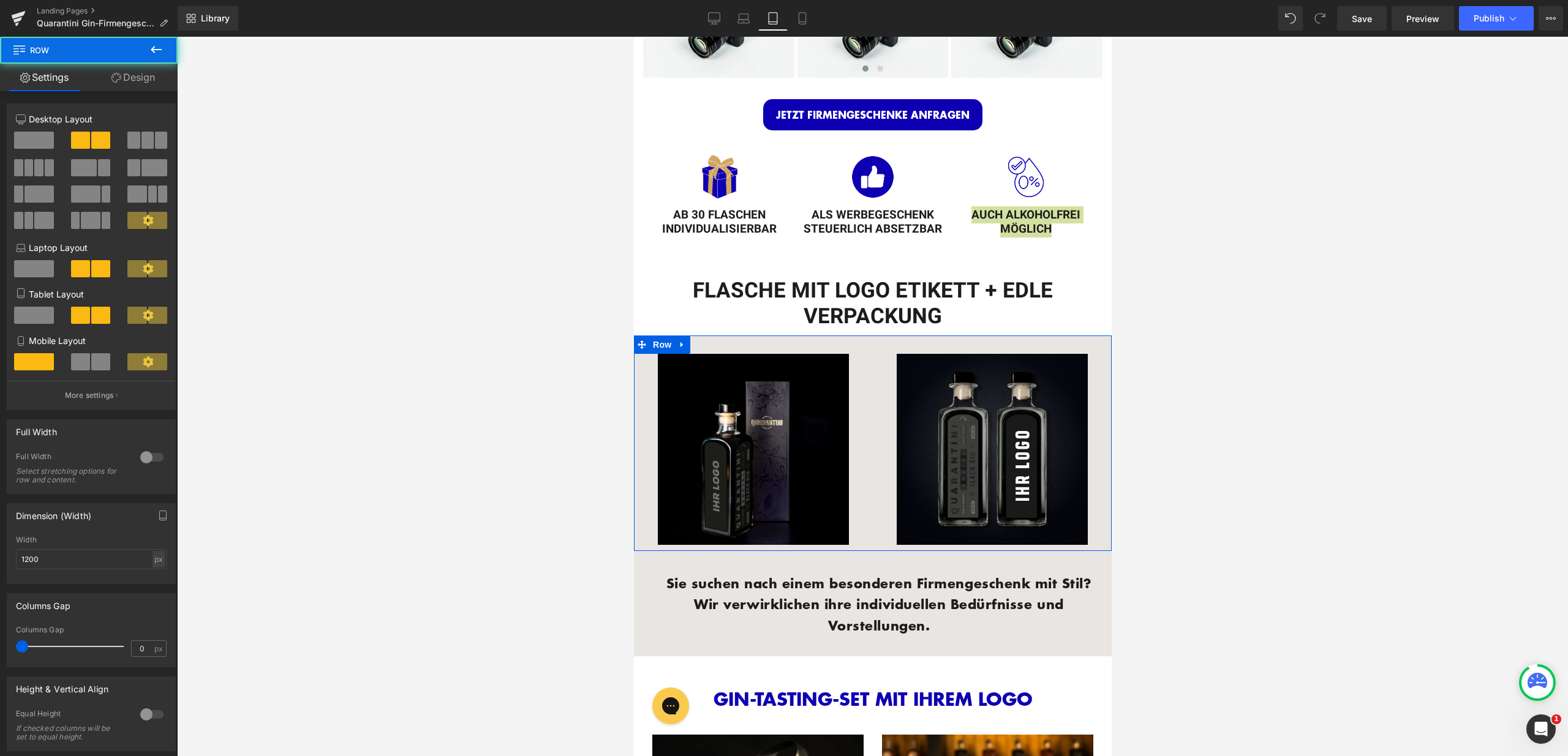
click at [147, 84] on link "Design" at bounding box center [133, 77] width 89 height 28
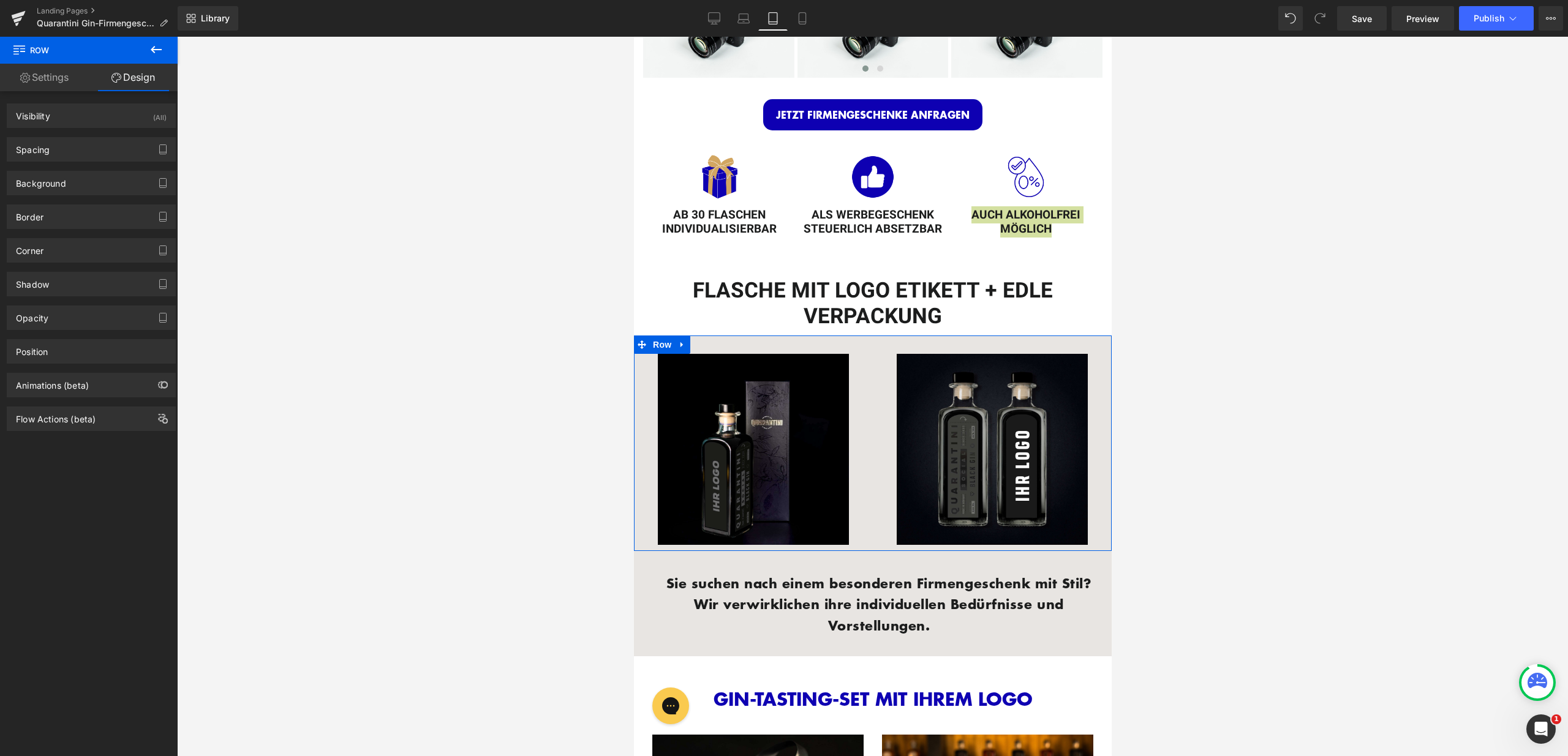
click at [100, 168] on div "Background Color & Image color transparent Color transparent 0 % Image Replace …" at bounding box center [91, 179] width 183 height 34
click at [95, 182] on div "Background" at bounding box center [91, 183] width 168 height 23
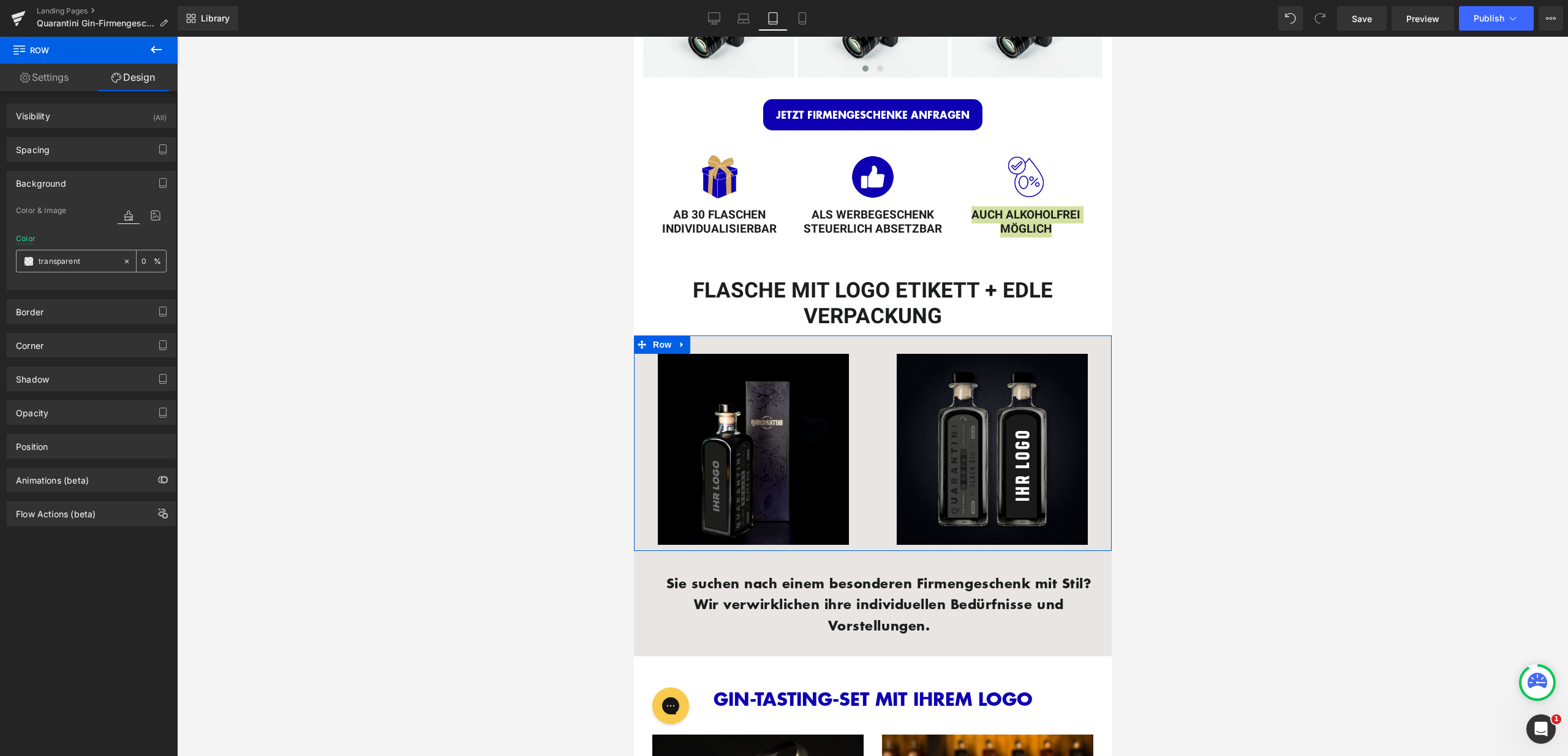
click at [85, 259] on input "transparent" at bounding box center [78, 262] width 78 height 14
type input "fff"
type input "100"
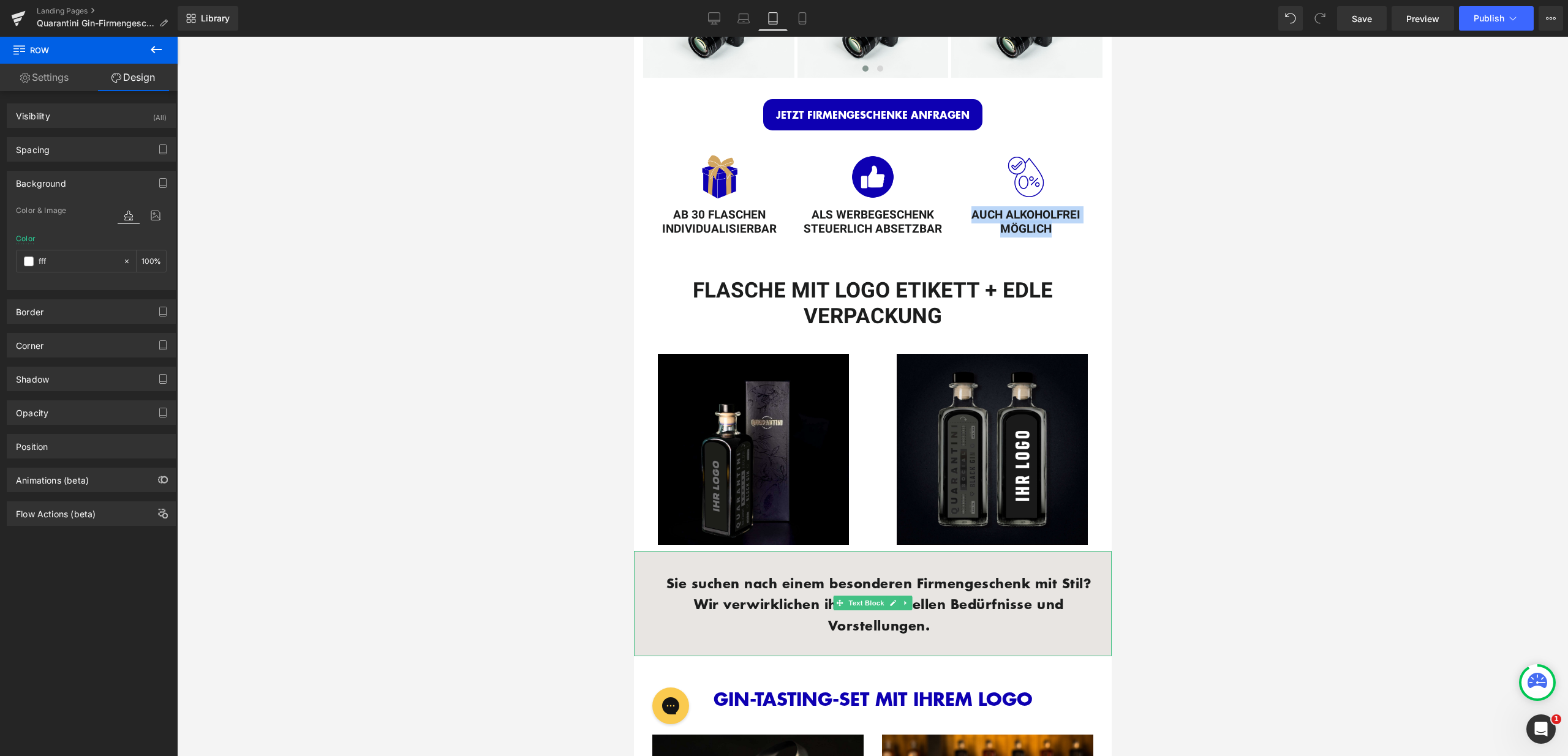
click at [649, 563] on div "Sie suchen nach einem besonderen Firmengeschenk mit Stil? Wir verwirklichen ihr…" at bounding box center [872, 604] width 478 height 106
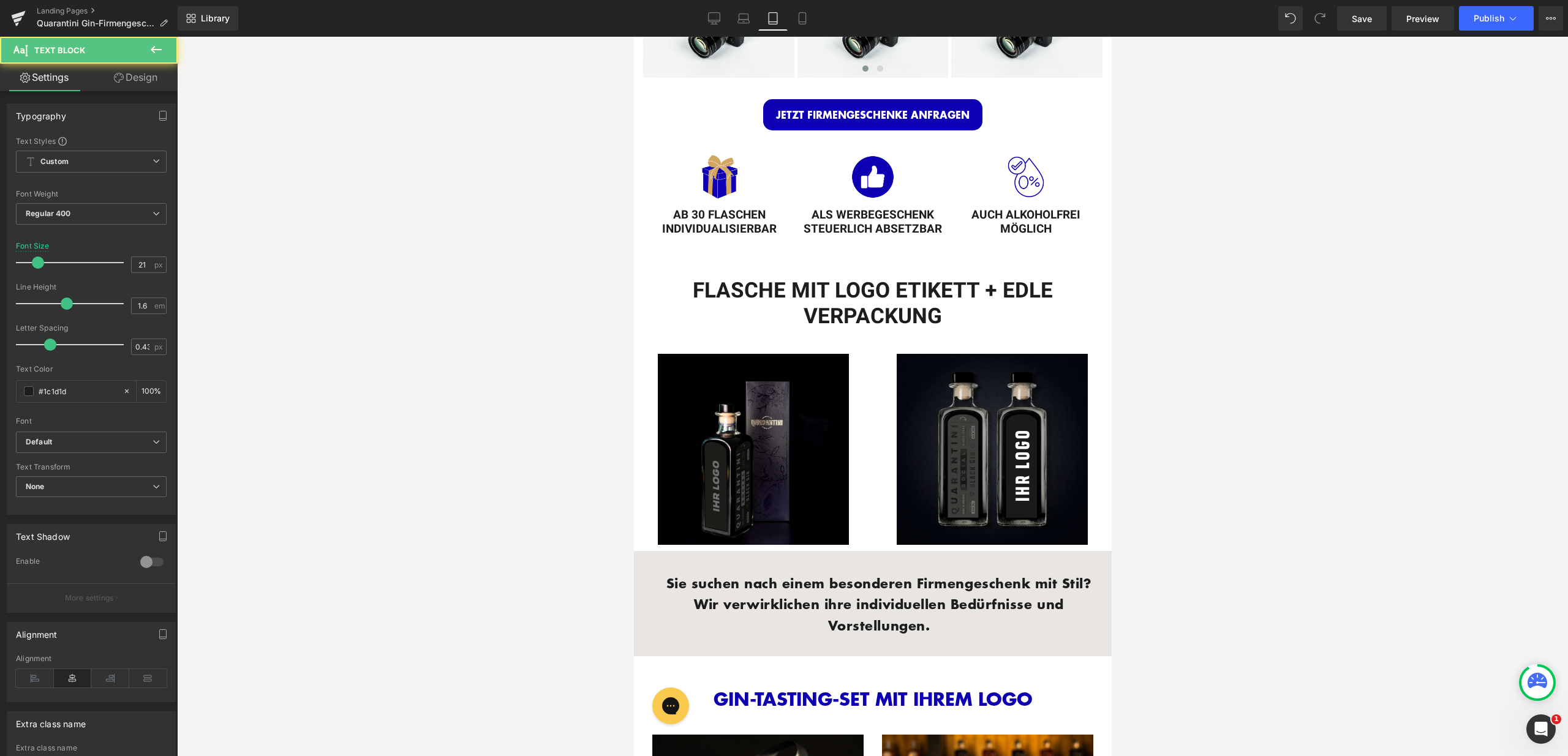
click at [135, 76] on link "Design" at bounding box center [135, 77] width 89 height 28
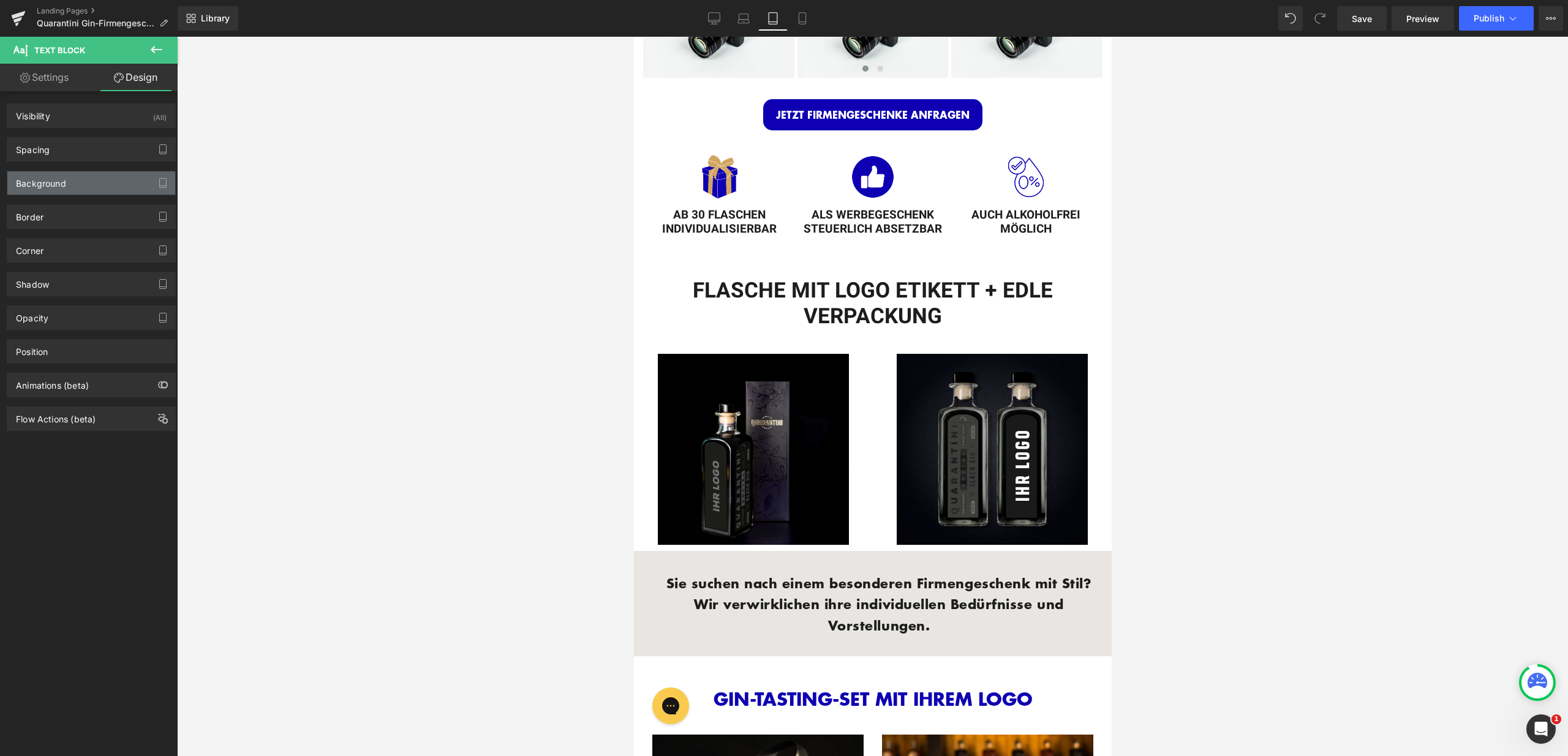
click at [86, 187] on div "Background" at bounding box center [91, 183] width 168 height 23
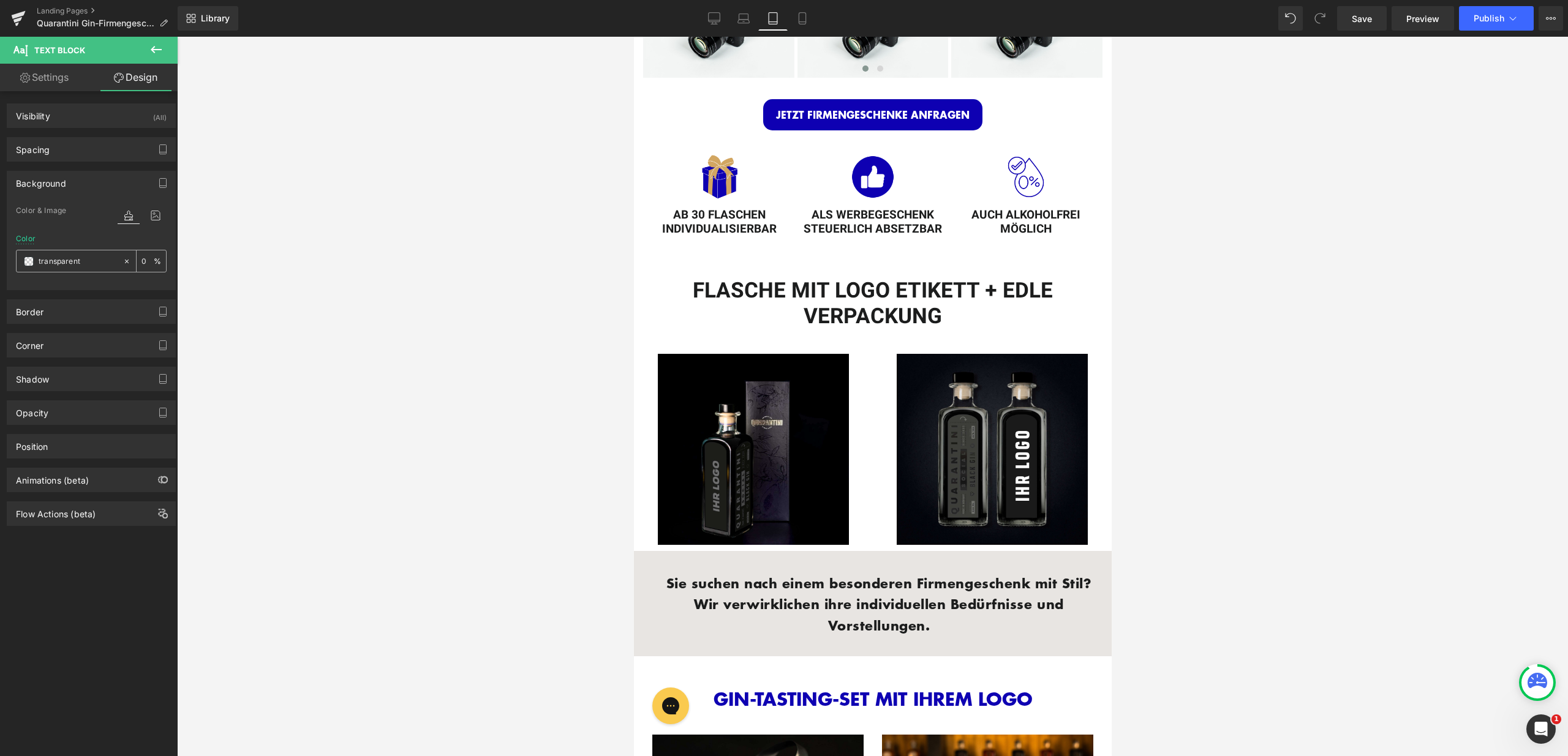
click at [93, 263] on input "transparent" at bounding box center [78, 262] width 78 height 14
type input "fff"
type input "100"
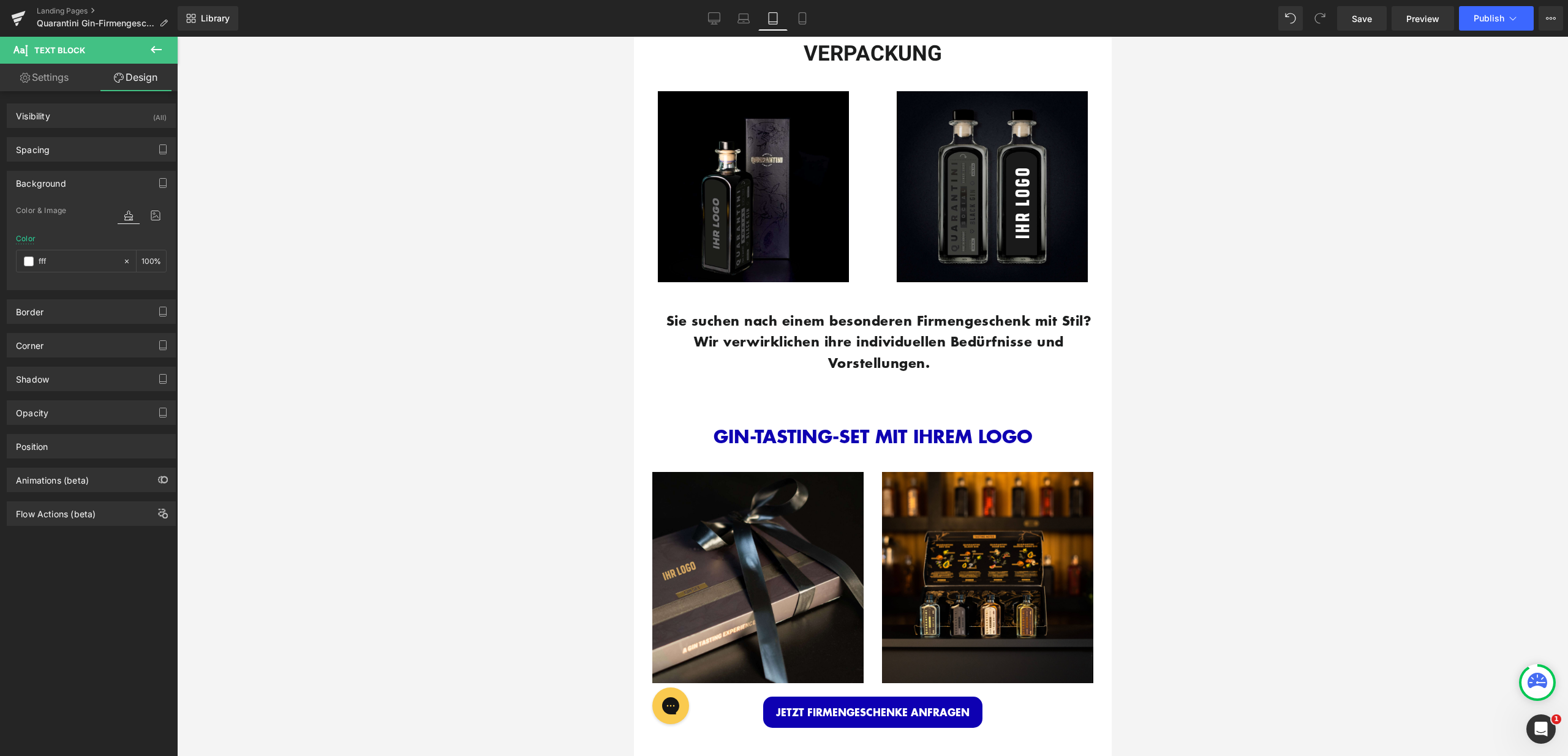
scroll to position [637, 0]
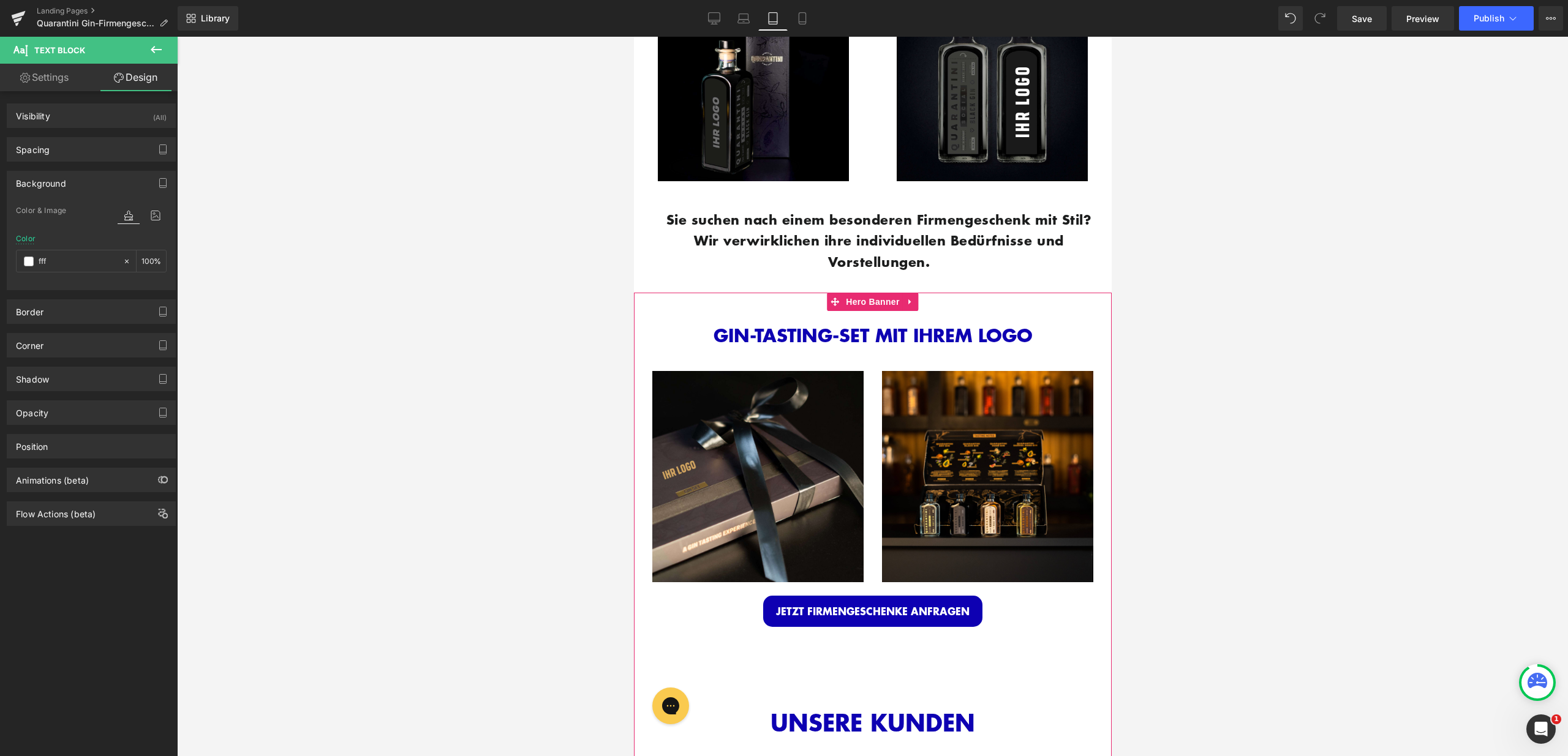
click at [807, 299] on div "GIN-TASTING-SET MIT IHREM LOGO Heading Row" at bounding box center [872, 322] width 459 height 60
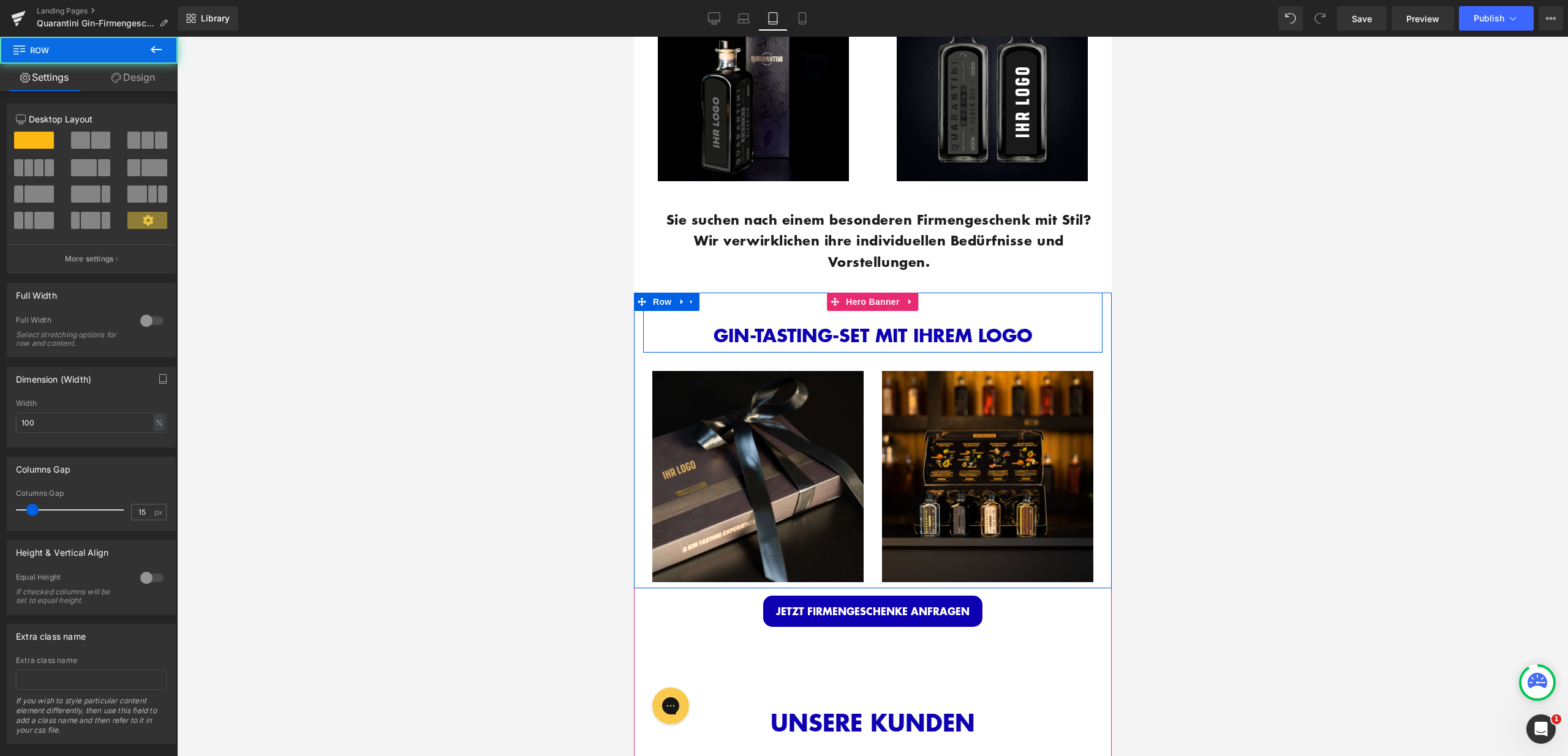
click at [742, 299] on div "GIN-TASTING-SET MIT IHREM LOGO Heading Row" at bounding box center [872, 322] width 459 height 60
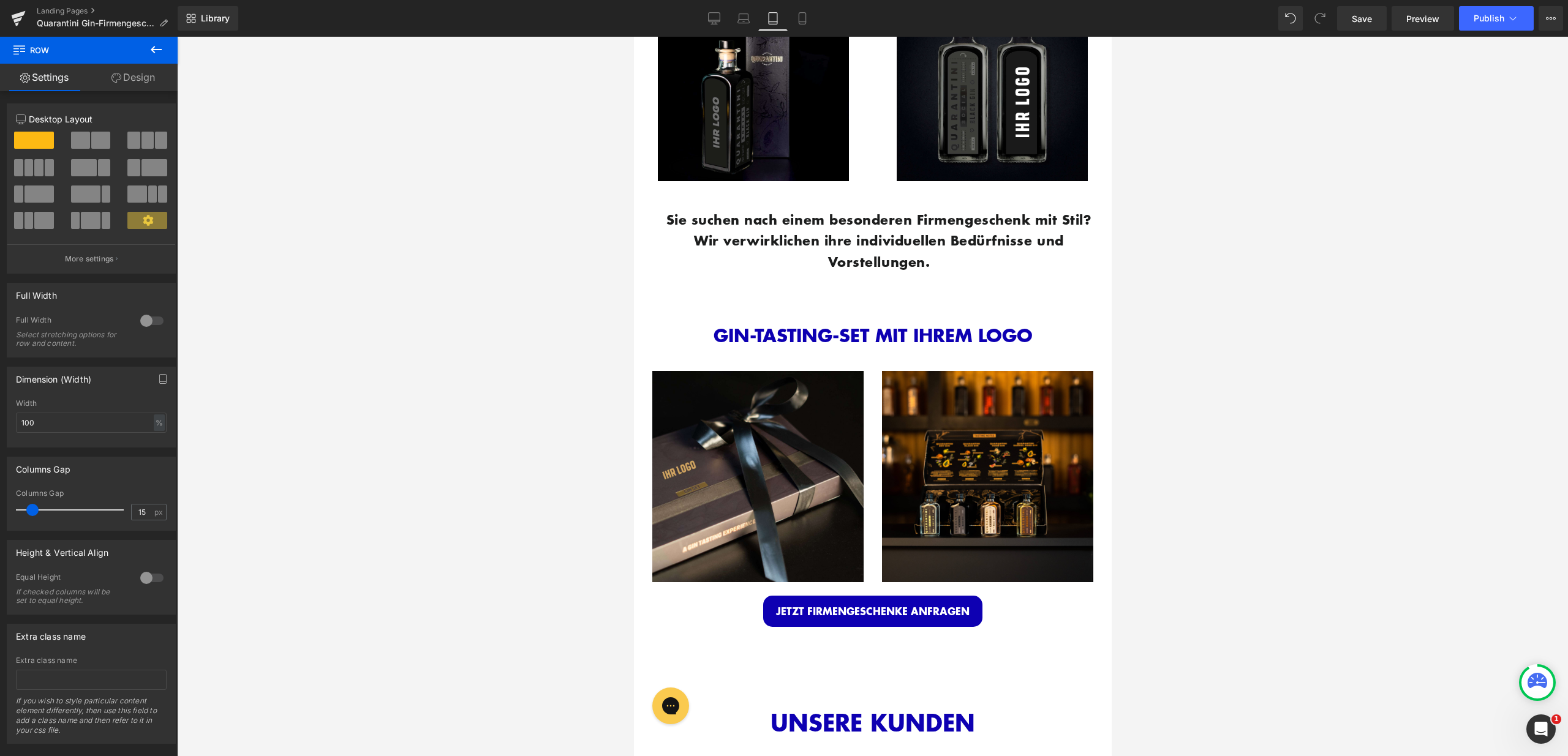
click at [798, 278] on div "Sie suchen nach einem besonderen Firmengeschenk mit Stil? Wir verwirklichen ihr…" at bounding box center [872, 240] width 478 height 106
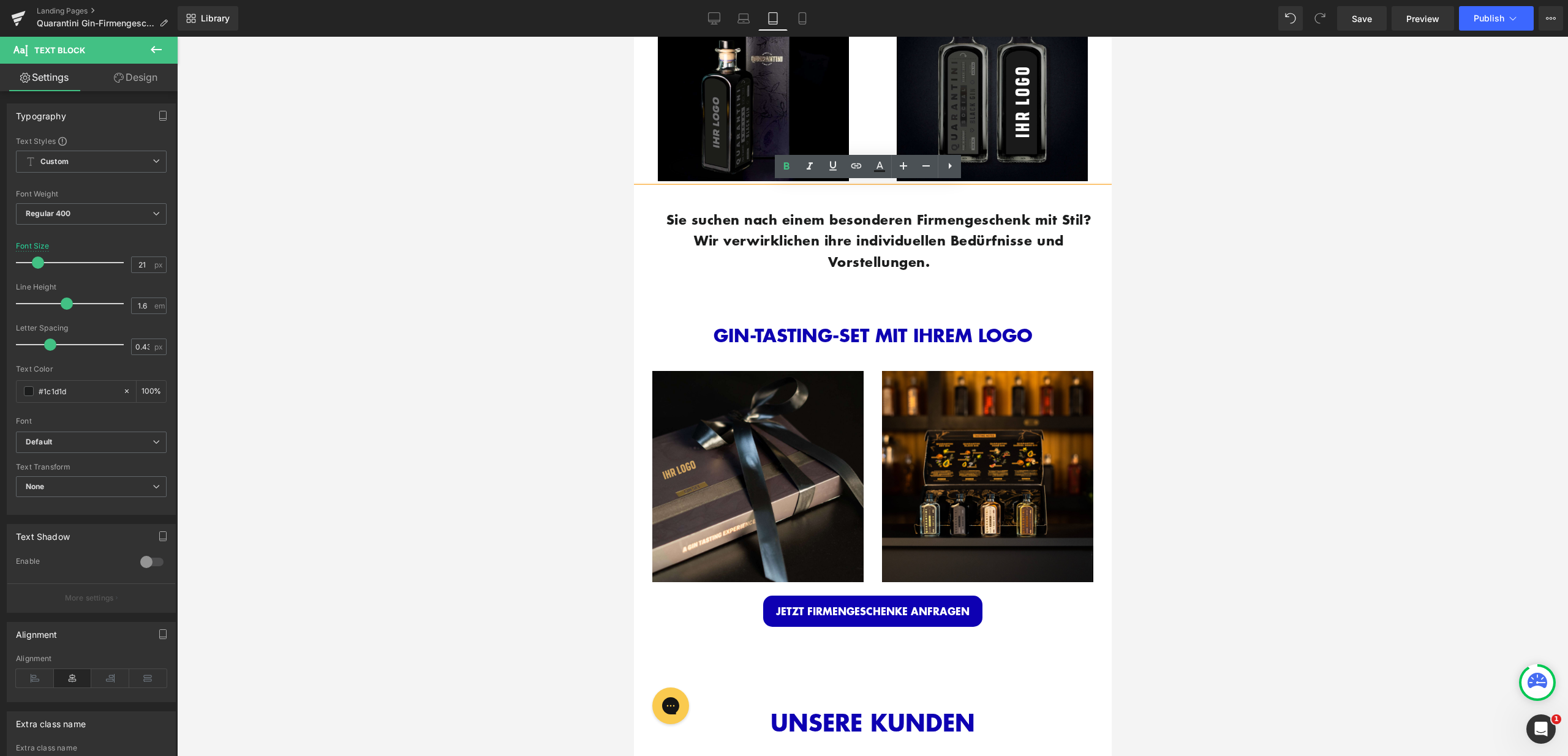
click at [633, 37] on div "53px" at bounding box center [633, 37] width 0 height 0
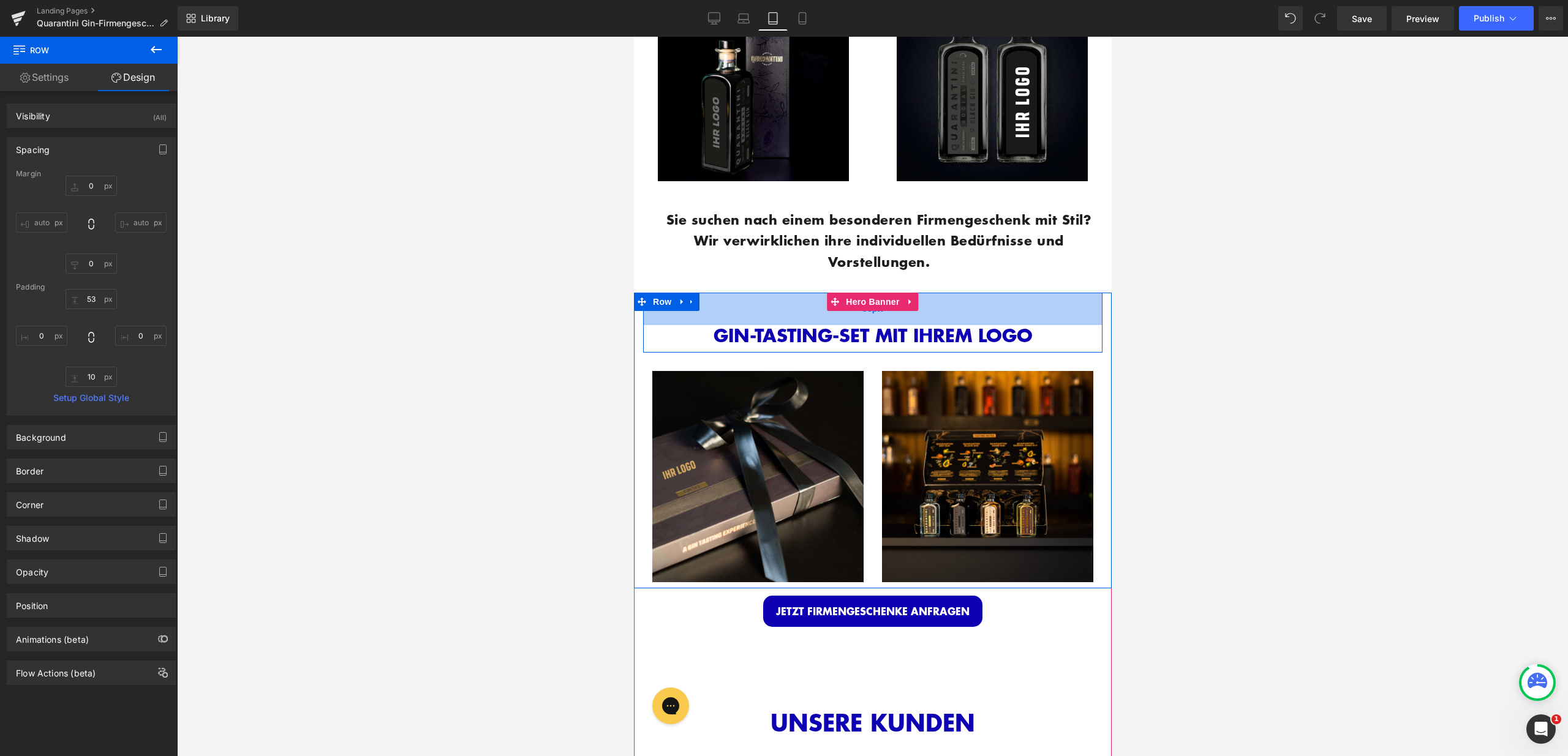
click at [785, 311] on div "53px" at bounding box center [872, 308] width 459 height 33
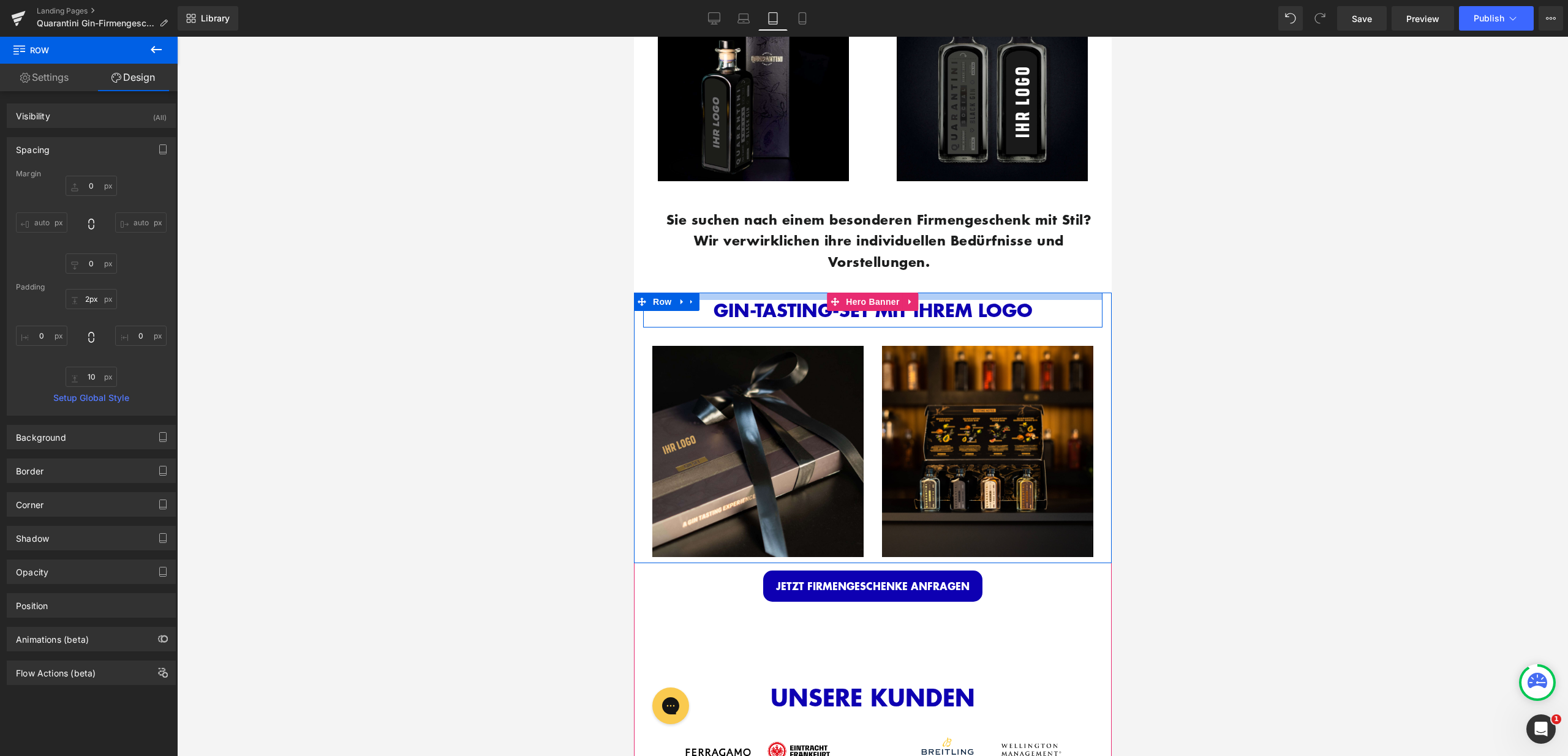
type input "0px"
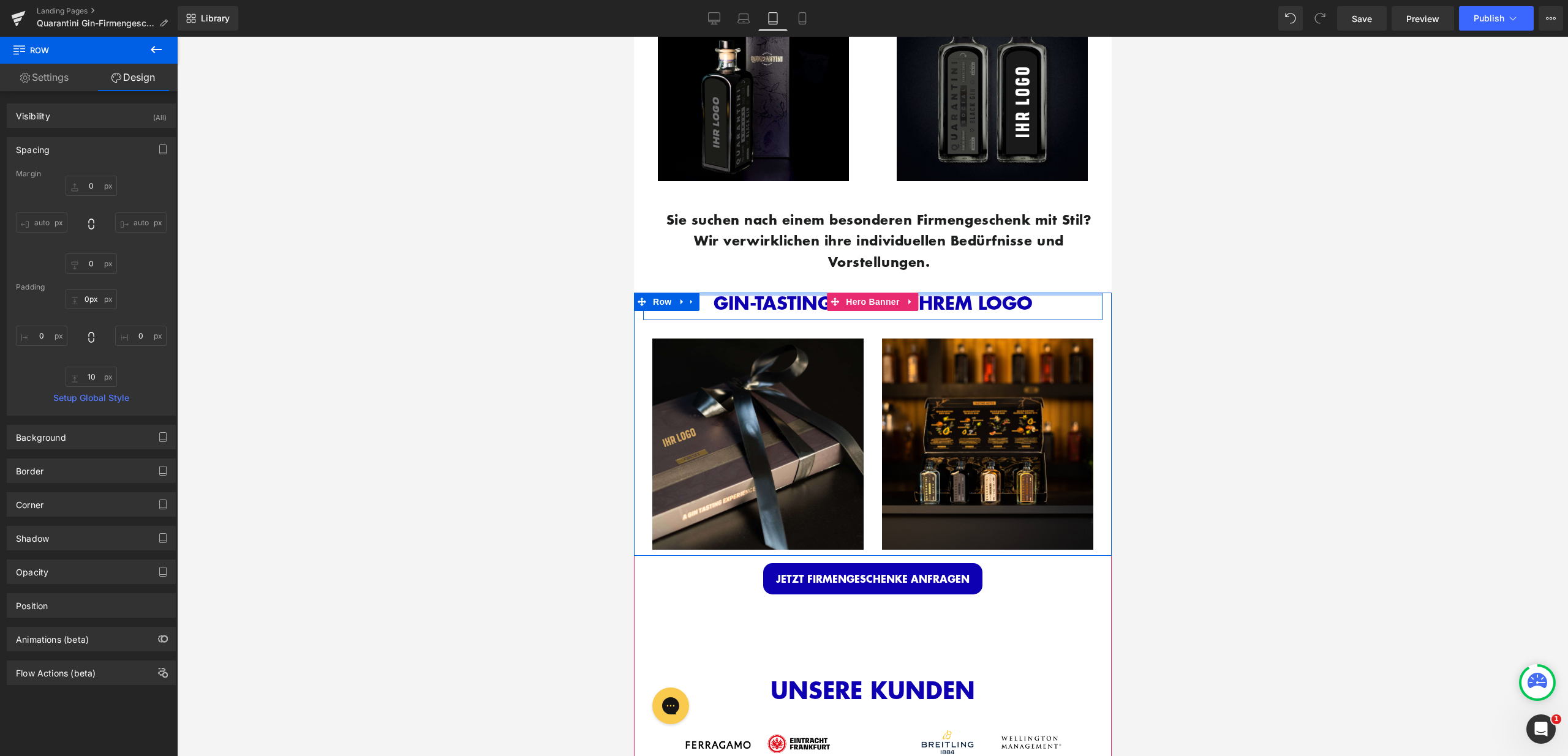
drag, startPoint x: 785, startPoint y: 311, endPoint x: 787, endPoint y: 277, distance: 34.1
click at [786, 277] on div "Sie suchen nach einem besonderen Firmengeschenk mit Stil? Wir verwirklichen ihr…" at bounding box center [872, 240] width 478 height 106
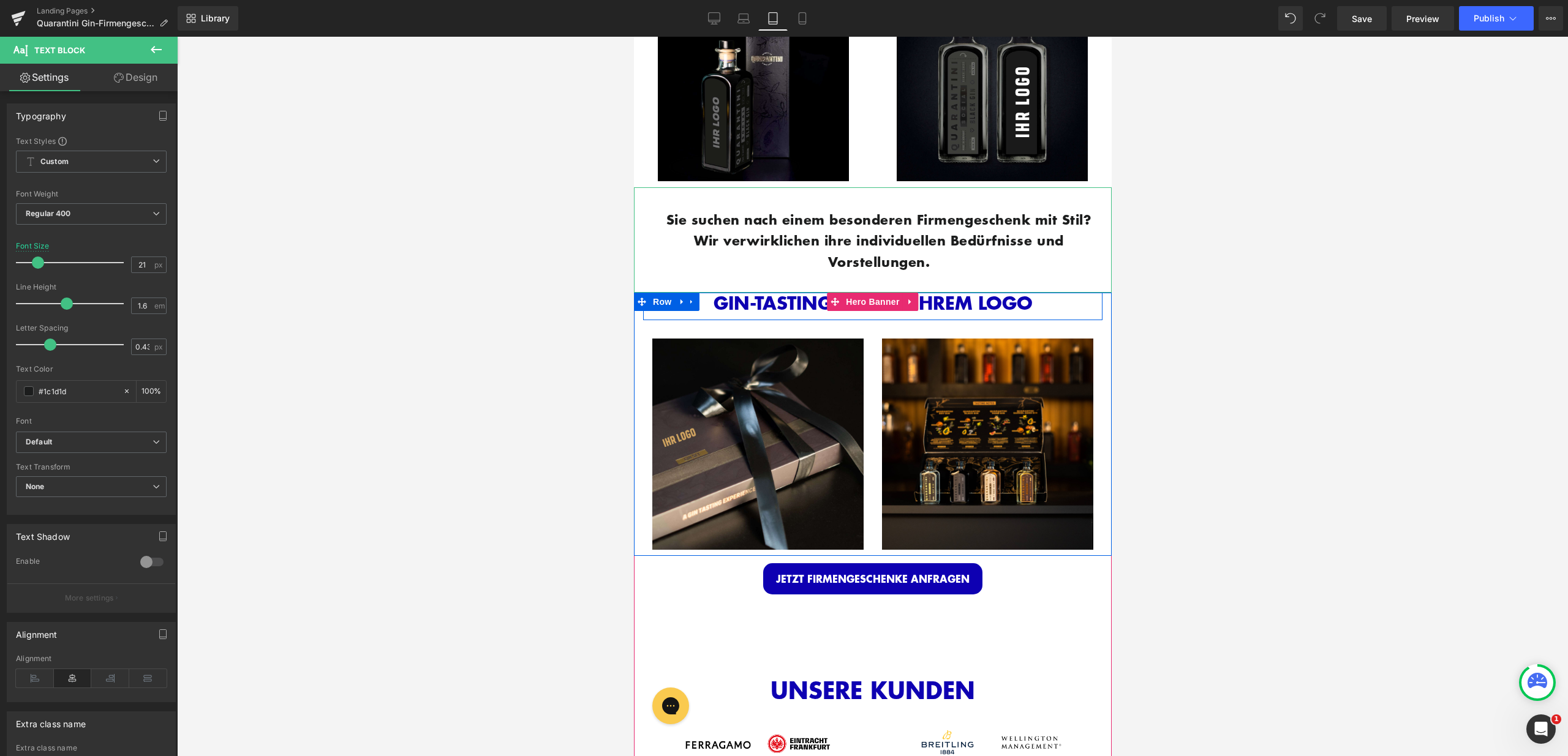
click at [133, 66] on link "Design" at bounding box center [135, 77] width 89 height 28
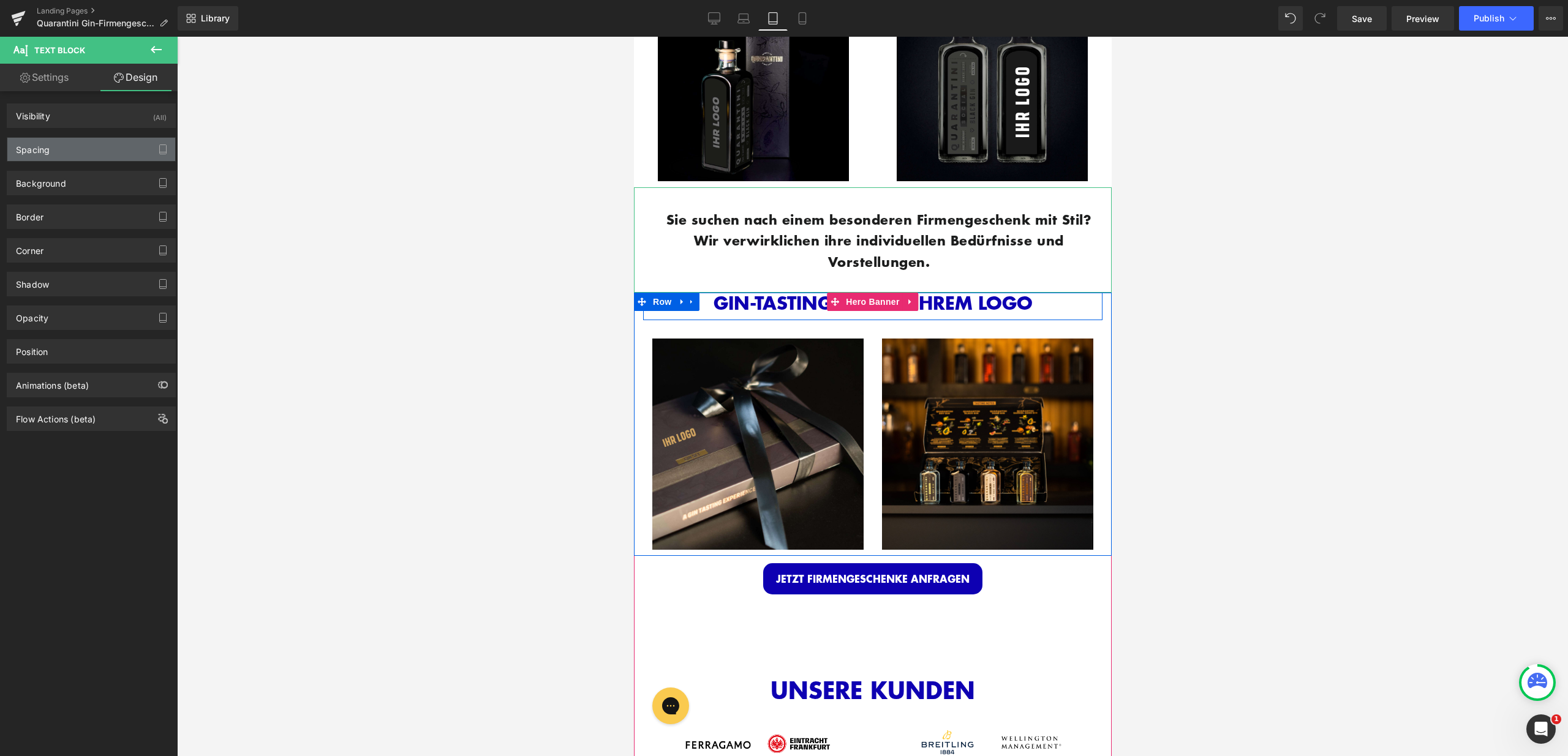
click at [71, 161] on div "Spacing" at bounding box center [91, 150] width 168 height 23
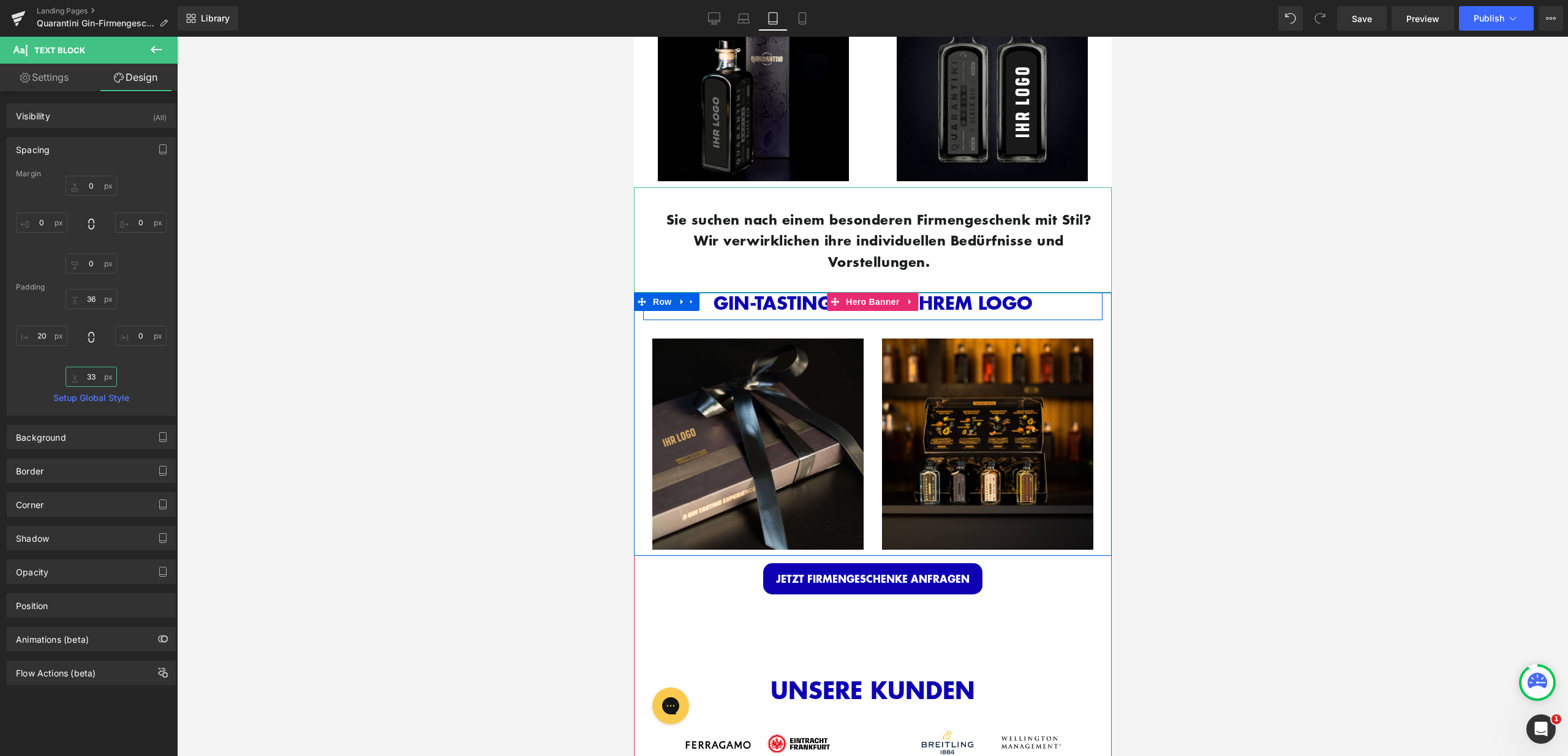
click at [93, 376] on input "33" at bounding box center [91, 377] width 52 height 20
type input "15"
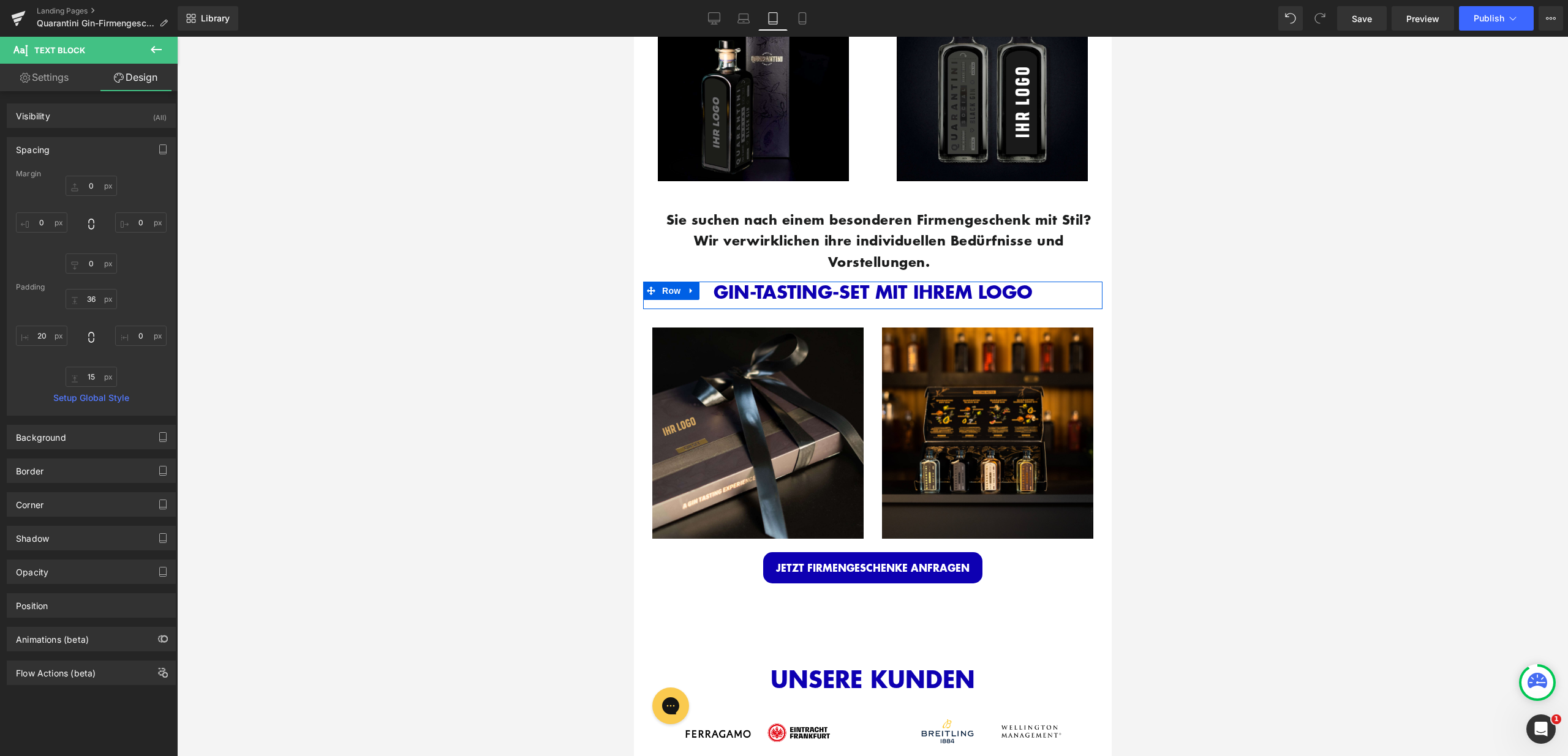
click at [1308, 328] on div at bounding box center [872, 396] width 1391 height 720
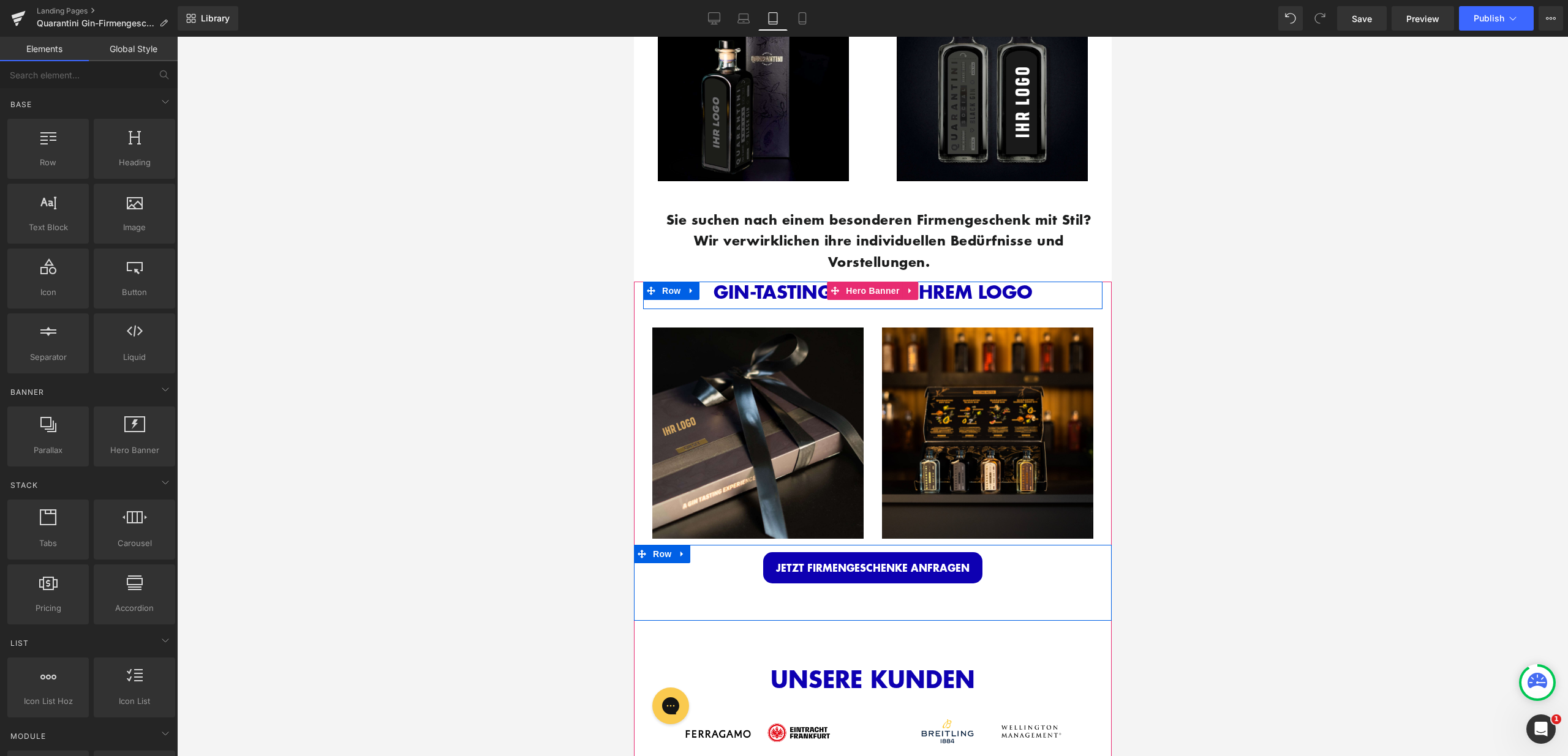
click at [902, 616] on div at bounding box center [872, 618] width 478 height 4
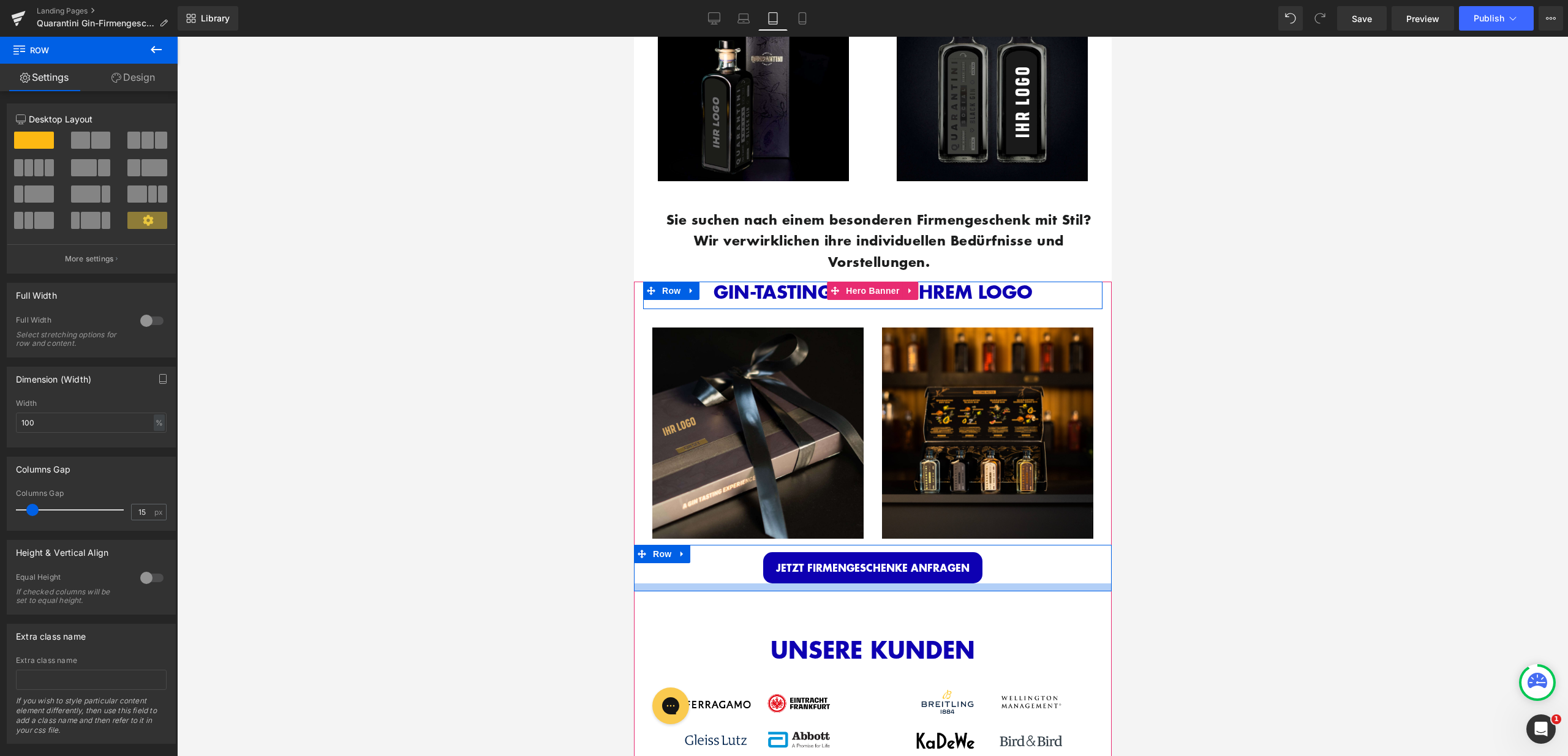
drag, startPoint x: 904, startPoint y: 610, endPoint x: 915, endPoint y: 581, distance: 31.0
click at [915, 584] on div at bounding box center [872, 587] width 478 height 8
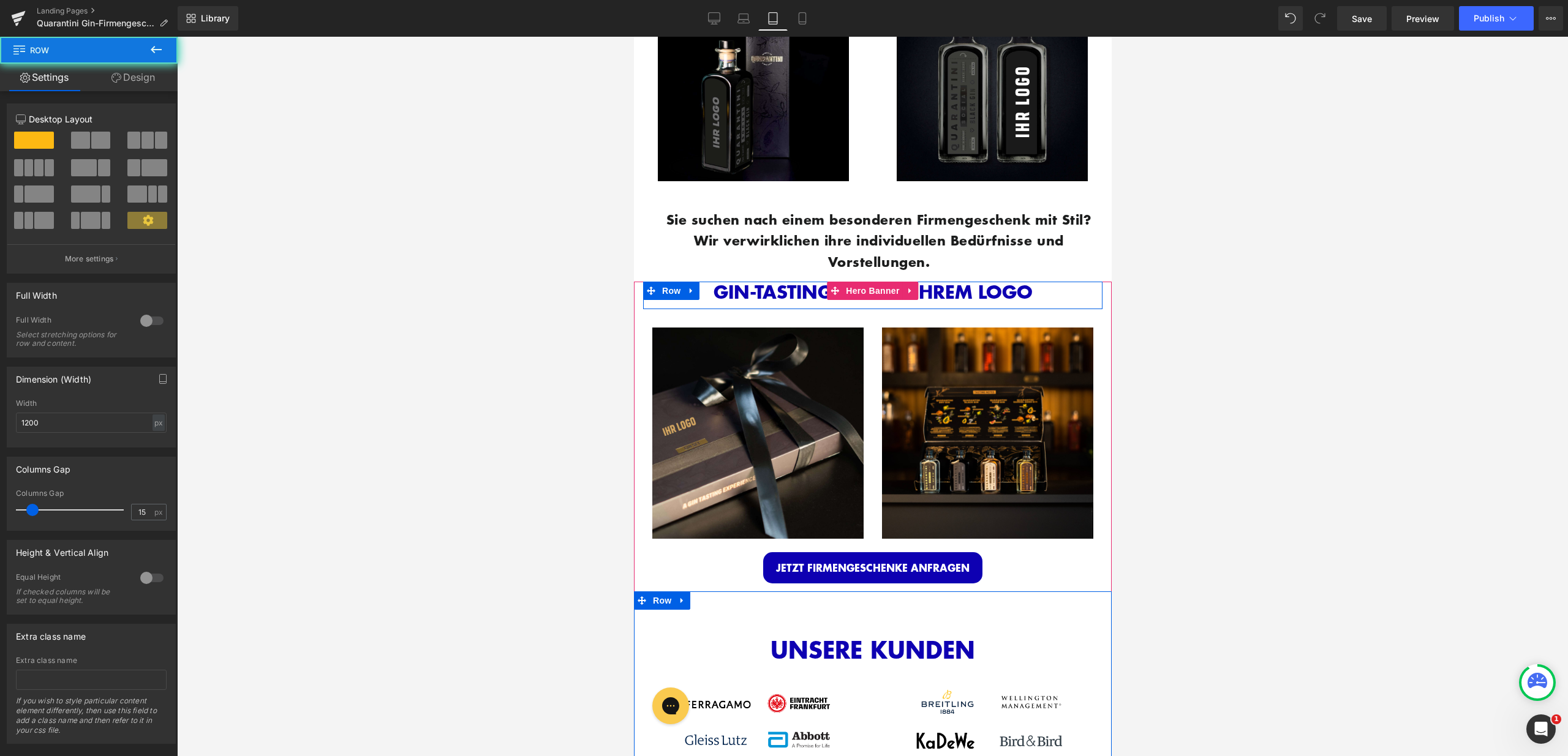
click at [126, 78] on link "Design" at bounding box center [133, 77] width 89 height 28
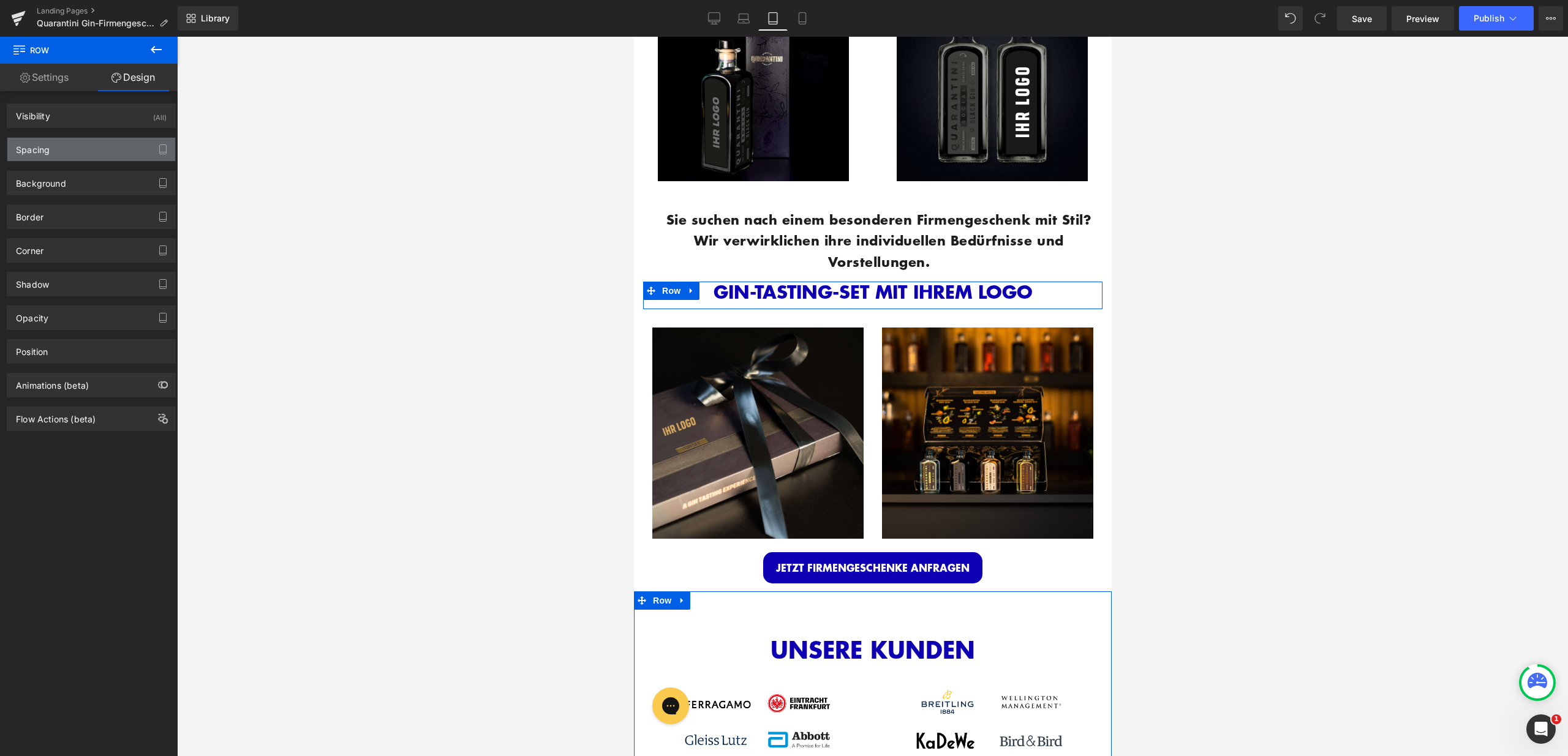
click at [99, 148] on div "Spacing" at bounding box center [91, 150] width 168 height 23
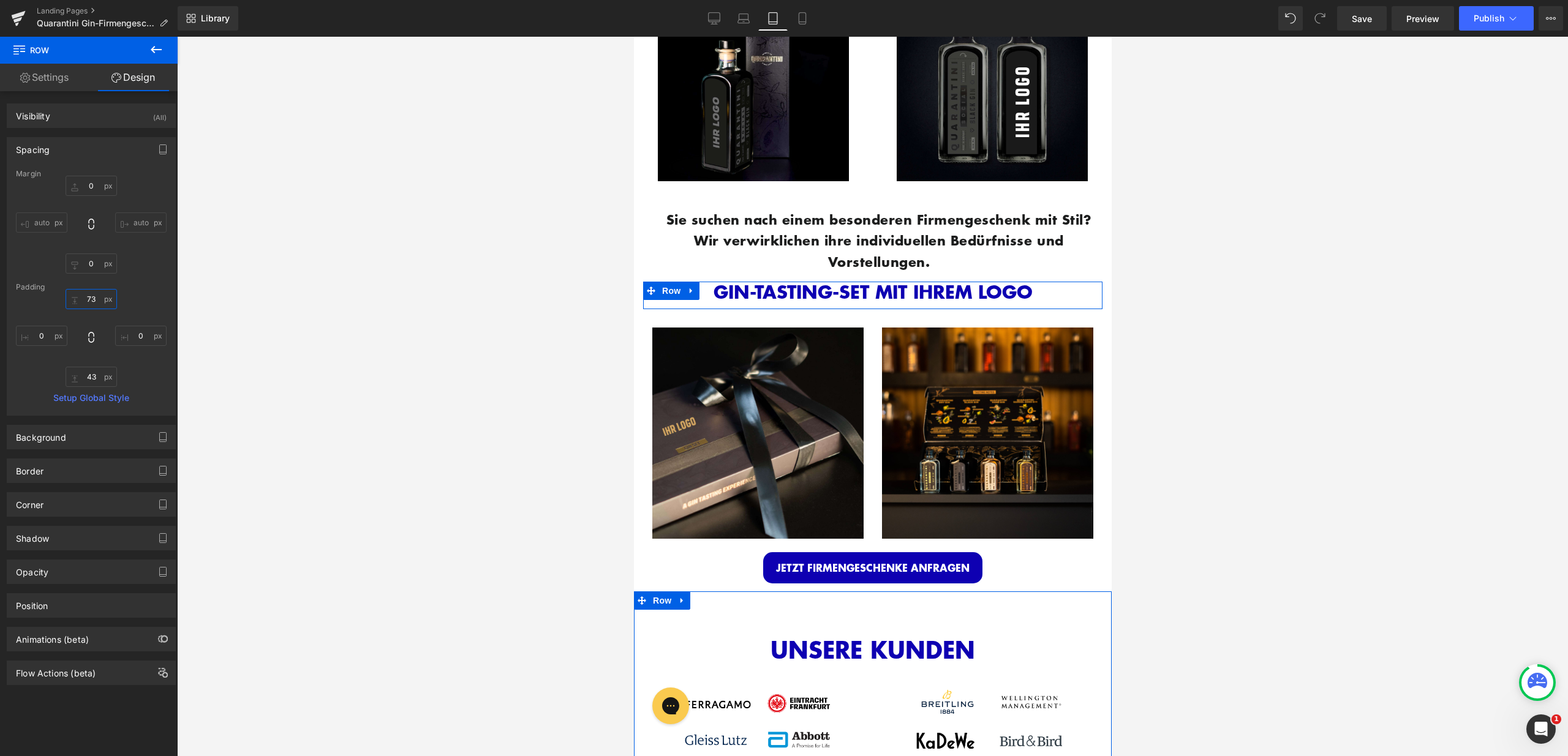
click at [83, 300] on input "73" at bounding box center [91, 299] width 52 height 20
click at [90, 302] on input "73" at bounding box center [91, 299] width 52 height 20
click at [91, 302] on input "73" at bounding box center [91, 299] width 52 height 20
type input "15"
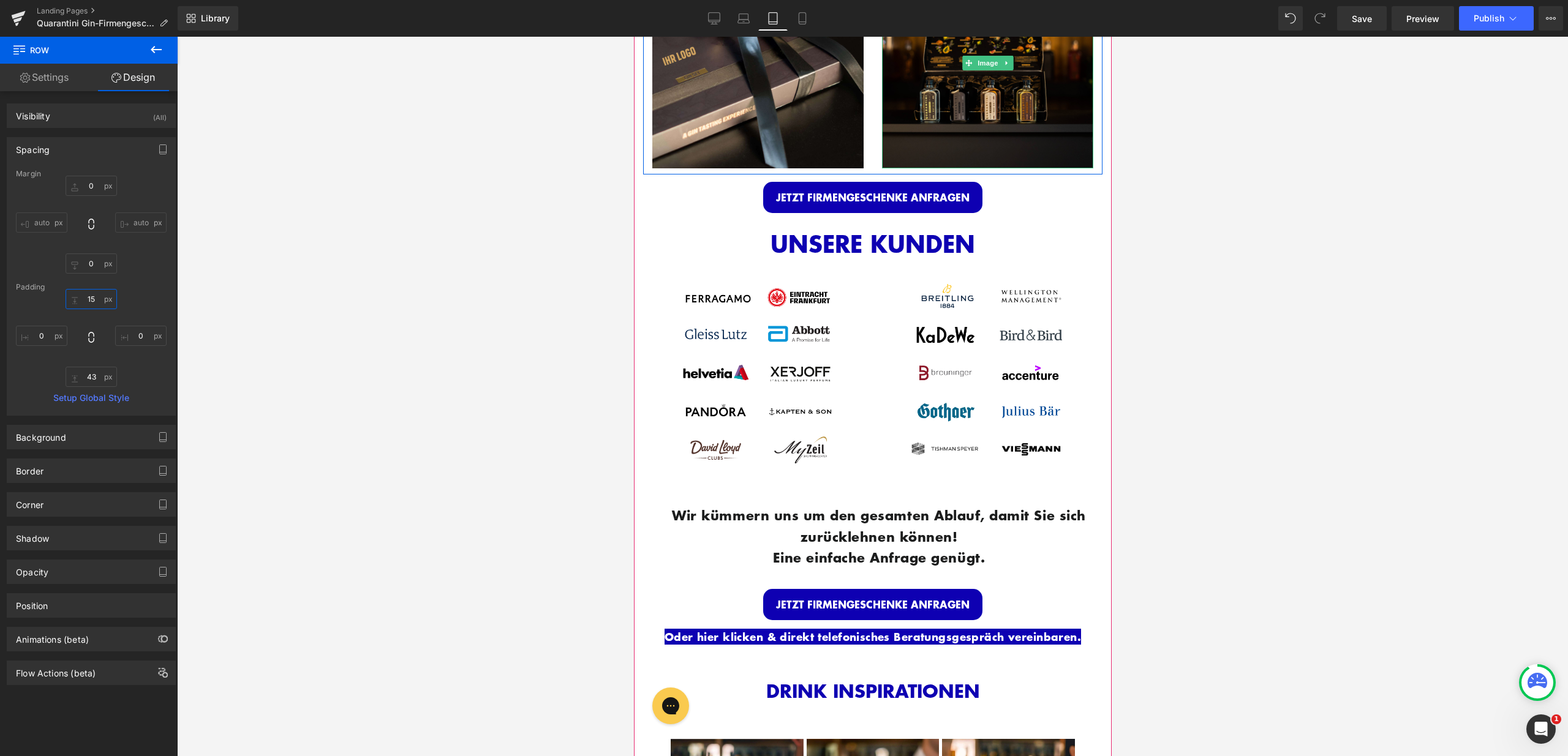
scroll to position [1082, 0]
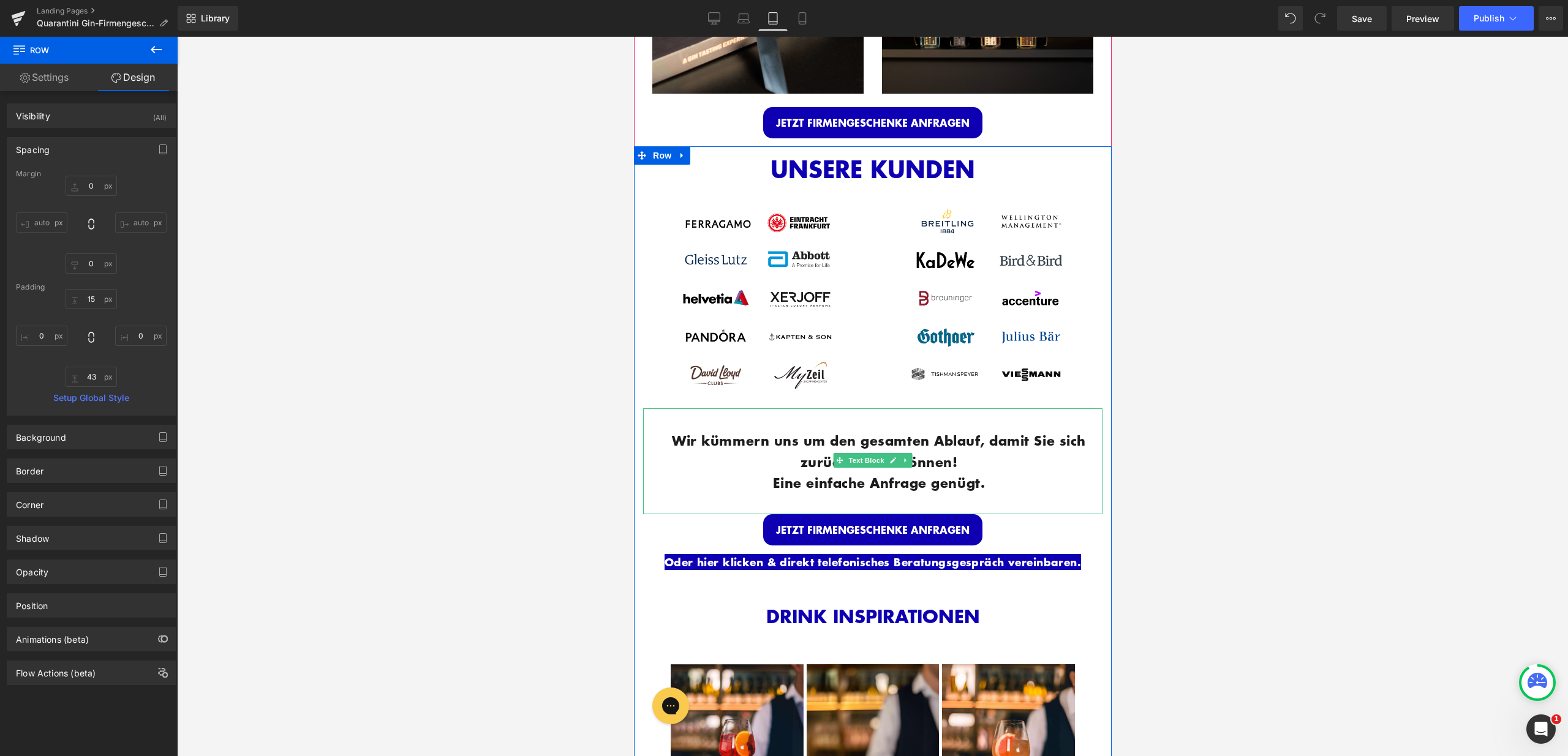
click at [860, 420] on div "Wir kümmern uns um den gesamten Ablauf, damit Sie sich zurücklehnen können! Ein…" at bounding box center [872, 461] width 459 height 106
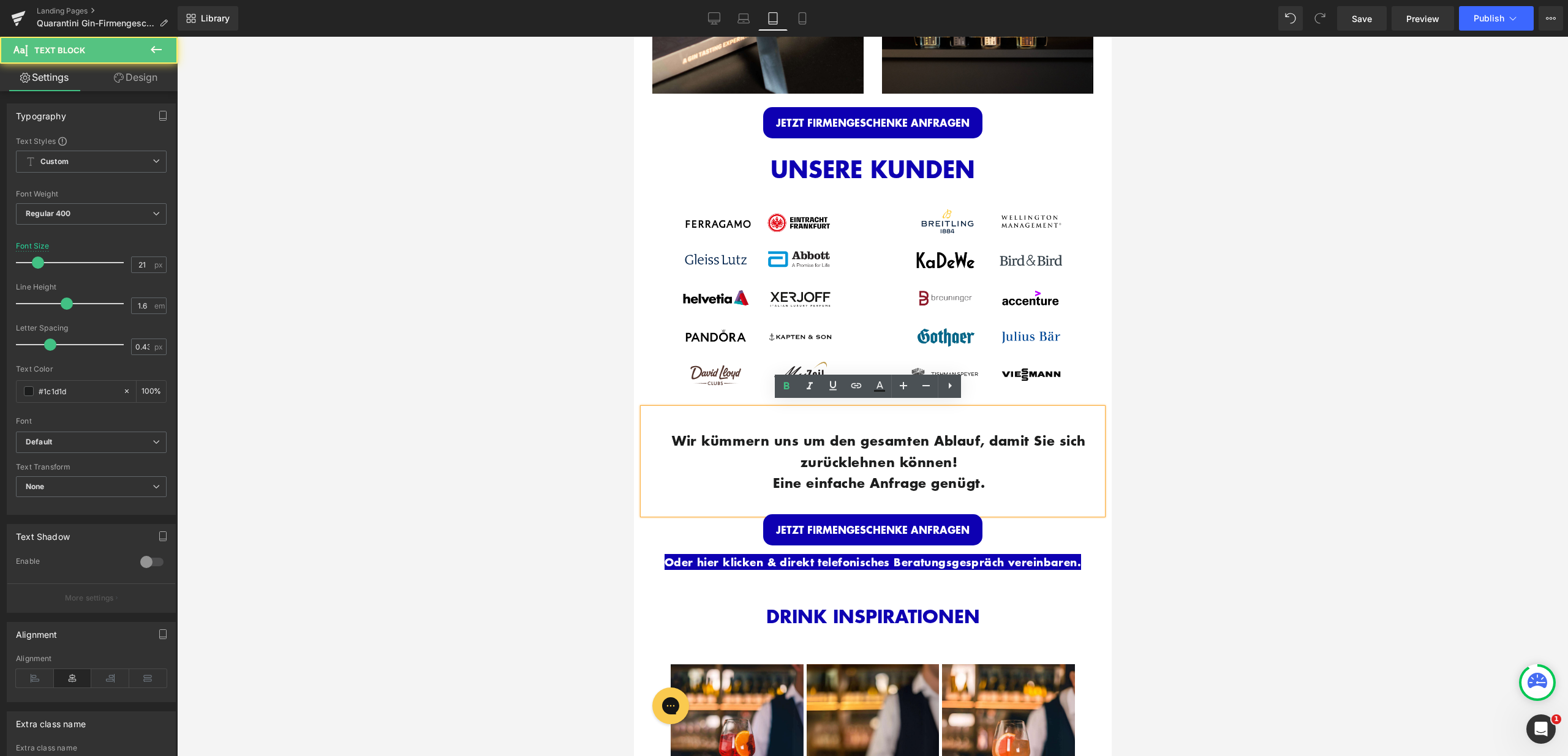
click at [165, 75] on link "Design" at bounding box center [135, 77] width 89 height 28
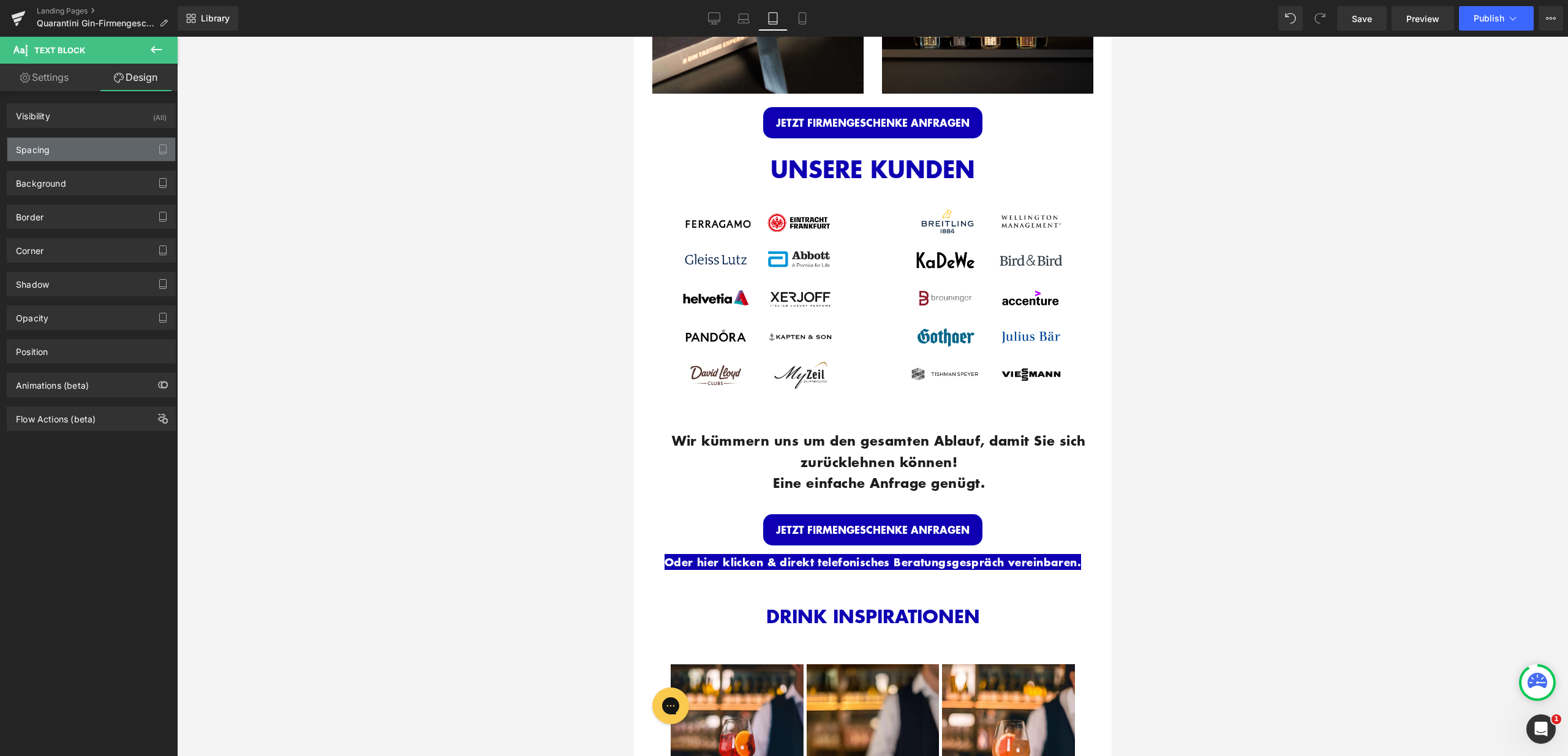
click at [85, 151] on div "Spacing" at bounding box center [91, 150] width 168 height 23
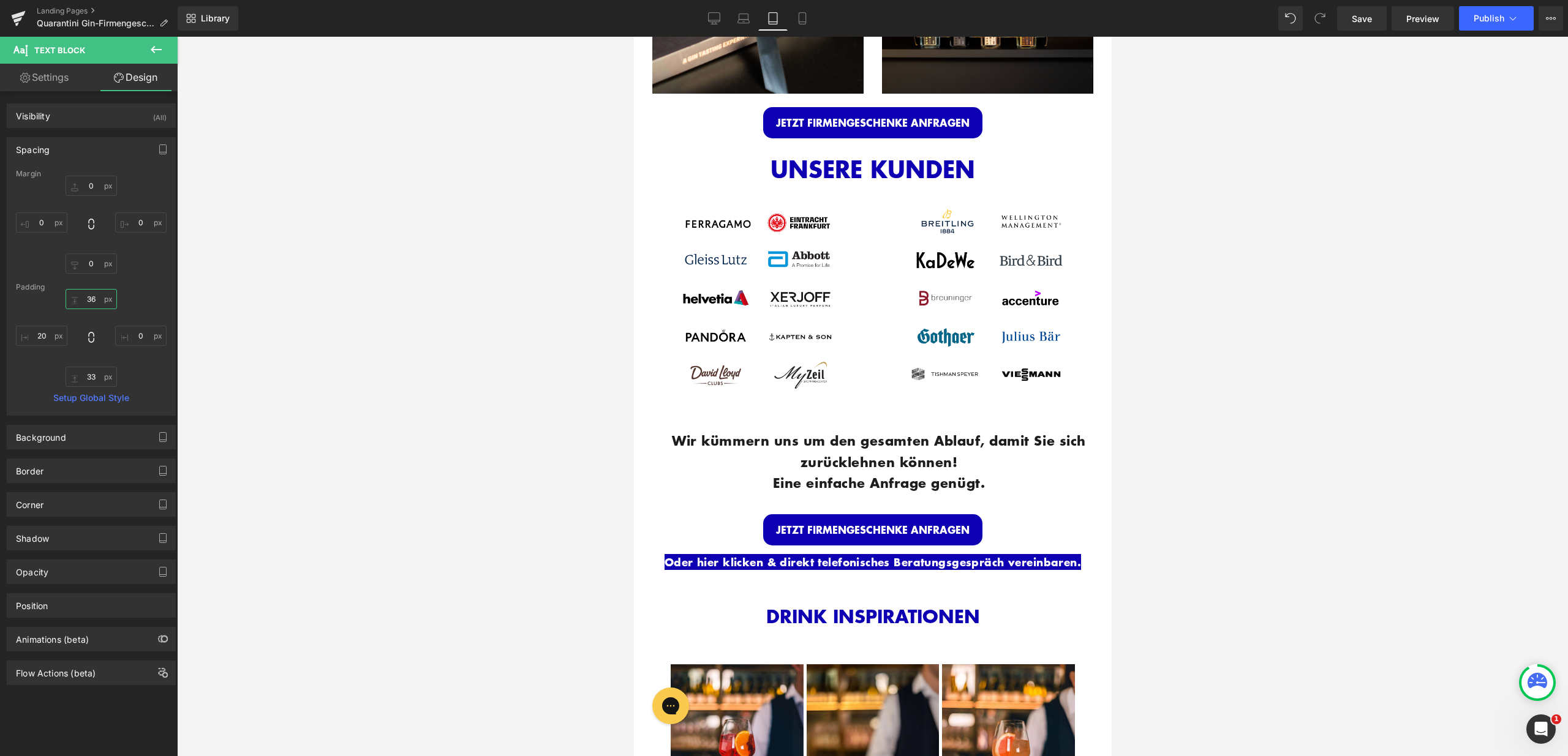
click at [88, 300] on input "36" at bounding box center [91, 299] width 52 height 20
type input "15"
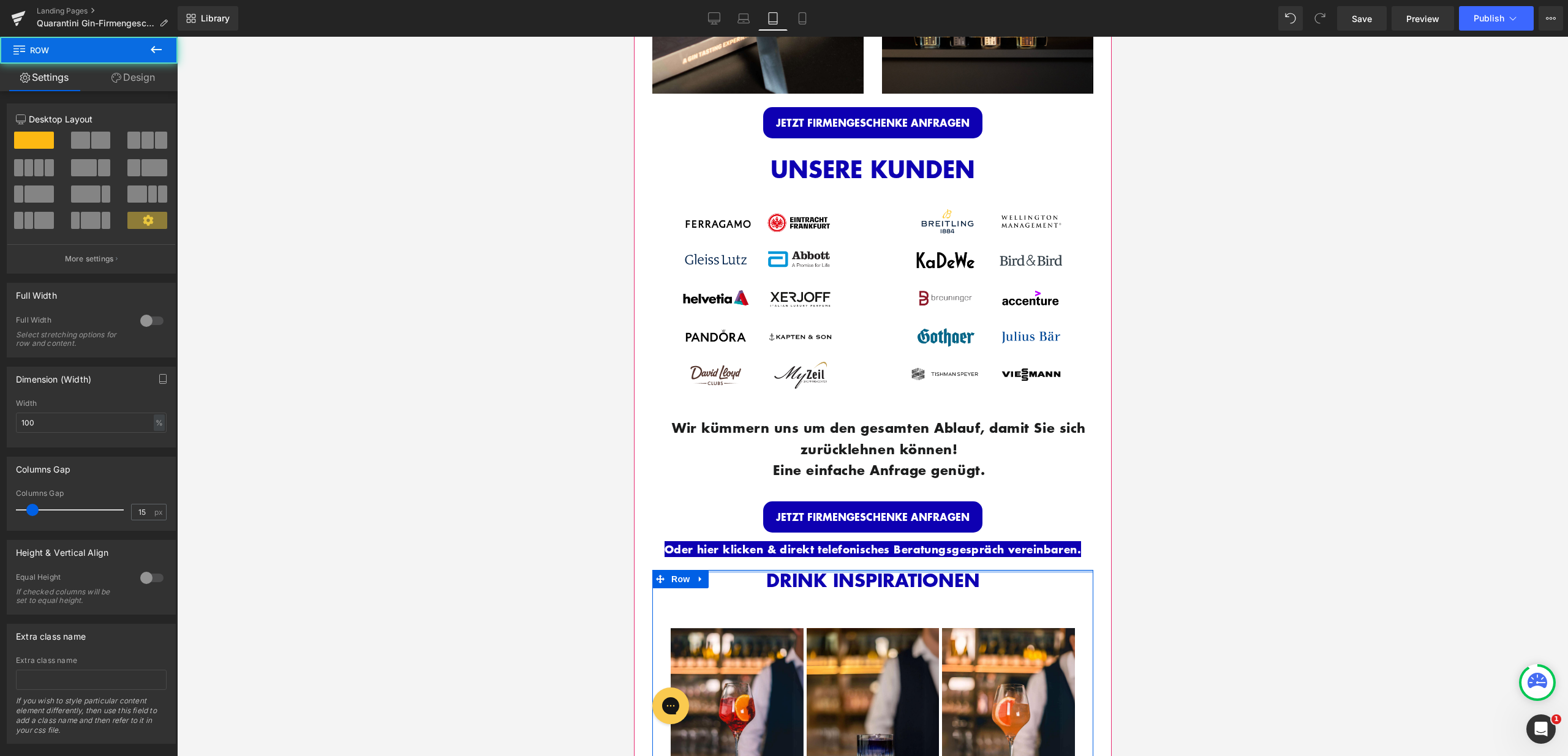
drag, startPoint x: 878, startPoint y: 574, endPoint x: 878, endPoint y: 549, distance: 25.0
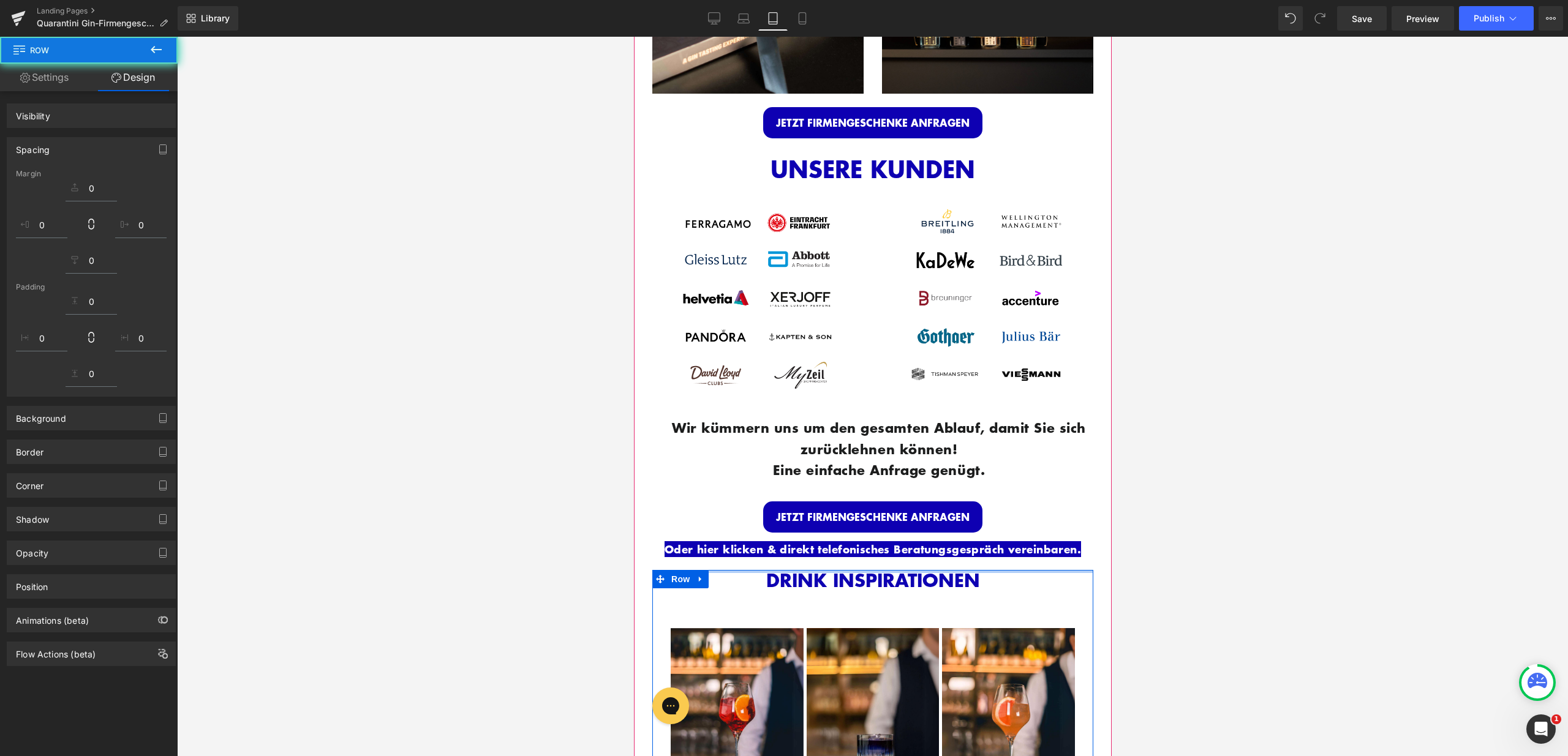
click at [1146, 545] on div at bounding box center [872, 396] width 1391 height 720
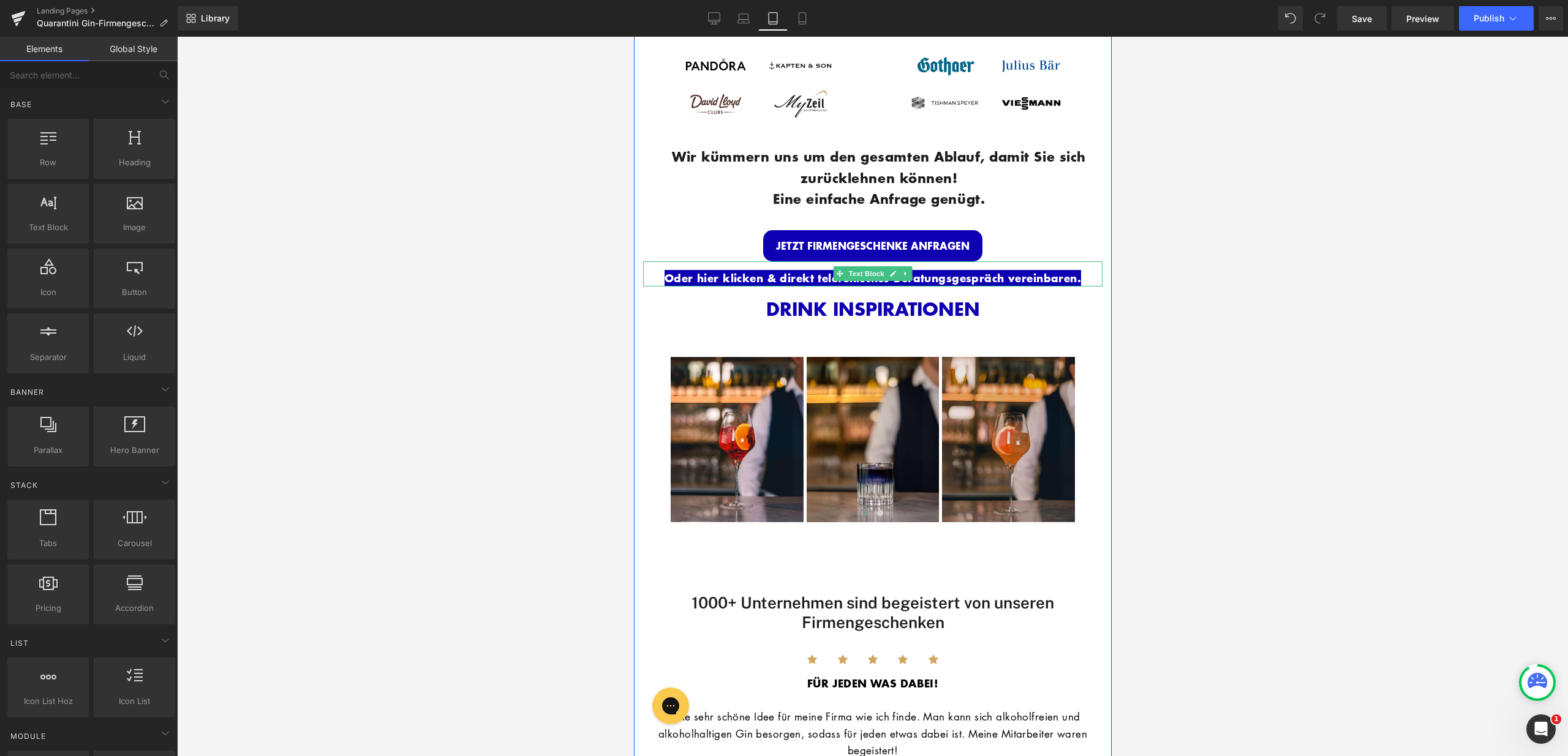
scroll to position [1479, 0]
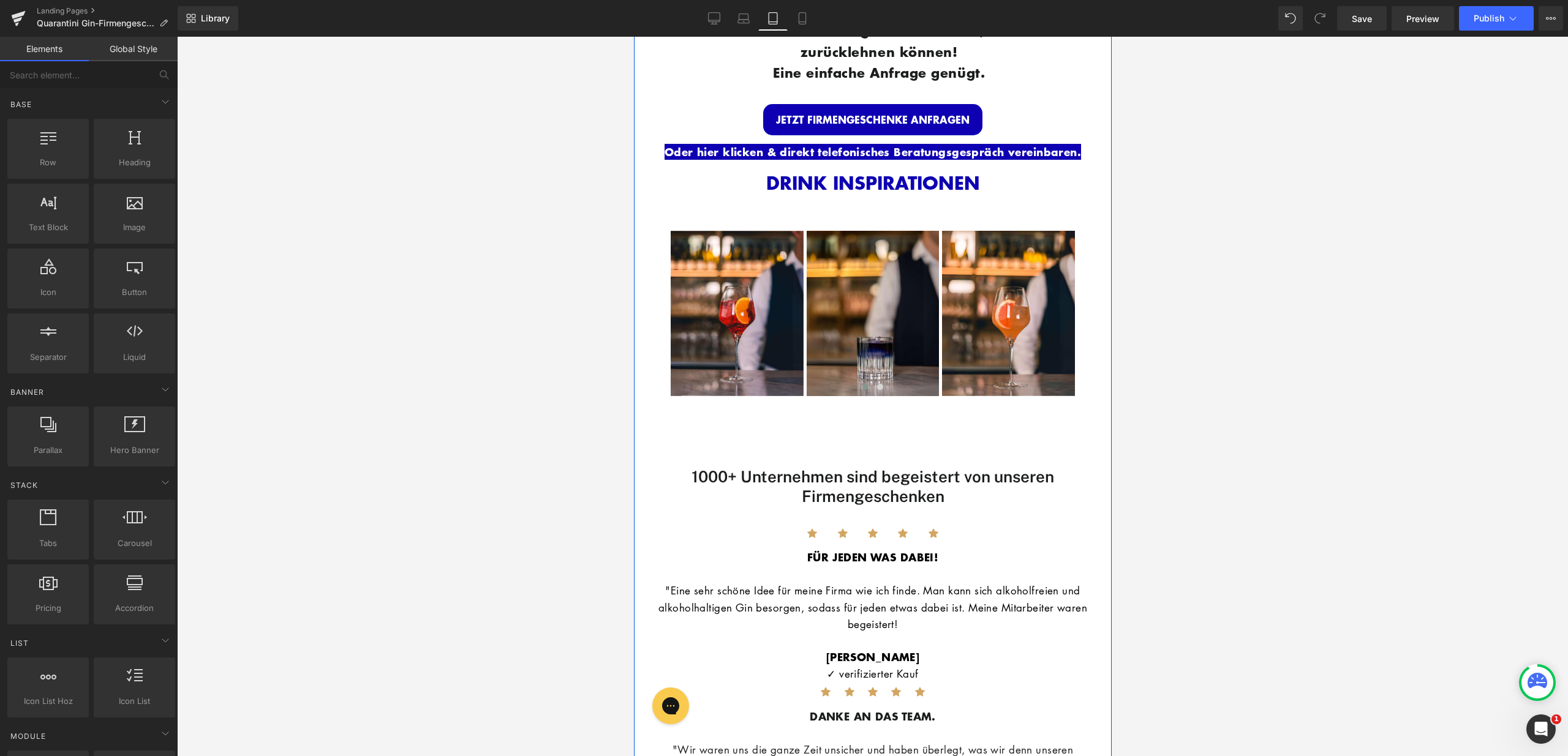
click at [878, 427] on div "1000+ Unternehmen sind begeistert von unseren Firmengeschenken" at bounding box center [872, 465] width 453 height 78
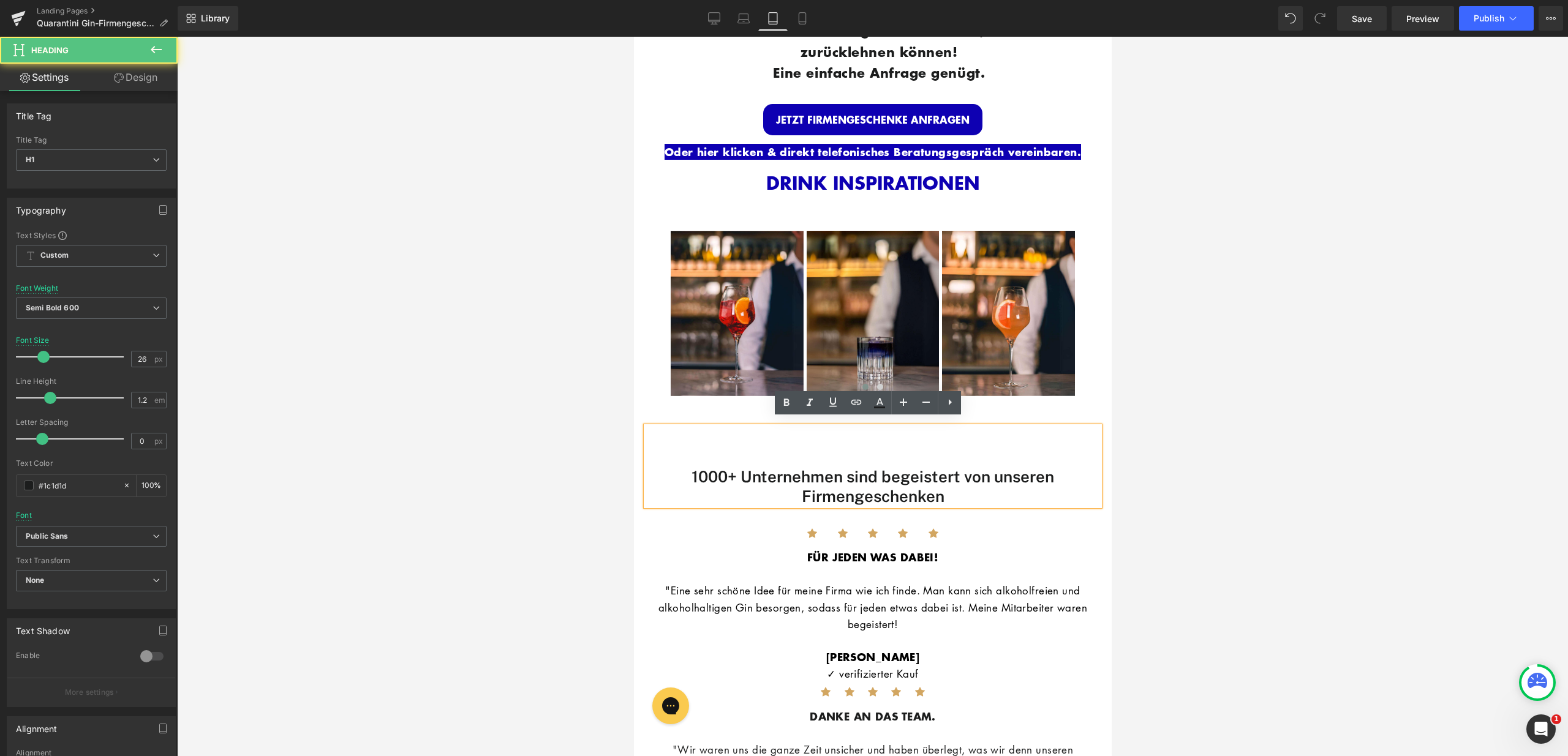
click at [915, 485] on h1 "1000+ Unternehmen sind begeistert von unseren Firmengeschenken" at bounding box center [872, 486] width 453 height 38
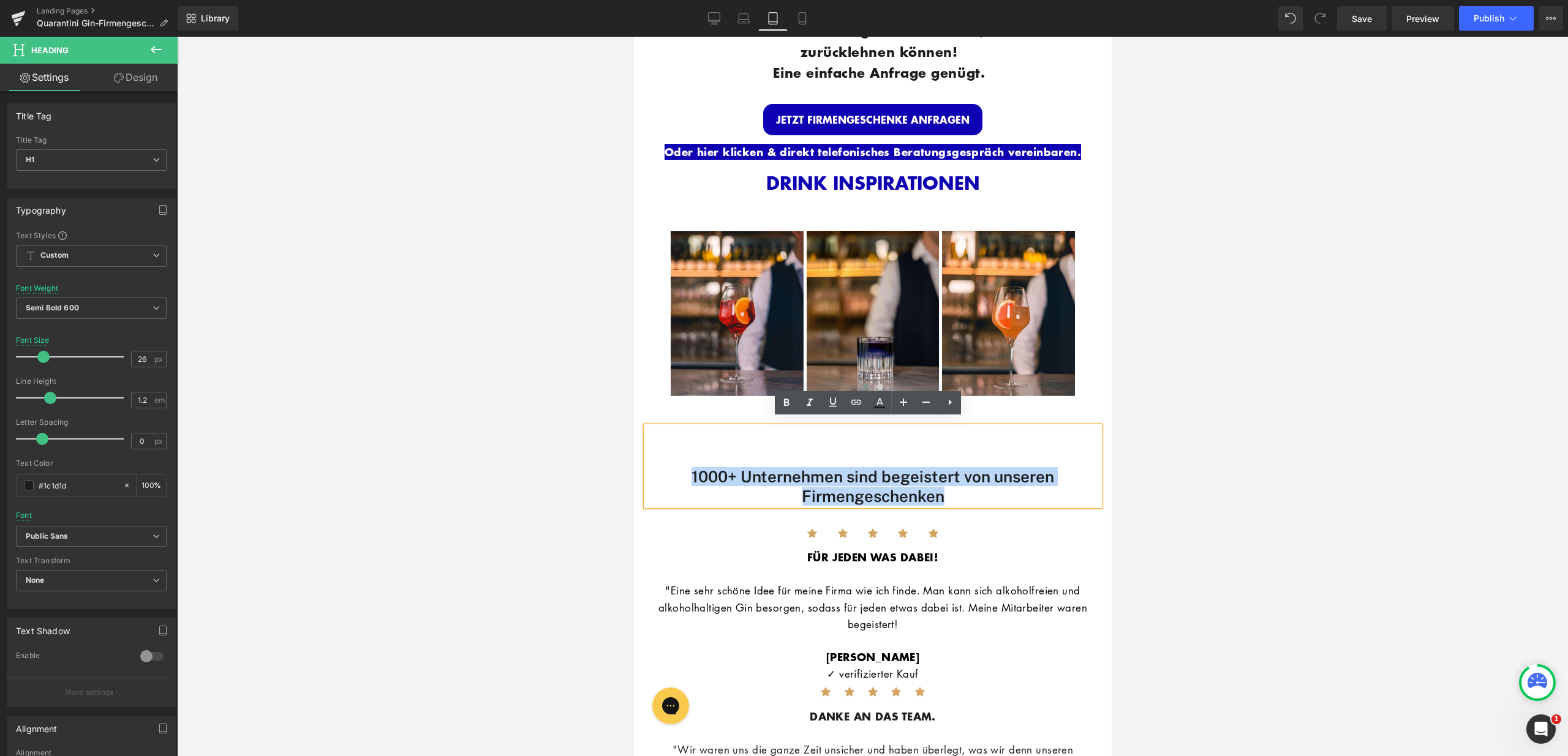
drag, startPoint x: 974, startPoint y: 494, endPoint x: 658, endPoint y: 472, distance: 316.8
click at [657, 474] on h1 "1000+ Unternehmen sind begeistert von unseren Firmengeschenken" at bounding box center [872, 486] width 453 height 38
click at [318, 154] on link at bounding box center [295, 147] width 46 height 15
click at [285, 154] on icon at bounding box center [278, 147] width 13 height 15
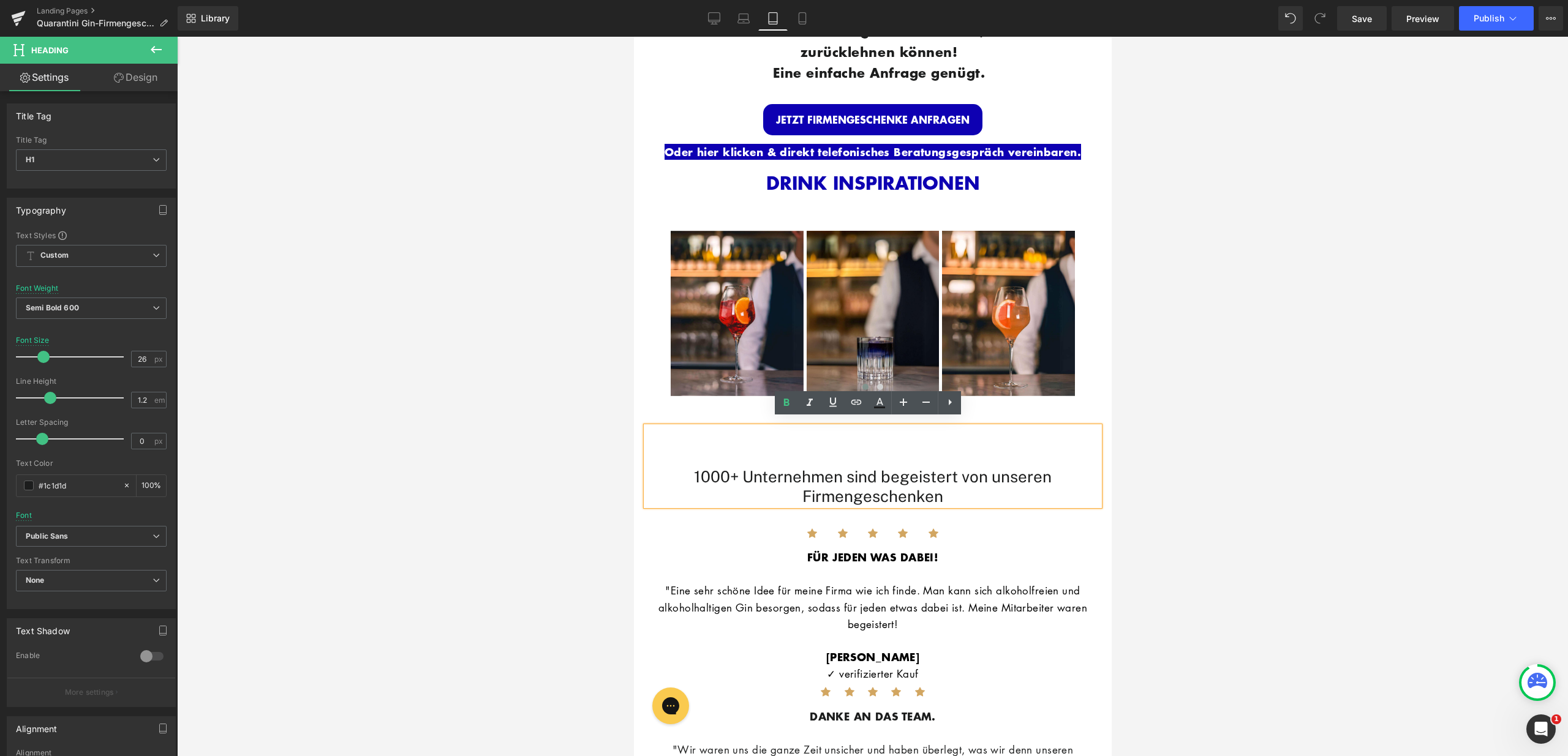
click at [707, 467] on span "1000+ Unternehmen sind begeistert von unseren Firmengeschenken" at bounding box center [872, 486] width 358 height 38
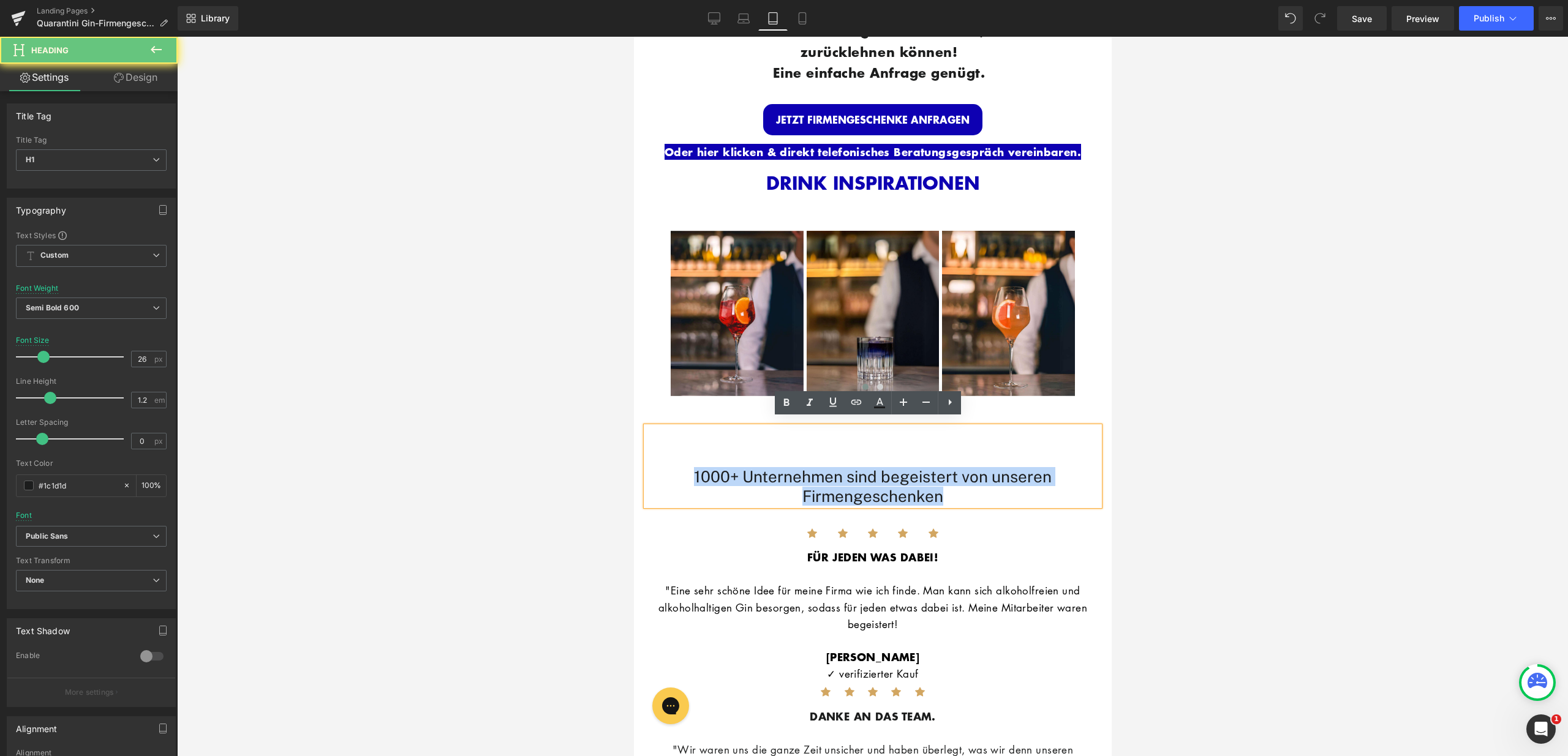
drag, startPoint x: 688, startPoint y: 465, endPoint x: 976, endPoint y: 488, distance: 288.9
click at [976, 488] on h1 "1000+ Unternehmen sind begeistert von unseren Firmengeschenken" at bounding box center [872, 486] width 453 height 38
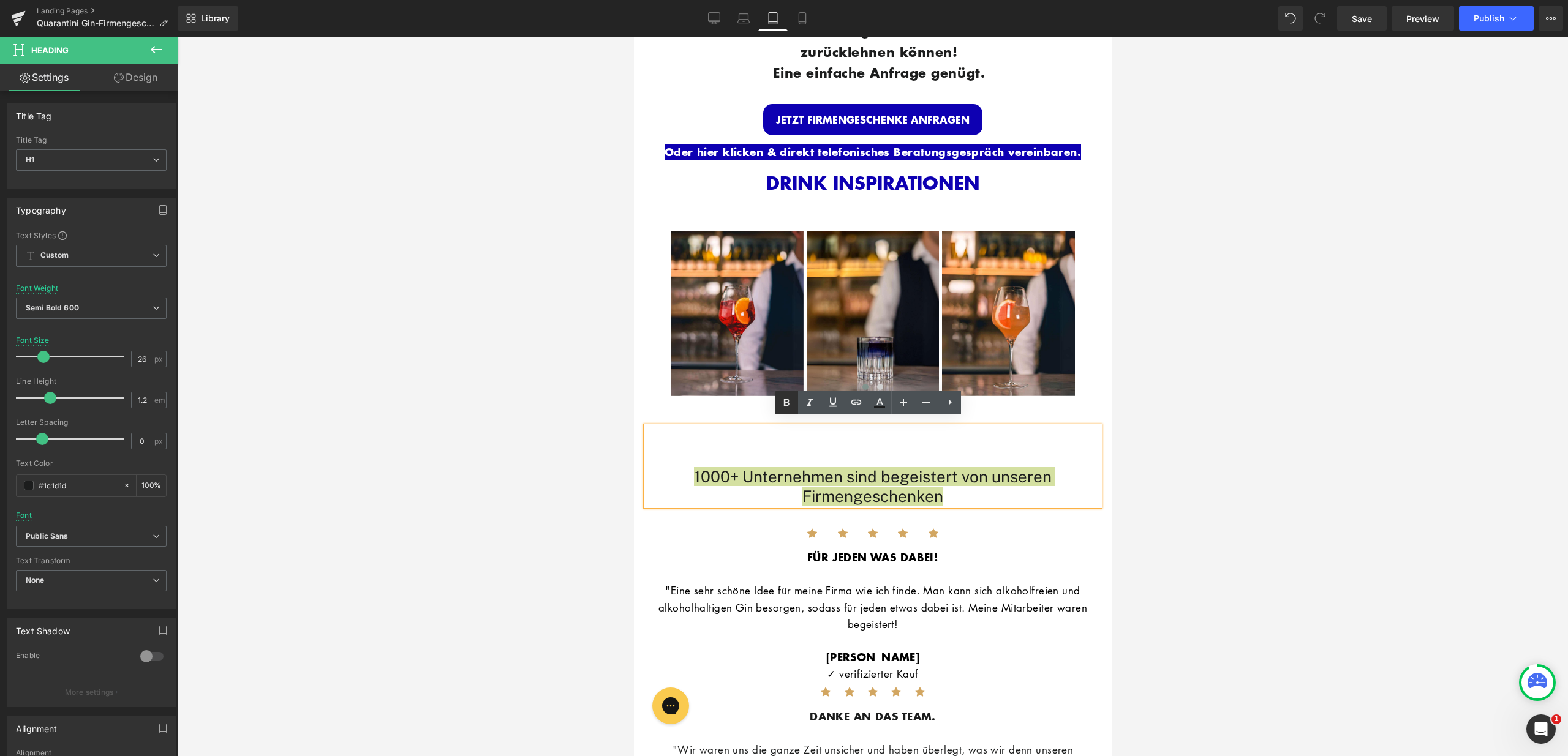
click at [318, 154] on link at bounding box center [295, 147] width 46 height 15
click at [810, 446] on div "1000+ Unternehmen sind begeistert von unseren Firmengeschenken" at bounding box center [872, 465] width 453 height 78
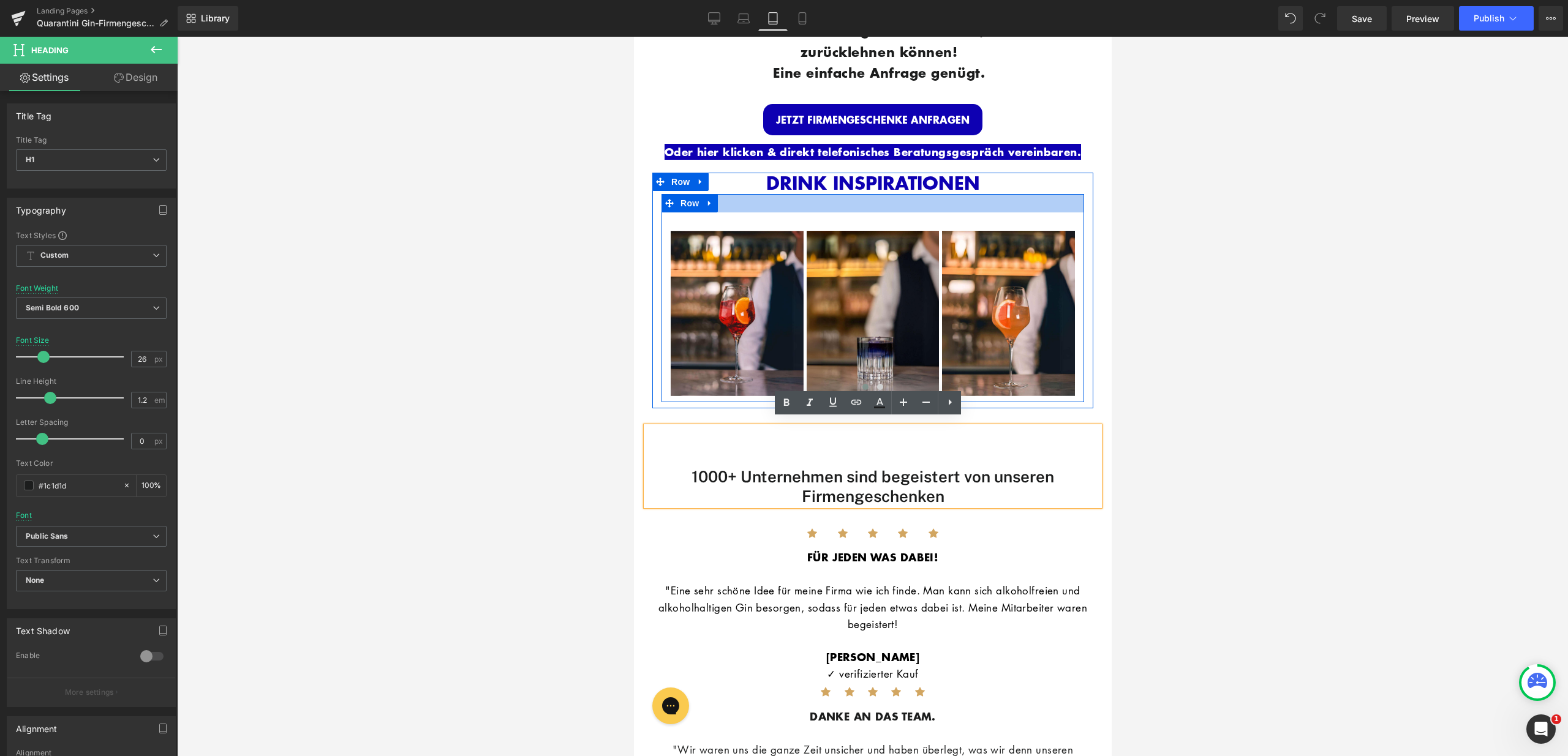
click at [889, 201] on div at bounding box center [872, 203] width 422 height 18
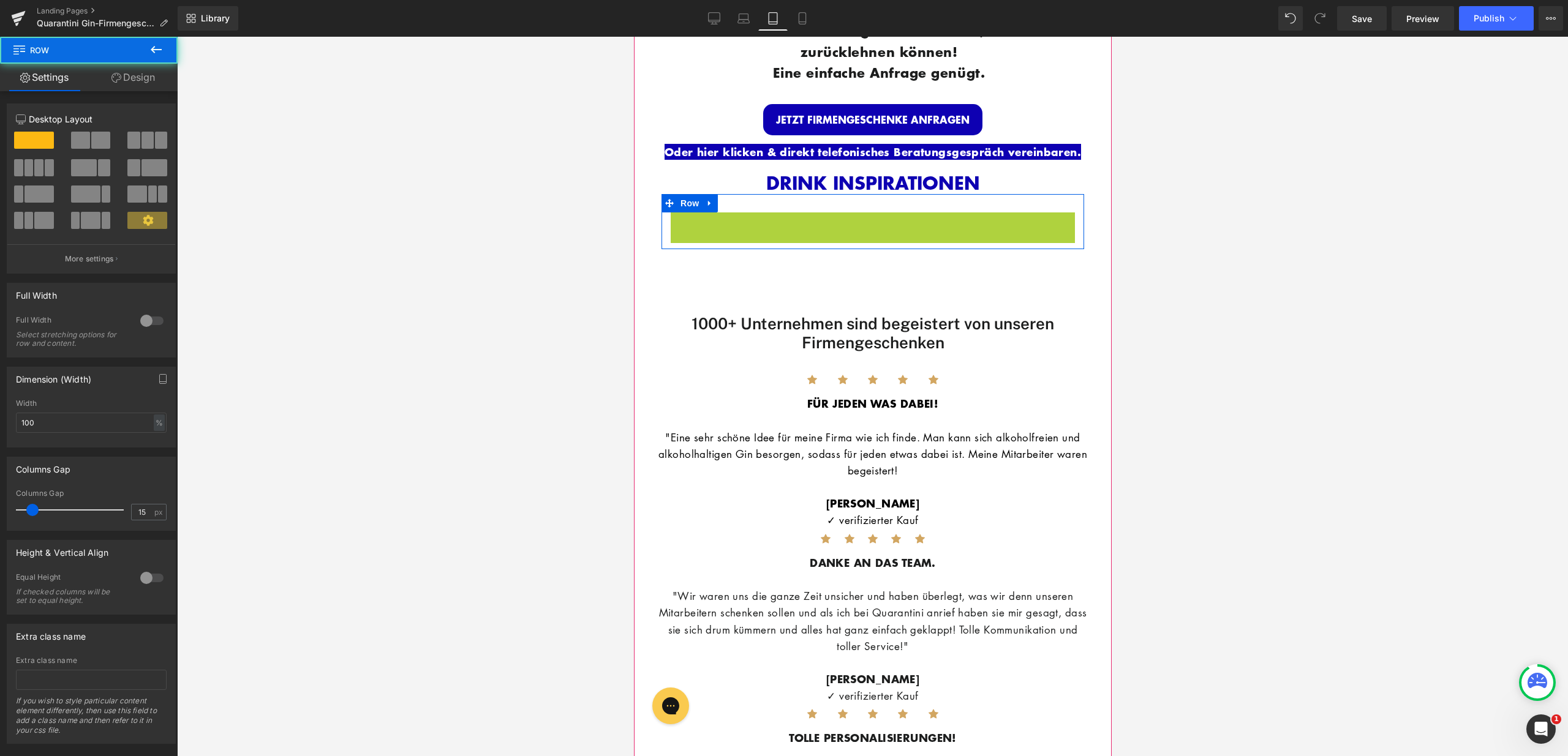
scroll to position [1325, 0]
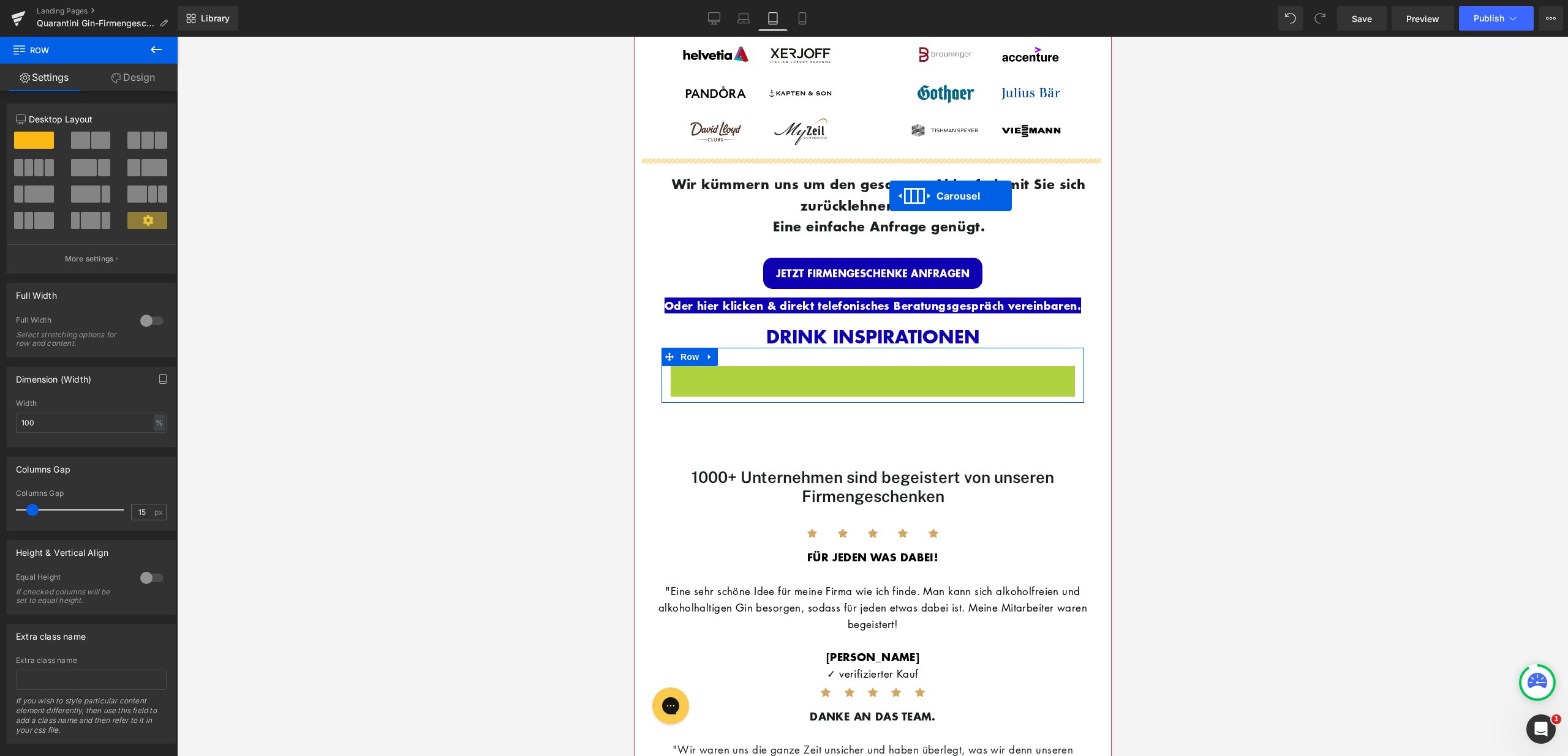
drag, startPoint x: 886, startPoint y: 214, endPoint x: 889, endPoint y: 196, distance: 18.2
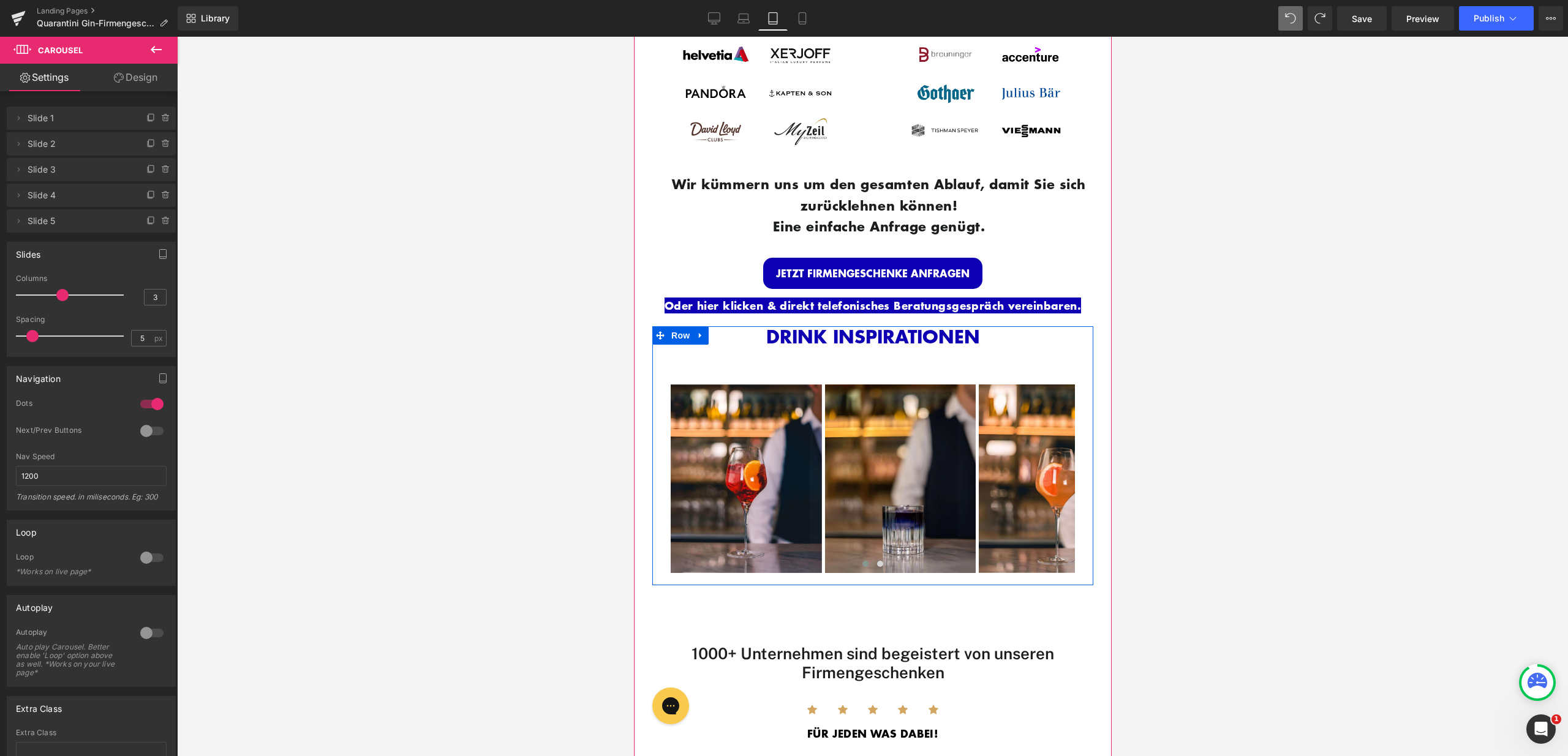
click at [633, 37] on div at bounding box center [633, 37] width 0 height 0
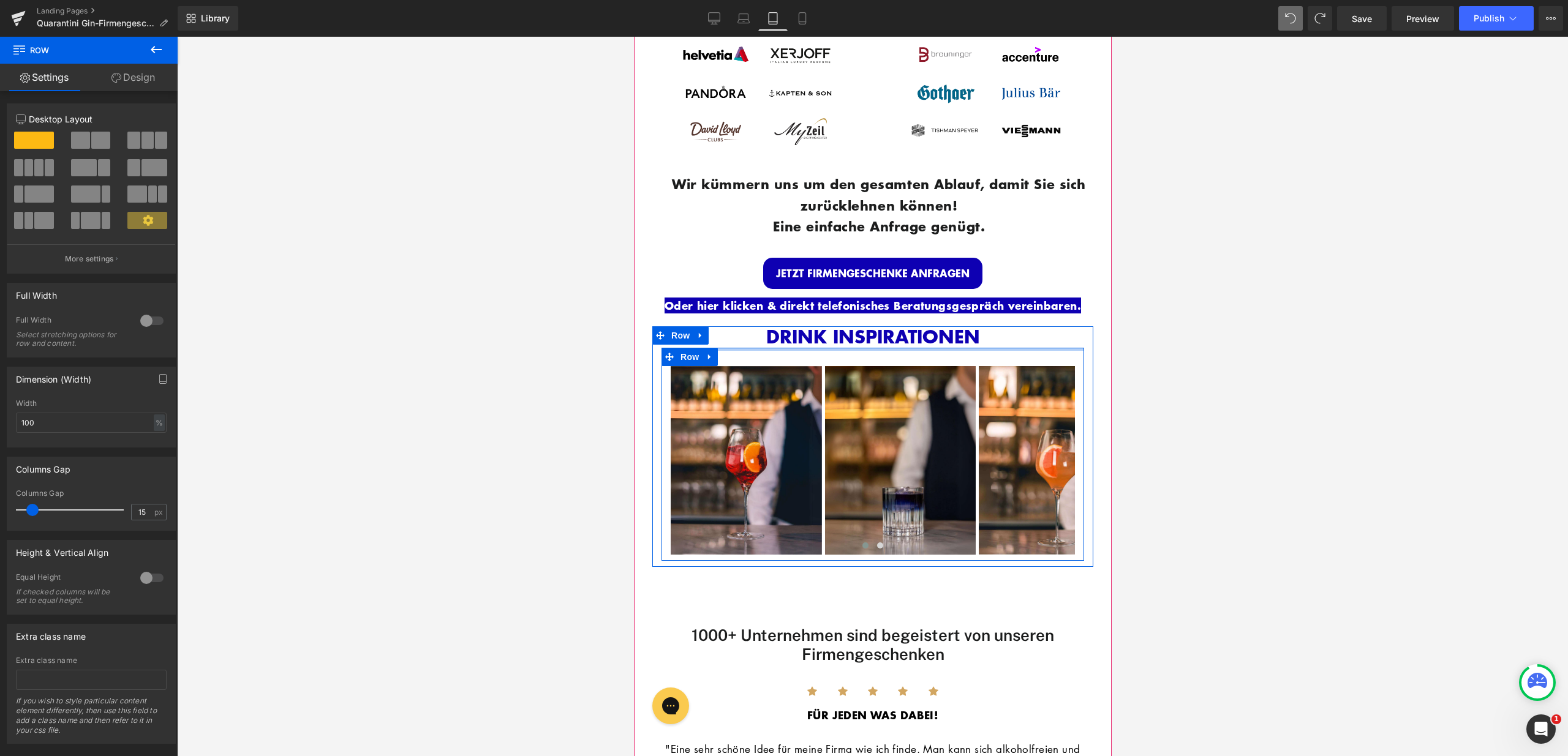
drag, startPoint x: 918, startPoint y: 355, endPoint x: 1012, endPoint y: 331, distance: 97.0
click at [923, 332] on div "DRINK INSPIRATIONEN Heading Image Image Image Image" at bounding box center [872, 443] width 441 height 235
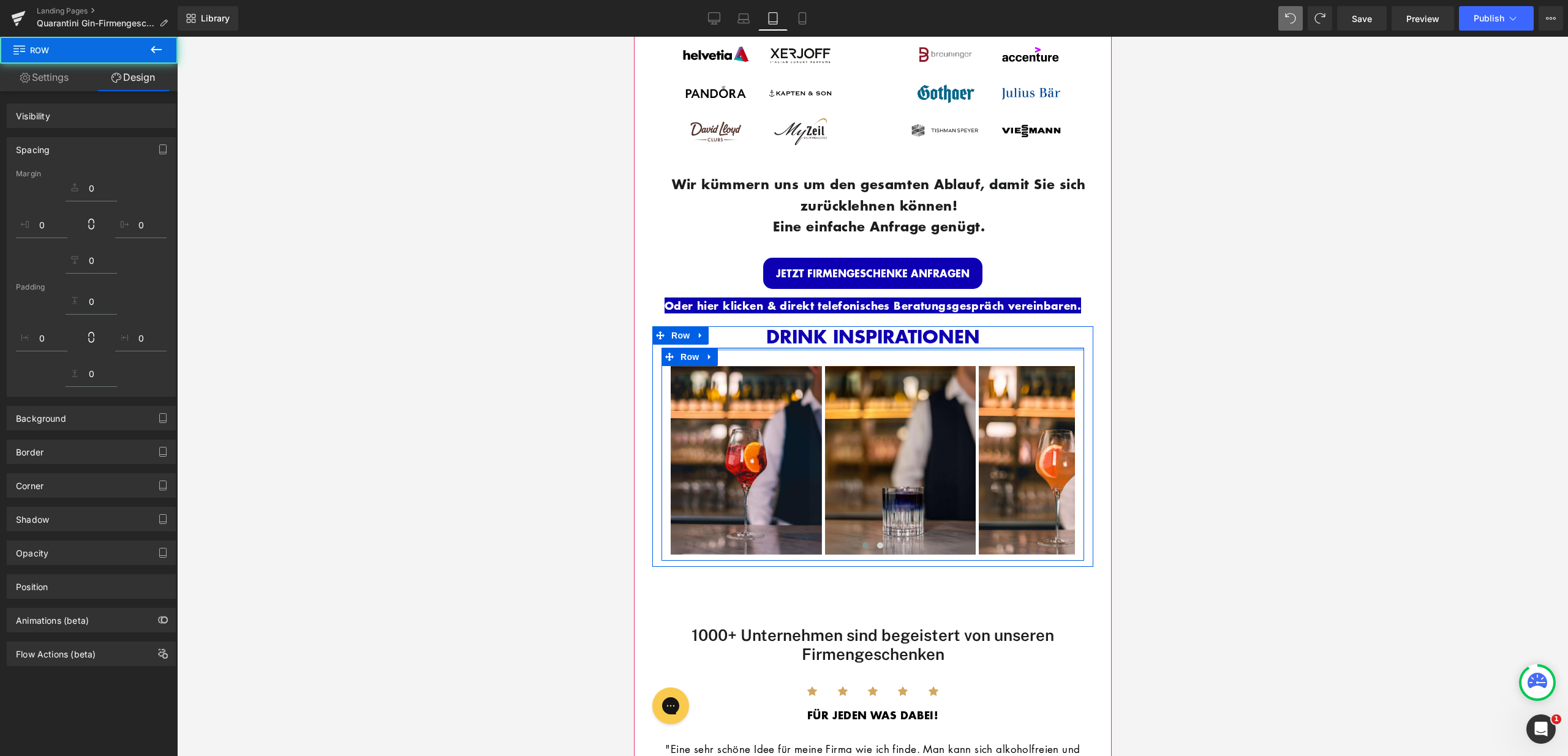
click at [1182, 348] on div at bounding box center [872, 396] width 1391 height 720
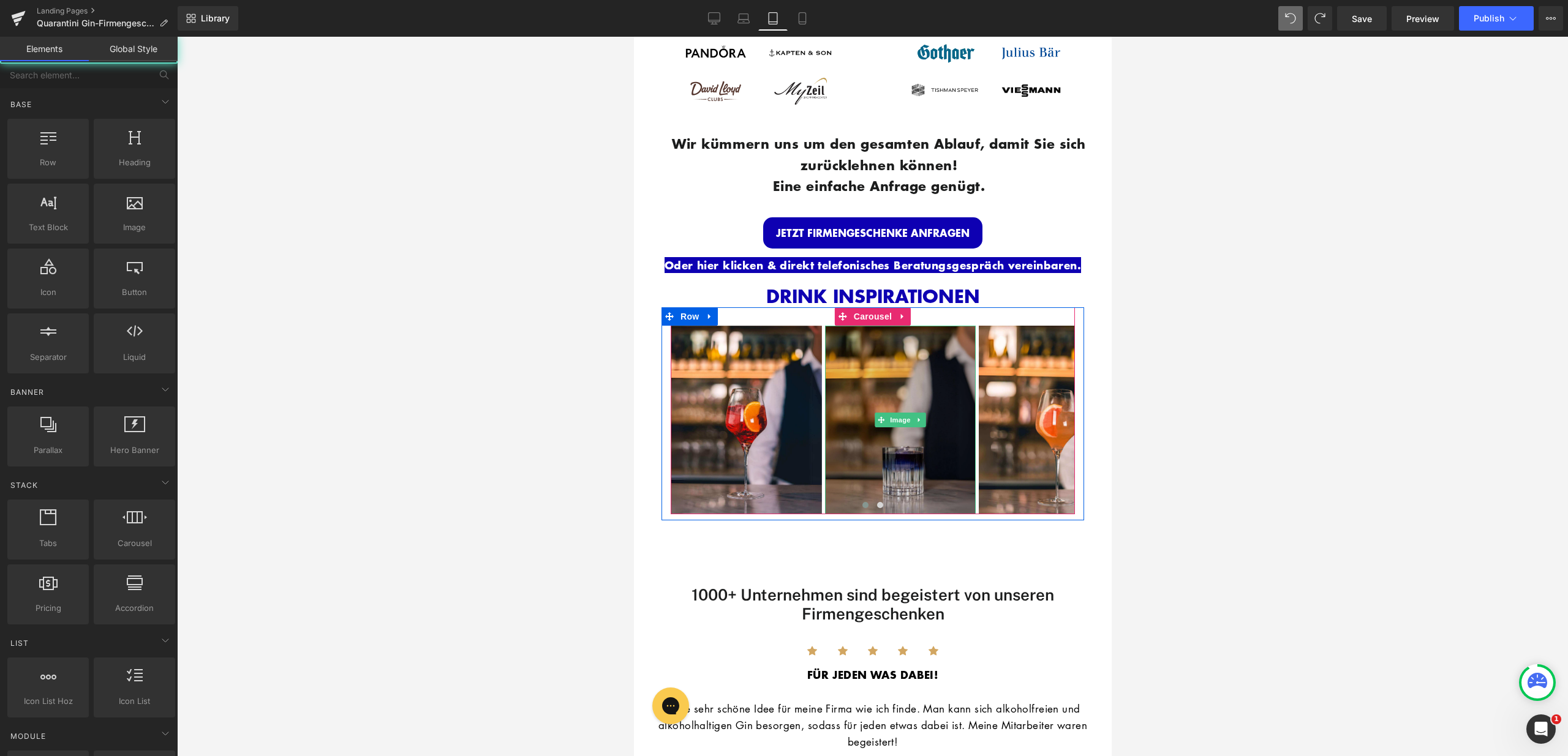
scroll to position [1538, 0]
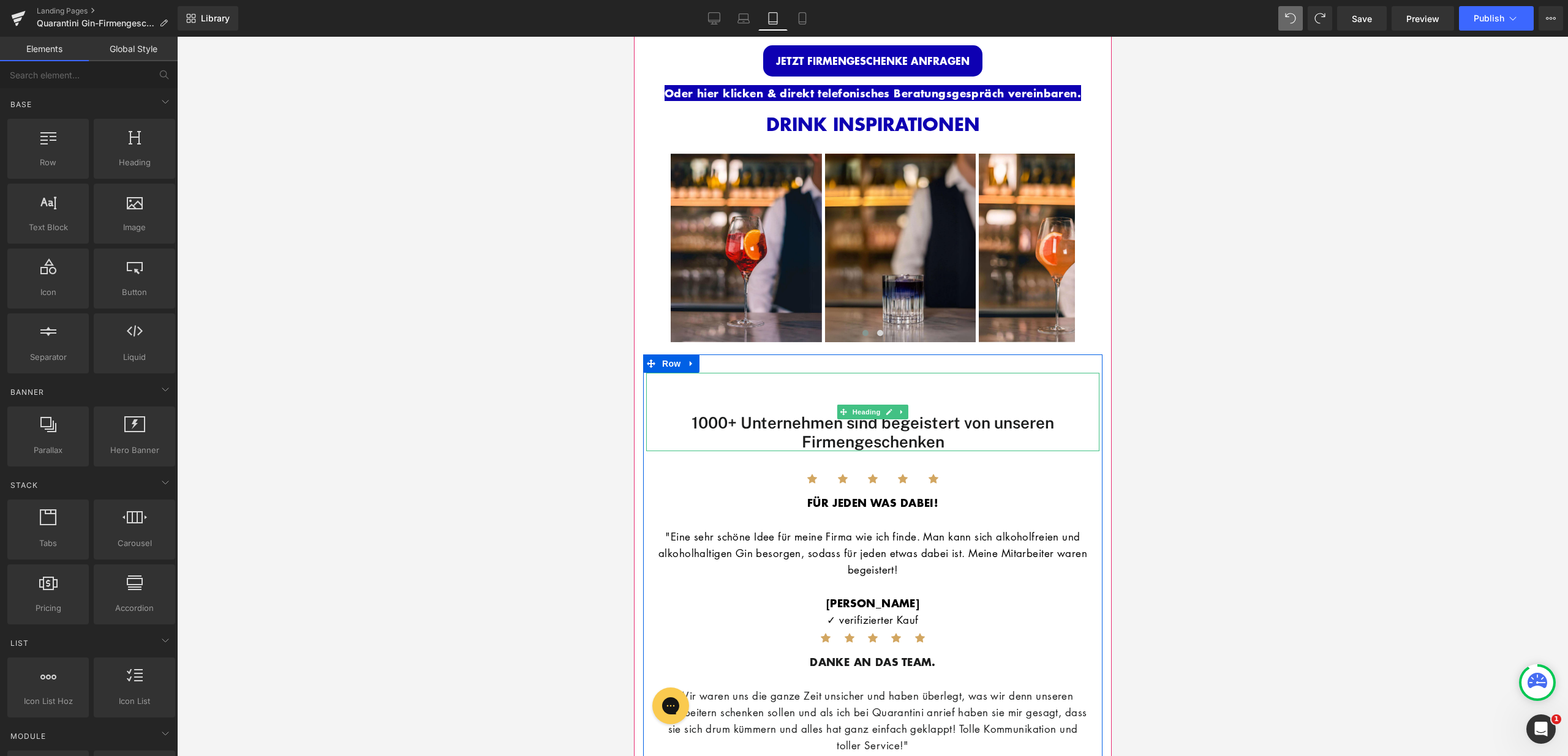
click at [912, 377] on div "1000+ Unternehmen sind begeistert von unseren Firmengeschenken" at bounding box center [872, 412] width 453 height 78
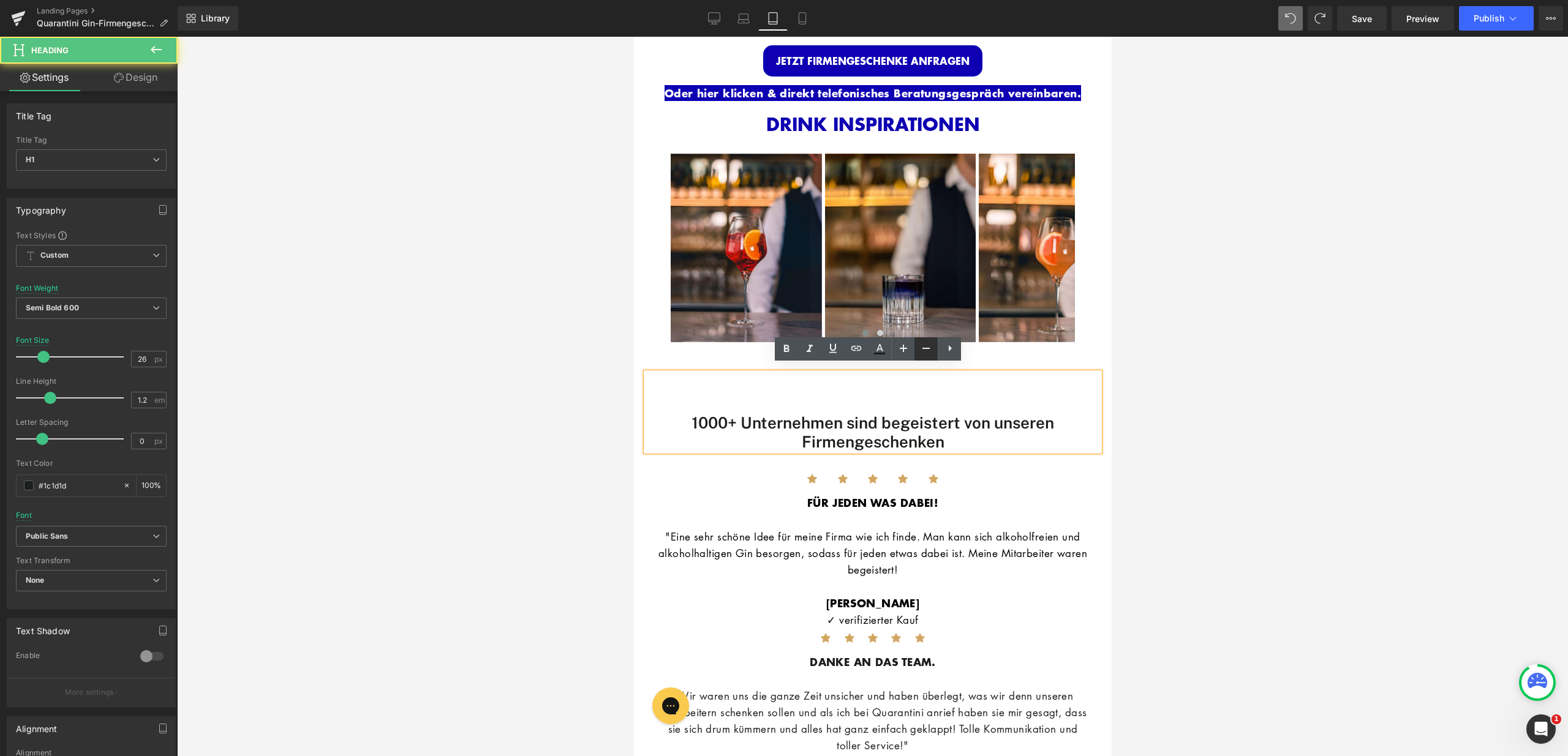
click at [917, 352] on link at bounding box center [926, 349] width 23 height 23
click at [908, 350] on icon at bounding box center [903, 348] width 15 height 15
type input "26"
click at [956, 386] on div "1000+ Unternehmen sind begeistert von unseren Firmengeschenken" at bounding box center [872, 412] width 453 height 78
click at [985, 373] on div "1000+ Unternehmen sind begeistert von unseren Firmengeschenken" at bounding box center [872, 412] width 453 height 78
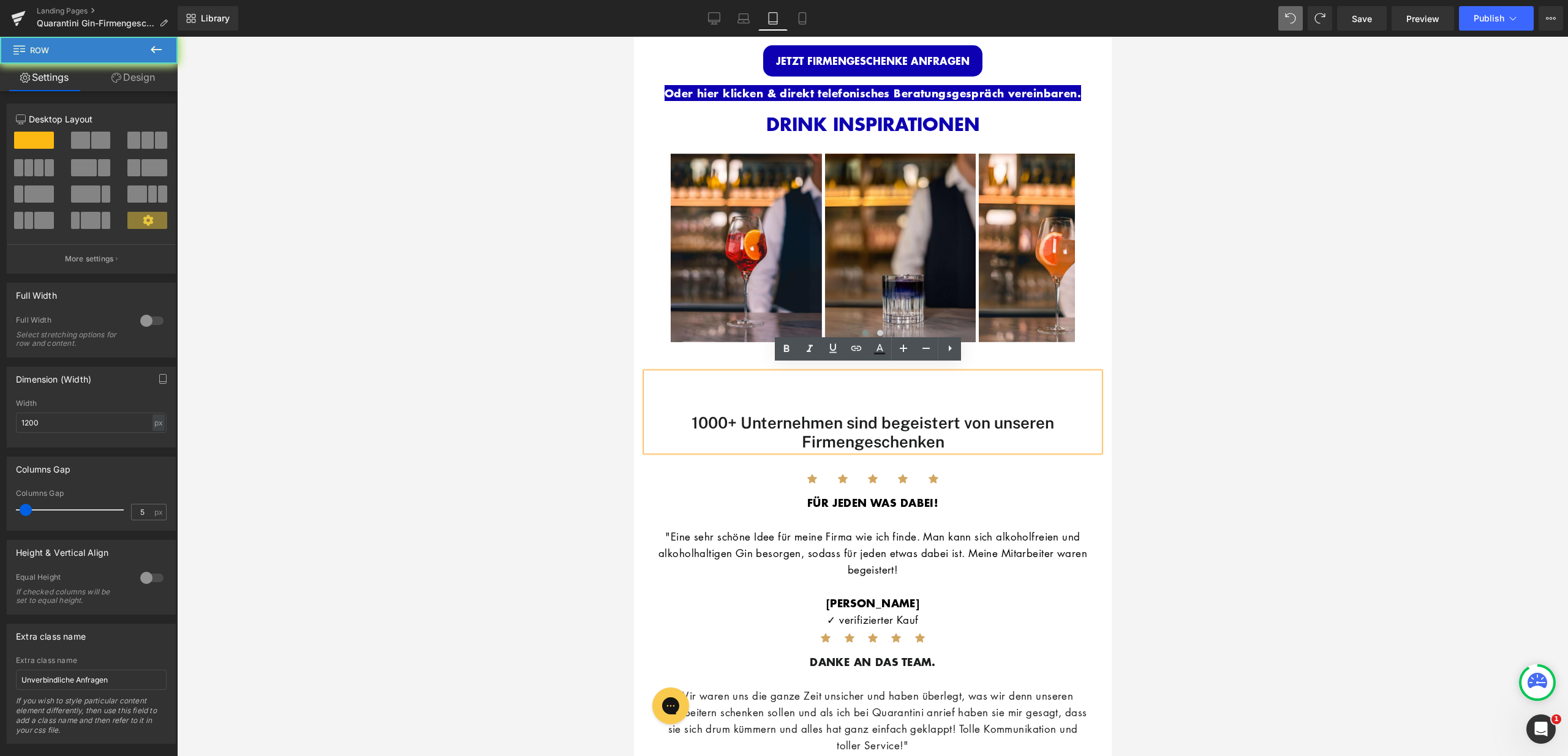
click at [990, 356] on div "1000+ Unternehmen sind begeistert von unseren Firmengeschenken Heading Icon Ico…" at bounding box center [872, 685] width 459 height 662
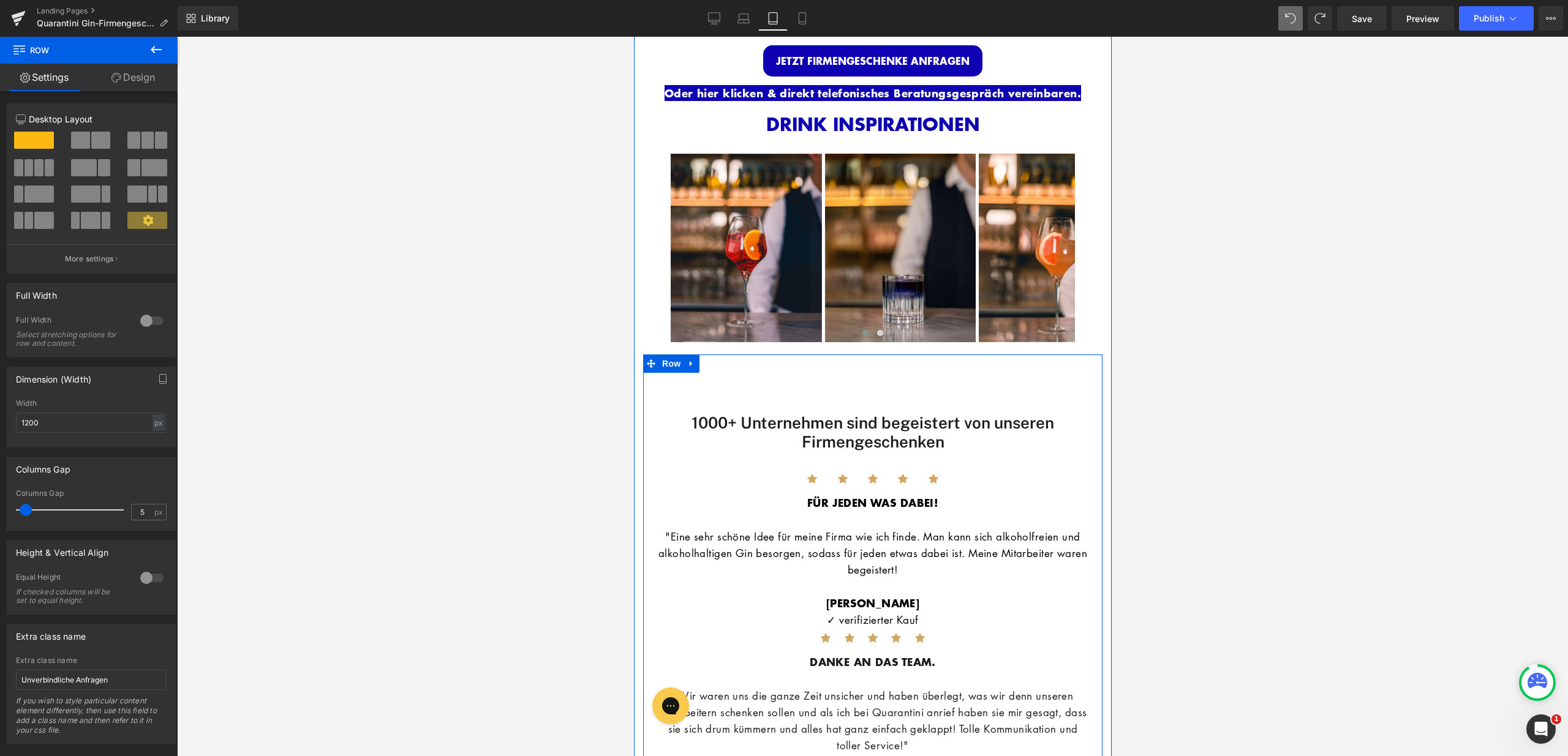
click at [1026, 355] on div "1000+ Unternehmen sind begeistert von unseren Firmengeschenken Heading Icon Ico…" at bounding box center [872, 685] width 459 height 662
click at [971, 377] on div "1000+ Unternehmen sind begeistert von unseren Firmengeschenken" at bounding box center [872, 412] width 453 height 78
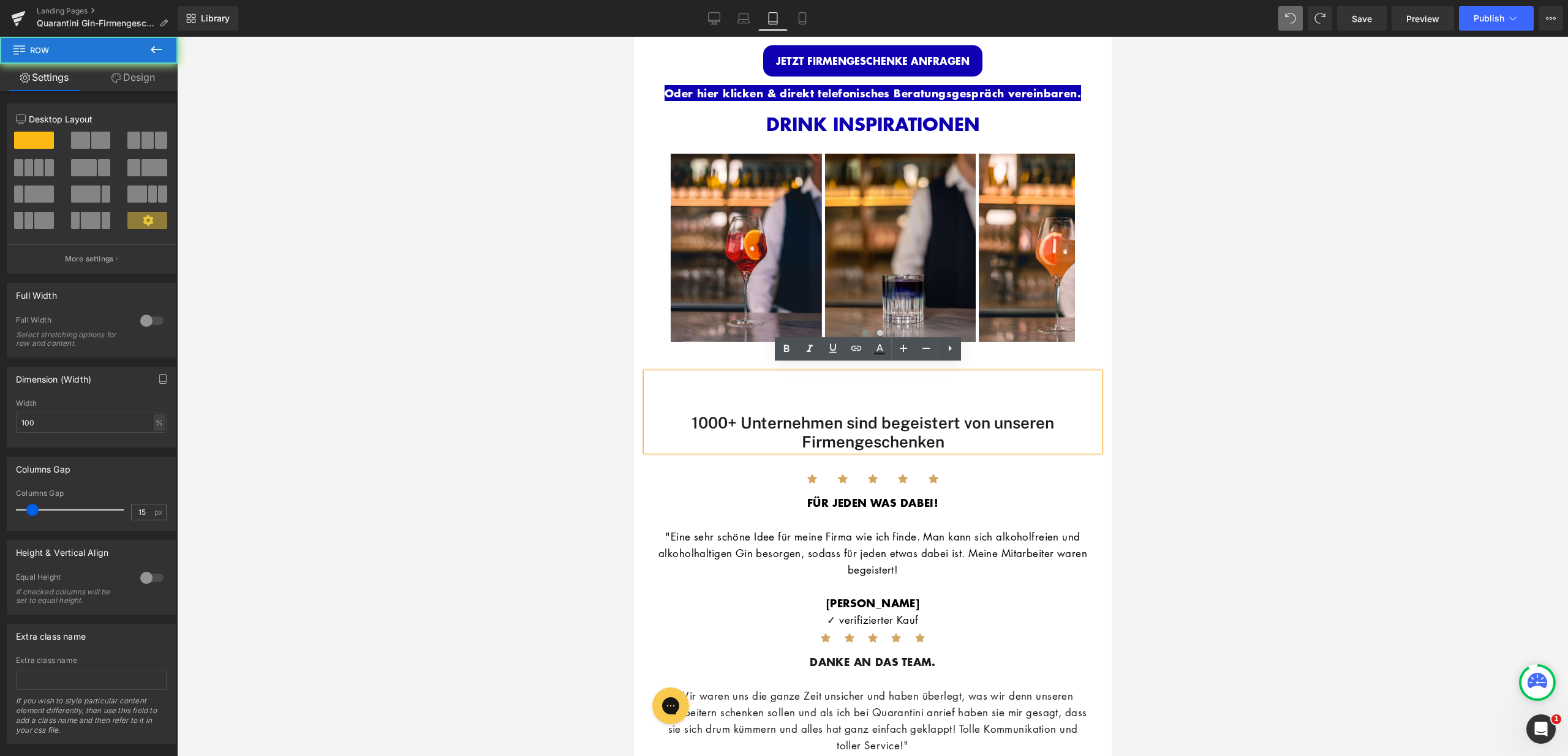
click at [978, 345] on div "DRINK INSPIRATIONEN Heading Image Image Image Image" at bounding box center [872, 228] width 459 height 253
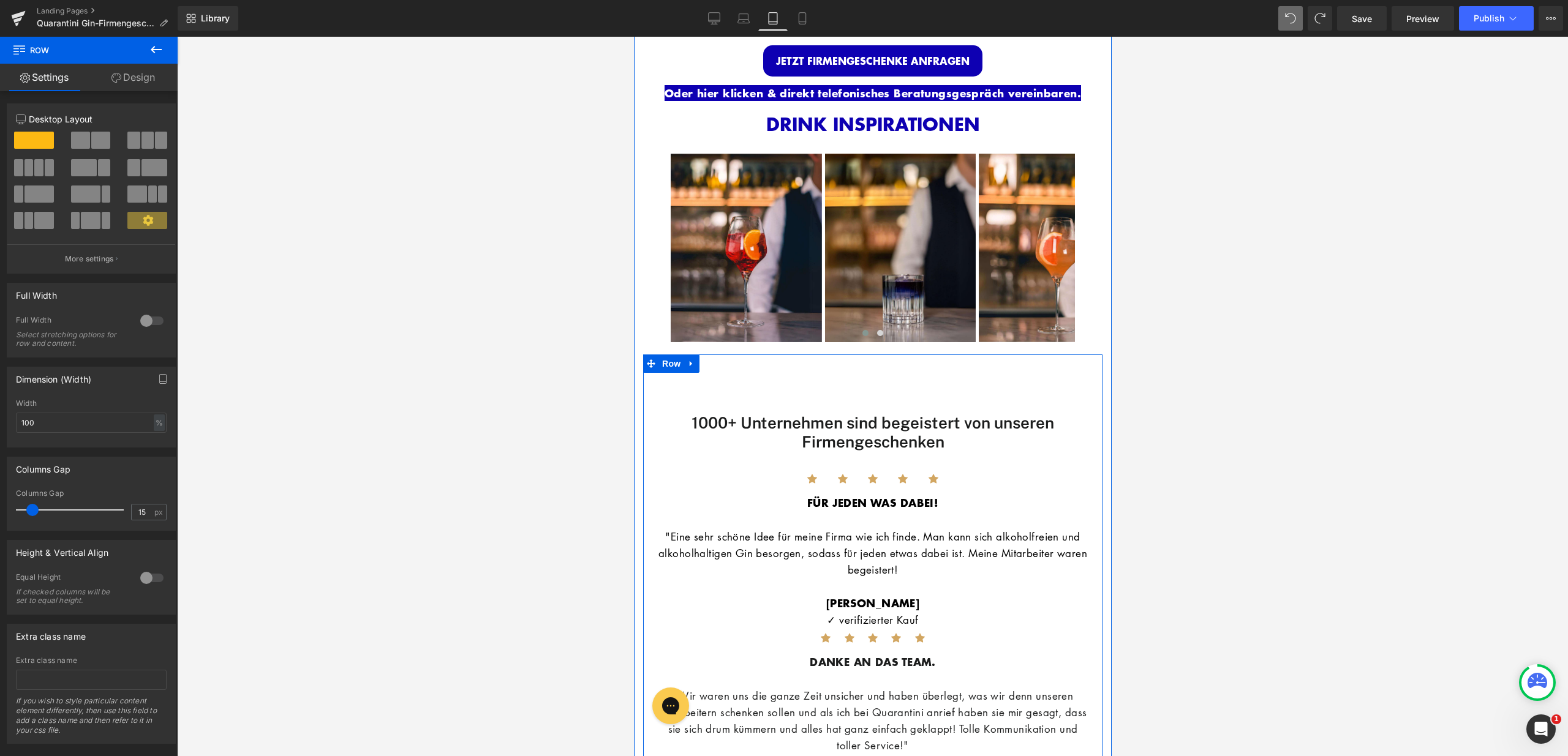
click at [984, 355] on div "1000+ Unternehmen sind begeistert von unseren Firmengeschenken Heading Icon Ico…" at bounding box center [872, 685] width 459 height 662
click at [982, 392] on div "1000+ Unternehmen sind begeistert von unseren Firmengeschenken" at bounding box center [872, 412] width 453 height 78
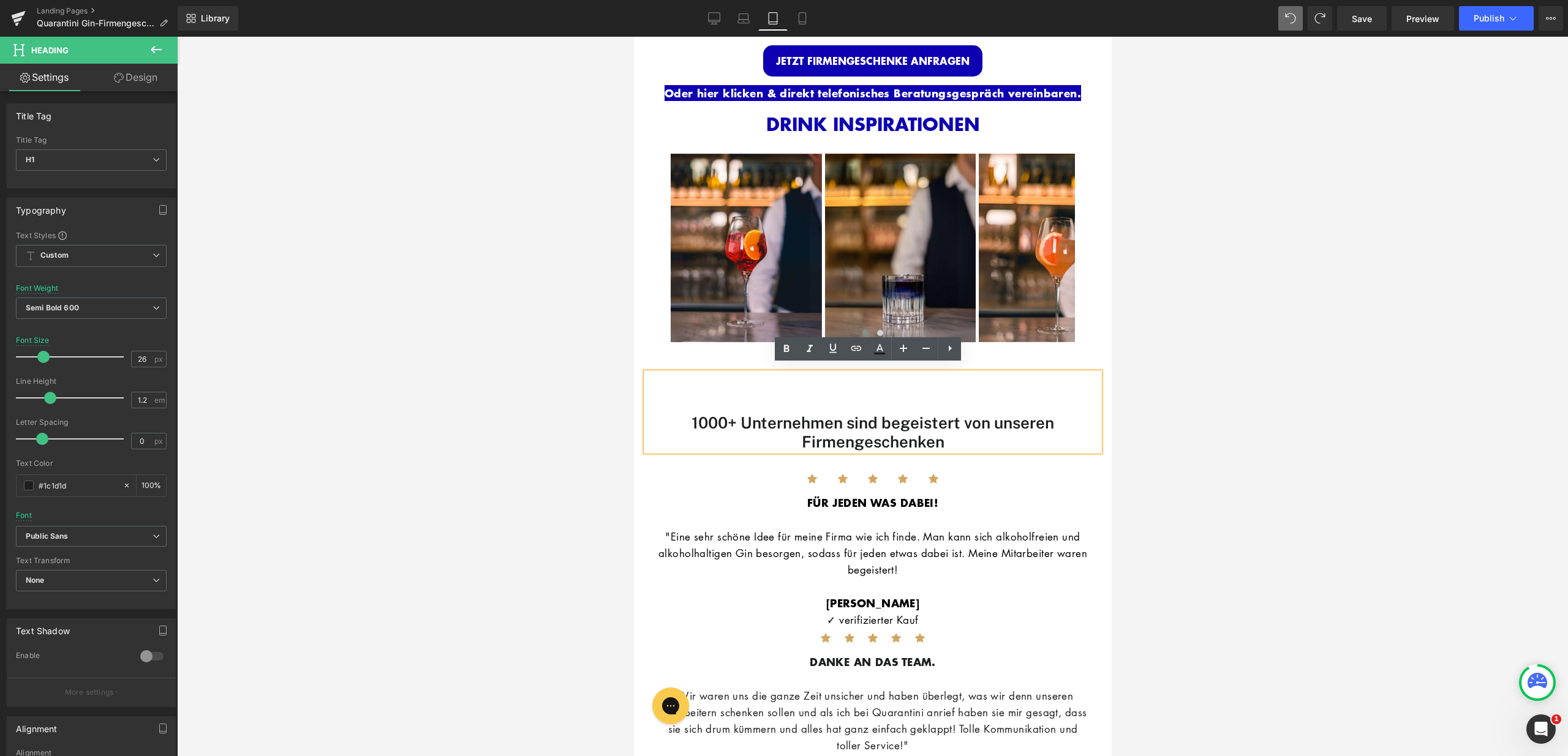
click at [687, 355] on div "1000+ Unternehmen sind begeistert von unseren Firmengeschenken Heading Icon Ico…" at bounding box center [872, 685] width 459 height 662
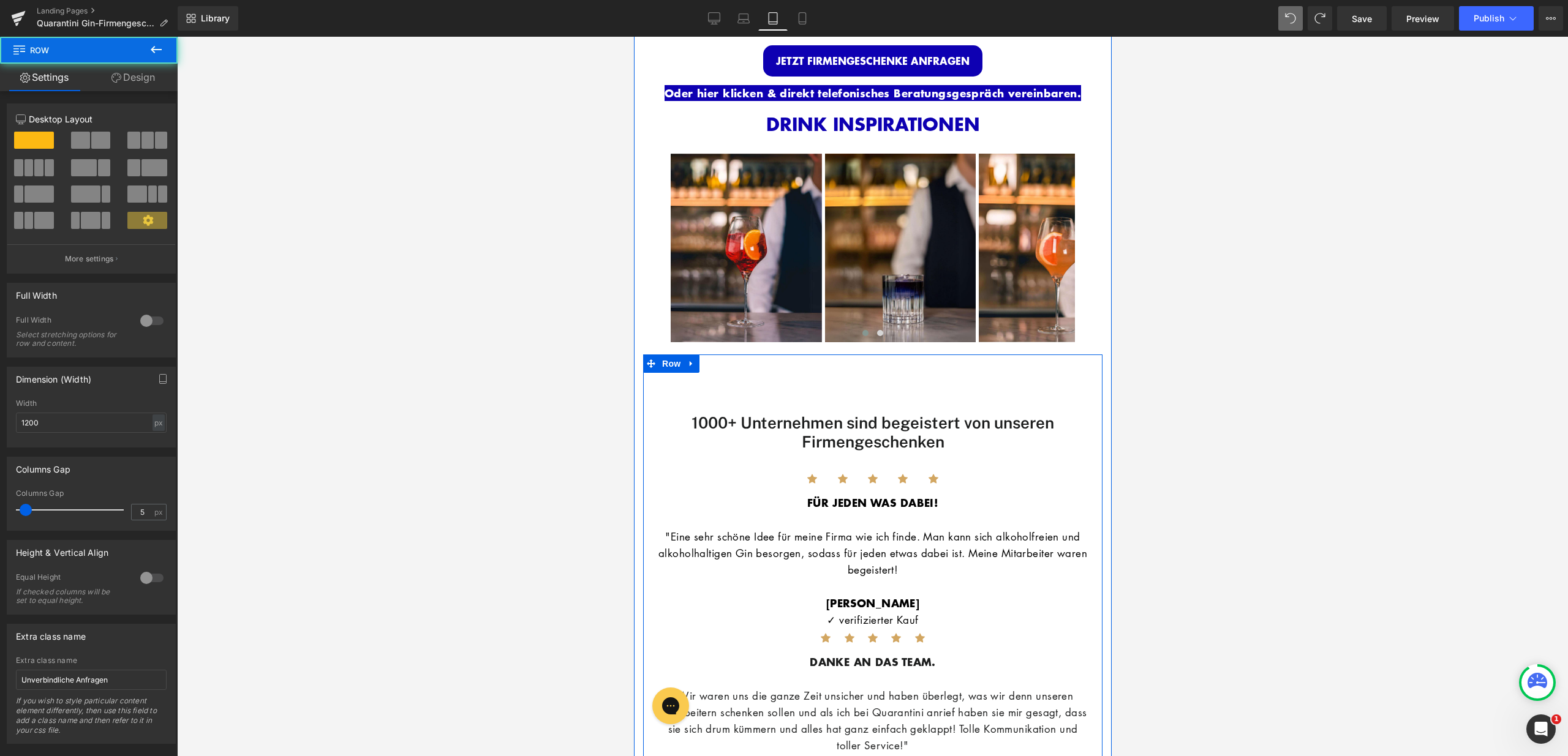
click at [684, 357] on div "1000+ Unternehmen sind begeistert von unseren Firmengeschenken Heading Icon Ico…" at bounding box center [872, 685] width 459 height 662
click at [727, 355] on div "1000+ Unternehmen sind begeistert von unseren Firmengeschenken Heading Icon Ico…" at bounding box center [872, 685] width 459 height 662
click at [725, 384] on div "1000+ Unternehmen sind begeistert von unseren Firmengeschenken" at bounding box center [872, 412] width 453 height 78
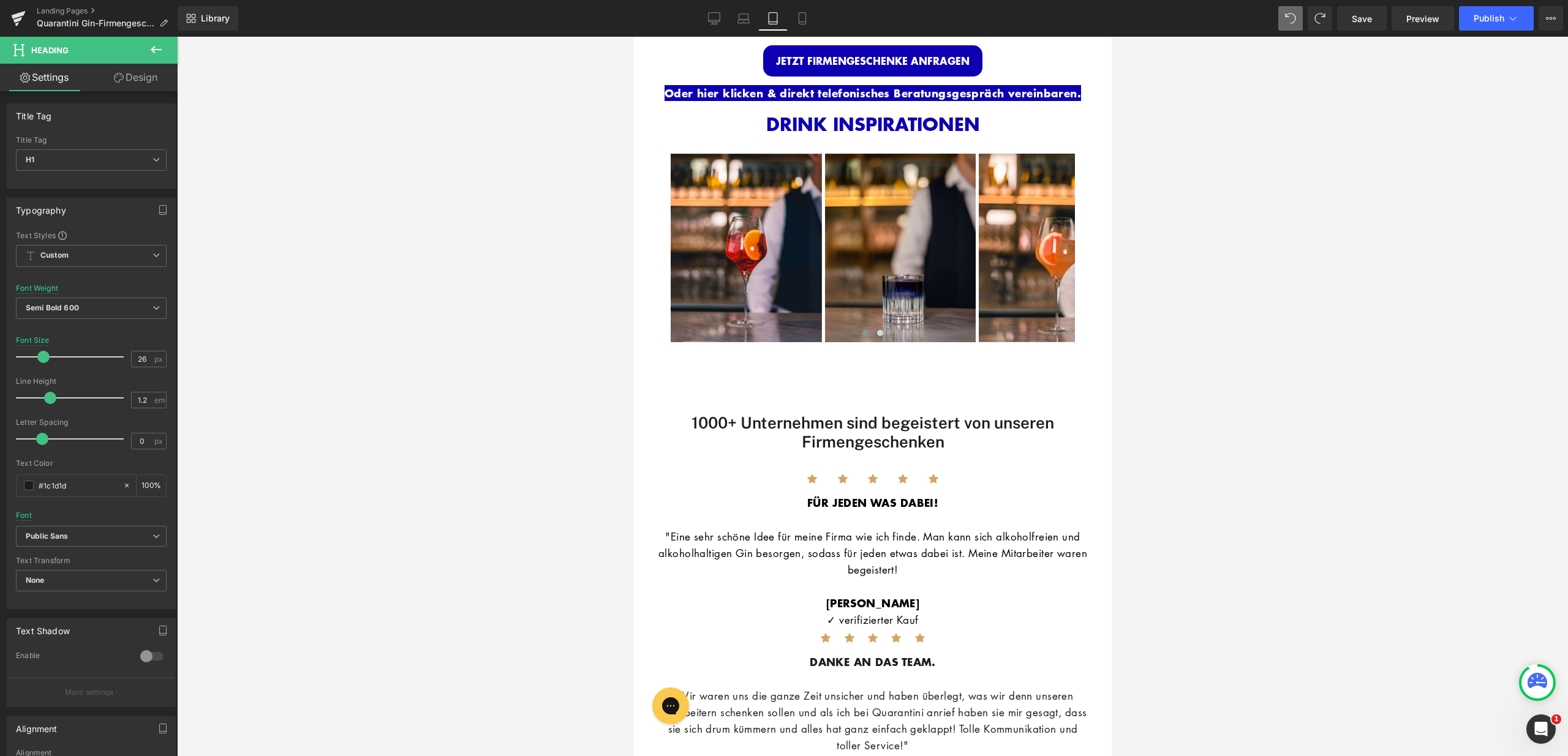
click at [161, 79] on link "Design" at bounding box center [135, 77] width 89 height 28
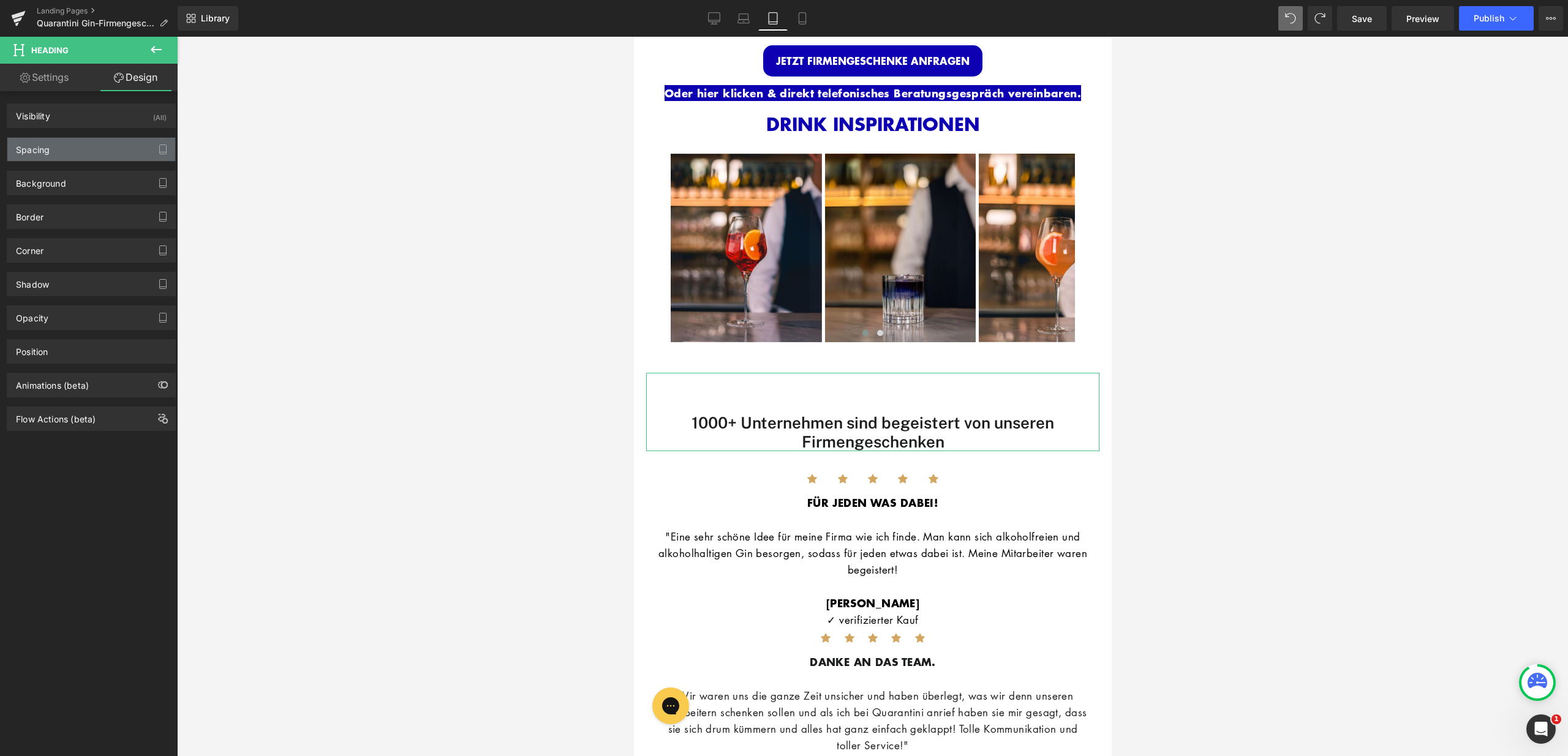
click at [78, 140] on div "Spacing" at bounding box center [91, 150] width 168 height 23
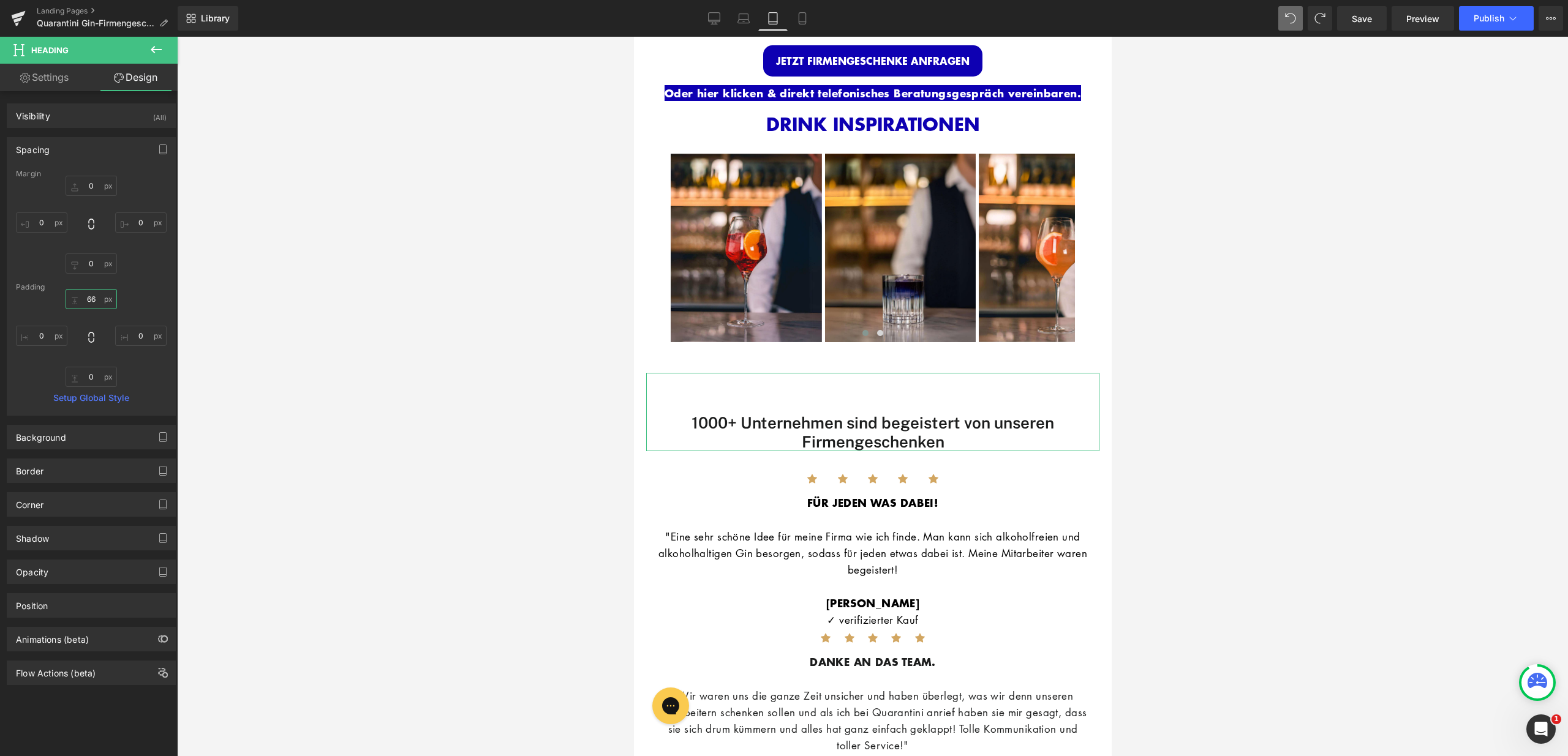
click at [86, 302] on input "66" at bounding box center [91, 299] width 52 height 20
type input "15"
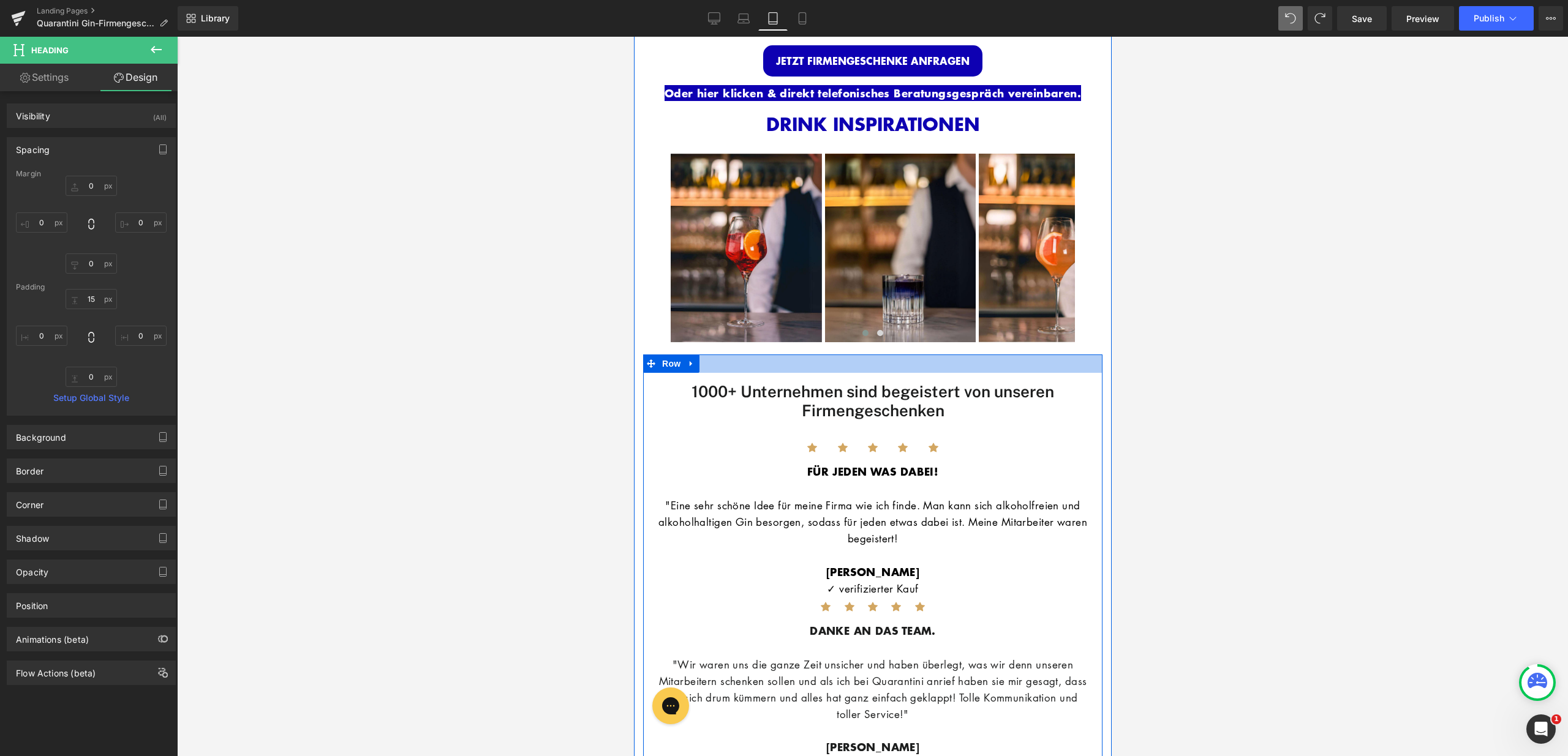
drag, startPoint x: 969, startPoint y: 361, endPoint x: 976, endPoint y: 342, distance: 20.2
click at [972, 355] on div at bounding box center [872, 364] width 459 height 18
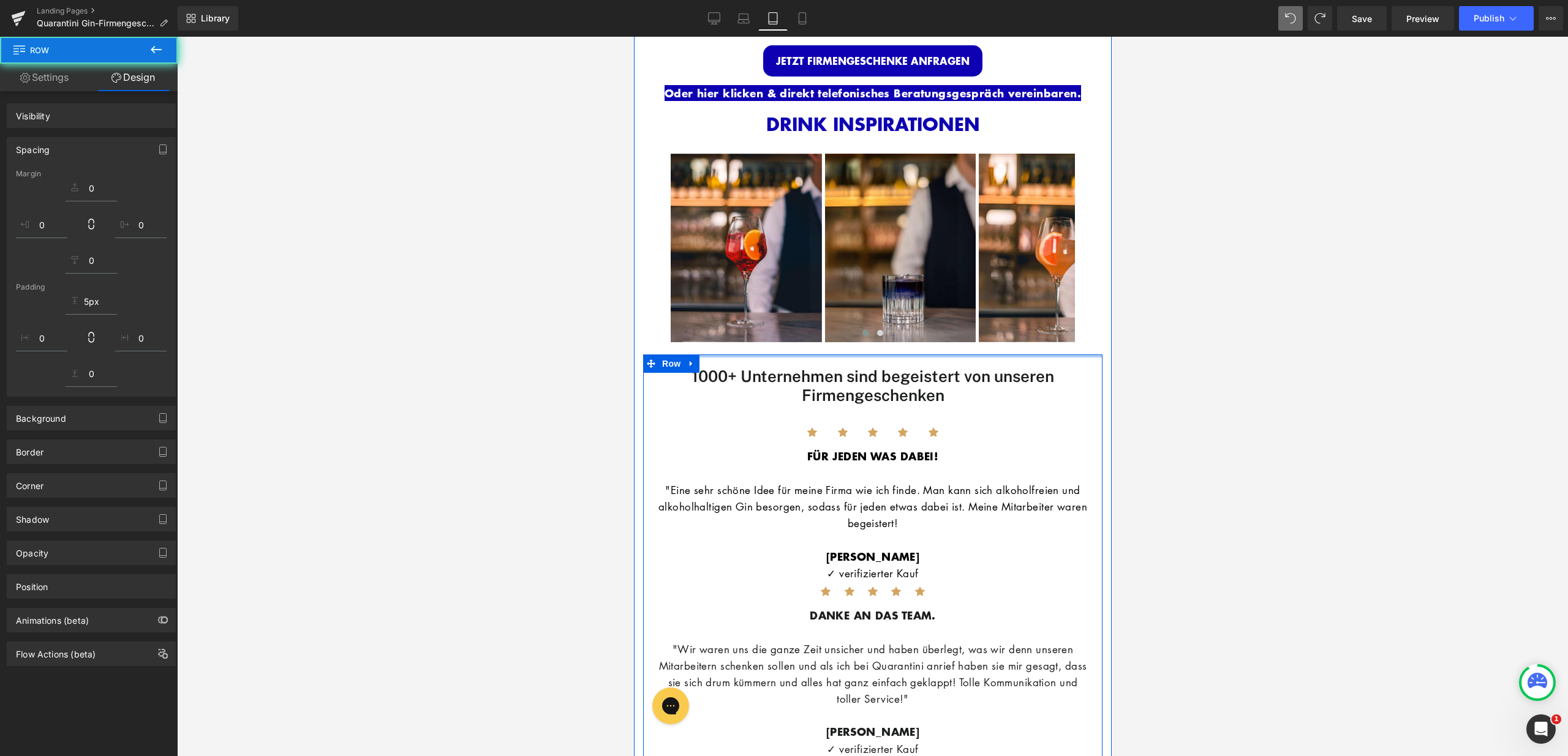
click at [976, 339] on div "UNSERE KUNDEN Heading Image Image Row Wir kümmern uns um den gesamten Ablauf, d…" at bounding box center [872, 335] width 478 height 1271
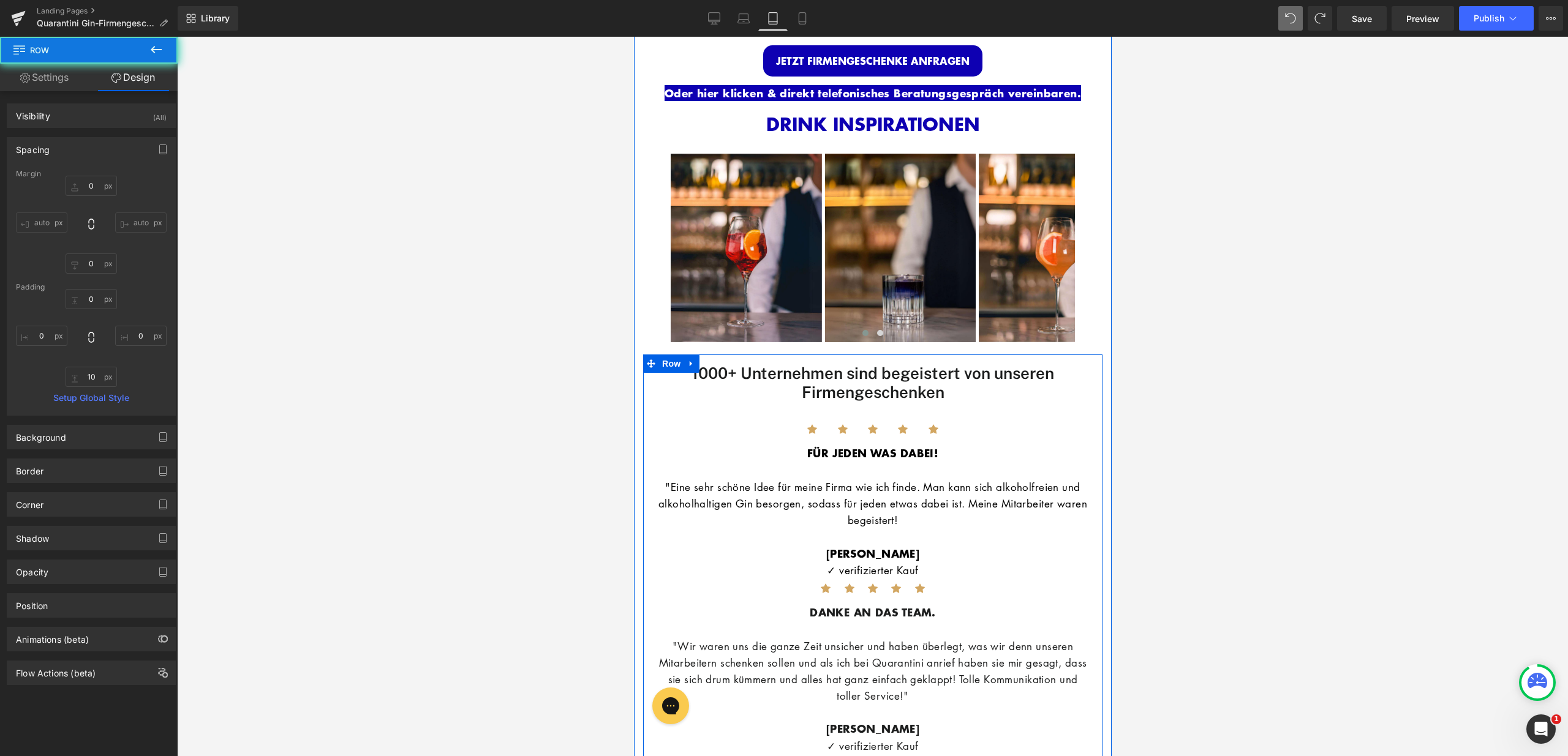
click at [1130, 374] on div at bounding box center [872, 396] width 1391 height 720
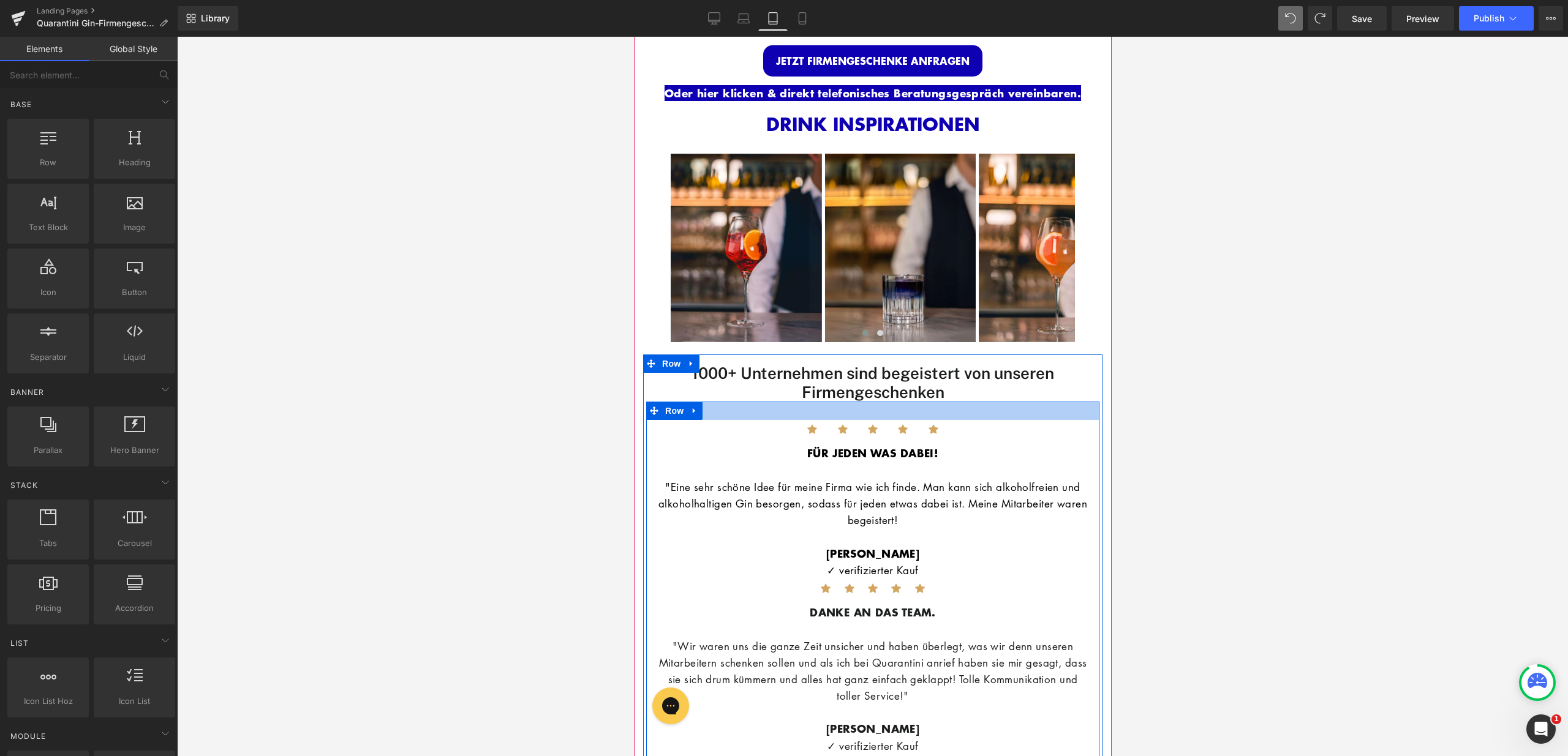
click at [948, 408] on div at bounding box center [872, 411] width 453 height 18
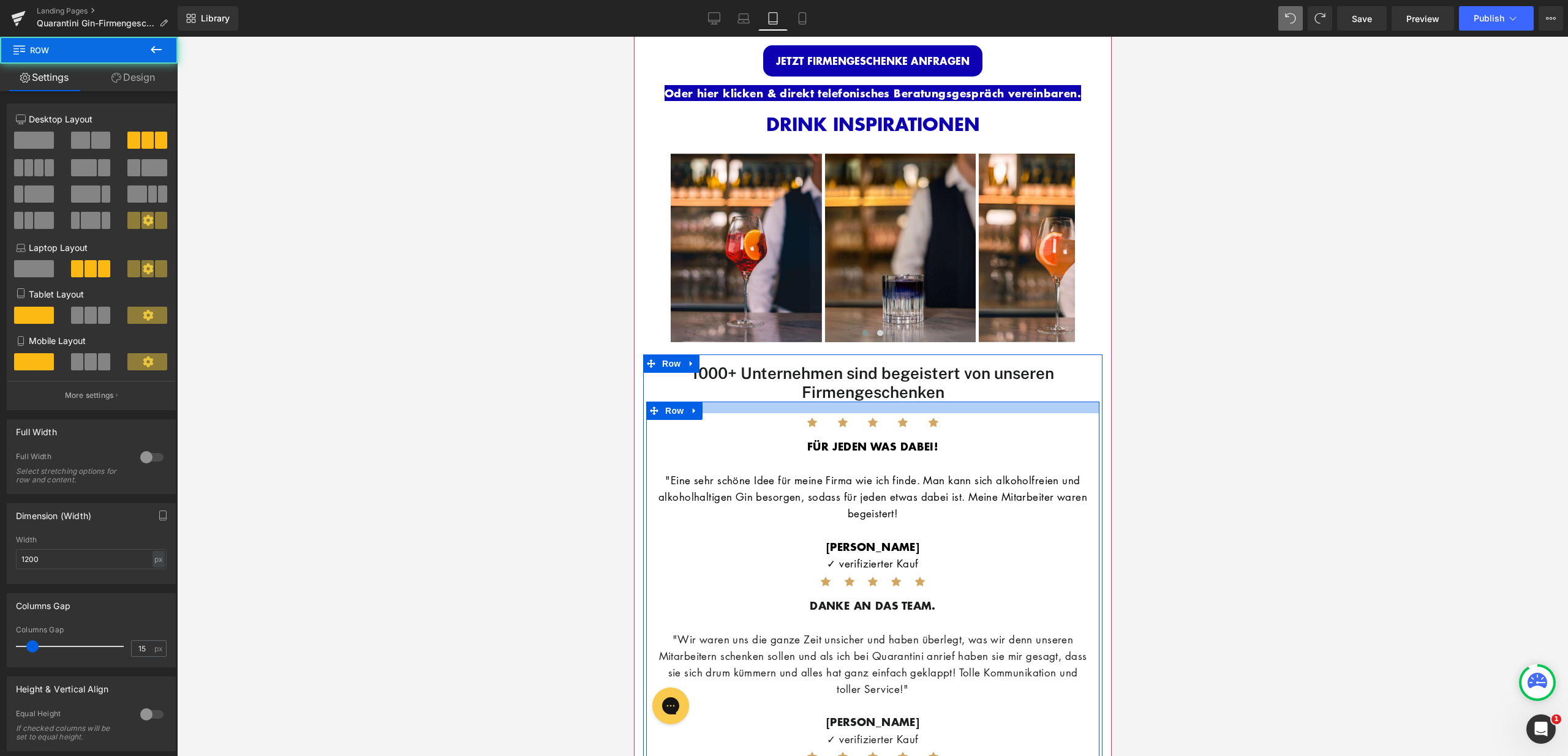
drag, startPoint x: 948, startPoint y: 408, endPoint x: 948, endPoint y: 401, distance: 7.0
click at [948, 401] on div at bounding box center [872, 407] width 453 height 12
click at [1115, 422] on div at bounding box center [872, 396] width 1391 height 720
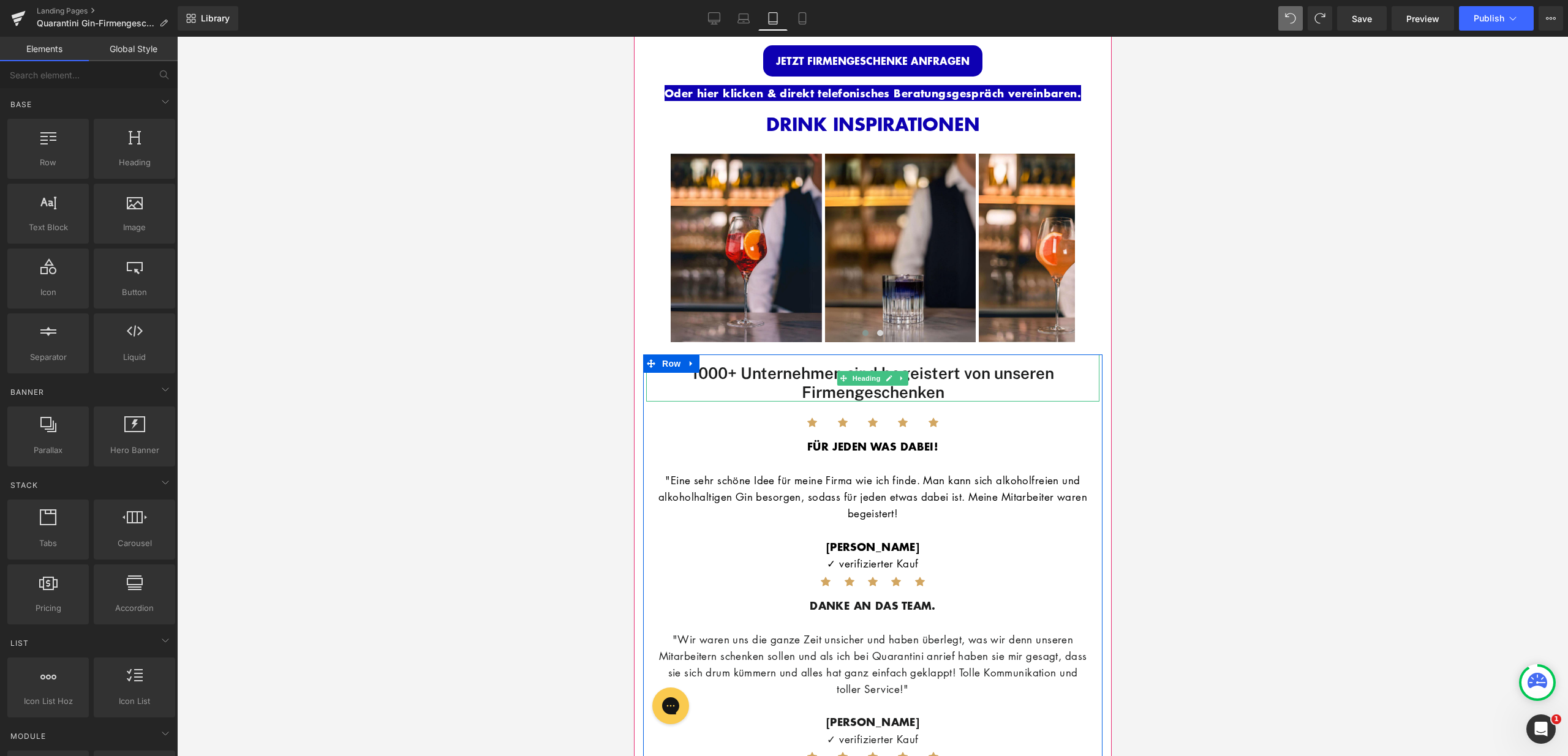
click at [959, 383] on h1 "1000+ Unternehmen sind begeistert von unseren Firmengeschenken" at bounding box center [872, 383] width 453 height 38
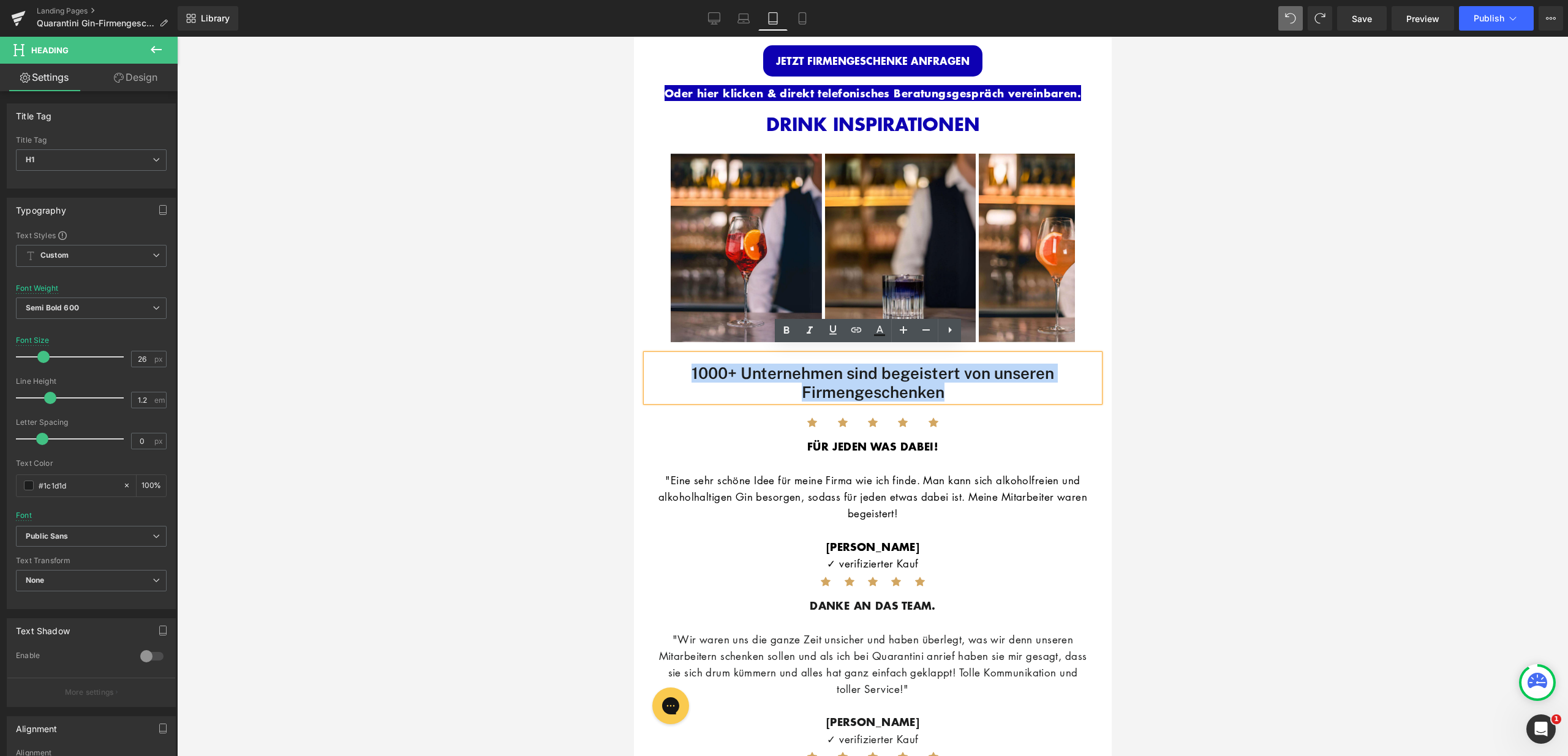
drag, startPoint x: 954, startPoint y: 383, endPoint x: 669, endPoint y: 363, distance: 285.7
click at [669, 364] on h1 "1000+ Unternehmen sind begeistert von unseren Firmengeschenken" at bounding box center [872, 383] width 453 height 38
click at [922, 333] on icon at bounding box center [926, 330] width 15 height 15
type input "24"
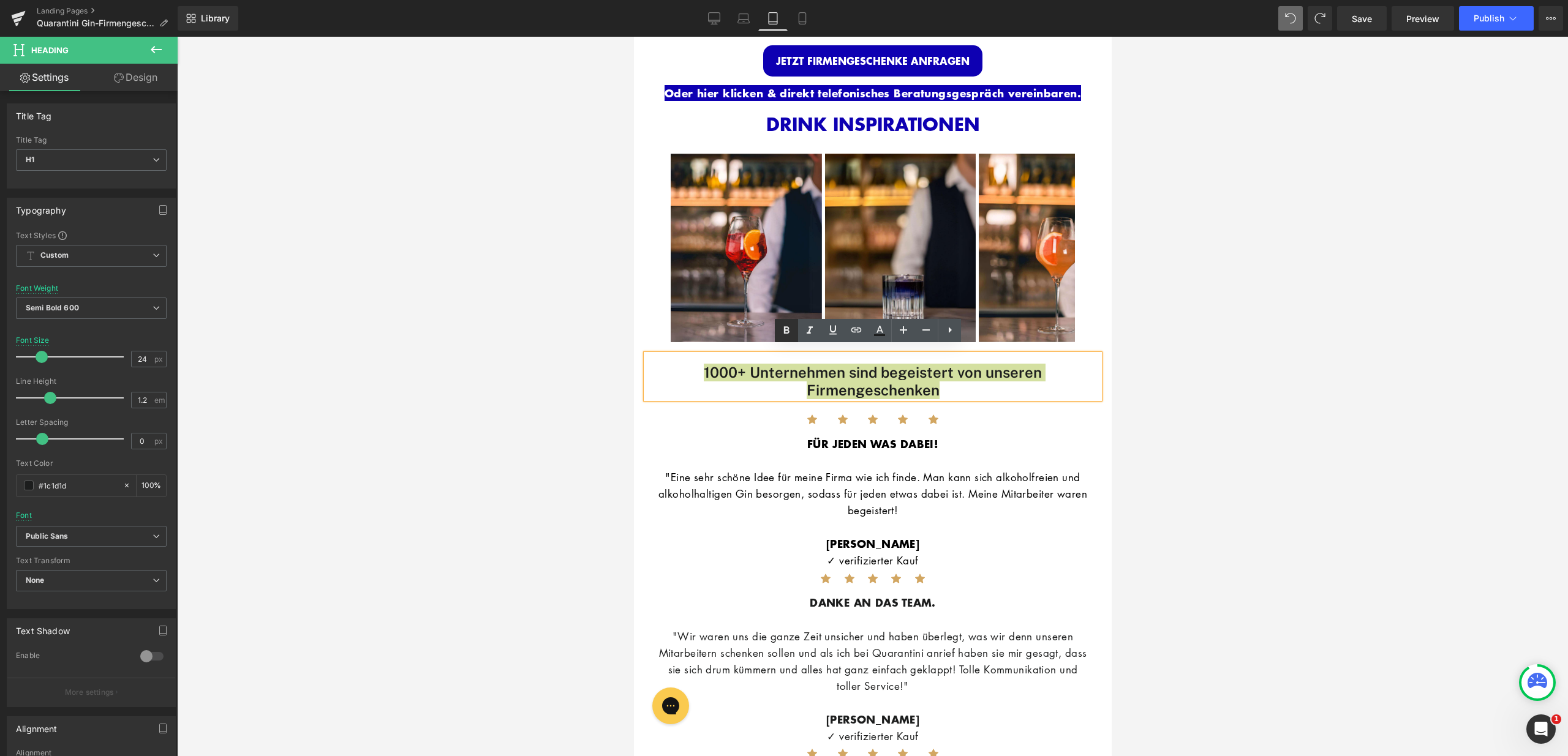
click at [216, 95] on icon at bounding box center [209, 87] width 13 height 15
click at [709, 373] on span "1000+ Unternehmen sind begeistert von unseren Firmengeschenken" at bounding box center [872, 381] width 333 height 35
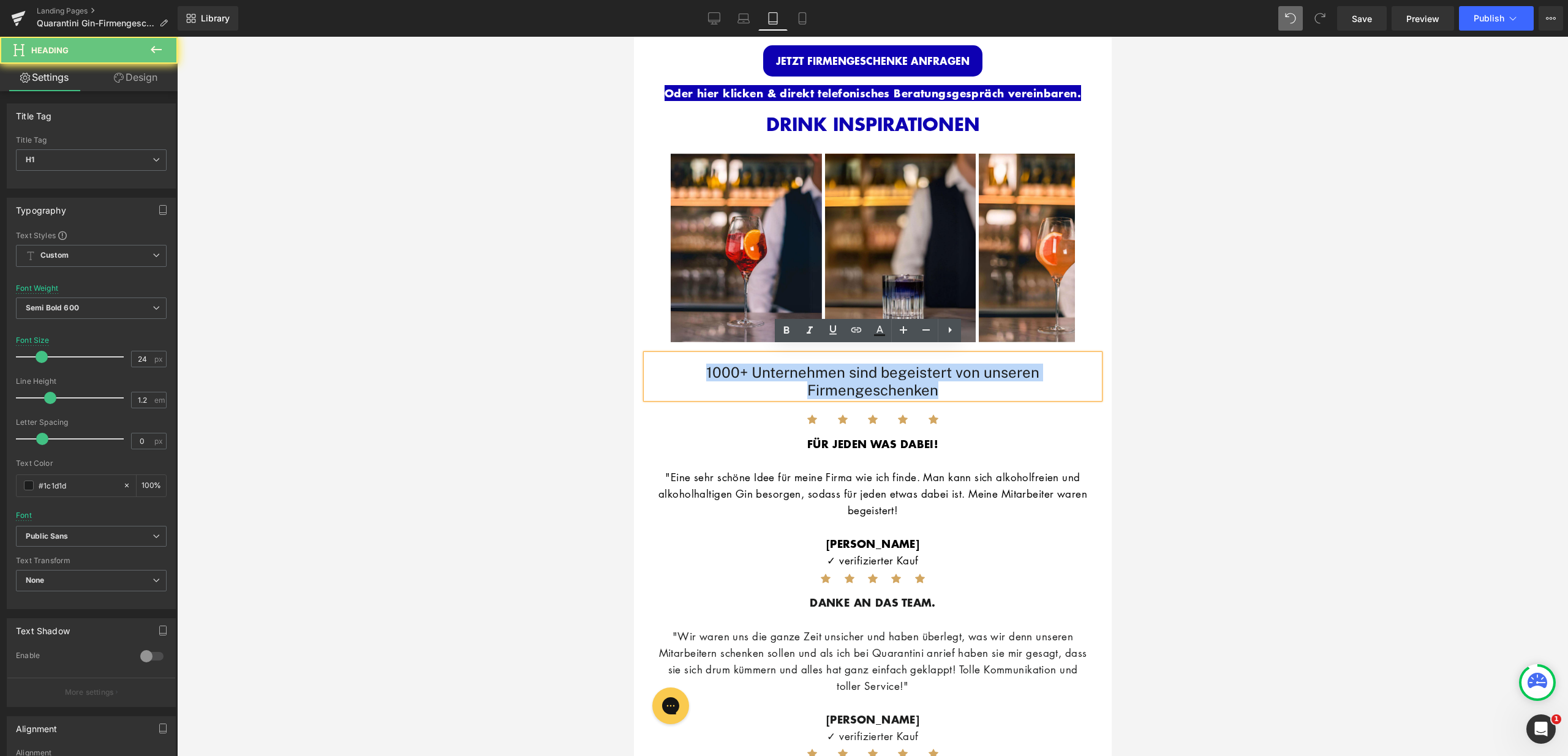
drag, startPoint x: 698, startPoint y: 363, endPoint x: 1013, endPoint y: 381, distance: 315.5
click at [1013, 381] on h1 "1000+ Unternehmen sind begeistert von unseren Firmengeschenken" at bounding box center [872, 382] width 453 height 36
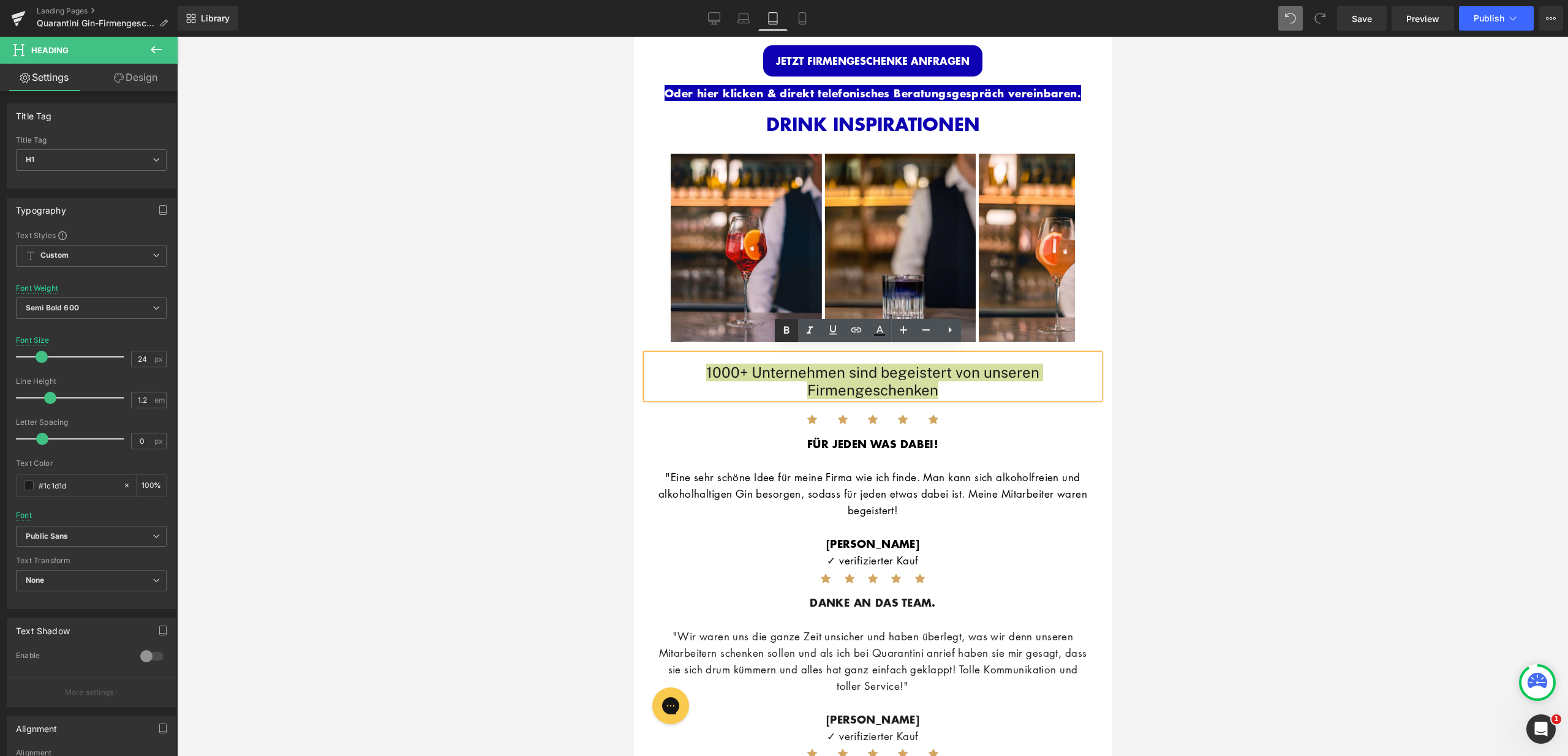
click at [216, 95] on icon at bounding box center [209, 87] width 13 height 15
click at [714, 416] on ul "Icon Icon Icon Icon Icon" at bounding box center [872, 422] width 416 height 25
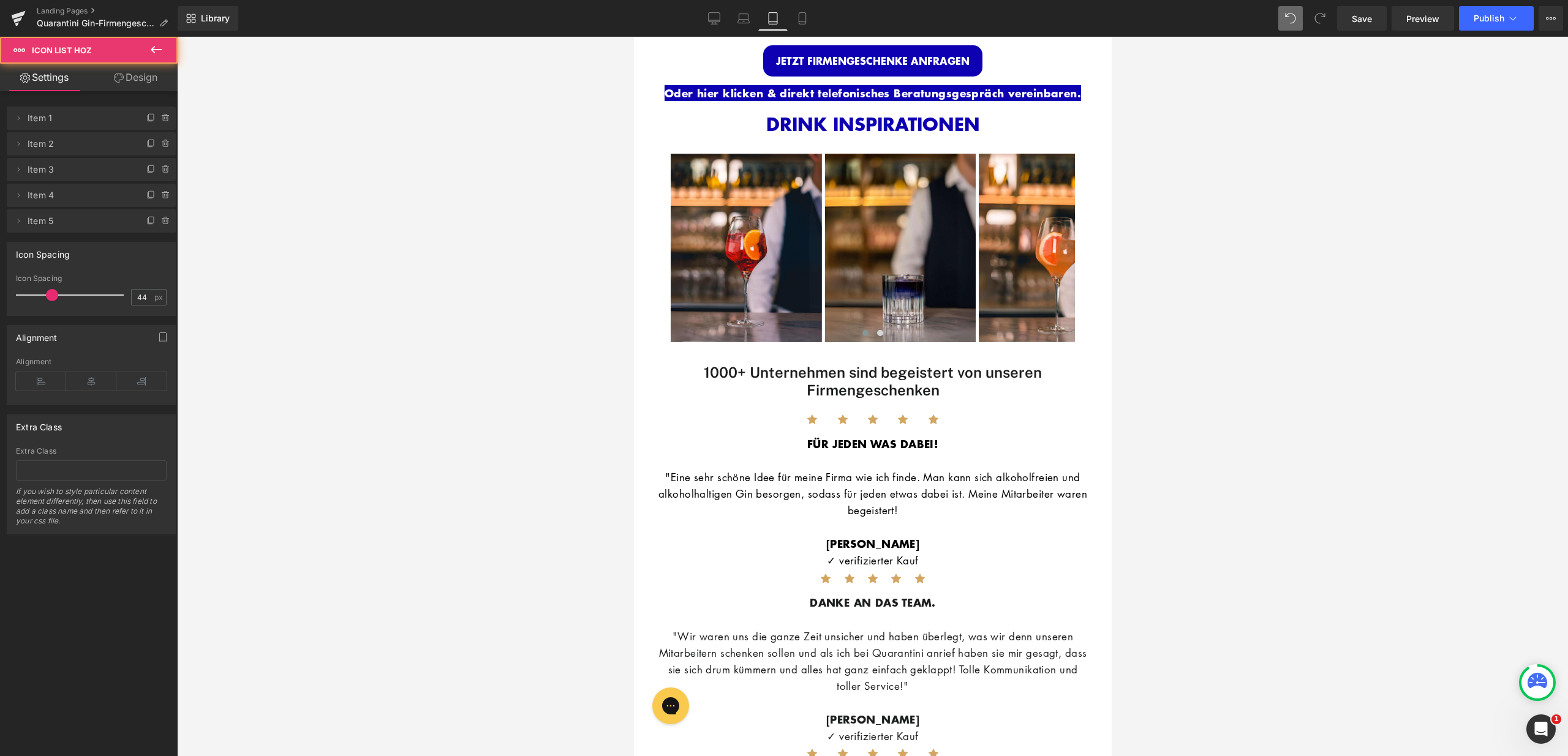
click at [722, 355] on div "1000+ Unternehmen sind begeistert von unseren Firmengeschenken Heading" at bounding box center [872, 377] width 453 height 45
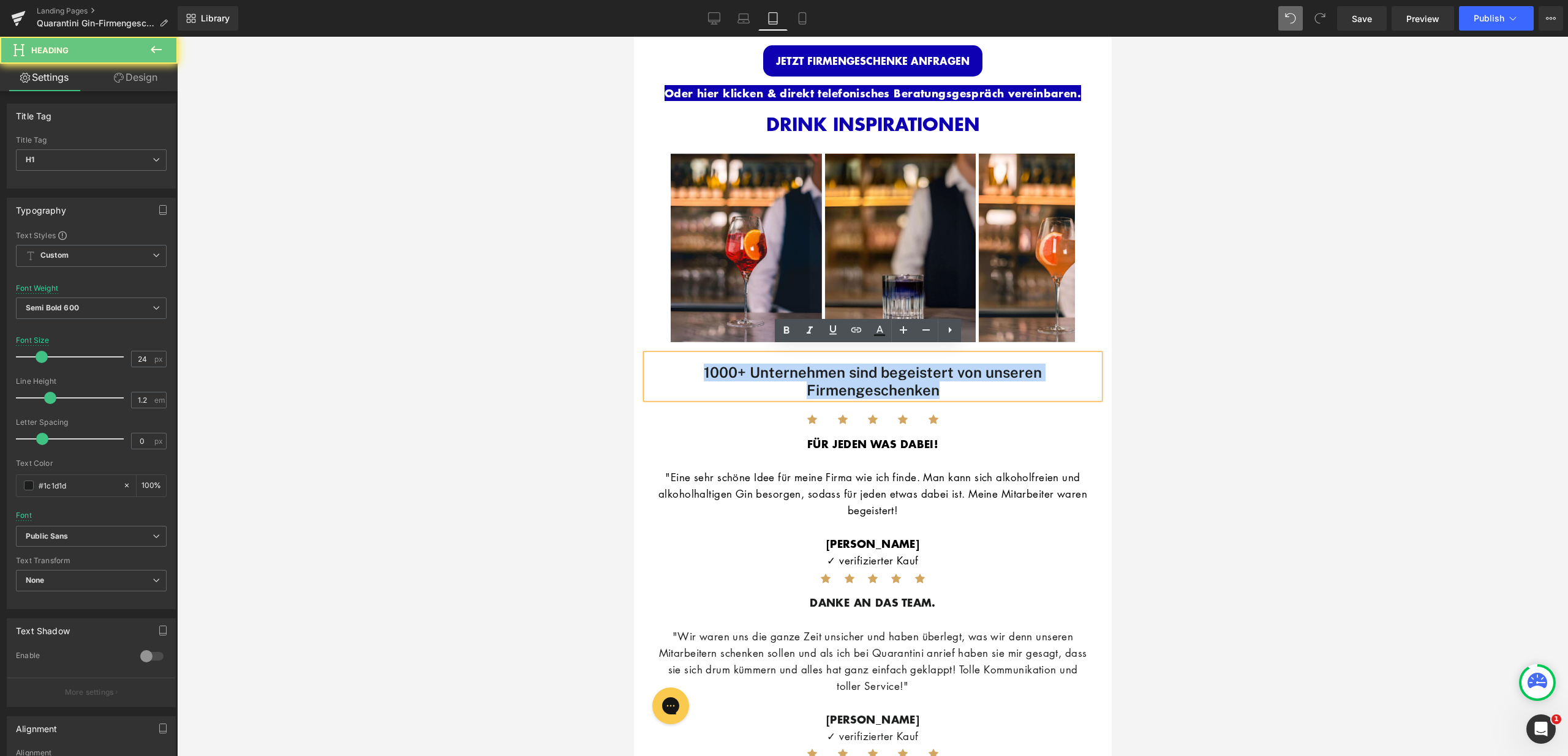
drag, startPoint x: 700, startPoint y: 368, endPoint x: 947, endPoint y: 386, distance: 247.7
click at [947, 386] on h1 "1000+ Unternehmen sind begeistert von unseren Firmengeschenken" at bounding box center [872, 382] width 453 height 36
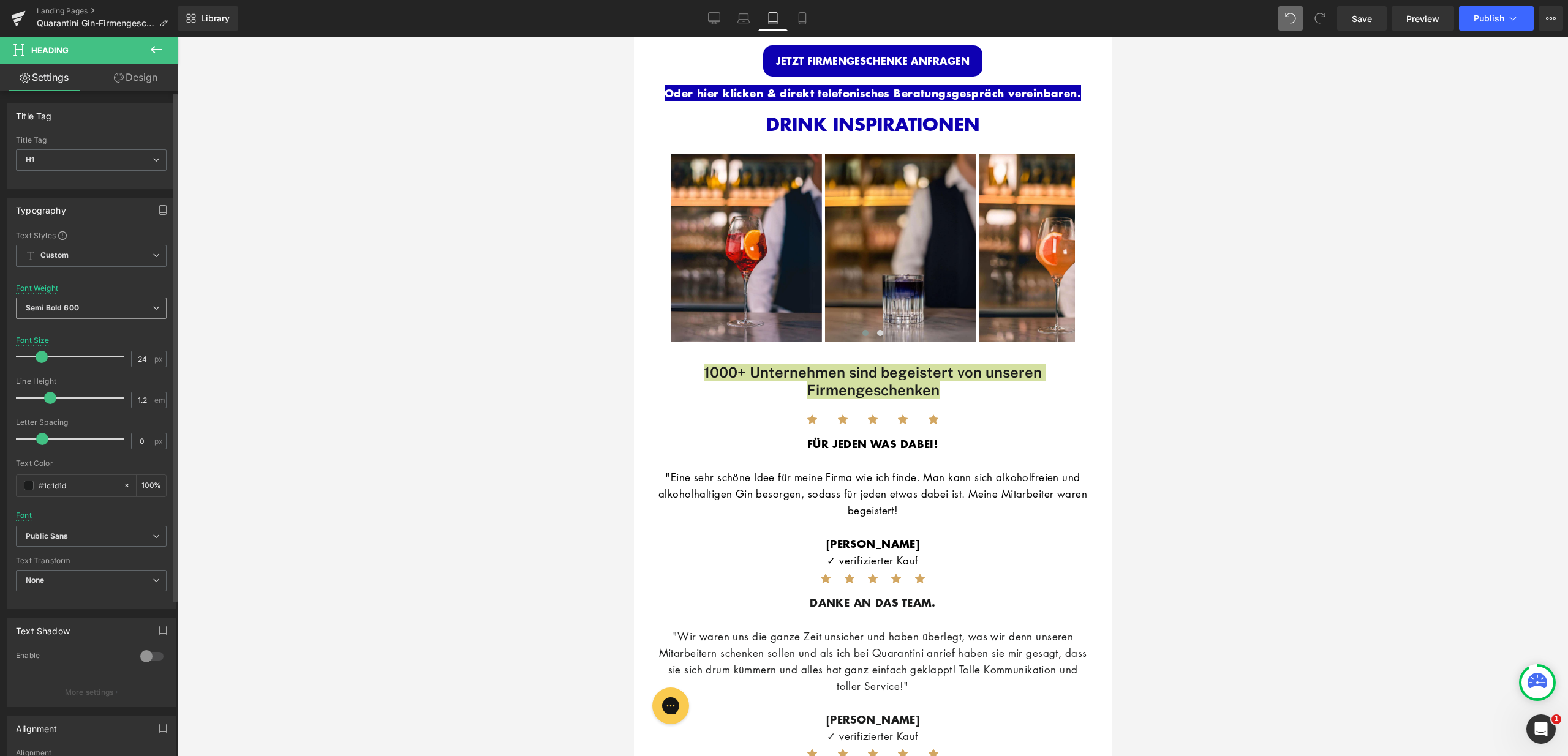
click at [94, 308] on span "Semi Bold 600" at bounding box center [91, 308] width 151 height 22
click at [87, 373] on div "Super Bold 800" at bounding box center [62, 369] width 55 height 9
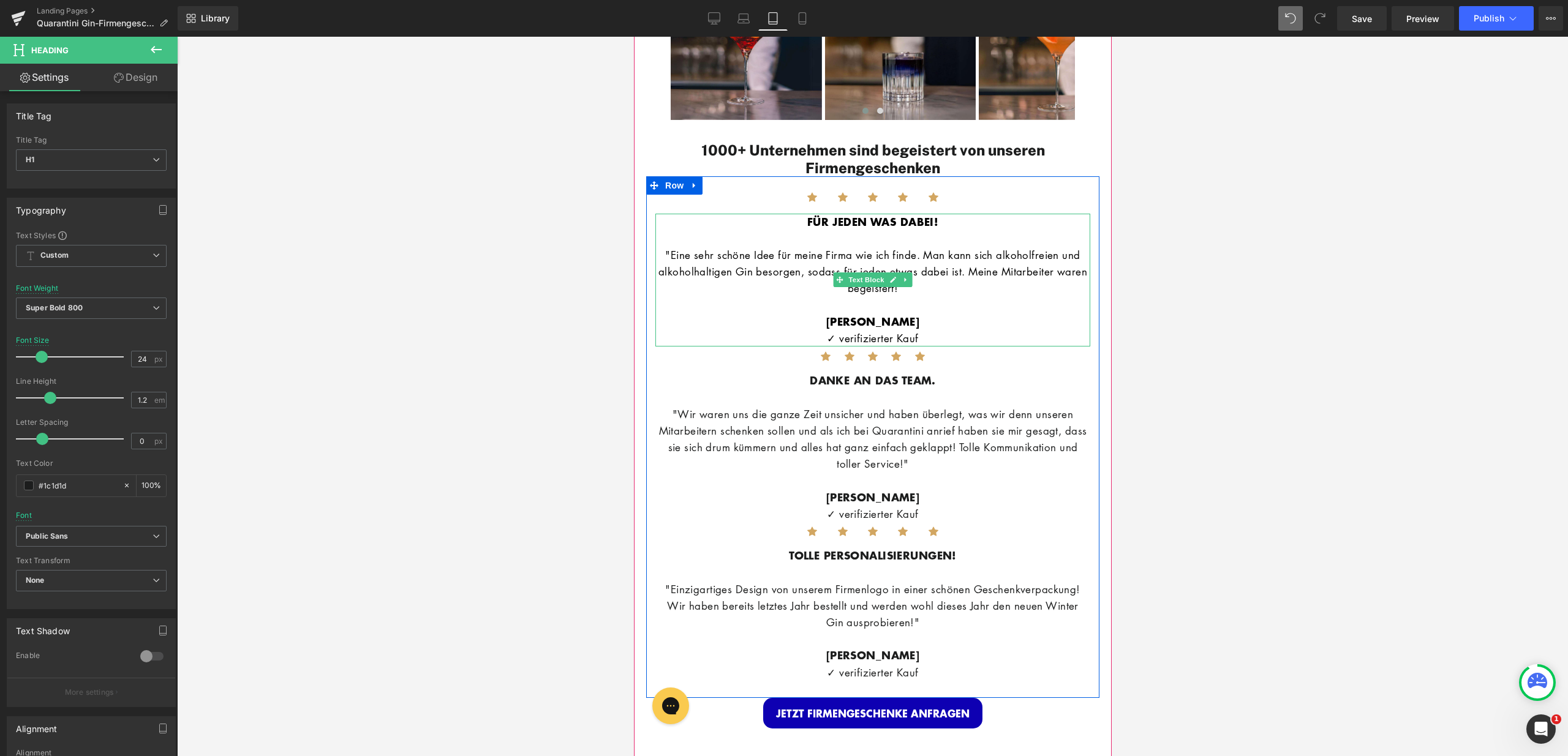
scroll to position [1879, 0]
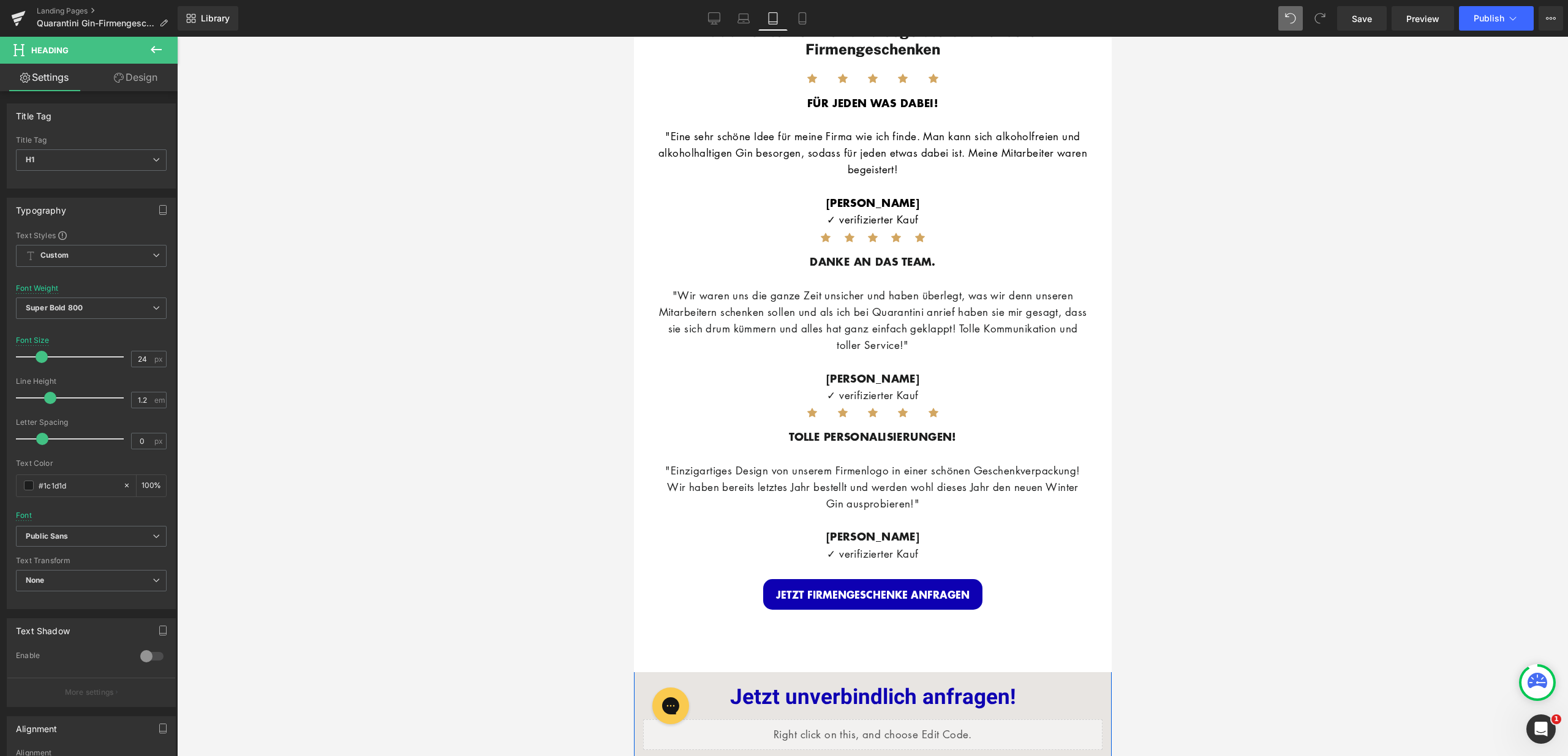
click at [900, 653] on hr at bounding box center [873, 660] width 479 height 24
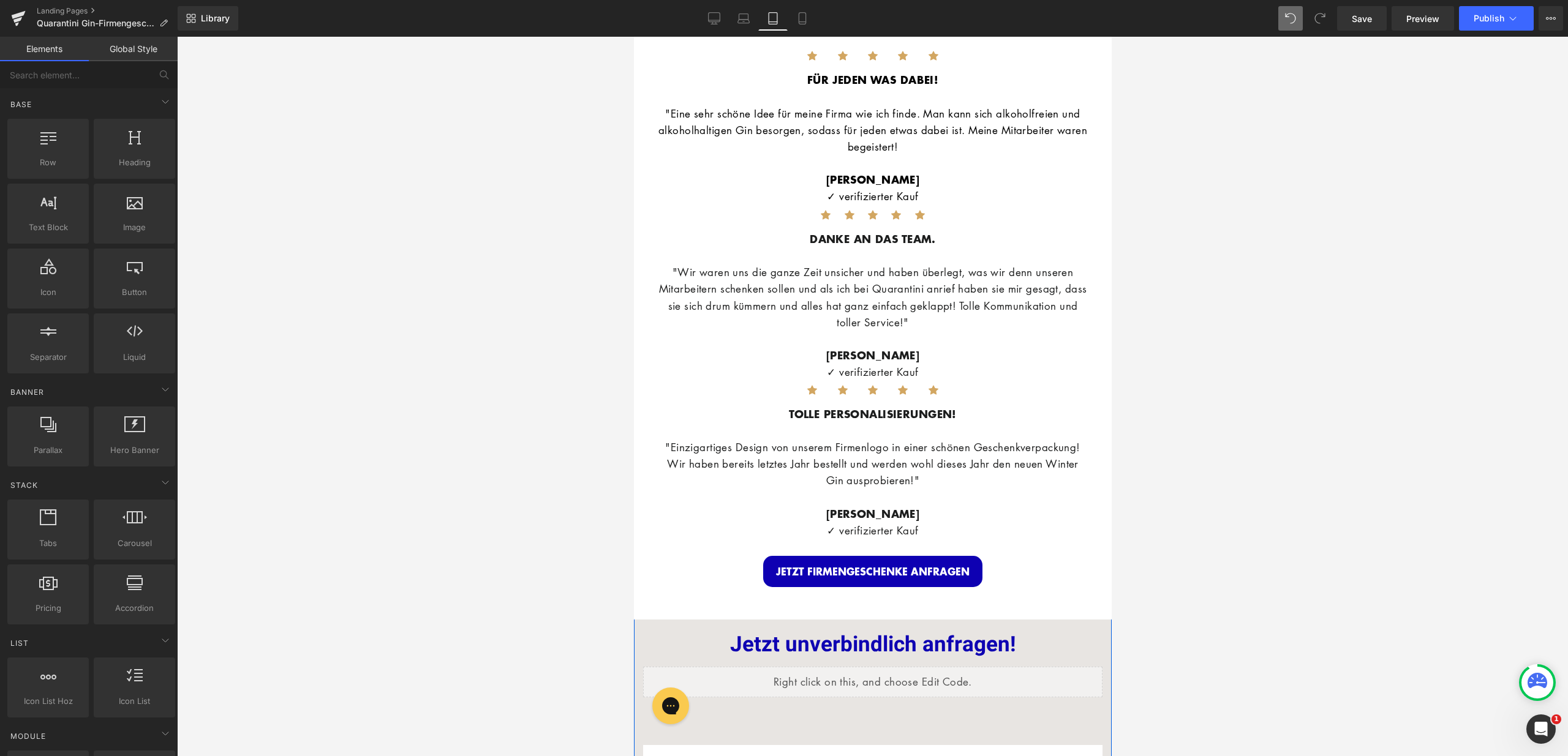
scroll to position [1856, 0]
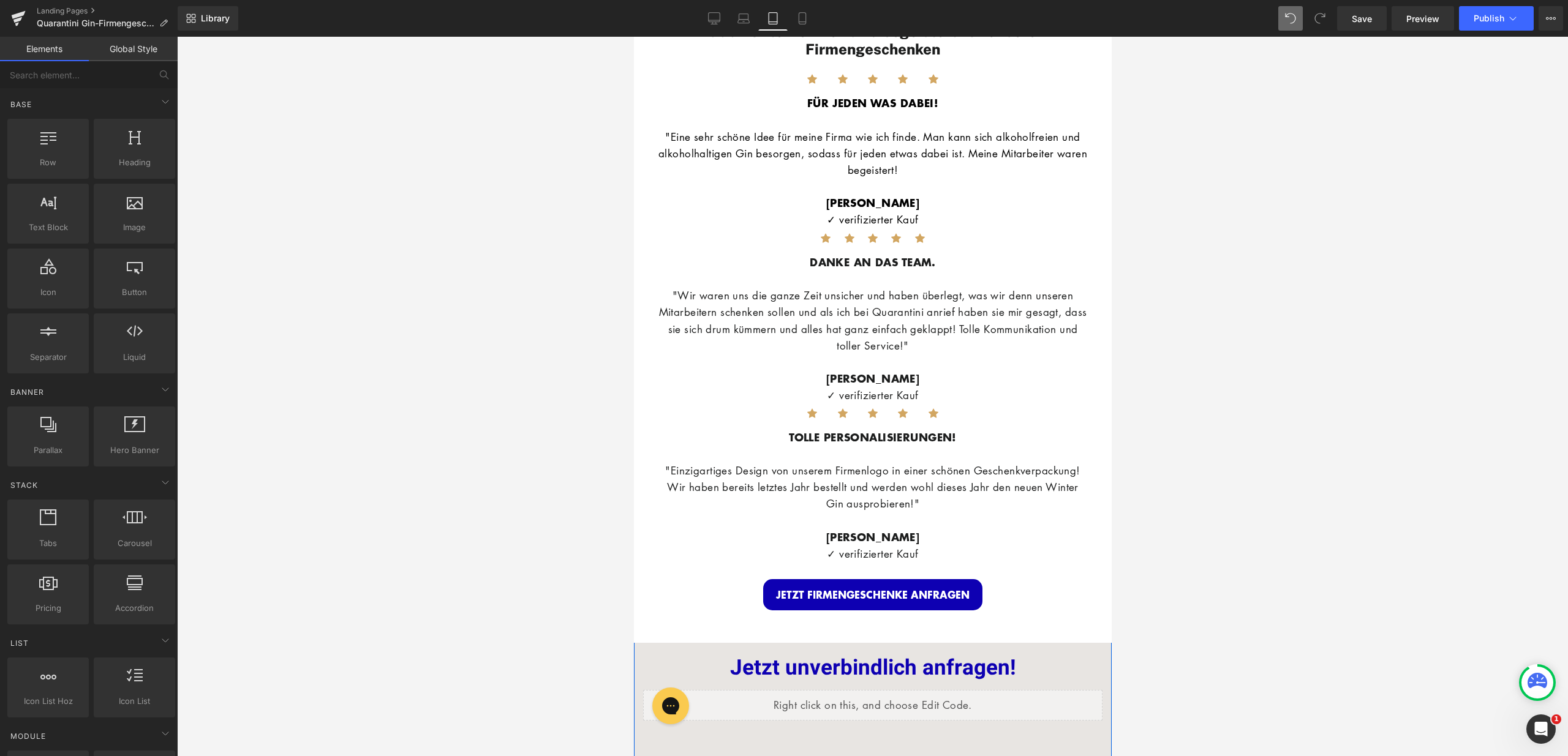
click at [914, 633] on div "UNSERE KUNDEN Heading Image Image Row Wir kümmern uns um den gesamten Ablauf, d…" at bounding box center [872, 8] width 478 height 1271
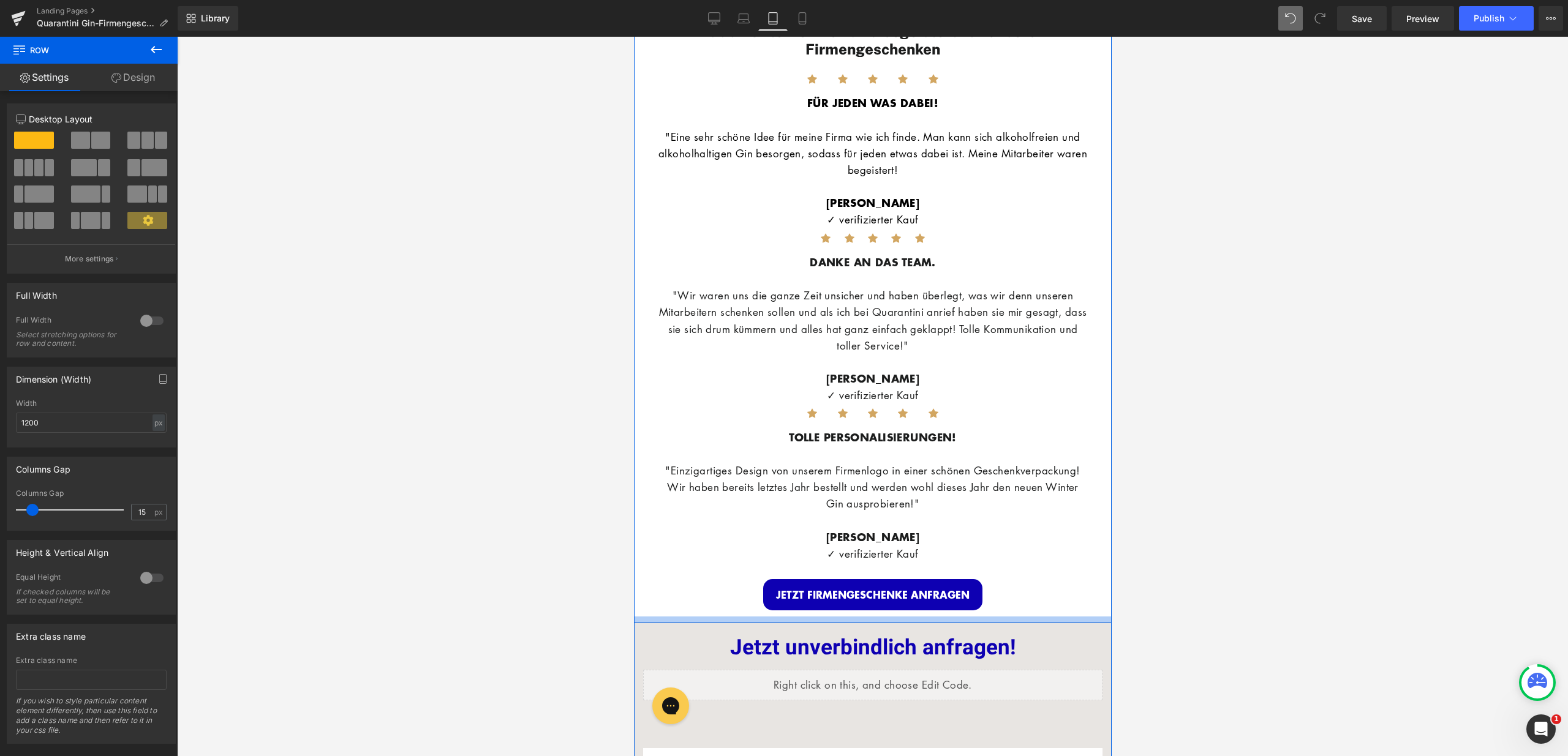
drag, startPoint x: 915, startPoint y: 625, endPoint x: 922, endPoint y: 606, distance: 20.2
click at [907, 622] on div "Jetzt unverbindlich anfragen! Heading Liquid Row" at bounding box center [872, 661] width 478 height 78
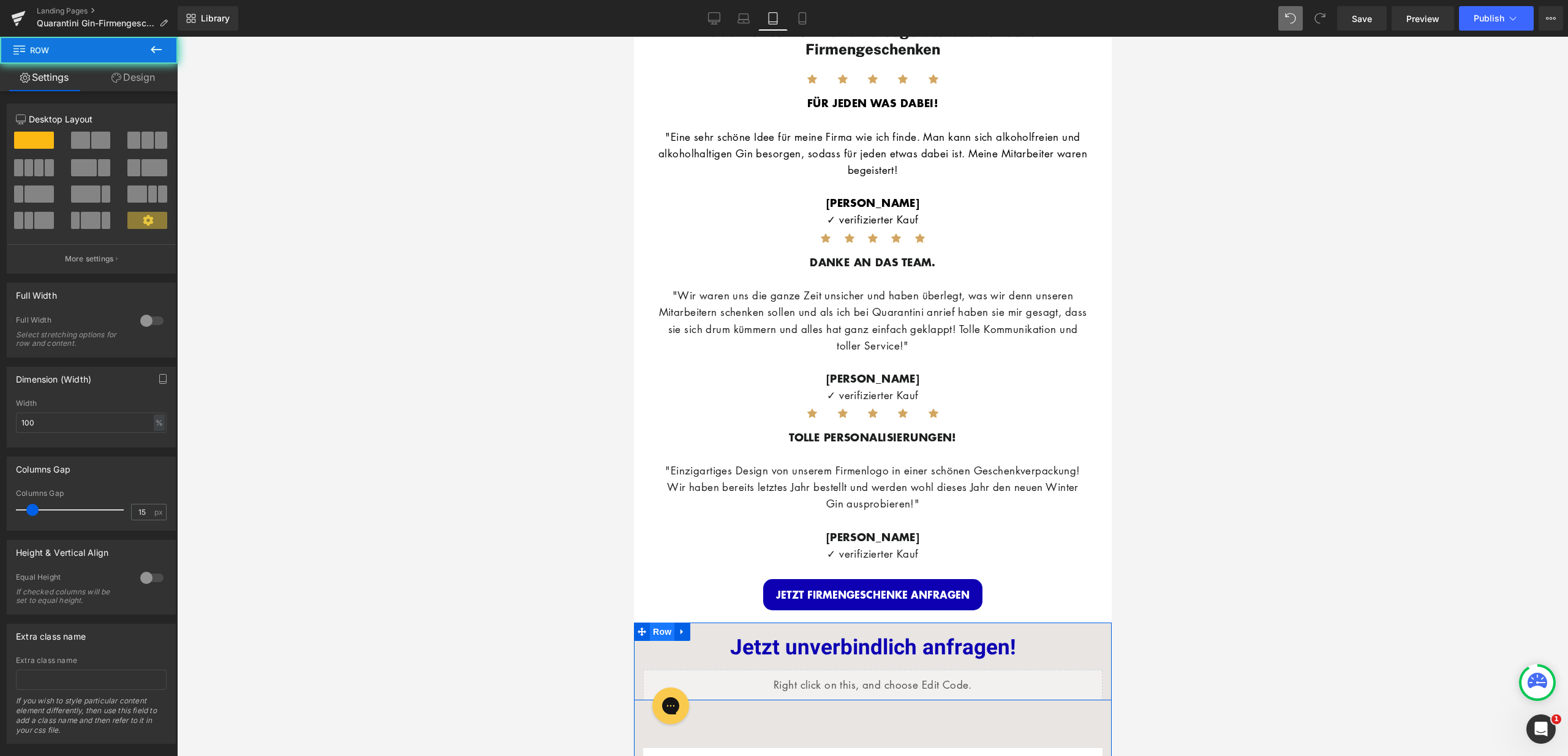
click at [653, 629] on span "Row" at bounding box center [661, 632] width 25 height 18
drag, startPoint x: 149, startPoint y: 82, endPoint x: 148, endPoint y: 73, distance: 9.1
click at [149, 82] on link "Design" at bounding box center [133, 77] width 89 height 28
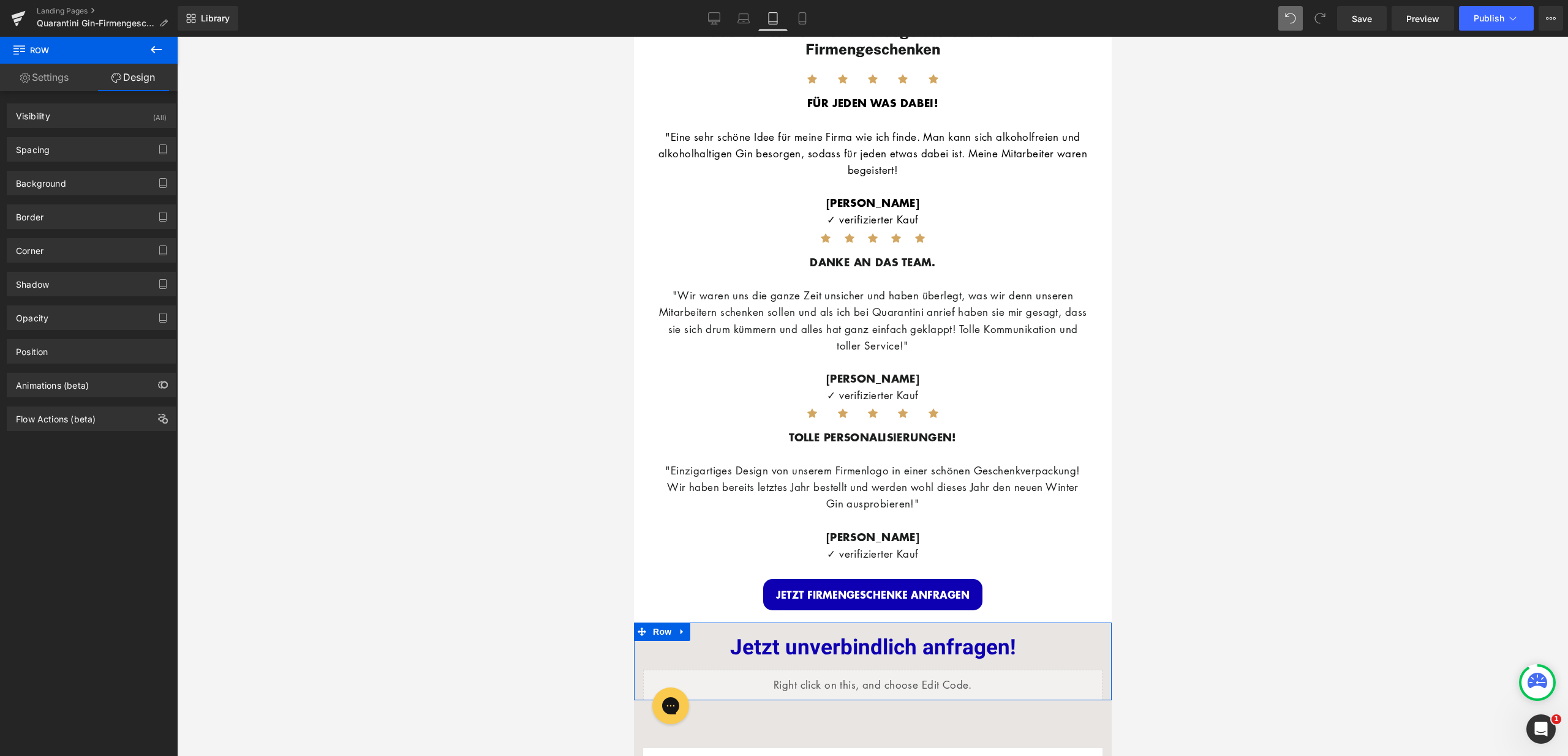
click at [103, 167] on div "Background Color & Image color transparent Color transparent 0 % Image Replace …" at bounding box center [91, 179] width 183 height 34
click at [106, 177] on div "Background" at bounding box center [91, 183] width 168 height 23
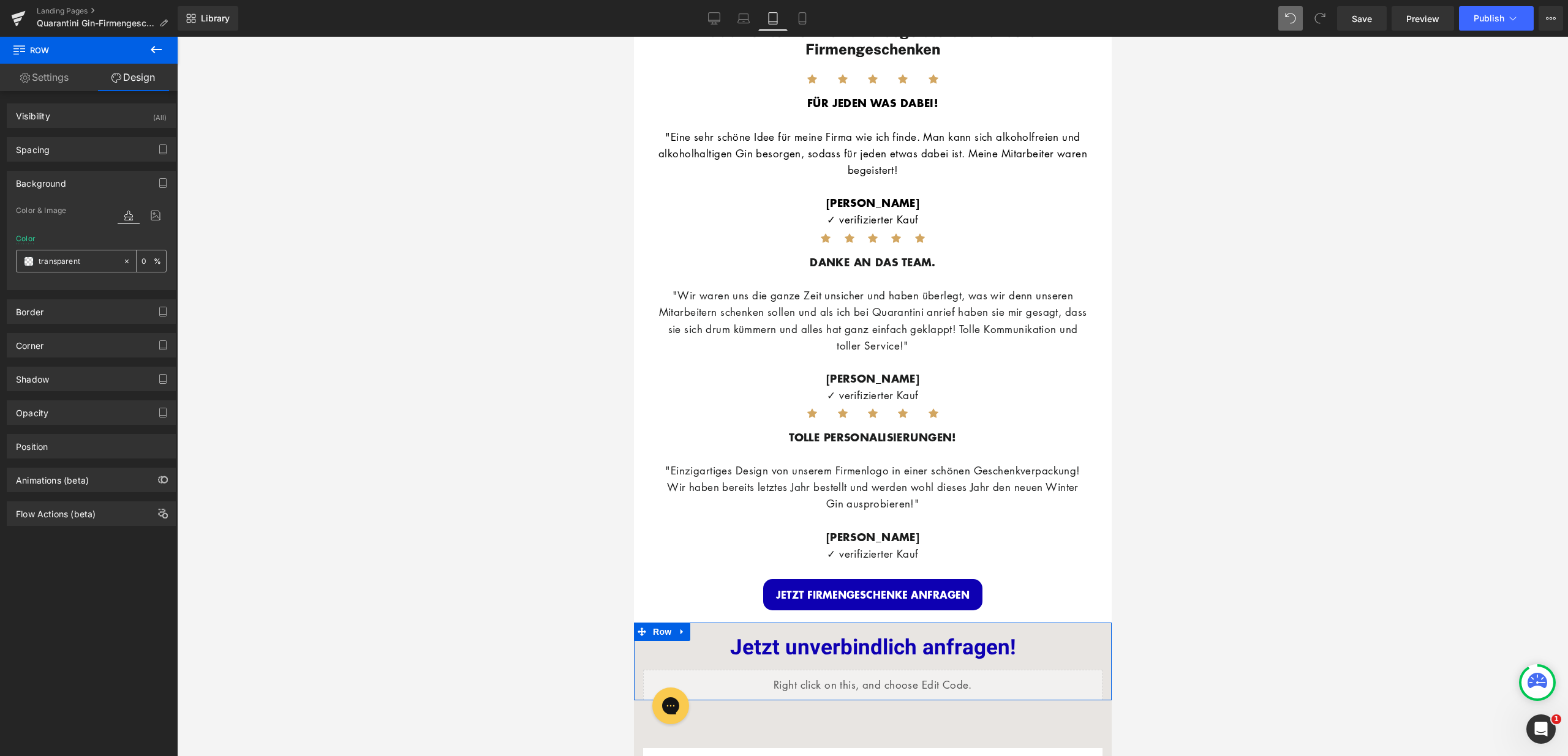
click at [96, 258] on input "transparent" at bounding box center [78, 262] width 78 height 14
type input "fff"
type input "100"
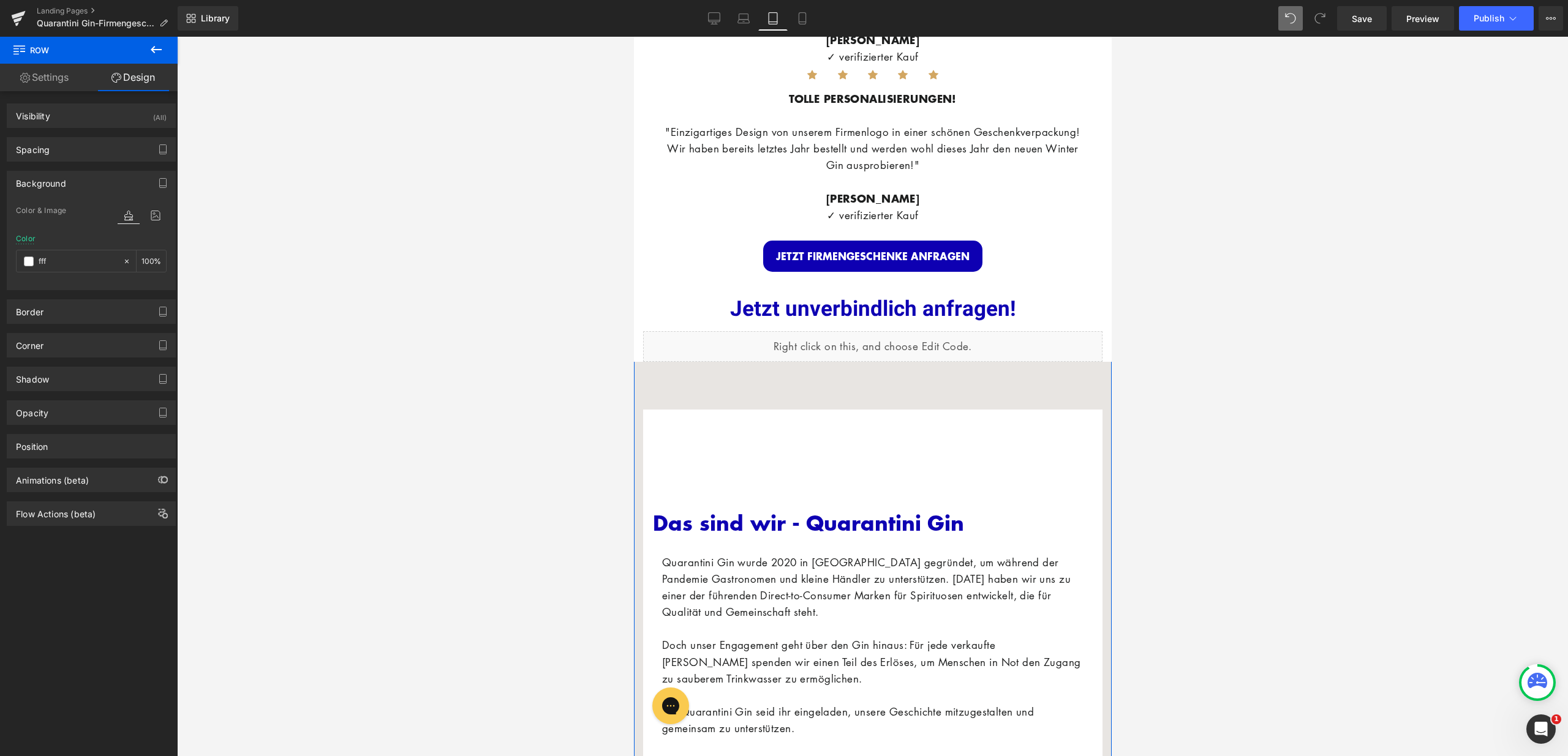
scroll to position [2206, 0]
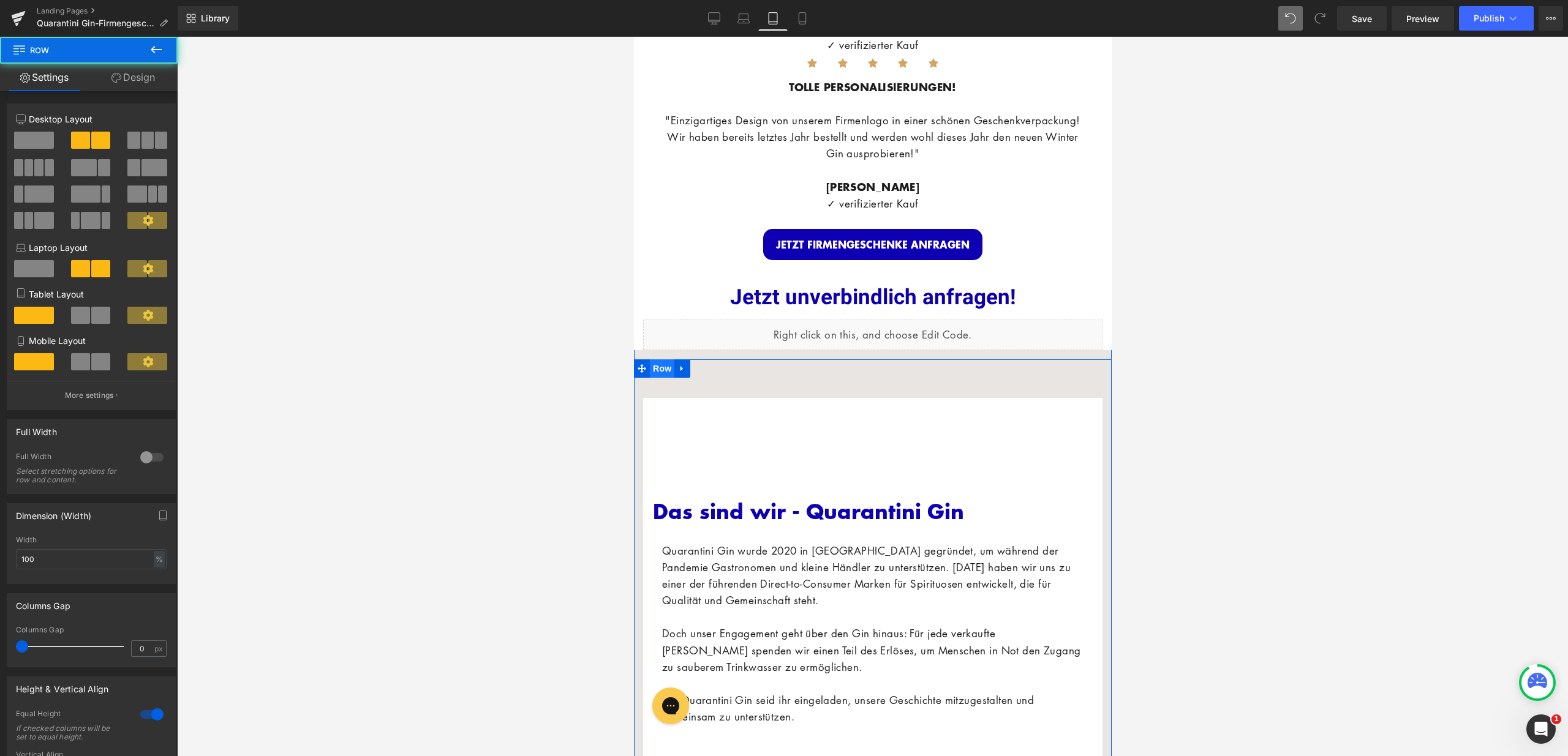
click at [649, 362] on span "Row" at bounding box center [661, 369] width 25 height 18
click at [150, 81] on link "Design" at bounding box center [133, 77] width 89 height 28
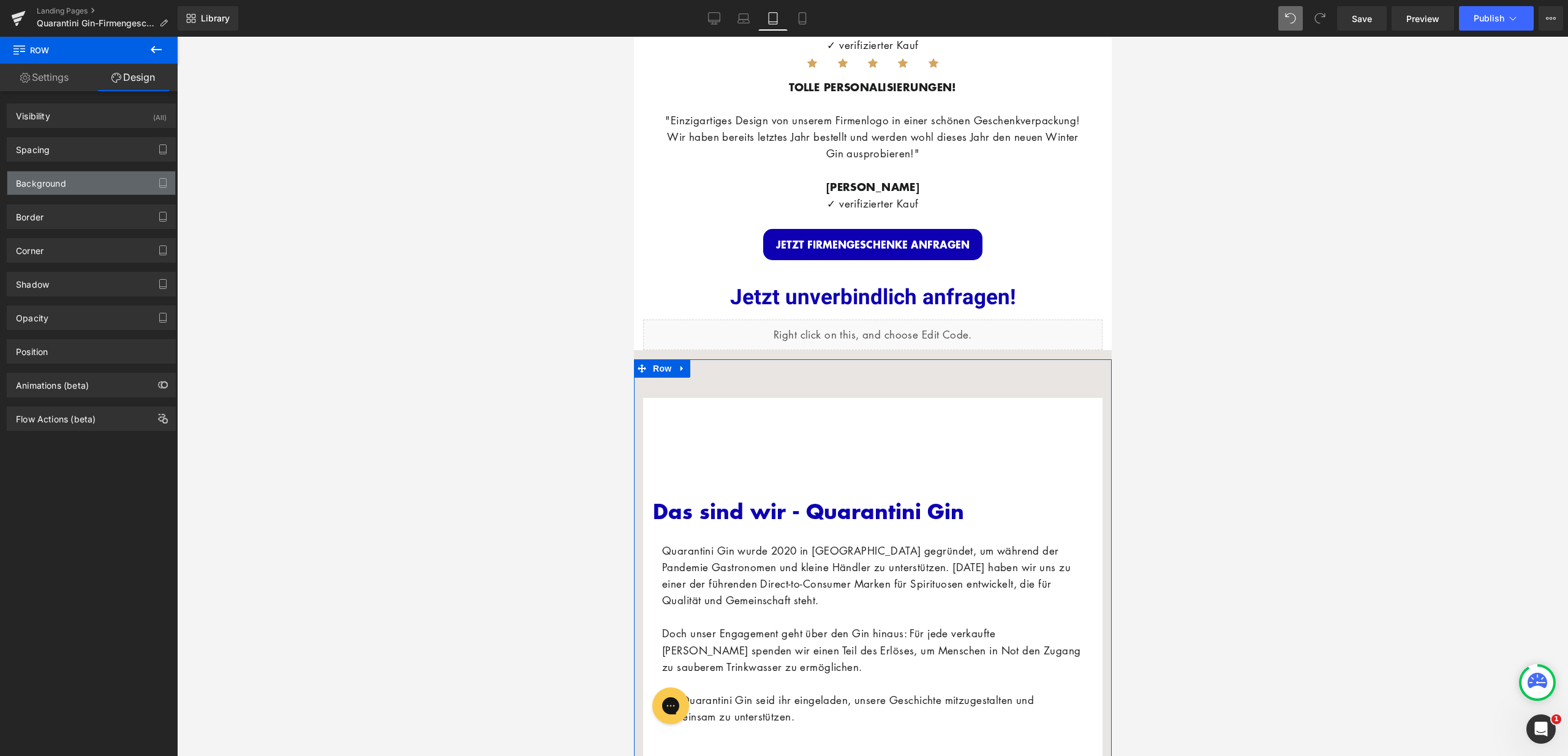
click at [102, 173] on div "Background" at bounding box center [91, 183] width 168 height 23
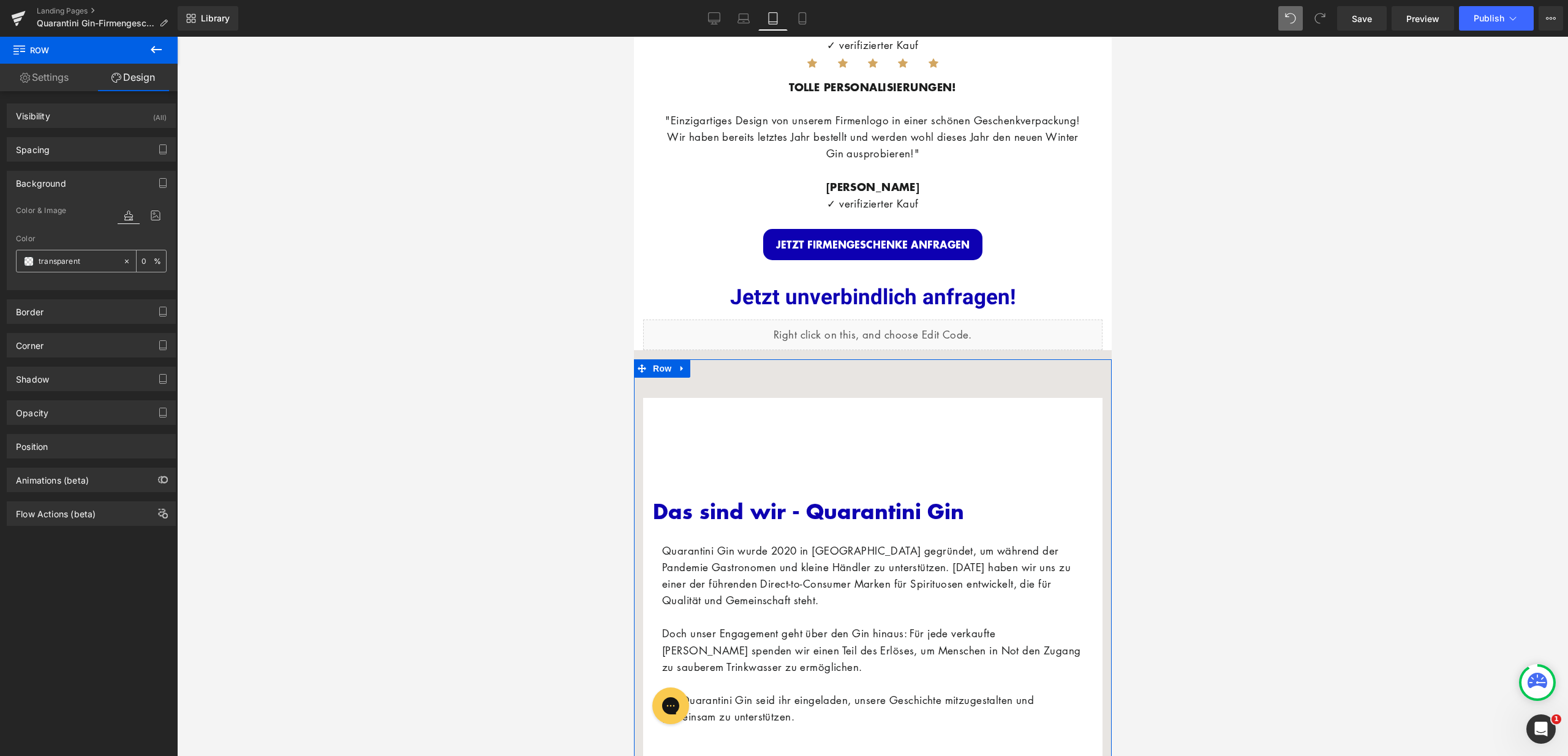
click at [94, 265] on input "transparent" at bounding box center [78, 262] width 78 height 14
type input "fff"
type input "100"
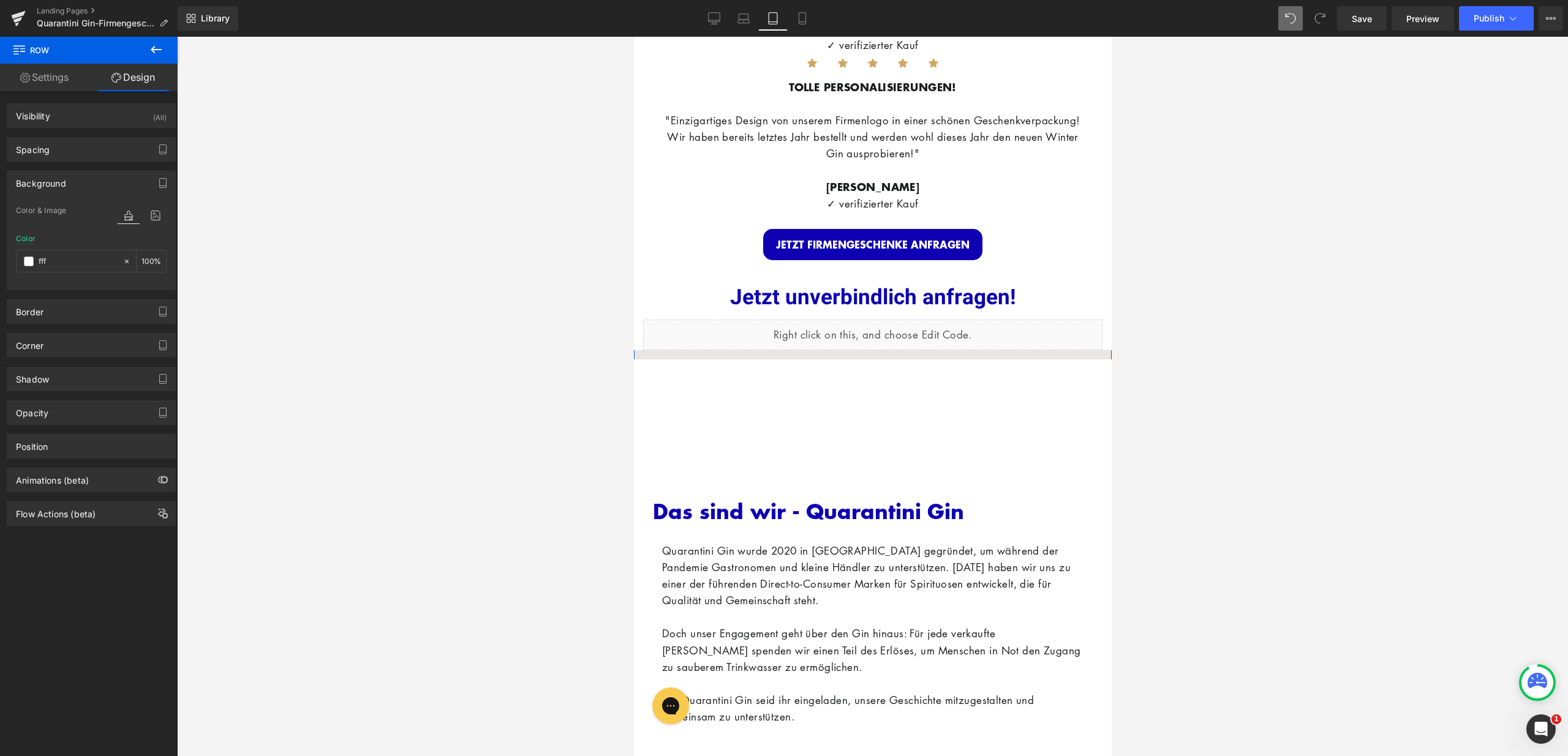
click at [692, 347] on div "INDIVIDUELLE FIRMENGESCHENKE Heading Personalisierte Gin Flasche + Edle Verpack…" at bounding box center [872, 125] width 478 height 4197
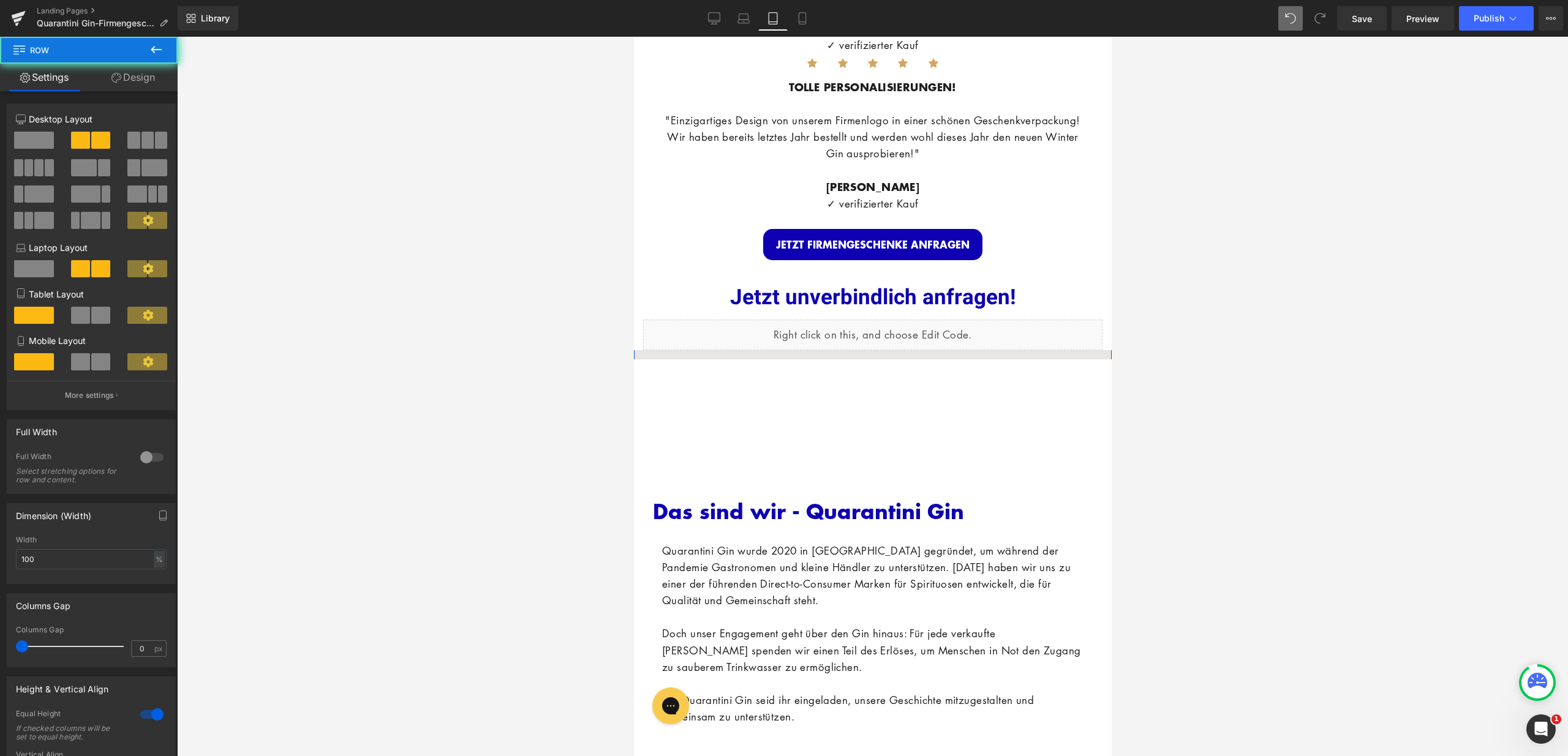
click at [700, 350] on div "INDIVIDUELLE FIRMENGESCHENKE Heading Personalisierte Gin Flasche + Edle Verpack…" at bounding box center [872, 125] width 478 height 4197
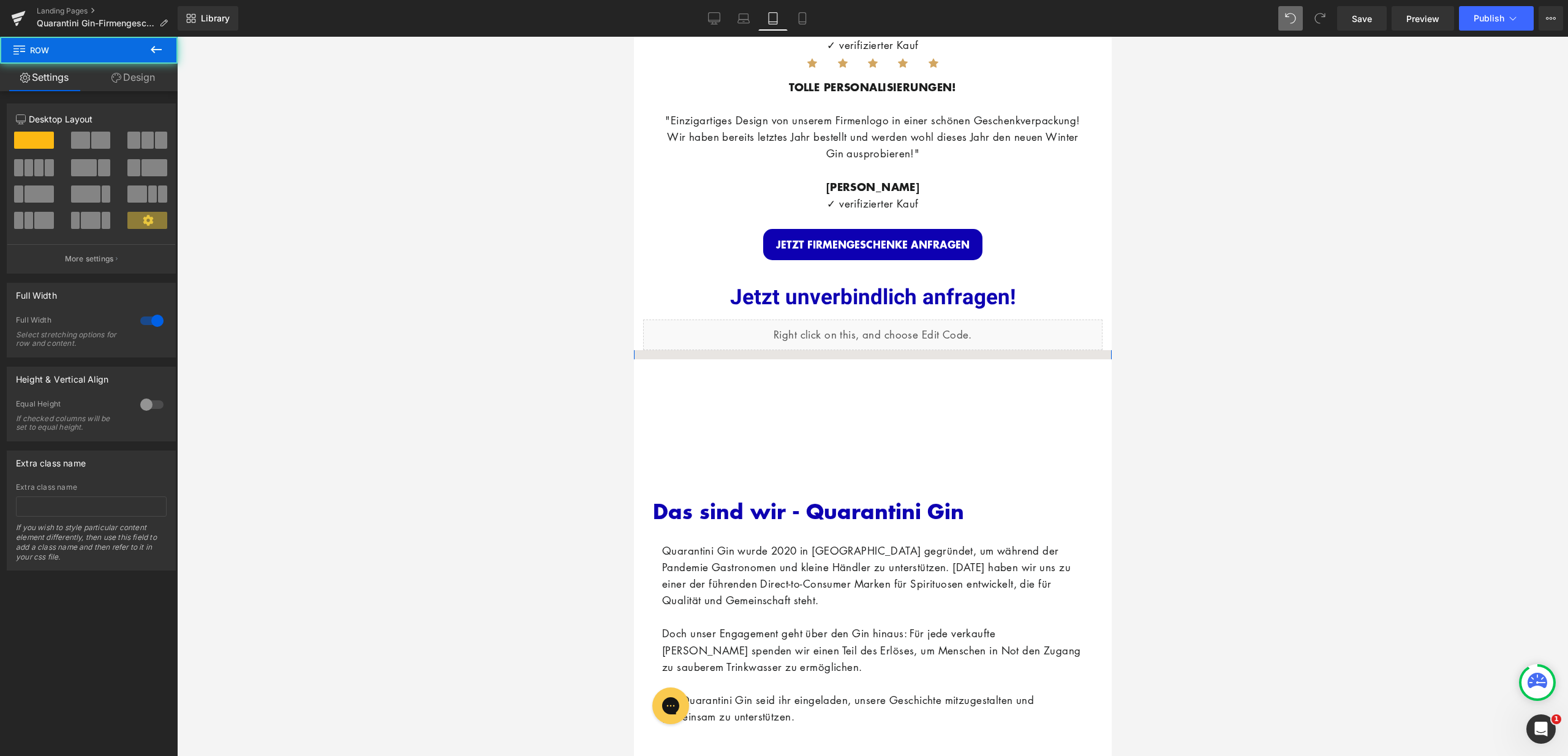
drag, startPoint x: 702, startPoint y: 349, endPoint x: 740, endPoint y: 349, distance: 38.0
click at [703, 349] on div "INDIVIDUELLE FIRMENGESCHENKE Heading Personalisierte Gin Flasche + Edle Verpack…" at bounding box center [872, 125] width 478 height 4197
click at [633, 37] on div "63px" at bounding box center [633, 37] width 0 height 0
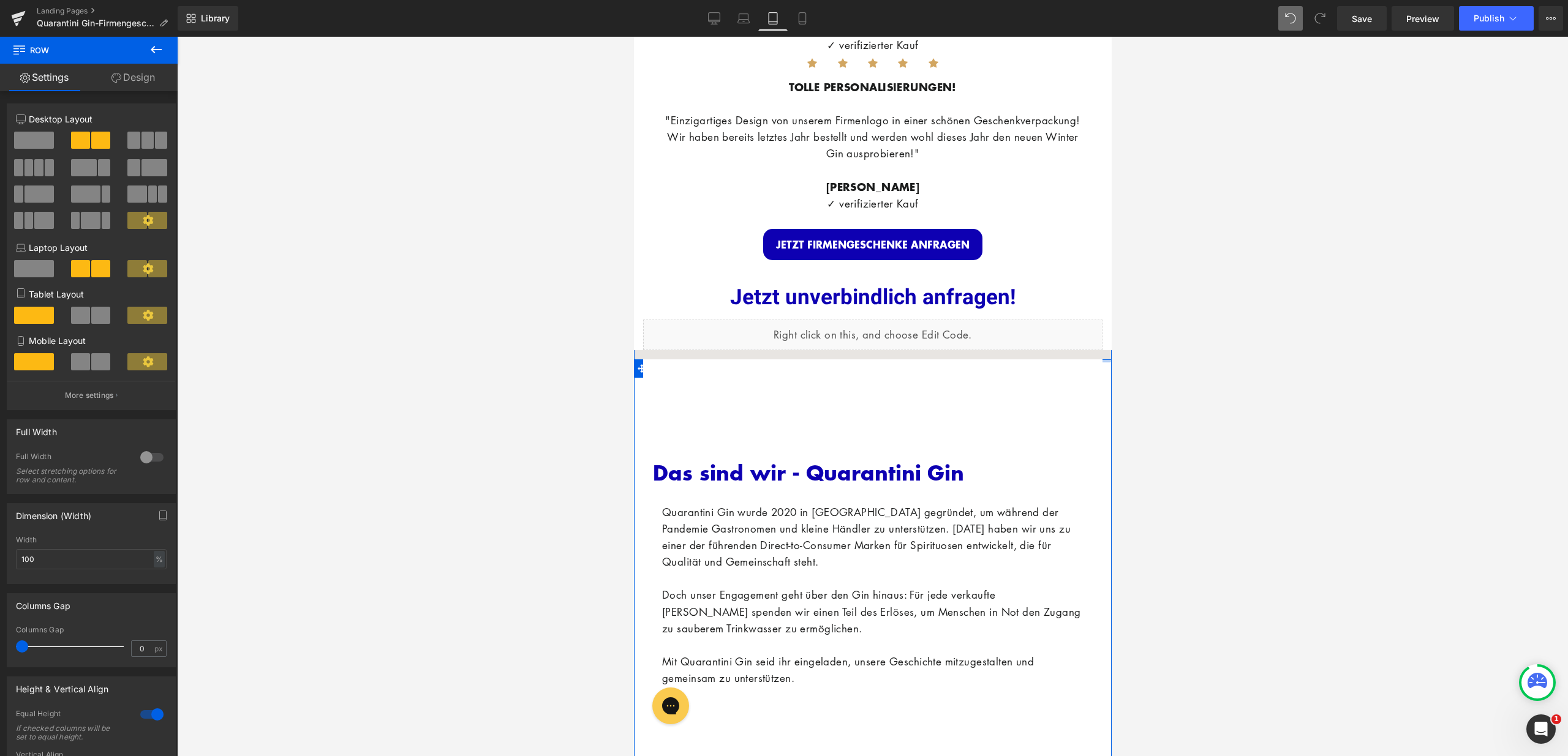
drag, startPoint x: 756, startPoint y: 376, endPoint x: 742, endPoint y: 357, distance: 23.6
click at [761, 320] on div "INDIVIDUELLE FIRMENGESCHENKE Heading Personalisierte Gin Flasche + Edle Verpack…" at bounding box center [872, 106] width 478 height 4159
click at [720, 402] on div "Das sind wir - Quarantini Gin Heading Quarantini Gin wurde 2020 in [GEOGRAPHIC_…" at bounding box center [872, 547] width 440 height 315
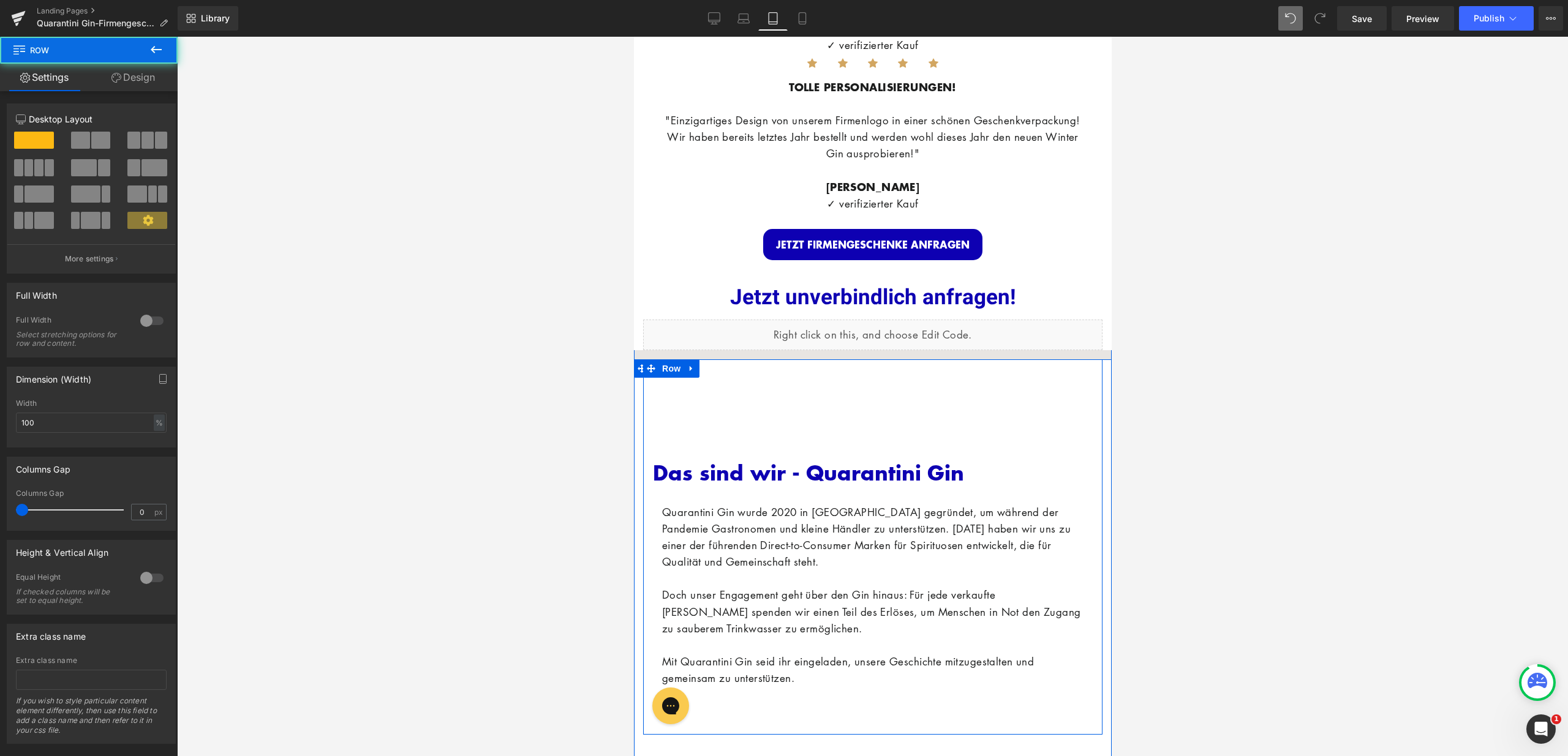
click at [730, 439] on div "Das sind wir - Quarantini Gin" at bounding box center [872, 459] width 440 height 54
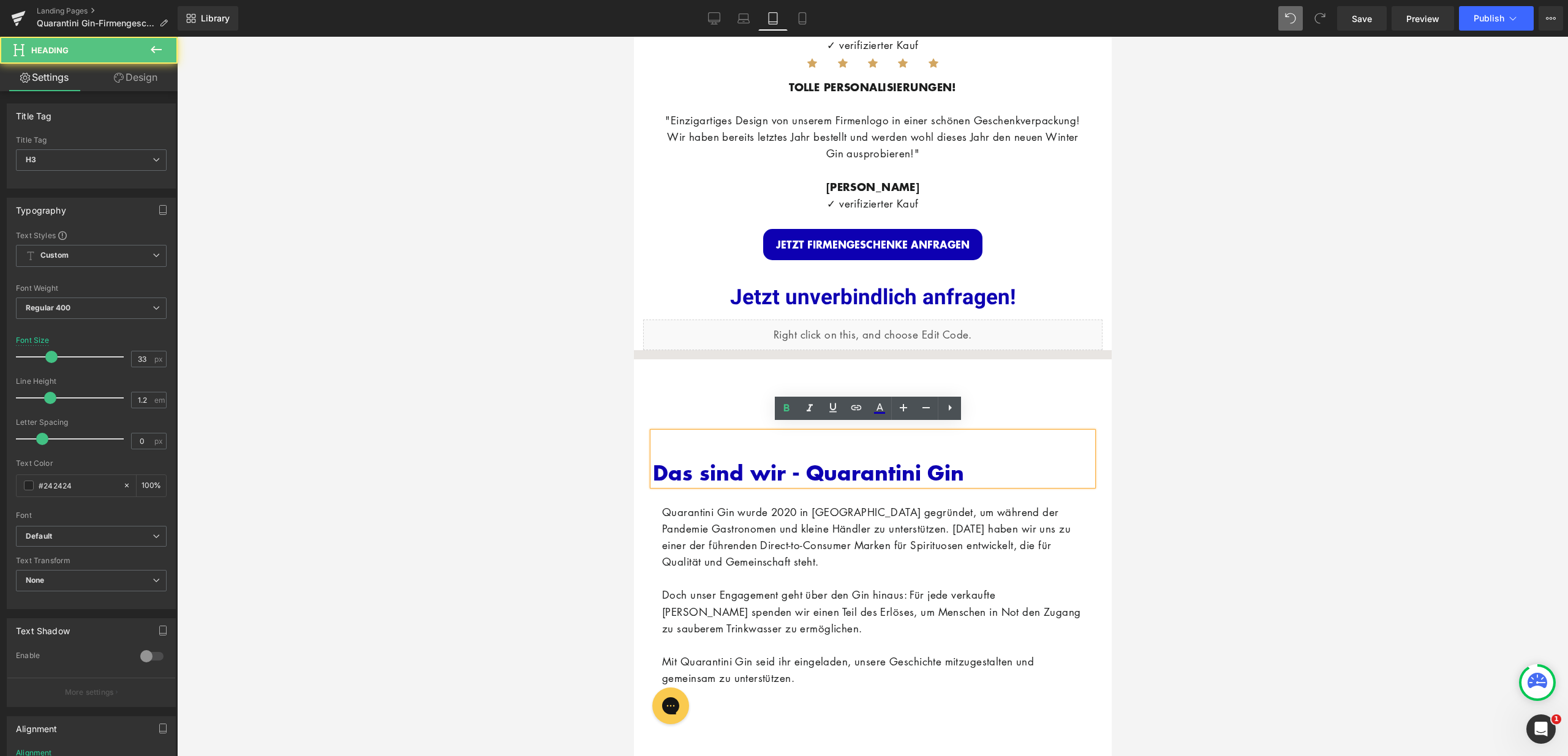
click at [838, 464] on b "Das sind wir - Quarantini Gin" at bounding box center [807, 472] width 311 height 30
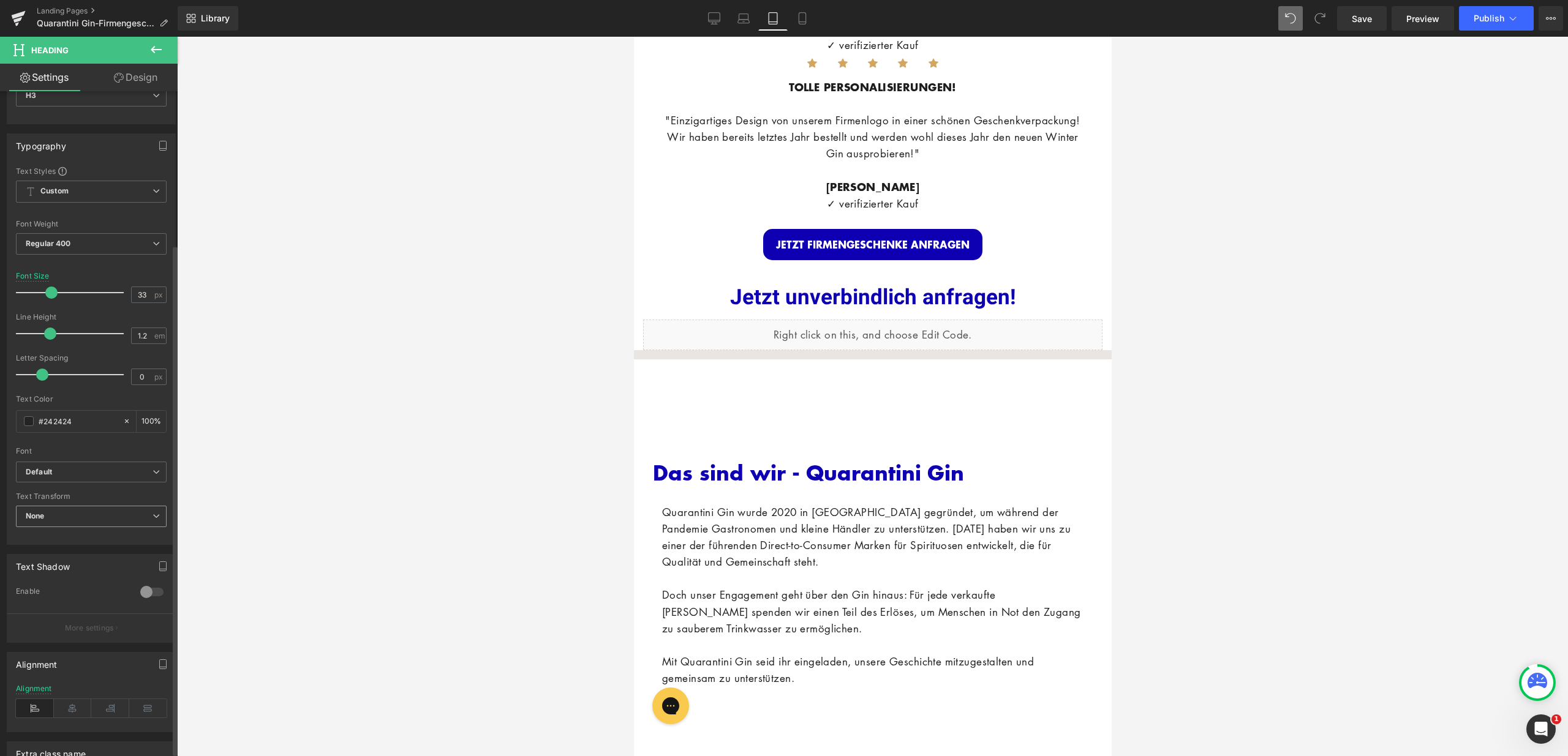
scroll to position [204, 0]
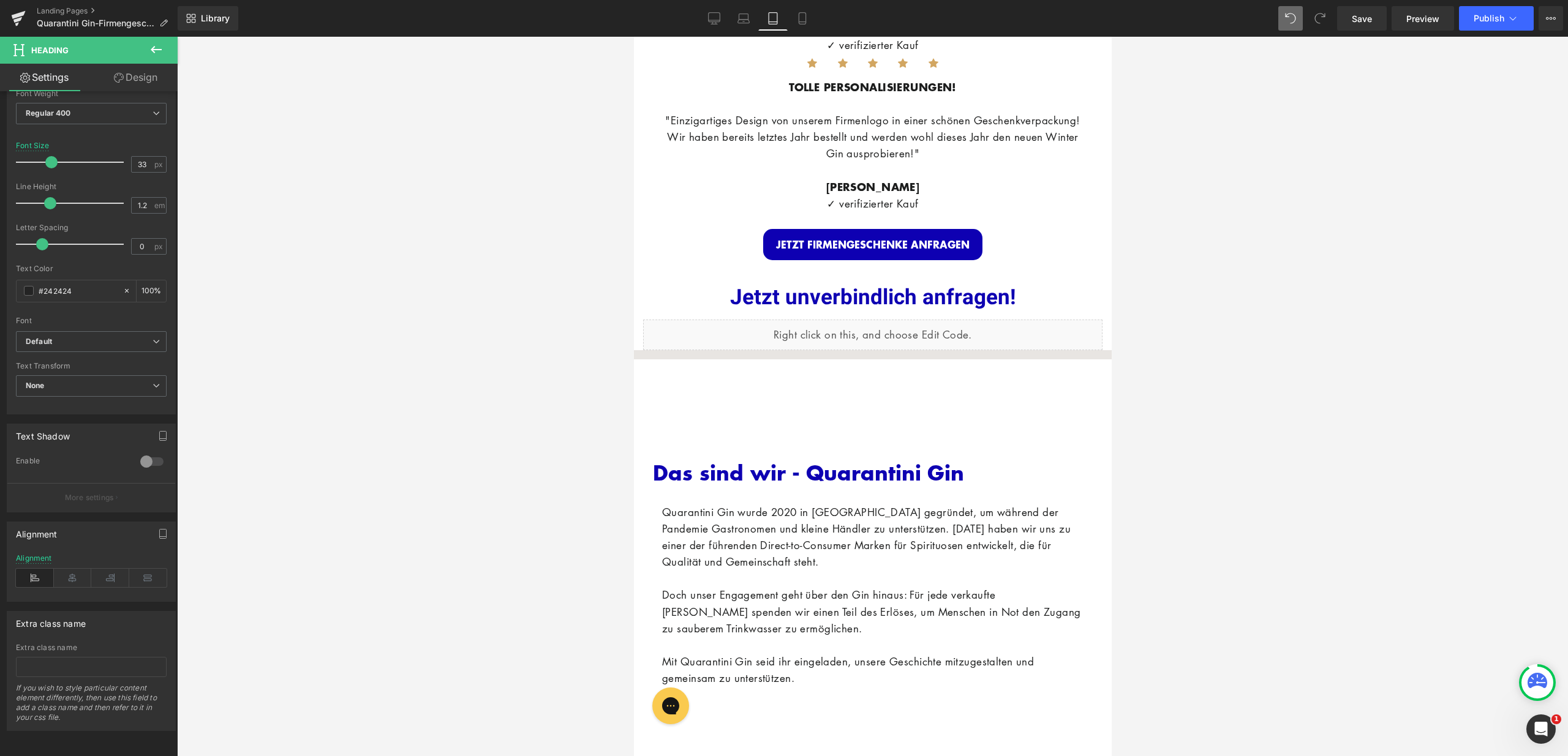
drag, startPoint x: 81, startPoint y: 571, endPoint x: 188, endPoint y: 577, distance: 107.2
click at [81, 571] on icon at bounding box center [73, 578] width 38 height 18
click at [721, 403] on div "Das sind wir - Quarantini Gin Heading Quarantini Gin wurde 2020 in [GEOGRAPHIC_…" at bounding box center [872, 547] width 440 height 315
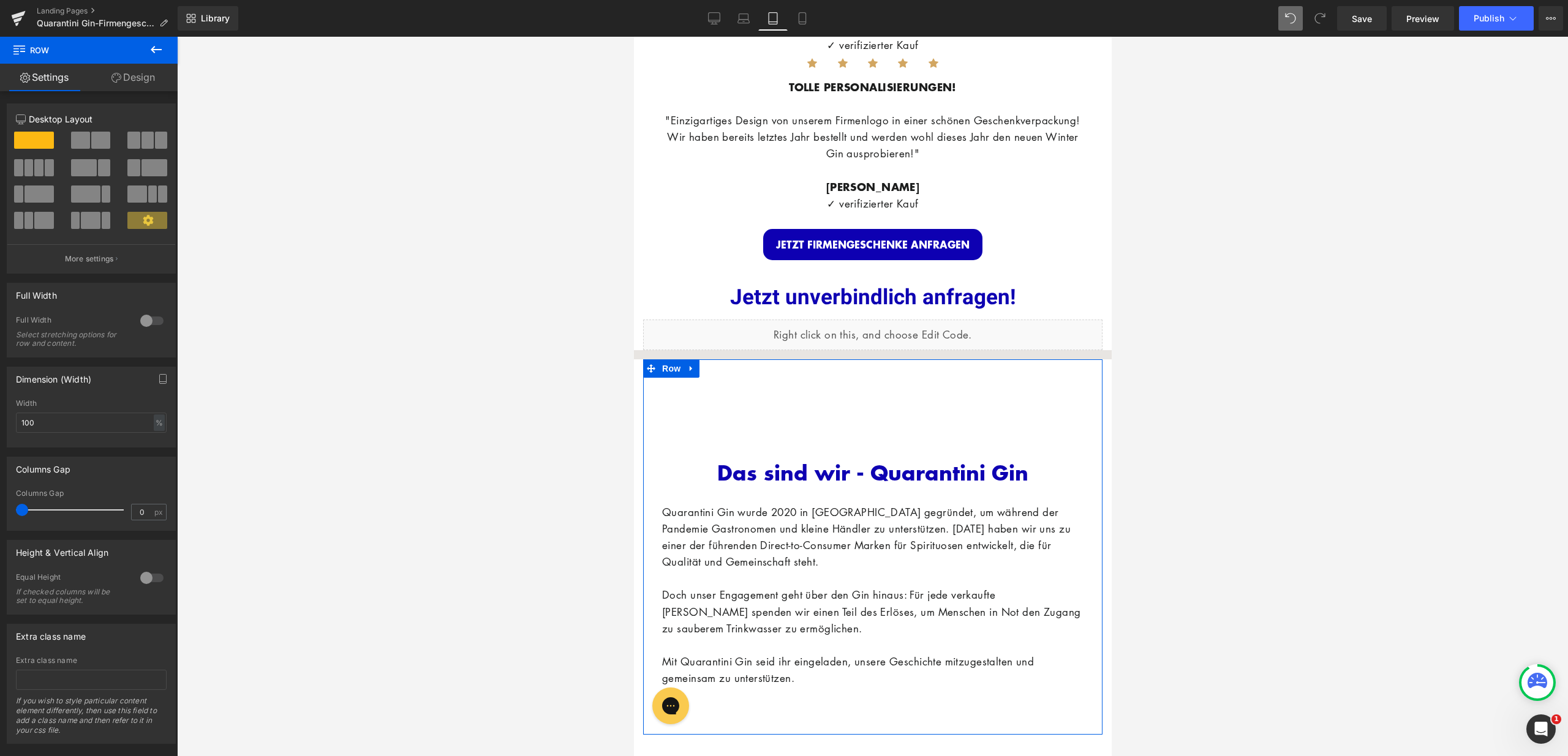
click at [152, 89] on link "Design" at bounding box center [133, 77] width 89 height 28
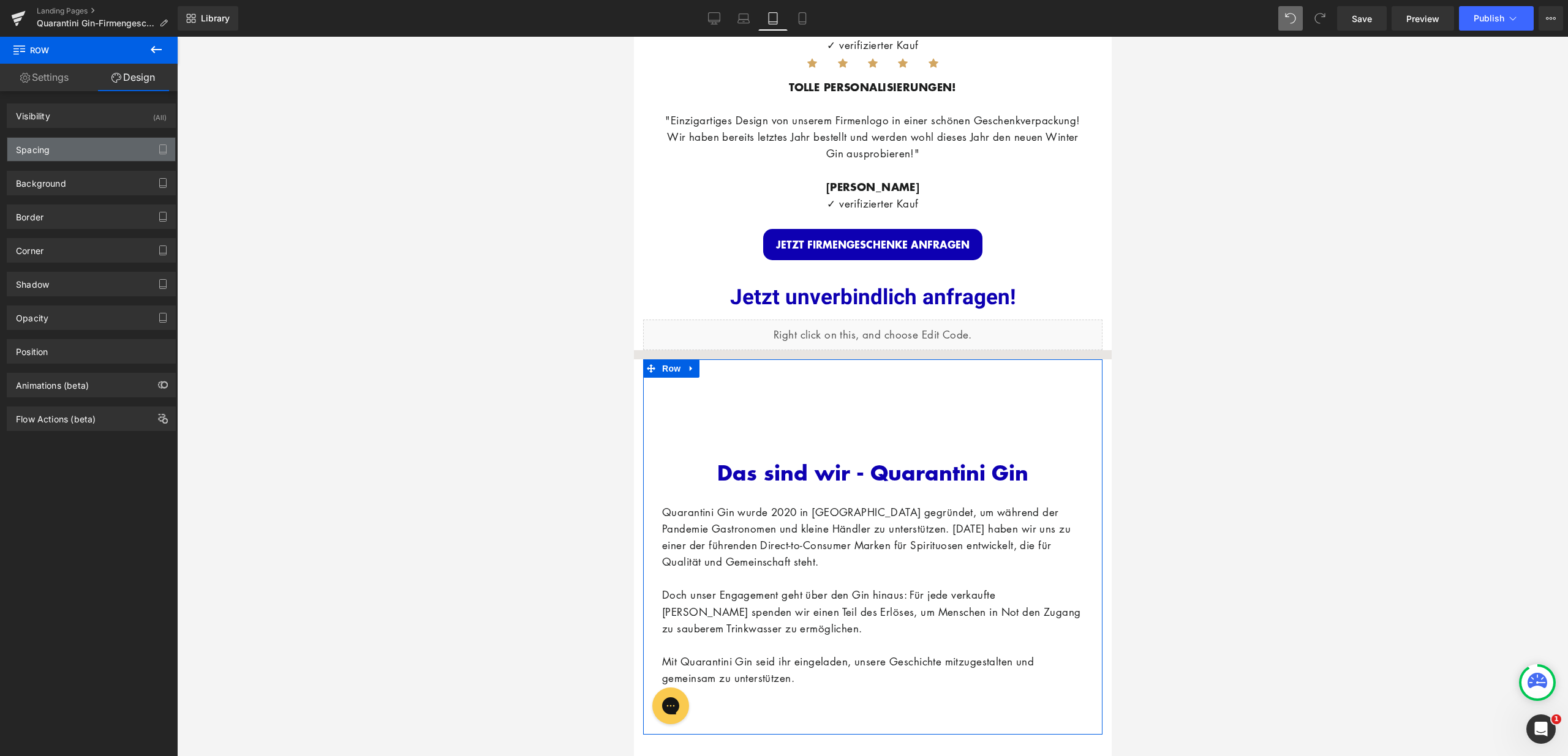
click at [123, 159] on div "Spacing" at bounding box center [91, 150] width 168 height 23
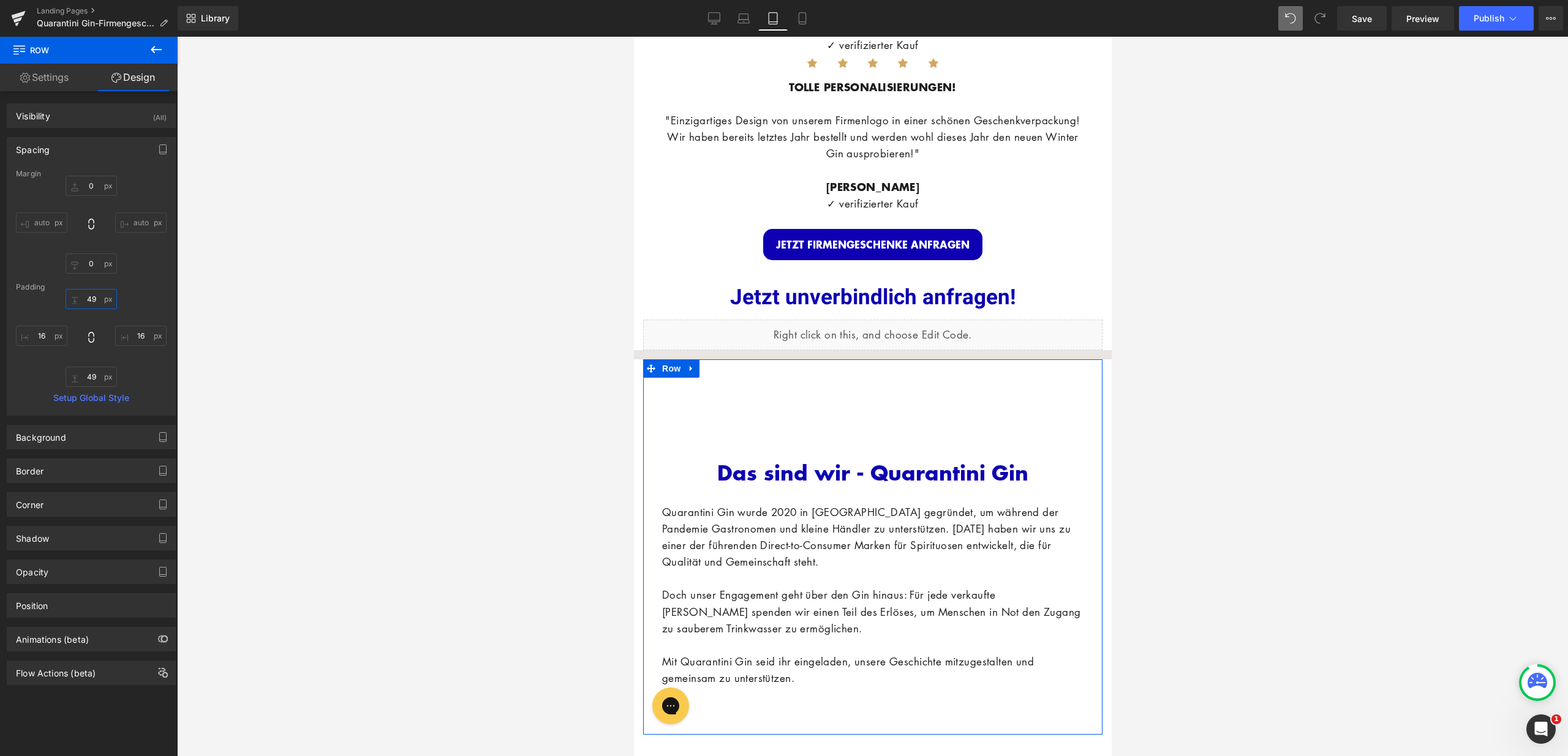
click at [84, 301] on input "49" at bounding box center [91, 299] width 52 height 20
type input "15"
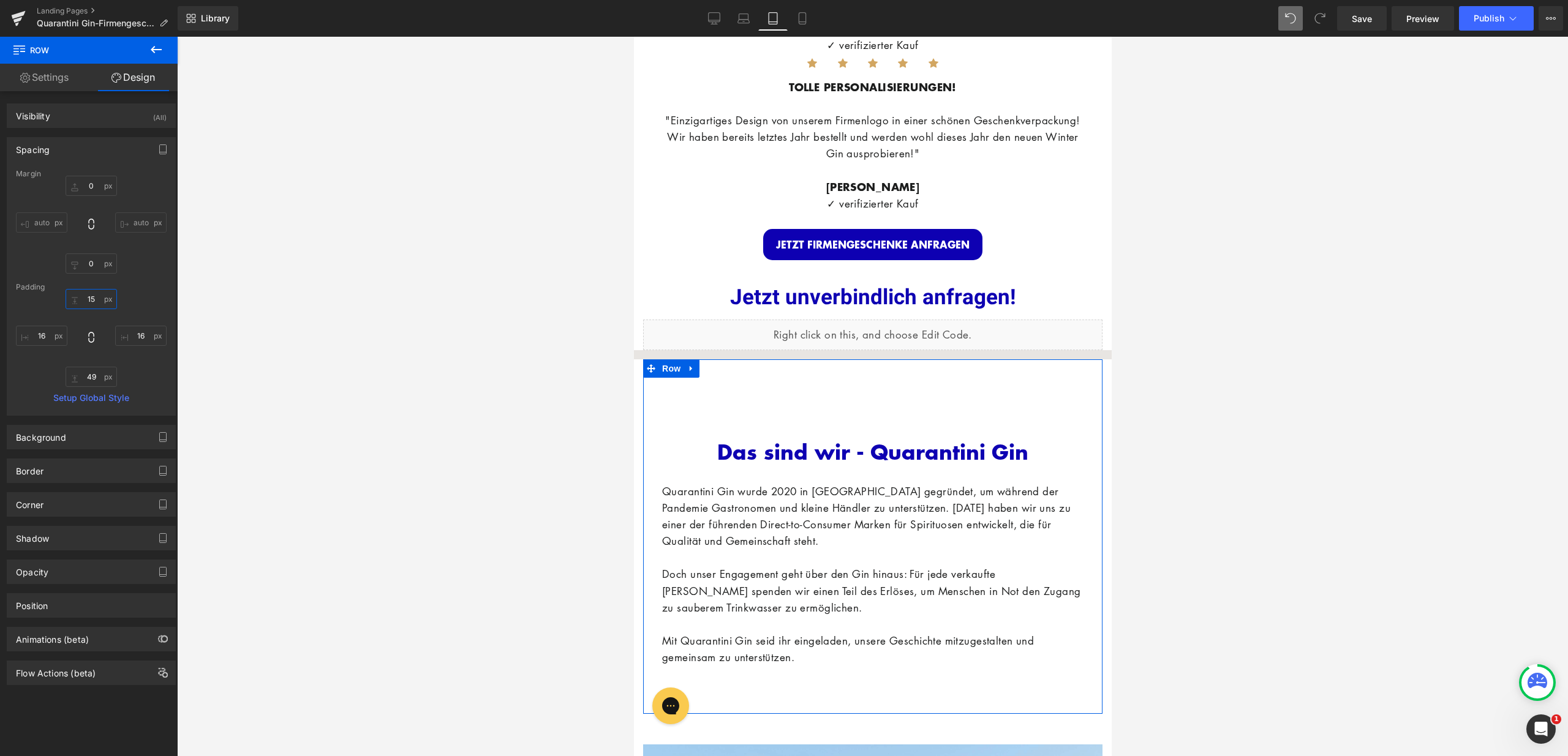
click at [90, 294] on input "15" at bounding box center [91, 299] width 52 height 20
click at [81, 296] on input "15" at bounding box center [91, 299] width 52 height 20
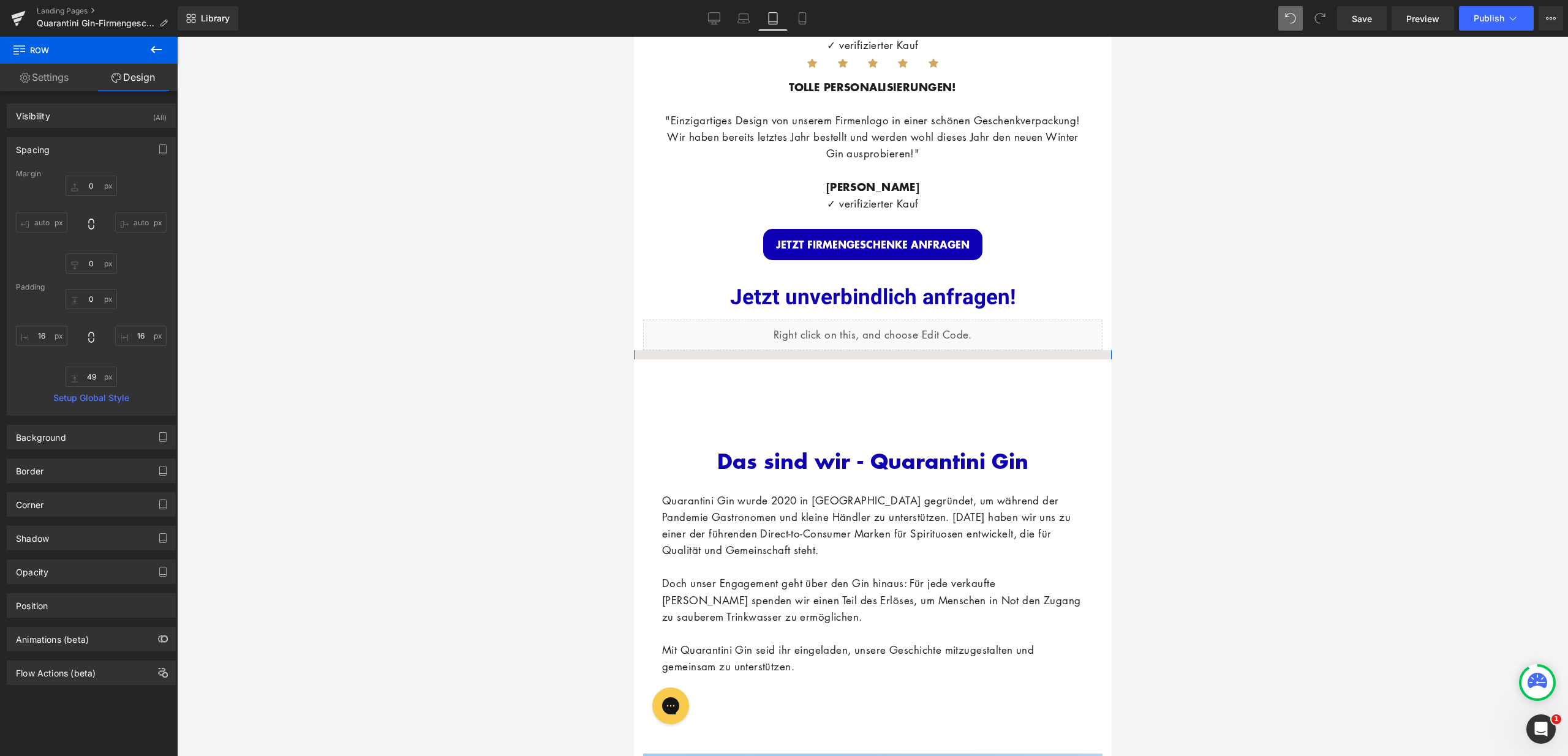
click at [868, 346] on div "INDIVIDUELLE FIRMENGESCHENKE Heading Personalisierte Gin Flasche + Edle Verpack…" at bounding box center [872, 100] width 478 height 4147
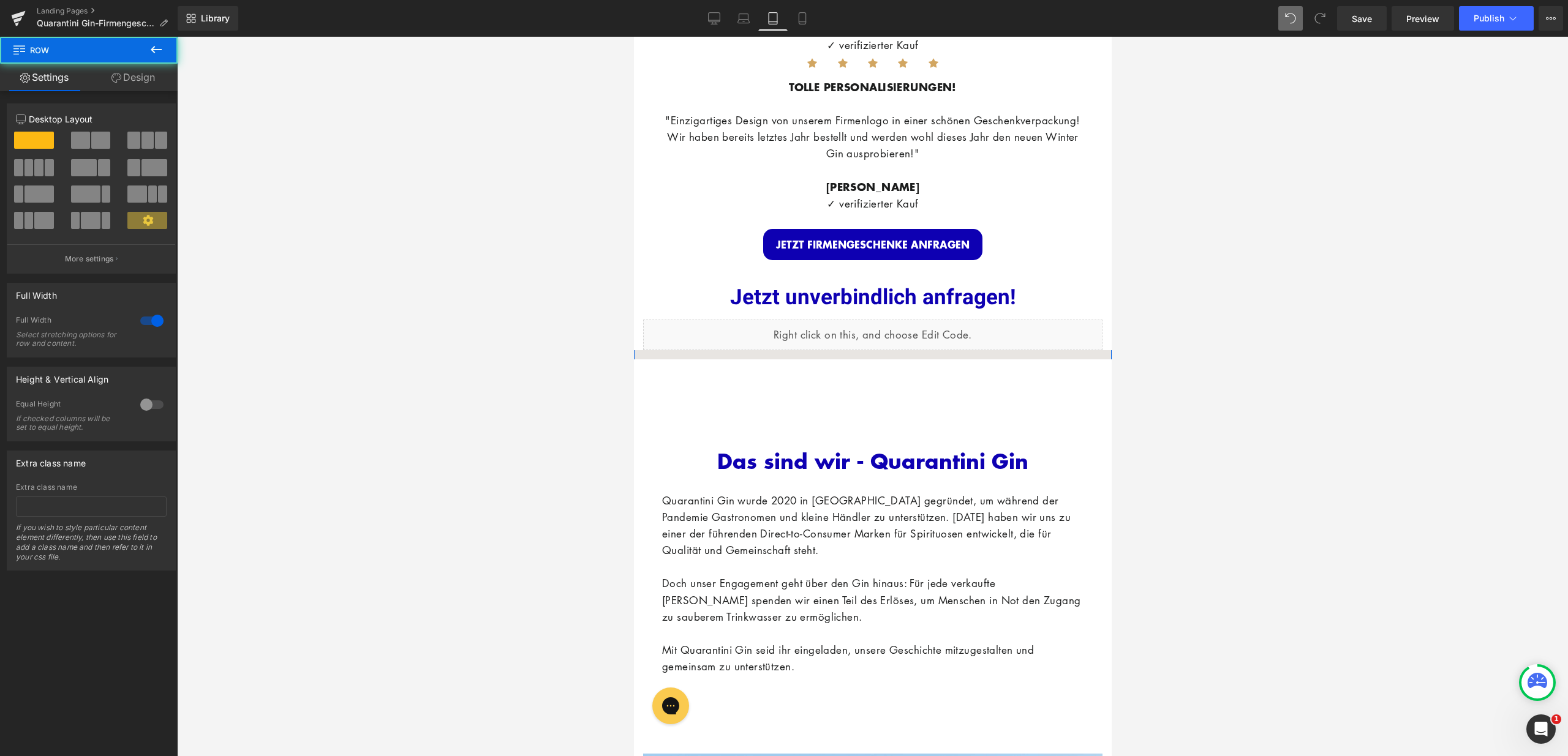
click at [879, 348] on div "INDIVIDUELLE FIRMENGESCHENKE Heading Personalisierte Gin Flasche + Edle Verpack…" at bounding box center [872, 100] width 478 height 4147
click at [149, 74] on link "Design" at bounding box center [133, 77] width 89 height 28
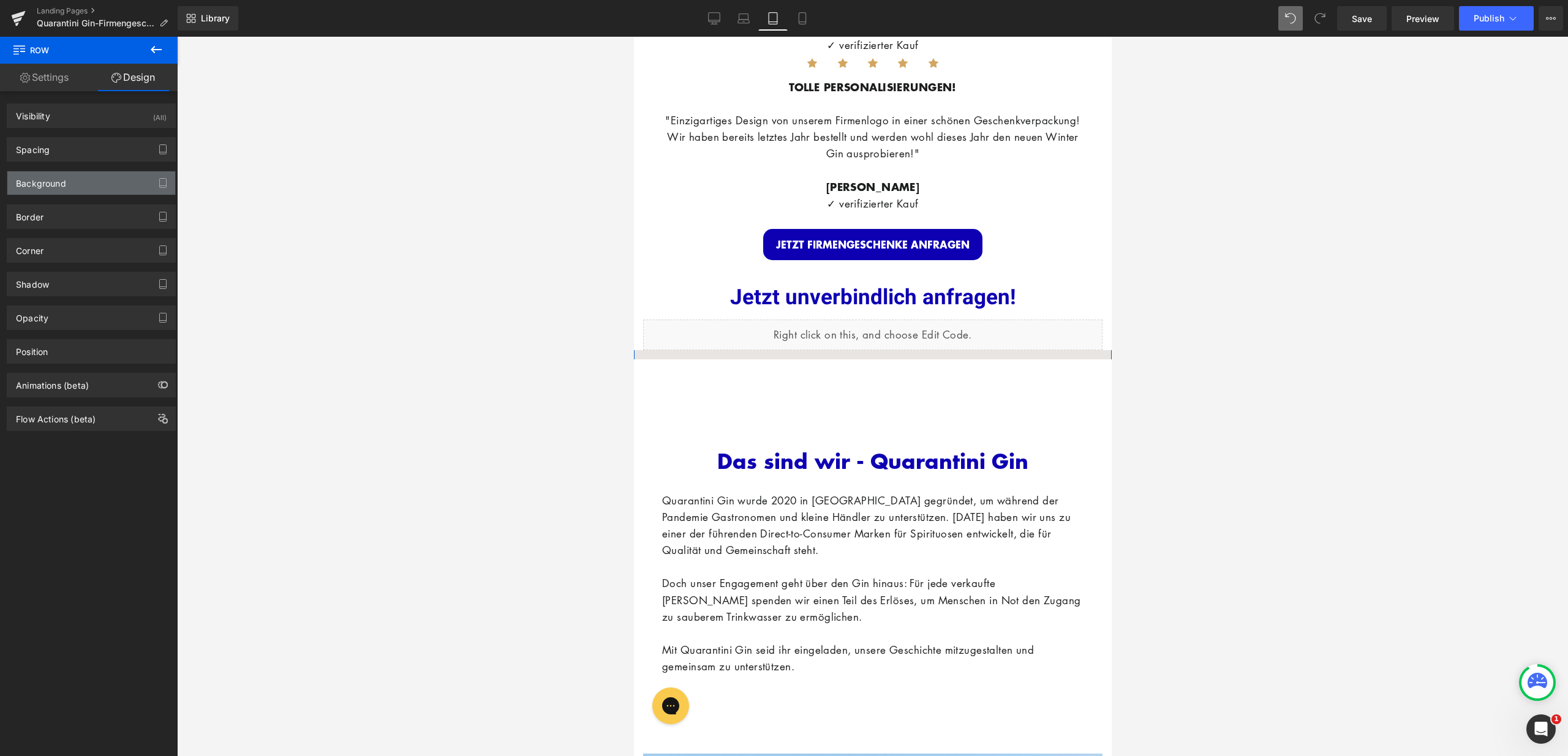
type input "#e8e5e2"
type input "100"
click at [66, 185] on div "Background" at bounding box center [91, 183] width 168 height 23
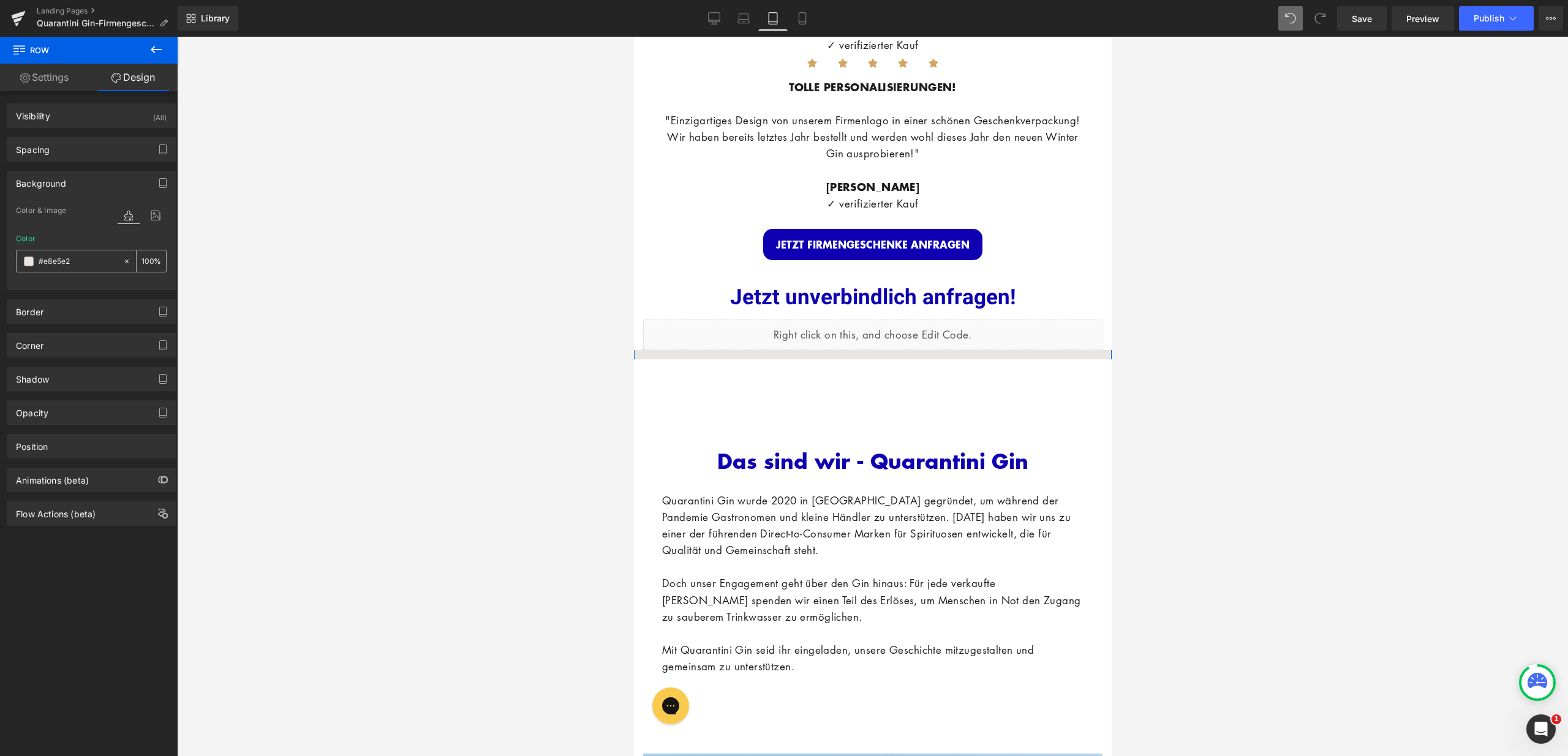
click at [124, 263] on icon at bounding box center [127, 262] width 9 height 9
type input "none"
type input "0"
click at [720, 388] on div "Das sind wir - Quarantini Gin Heading Quarantini Gin wurde 2020 in [GEOGRAPHIC_…" at bounding box center [872, 536] width 440 height 315
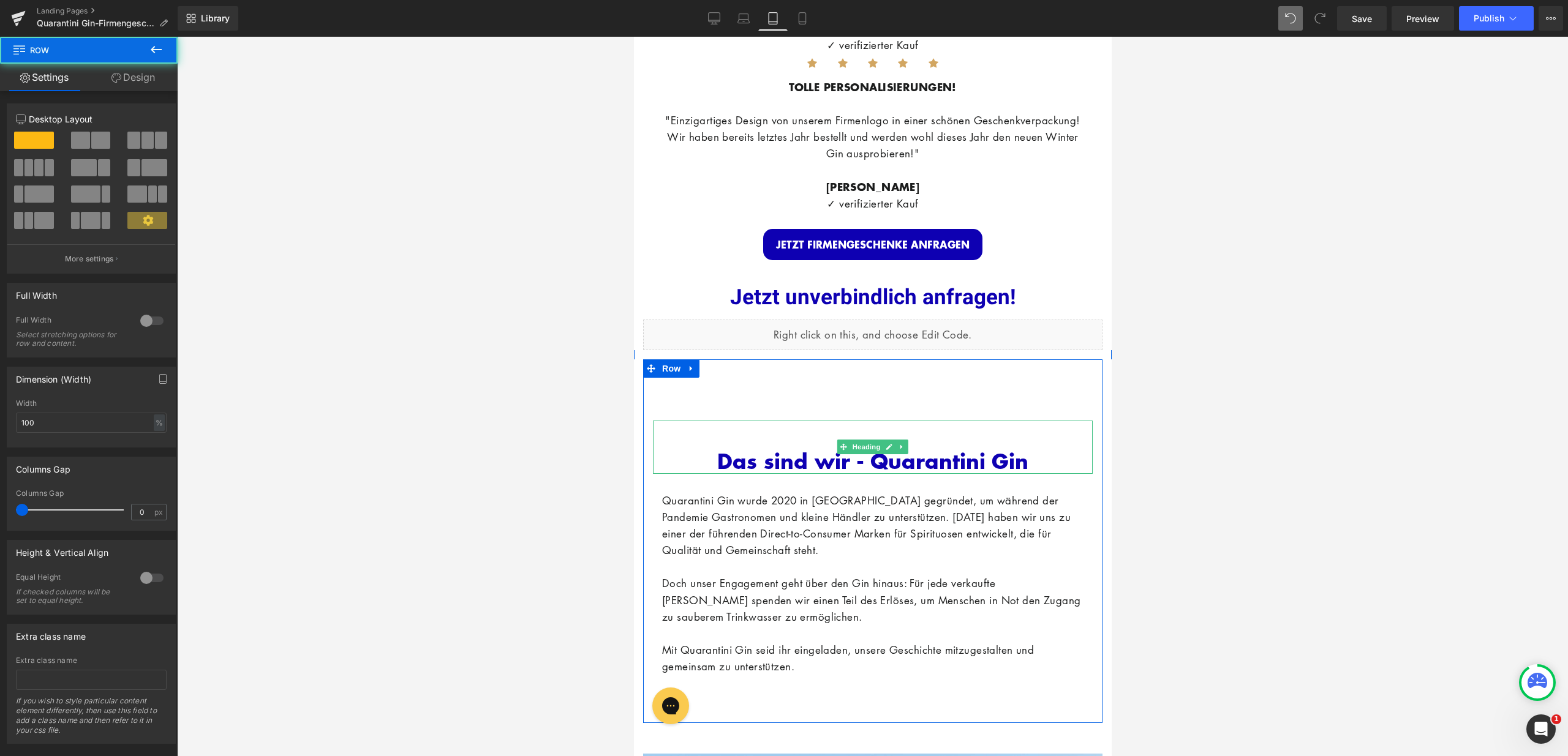
click at [723, 420] on div at bounding box center [872, 422] width 440 height 3
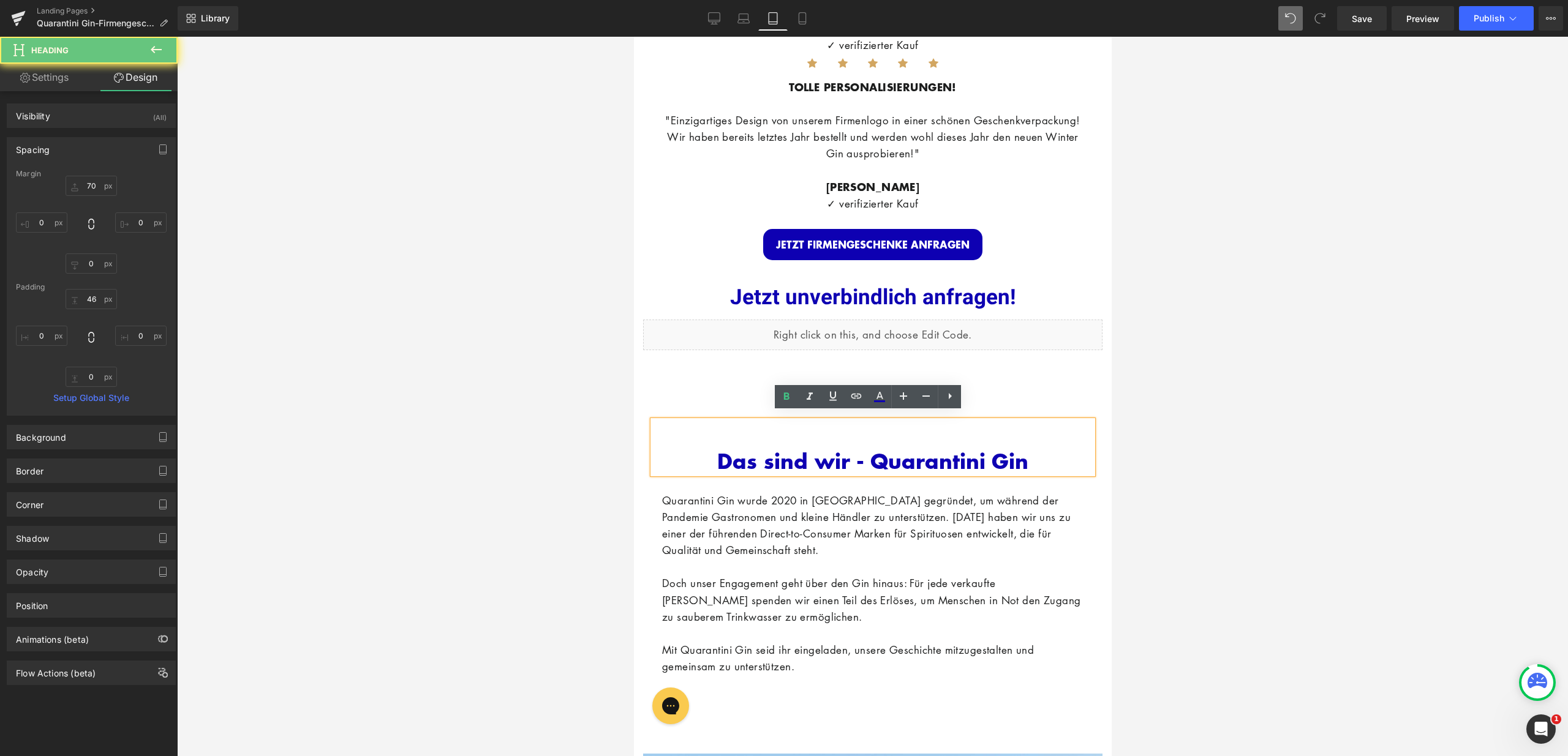
click at [750, 436] on div "Das sind wir - Quarantini Gin" at bounding box center [872, 447] width 440 height 54
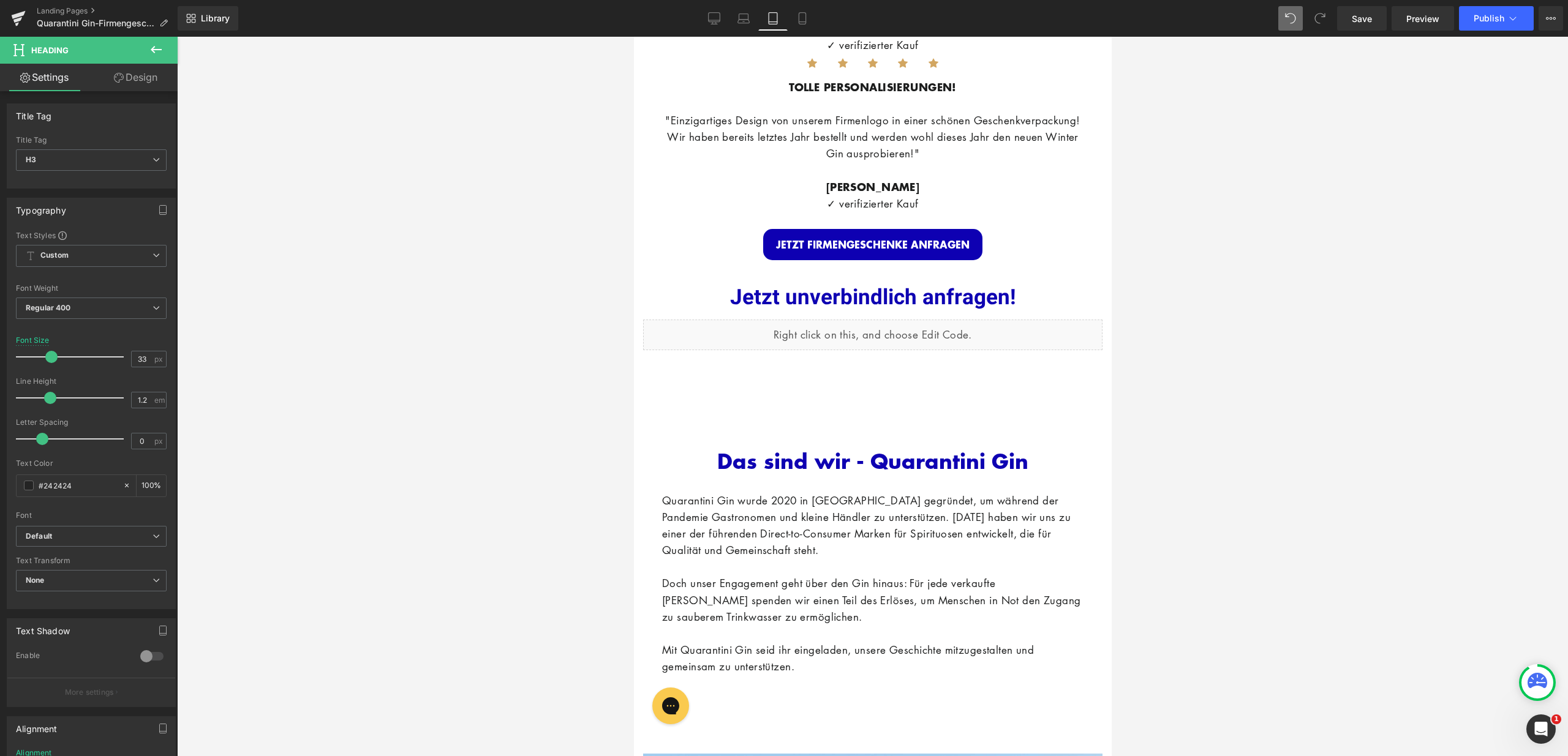
click at [147, 65] on link "Design" at bounding box center [135, 77] width 89 height 28
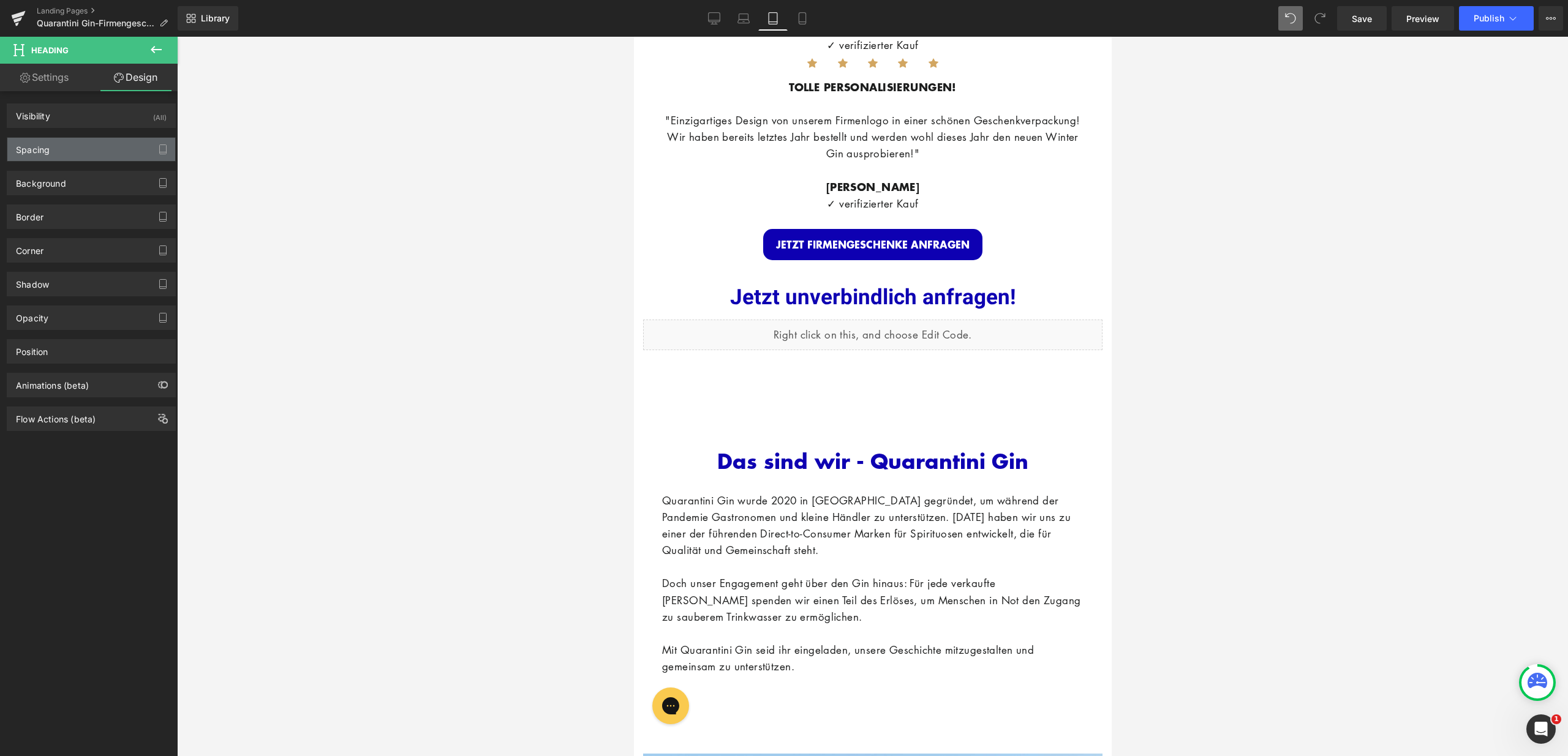
click at [95, 161] on div "Spacing" at bounding box center [91, 150] width 168 height 23
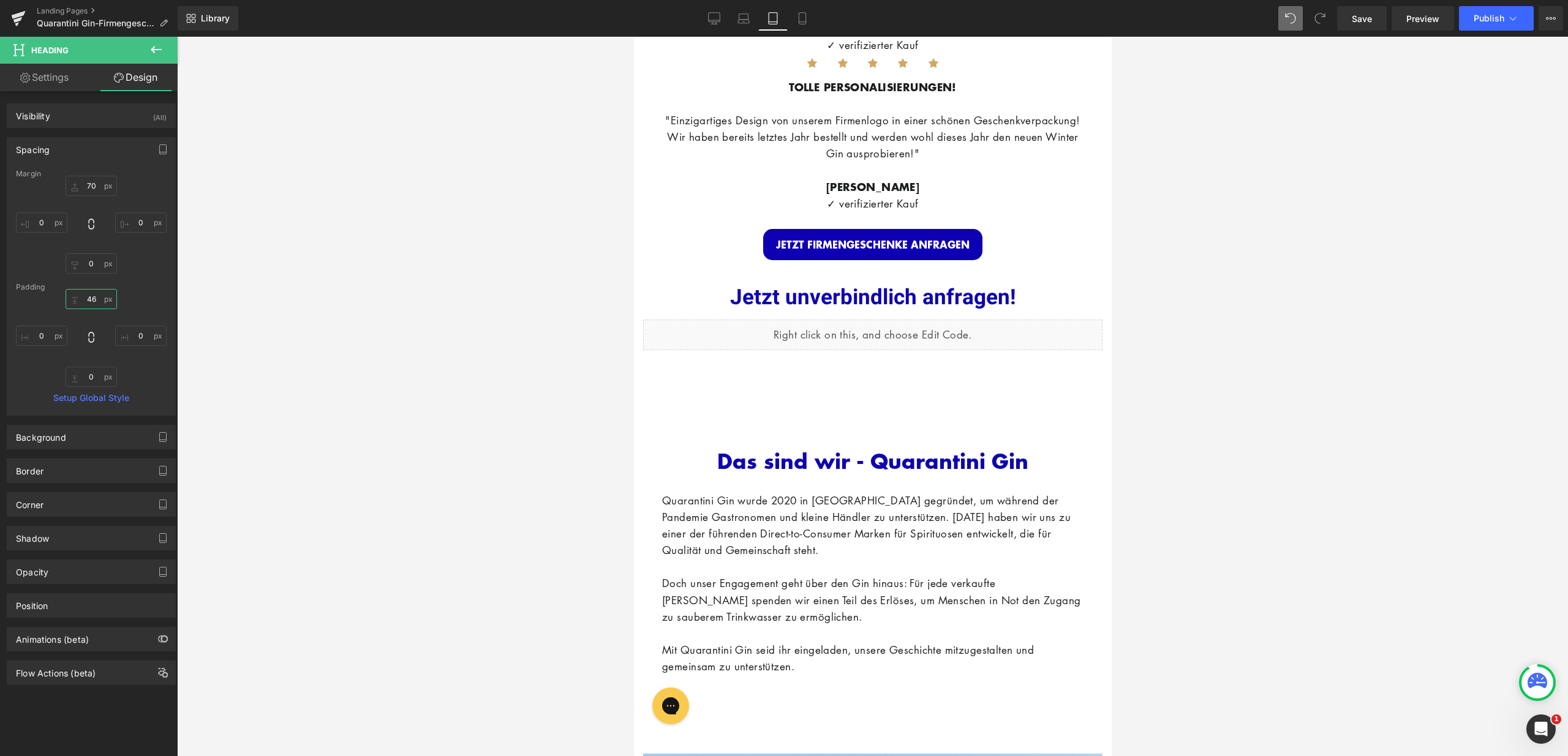
click at [91, 296] on input "46" at bounding box center [91, 299] width 52 height 20
click at [94, 301] on input "46" at bounding box center [91, 299] width 52 height 20
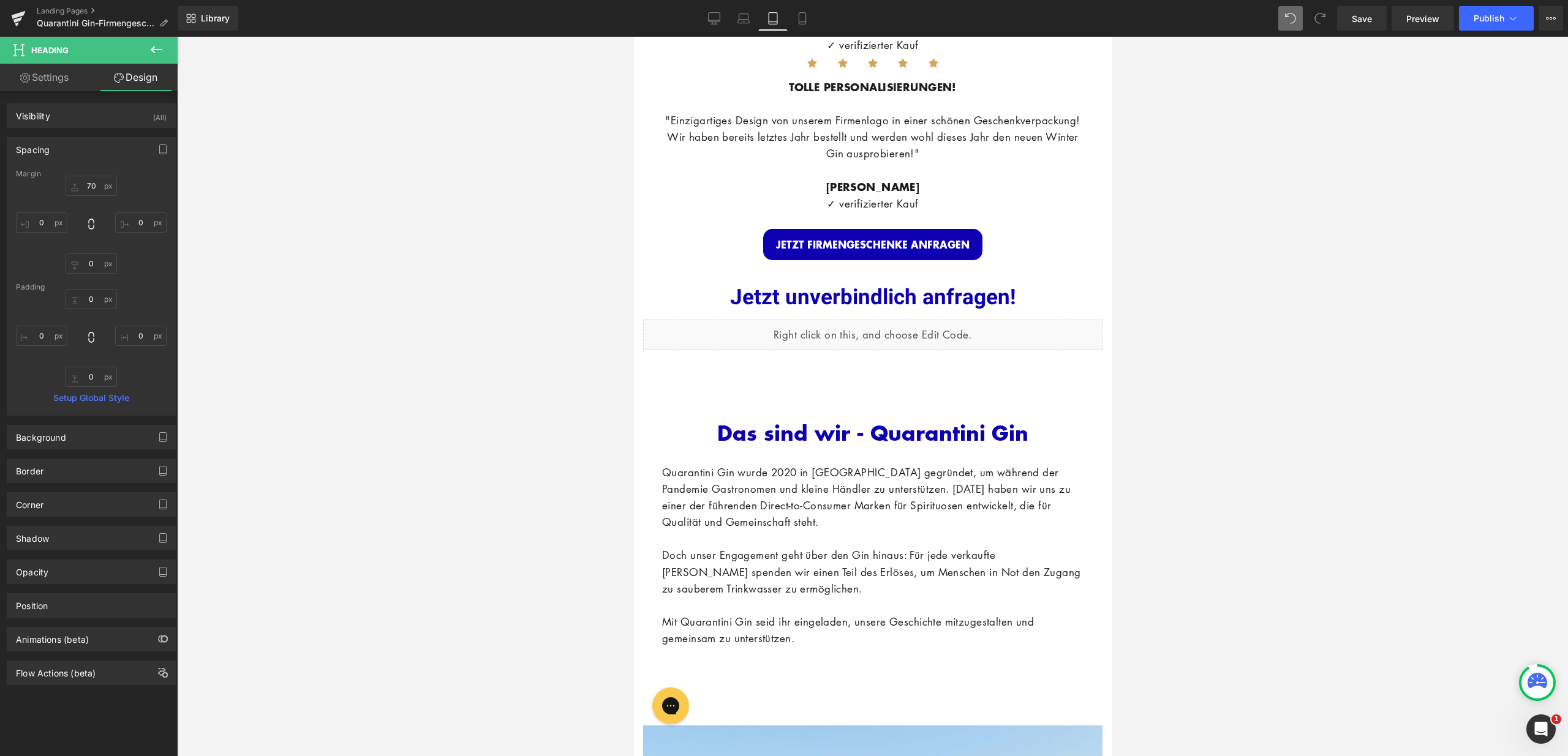
click at [748, 361] on div "Das sind wir - Quarantini Gin Heading NaNpx Quarantini Gin wurde 2020 in [GEOGR…" at bounding box center [872, 527] width 459 height 336
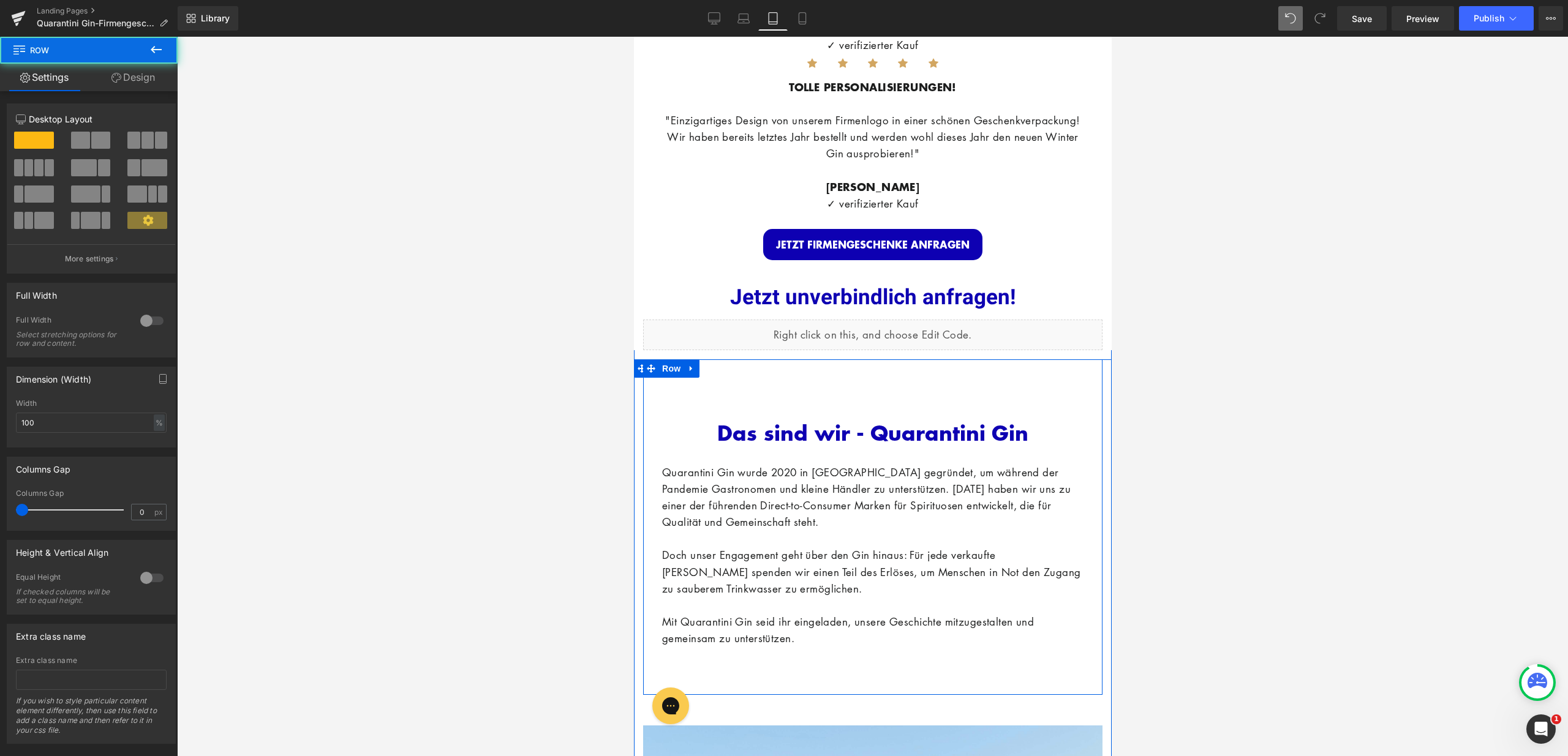
click at [783, 382] on div "Das sind wir - Quarantini Gin Heading NaNpx Quarantini Gin wurde 2020 in [GEOGR…" at bounding box center [872, 521] width 440 height 287
click at [782, 378] on div "Das sind wir - Quarantini Gin Heading NaNpx Quarantini Gin wurde 2020 in [GEOGR…" at bounding box center [872, 521] width 440 height 287
click at [137, 83] on link "Design" at bounding box center [133, 77] width 89 height 28
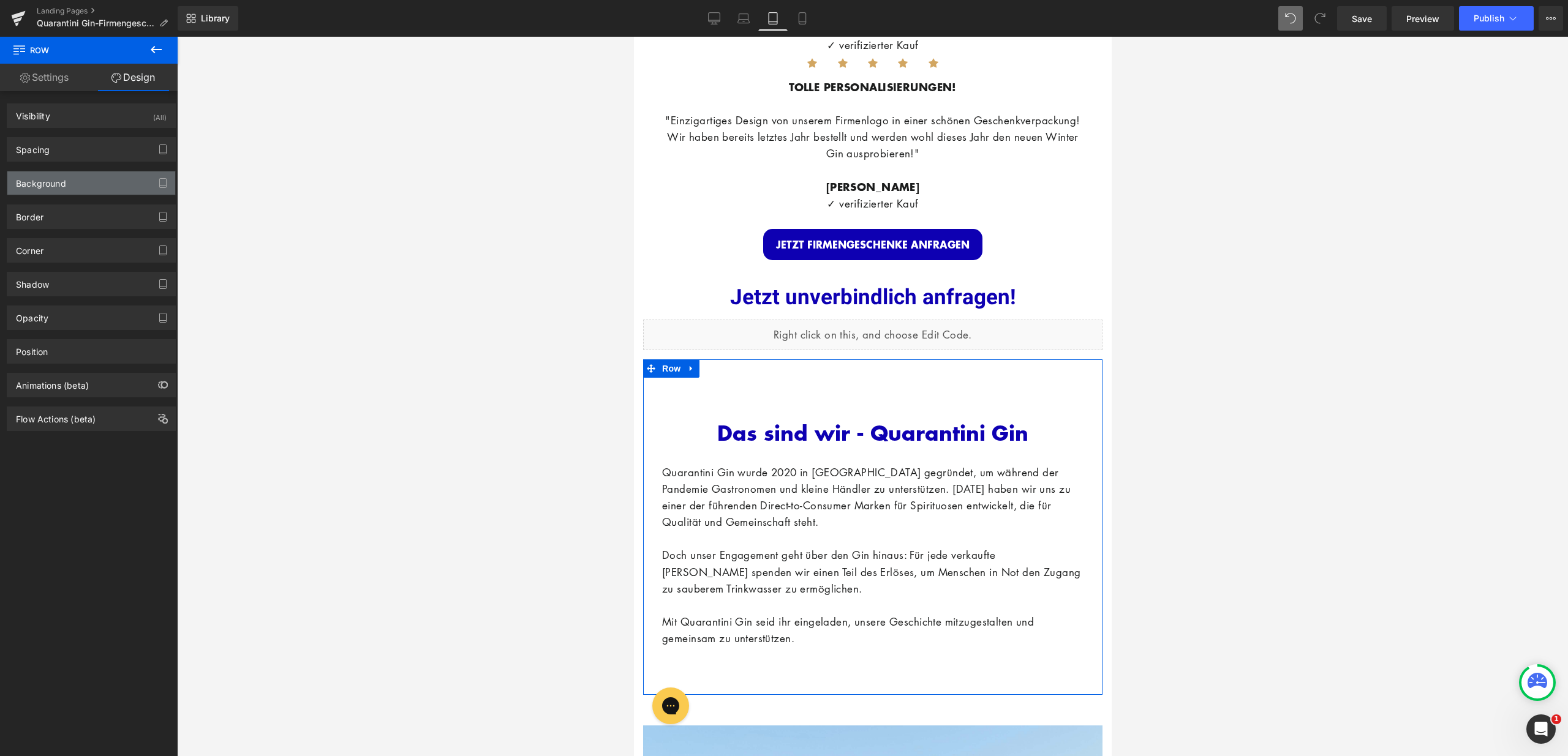
type input "0"
type input "30"
type input "16"
type input "49"
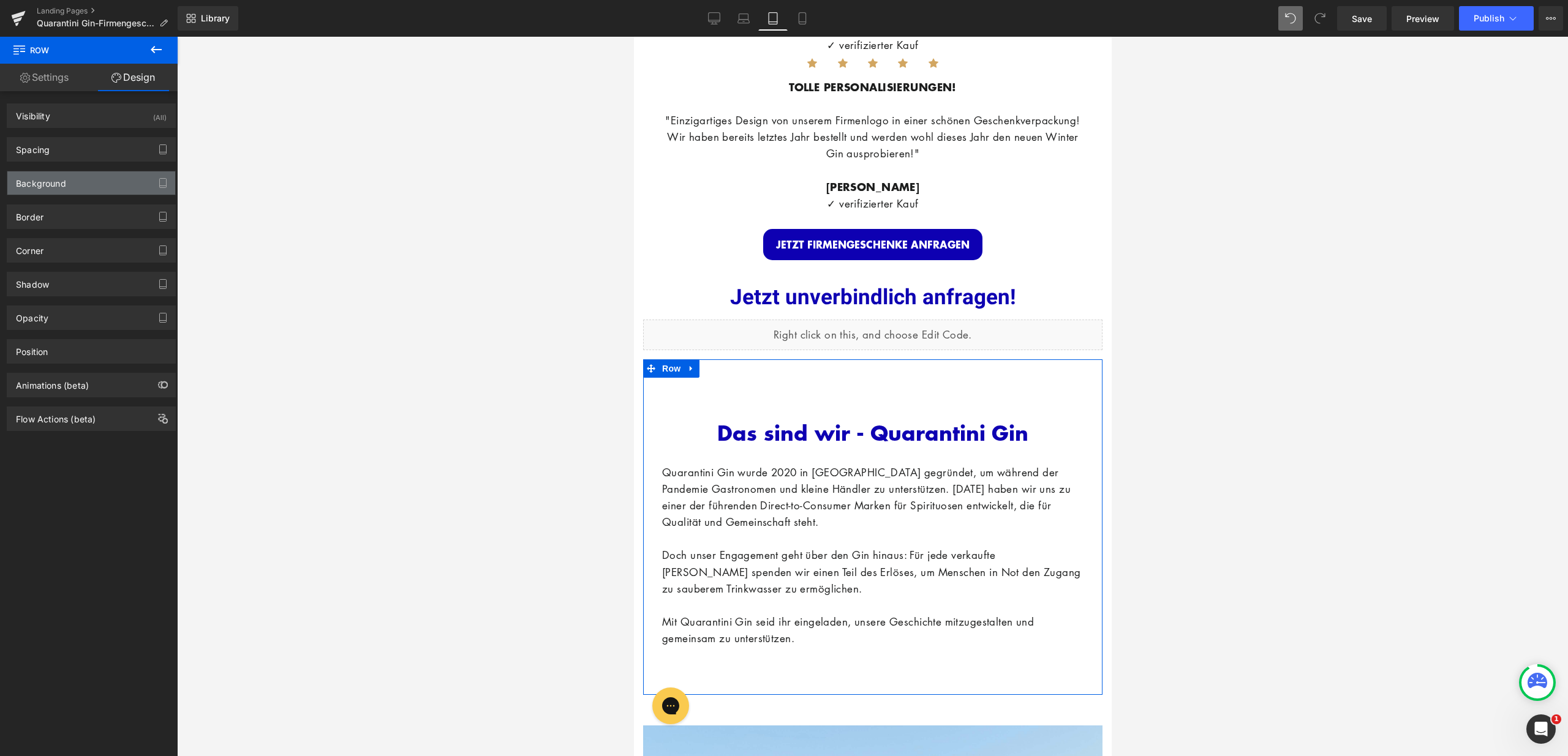
type input "16"
click at [74, 151] on div "Spacing" at bounding box center [91, 150] width 168 height 23
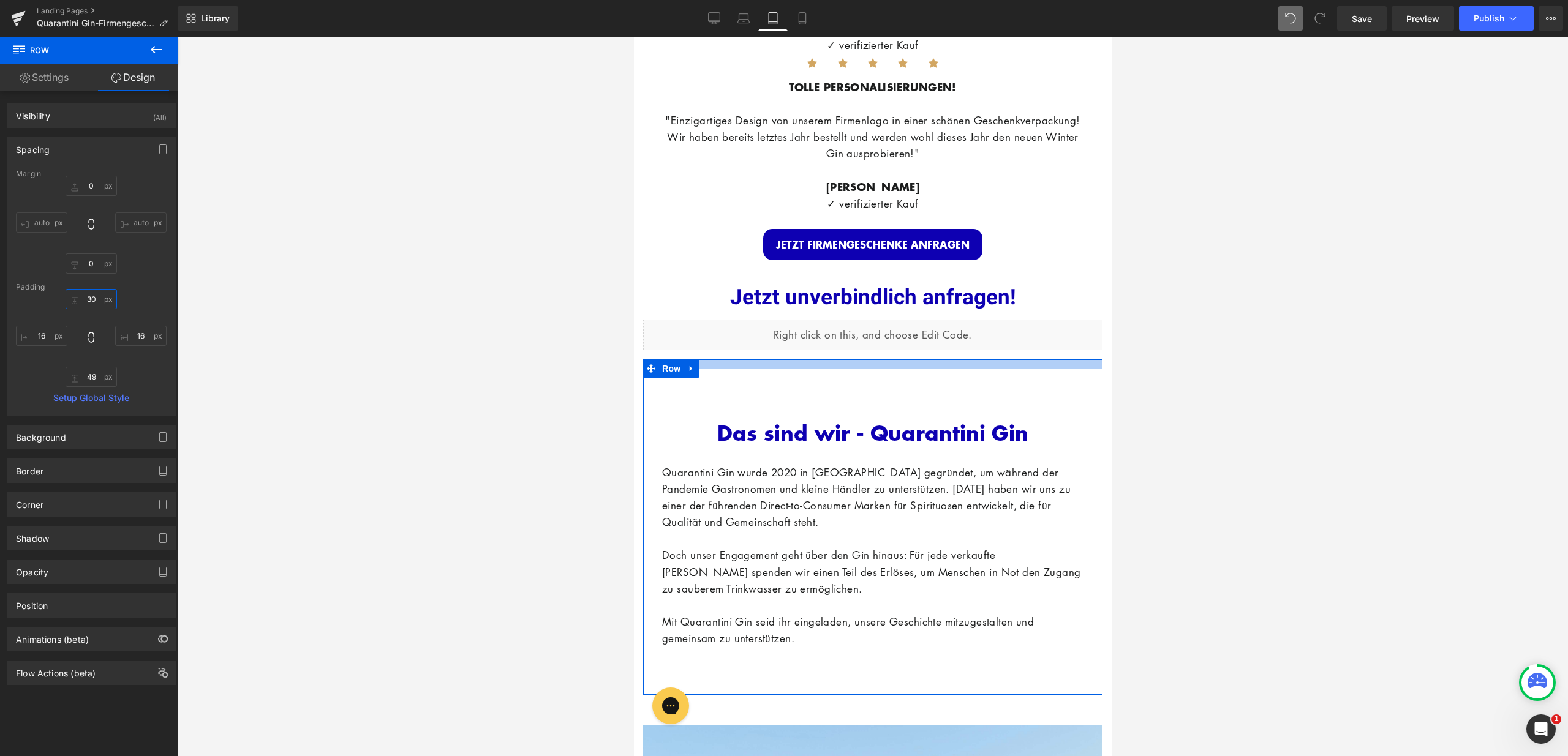
click at [89, 299] on input "30" at bounding box center [91, 299] width 52 height 20
click at [136, 297] on div "16px 16 49px 49 16px 16" at bounding box center [91, 337] width 151 height 98
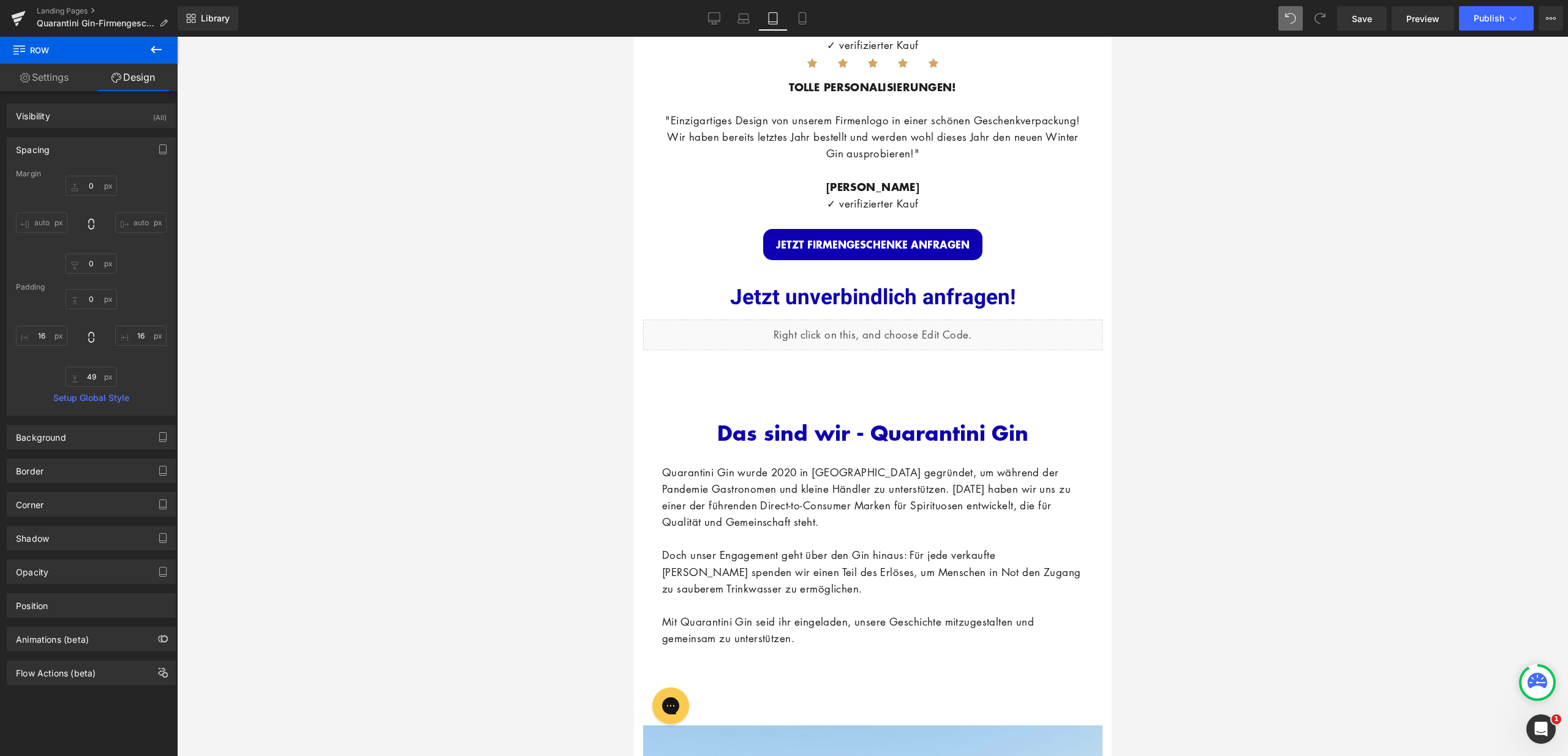
click at [801, 400] on div "Das sind wir - Quarantini Gin Heading NaNpx Quarantini Gin wurde 2020 in [GEOGR…" at bounding box center [872, 521] width 440 height 287
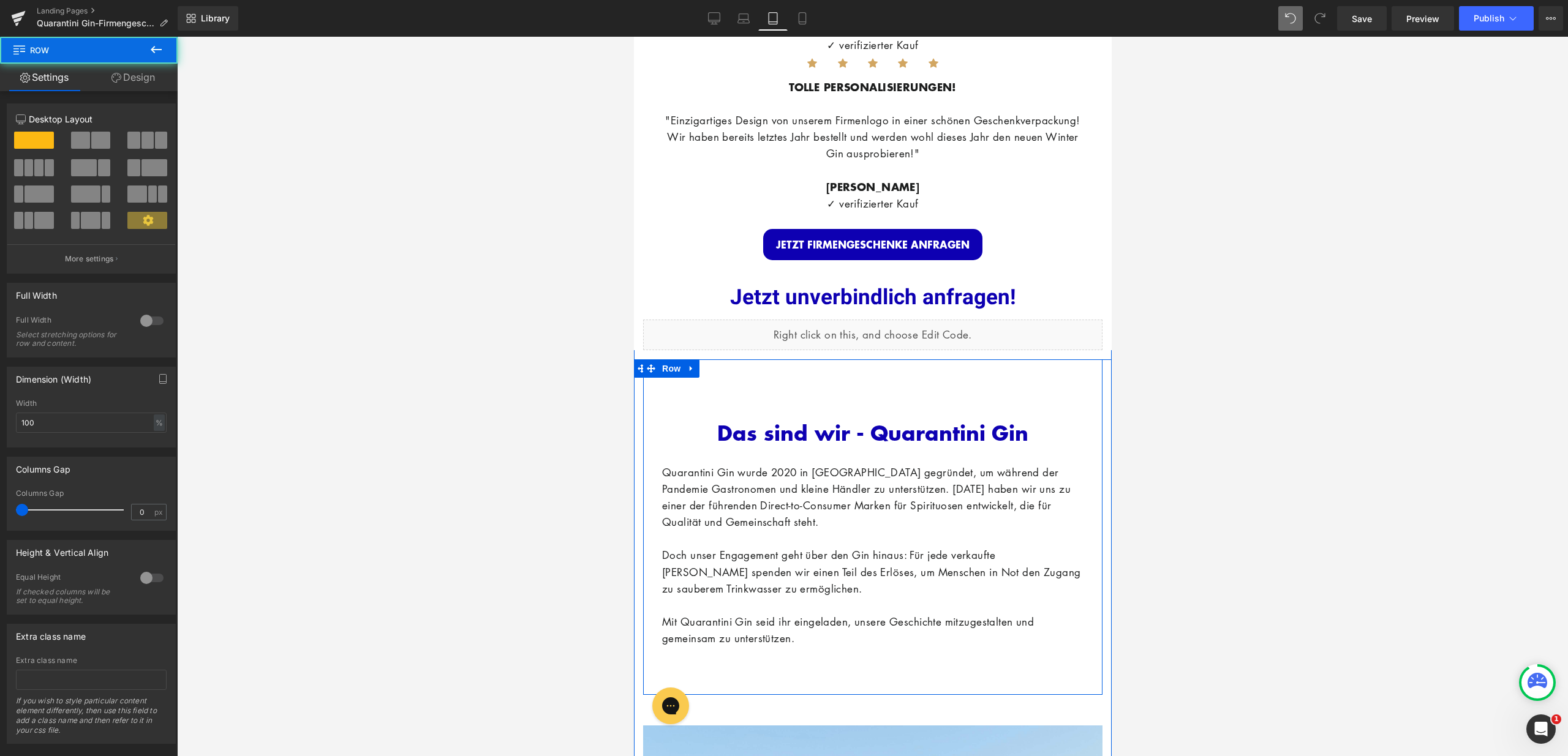
click at [1036, 392] on div "Das sind wir - Quarantini Gin Heading NaNpx Quarantini Gin wurde 2020 in [GEOGR…" at bounding box center [872, 521] width 440 height 287
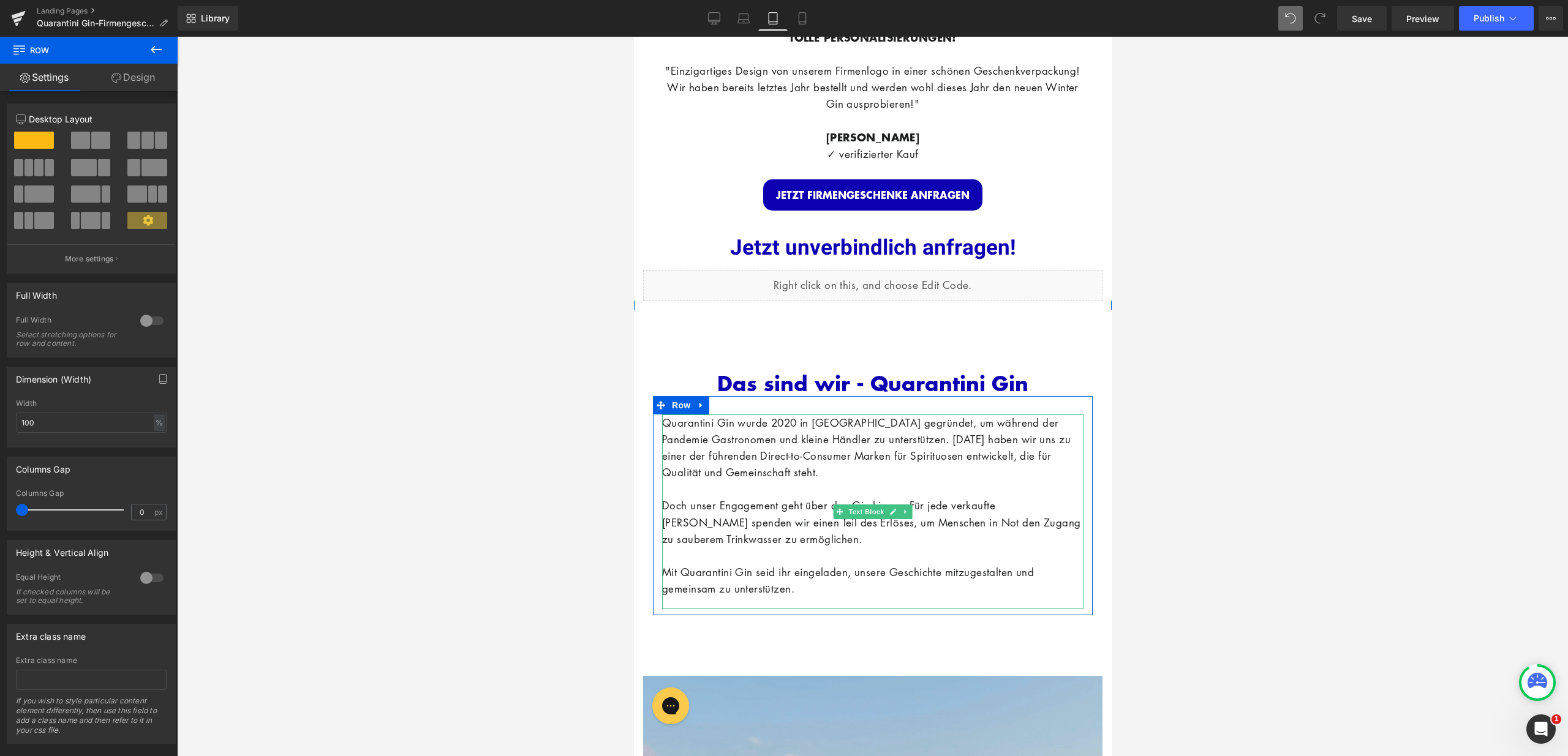
scroll to position [2432, 0]
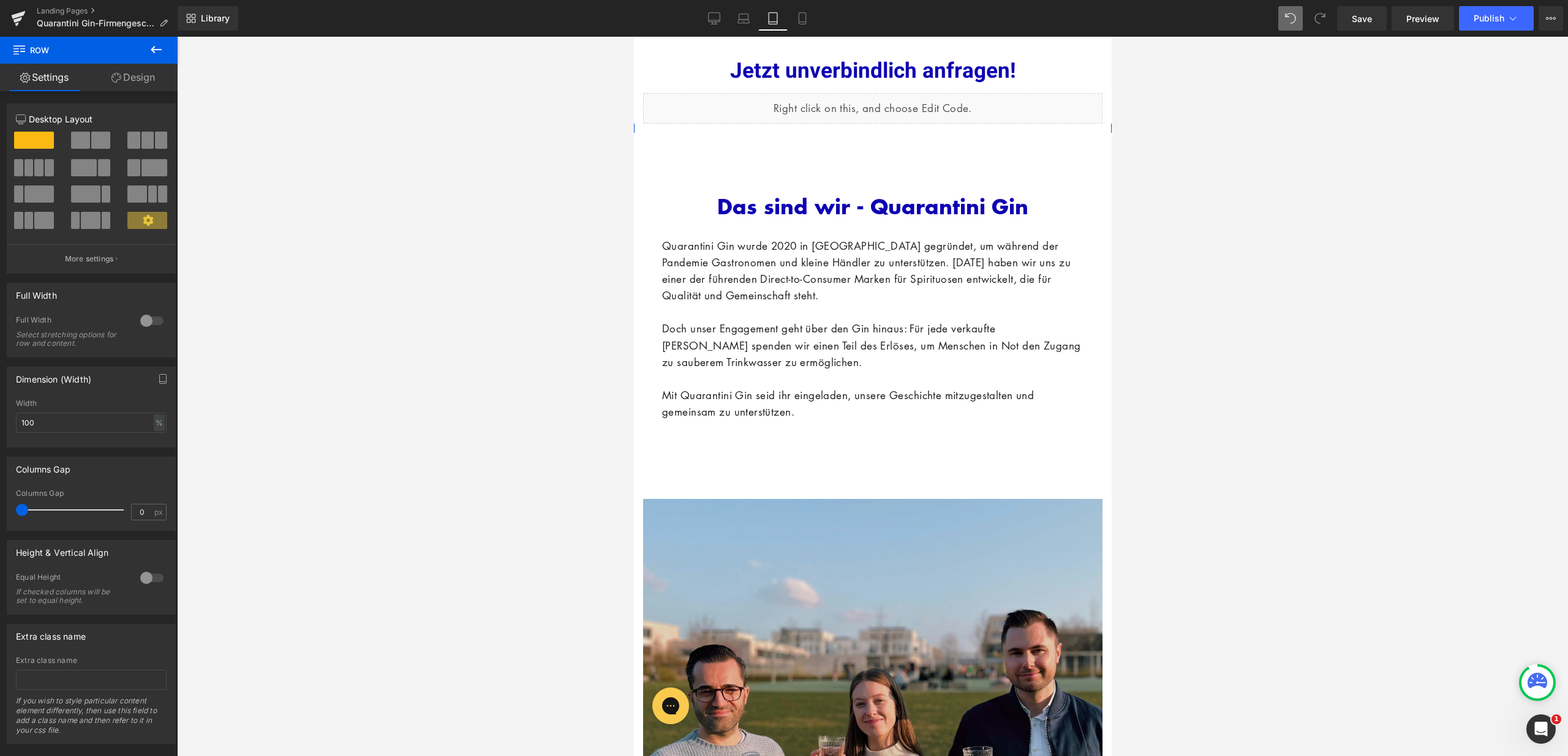
click at [817, 468] on div "Image" at bounding box center [872, 728] width 459 height 518
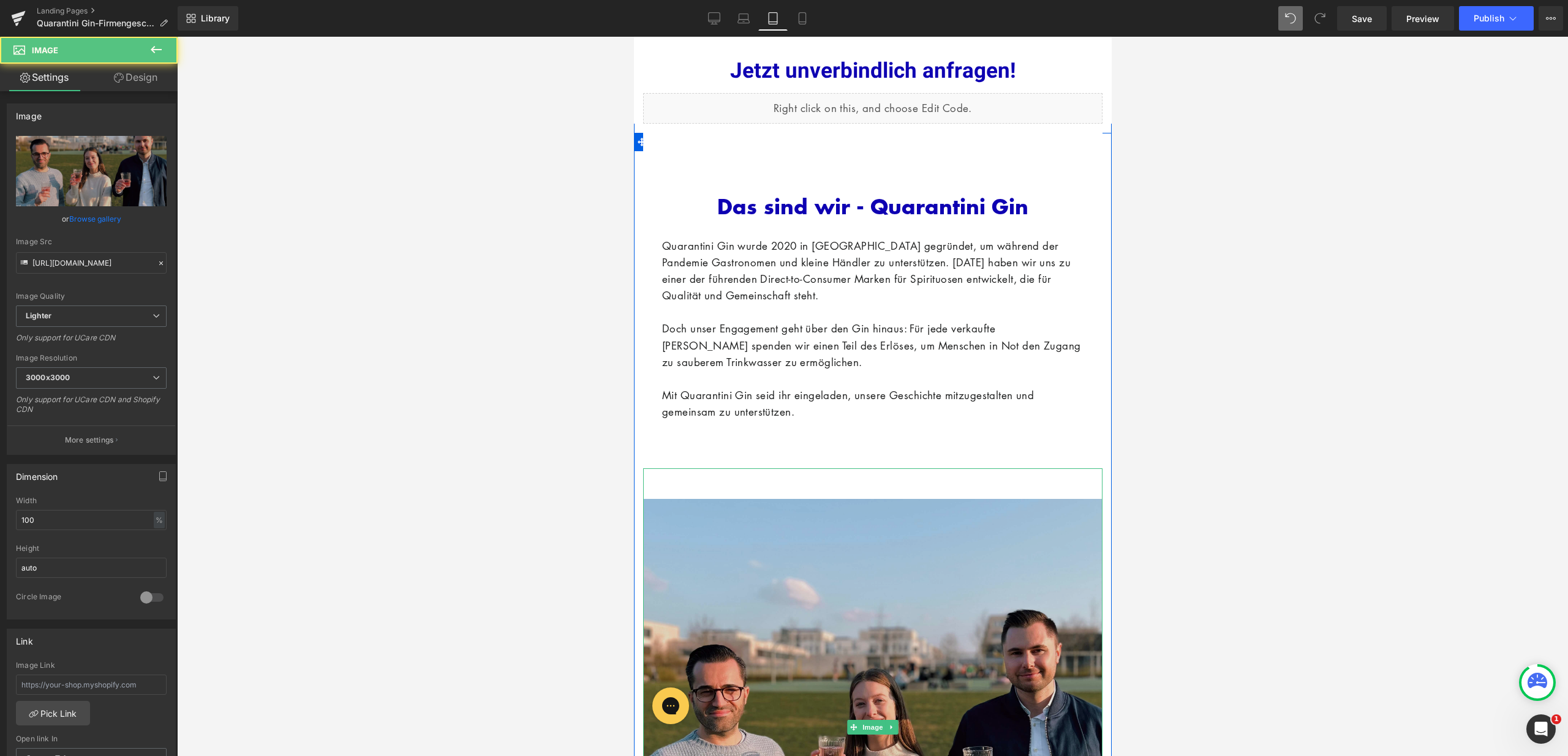
click at [807, 481] on img at bounding box center [872, 728] width 459 height 518
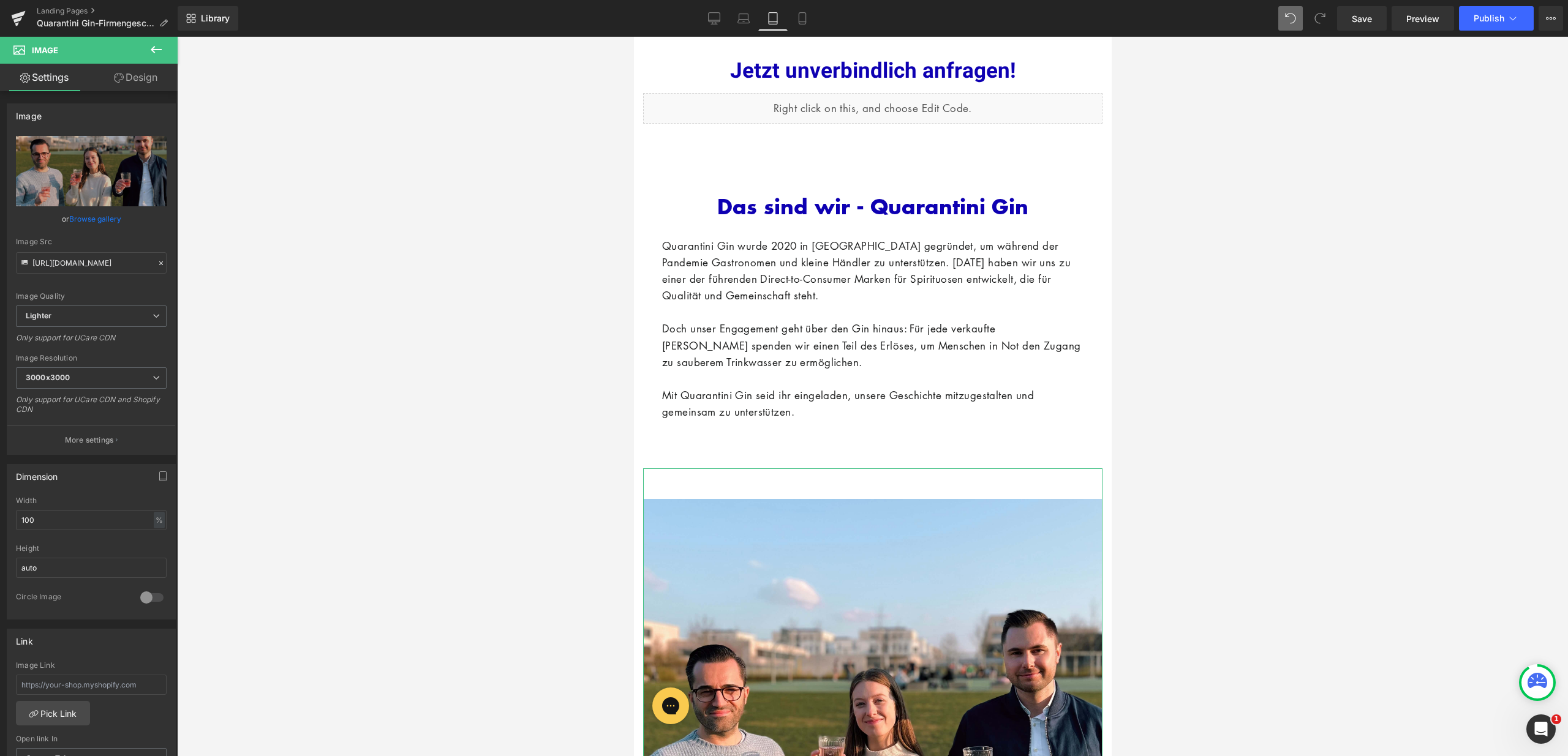
click at [139, 89] on link "Design" at bounding box center [135, 77] width 89 height 28
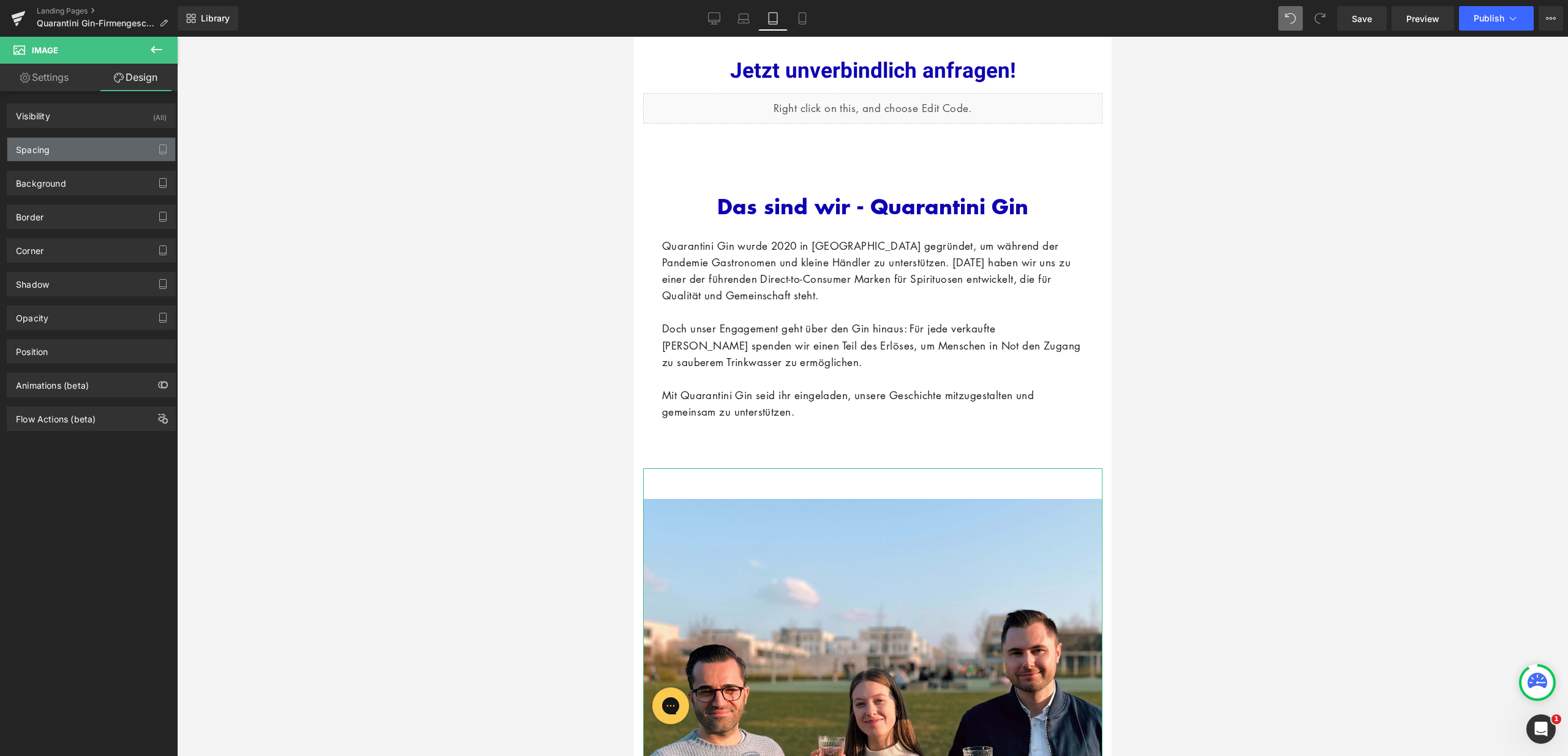
click at [102, 144] on div "Spacing" at bounding box center [91, 150] width 168 height 23
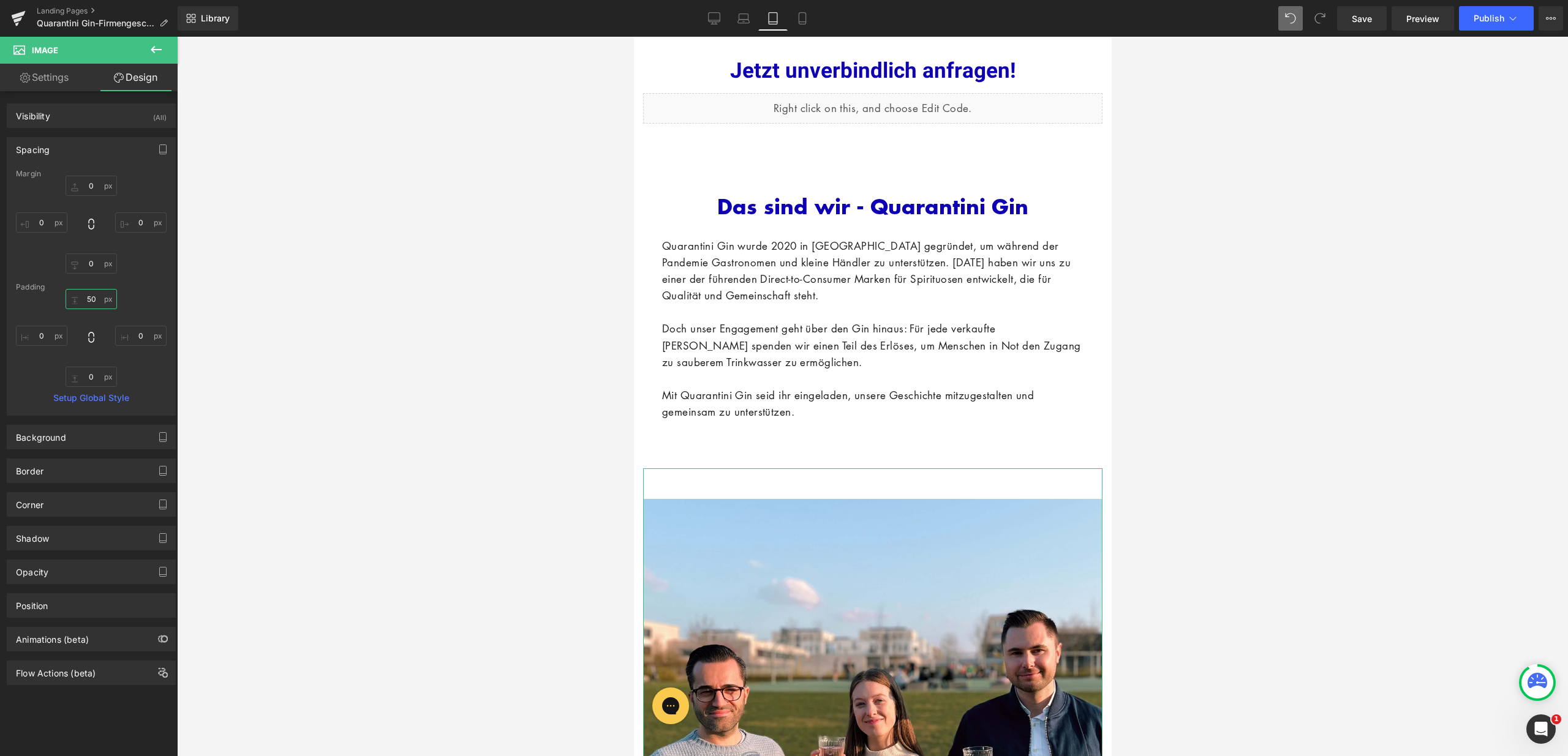
click at [88, 297] on input "50" at bounding box center [91, 299] width 52 height 20
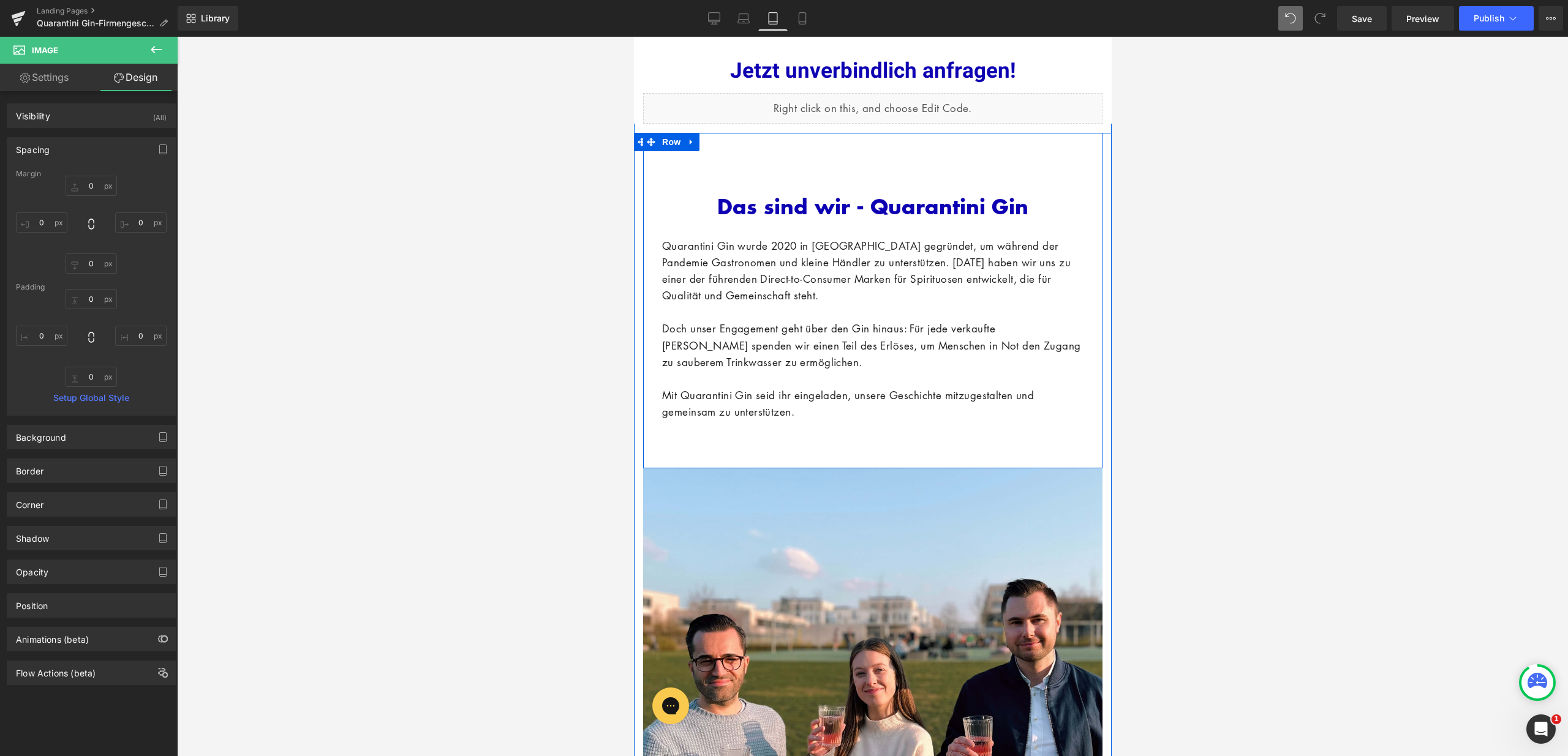
click at [633, 37] on div at bounding box center [633, 37] width 0 height 0
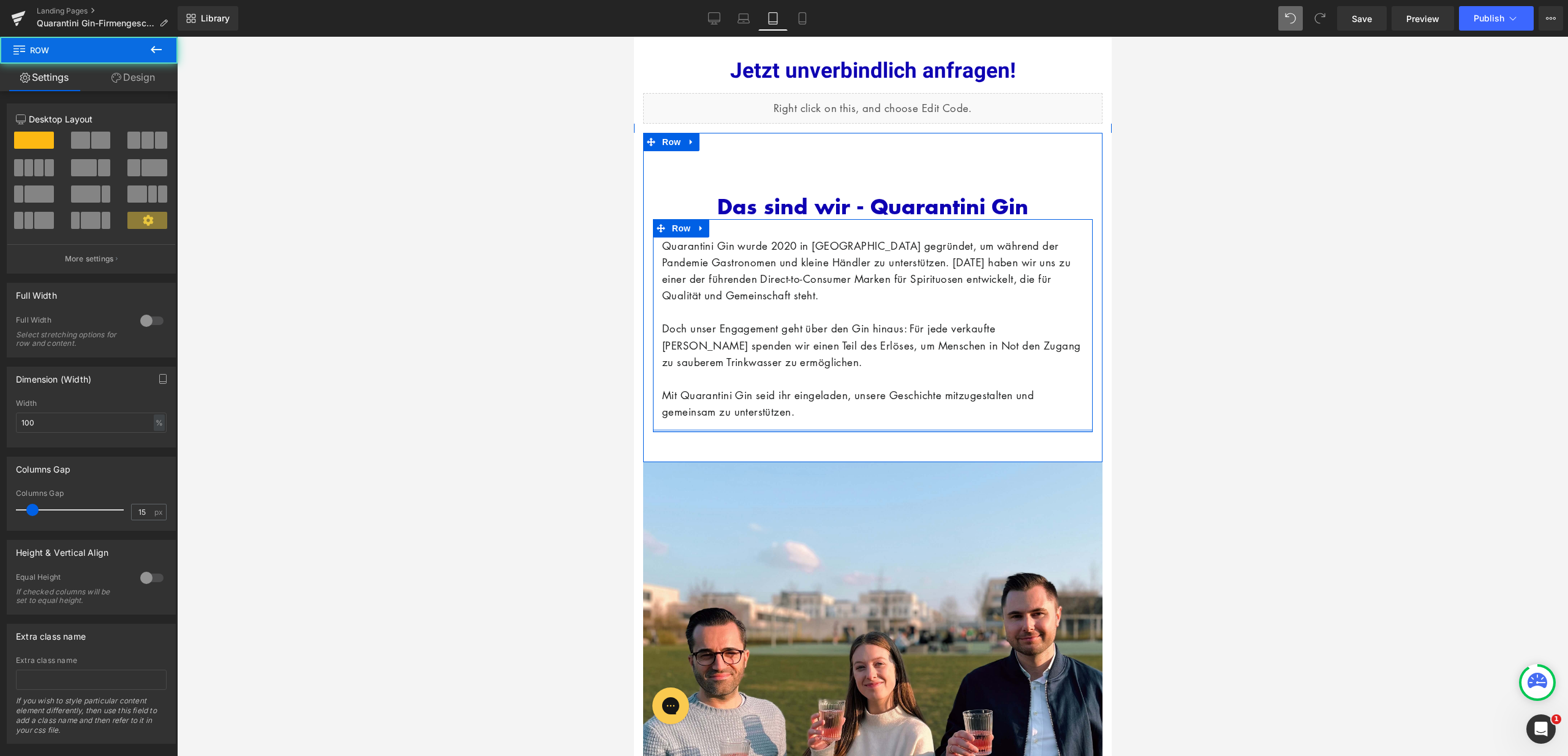
drag, startPoint x: 774, startPoint y: 424, endPoint x: 778, endPoint y: 413, distance: 11.7
click at [778, 413] on div "Quarantini Gin wurde 2020 in [GEOGRAPHIC_DATA] gegründet, um während der Pandem…" at bounding box center [872, 326] width 440 height 213
click at [775, 444] on div "Das sind wir - Quarantini Gin Heading NaNpx Quarantini Gin wurde 2020 in [GEOGR…" at bounding box center [872, 297] width 459 height 329
click at [841, 142] on div "NaNpx" at bounding box center [872, 142] width 459 height 18
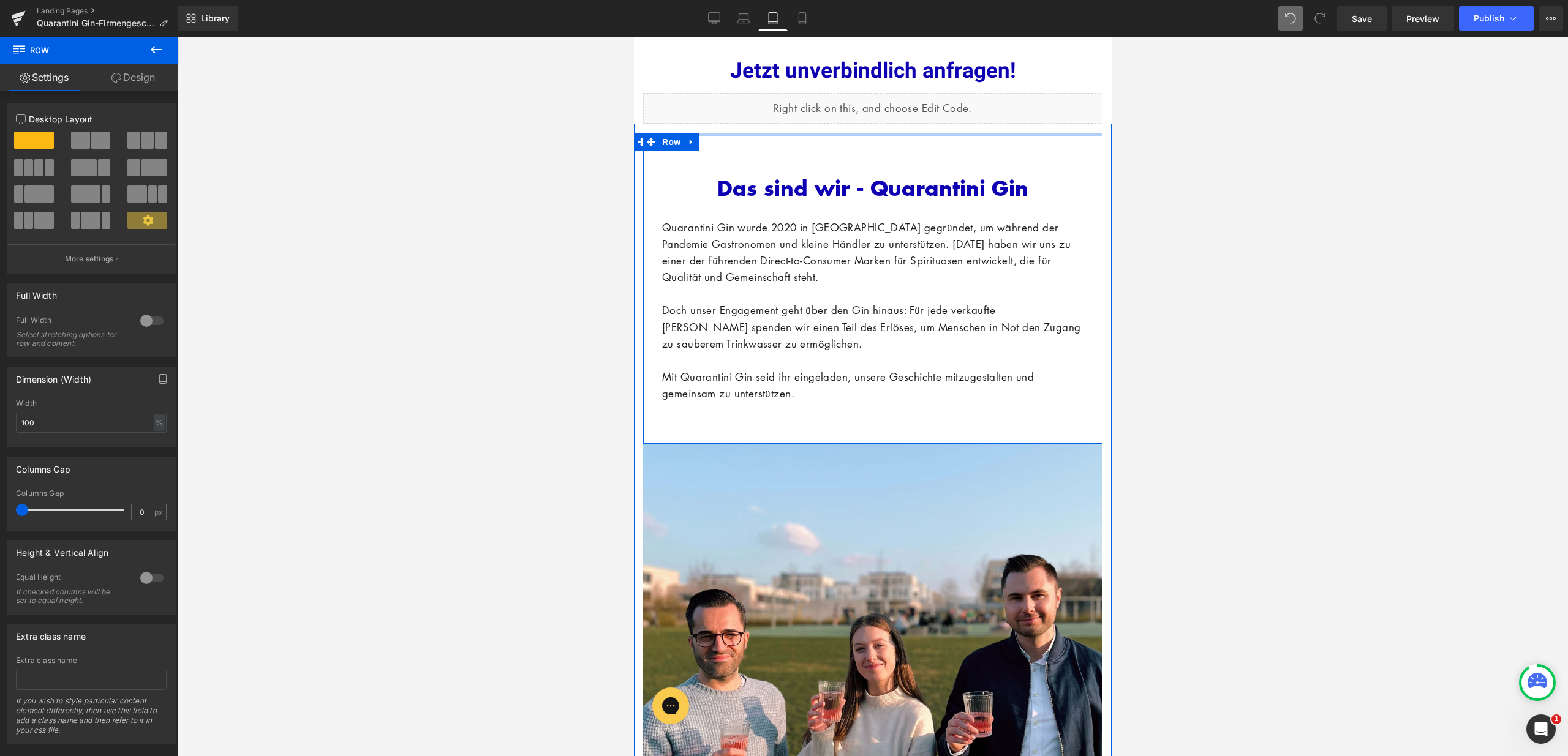
drag, startPoint x: 838, startPoint y: 139, endPoint x: 844, endPoint y: 118, distance: 21.8
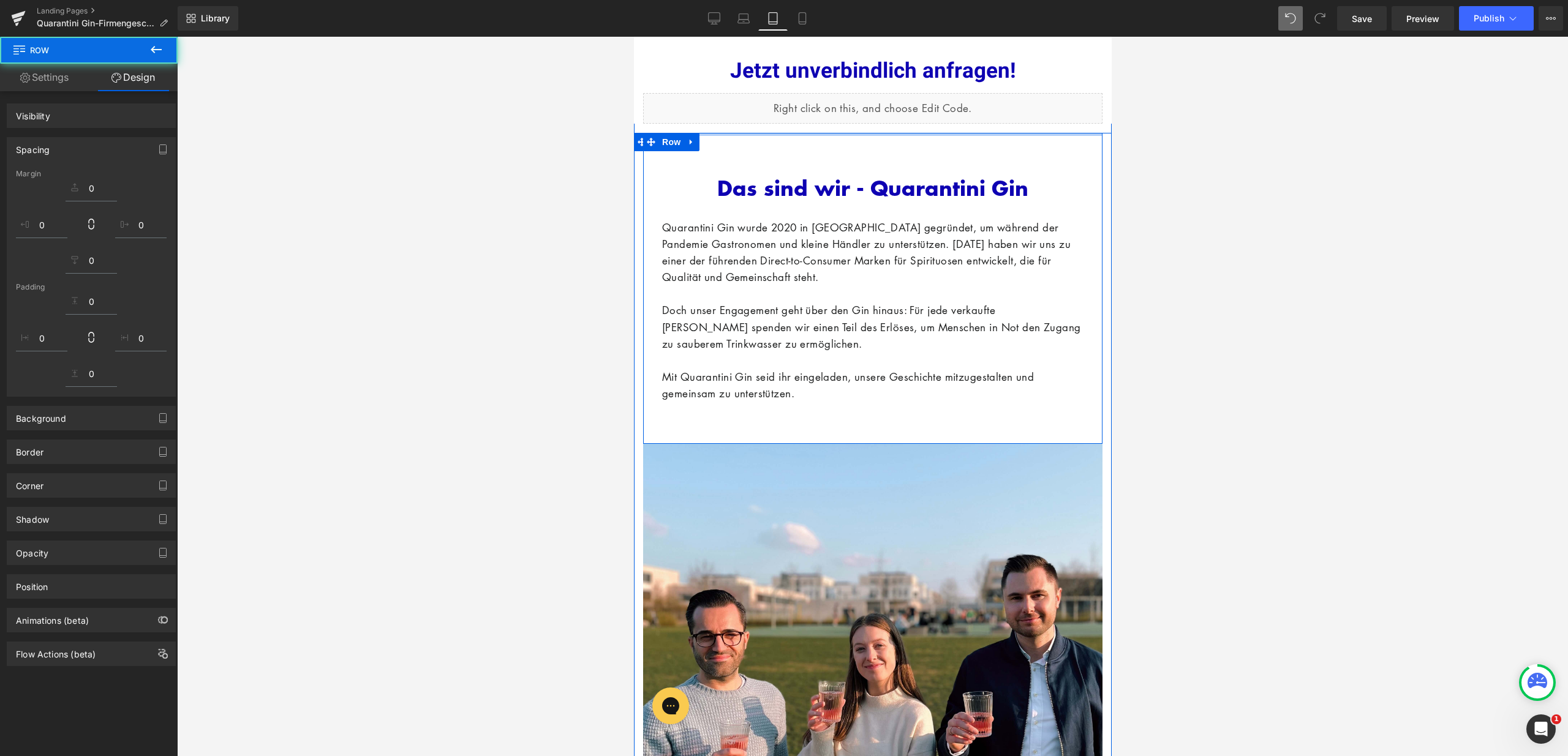
click at [838, 144] on div "Das sind wir - Quarantini Gin Heading NaNpx Quarantini Gin wurde 2020 in [GEOGR…" at bounding box center [872, 273] width 440 height 281
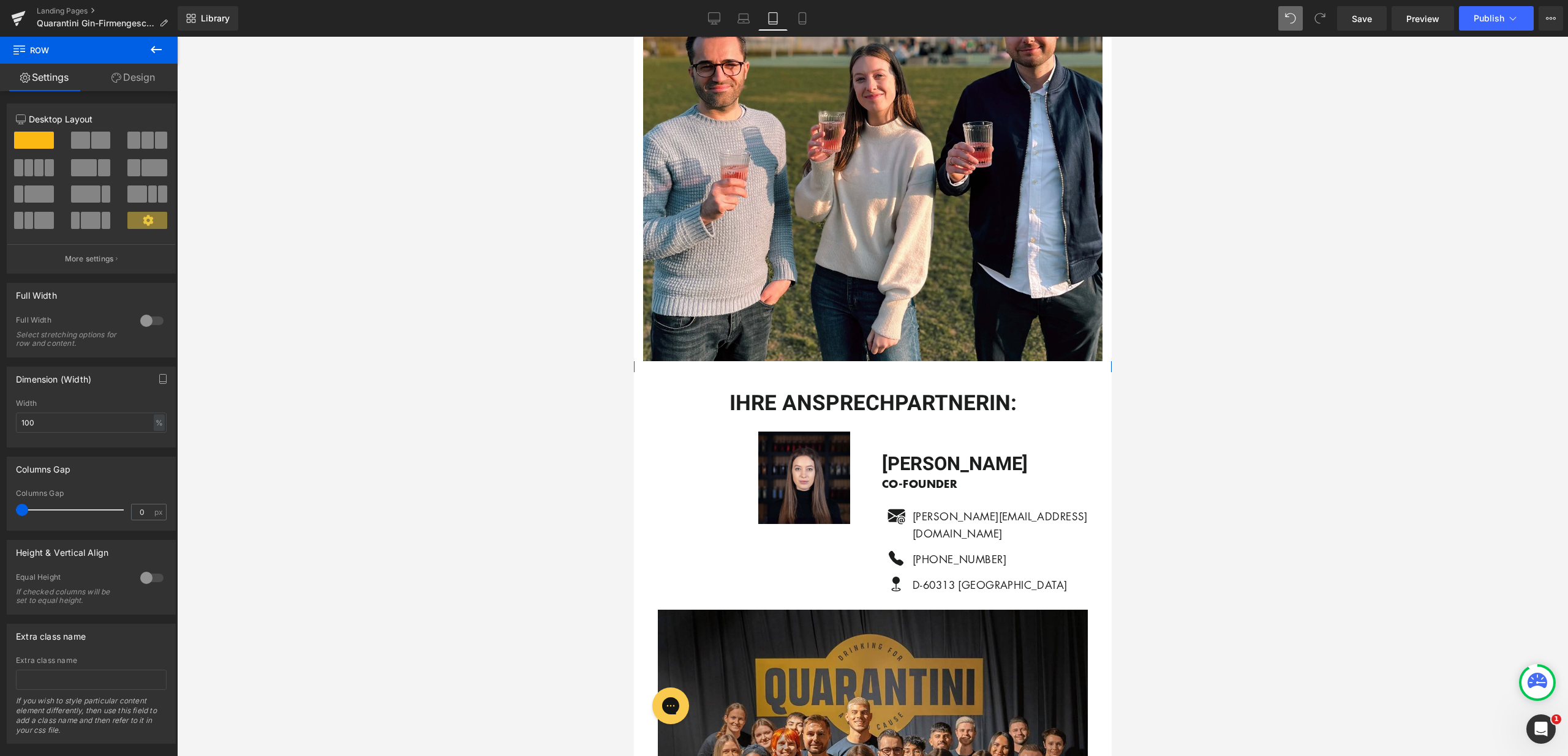
scroll to position [3038, 0]
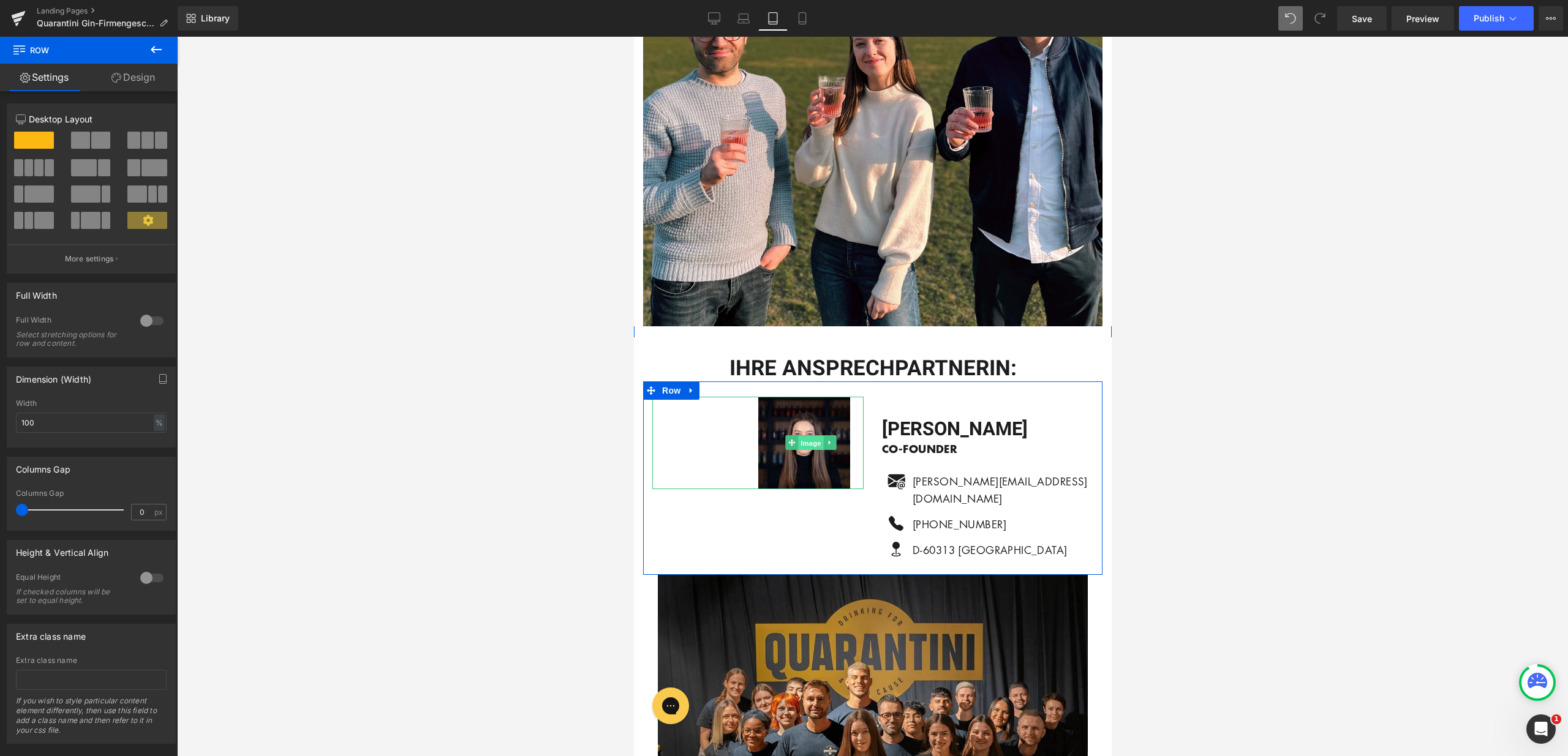
click at [798, 441] on span "Image" at bounding box center [810, 443] width 26 height 15
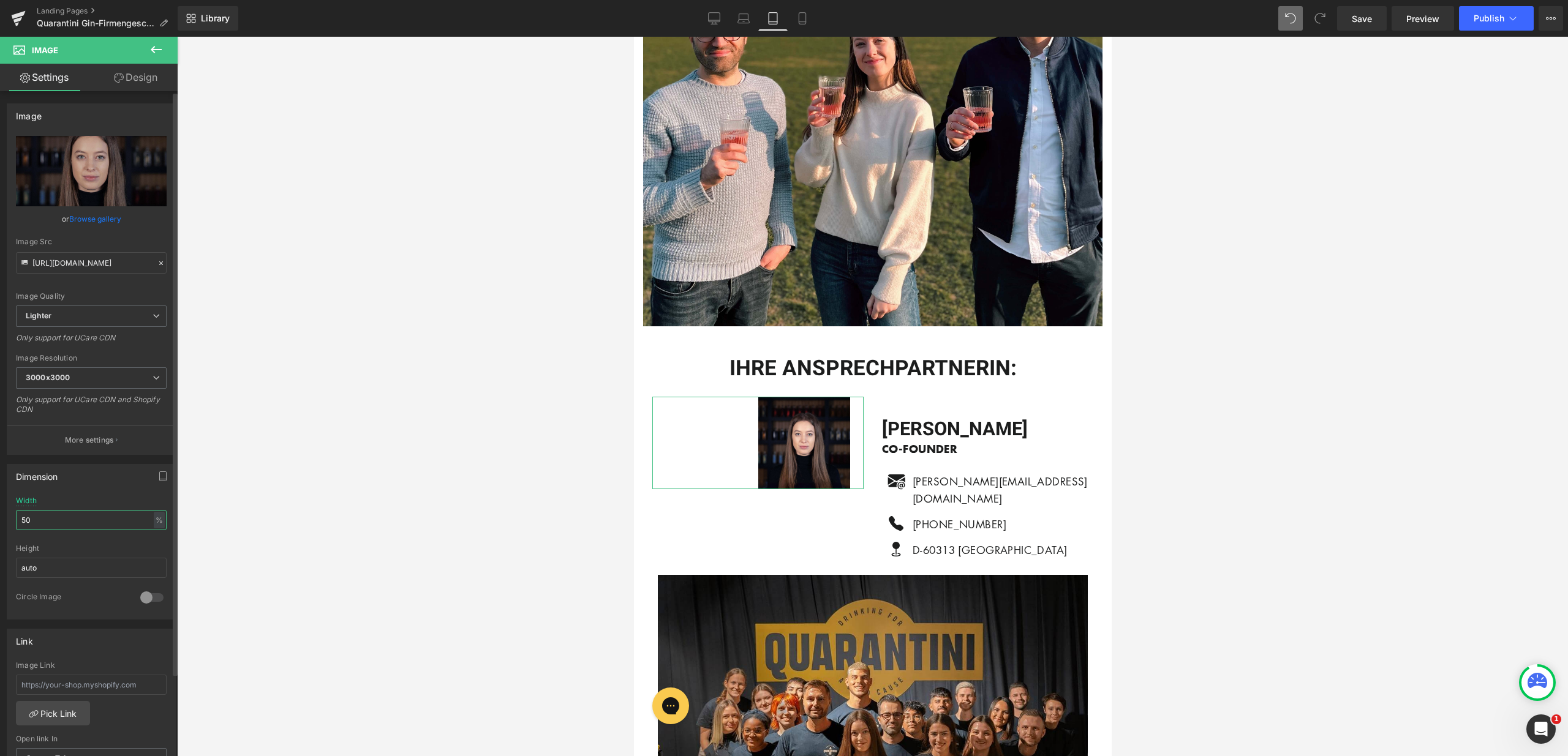
drag, startPoint x: 35, startPoint y: 518, endPoint x: 3, endPoint y: 519, distance: 32.0
click at [3, 519] on div "Dimension 50% Width 50 % % px auto Height auto 0 Circle Image" at bounding box center [91, 537] width 183 height 165
type input "80"
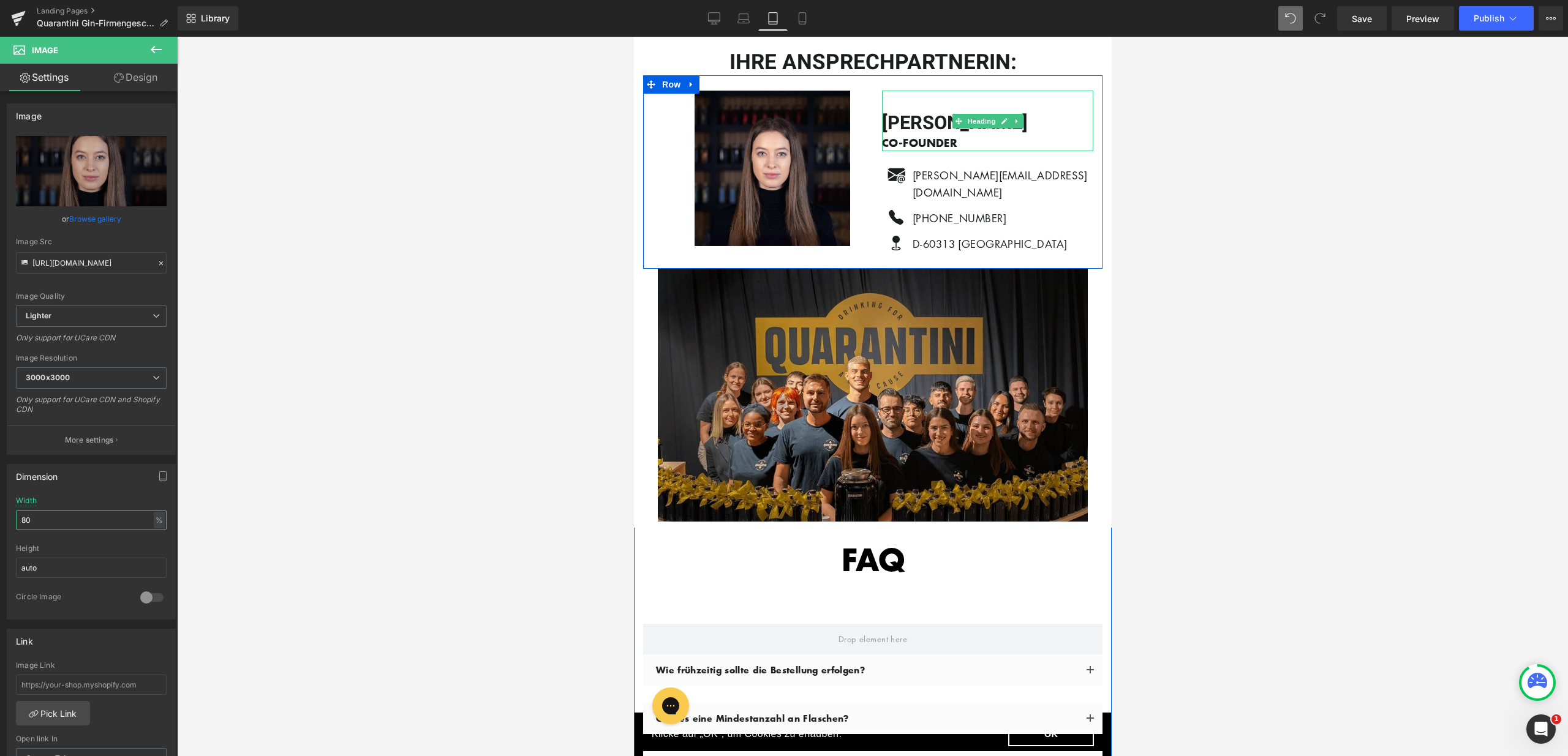
scroll to position [3539, 0]
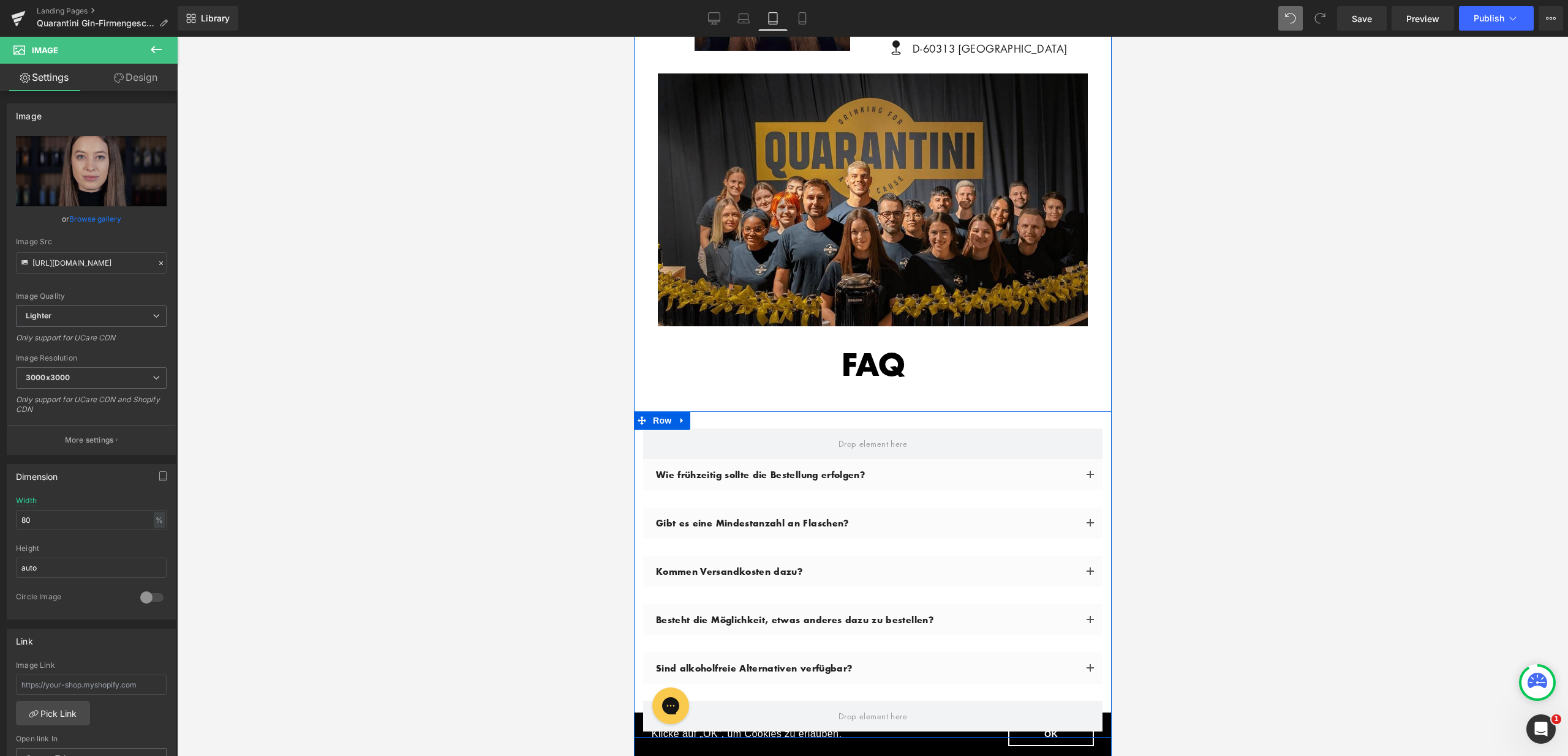
click at [911, 411] on div "Wie frühzeitig sollte die Bestellung erfolgen? Text Block Idealerweise empfehle…" at bounding box center [872, 574] width 478 height 326
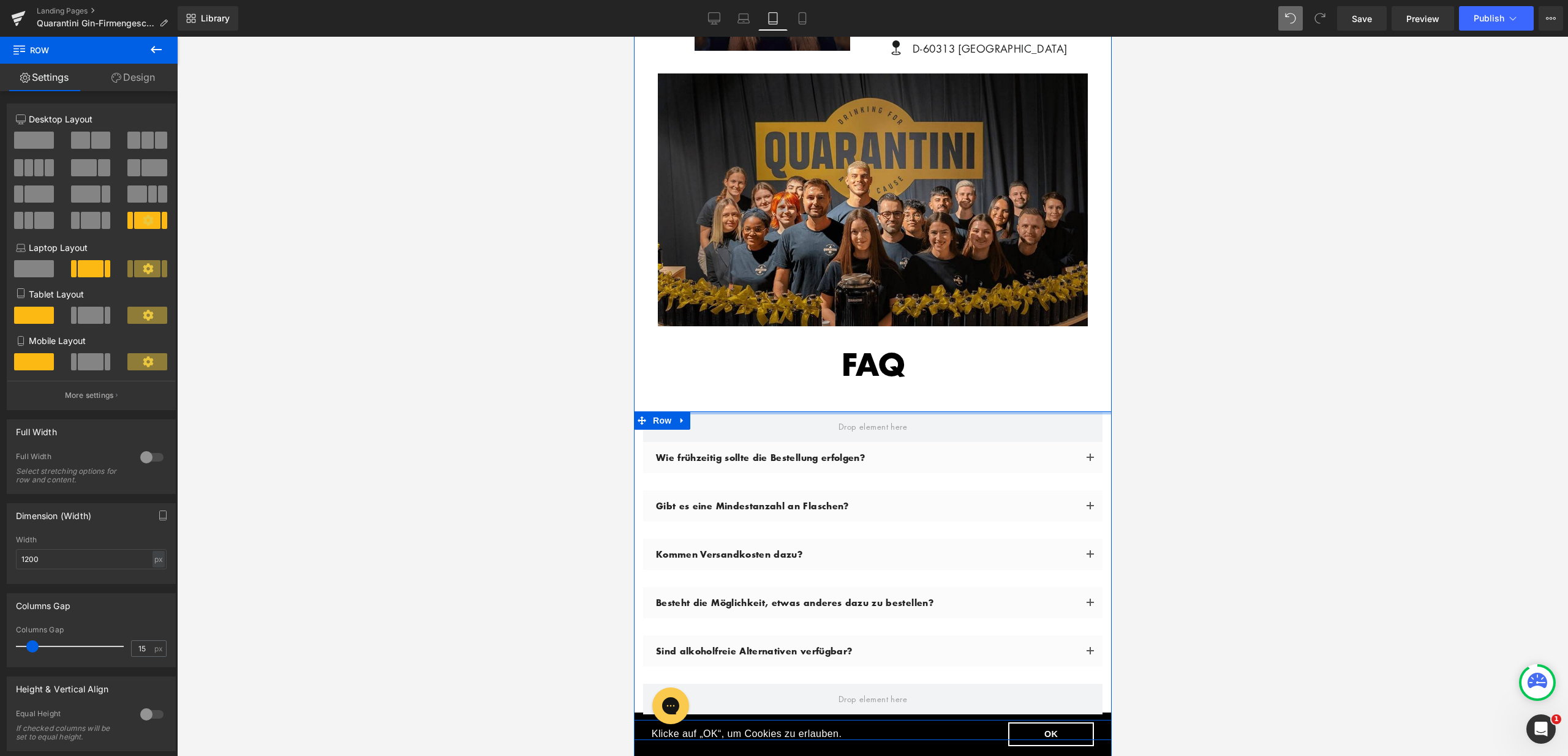
drag, startPoint x: 911, startPoint y: 389, endPoint x: 915, endPoint y: 366, distance: 23.3
click at [915, 365] on div "IHRE ANSPRECHPARTNERIN: Heading Image [PERSON_NAME] CO-FOUNDER Heading Icon [PE…" at bounding box center [872, 278] width 478 height 885
click at [906, 378] on div "FAQ Heading" at bounding box center [872, 376] width 459 height 59
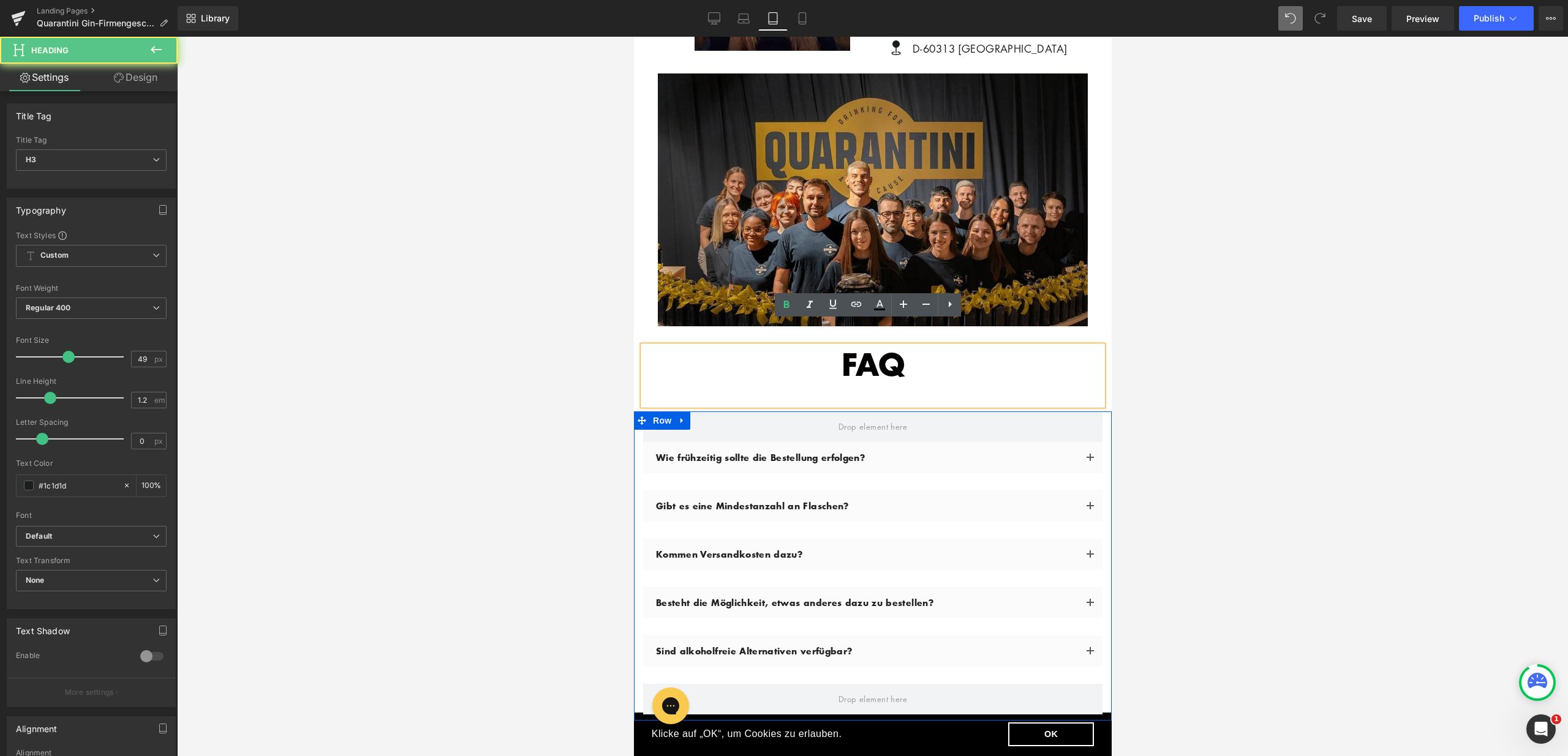
click at [865, 369] on div "FAQ" at bounding box center [872, 376] width 459 height 59
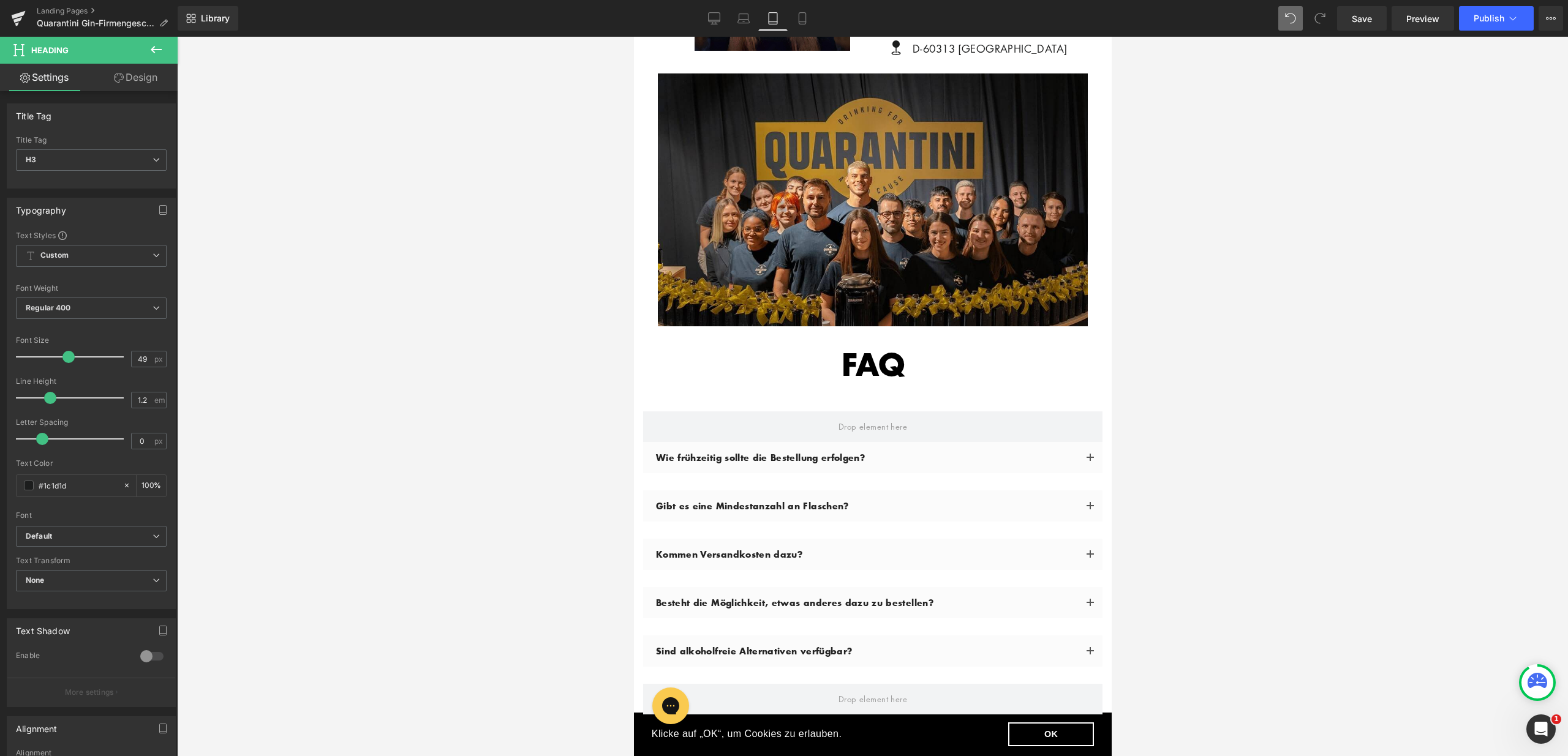
drag, startPoint x: 124, startPoint y: 84, endPoint x: 104, endPoint y: 151, distance: 69.9
click at [124, 84] on link "Design" at bounding box center [135, 77] width 89 height 28
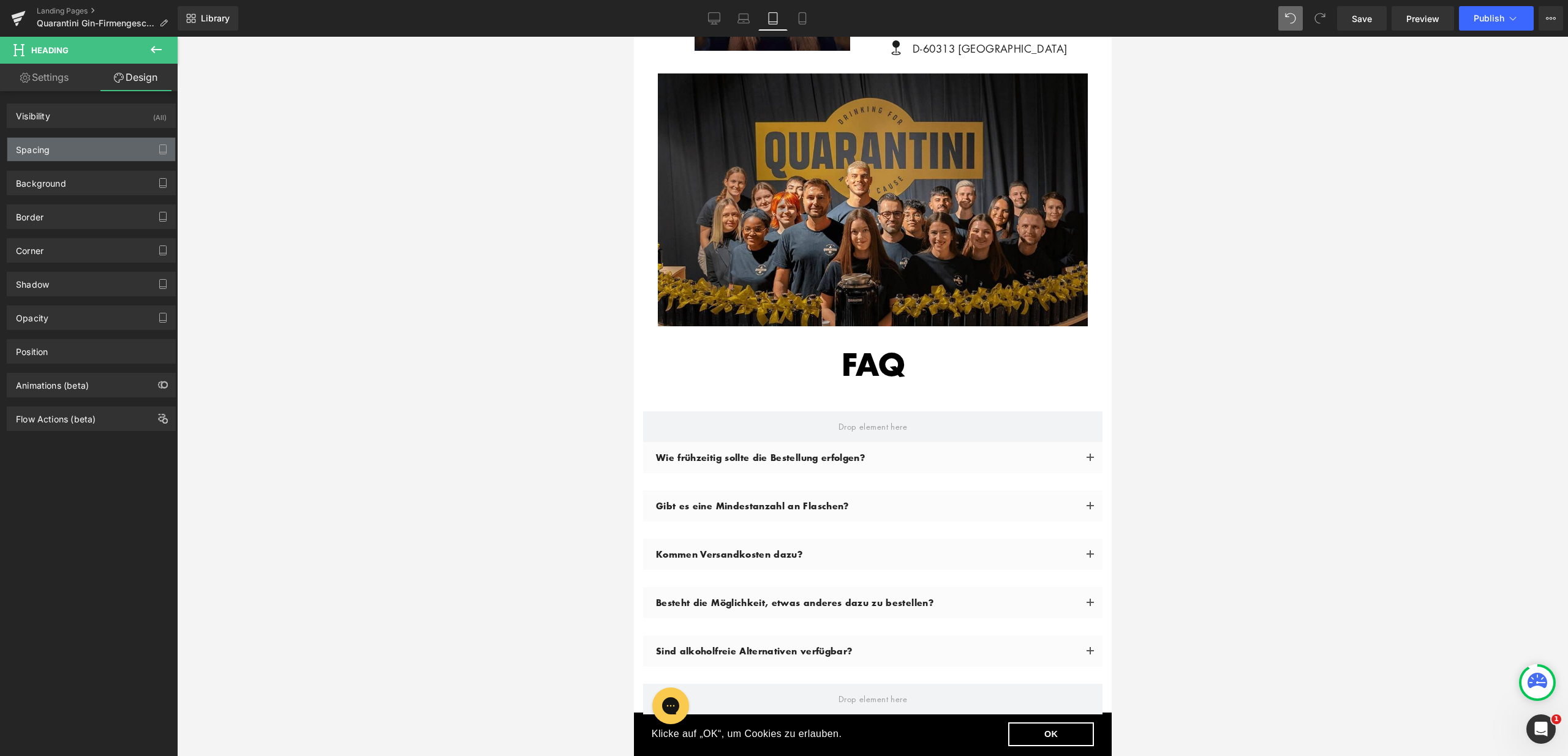
type input "0"
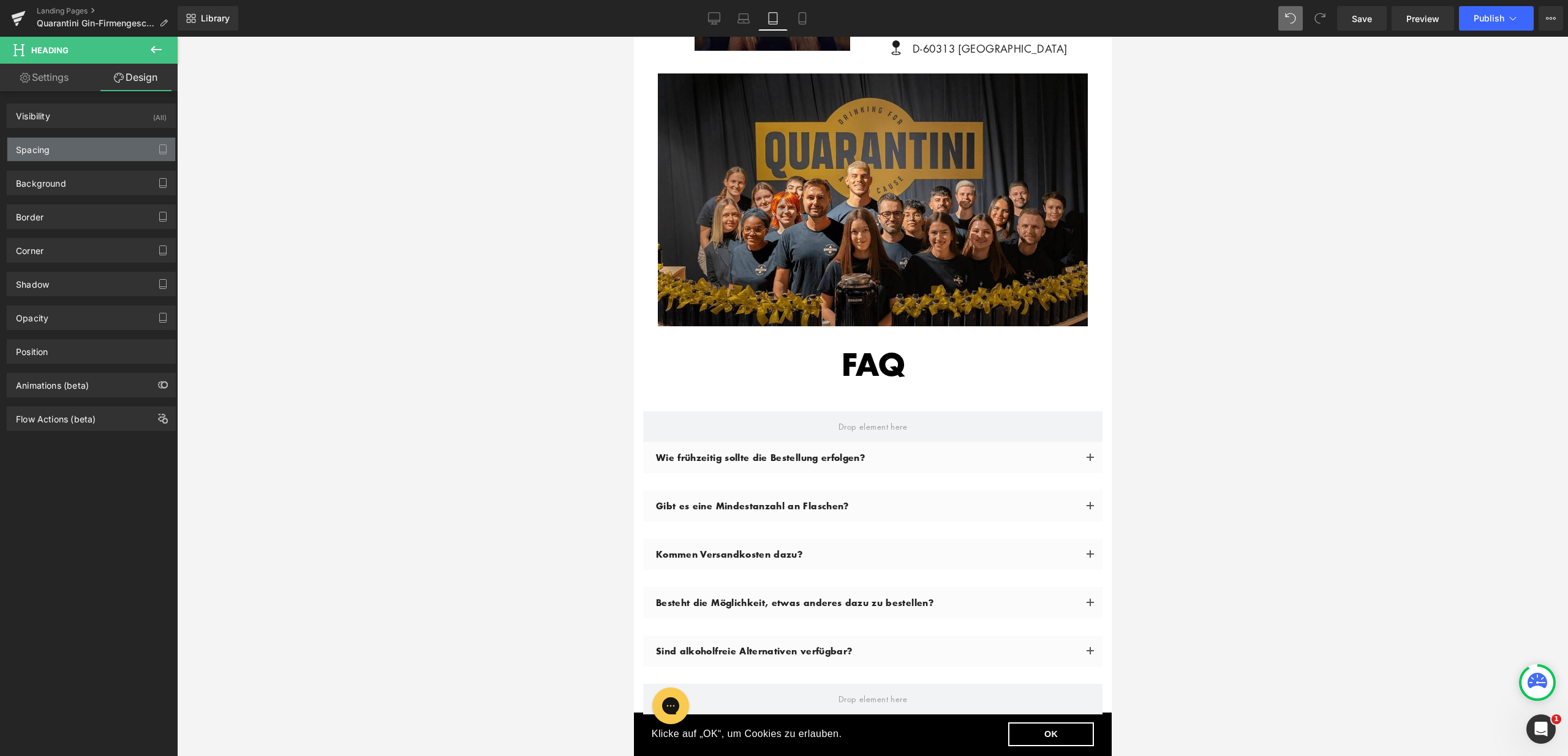
type input "0"
type input "38"
type input "0"
click at [104, 151] on div "Spacing" at bounding box center [91, 150] width 168 height 23
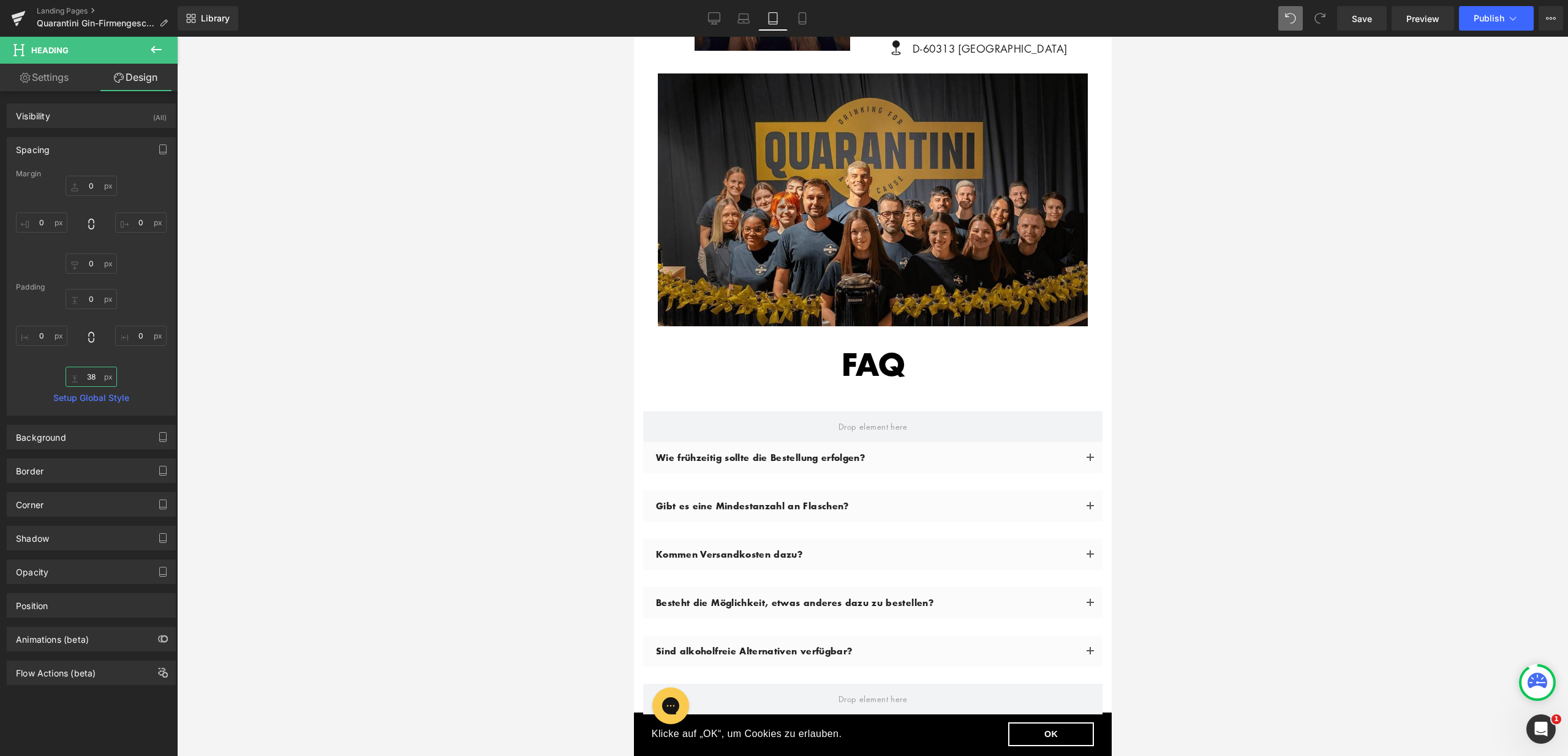
click at [89, 379] on input "38" at bounding box center [91, 377] width 52 height 20
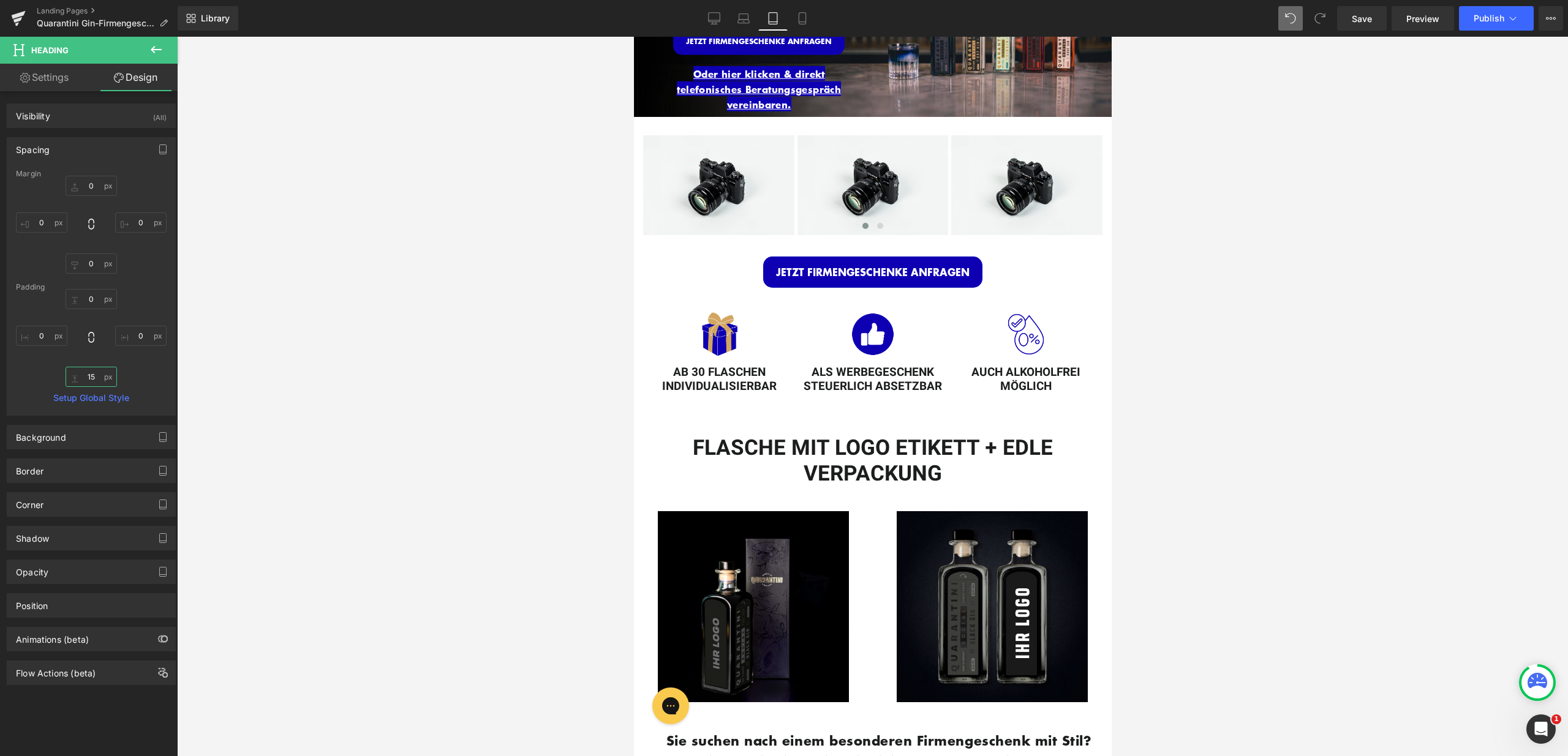
scroll to position [0, 0]
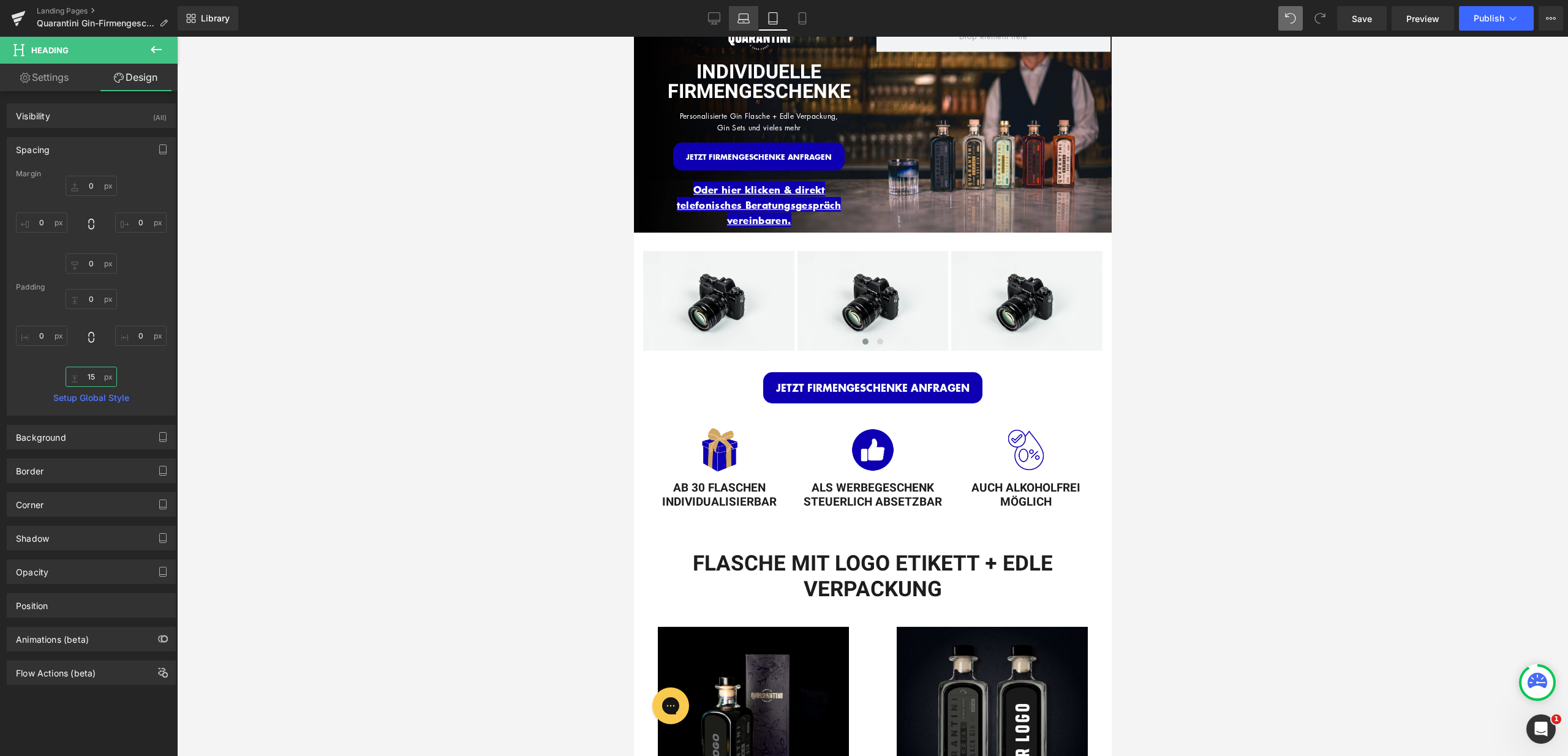
type input "15"
click at [748, 13] on icon at bounding box center [743, 18] width 12 height 12
type input "0"
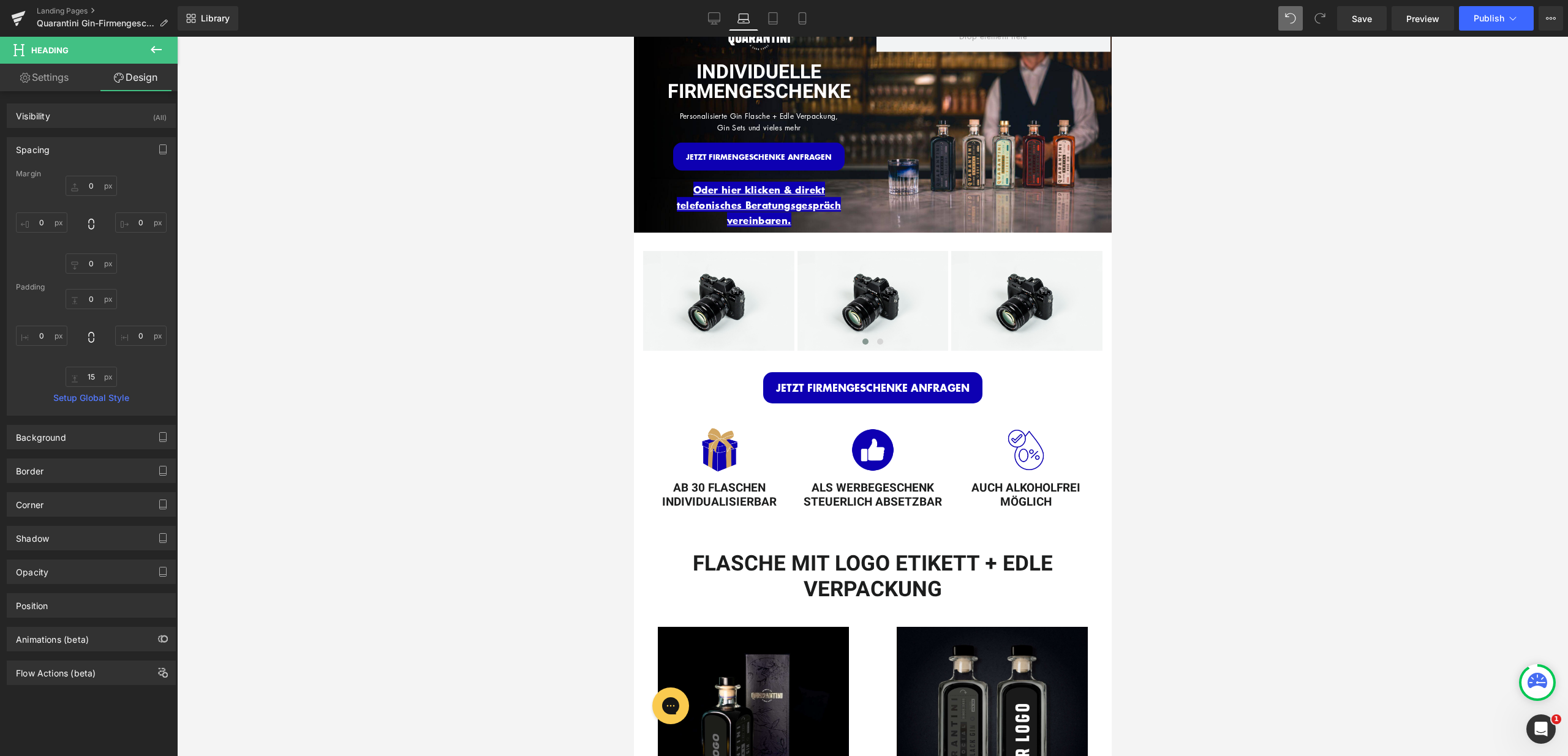
type input "0"
type input "38"
type input "0"
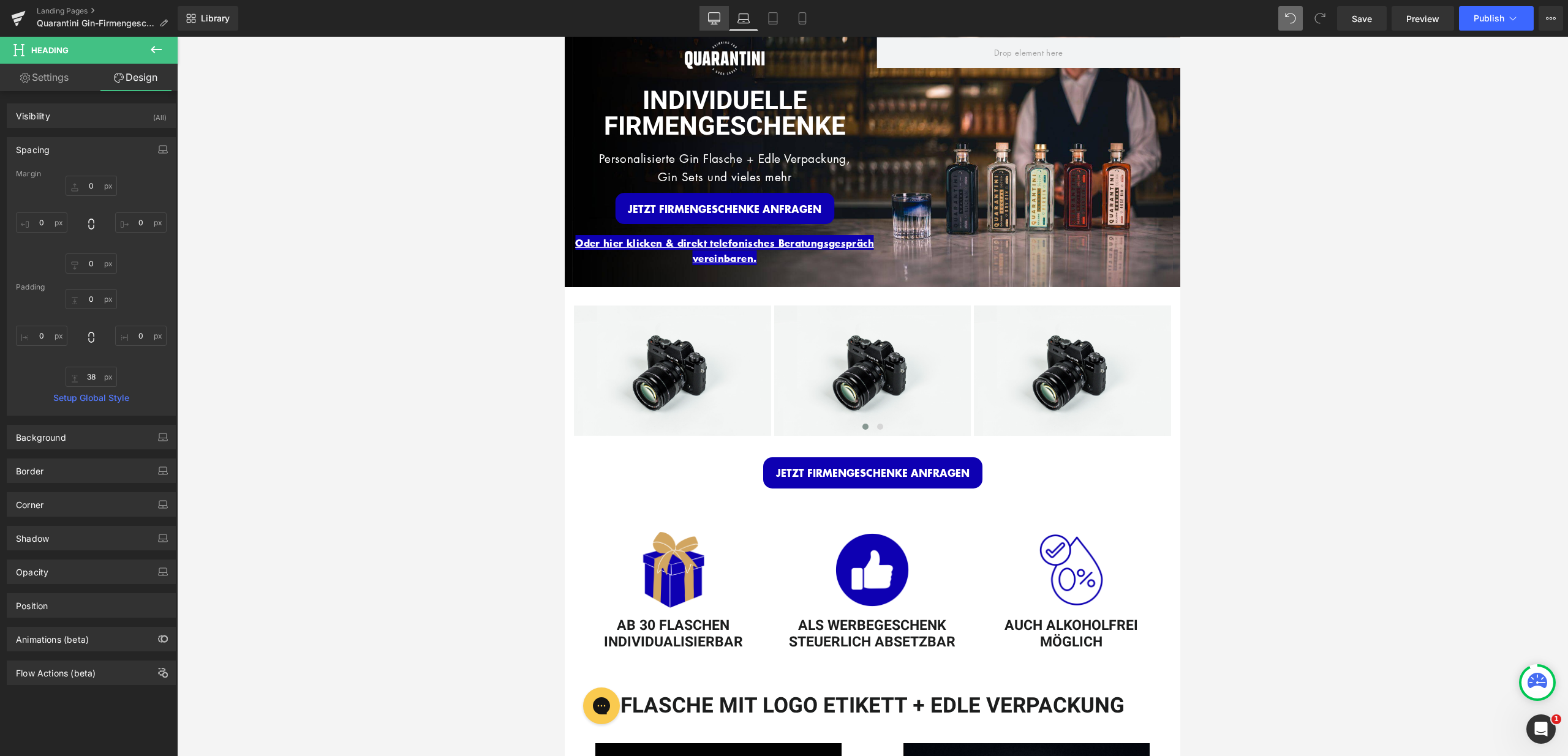
click at [705, 14] on link "Desktop" at bounding box center [714, 18] width 30 height 25
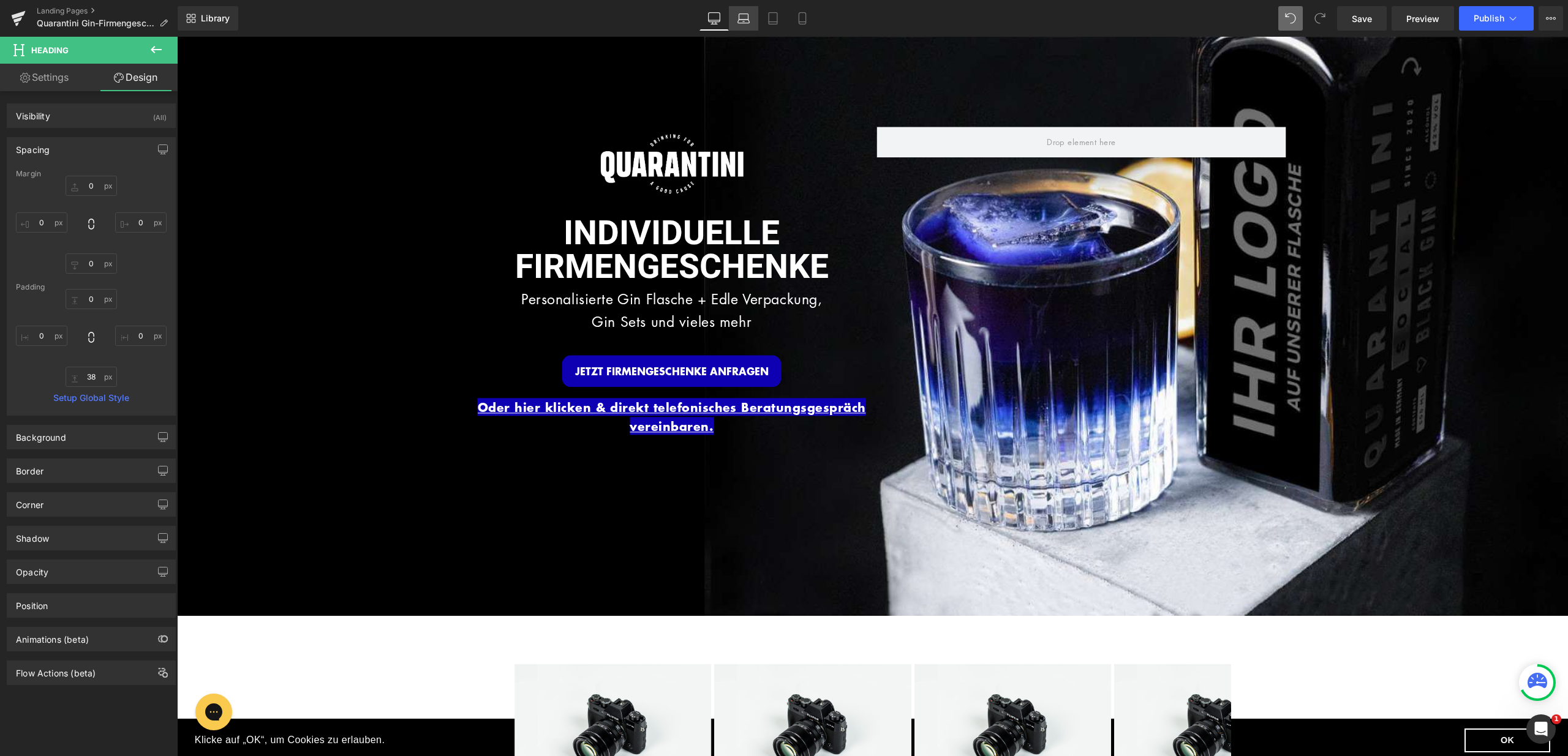
type input "0"
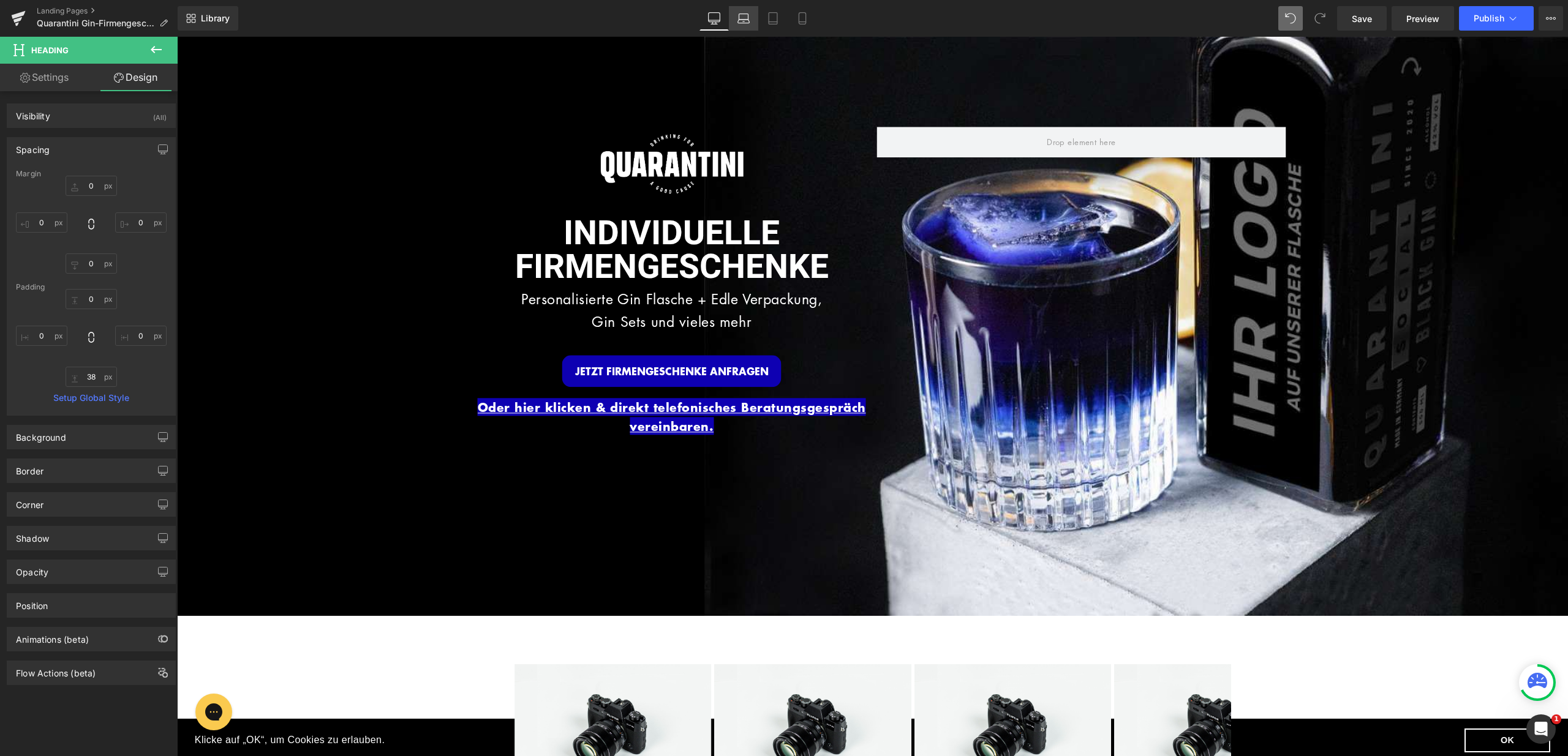
type input "0"
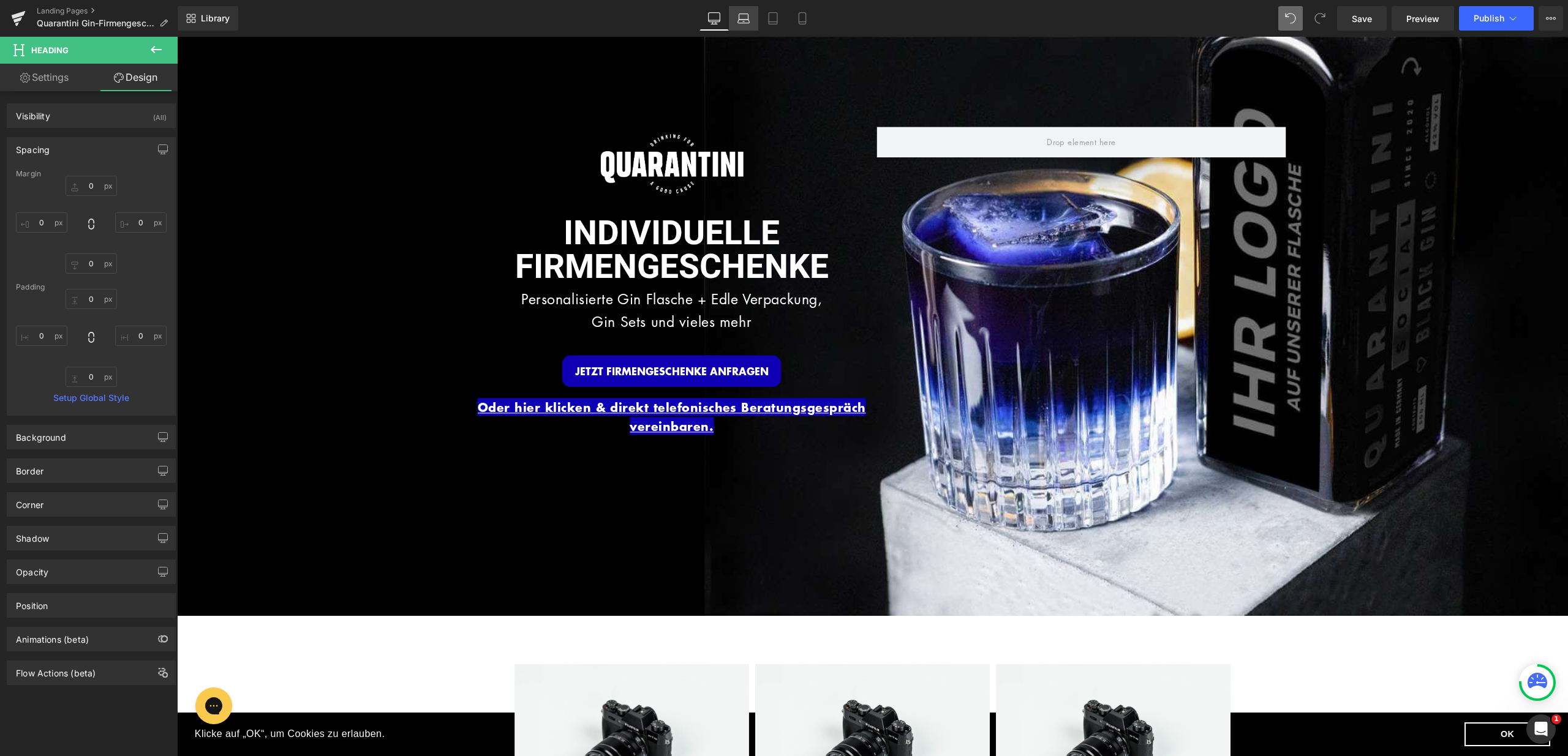
click at [738, 26] on link "Laptop" at bounding box center [743, 18] width 30 height 25
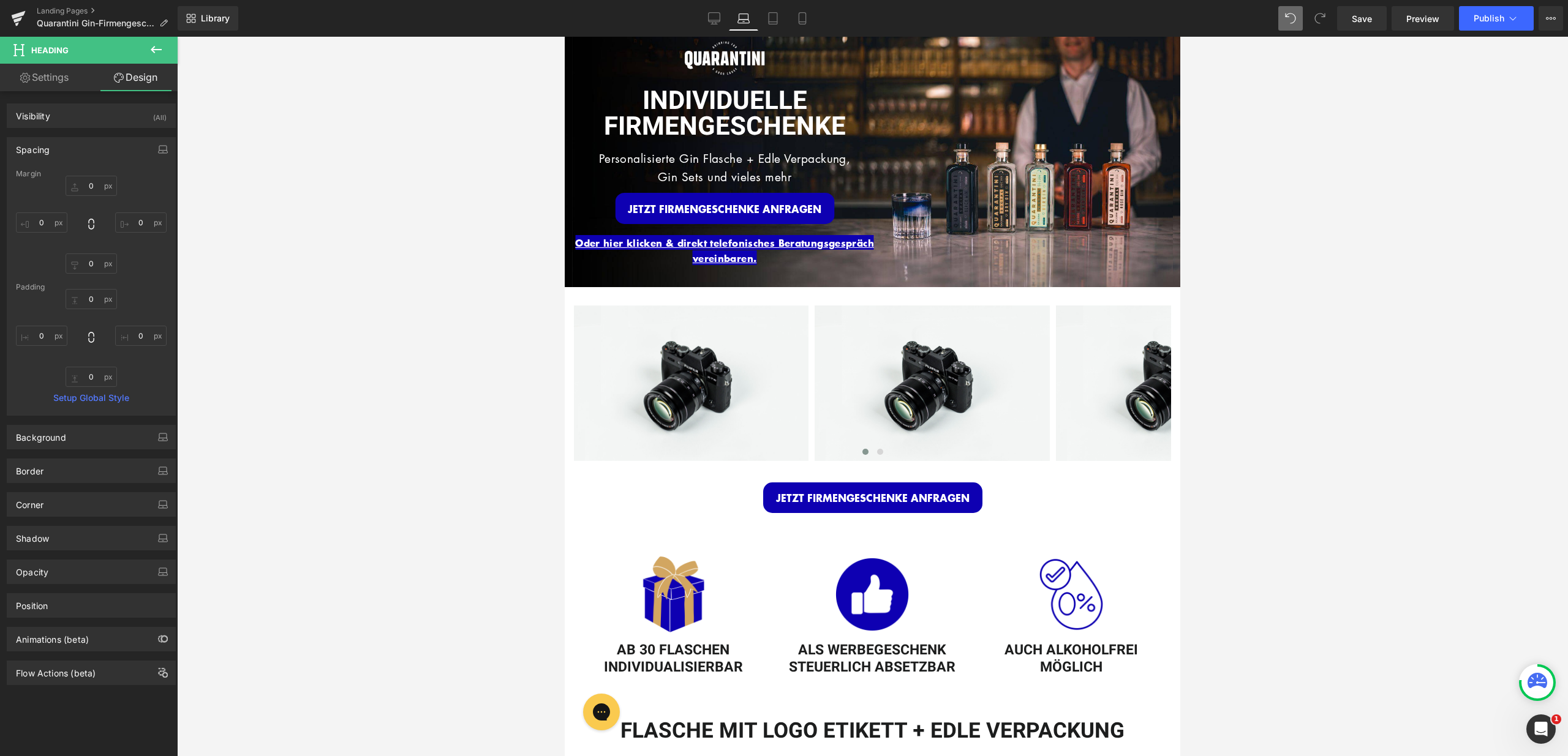
type input "0"
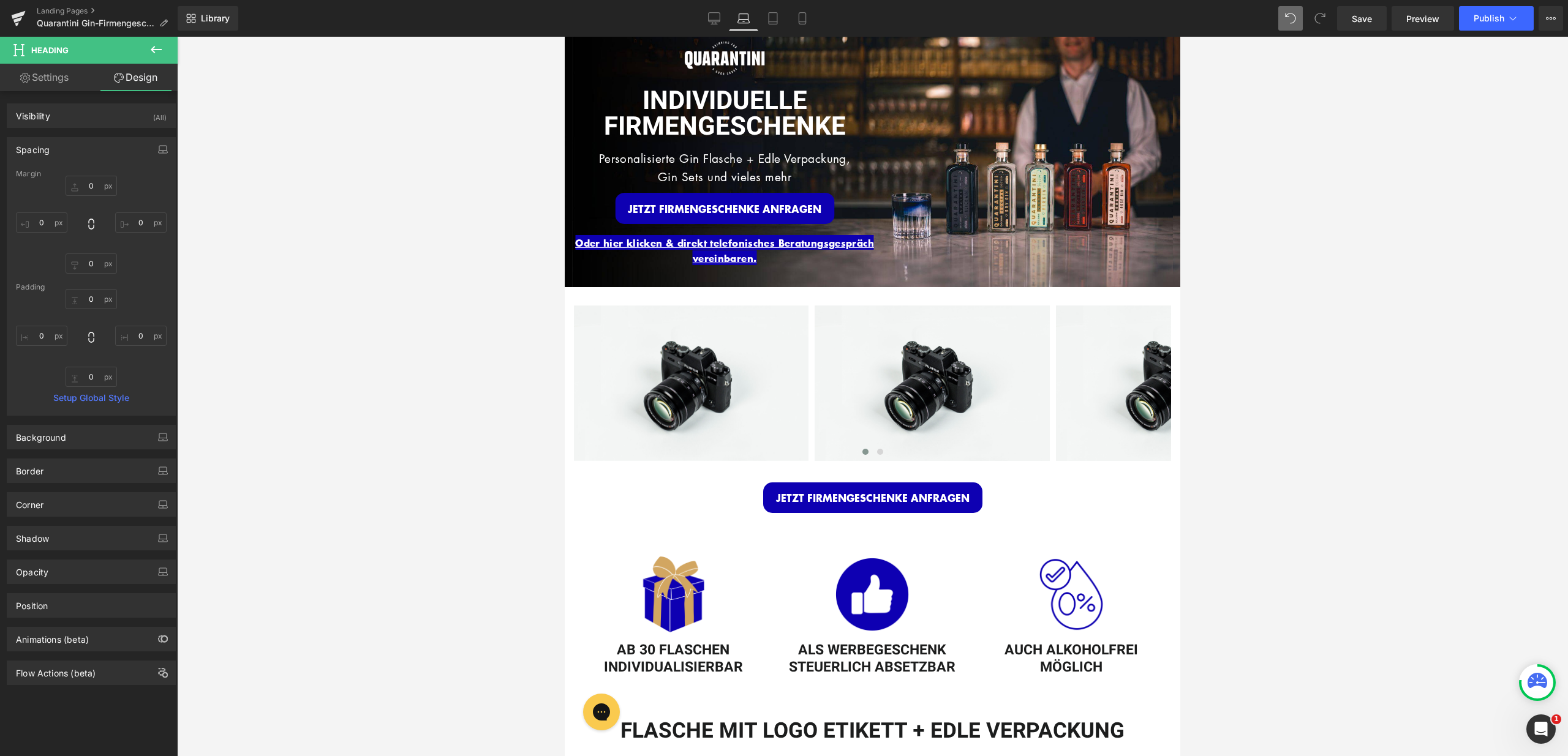
type input "0"
type input "38"
type input "0"
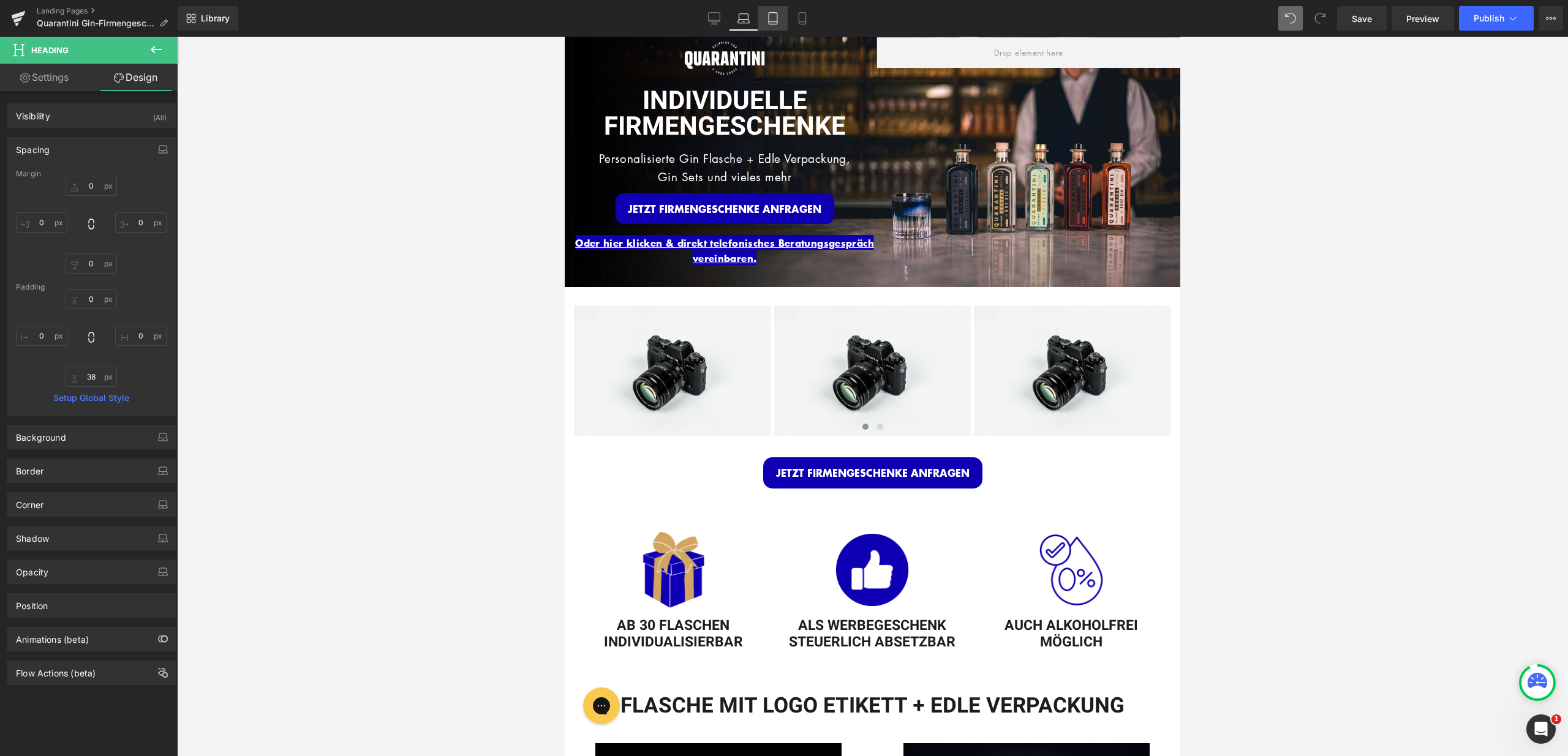
click at [769, 17] on icon at bounding box center [773, 18] width 12 height 12
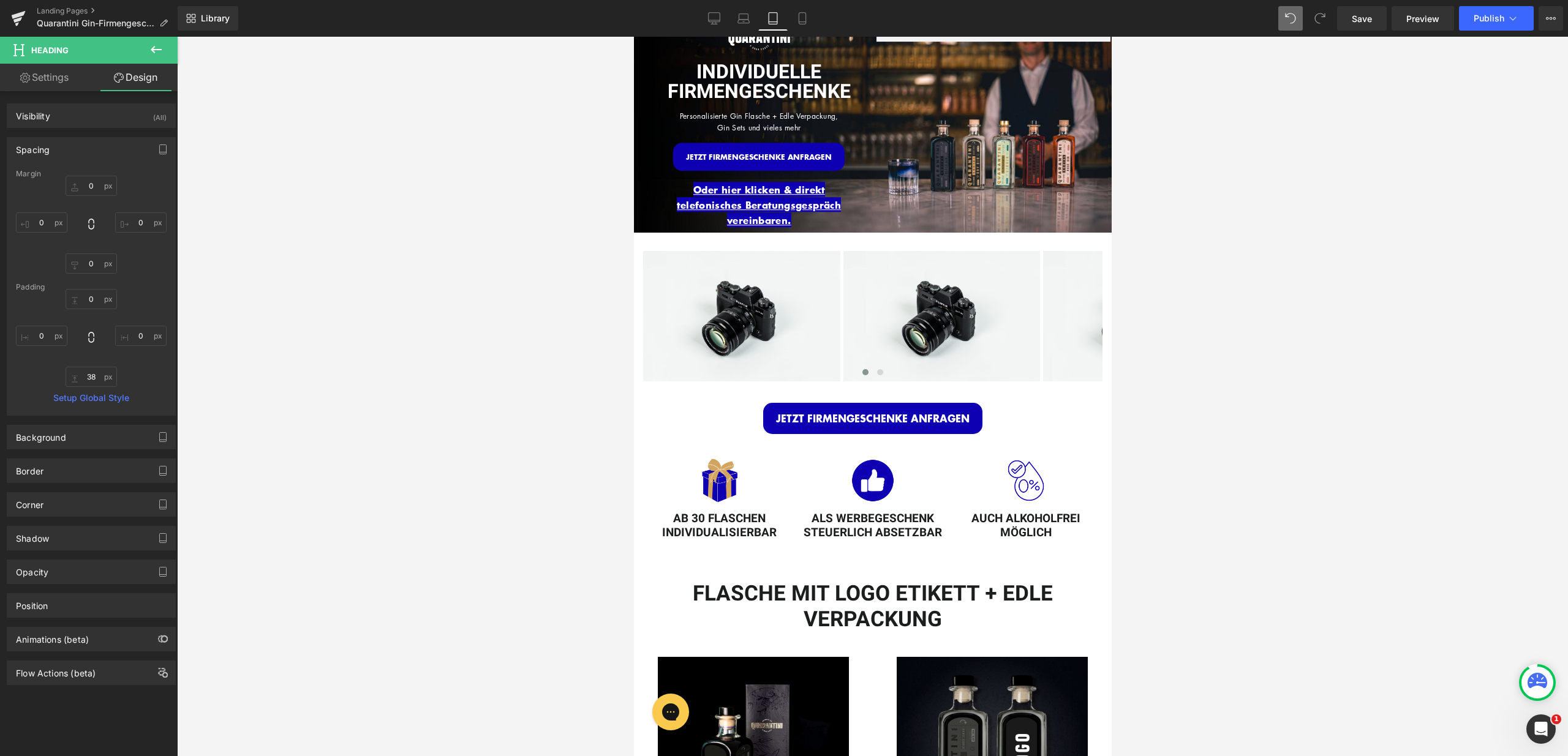
type input "0"
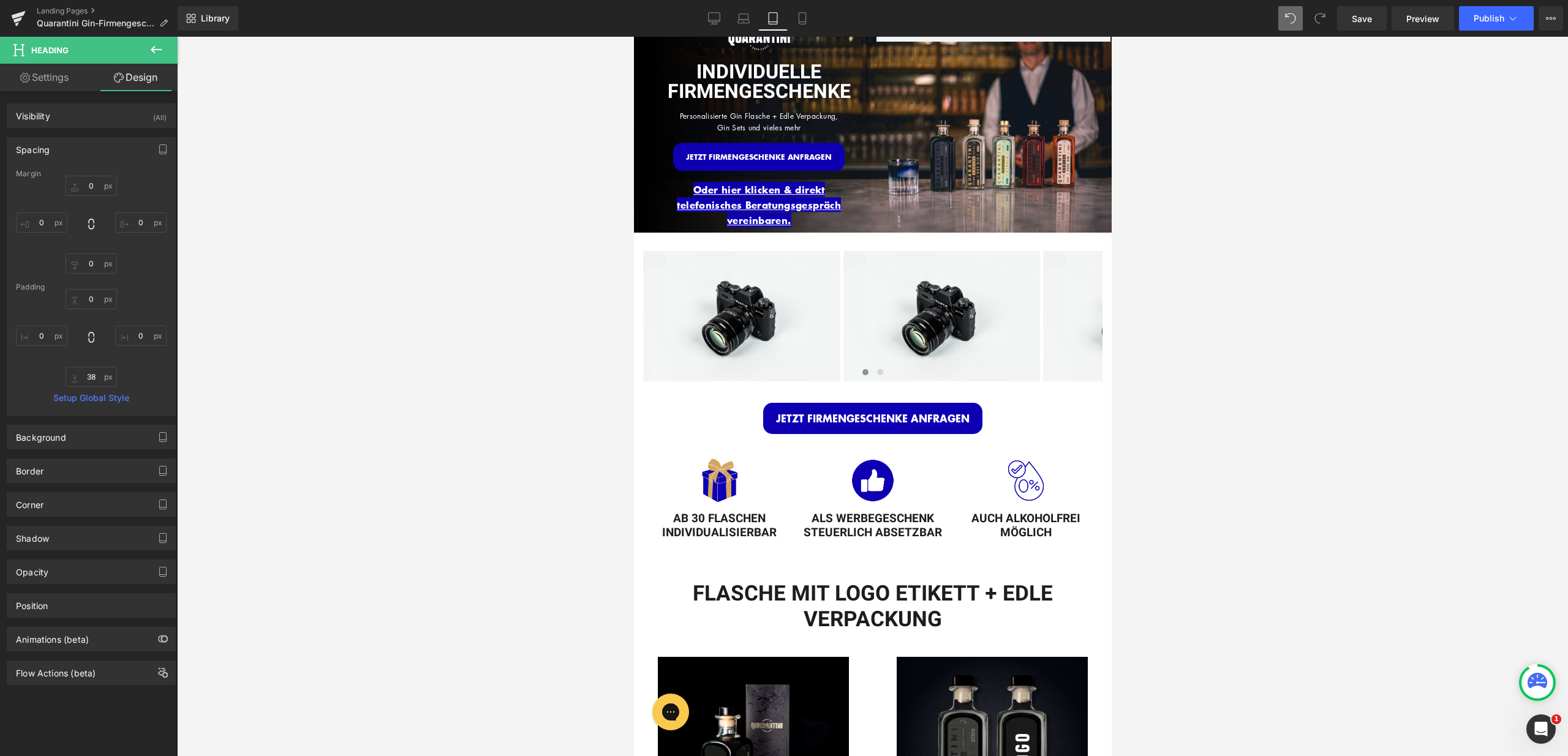
type input "0"
type input "15"
type input "0"
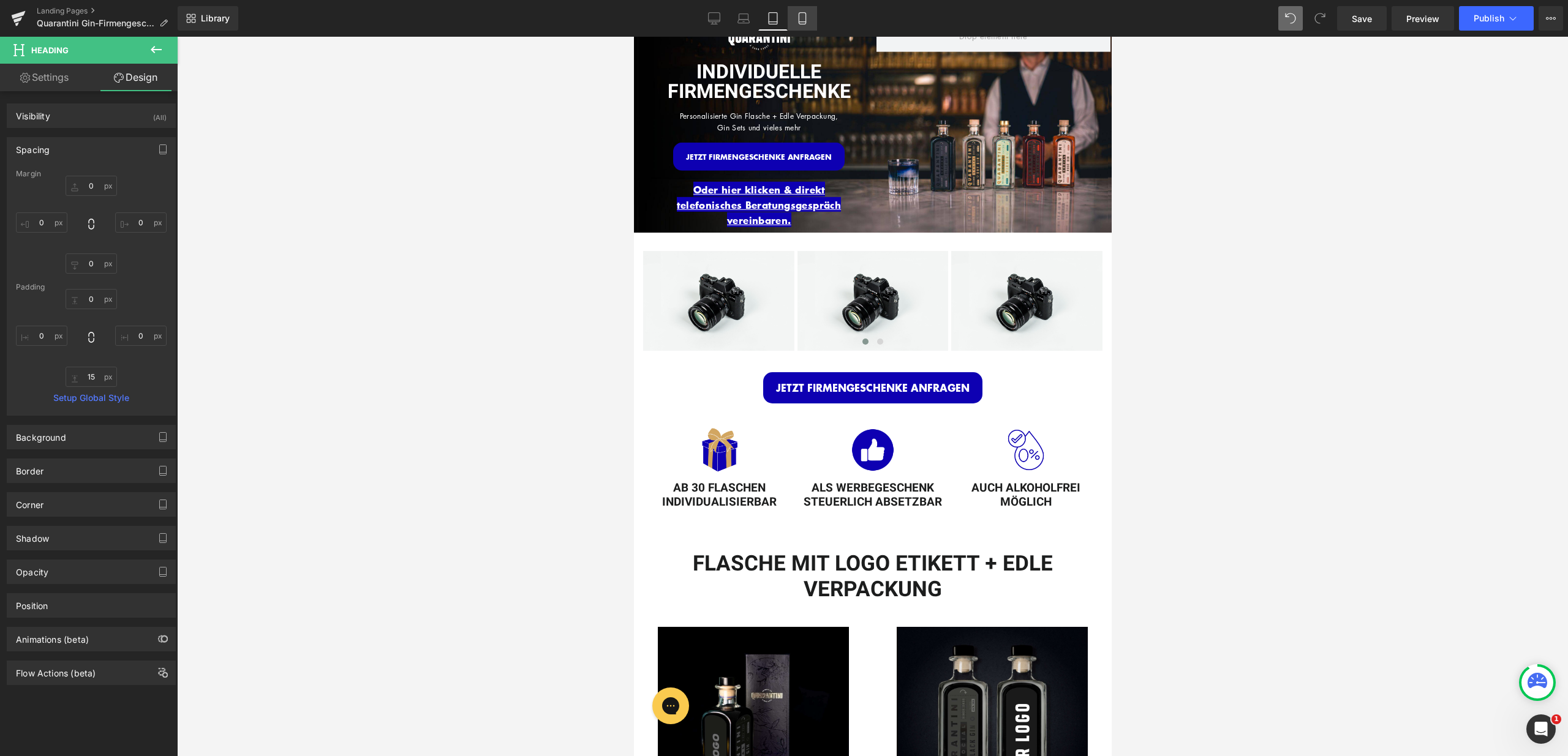
click at [794, 23] on link "Mobile" at bounding box center [802, 18] width 30 height 25
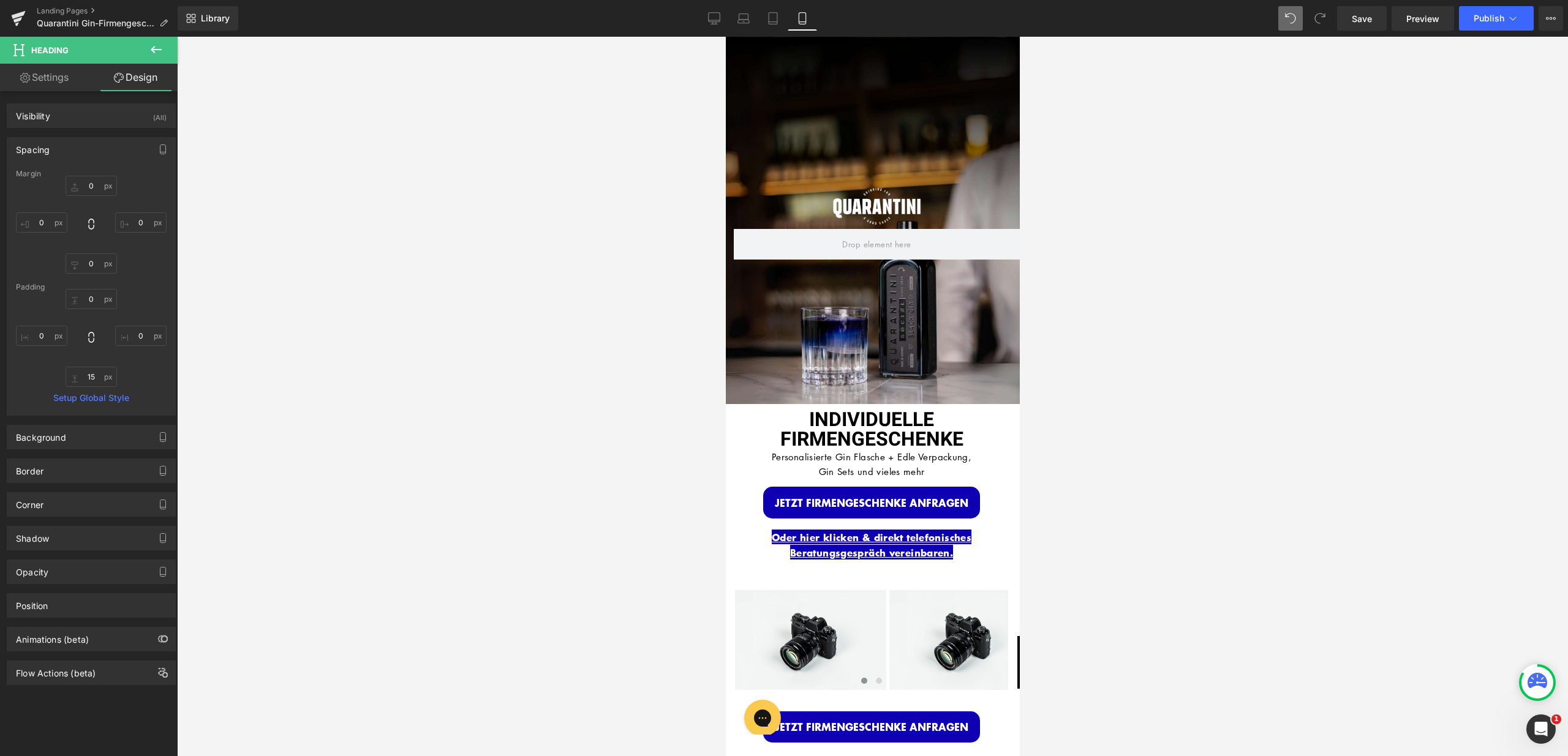
type input "0"
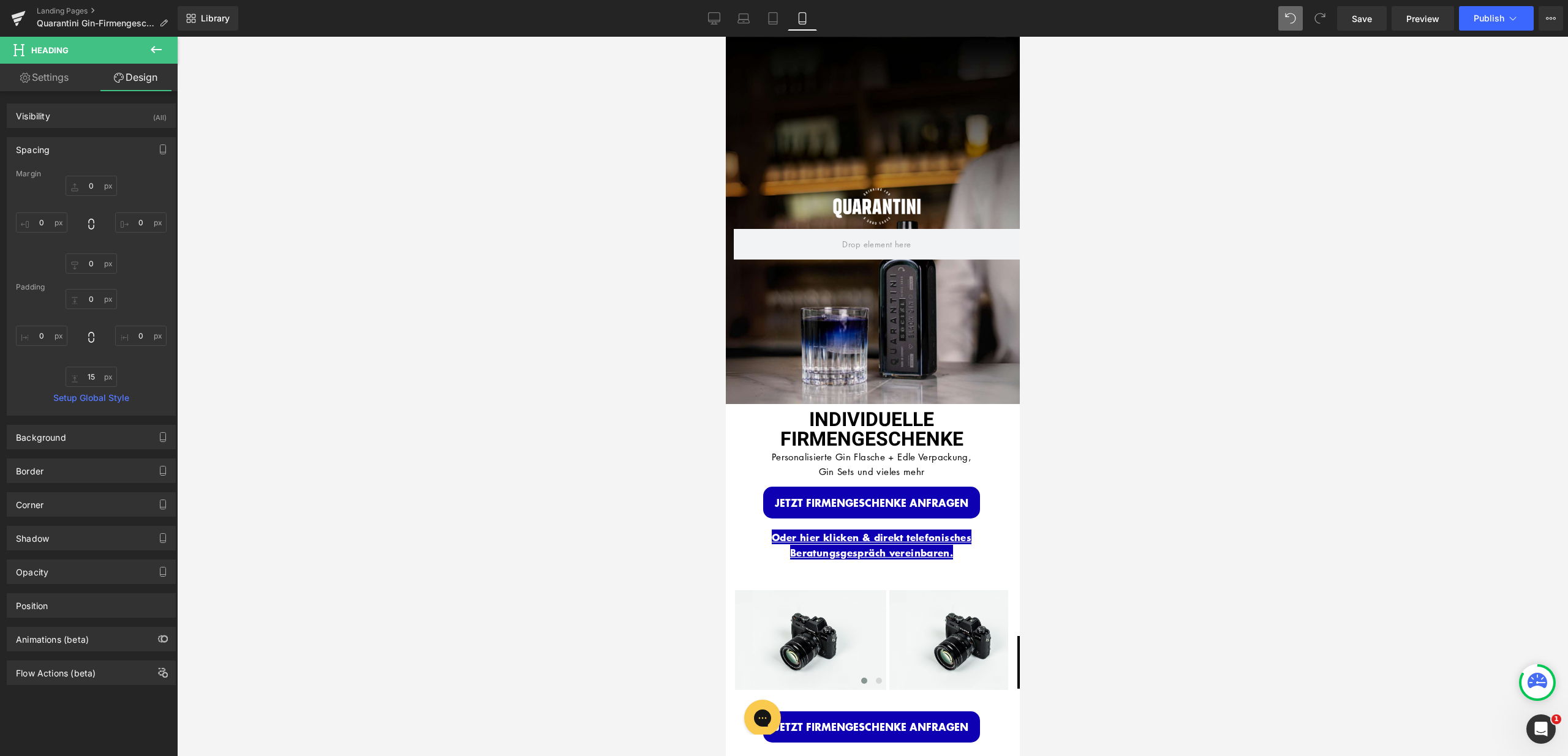
type input "0"
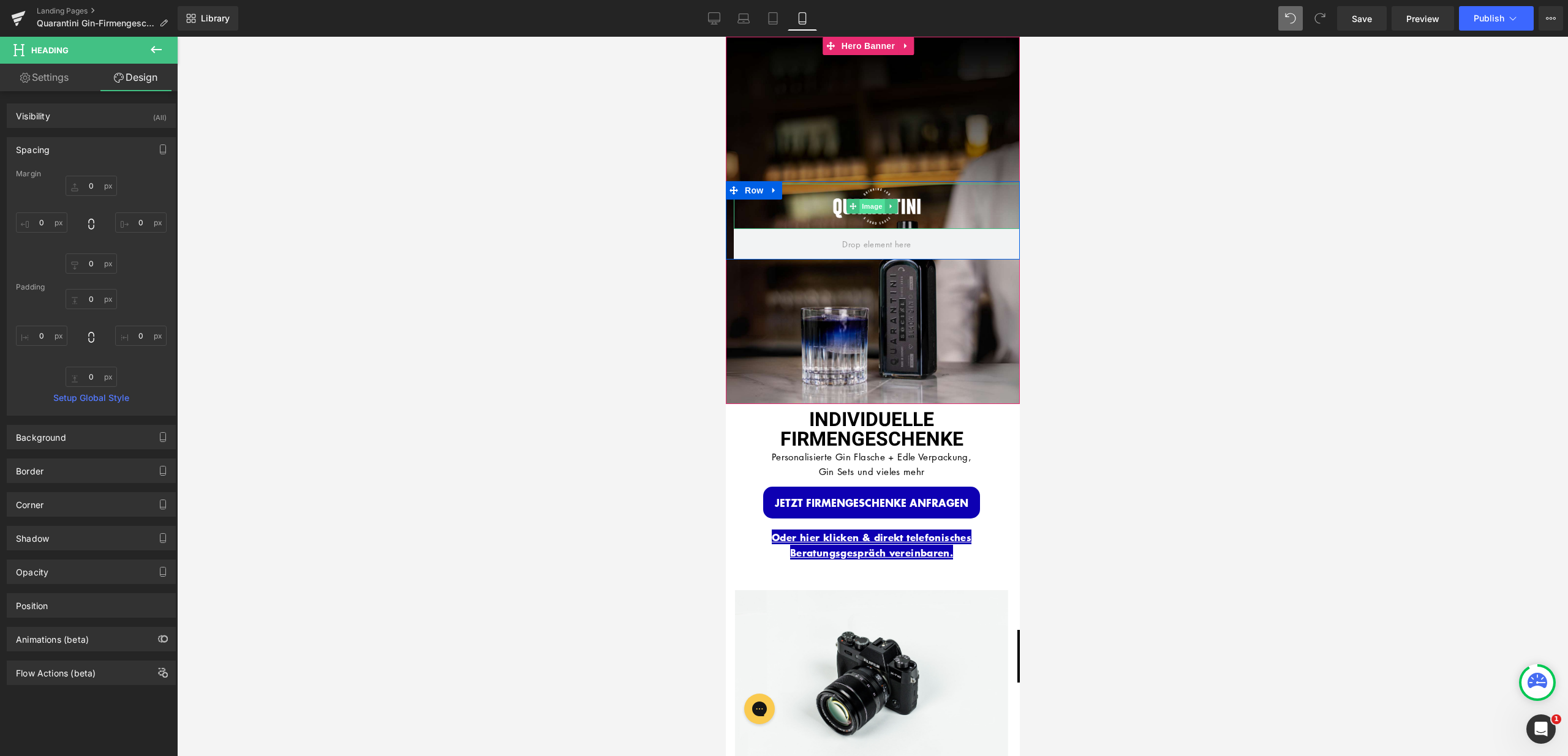
click at [871, 199] on span "Image" at bounding box center [871, 206] width 26 height 15
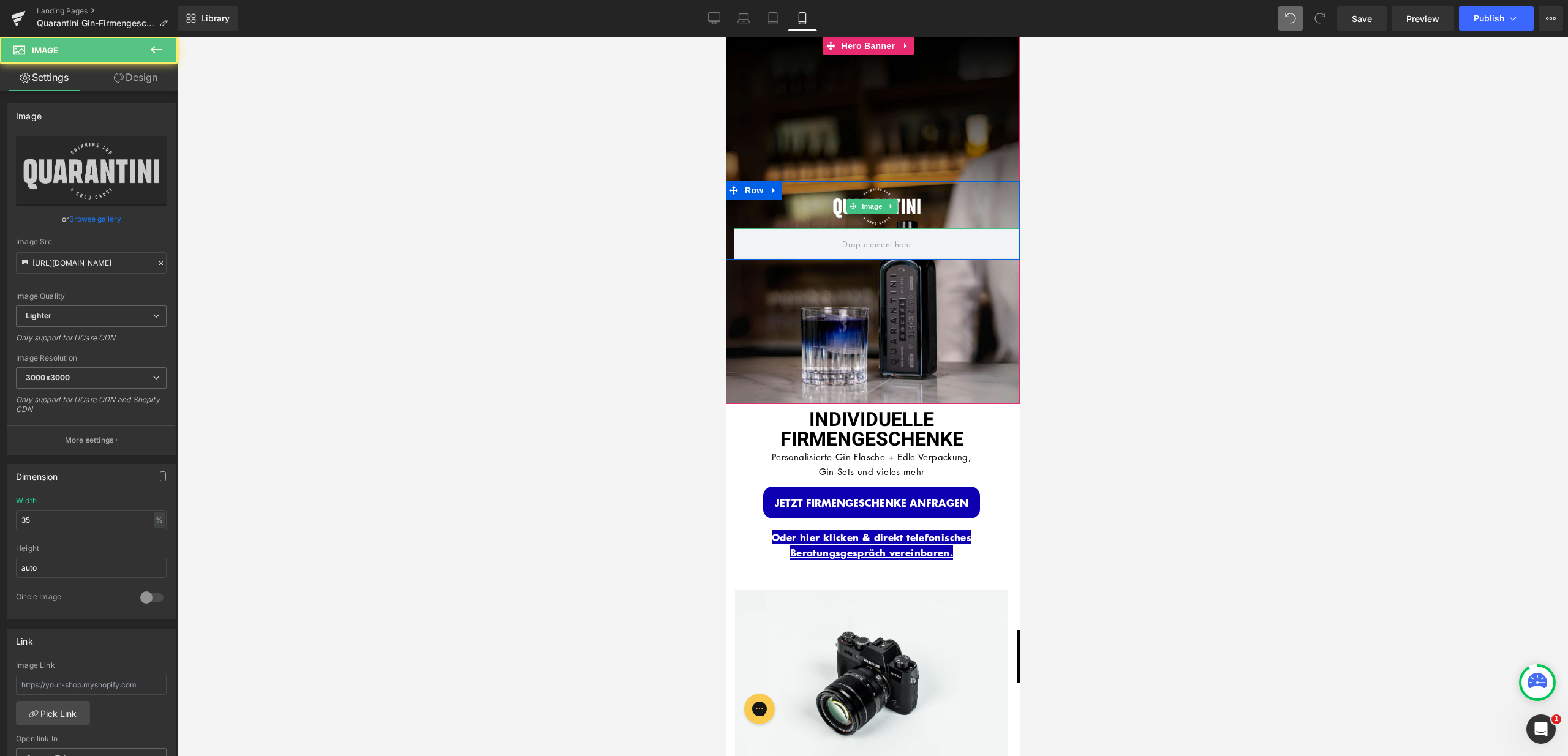
click at [844, 144] on div "Image INDIVIDUELLE FIRMENGESCHENKE Heading Personalisierte Gin Flasche + Edle V…" at bounding box center [871, 220] width 294 height 368
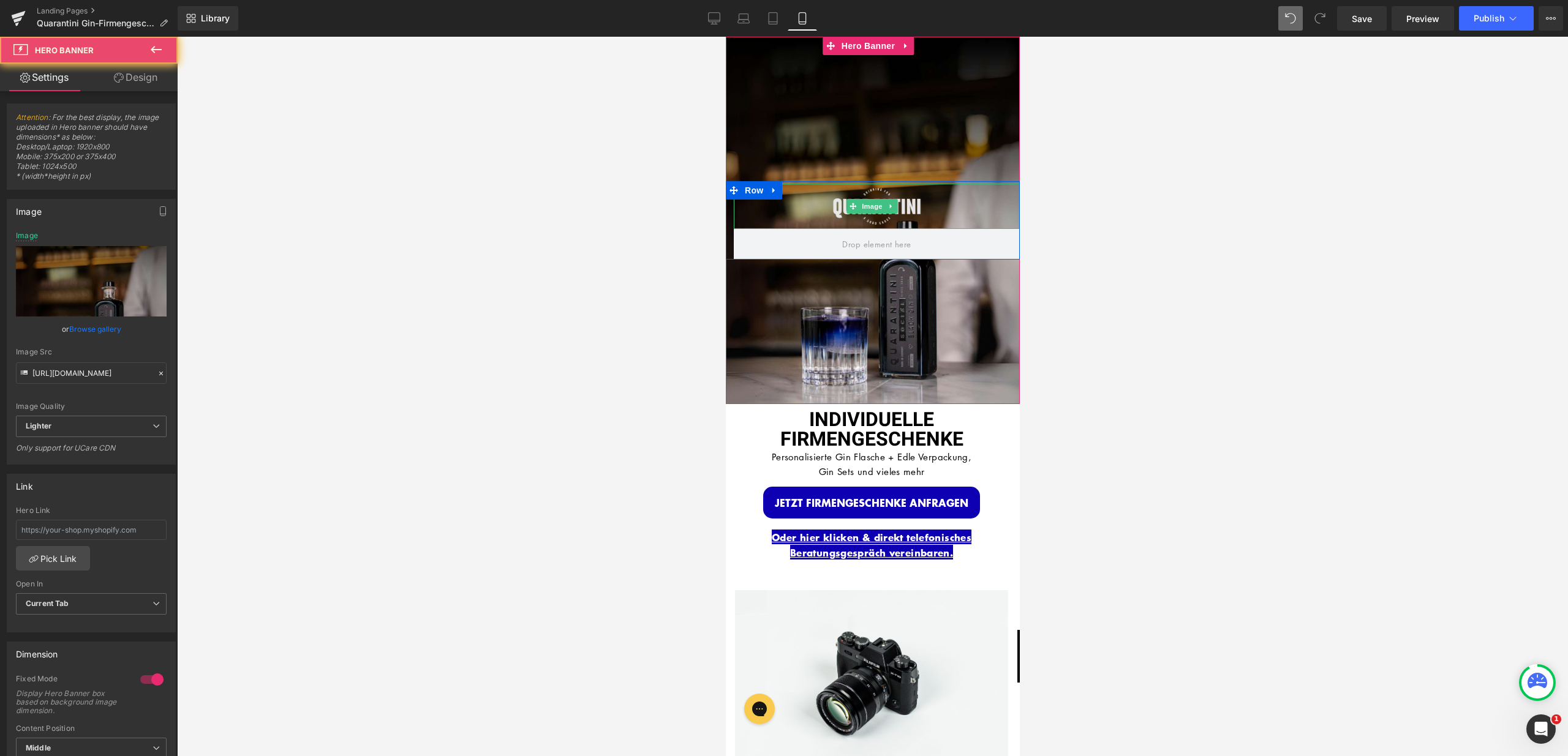
click at [841, 200] on img at bounding box center [876, 206] width 100 height 46
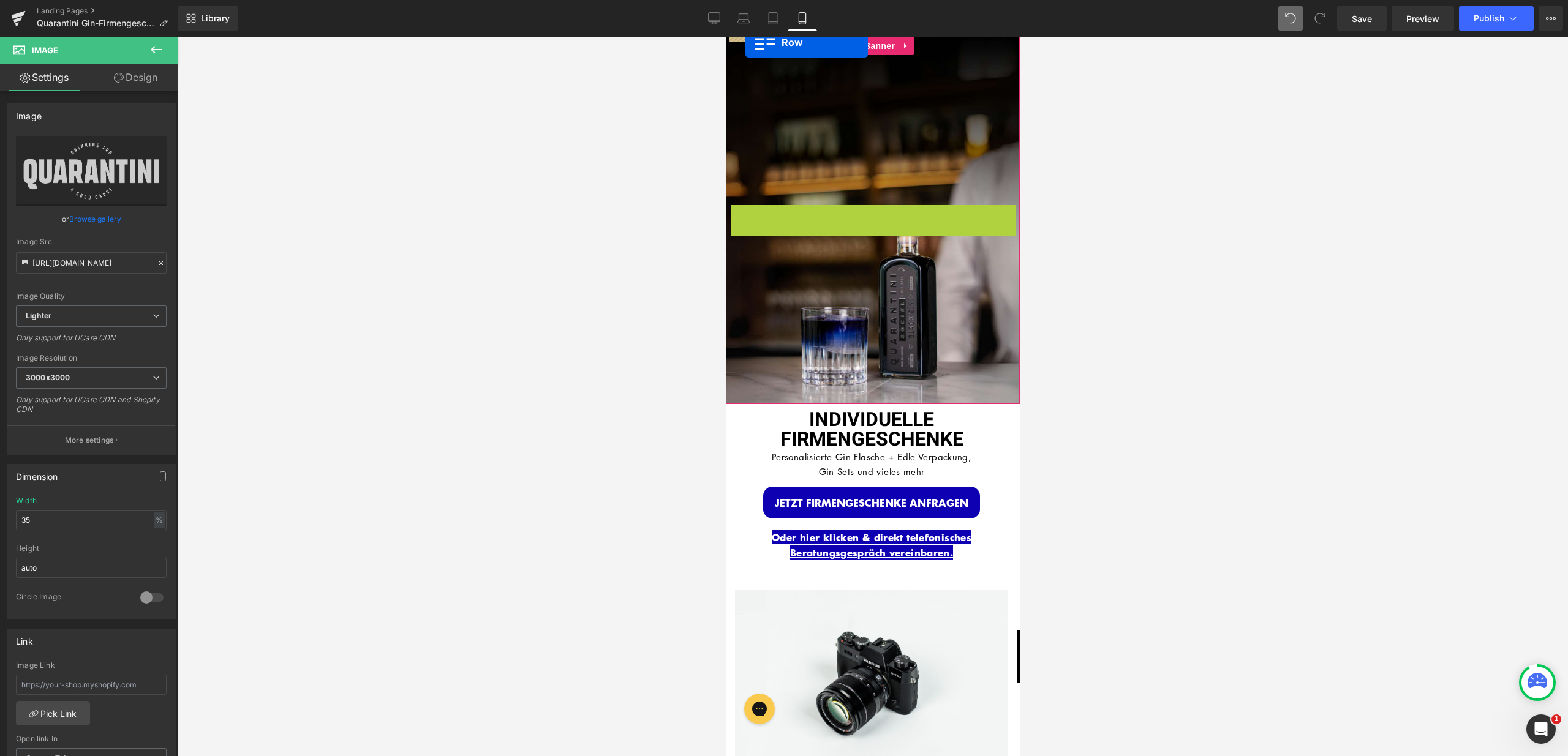
drag, startPoint x: 732, startPoint y: 186, endPoint x: 745, endPoint y: 42, distance: 144.6
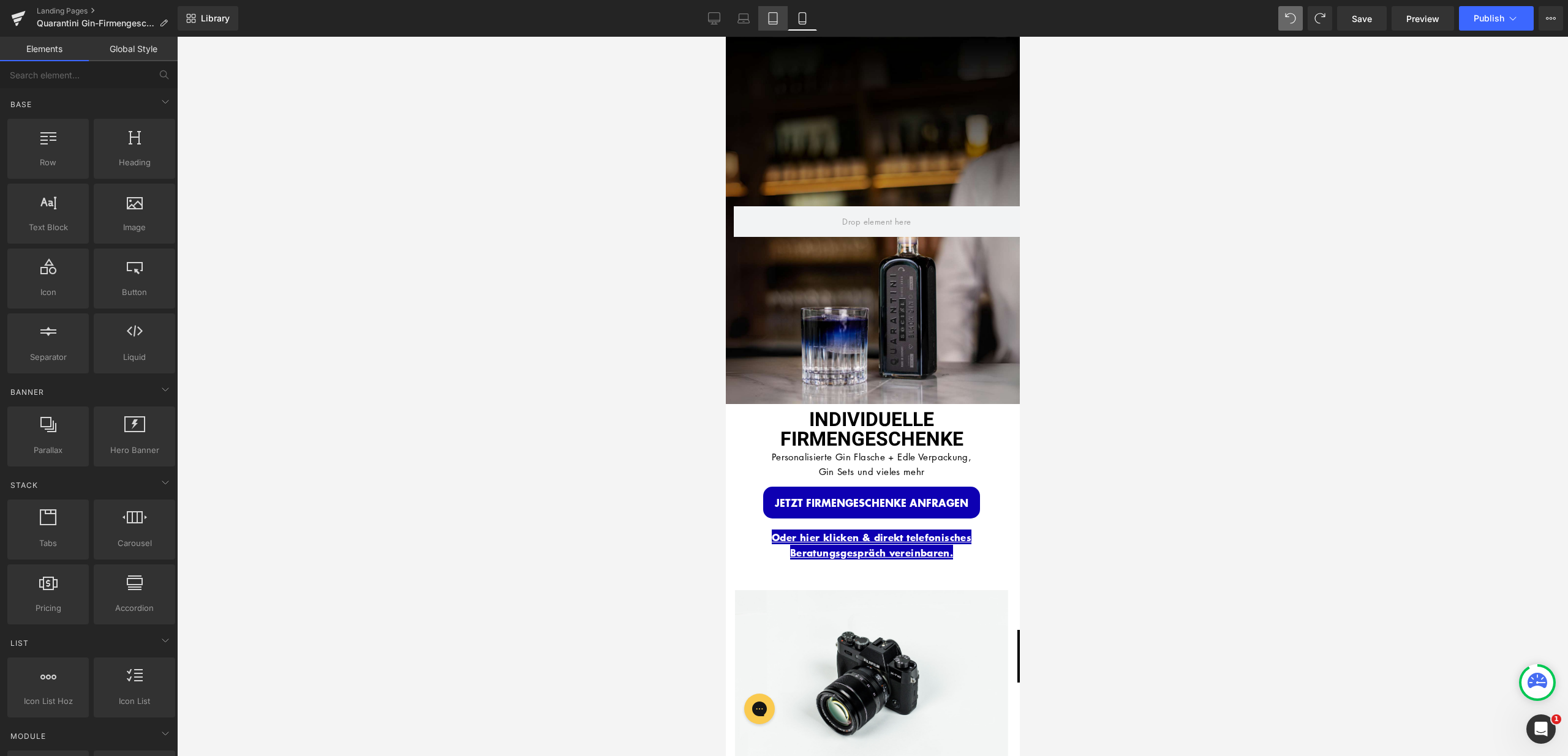
click at [777, 23] on icon at bounding box center [773, 18] width 9 height 12
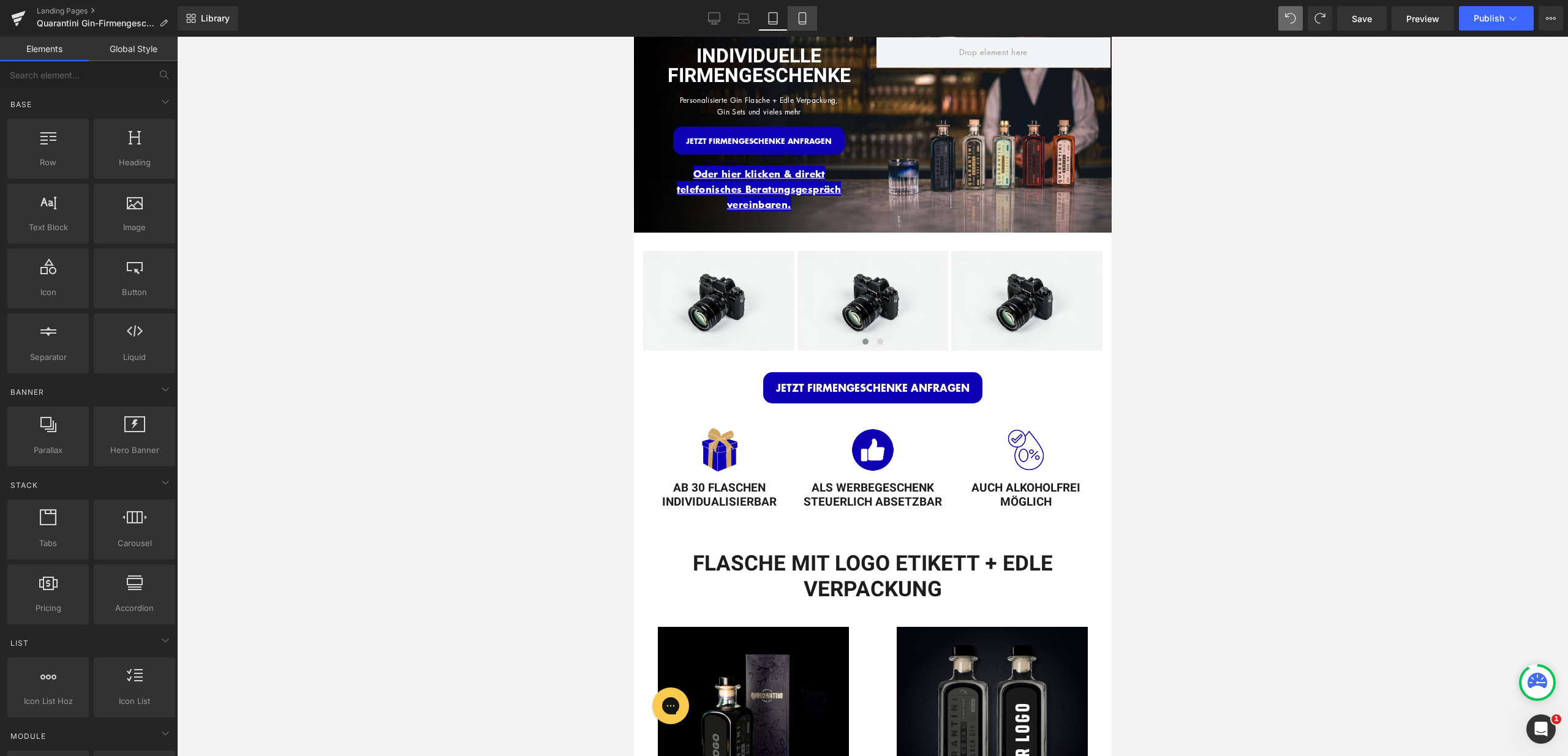
click at [806, 9] on link "Mobile" at bounding box center [802, 18] width 30 height 25
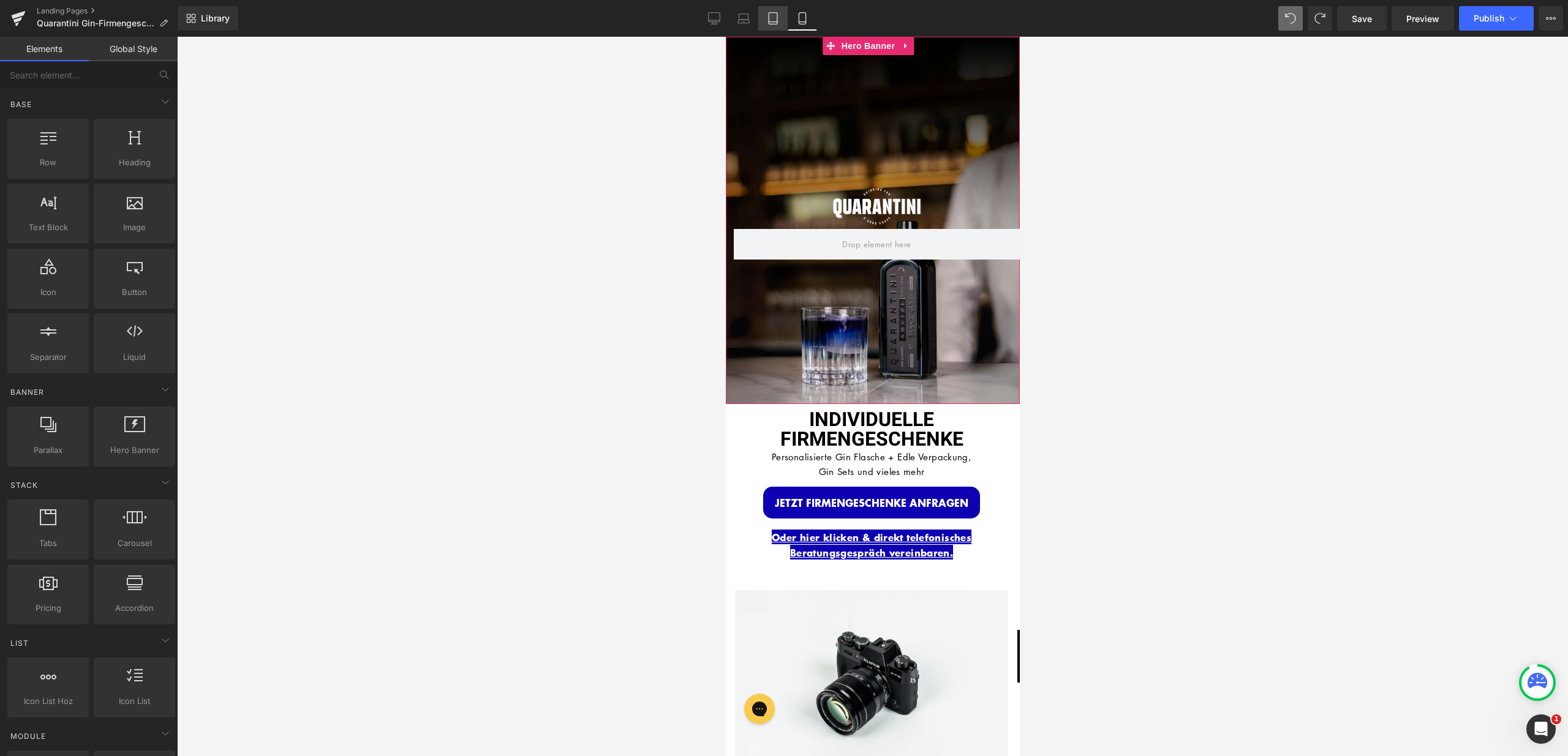
click at [771, 14] on icon at bounding box center [773, 18] width 12 height 12
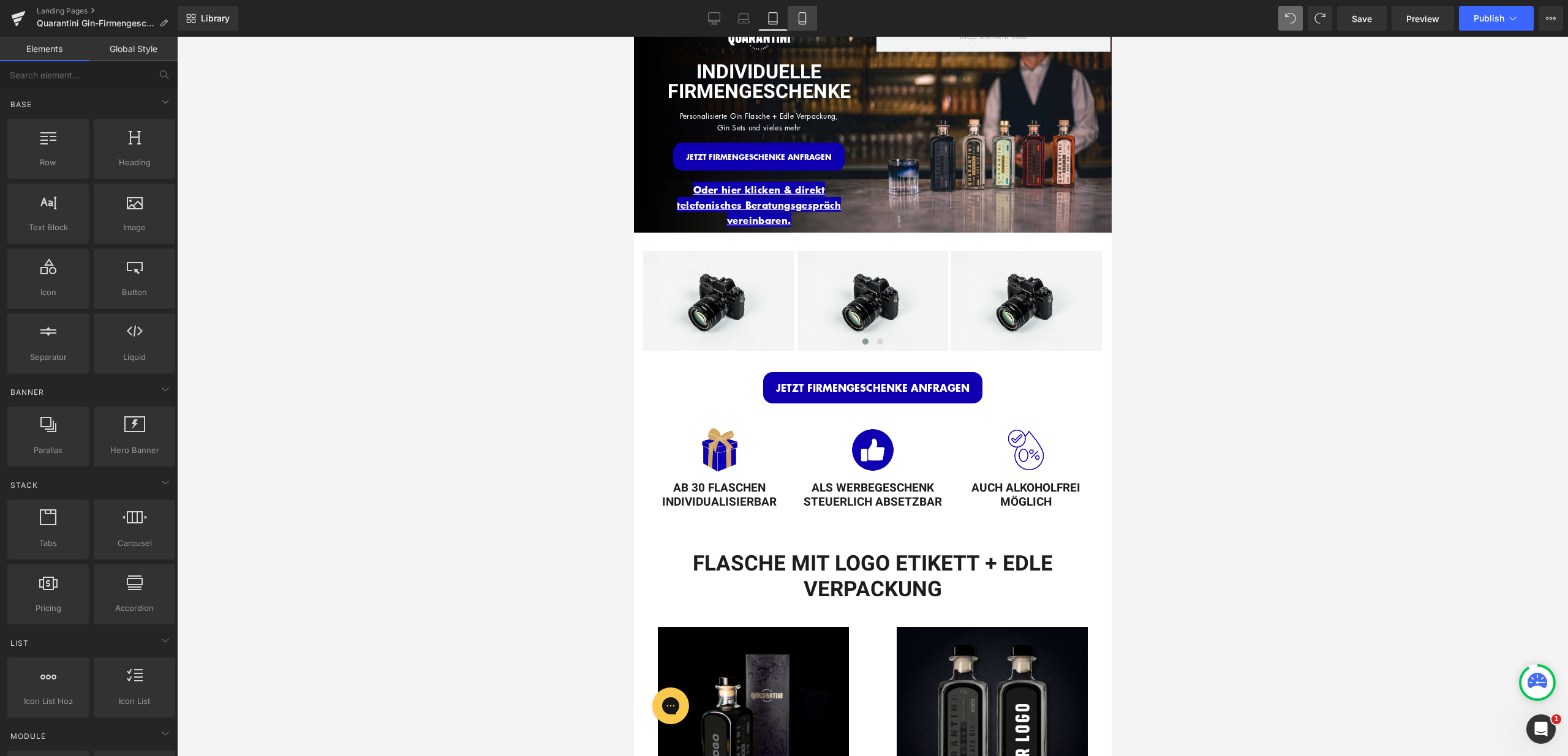
click at [807, 11] on link "Mobile" at bounding box center [802, 18] width 30 height 25
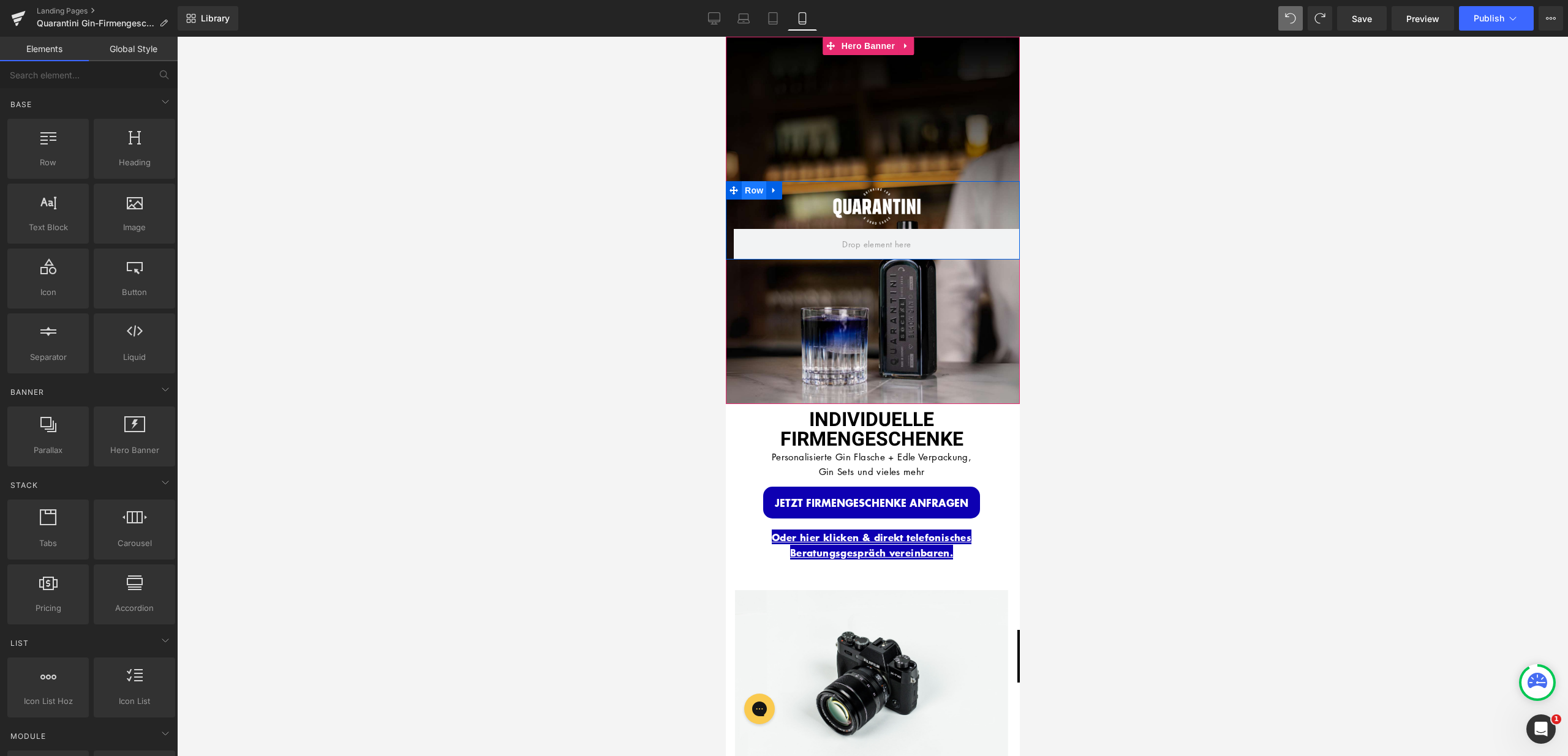
click at [758, 185] on span "Row" at bounding box center [753, 190] width 25 height 18
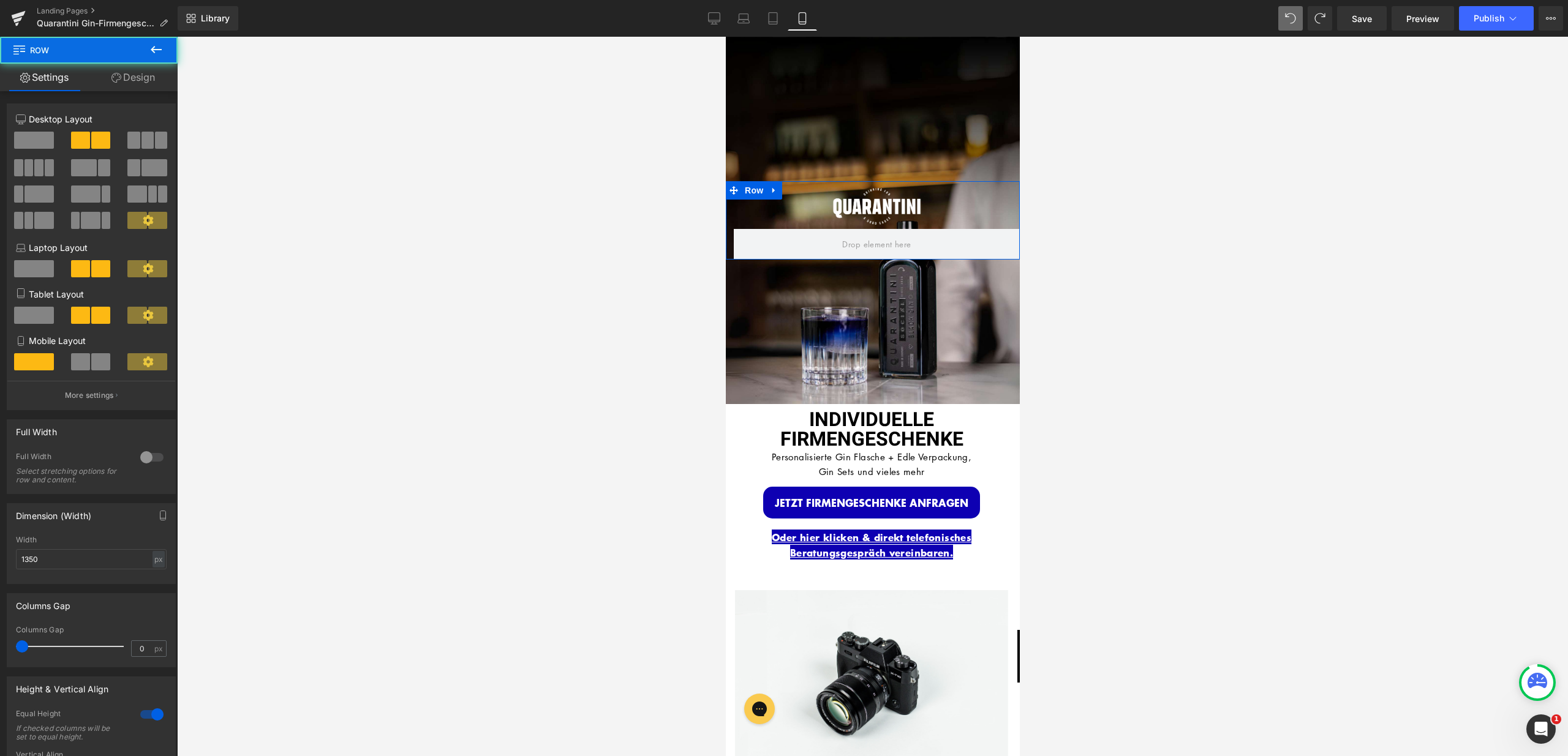
click at [167, 89] on link "Design" at bounding box center [133, 77] width 89 height 28
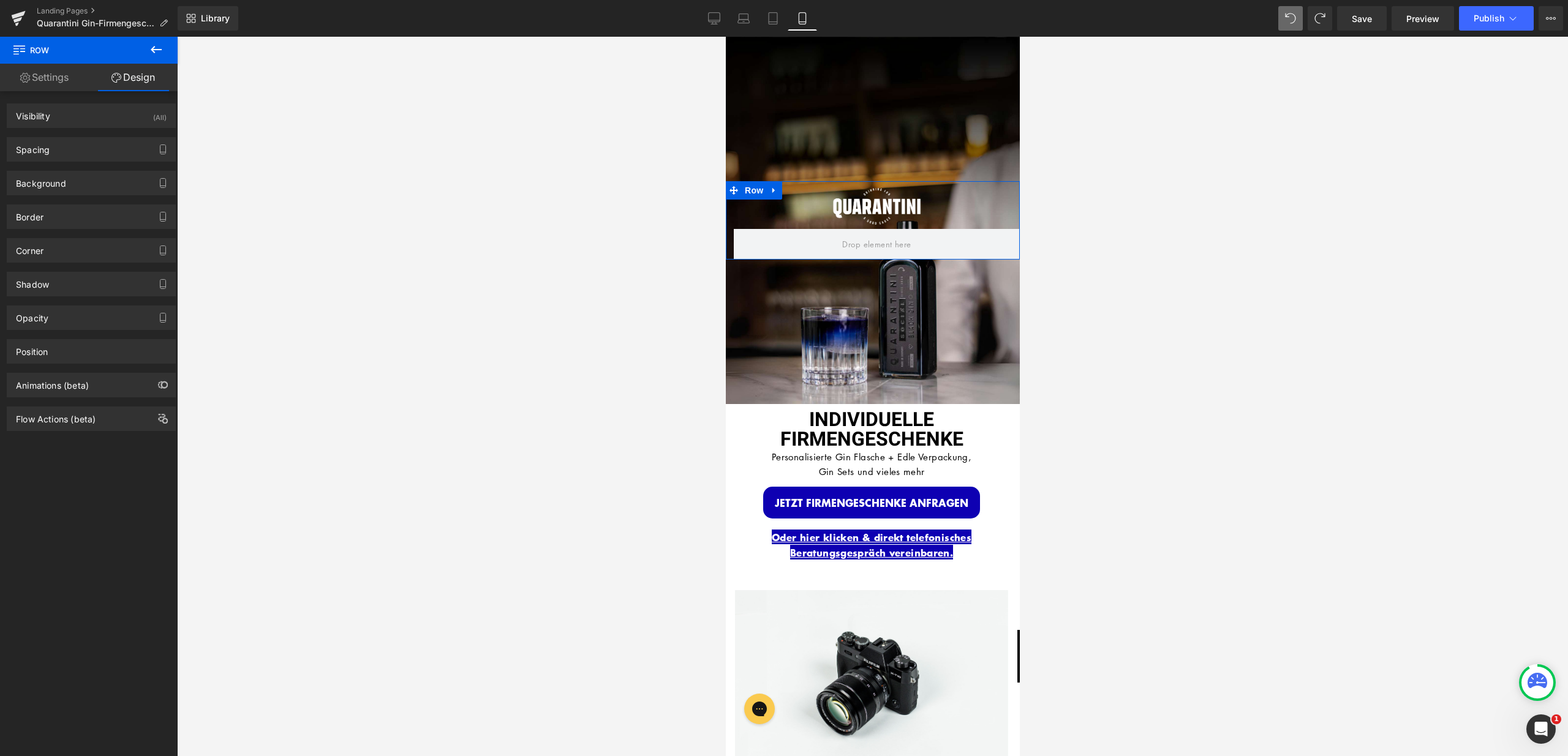
click at [153, 114] on div "(All)" at bounding box center [160, 114] width 14 height 20
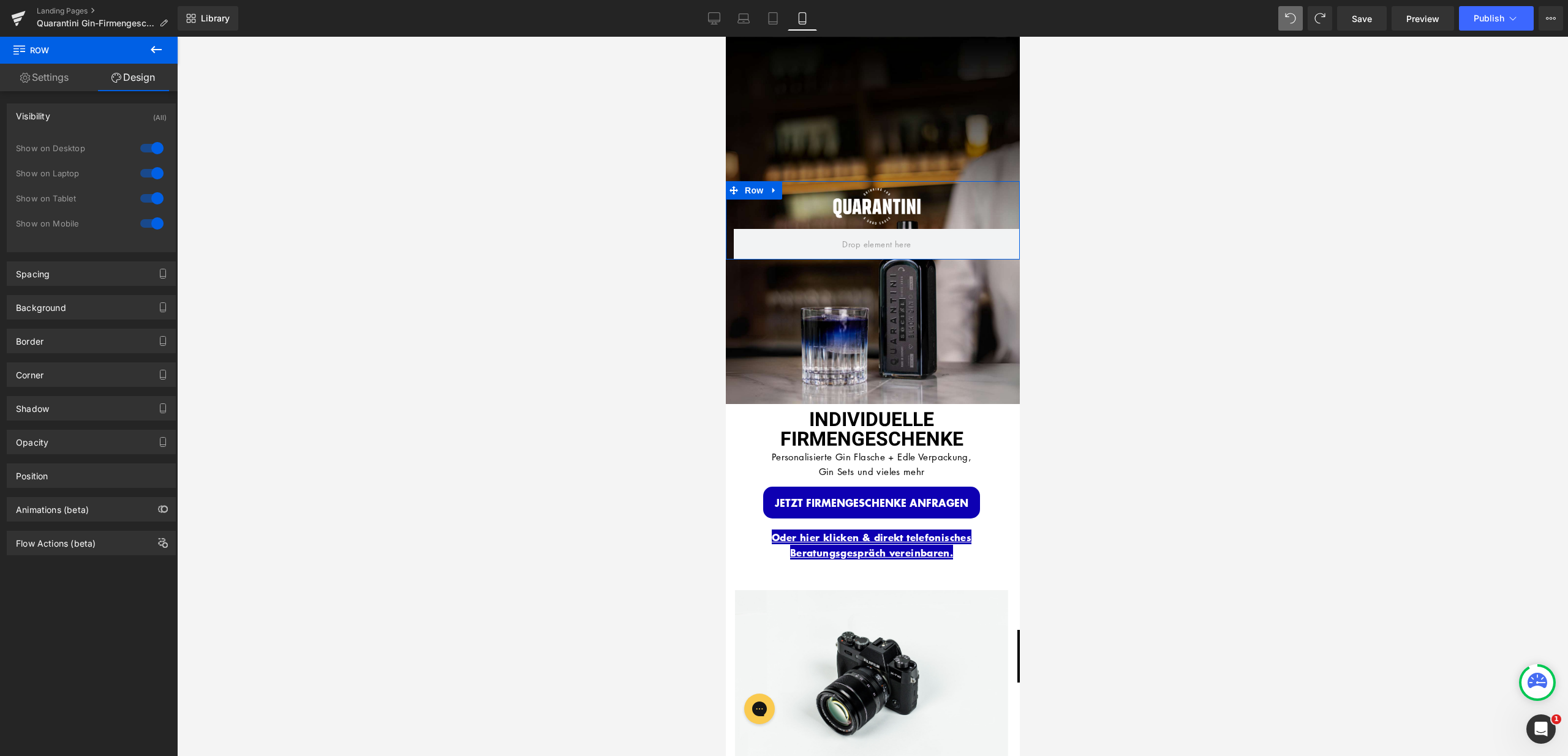
click at [152, 225] on div at bounding box center [152, 223] width 30 height 20
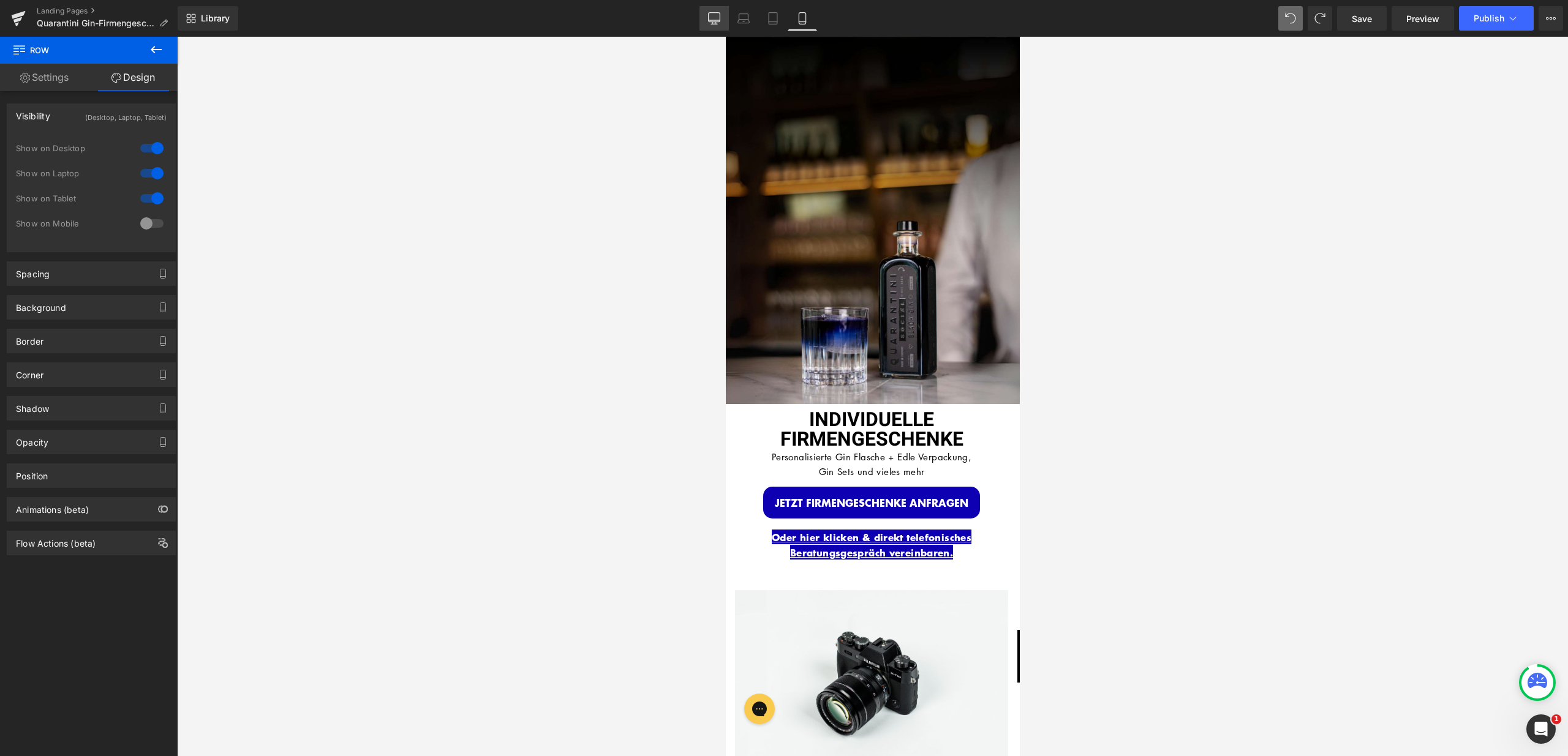
click at [728, 17] on link "Desktop" at bounding box center [714, 18] width 30 height 25
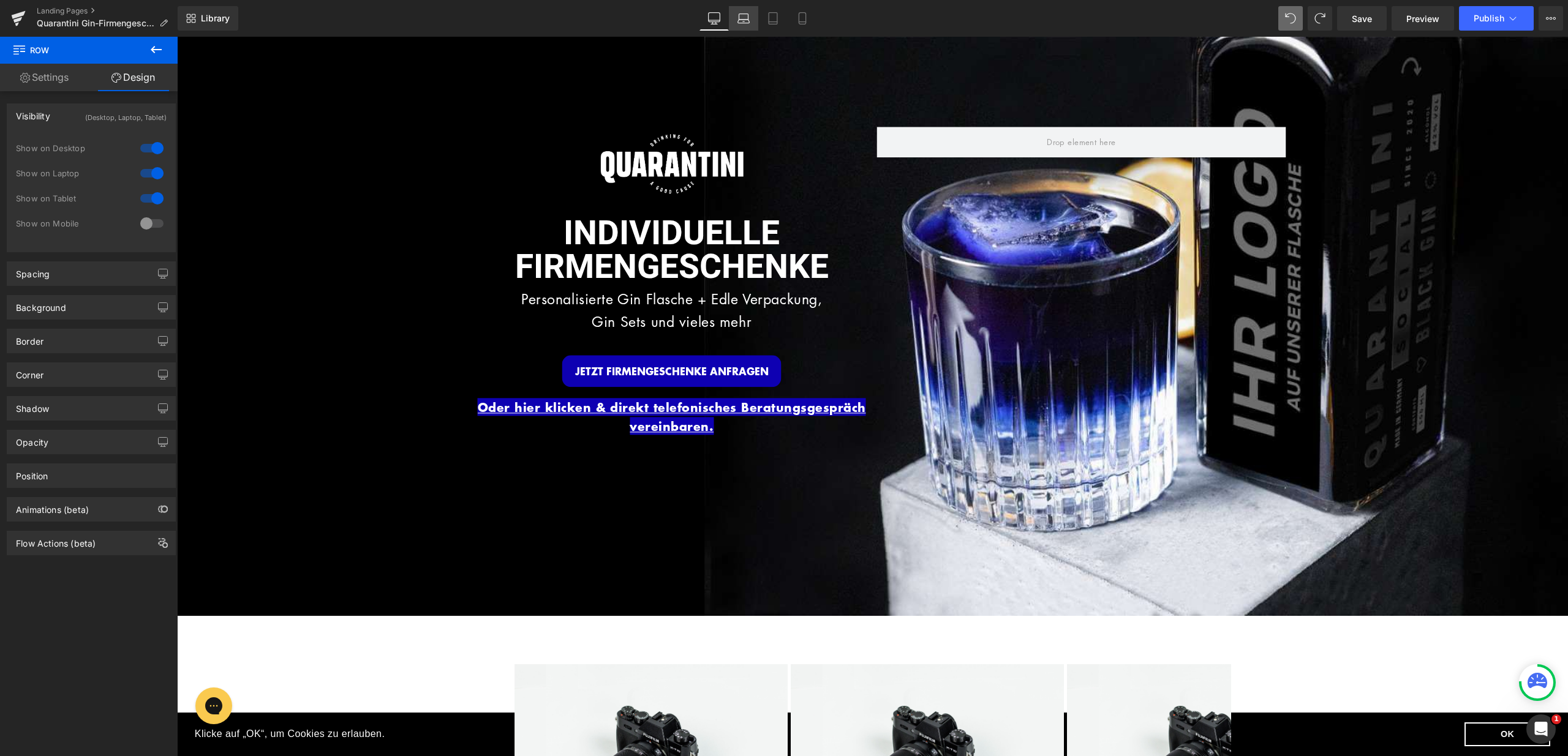
click at [750, 17] on icon at bounding box center [743, 18] width 12 height 12
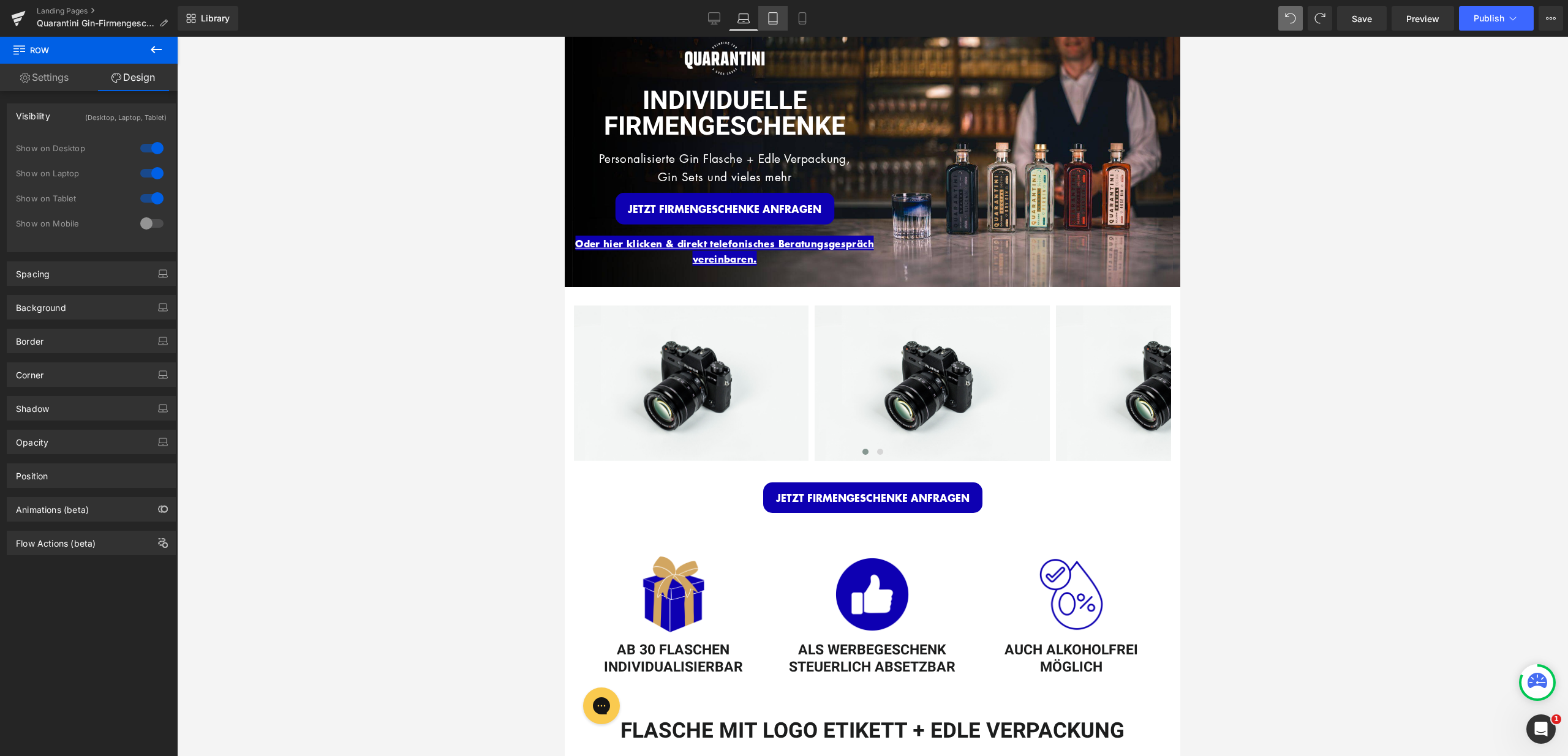
click at [768, 14] on icon at bounding box center [773, 18] width 12 height 12
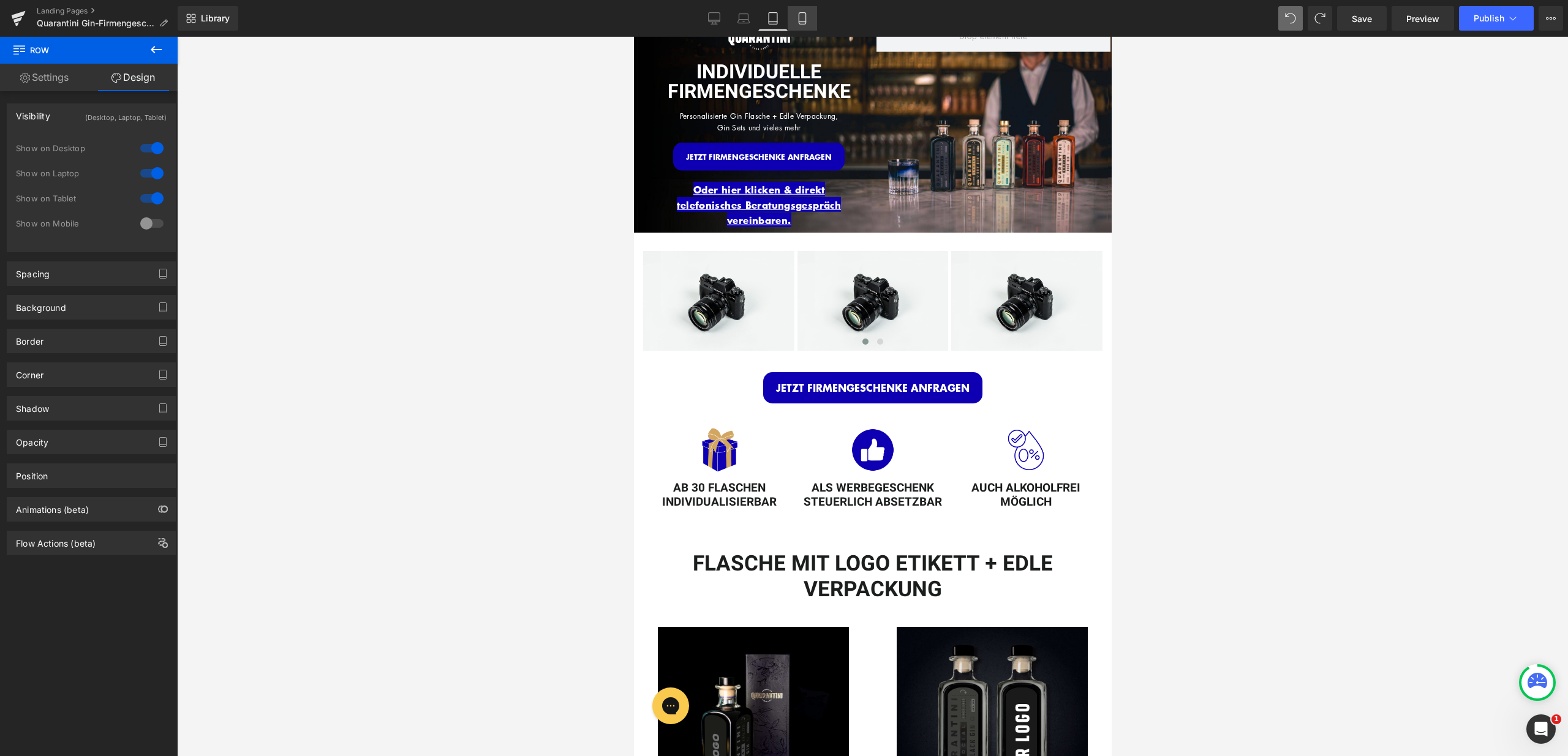
click at [792, 15] on link "Mobile" at bounding box center [802, 18] width 30 height 25
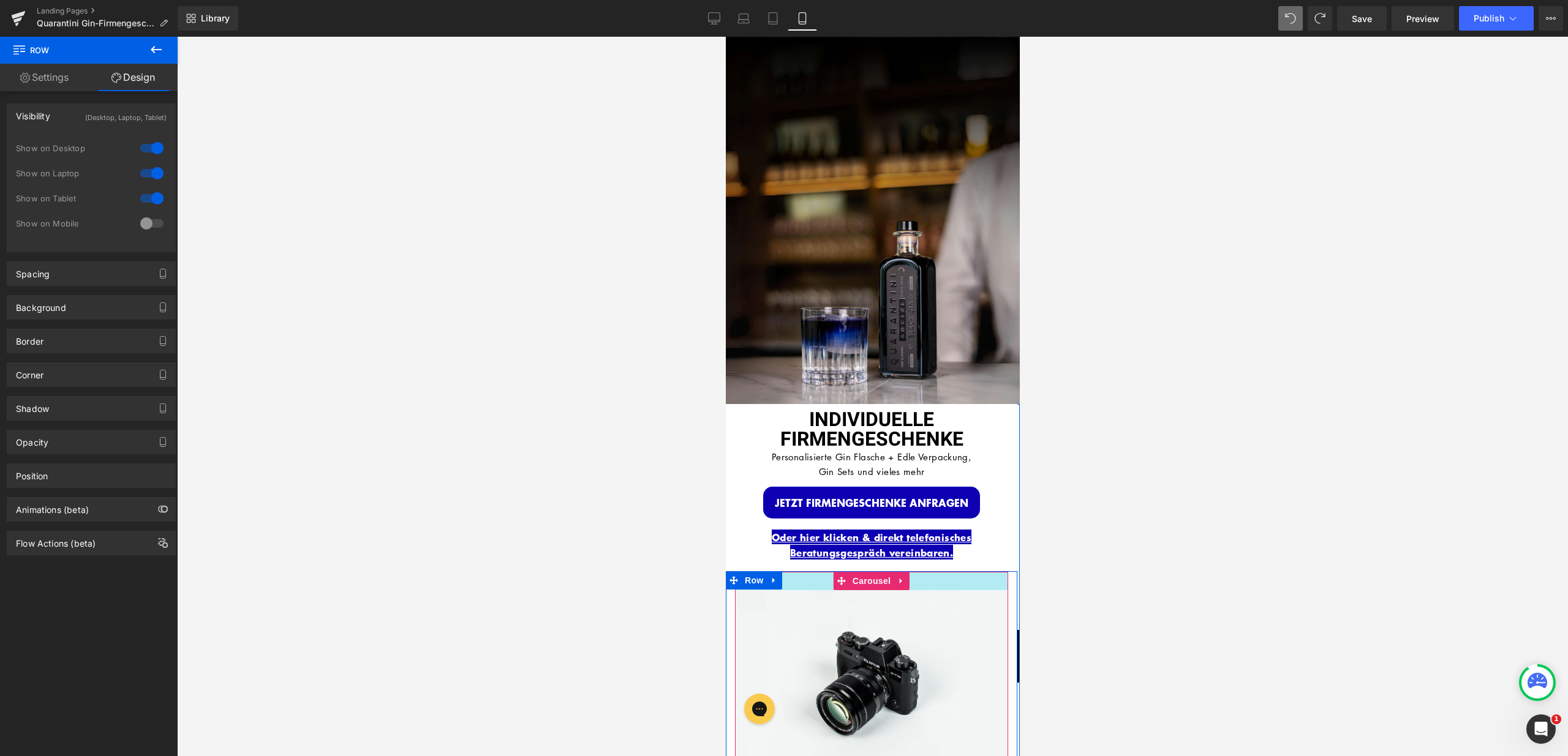
click at [793, 572] on div at bounding box center [871, 581] width 273 height 18
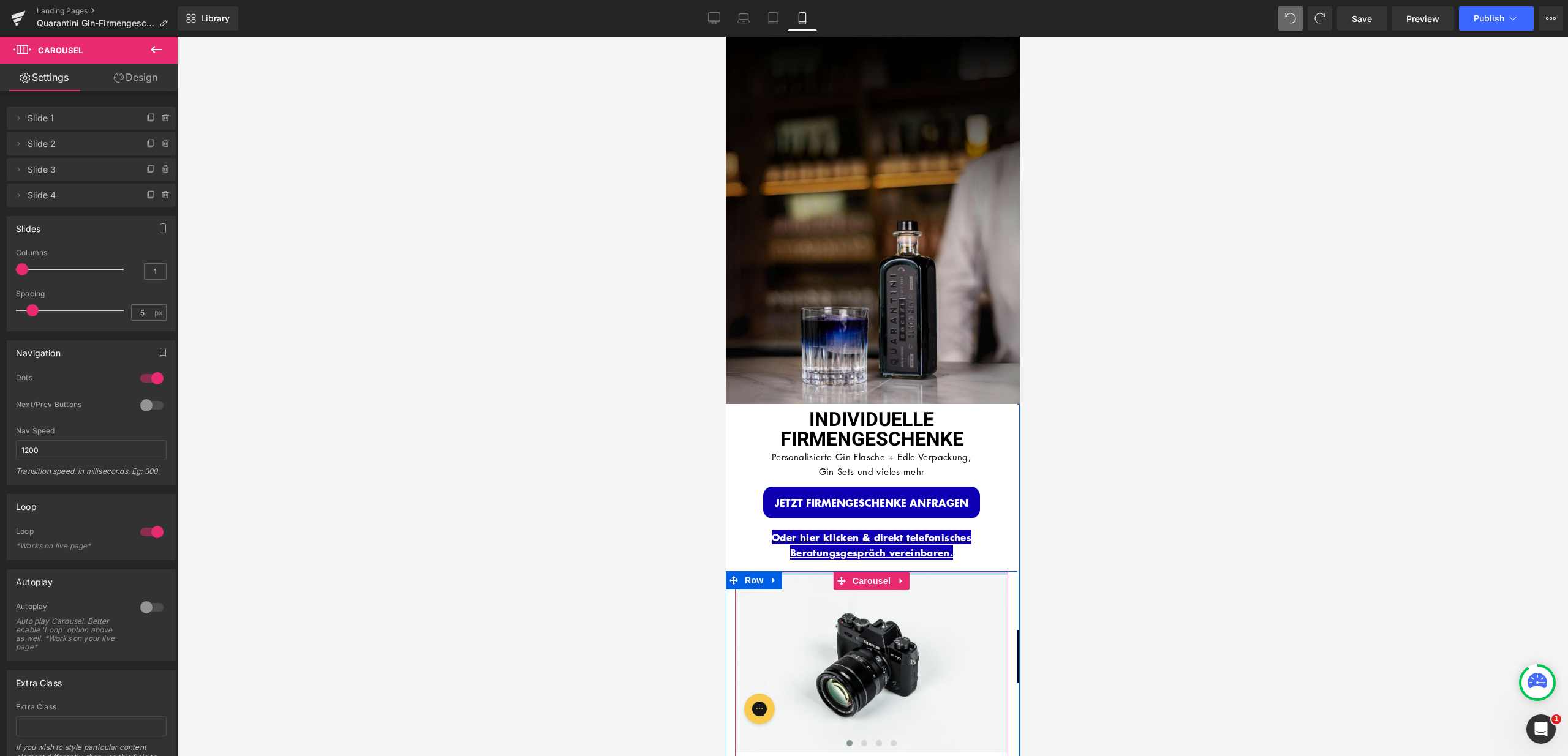
drag, startPoint x: 794, startPoint y: 571, endPoint x: 798, endPoint y: 549, distance: 22.4
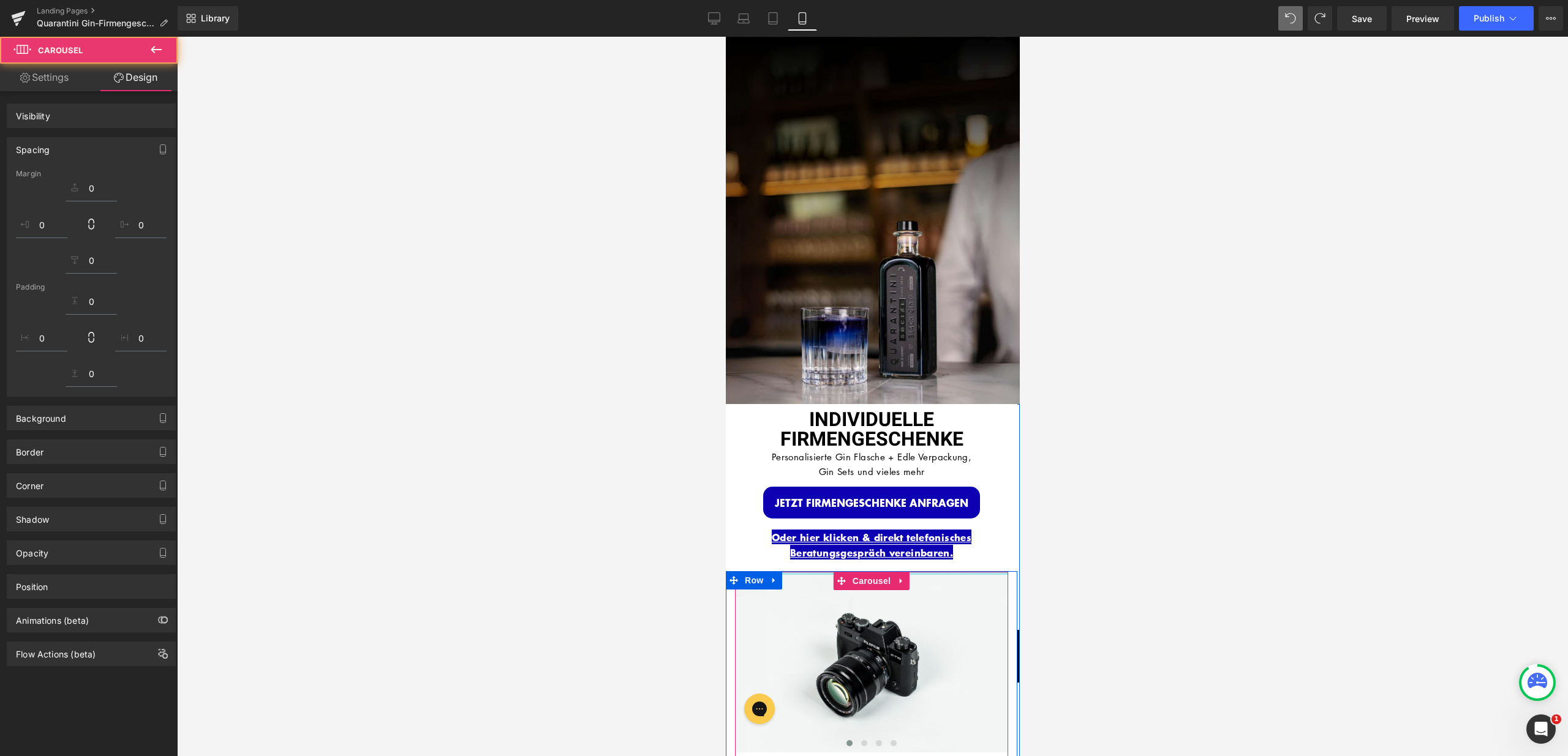
click at [1122, 583] on div at bounding box center [872, 396] width 1391 height 720
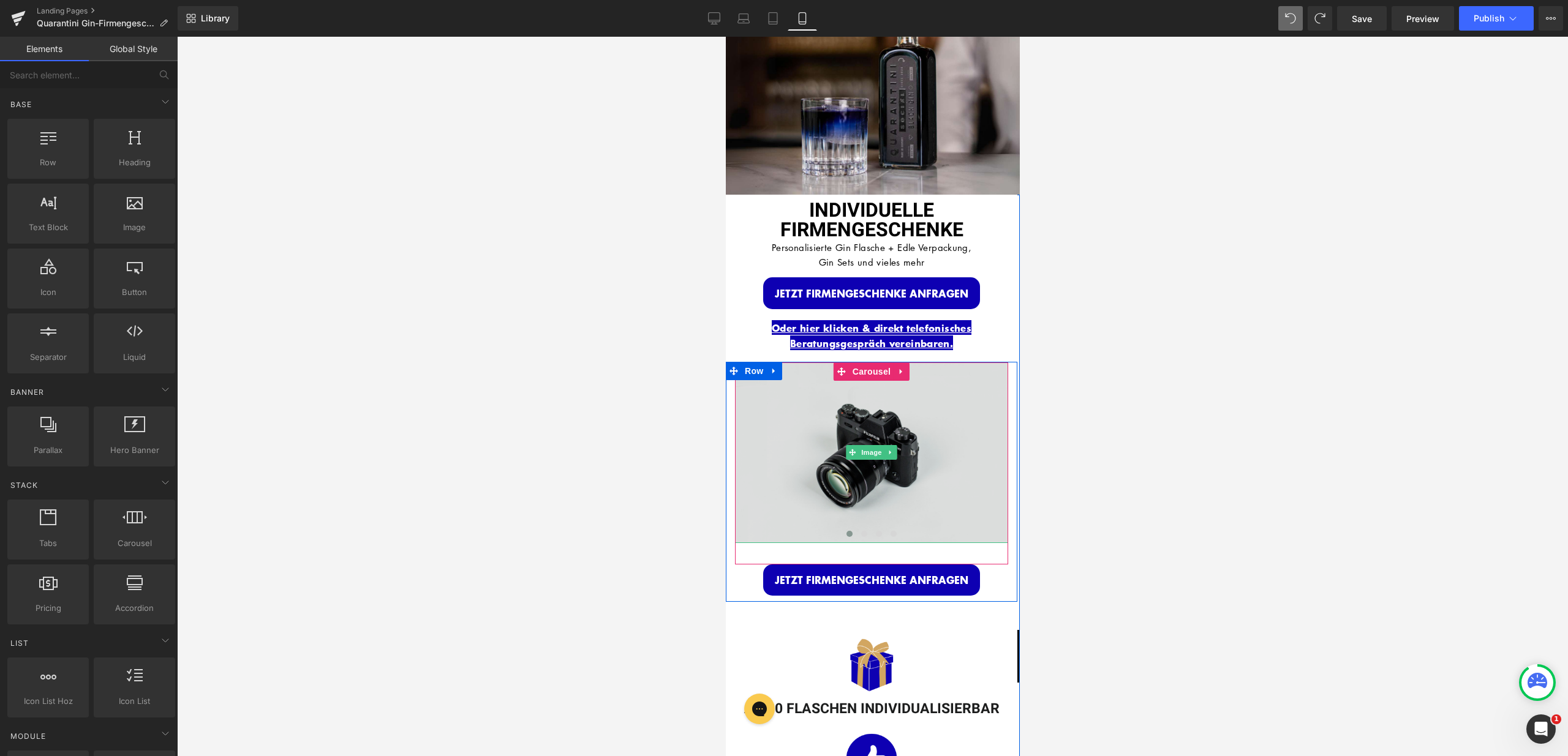
scroll to position [212, 0]
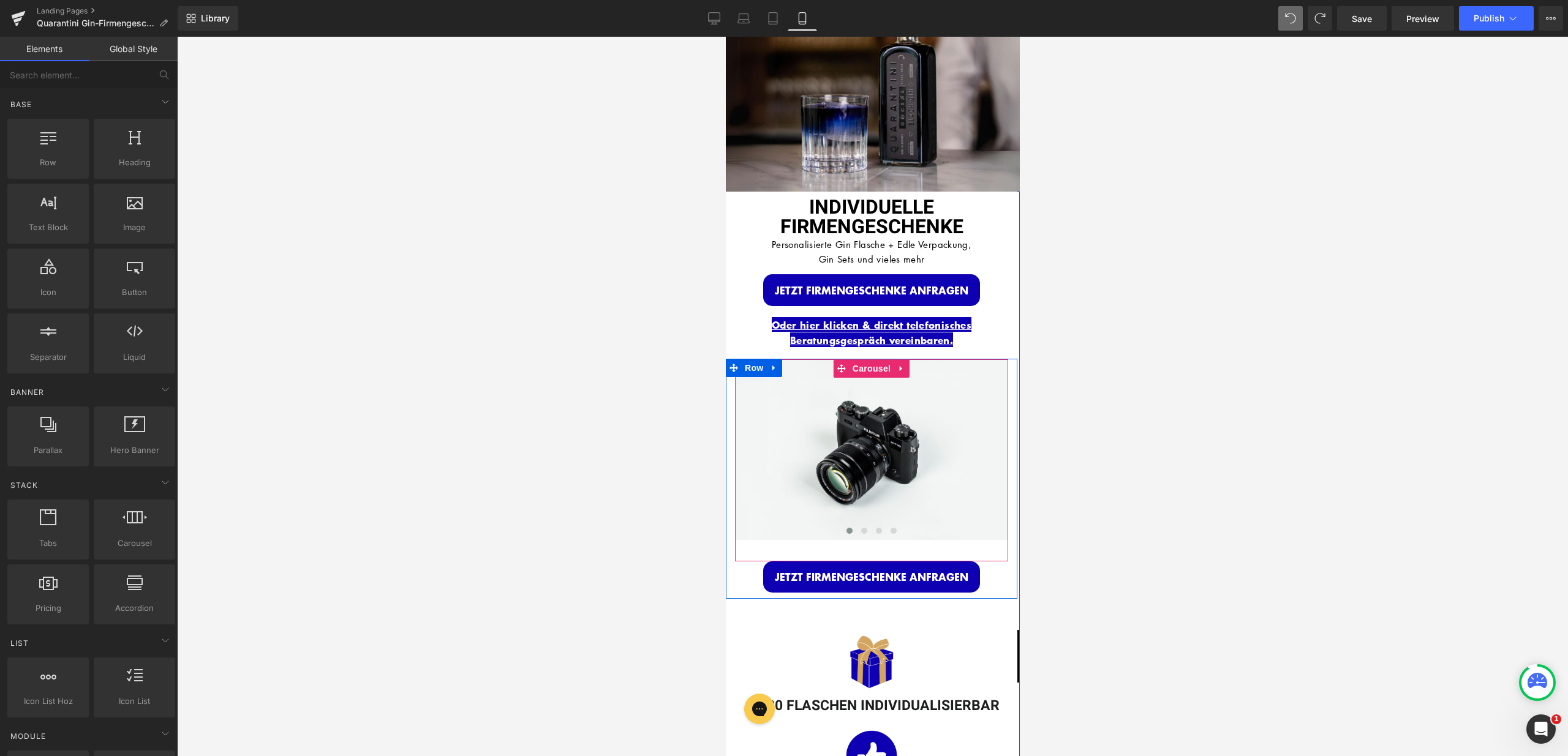
click at [881, 541] on div "Image Image Image Image ‹ › [GEOGRAPHIC_DATA]" at bounding box center [871, 460] width 273 height 202
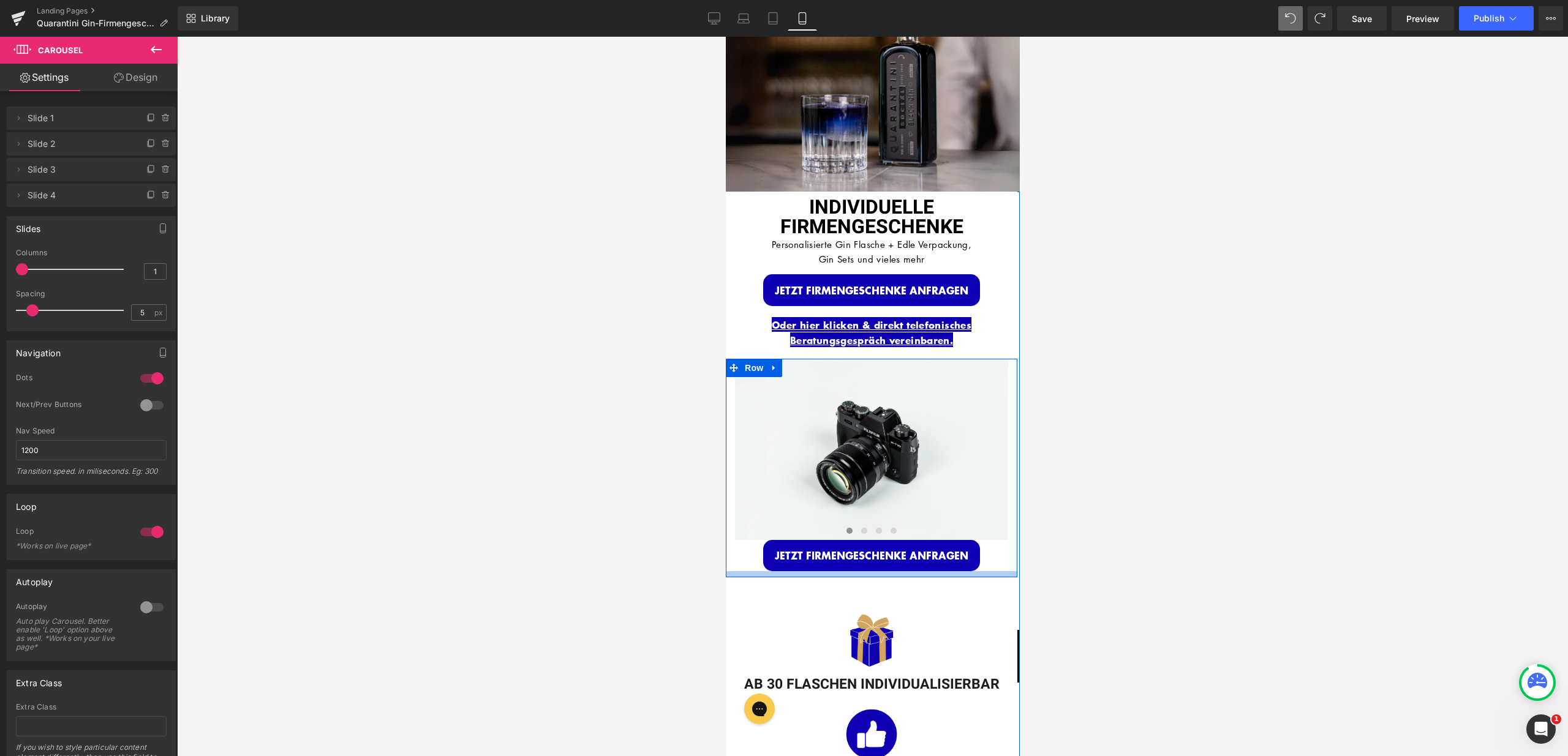
drag, startPoint x: 995, startPoint y: 548, endPoint x: 992, endPoint y: 527, distance: 21.2
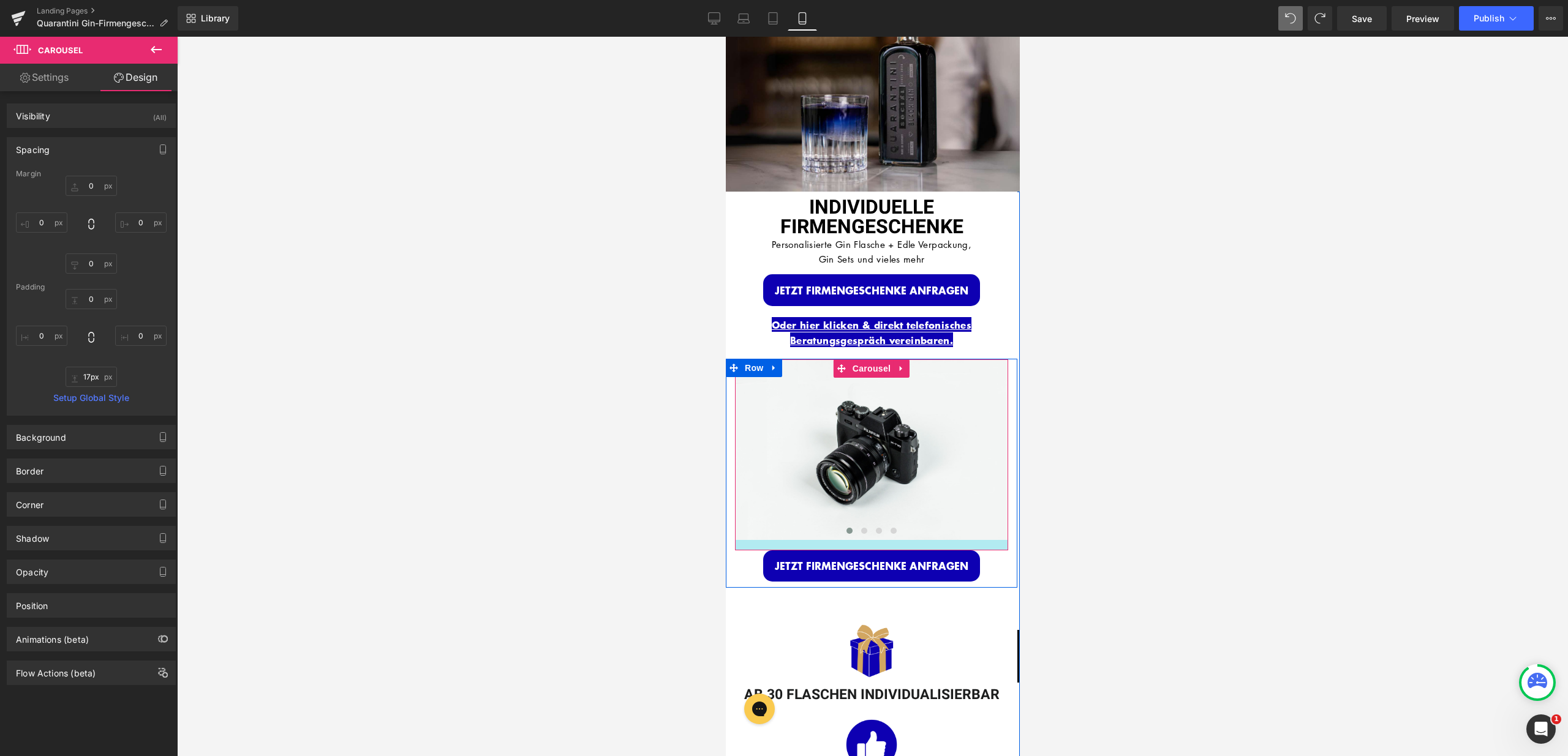
type input "13px"
drag, startPoint x: 995, startPoint y: 525, endPoint x: 995, endPoint y: 533, distance: 8.0
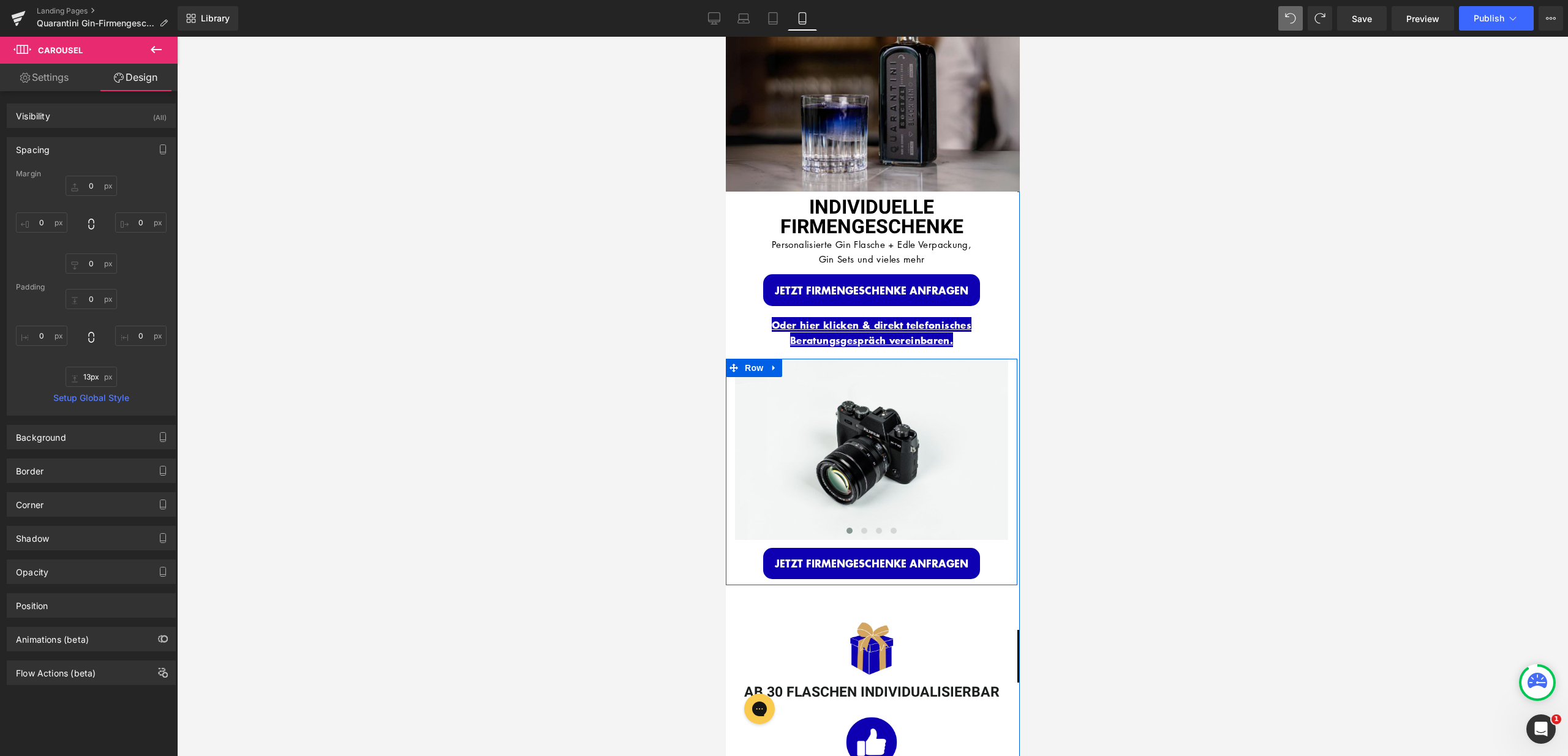
click at [1056, 526] on div at bounding box center [872, 396] width 1391 height 720
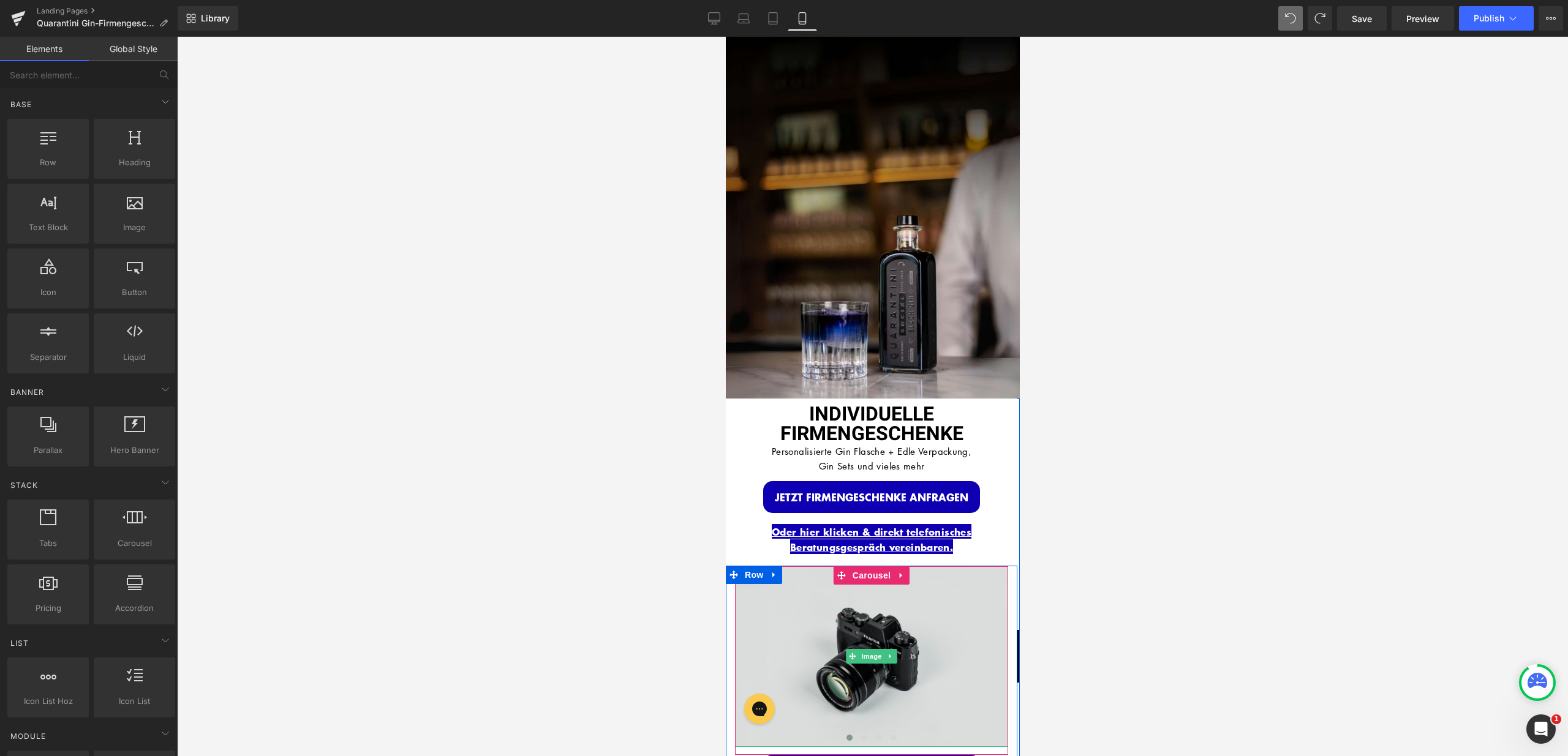
scroll to position [0, 0]
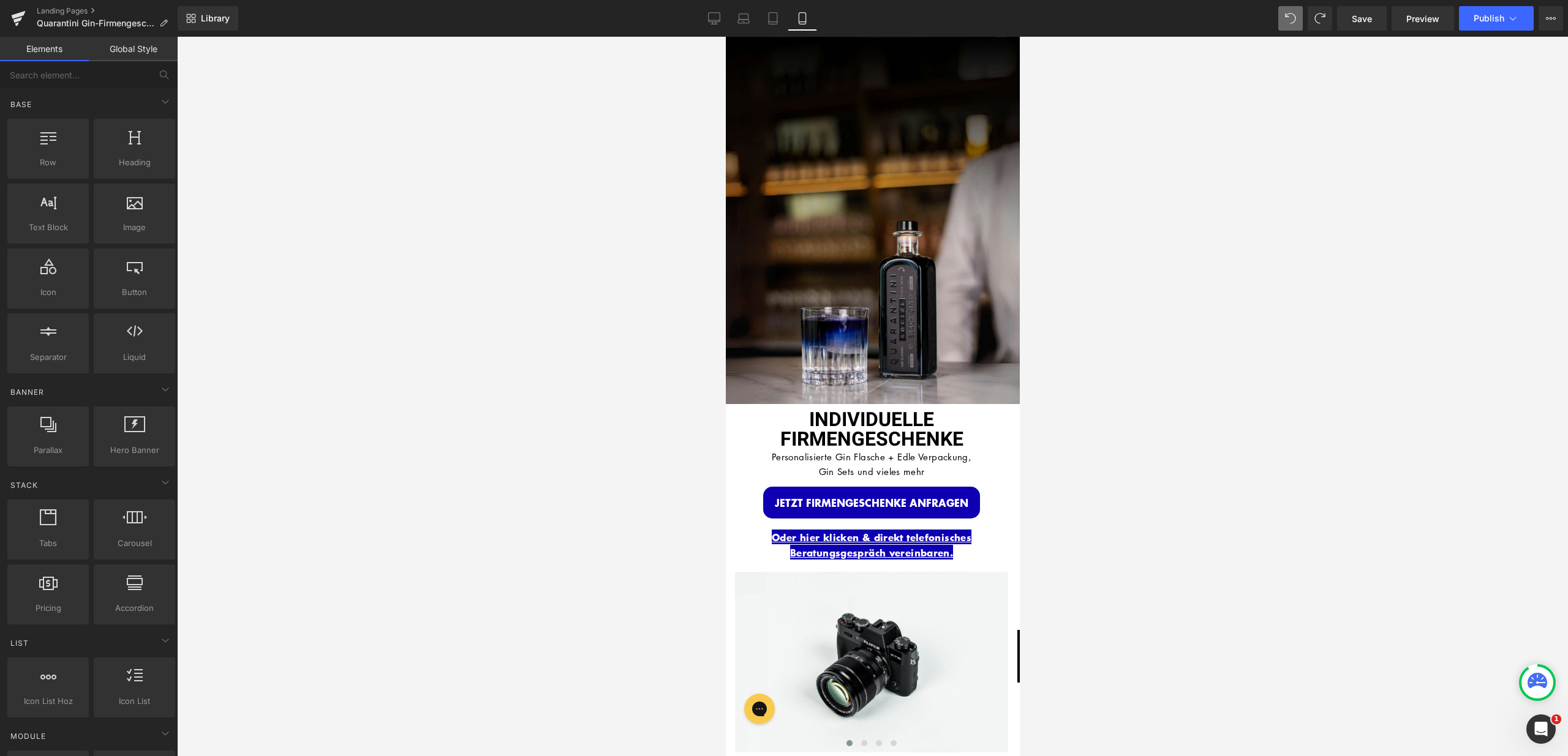
click at [866, 56] on div "Image INDIVIDUELLE FIRMENGESCHENKE Heading Personalisierte Gin Flasche + Edle V…" at bounding box center [871, 220] width 294 height 368
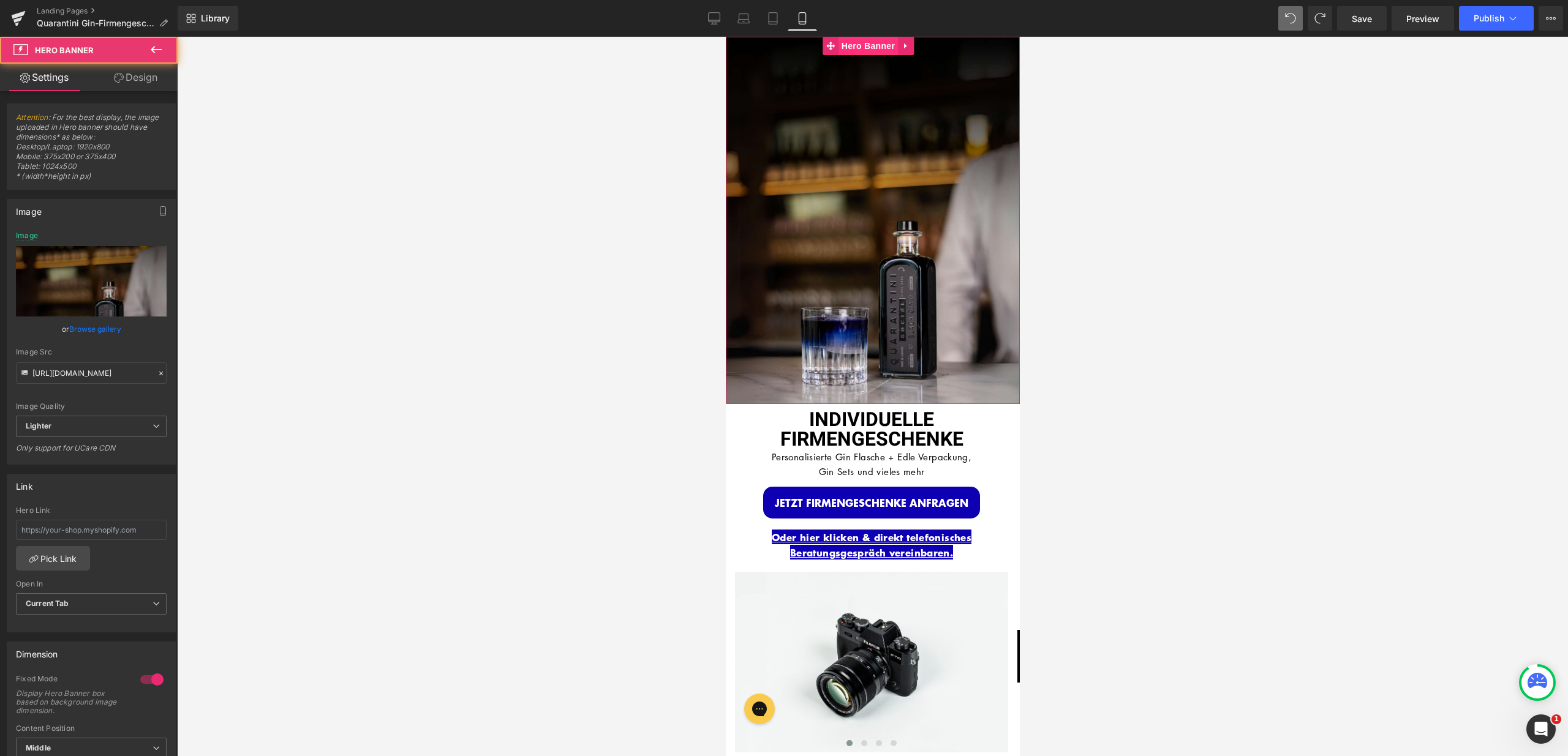
click at [867, 42] on span "Hero Banner" at bounding box center [867, 46] width 59 height 18
click at [139, 282] on link "Replace Image" at bounding box center [91, 281] width 151 height 70
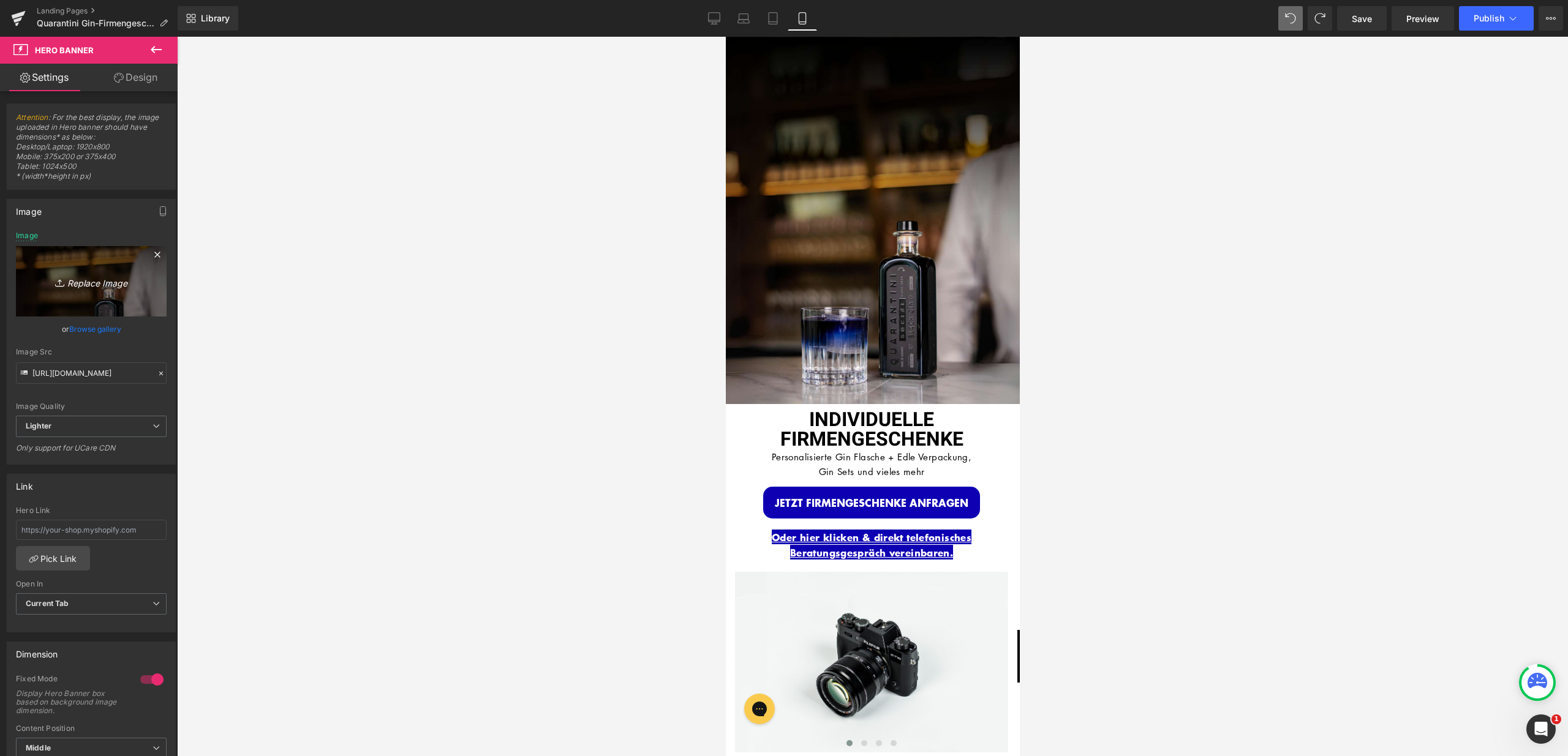
type input "C:\fakepath\Firmengeschenke. LP (1).jpg"
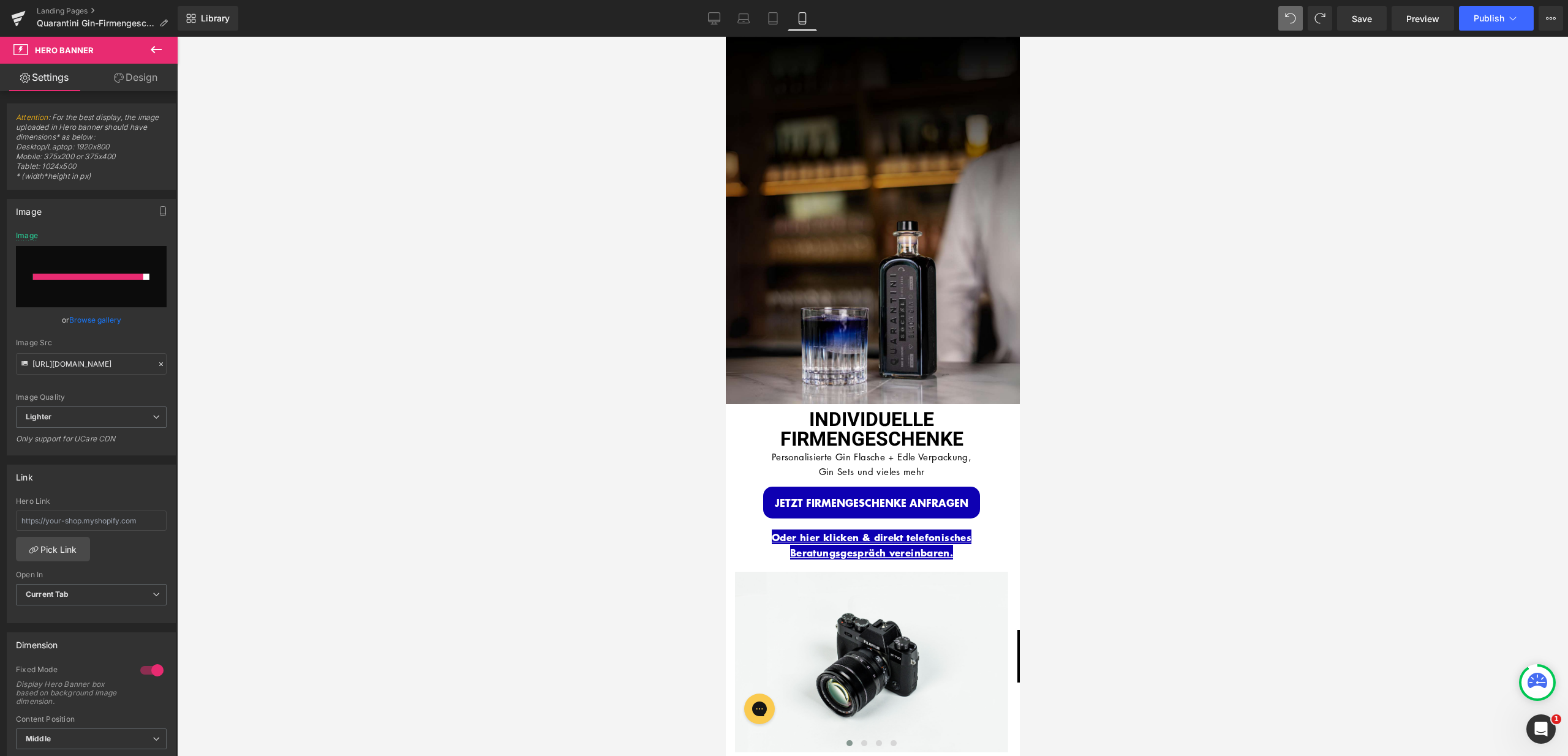
type input "[URL][DOMAIN_NAME]"
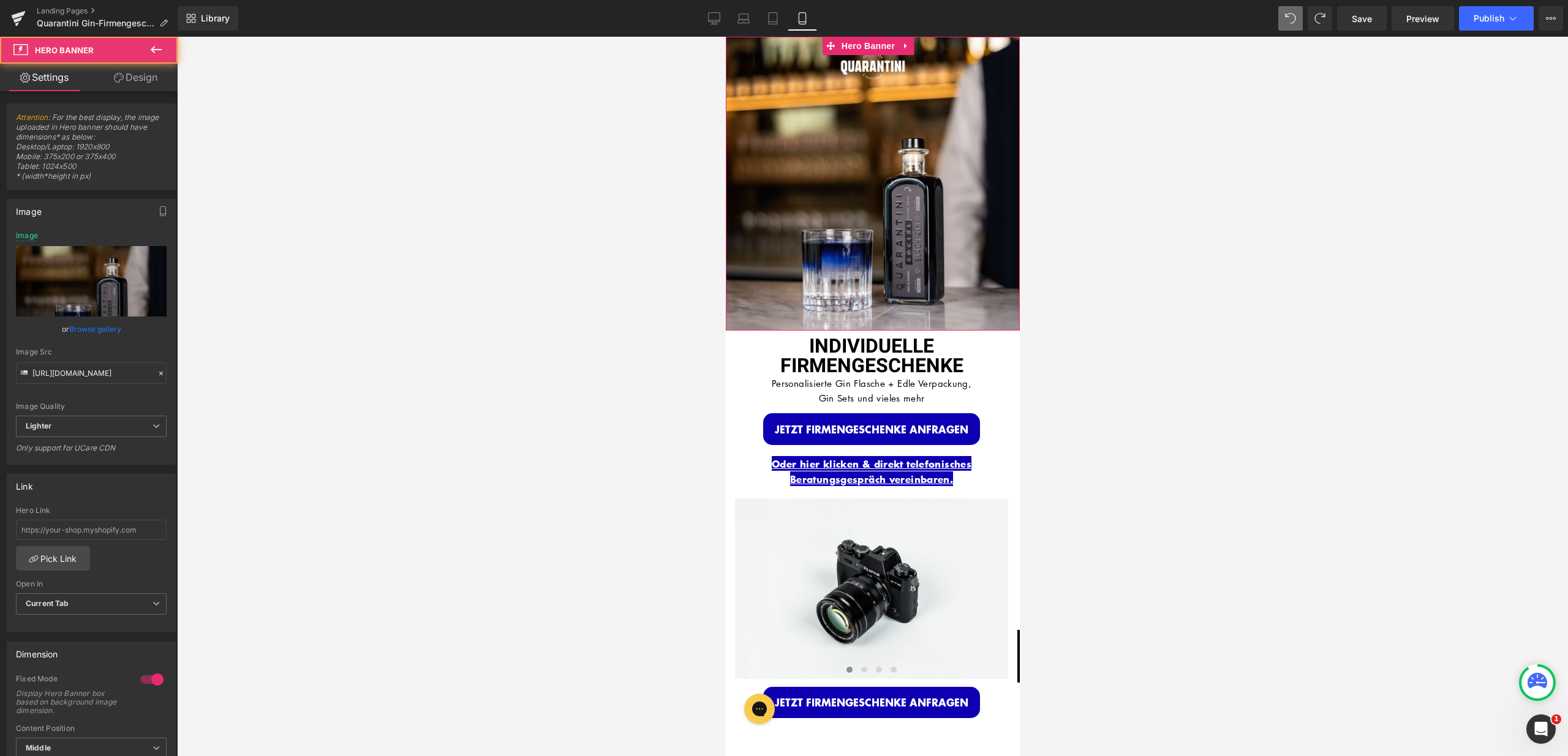
drag, startPoint x: 956, startPoint y: 316, endPoint x: 960, endPoint y: 279, distance: 37.2
click at [960, 279] on div "Image INDIVIDUELLE FIRMENGESCHENKE Heading Personalisierte Gin Flasche + Edle V…" at bounding box center [871, 183] width 294 height 294
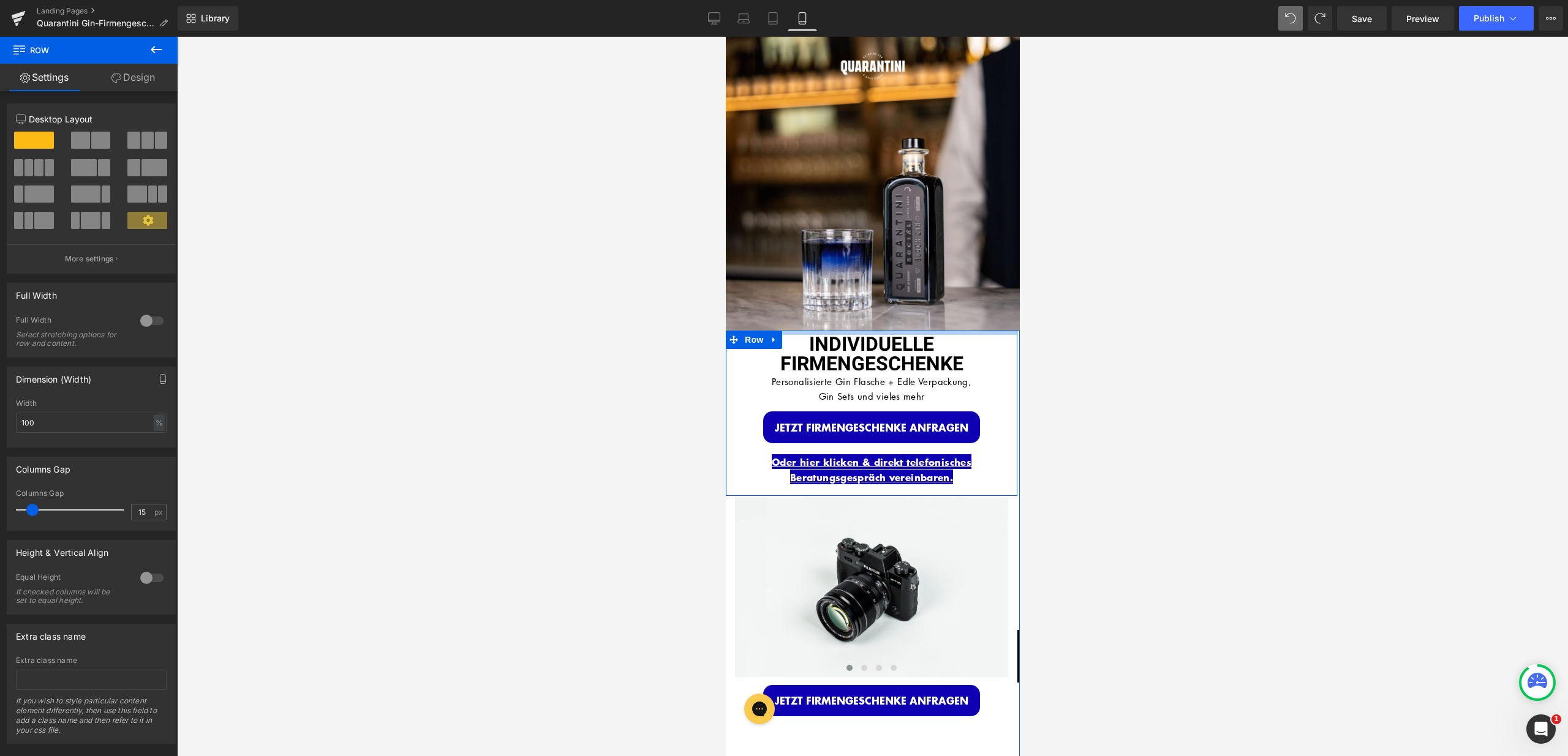
click at [961, 331] on div at bounding box center [870, 332] width 291 height 4
click at [1093, 350] on div at bounding box center [872, 396] width 1391 height 720
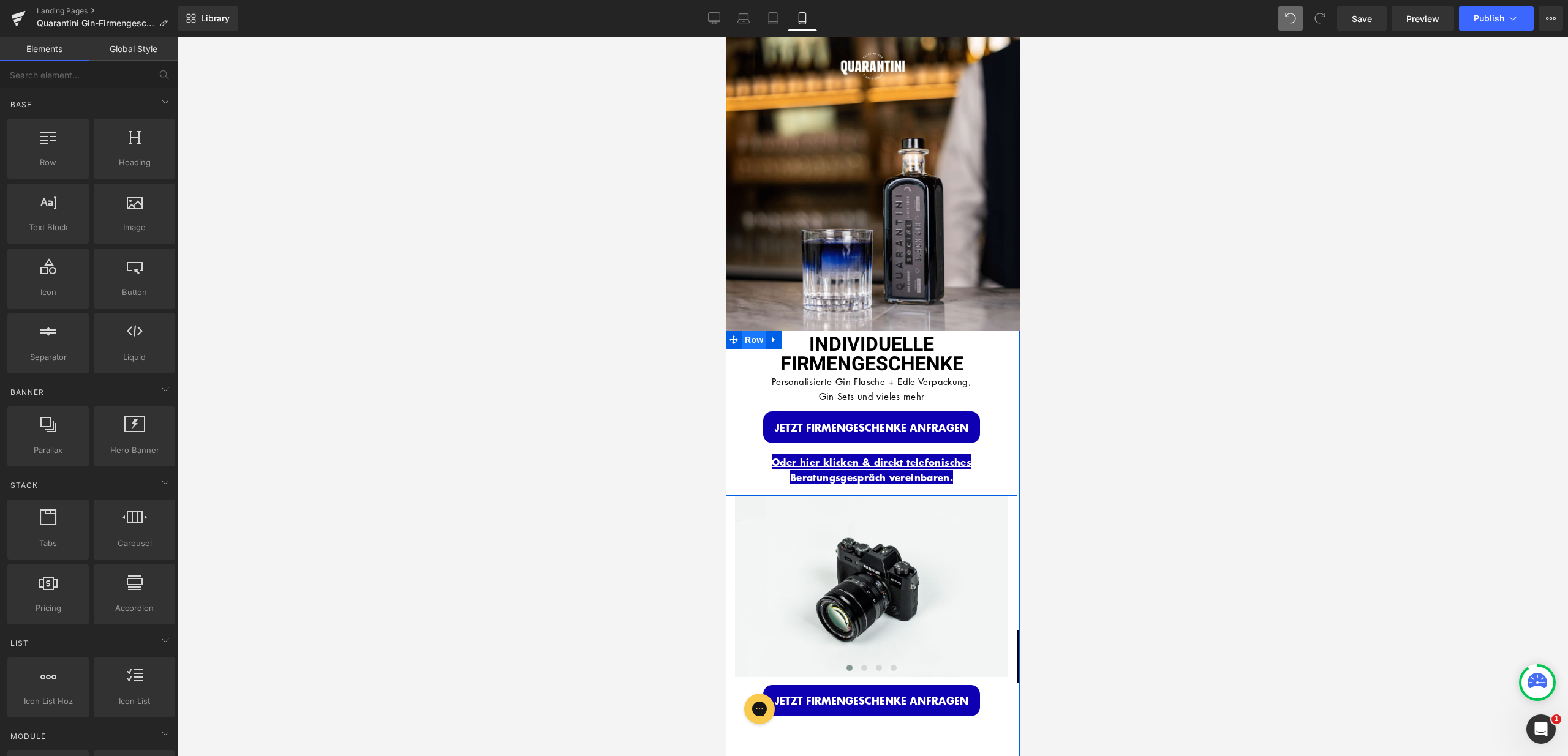
click at [748, 332] on span "Row" at bounding box center [753, 340] width 25 height 18
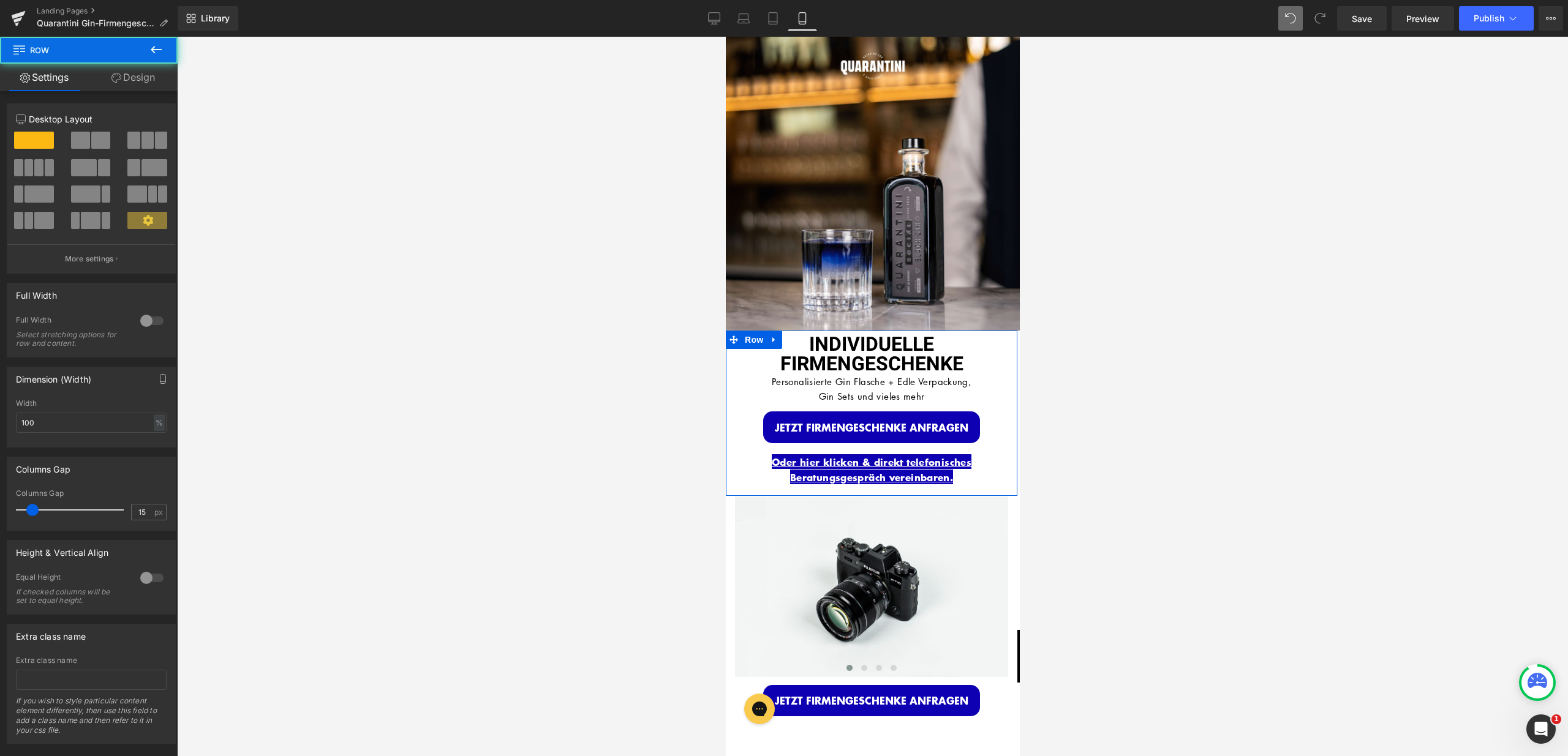
click at [137, 70] on link "Design" at bounding box center [133, 77] width 89 height 28
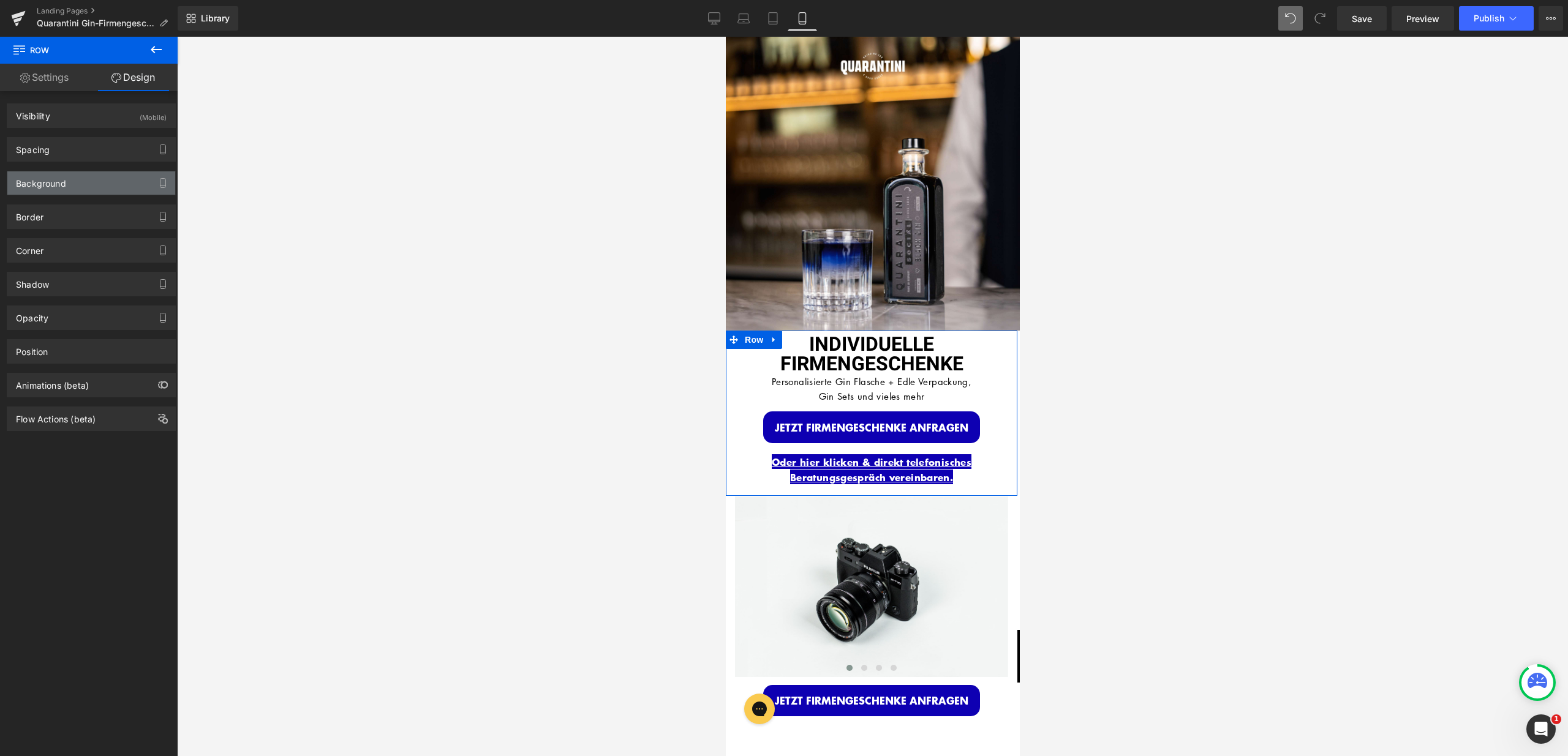
click at [91, 180] on div "Background" at bounding box center [91, 183] width 168 height 23
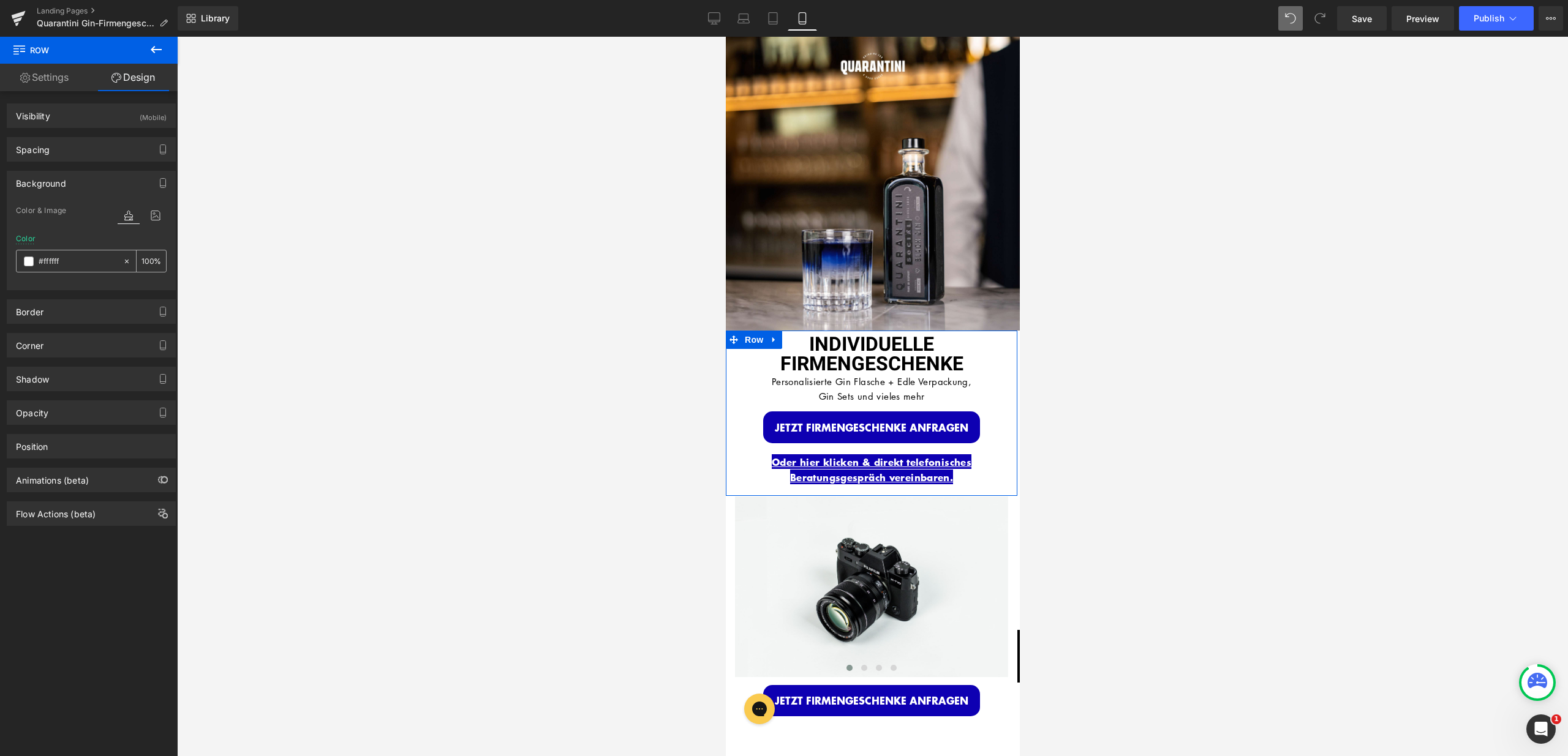
click at [73, 259] on input "#ffffff" at bounding box center [78, 262] width 78 height 14
drag, startPoint x: 69, startPoint y: 262, endPoint x: 11, endPoint y: 269, distance: 58.4
click at [11, 269] on div "Color & Image color #ffffff Color #ffffff 100 % Image Replace Image Upload imag…" at bounding box center [91, 246] width 168 height 86
drag, startPoint x: 68, startPoint y: 261, endPoint x: 24, endPoint y: 260, distance: 44.0
click at [24, 260] on div "#ffffff" at bounding box center [70, 261] width 106 height 22
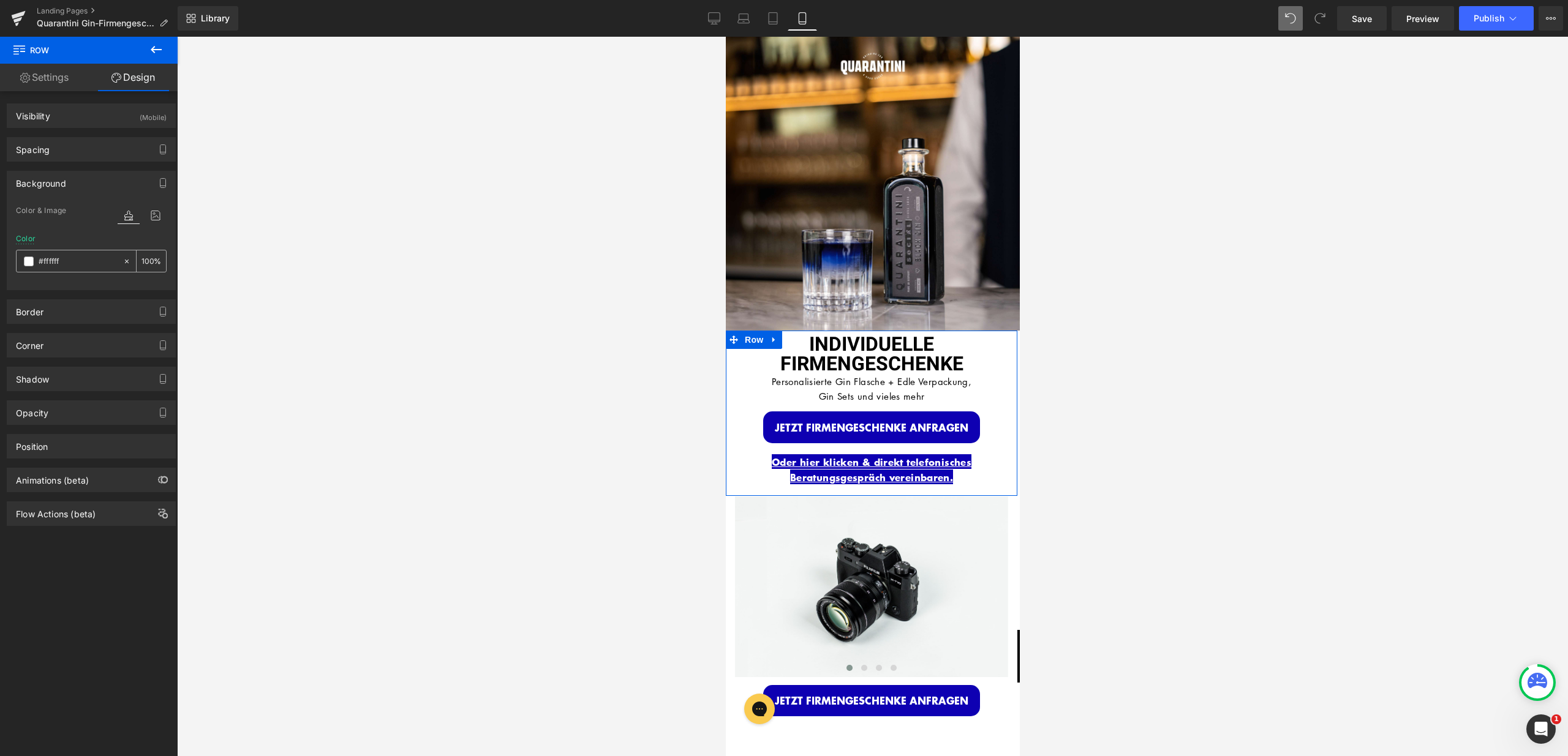
type input "0"
type input "000"
type input "100"
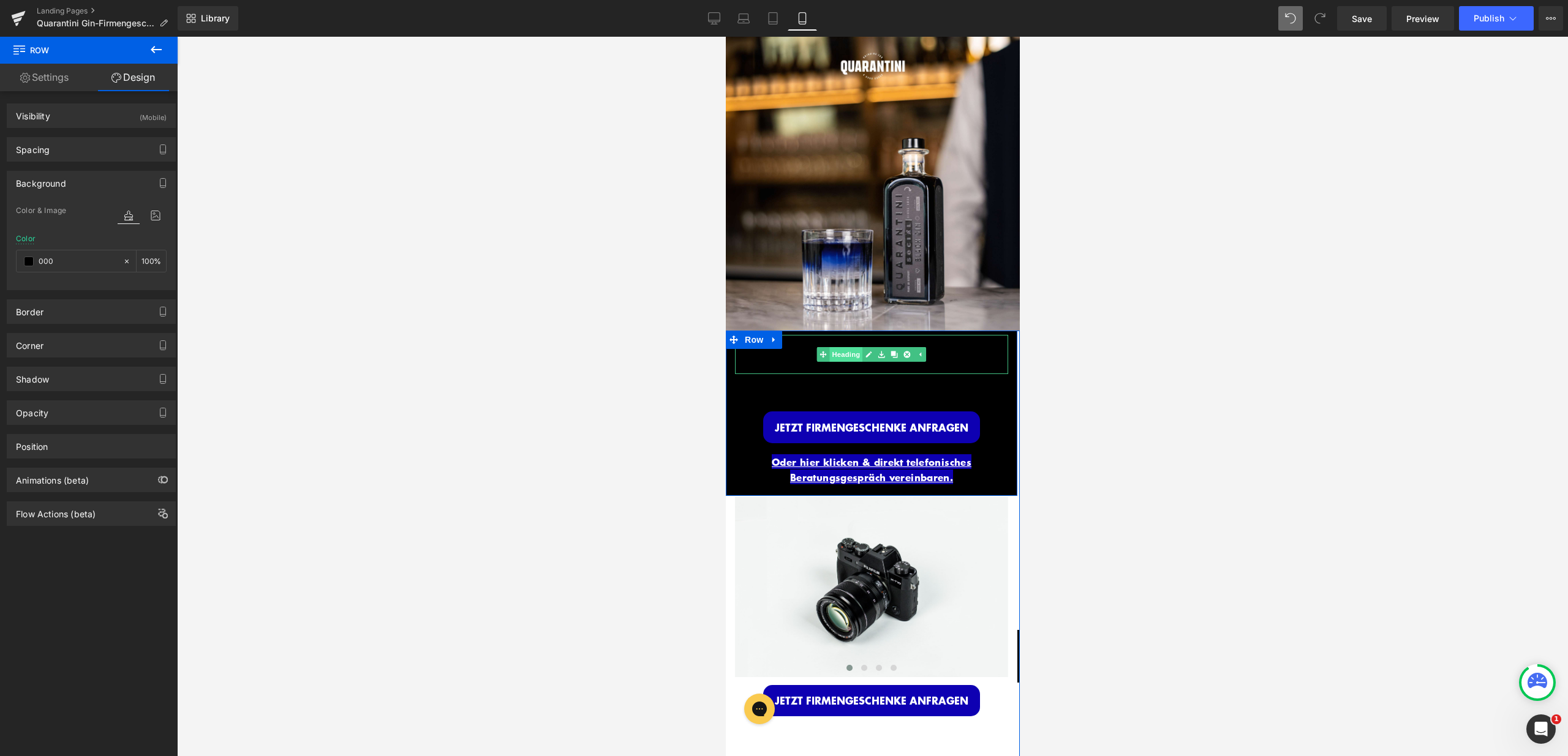
click at [833, 347] on link "Heading" at bounding box center [839, 355] width 46 height 15
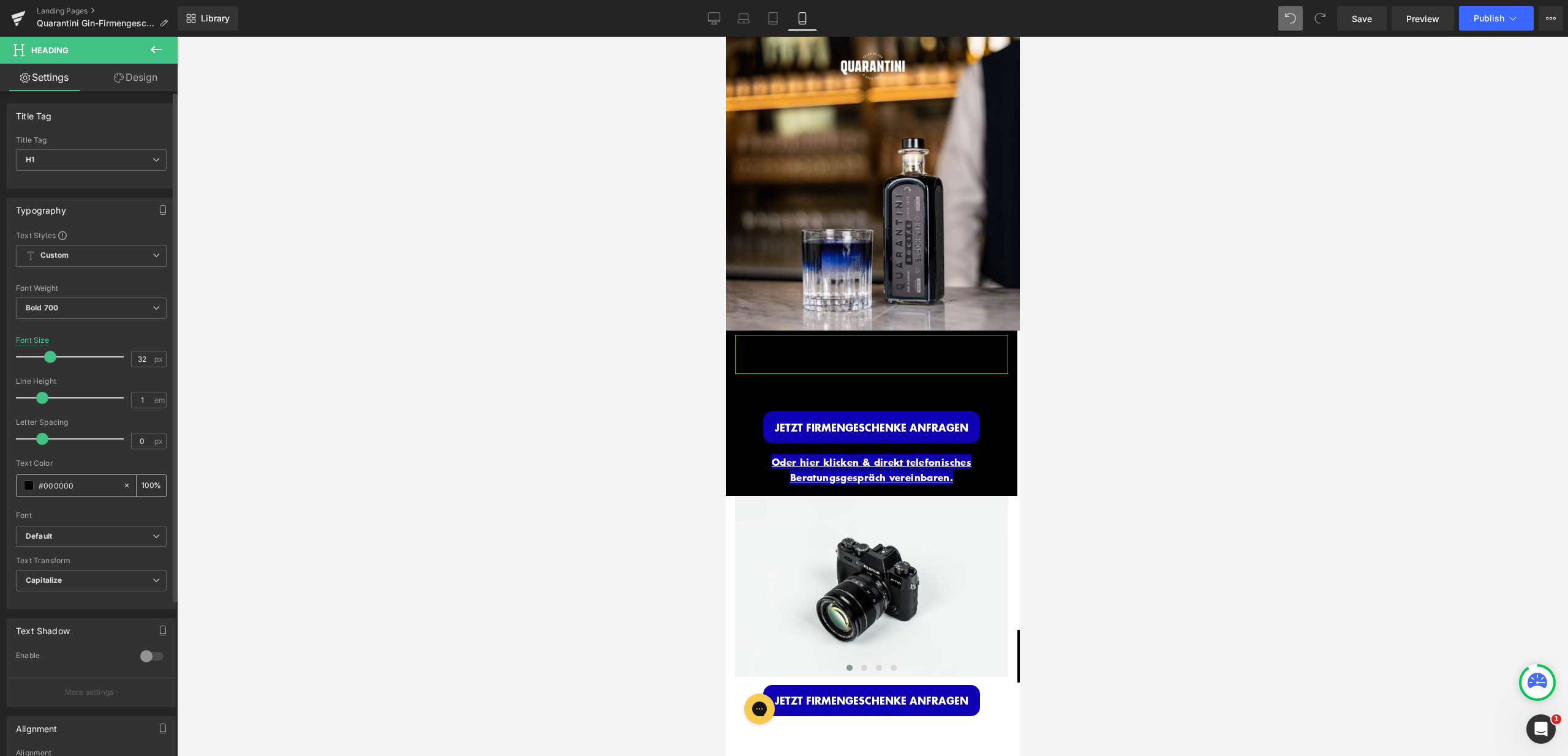
click at [80, 489] on input "#000000" at bounding box center [78, 486] width 78 height 14
drag, startPoint x: 80, startPoint y: 489, endPoint x: 26, endPoint y: 482, distance: 54.5
click at [26, 482] on div "#000000" at bounding box center [70, 486] width 106 height 22
type input "f"
type input "0"
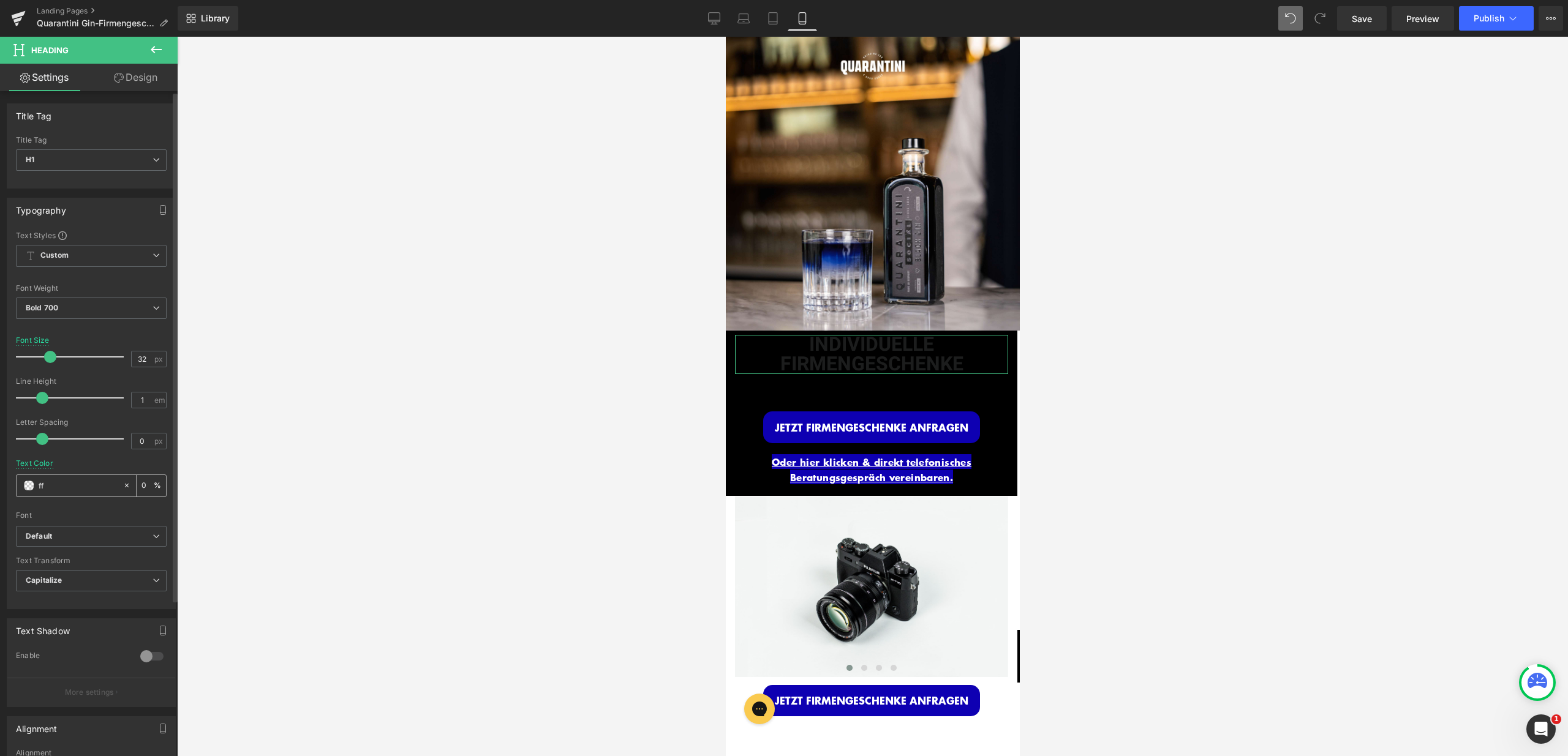
type input "fff"
type input "100"
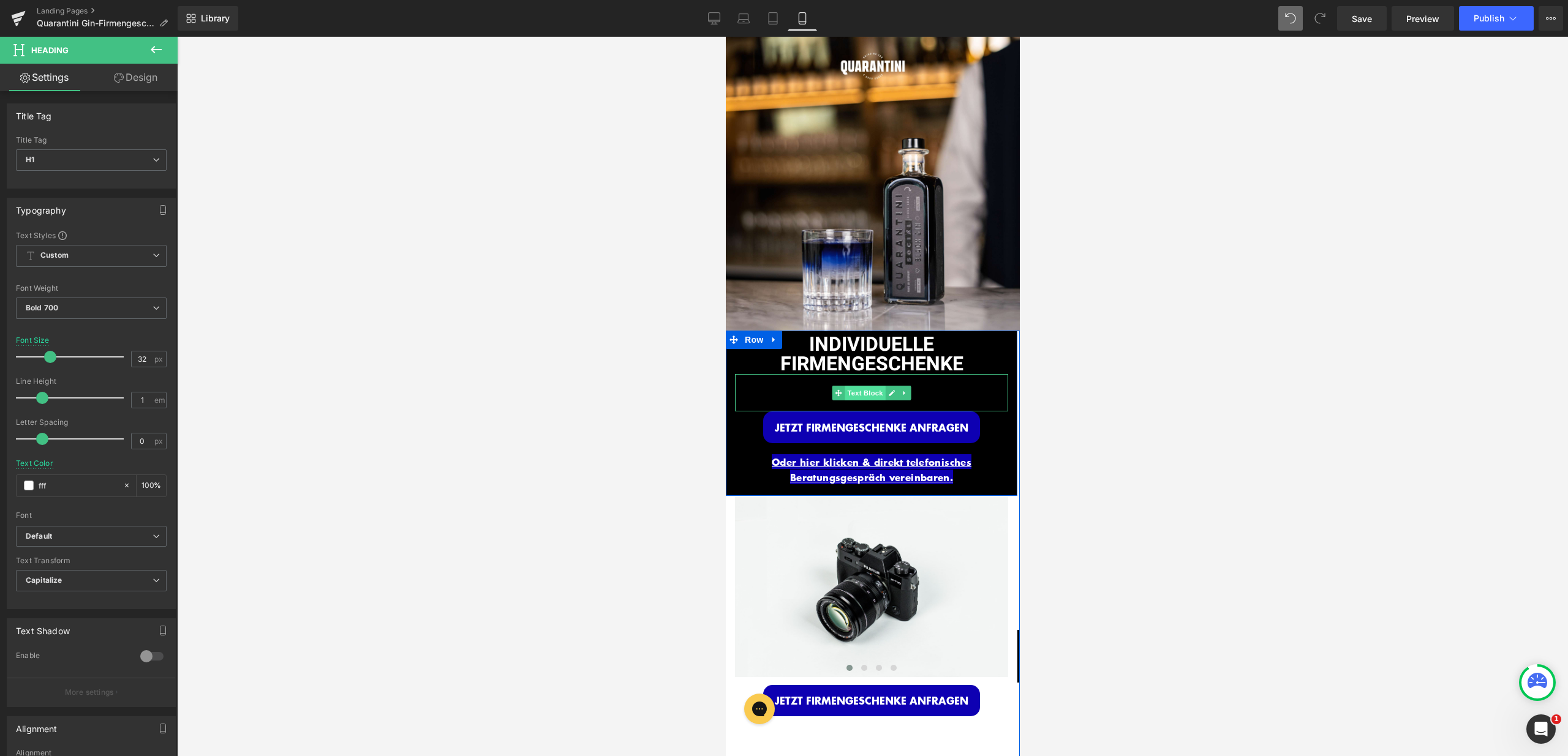
click at [866, 387] on span "Text Block" at bounding box center [864, 393] width 41 height 15
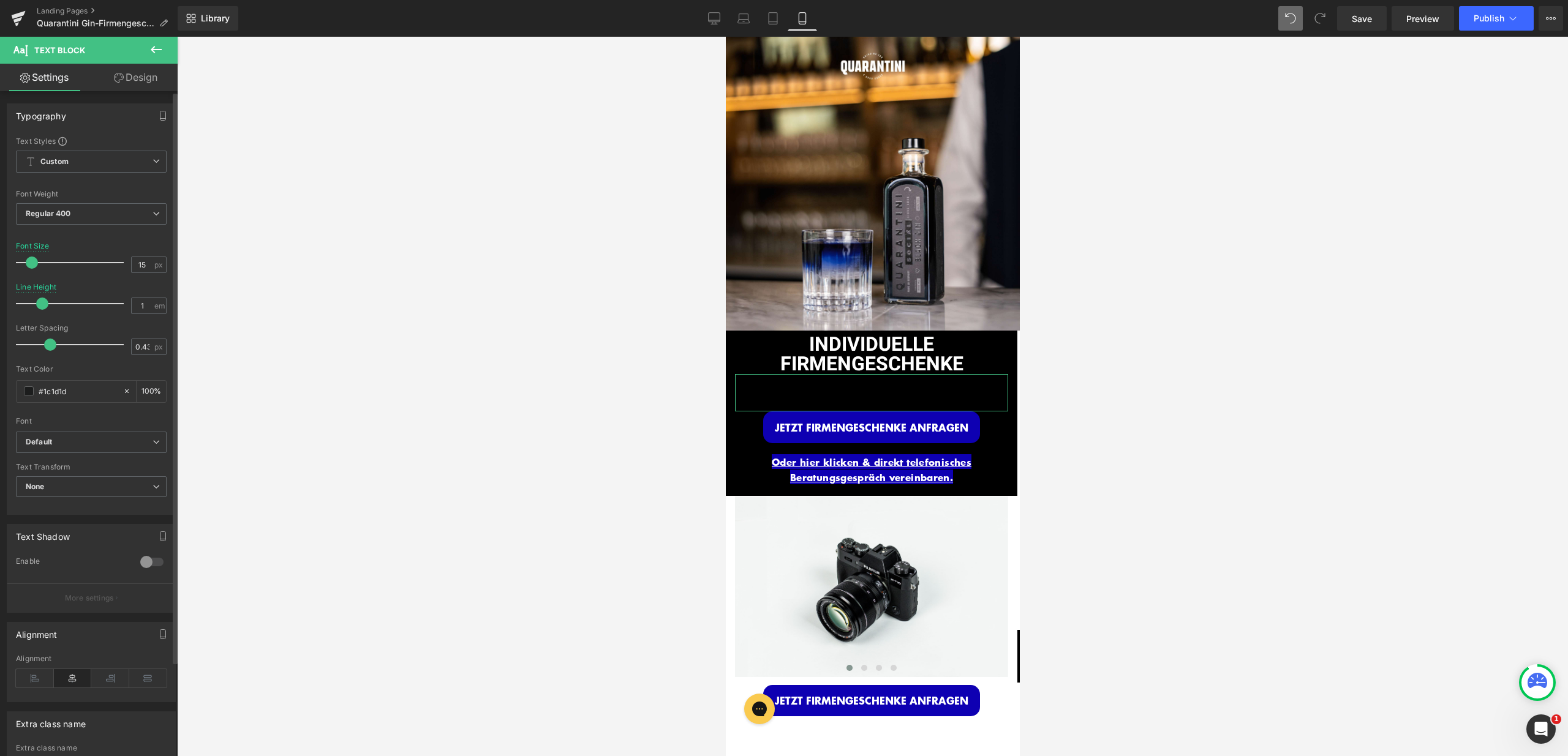
drag, startPoint x: 84, startPoint y: 391, endPoint x: 0, endPoint y: 391, distance: 84.0
click at [0, 391] on div "Typography Text Styles Custom Custom Setup Global Style Custom Setup Global Sty…" at bounding box center [91, 304] width 183 height 420
type input "f"
type input "0"
type input "fff"
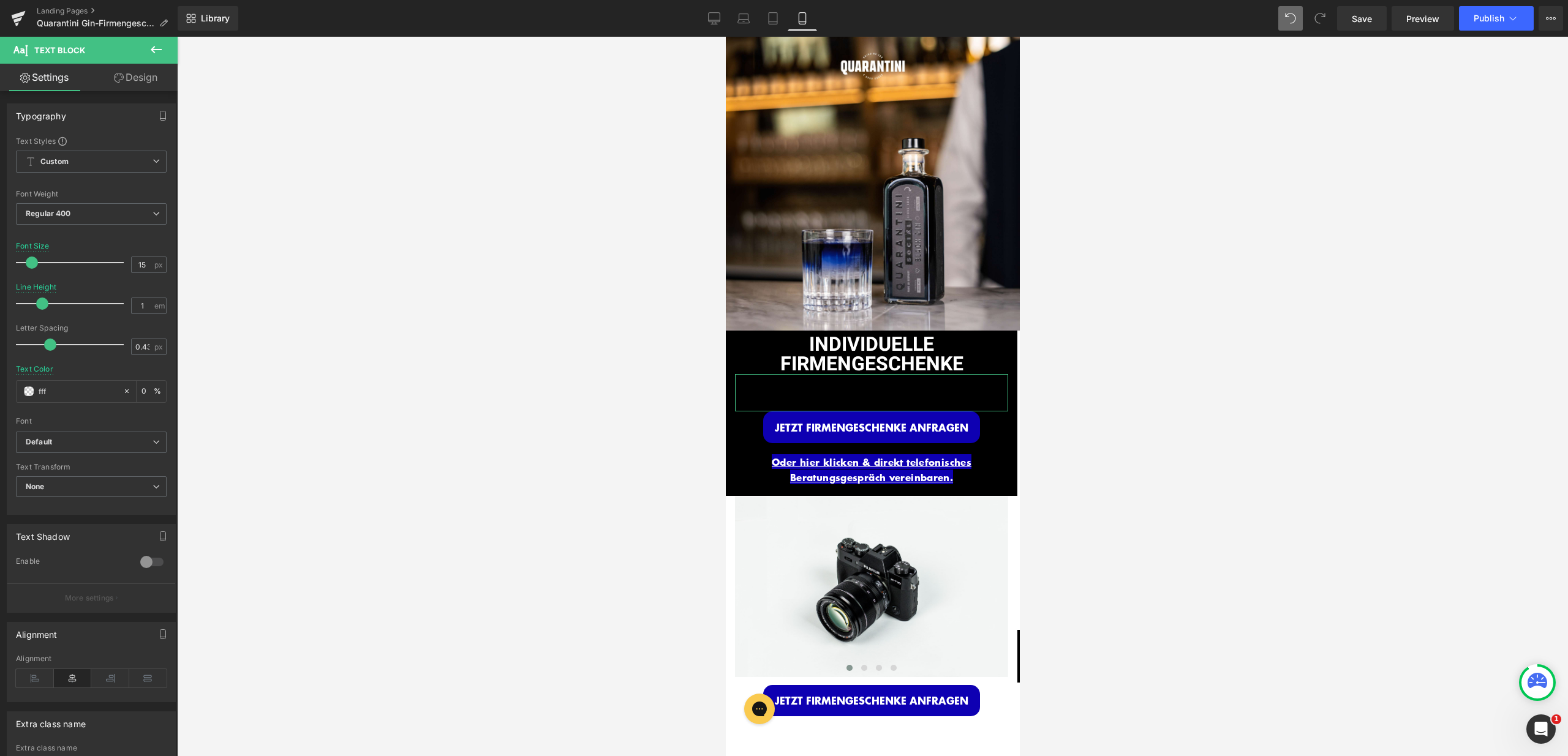
type input "100"
type input "fffff"
type input "0"
type input "fffff"
click at [798, 385] on p "Personalisierte Gin Flasche + Edle Verpackung, Gin Sets und vieles mehr" at bounding box center [871, 389] width 273 height 30
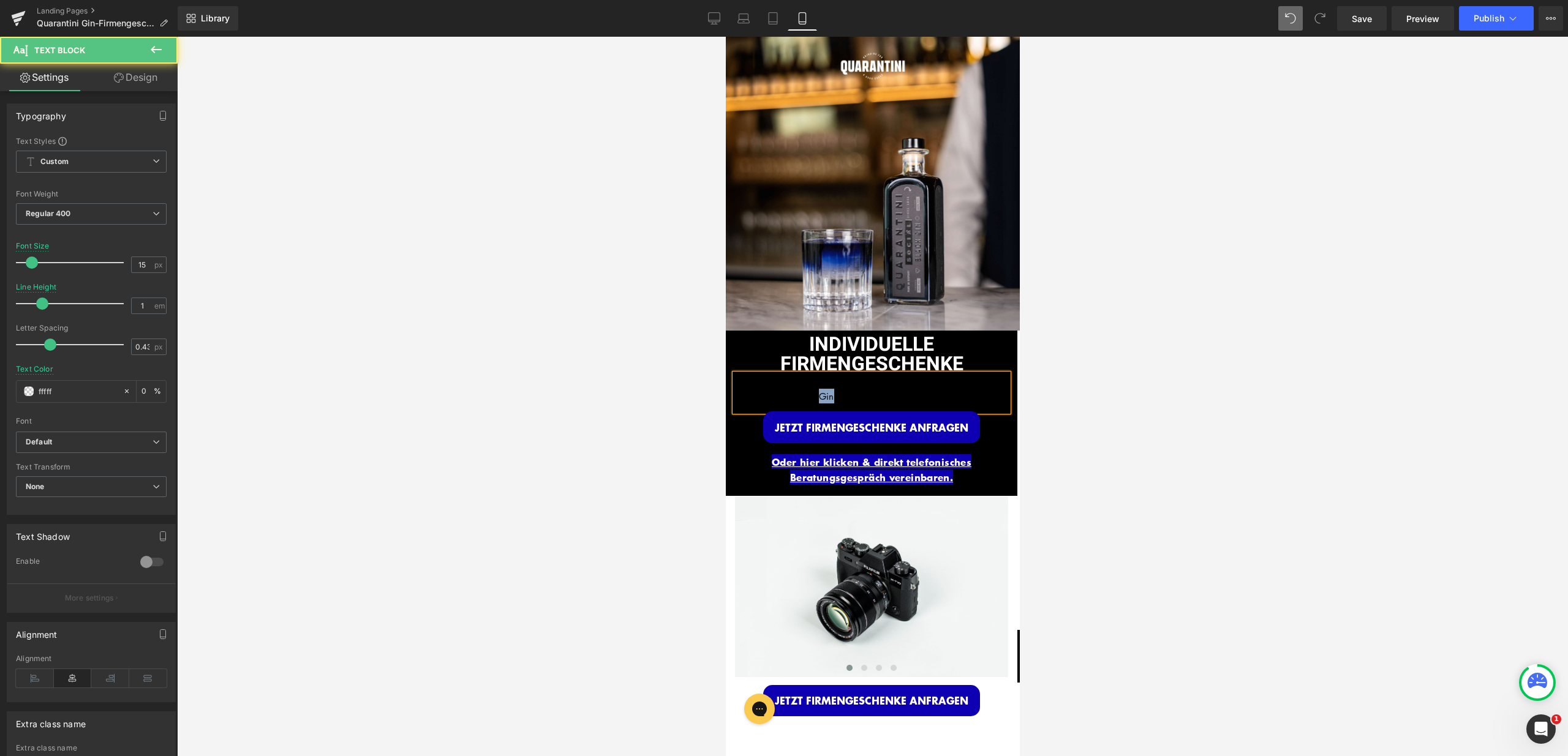
click at [798, 385] on p "Personalisierte Gin Flasche + Edle Verpackung, Gin Sets und vieles mehr" at bounding box center [871, 389] width 273 height 30
click at [779, 376] on span "Personalisierte Gin Flasche + Edle Verpackung, Gin Sets und vieles mehr" at bounding box center [871, 389] width 200 height 27
drag, startPoint x: 751, startPoint y: 373, endPoint x: 997, endPoint y: 396, distance: 247.1
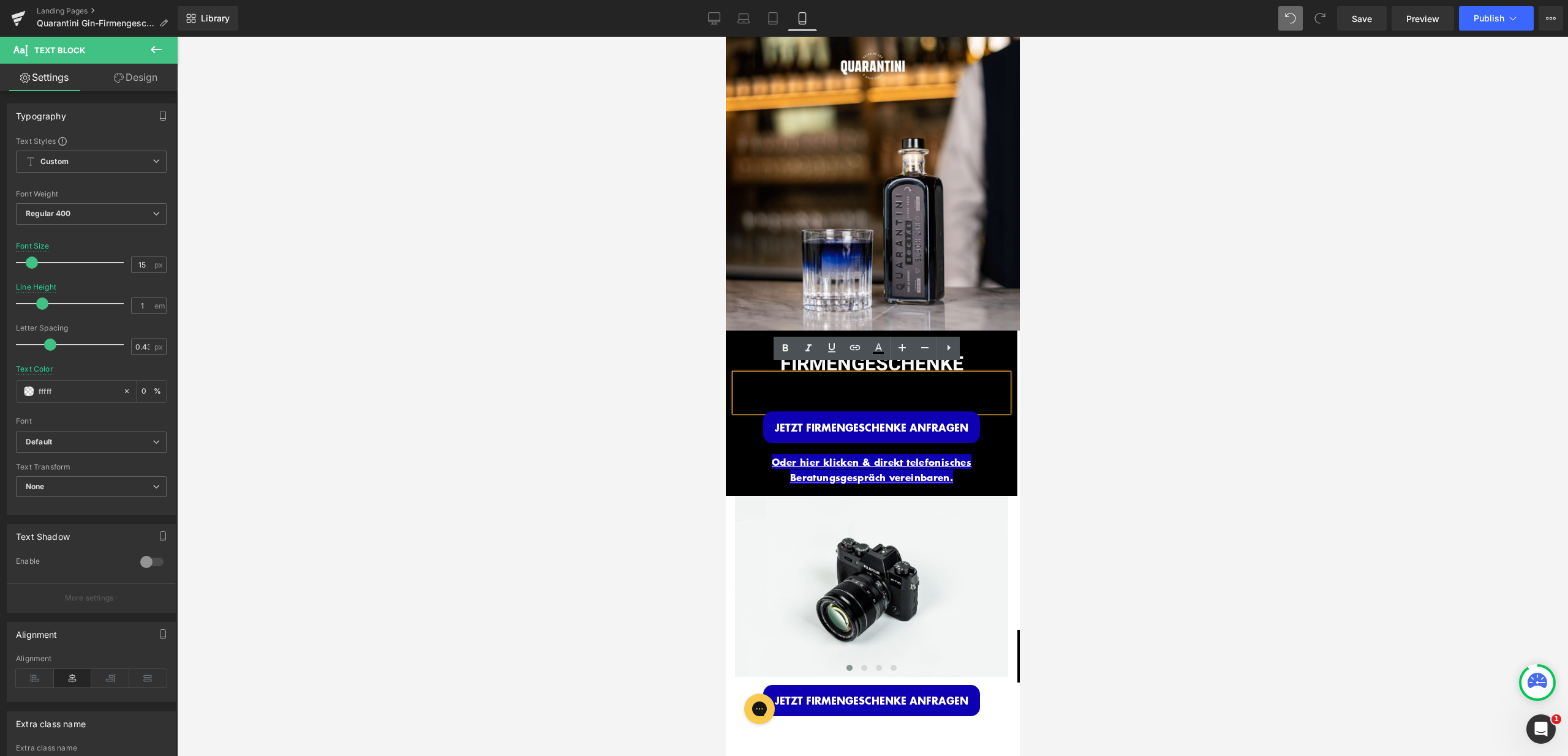
click at [997, 396] on div "Personalisierte Gin Flasche + Edle Verpackung, Gin Sets und vieles mehr" at bounding box center [871, 393] width 273 height 38
click at [0, 0] on icon at bounding box center [0, 0] width 0 height 0
type input "100"
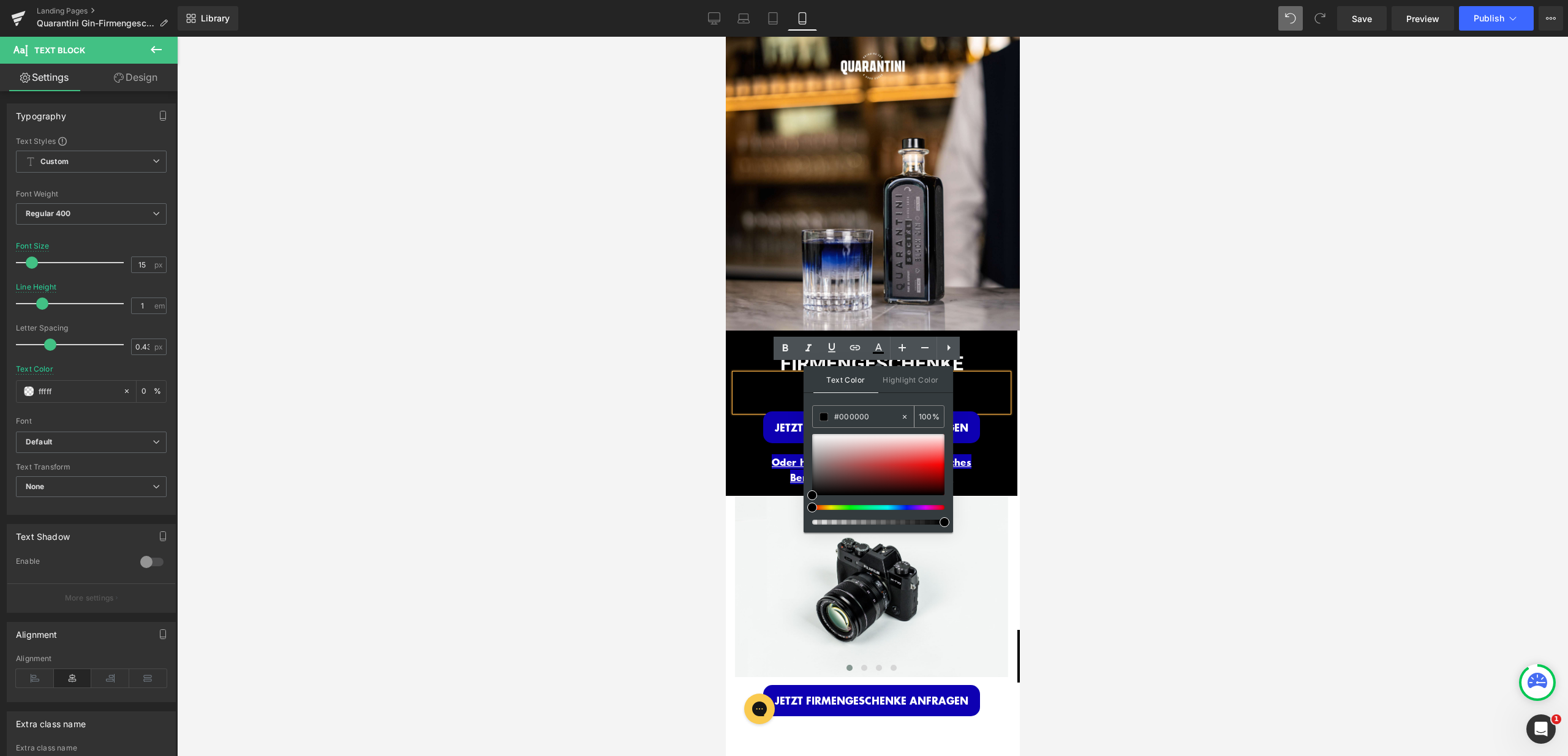
drag, startPoint x: 843, startPoint y: 417, endPoint x: 822, endPoint y: 417, distance: 21.0
click at [0, 0] on div "#000000" at bounding box center [0, 0] width 0 height 0
type input "f"
type input "0"
type input "fff"
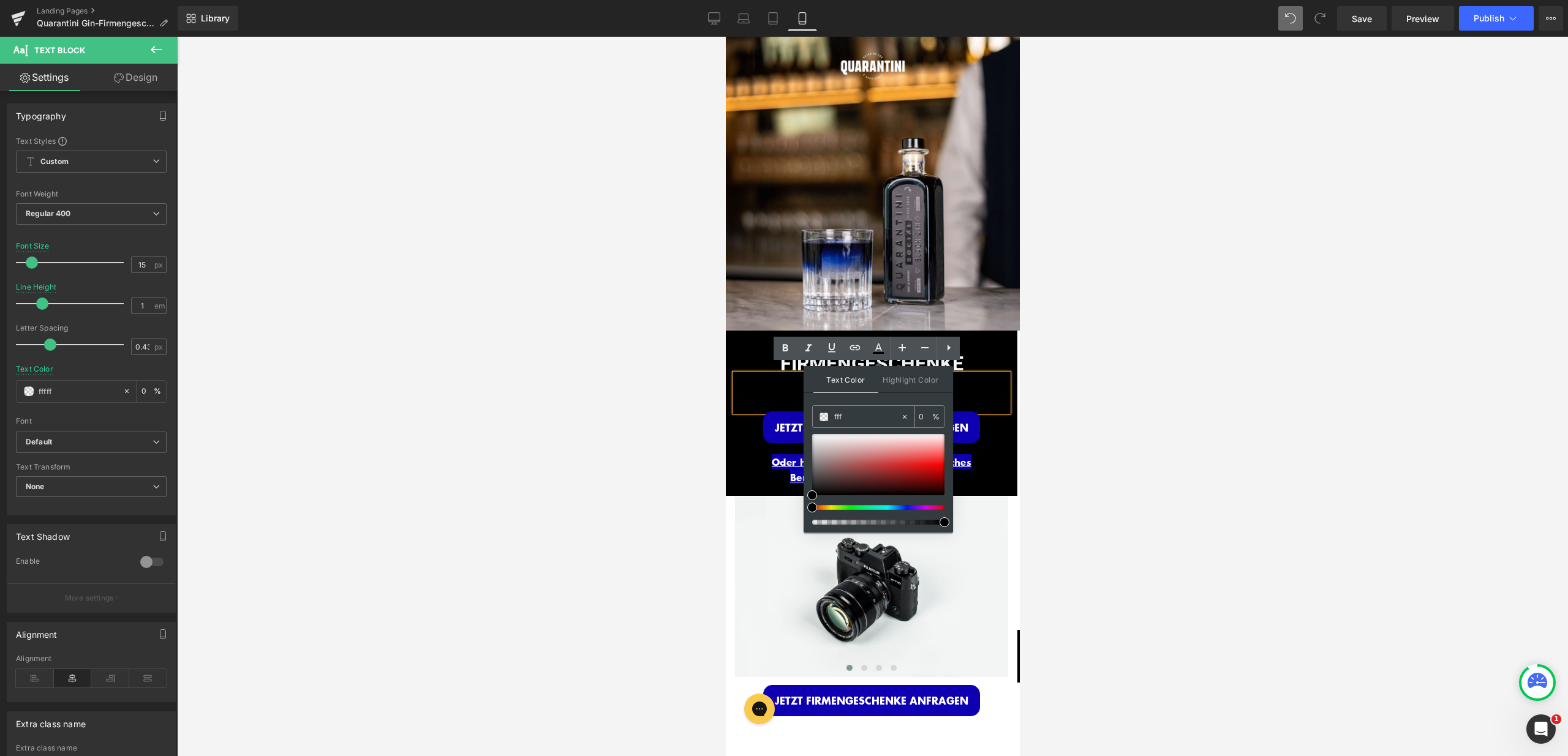
type input "100"
click at [1063, 430] on div at bounding box center [872, 396] width 1391 height 720
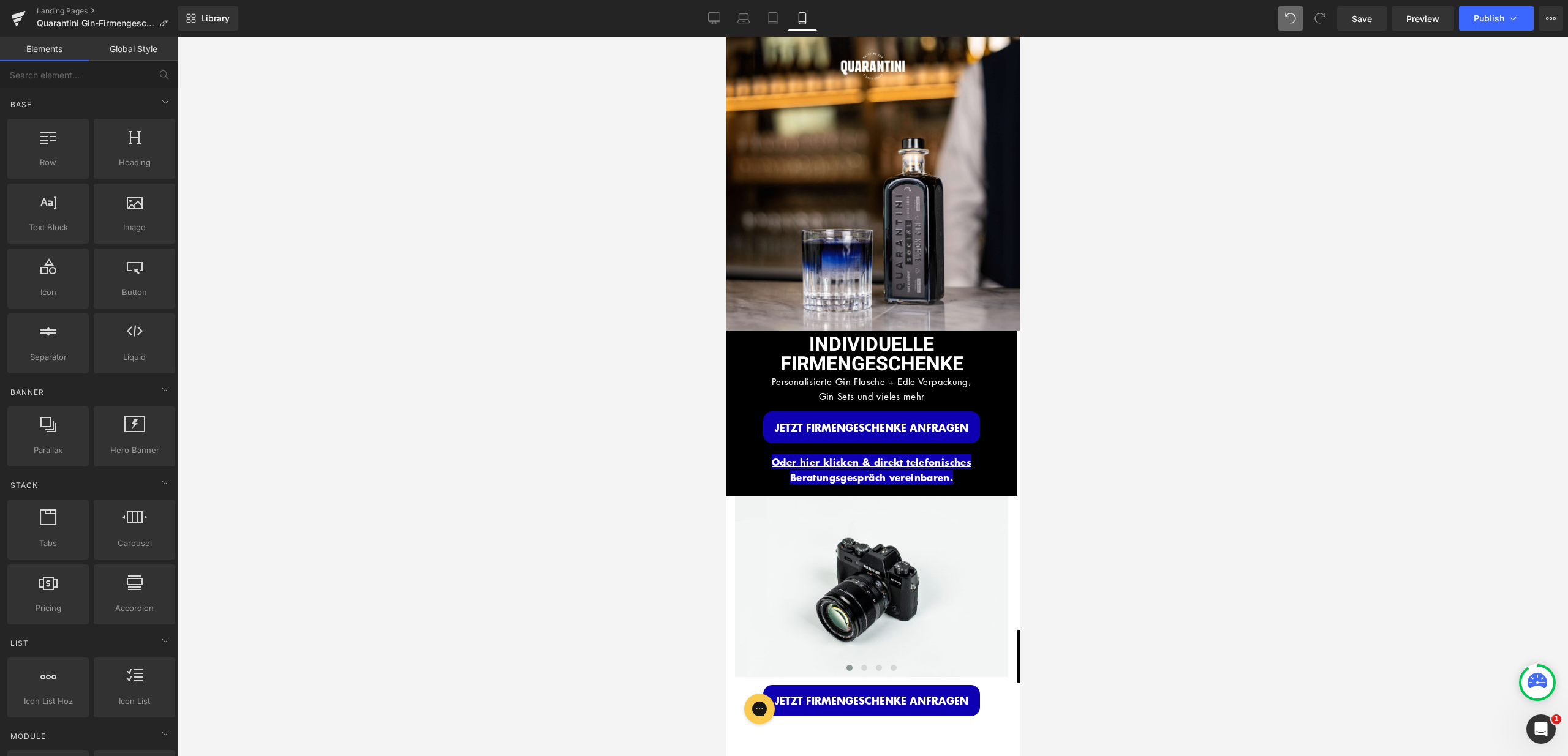
click at [1151, 425] on div at bounding box center [872, 396] width 1391 height 720
click at [1154, 424] on div at bounding box center [872, 396] width 1391 height 720
click at [1082, 305] on div at bounding box center [872, 396] width 1391 height 720
click at [971, 312] on div "Image INDIVIDUELLE FIRMENGESCHENKE Heading Personalisierte Gin Flasche + Edle V…" at bounding box center [871, 183] width 294 height 294
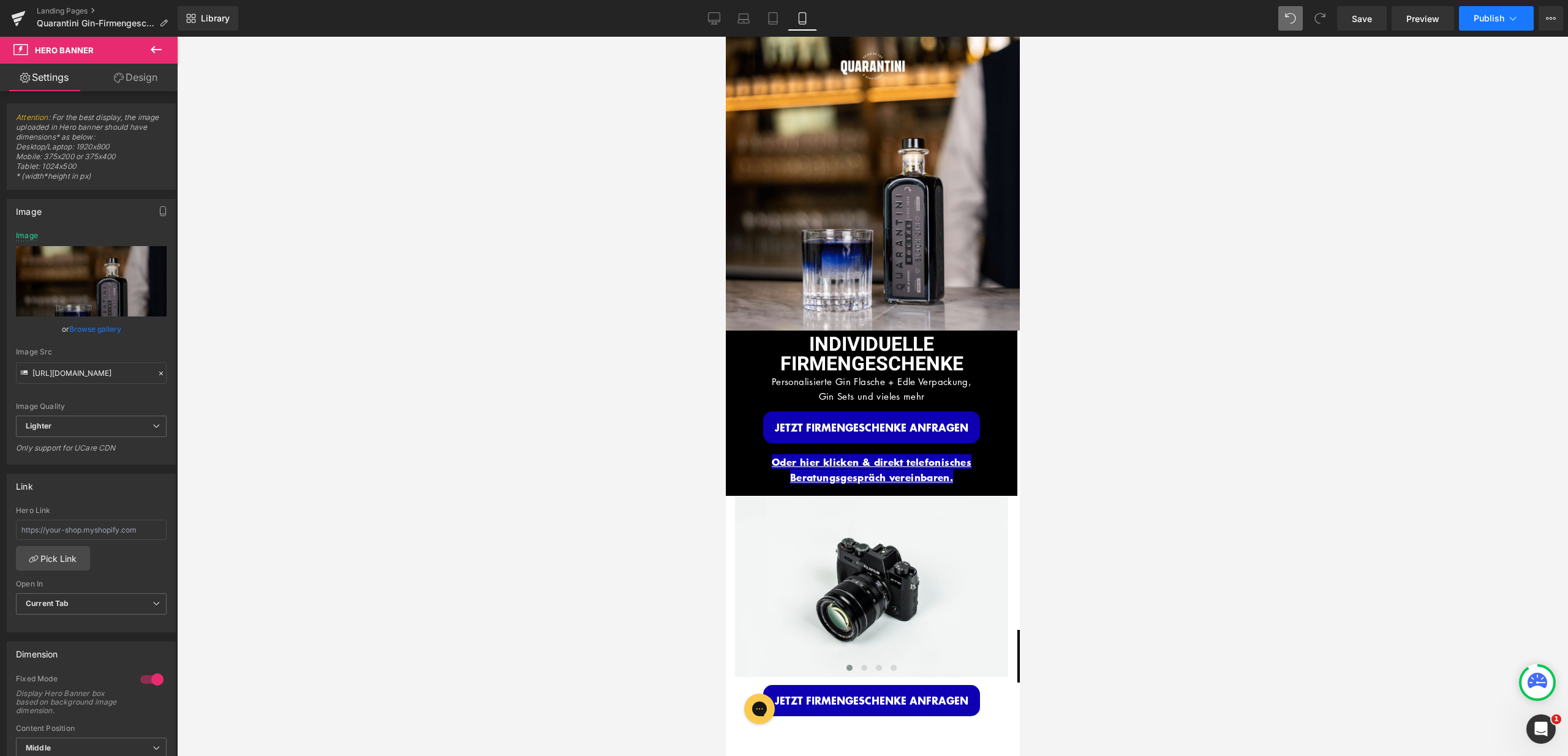
click at [1516, 25] on button "Publish" at bounding box center [1496, 18] width 75 height 25
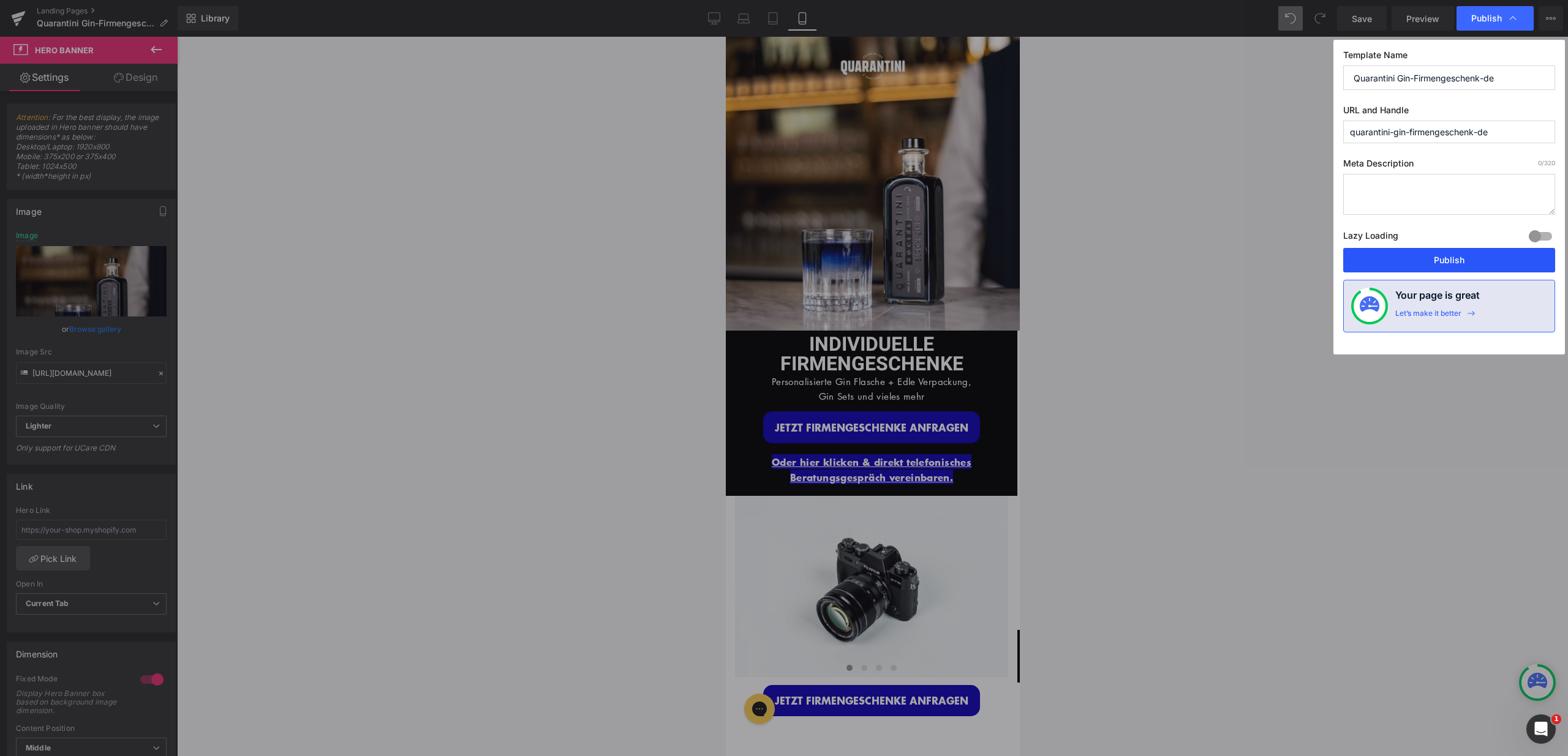
click at [1468, 257] on button "Publish" at bounding box center [1449, 260] width 212 height 25
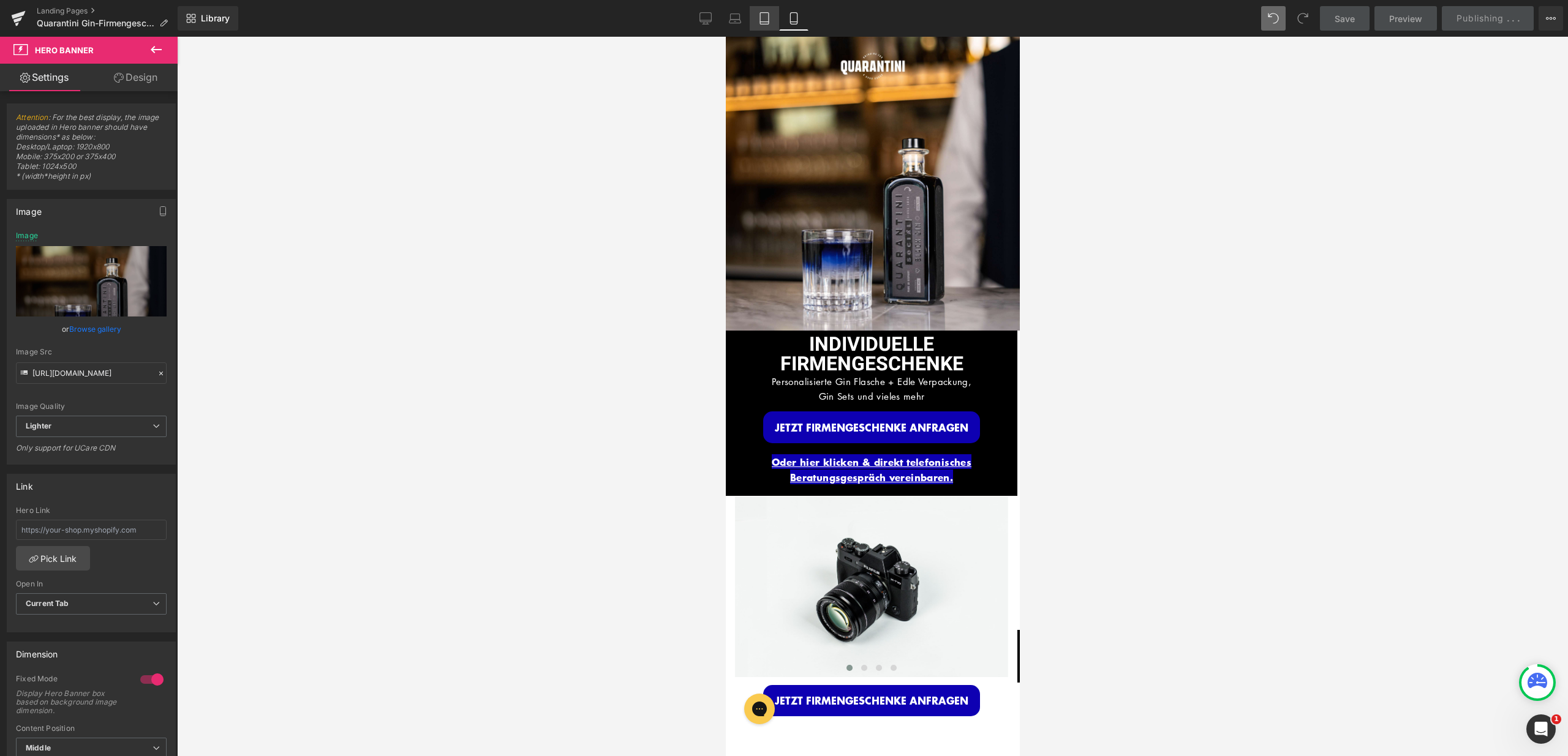
click at [774, 23] on link "Tablet" at bounding box center [764, 18] width 30 height 25
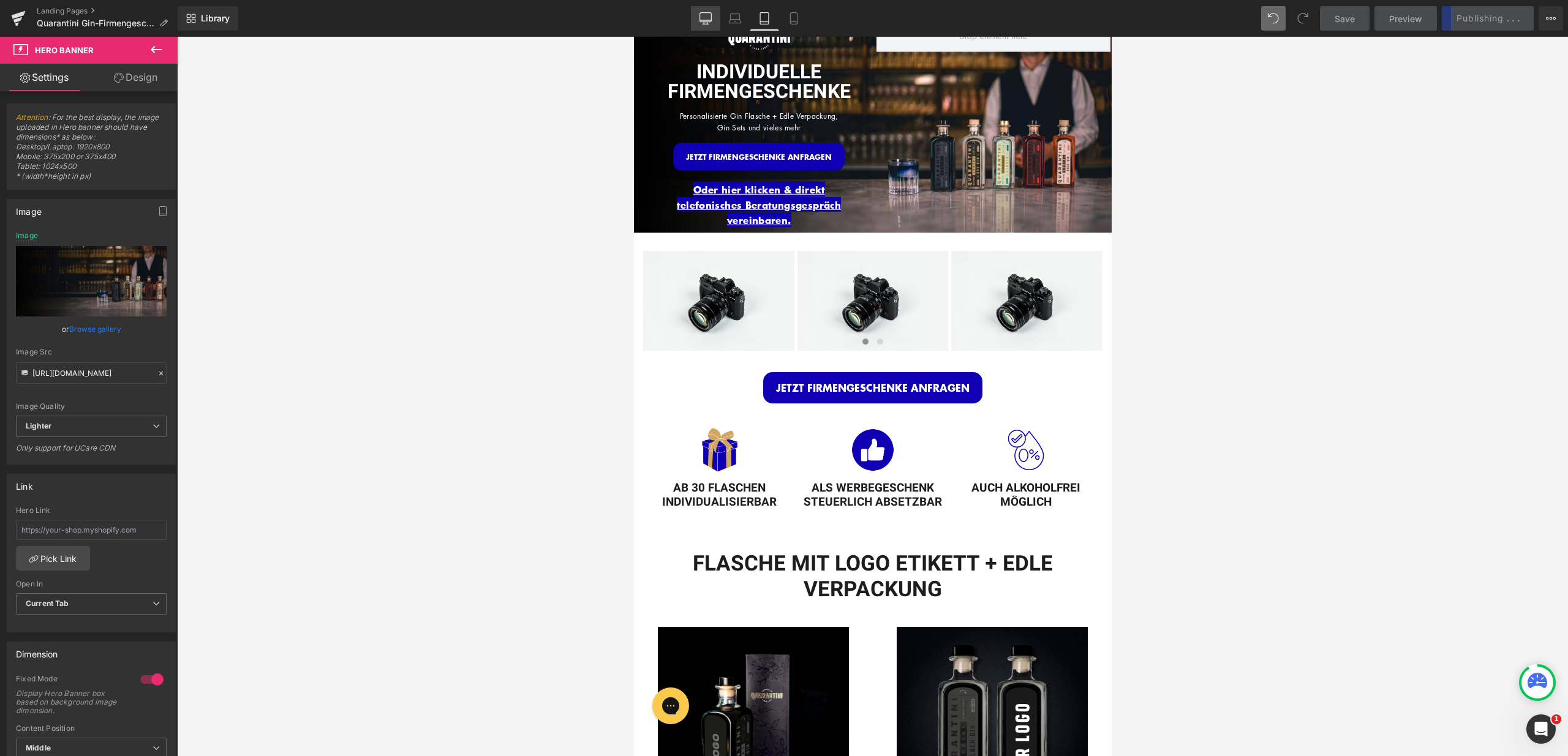
click at [700, 26] on link "Desktop" at bounding box center [706, 18] width 30 height 25
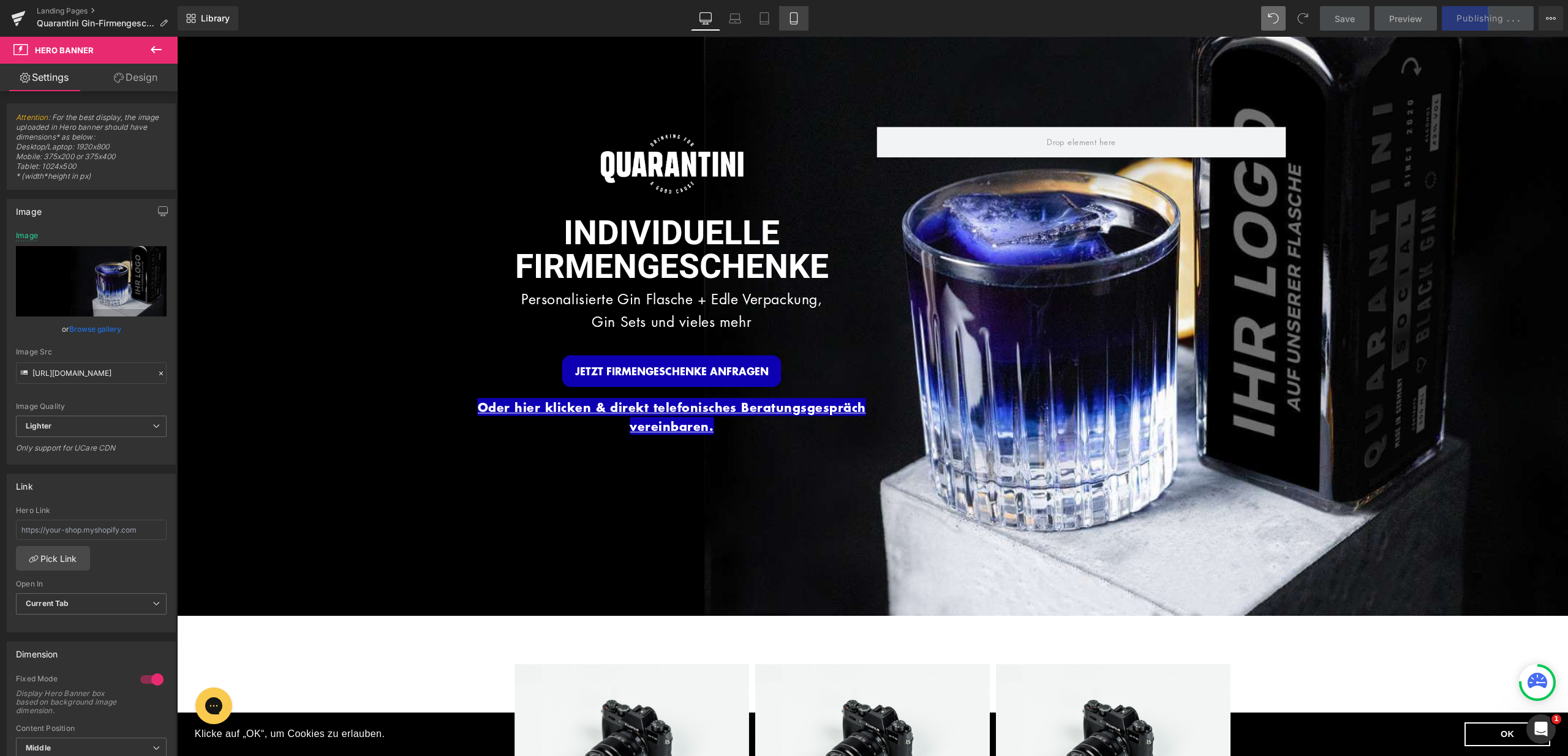
click at [799, 26] on link "Mobile" at bounding box center [794, 18] width 30 height 25
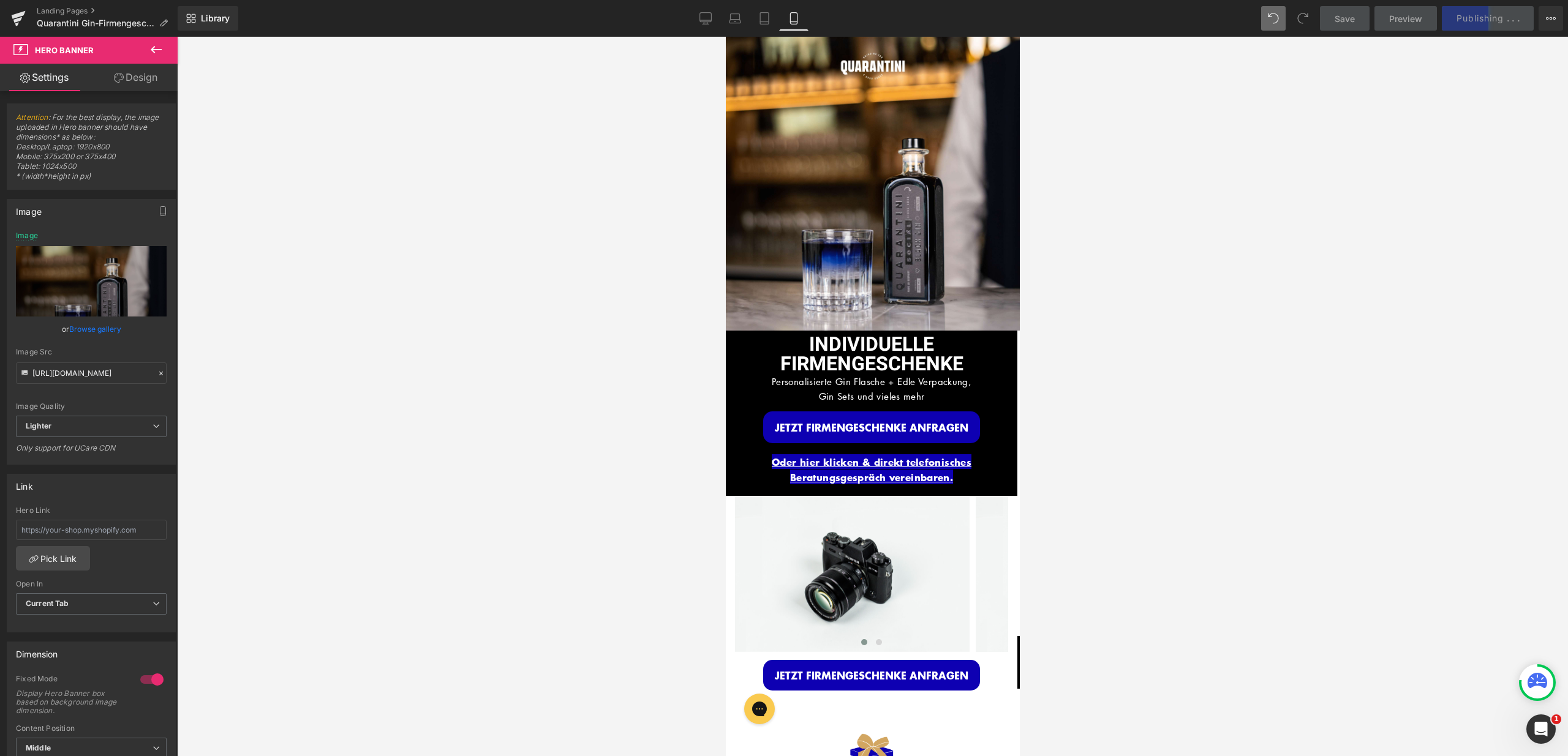
type input "[URL][DOMAIN_NAME]"
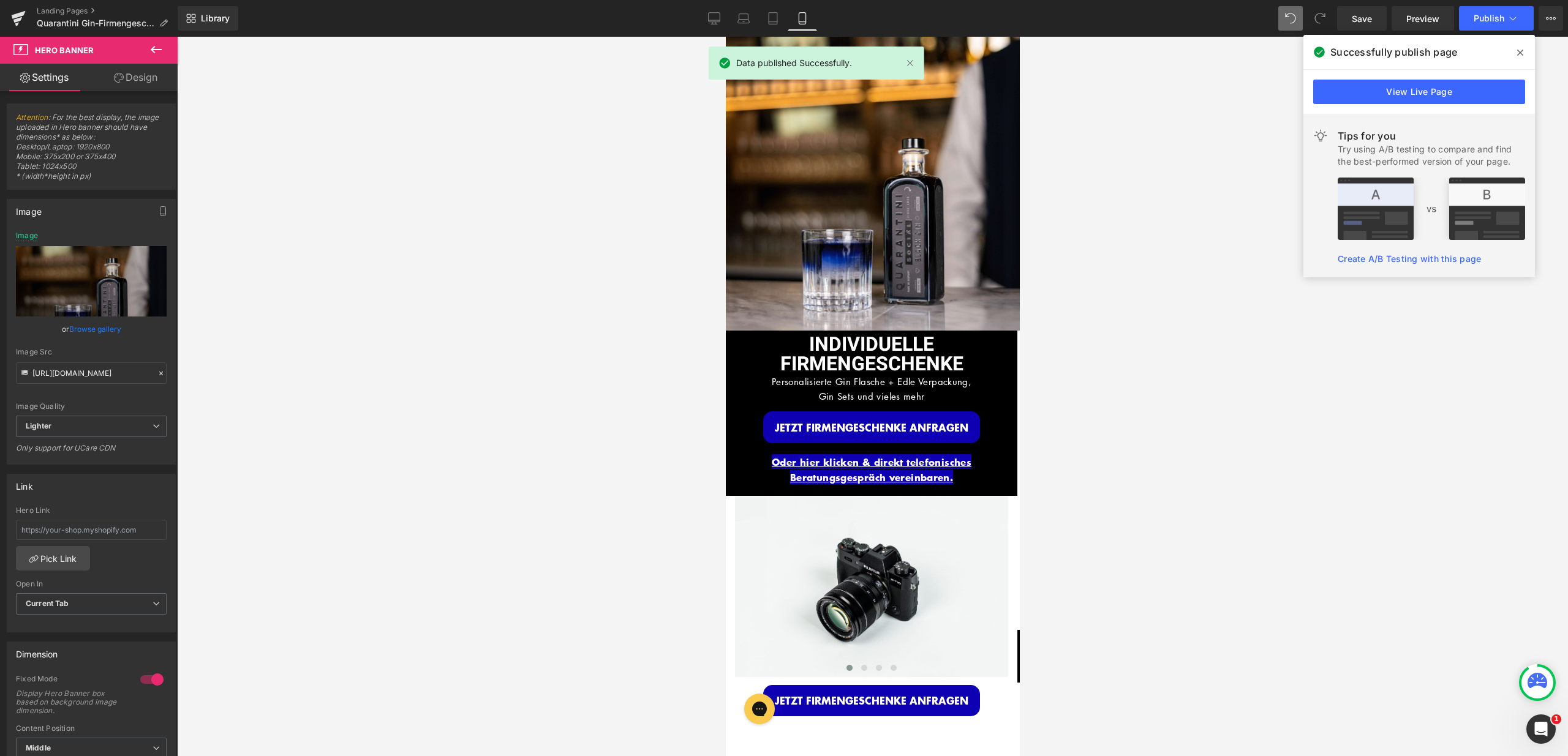
click at [1522, 54] on icon at bounding box center [1520, 53] width 6 height 6
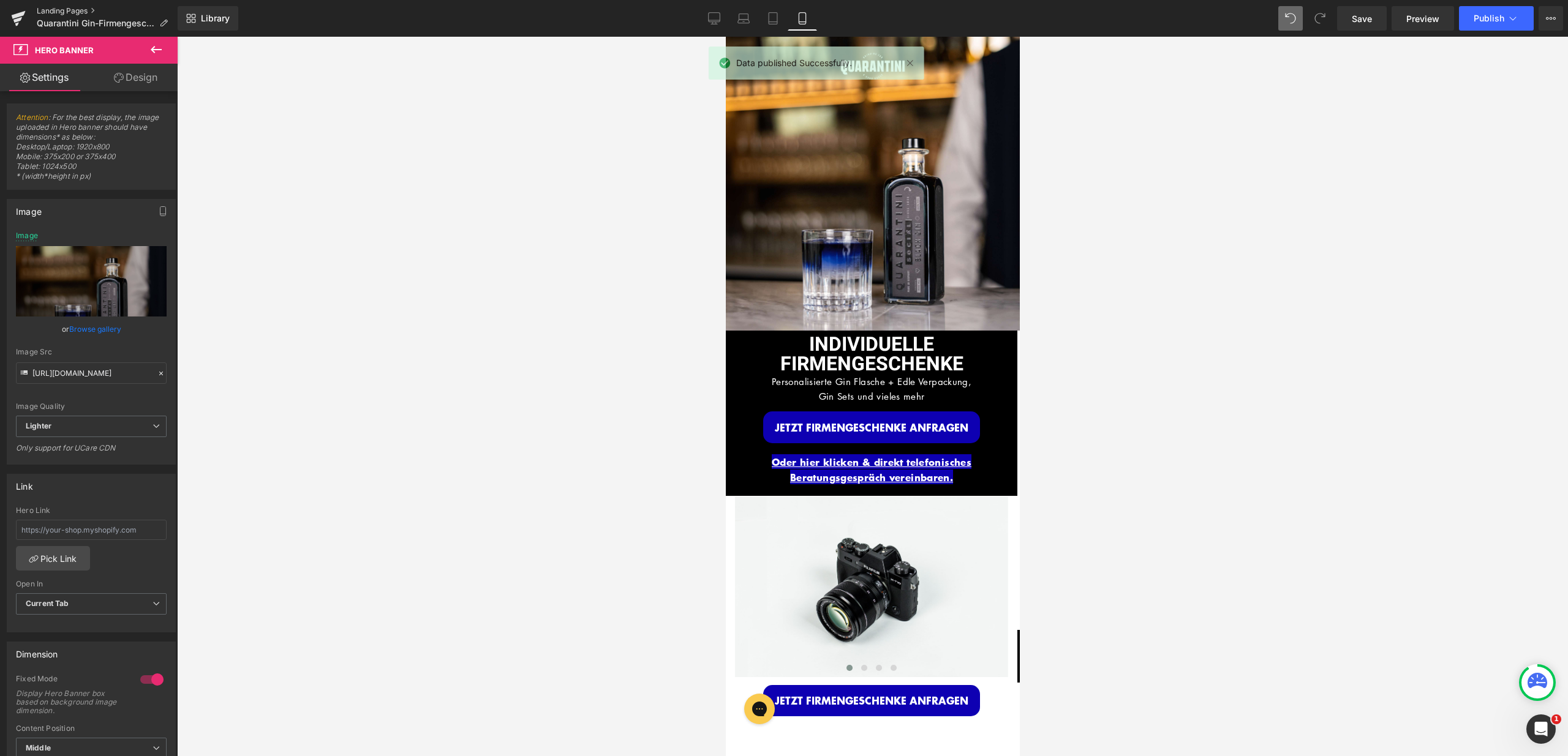
click at [60, 11] on link "Landing Pages" at bounding box center [107, 11] width 141 height 10
